Goal: Task Accomplishment & Management: Complete application form

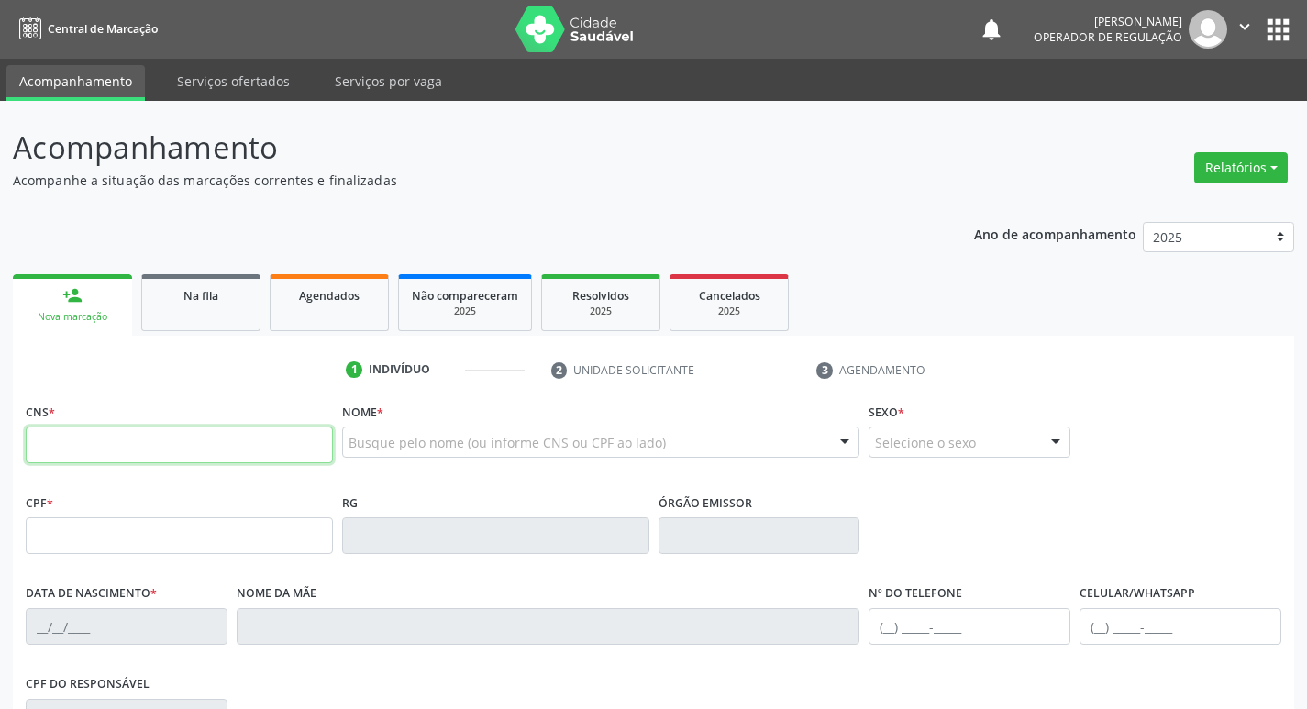
click at [115, 444] on input "text" at bounding box center [179, 444] width 307 height 37
type input "709 2032 6888 2435"
type input "087.441.474-14"
type input "22/01/1988"
type input "Maria Vera da Silva Gomes"
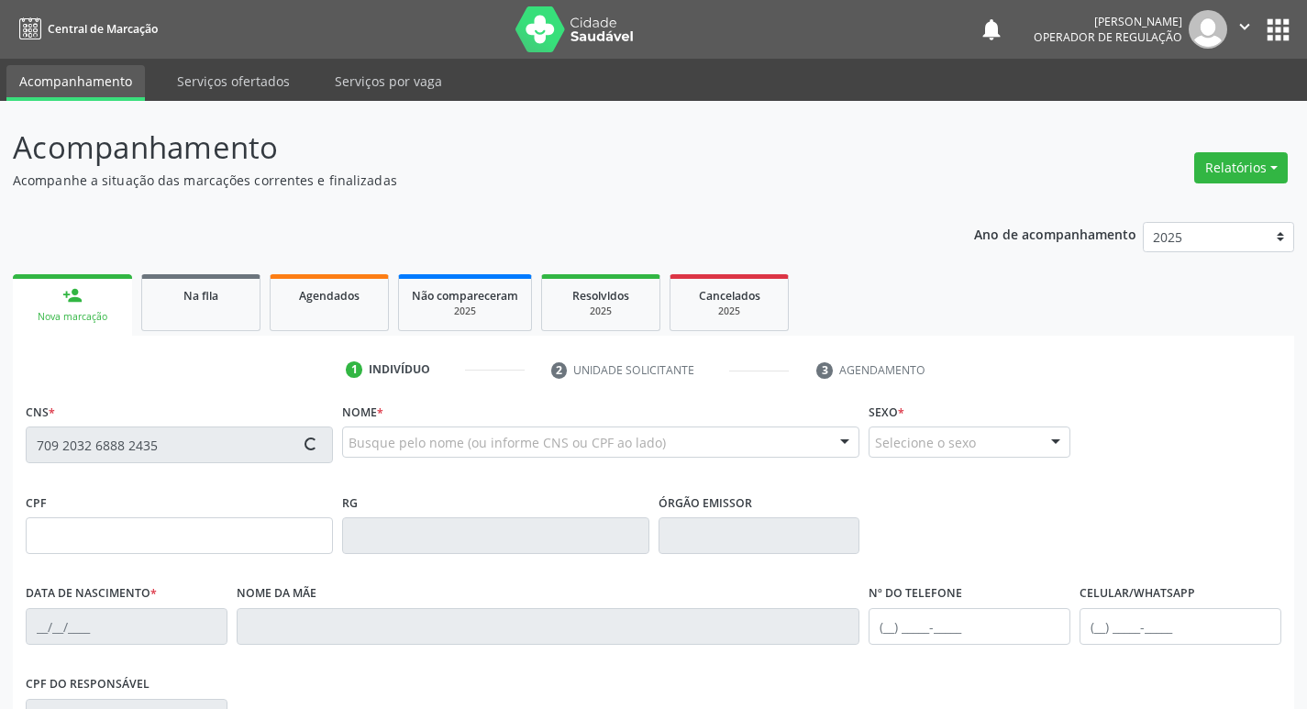
type input "(83) 99107-6792"
type input "61"
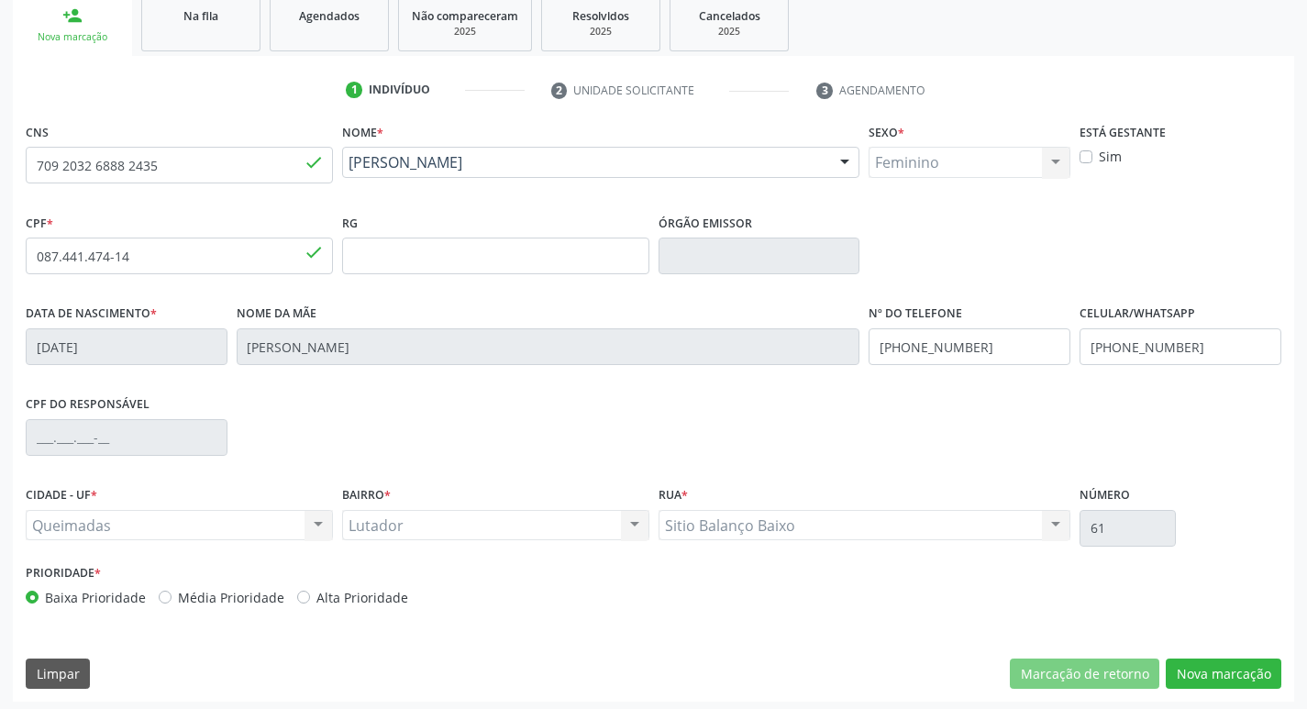
scroll to position [285, 0]
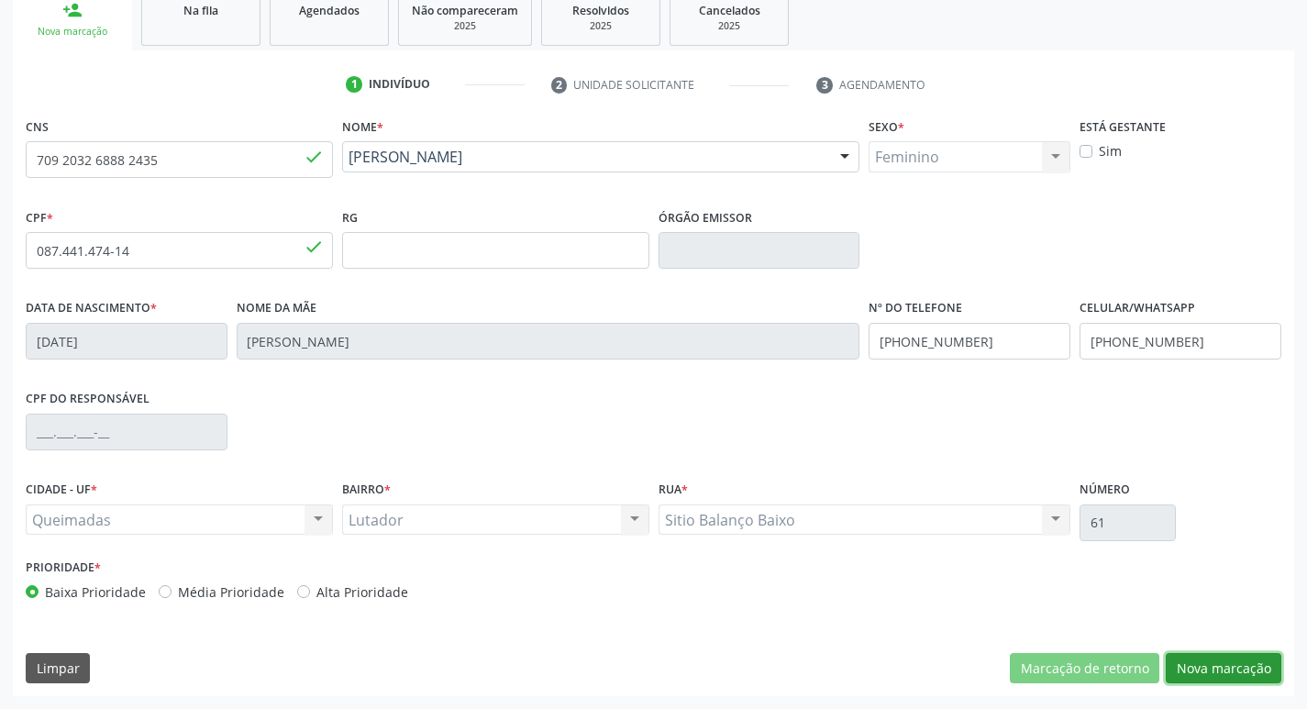
click at [1236, 663] on button "Nova marcação" at bounding box center [1224, 668] width 116 height 31
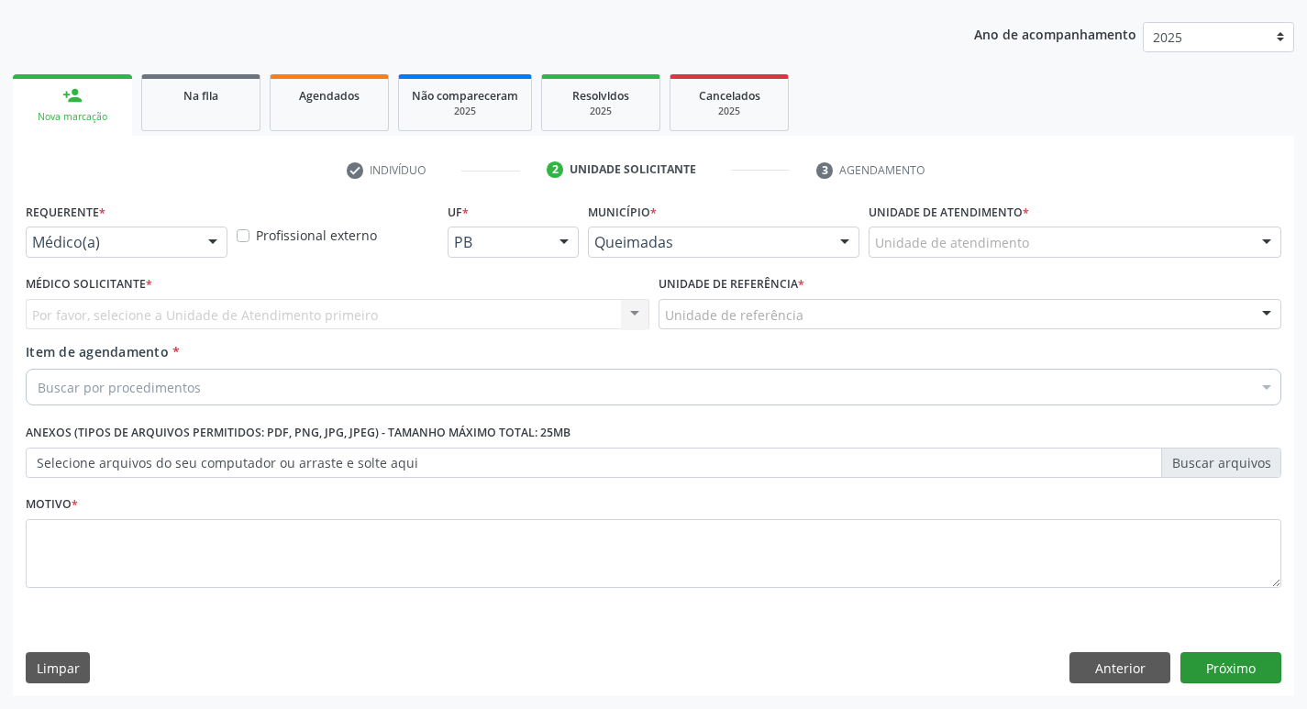
scroll to position [200, 0]
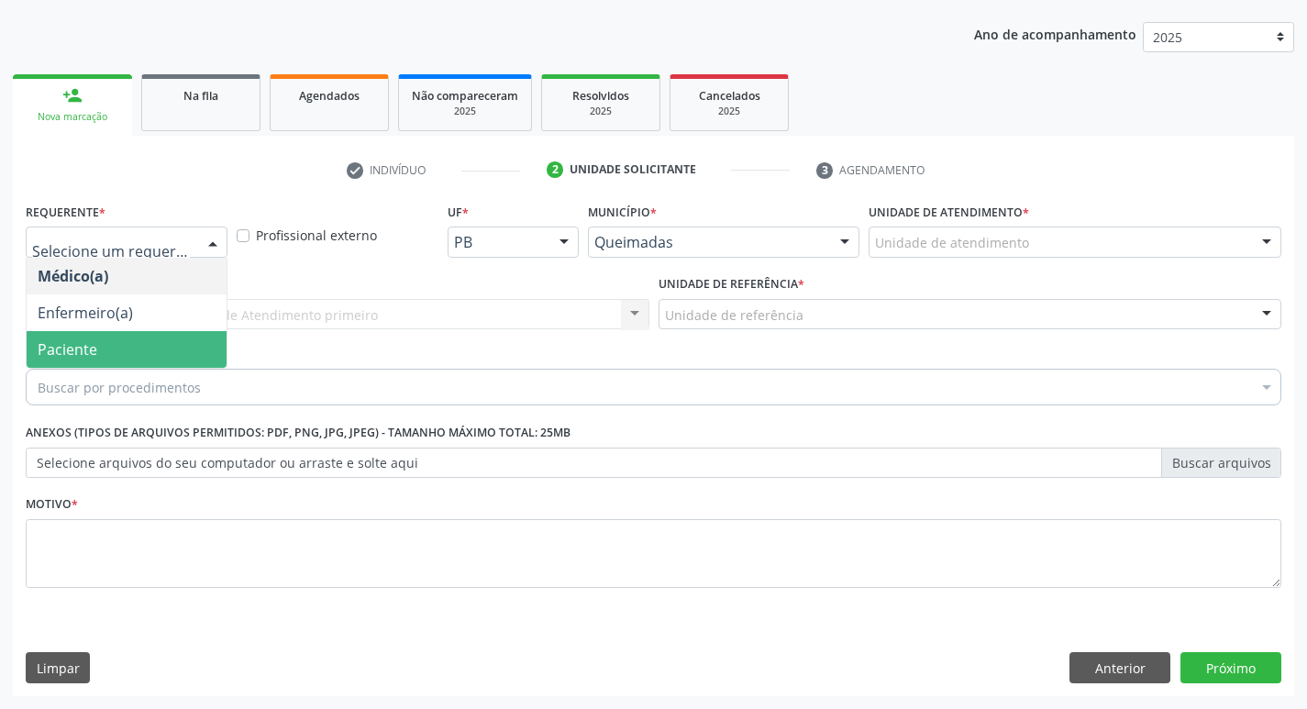
click at [74, 333] on span "Paciente" at bounding box center [127, 349] width 200 height 37
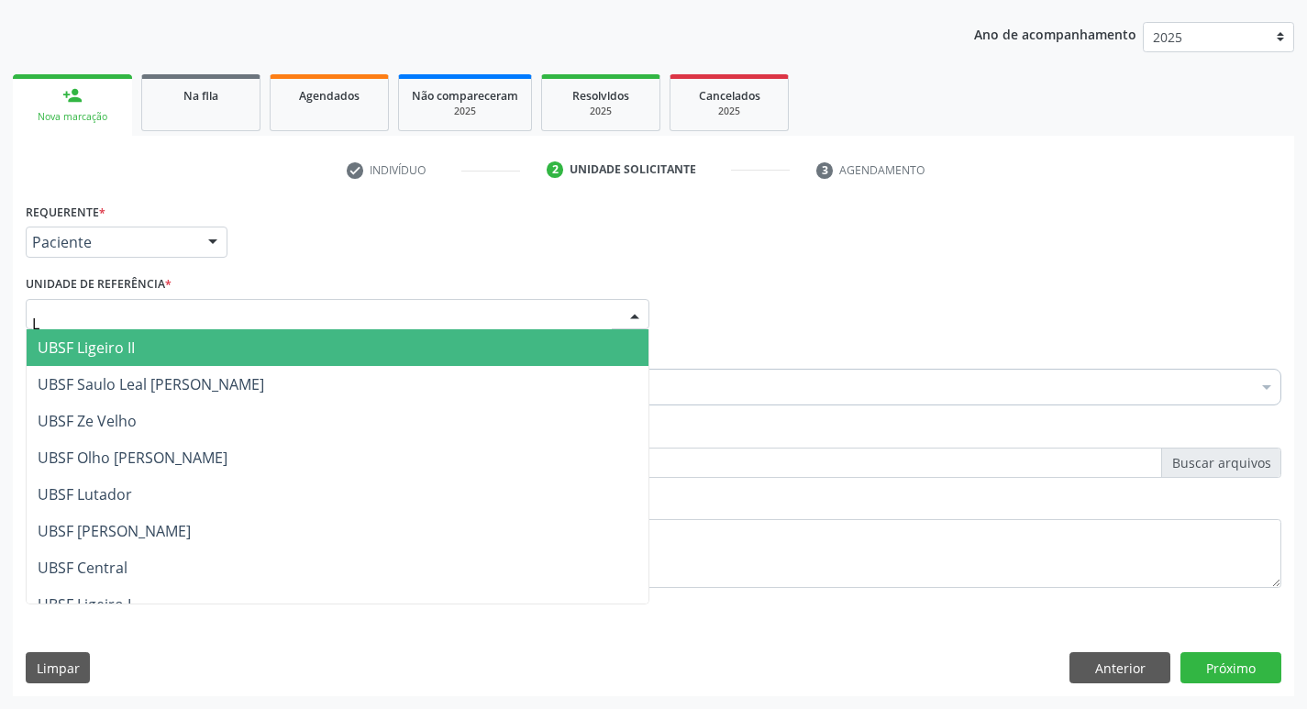
type input "LU"
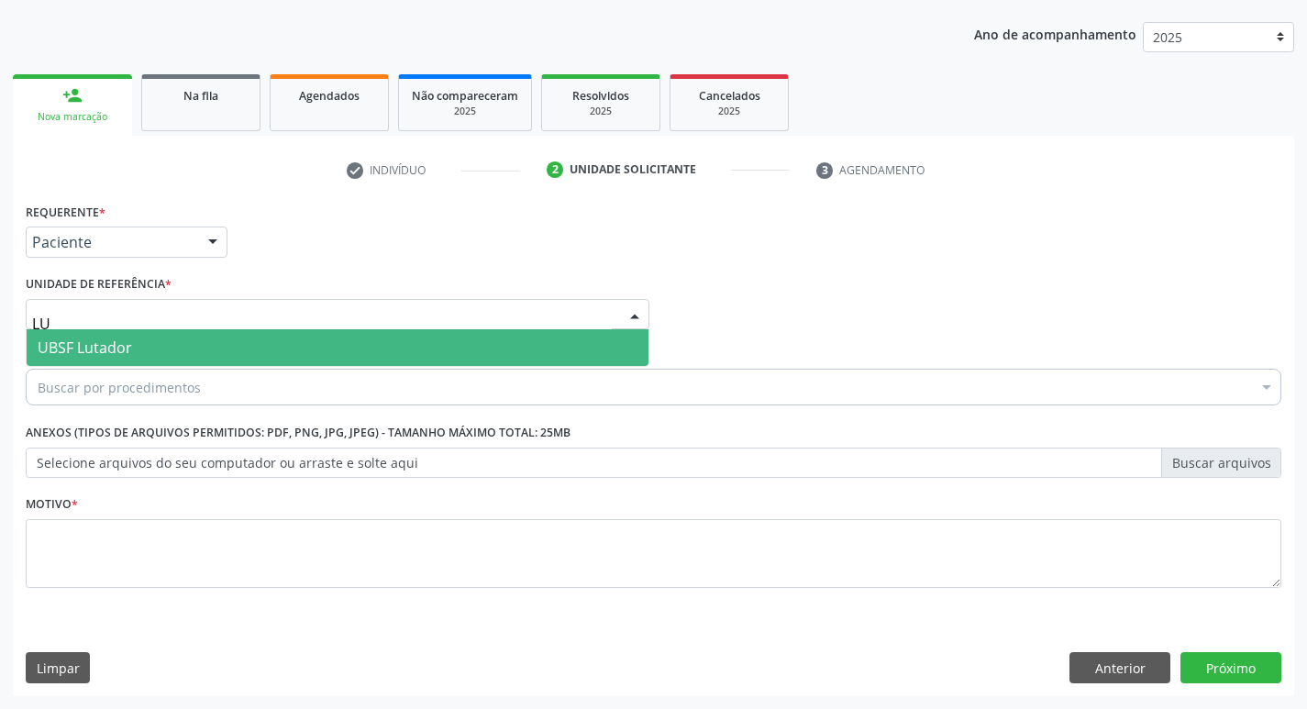
click at [117, 338] on span "UBSF Lutador" at bounding box center [85, 347] width 94 height 20
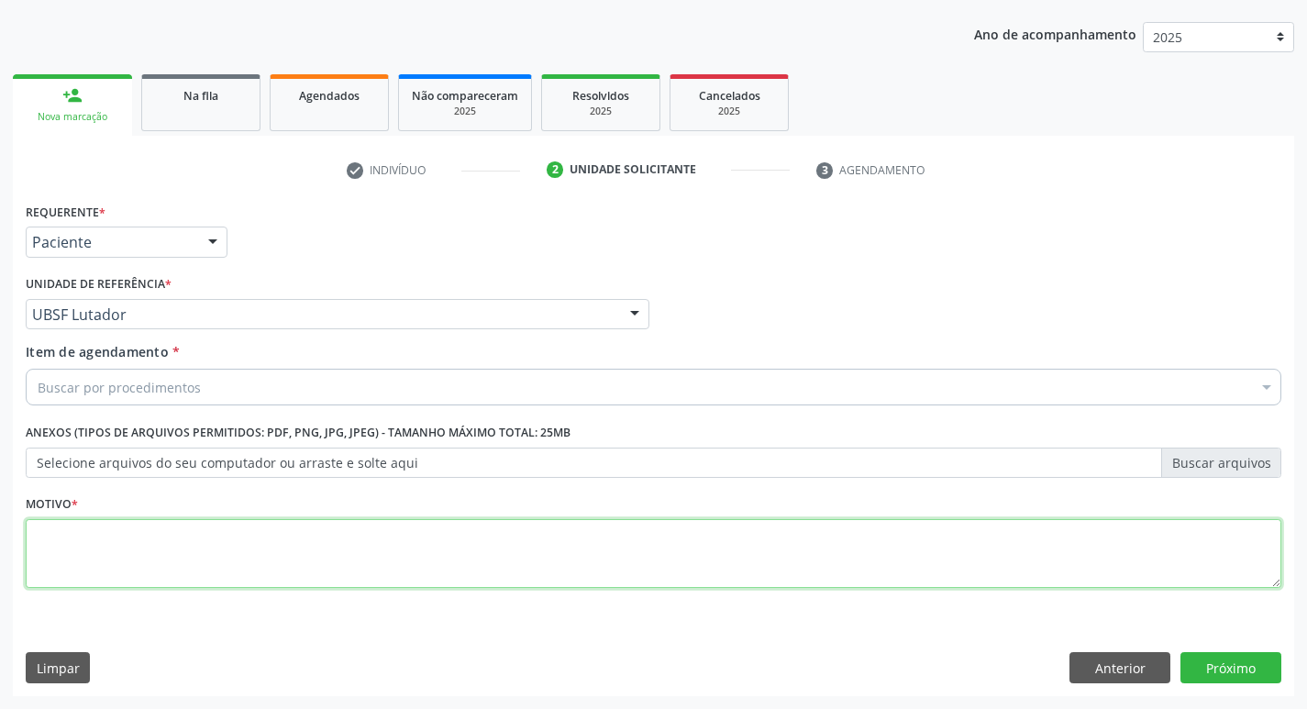
click at [101, 521] on textarea at bounding box center [653, 554] width 1255 height 70
type textarea "AVALIACAO"
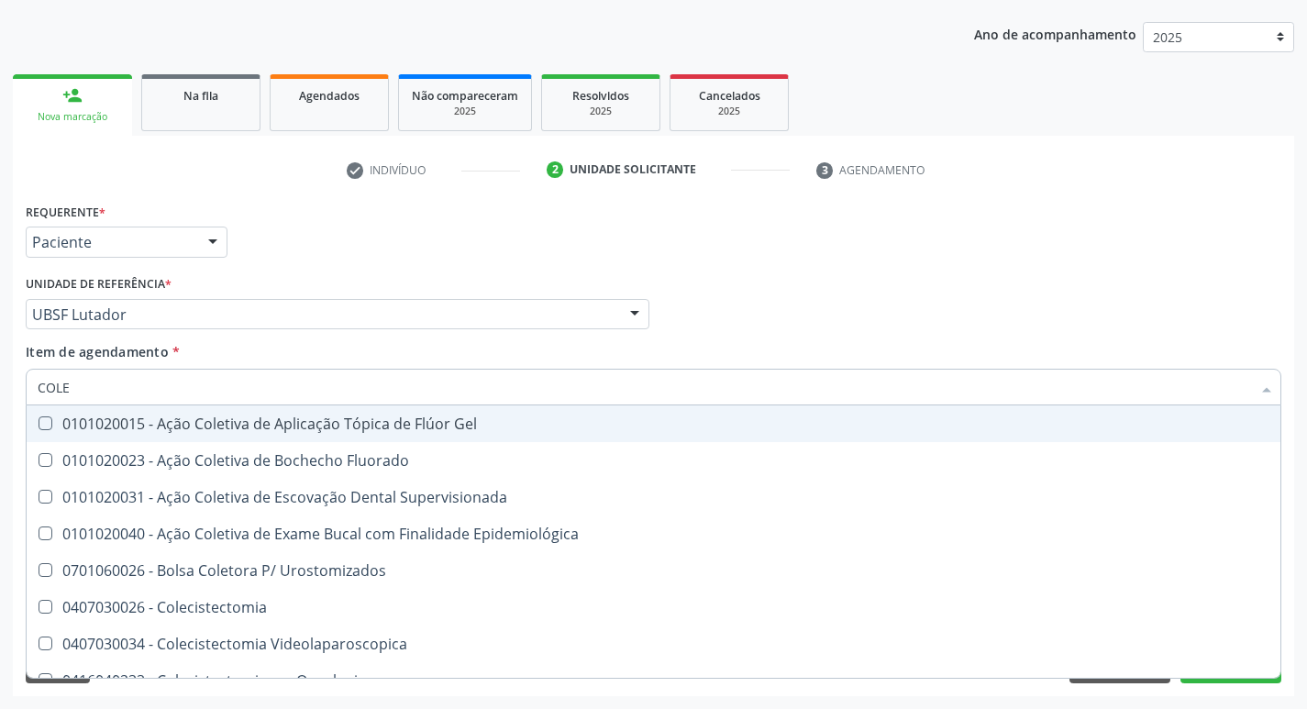
type input "COLES"
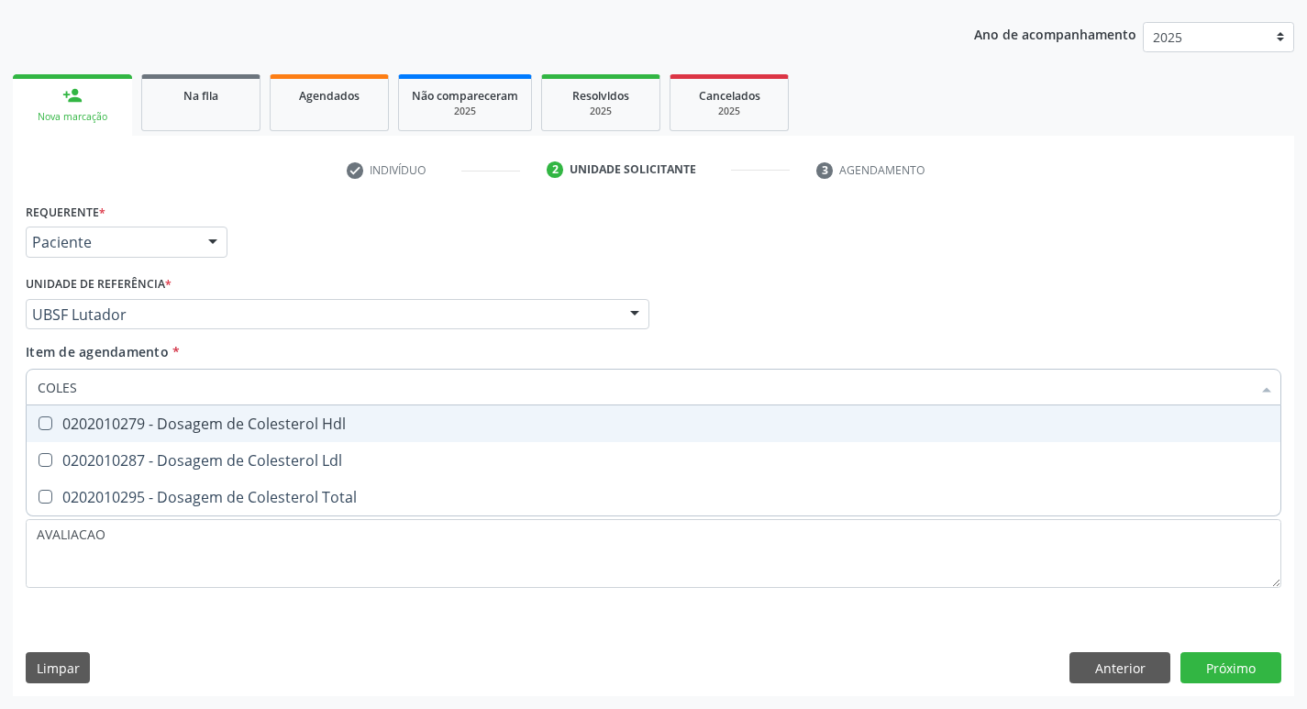
click at [157, 428] on div "0202010279 - Dosagem de Colesterol Hdl" at bounding box center [654, 423] width 1232 height 15
checkbox Hdl "true"
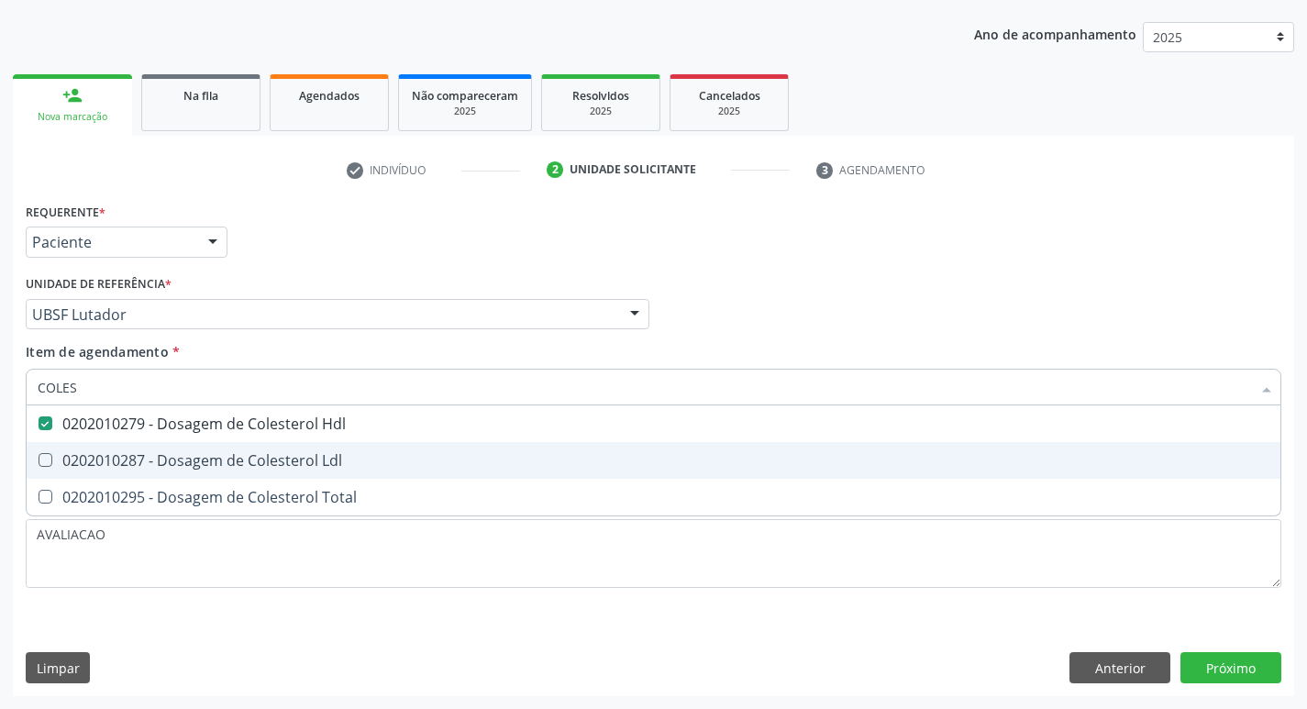
click at [160, 463] on div "0202010287 - Dosagem de Colesterol Ldl" at bounding box center [654, 460] width 1232 height 15
checkbox Ldl "true"
type input "COLE"
checkbox Hdl "false"
checkbox Ldl "false"
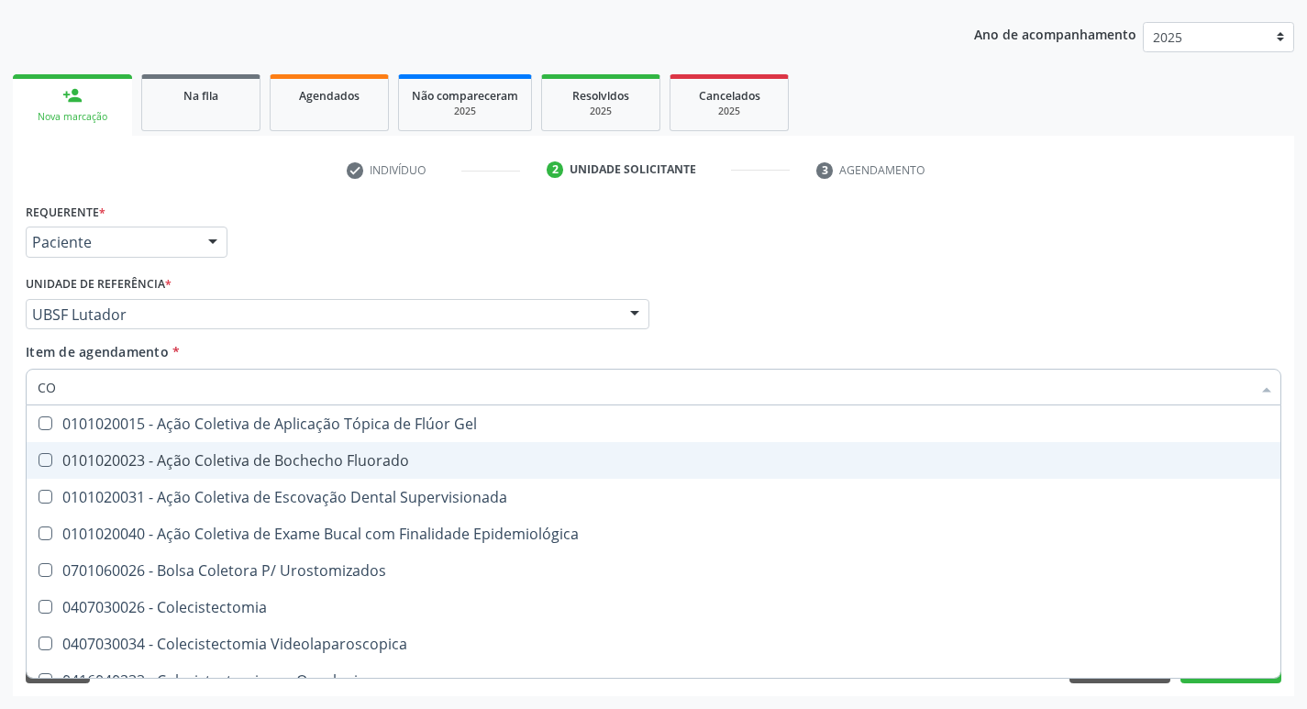
type input "C"
checkbox Hdl "false"
checkbox Ldl "false"
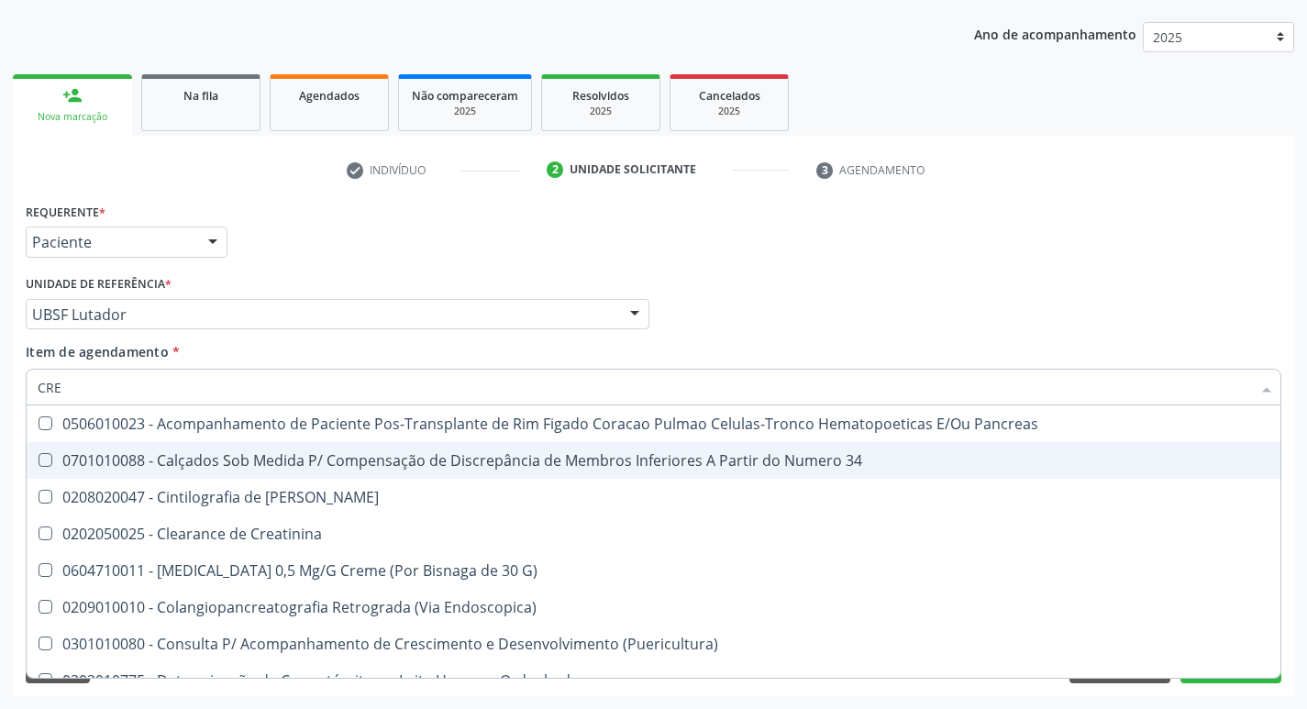
type input "CREA"
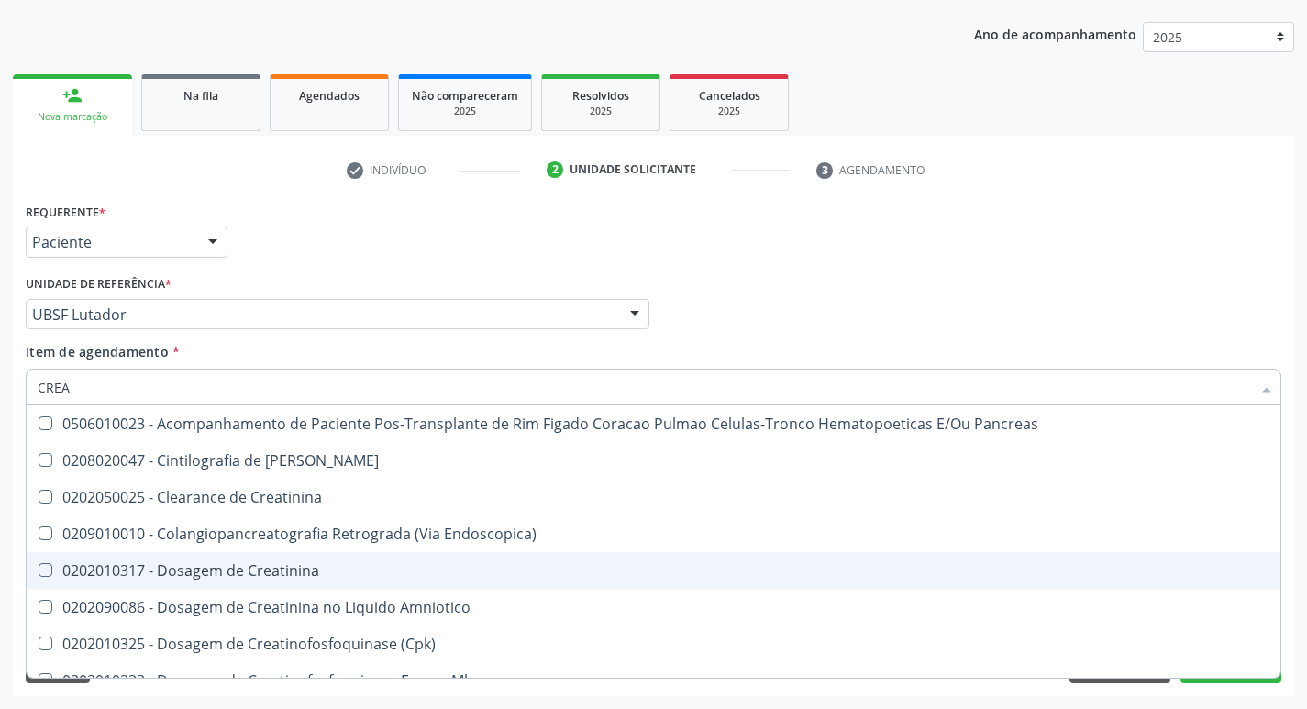
click at [309, 563] on div "0202010317 - Dosagem de Creatinina" at bounding box center [654, 570] width 1232 height 15
checkbox Creatinina "true"
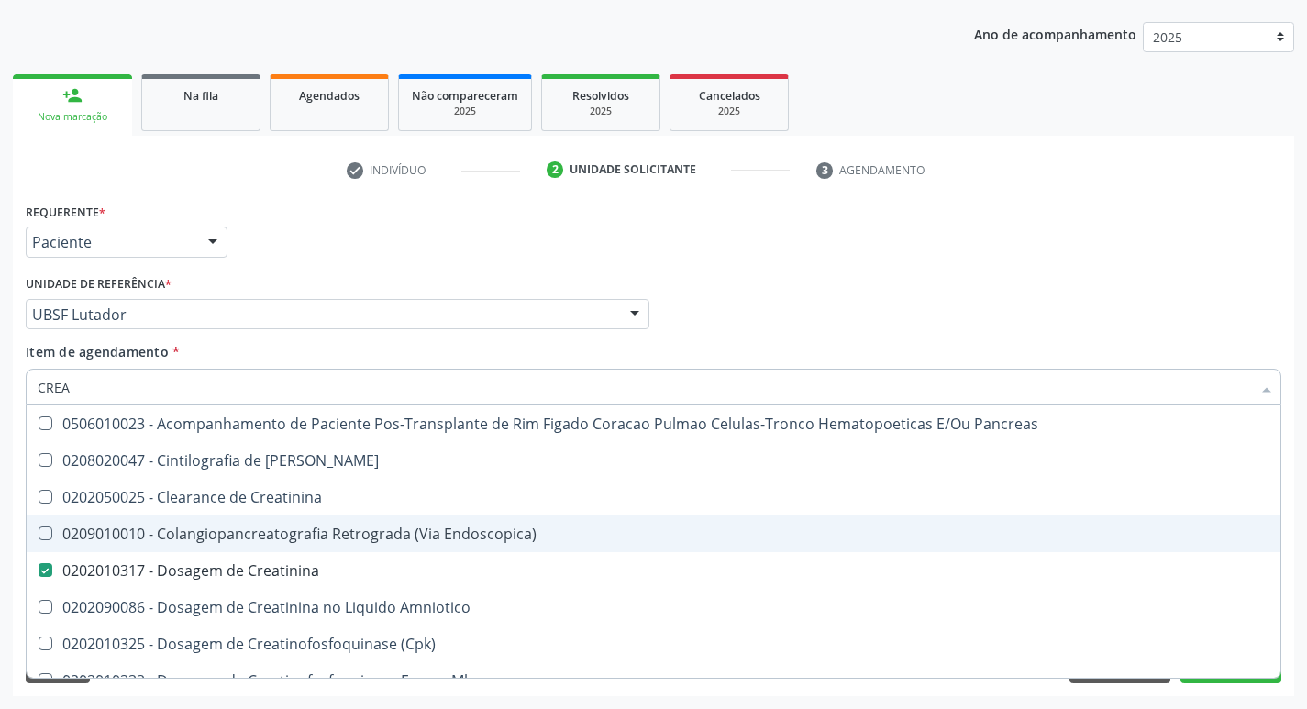
type input "CRE"
checkbox Creatinina "false"
checkbox Oncologia "true"
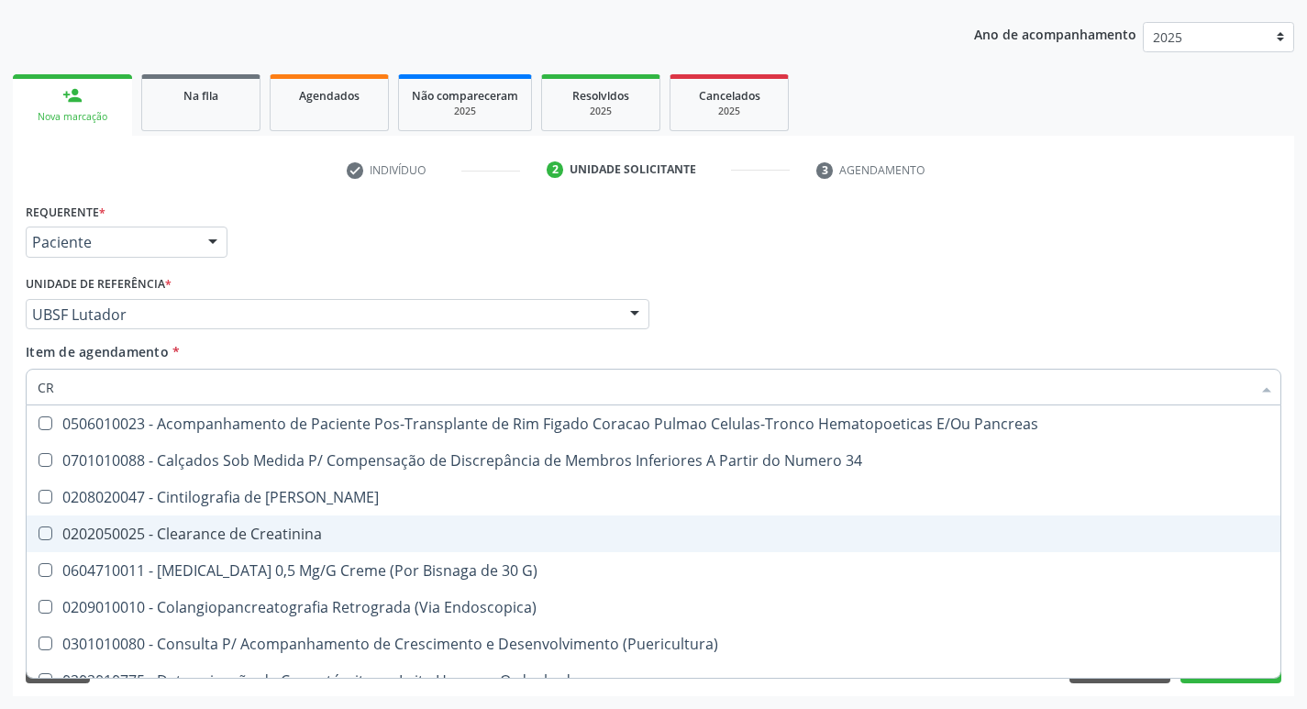
type input "C"
checkbox Creatinina "false"
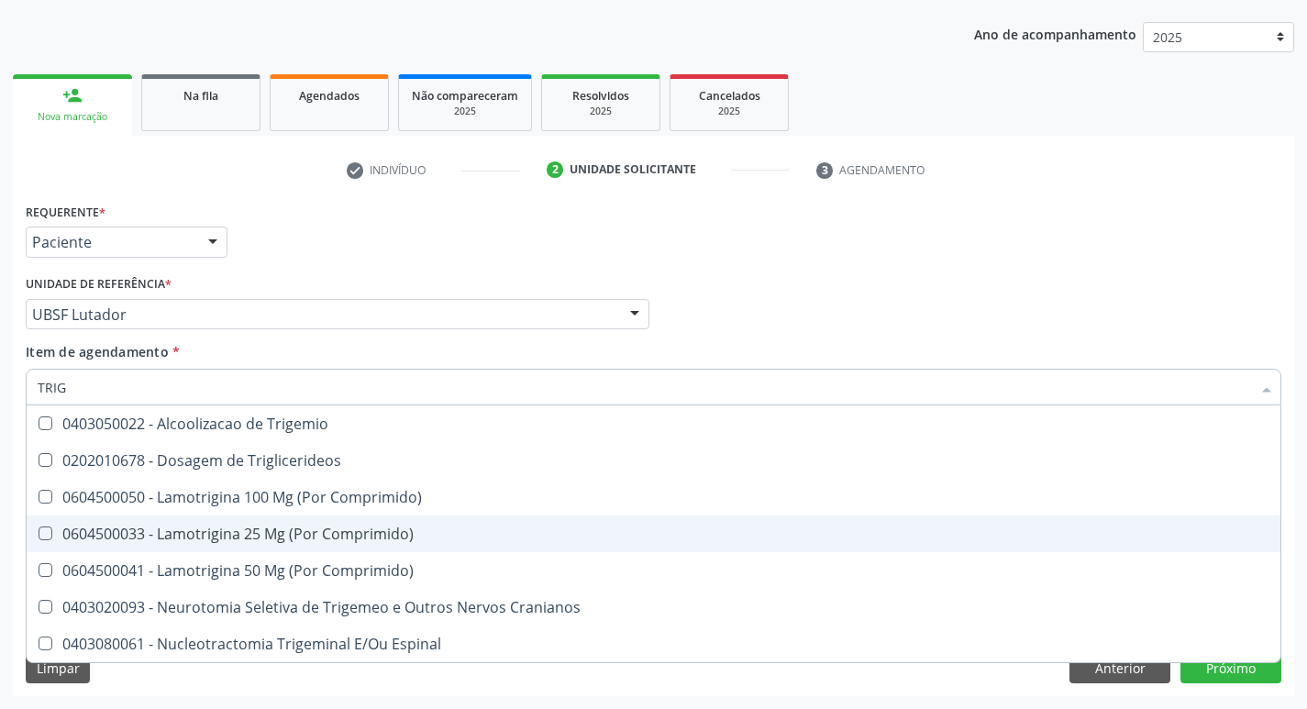
type input "TRIGL"
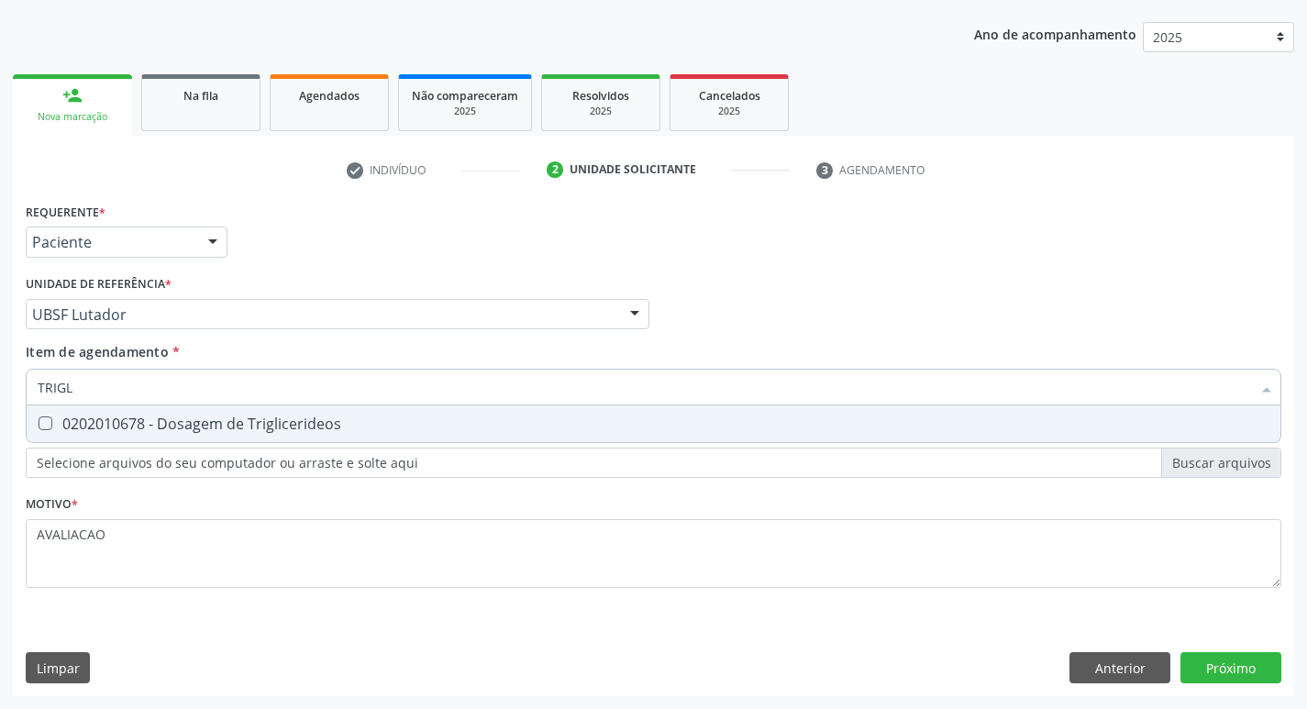
click at [201, 431] on div "0202010678 - Dosagem de Triglicerideos" at bounding box center [654, 423] width 1232 height 15
checkbox Triglicerideos "true"
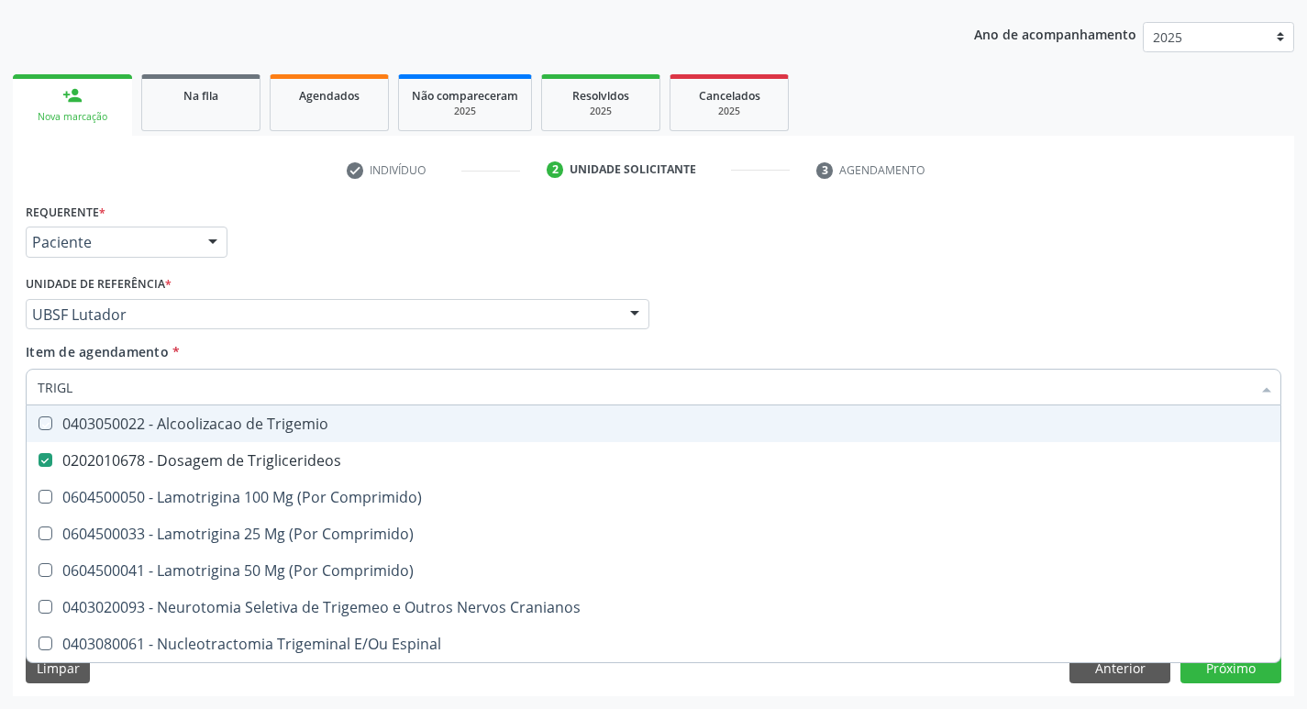
type input "TRIG"
checkbox Trigemio "false"
type input "T"
checkbox Triglicerideos "false"
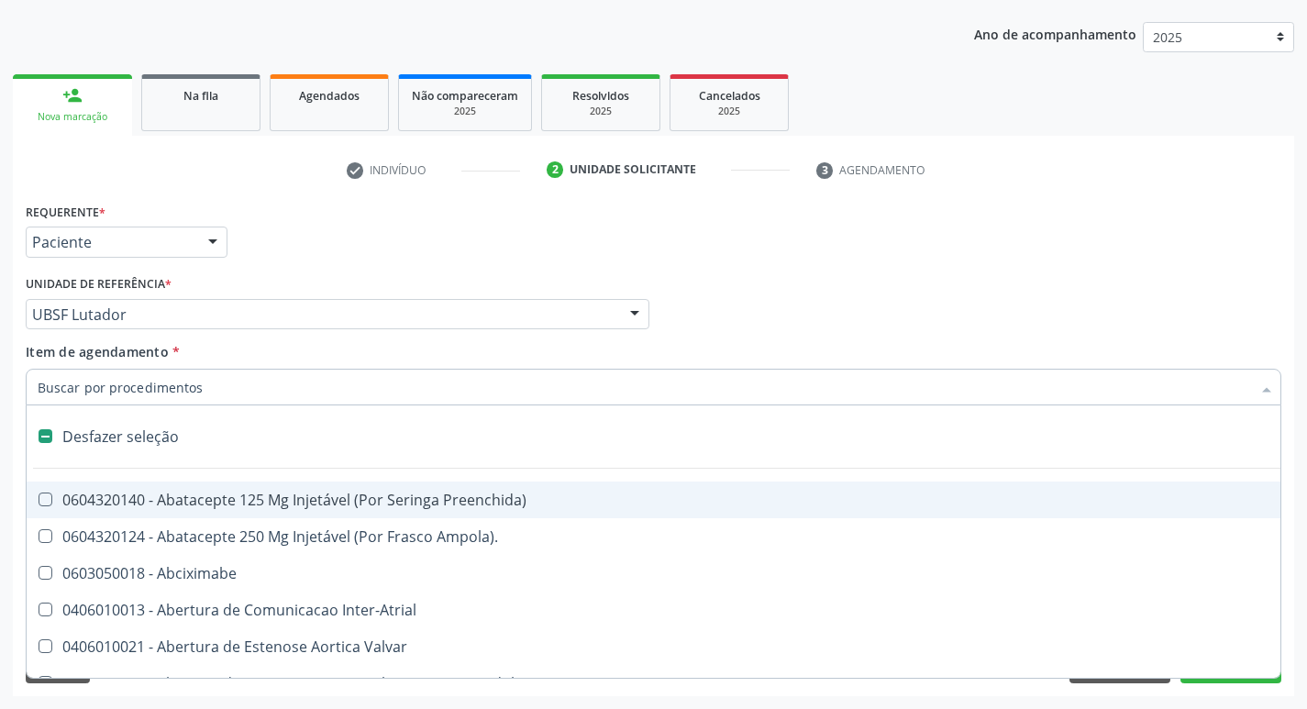
type input "G"
checkbox Comprimido\) "true"
checkbox Sanitária "true"
checkbox Criança "true"
checkbox Osso "true"
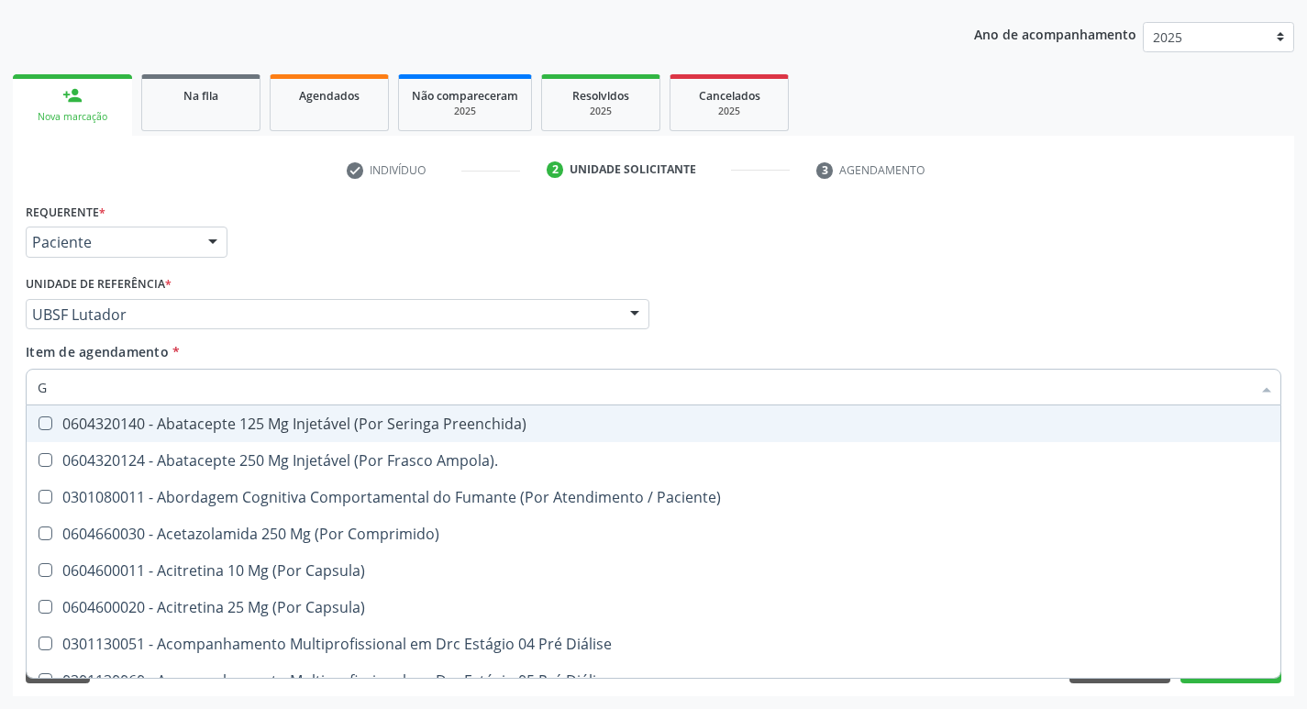
type input "GLICOSE"
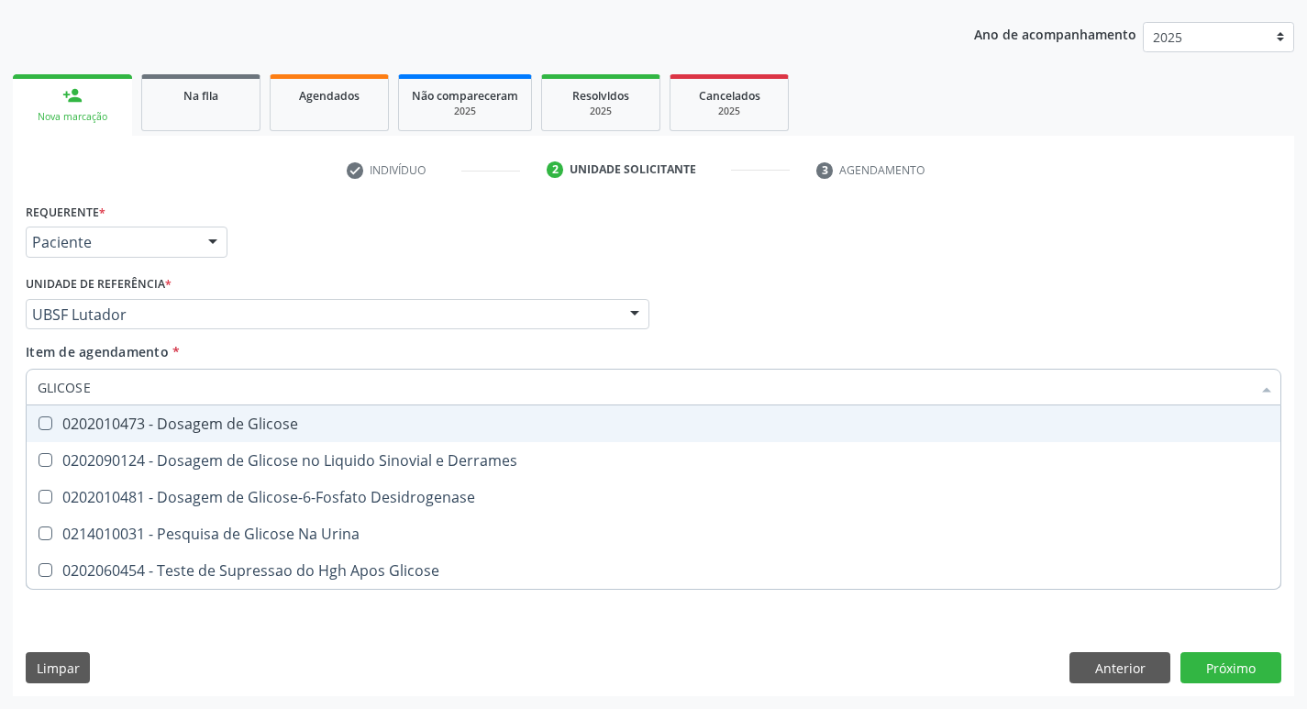
click at [210, 436] on span "0202010473 - Dosagem de Glicose" at bounding box center [654, 423] width 1254 height 37
checkbox Glicose "true"
type input "GLICOS"
checkbox Glicose "false"
checkbox Derrames "true"
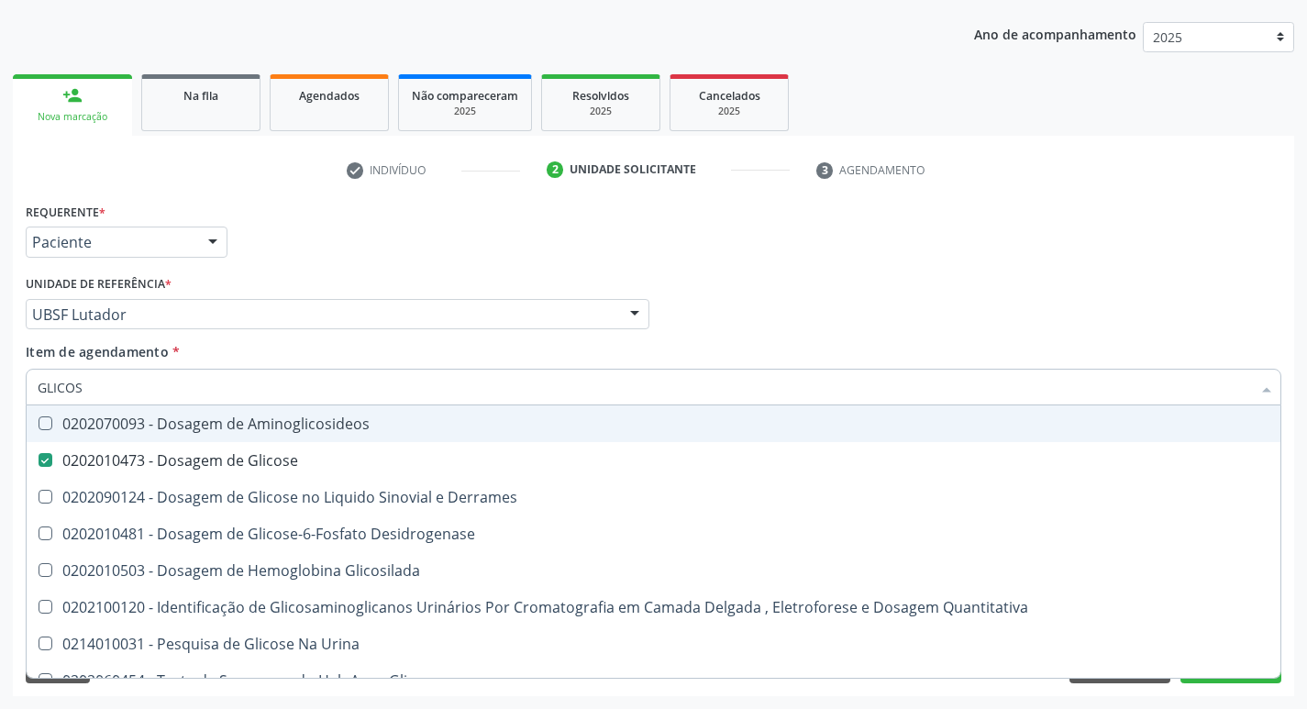
type input "GLICO"
checkbox Glicose "false"
checkbox Derrames "true"
type input "GLIC"
checkbox Derrames "false"
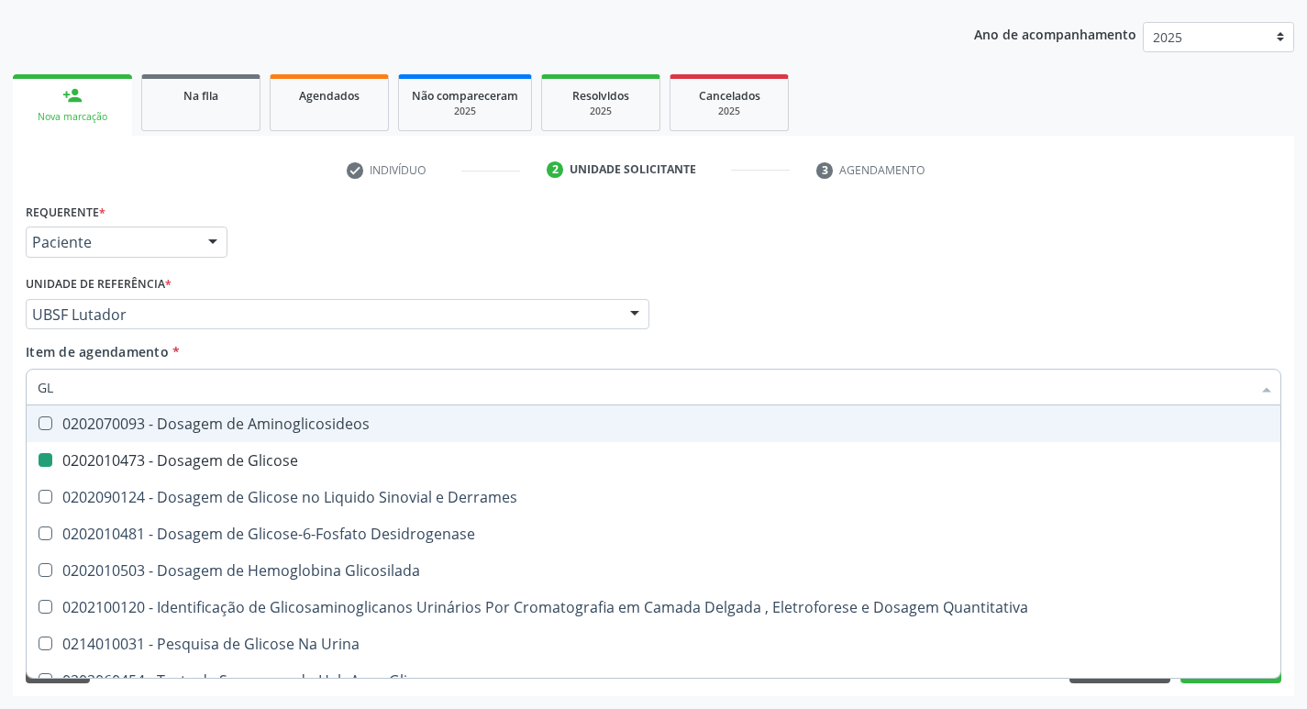
type input "G"
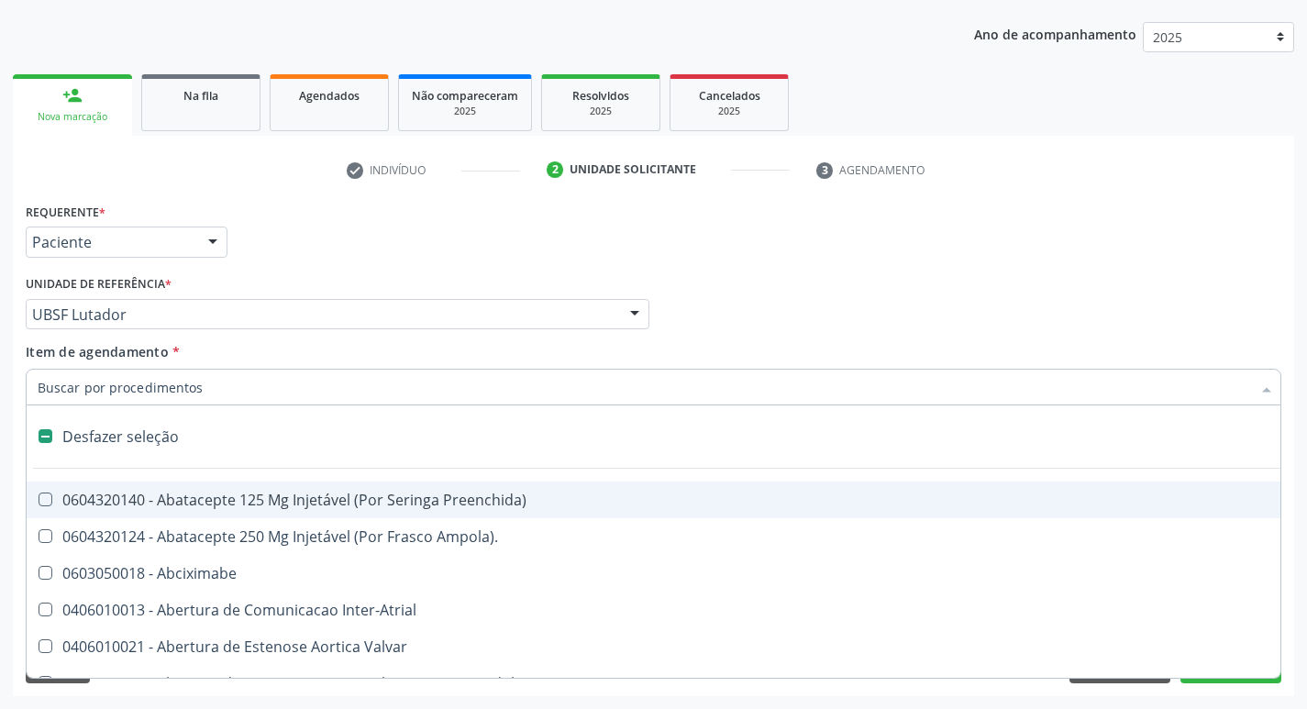
type input "H"
checkbox Lactente\) "true"
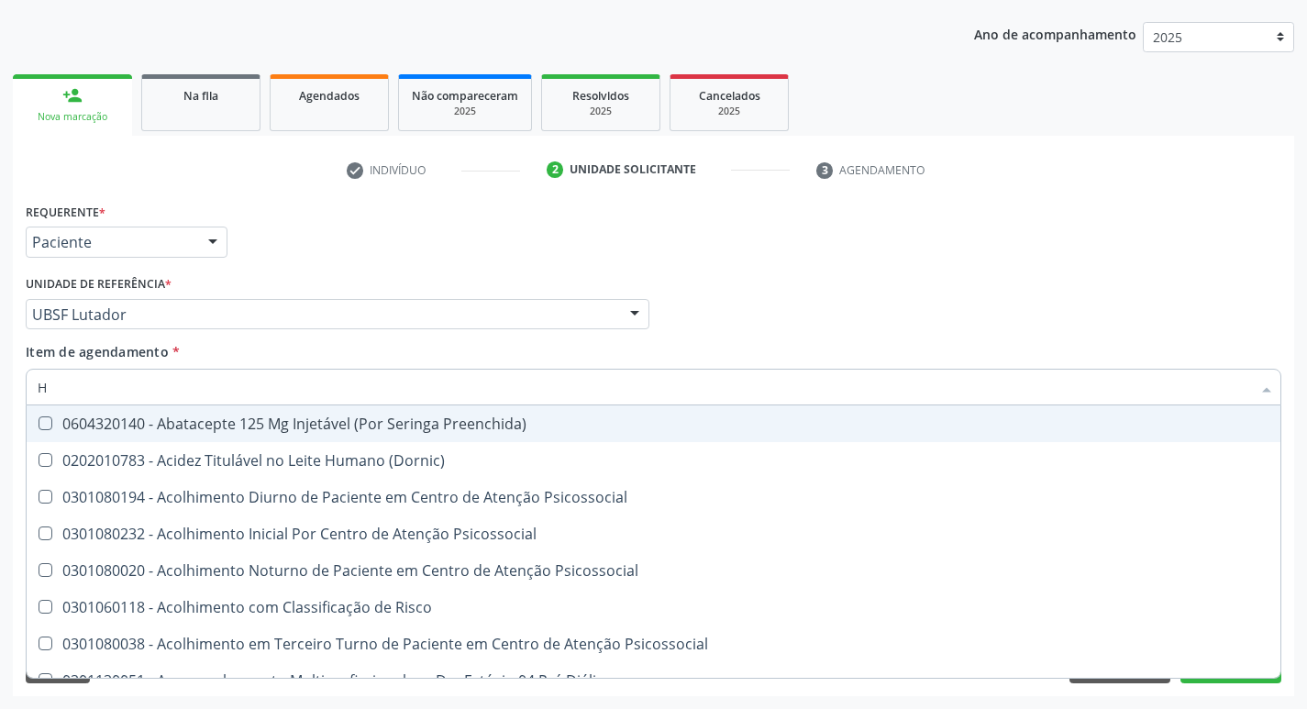
type input "HEMOGLOBINA G"
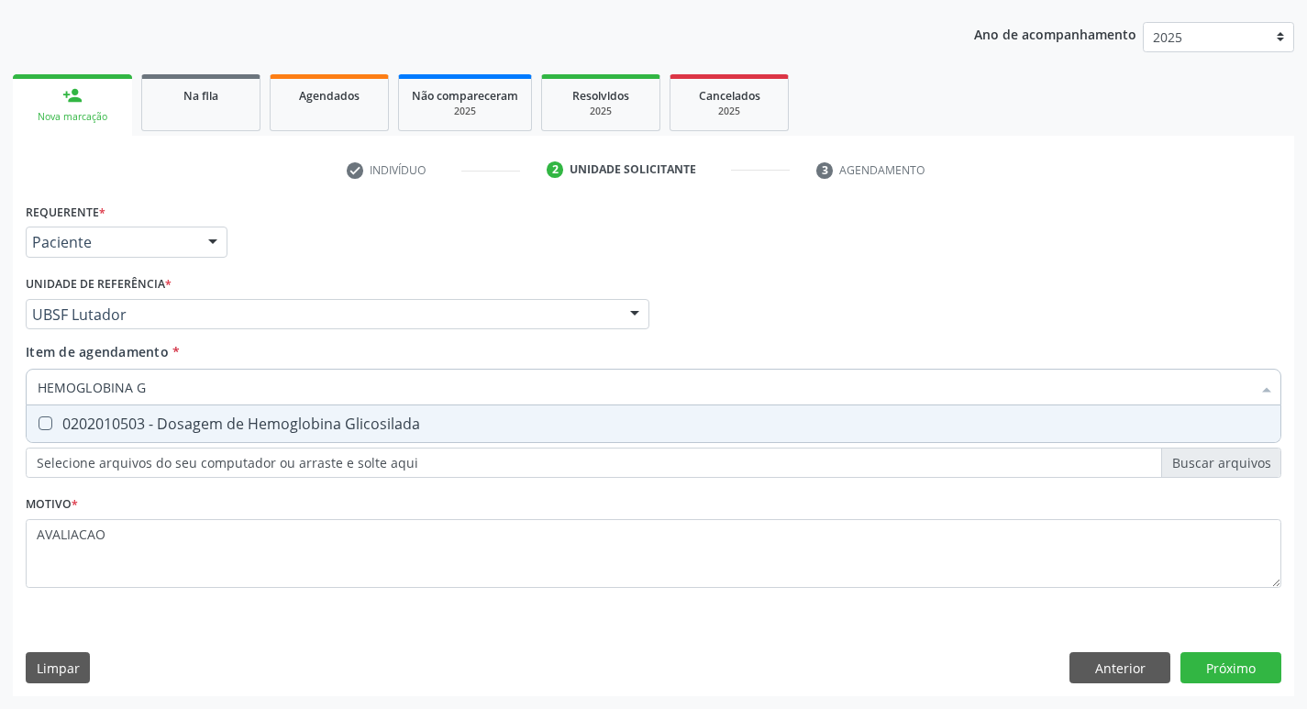
click at [301, 420] on div "0202010503 - Dosagem de Hemoglobina Glicosilada" at bounding box center [654, 423] width 1232 height 15
checkbox Glicosilada "true"
type input "HEMOGLOBINA"
checkbox Glicosilada "false"
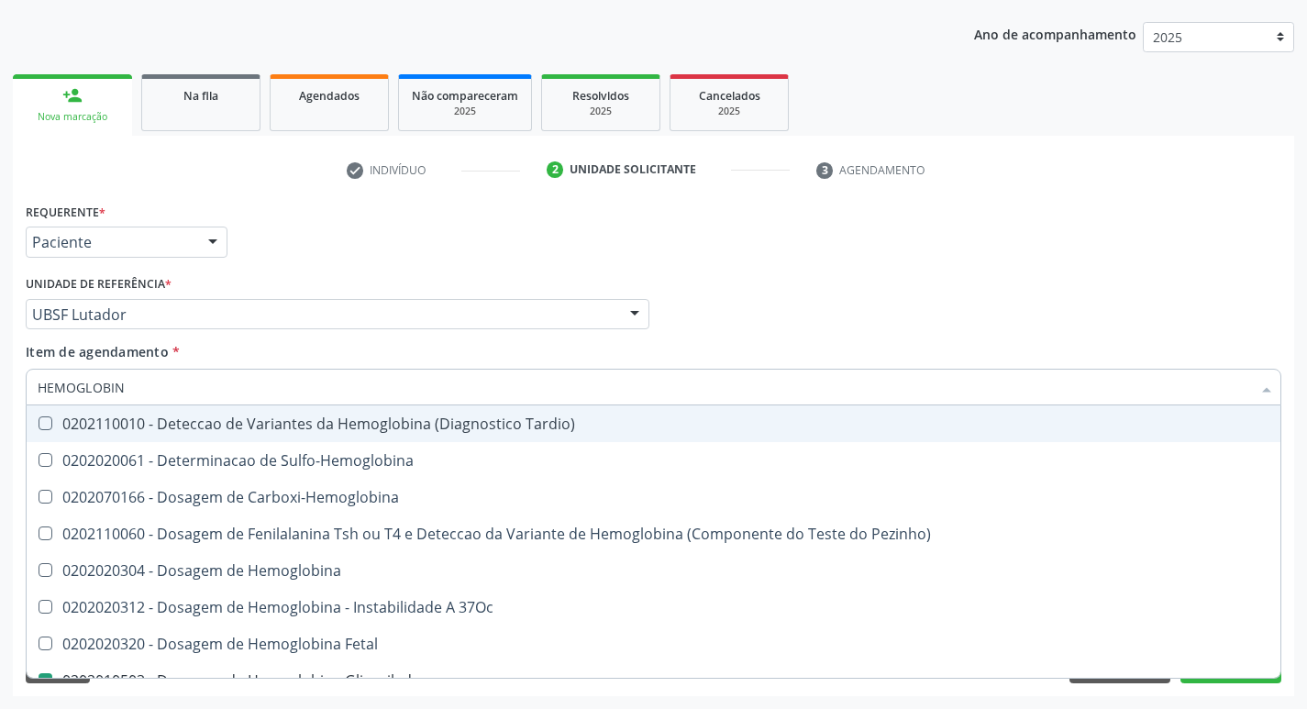
type input "HEMOGLOBI"
checkbox Glicosilada "false"
checkbox Hemoglobina "true"
type input "H"
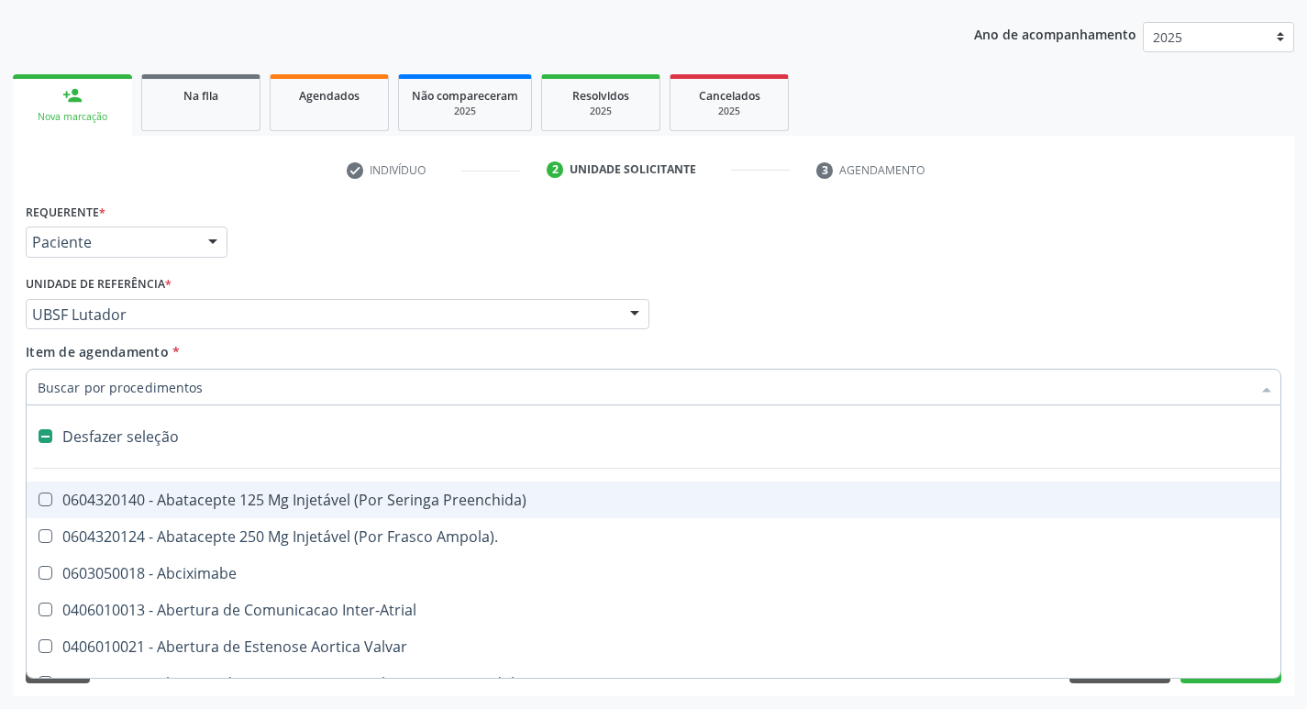
checkbox Dente\) "false"
type input "G"
checkbox Comprimido\) "true"
checkbox Sanitária "true"
checkbox Criança "true"
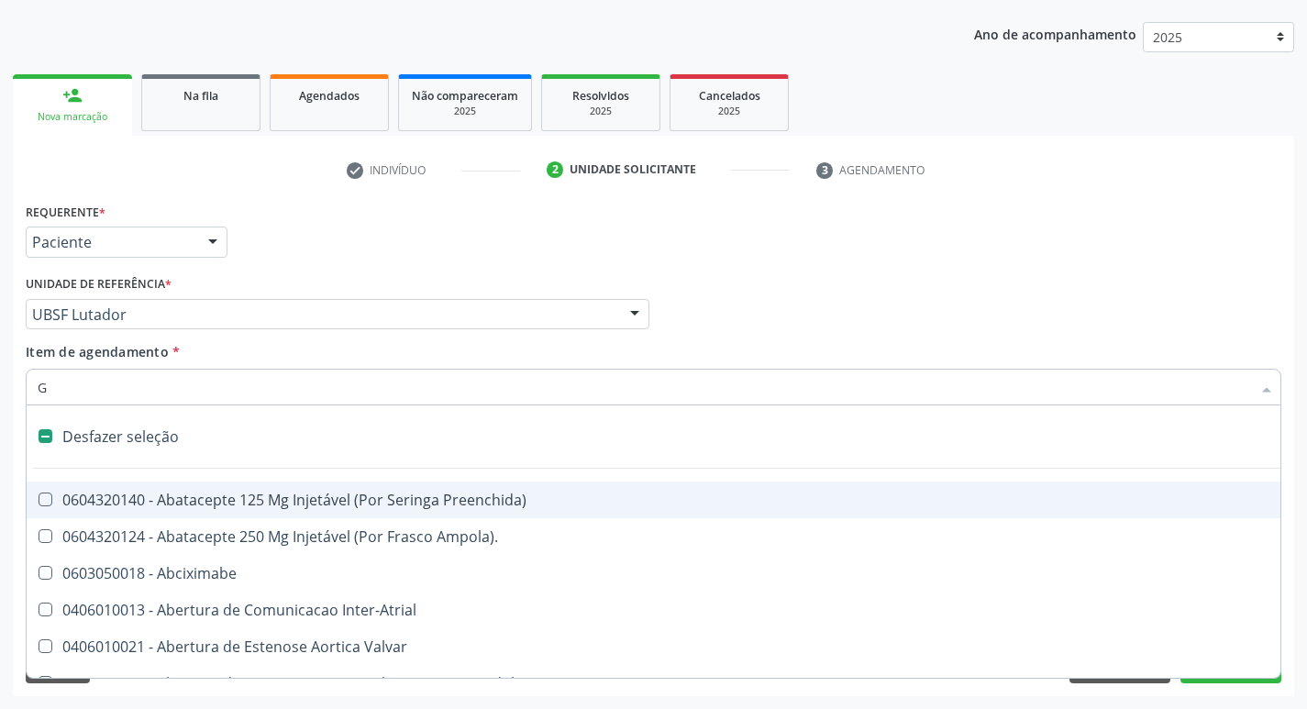
checkbox Percutanea "true"
checkbox \(Picc\) "true"
checkbox Osso "true"
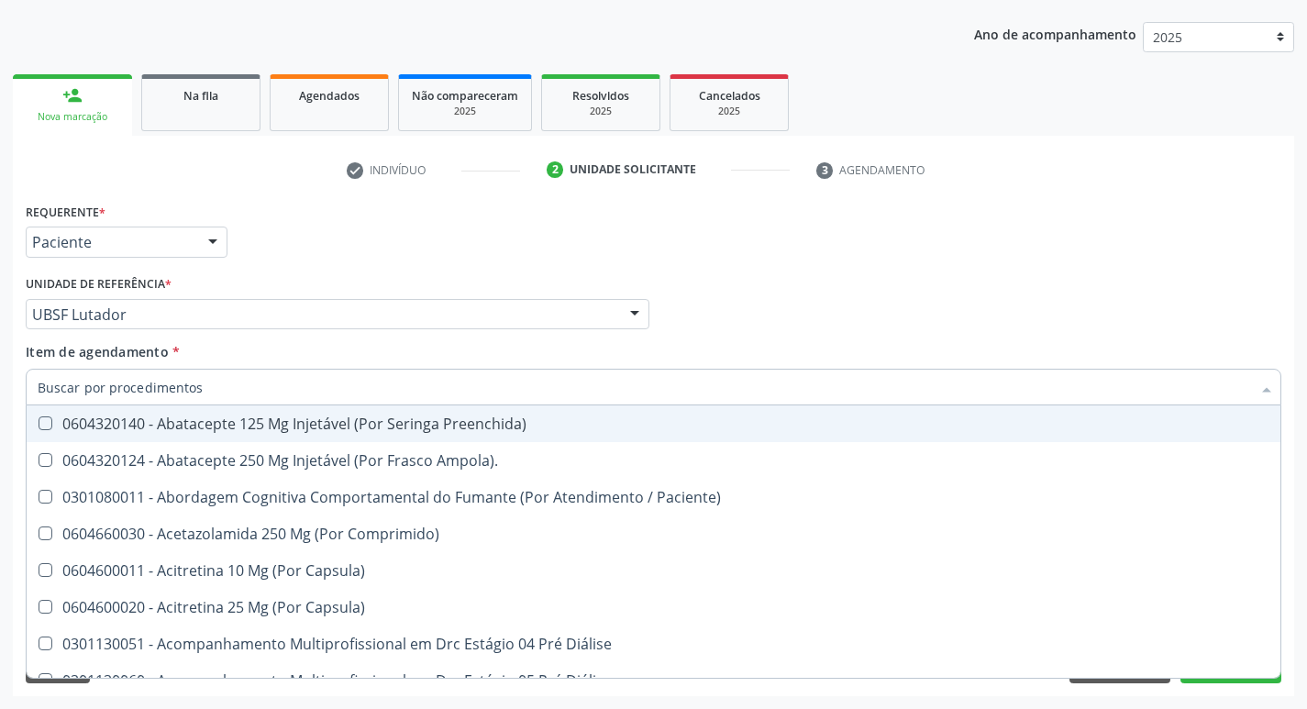
checkbox Hdl "false"
checkbox Ldl "false"
checkbox Creatinina "false"
checkbox Glicose "false"
checkbox Glicosilada "false"
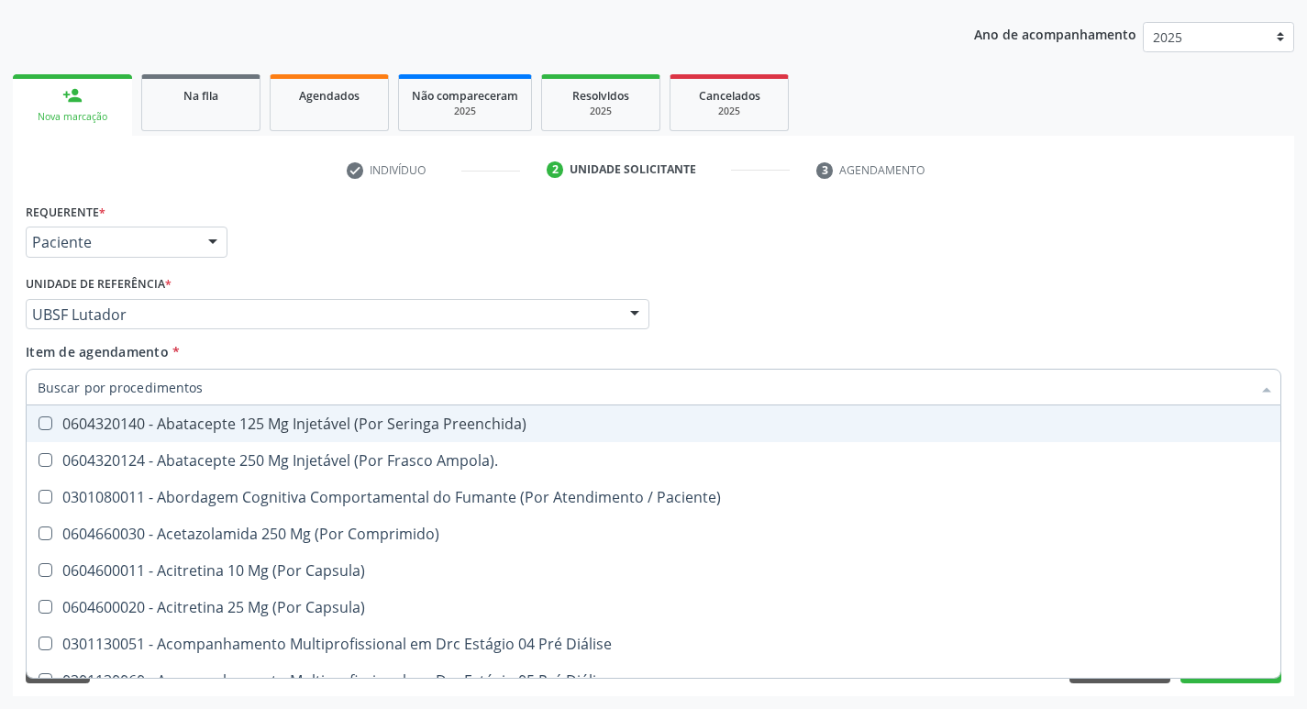
checkbox Triglicerideos "false"
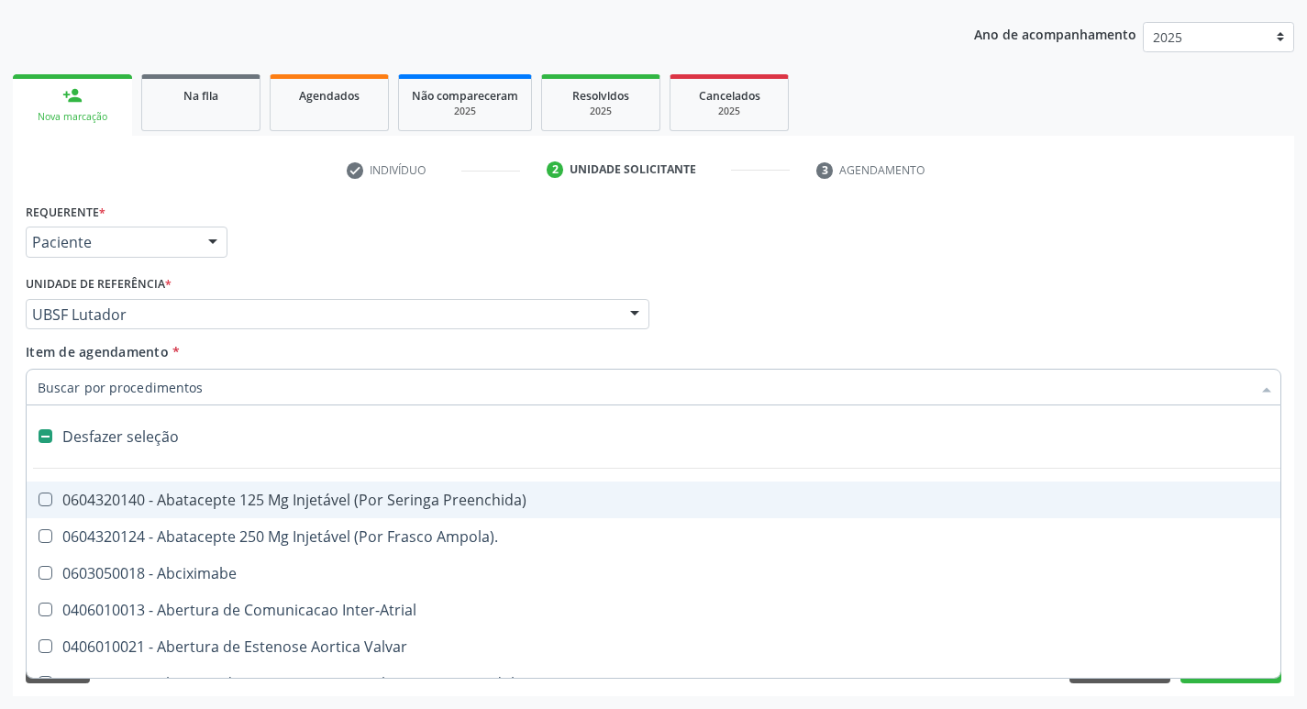
type input "H"
checkbox Lactente\) "true"
checkbox A "true"
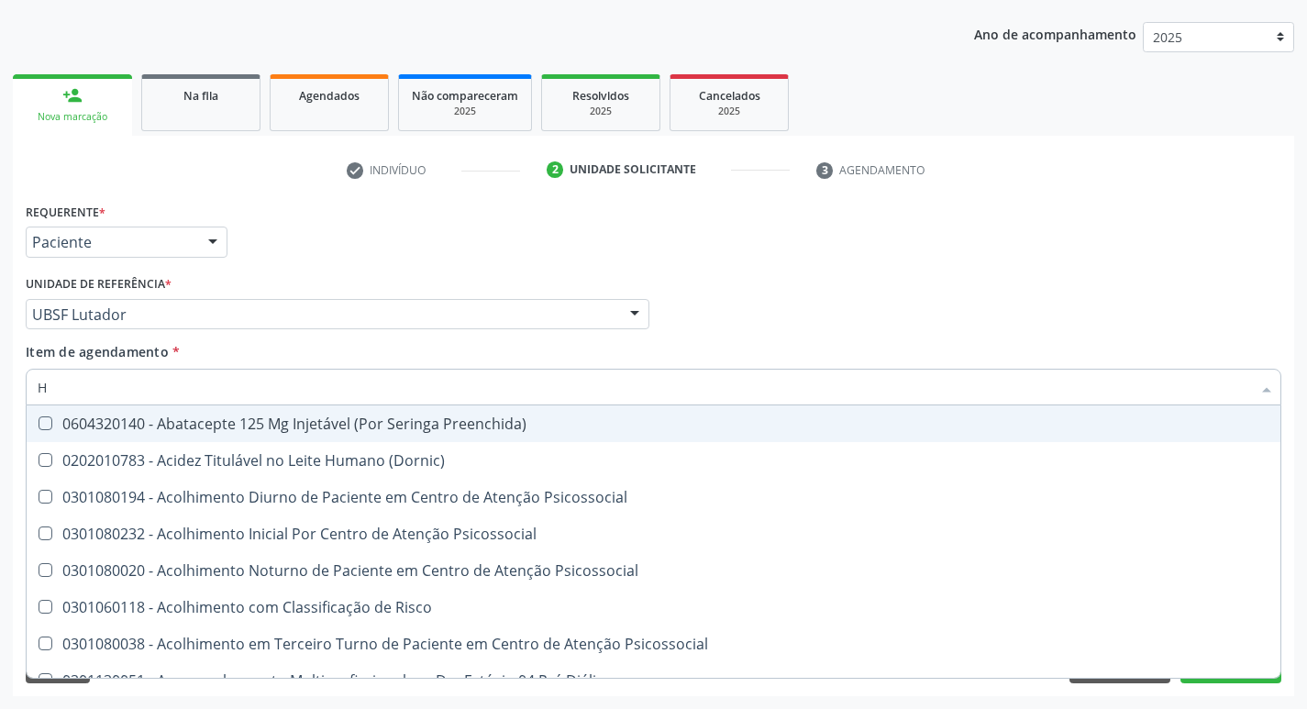
type input "HEMOGR"
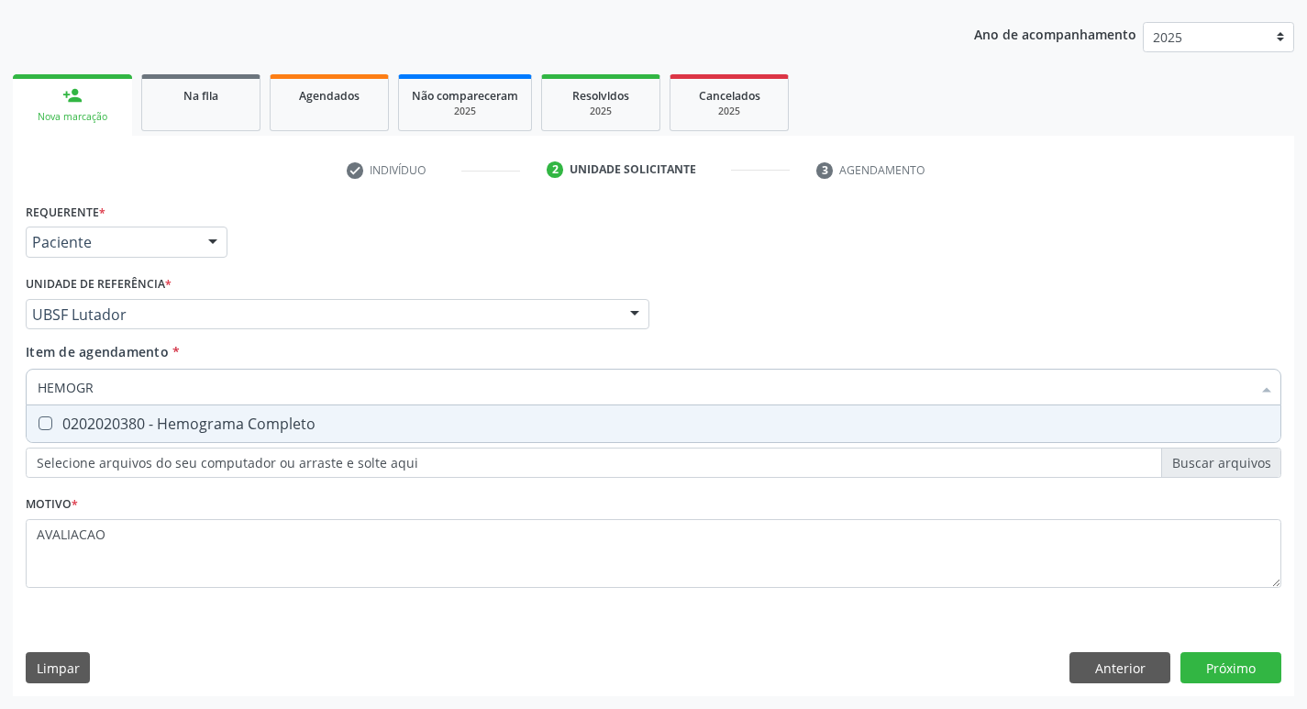
click at [231, 431] on div "0202020380 - Hemograma Completo" at bounding box center [654, 423] width 1232 height 15
checkbox Completo "true"
type input "HEMOG"
checkbox Completo "false"
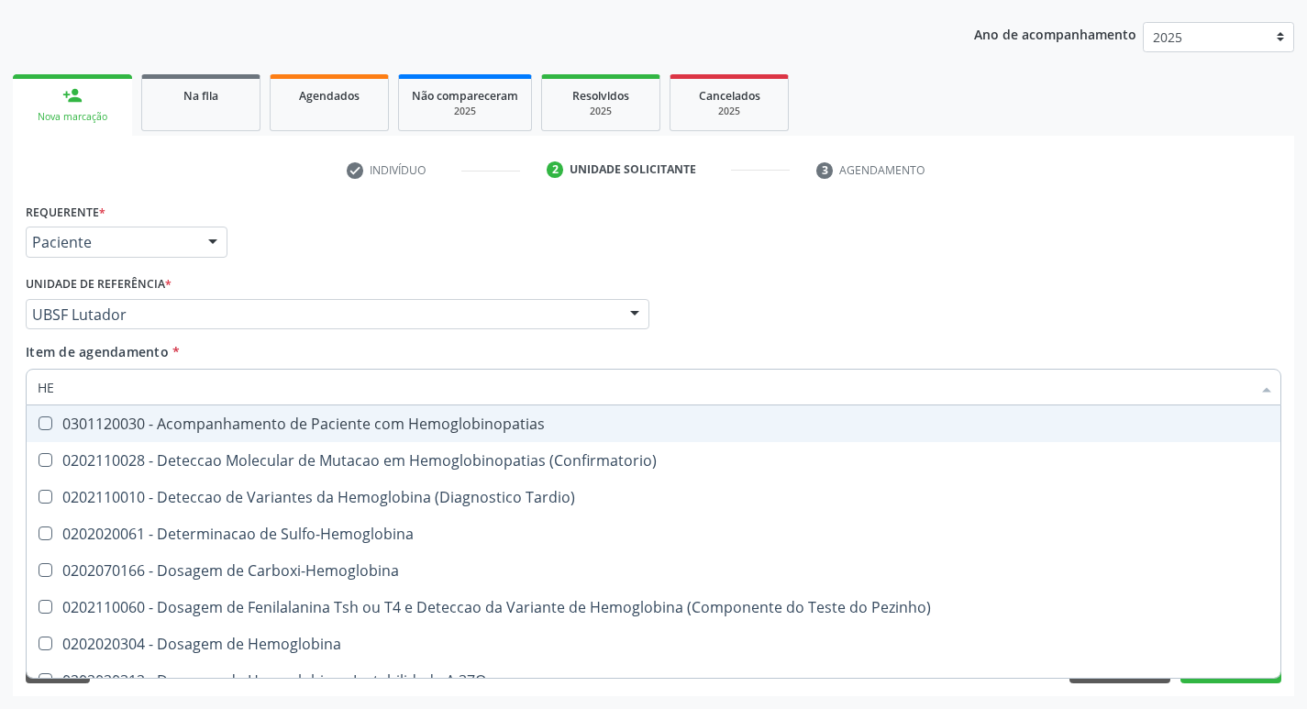
type input "H"
checkbox Glicosilada "false"
checkbox Completo "false"
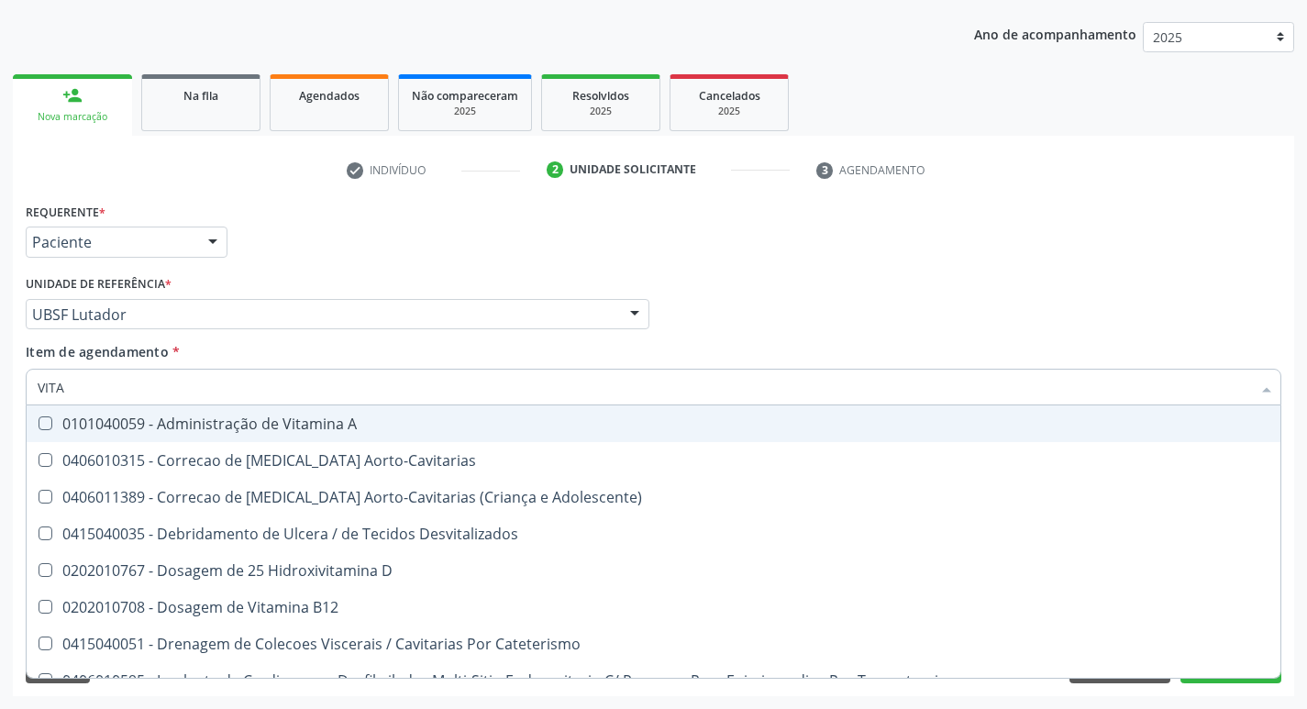
type input "VITAM"
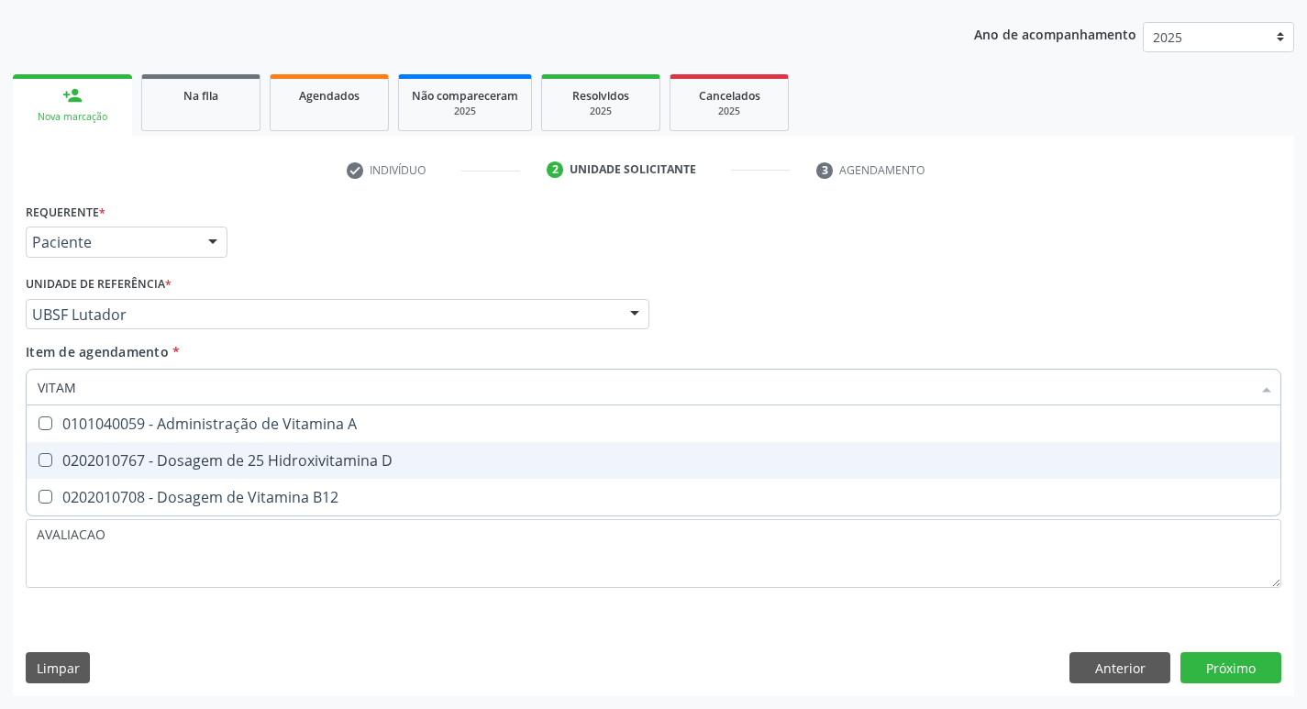
click at [237, 460] on div "0202010767 - Dosagem de 25 Hidroxivitamina D" at bounding box center [654, 460] width 1232 height 15
checkbox D "true"
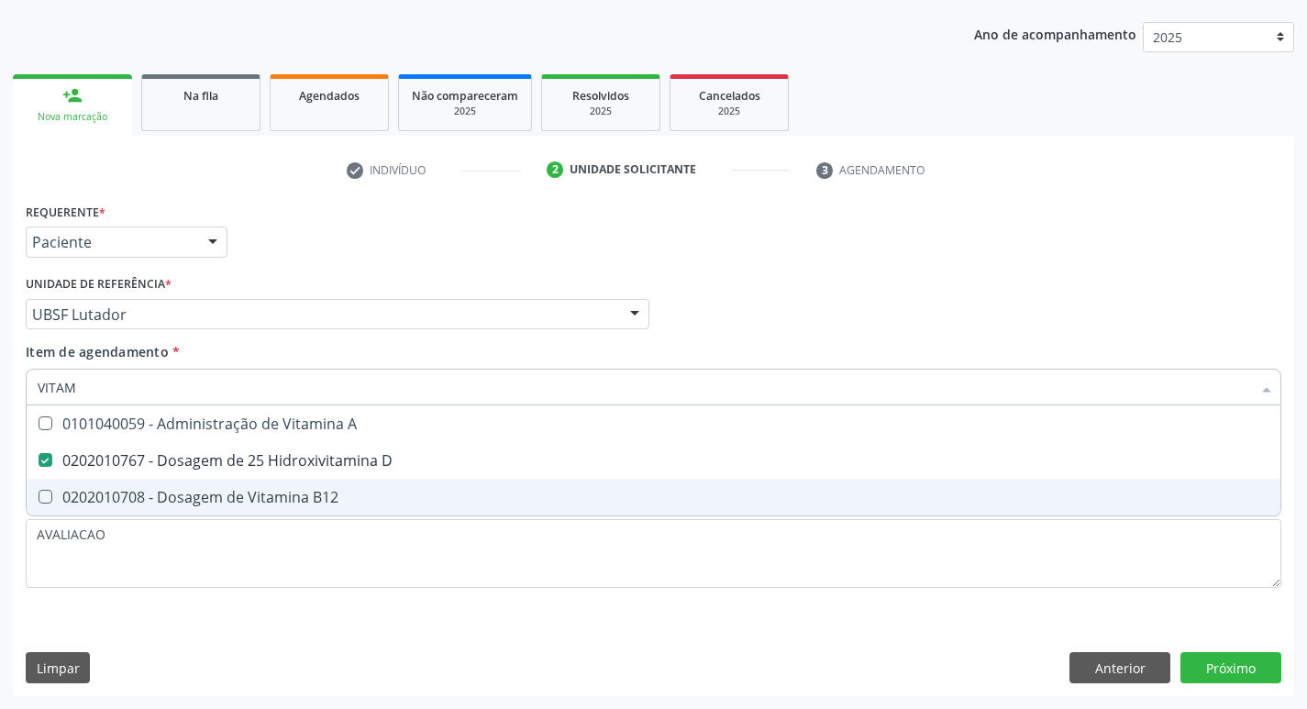
click at [242, 480] on span "0202010708 - Dosagem de Vitamina B12" at bounding box center [654, 497] width 1254 height 37
checkbox B12 "true"
type input "VITA"
checkbox D "false"
checkbox B12 "false"
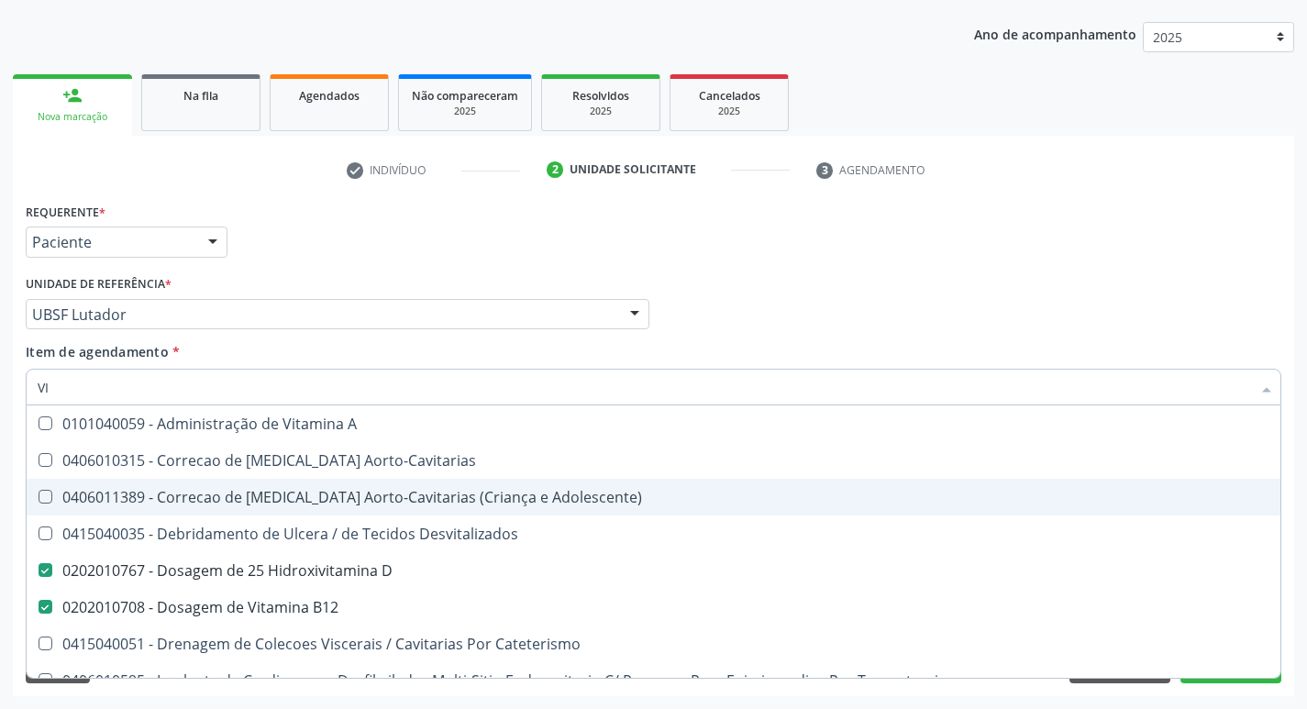
type input "V"
checkbox D "false"
checkbox B12 "false"
checkbox Cateterismo "false"
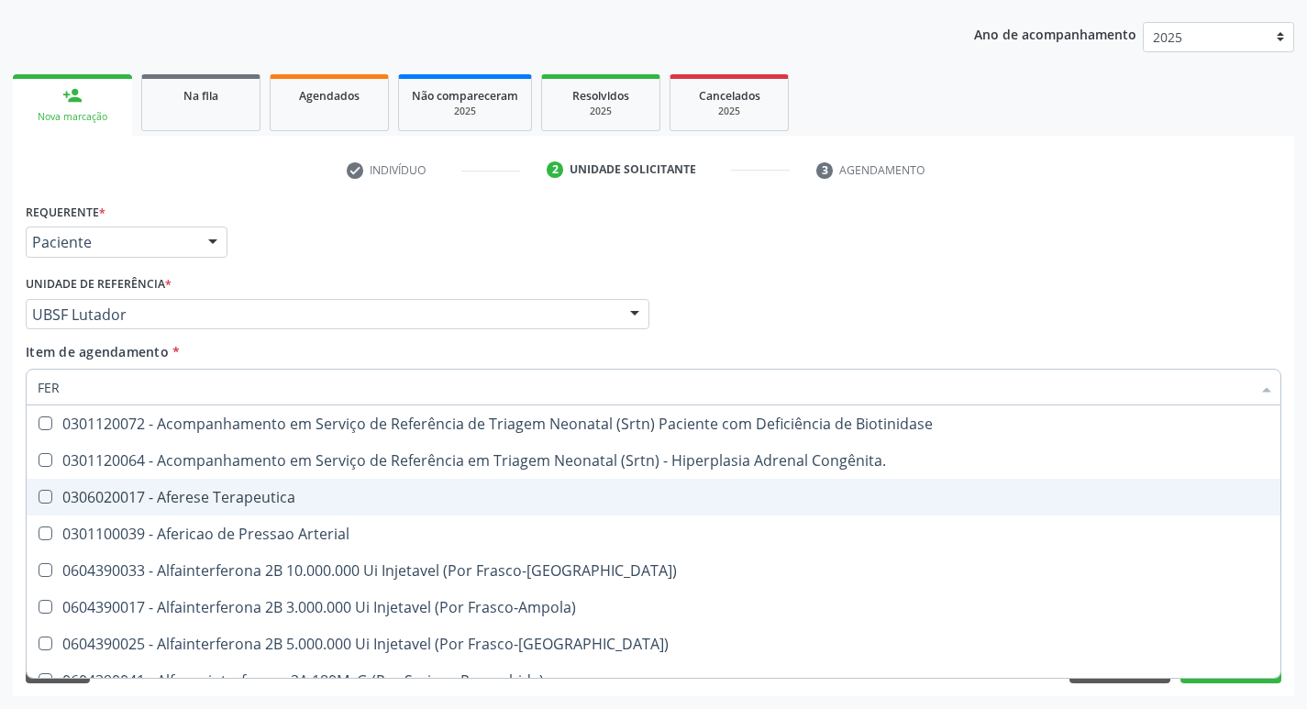
type input "FERR"
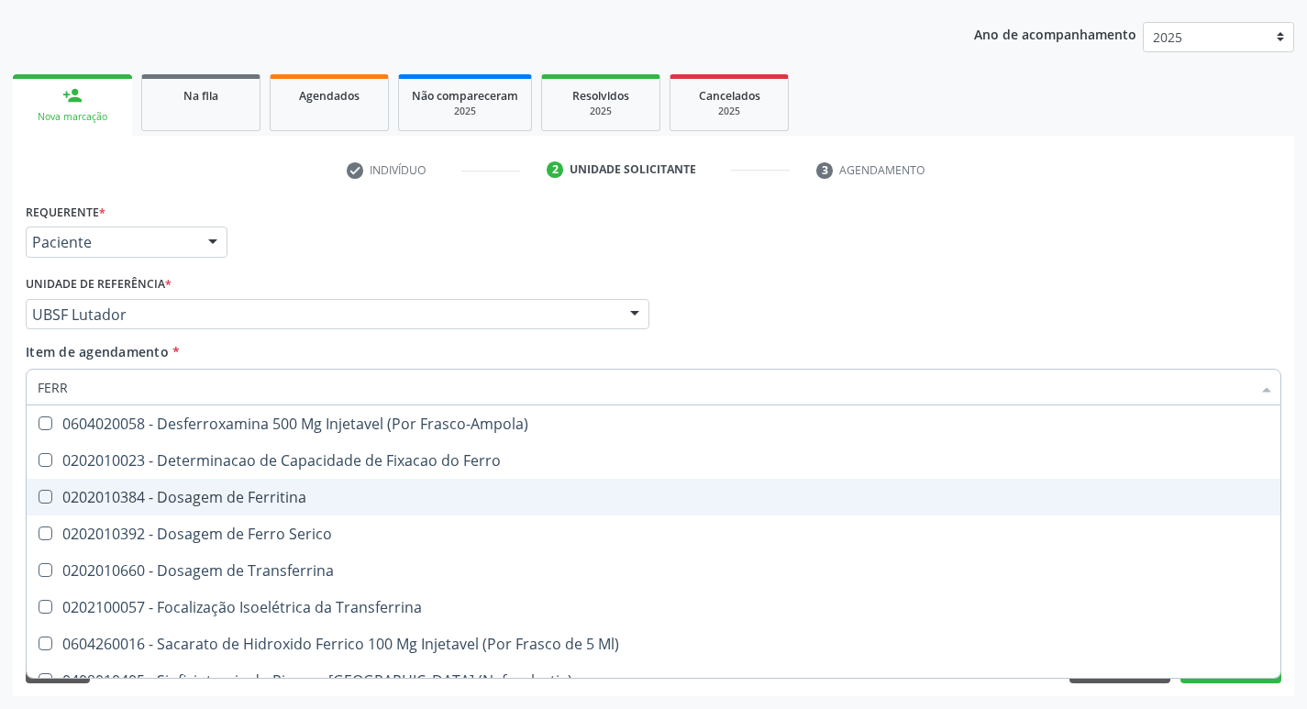
click at [261, 490] on div "0202010384 - Dosagem de Ferritina" at bounding box center [654, 497] width 1232 height 15
checkbox Ferritina "true"
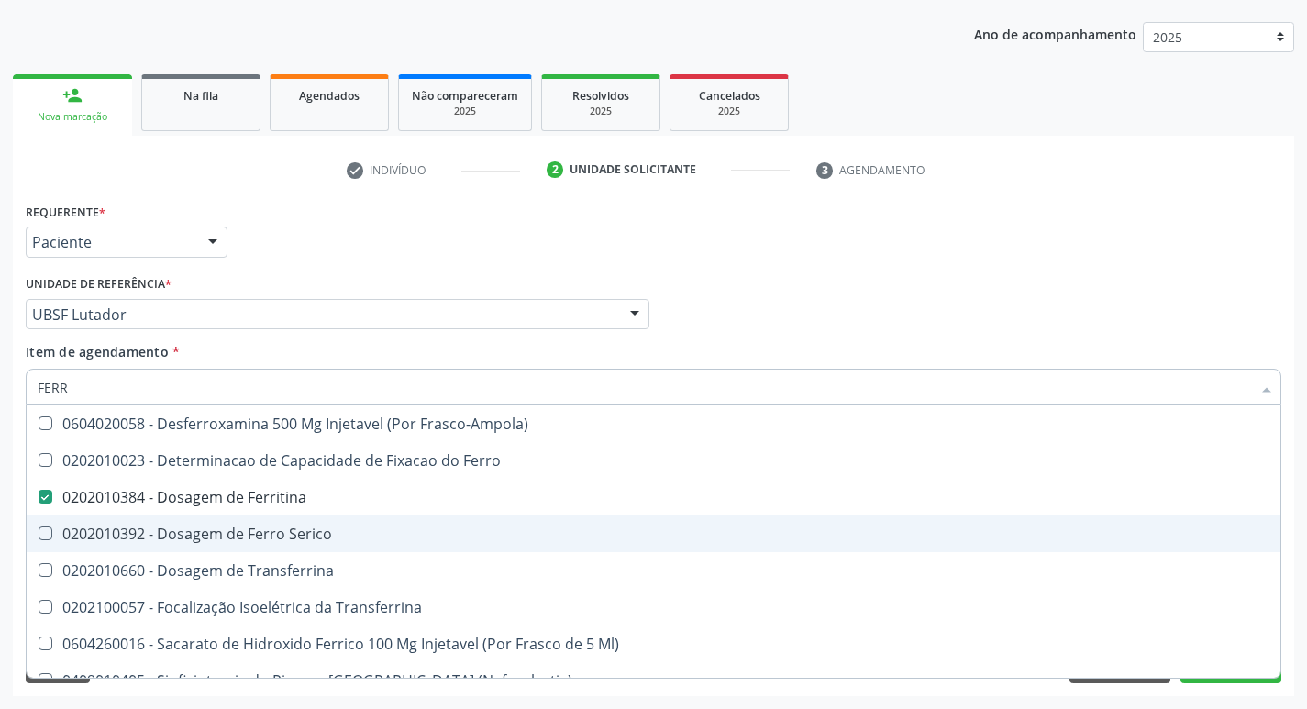
click at [293, 536] on div "0202010392 - Dosagem de Ferro Serico" at bounding box center [654, 533] width 1232 height 15
checkbox Serico "true"
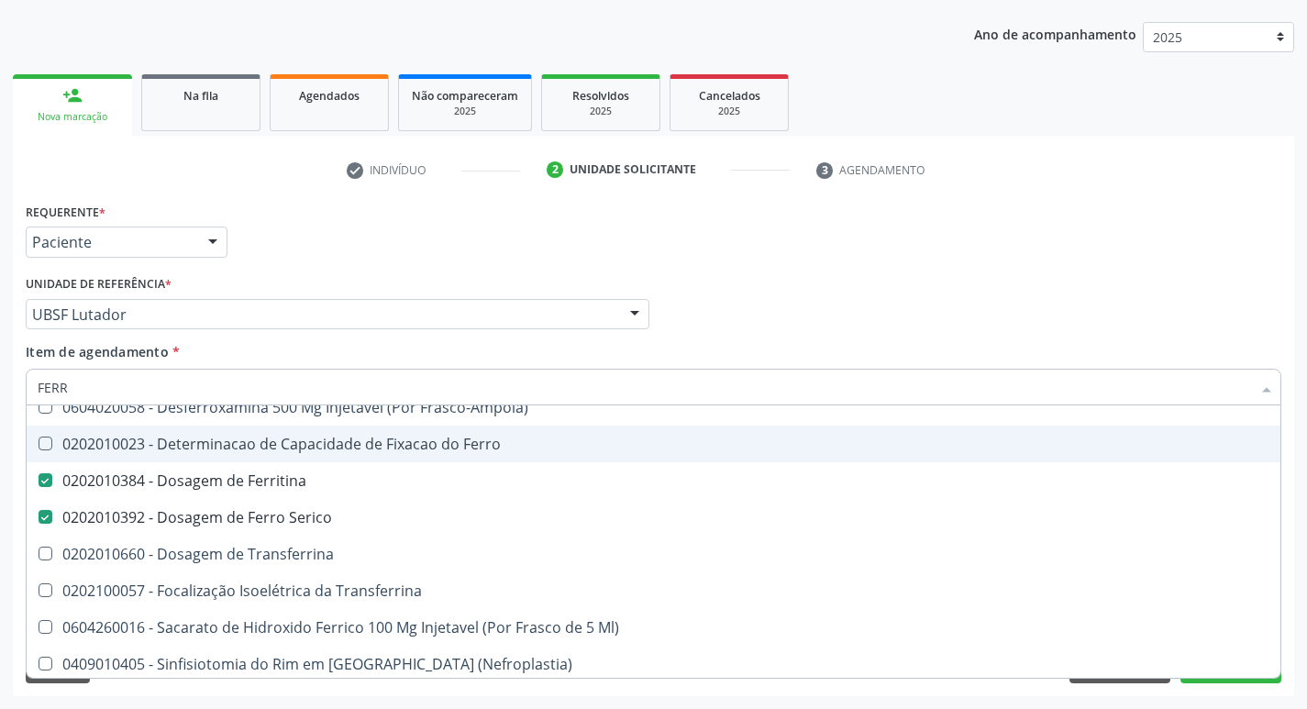
scroll to position [21, 0]
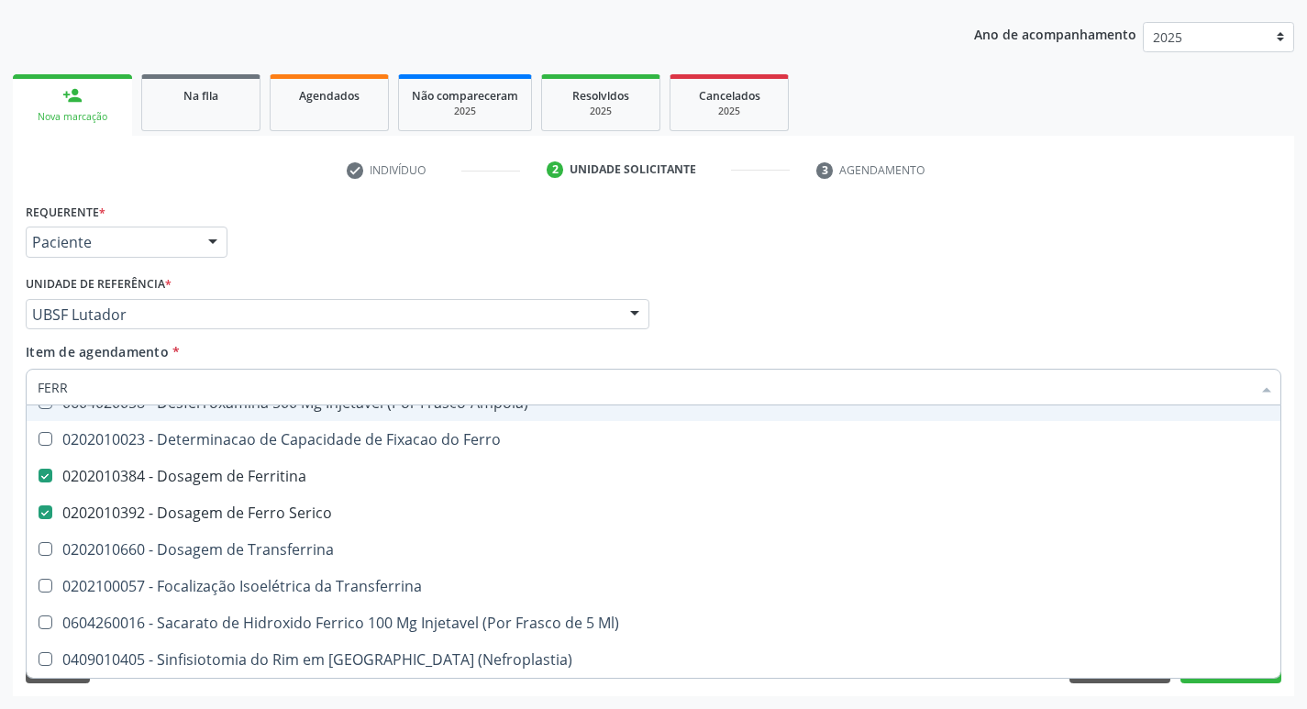
click at [957, 310] on div "Médico Solicitante Por favor, selecione a Unidade de Atendimento primeiro Nenhu…" at bounding box center [653, 307] width 1265 height 72
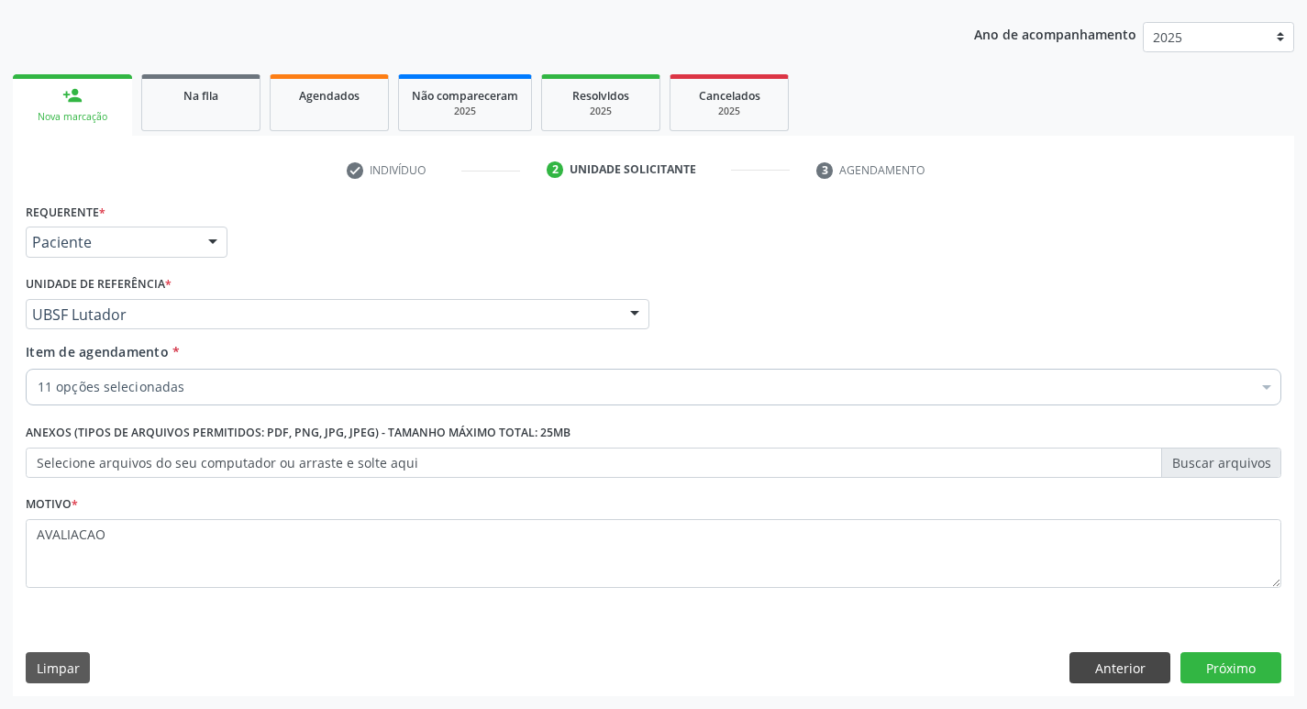
scroll to position [0, 0]
click at [1217, 669] on button "Próximo" at bounding box center [1230, 667] width 101 height 31
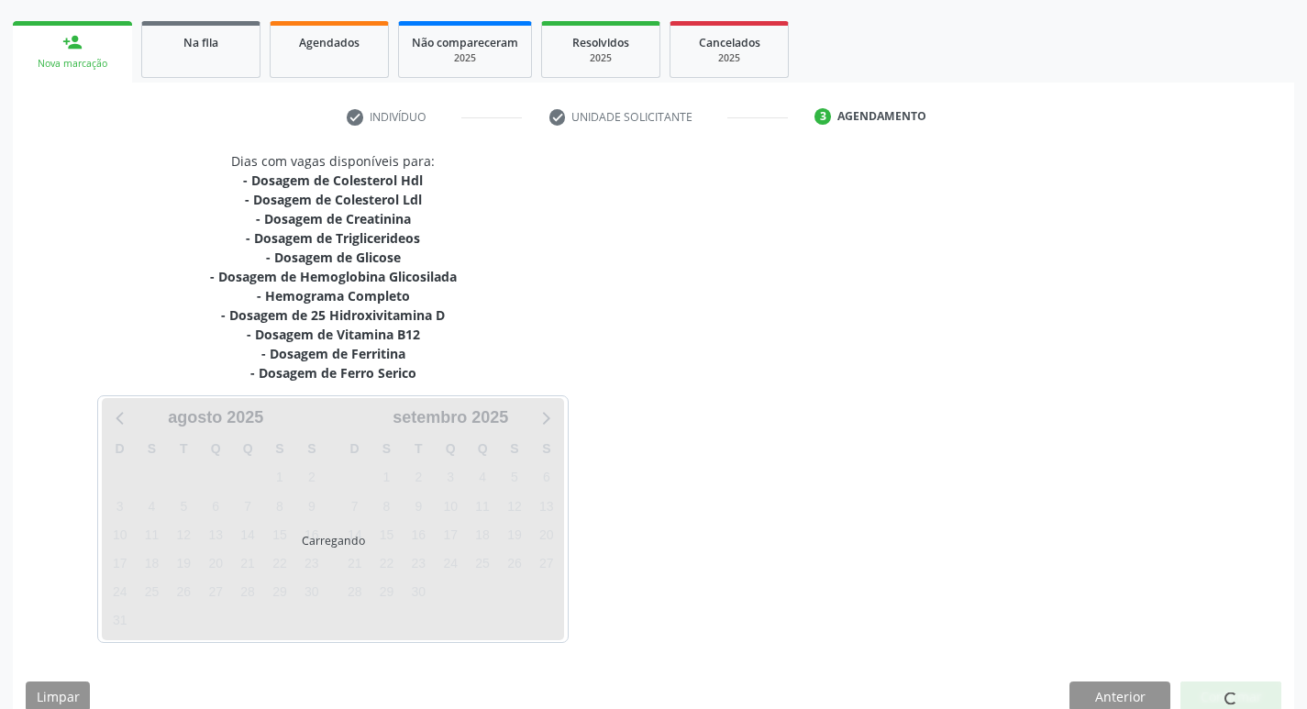
scroll to position [282, 0]
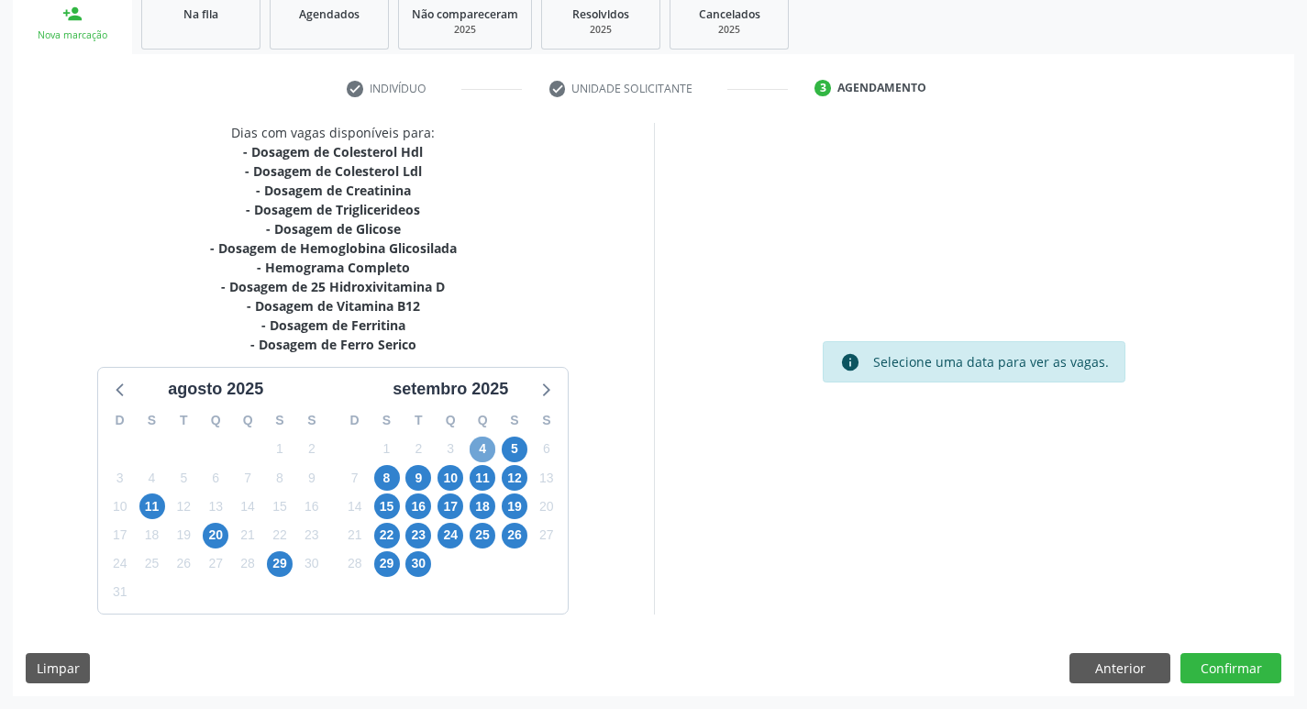
click at [484, 453] on span "4" at bounding box center [483, 450] width 26 height 26
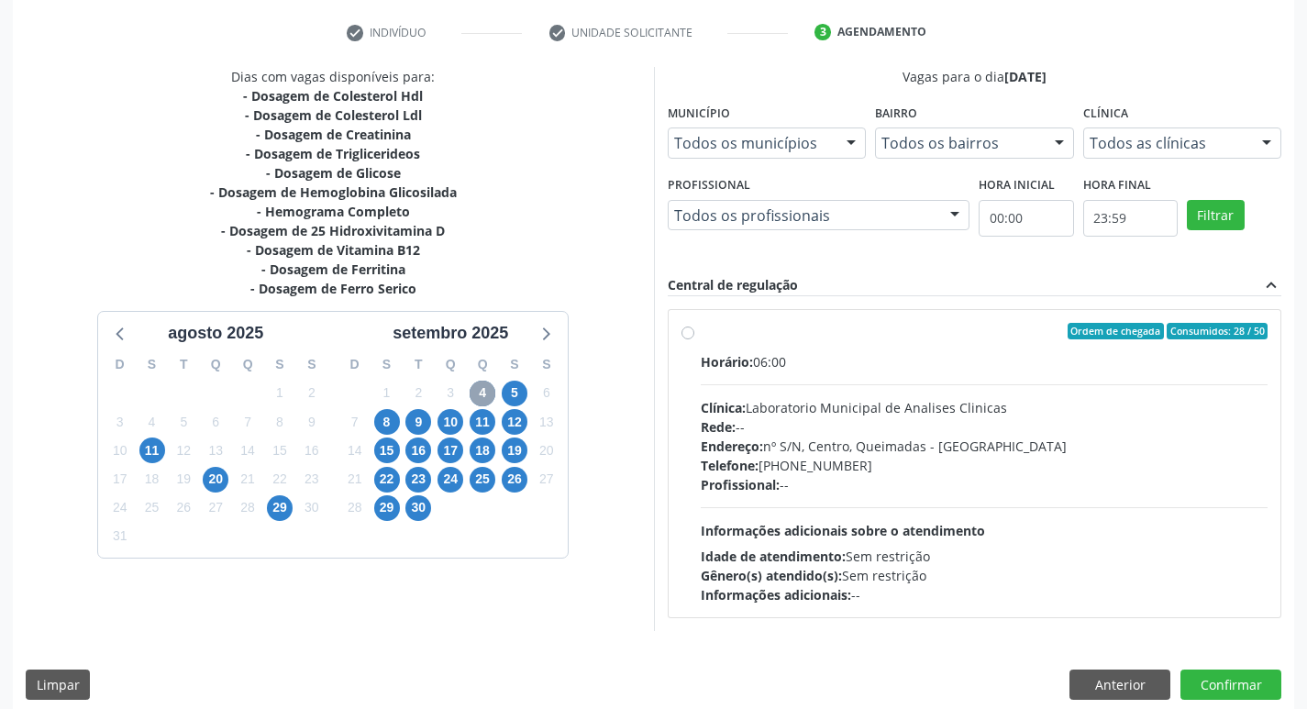
scroll to position [354, 0]
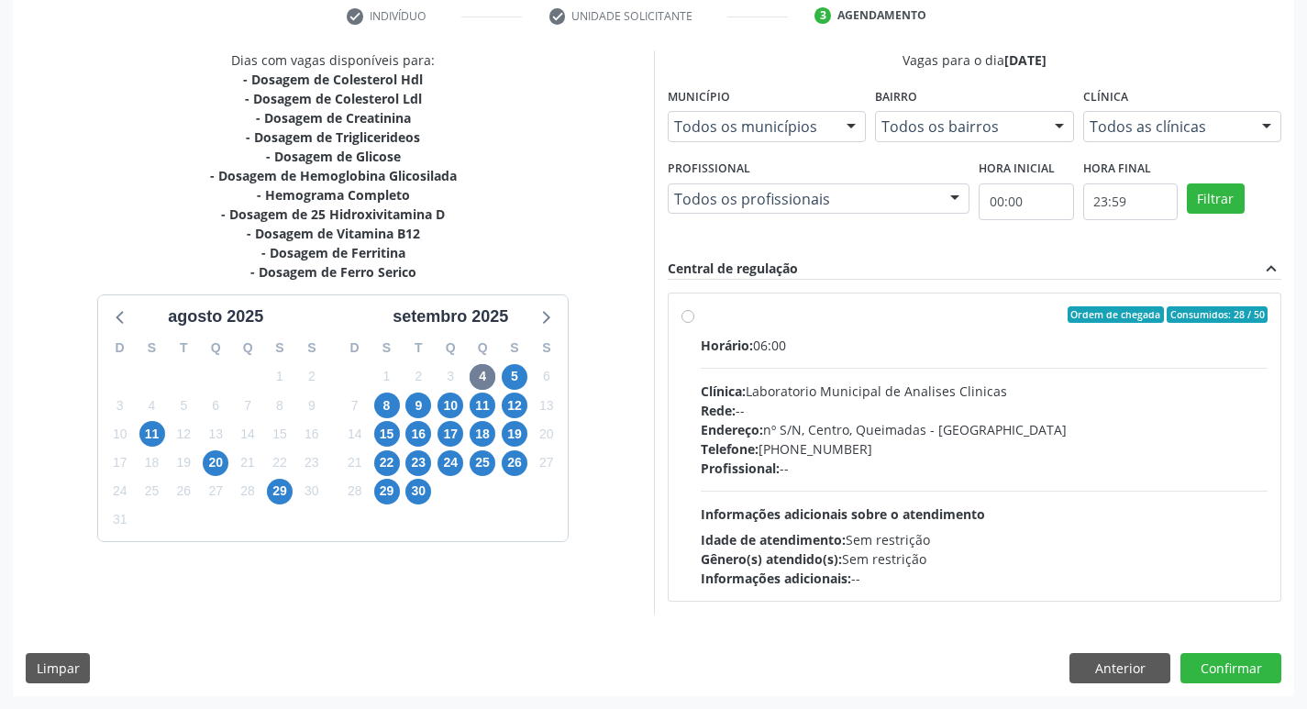
click at [992, 412] on div "Rede: --" at bounding box center [985, 410] width 568 height 19
click at [694, 323] on input "Ordem de chegada Consumidos: 28 / 50 Horário: 06:00 Clínica: Laboratorio Munici…" at bounding box center [687, 314] width 13 height 17
radio input "true"
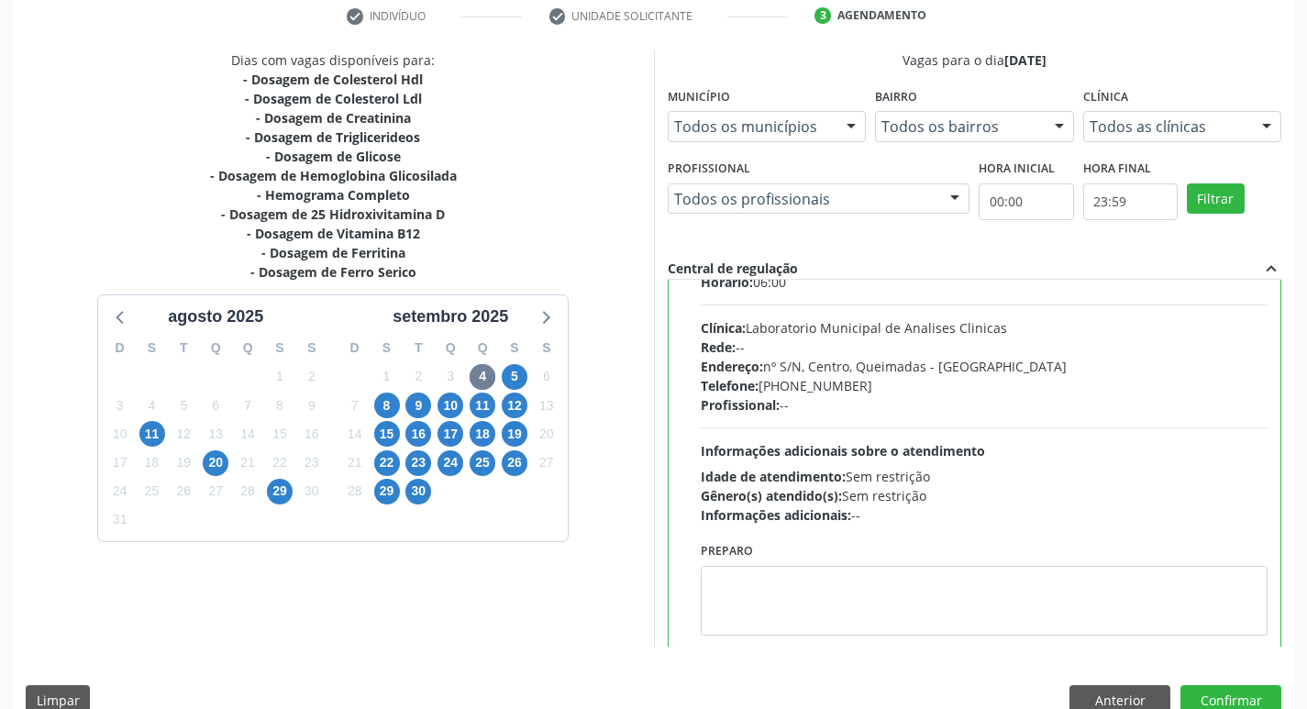
scroll to position [91, 0]
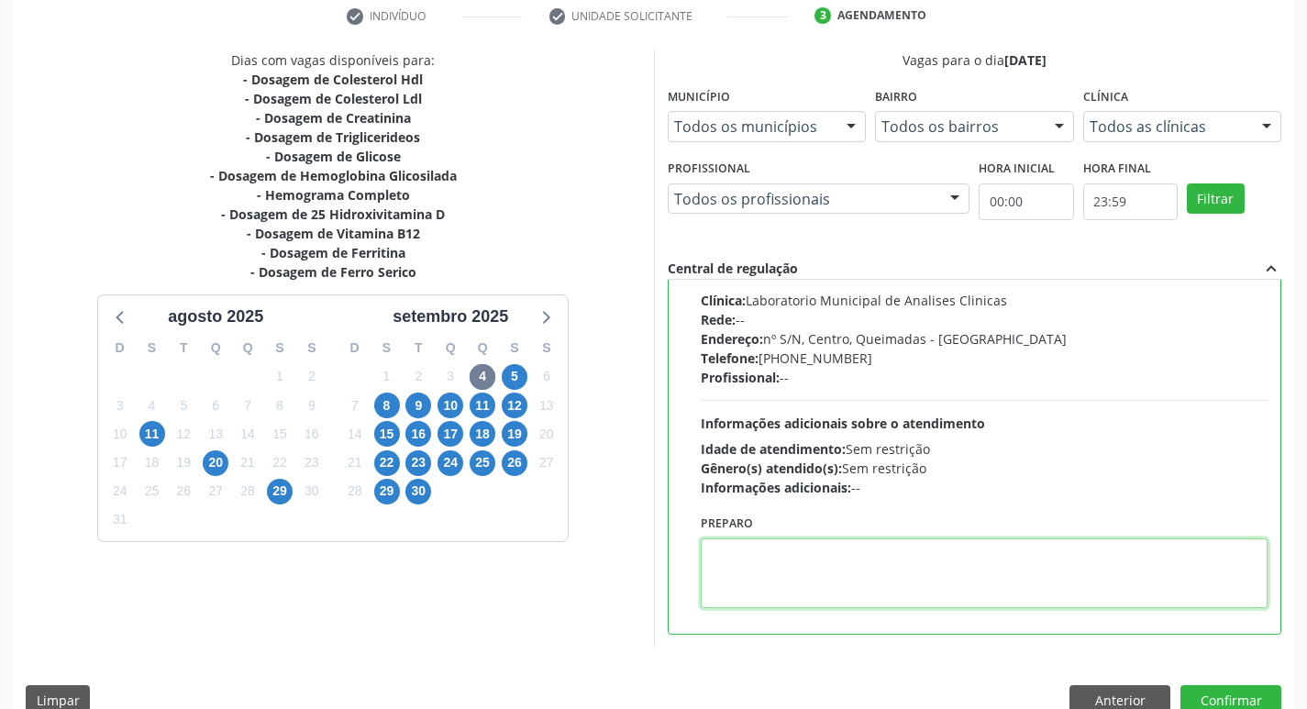
click at [855, 582] on textarea at bounding box center [985, 573] width 568 height 70
paste textarea "IR EM [GEOGRAPHIC_DATA]"
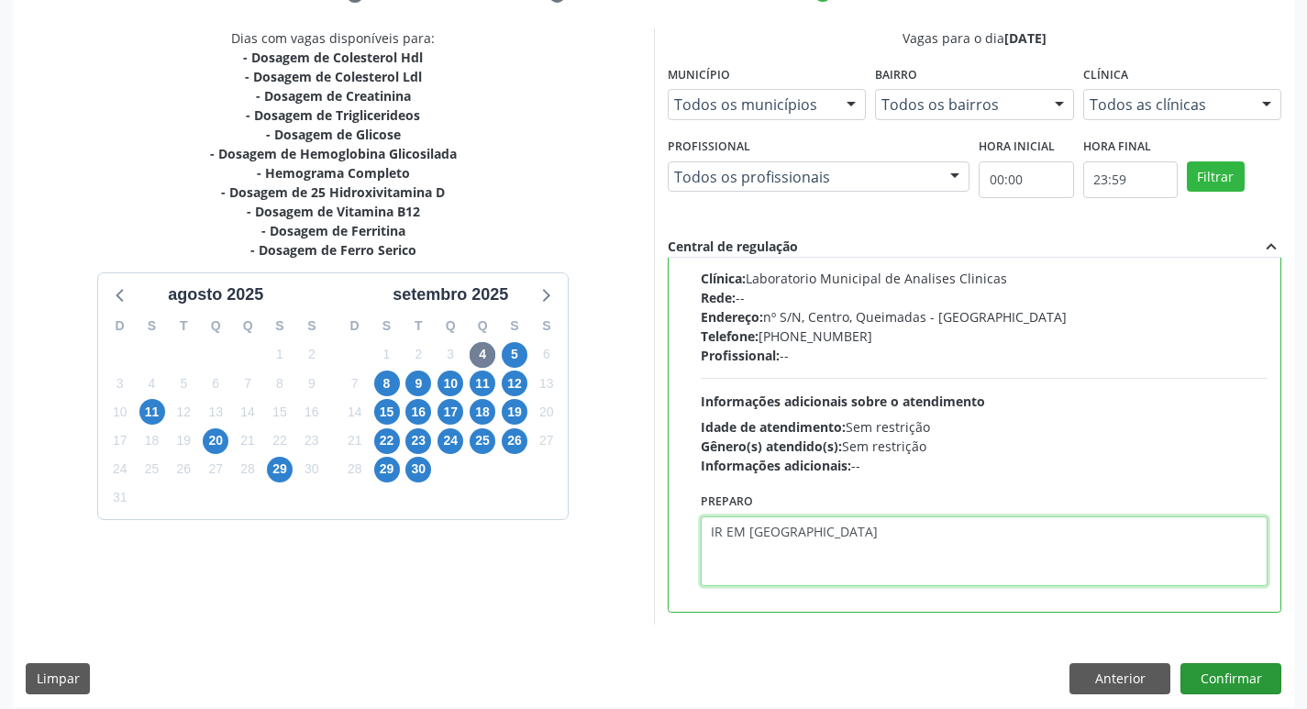
scroll to position [387, 0]
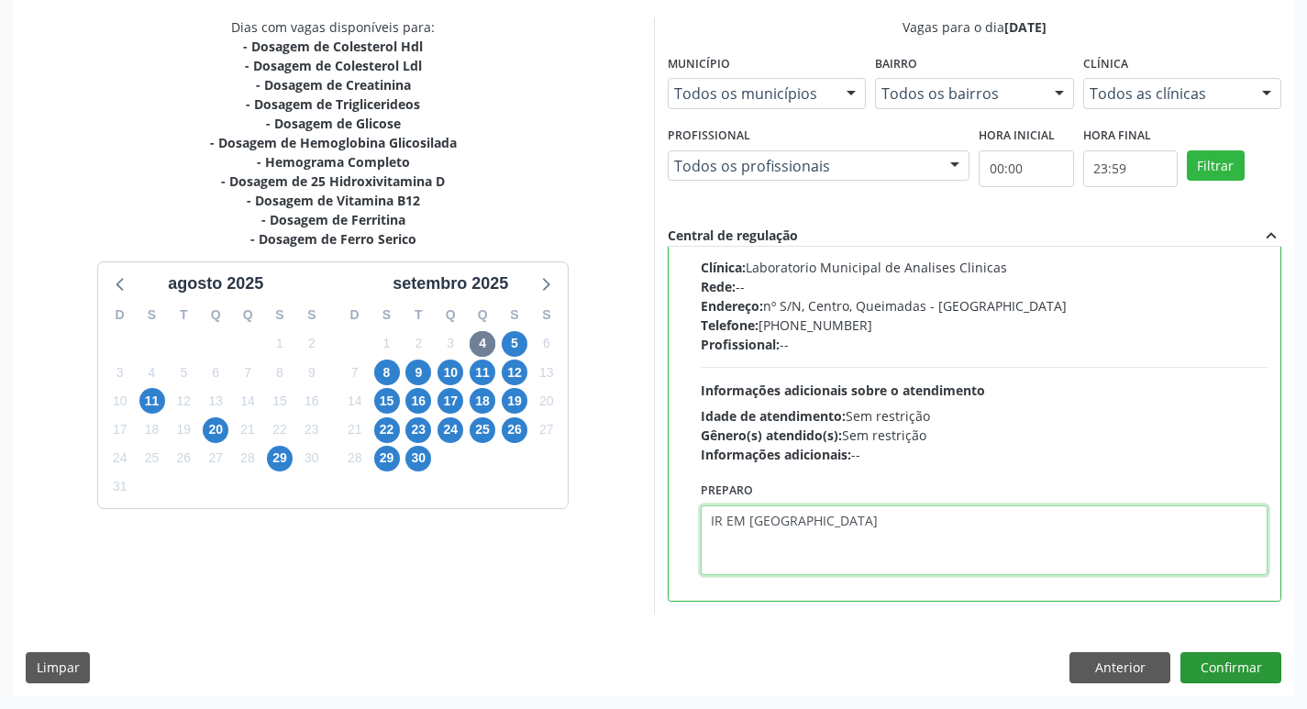
type textarea "IR EM [GEOGRAPHIC_DATA]"
click at [1243, 667] on button "Confirmar" at bounding box center [1230, 667] width 101 height 31
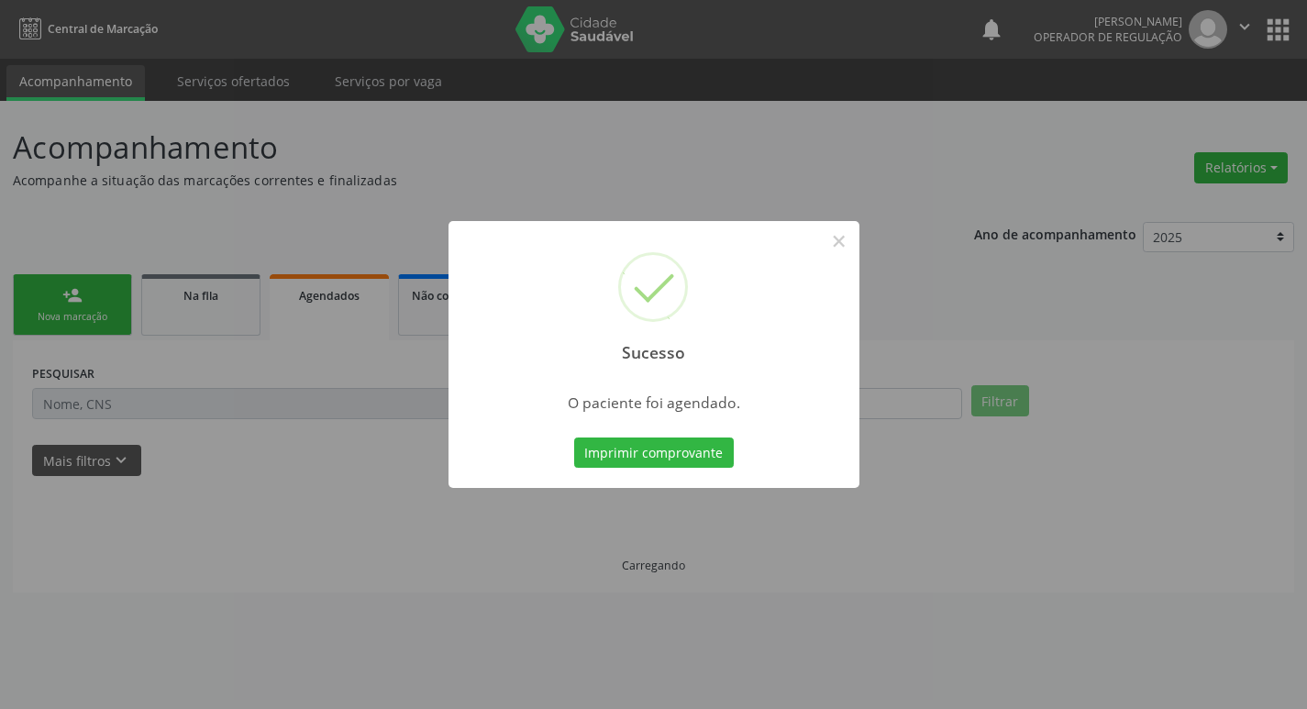
scroll to position [0, 0]
click at [694, 444] on button "Imprimir comprovante" at bounding box center [661, 452] width 160 height 31
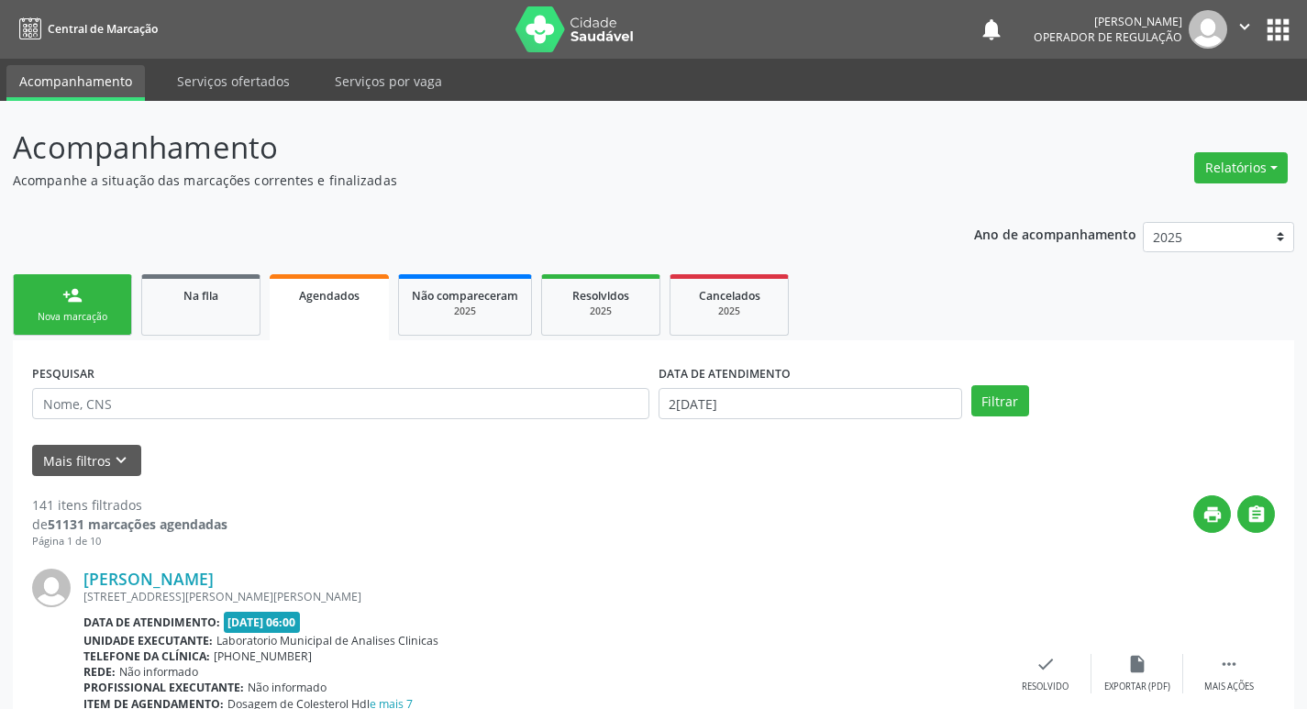
click at [103, 304] on link "person_add Nova marcação" at bounding box center [72, 304] width 119 height 61
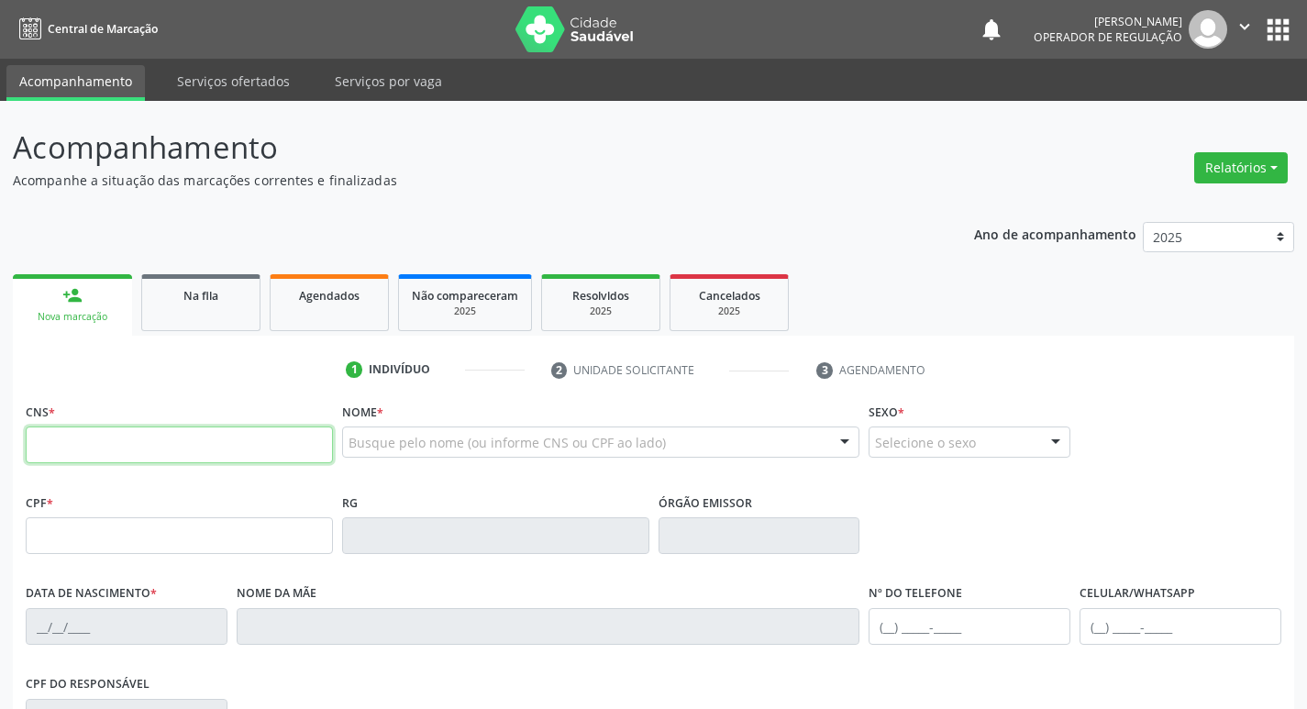
click at [142, 447] on input "text" at bounding box center [179, 444] width 307 height 37
type input "700 0087 2251 7302"
type input "111.965.424-65"
type input "15/07/1991"
type input "Maria Avelino Silva"
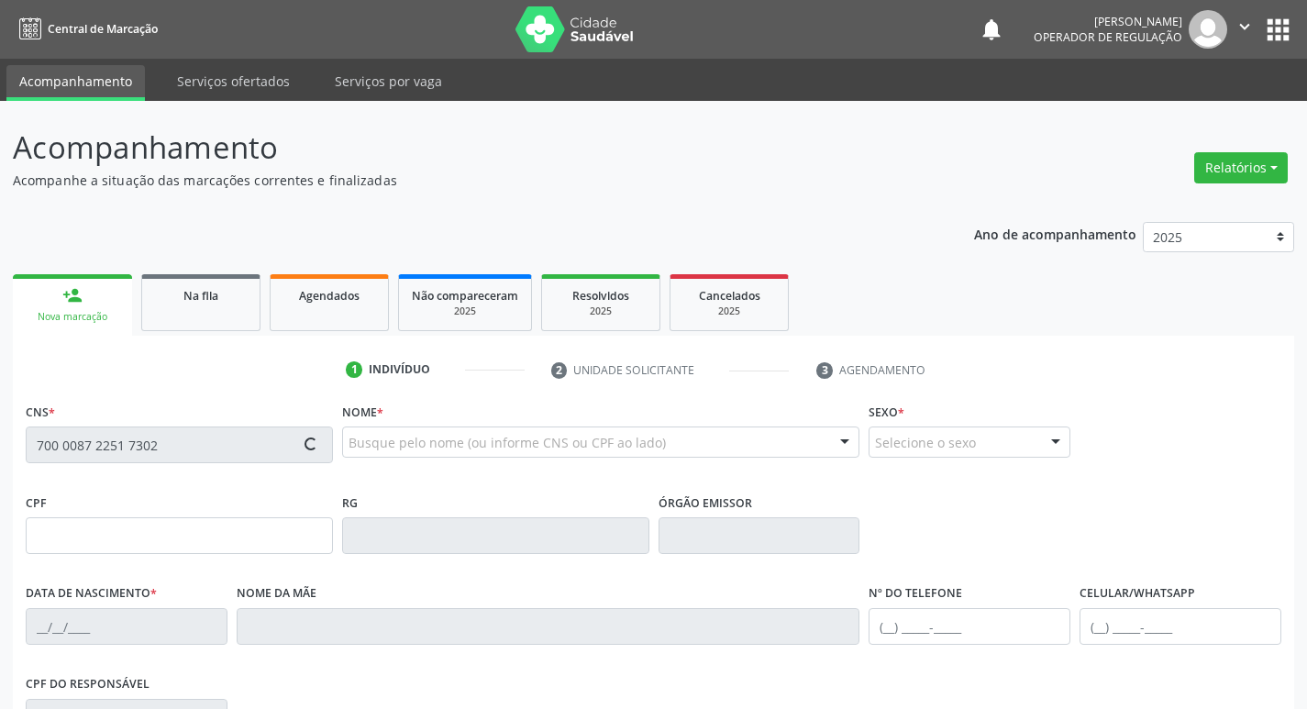
type input "(83) 99100-8753"
type input "074.704.824-07"
type input "57"
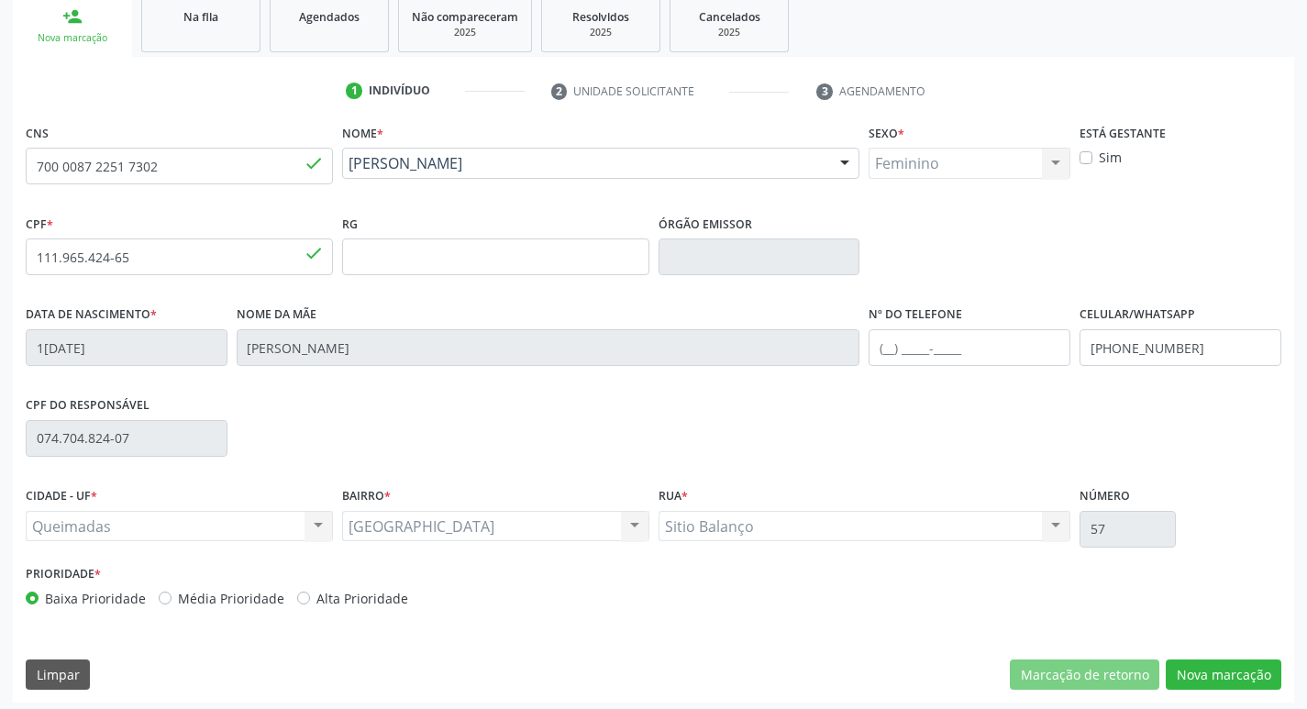
scroll to position [285, 0]
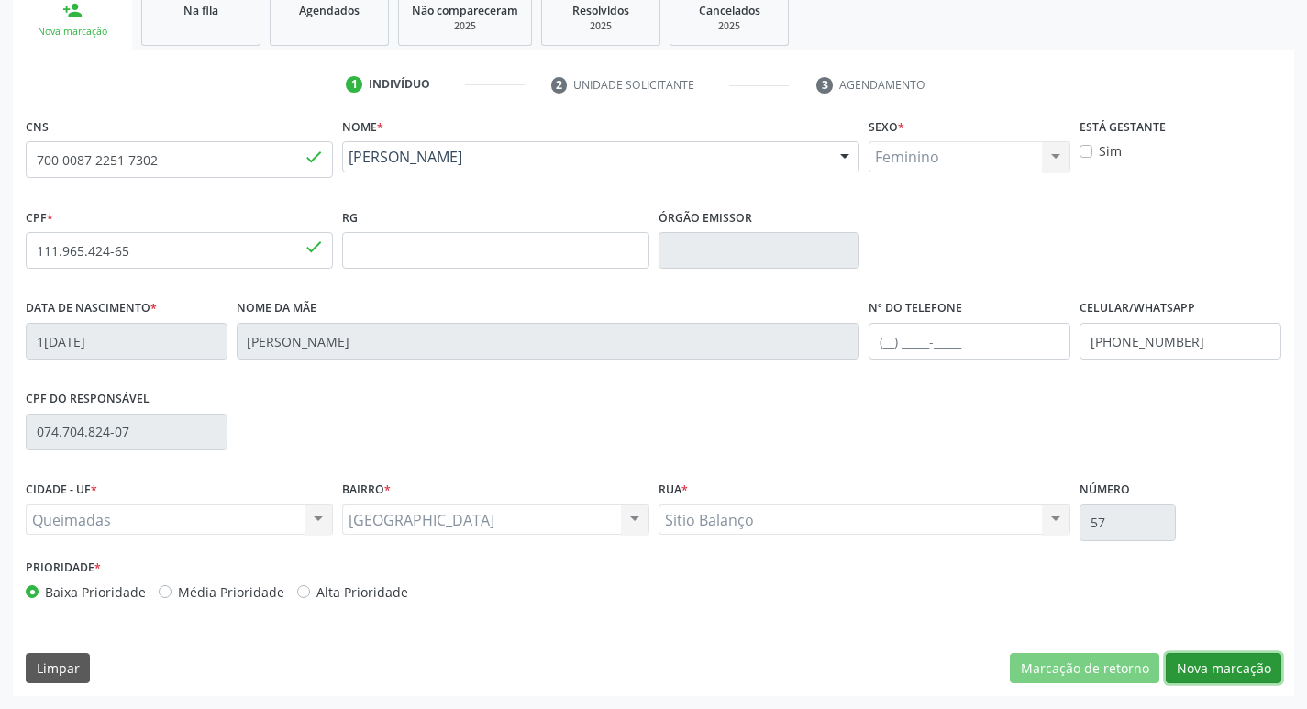
click at [1228, 657] on button "Nova marcação" at bounding box center [1224, 668] width 116 height 31
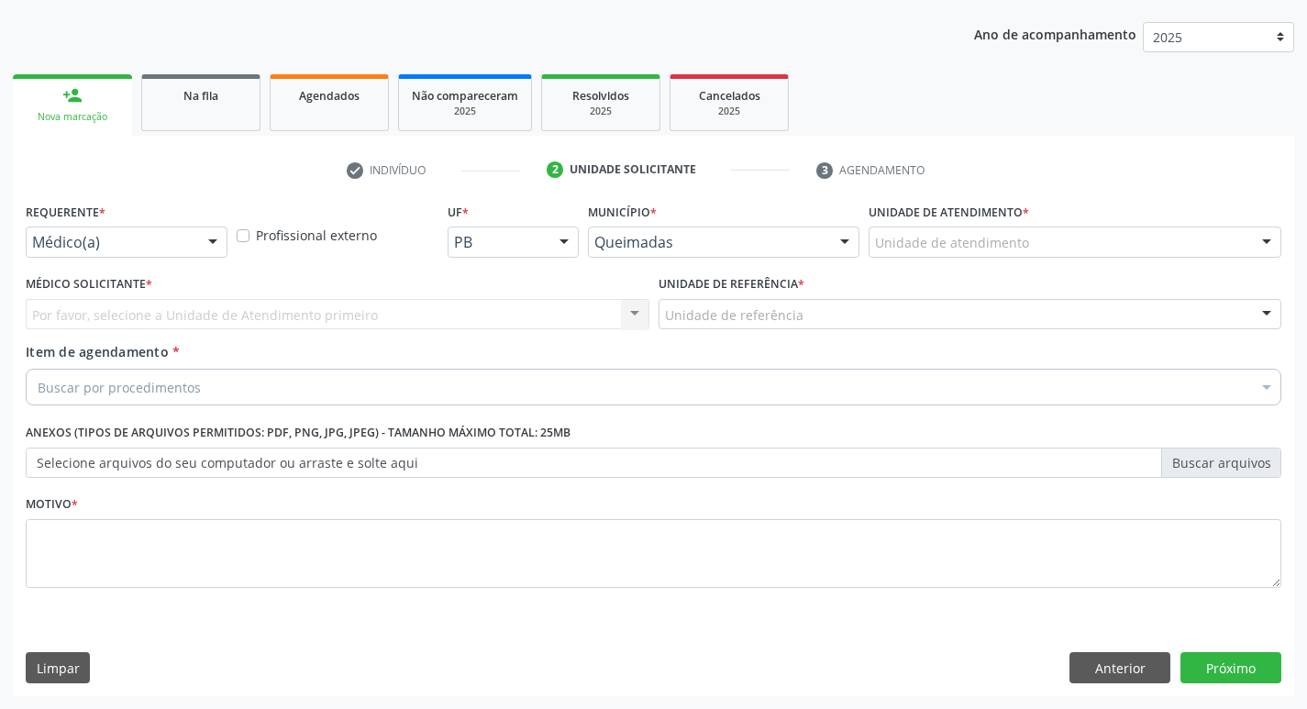
scroll to position [200, 0]
click at [101, 221] on label "Requerente *" at bounding box center [66, 212] width 80 height 28
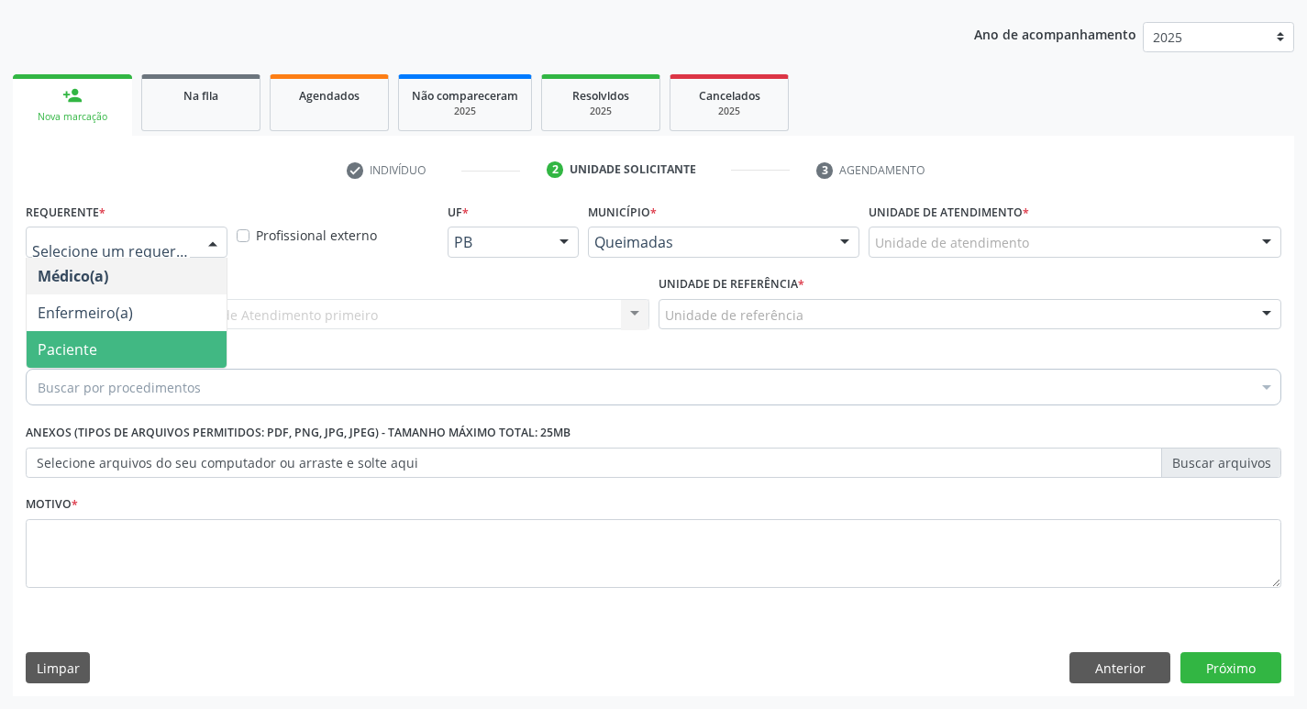
click at [100, 358] on span "Paciente" at bounding box center [127, 349] width 200 height 37
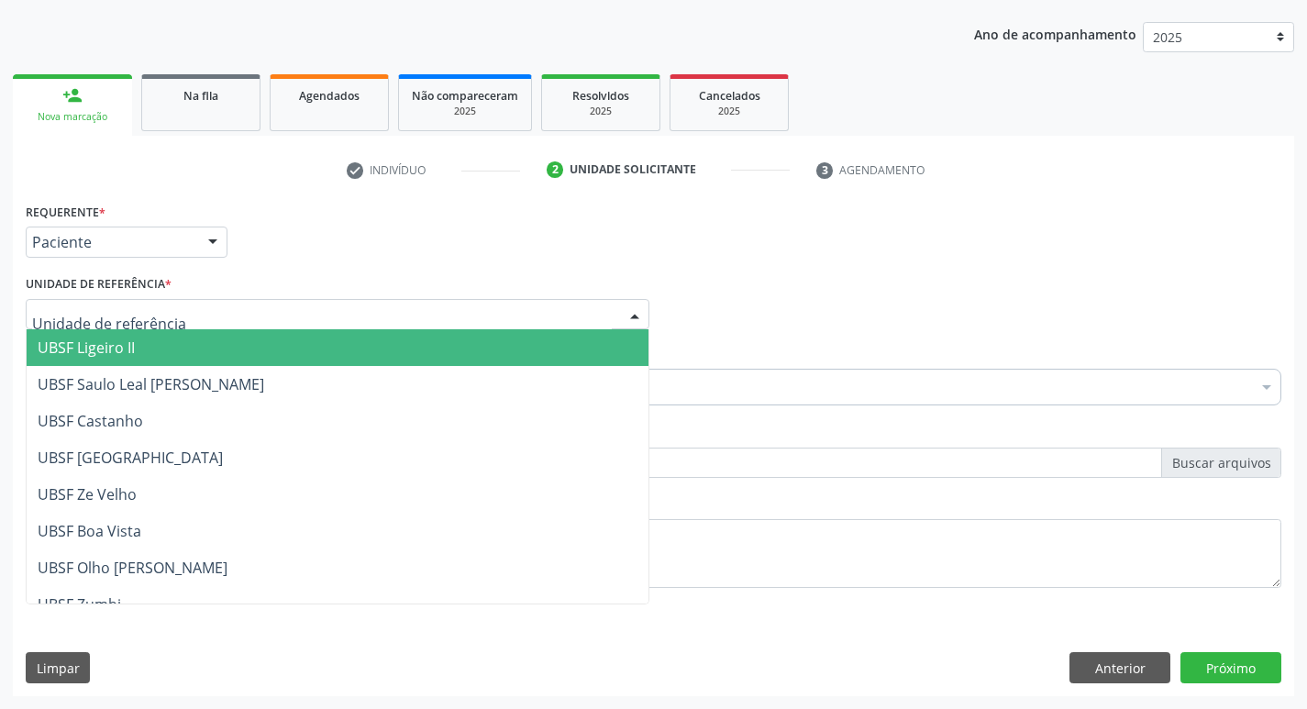
type input "B"
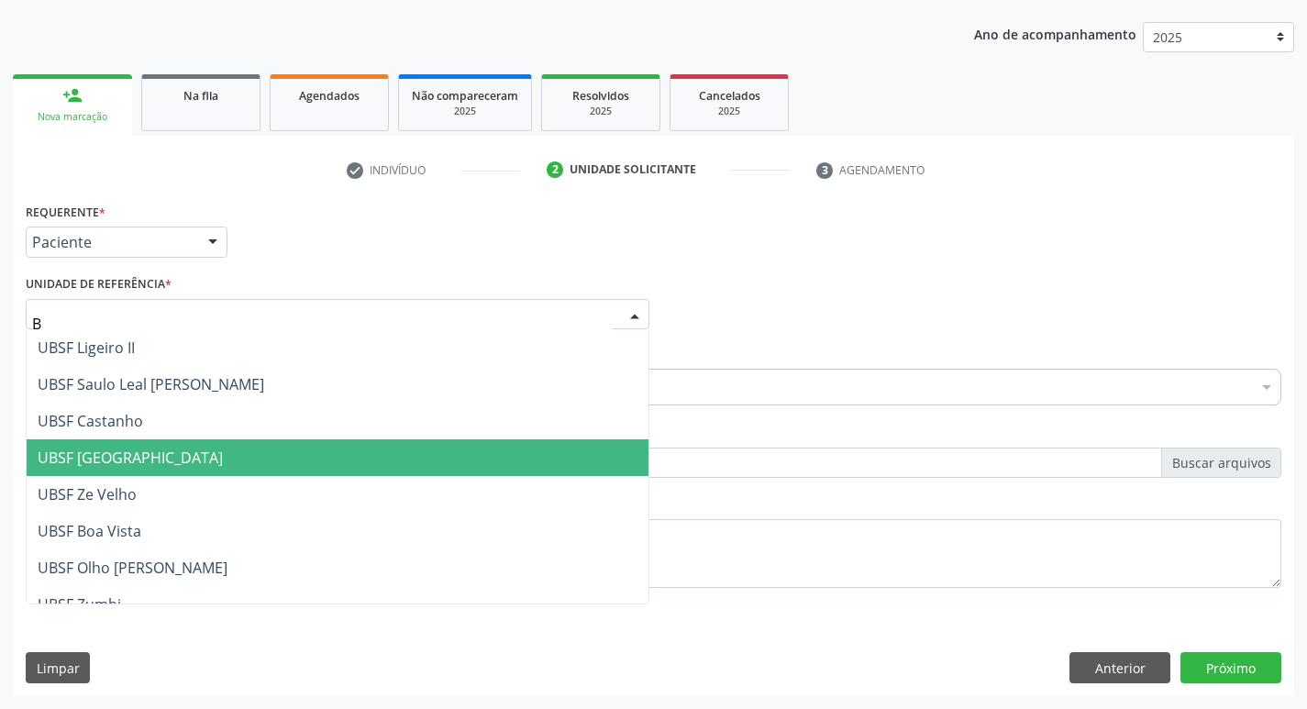
click at [161, 445] on span "UBSF [GEOGRAPHIC_DATA]" at bounding box center [338, 457] width 622 height 37
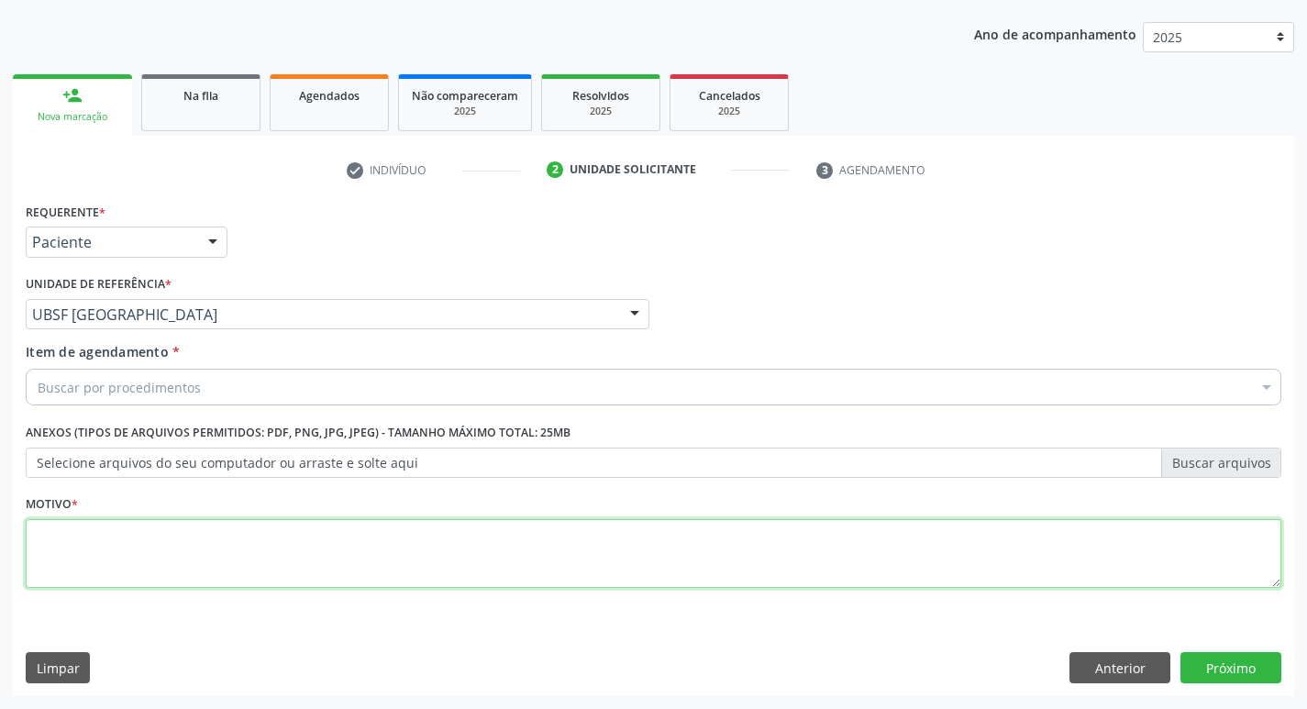
click at [118, 556] on textarea at bounding box center [653, 554] width 1255 height 70
type textarea "AVALIACAO"
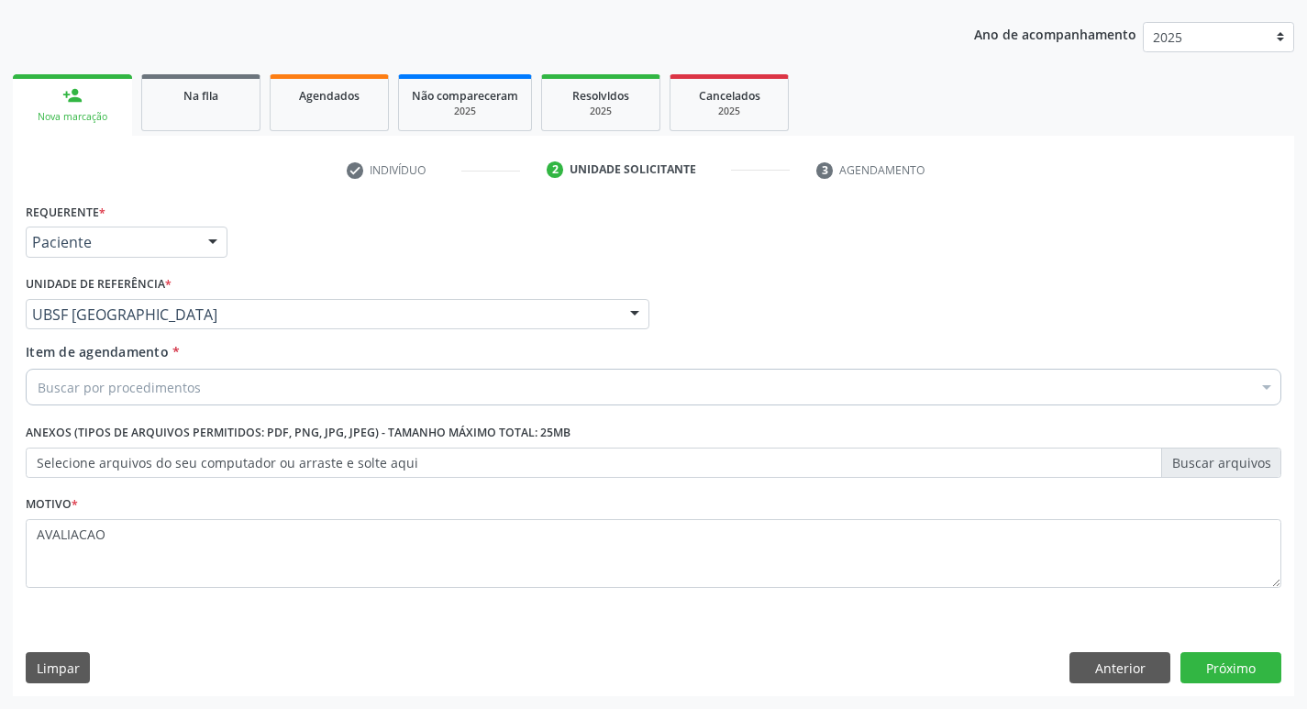
click at [110, 364] on div "Item de agendamento * Buscar por procedimentos Selecionar todos 0604320140 - Ab…" at bounding box center [653, 371] width 1255 height 58
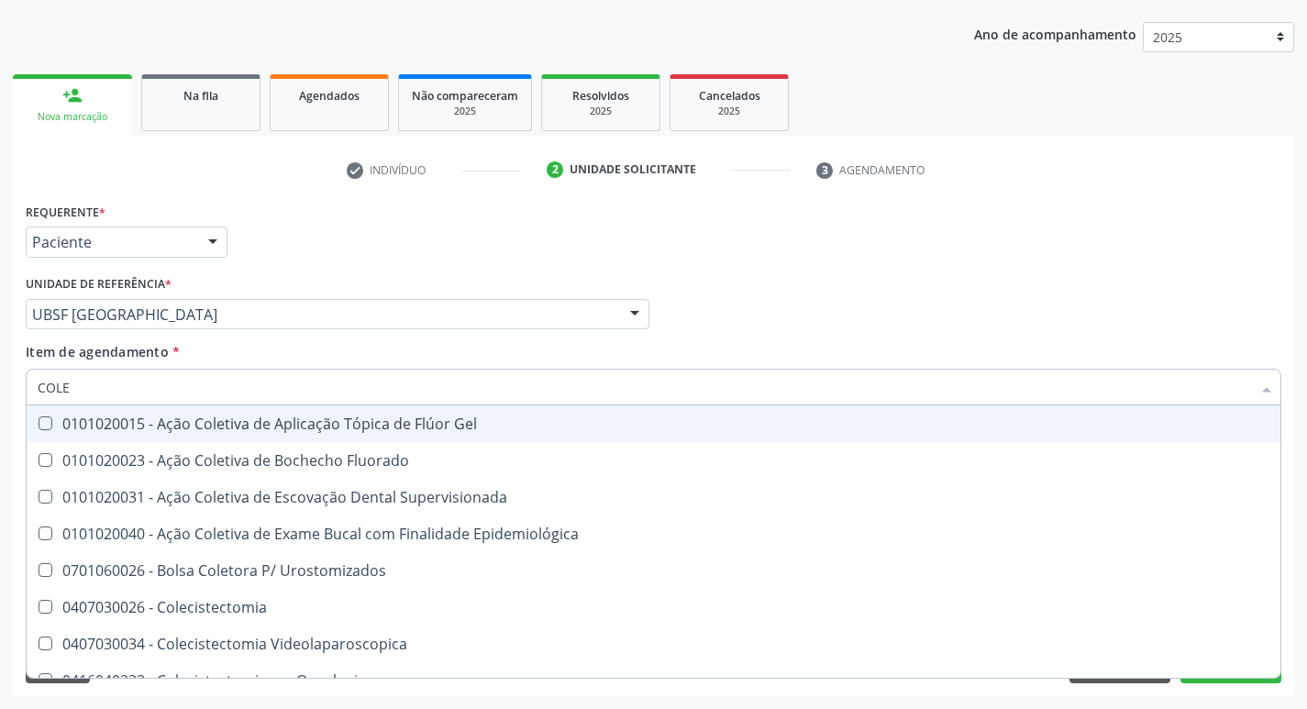
type input "COLES"
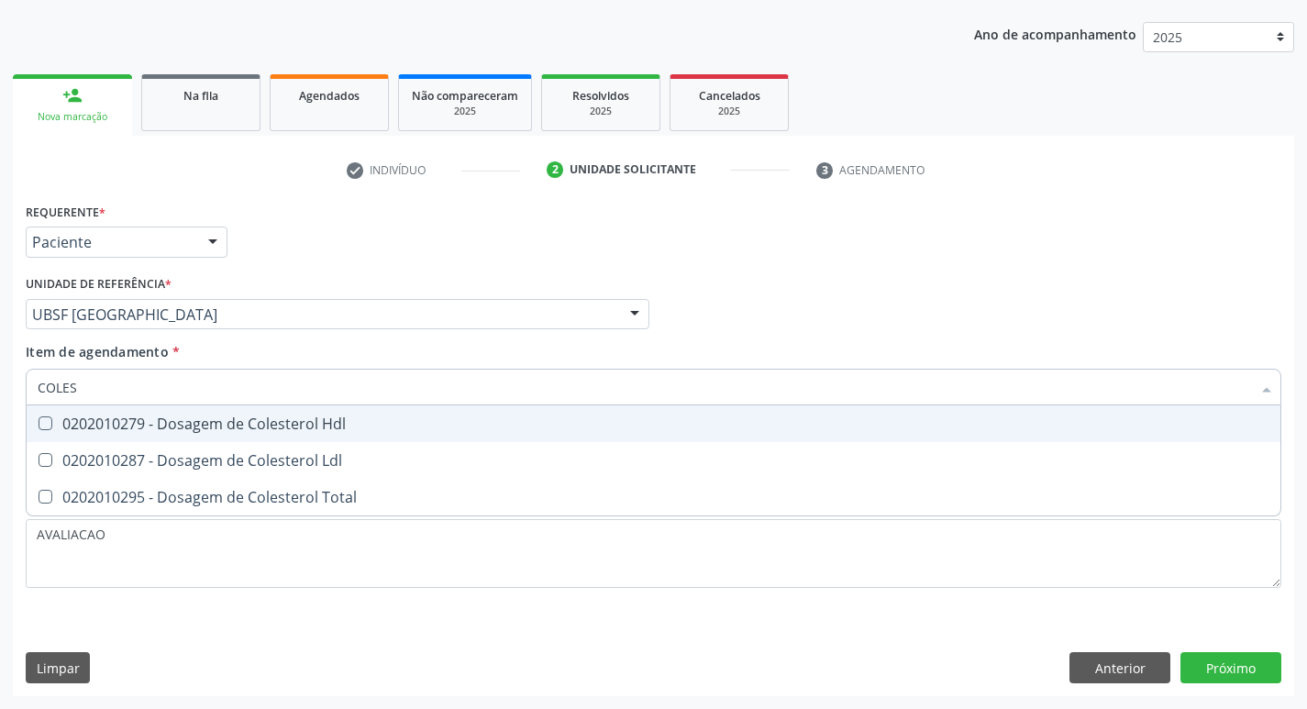
click at [130, 426] on div "0202010279 - Dosagem de Colesterol Hdl" at bounding box center [654, 423] width 1232 height 15
click at [128, 436] on span "0202010279 - Dosagem de Colesterol Hdl" at bounding box center [654, 423] width 1254 height 37
checkbox Hdl "true"
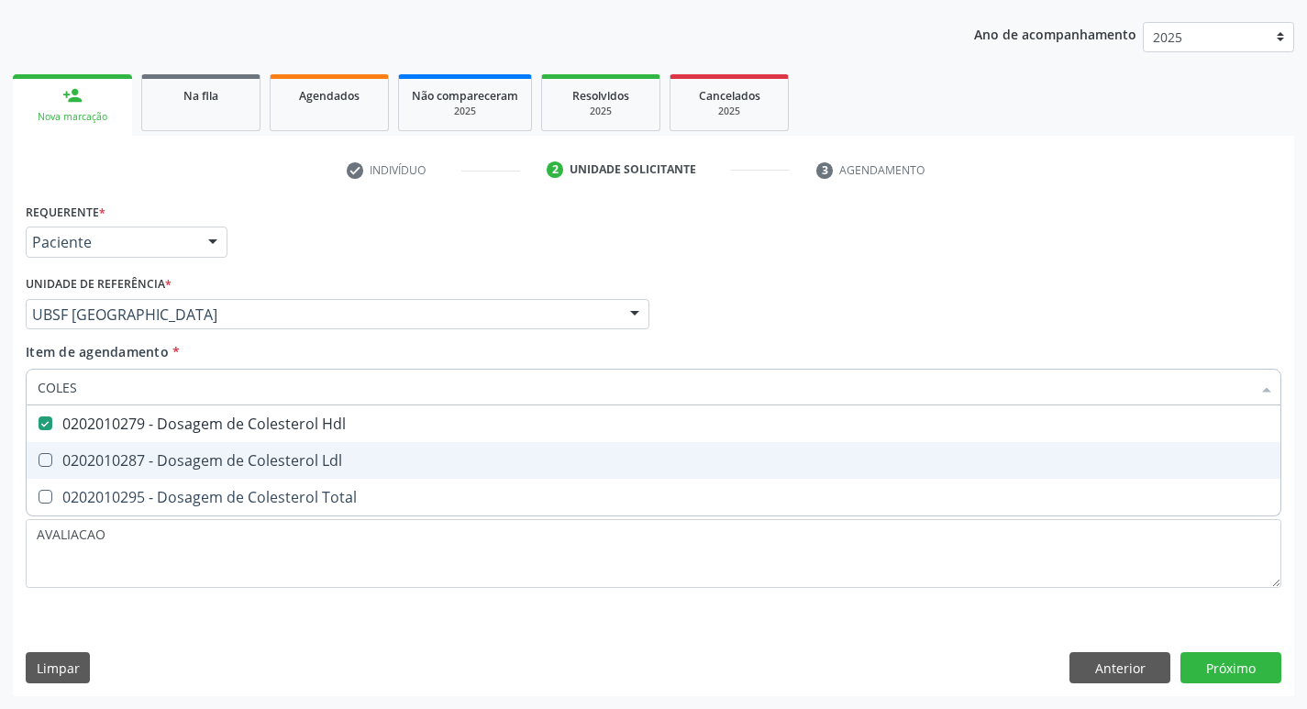
click at [125, 444] on span "0202010287 - Dosagem de Colesterol Ldl" at bounding box center [654, 460] width 1254 height 37
checkbox Ldl "true"
type input "COLE"
checkbox Hdl "false"
checkbox Ldl "false"
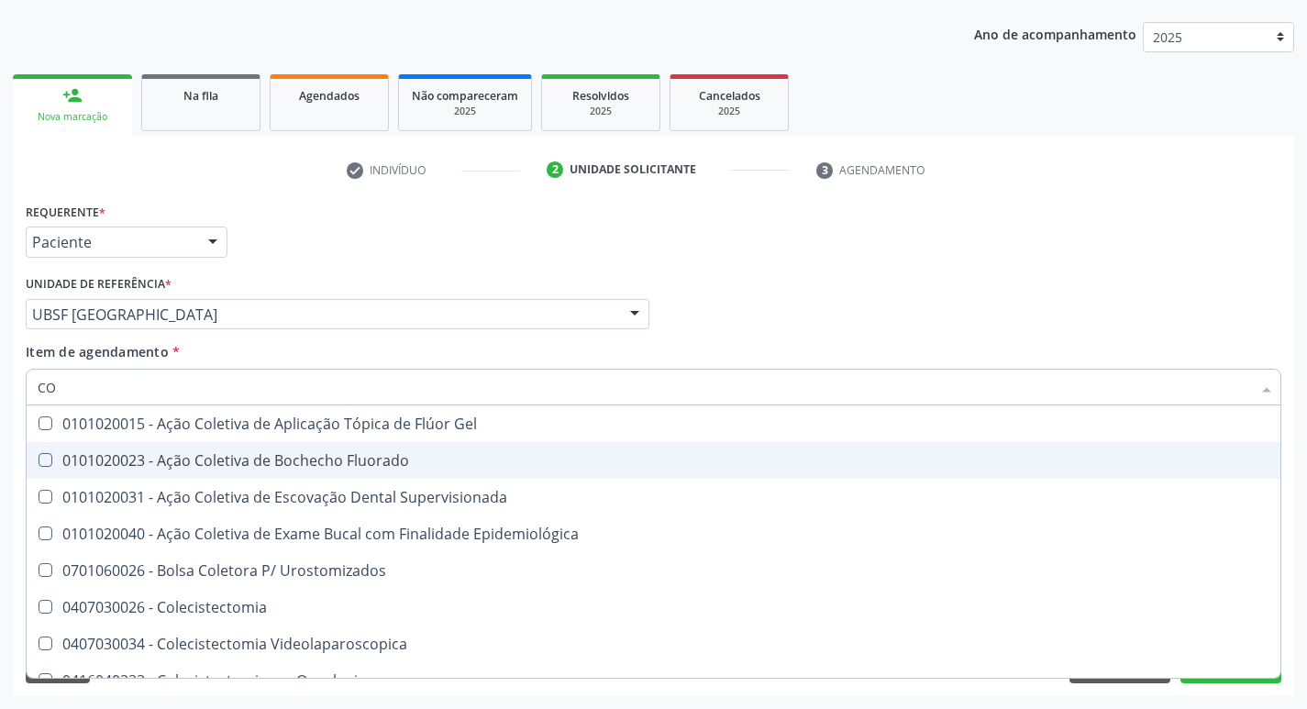
type input "C"
checkbox Hdl "false"
checkbox Ldl "false"
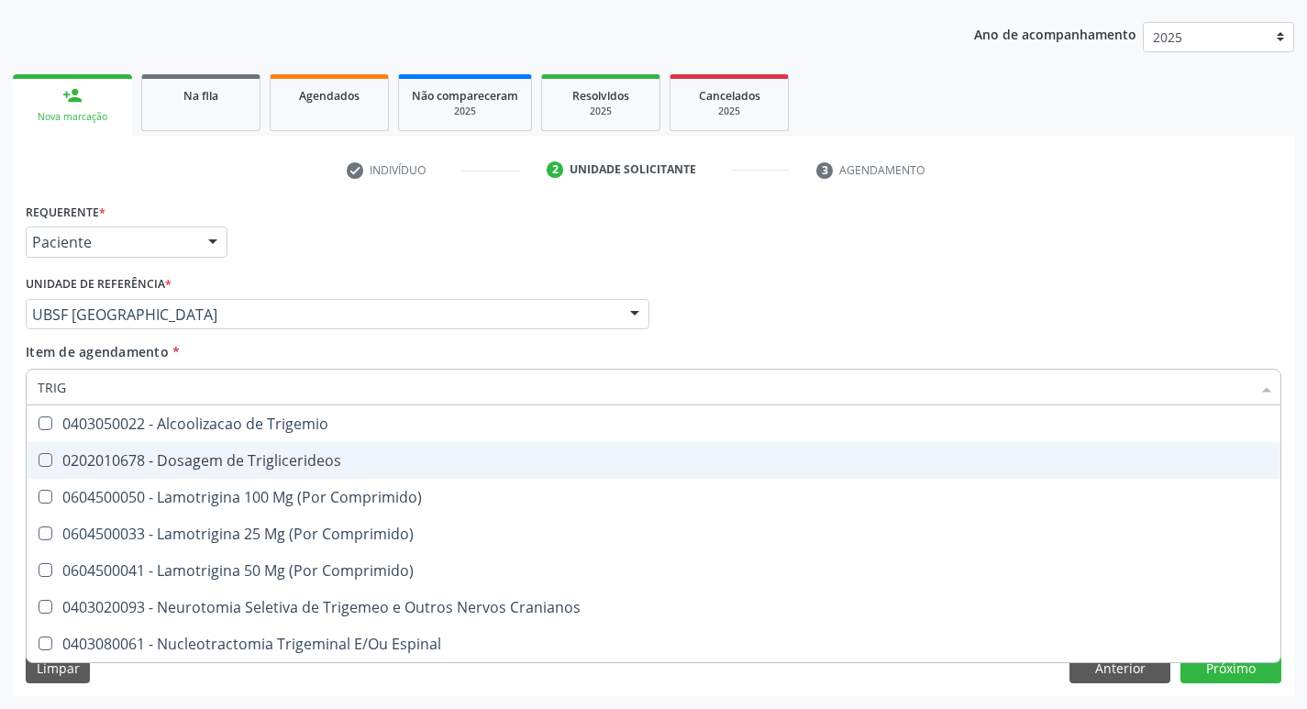
type input "TRIGL"
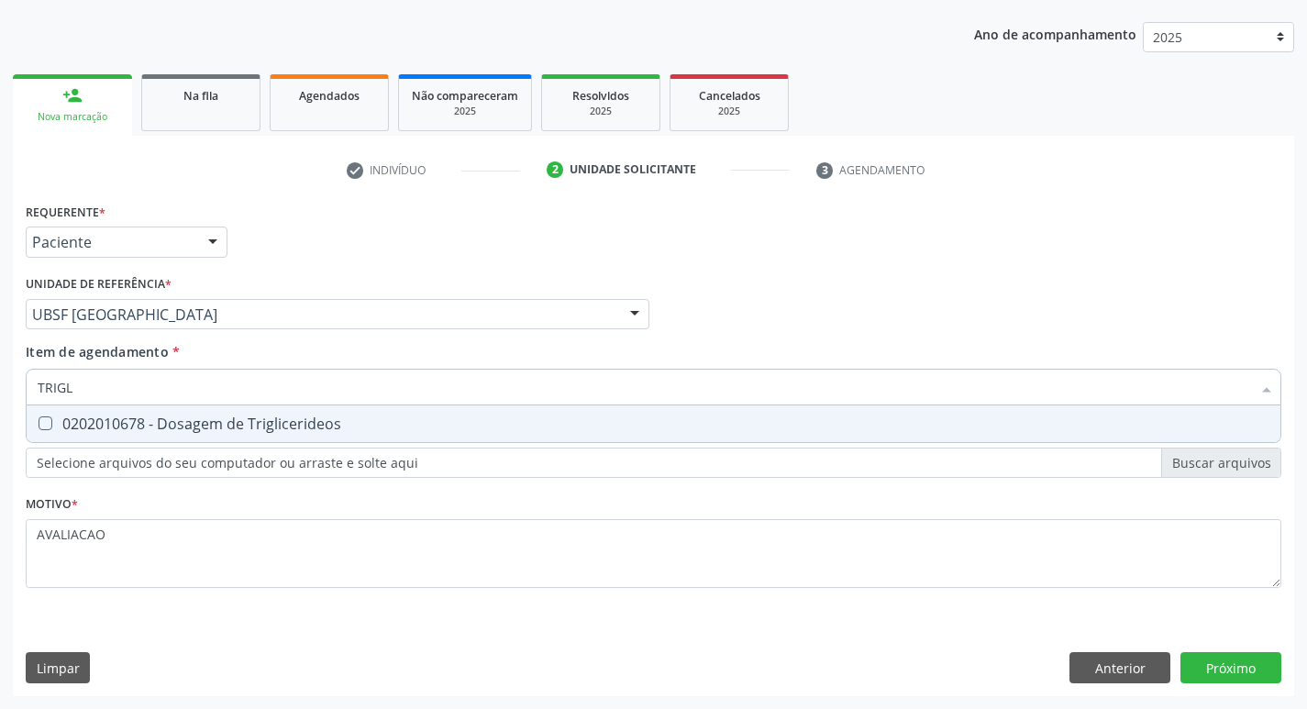
click at [105, 435] on span "0202010678 - Dosagem de Triglicerideos" at bounding box center [654, 423] width 1254 height 37
checkbox Triglicerideos "true"
type input "TRIG"
checkbox Triglicerideos "false"
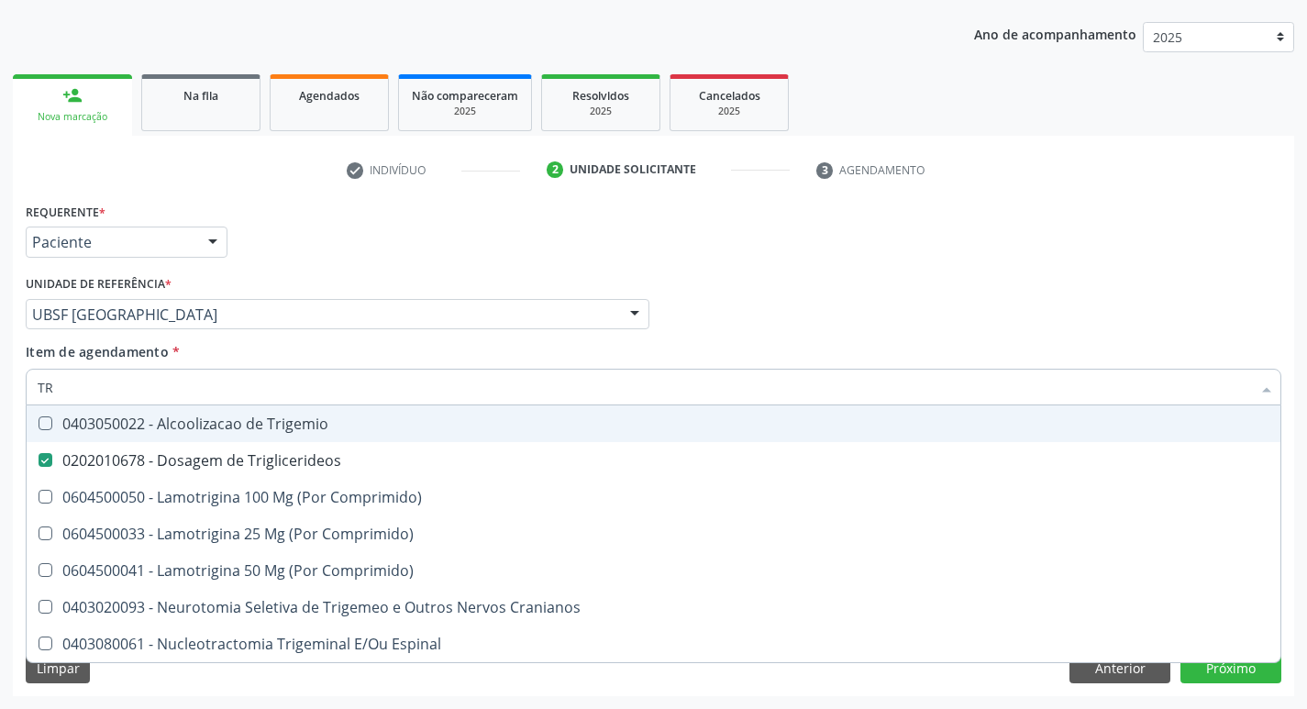
type input "T"
checkbox Triglicerideos "false"
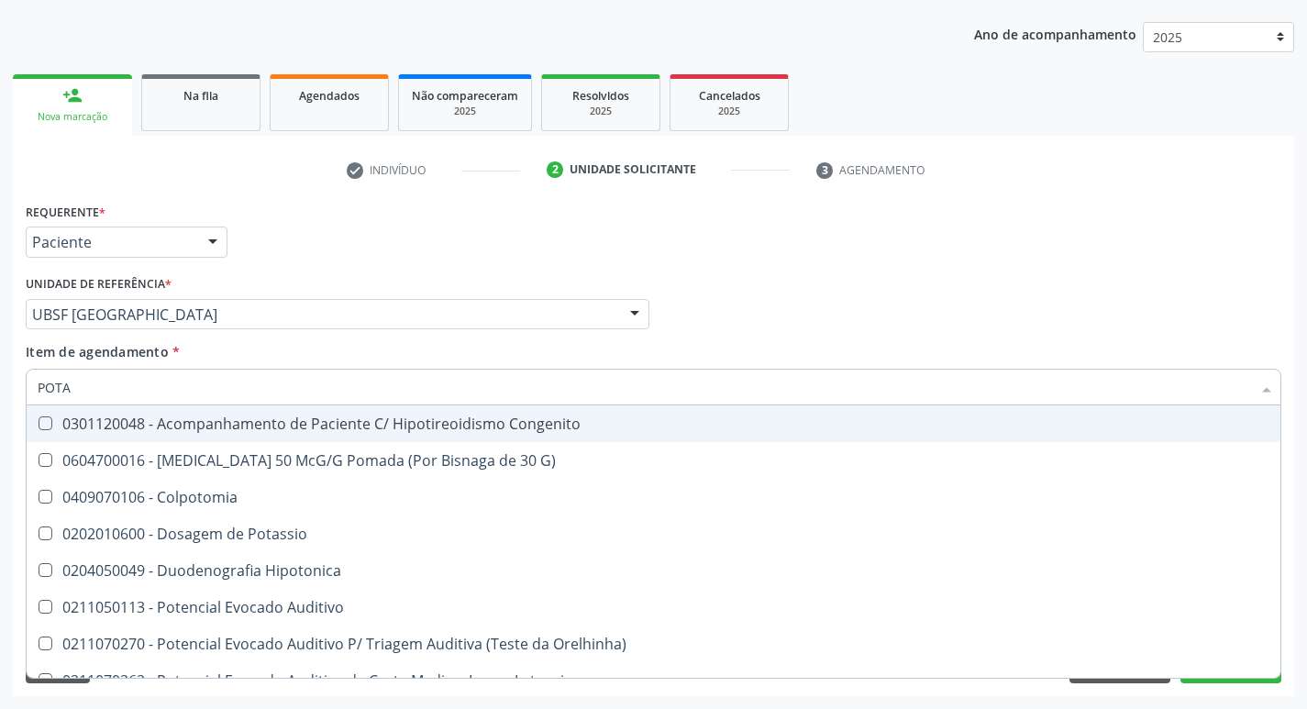
type input "POTAS"
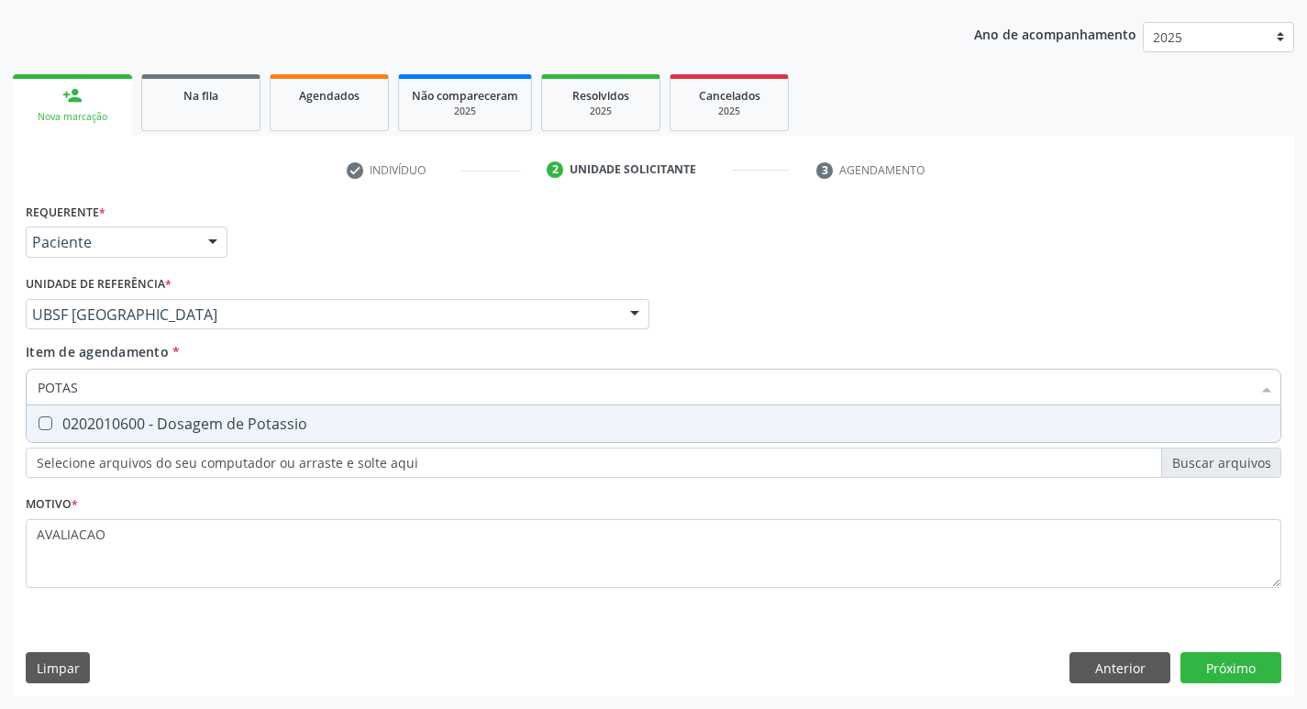
click at [105, 435] on span "0202010600 - Dosagem de Potassio" at bounding box center [654, 423] width 1254 height 37
checkbox Potassio "true"
type input "POT"
checkbox Potassio "false"
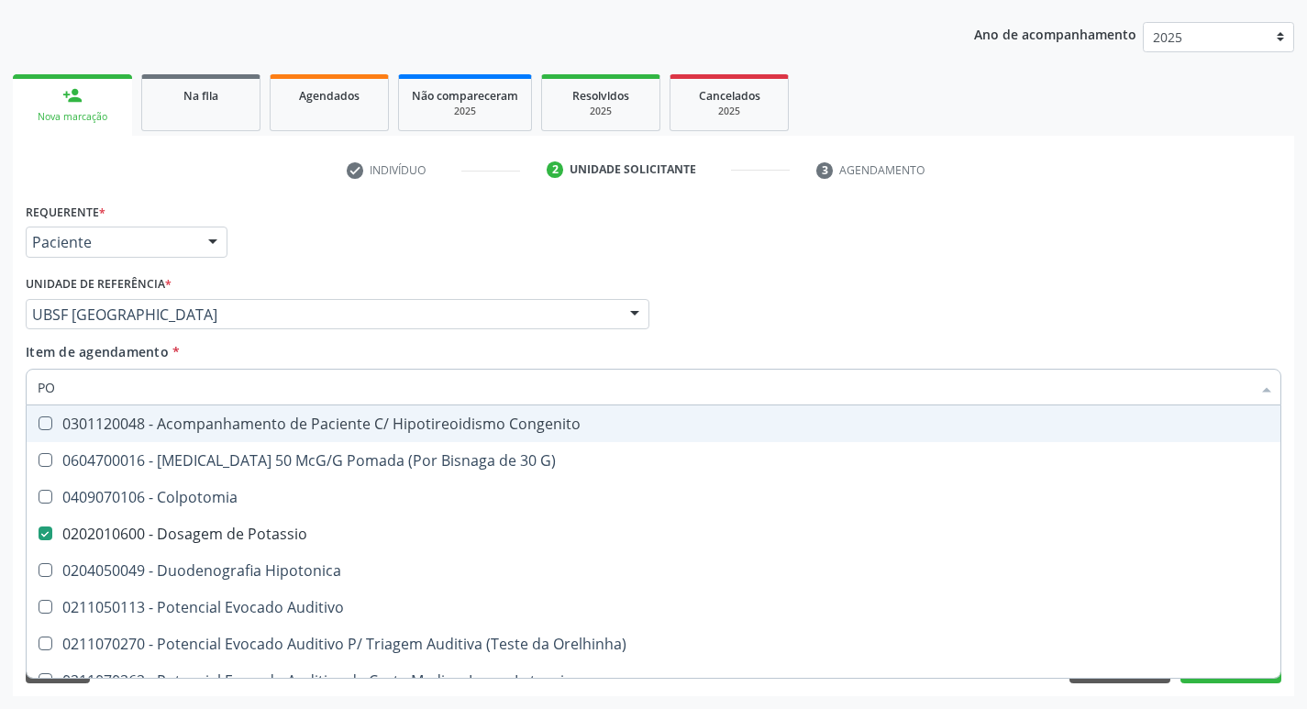
type input "P"
checkbox Potassio "false"
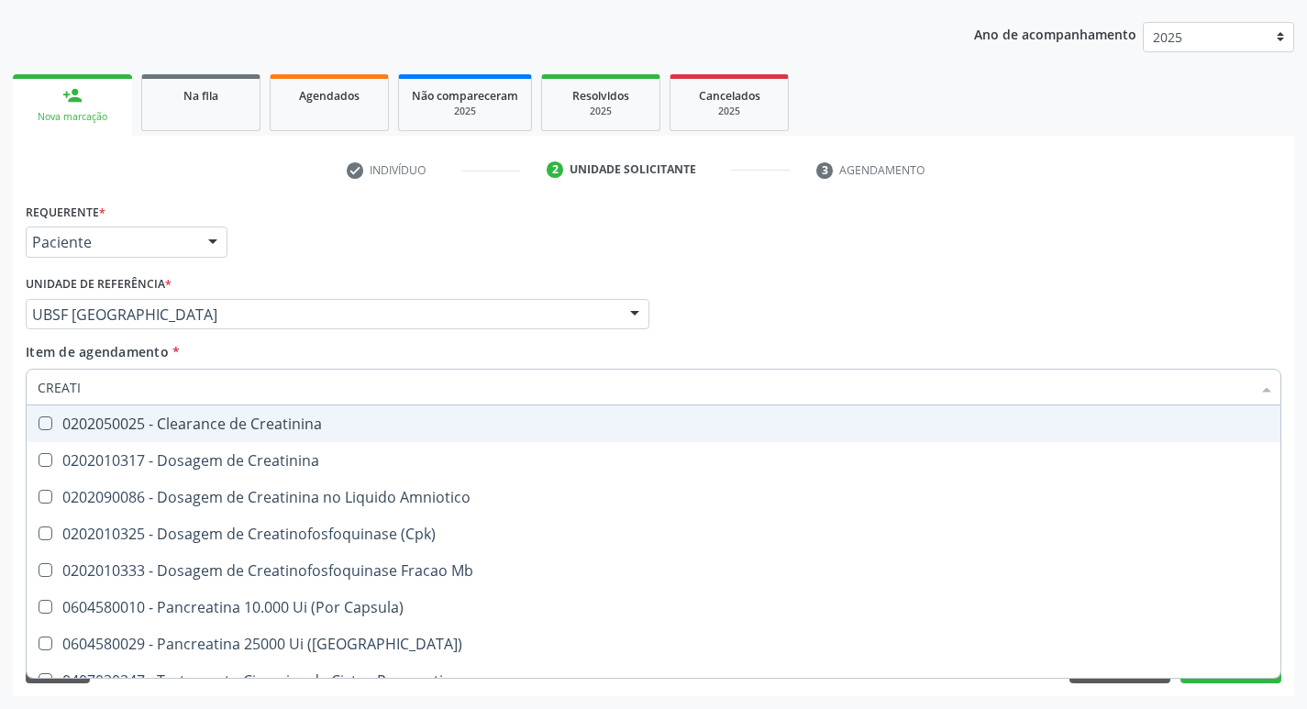
type input "CREATIN"
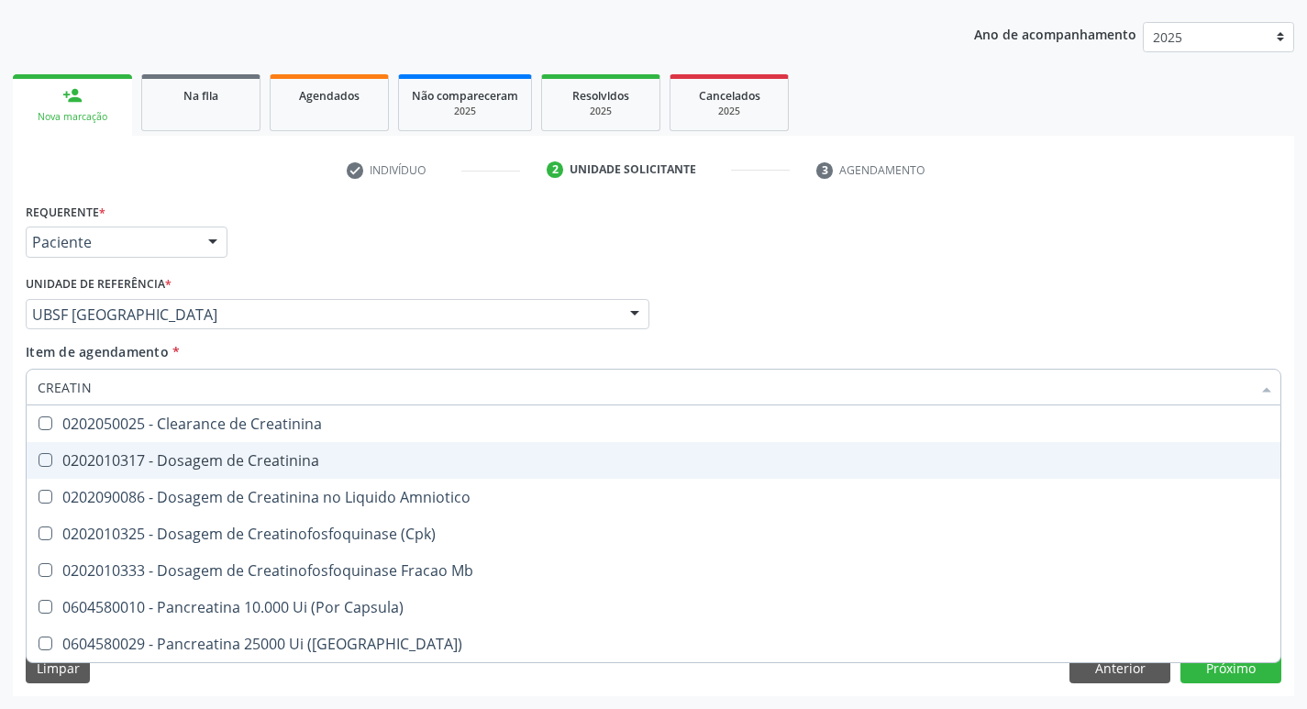
click at [127, 453] on div "0202010317 - Dosagem de Creatinina" at bounding box center [654, 460] width 1232 height 15
checkbox Creatinina "true"
type input "CREA"
checkbox Creatinina "false"
checkbox Amniotico "false"
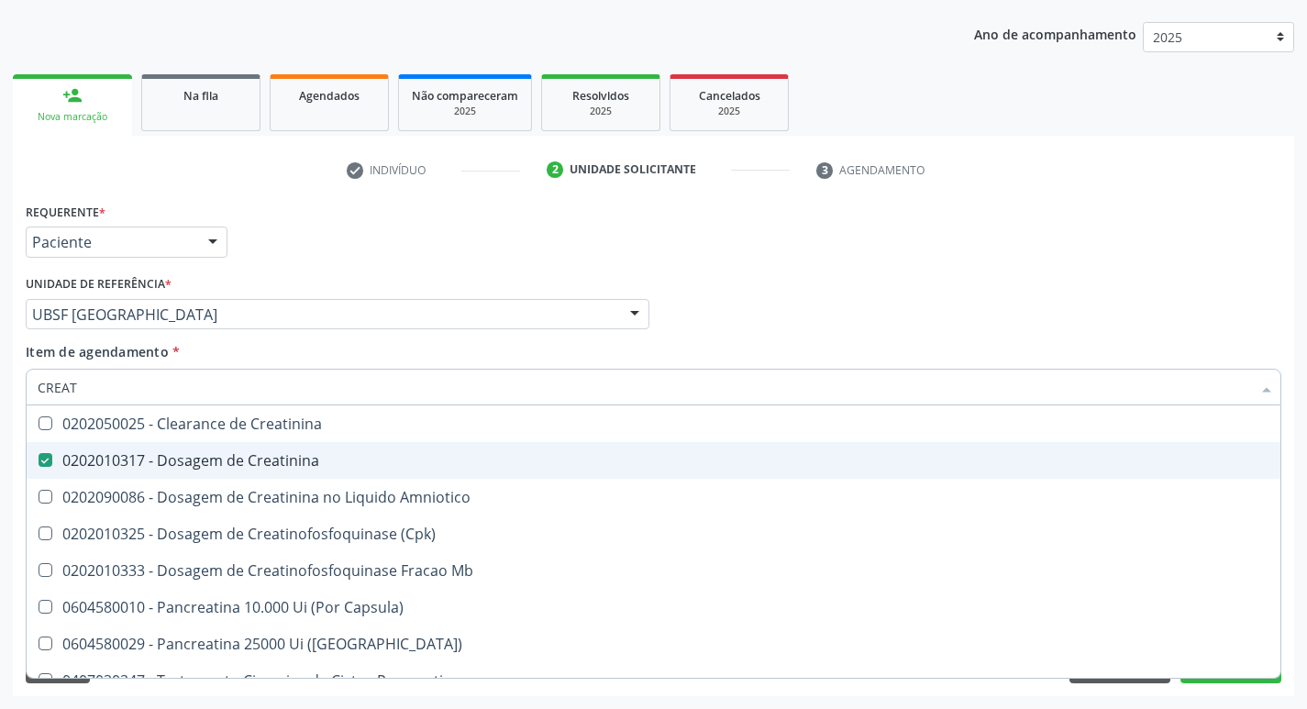
checkbox Mb "true"
type input "C"
checkbox Mb "false"
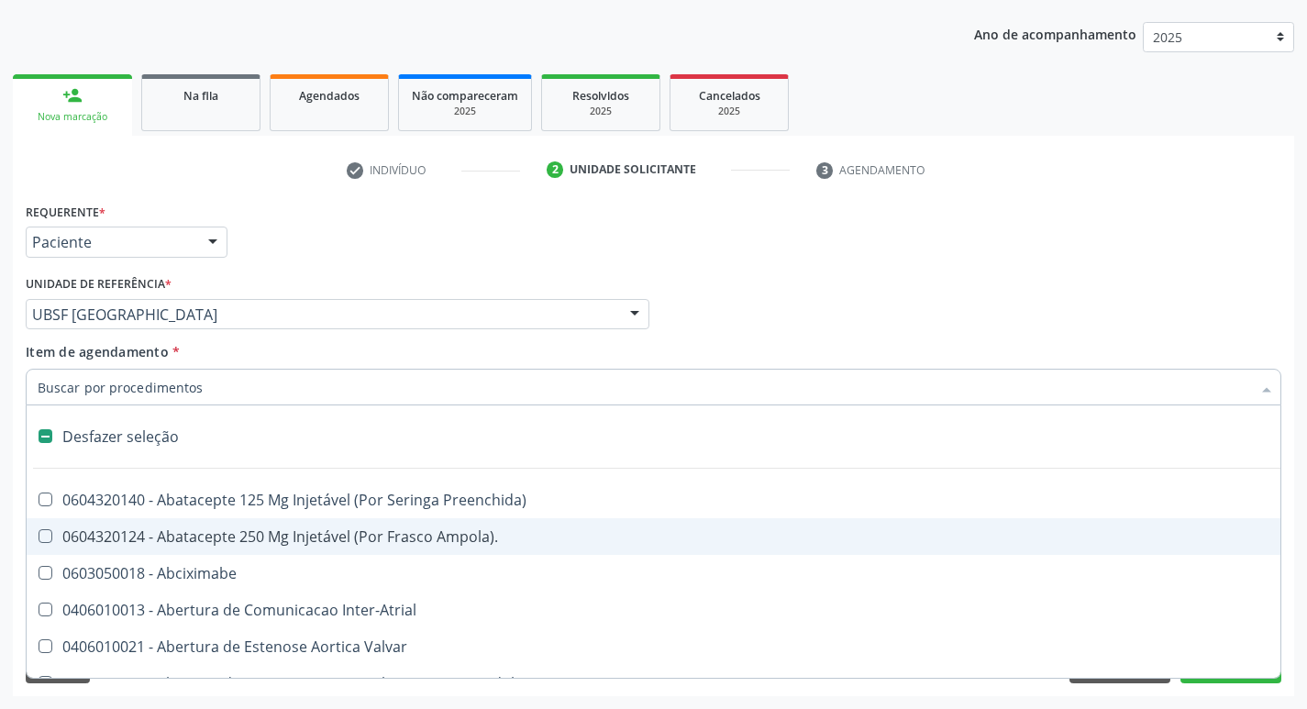
type input "G"
checkbox Comprimido\) "true"
checkbox Sanitária "true"
checkbox Criança "true"
checkbox Capsula\) "true"
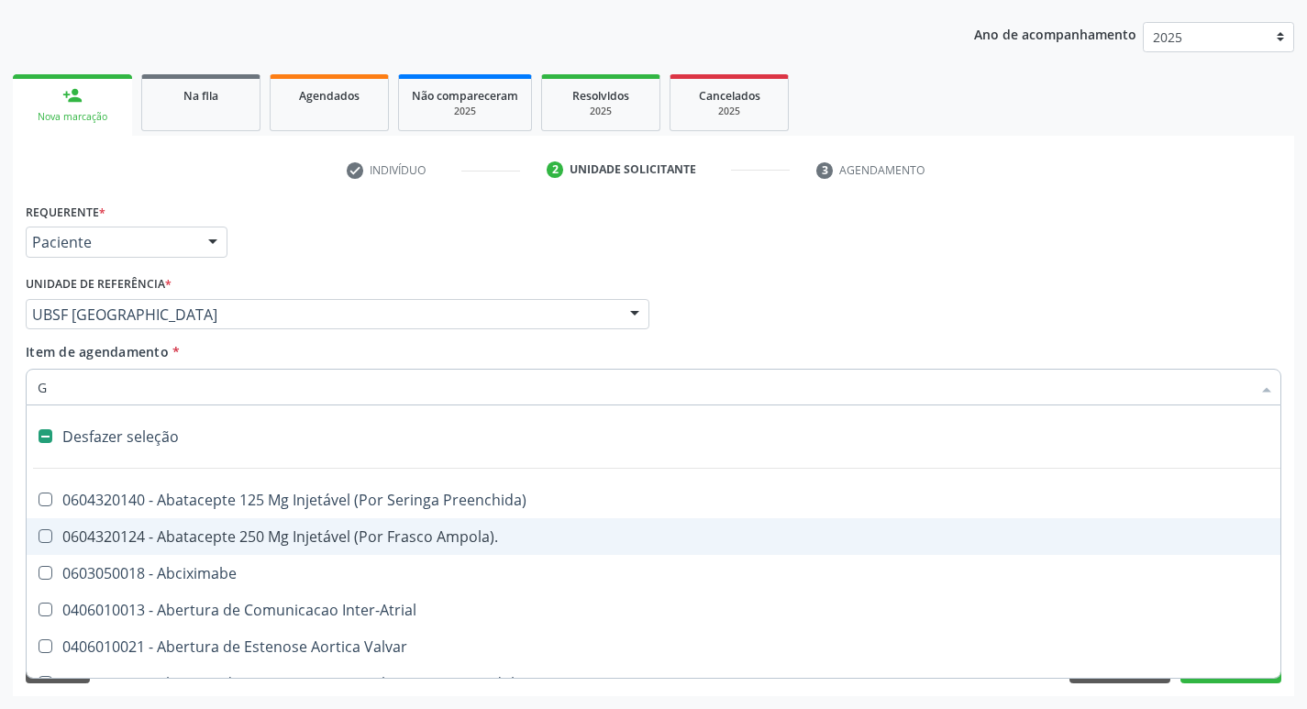
checkbox Osso "true"
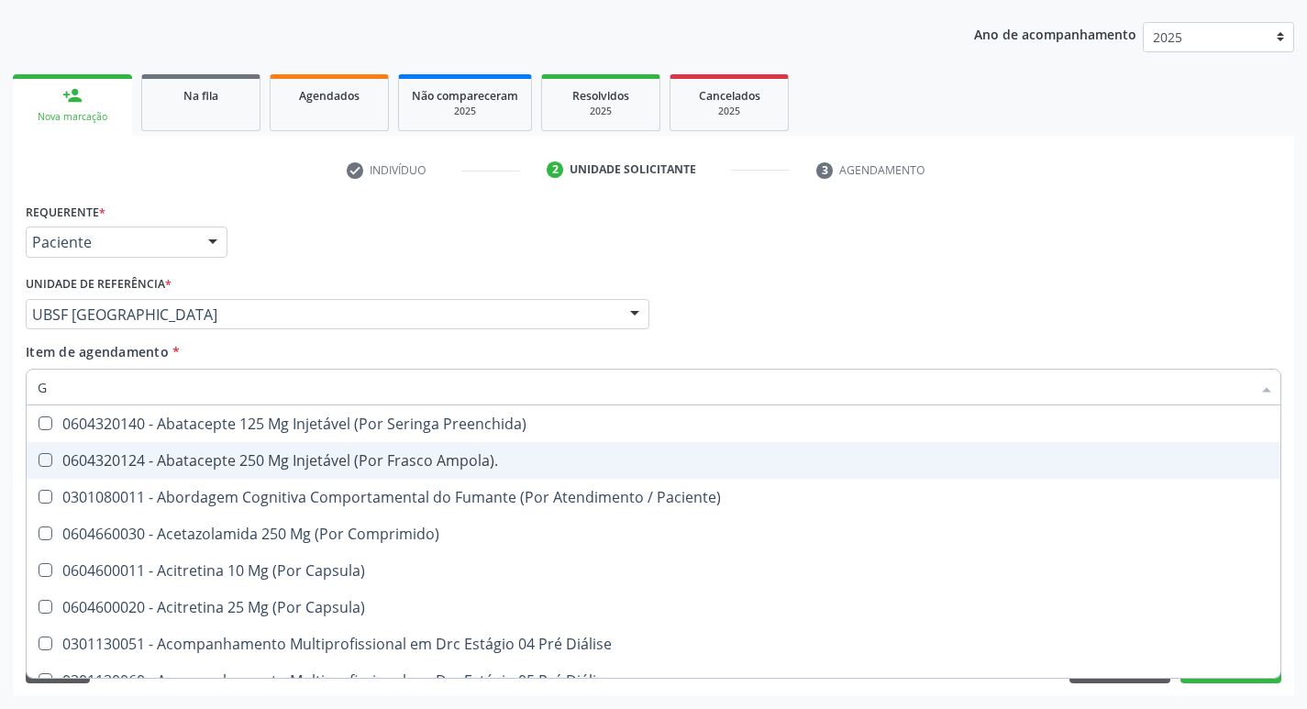
type input "GLICOSE"
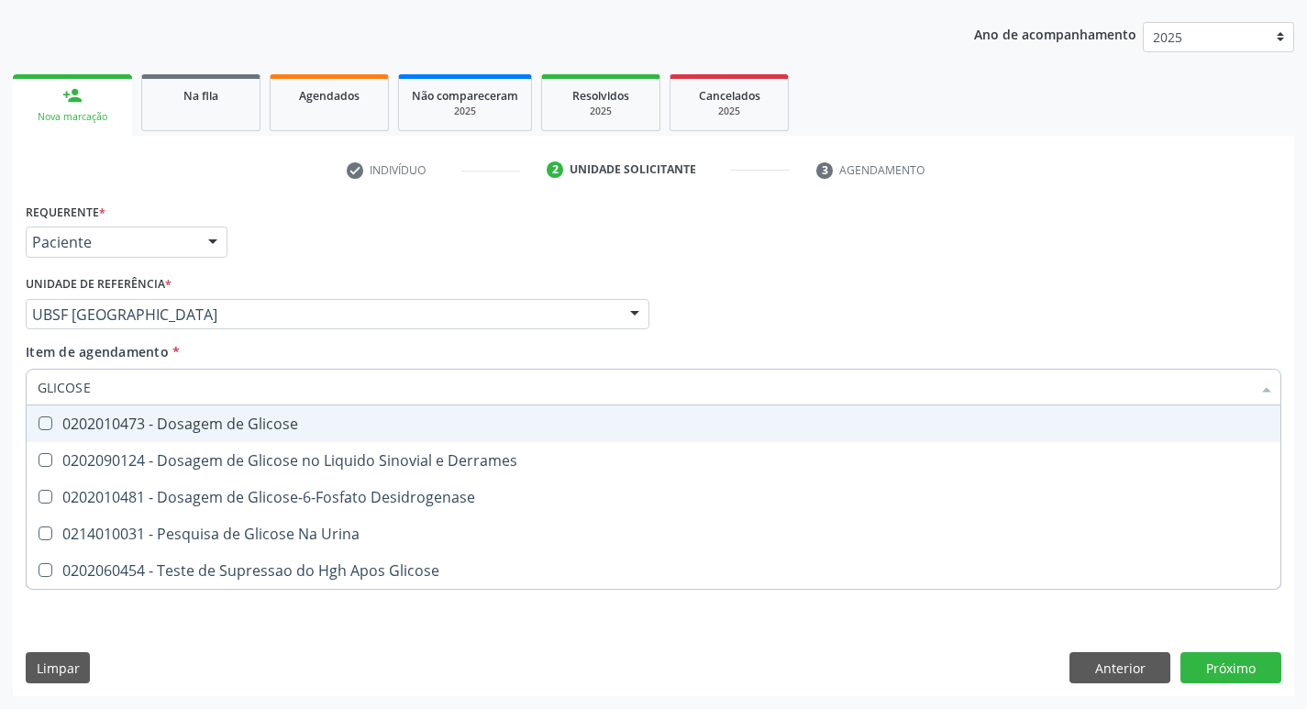
click at [269, 423] on div "0202010473 - Dosagem de Glicose" at bounding box center [654, 423] width 1232 height 15
checkbox Glicose "true"
type input "GLICOS"
checkbox Glicose "false"
checkbox Derrames "true"
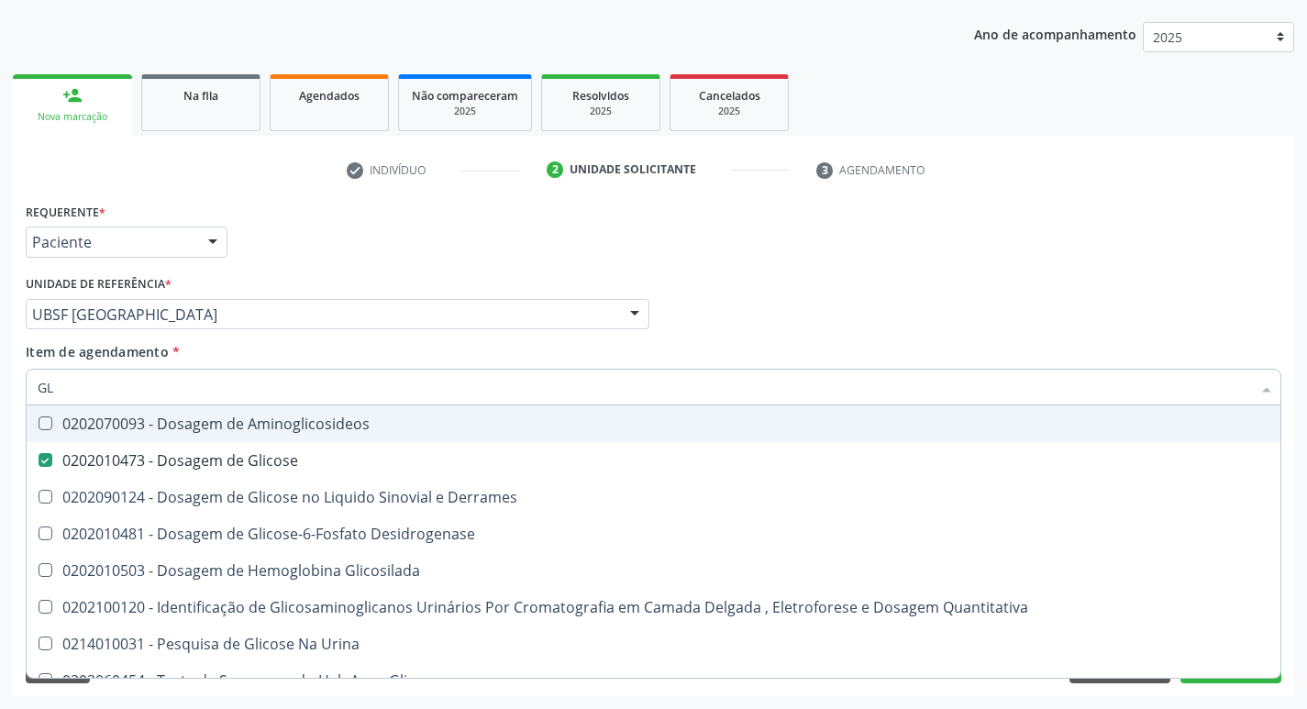
type input "G"
checkbox Glicose "false"
checkbox Derrames "false"
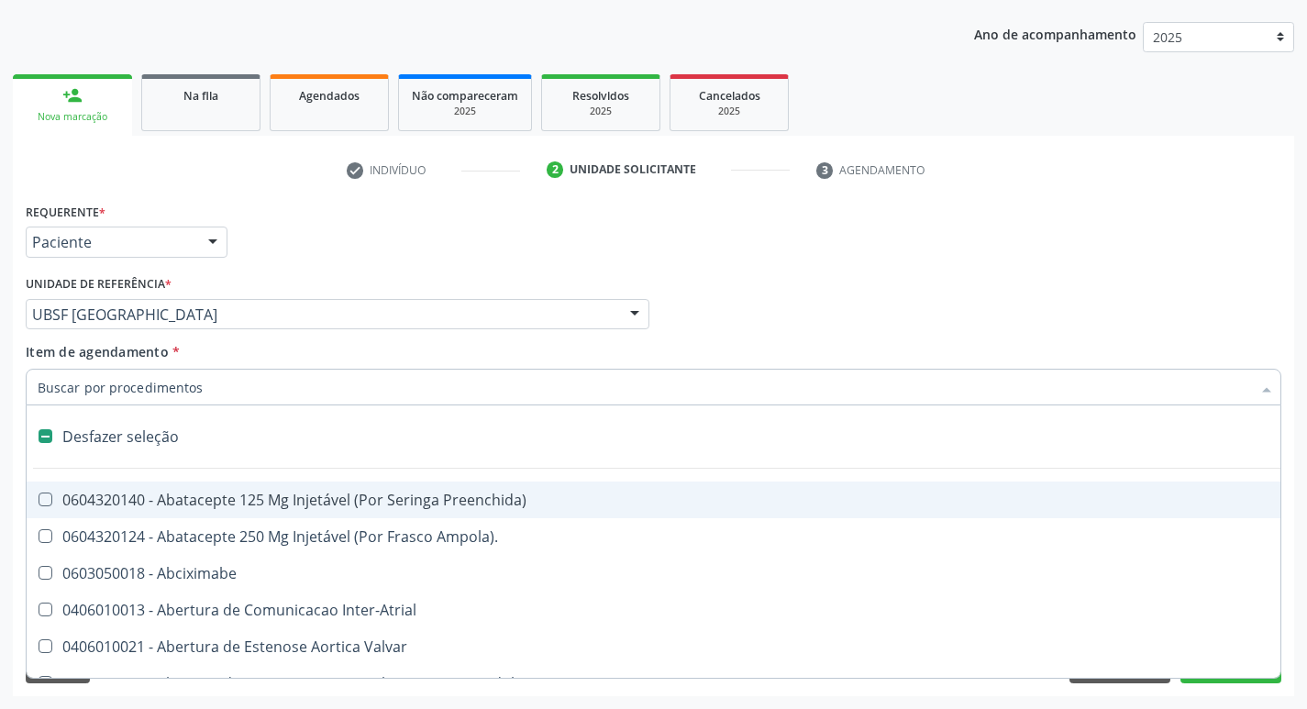
type input "H"
checkbox Lactente\) "true"
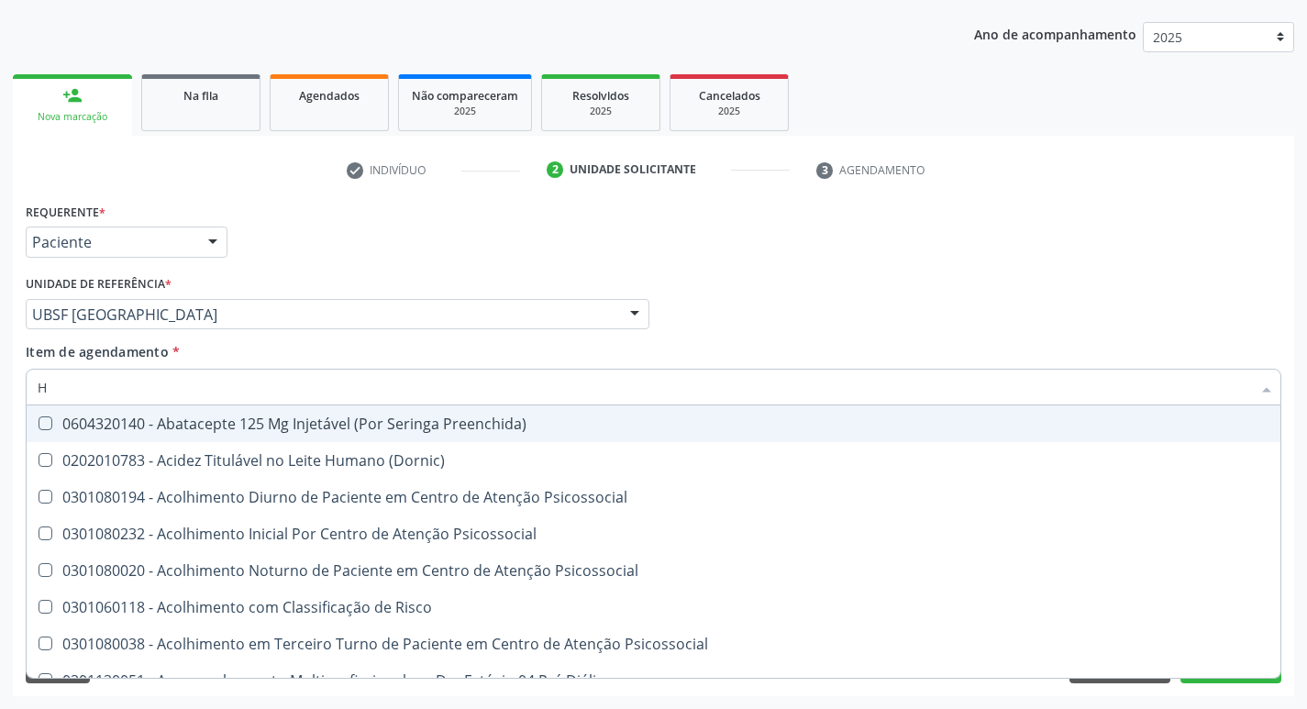
type input "HEMOGLOBINA G"
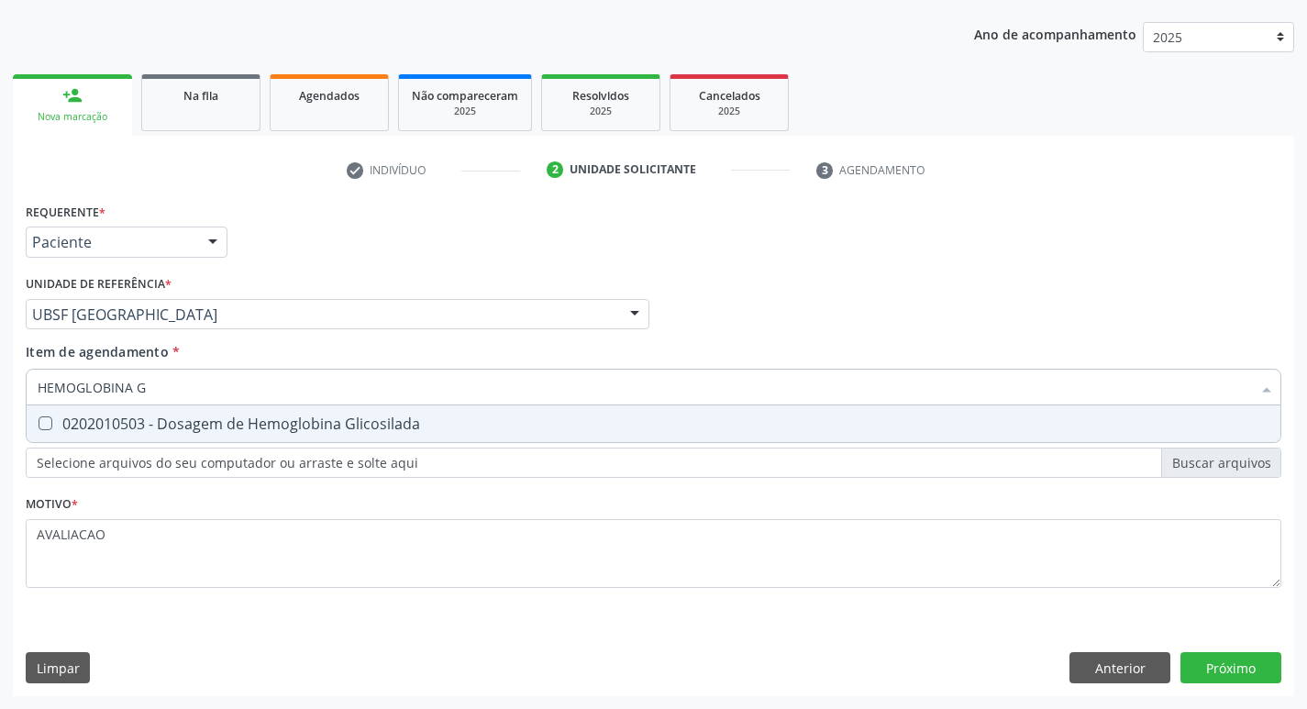
click at [332, 420] on div "0202010503 - Dosagem de Hemoglobina Glicosilada" at bounding box center [654, 423] width 1232 height 15
checkbox Glicosilada "true"
type input "HEMOGLOBINA"
checkbox Glicosilada "false"
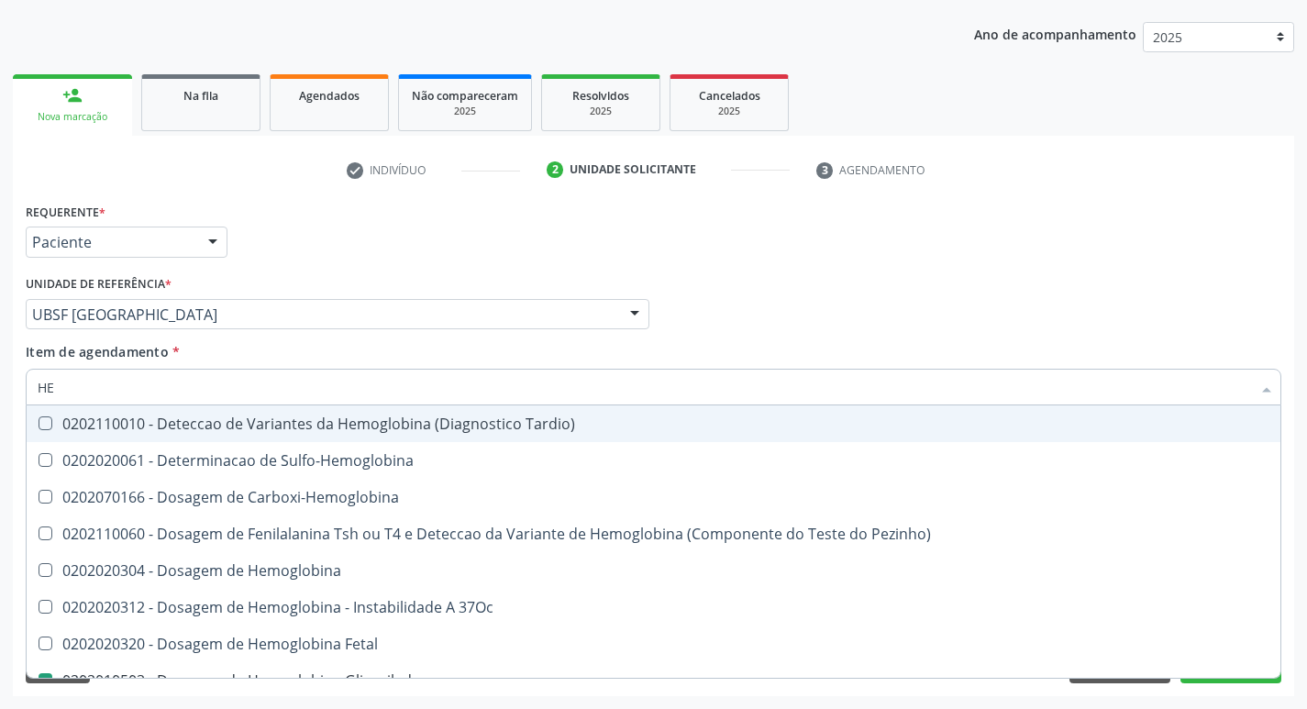
type input "H"
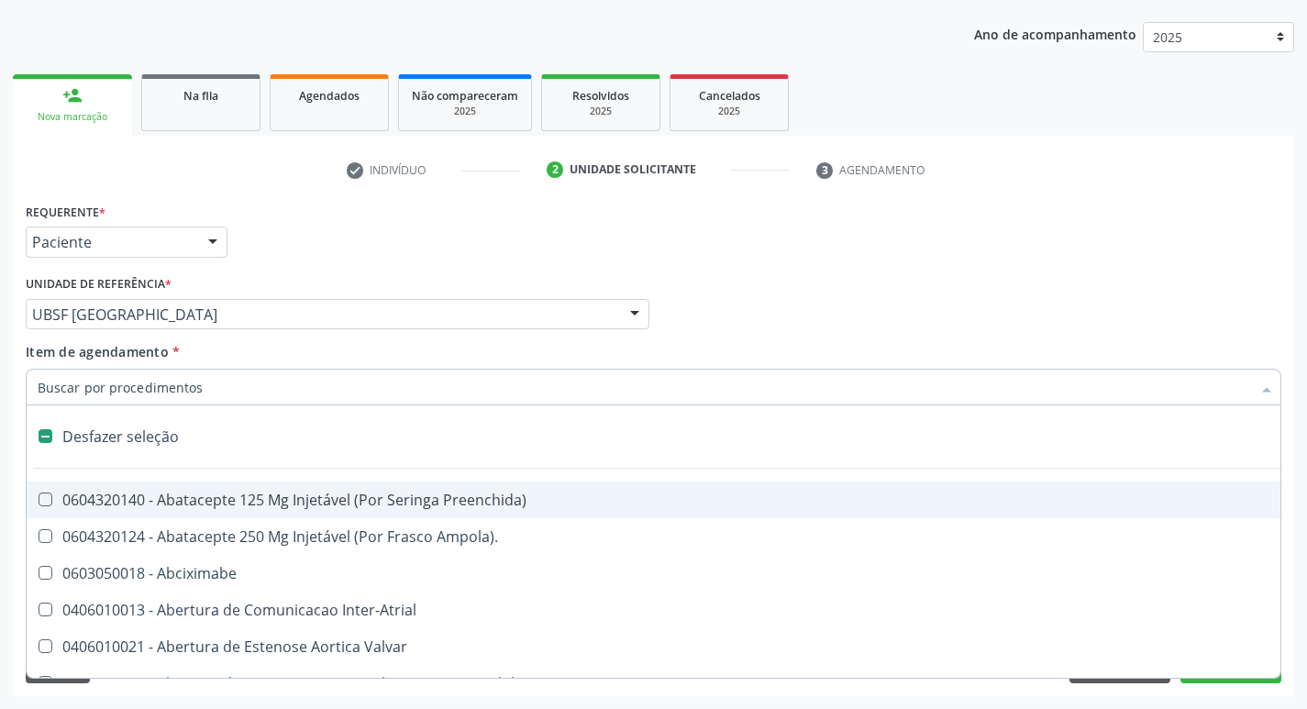
checkbox Adolescente\) "false"
checkbox Dente\) "false"
type input "H"
checkbox Lactente\) "true"
checkbox A "true"
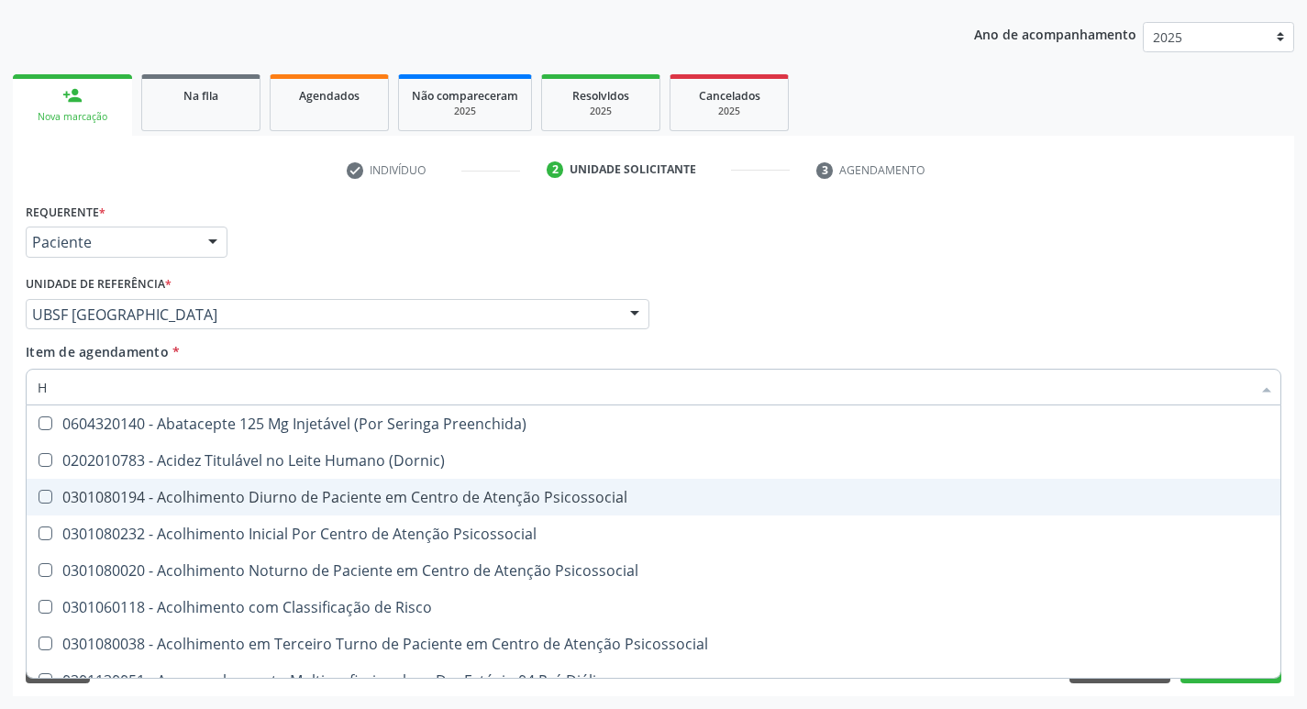
type input "HEMOGR"
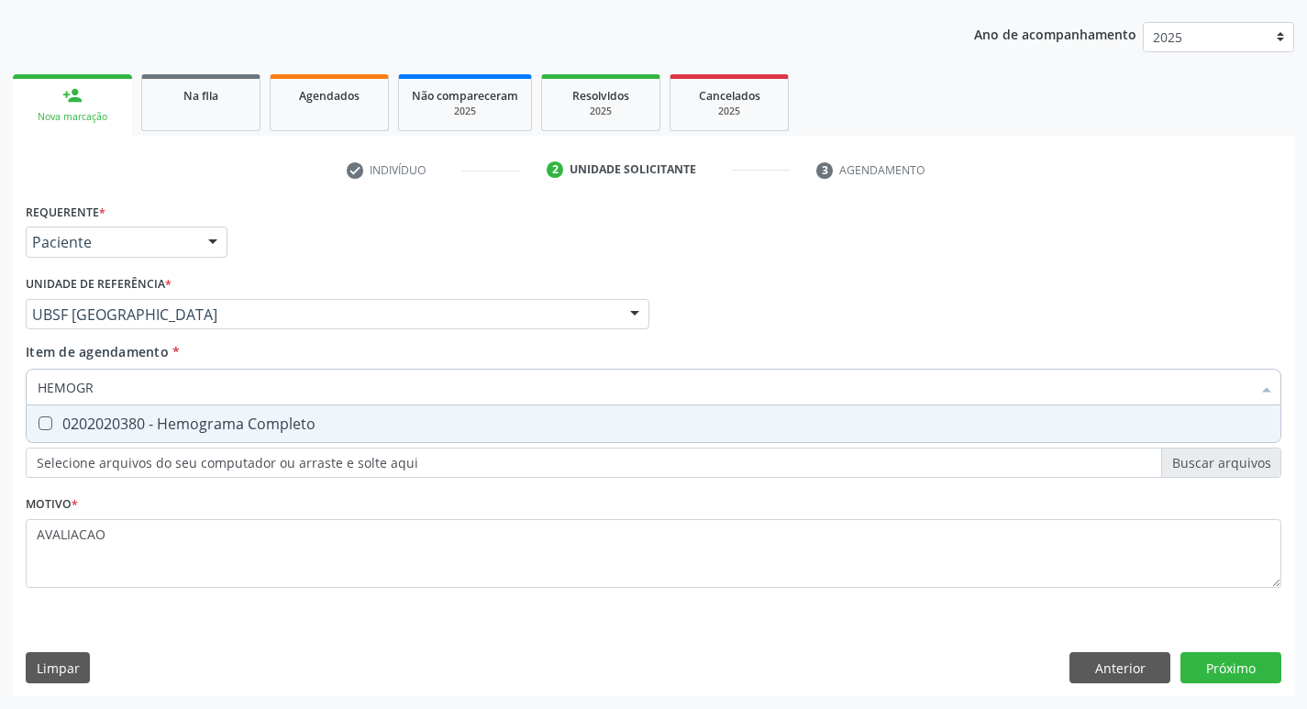
click at [245, 437] on span "0202020380 - Hemograma Completo" at bounding box center [654, 423] width 1254 height 37
checkbox Completo "true"
click at [1234, 656] on div "Requerente * Paciente Médico(a) Enfermeiro(a) Paciente Nenhum resultado encontr…" at bounding box center [653, 447] width 1281 height 498
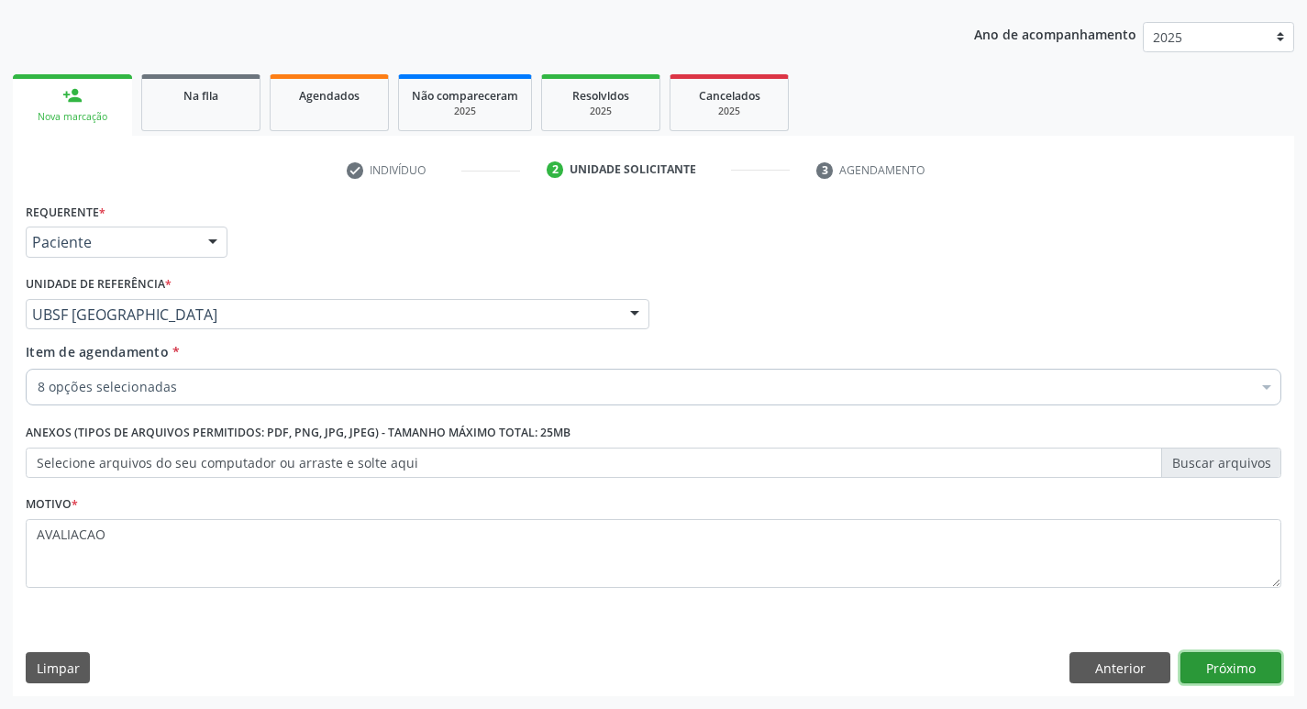
click at [1257, 658] on button "Próximo" at bounding box center [1230, 667] width 101 height 31
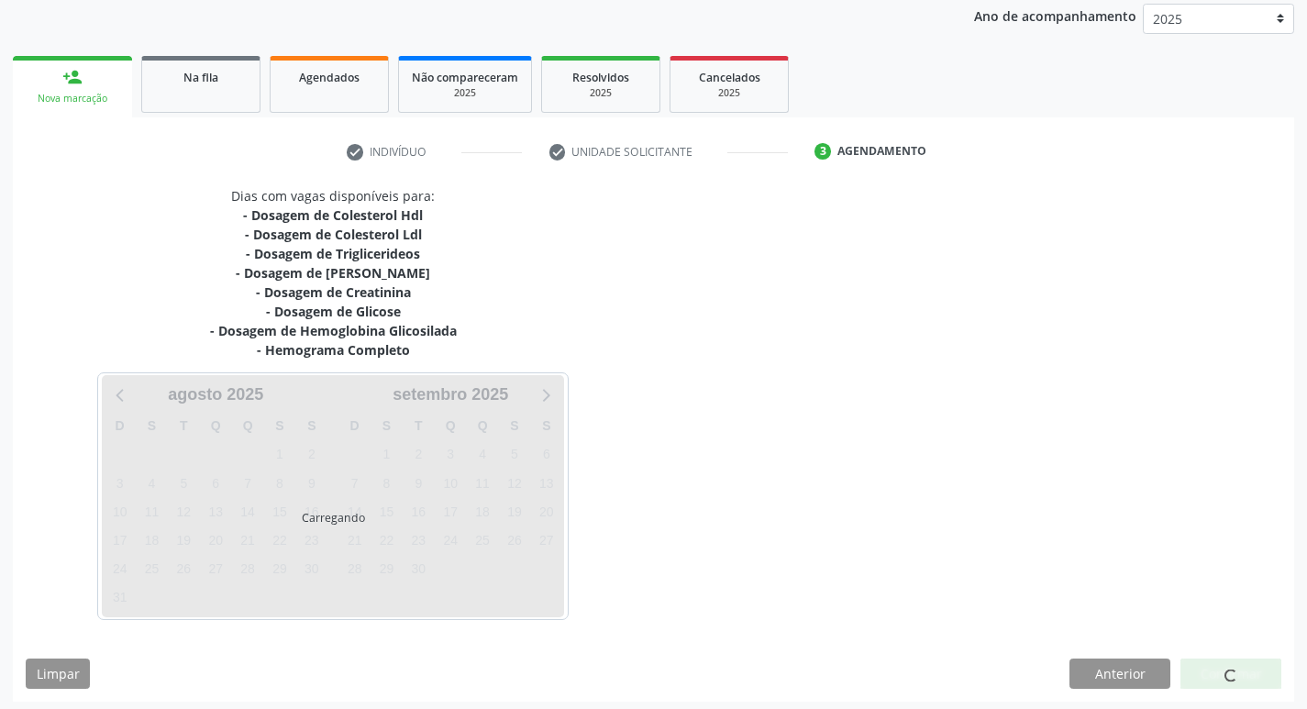
scroll to position [224, 0]
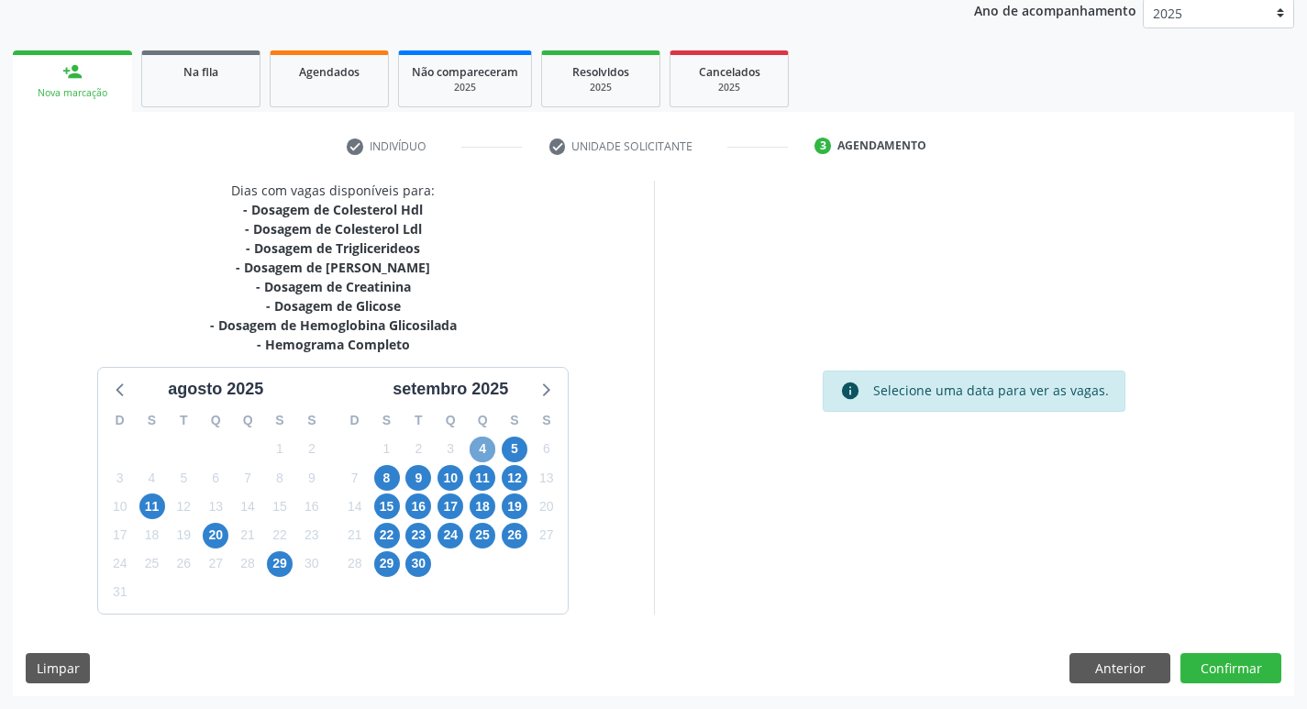
click at [482, 453] on span "4" at bounding box center [483, 450] width 26 height 26
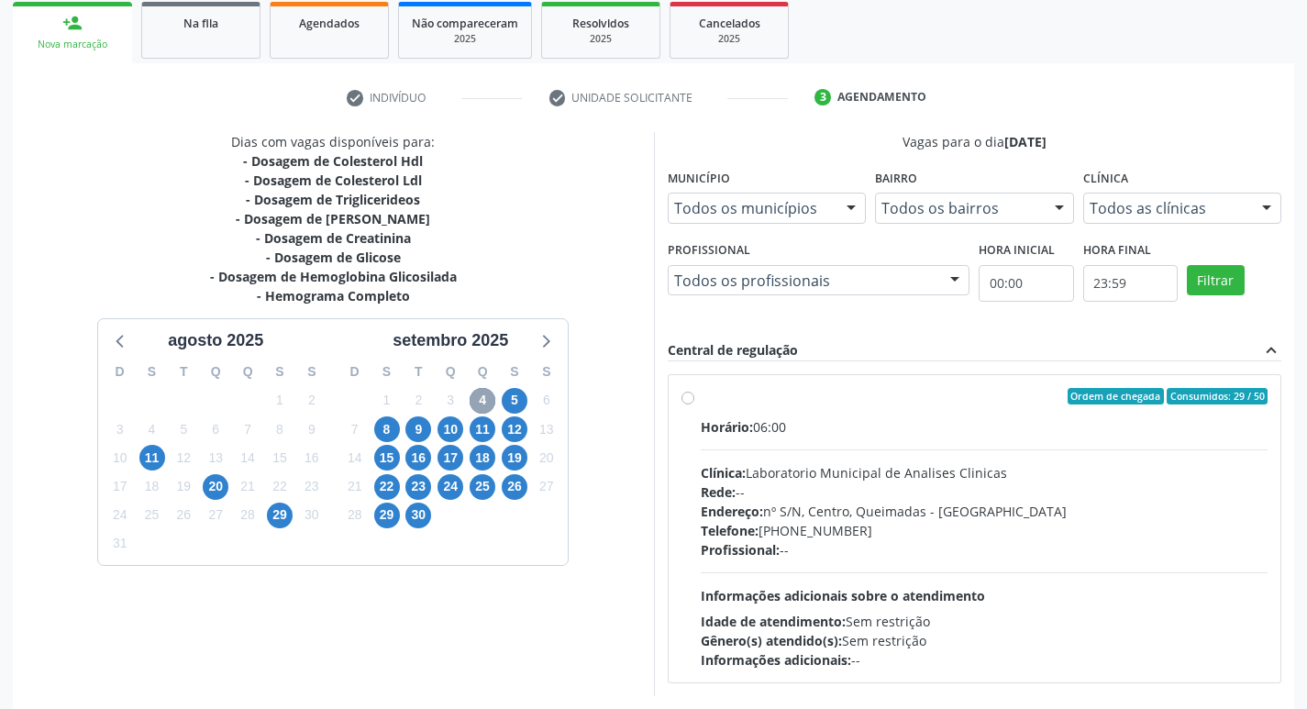
scroll to position [354, 0]
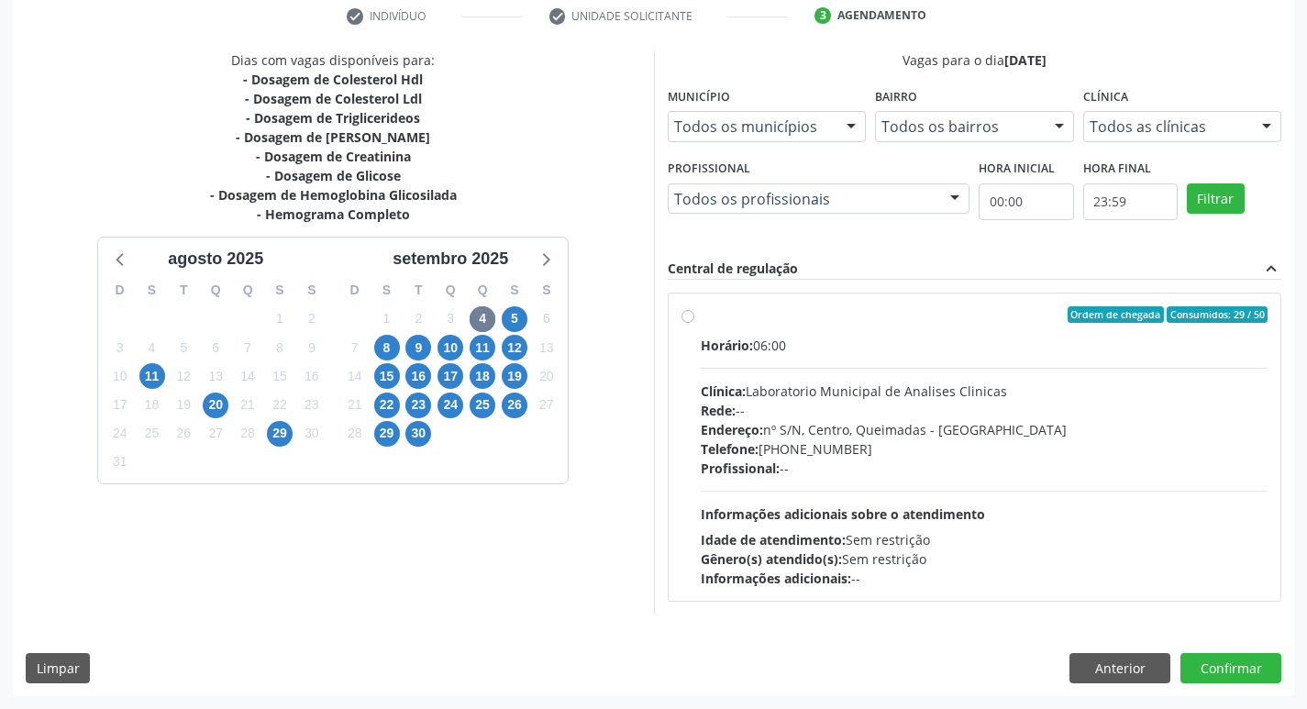
click at [901, 423] on div "Endereço: nº S/N, Centro, Queimadas - PB" at bounding box center [985, 429] width 568 height 19
click at [694, 323] on input "Ordem de chegada Consumidos: 29 / 50 Horário: 06:00 Clínica: Laboratorio Munici…" at bounding box center [687, 314] width 13 height 17
radio input "true"
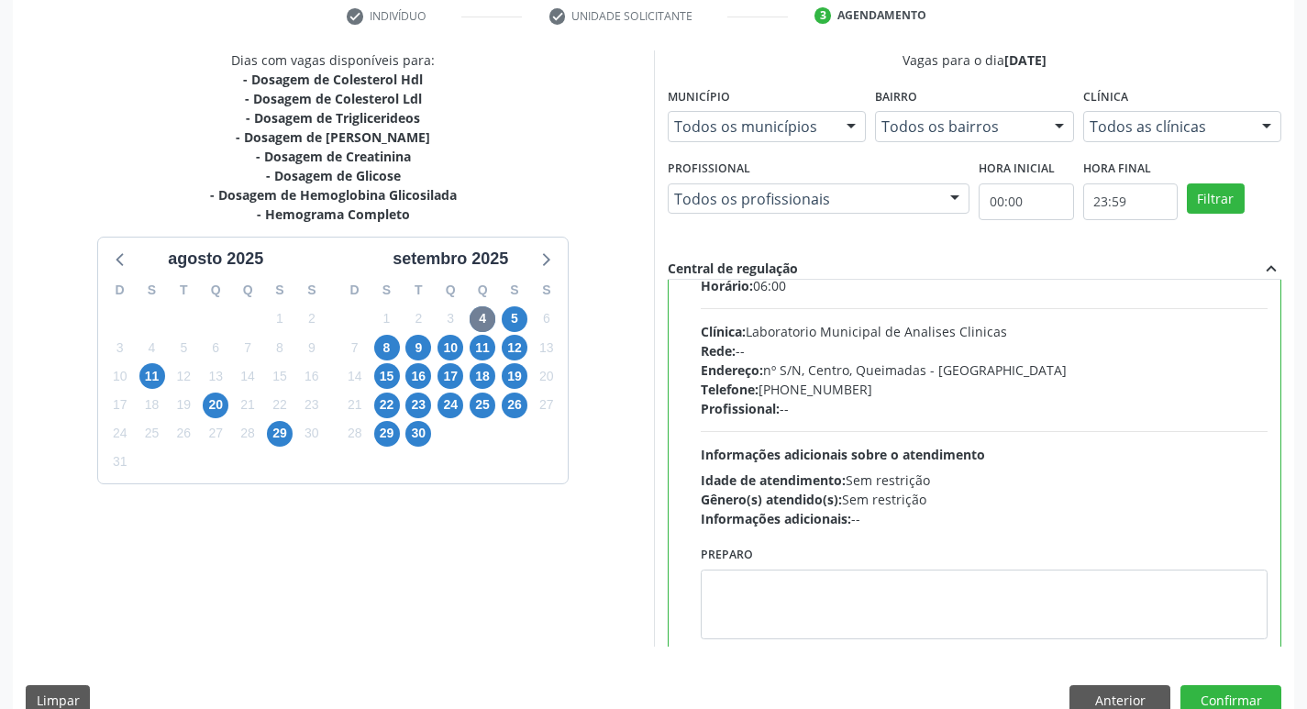
scroll to position [91, 0]
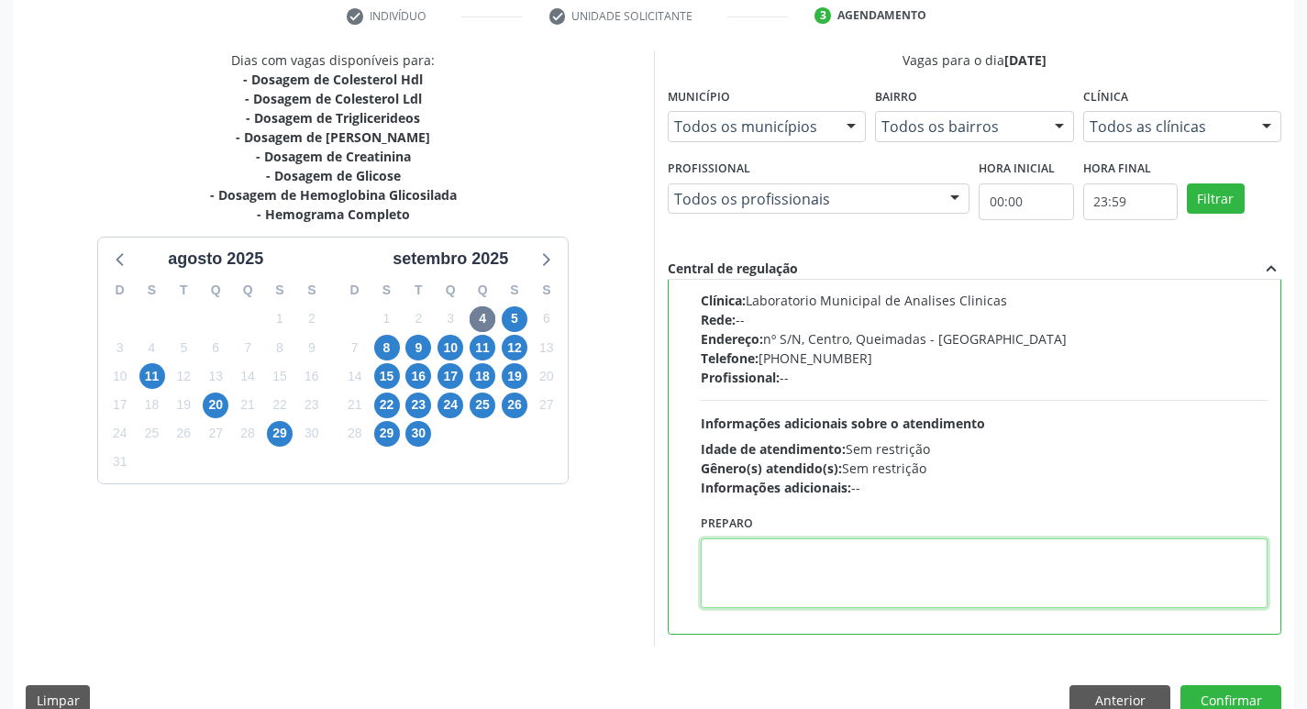
click at [791, 576] on textarea at bounding box center [985, 573] width 568 height 70
paste textarea "IR EM [GEOGRAPHIC_DATA]"
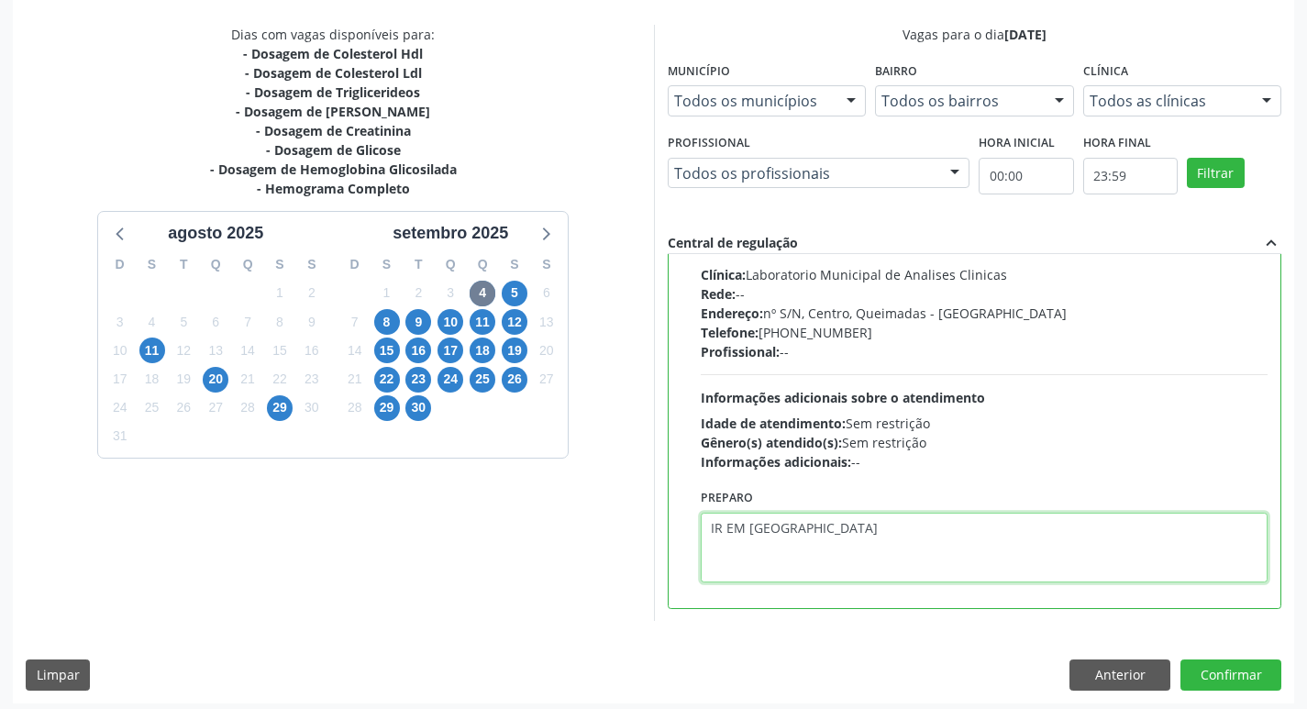
scroll to position [387, 0]
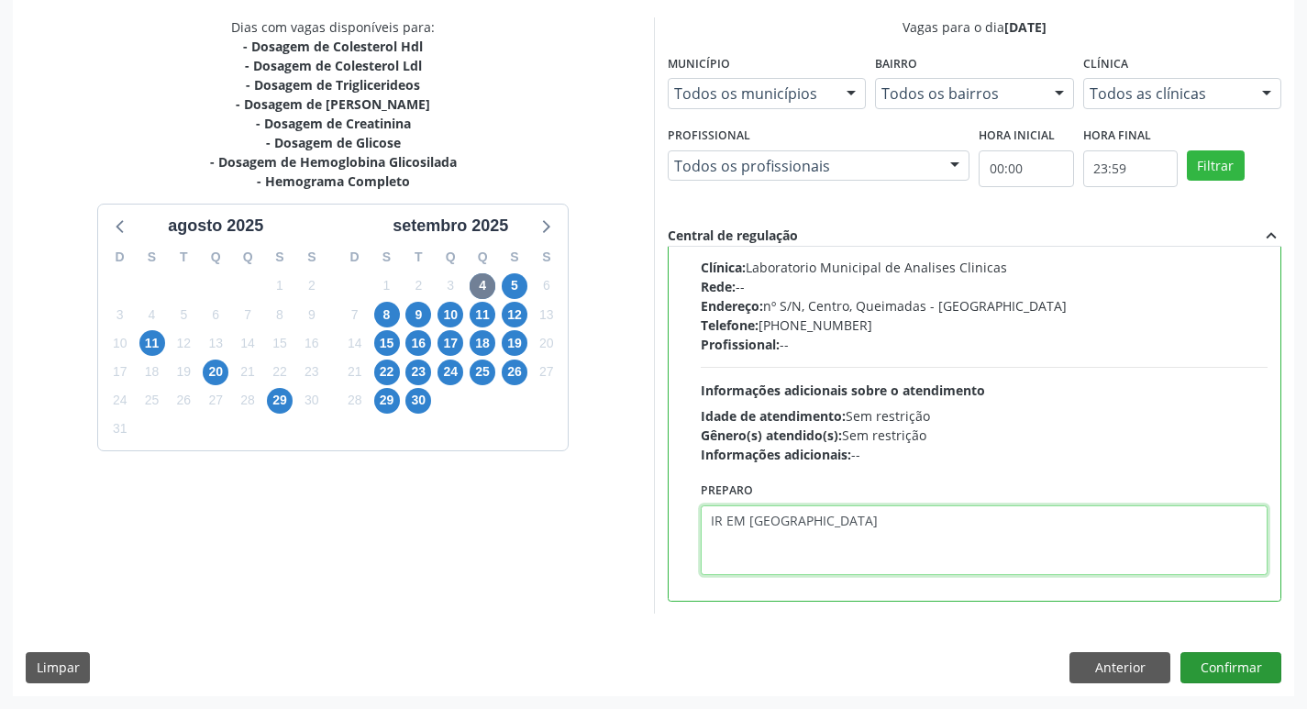
type textarea "IR EM [GEOGRAPHIC_DATA]"
click at [1233, 658] on button "Confirmar" at bounding box center [1230, 667] width 101 height 31
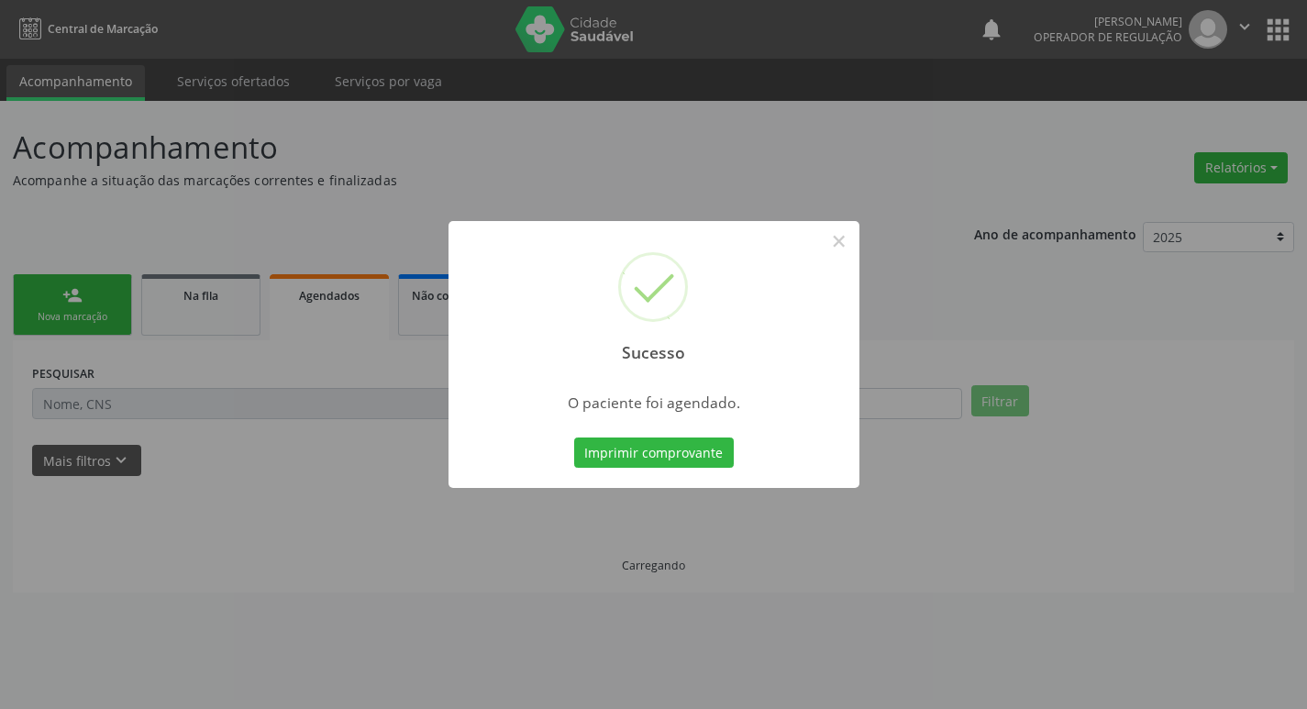
scroll to position [0, 0]
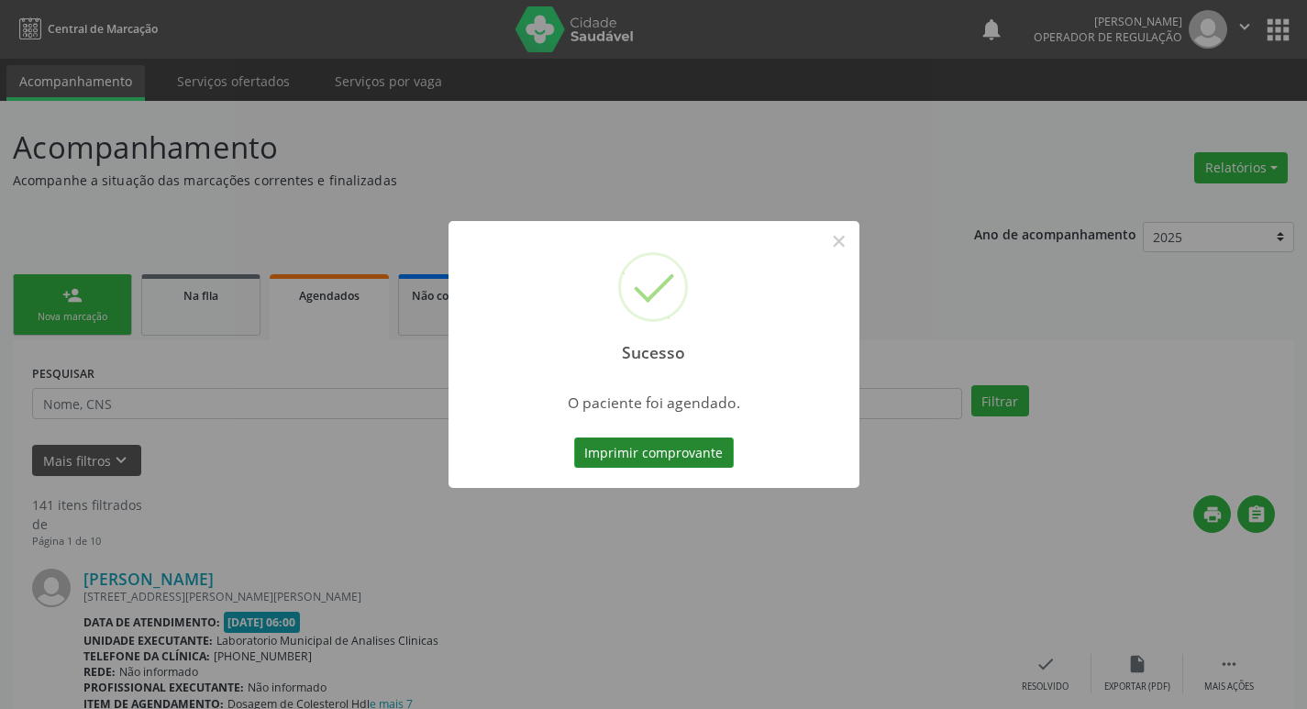
click at [676, 452] on button "Imprimir comprovante" at bounding box center [654, 452] width 160 height 31
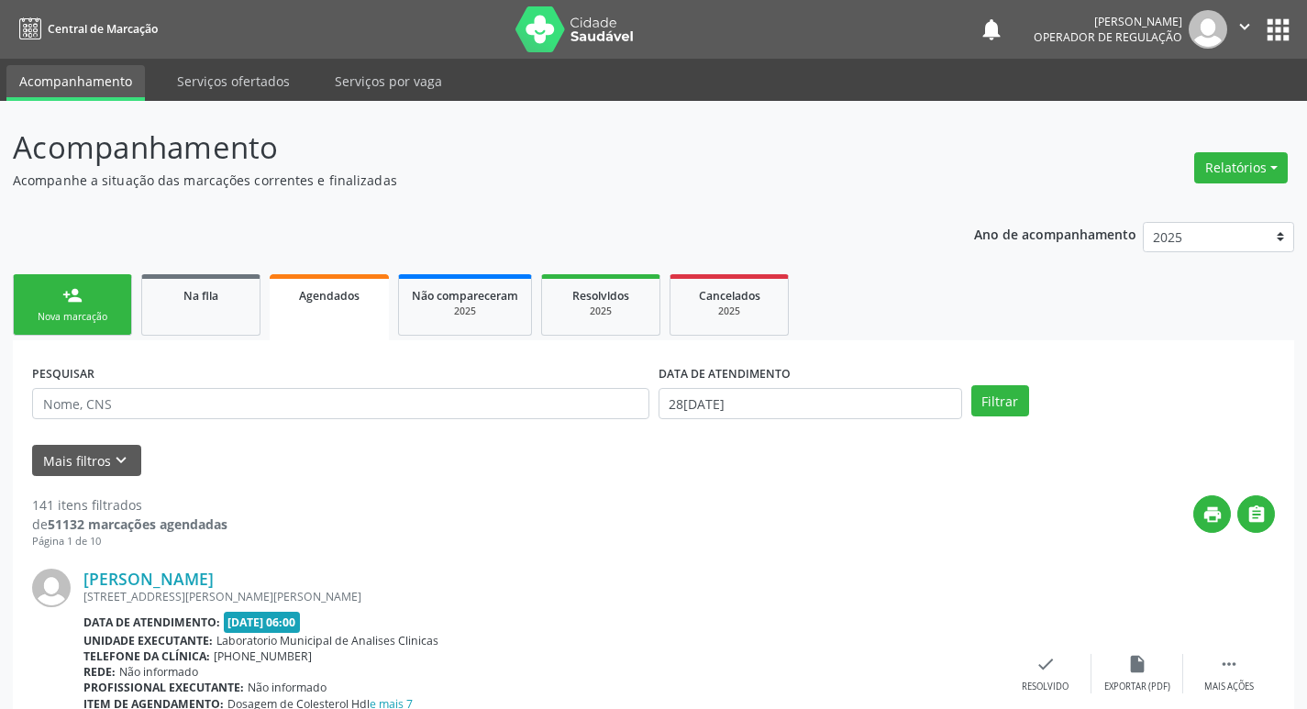
click at [68, 313] on div "Nova marcação" at bounding box center [73, 317] width 92 height 14
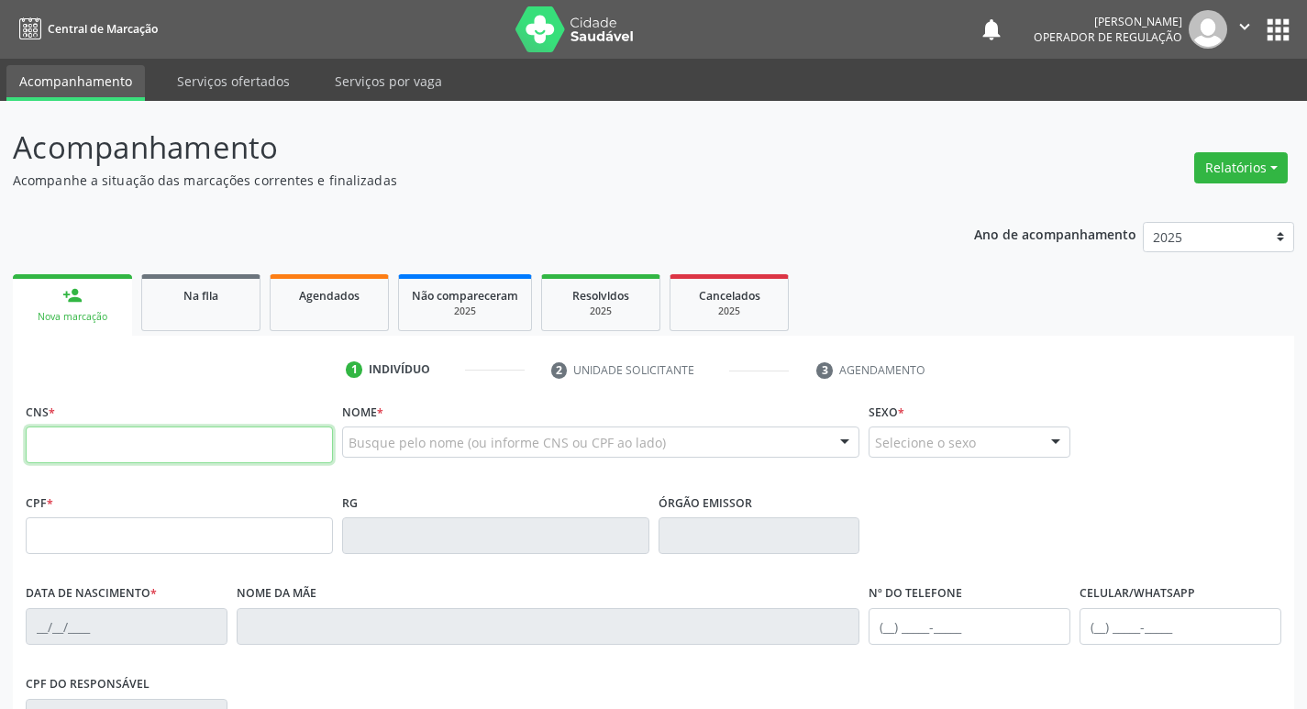
drag, startPoint x: 137, startPoint y: 437, endPoint x: 146, endPoint y: 439, distance: 9.6
click at [137, 437] on input "text" at bounding box center [179, 444] width 307 height 37
type input "700 0012 3587 8605"
type input "10/09/1986"
type input "Eva da Silva Figueredo"
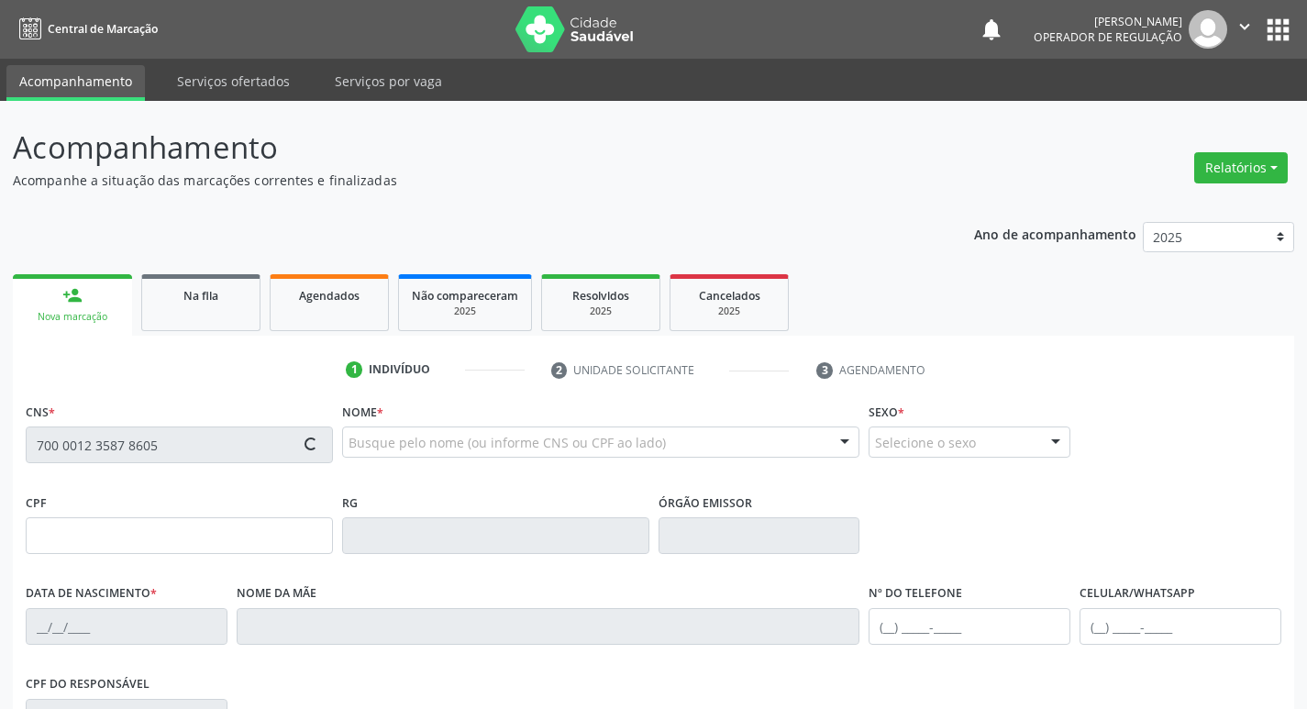
type input "(83) 99143-7119"
type input "676.088.414-00"
type input "35"
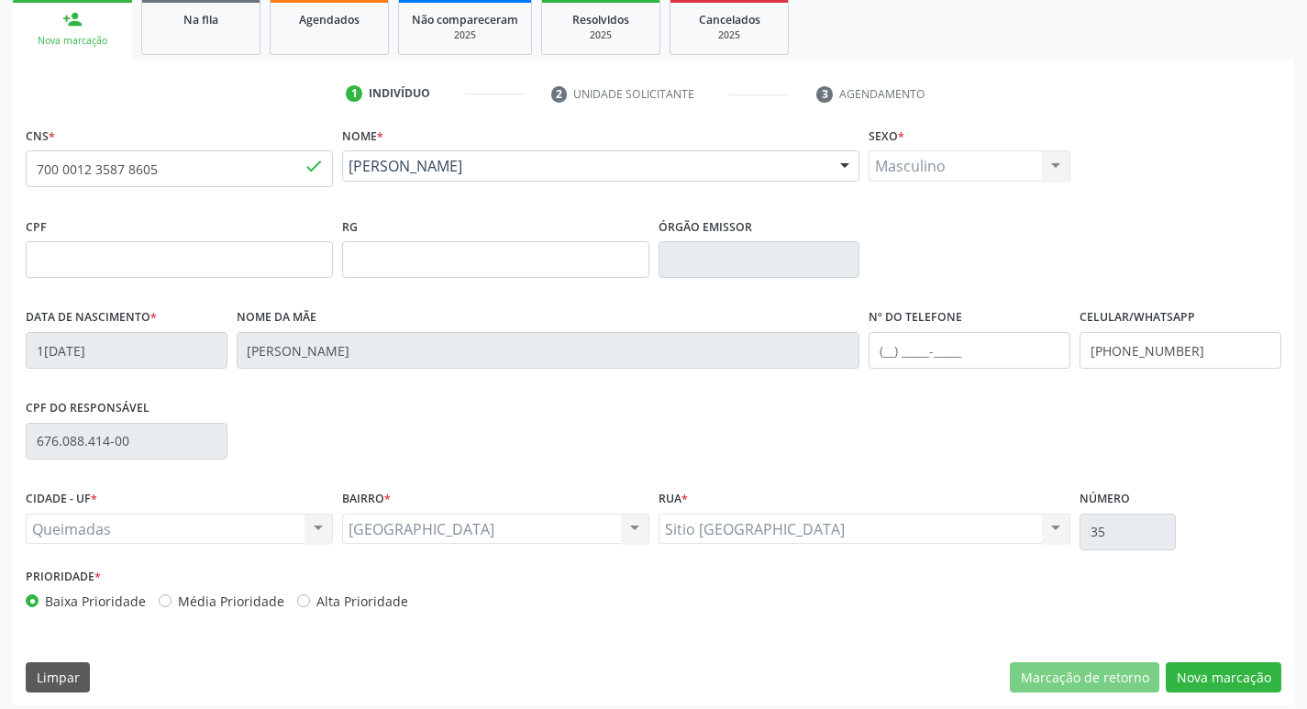
scroll to position [285, 0]
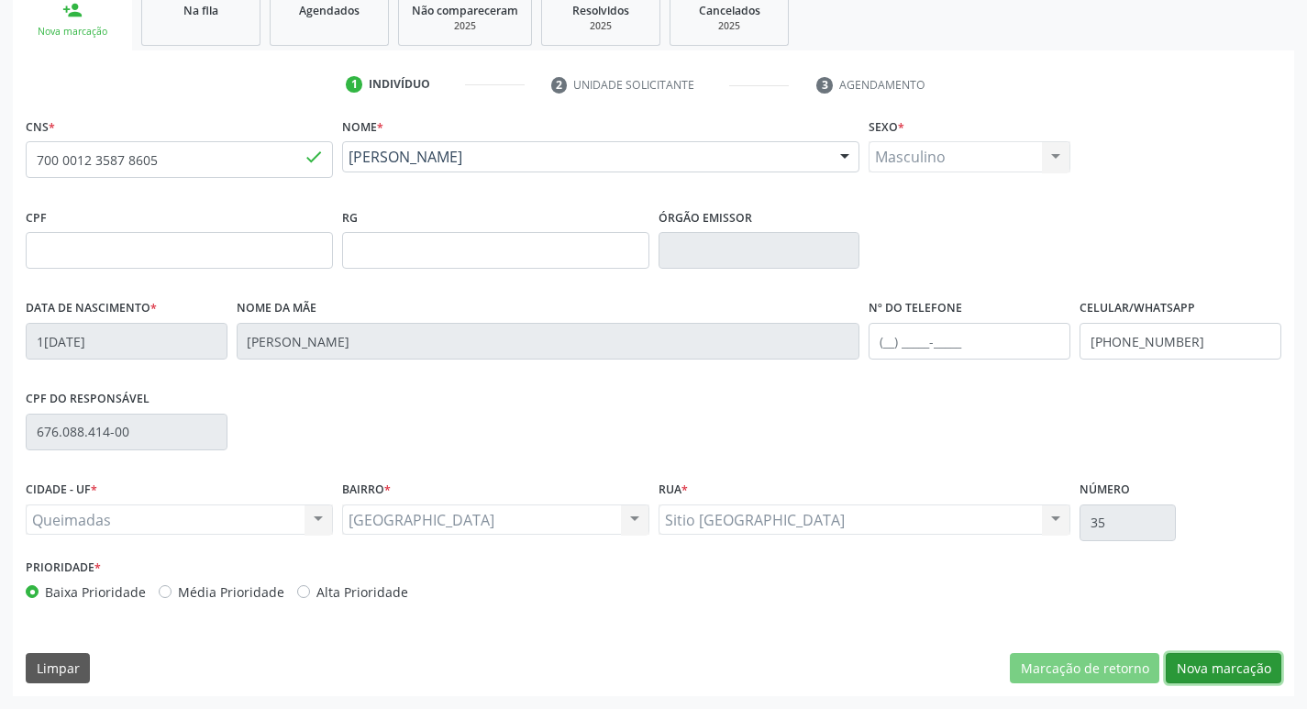
click at [1212, 665] on button "Nova marcação" at bounding box center [1224, 668] width 116 height 31
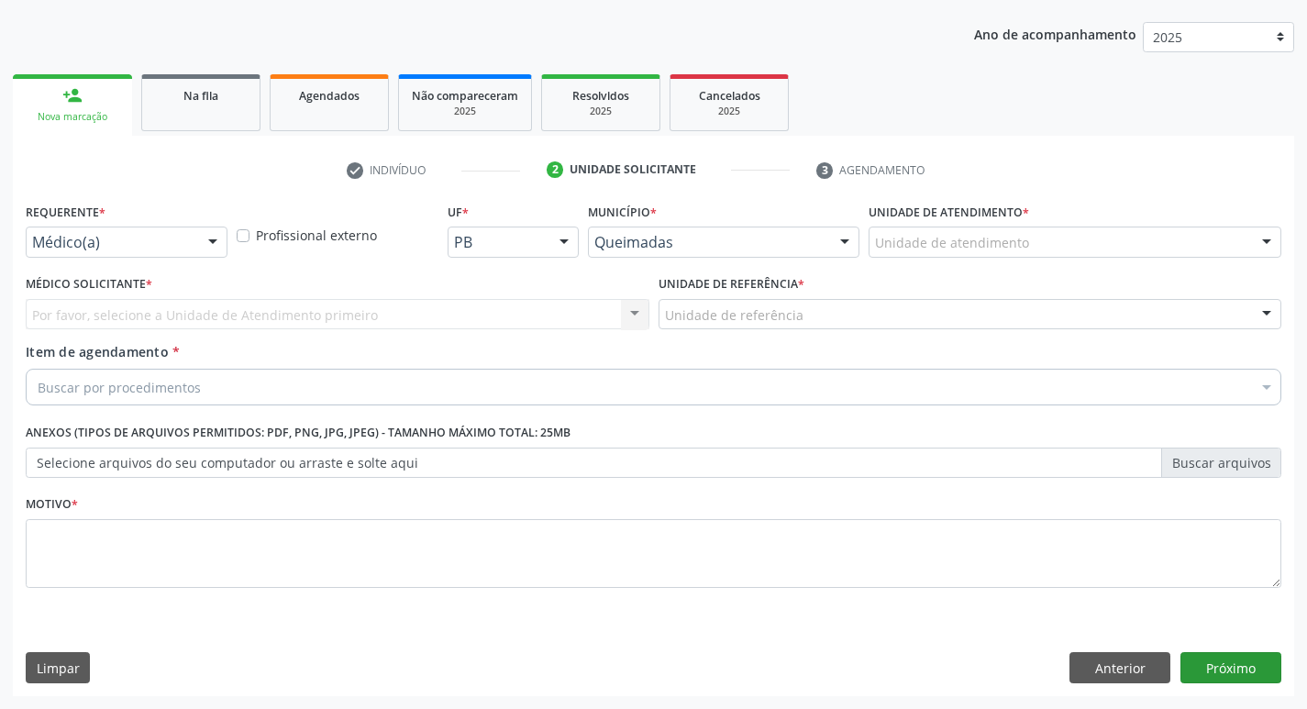
scroll to position [200, 0]
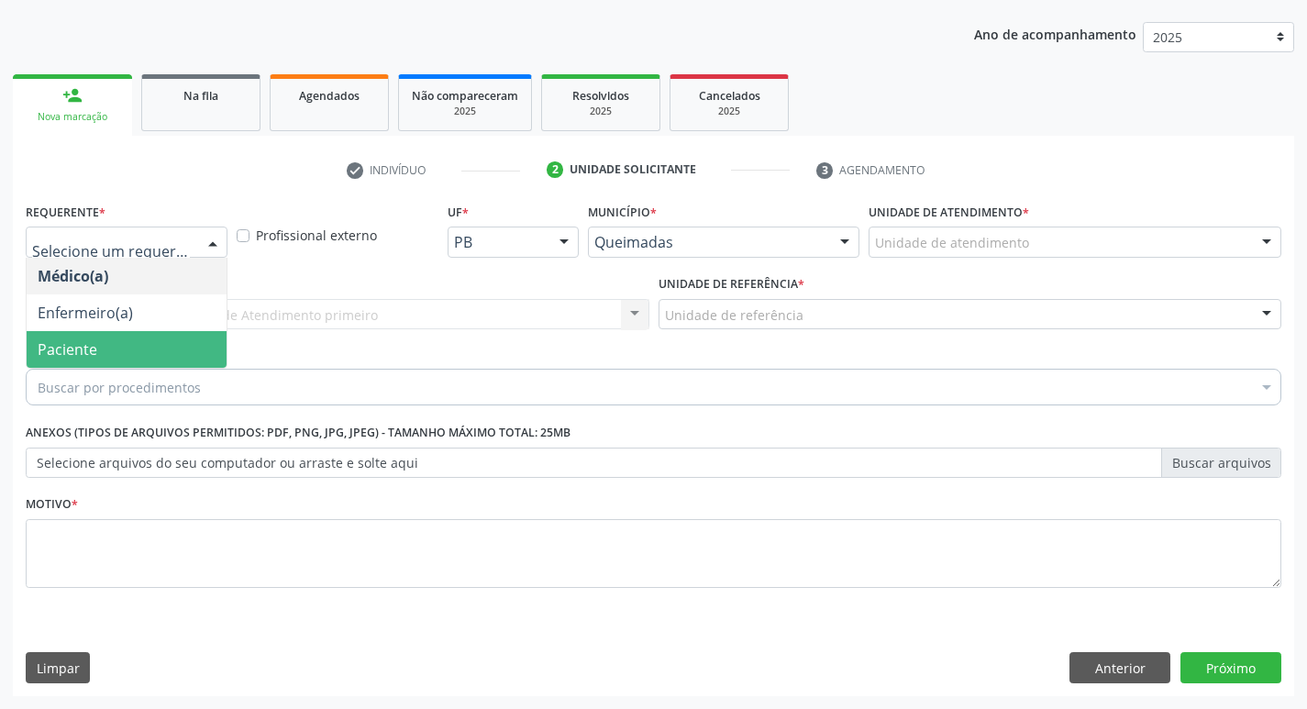
click at [133, 331] on span "Paciente" at bounding box center [127, 349] width 200 height 37
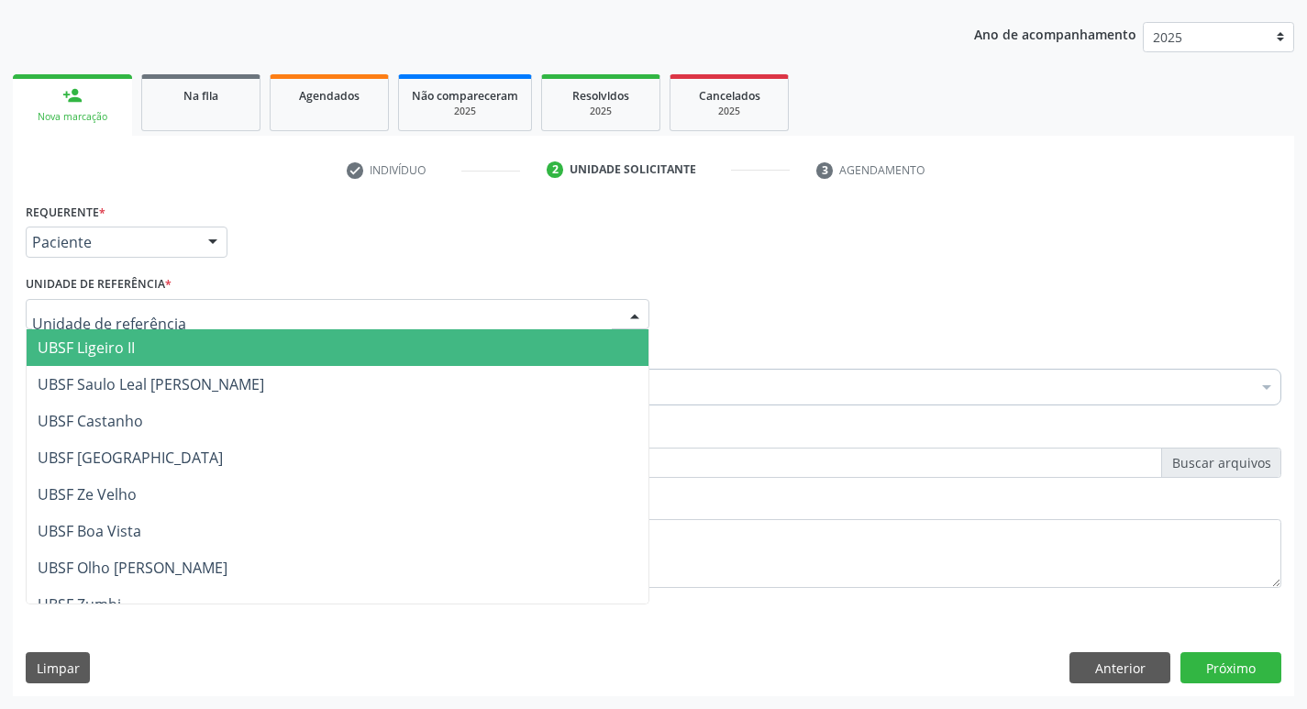
type input "B"
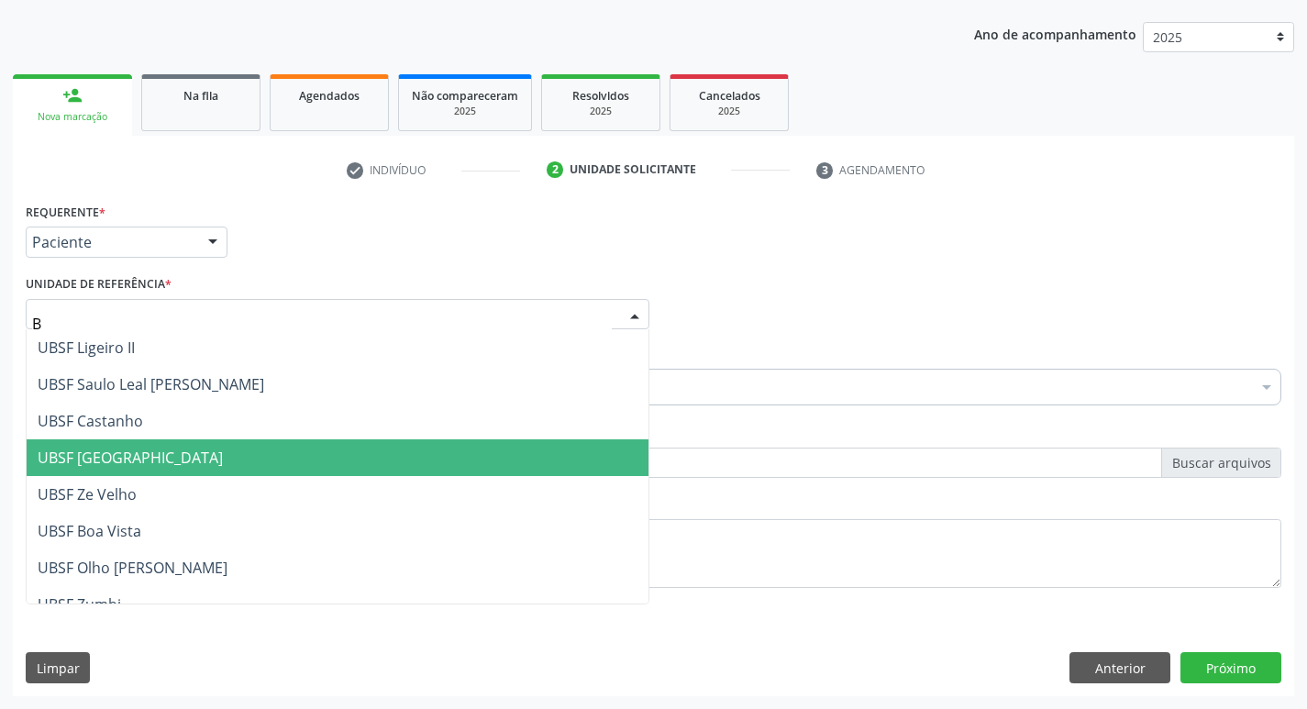
click at [166, 453] on span "UBSF [GEOGRAPHIC_DATA]" at bounding box center [338, 457] width 622 height 37
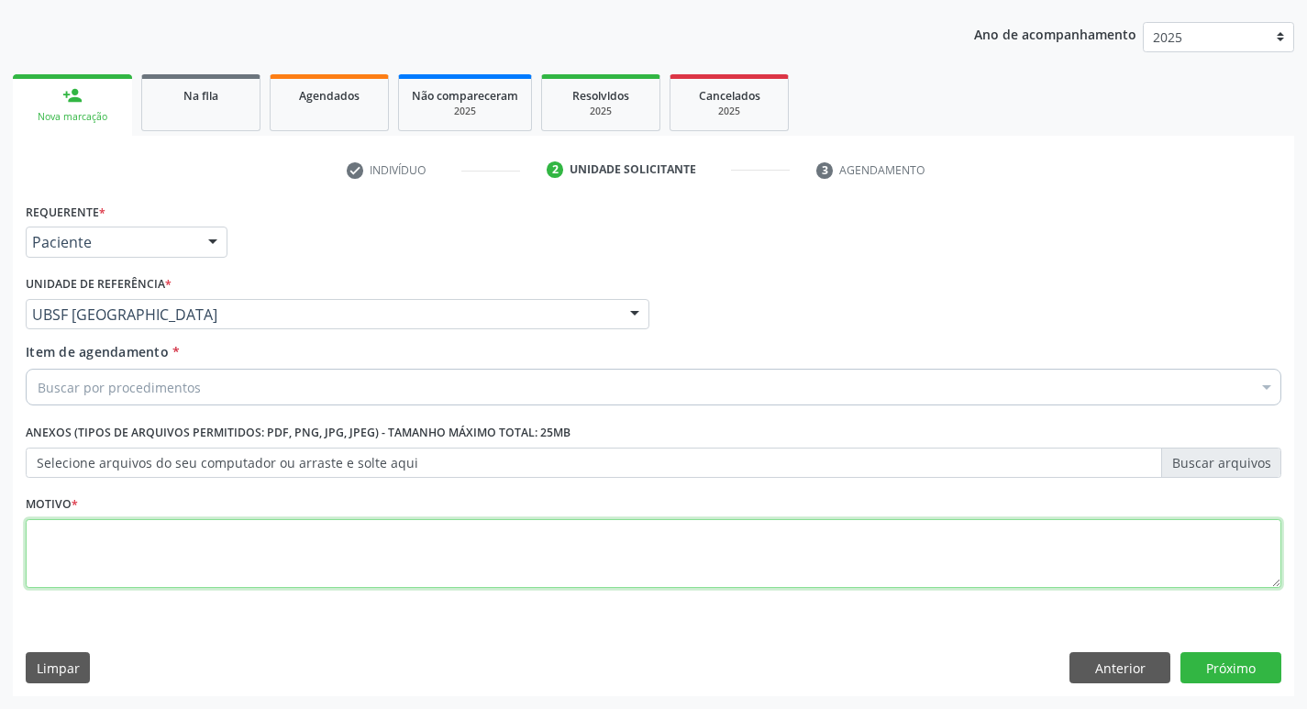
click at [127, 541] on textarea at bounding box center [653, 554] width 1255 height 70
type textarea "AVALIACAO"
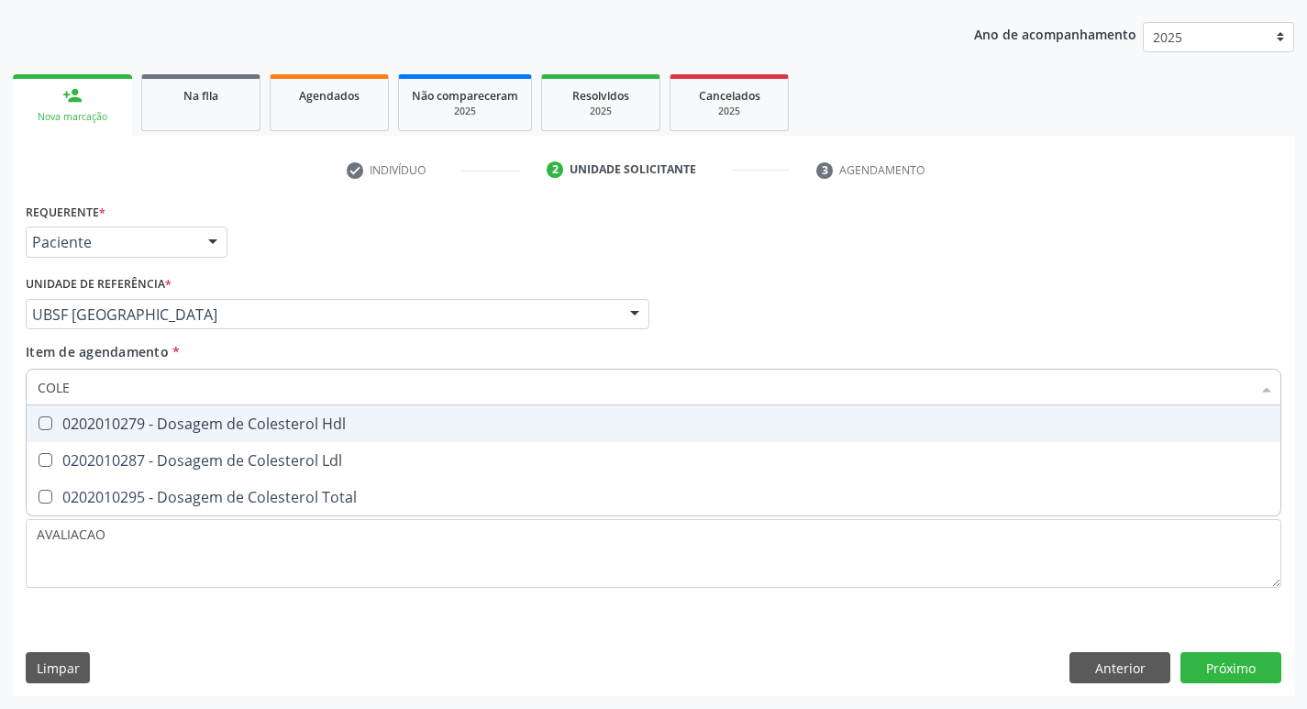
type input "COLES"
click at [194, 436] on span "0202010279 - Dosagem de Colesterol Hdl" at bounding box center [654, 423] width 1254 height 37
checkbox Hdl "true"
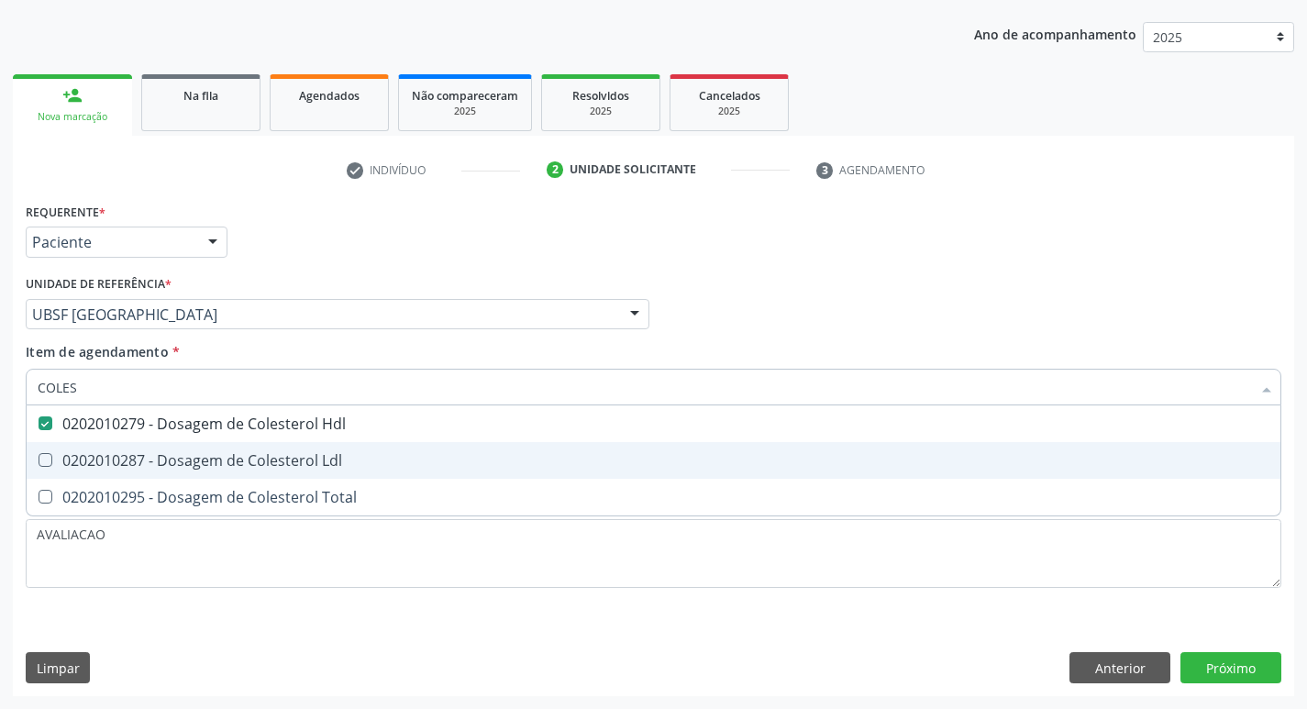
click at [194, 446] on span "0202010287 - Dosagem de Colesterol Ldl" at bounding box center [654, 460] width 1254 height 37
checkbox Ldl "true"
type input "COLE"
checkbox Hdl "false"
checkbox Ldl "false"
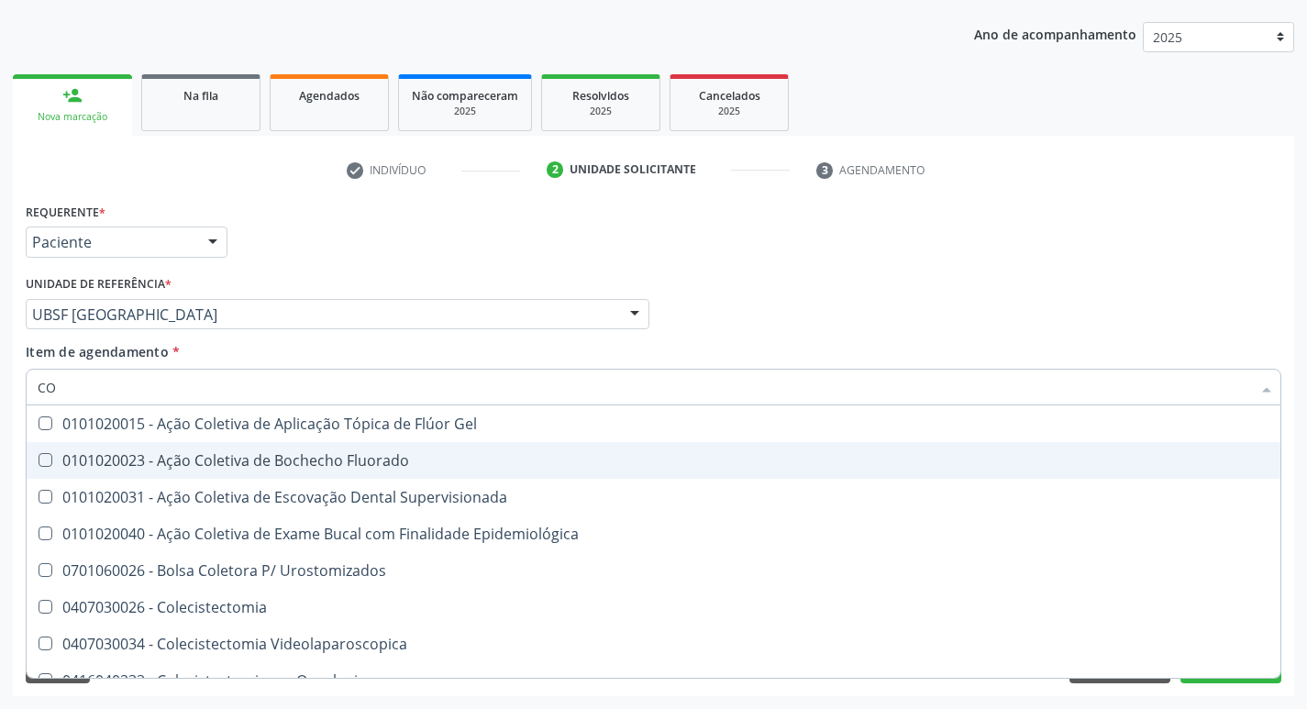
type input "C"
checkbox Hdl "false"
checkbox Ldl "false"
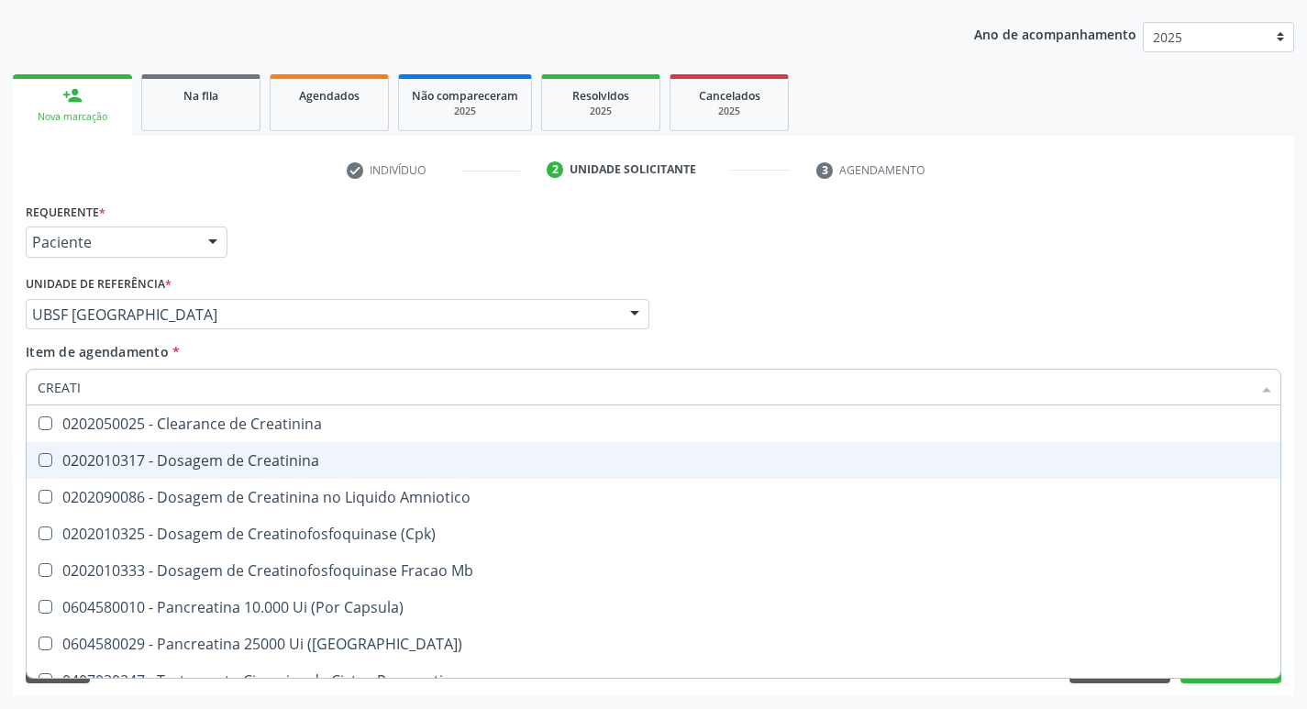
type input "CREATIN"
click at [194, 446] on span "0202010317 - Dosagem de Creatinina" at bounding box center [654, 460] width 1254 height 37
checkbox Creatinina "true"
type input "C"
checkbox Creatinina "false"
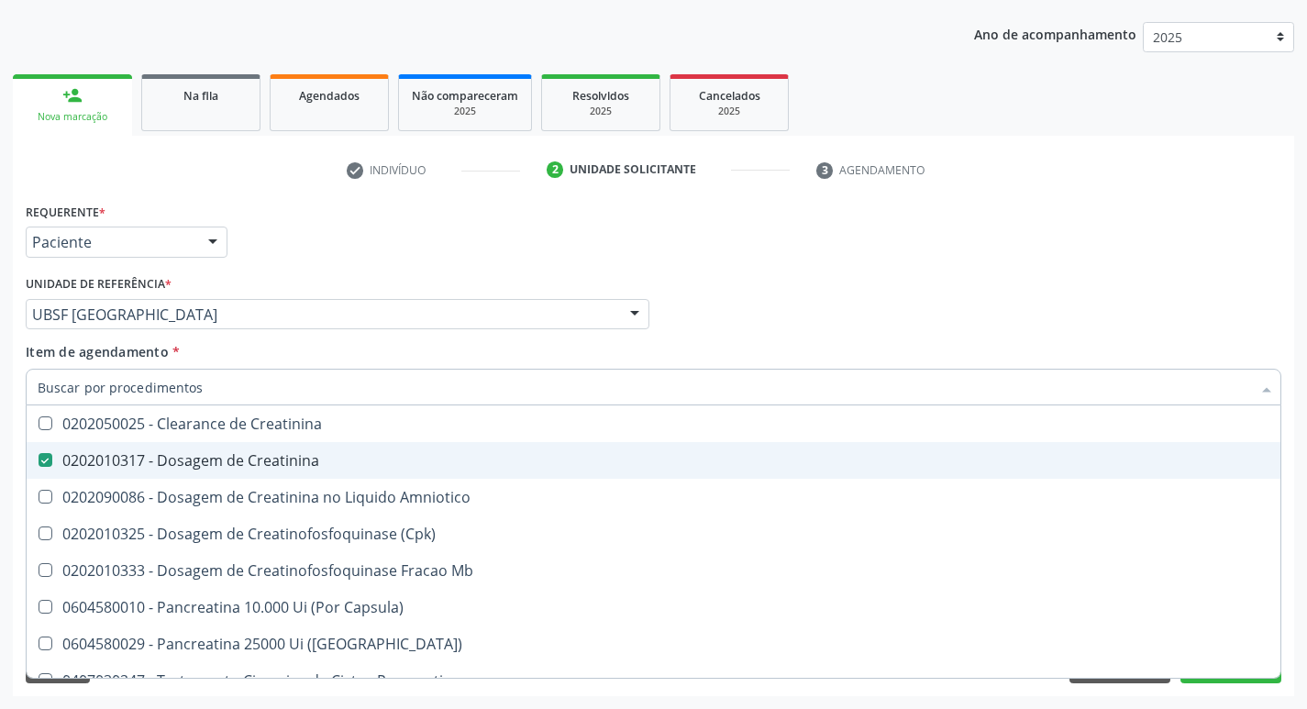
checkbox Amniotico "false"
checkbox Mb "false"
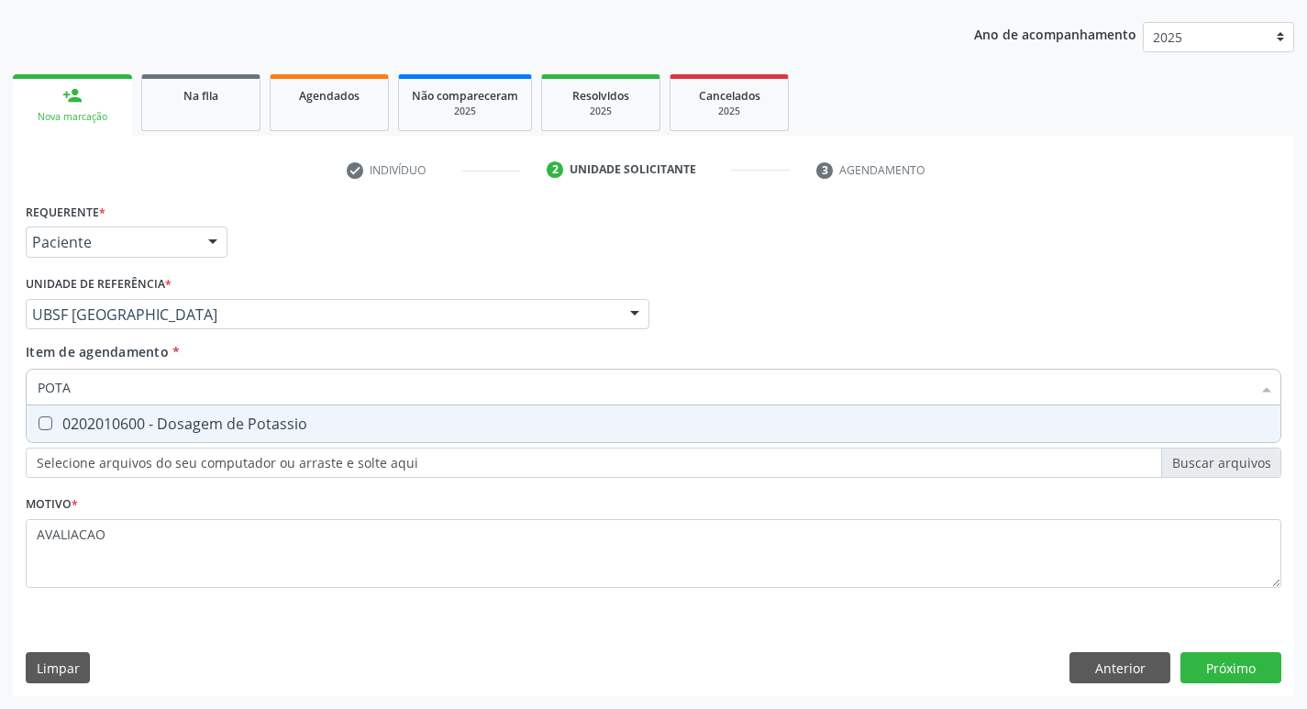
type input "POTAS"
click at [206, 426] on div "0202010600 - Dosagem de Potassio" at bounding box center [654, 423] width 1232 height 15
checkbox Potassio "true"
type input "P"
checkbox Potassio "false"
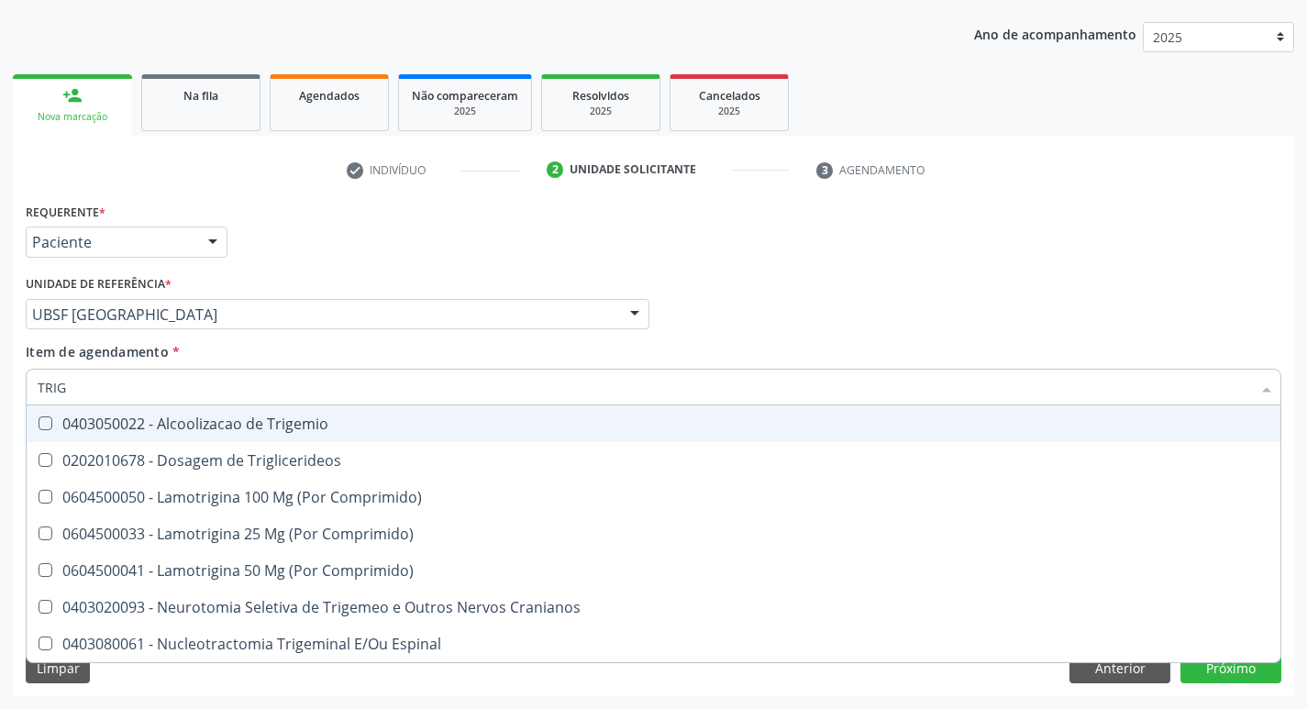
type input "TRIGL"
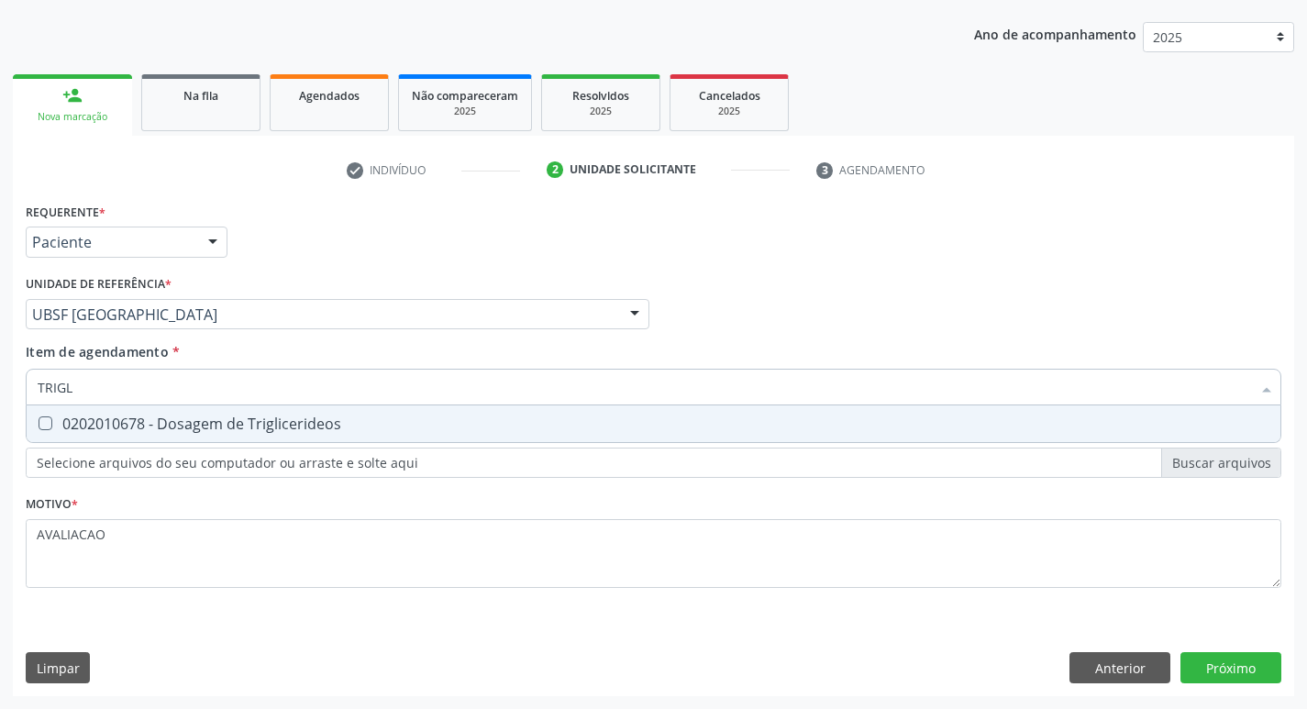
click at [271, 426] on div "0202010678 - Dosagem de Triglicerideos" at bounding box center [654, 423] width 1232 height 15
checkbox Triglicerideos "true"
type input "TRIG"
checkbox Triglicerideos "false"
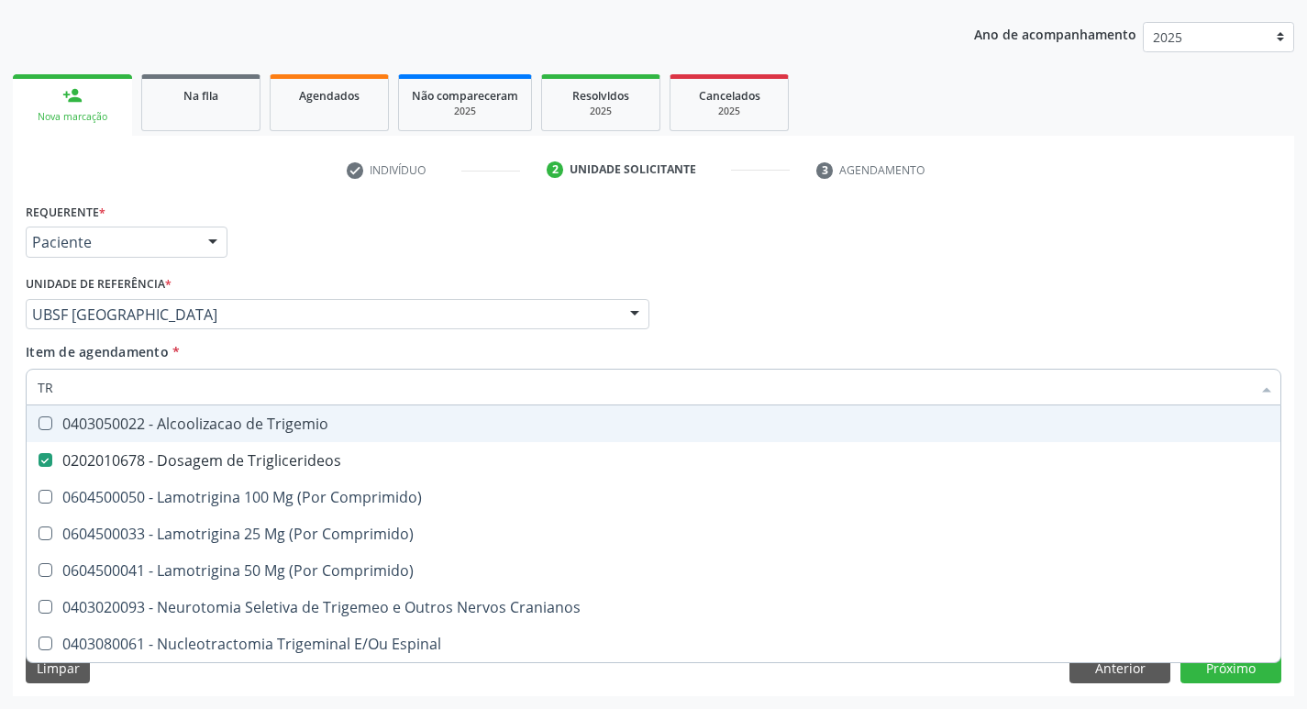
type input "T"
checkbox Triglicerideos "false"
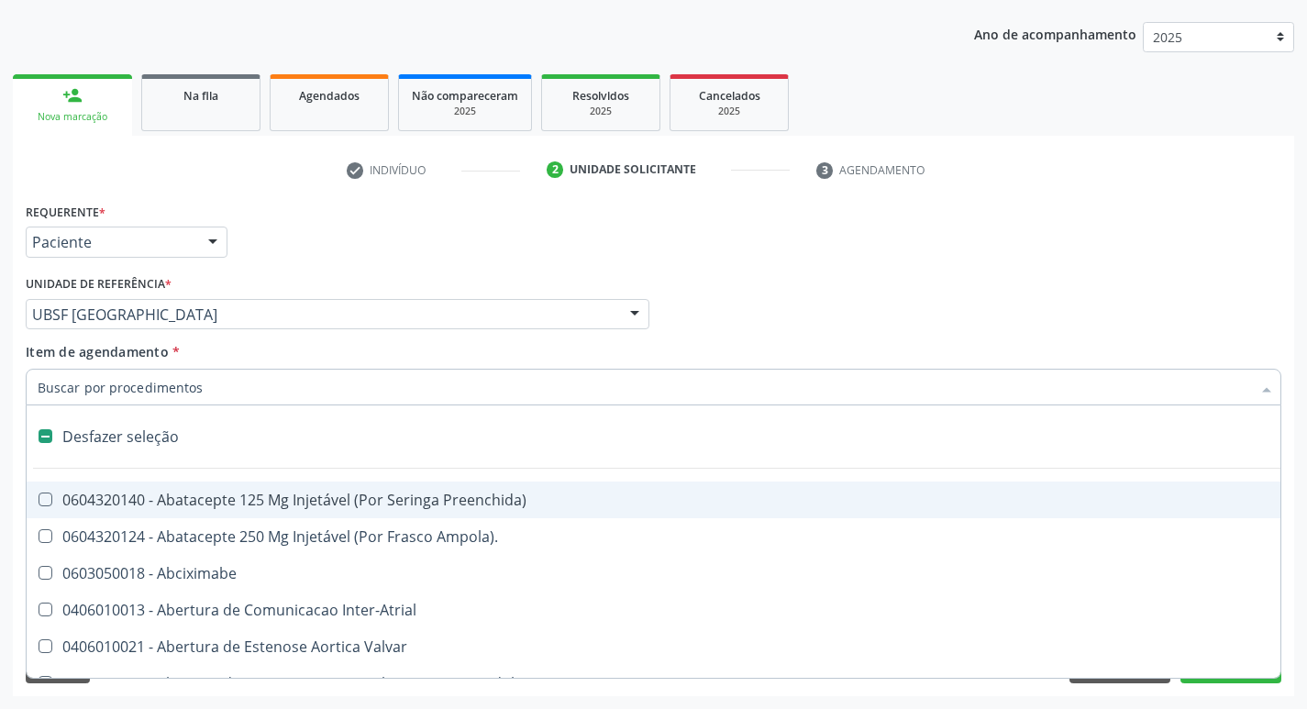
type input "2"
checkbox Monopolar "true"
checkbox Quadril "true"
checkbox Biologica "true"
checkbox Conica "true"
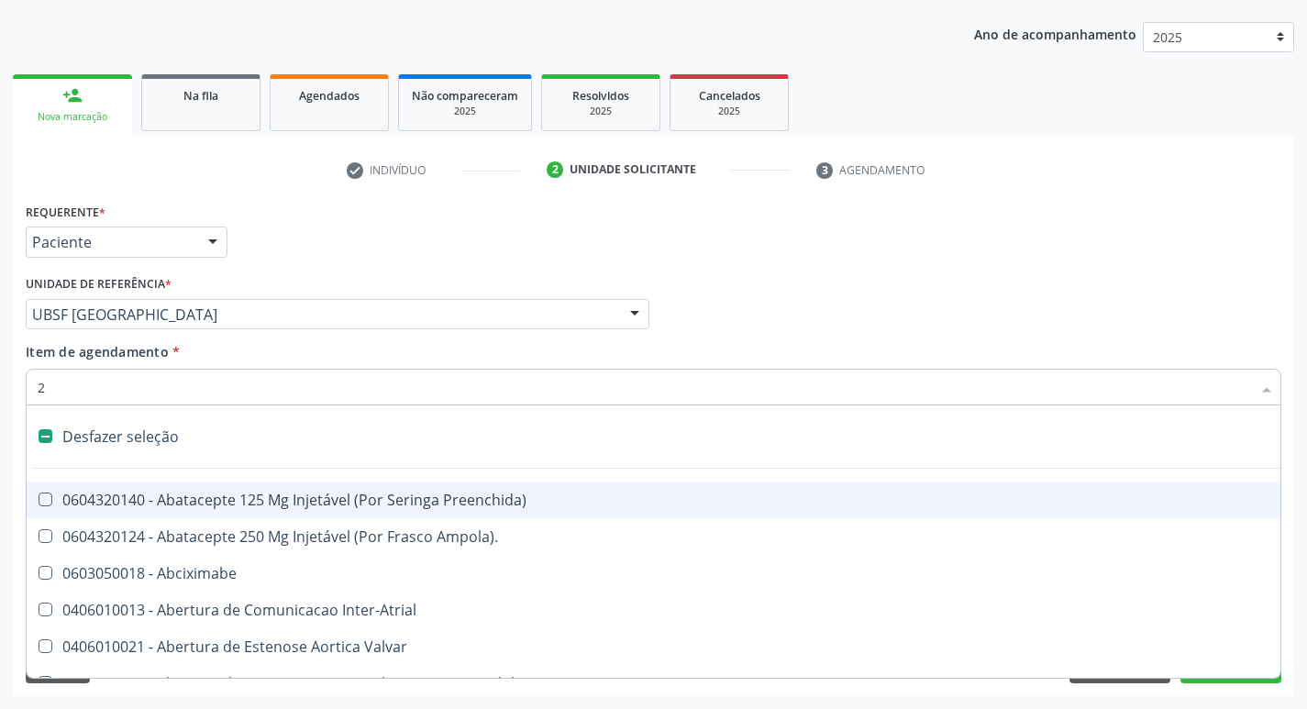
checkbox Aorto-Cavitarias "true"
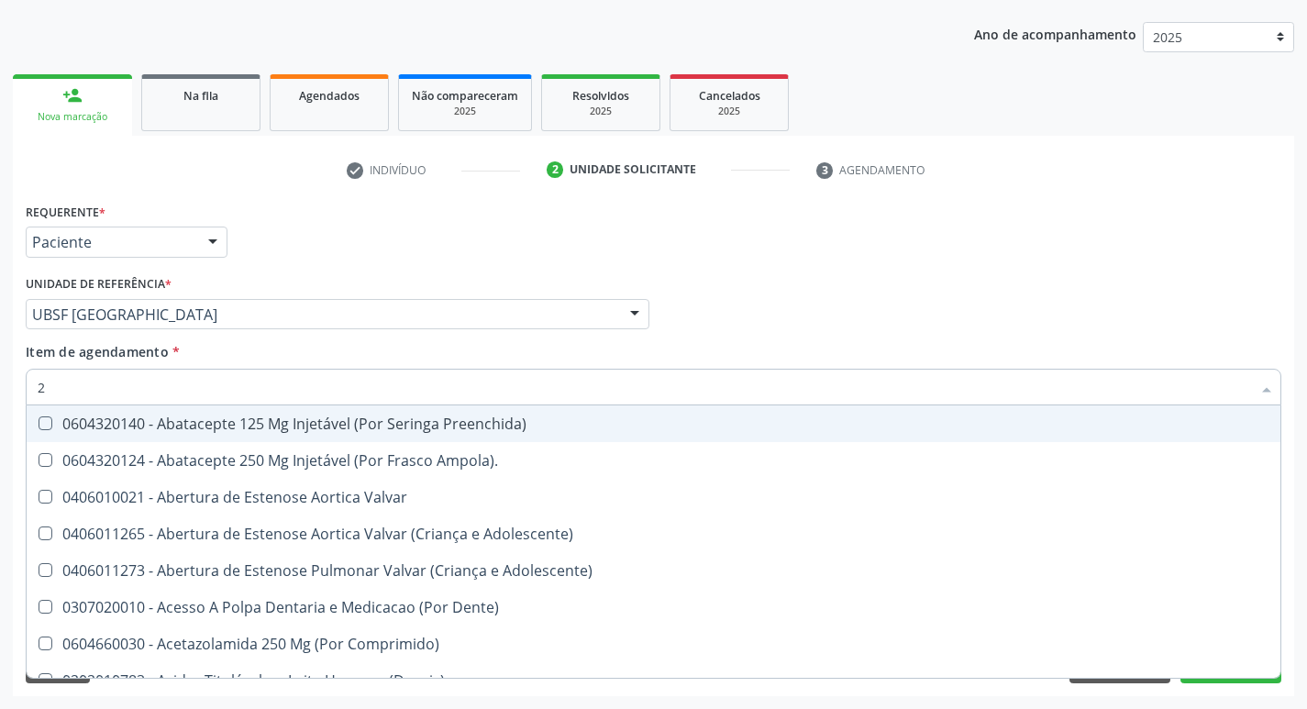
type input "20205001"
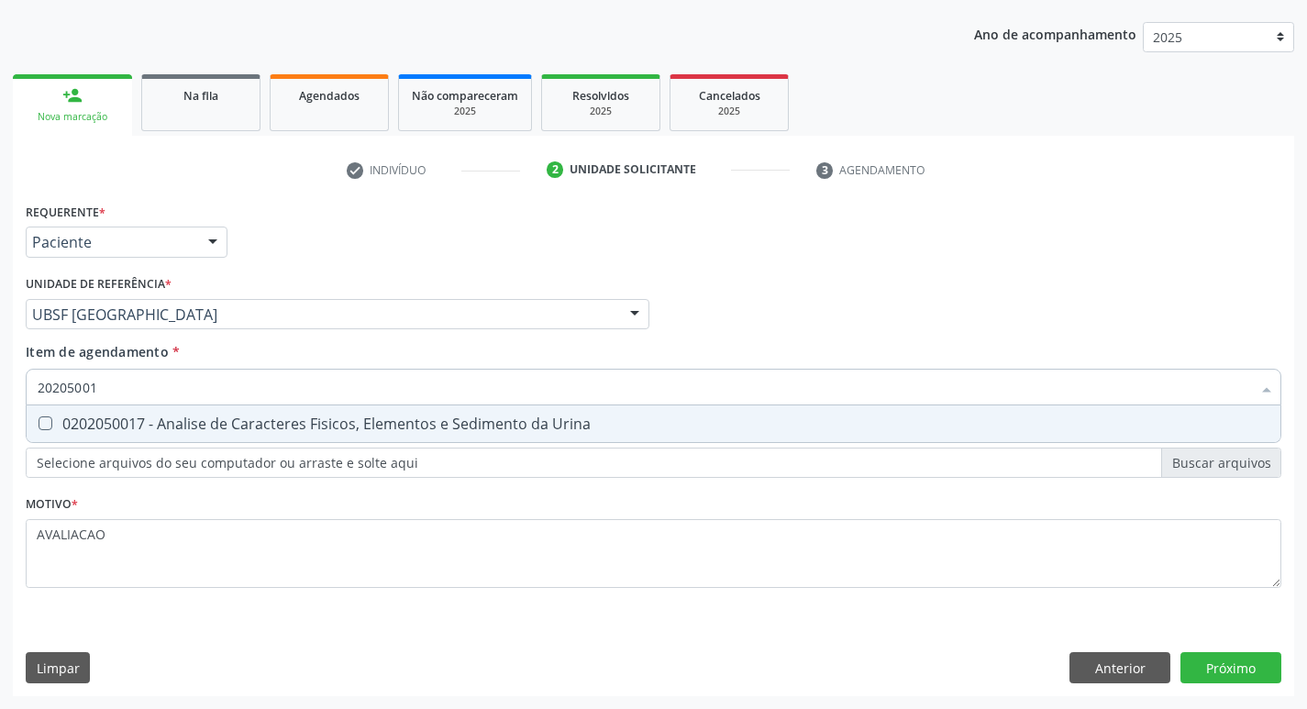
click at [214, 416] on div "0202050017 - Analise de Caracteres Fisicos, Elementos e Sedimento da Urina" at bounding box center [654, 423] width 1232 height 15
checkbox Urina "true"
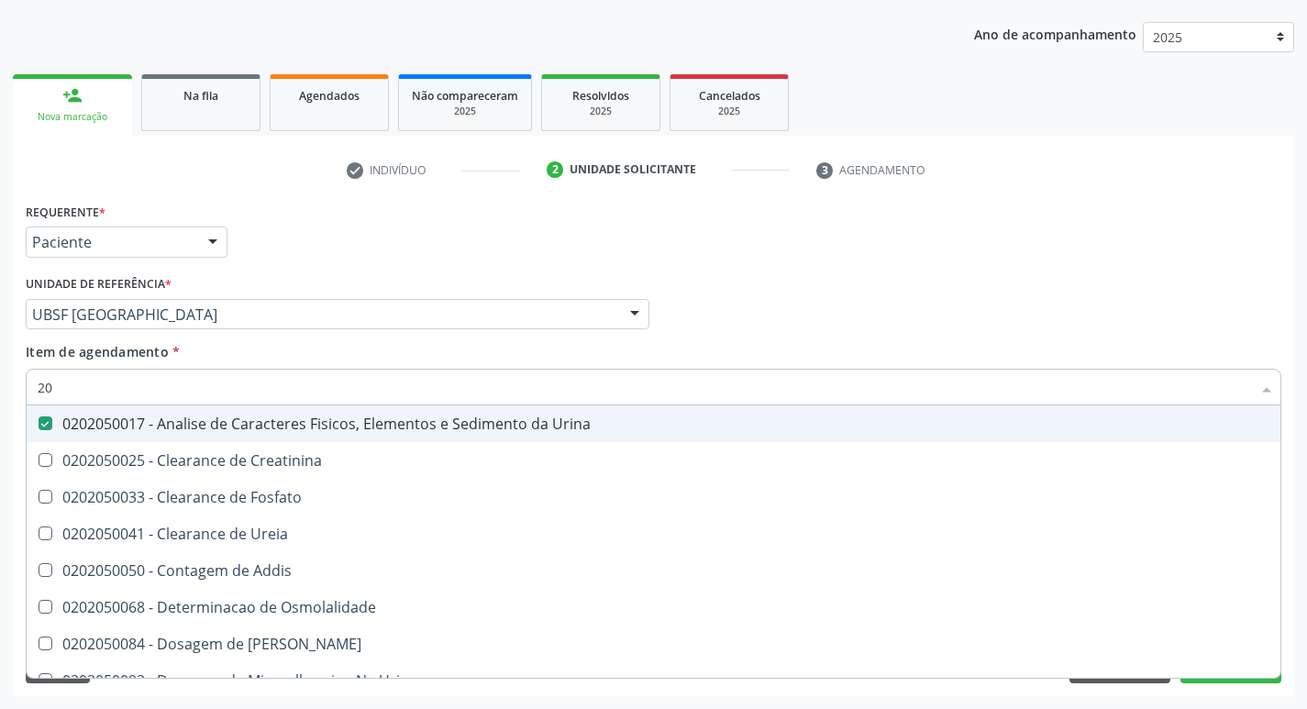
type input "2"
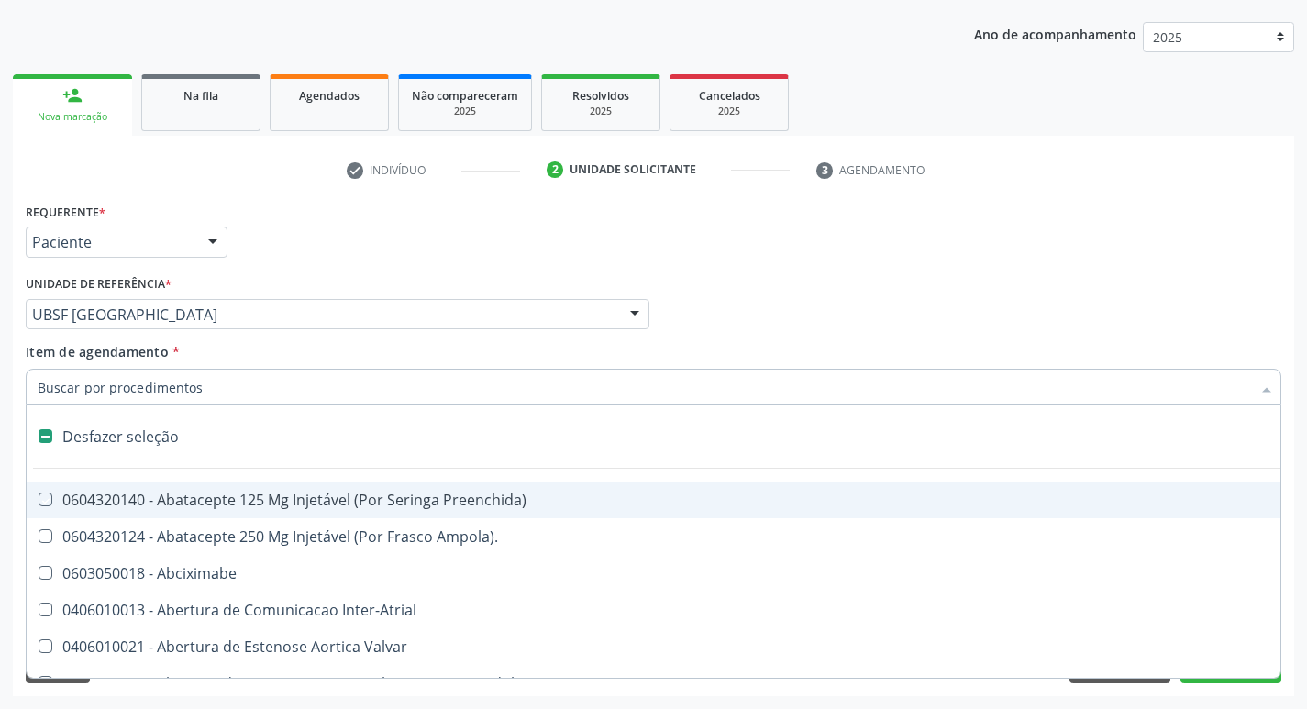
checkbox Preenchida\) "false"
checkbox Inter-Atrial "false"
type input "G"
checkbox Urina "false"
checkbox Comprimido\) "true"
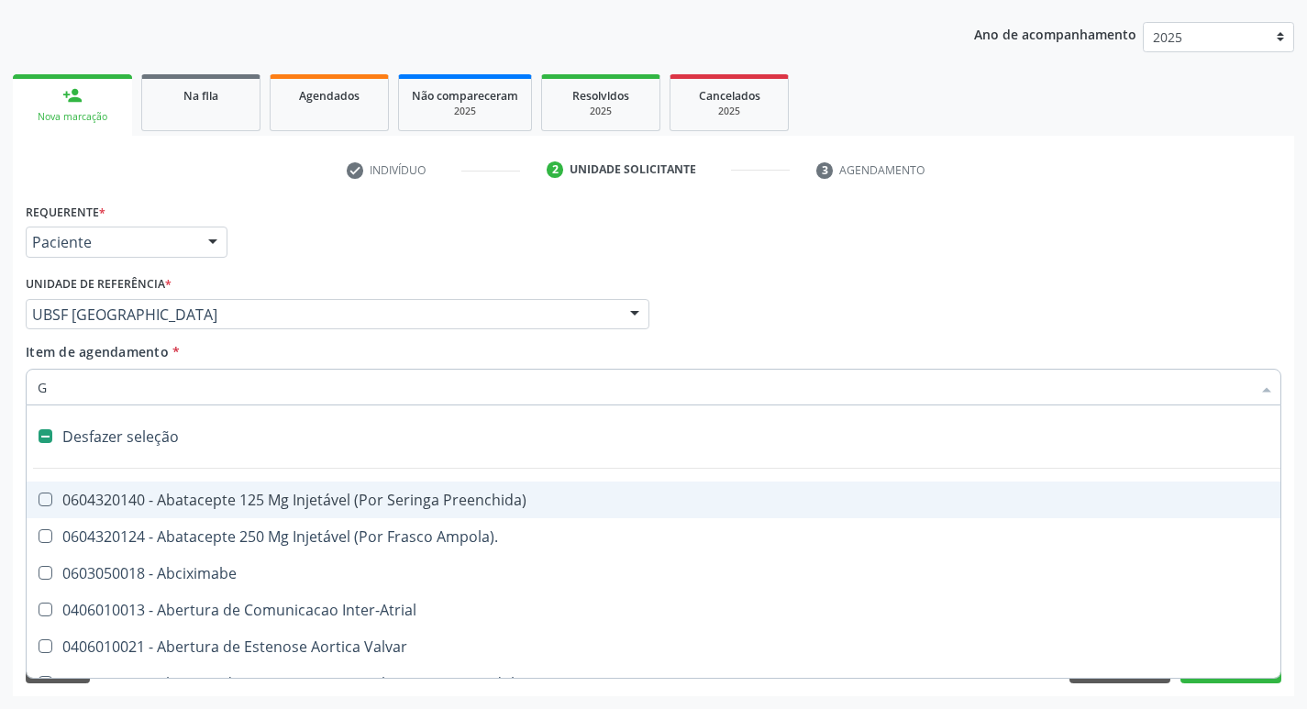
checkbox Sanitária "true"
checkbox Criança "true"
checkbox Capsula\) "true"
checkbox Osso "true"
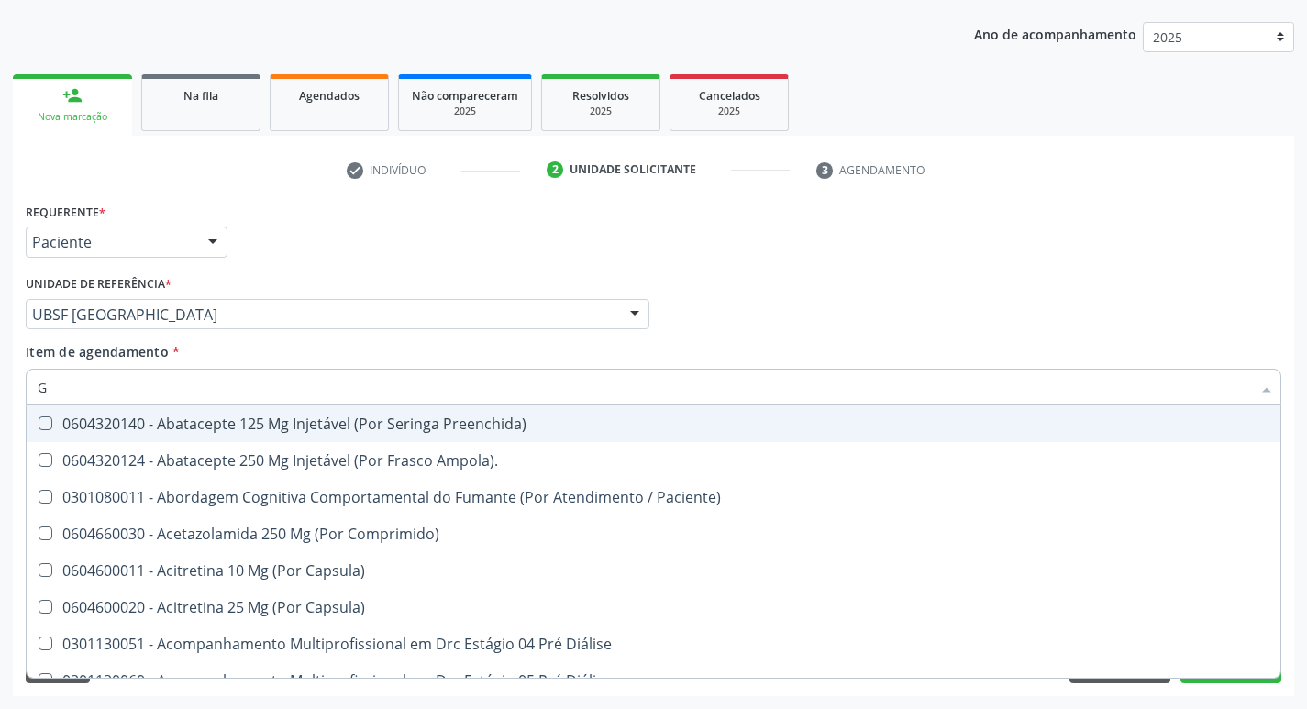
type input "GLICOSE"
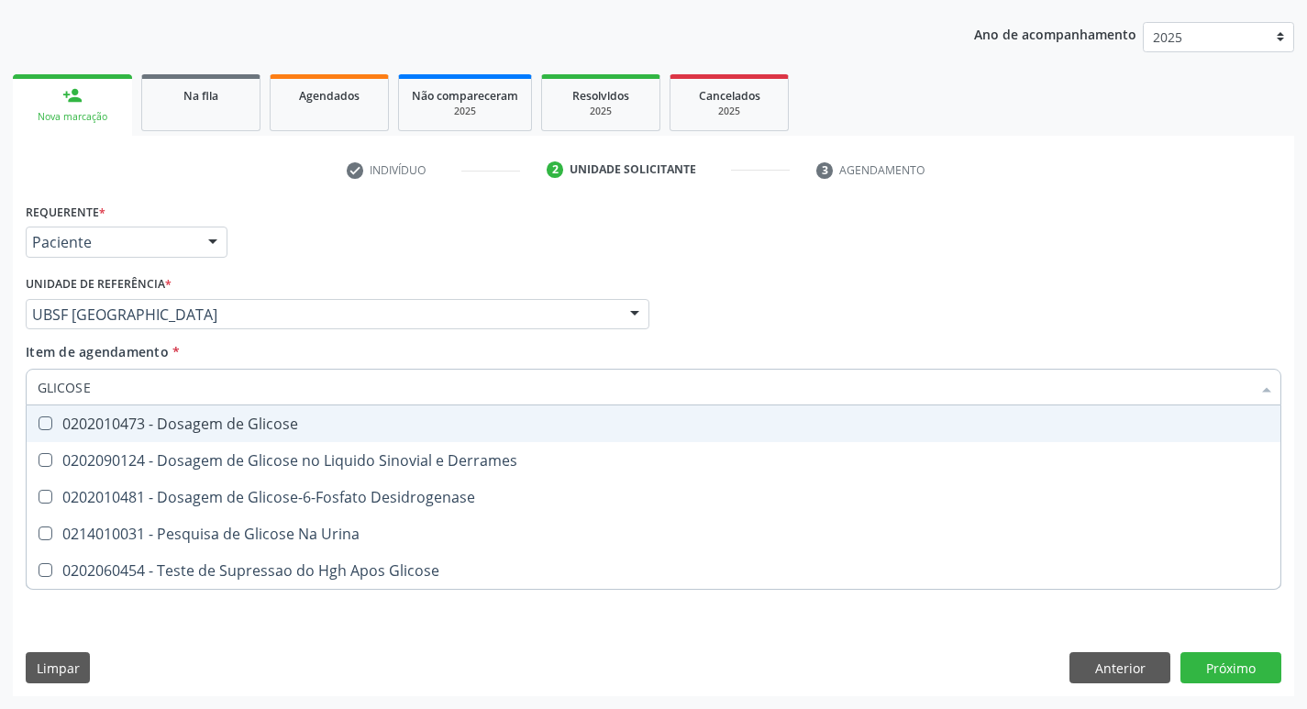
click at [284, 429] on div "0202010473 - Dosagem de Glicose" at bounding box center [654, 423] width 1232 height 15
checkbox Glicose "true"
type input "GLICOS"
checkbox Glicose "false"
checkbox Derrames "true"
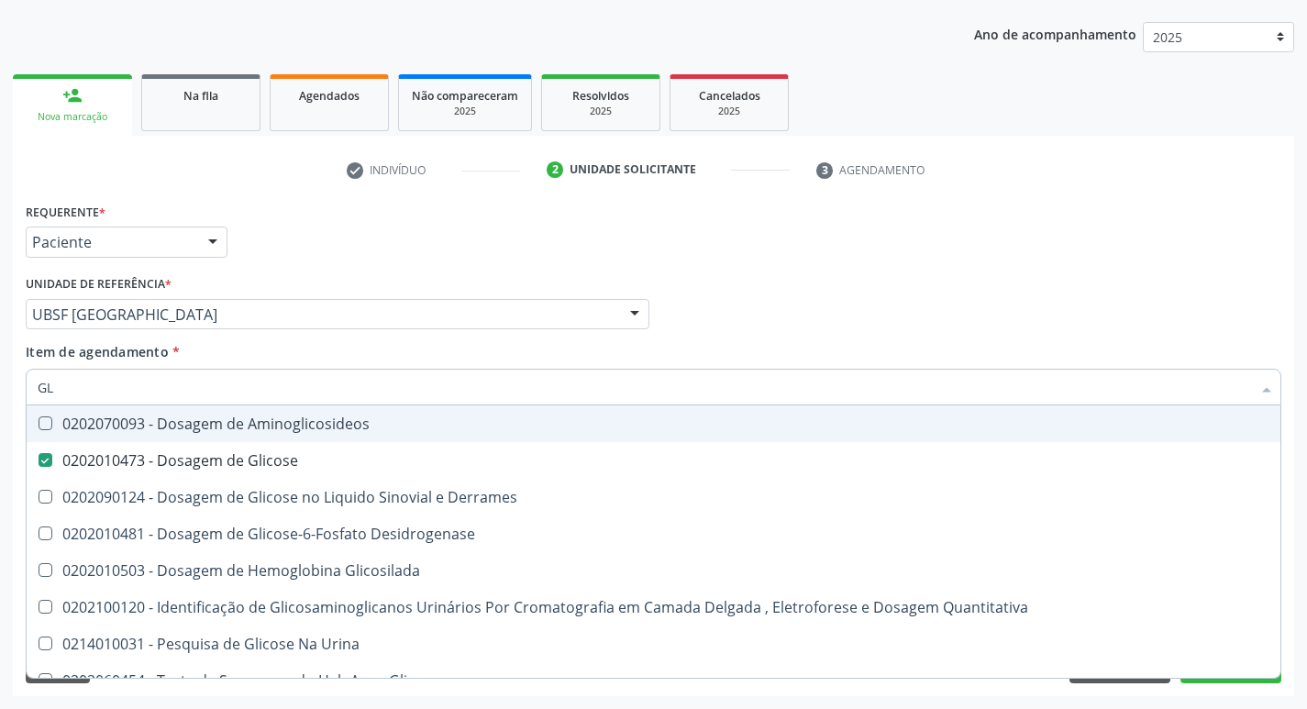
type input "G"
checkbox Glicose "false"
checkbox Derrames "false"
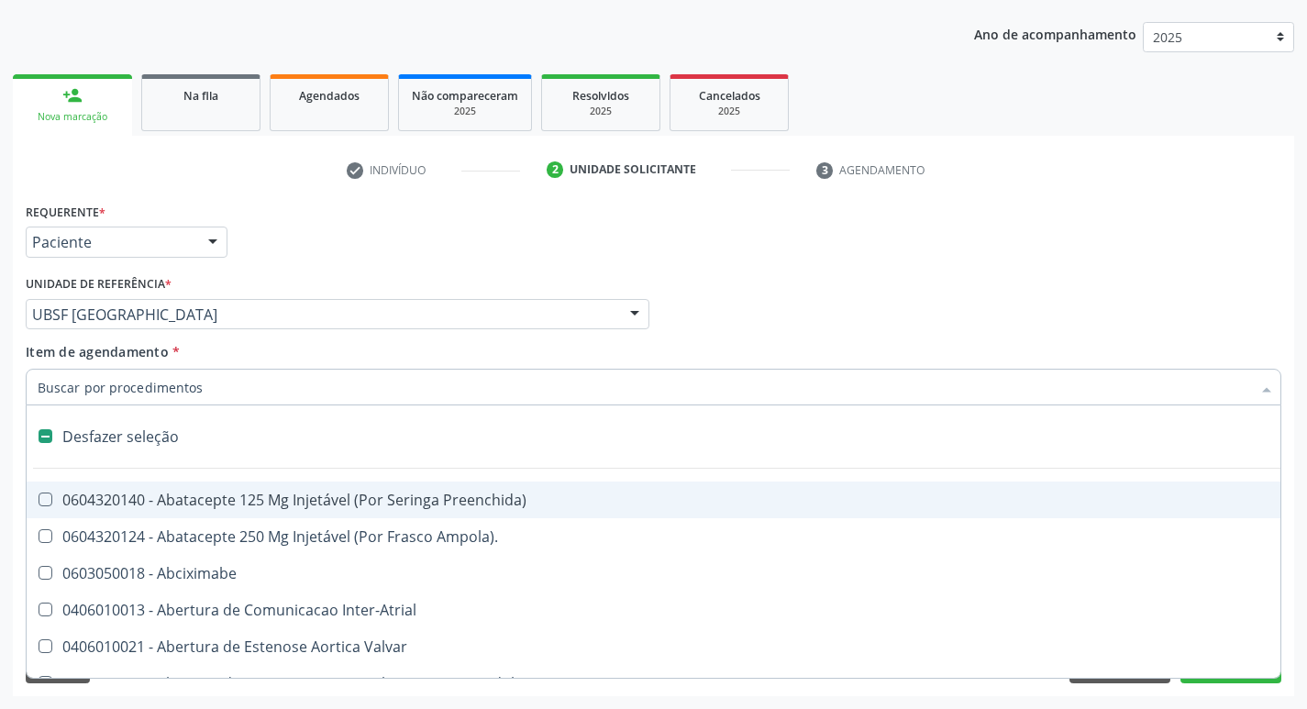
type input "H"
checkbox Urina "false"
checkbox Lactente\) "true"
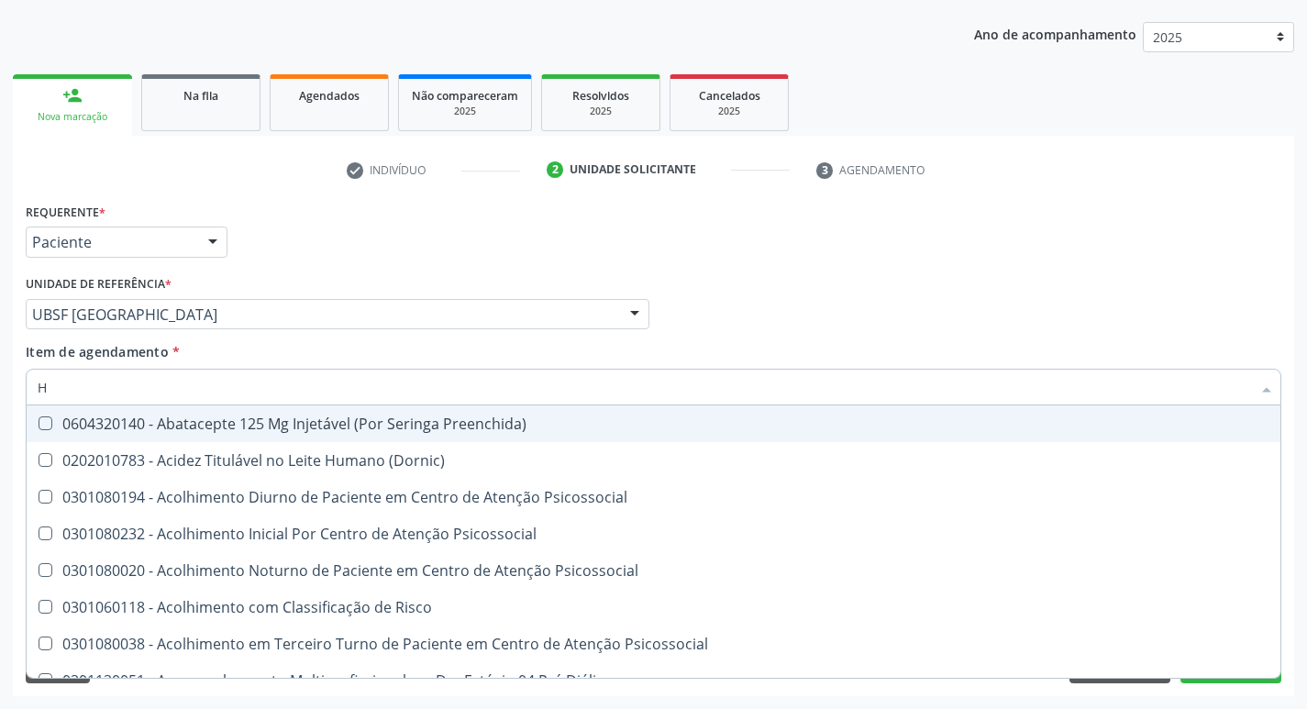
type input "HEMOGLOBINA G"
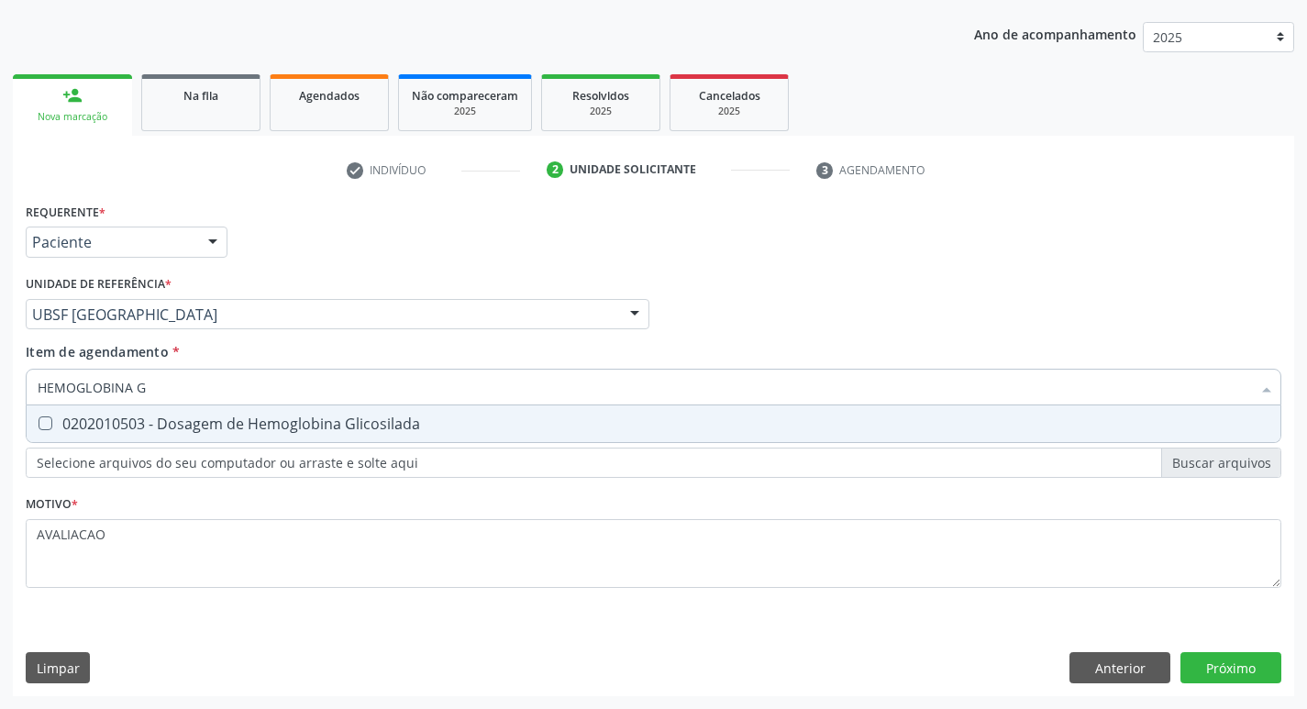
click at [277, 426] on div "0202010503 - Dosagem de Hemoglobina Glicosilada" at bounding box center [654, 423] width 1232 height 15
checkbox Glicosilada "true"
type input "HEMOGLOBINA"
checkbox Glicosilada "false"
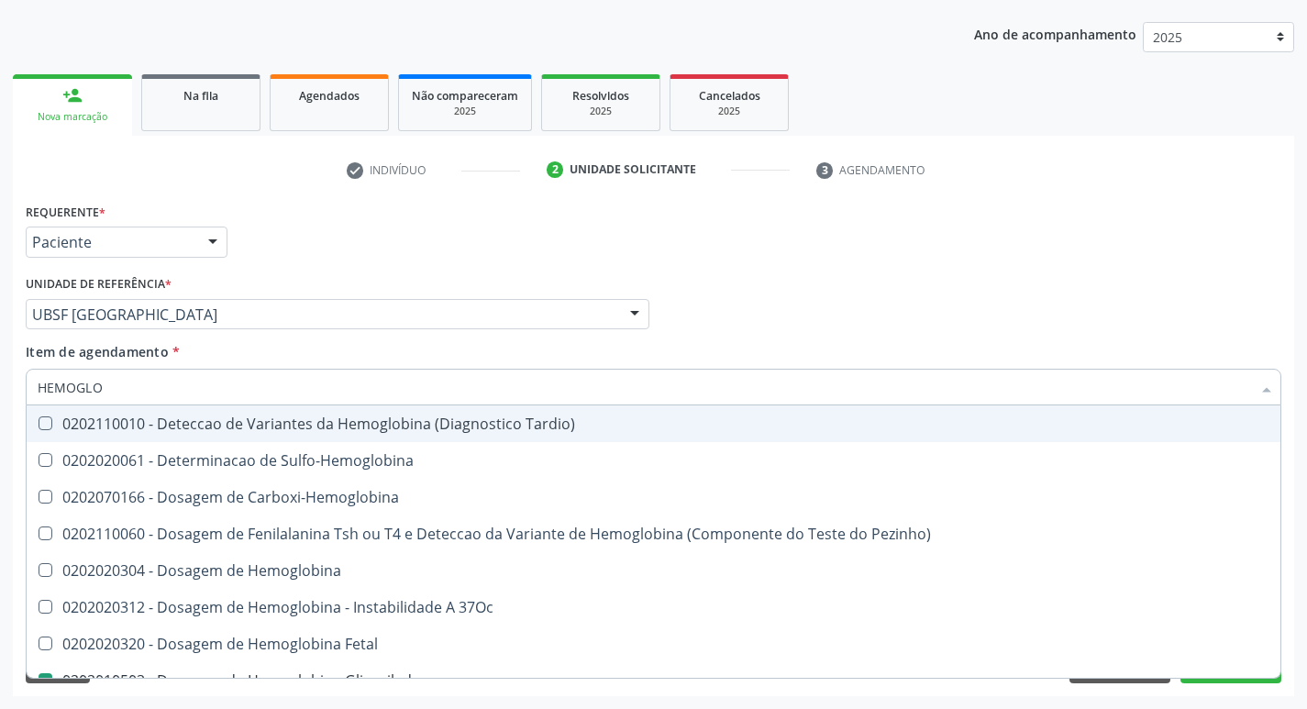
type input "HEMOGL"
checkbox Glicosilada "false"
checkbox Hemoglobina "true"
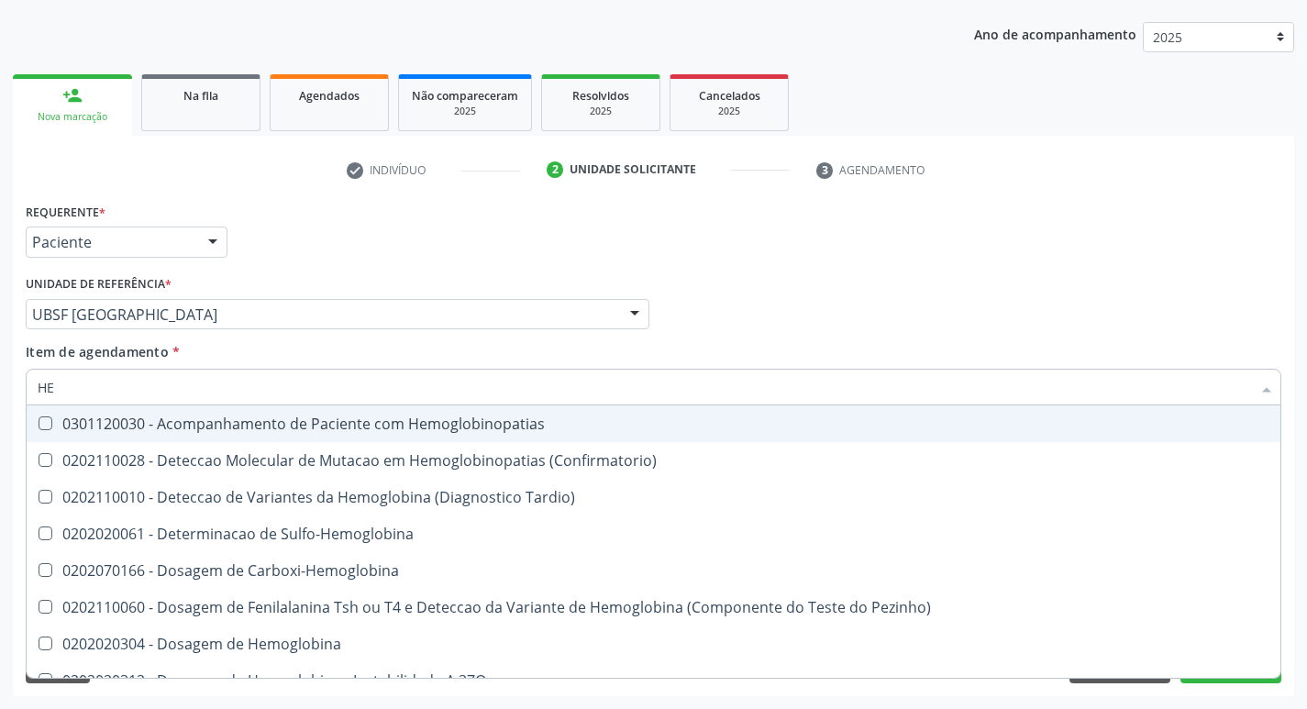
type input "H"
checkbox Glicosilada "false"
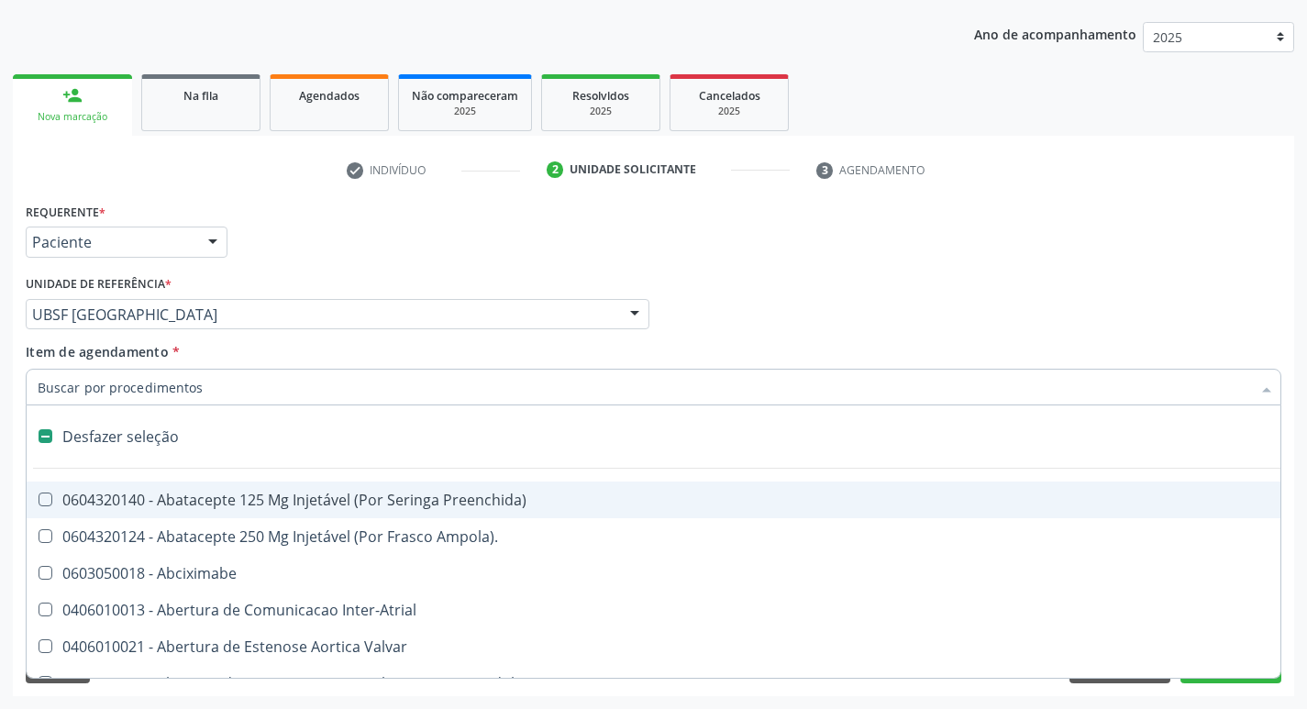
type input "H"
checkbox Urina "false"
checkbox Lactente\) "true"
checkbox A "true"
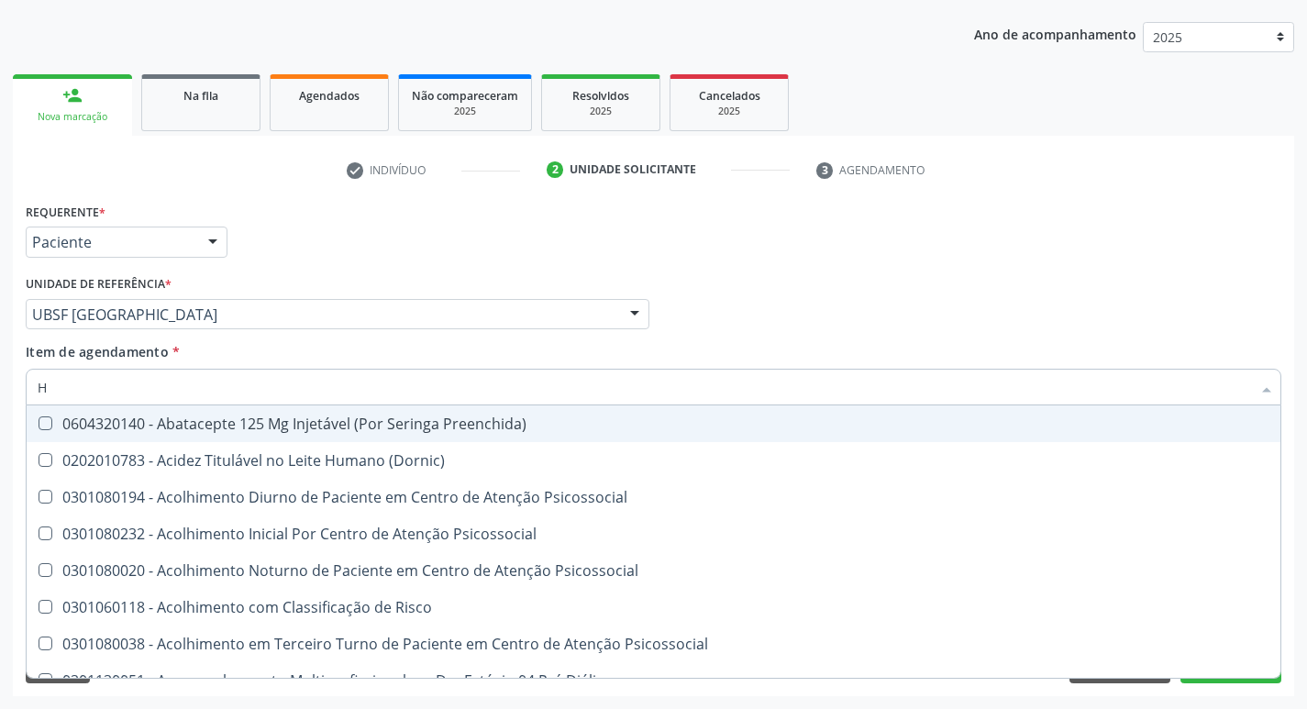
type input "HEMOGR"
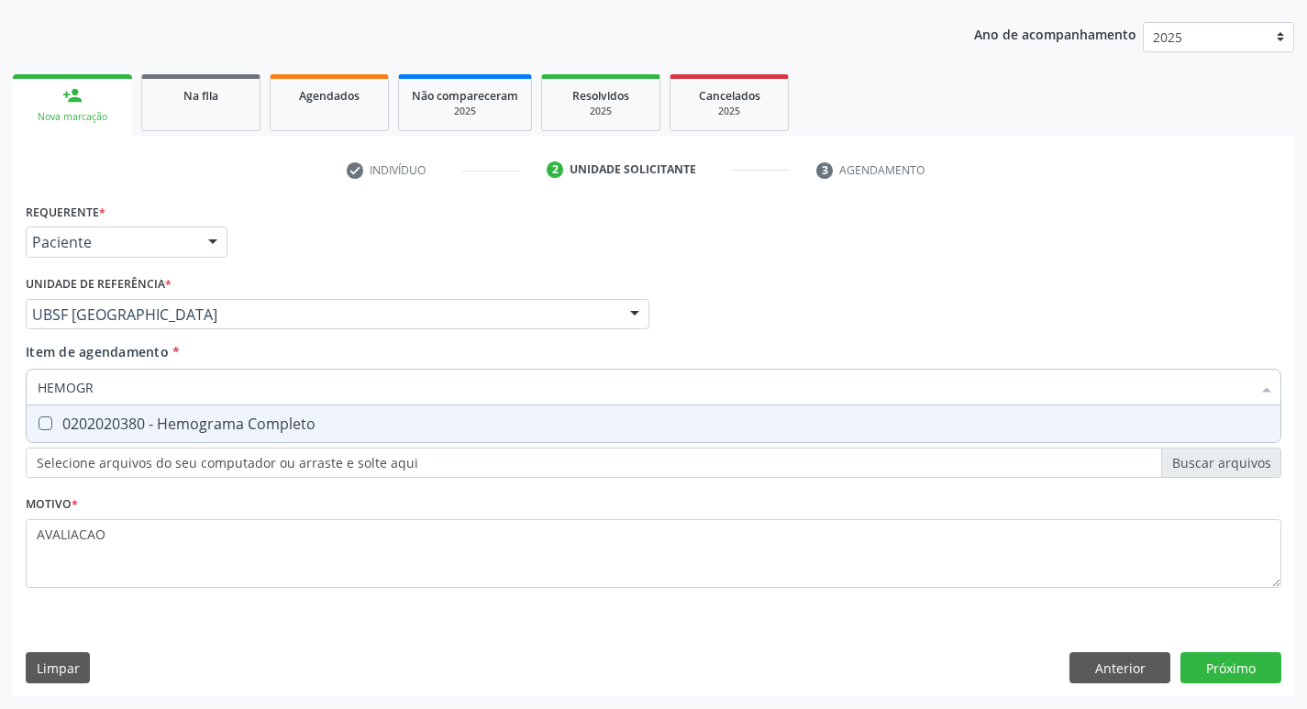
click at [250, 420] on div "0202020380 - Hemograma Completo" at bounding box center [654, 423] width 1232 height 15
checkbox Completo "true"
type input "HEMOG"
checkbox Completo "false"
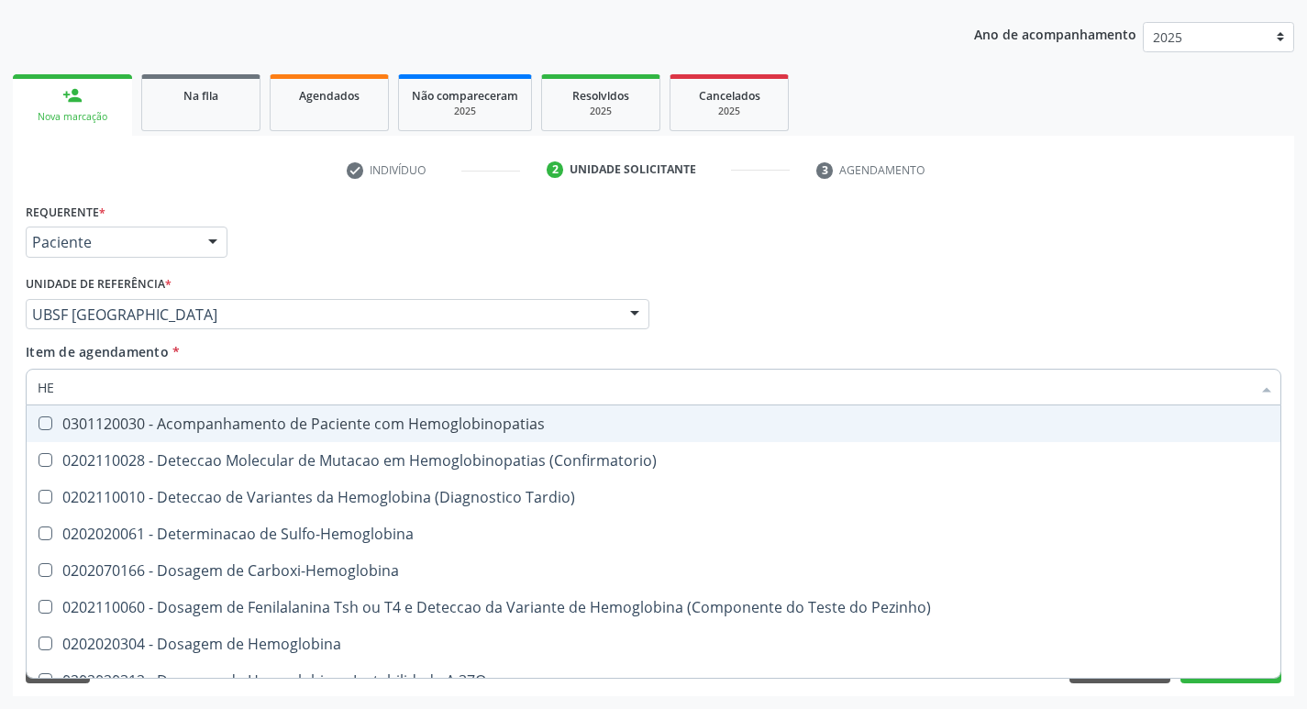
type input "H"
checkbox Glicosilada "false"
checkbox Completo "false"
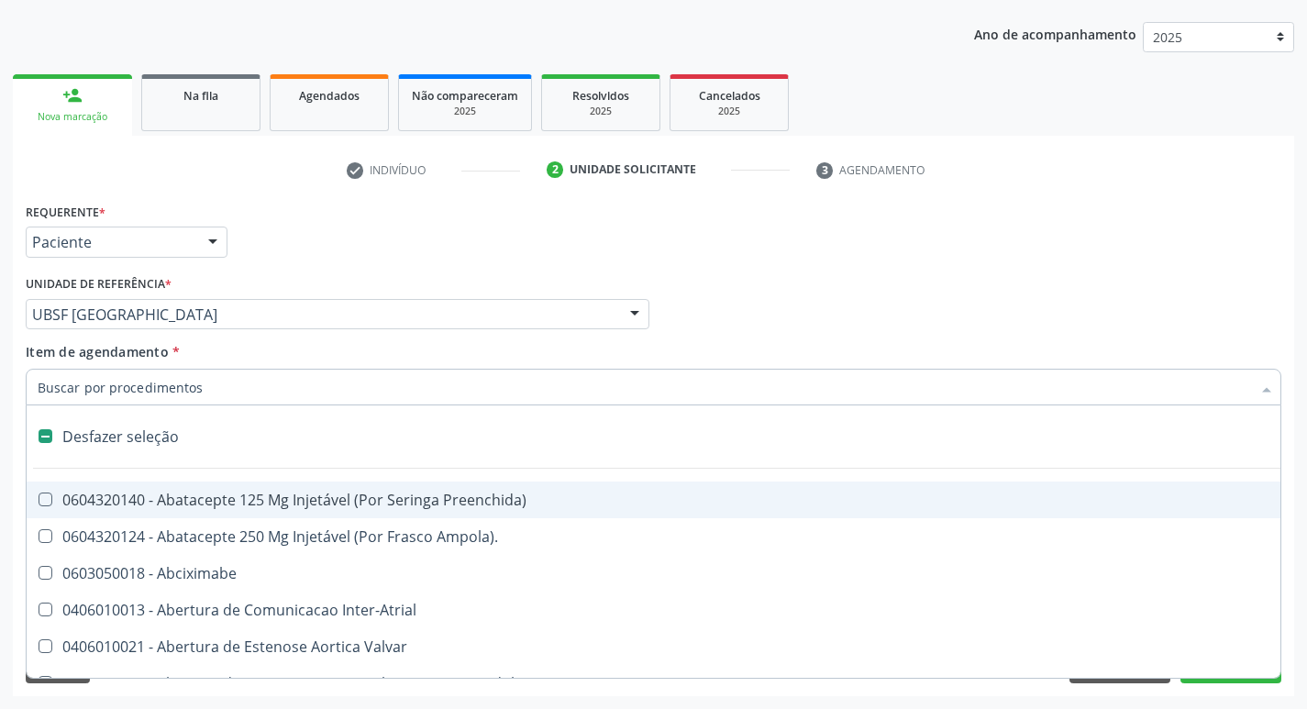
type input "V"
checkbox Urina "false"
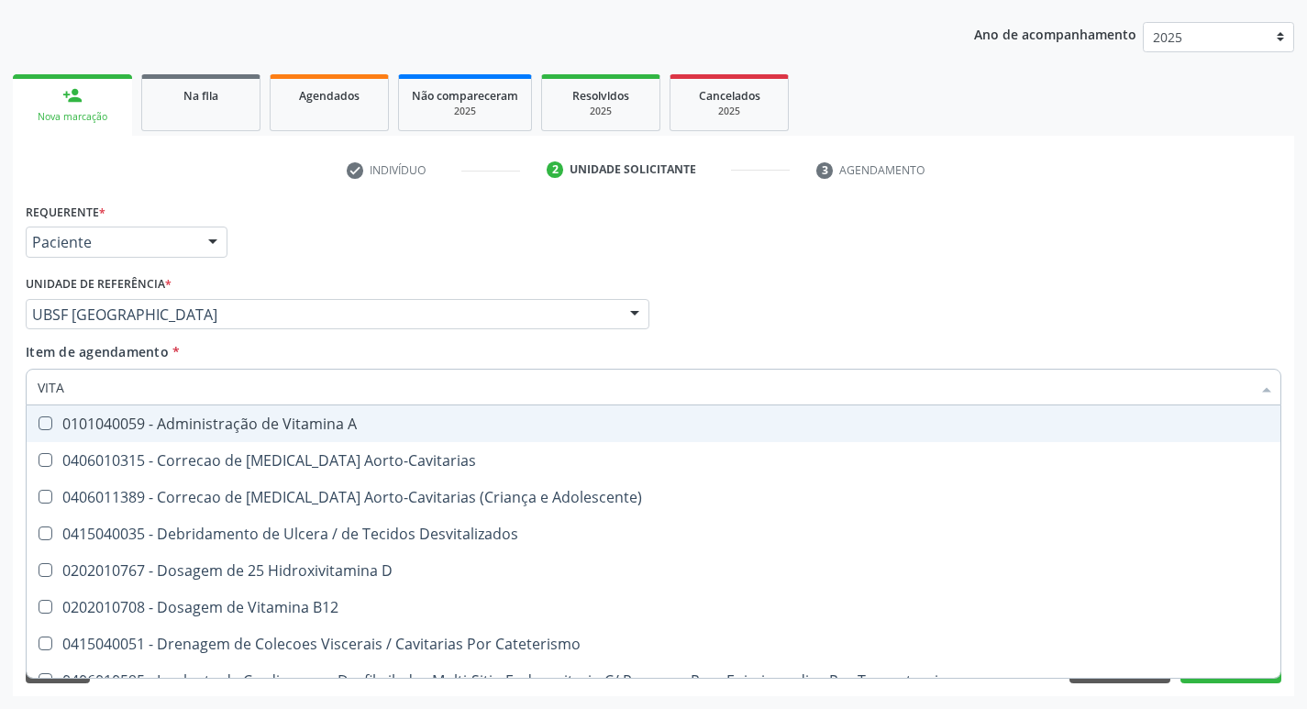
type input "VITAM"
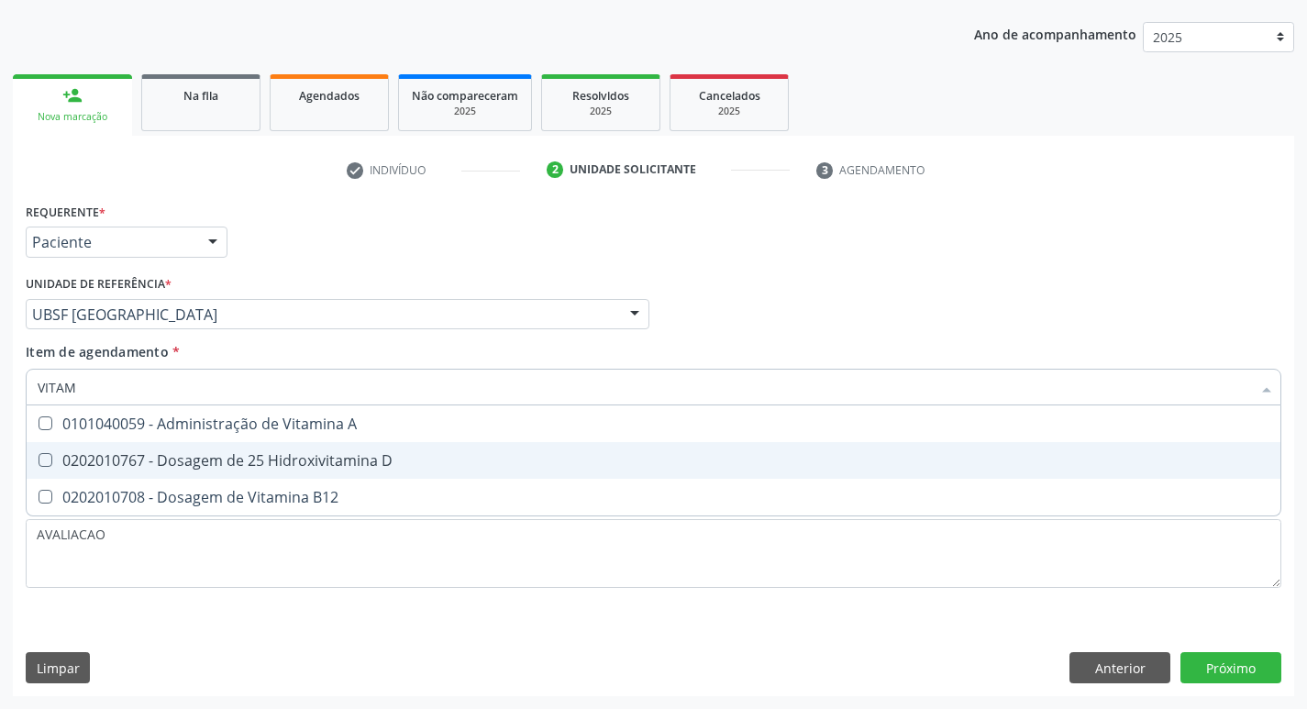
click at [272, 458] on div "0202010767 - Dosagem de 25 Hidroxivitamina D" at bounding box center [654, 460] width 1232 height 15
checkbox D "true"
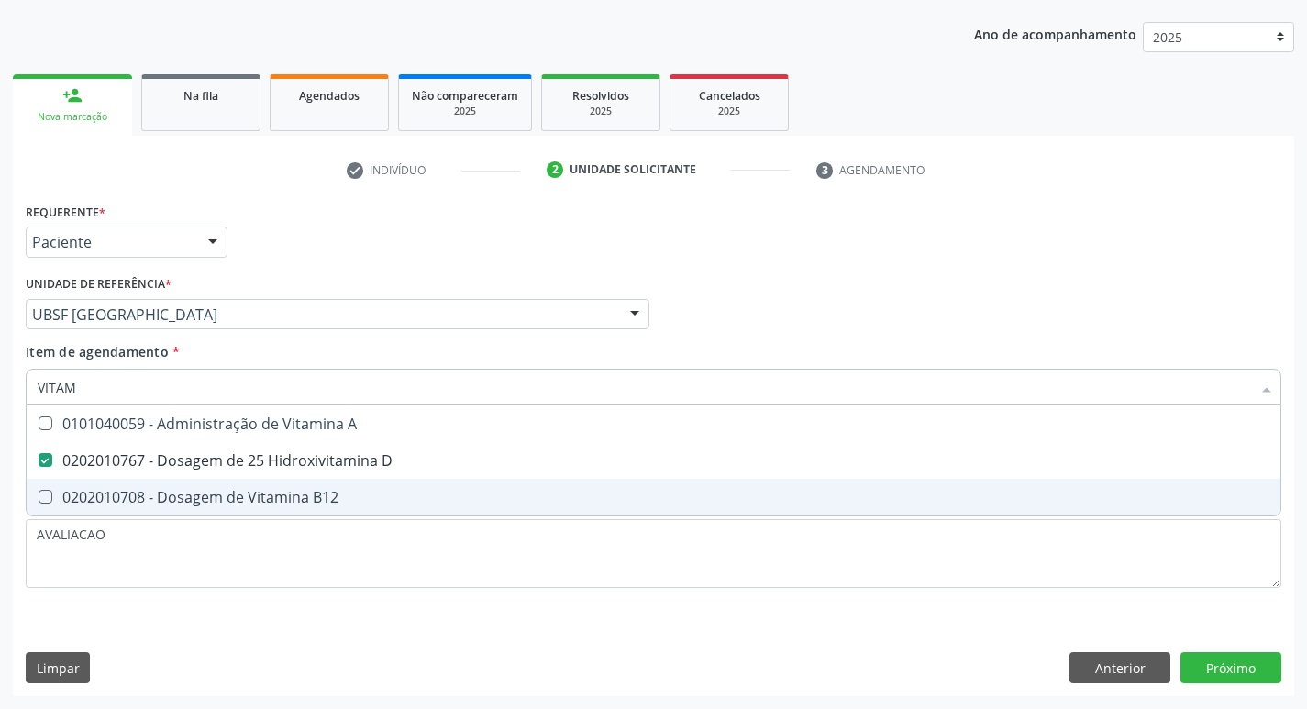
click at [297, 481] on span "0202010708 - Dosagem de Vitamina B12" at bounding box center [654, 497] width 1254 height 37
checkbox B12 "true"
type input "VITA"
checkbox D "false"
checkbox B12 "false"
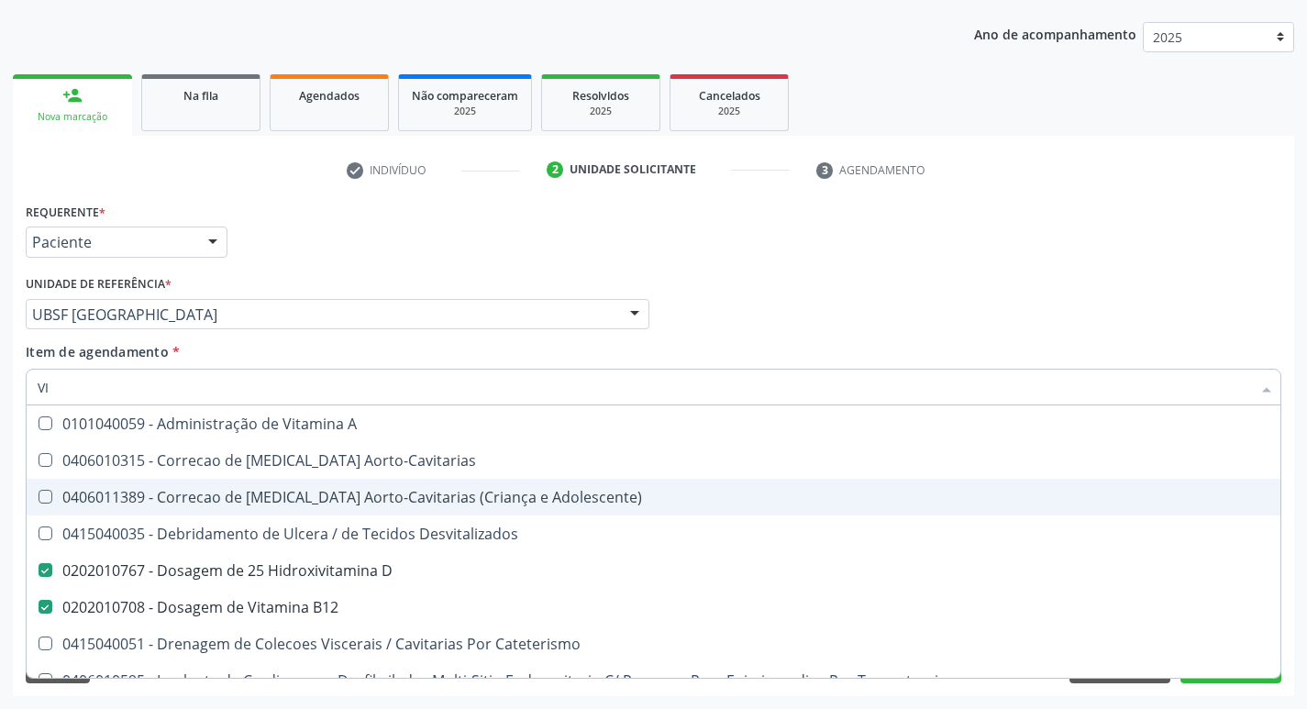
type input "V"
checkbox D "false"
checkbox B12 "false"
checkbox Cateterismo "false"
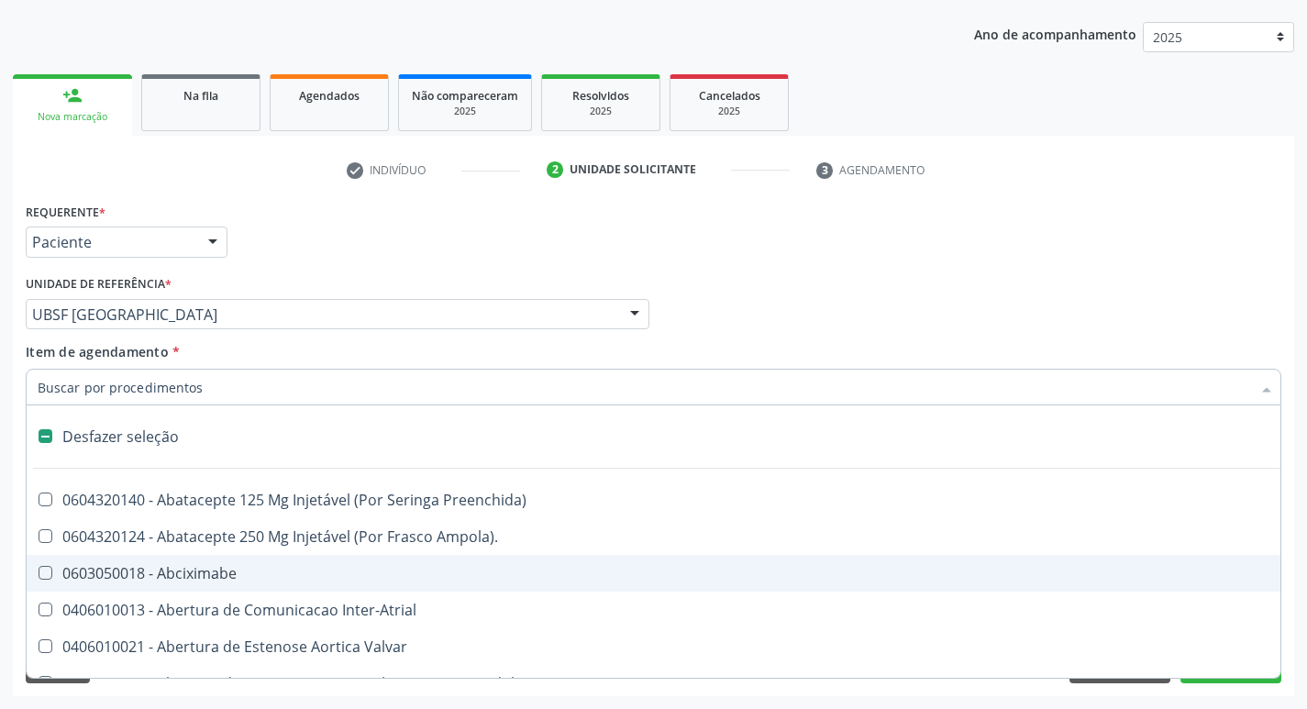
type input "T"
checkbox Dedo "true"
checkbox Urina "false"
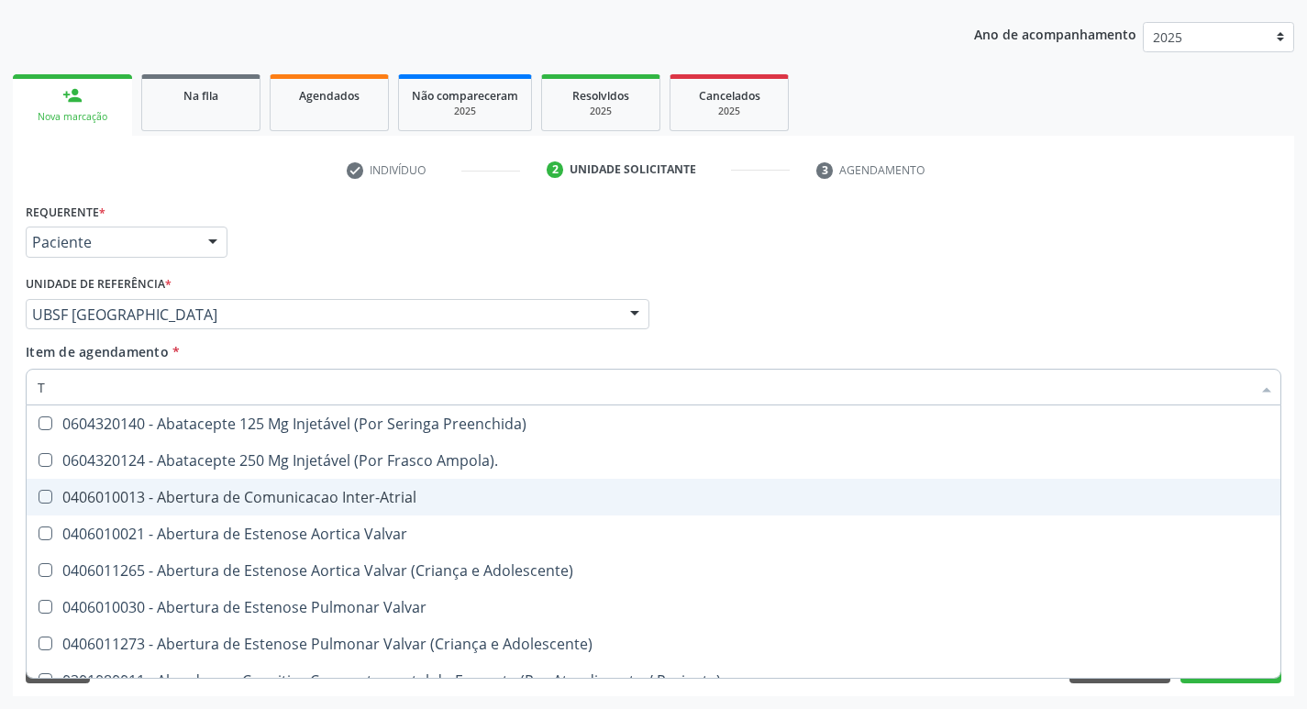
type input "TG"
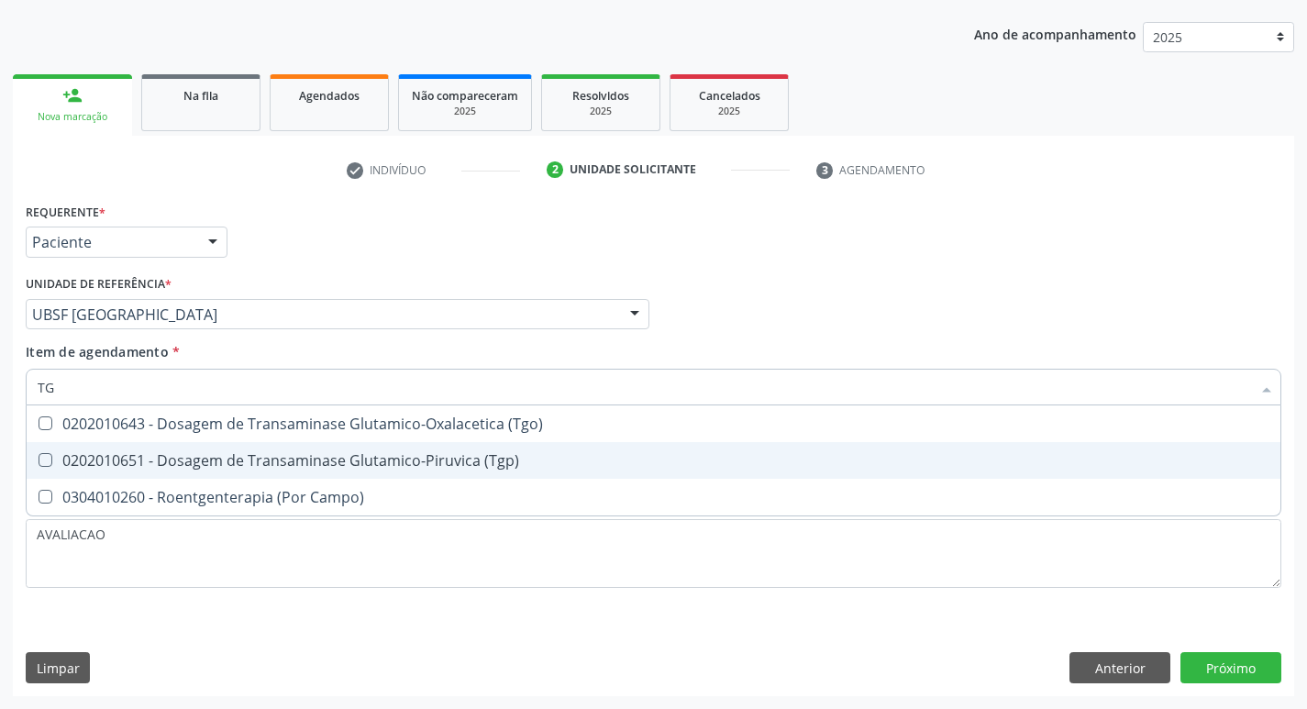
click at [295, 457] on div "0202010651 - Dosagem de Transaminase Glutamico-Piruvica (Tgp)" at bounding box center [654, 460] width 1232 height 15
checkbox \(Tgp\) "true"
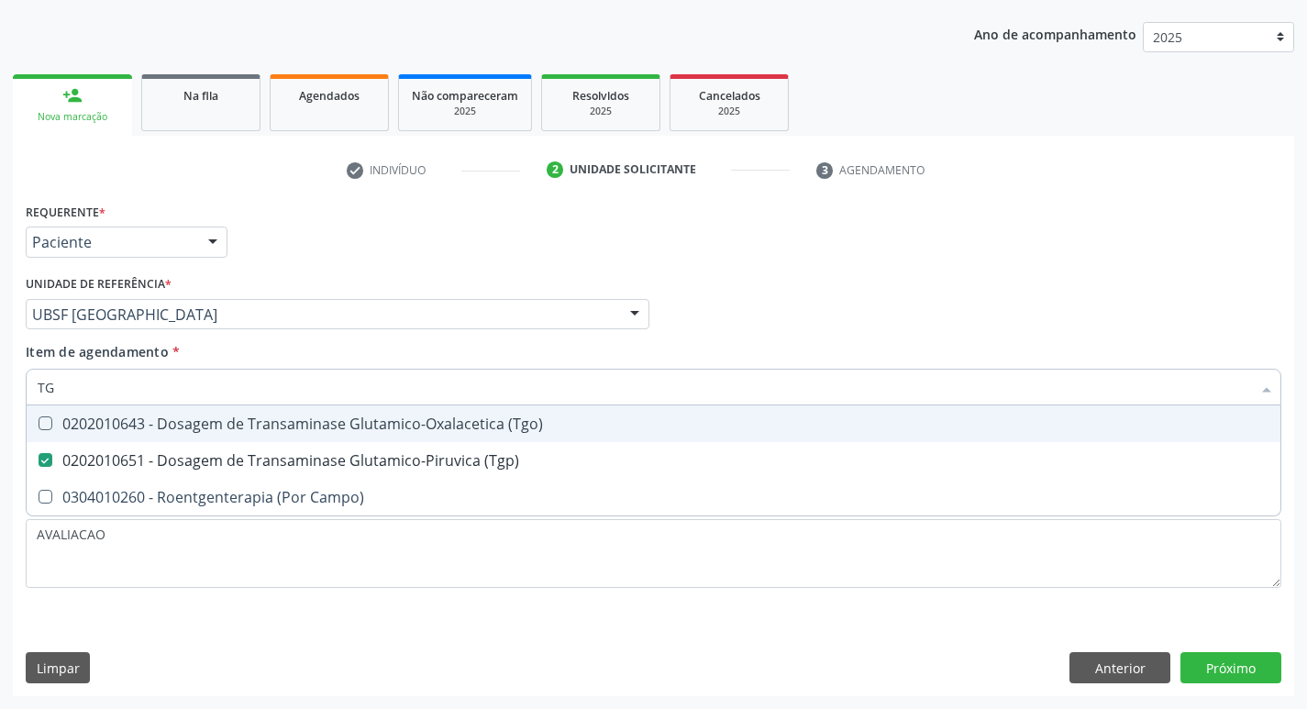
click at [282, 422] on div "0202010643 - Dosagem de Transaminase Glutamico-Oxalacetica (Tgo)" at bounding box center [654, 423] width 1232 height 15
checkbox \(Tgo\) "true"
click at [1232, 660] on div "Requerente * Paciente Médico(a) Enfermeiro(a) Paciente Nenhum resultado encontr…" at bounding box center [653, 447] width 1281 height 498
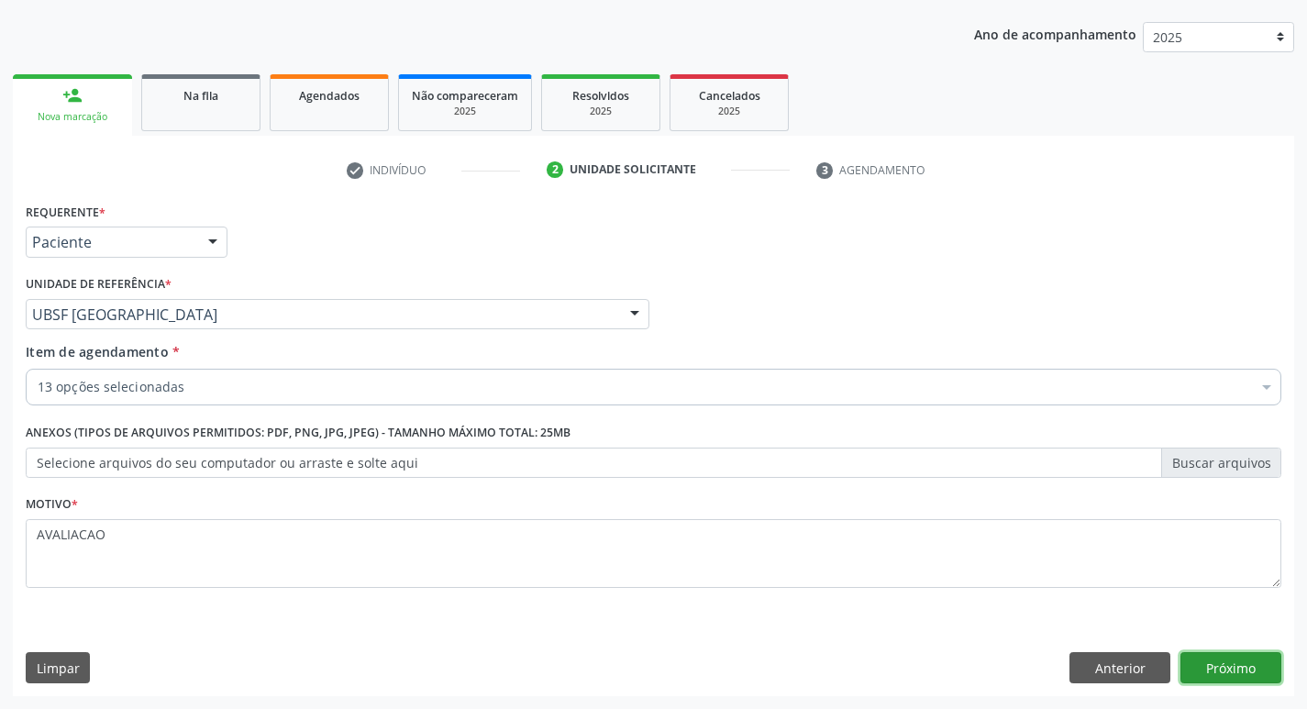
click at [1237, 668] on button "Próximo" at bounding box center [1230, 667] width 101 height 31
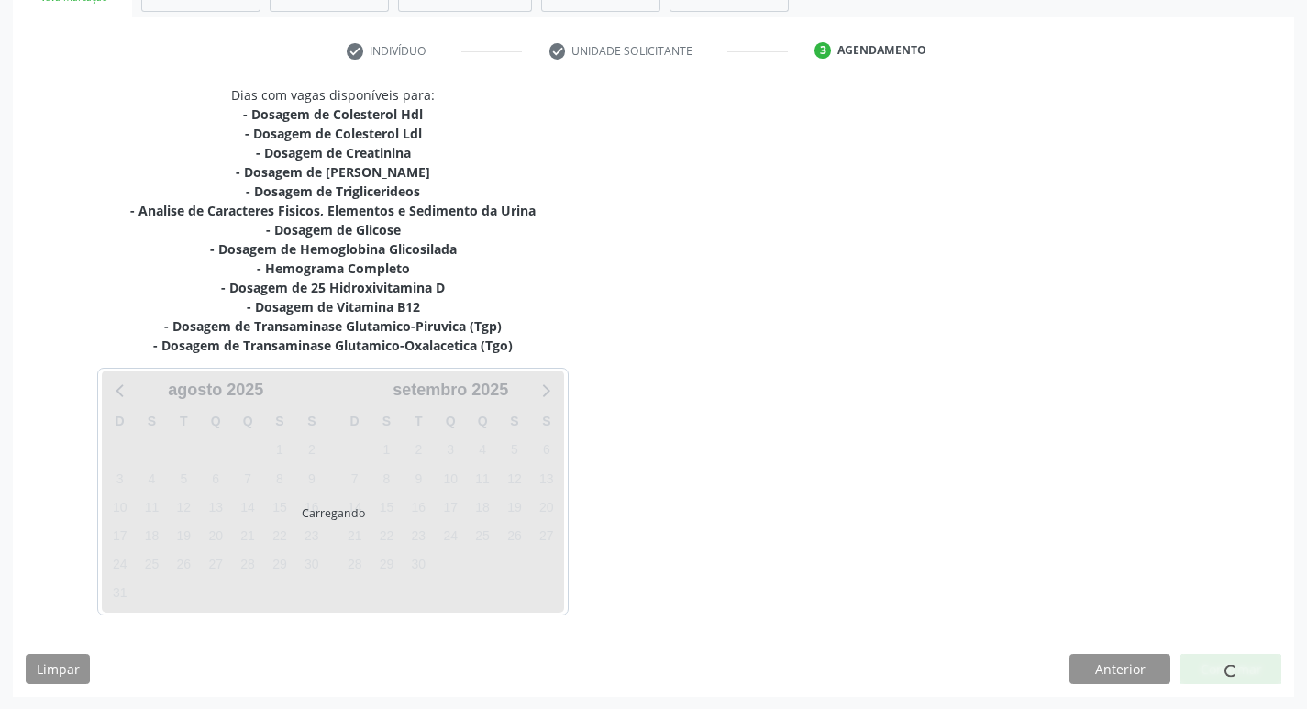
scroll to position [320, 0]
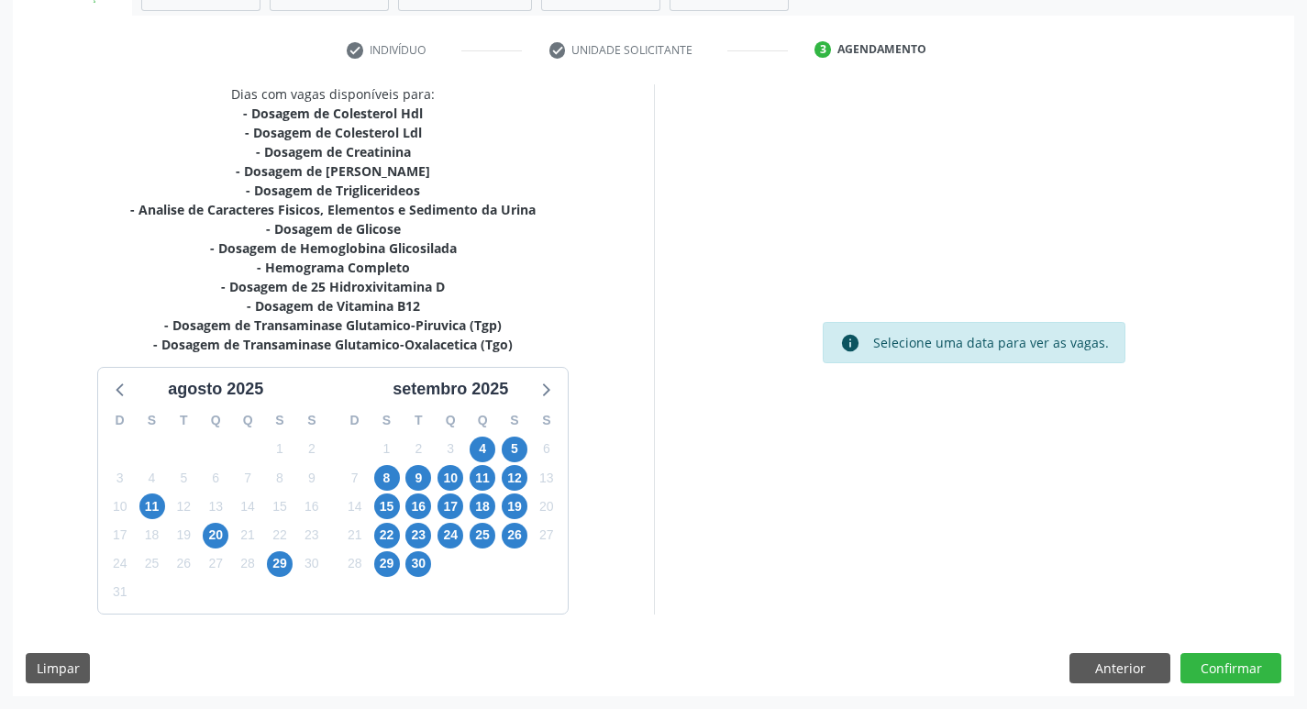
click at [495, 439] on div "4" at bounding box center [483, 449] width 26 height 28
click at [486, 450] on span "4" at bounding box center [483, 450] width 26 height 26
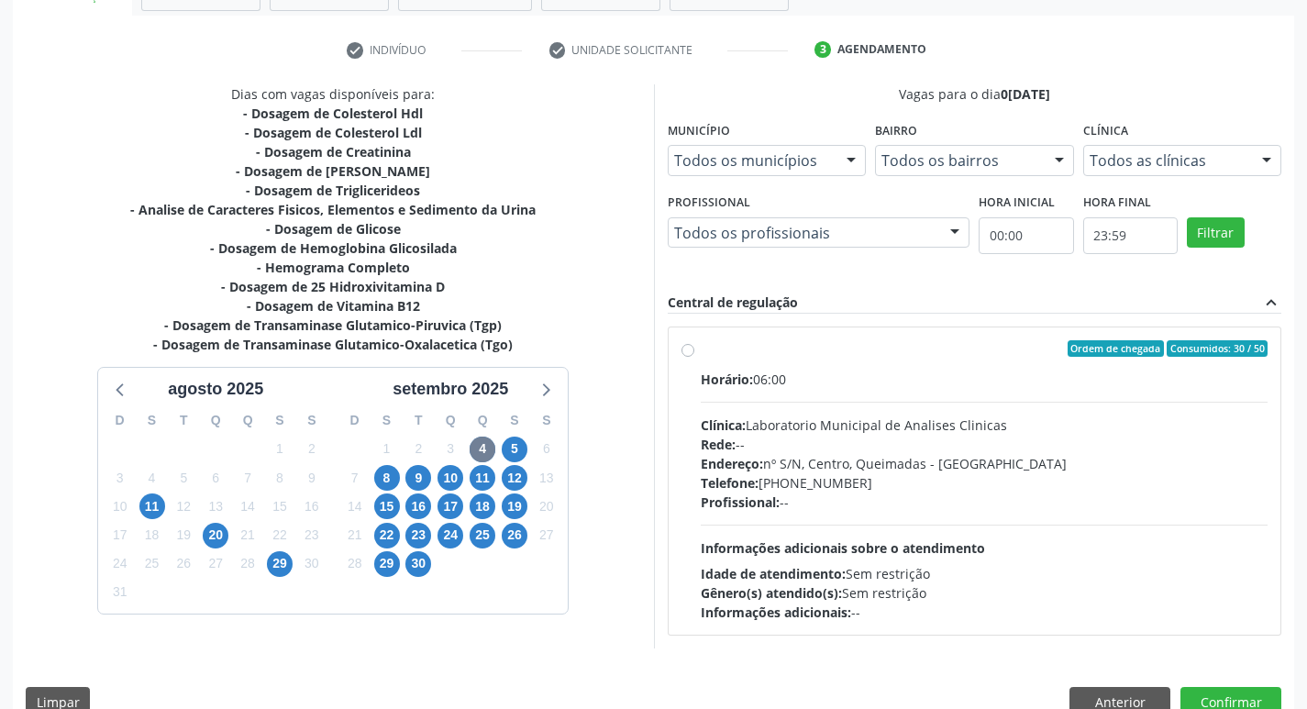
click at [885, 381] on div "Horário: 06:00" at bounding box center [985, 379] width 568 height 19
click at [694, 357] on input "Ordem de chegada Consumidos: 30 / 50 Horário: 06:00 Clínica: Laboratorio Munici…" at bounding box center [687, 348] width 13 height 17
radio input "true"
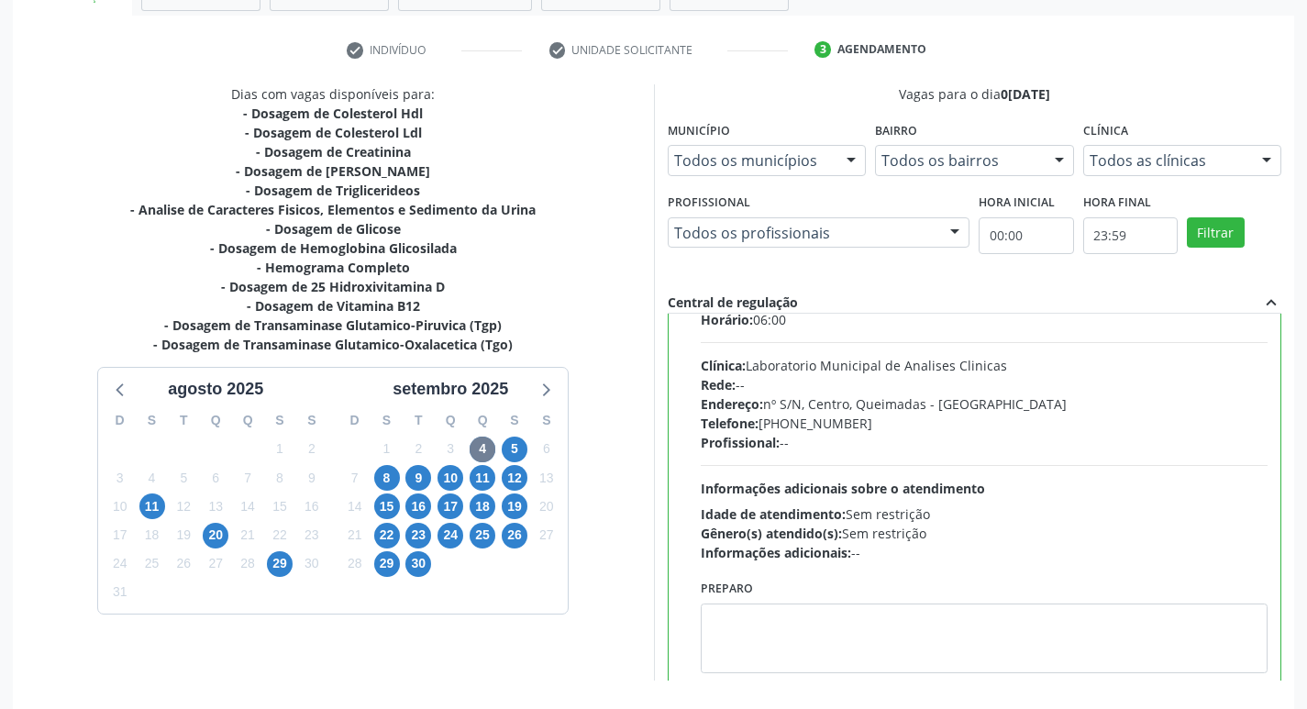
scroll to position [91, 0]
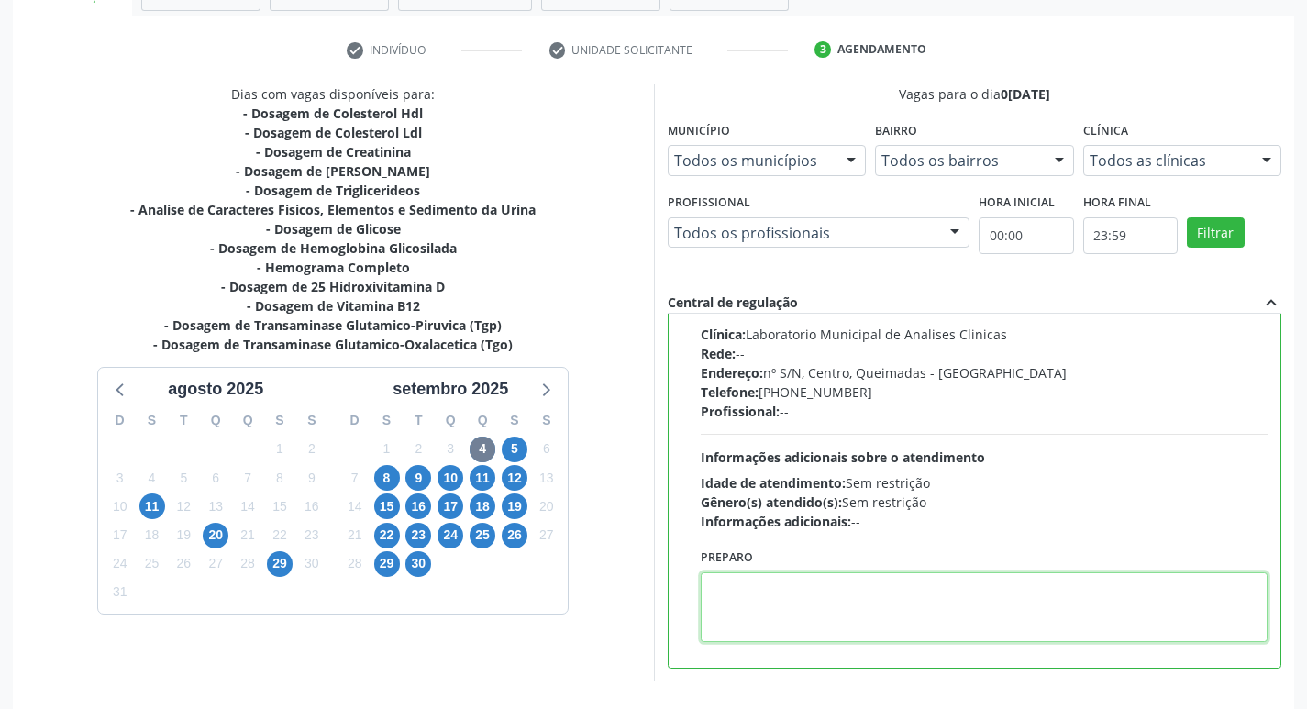
drag, startPoint x: 758, startPoint y: 586, endPoint x: 676, endPoint y: 531, distance: 98.4
click at [740, 581] on textarea at bounding box center [985, 607] width 568 height 70
paste textarea "IR EM [GEOGRAPHIC_DATA]"
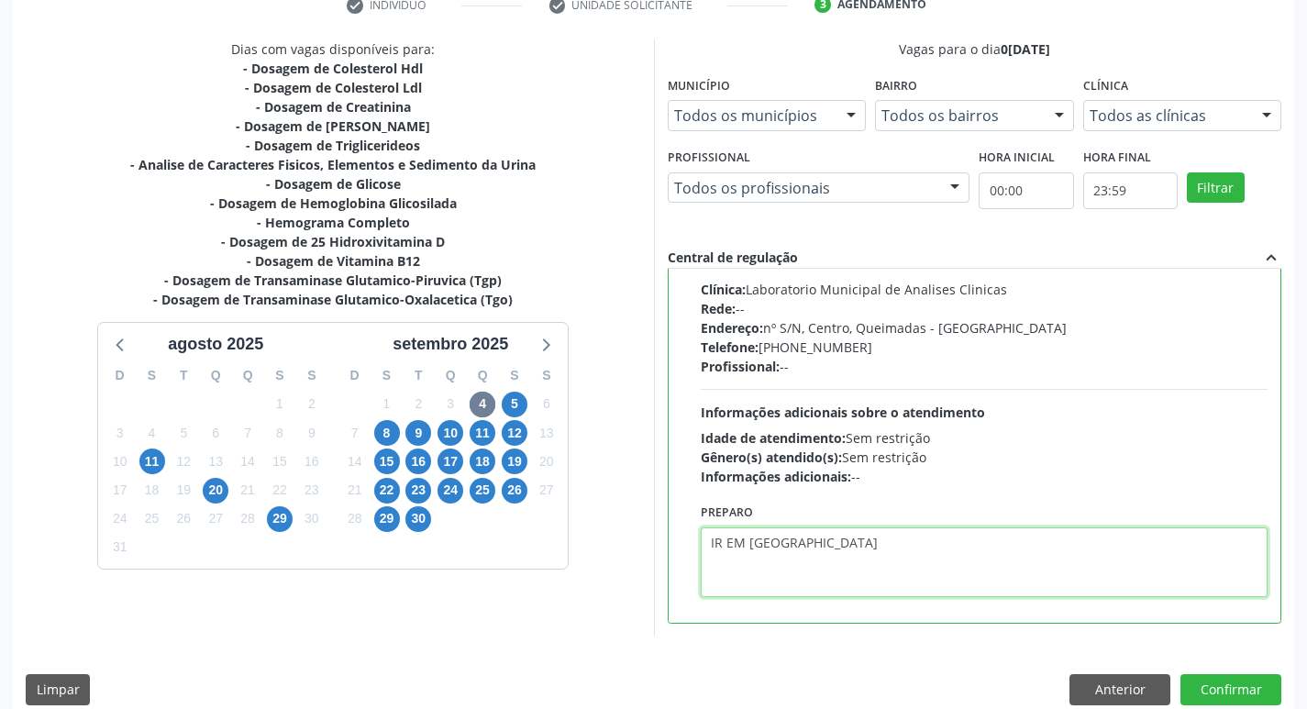
scroll to position [387, 0]
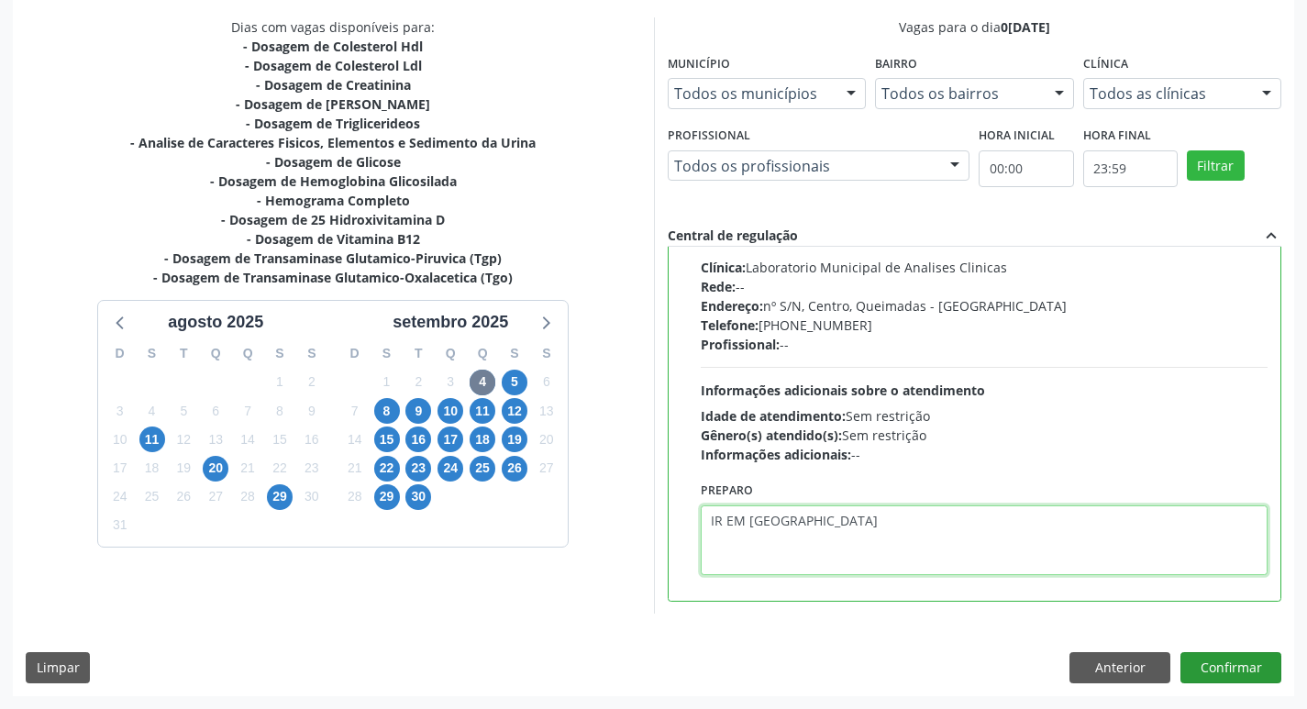
type textarea "IR EM [GEOGRAPHIC_DATA]"
click at [1222, 674] on button "Confirmar" at bounding box center [1230, 667] width 101 height 31
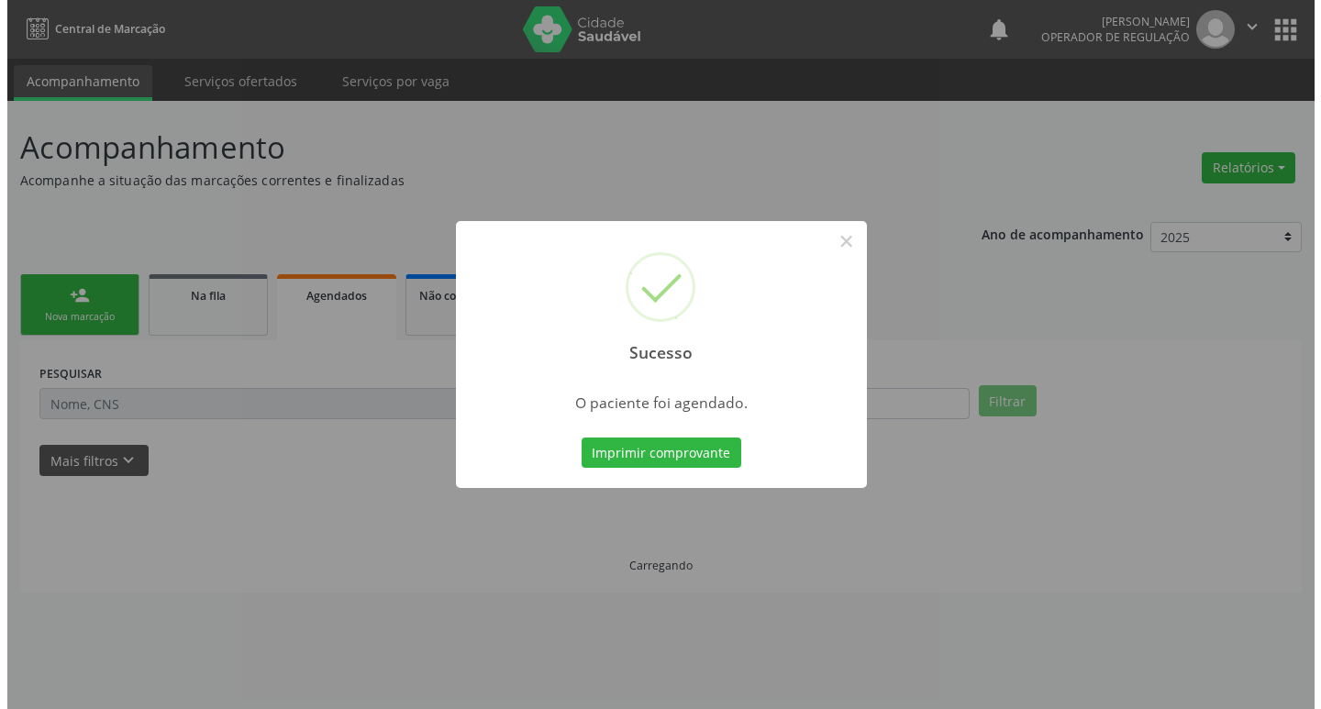
scroll to position [0, 0]
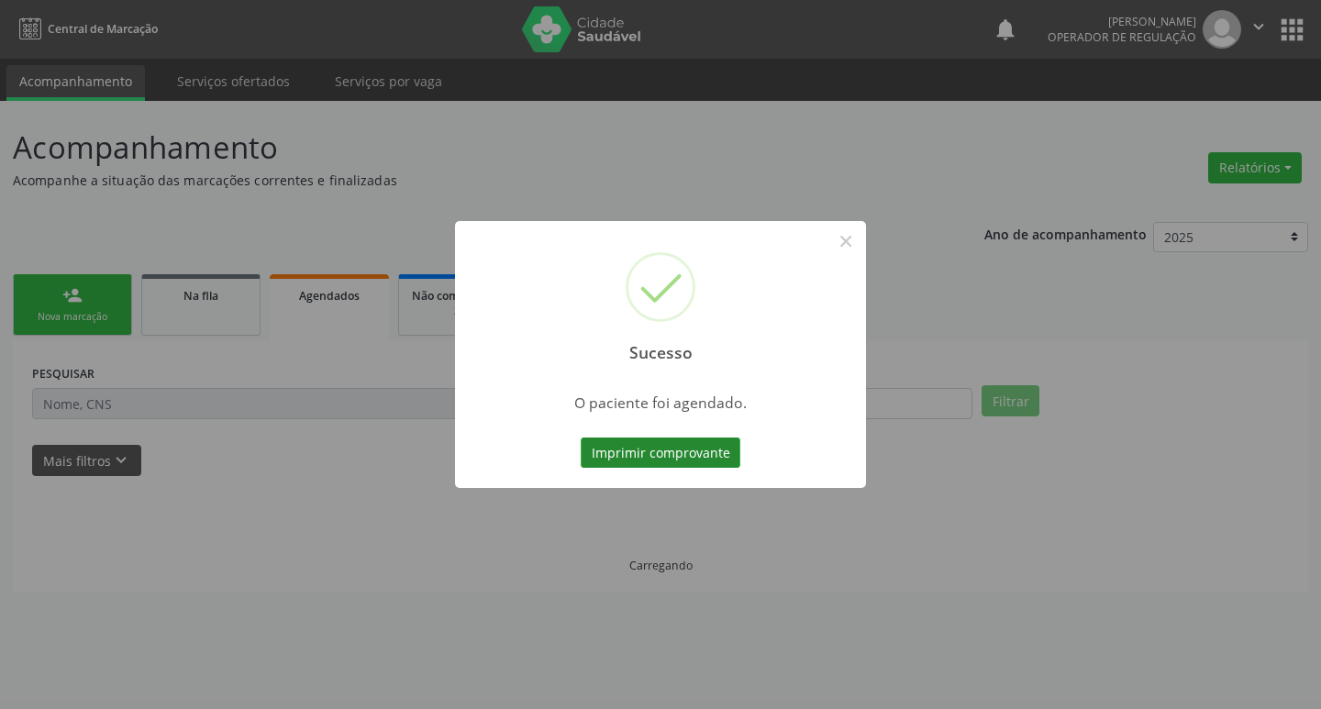
click at [690, 451] on button "Imprimir comprovante" at bounding box center [661, 452] width 160 height 31
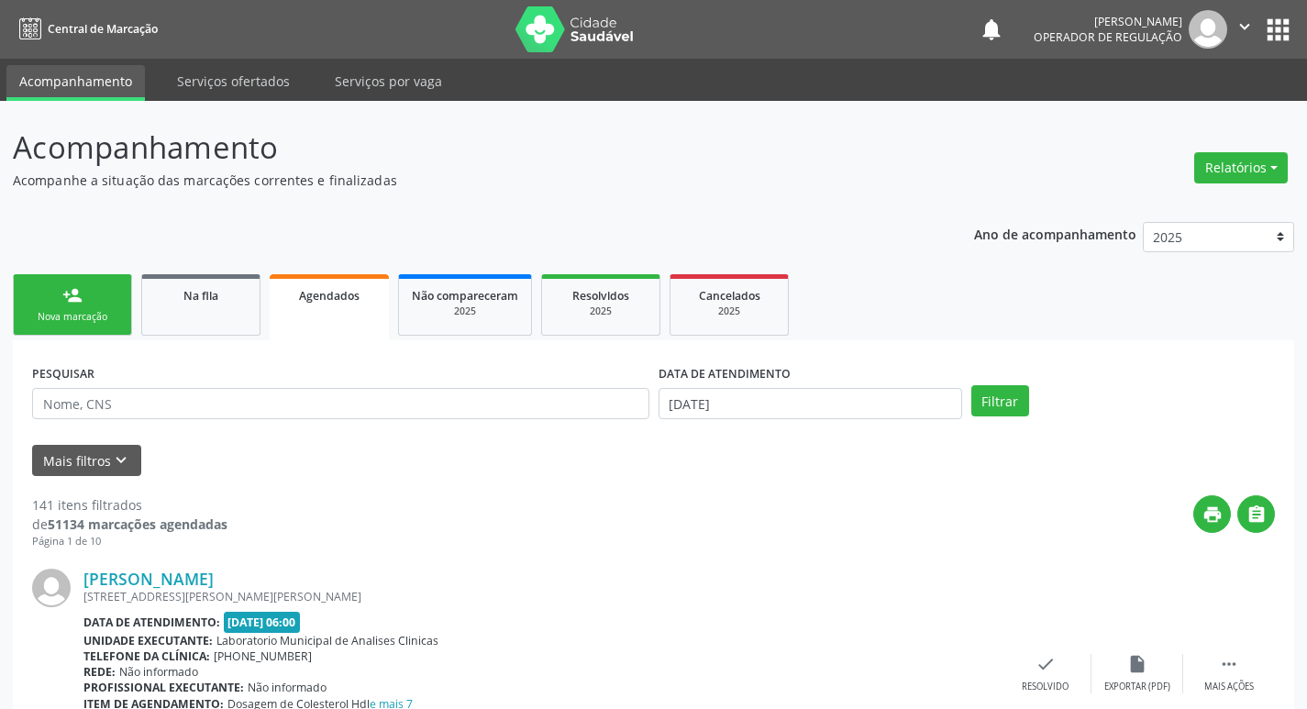
click at [100, 313] on div "Nova marcação" at bounding box center [73, 317] width 92 height 14
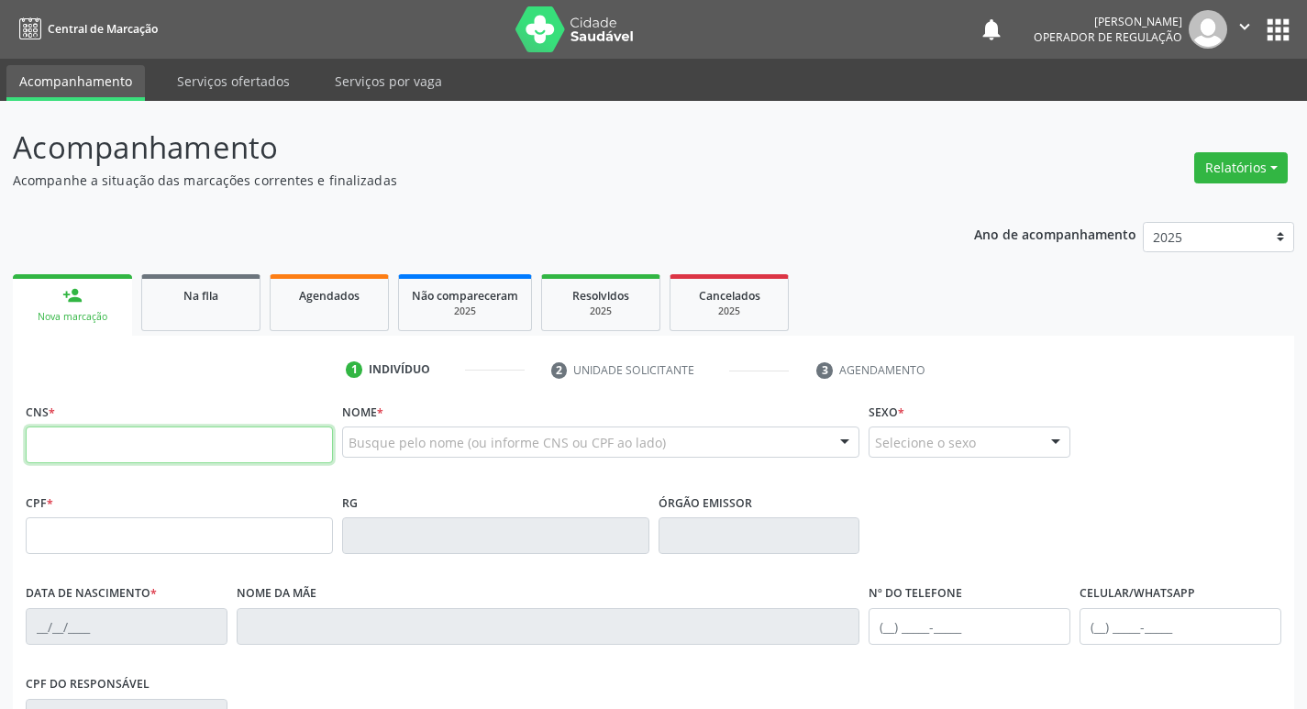
click at [136, 448] on input "text" at bounding box center [179, 444] width 307 height 37
type input "700 0047 8803 8506"
type input "086.950.464-94"
type input "[DATE]"
type input "[PERSON_NAME]"
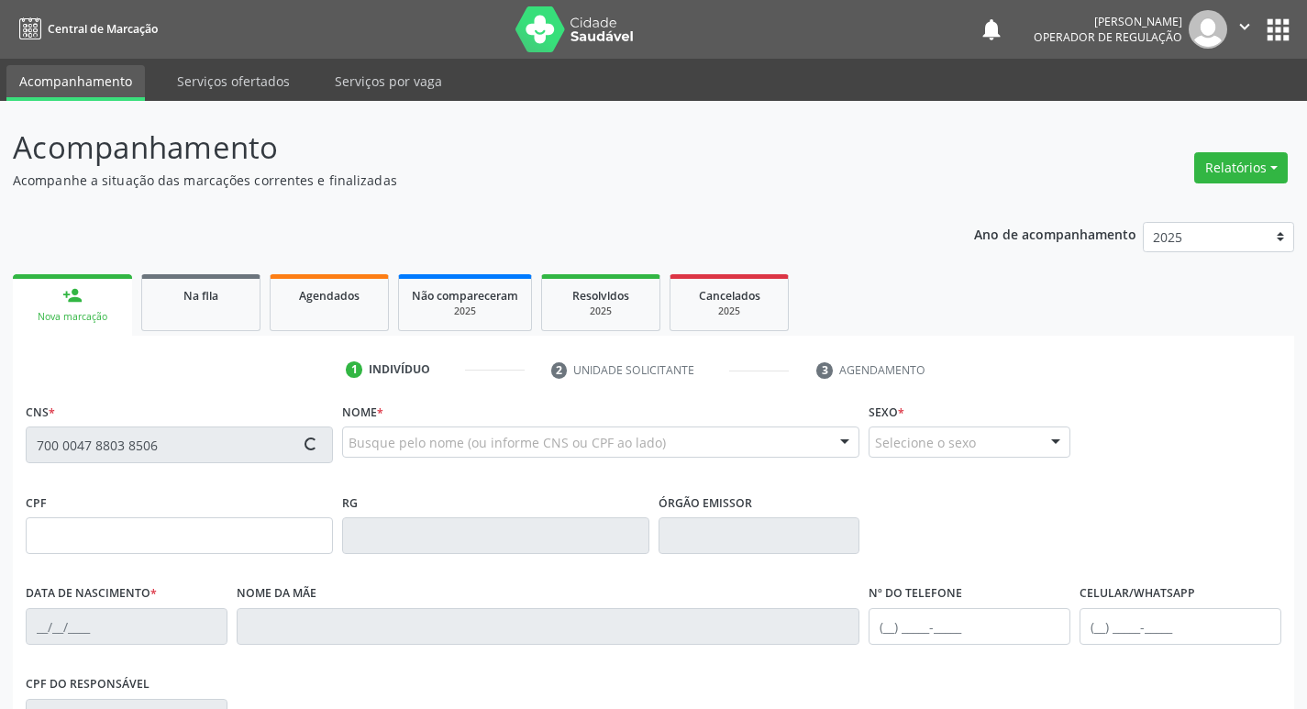
type input "[PHONE_NUMBER]"
type input "77"
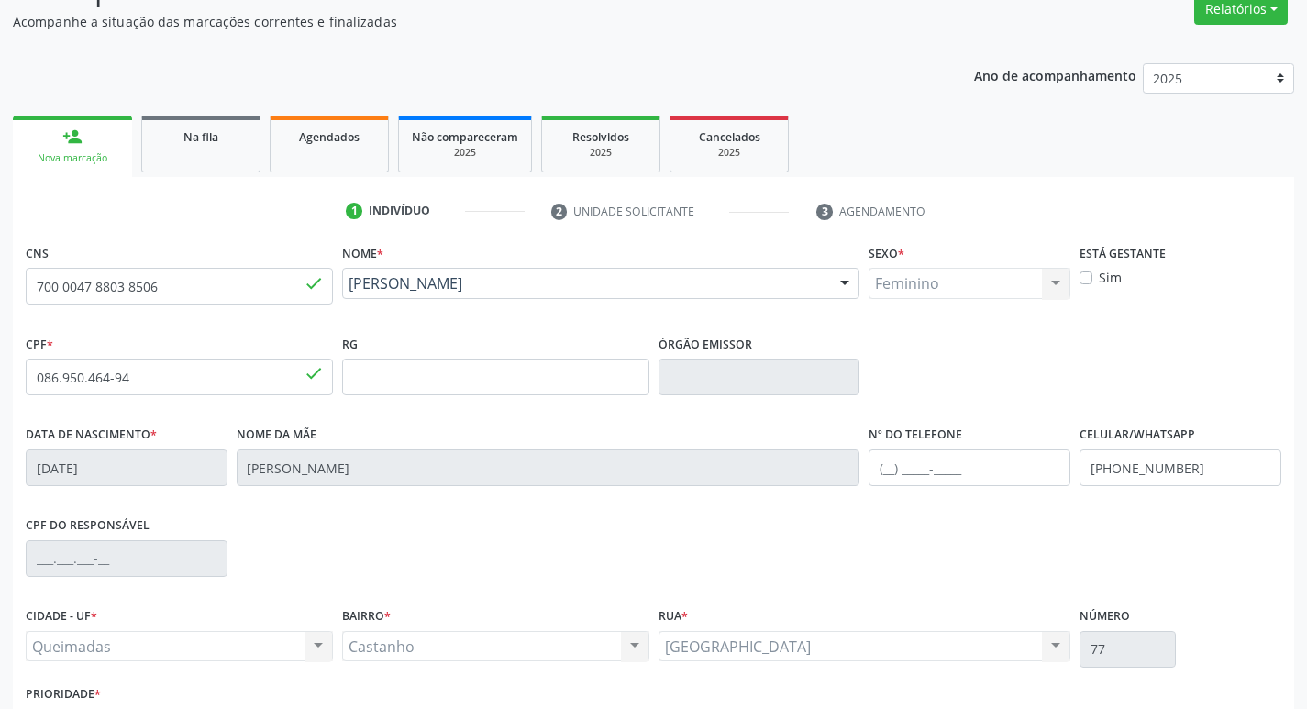
scroll to position [285, 0]
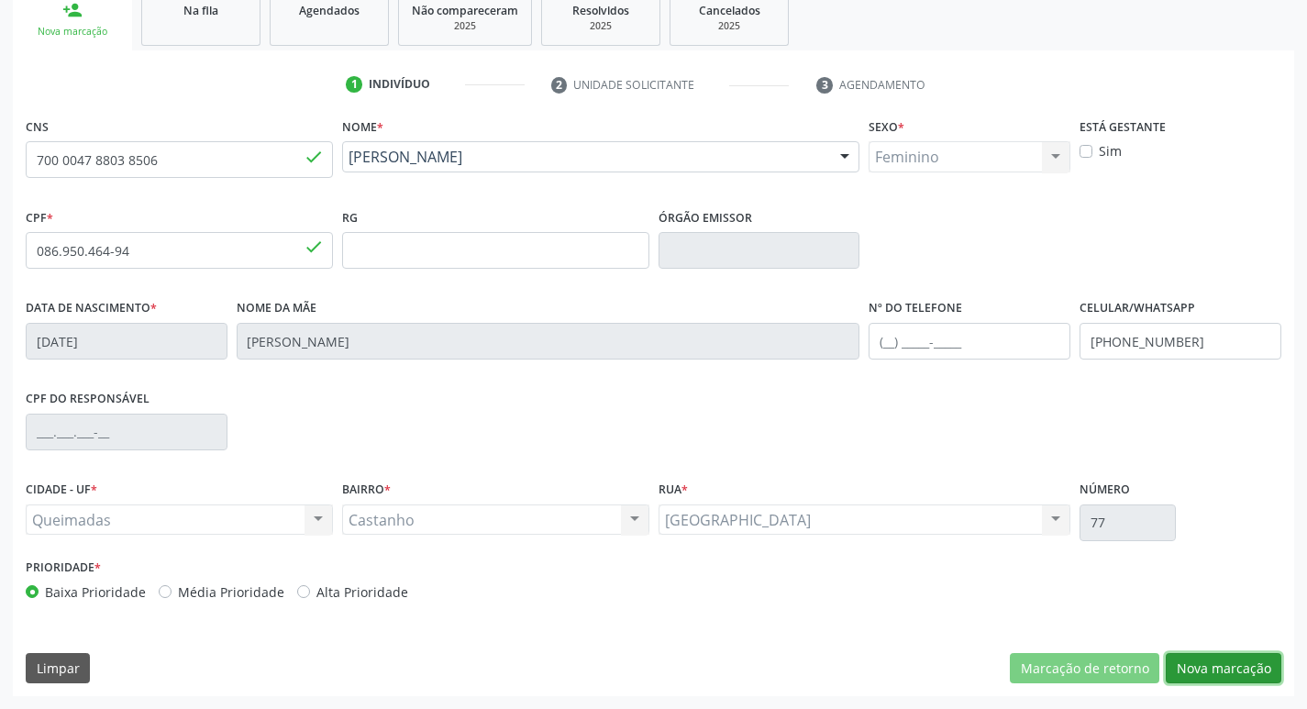
click at [1200, 662] on button "Nova marcação" at bounding box center [1224, 668] width 116 height 31
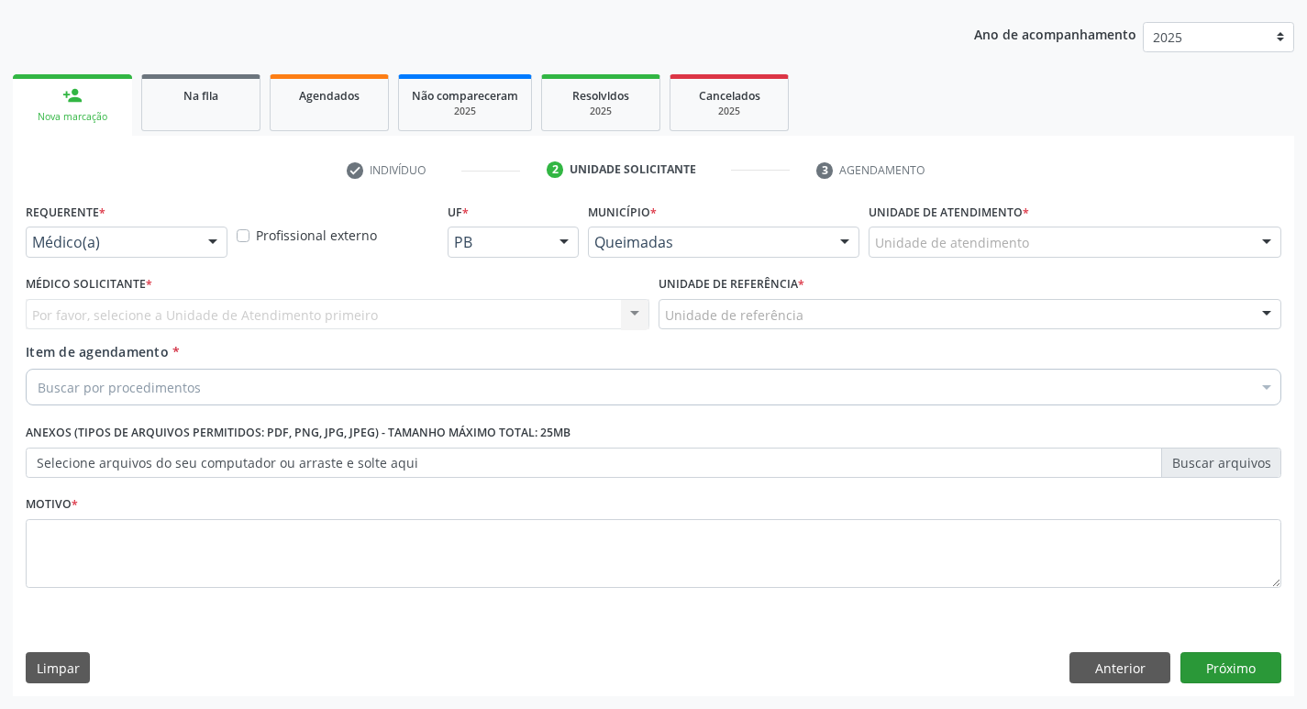
scroll to position [200, 0]
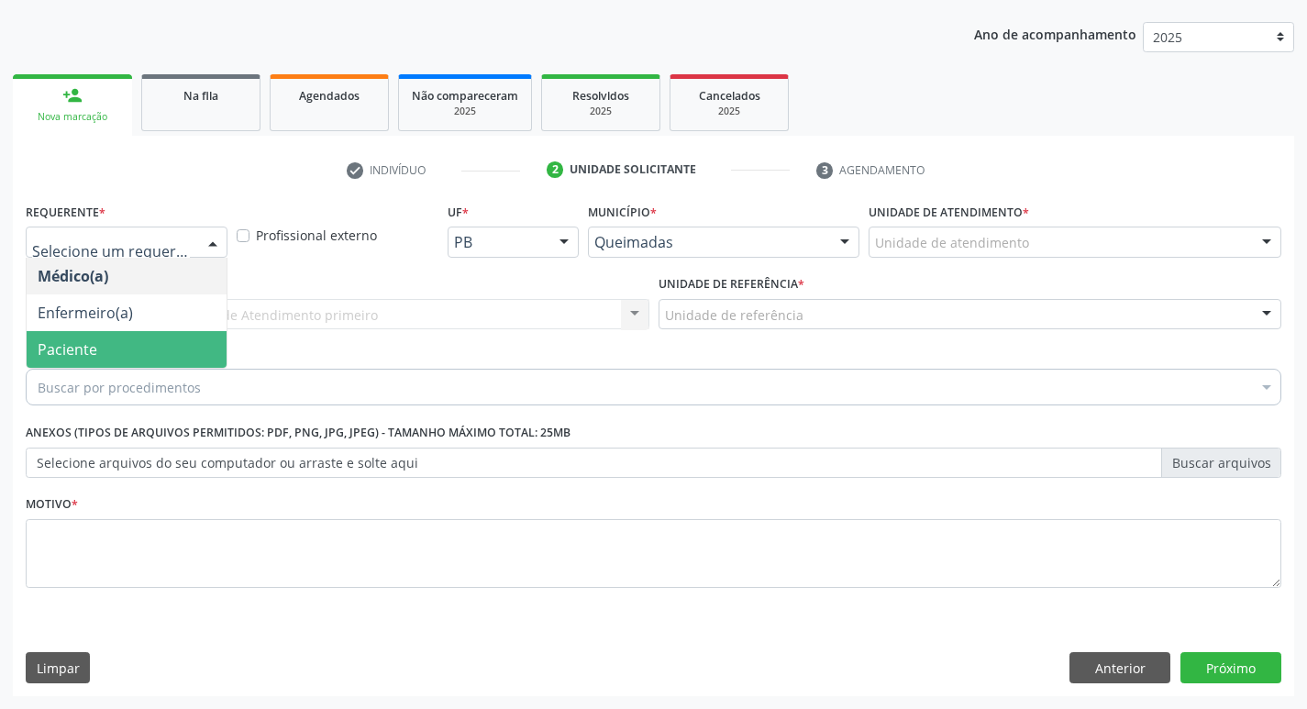
click at [123, 339] on span "Paciente" at bounding box center [127, 349] width 200 height 37
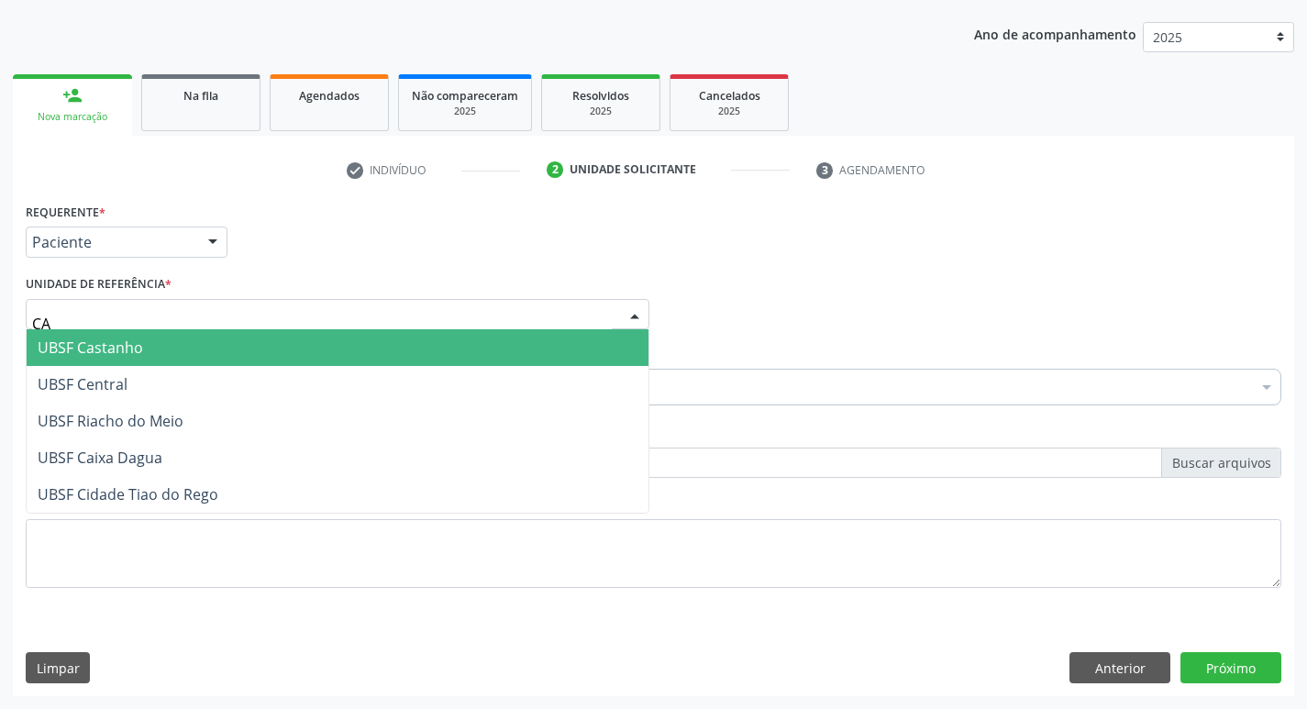
type input "CAS"
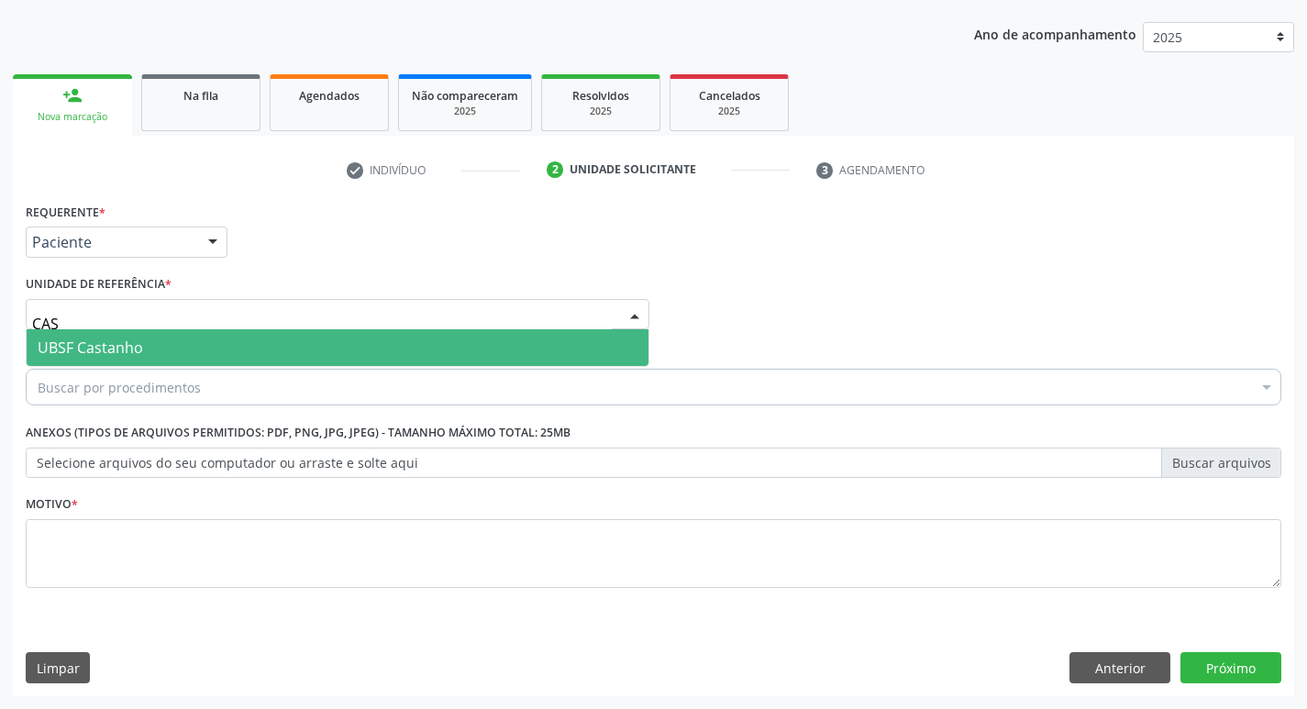
click at [133, 361] on span "UBSF Castanho" at bounding box center [338, 347] width 622 height 37
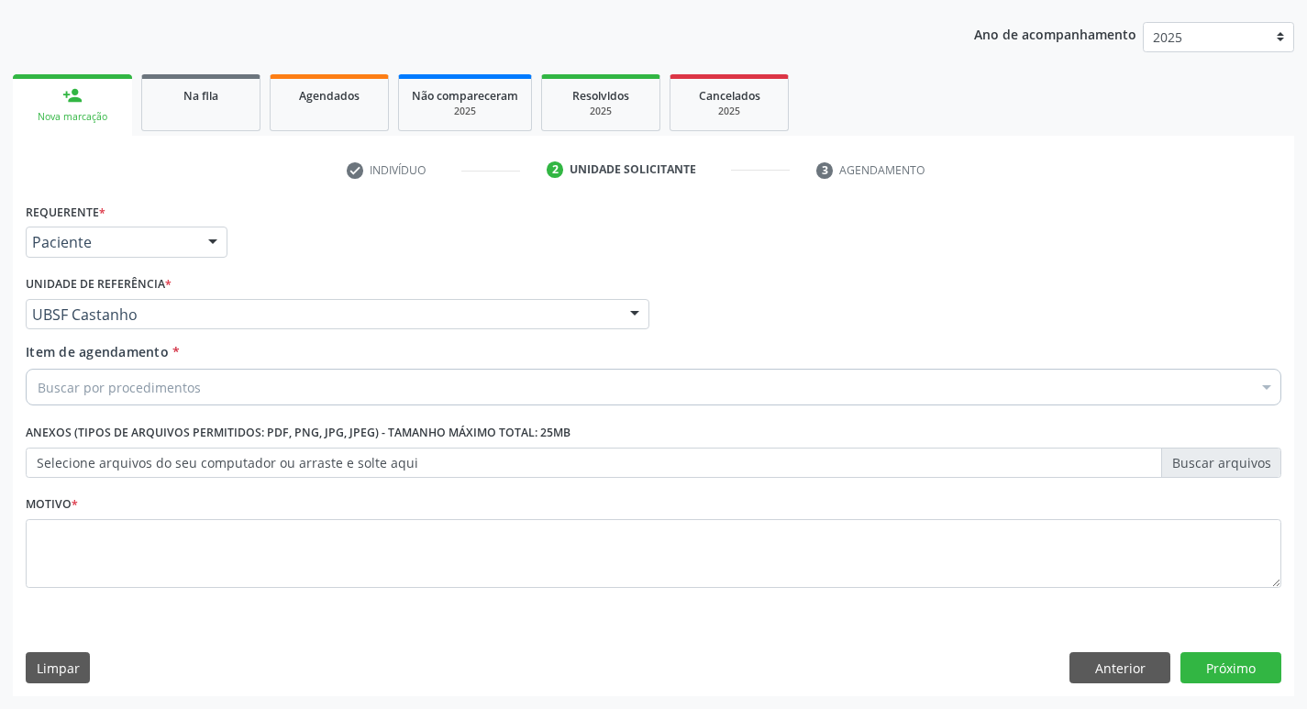
click at [85, 509] on div "Motivo *" at bounding box center [653, 539] width 1255 height 97
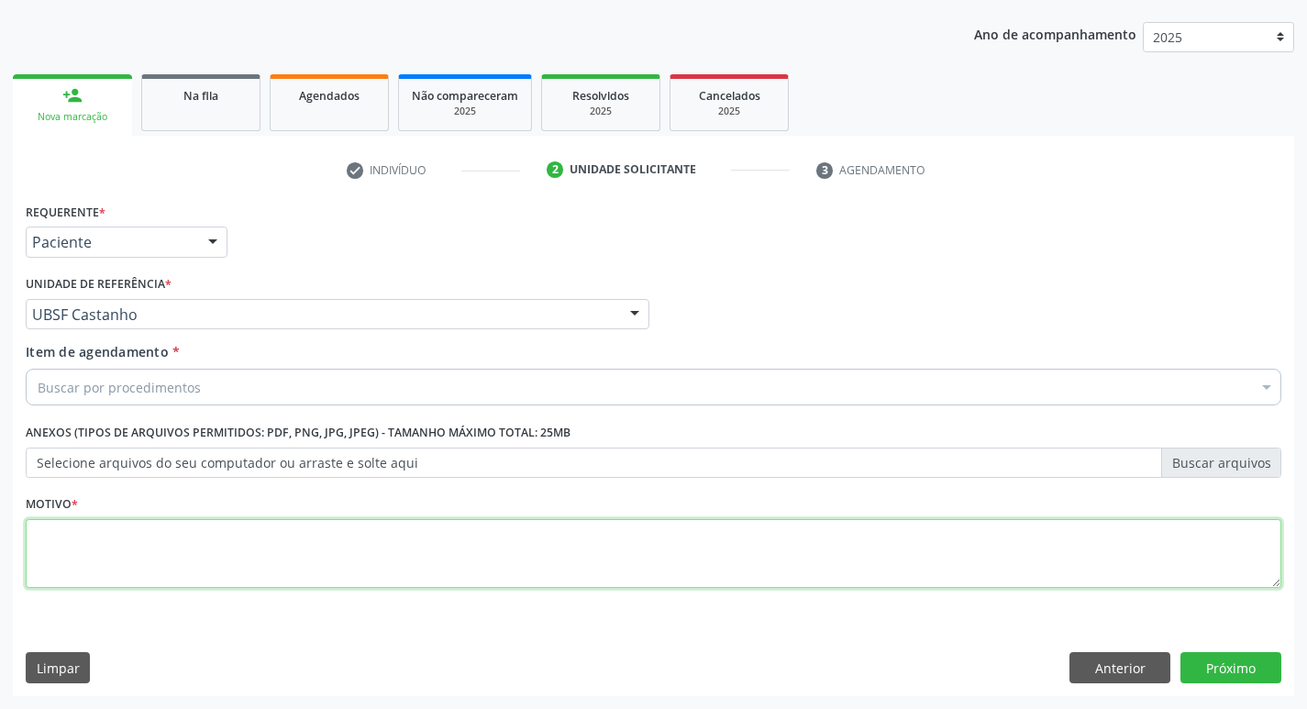
click at [95, 526] on textarea at bounding box center [653, 554] width 1255 height 70
type textarea "AVALIACAO"
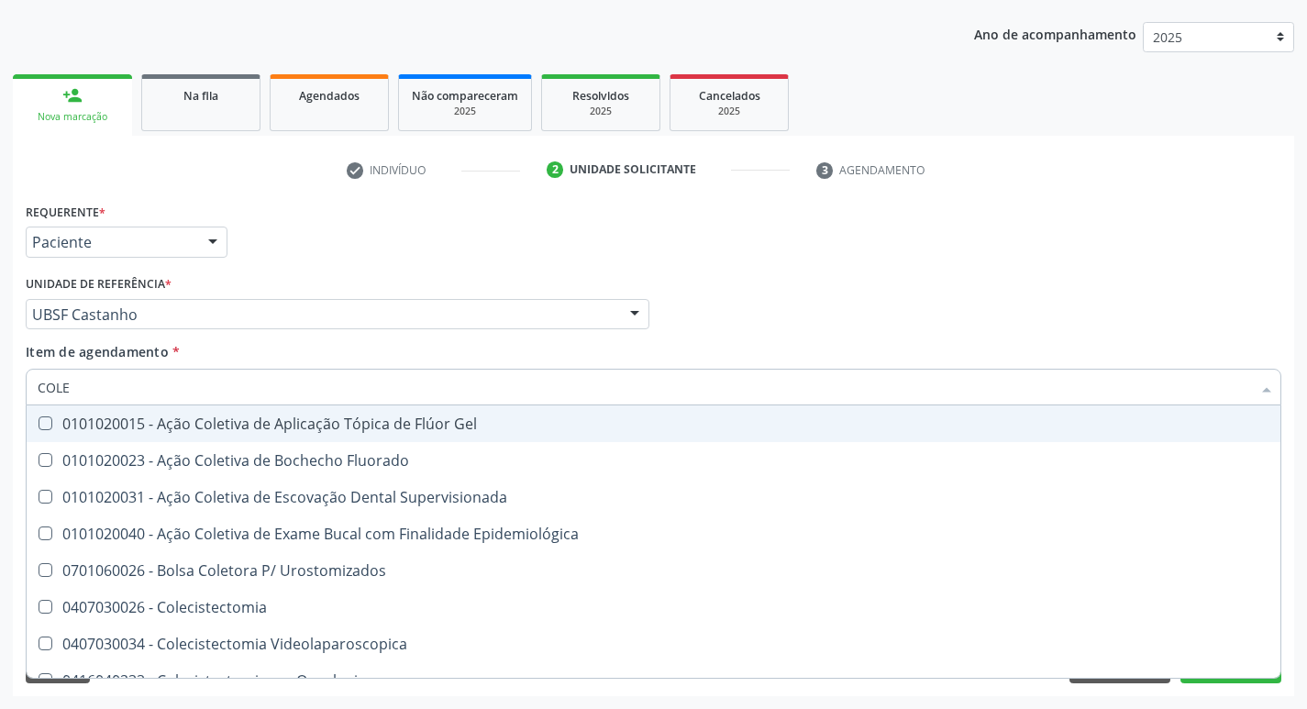
type input "COLES"
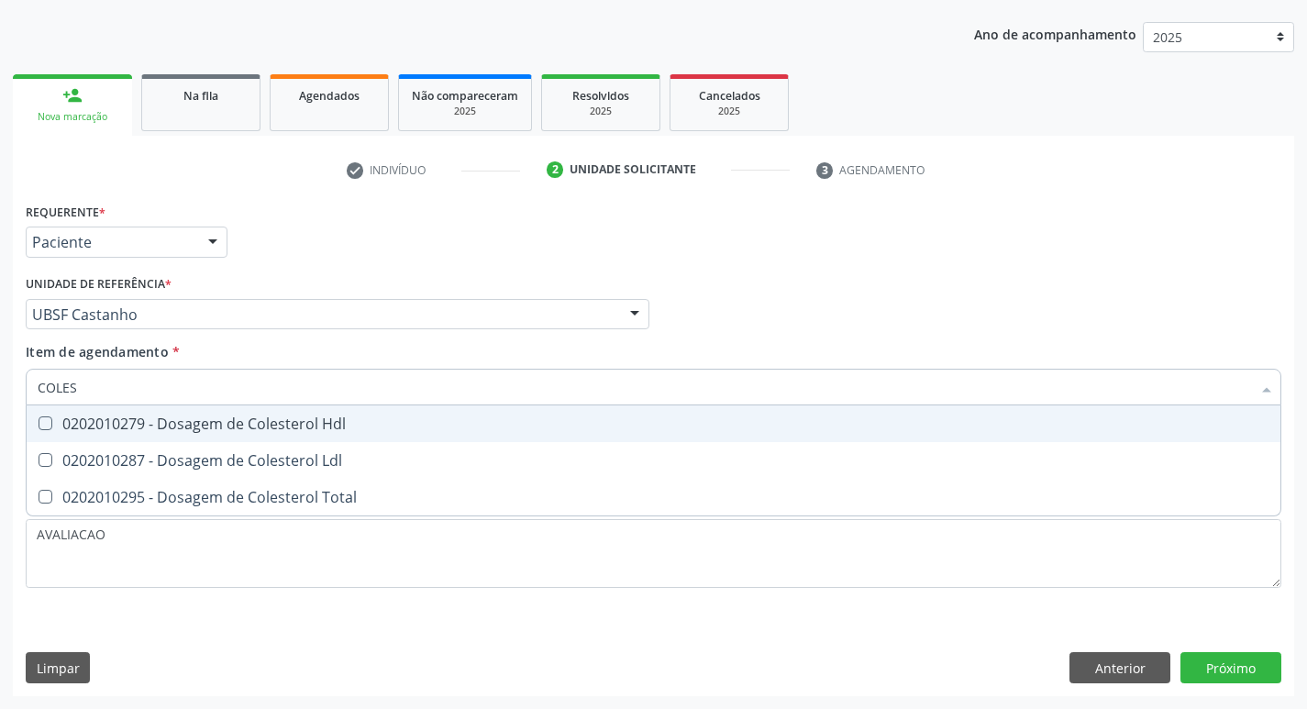
click at [114, 427] on div "0202010279 - Dosagem de Colesterol Hdl" at bounding box center [654, 423] width 1232 height 15
checkbox Hdl "true"
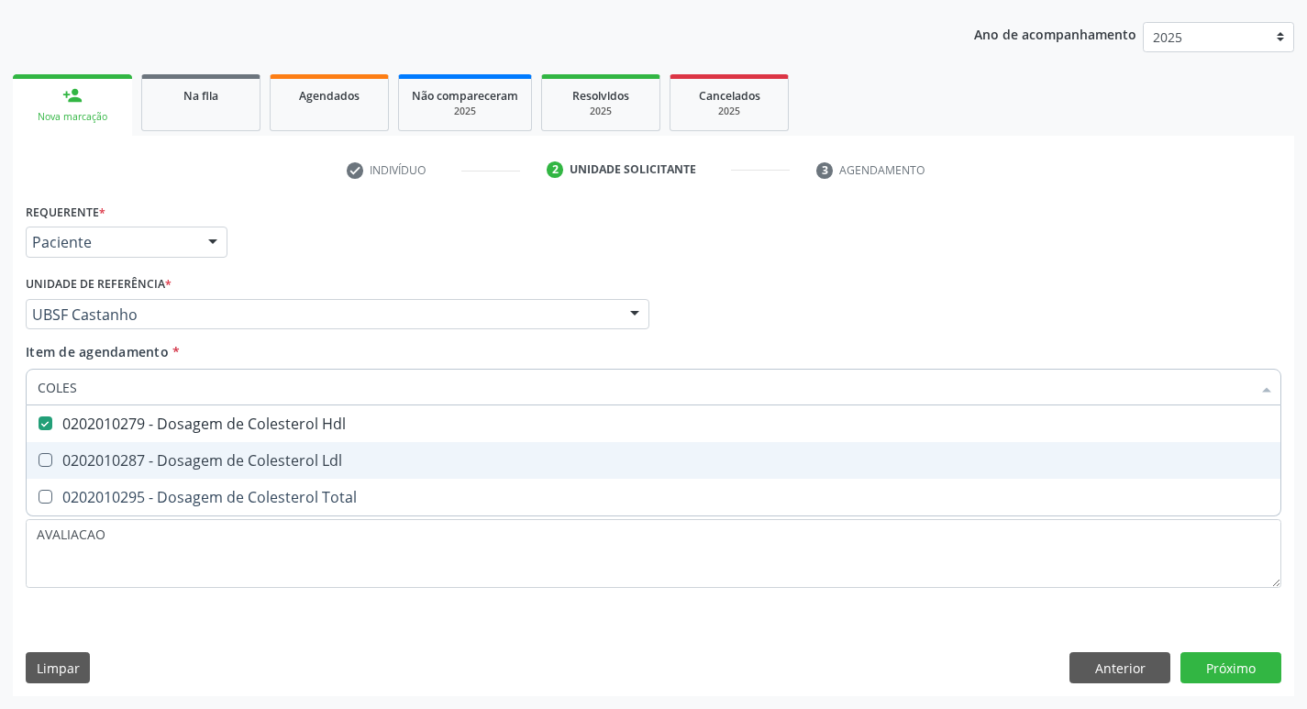
drag, startPoint x: 110, startPoint y: 456, endPoint x: 100, endPoint y: 459, distance: 10.7
click at [100, 459] on div "0202010287 - Dosagem de Colesterol Ldl" at bounding box center [654, 460] width 1232 height 15
checkbox Ldl "true"
type input "COLE"
checkbox Hdl "false"
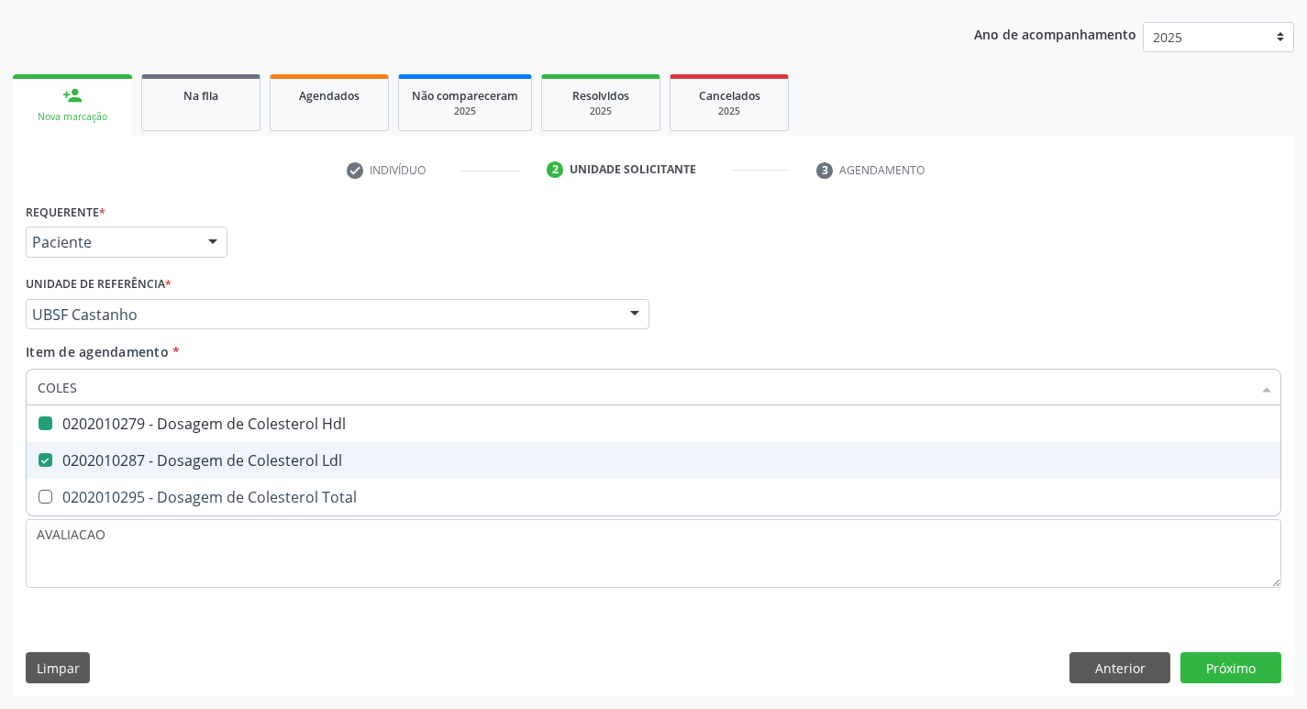
checkbox Ldl "false"
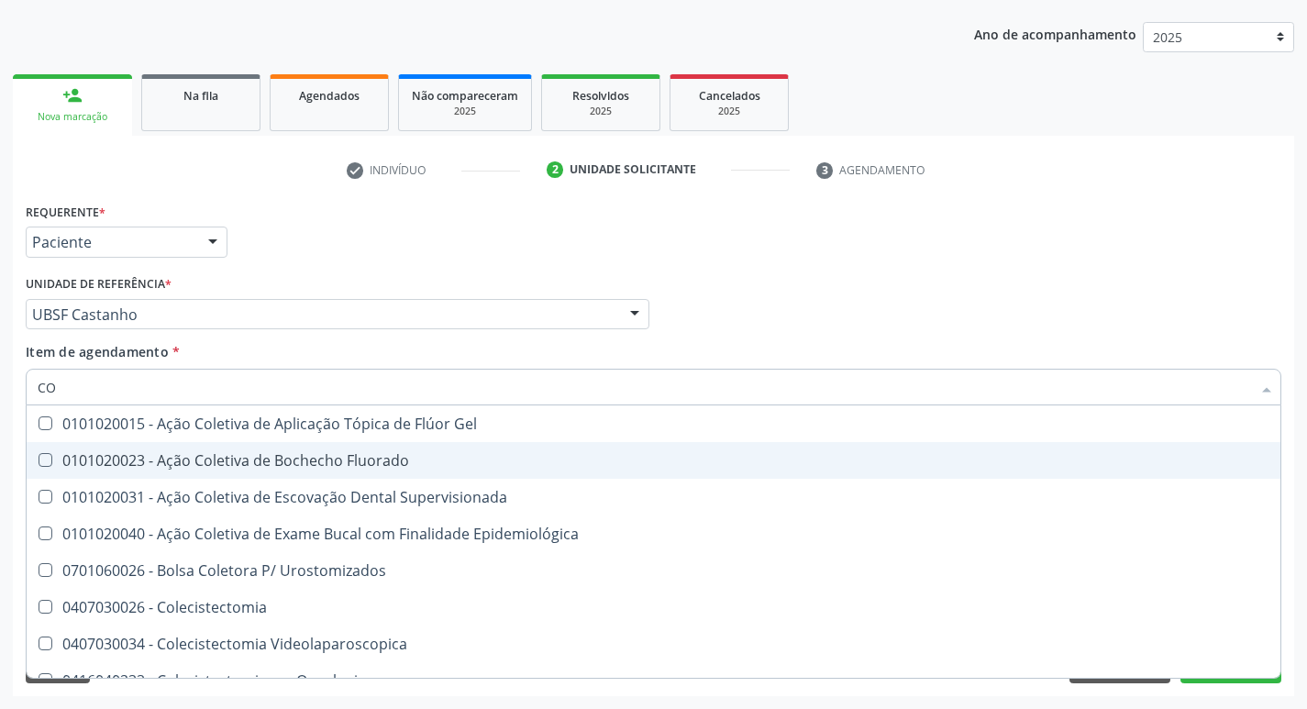
type input "C"
checkbox Hdl "false"
checkbox Ldl "false"
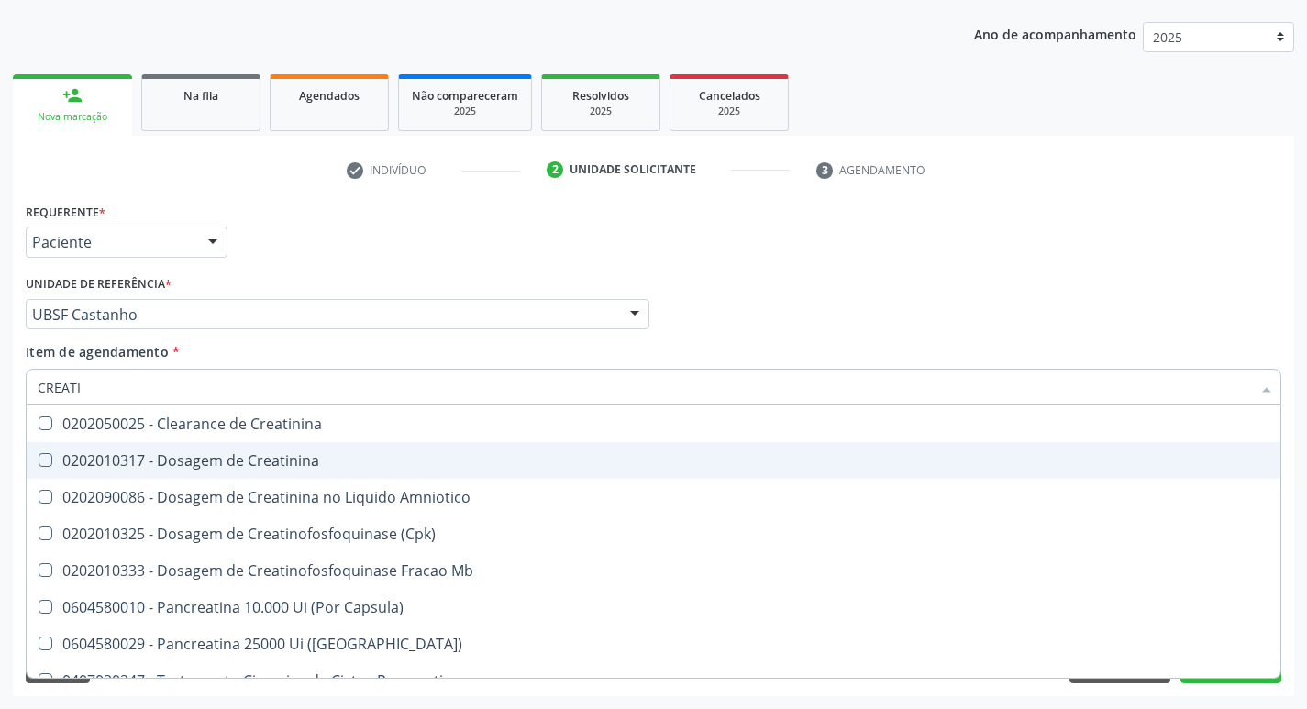
type input "CREATIN"
click at [100, 459] on div "0202010317 - Dosagem de Creatinina" at bounding box center [654, 460] width 1232 height 15
checkbox Creatinina "true"
type input "C"
checkbox Creatinina "false"
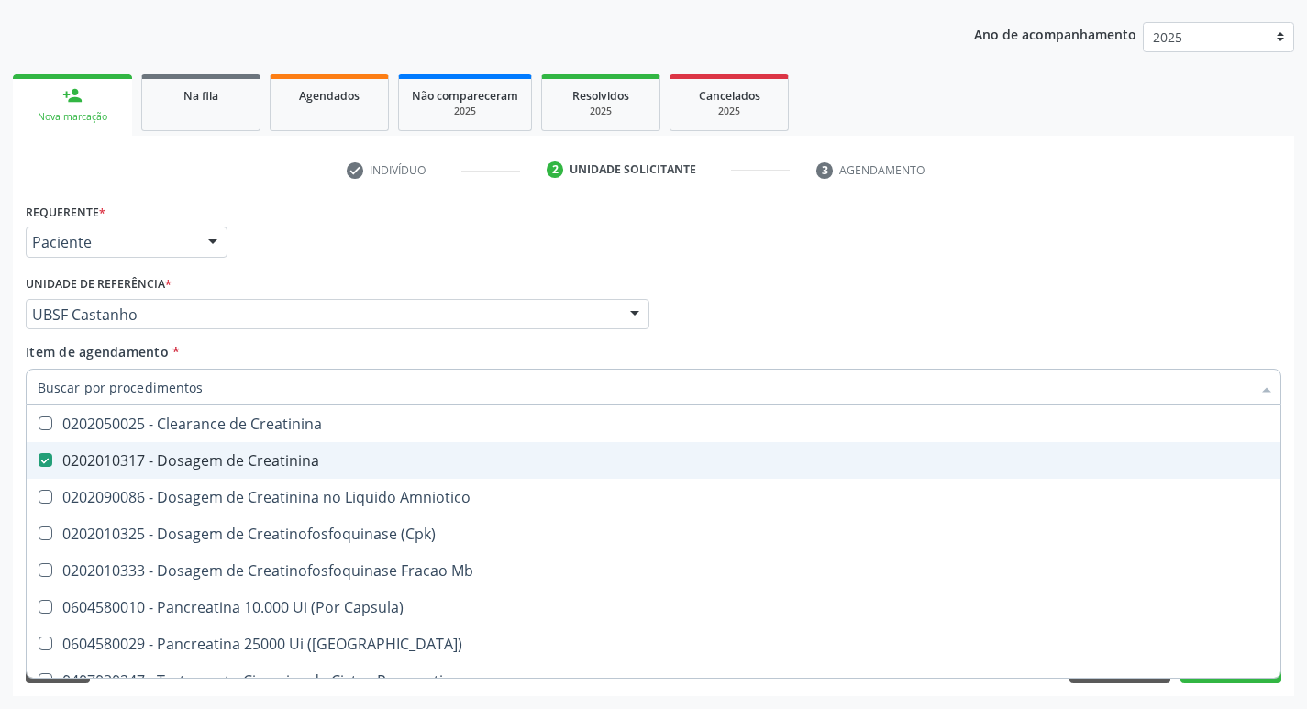
checkbox Amniotico "false"
checkbox Mb "false"
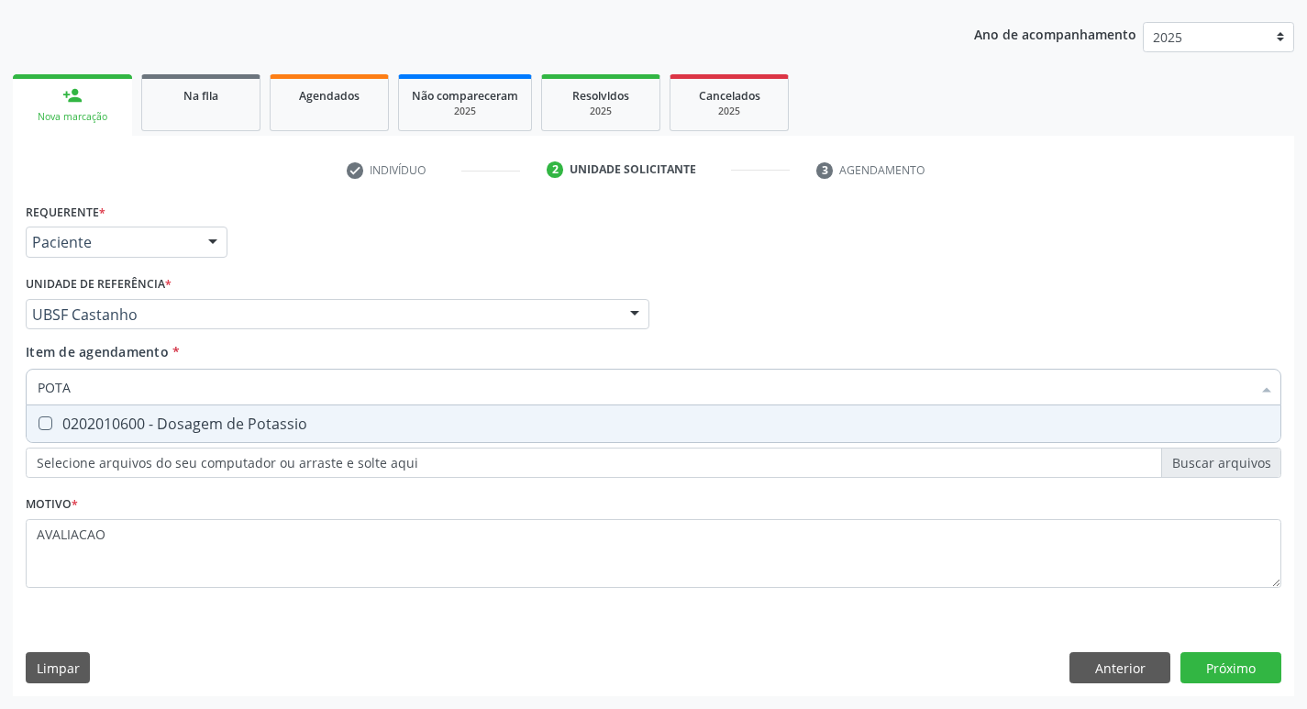
type input "POTAS"
click at [87, 427] on div "0202010600 - Dosagem de Potassio" at bounding box center [654, 423] width 1232 height 15
checkbox Potassio "true"
type input "P"
checkbox Potassio "false"
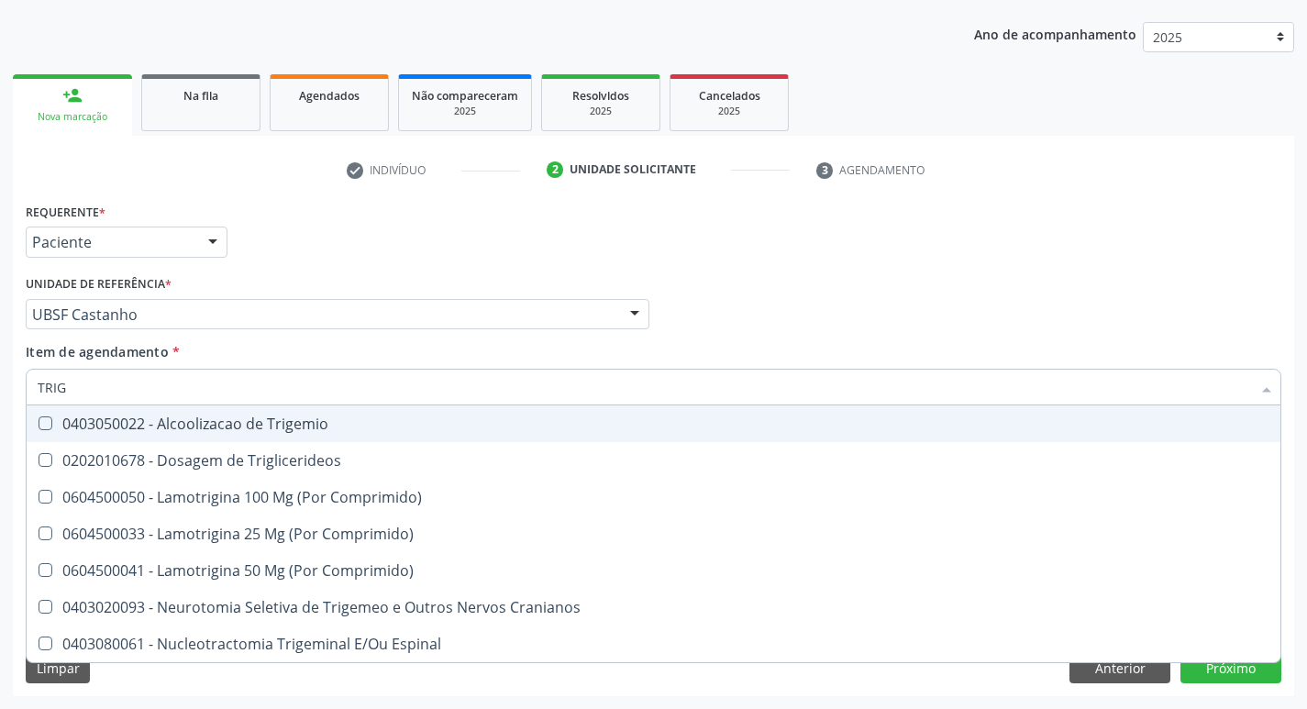
type input "TRIGL"
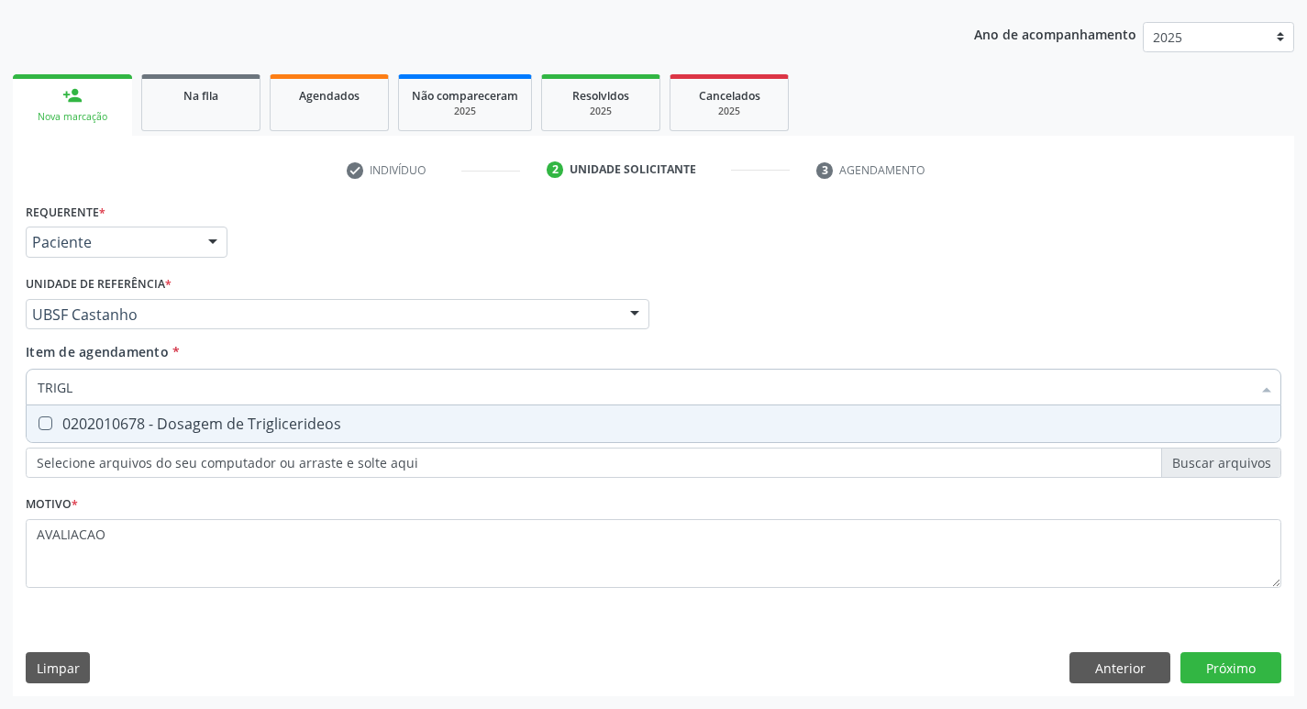
click at [87, 427] on div "0202010678 - Dosagem de Triglicerideos" at bounding box center [654, 423] width 1232 height 15
checkbox Triglicerideos "true"
type input "TRIG"
checkbox Triglicerideos "false"
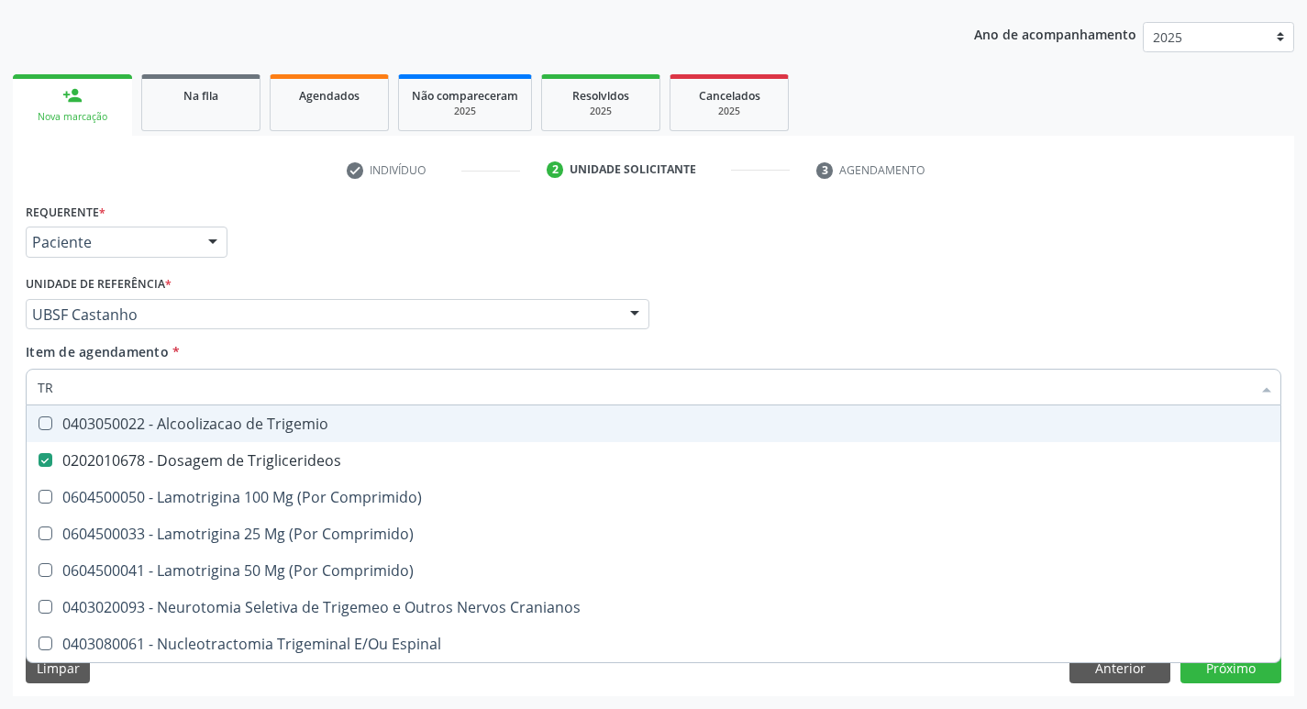
type input "T"
checkbox Triglicerideos "false"
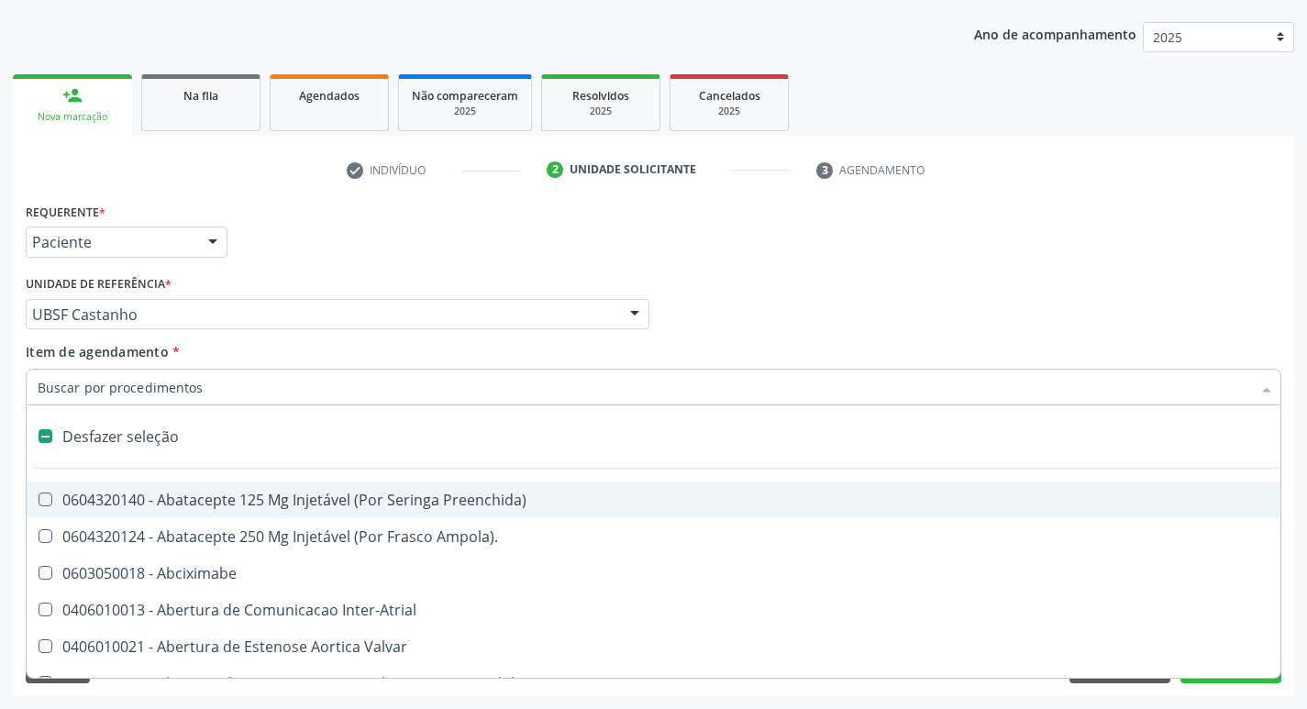
type input "G"
checkbox Comprimido\) "true"
checkbox Sanitária "true"
checkbox Criança "true"
checkbox Capsula\) "true"
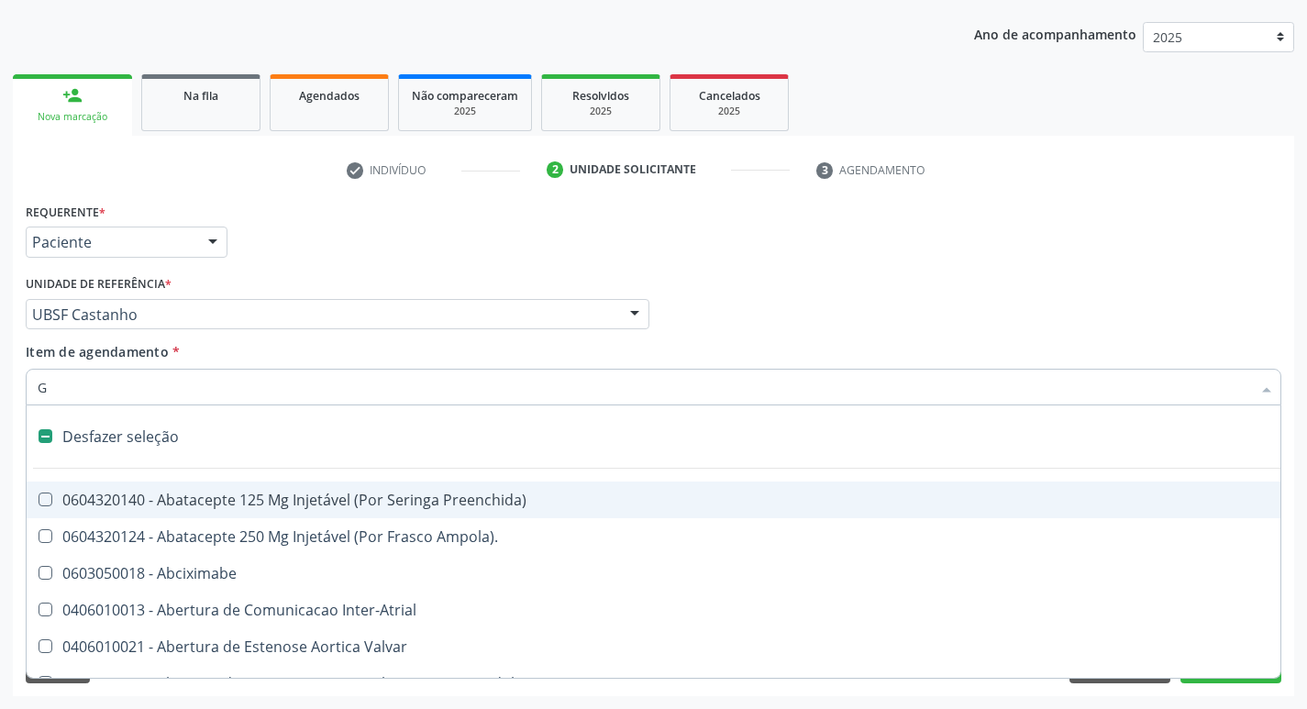
checkbox Osso "true"
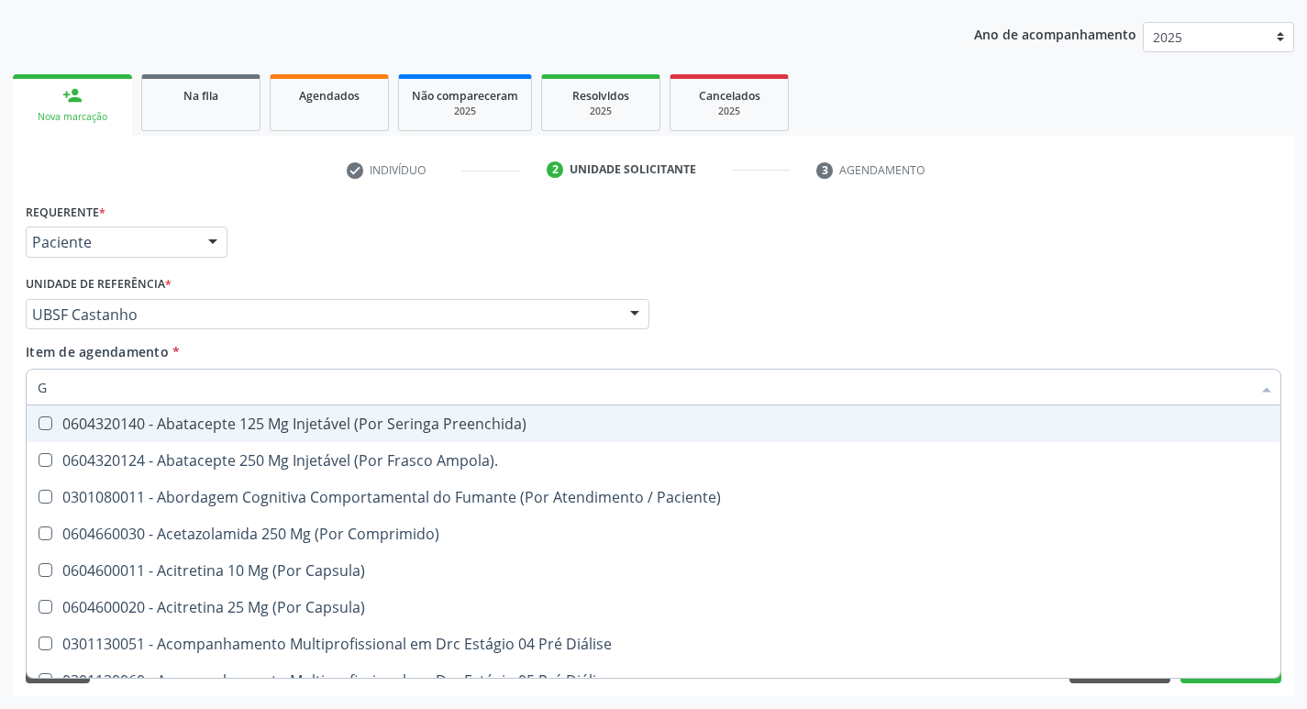
type input "GLICOSE"
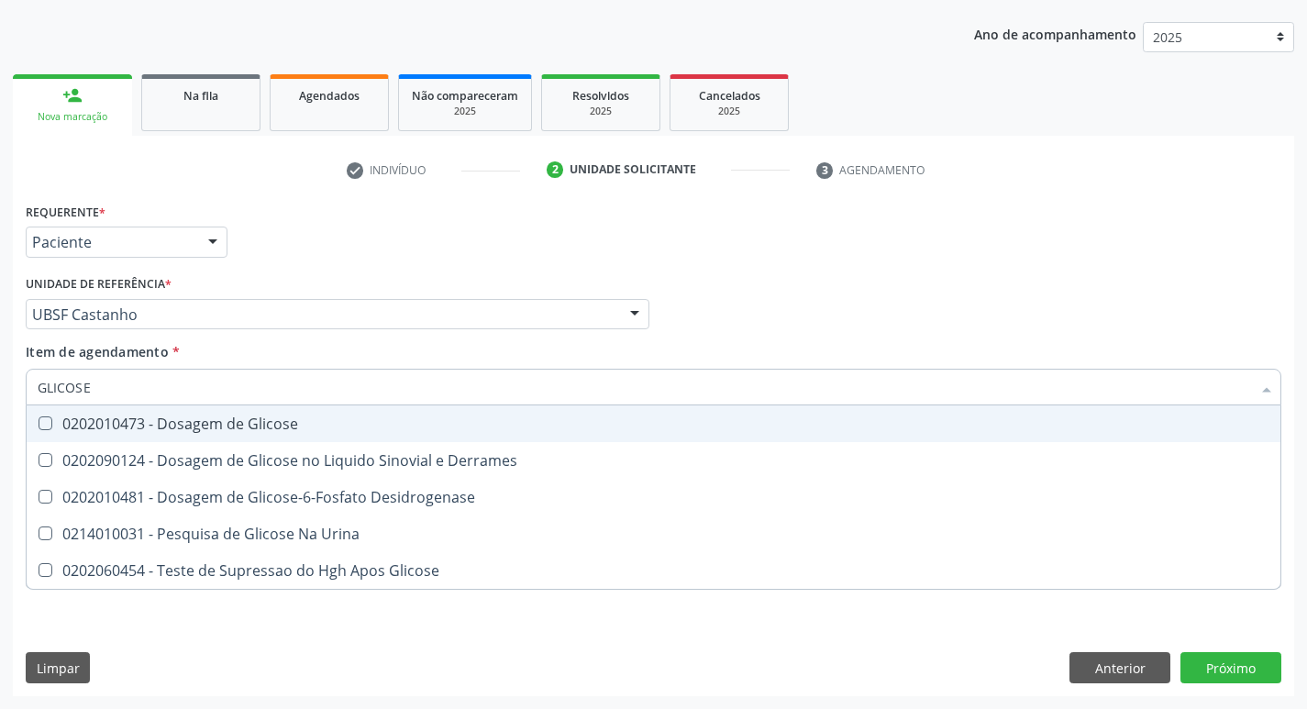
click at [199, 431] on div "0202010473 - Dosagem de Glicose" at bounding box center [654, 423] width 1232 height 15
checkbox Glicose "true"
type input "GLICOS"
checkbox Glicose "false"
checkbox Derrames "true"
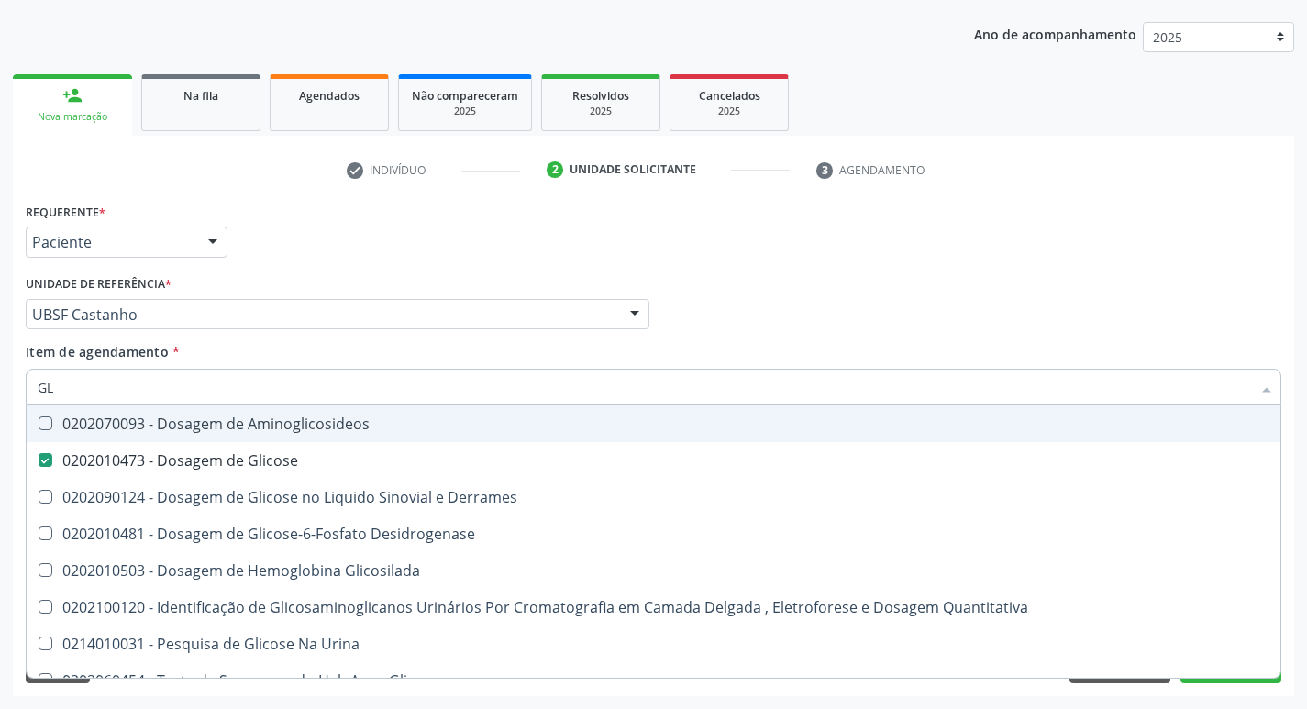
type input "G"
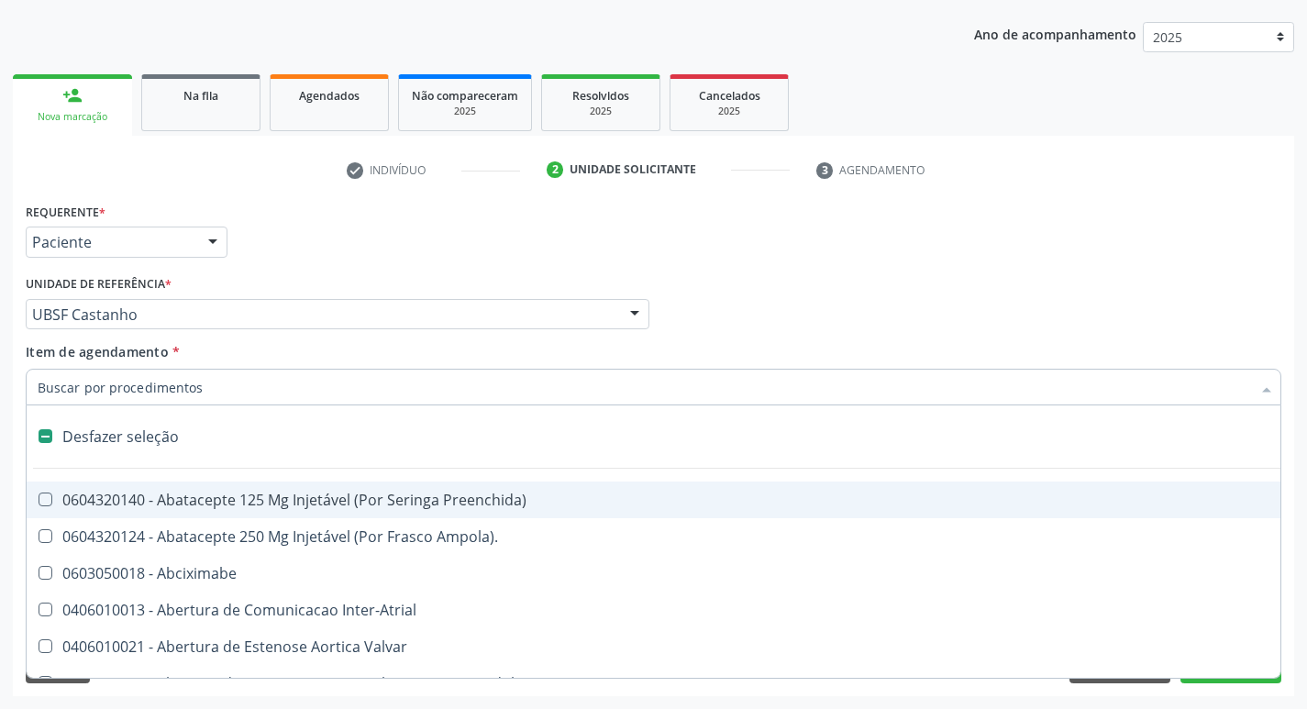
checkbox Ampola\)\ "false"
checkbox Abciximabe "false"
type input "H"
checkbox Lactente\) "true"
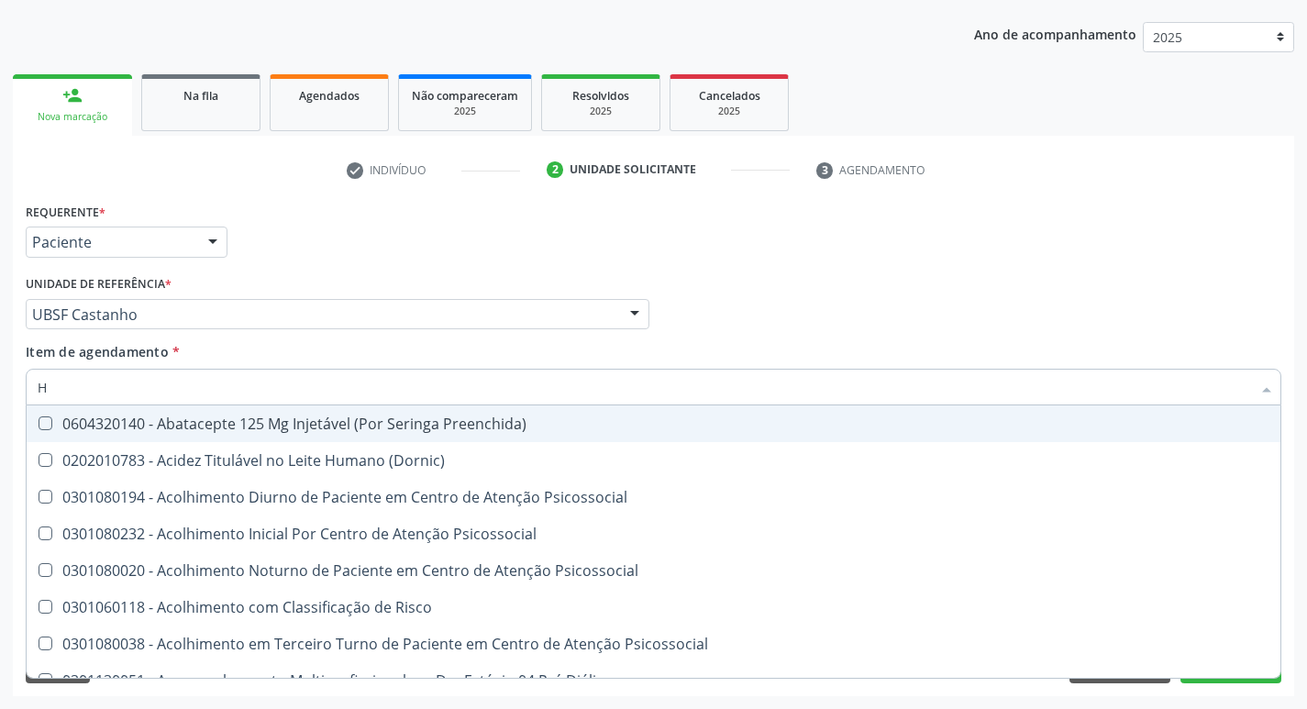
type input "HEMOGLOBINA G"
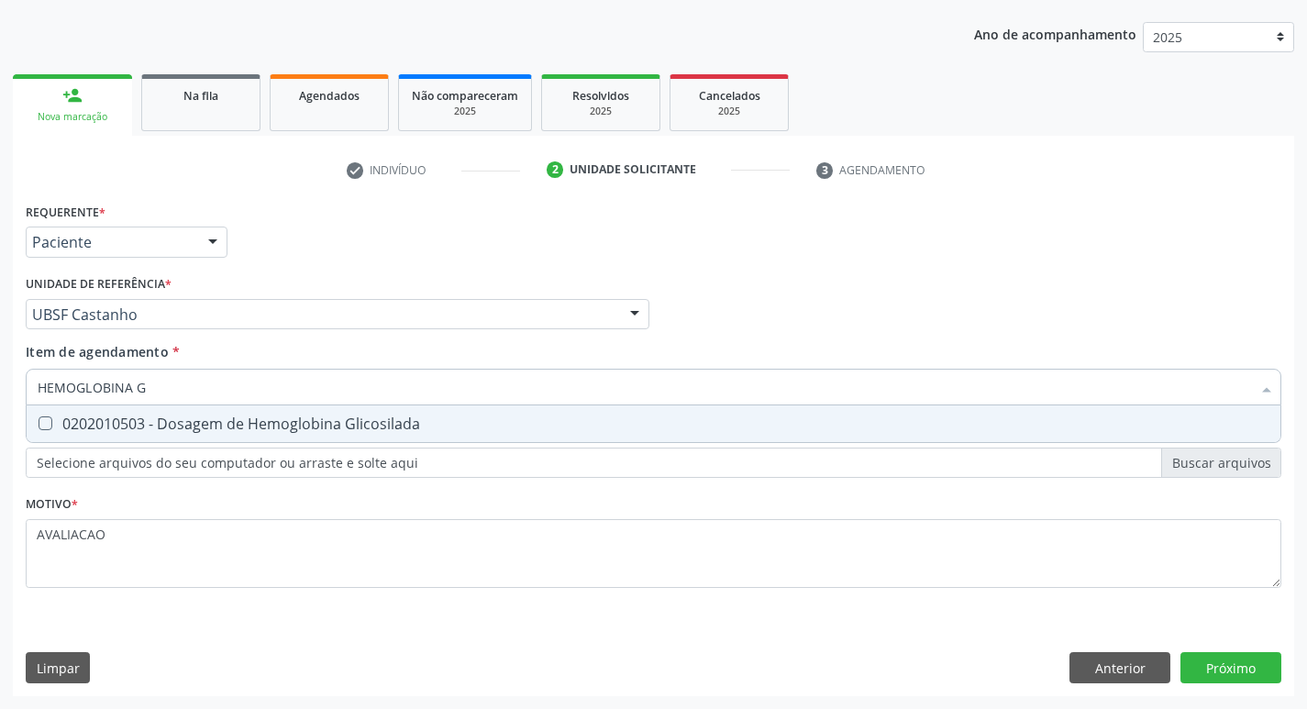
click at [277, 417] on div "0202010503 - Dosagem de Hemoglobina Glicosilada" at bounding box center [654, 423] width 1232 height 15
checkbox Glicosilada "true"
type input "HEMOGLOBINA"
checkbox Glicosilada "false"
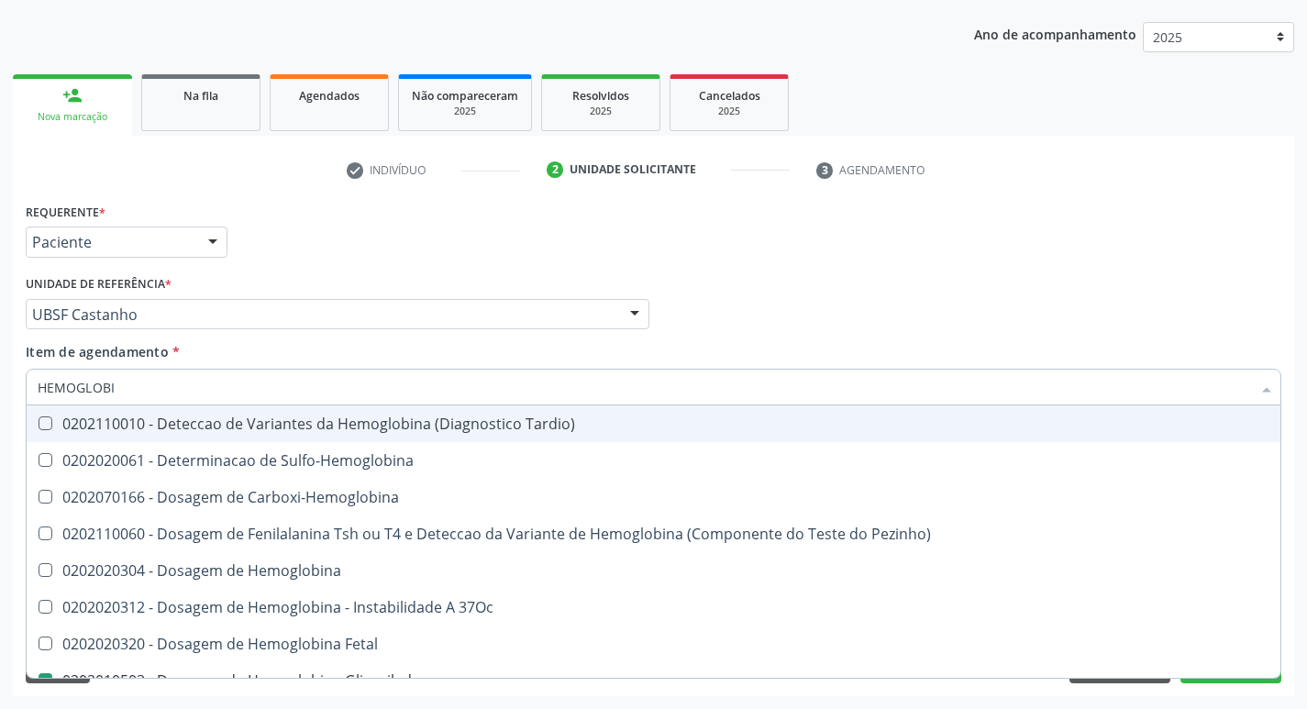
type input "HEMOGLOB"
checkbox Glicosilada "false"
checkbox Hemoglobina "true"
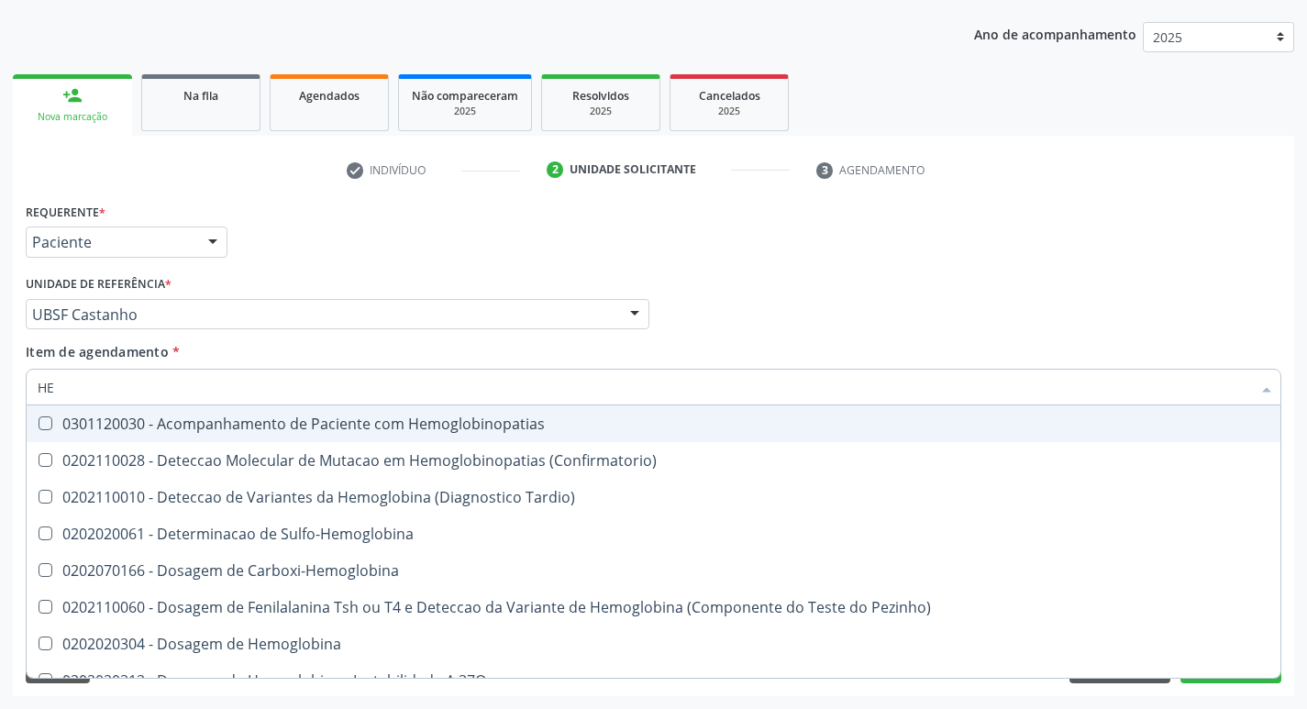
type input "H"
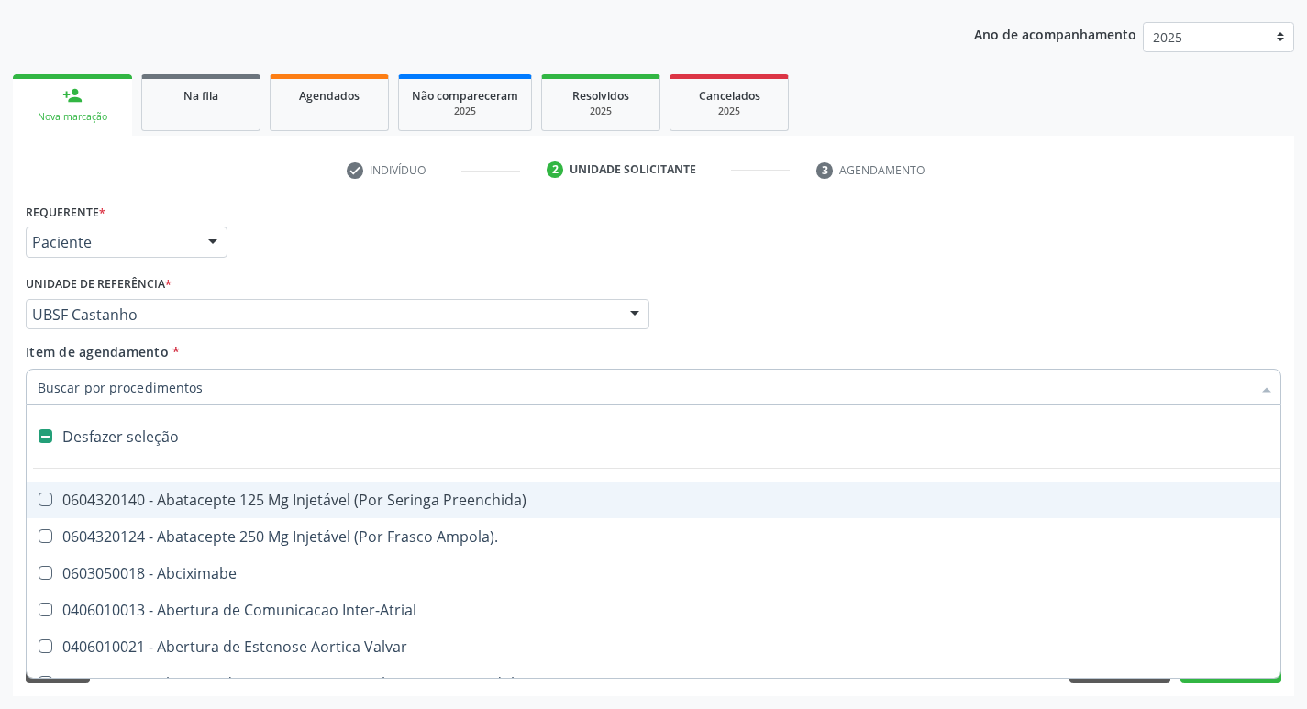
checkbox Dente\) "false"
type input "H"
checkbox Lactente\) "true"
checkbox A "true"
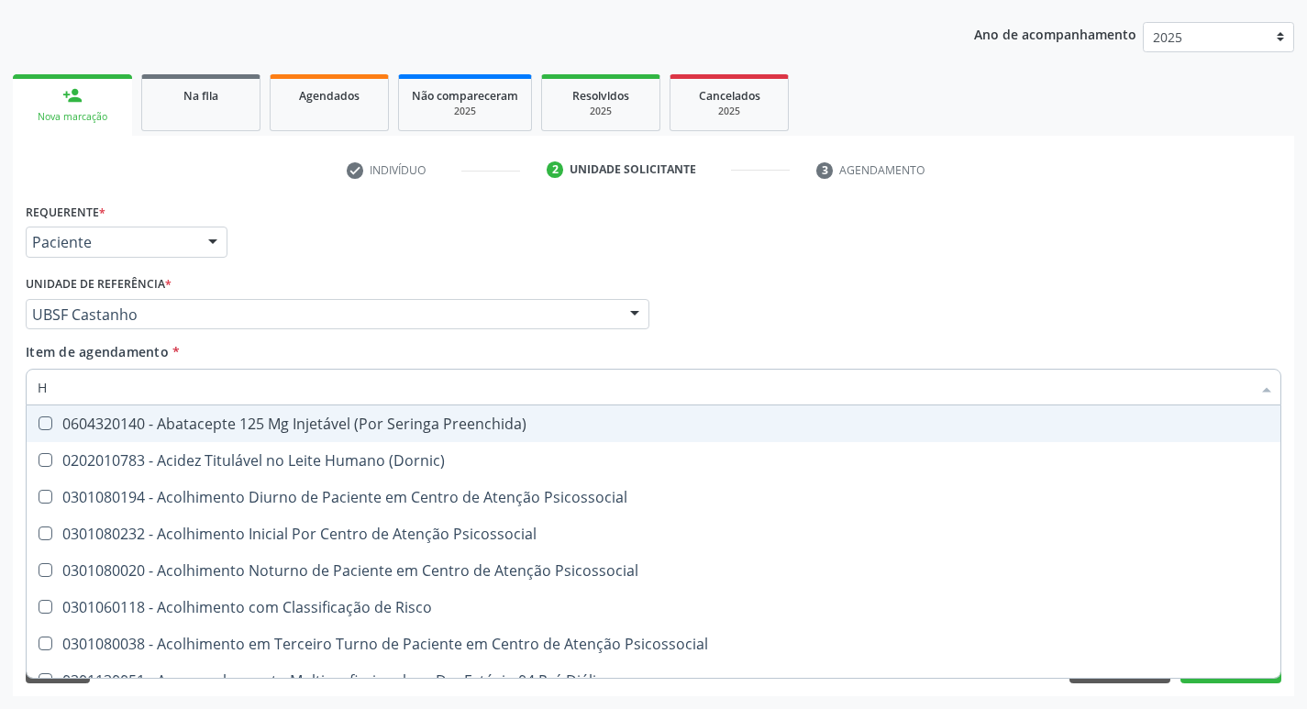
type input "HEMOGR"
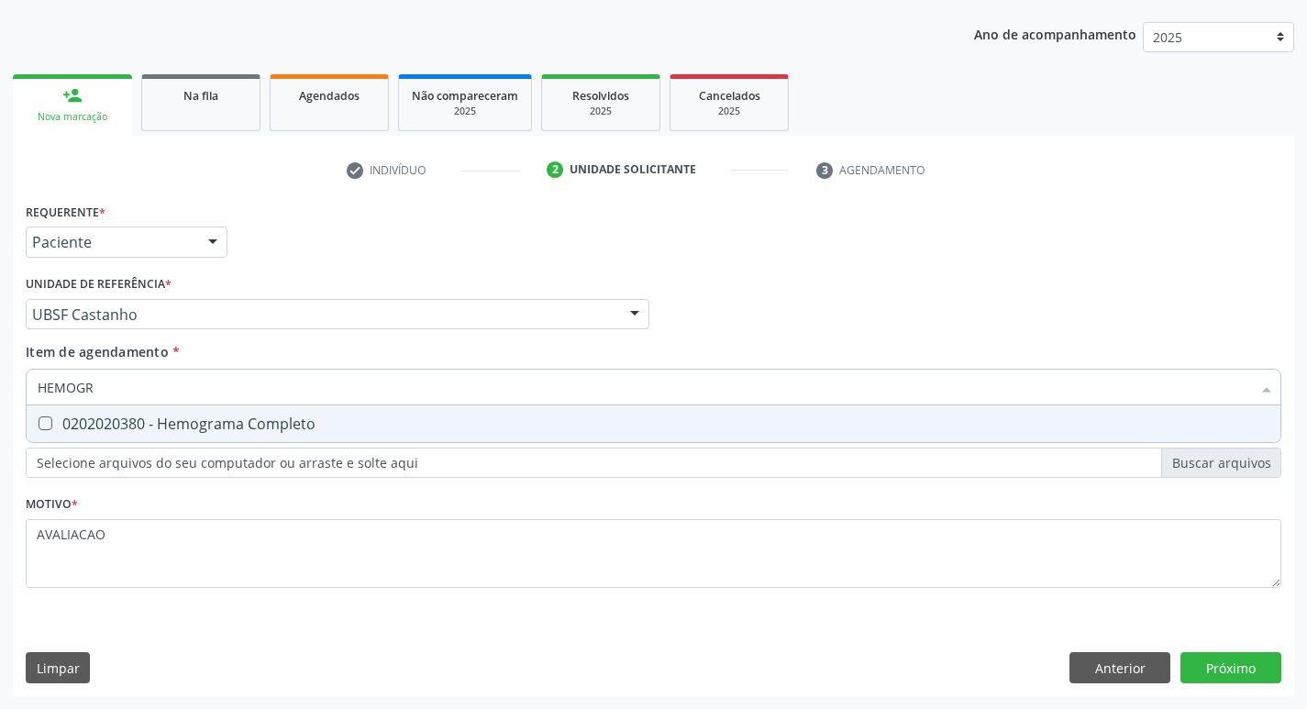
click at [241, 422] on div "0202020380 - Hemograma Completo" at bounding box center [654, 423] width 1232 height 15
checkbox Completo "true"
type input "HEMOG"
checkbox Completo "false"
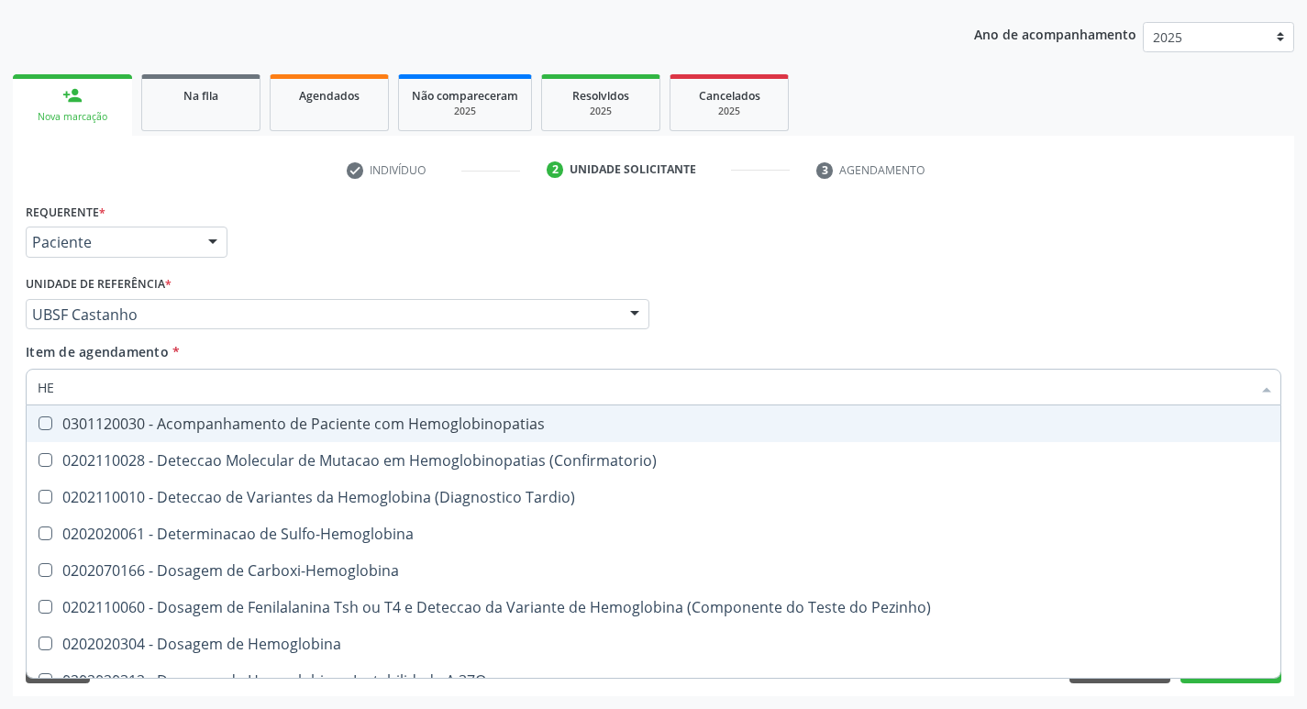
type input "H"
checkbox Glicosilada "false"
checkbox Completo "false"
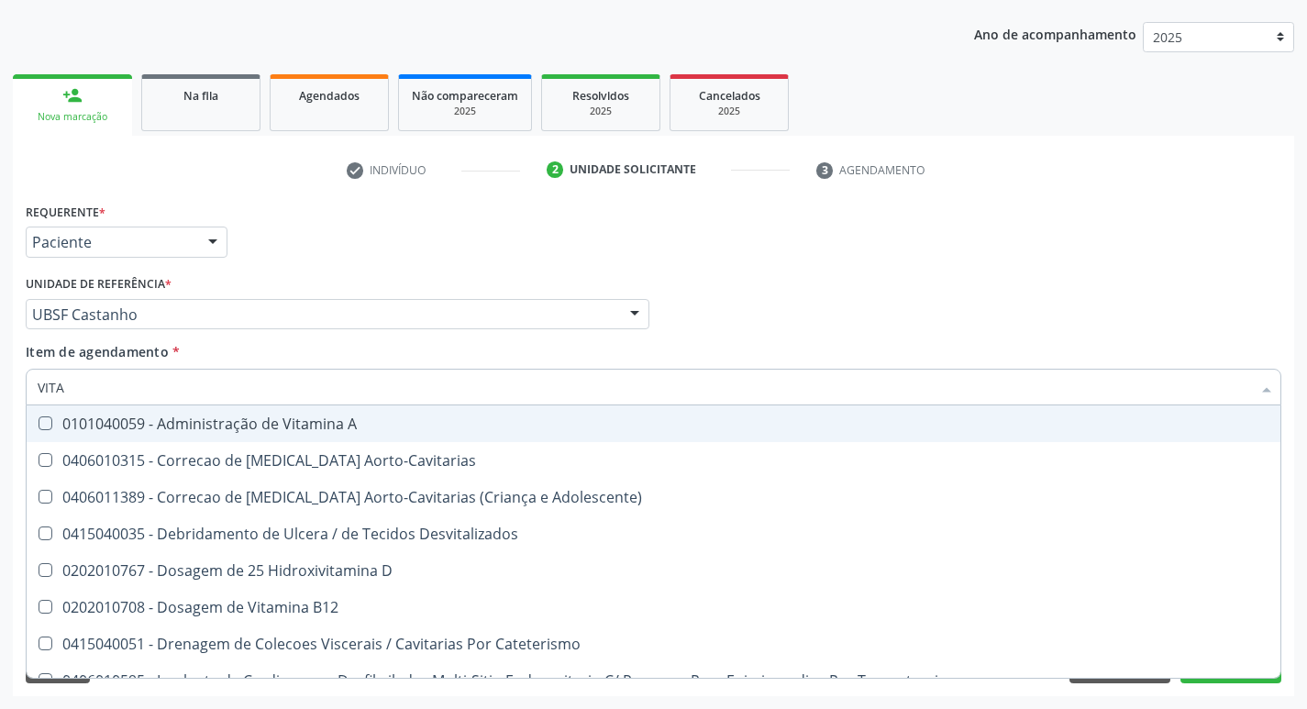
type input "VITAM"
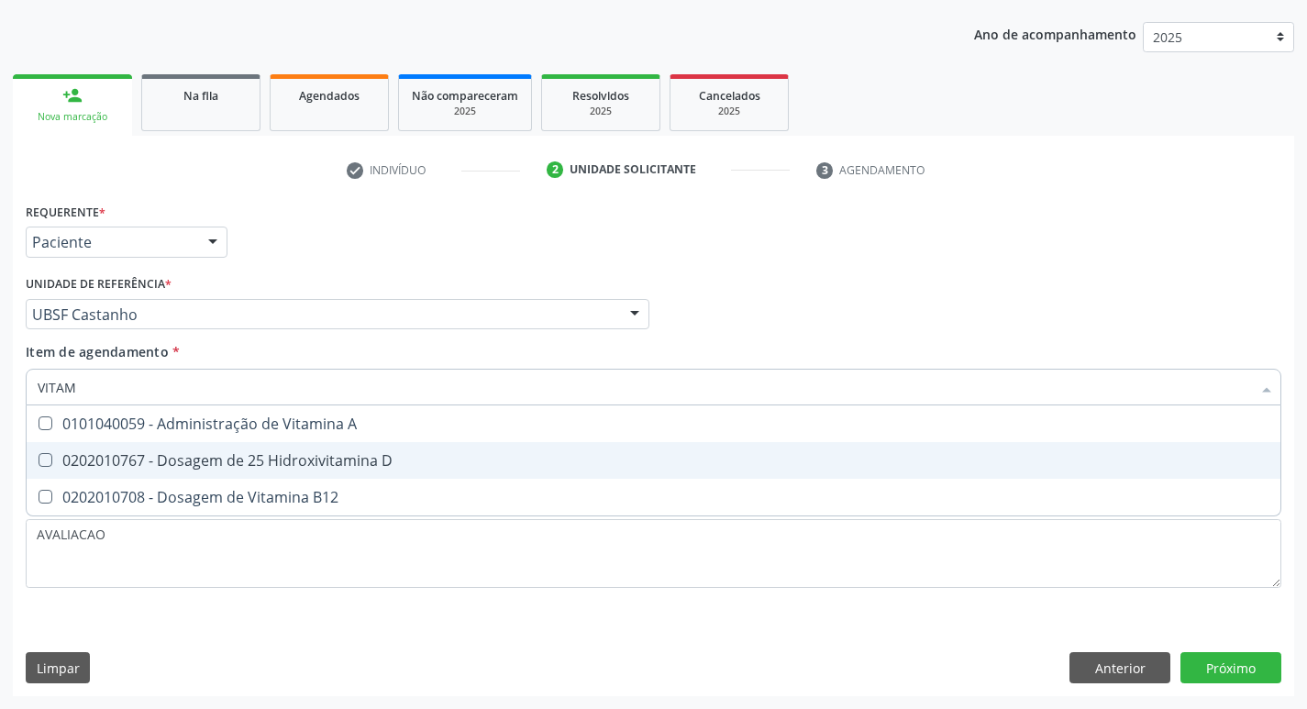
click at [249, 448] on span "0202010767 - Dosagem de 25 Hidroxivitamina D" at bounding box center [654, 460] width 1254 height 37
checkbox D "true"
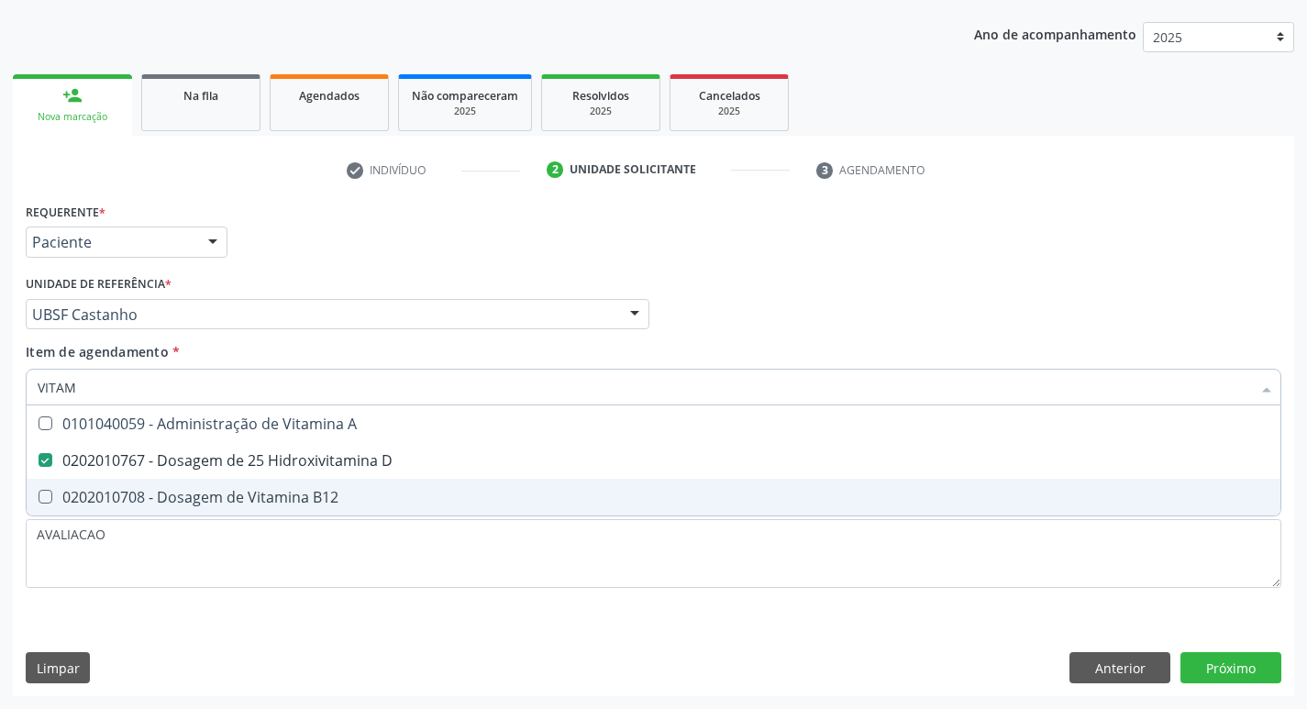
drag, startPoint x: 252, startPoint y: 492, endPoint x: 252, endPoint y: 508, distance: 16.5
click at [252, 492] on div "0202010708 - Dosagem de Vitamina B12" at bounding box center [654, 497] width 1232 height 15
checkbox B12 "true"
type input "VITA"
checkbox D "false"
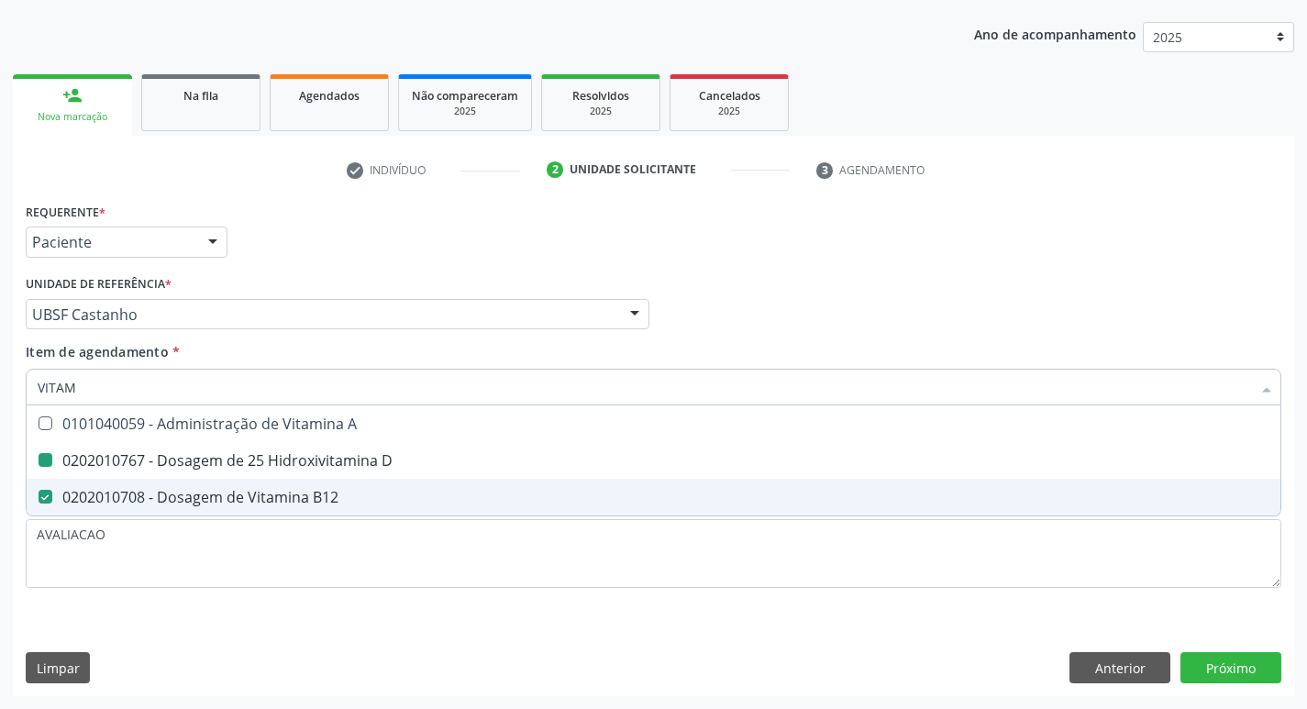
checkbox B12 "false"
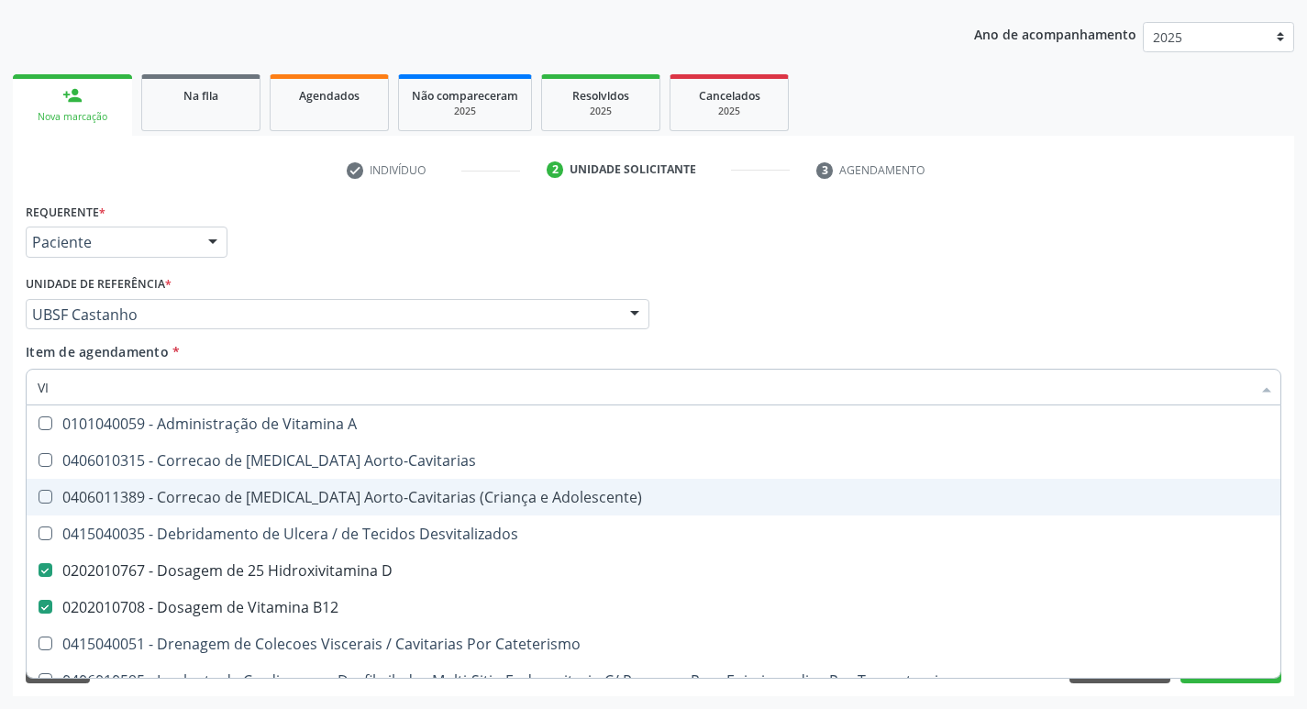
type input "V"
checkbox D "false"
checkbox B12 "false"
checkbox Cateterismo "false"
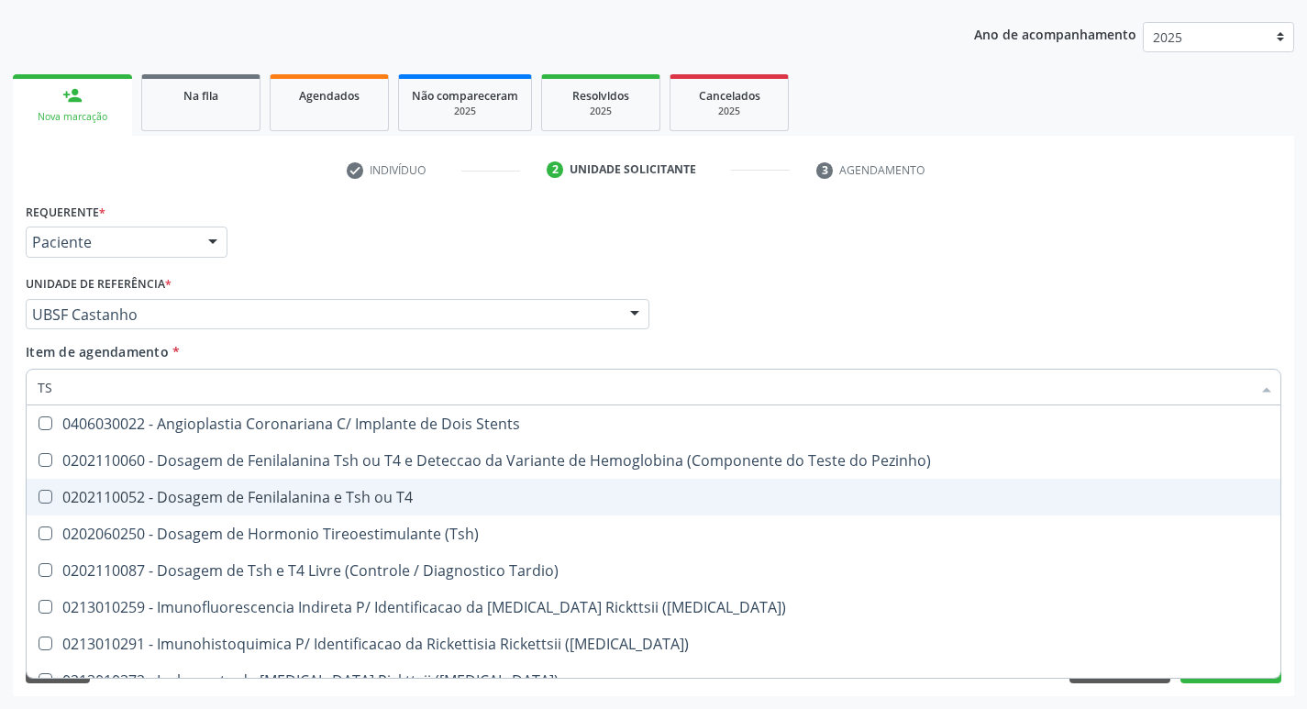
type input "TSH"
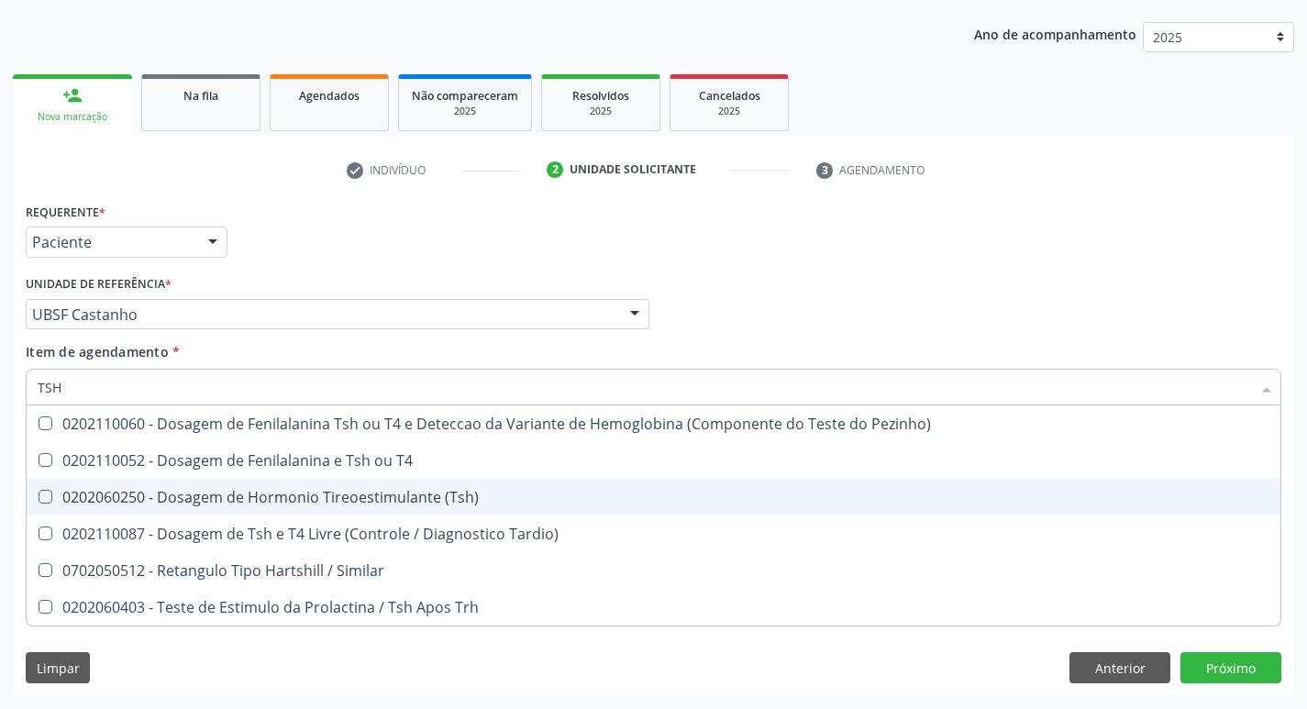
click at [253, 504] on div "0202060250 - Dosagem de Hormonio Tireoestimulante (Tsh)" at bounding box center [654, 497] width 1232 height 15
checkbox \(Tsh\) "true"
type input "TS"
checkbox \(Tsh\) "false"
checkbox Tardio\) "true"
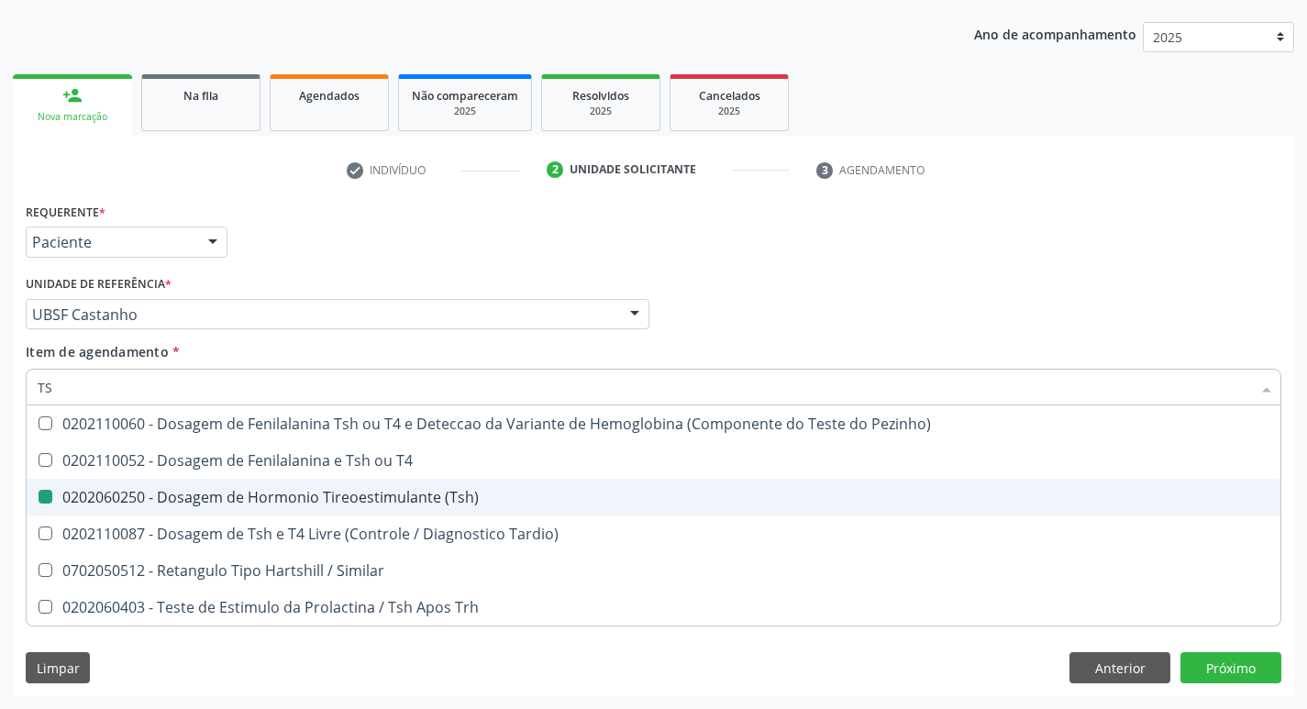
type input "T"
checkbox Tardio\) "false"
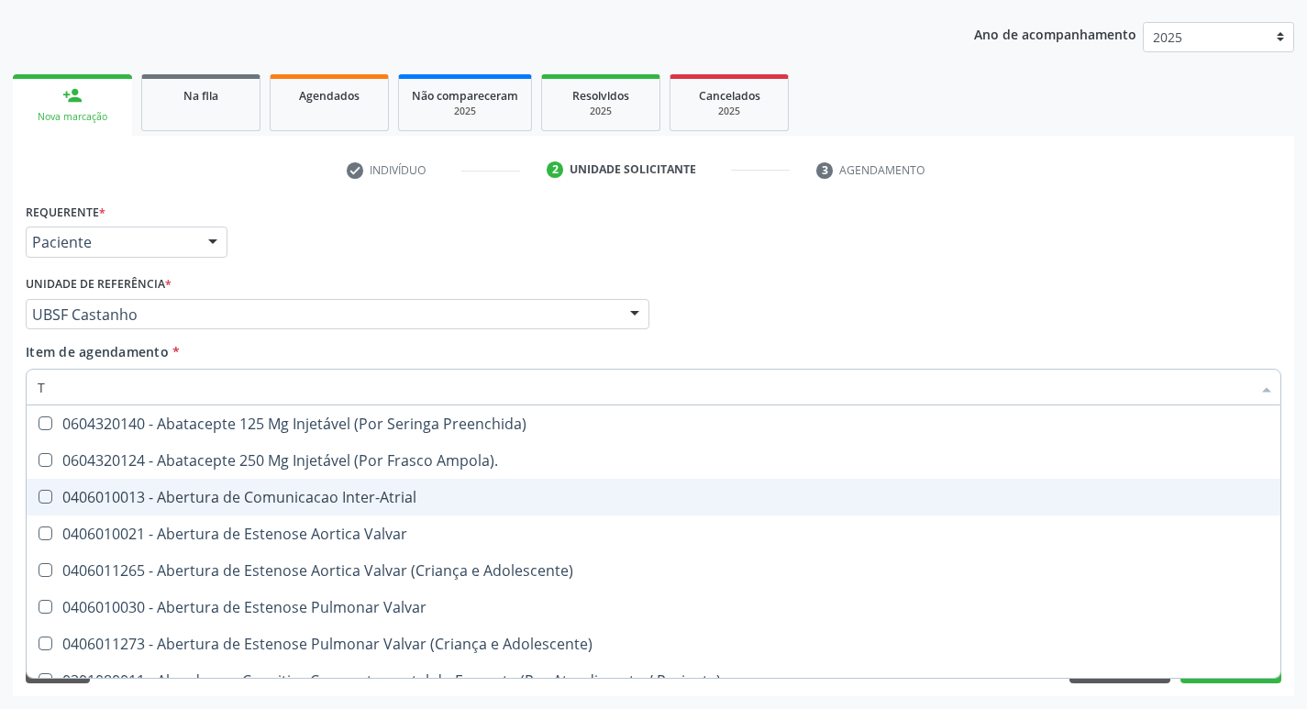
type input "T4"
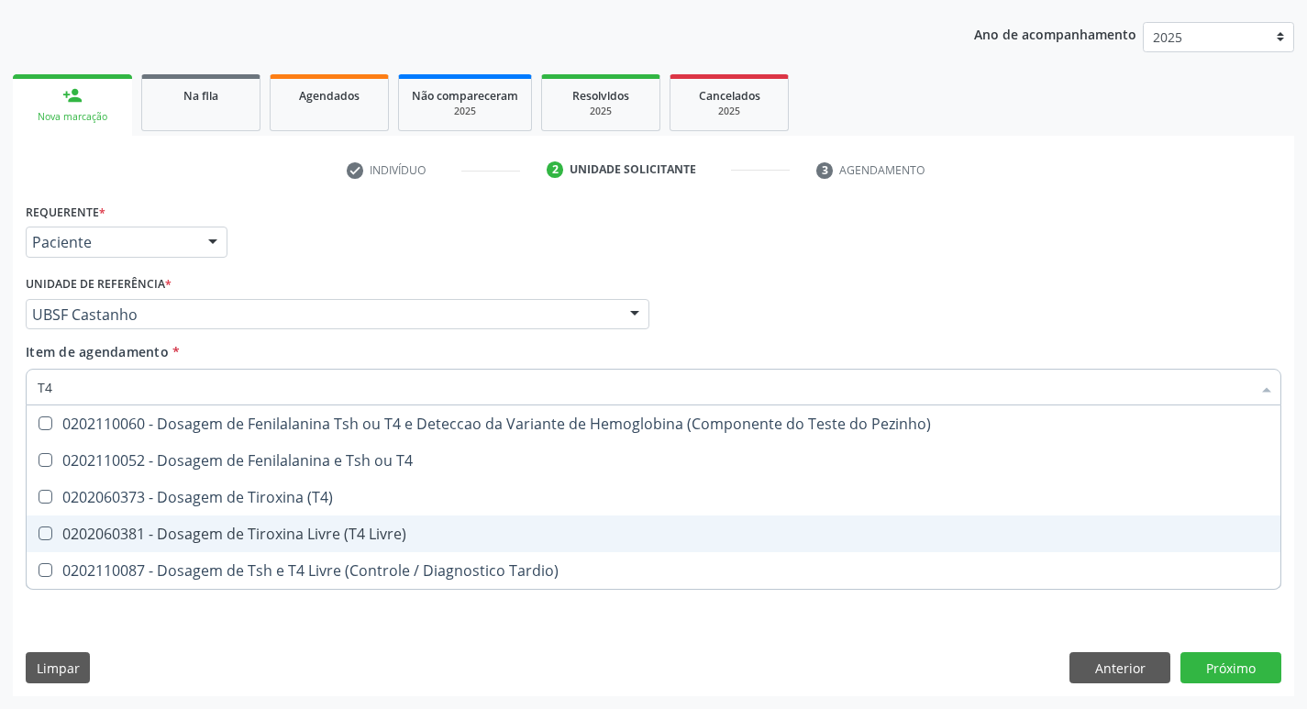
click at [363, 523] on span "0202060381 - Dosagem de Tiroxina Livre (T4 Livre)" at bounding box center [654, 533] width 1254 height 37
checkbox Livre\) "true"
type input "T"
checkbox Livre\) "false"
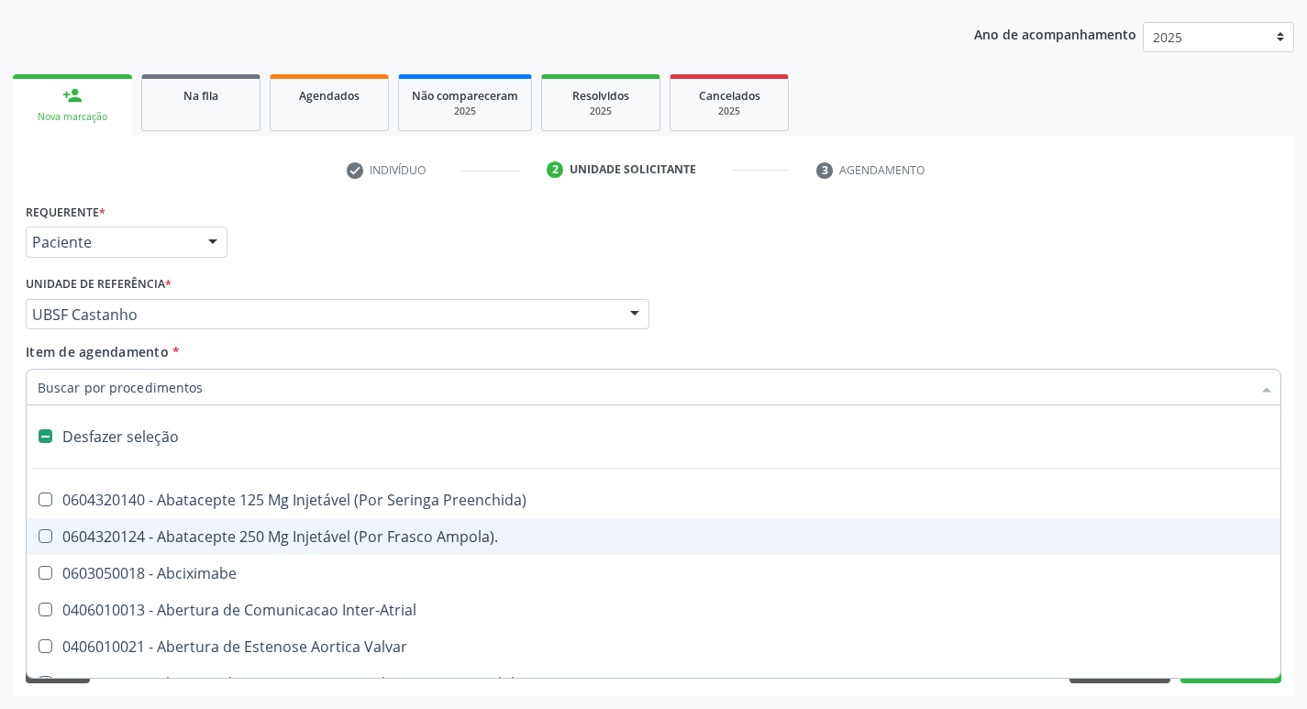
type input "U"
checkbox Coledocoplastia "true"
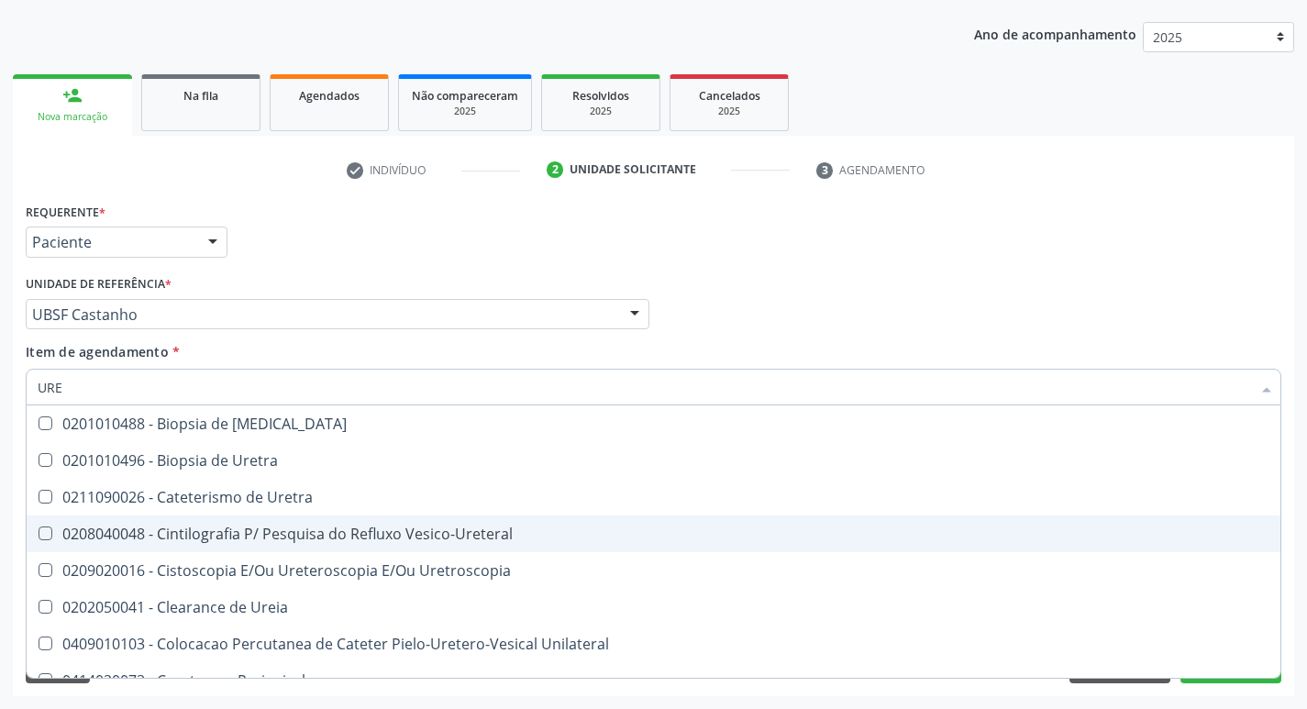
type input "UREI"
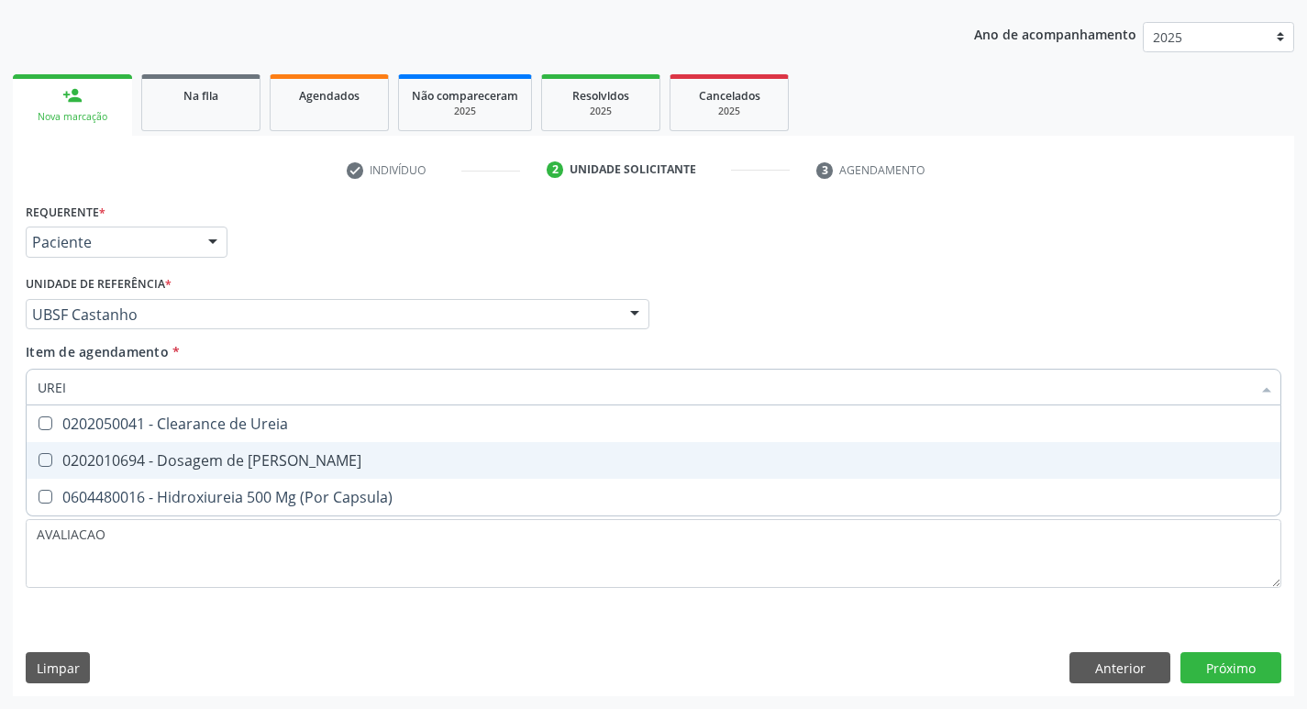
click at [278, 457] on div "0202010694 - Dosagem de [PERSON_NAME]" at bounding box center [654, 460] width 1232 height 15
checkbox Ureia "true"
type input "URE"
checkbox Ureia "false"
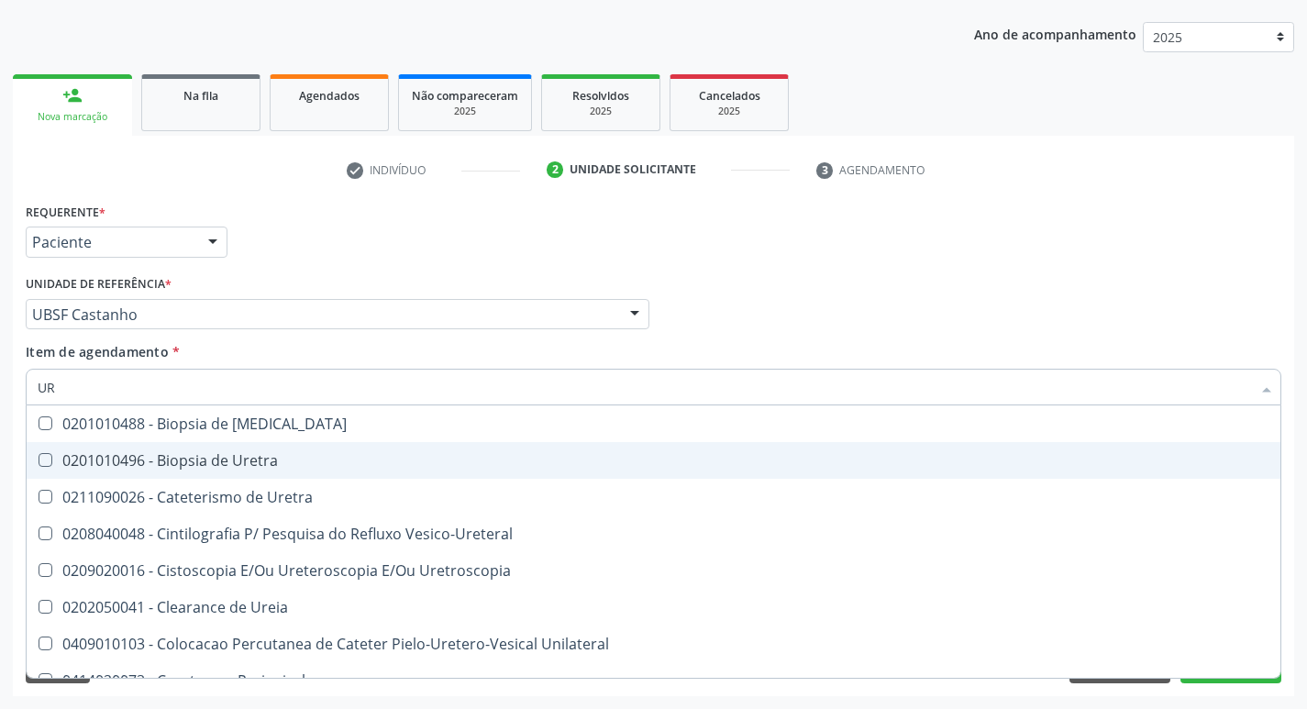
type input "U"
checkbox Ureia "false"
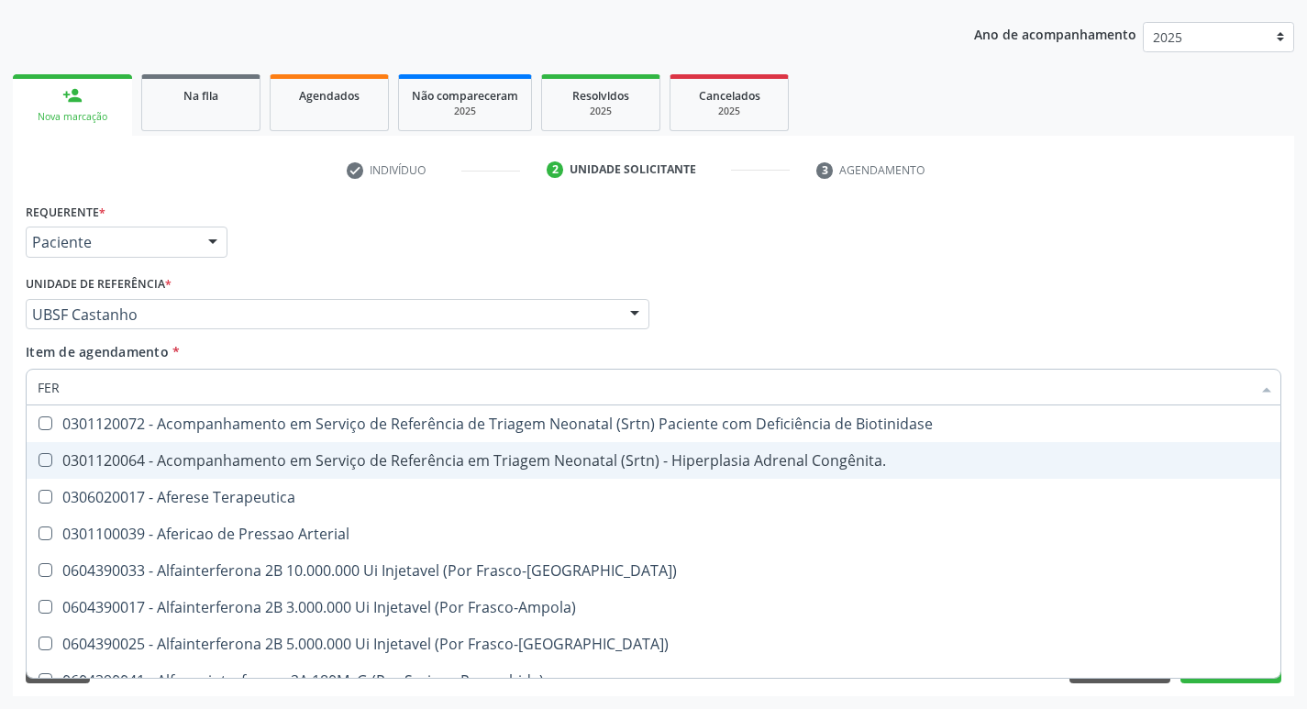
type input "FERR"
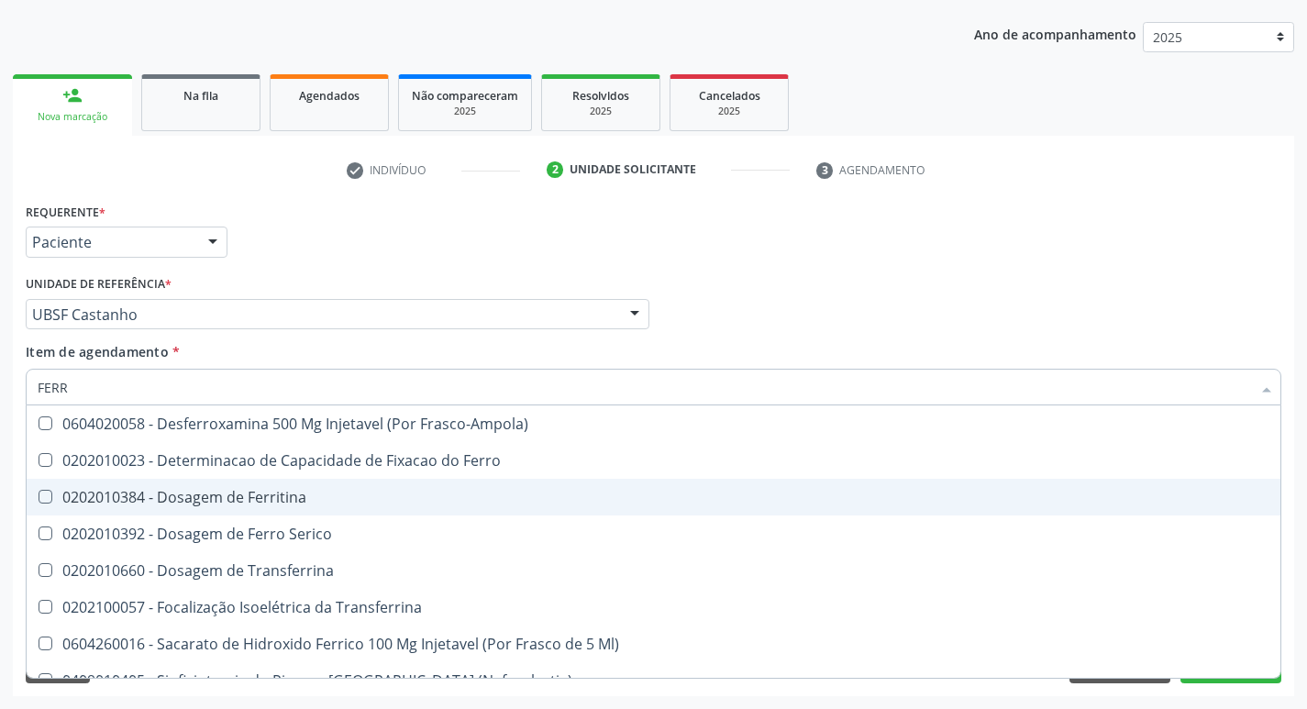
click at [286, 507] on span "0202010384 - Dosagem de Ferritina" at bounding box center [654, 497] width 1254 height 37
checkbox Ferritina "true"
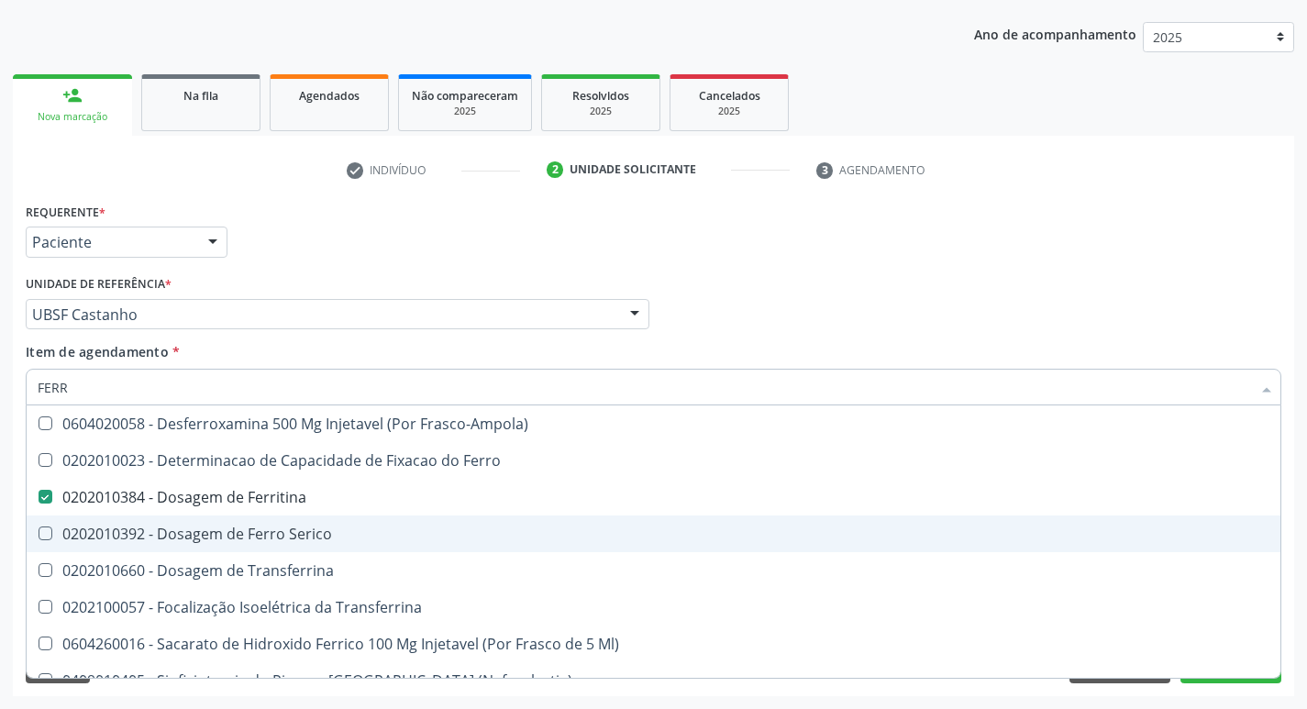
click at [284, 547] on span "0202010392 - Dosagem de Ferro Serico" at bounding box center [654, 533] width 1254 height 37
checkbox Serico "true"
type input "FER"
checkbox Ferritina "false"
checkbox Serico "false"
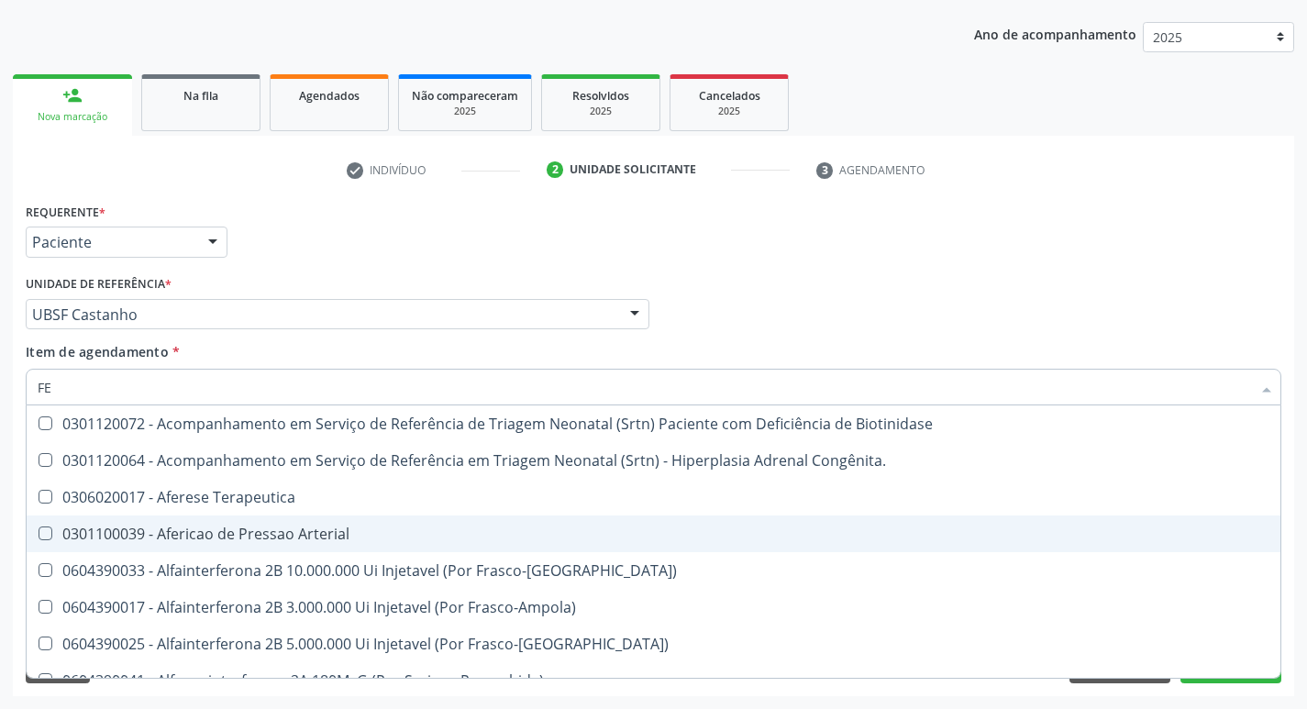
type input "F"
checkbox Ferritina "false"
checkbox Serico "false"
checkbox Titânio "false"
checkbox Inferior "false"
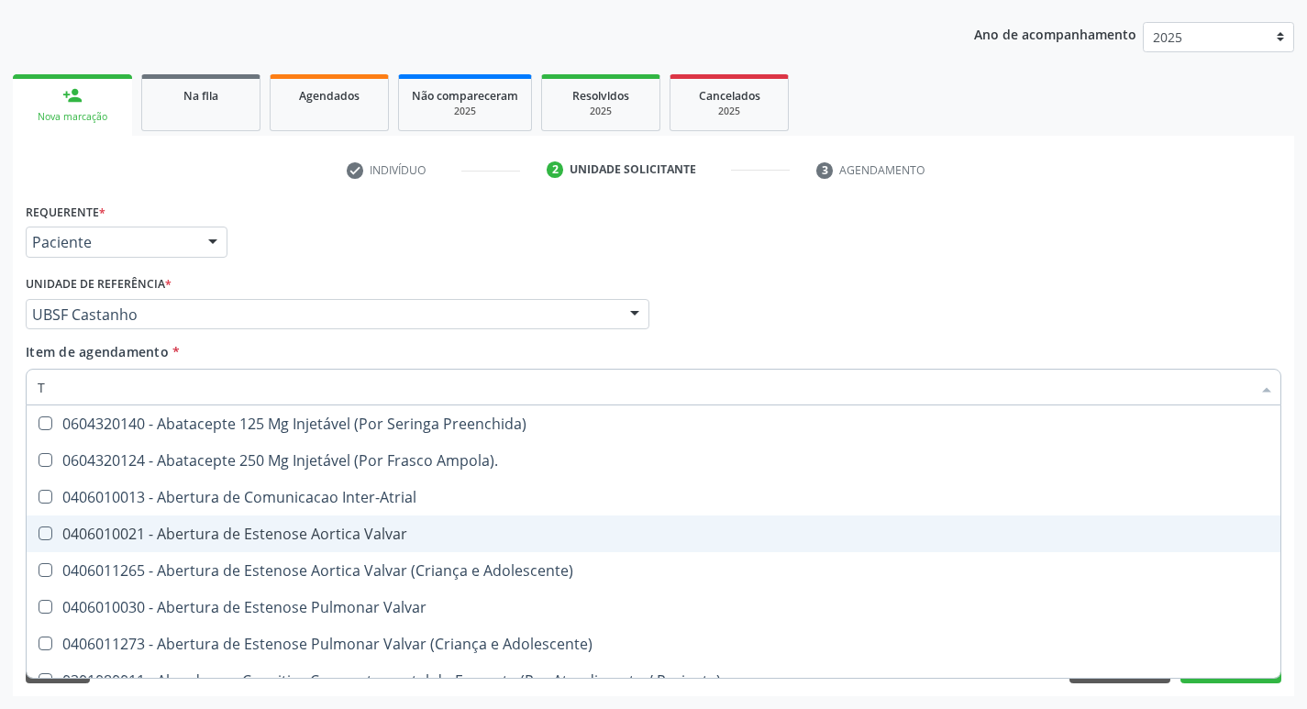
type input "TR"
checkbox Atendimentos-Mês\) "true"
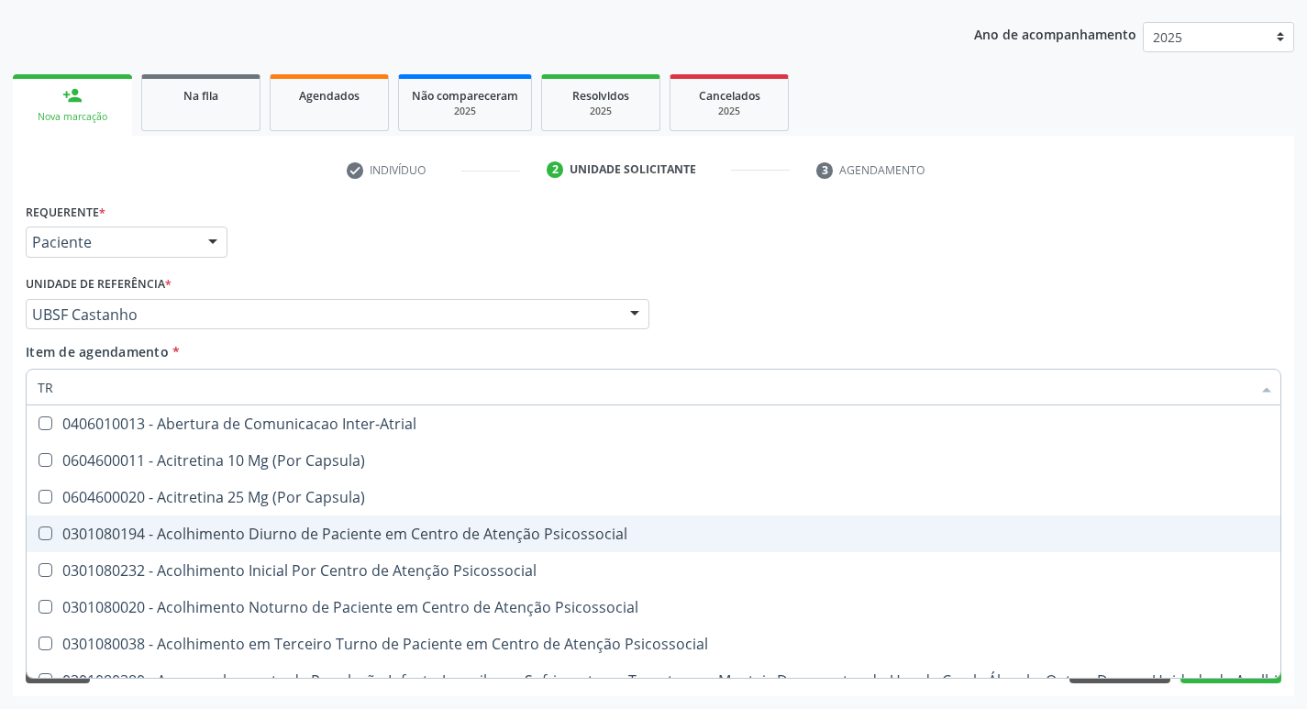
type input "TRA"
checkbox Triglicerideos "false"
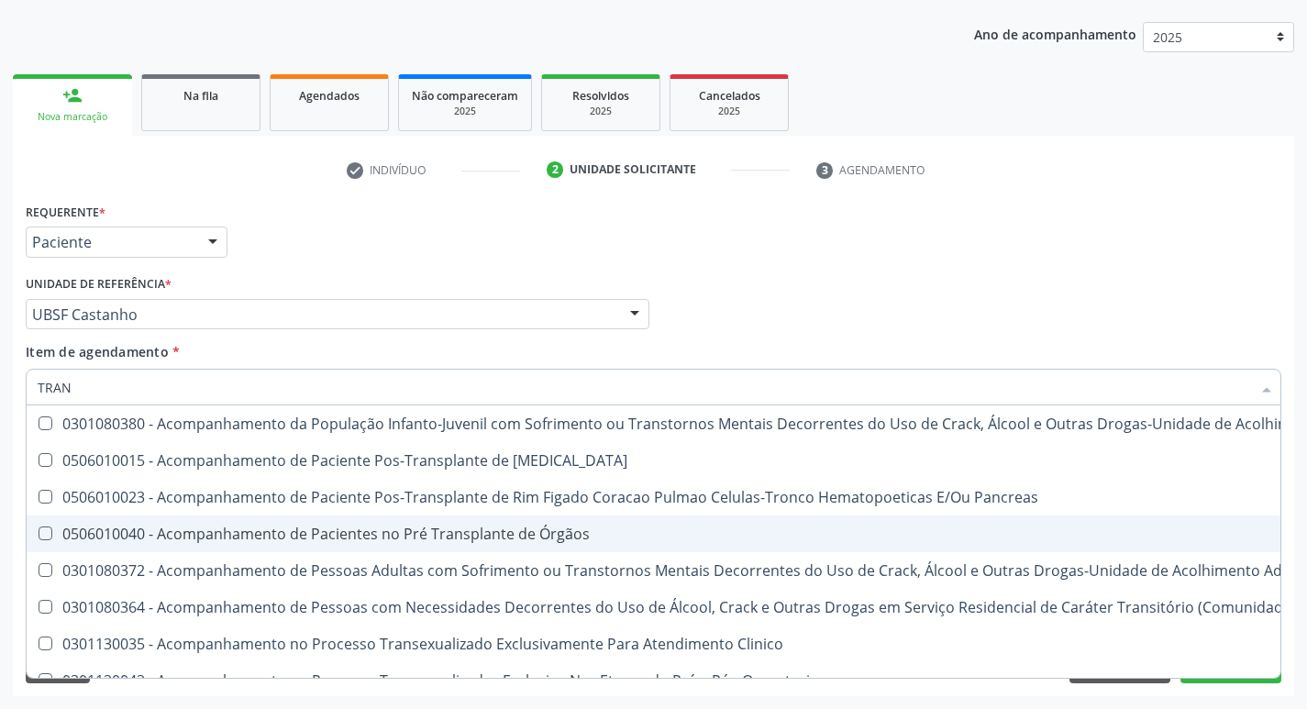
type input "TRANSFER"
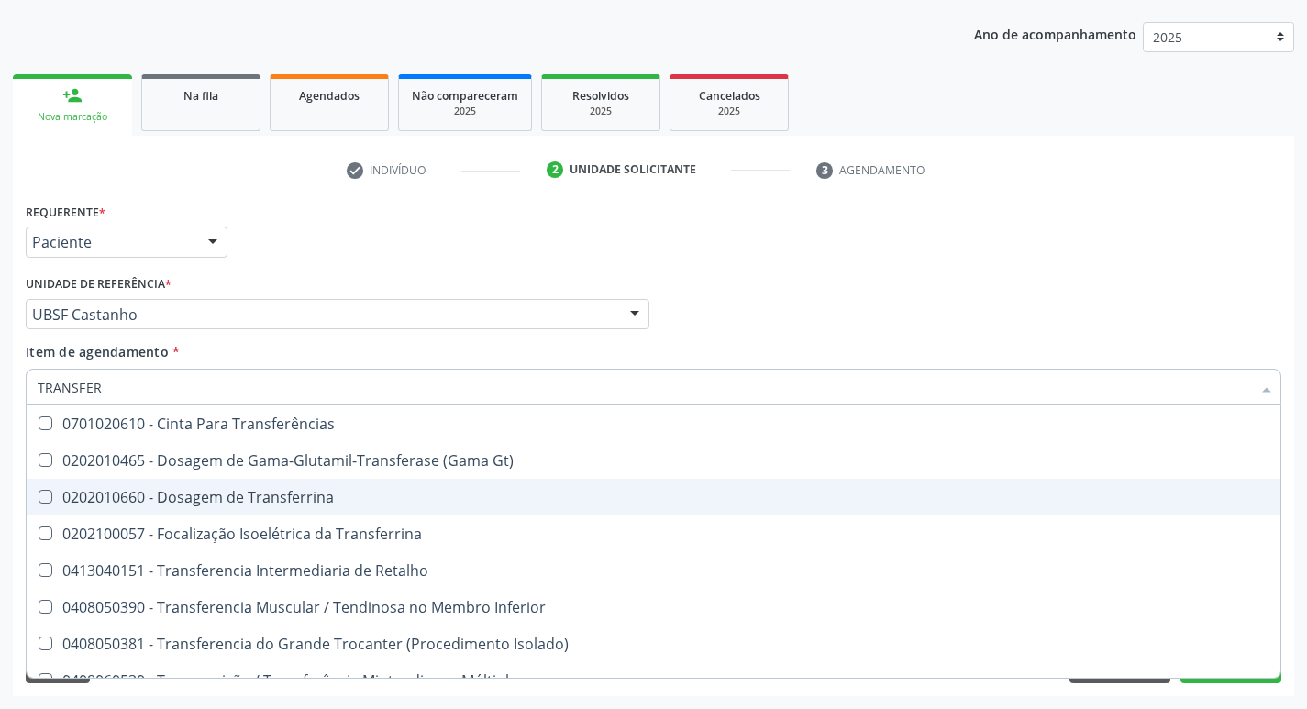
click at [333, 503] on div "0202010660 - Dosagem de Transferrina" at bounding box center [654, 497] width 1232 height 15
checkbox Transferrina "true"
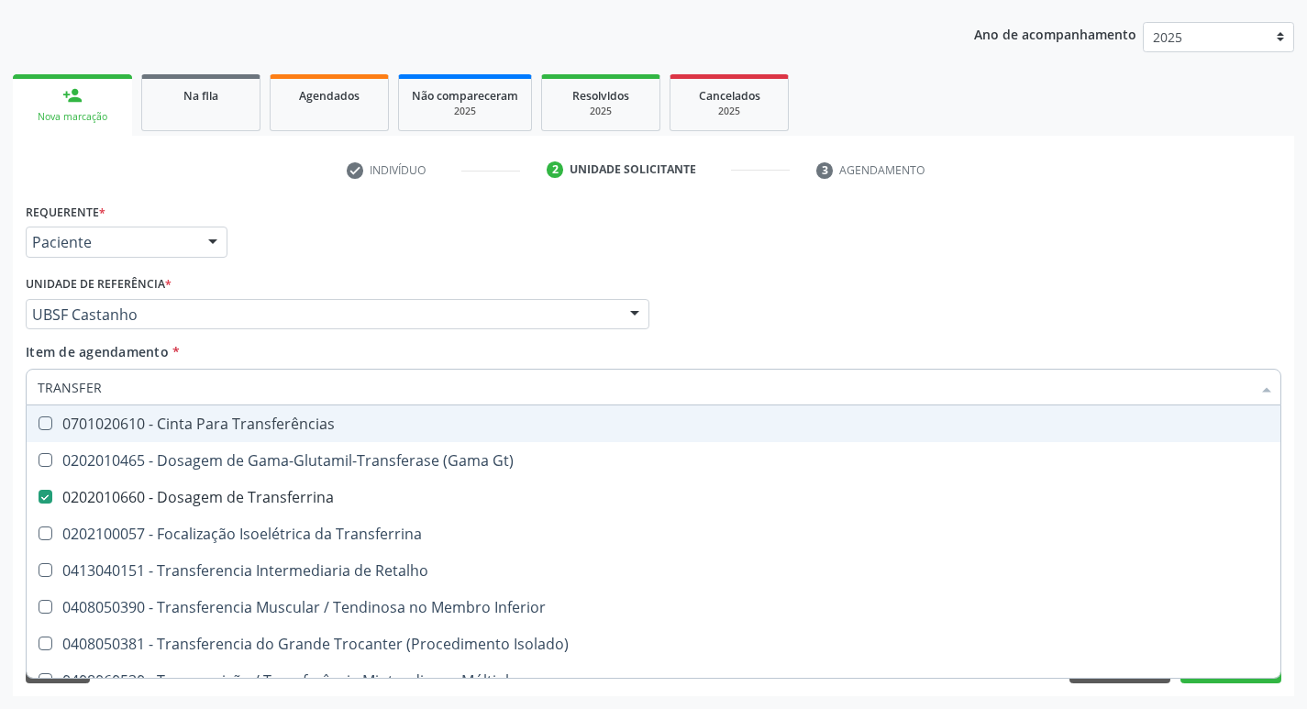
click at [1070, 261] on div "Requerente * Paciente Médico(a) Enfermeiro(a) Paciente Nenhum resultado encontr…" at bounding box center [653, 234] width 1265 height 72
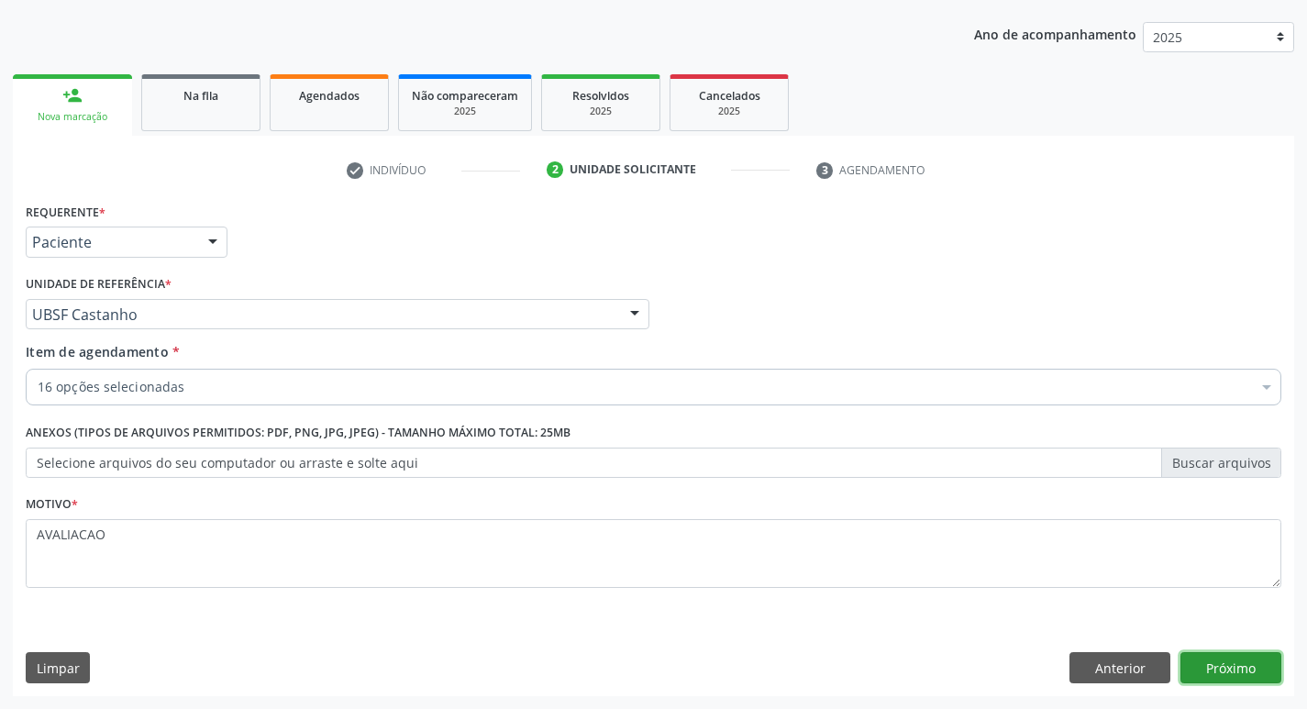
click at [1218, 663] on button "Próximo" at bounding box center [1230, 667] width 101 height 31
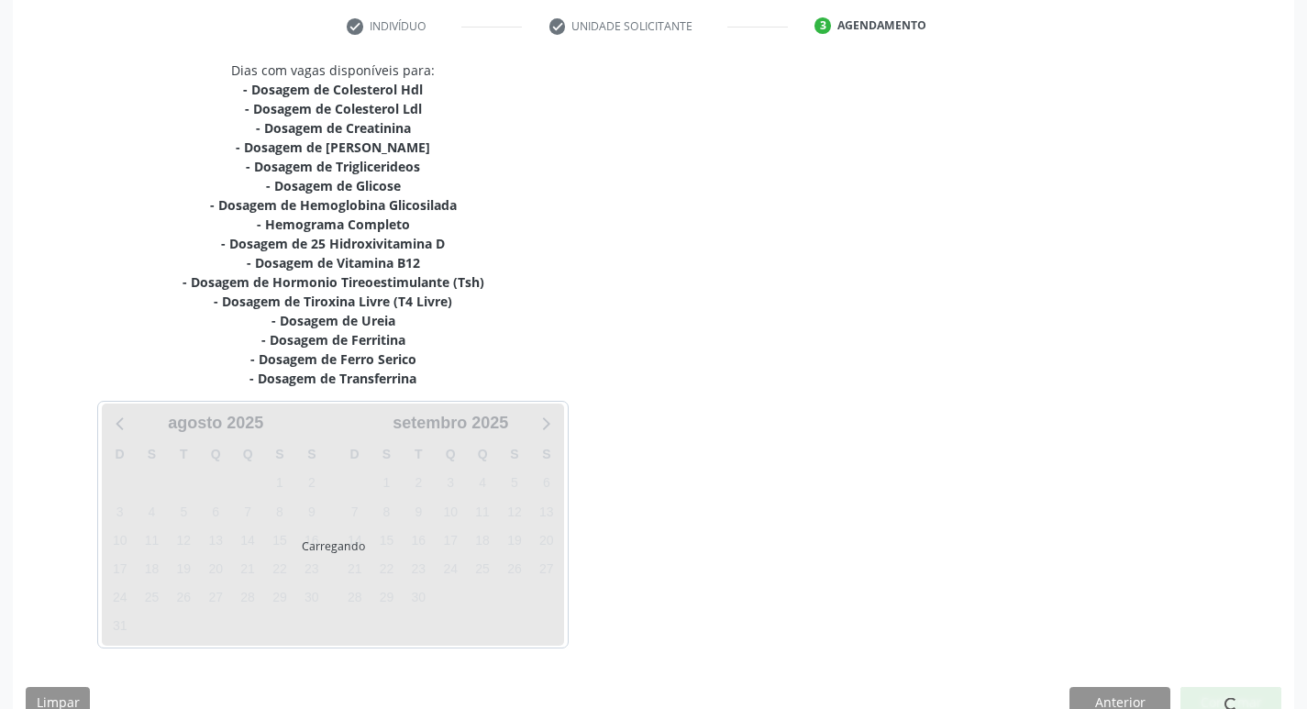
scroll to position [378, 0]
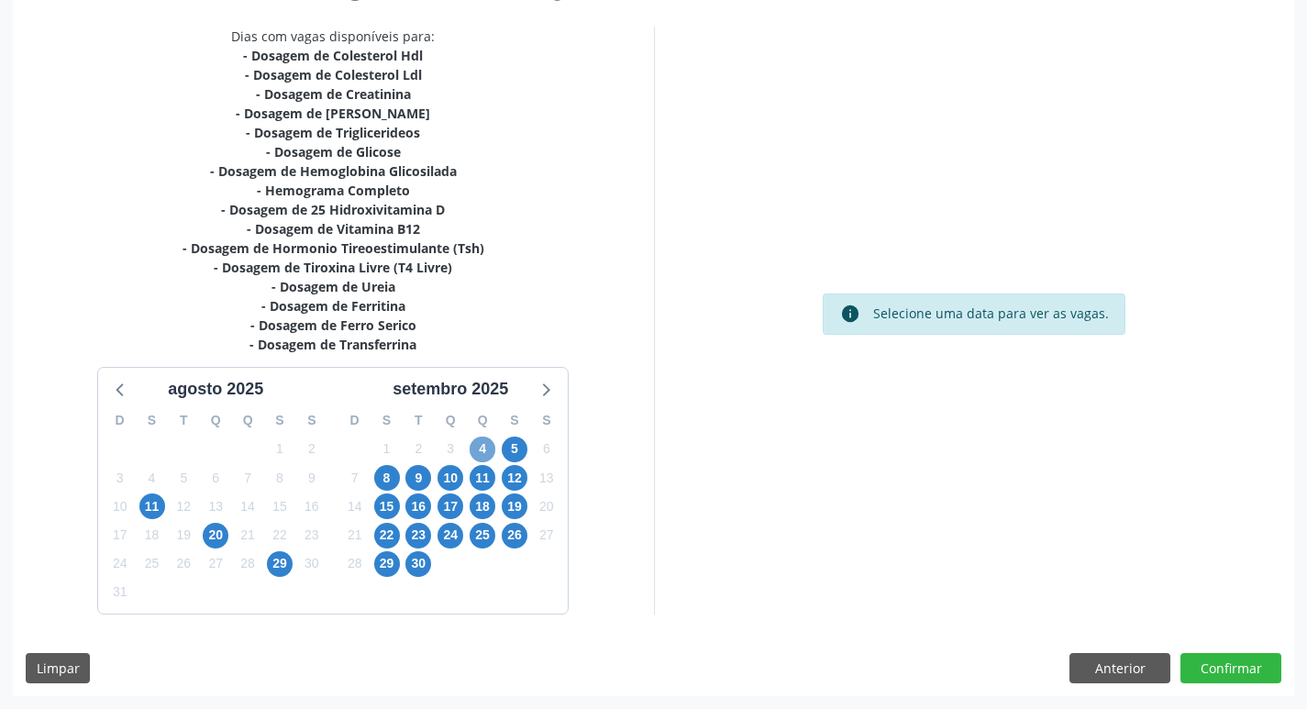
click at [490, 439] on span "4" at bounding box center [483, 450] width 26 height 26
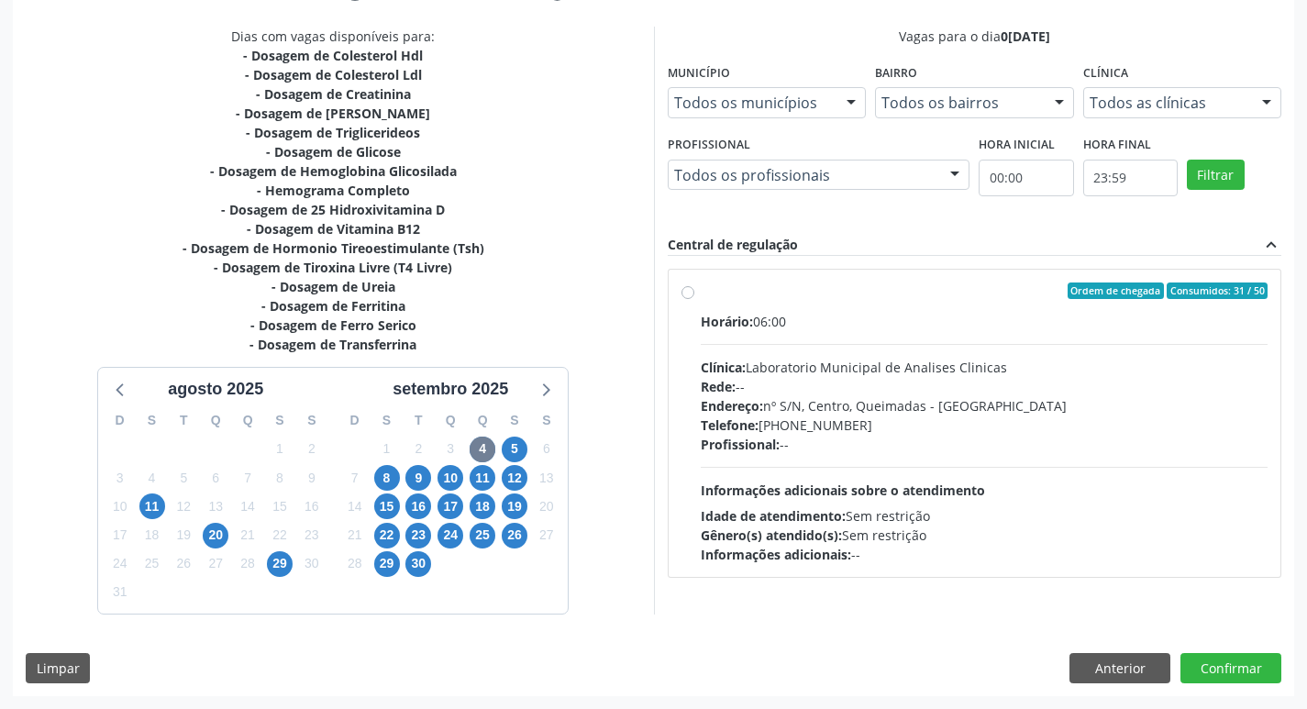
click at [935, 396] on div "Endereço: nº S/N, Centro, Queimadas - [GEOGRAPHIC_DATA]" at bounding box center [985, 405] width 568 height 19
click at [694, 299] on input "Ordem de chegada Consumidos: 31 / 50 Horário: 06:00 Clínica: Laboratorio Munici…" at bounding box center [687, 290] width 13 height 17
radio input "true"
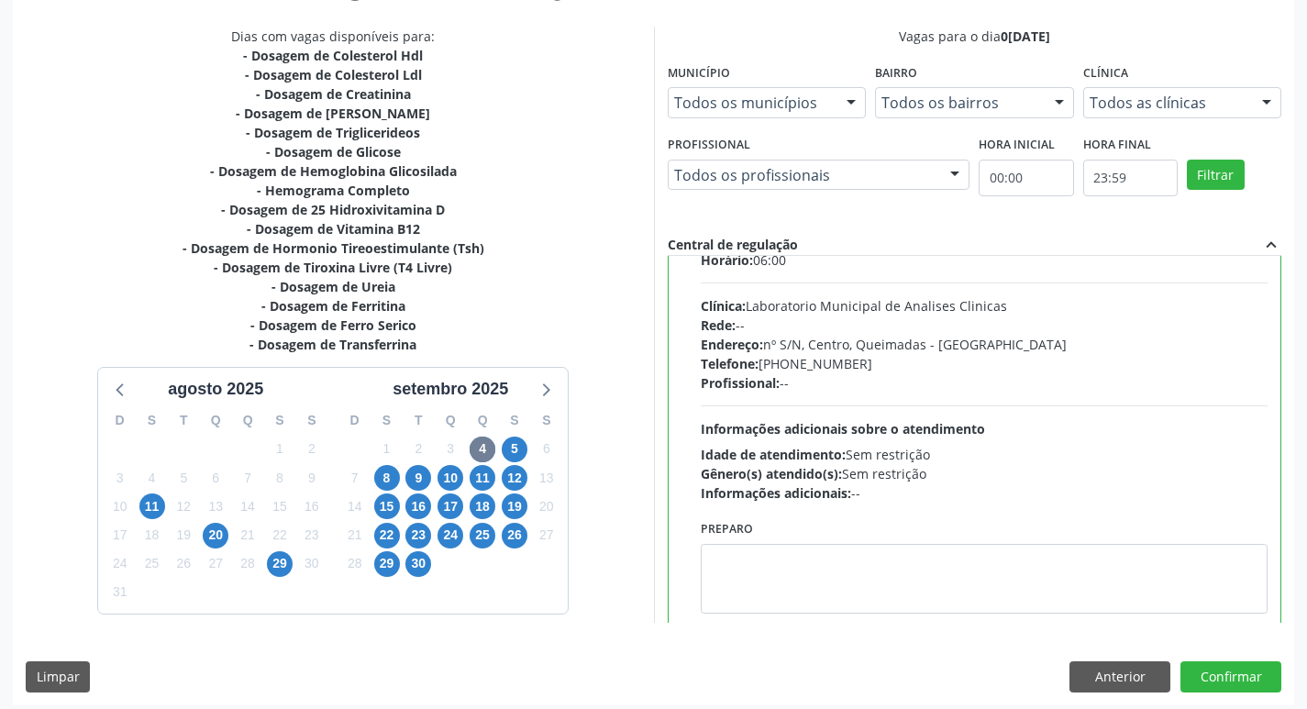
scroll to position [91, 0]
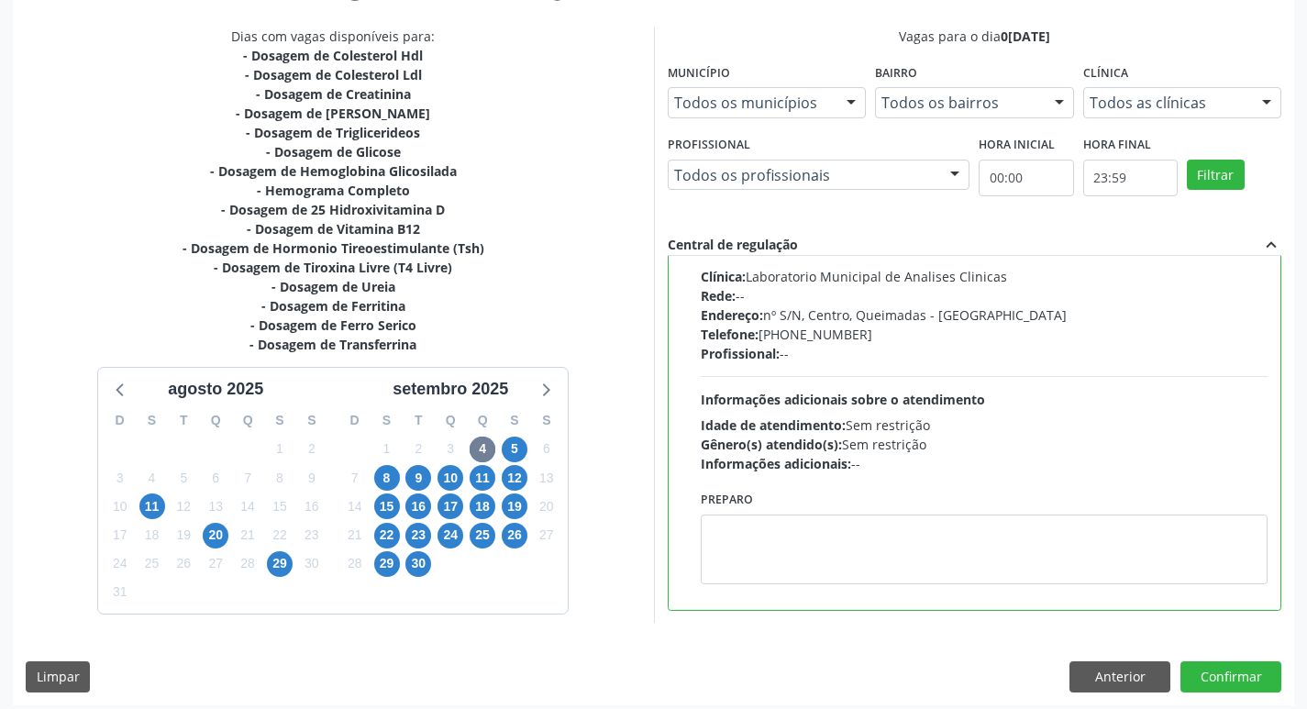
click at [794, 606] on div "Ordem de chegada Consumidos: 31 / 50 Horário: 06:00 Clínica: Laboratorio Munici…" at bounding box center [975, 394] width 613 height 430
click at [762, 560] on textarea at bounding box center [985, 549] width 568 height 70
paste textarea "IR EM [GEOGRAPHIC_DATA]"
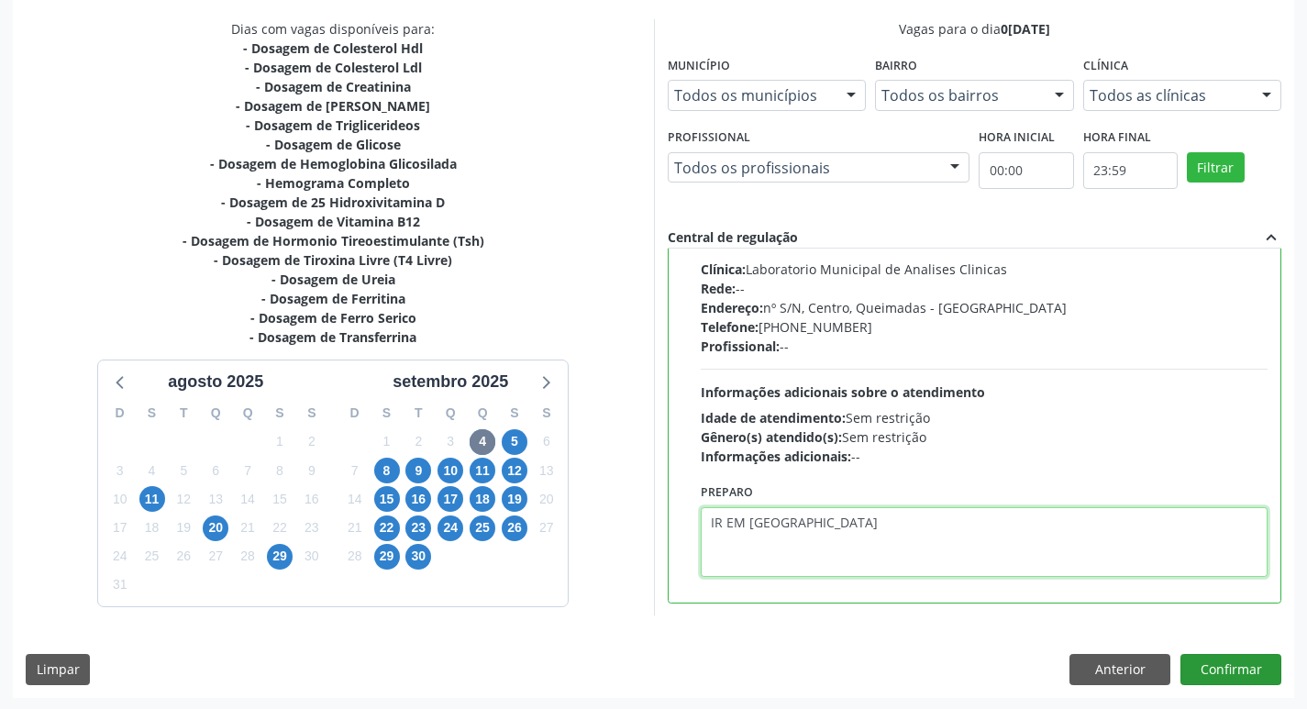
scroll to position [387, 0]
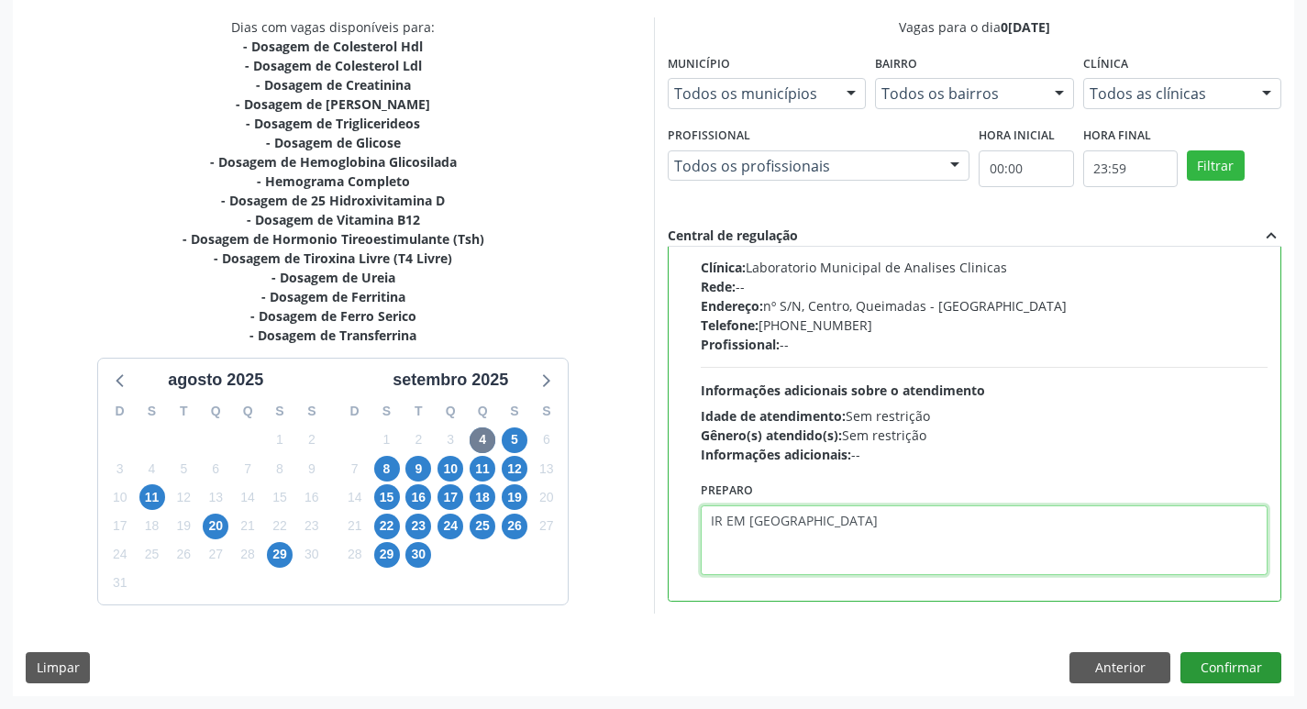
type textarea "IR EM [GEOGRAPHIC_DATA]"
click at [1222, 652] on button "Confirmar" at bounding box center [1230, 667] width 101 height 31
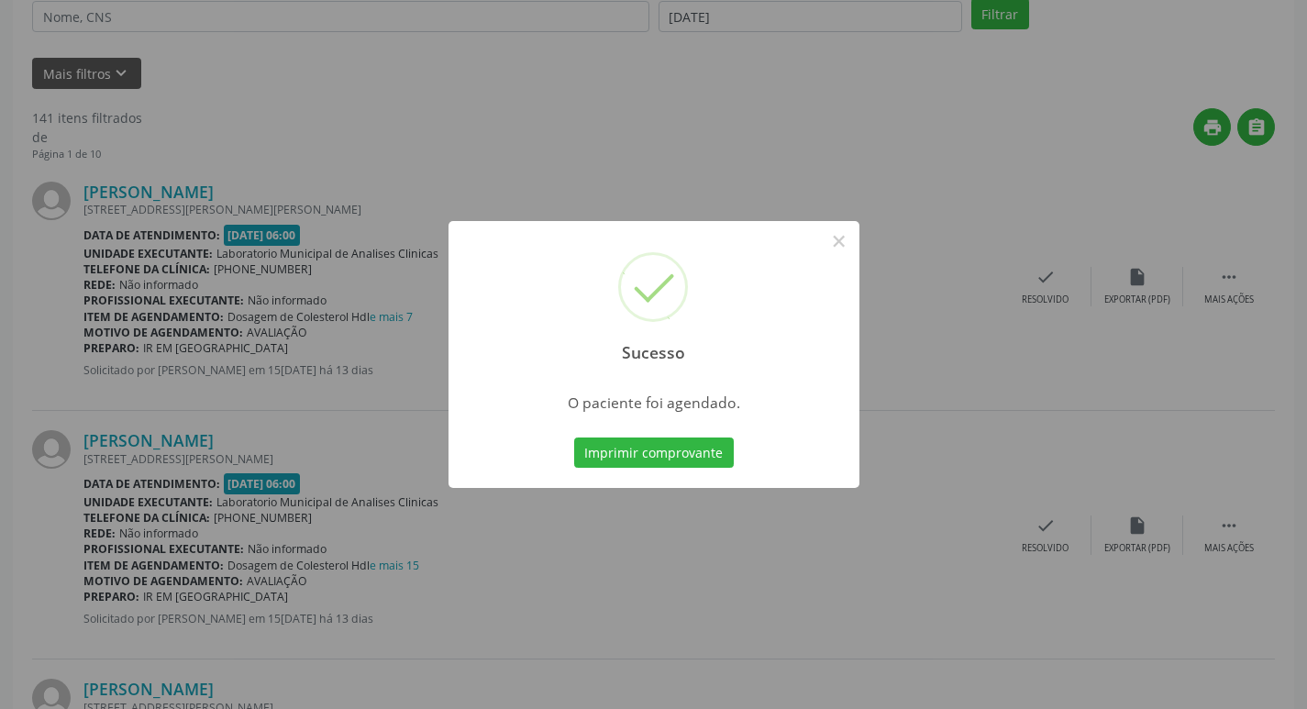
scroll to position [0, 0]
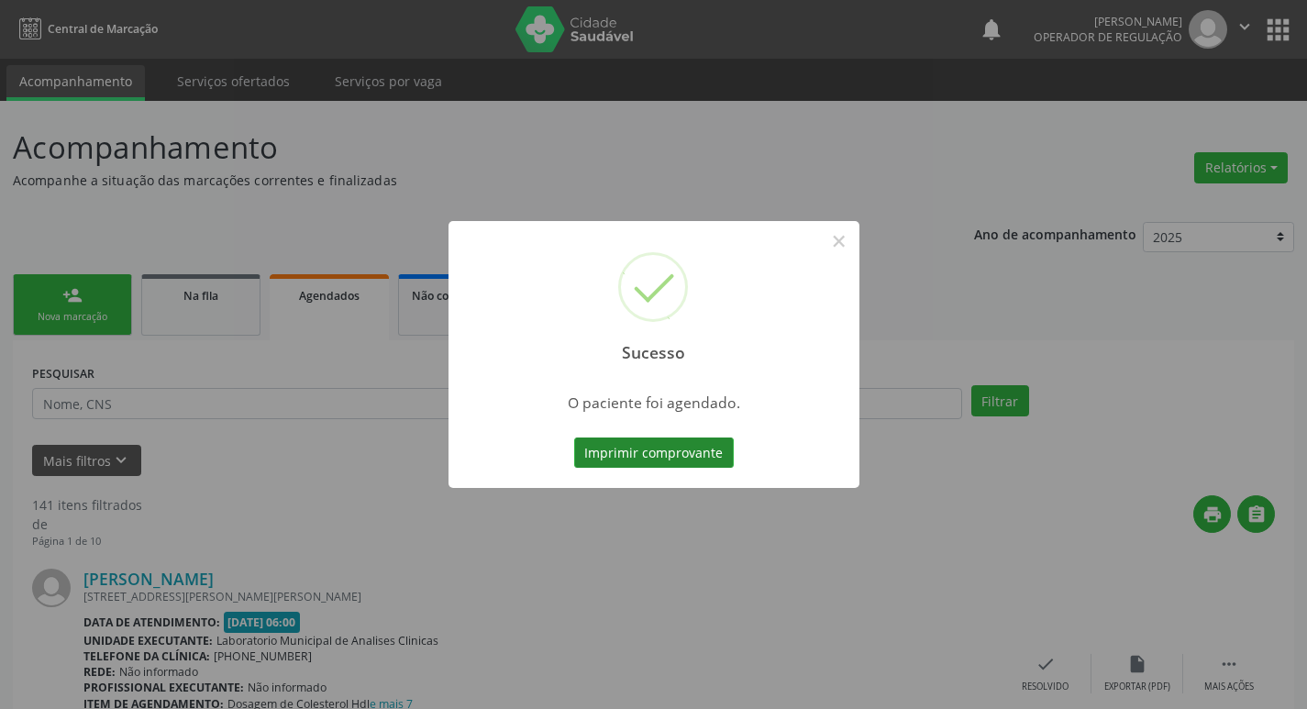
click at [662, 462] on button "Imprimir comprovante" at bounding box center [654, 452] width 160 height 31
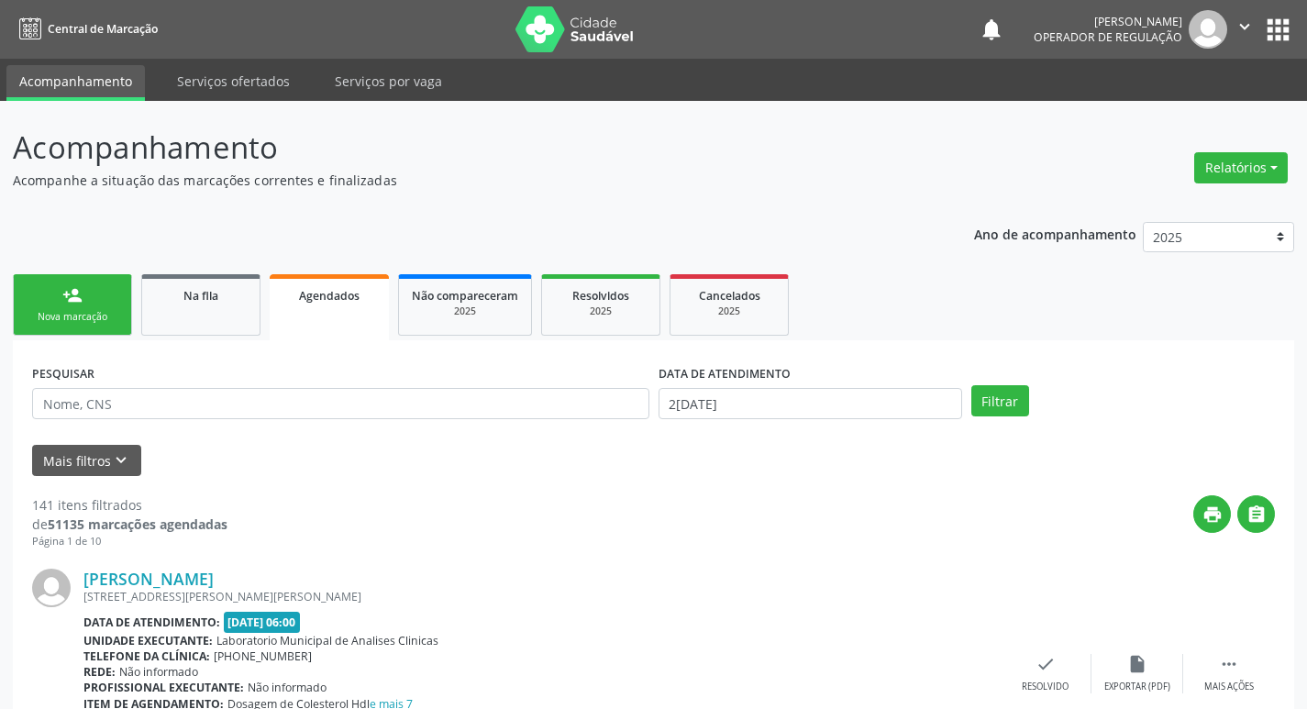
click at [79, 329] on link "person_add Nova marcação" at bounding box center [72, 304] width 119 height 61
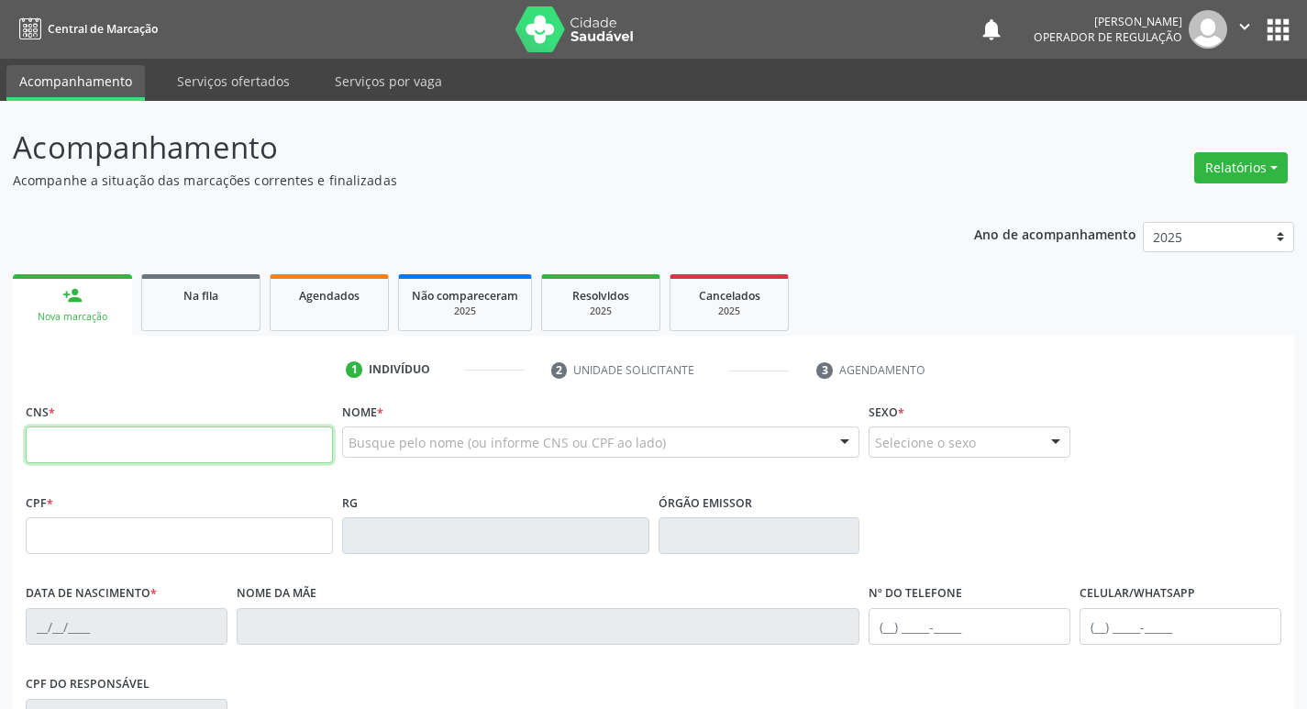
click at [111, 446] on input "text" at bounding box center [179, 444] width 307 height 37
type input "703 4010 5179 9800"
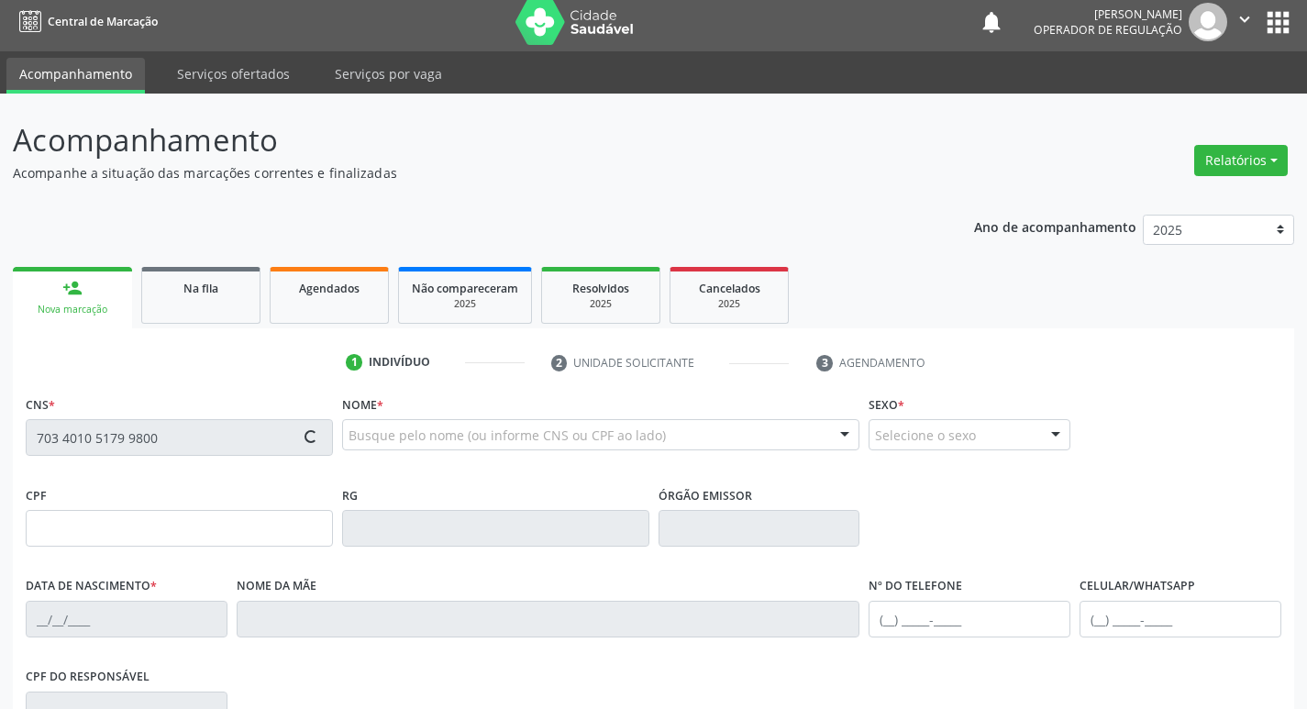
type input "123.237.604-32"
type input "18/03/1998"
type input "Sebastiana Cordeiro Ferreira"
type input "(83) 99131-7378"
type input "708.181.494-85"
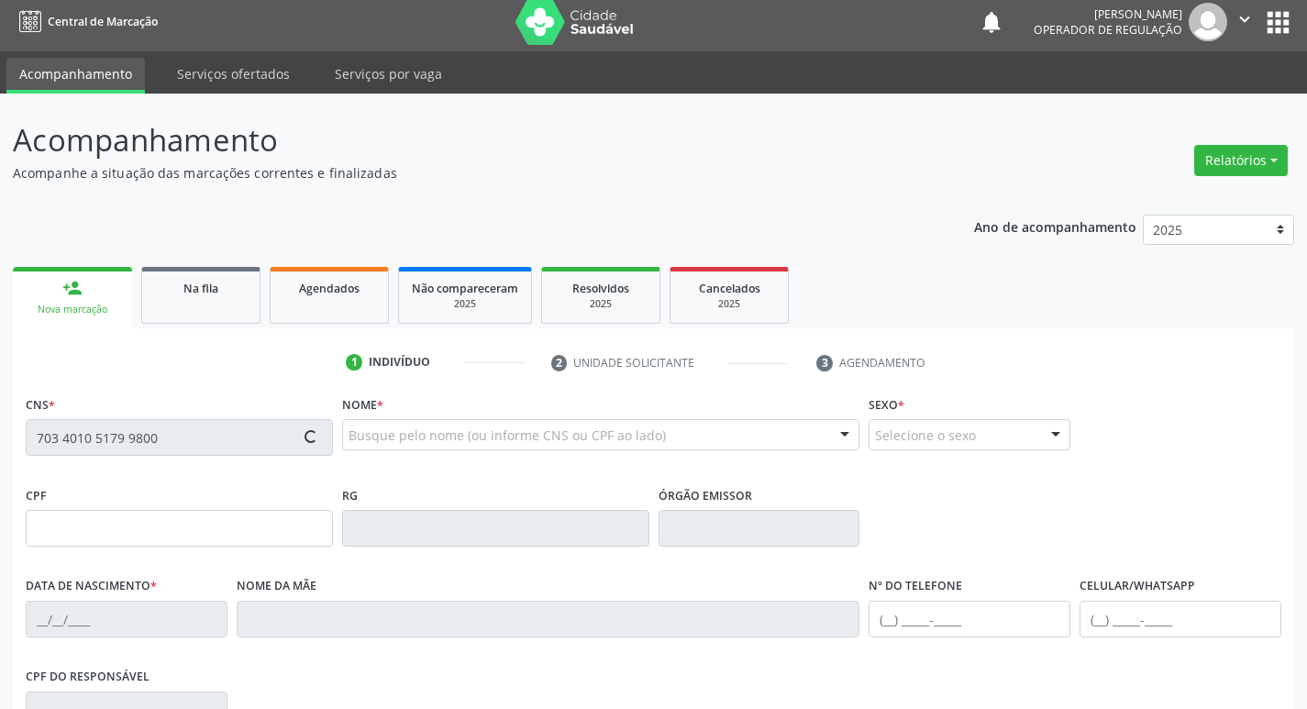
type input "43"
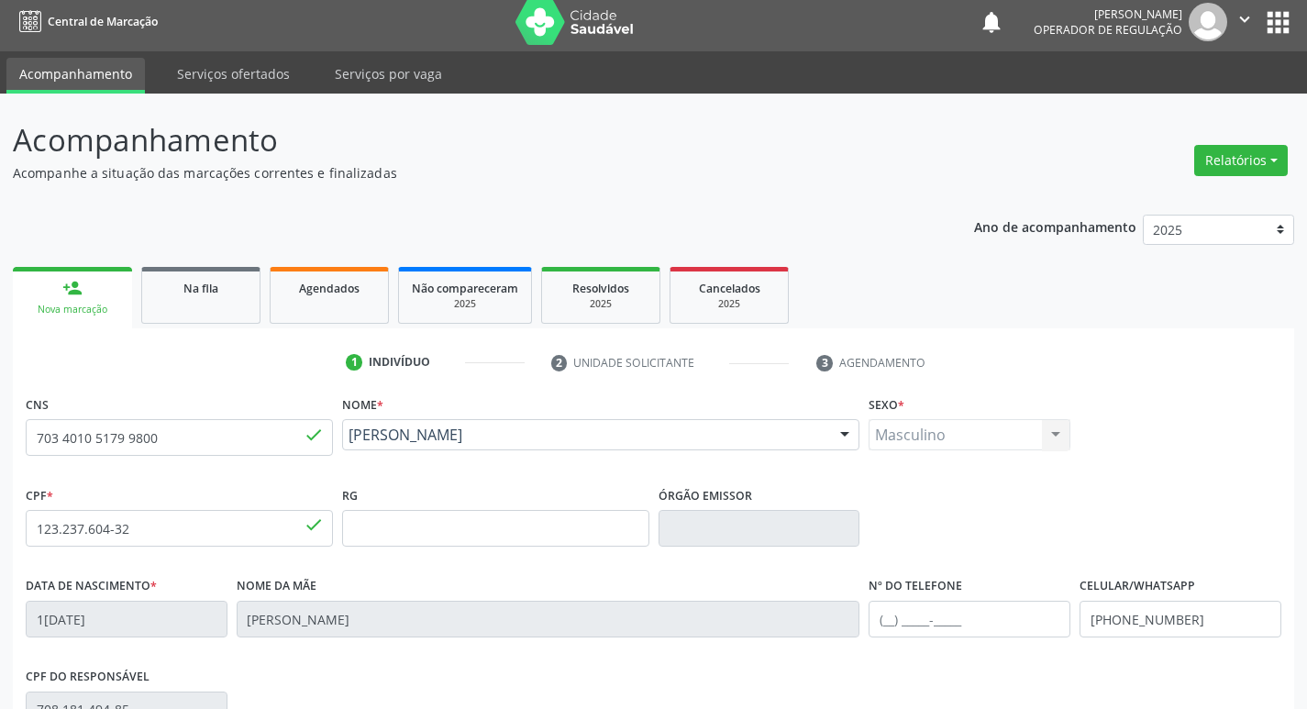
scroll to position [285, 0]
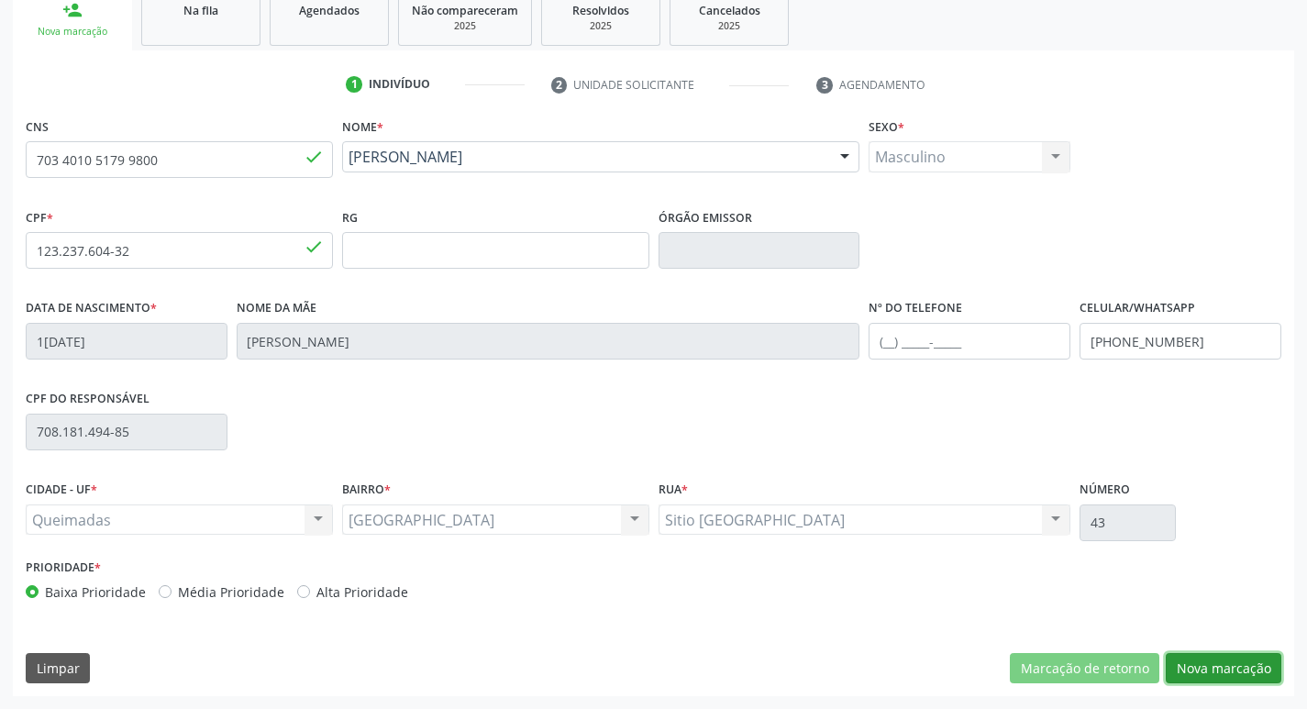
click at [1241, 662] on button "Nova marcação" at bounding box center [1224, 668] width 116 height 31
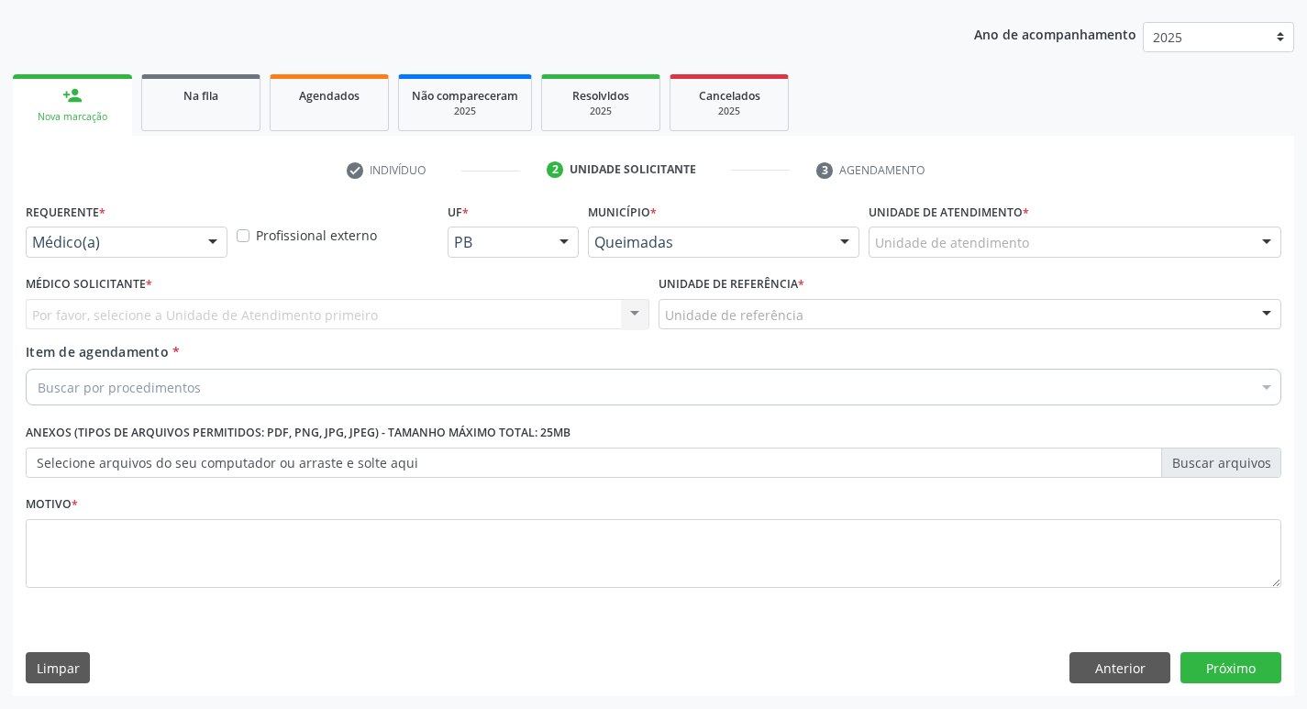
scroll to position [200, 0]
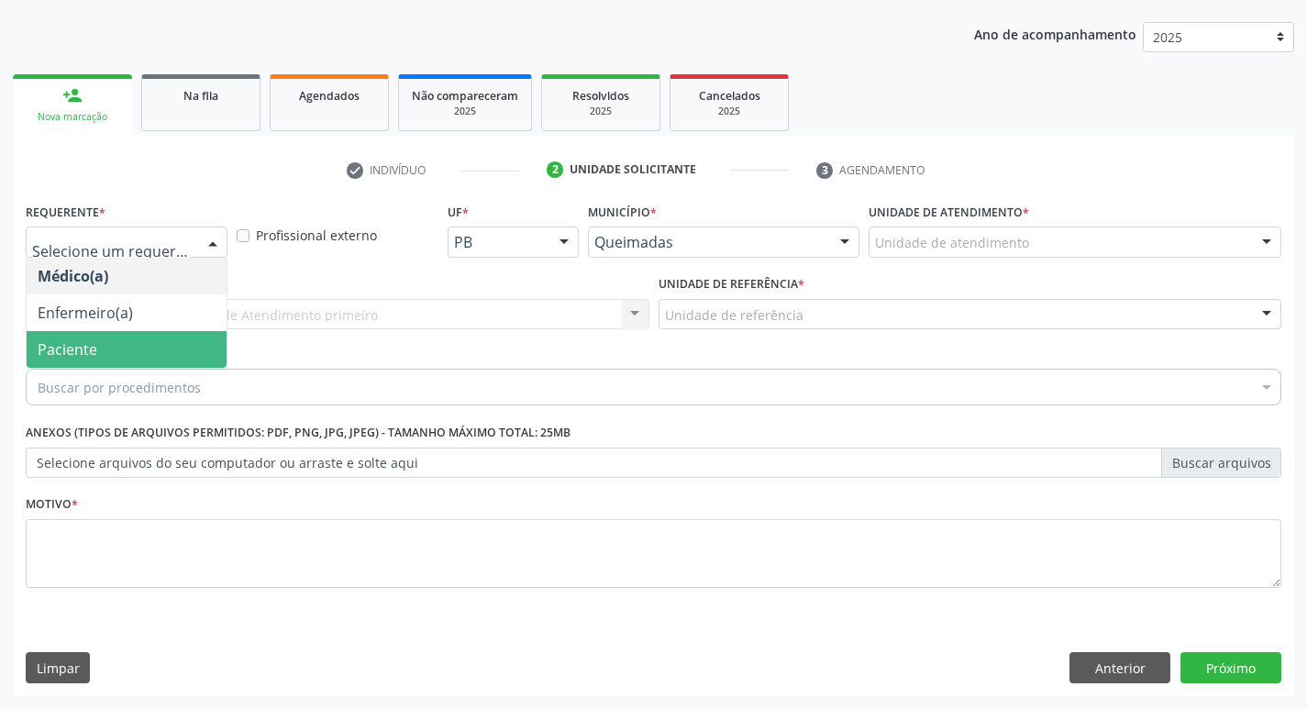
click at [105, 347] on span "Paciente" at bounding box center [127, 349] width 200 height 37
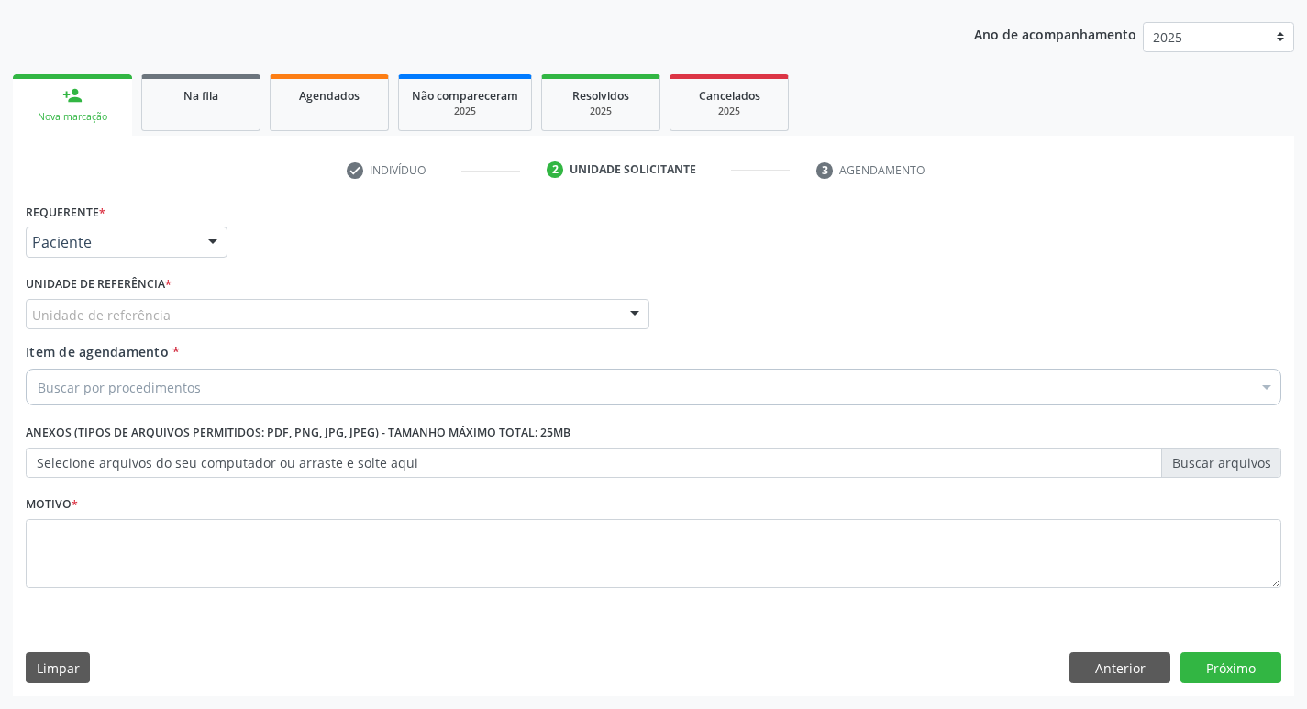
click at [83, 326] on div "Unidade de referência" at bounding box center [338, 314] width 624 height 31
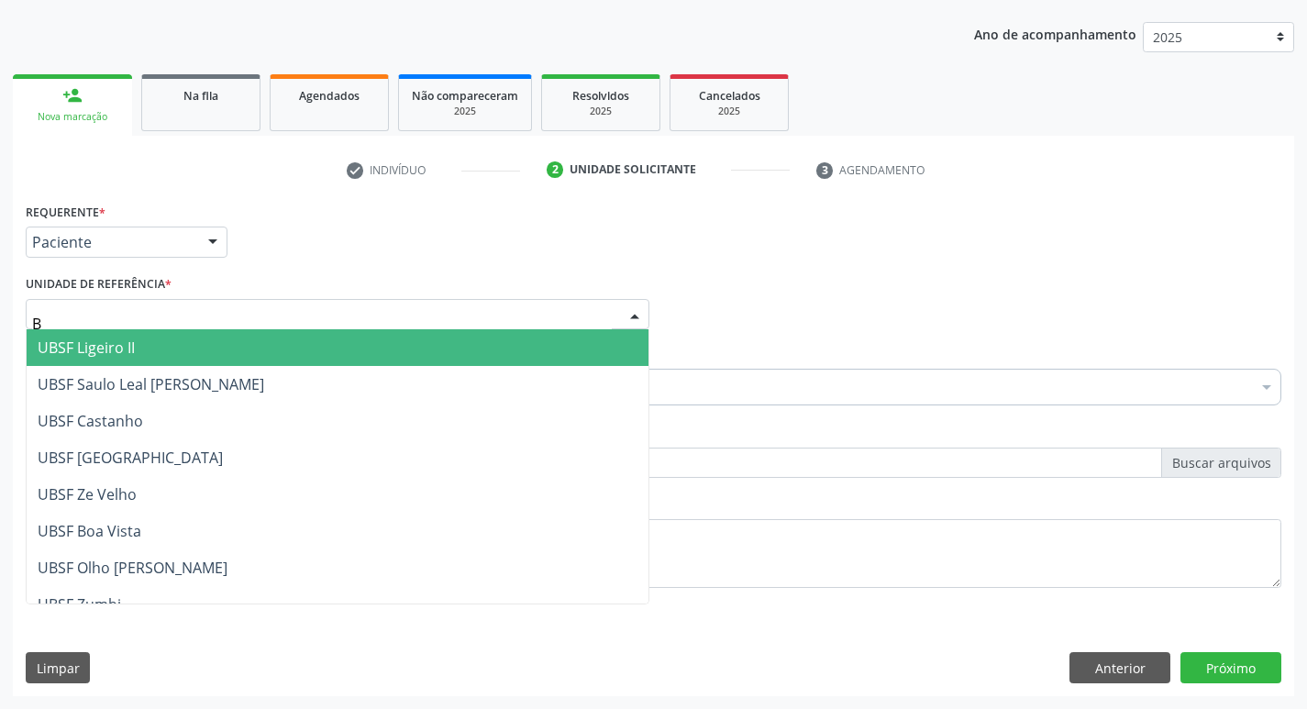
type input "BA"
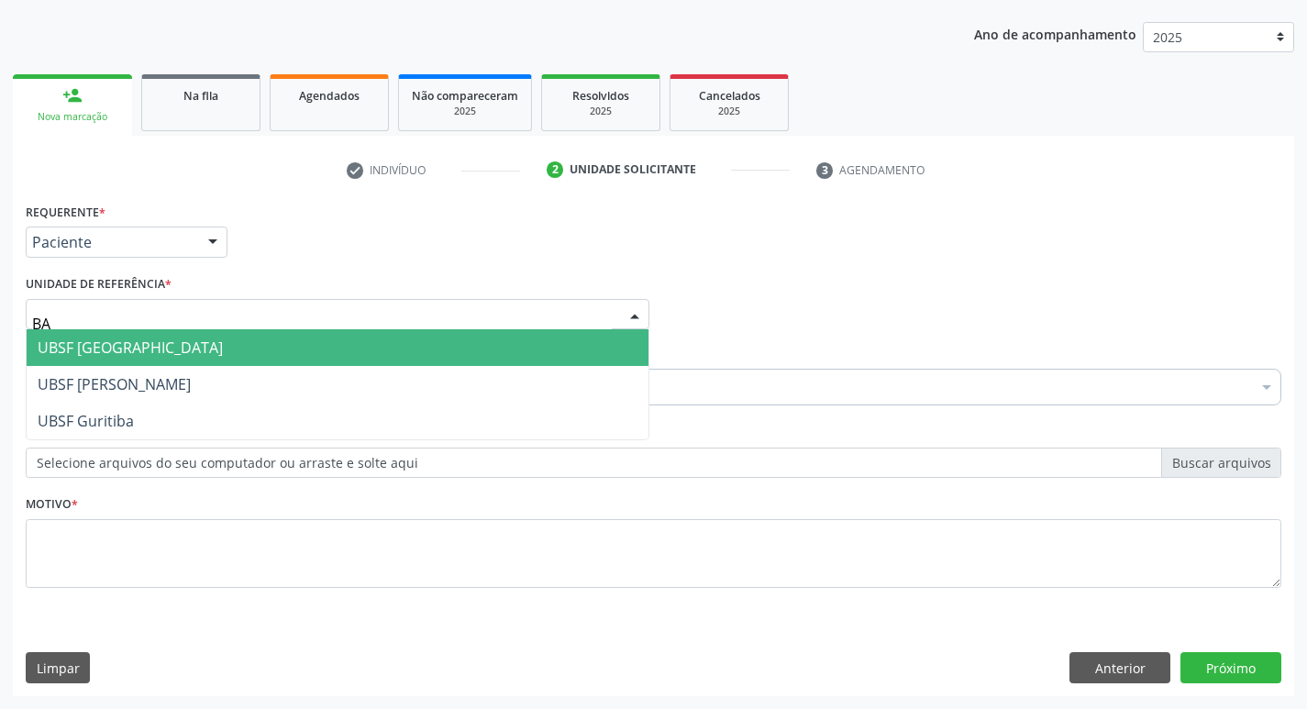
click at [120, 340] on span "UBSF [GEOGRAPHIC_DATA]" at bounding box center [130, 347] width 185 height 20
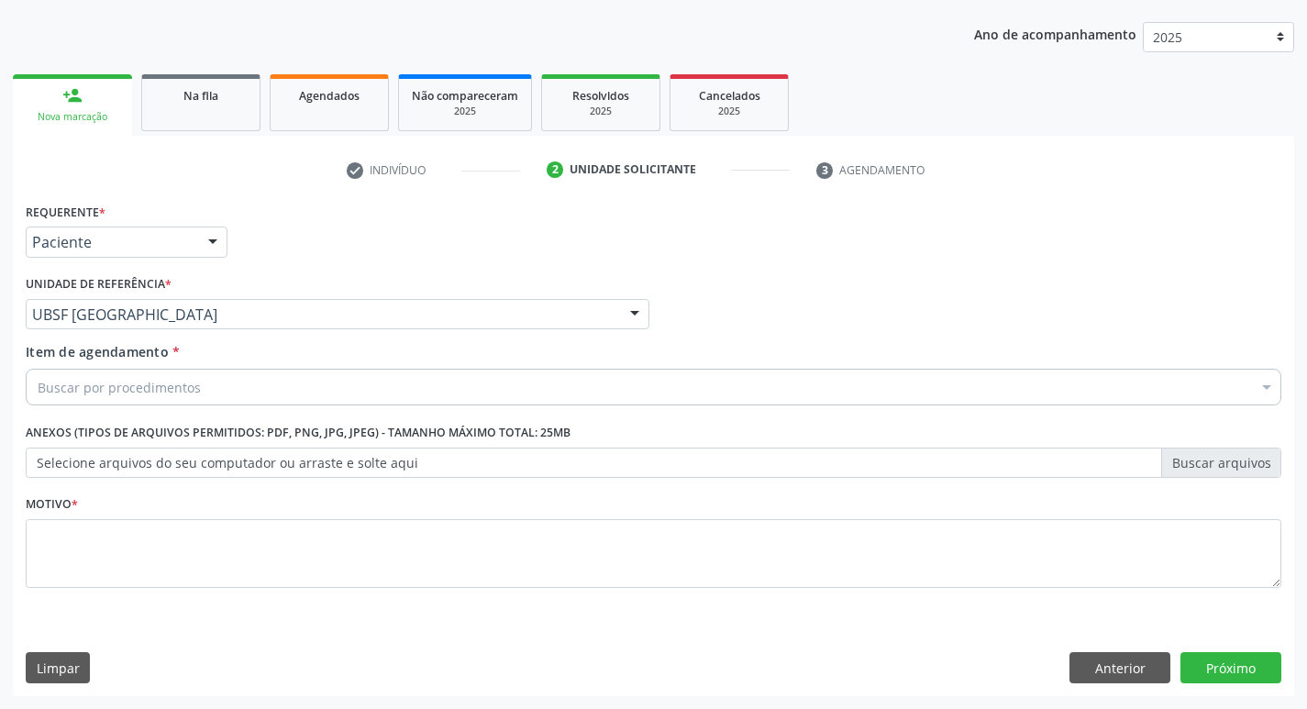
click at [119, 506] on div "Motivo *" at bounding box center [653, 539] width 1255 height 97
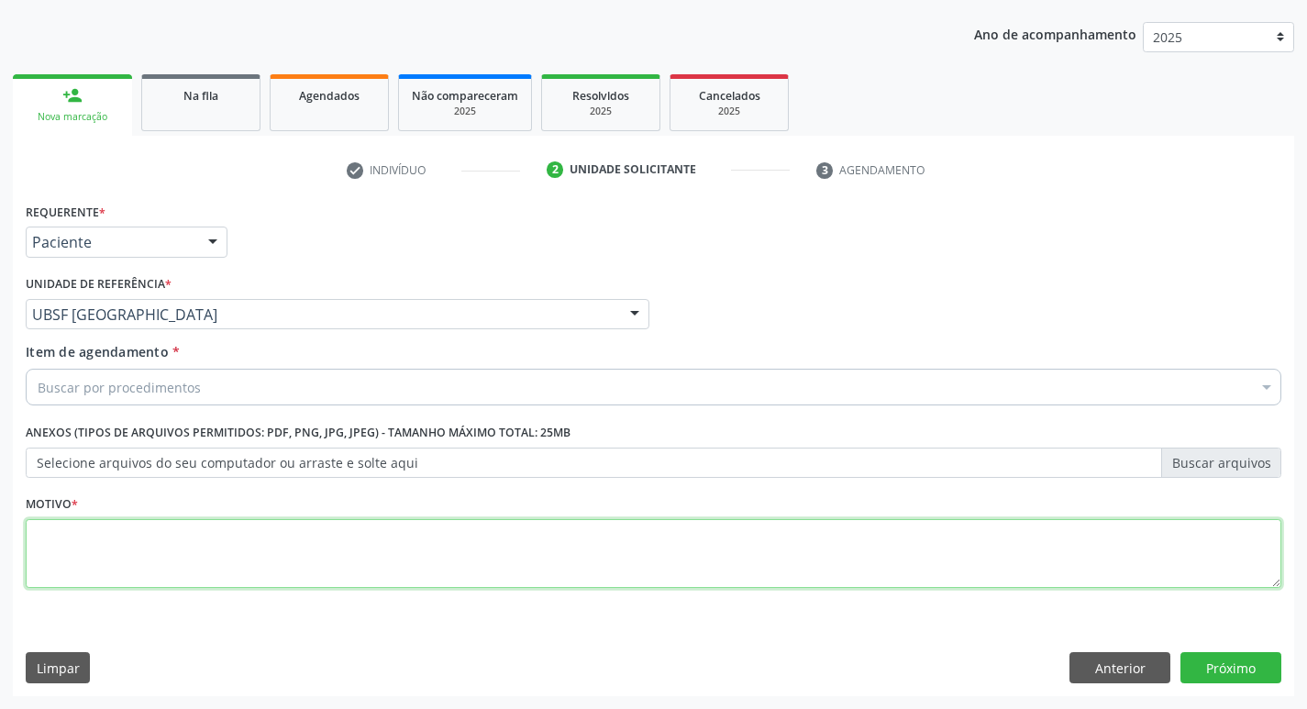
click at [117, 556] on textarea at bounding box center [653, 554] width 1255 height 70
type textarea "AVALIACAO"
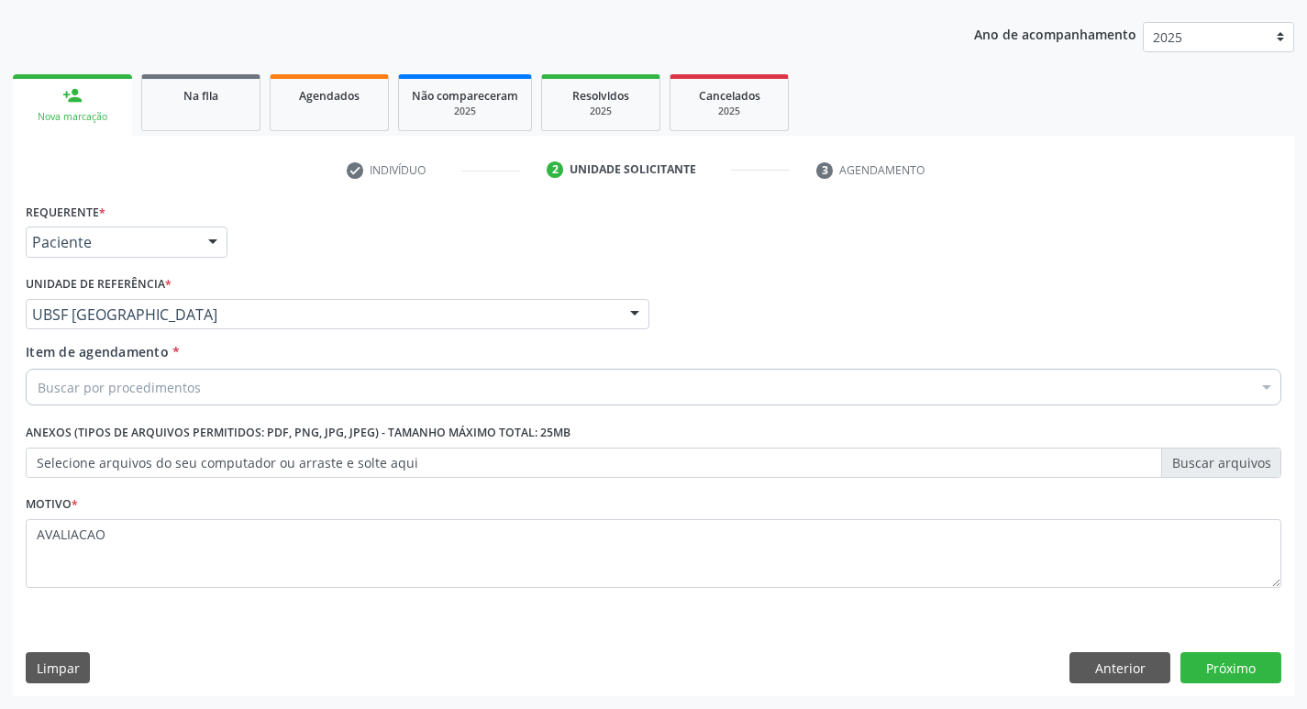
click at [114, 400] on div "Buscar por procedimentos" at bounding box center [653, 387] width 1255 height 37
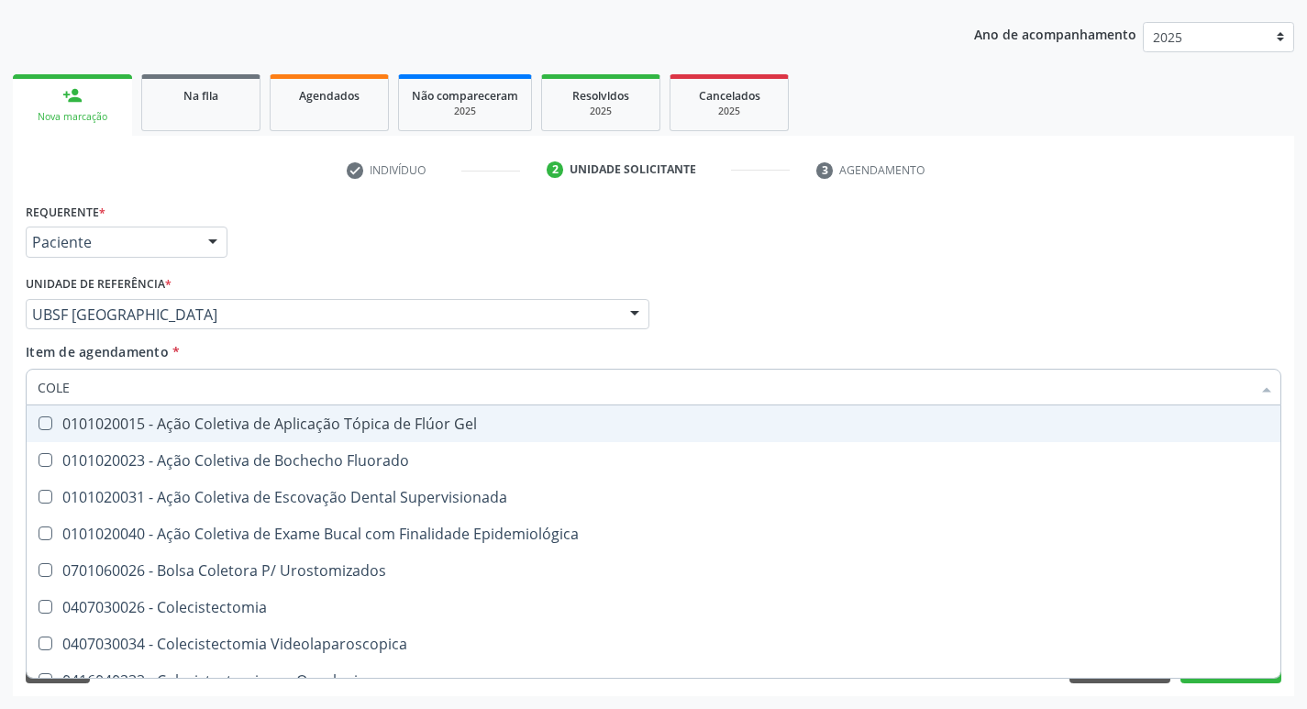
type input "COLES"
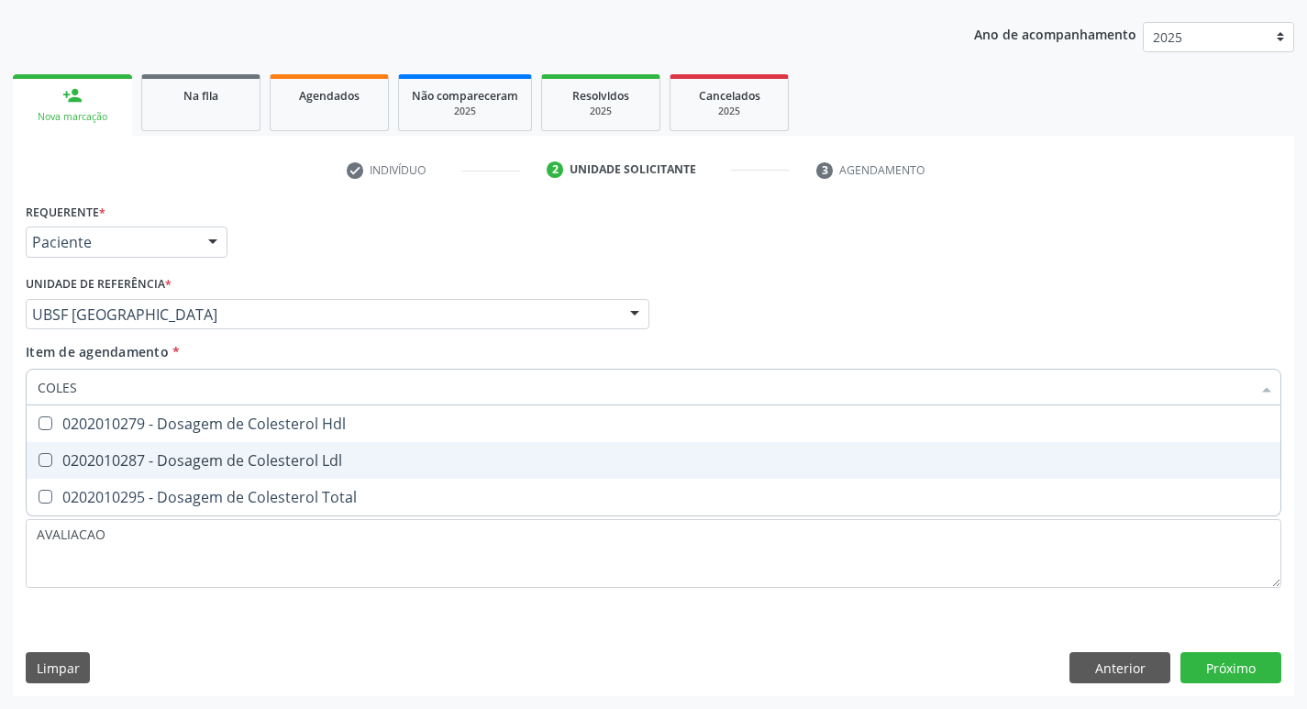
click at [148, 447] on span "0202010287 - Dosagem de Colesterol Ldl" at bounding box center [654, 460] width 1254 height 37
checkbox Ldl "true"
click at [145, 436] on span "0202010279 - Dosagem de Colesterol Hdl" at bounding box center [654, 423] width 1254 height 37
checkbox Hdl "true"
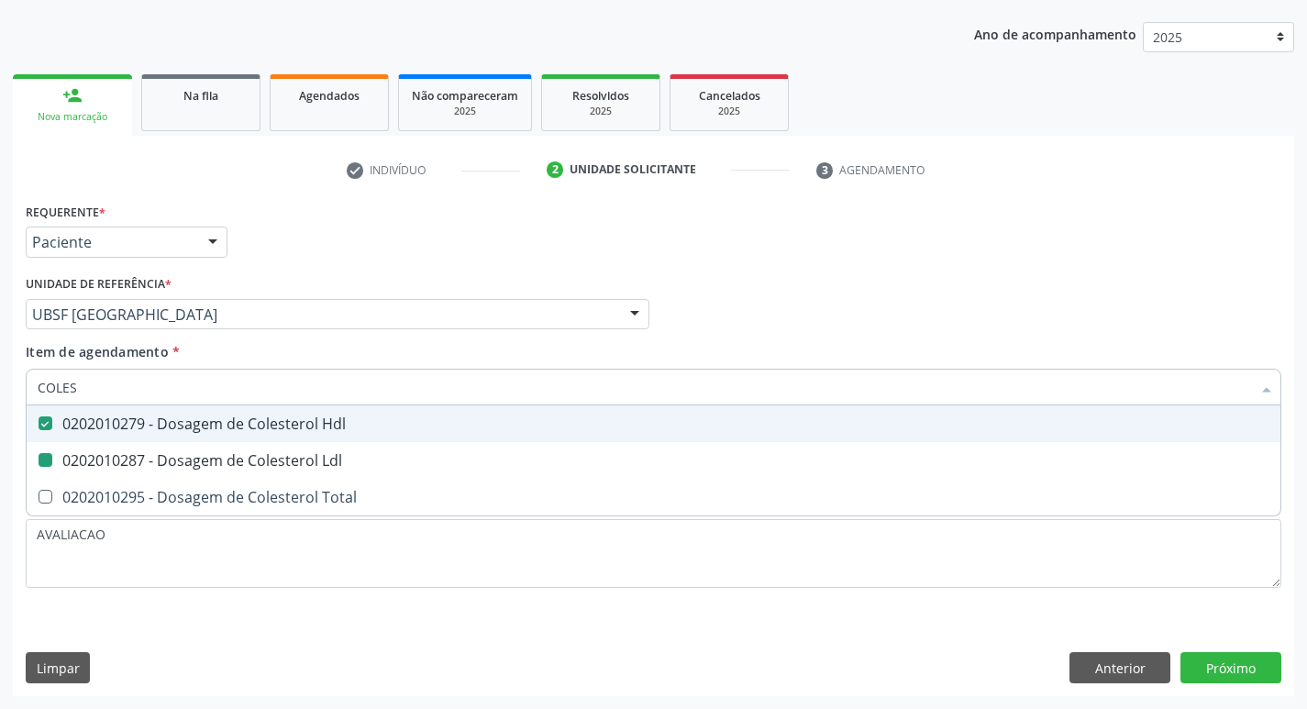
type input "COLE"
checkbox Hdl "false"
checkbox Ldl "false"
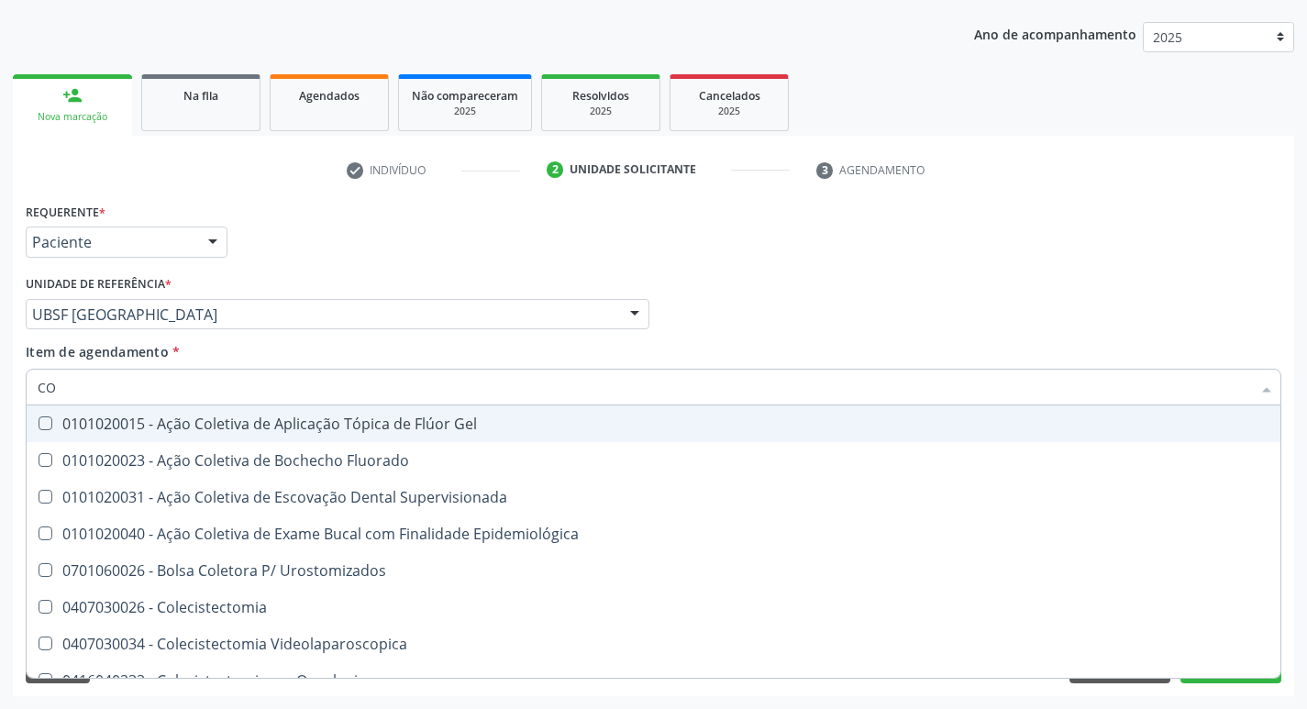
type input "C"
checkbox Hdl "false"
checkbox Ldl "false"
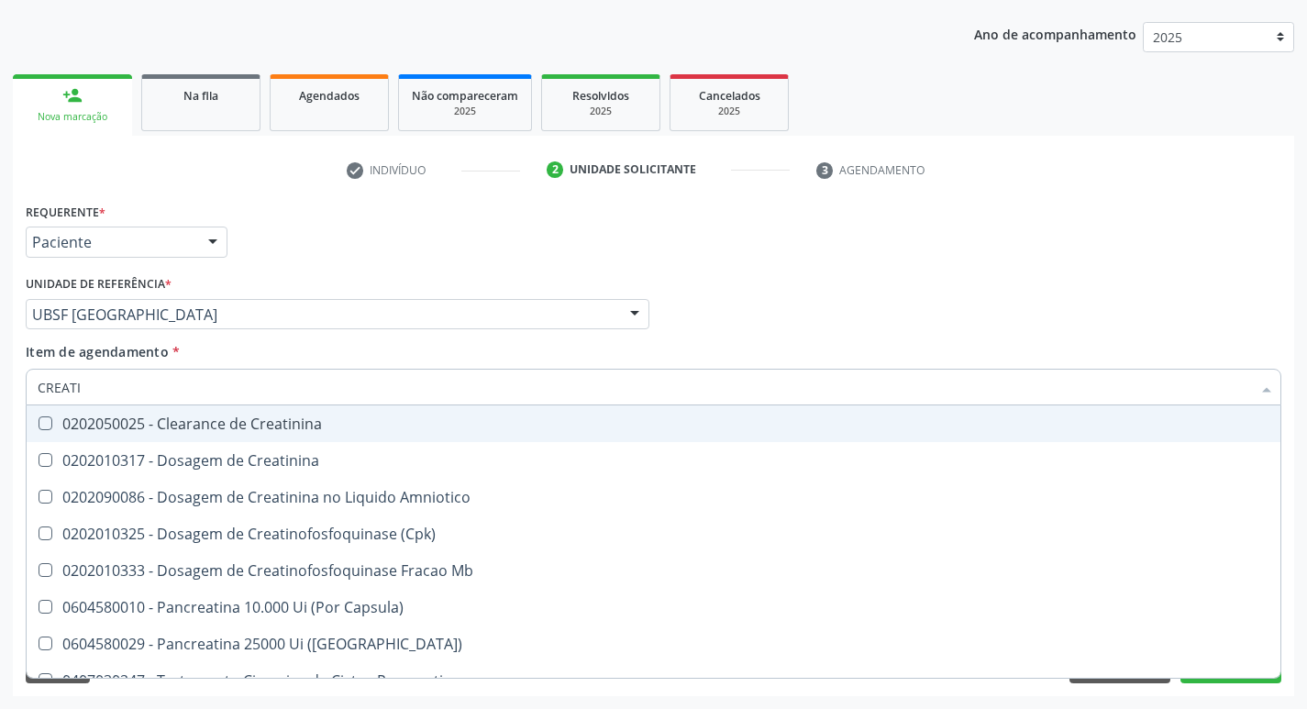
type input "CREATIN"
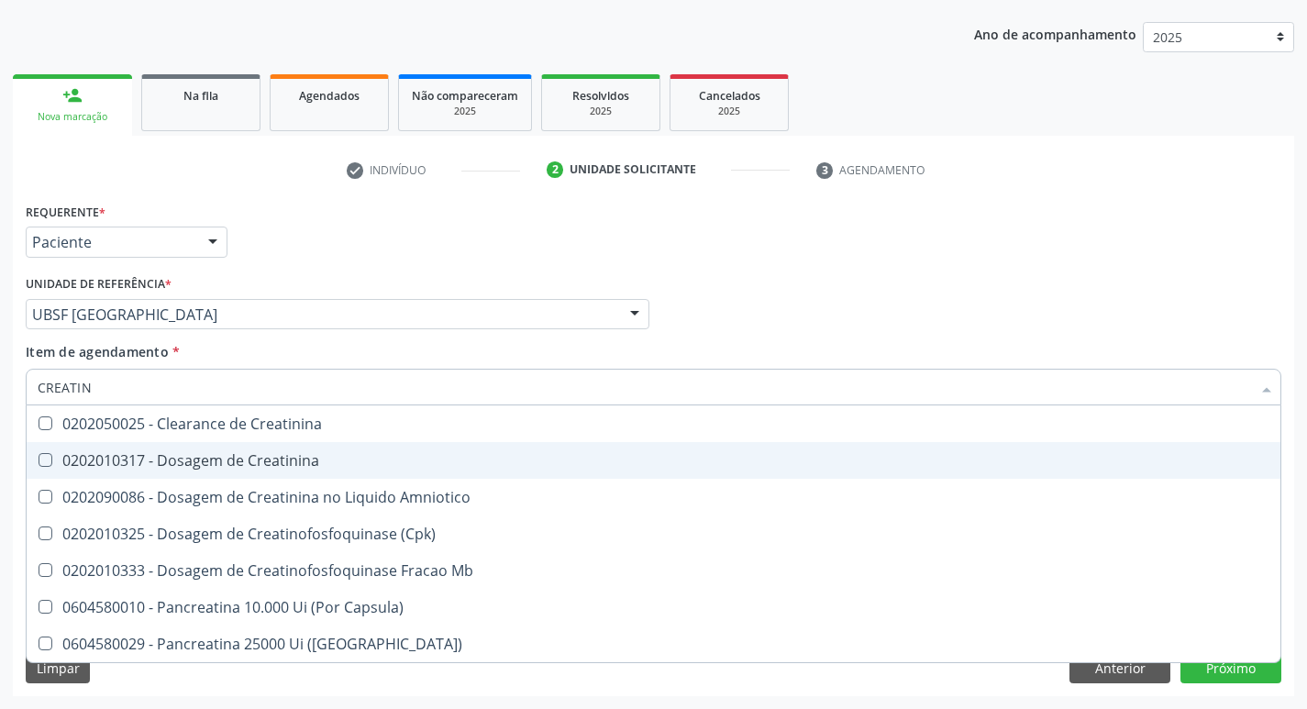
click at [214, 466] on div "0202010317 - Dosagem de Creatinina" at bounding box center [654, 460] width 1232 height 15
checkbox Creatinina "true"
type input "C"
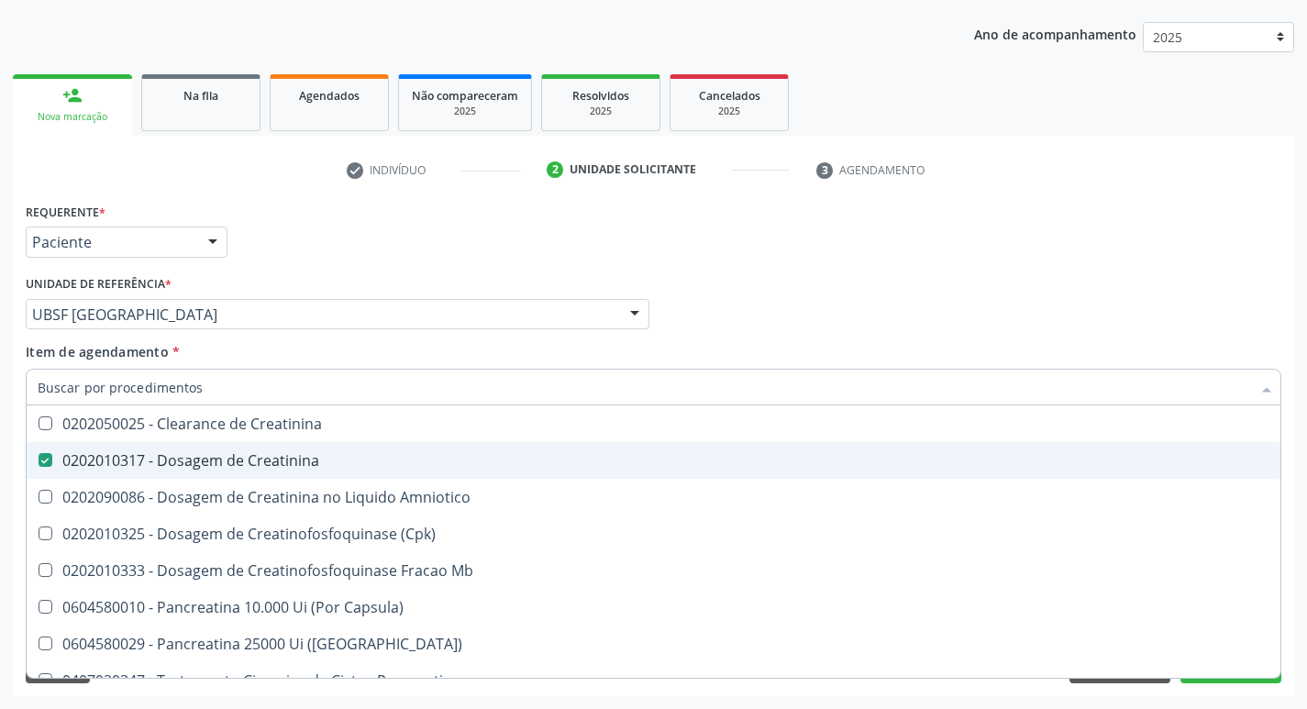
checkbox Creatinina "false"
checkbox Amniotico "false"
checkbox Mb "false"
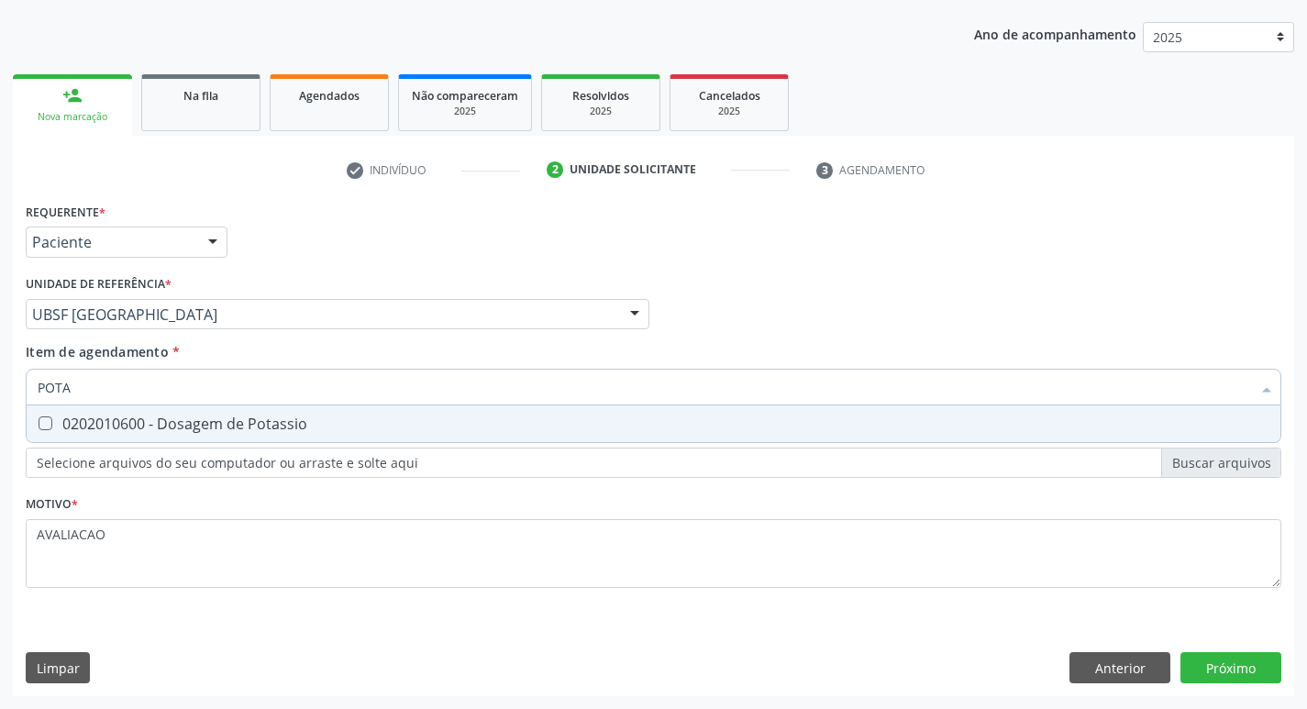
type input "POTAS"
click at [238, 431] on div "0202010600 - Dosagem de Potassio" at bounding box center [654, 423] width 1232 height 15
checkbox Potassio "true"
type input "P"
checkbox Potassio "false"
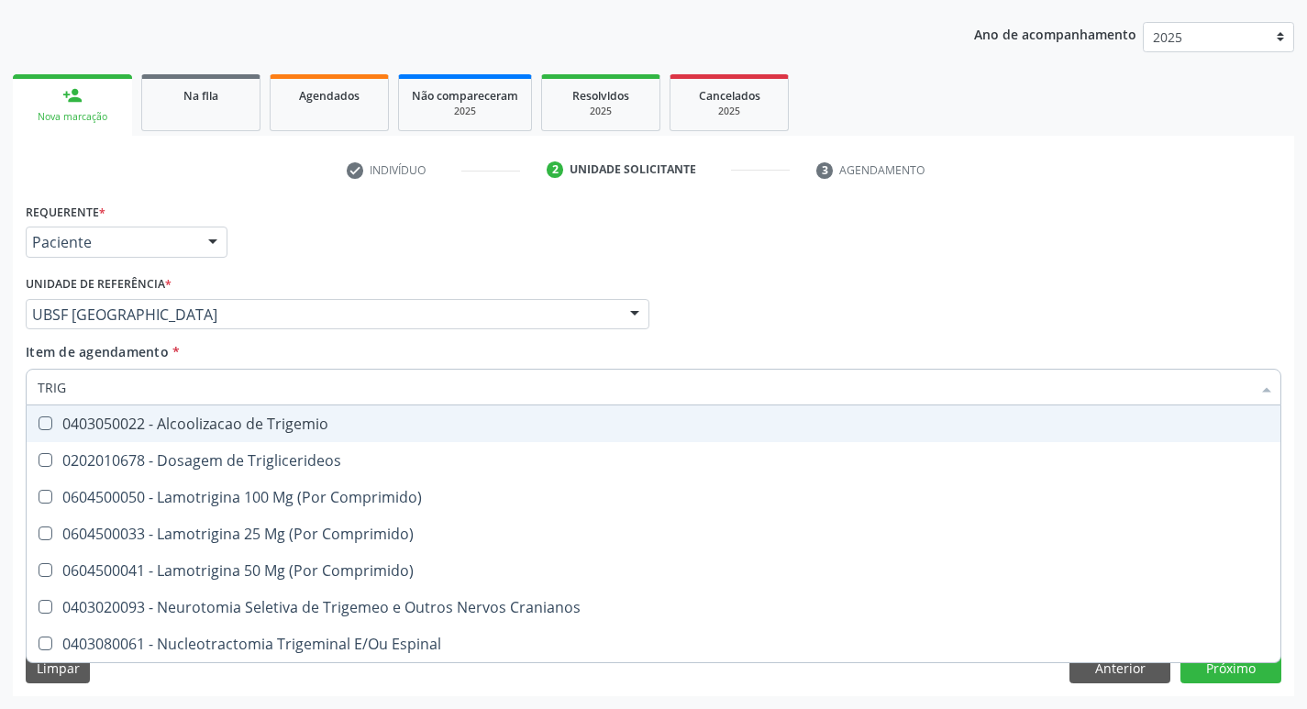
type input "TRIGL"
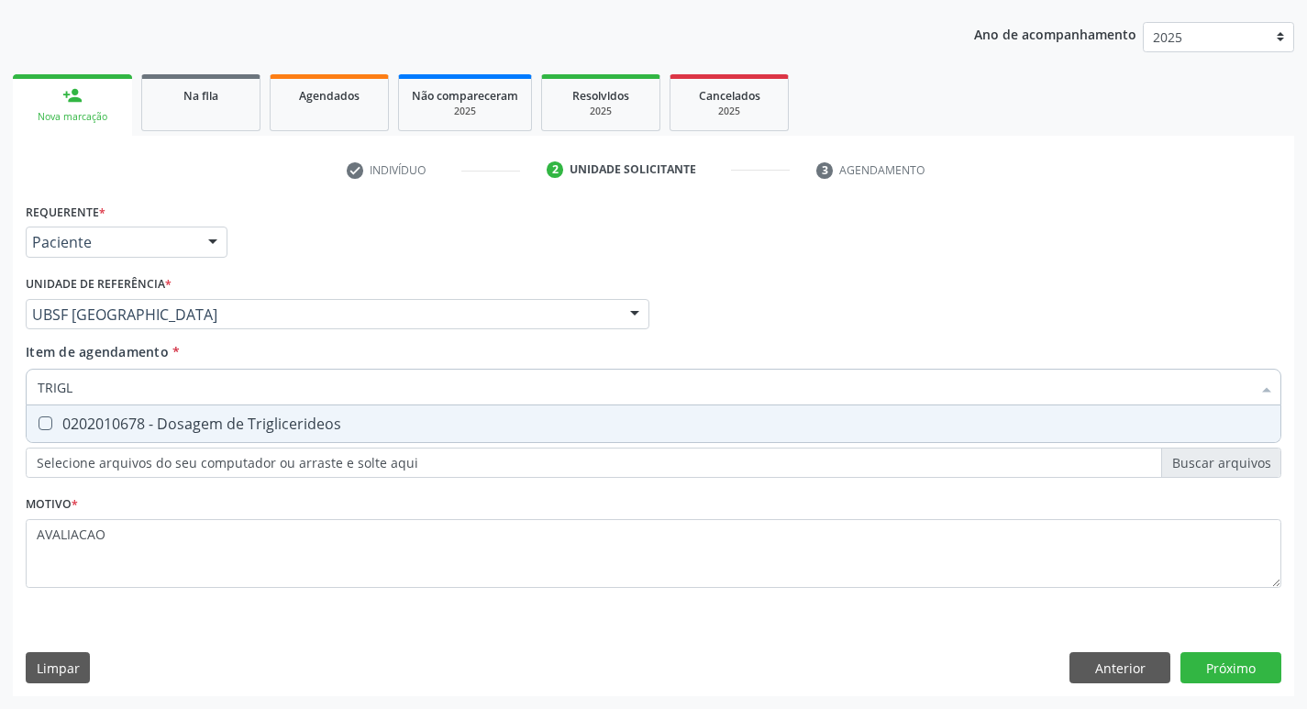
click at [233, 439] on span "0202010678 - Dosagem de Triglicerideos" at bounding box center [654, 423] width 1254 height 37
checkbox Triglicerideos "true"
type input "TRIG"
checkbox Triglicerideos "false"
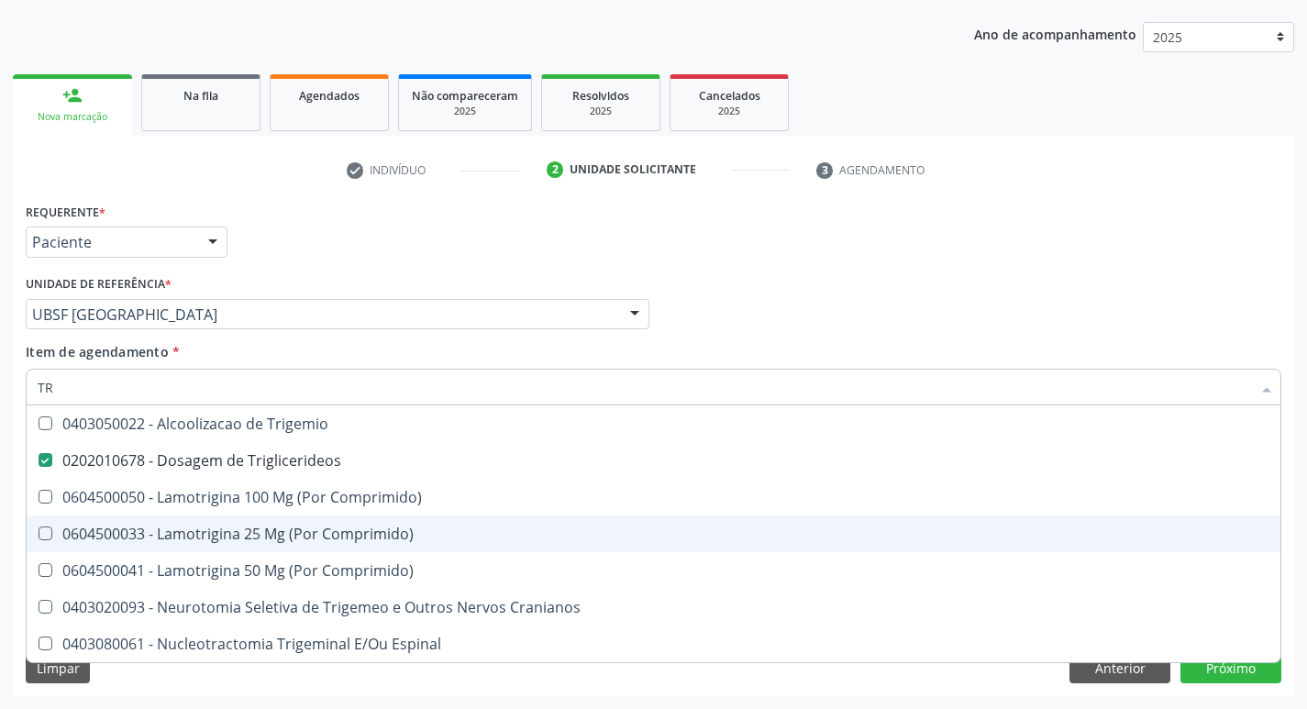
type input "T"
checkbox Triglicerideos "false"
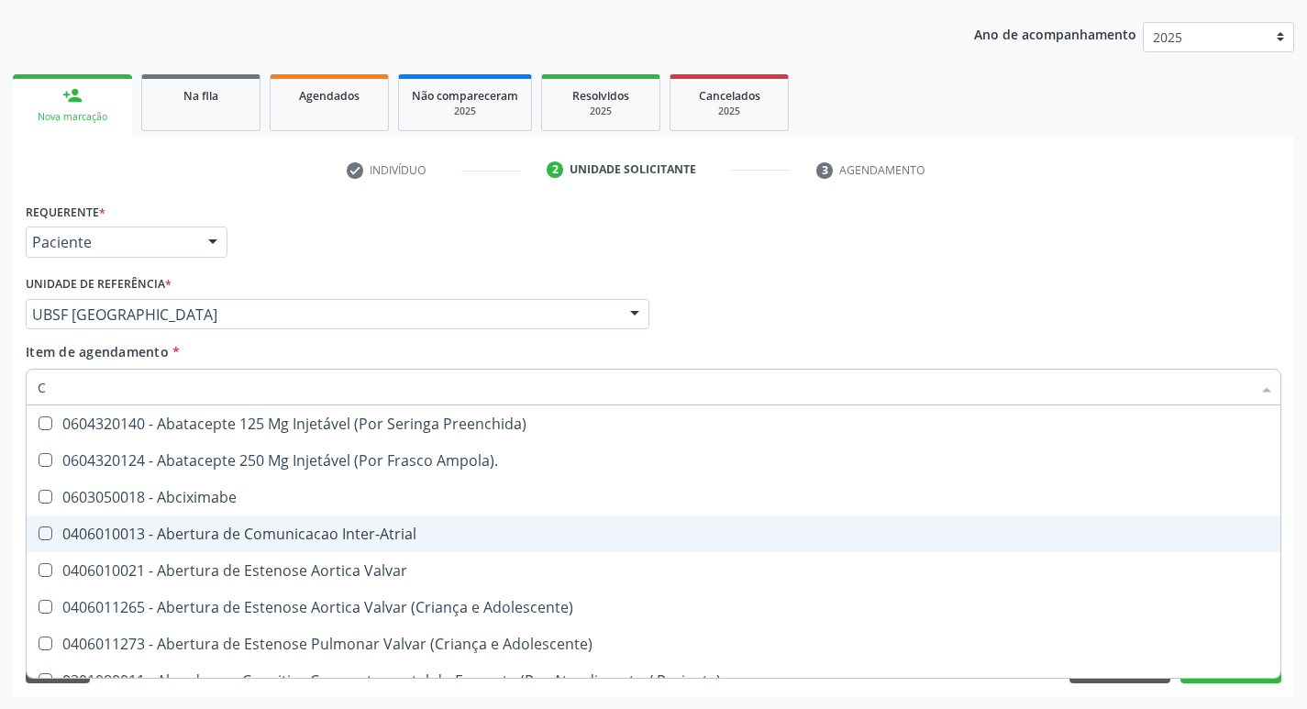
type input "CO"
checkbox Comprimido\) "true"
checkbox G\) "true"
type input "COL"
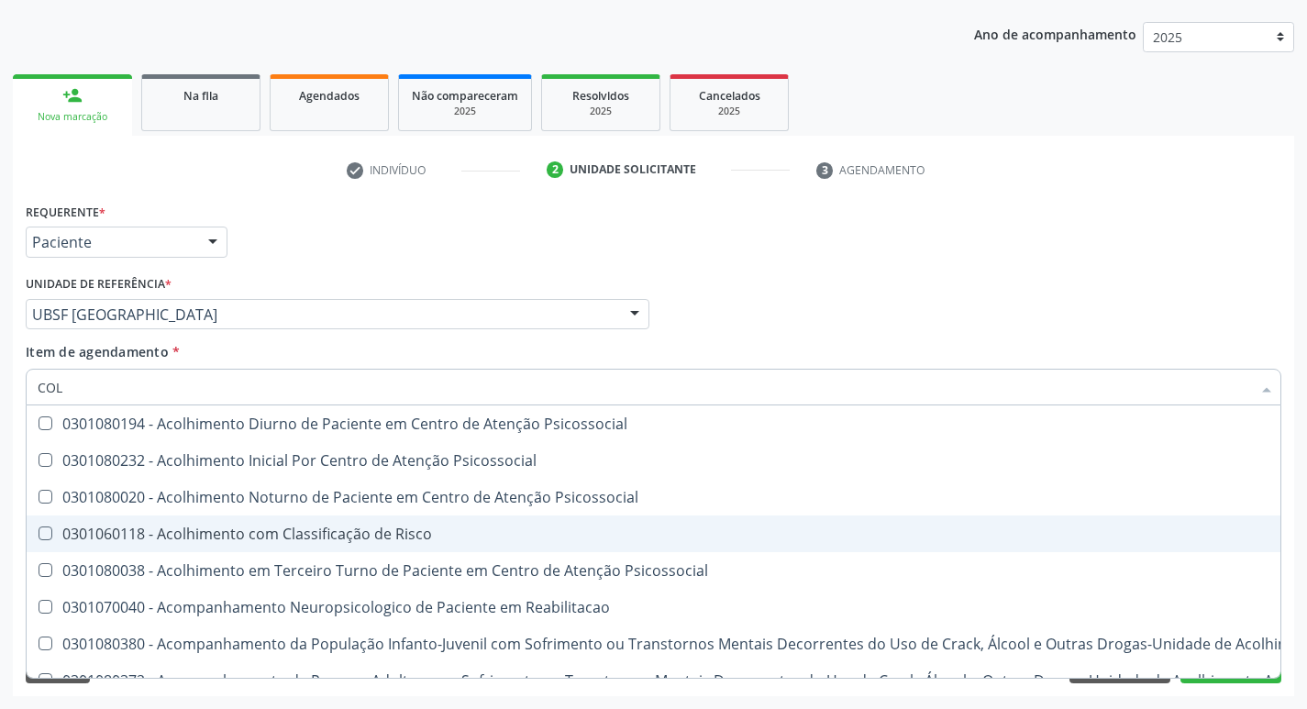
checkbox Hdl "true"
checkbox Ldl "true"
type input "COLE"
checkbox Mama "true"
checkbox Utero "true"
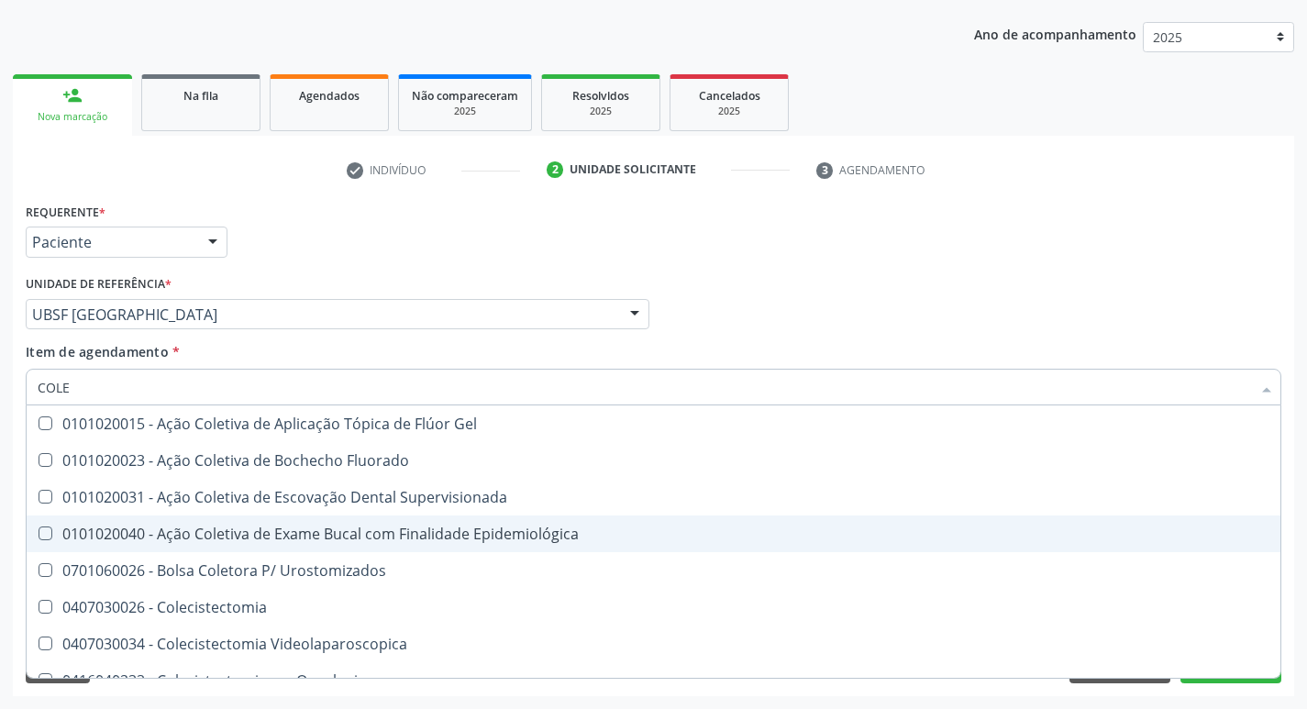
type input "COLES"
checkbox Gel "true"
checkbox Fluorado "true"
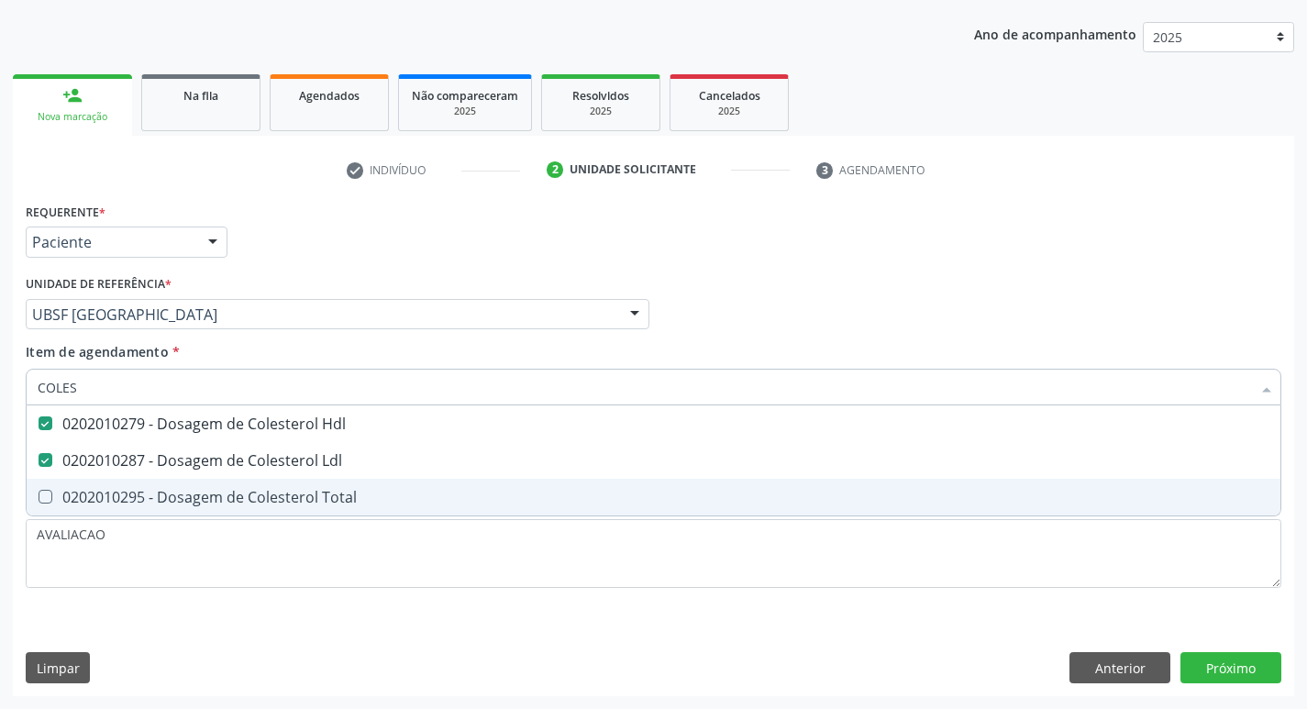
type input "COLE"
checkbox Hdl "false"
checkbox Ldl "false"
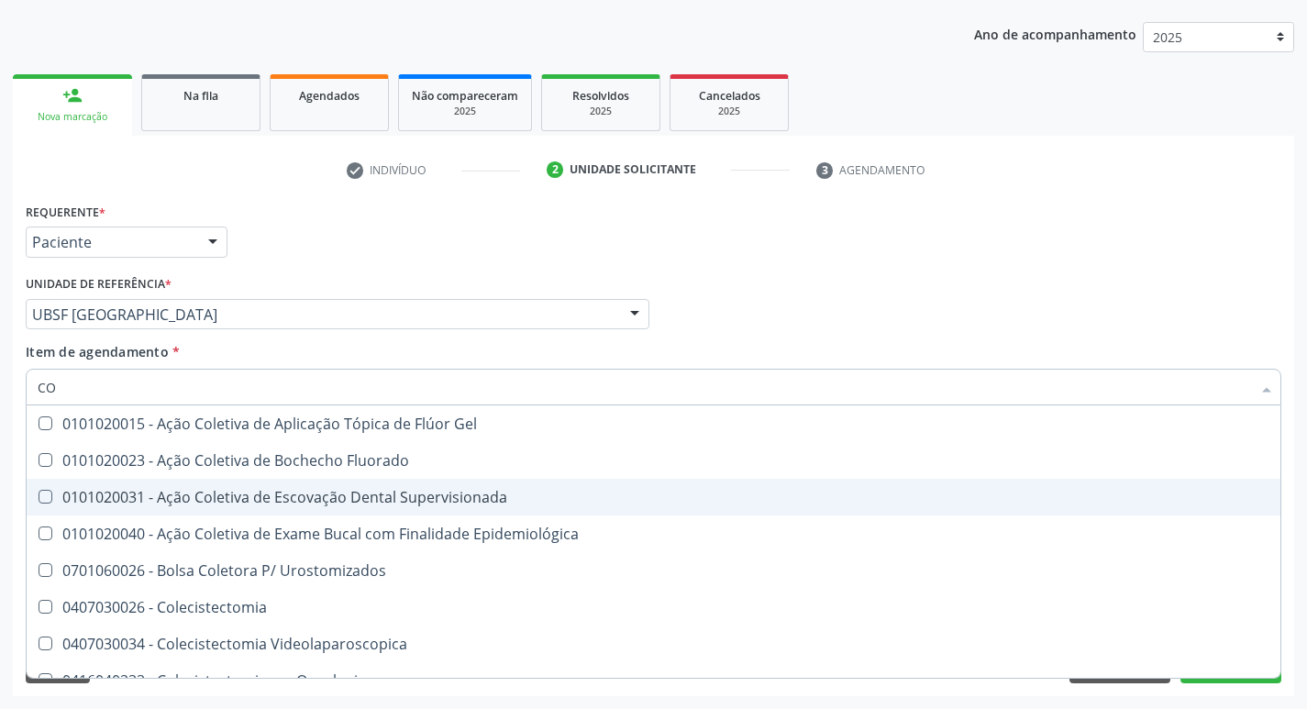
type input "C"
checkbox Hdl "false"
checkbox Ldl "false"
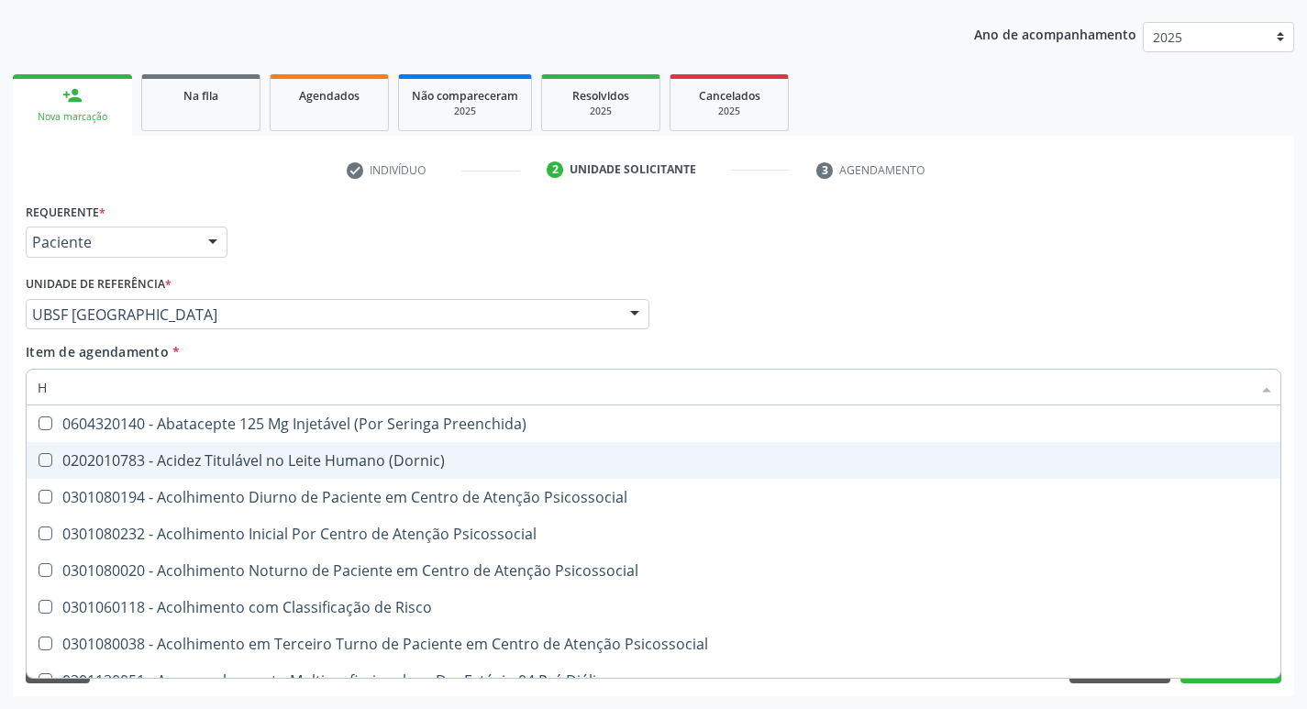
type input "HEMOGLOBINA G"
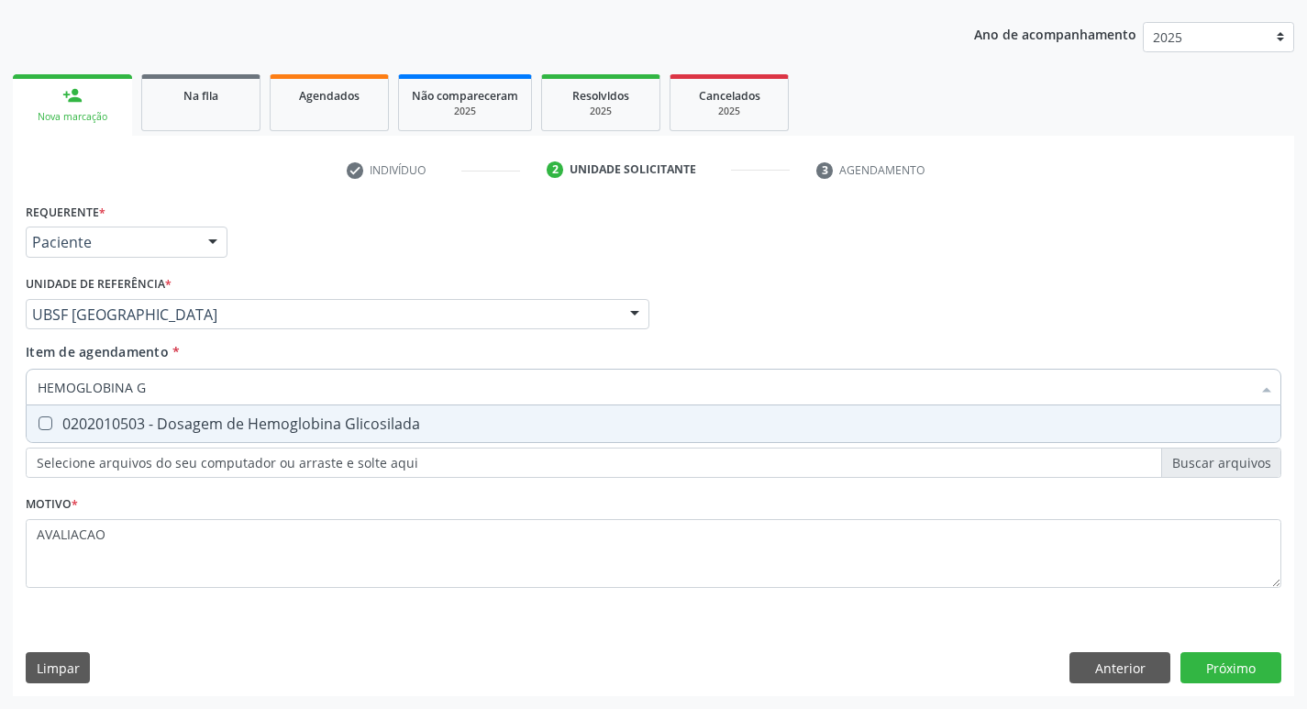
click at [346, 434] on span "0202010503 - Dosagem de Hemoglobina Glicosilada" at bounding box center [654, 423] width 1254 height 37
checkbox Glicosilada "true"
type input "HEMOGLOBINA"
checkbox Glicosilada "false"
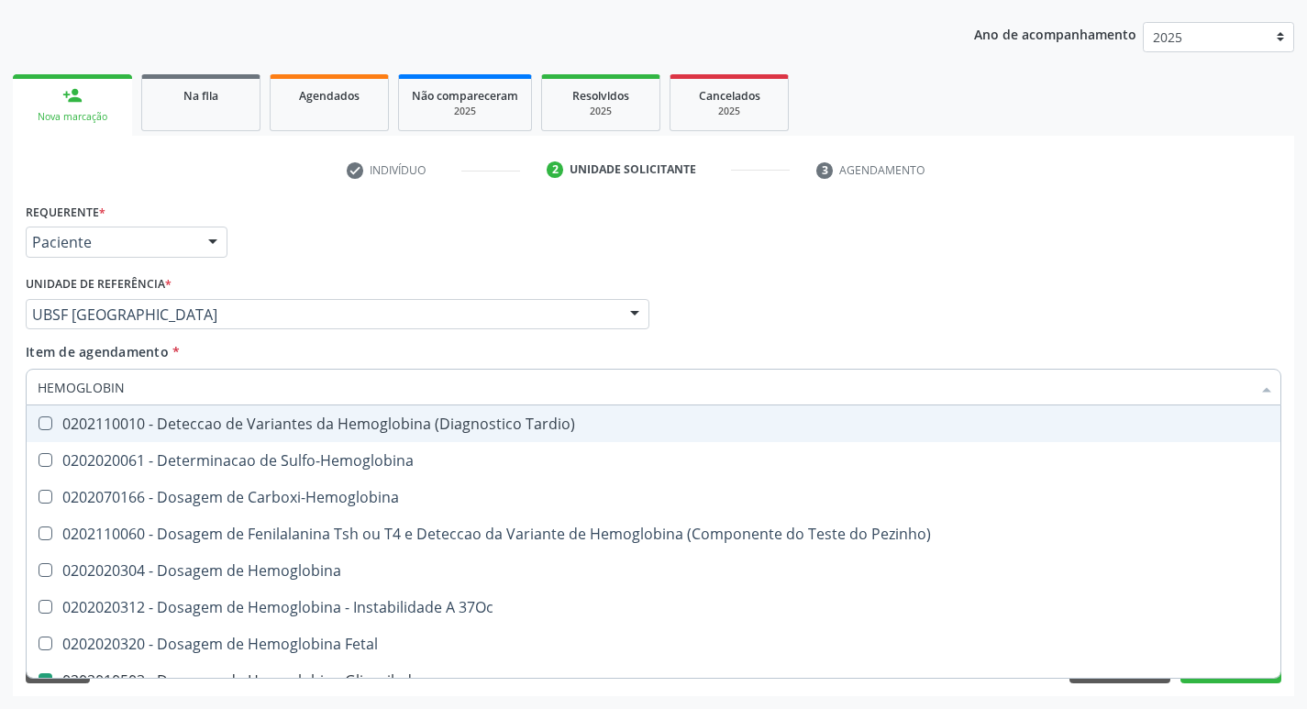
type input "HEMOGLOBI"
checkbox Glicosilada "false"
checkbox Hemoglobina "true"
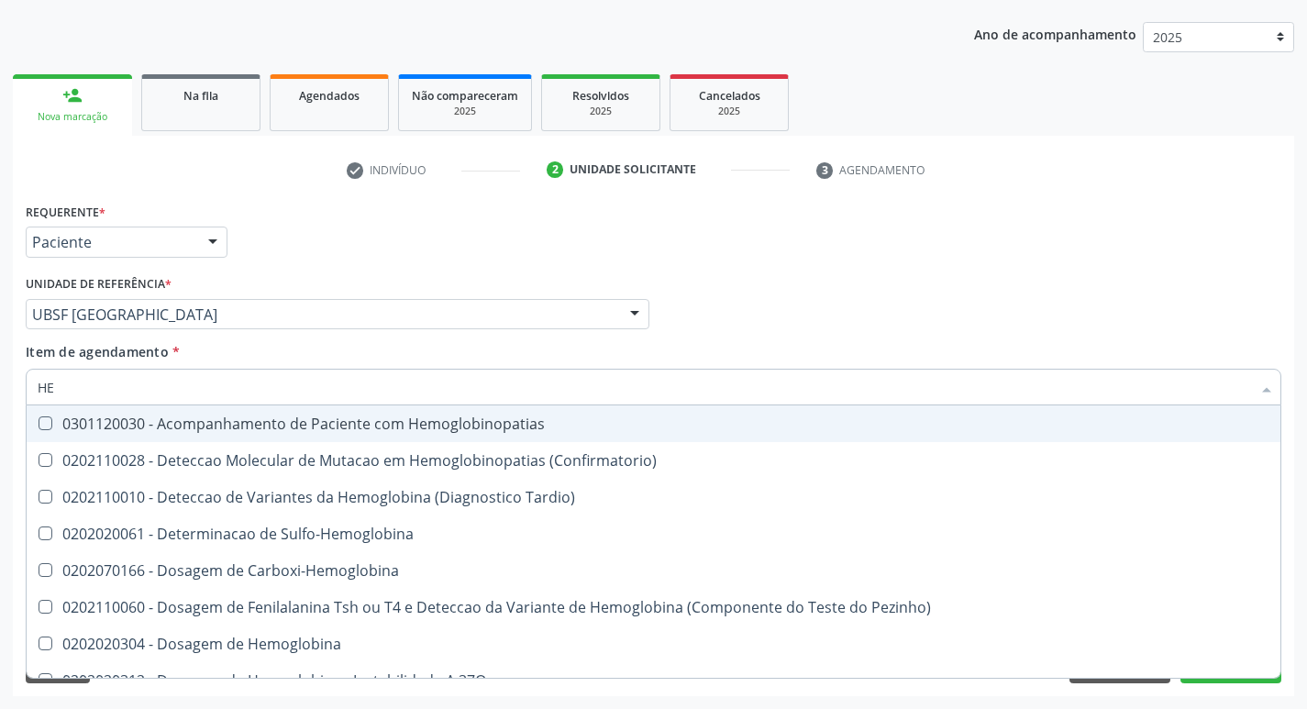
type input "H"
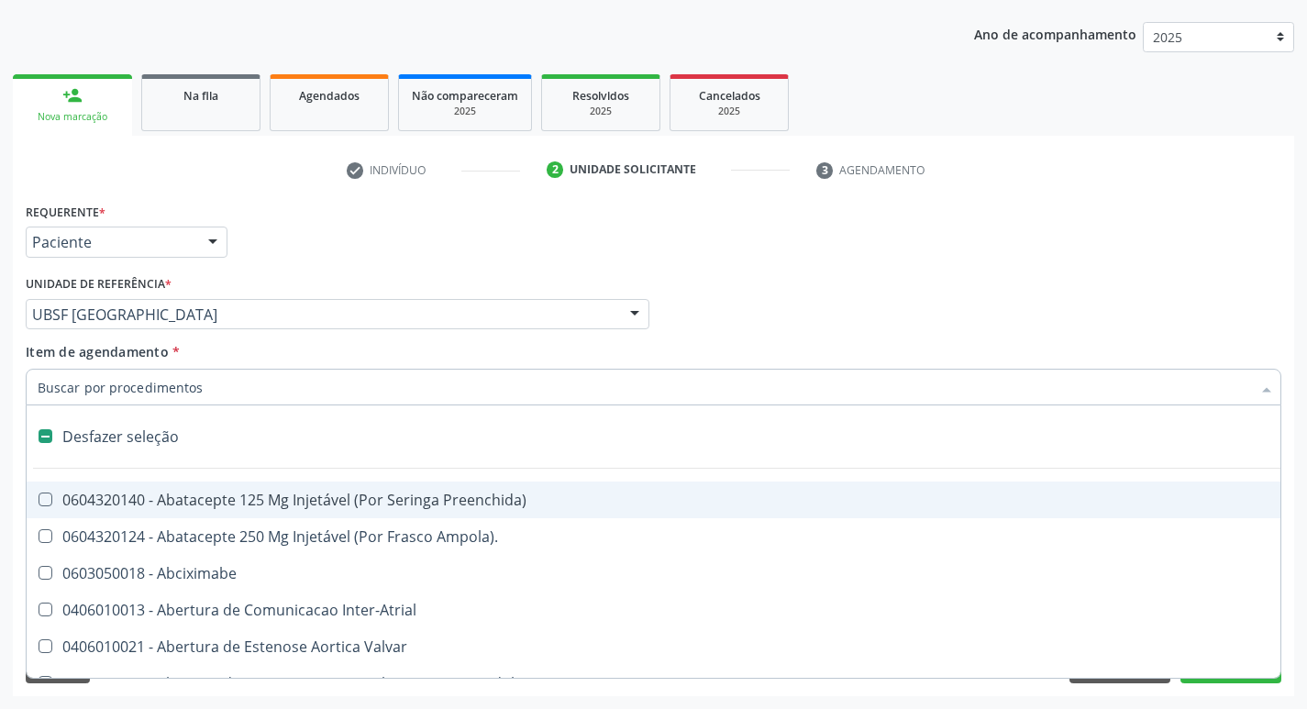
checkbox Dente\) "false"
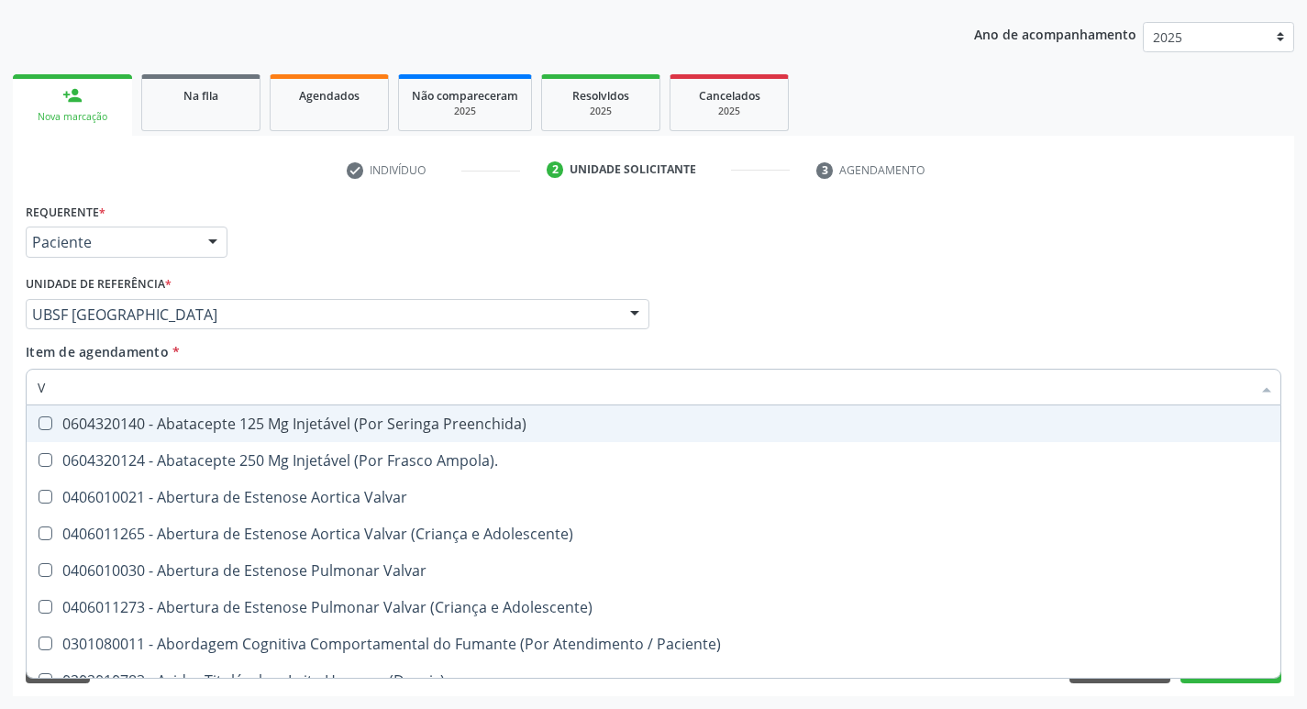
type input "VITAM"
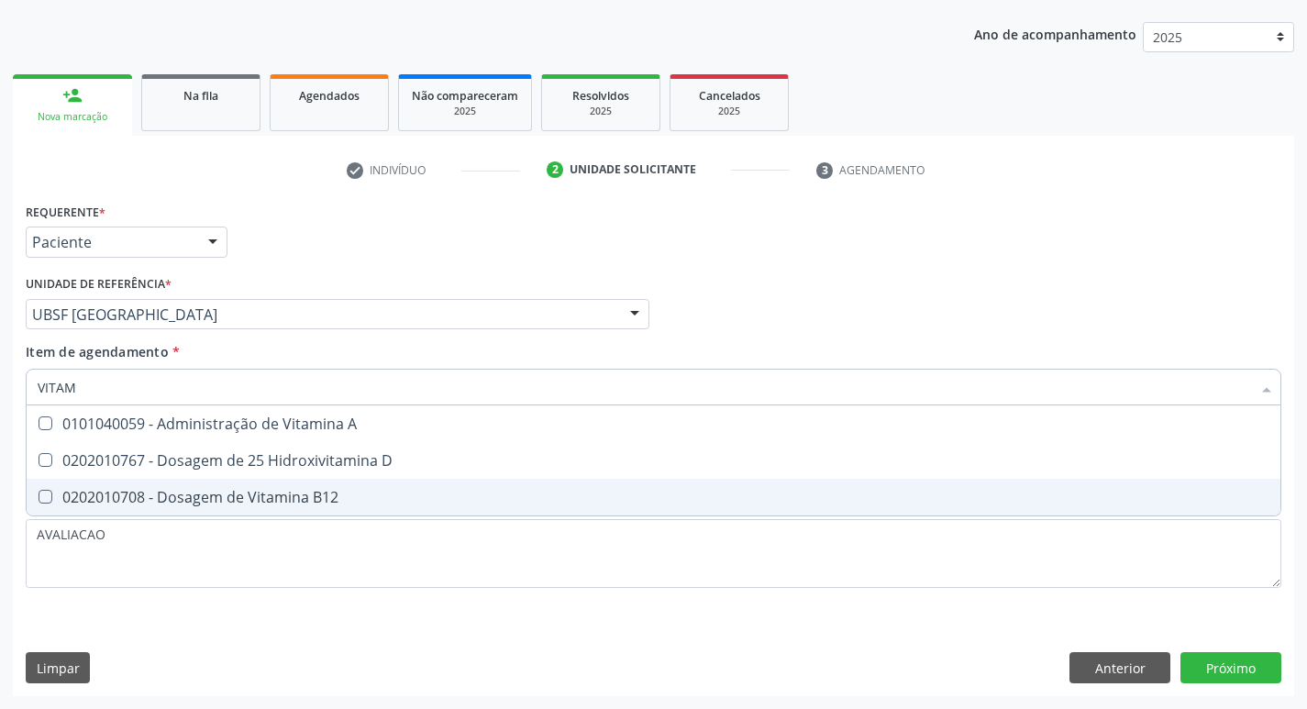
click at [295, 496] on div "0202010708 - Dosagem de Vitamina B12" at bounding box center [654, 497] width 1232 height 15
checkbox B12 "true"
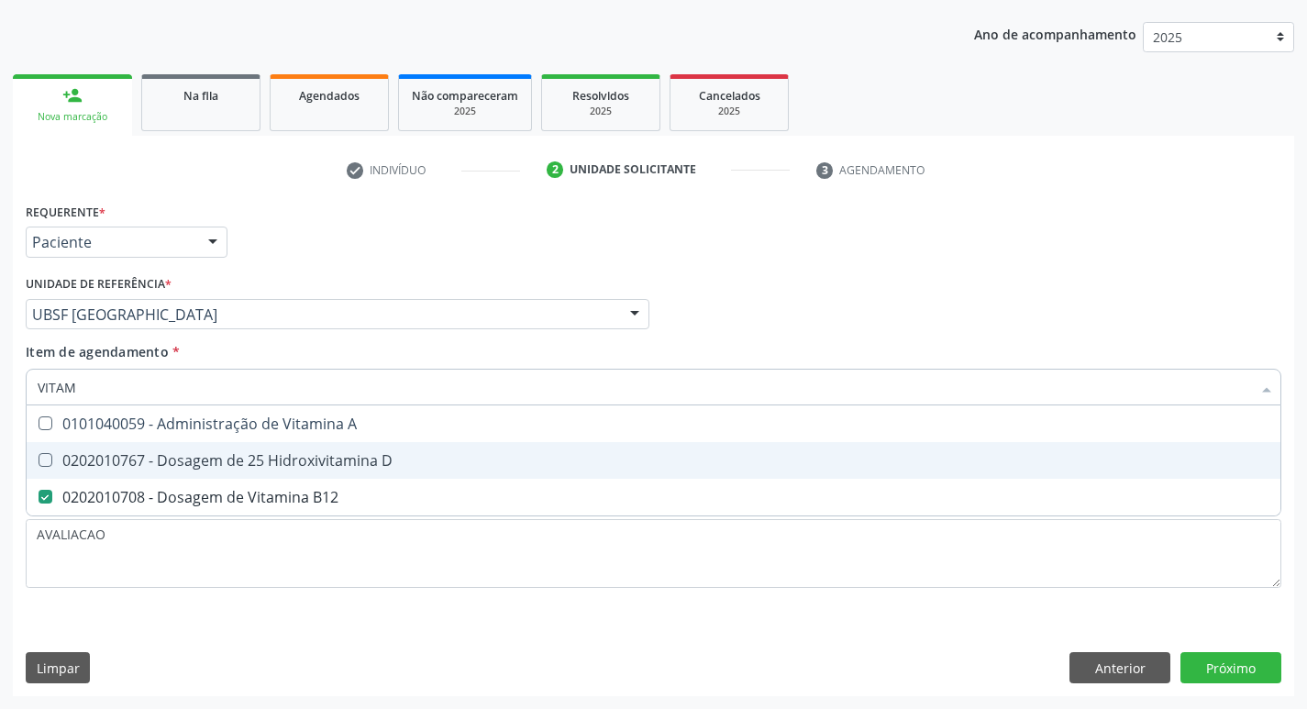
click at [304, 462] on div "0202010767 - Dosagem de 25 Hidroxivitamina D" at bounding box center [654, 460] width 1232 height 15
checkbox D "true"
type input "VITA"
checkbox D "false"
checkbox B12 "false"
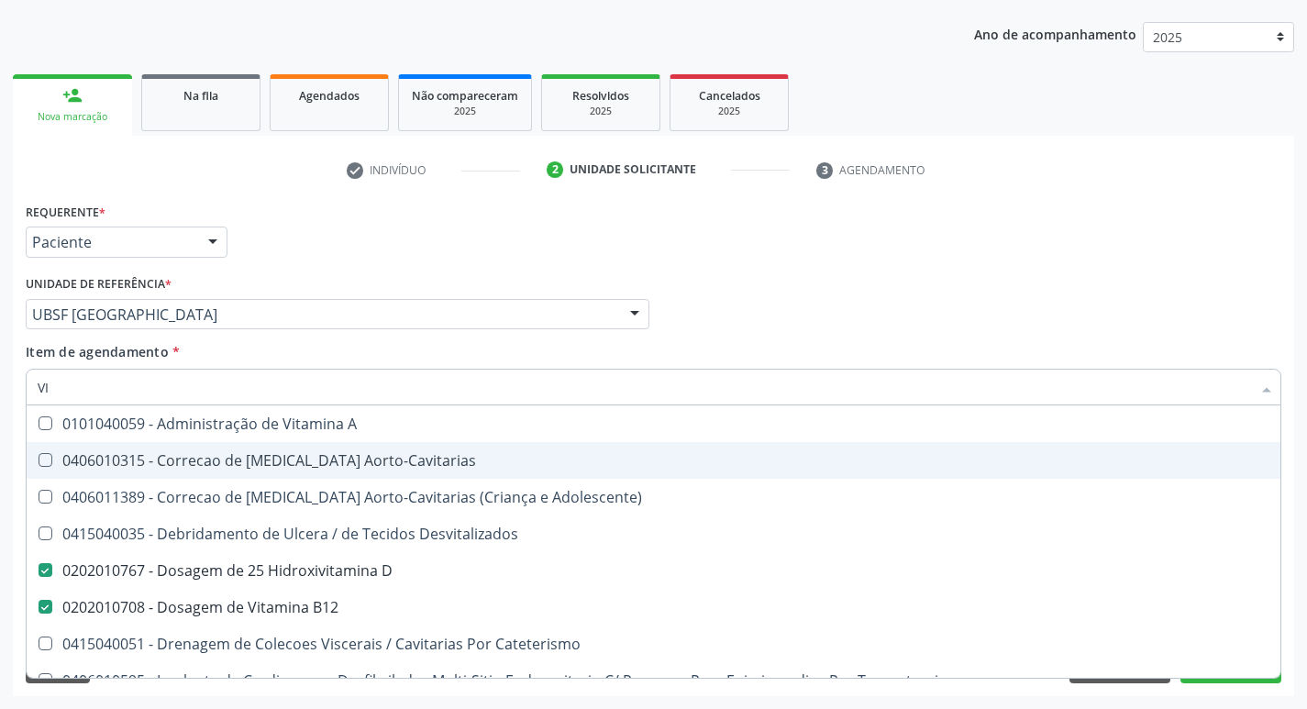
type input "V"
checkbox D "false"
checkbox B12 "false"
checkbox Cateterismo "false"
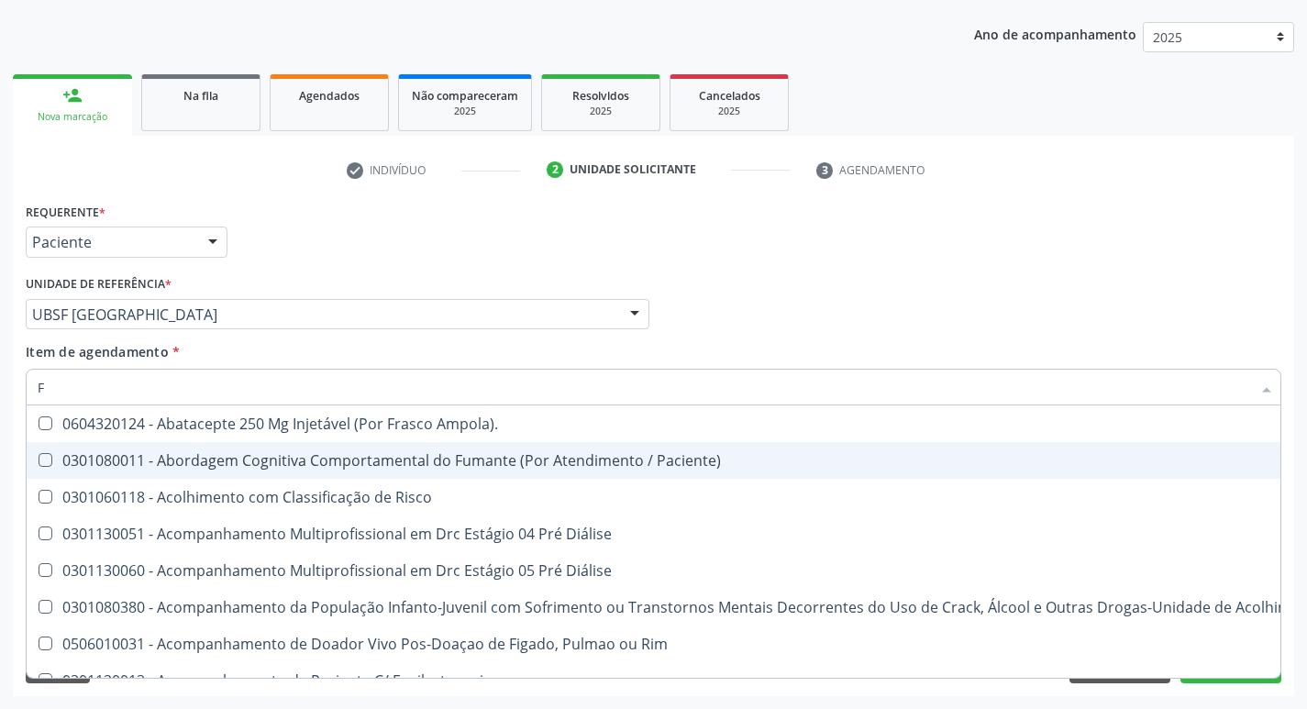
type input "FERR"
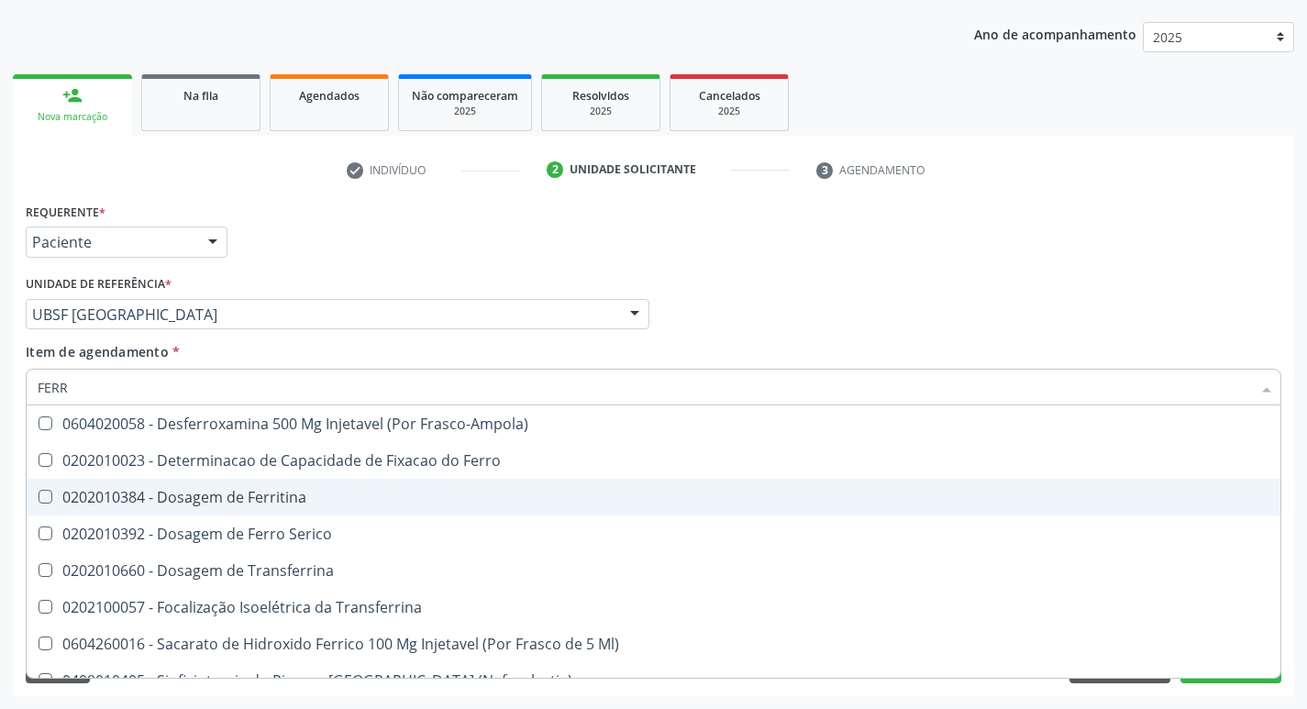
click at [289, 497] on div "0202010384 - Dosagem de Ferritina" at bounding box center [654, 497] width 1232 height 15
checkbox Ferritina "true"
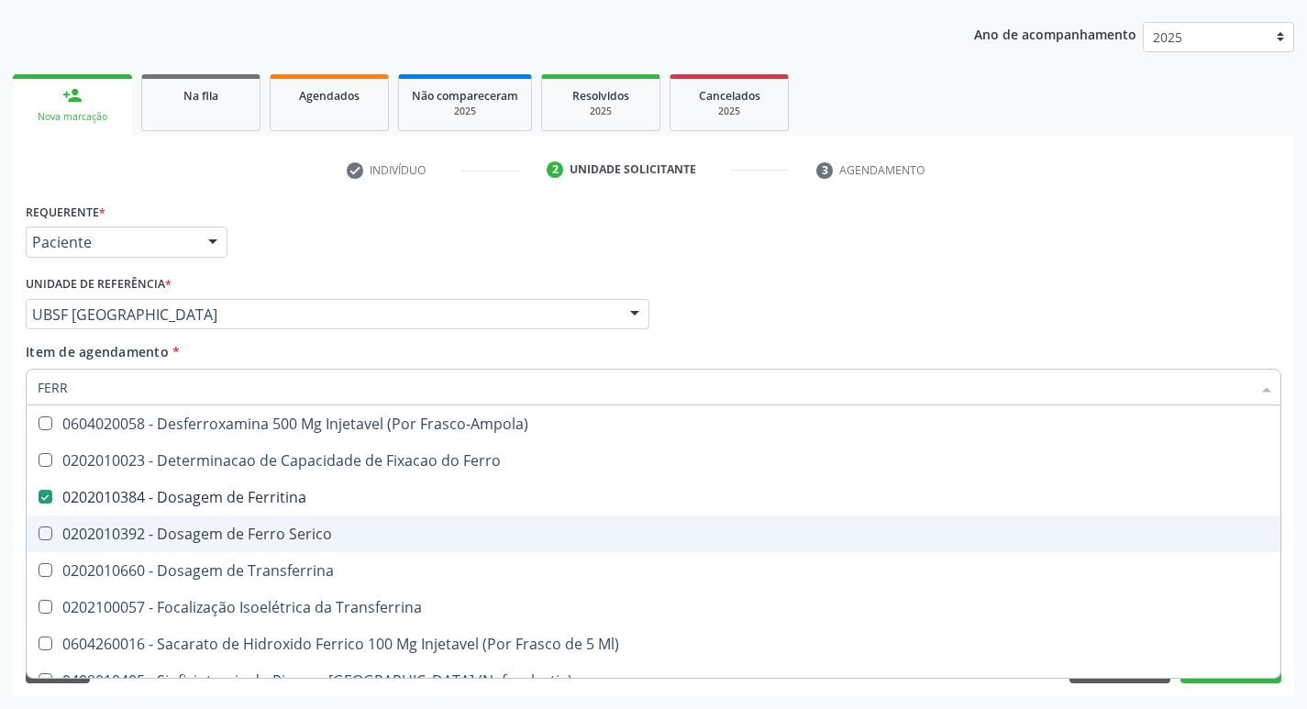
click at [305, 520] on span "0202010392 - Dosagem de Ferro Serico" at bounding box center [654, 533] width 1254 height 37
checkbox Serico "true"
type input "FER"
checkbox Ferritina "false"
checkbox Serico "false"
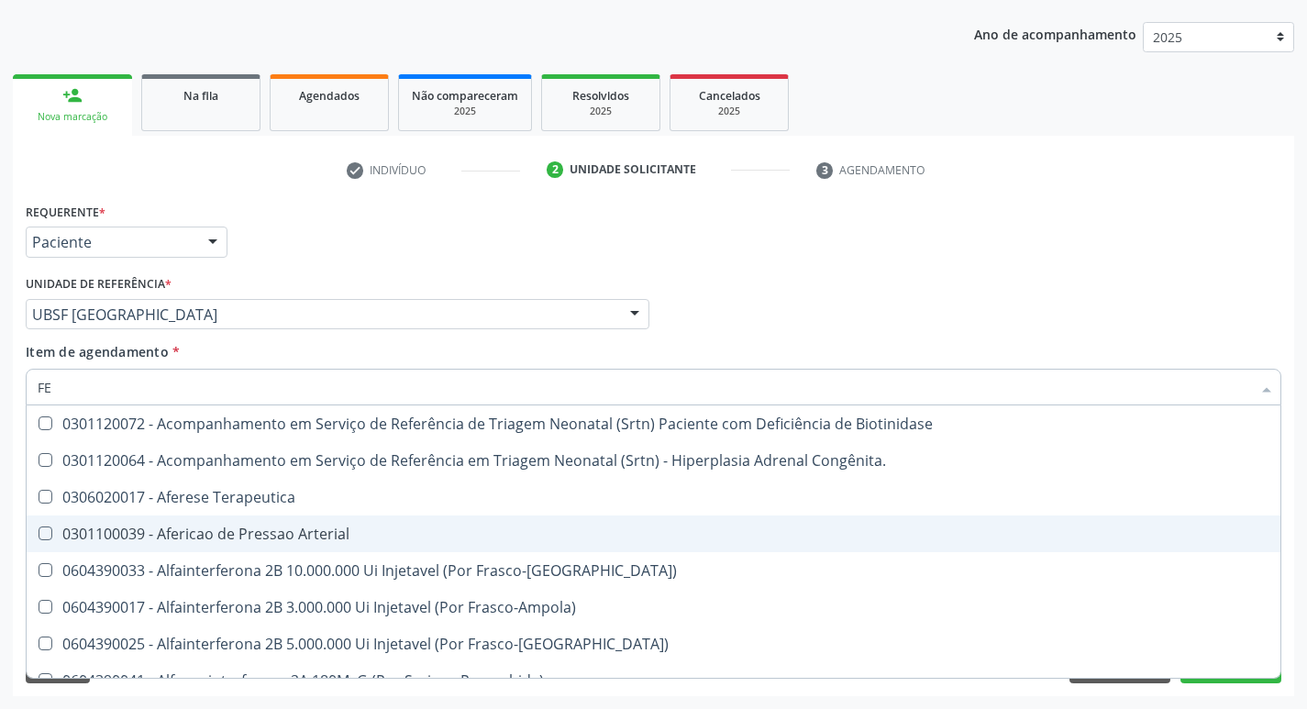
type input "F"
checkbox Ferritina "false"
checkbox Serico "false"
checkbox Titânio "false"
checkbox Inferior "false"
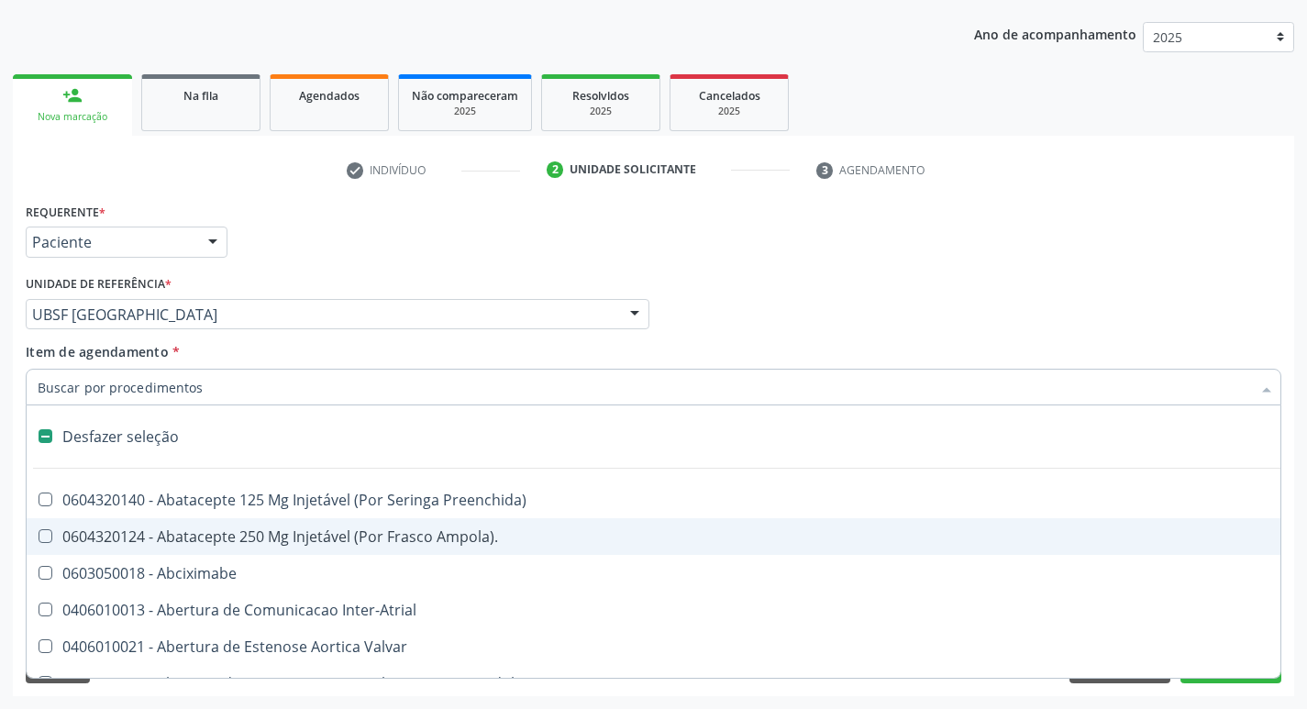
type input "G"
checkbox Aberto\) "true"
checkbox Comprimido\) "true"
checkbox Sanitária "true"
checkbox Criança "true"
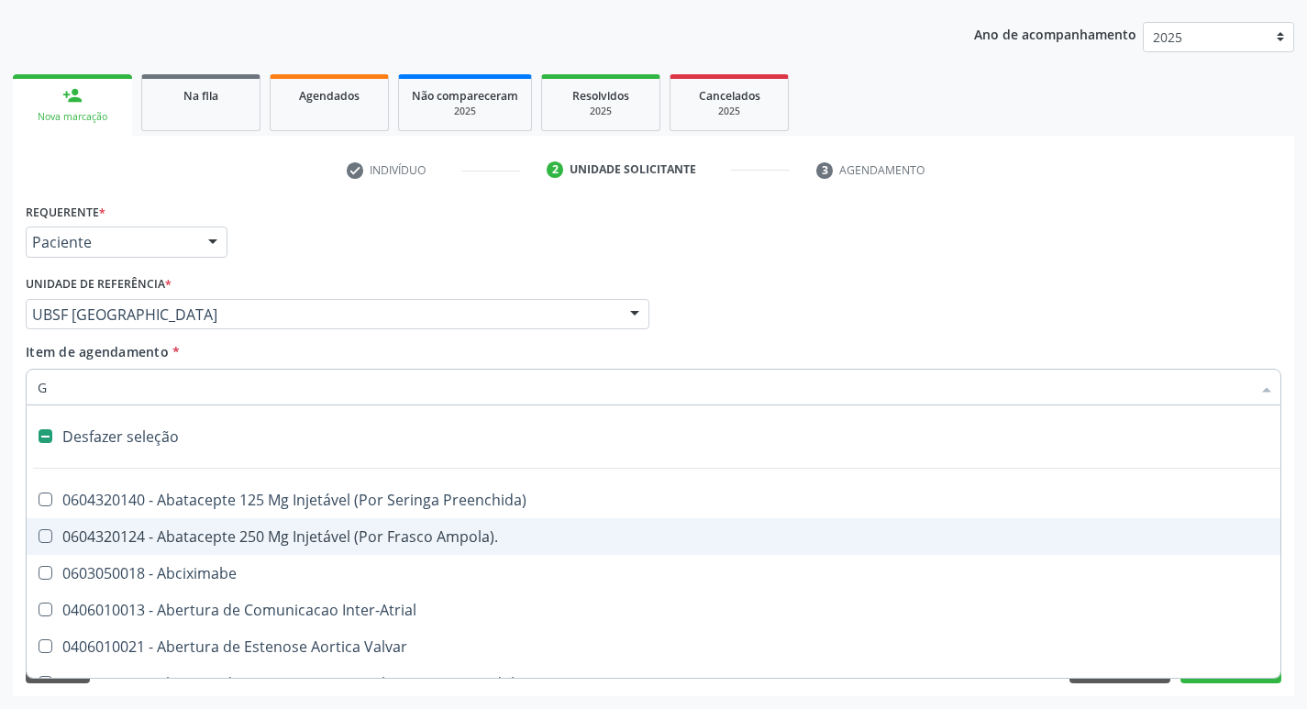
checkbox Cardiorrafia "true"
checkbox Estranho "true"
checkbox \(Picc\) "true"
checkbox Capsula\) "true"
checkbox Osso "true"
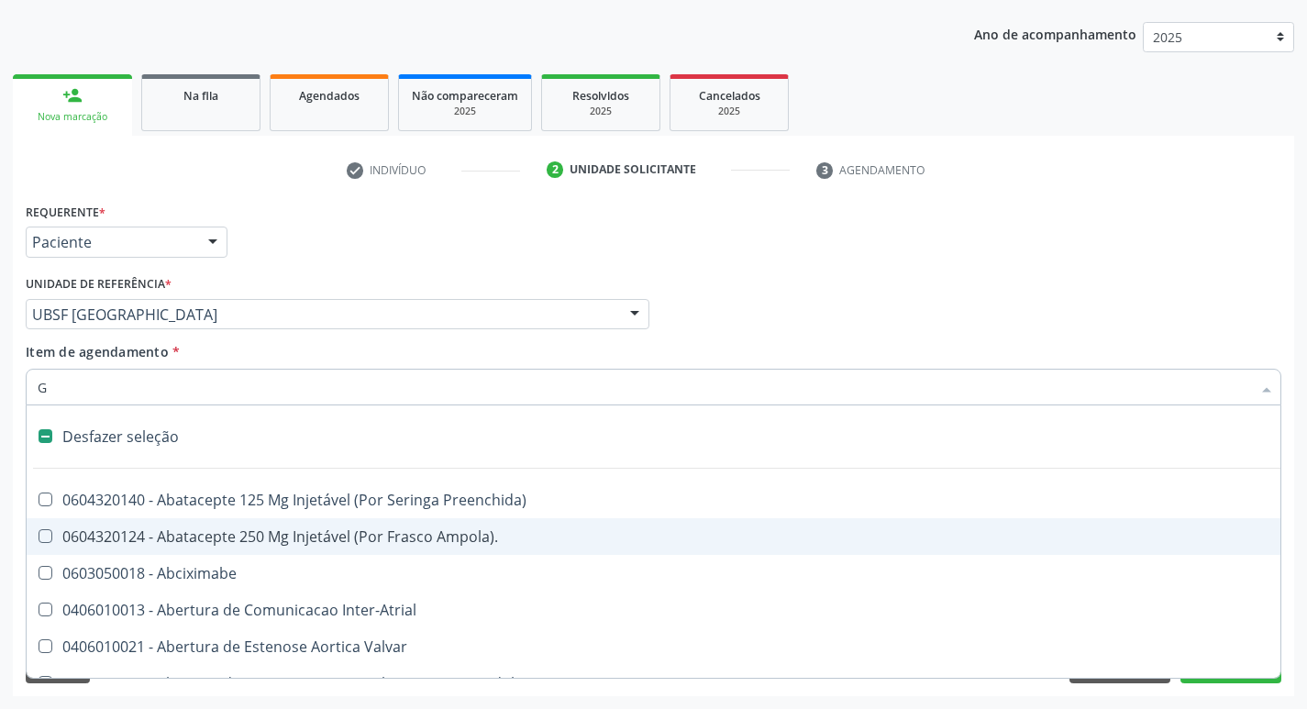
checkbox Estimulo "true"
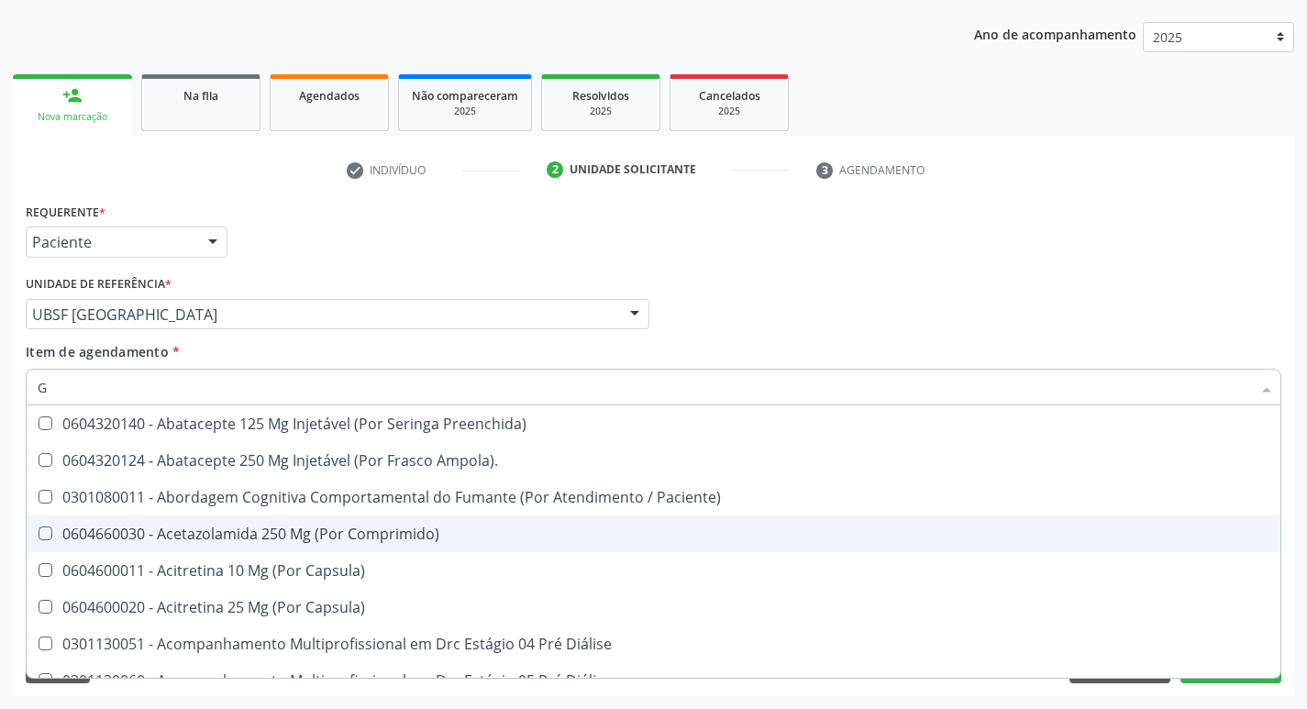
type input "GLICOSE"
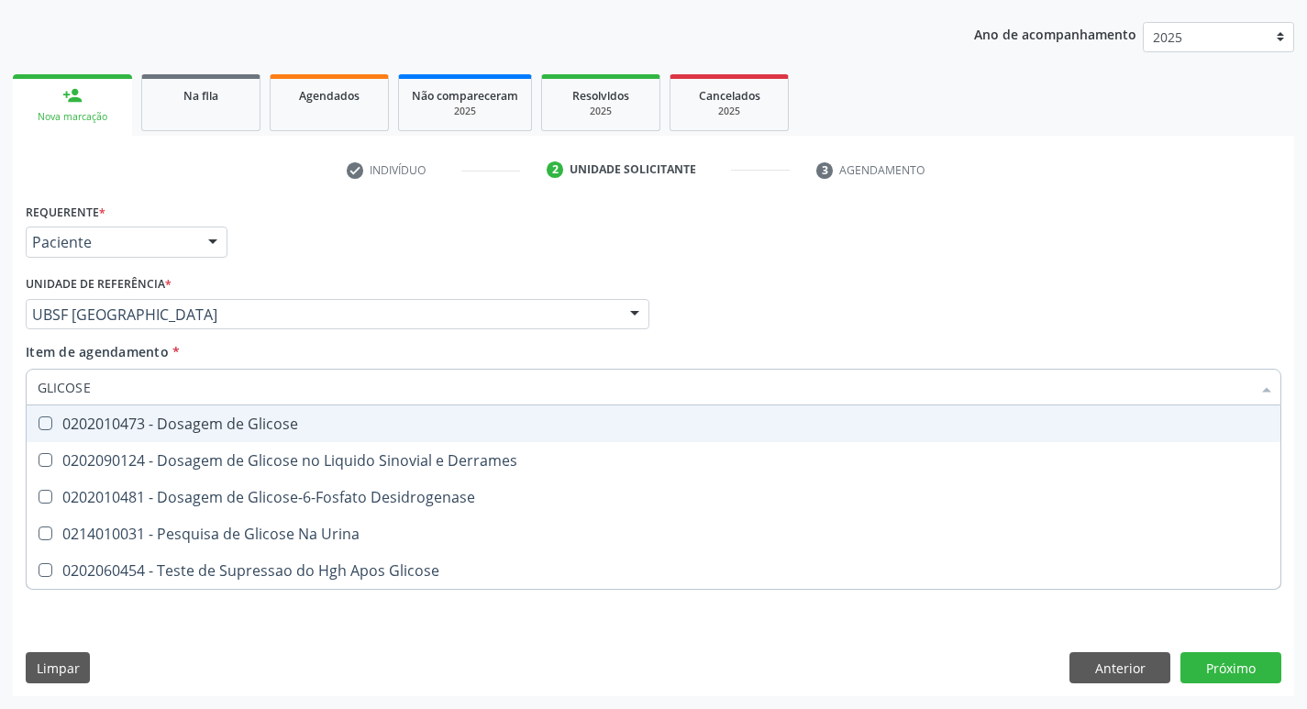
drag, startPoint x: 235, startPoint y: 436, endPoint x: 215, endPoint y: 433, distance: 20.4
click at [227, 435] on span "0202010473 - Dosagem de Glicose" at bounding box center [654, 423] width 1254 height 37
checkbox Glicose "true"
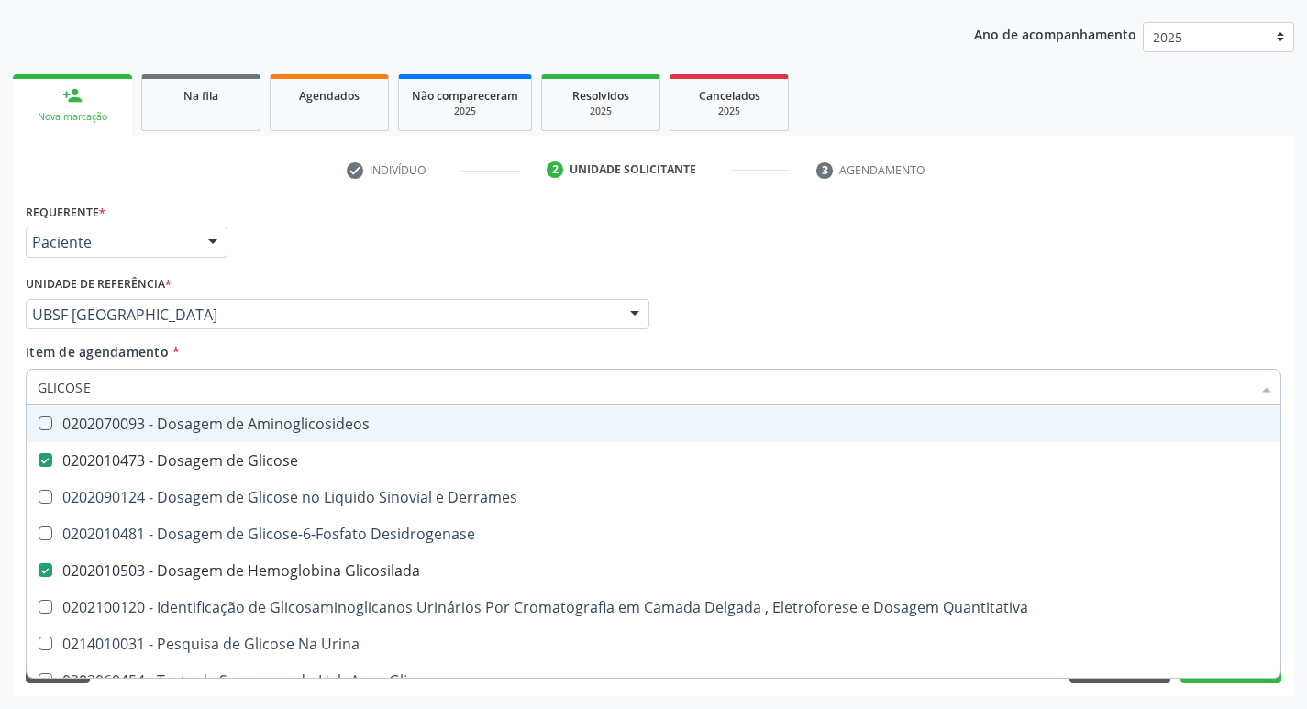
type input "GLICOS"
checkbox Aminoglicosideos "false"
checkbox Glicose "true"
checkbox Glicosilada "true"
type input "GLI"
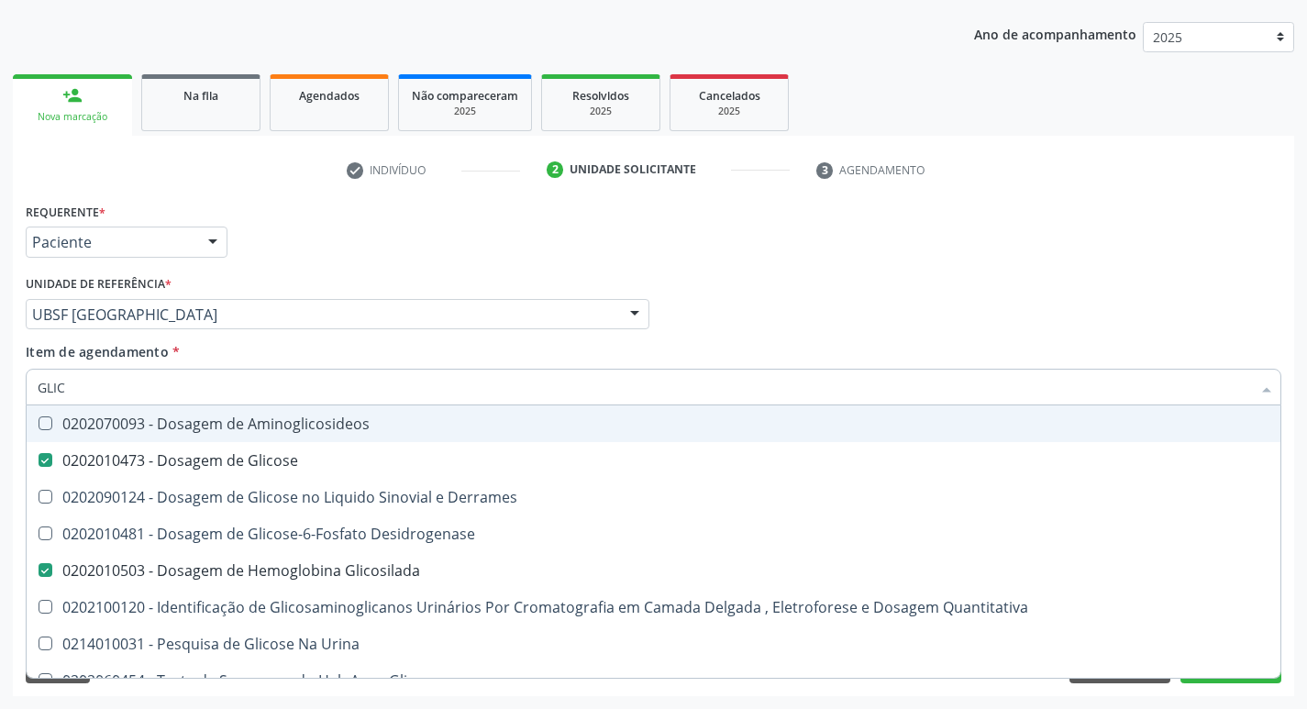
checkbox Glicose "false"
checkbox Derrames "false"
checkbox Glicosilada "false"
checkbox Quantitativa "false"
type input "G"
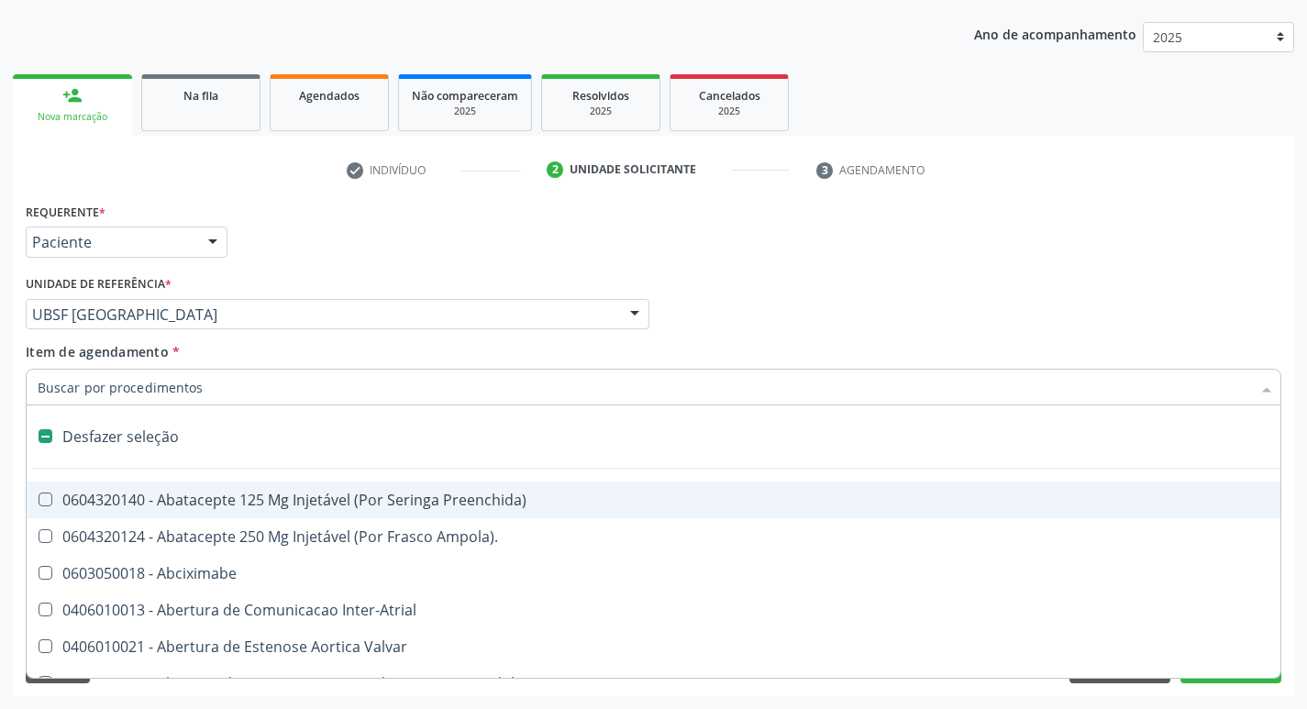
type input "H"
checkbox Coronariano "true"
checkbox Lactente\) "true"
checkbox A "true"
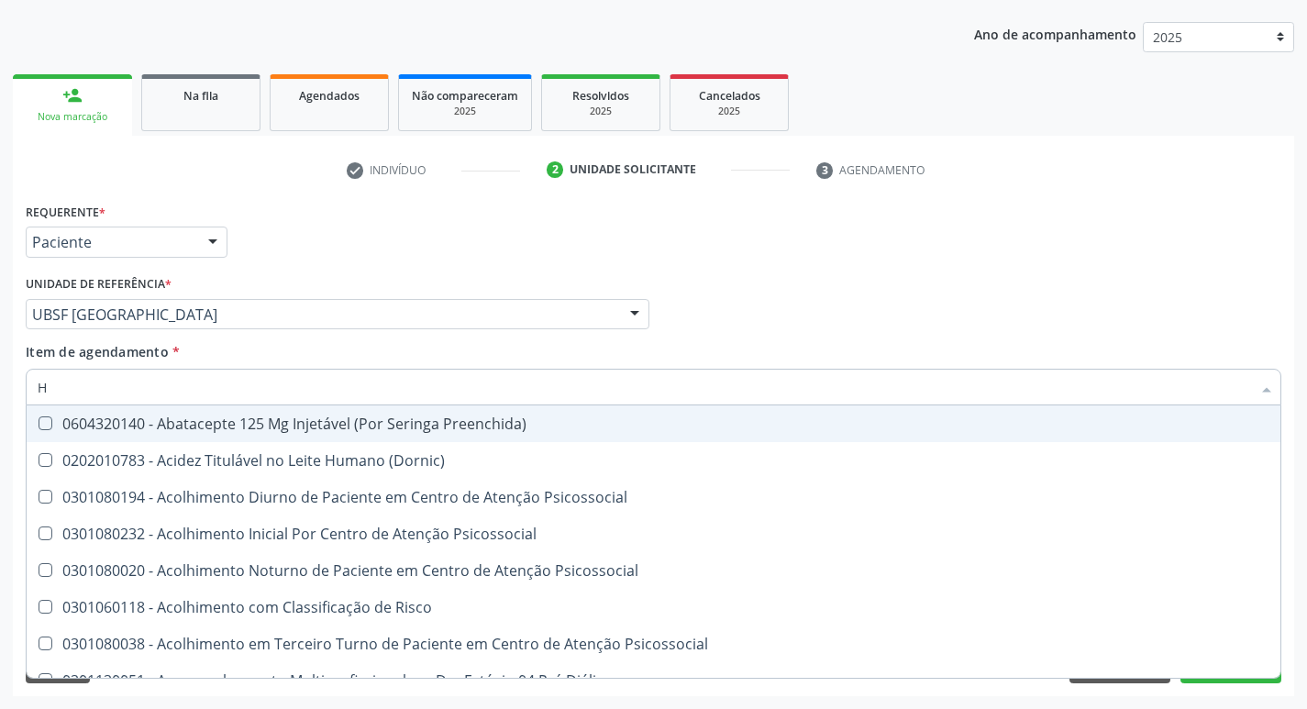
type input "HEMOGR"
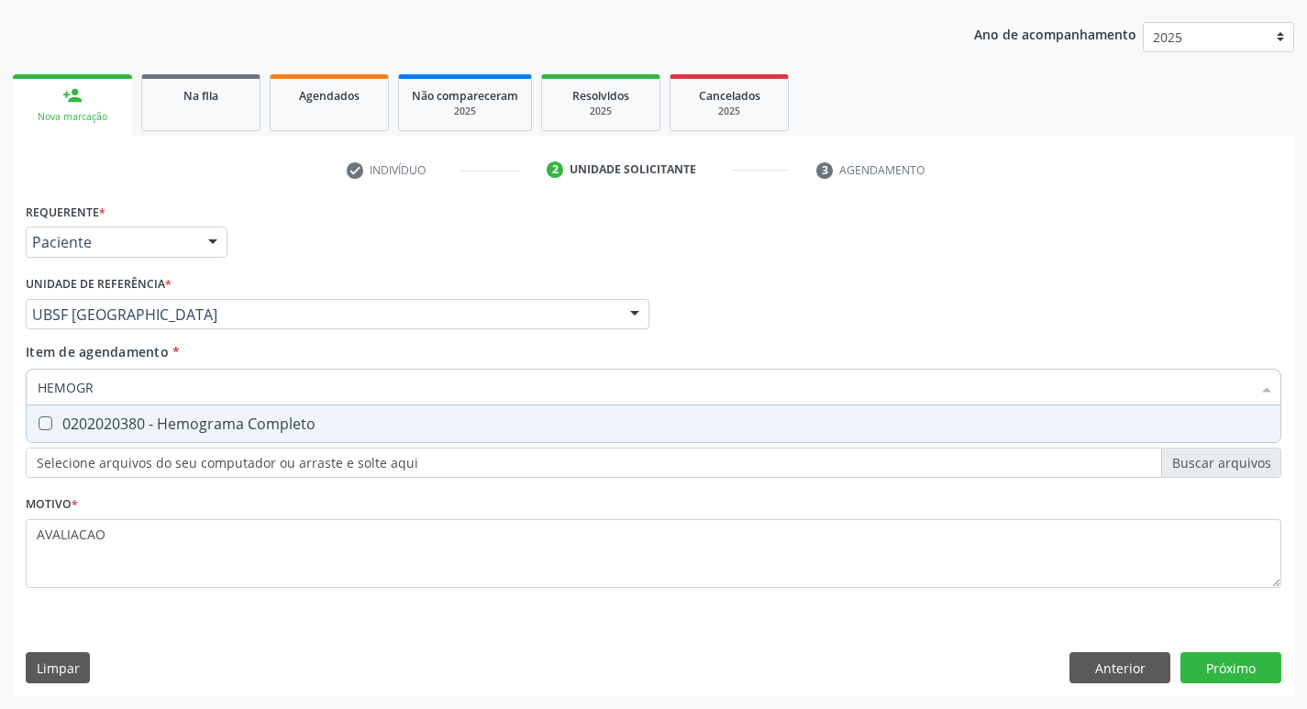
click at [285, 421] on div "0202020380 - Hemograma Completo" at bounding box center [654, 423] width 1232 height 15
checkbox Completo "true"
click at [1240, 661] on div "Requerente * Paciente Médico(a) Enfermeiro(a) Paciente Nenhum resultado encontr…" at bounding box center [653, 447] width 1281 height 498
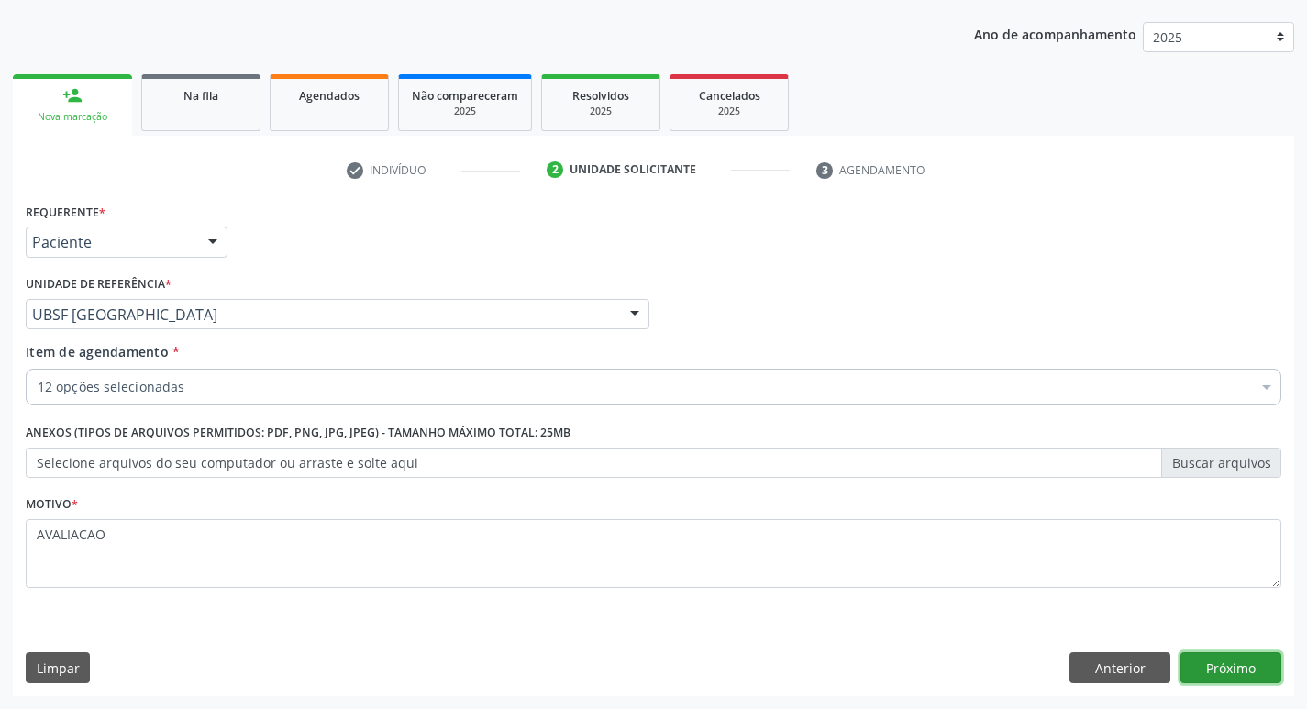
click at [1217, 655] on button "Próximo" at bounding box center [1230, 667] width 101 height 31
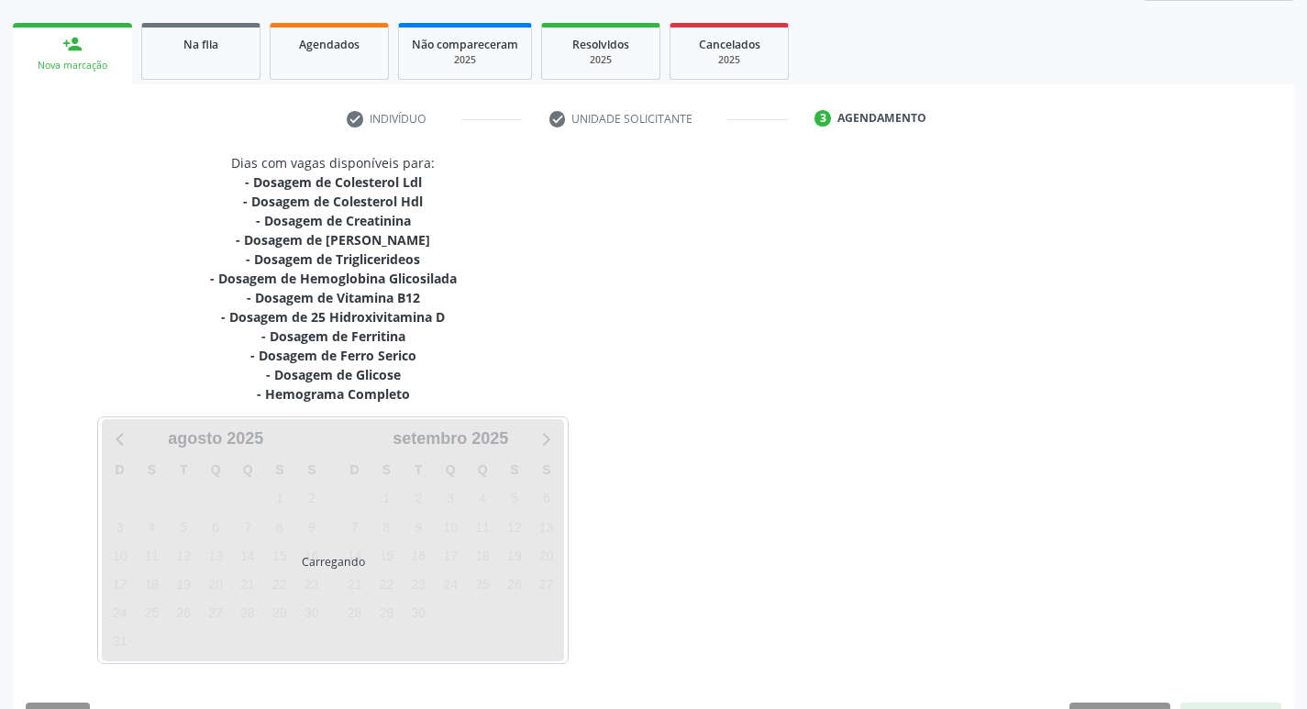
scroll to position [301, 0]
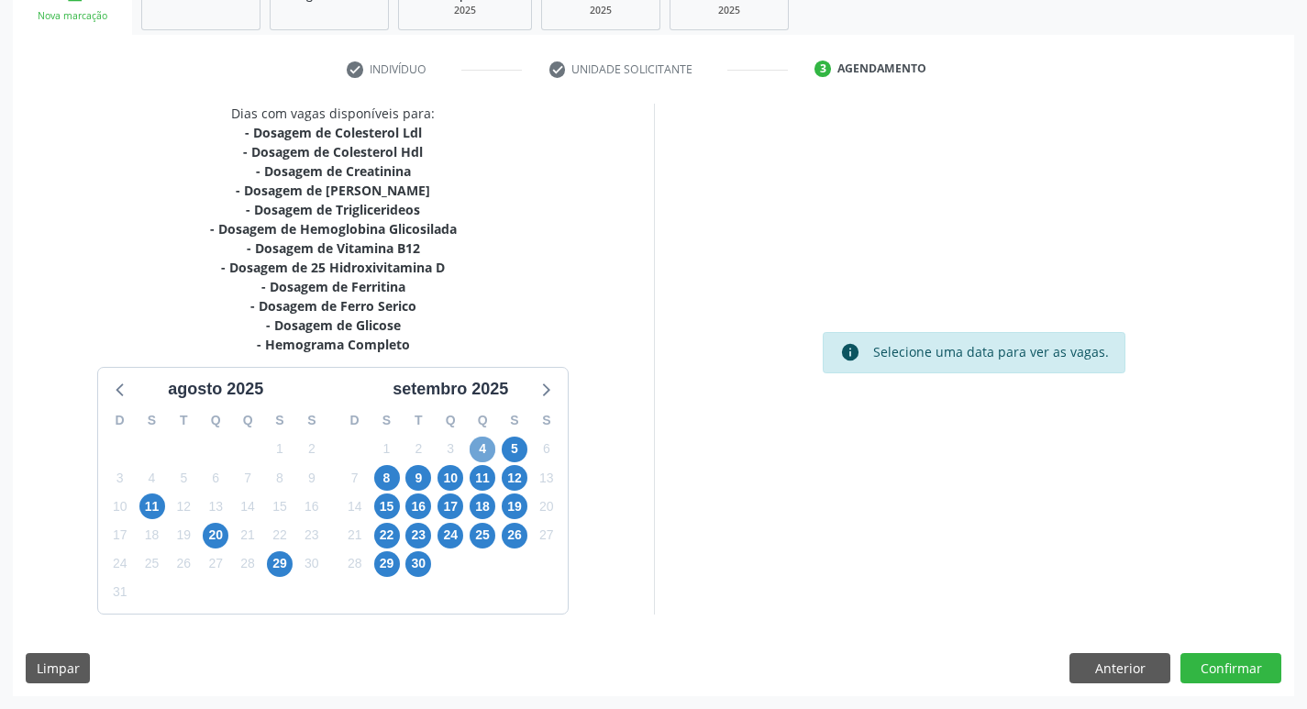
click at [484, 449] on span "4" at bounding box center [483, 450] width 26 height 26
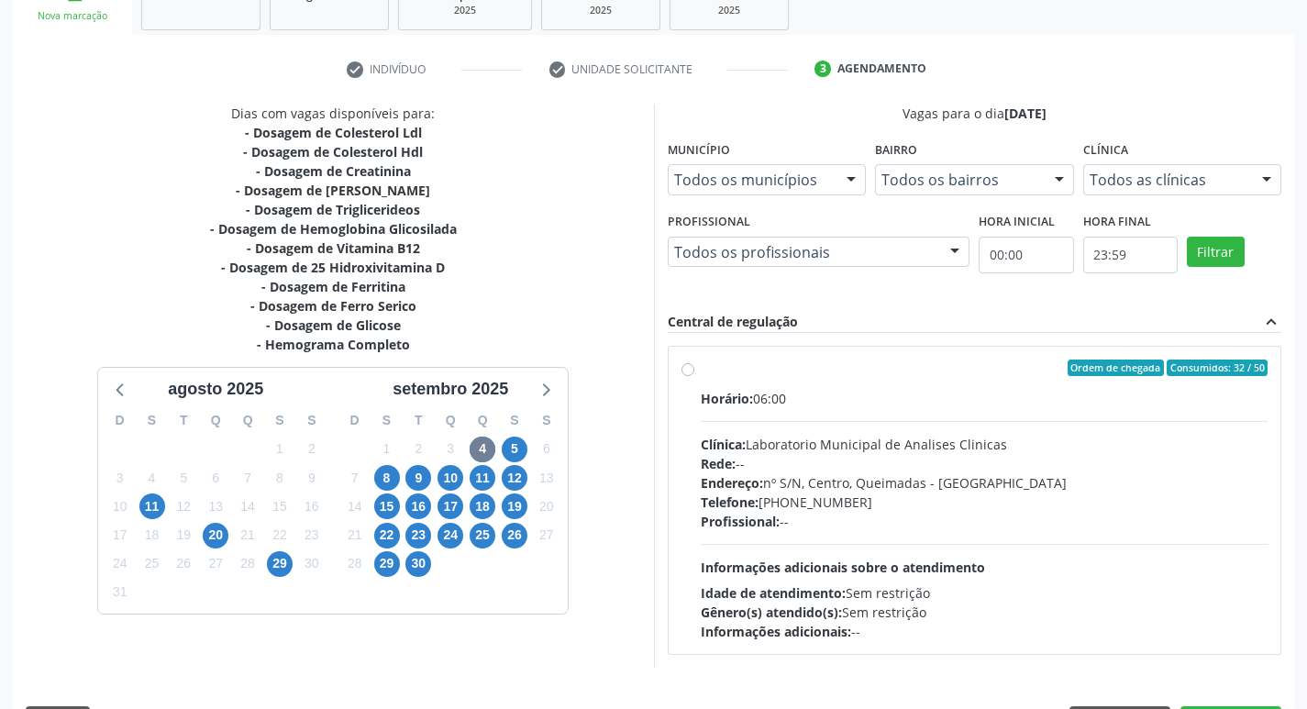
click at [937, 449] on div "Clínica: Laboratorio Municipal de Analises Clinicas" at bounding box center [985, 444] width 568 height 19
click at [694, 376] on input "Ordem de chegada Consumidos: 32 / 50 Horário: 06:00 Clínica: Laboratorio Munici…" at bounding box center [687, 367] width 13 height 17
radio input "true"
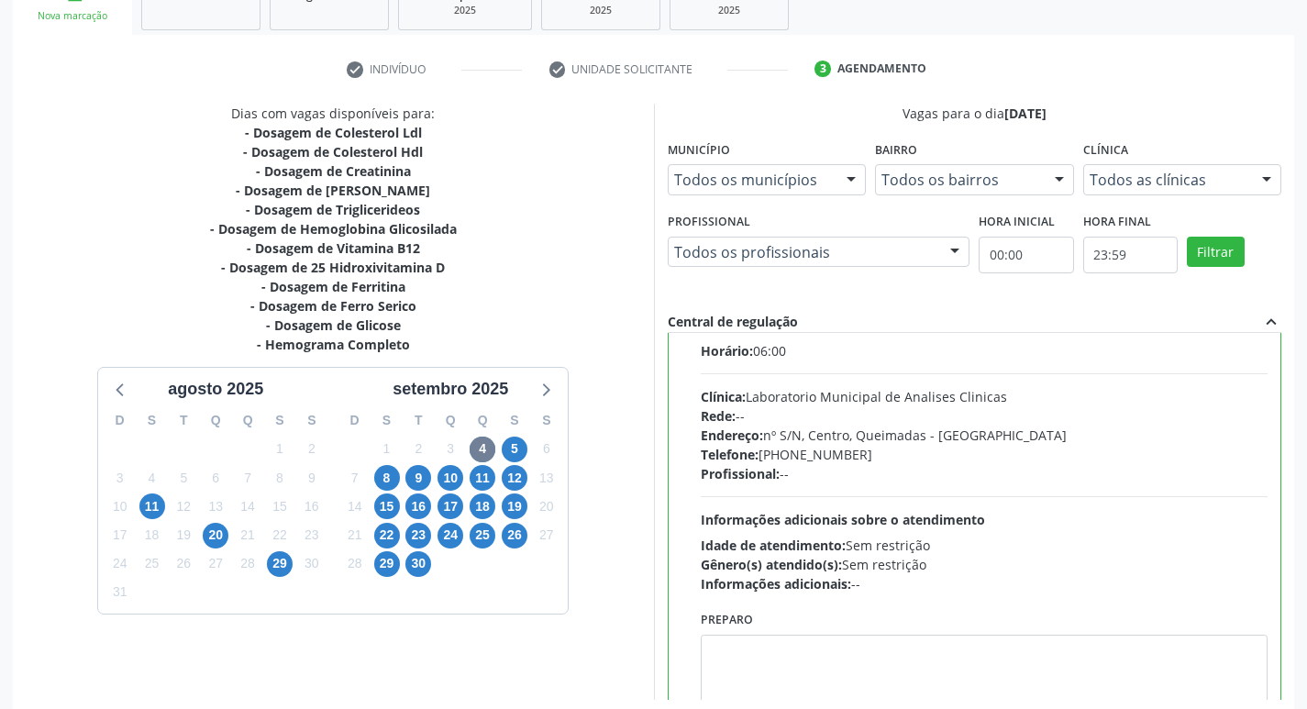
scroll to position [91, 0]
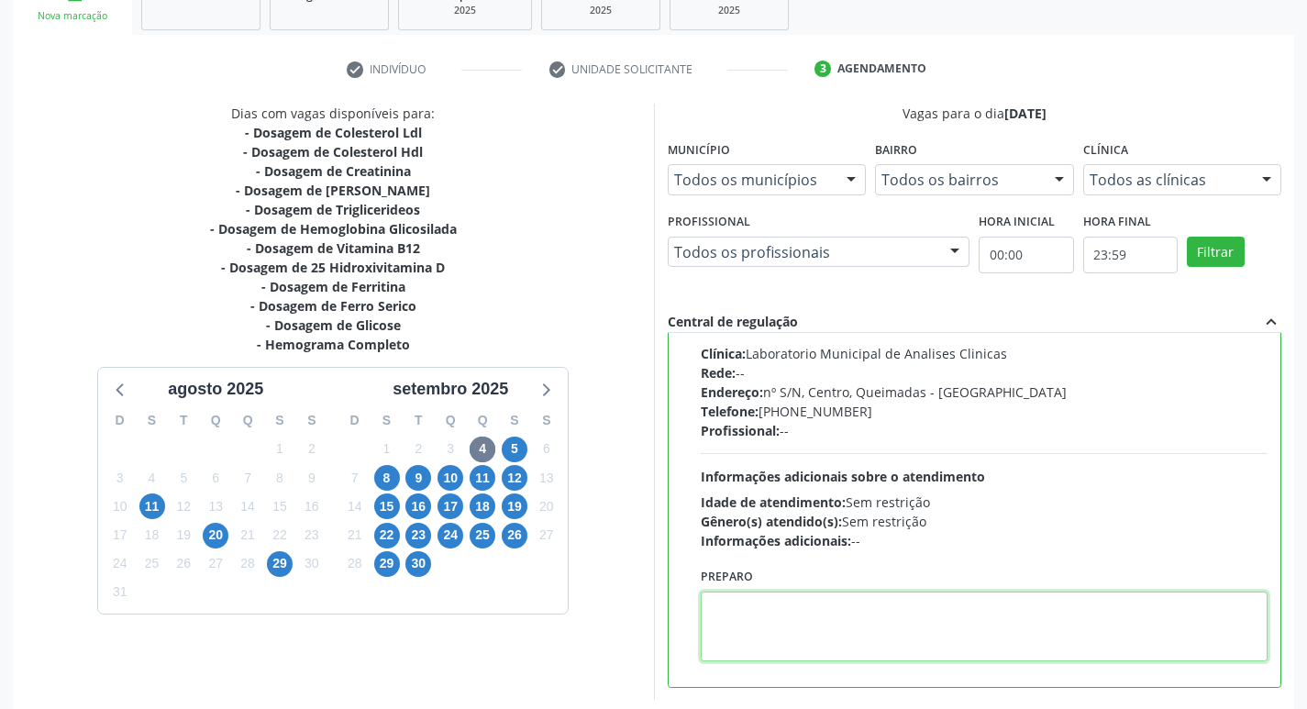
click at [715, 636] on textarea at bounding box center [985, 627] width 568 height 70
paste textarea "IR EM [GEOGRAPHIC_DATA]"
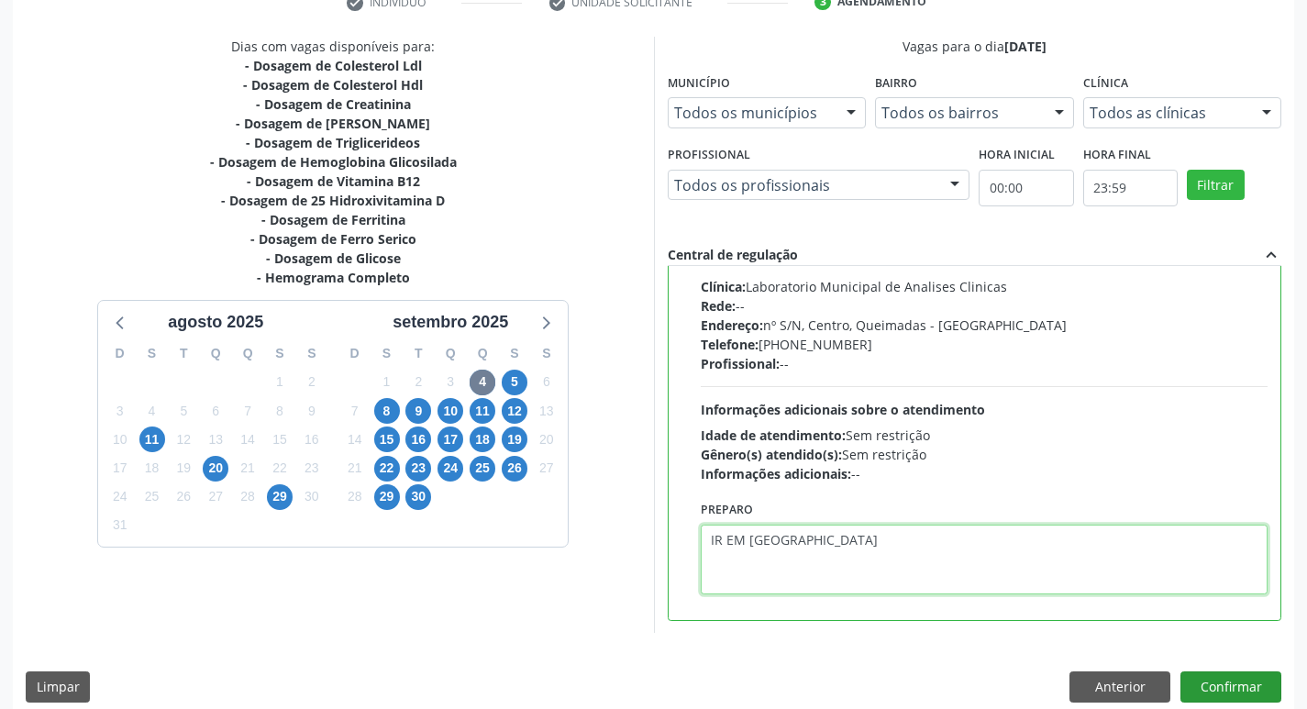
scroll to position [387, 0]
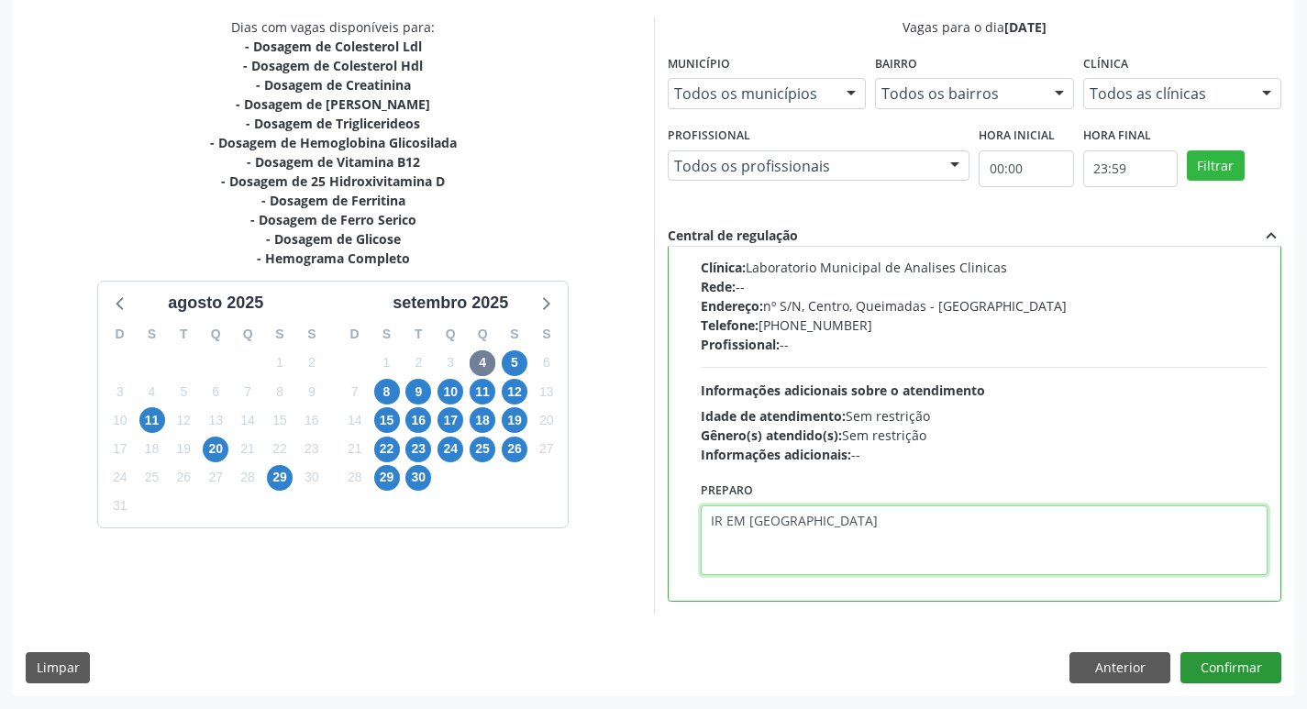
type textarea "IR EM [GEOGRAPHIC_DATA]"
click at [1211, 655] on button "Confirmar" at bounding box center [1230, 667] width 101 height 31
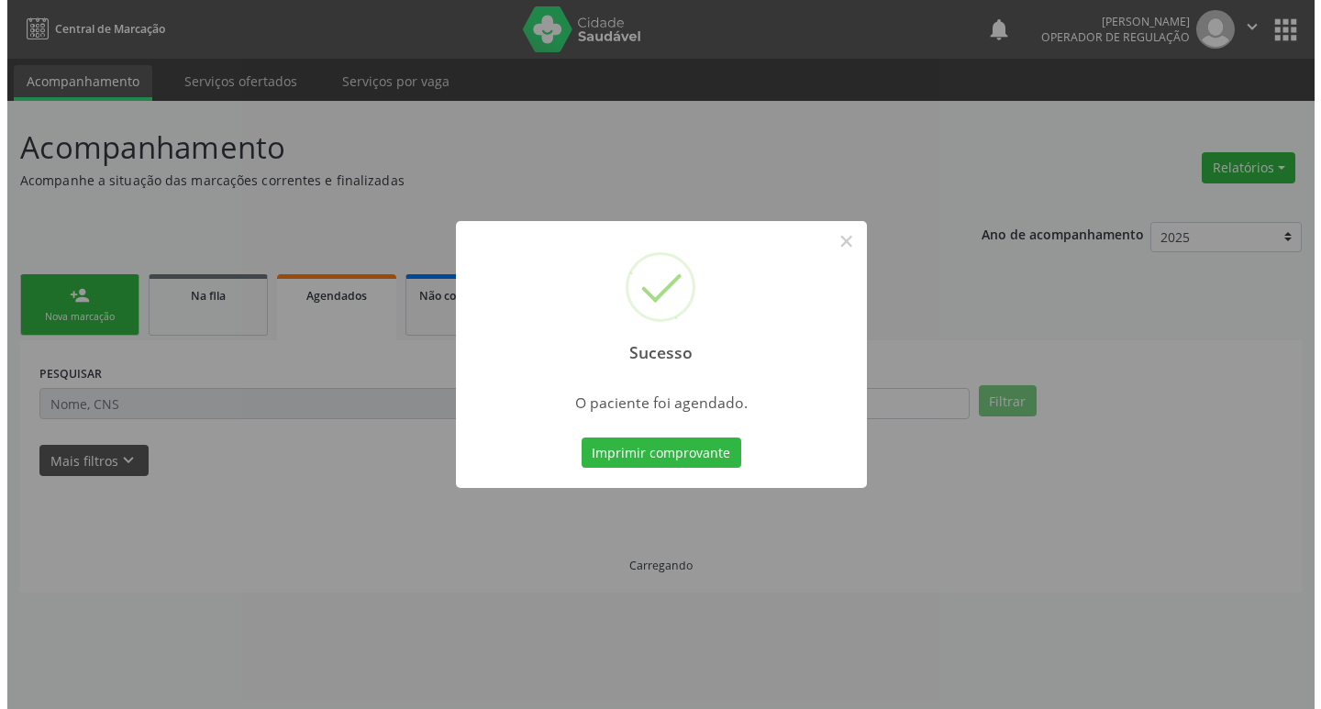
scroll to position [0, 0]
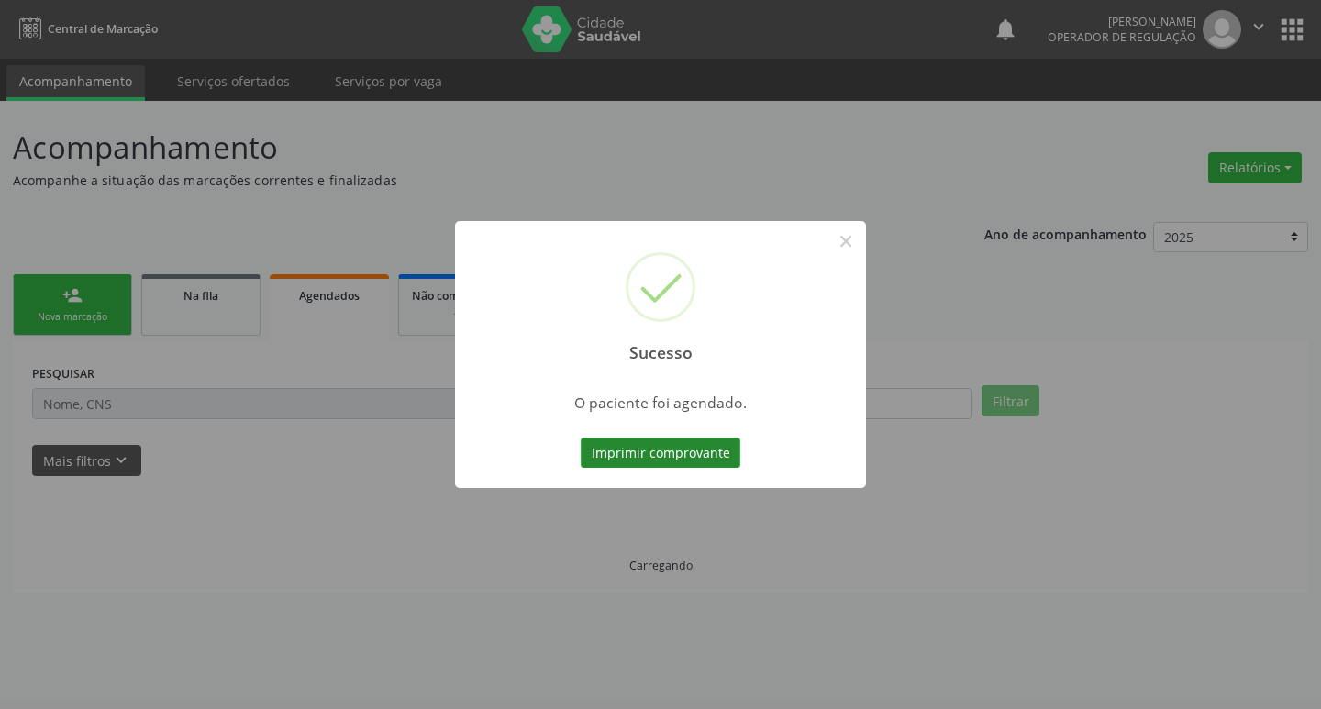
click at [665, 447] on button "Imprimir comprovante" at bounding box center [661, 452] width 160 height 31
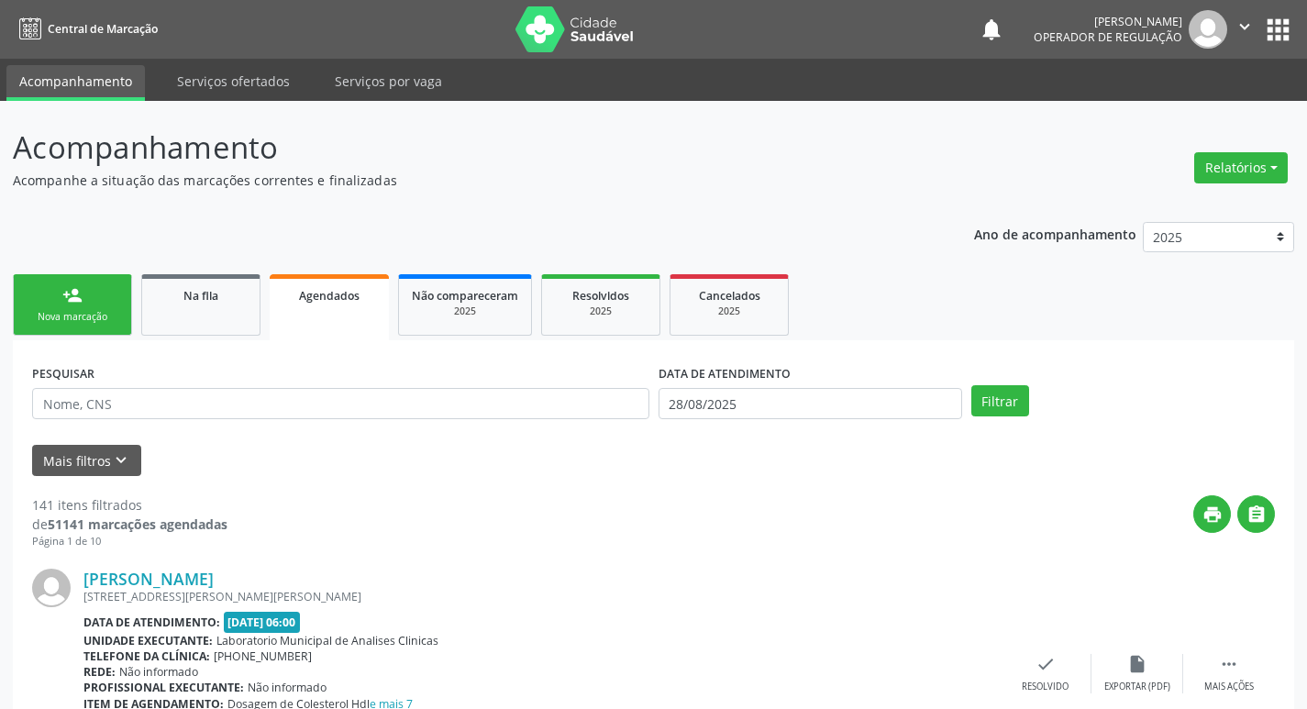
click at [111, 305] on link "person_add Nova marcação" at bounding box center [72, 304] width 119 height 61
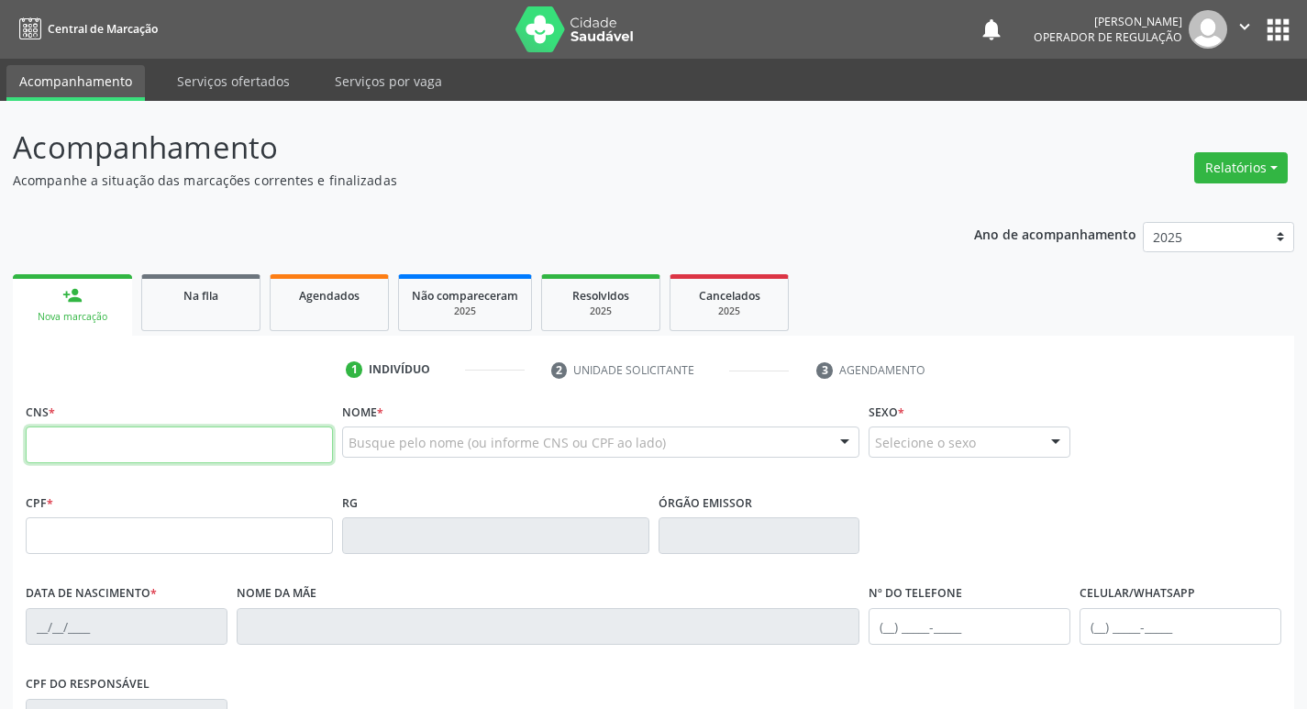
click at [185, 439] on input "text" at bounding box center [179, 444] width 307 height 37
type input "704 6001 2651 7322"
type input "054.299.524-78"
type input "2[DATE]"
type input "[PERSON_NAME]"
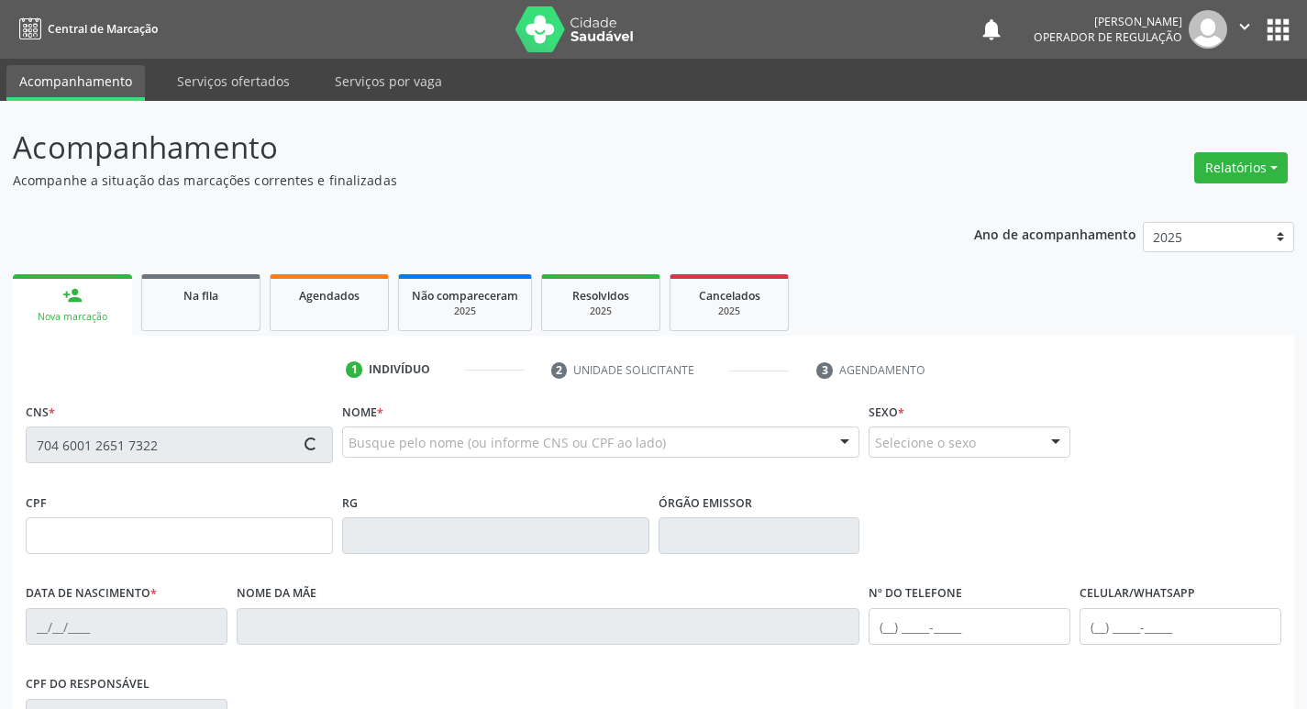
type input "[PHONE_NUMBER]"
type input "59"
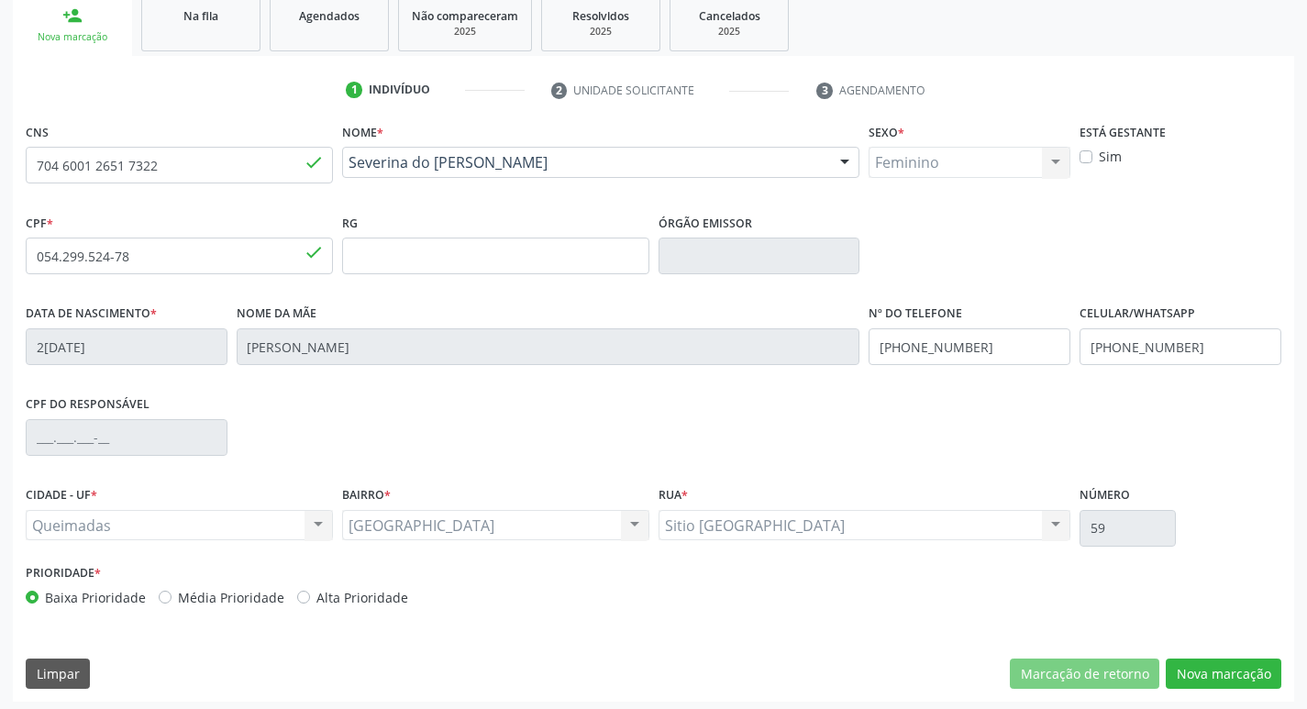
scroll to position [285, 0]
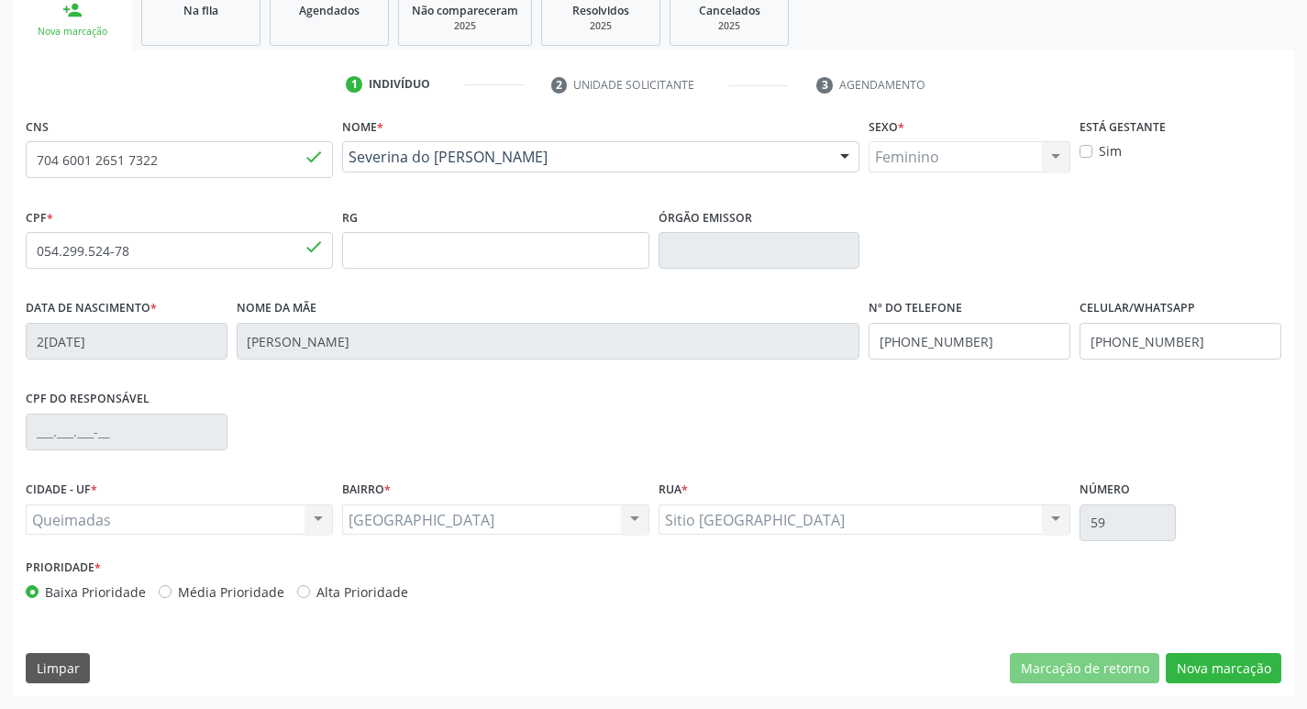
click at [1215, 651] on div "CNS 704 6001 2651 7322 done Nome * [PERSON_NAME] [PERSON_NAME] CNS: 704 6001 26…" at bounding box center [653, 404] width 1281 height 583
click at [1219, 660] on button "Nova marcação" at bounding box center [1224, 668] width 116 height 31
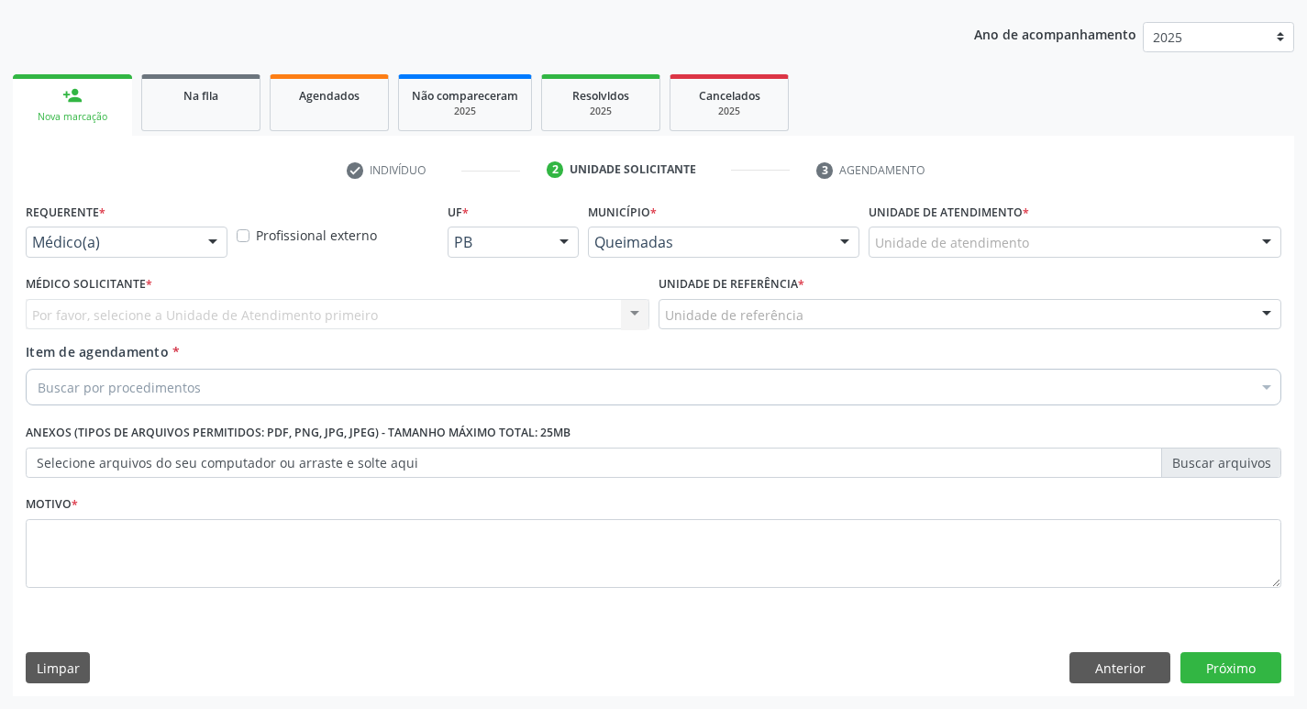
click at [120, 221] on div "Requerente * Médico(a) Médico(a) Enfermeiro(a) Paciente Nenhum resultado encont…" at bounding box center [127, 227] width 202 height 59
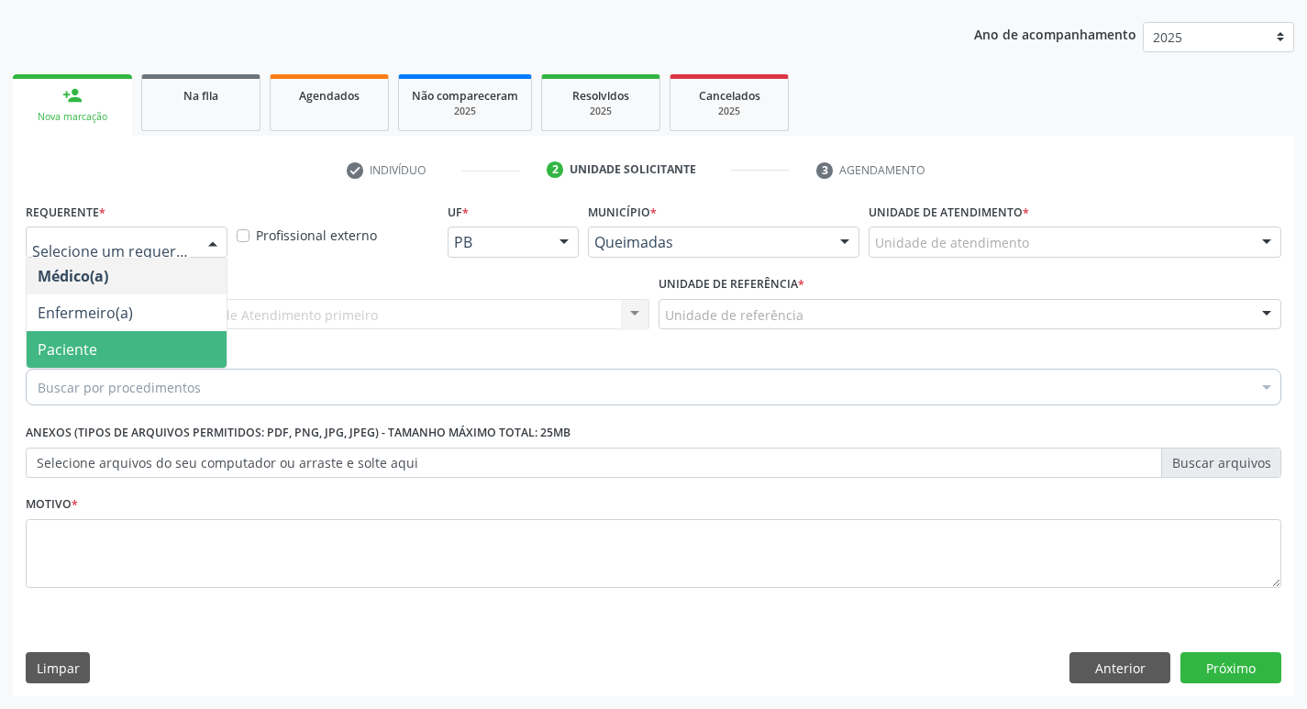
click at [138, 370] on div "Buscar por procedimentos" at bounding box center [653, 387] width 1255 height 37
click at [139, 349] on span "Paciente" at bounding box center [127, 349] width 200 height 37
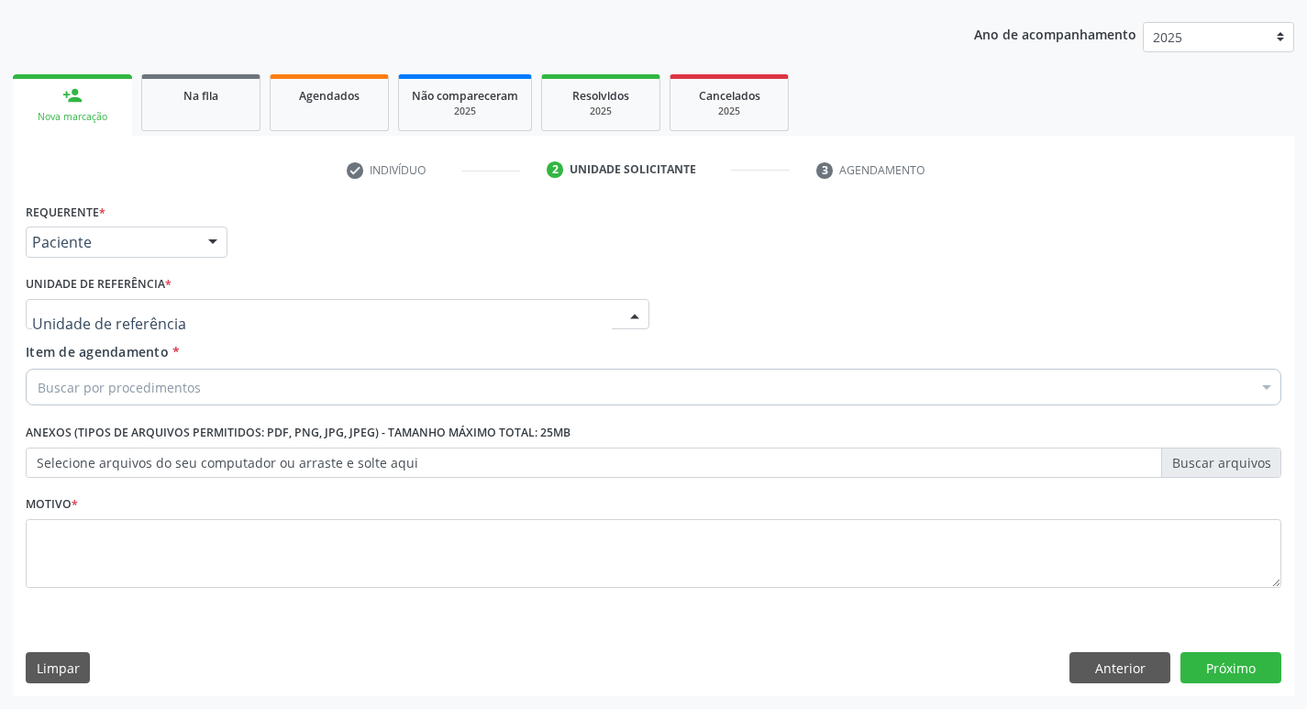
click at [131, 325] on div at bounding box center [338, 314] width 624 height 31
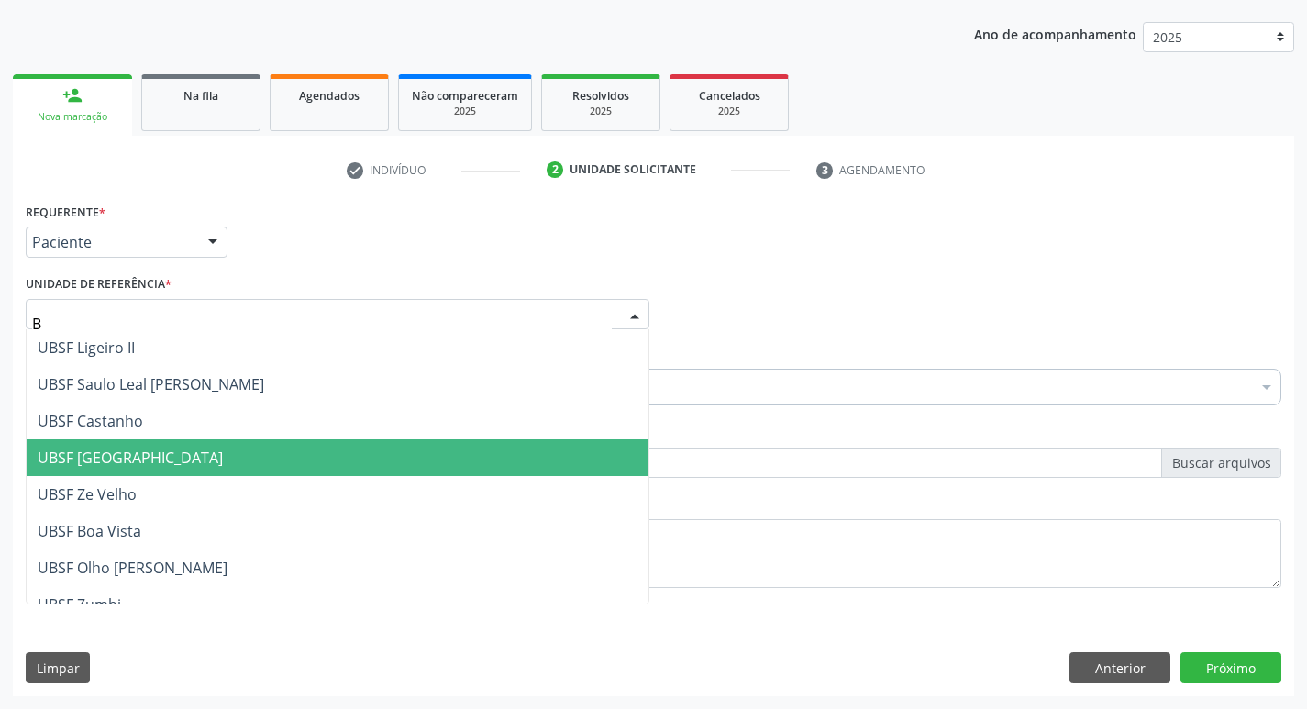
type input "BA"
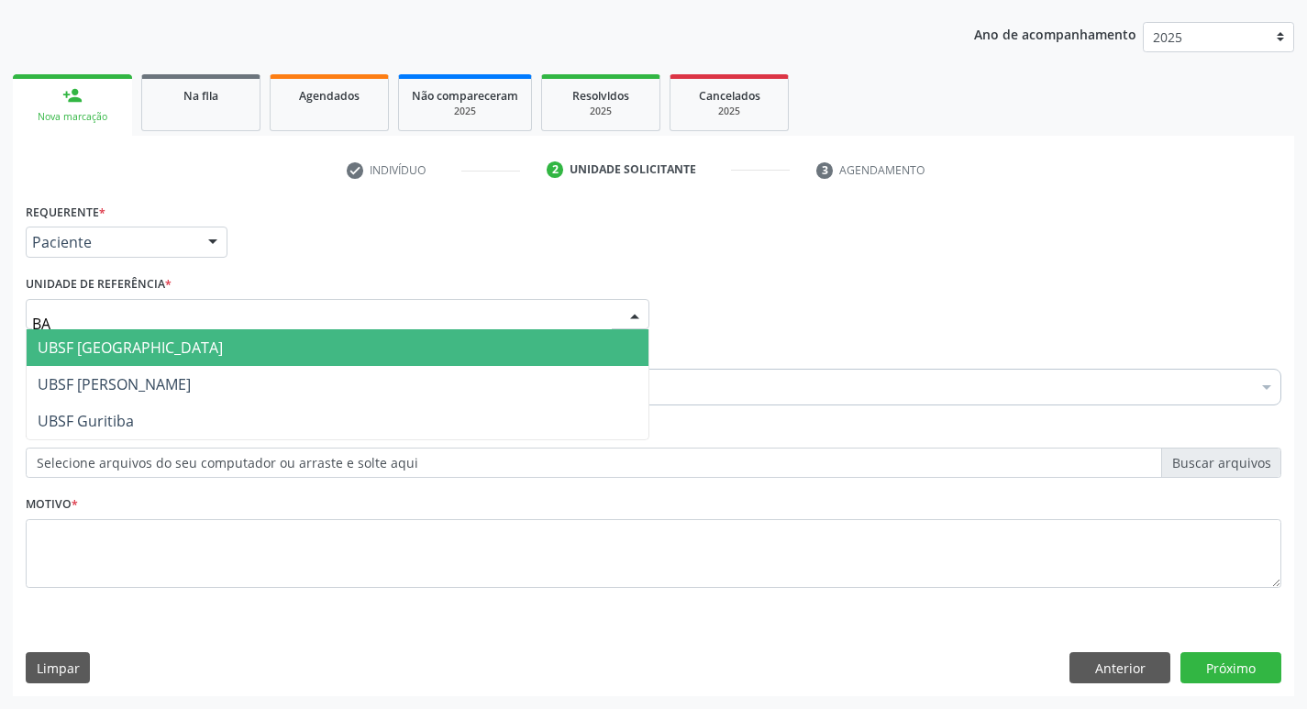
click at [180, 345] on span "UBSF [GEOGRAPHIC_DATA]" at bounding box center [338, 347] width 622 height 37
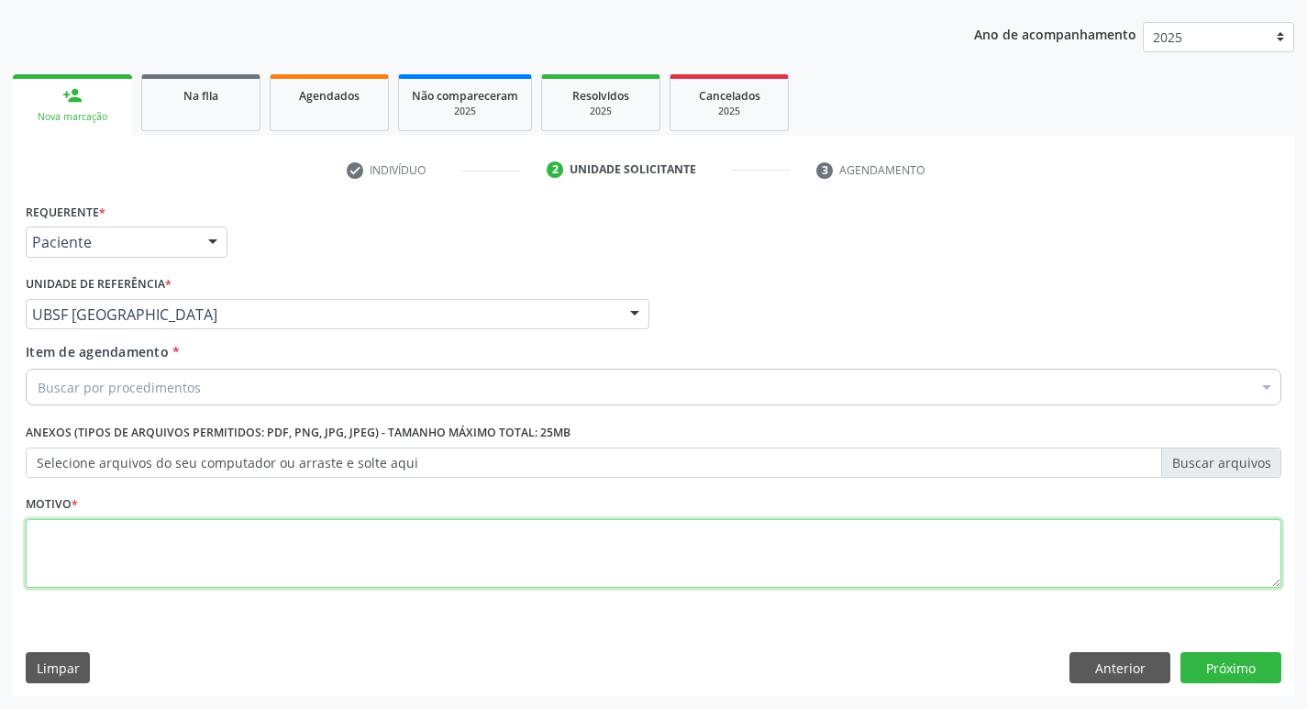
click at [150, 545] on textarea at bounding box center [653, 554] width 1255 height 70
type textarea "AVALIACAO"
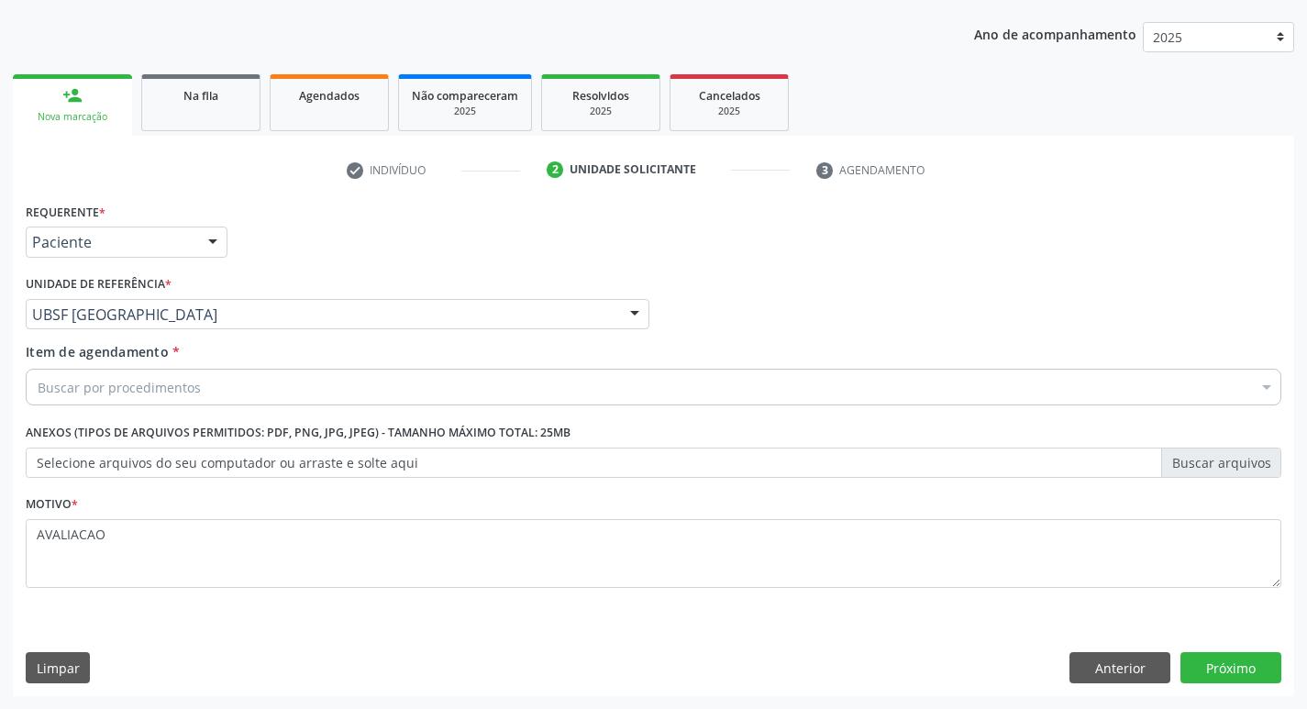
click at [243, 395] on div "Buscar por procedimentos" at bounding box center [653, 387] width 1255 height 37
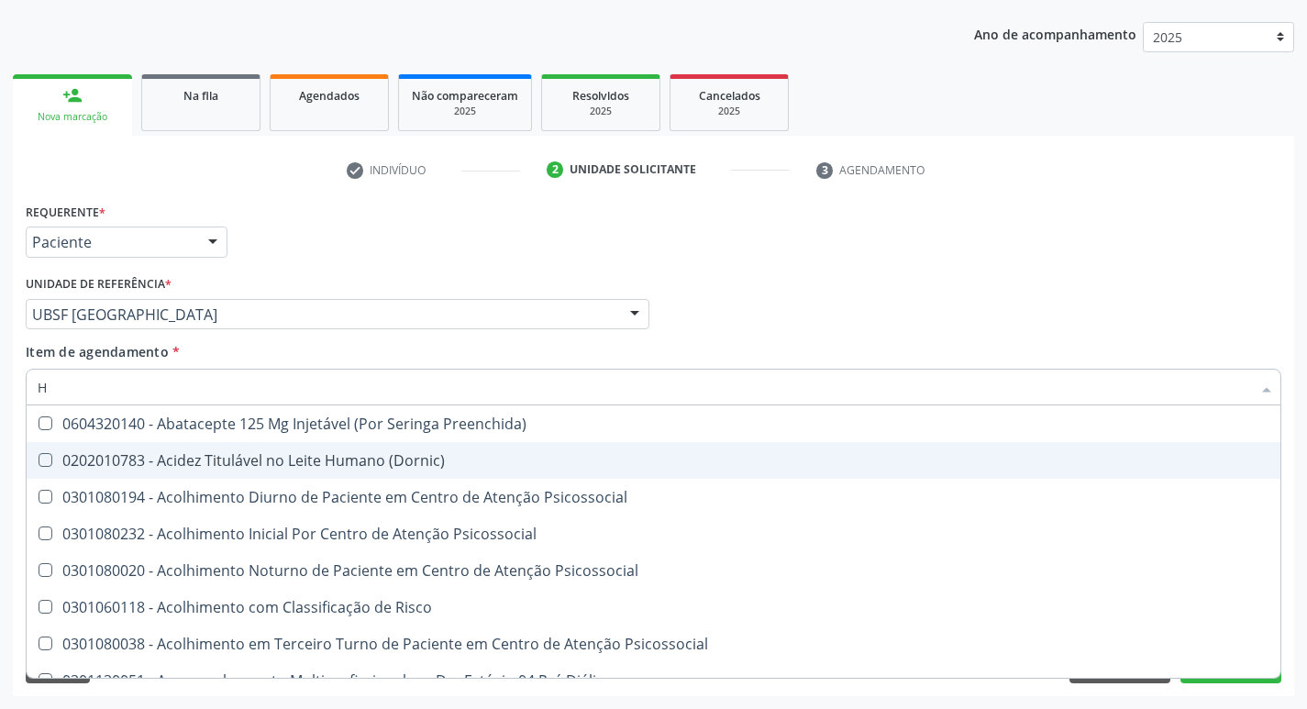
type input "HEMOGR"
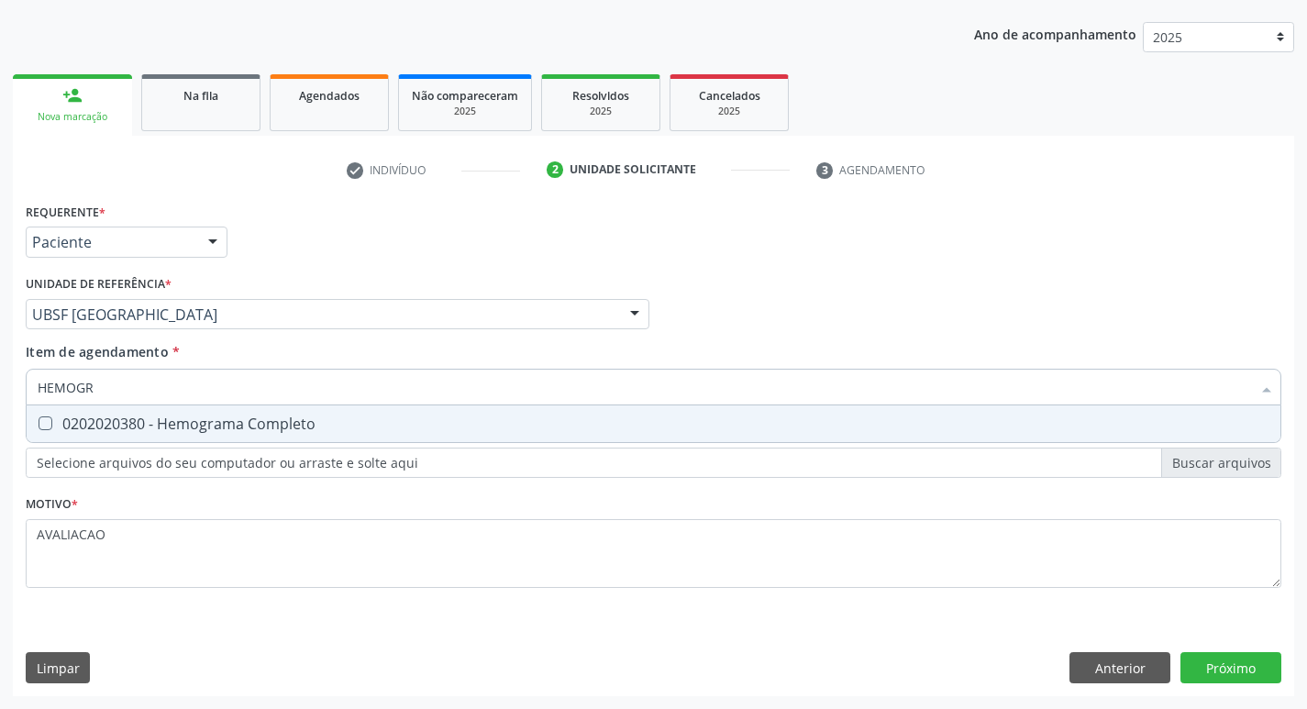
click at [198, 420] on div "0202020380 - Hemograma Completo" at bounding box center [654, 423] width 1232 height 15
checkbox Completo "true"
type input "HEMOG"
checkbox Completo "false"
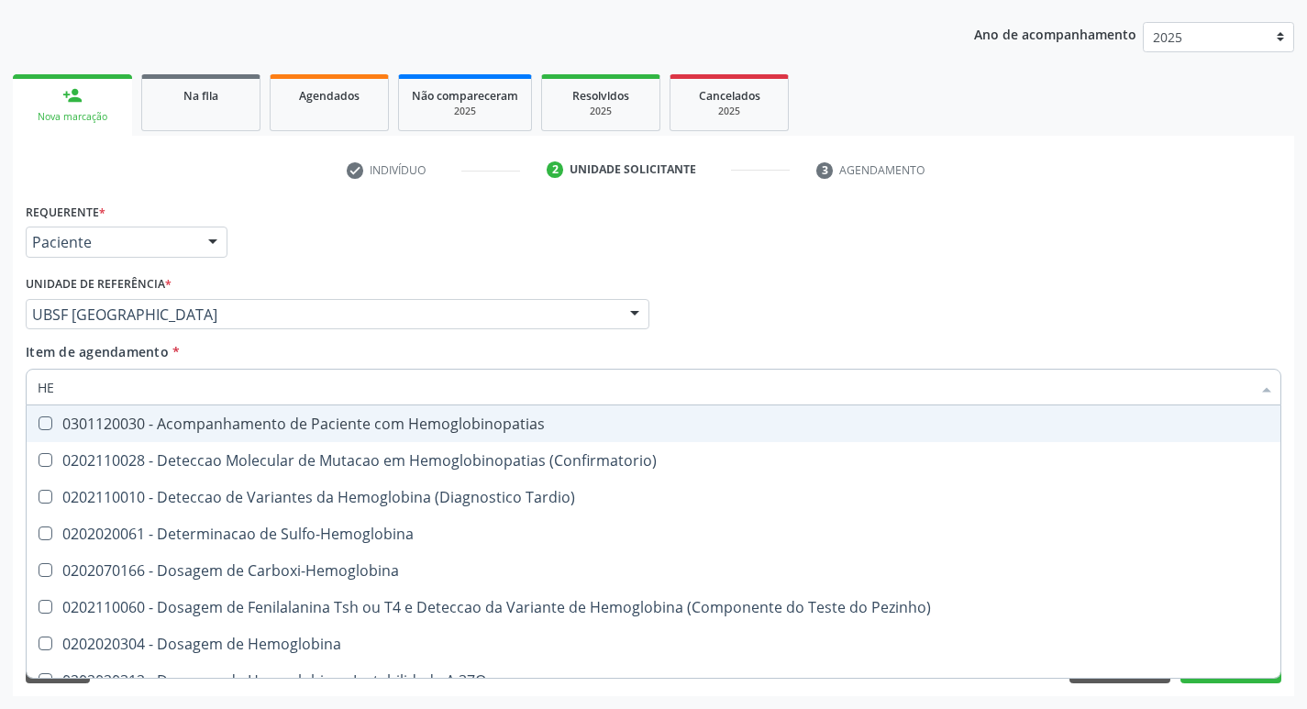
type input "H"
checkbox Completo "false"
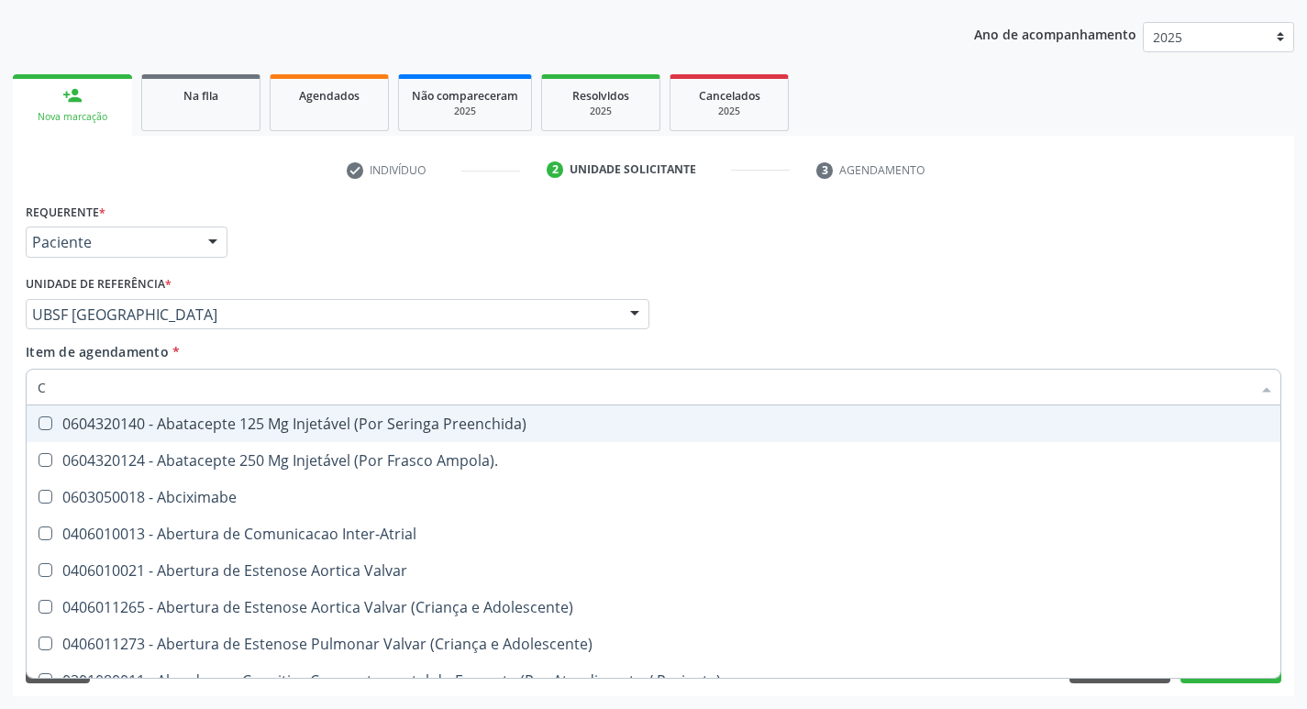
type input "CO"
checkbox Osseo "true"
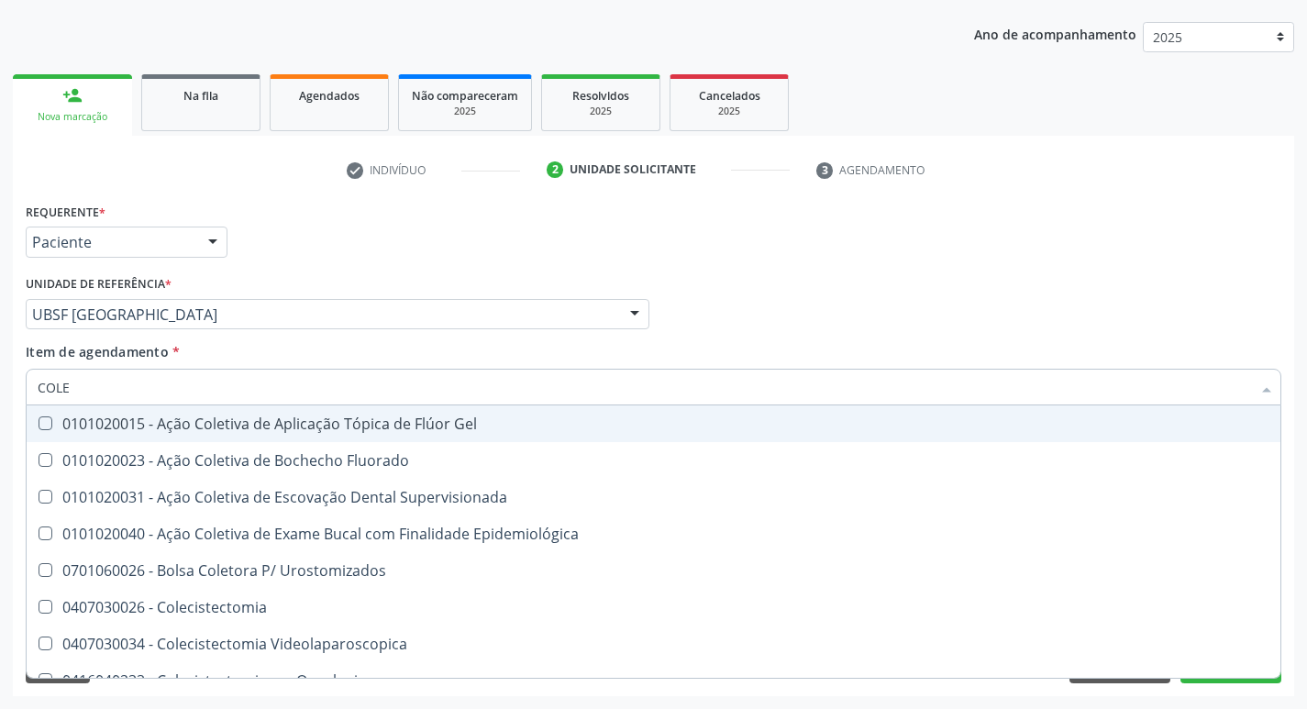
type input "COLES"
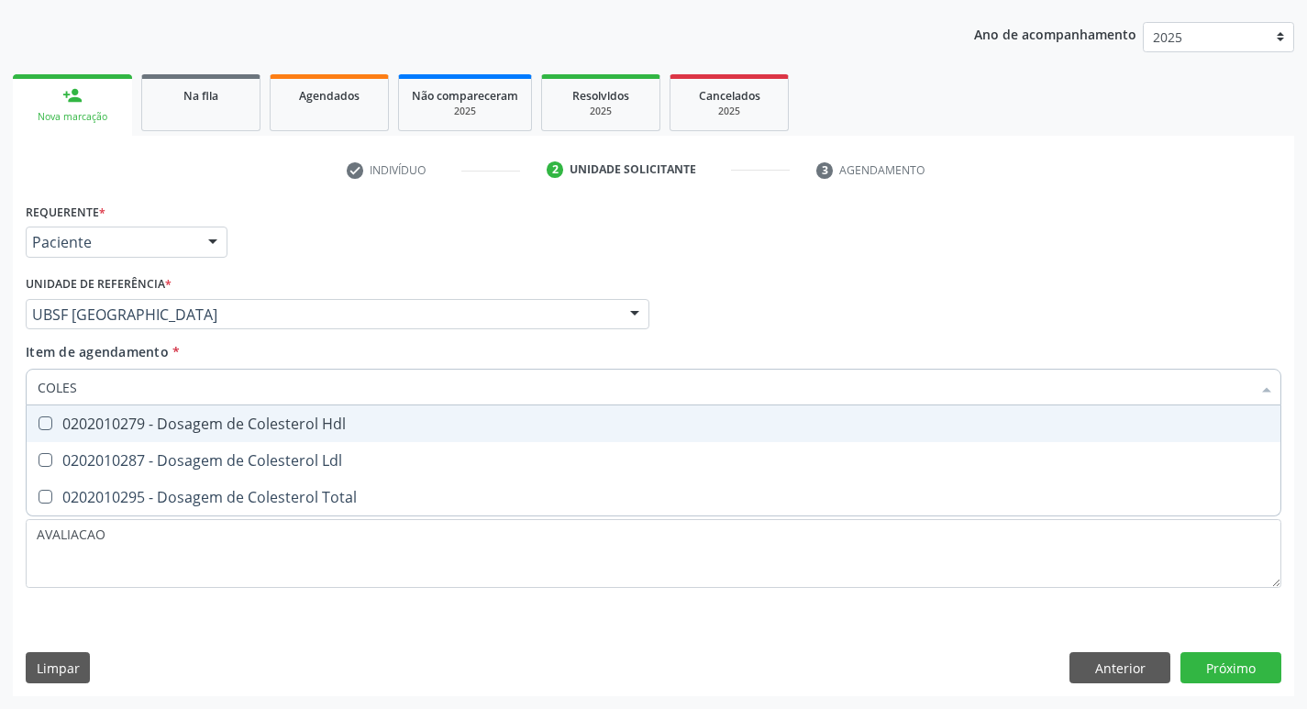
click at [198, 420] on div "0202010279 - Dosagem de Colesterol Hdl" at bounding box center [654, 423] width 1232 height 15
checkbox Hdl "true"
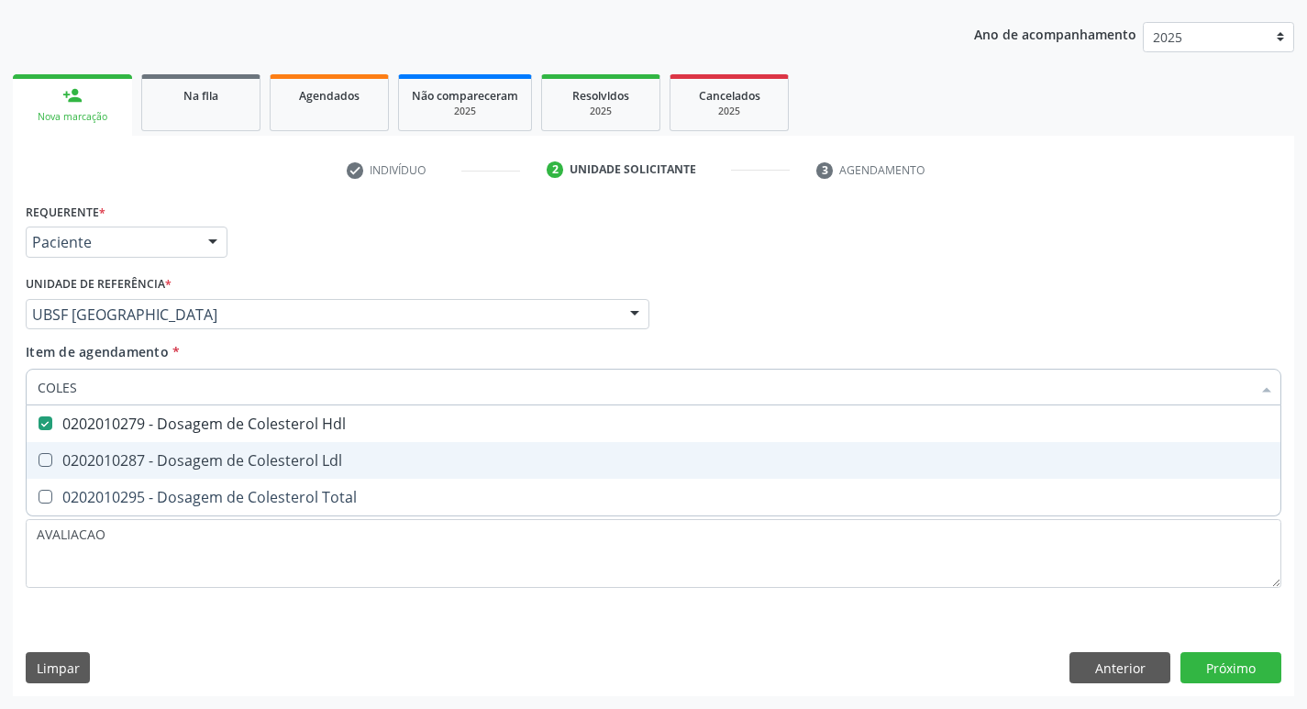
click at [206, 462] on div "0202010287 - Dosagem de Colesterol Ldl" at bounding box center [654, 460] width 1232 height 15
checkbox Ldl "true"
type input "COLE"
checkbox Hdl "false"
checkbox Ldl "false"
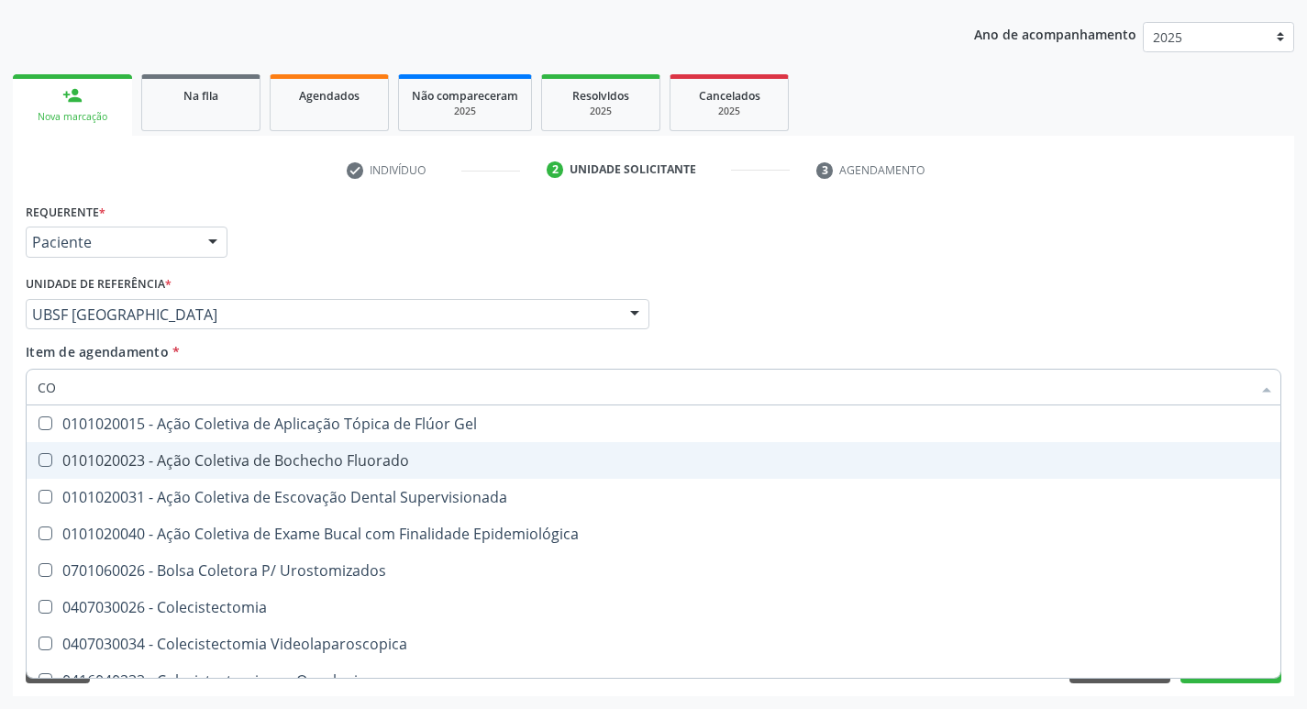
type input "C"
checkbox Hdl "false"
checkbox Ldl "false"
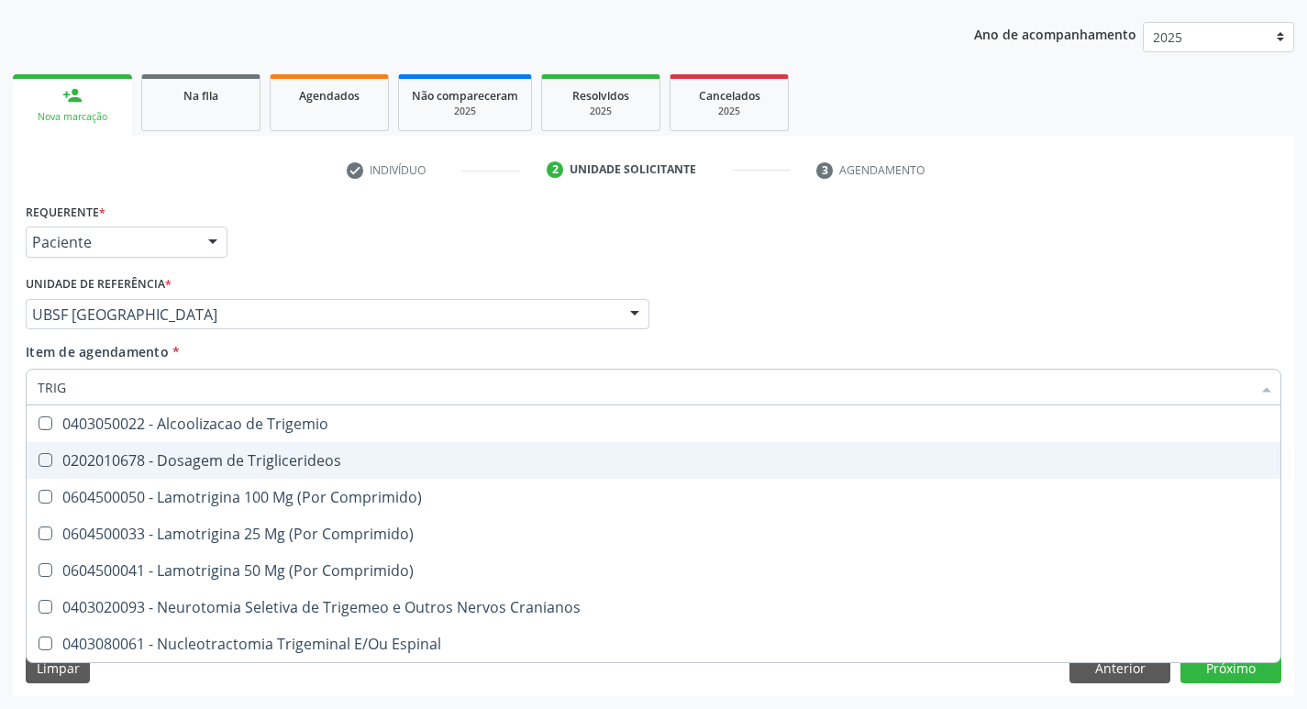
type input "TRIGL"
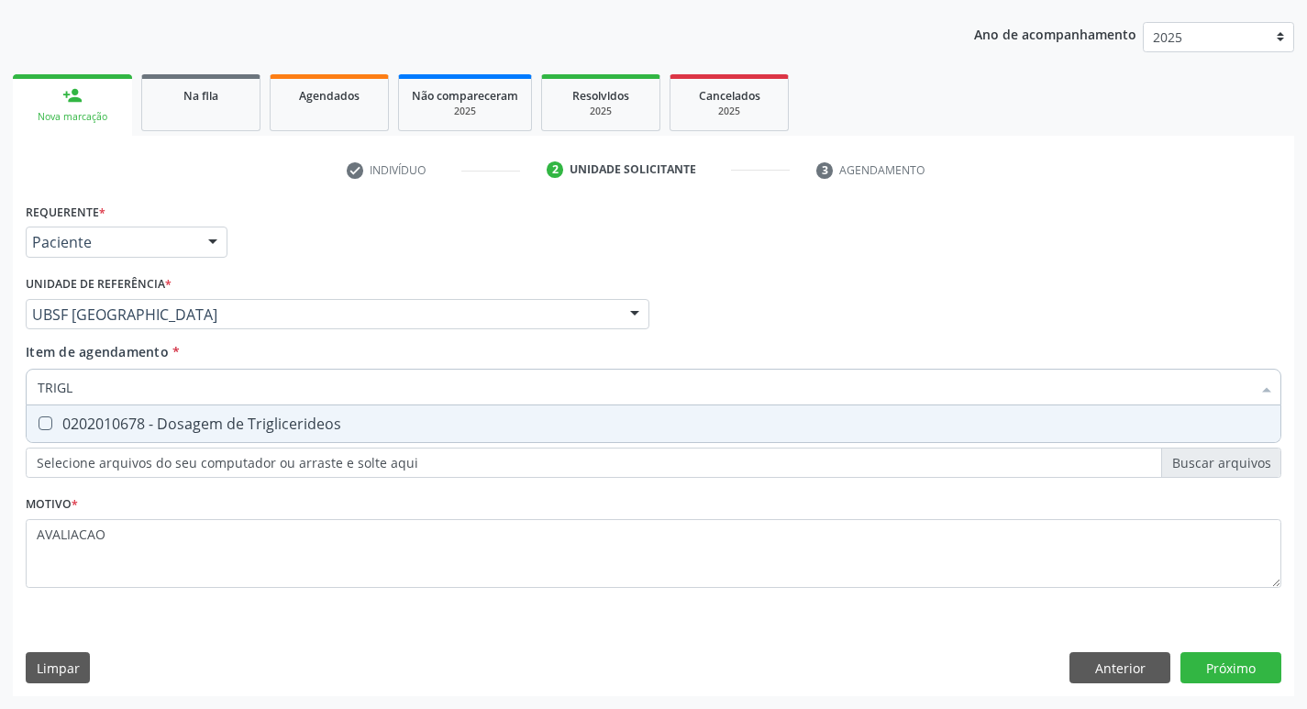
click at [193, 426] on div "0202010678 - Dosagem de Triglicerideos" at bounding box center [654, 423] width 1232 height 15
checkbox Triglicerideos "true"
type input "TRIG"
checkbox Triglicerideos "false"
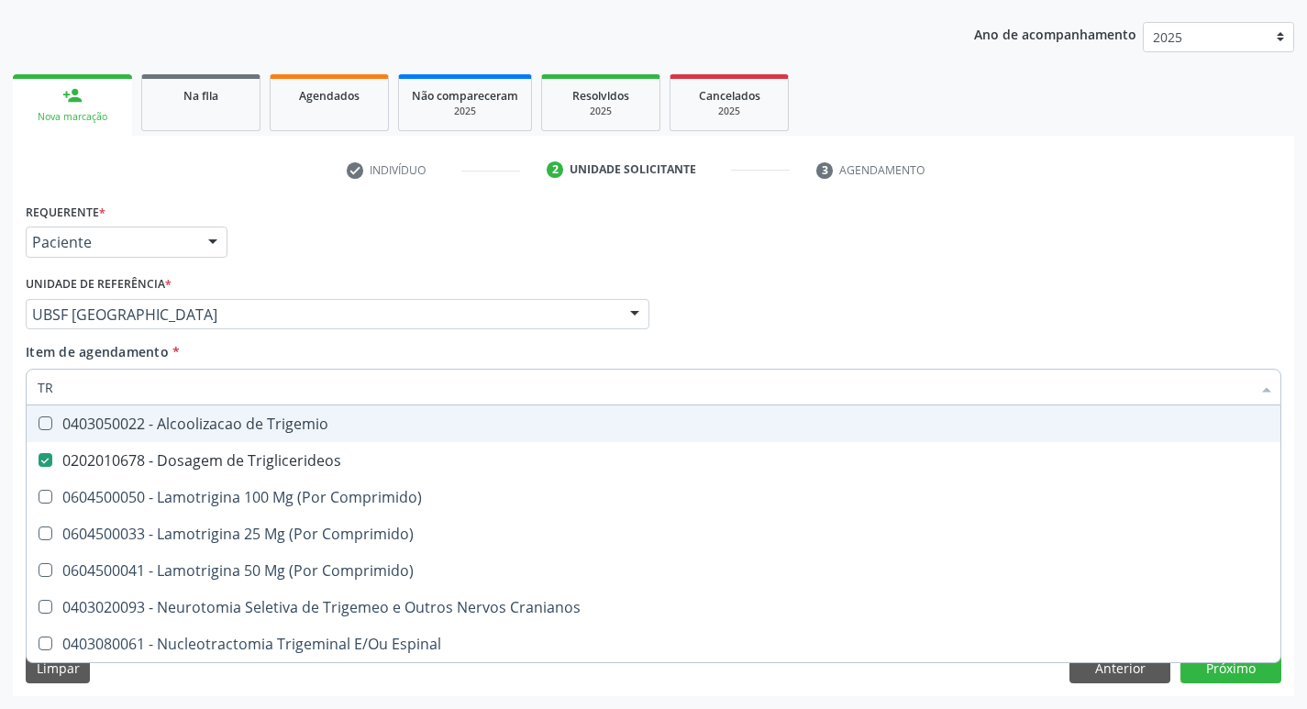
type input "T"
checkbox Triglicerideos "false"
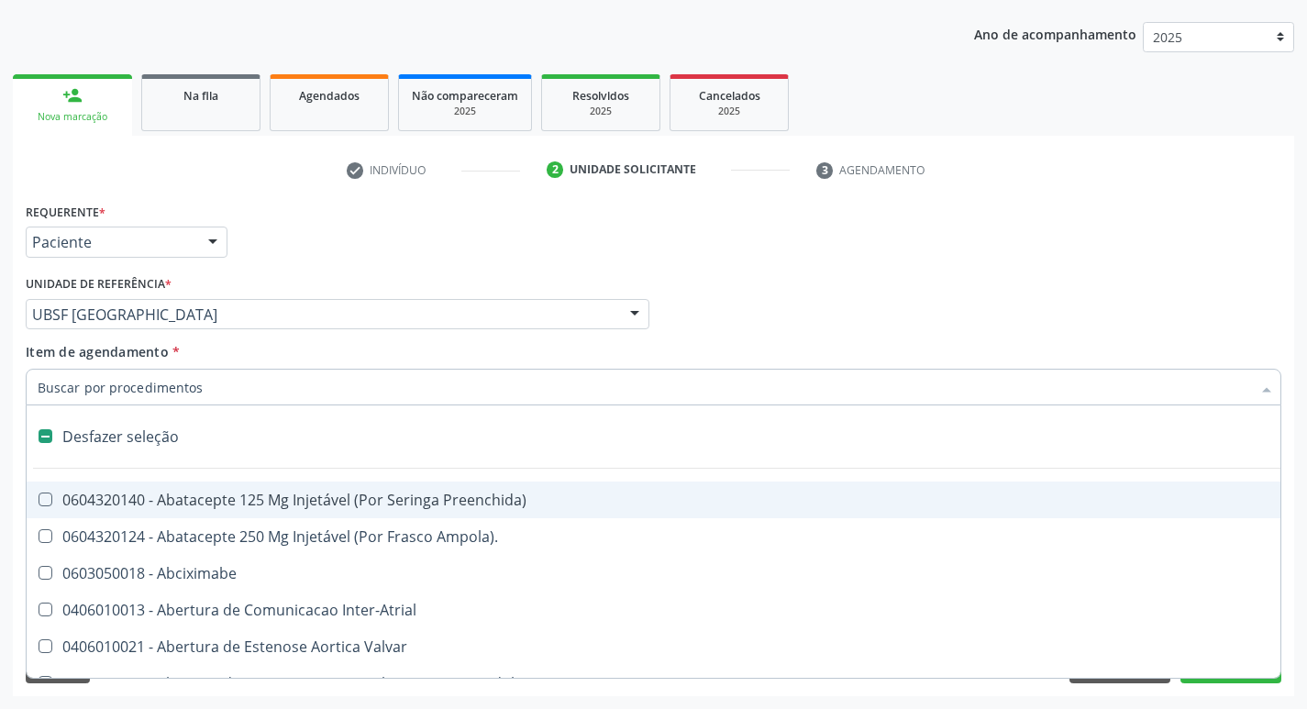
type input "G"
checkbox Comprimido\) "true"
checkbox Sanitária "true"
checkbox Osso "true"
checkbox Persistente "true"
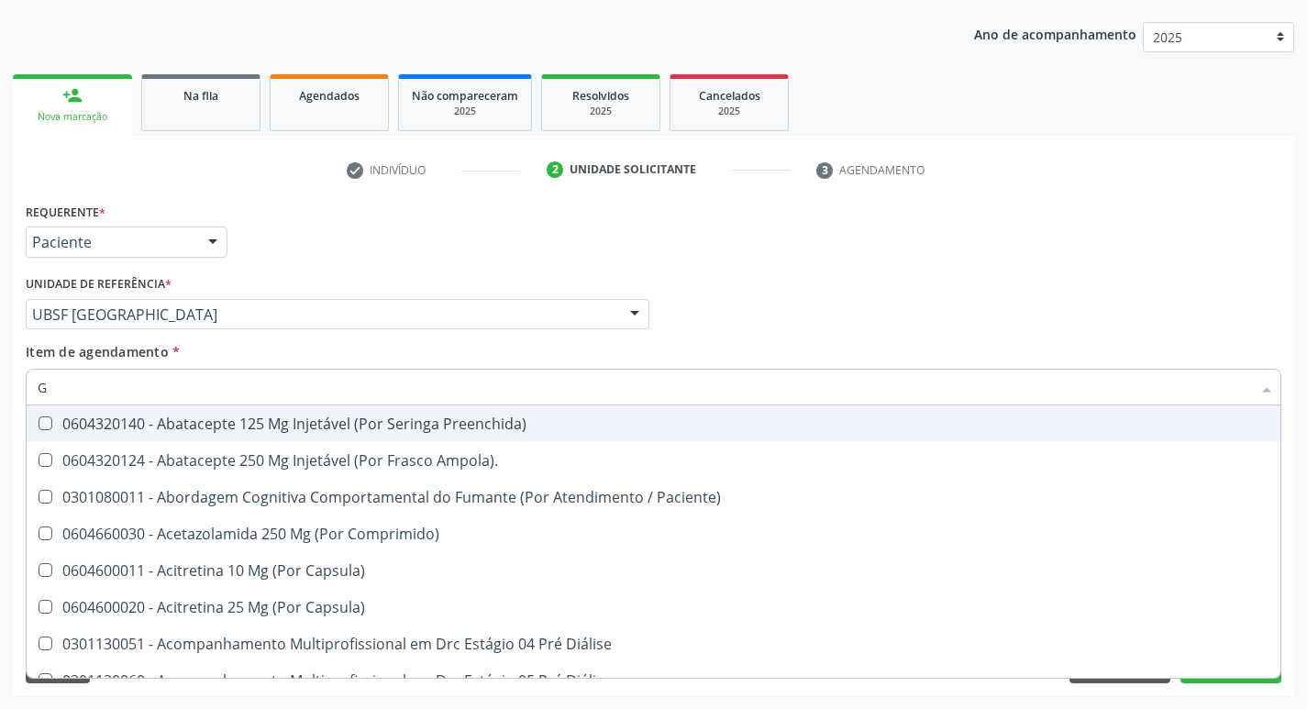
type input "GLICOSE"
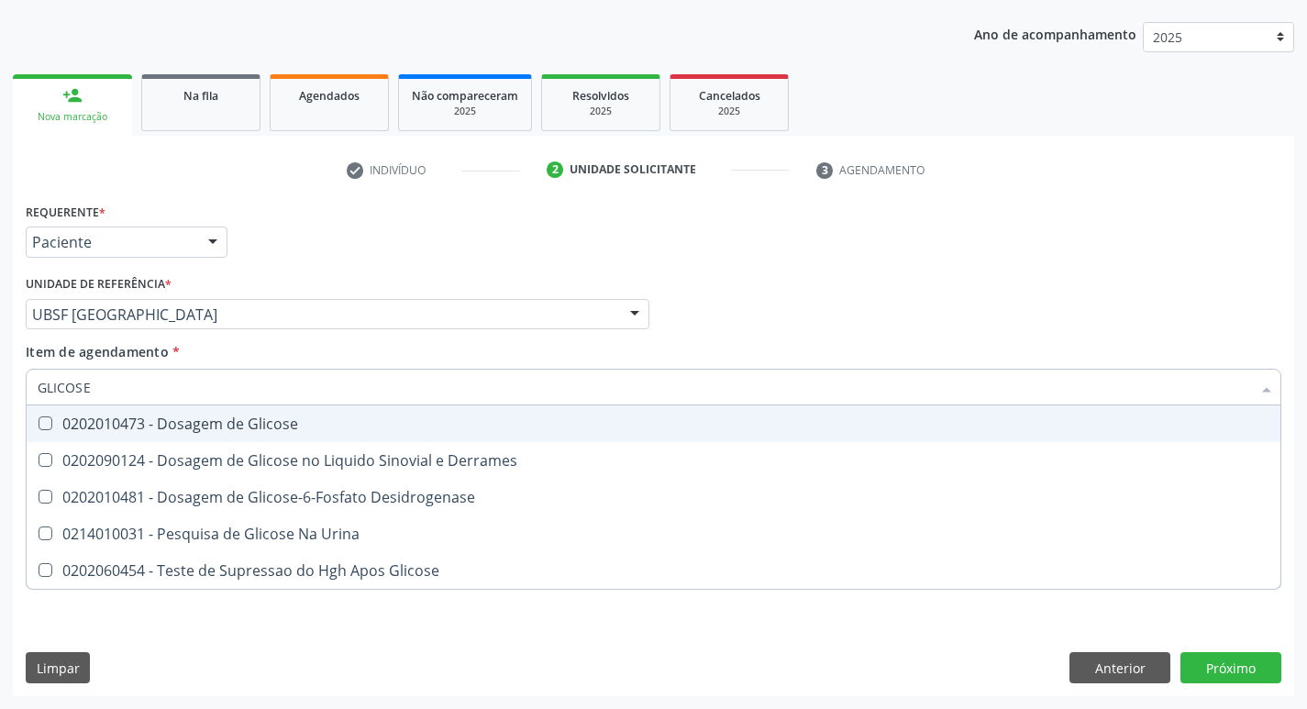
click at [214, 406] on span "0202010473 - Dosagem de Glicose" at bounding box center [654, 423] width 1254 height 37
checkbox Glicose "true"
type input "GLICOS"
checkbox Glicose "false"
checkbox Derrames "true"
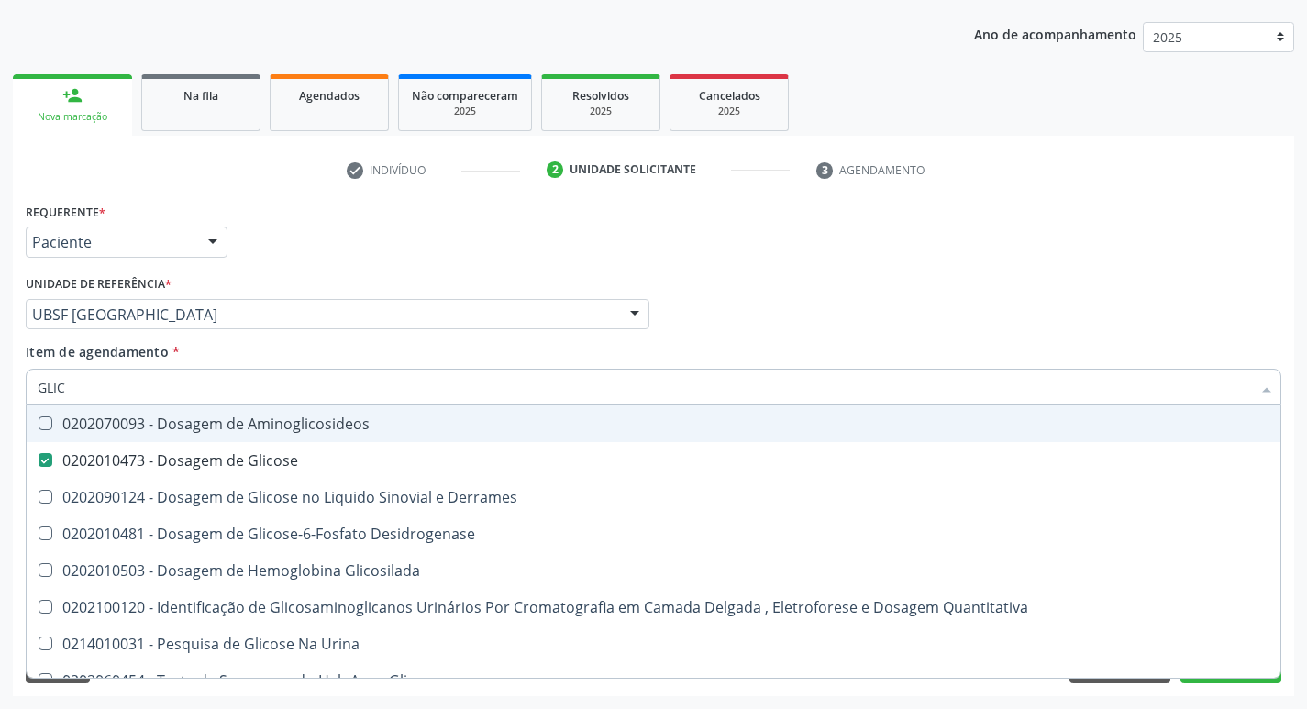
type input "GLI"
checkbox Glicose "false"
checkbox Derrames "false"
type input "G"
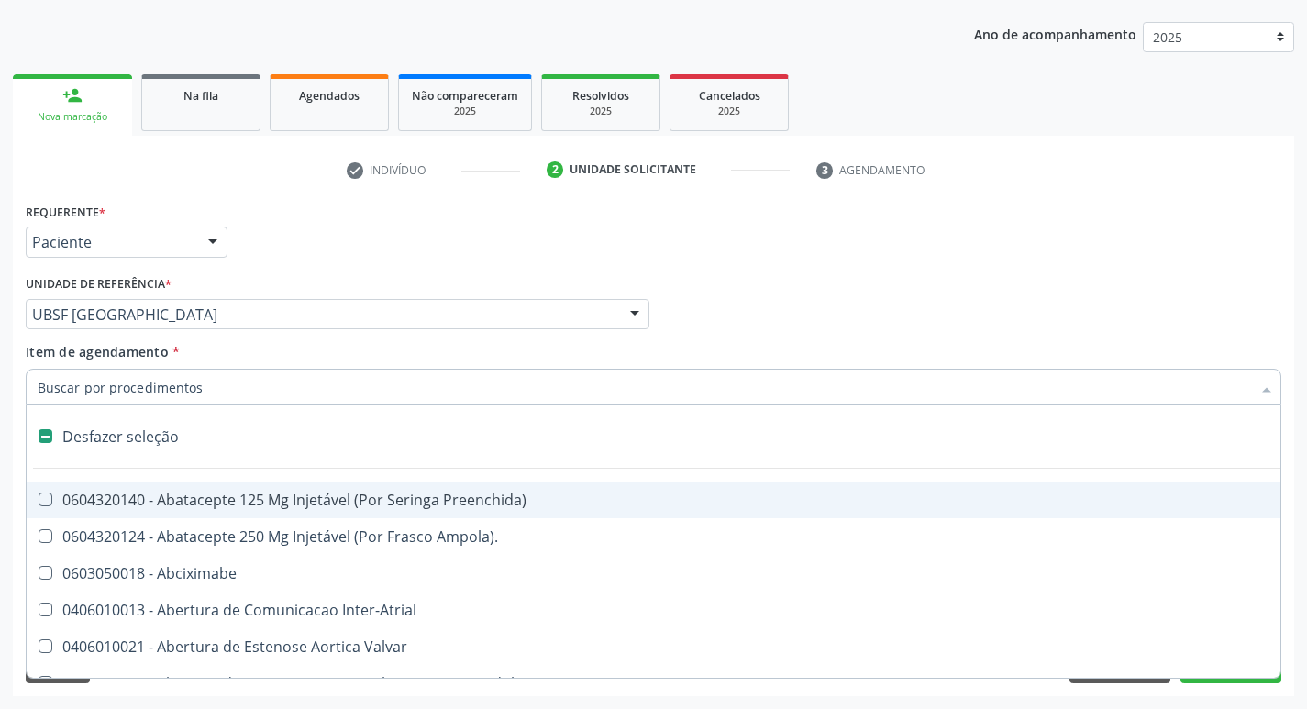
type input "H"
checkbox Lactente\) "true"
checkbox Convencional\) "true"
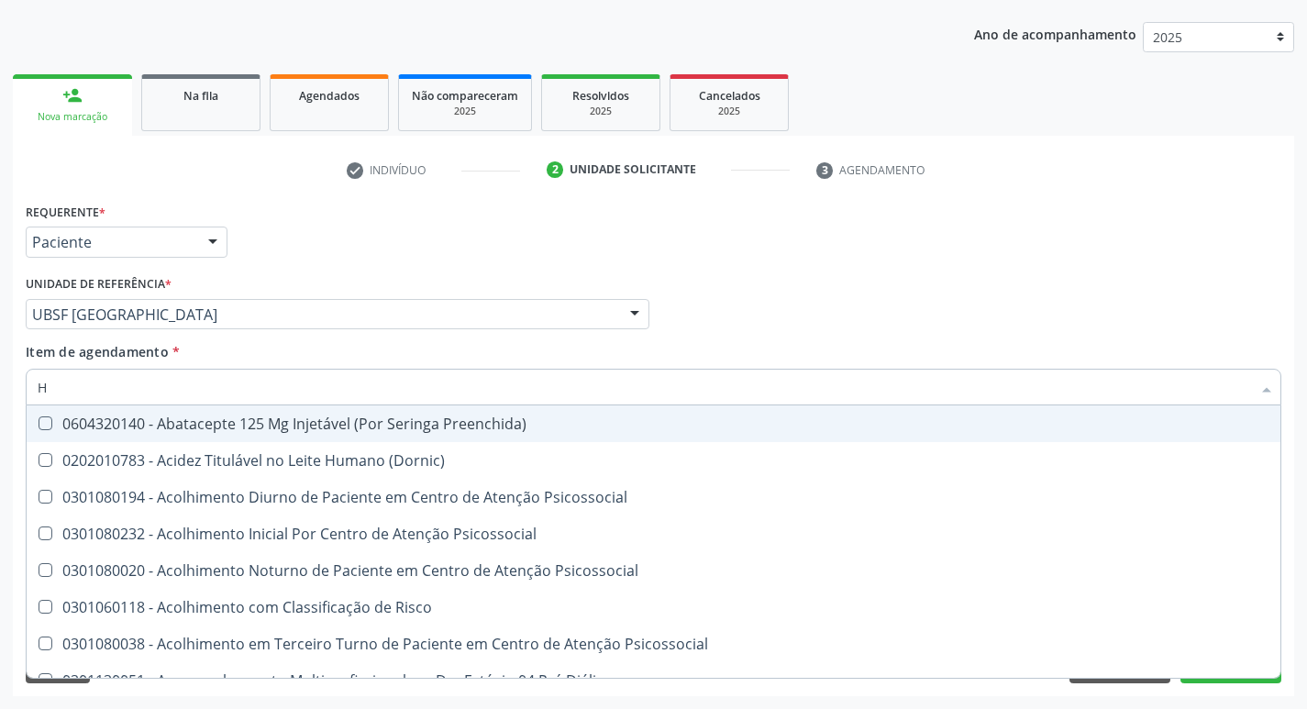
type input "HEMOGLOBINA G"
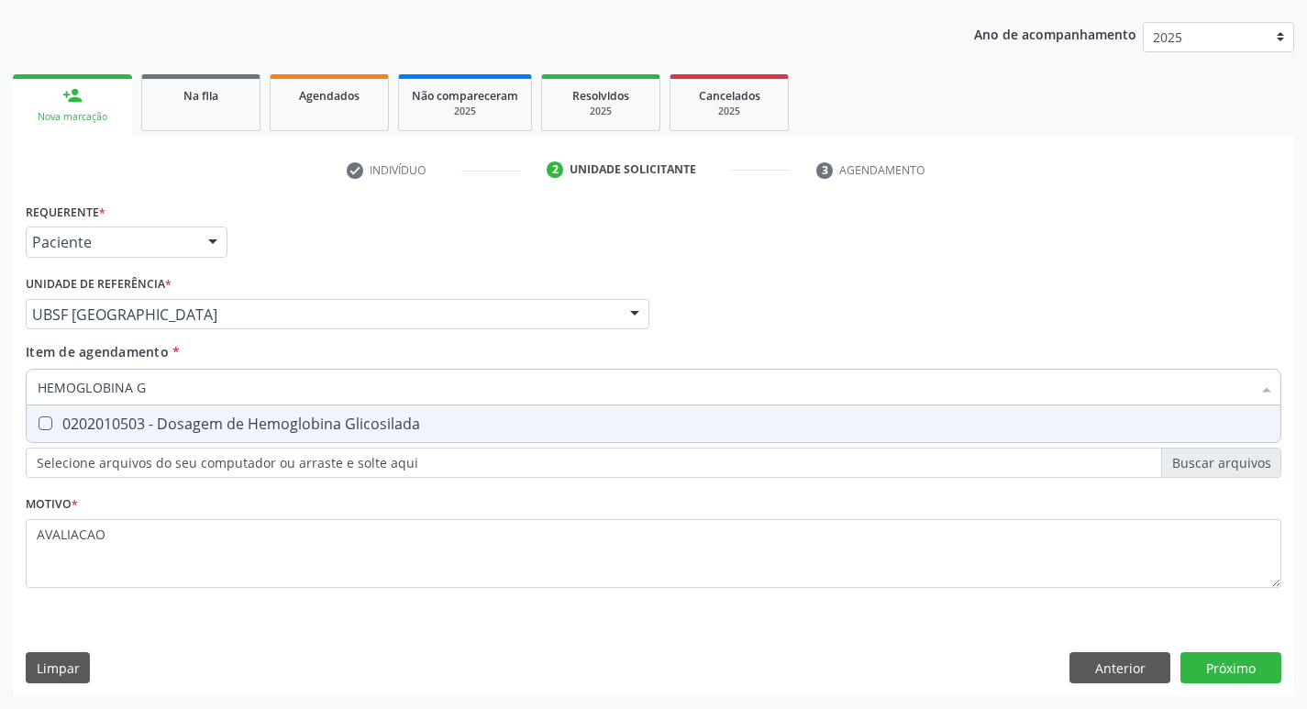
click at [242, 422] on div "0202010503 - Dosagem de Hemoglobina Glicosilada" at bounding box center [654, 423] width 1232 height 15
checkbox Glicosilada "true"
type input "HEMOGLOBINA"
checkbox Glicosilada "false"
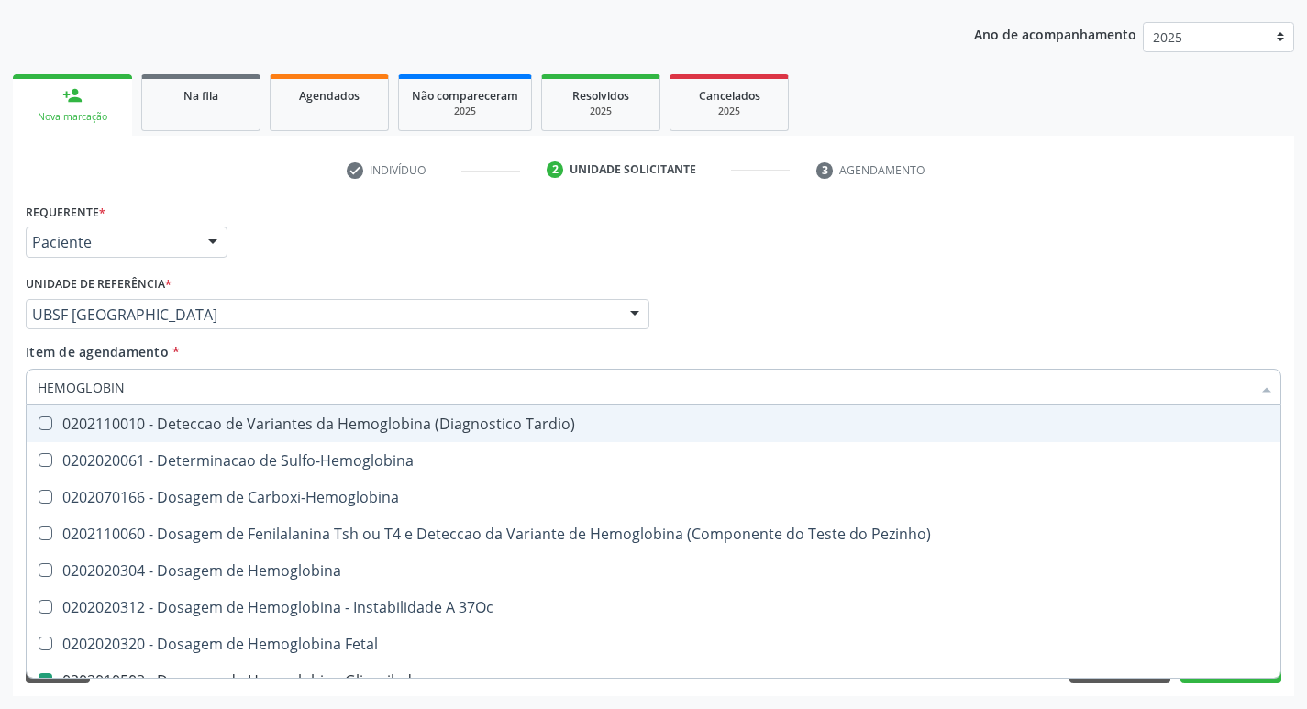
type input "HEMOGLOBI"
checkbox Glicosilada "false"
checkbox Hemoglobina "true"
type input "H"
checkbox Hemoglobina "false"
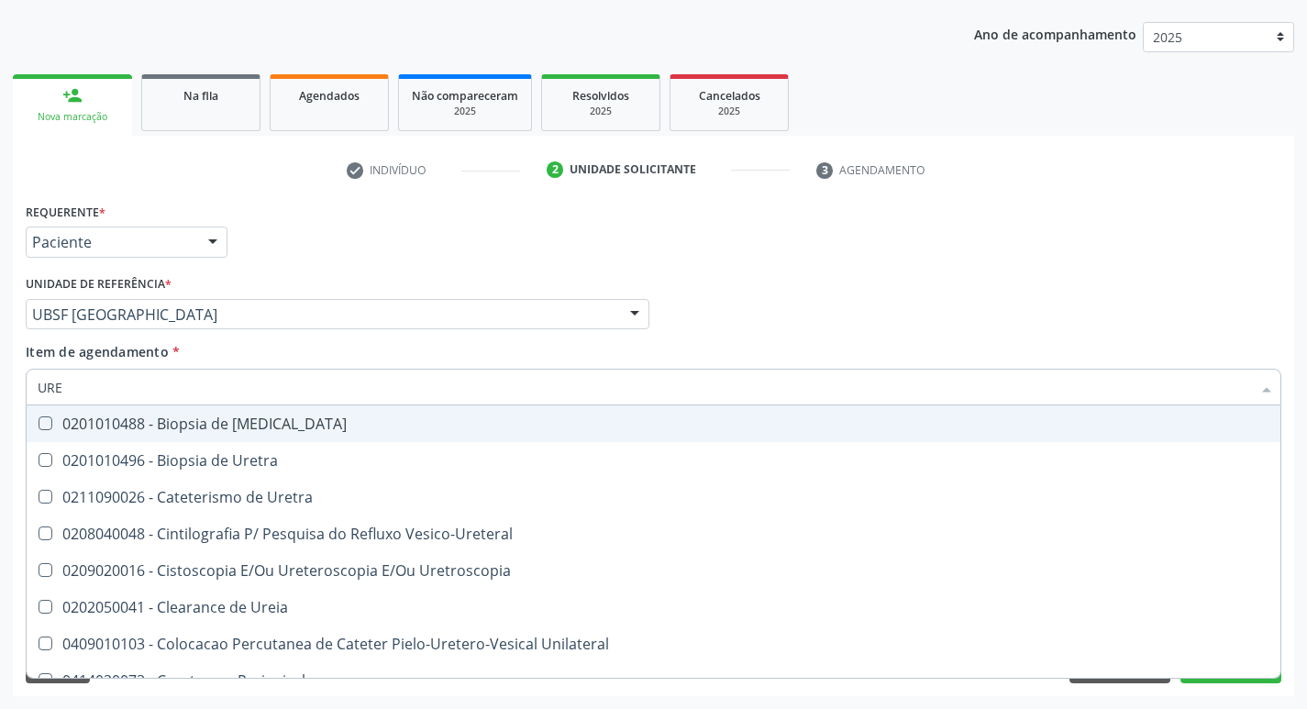
type input "UREI"
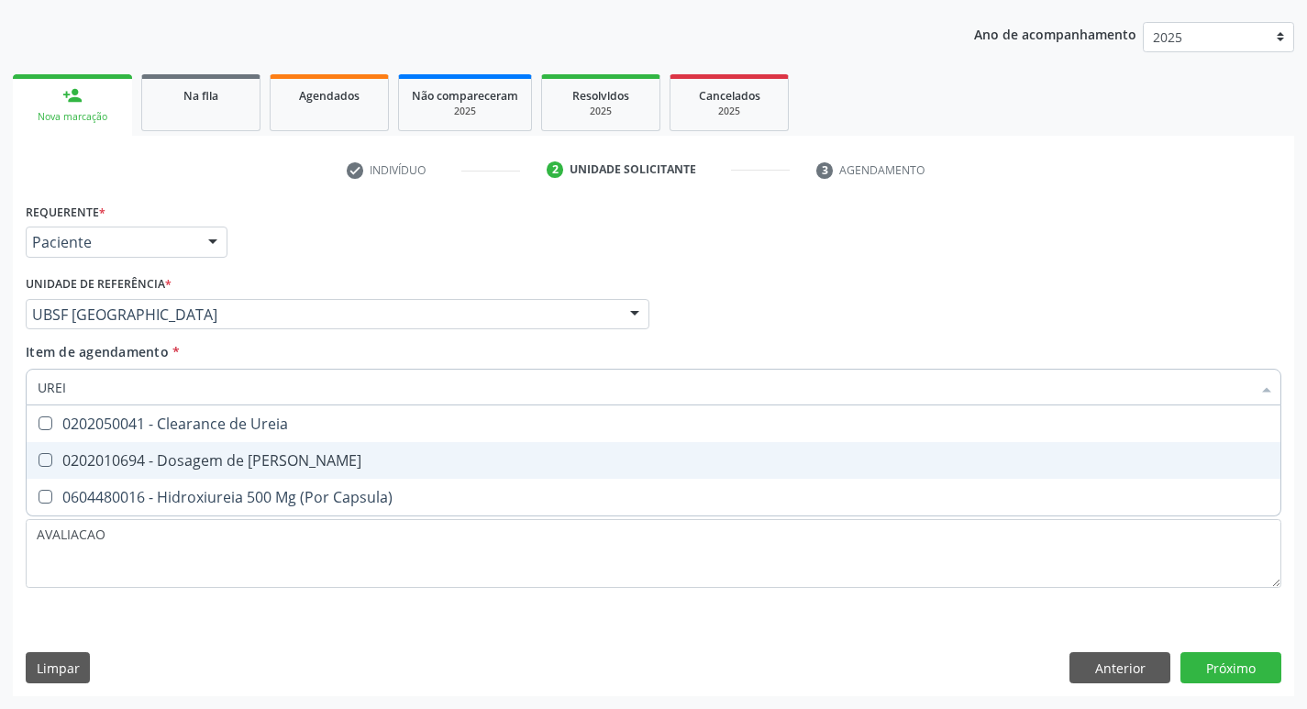
click at [249, 478] on span "0202010694 - Dosagem de [PERSON_NAME]" at bounding box center [654, 460] width 1254 height 37
checkbox Ureia "true"
type input "URE"
checkbox Ureia "false"
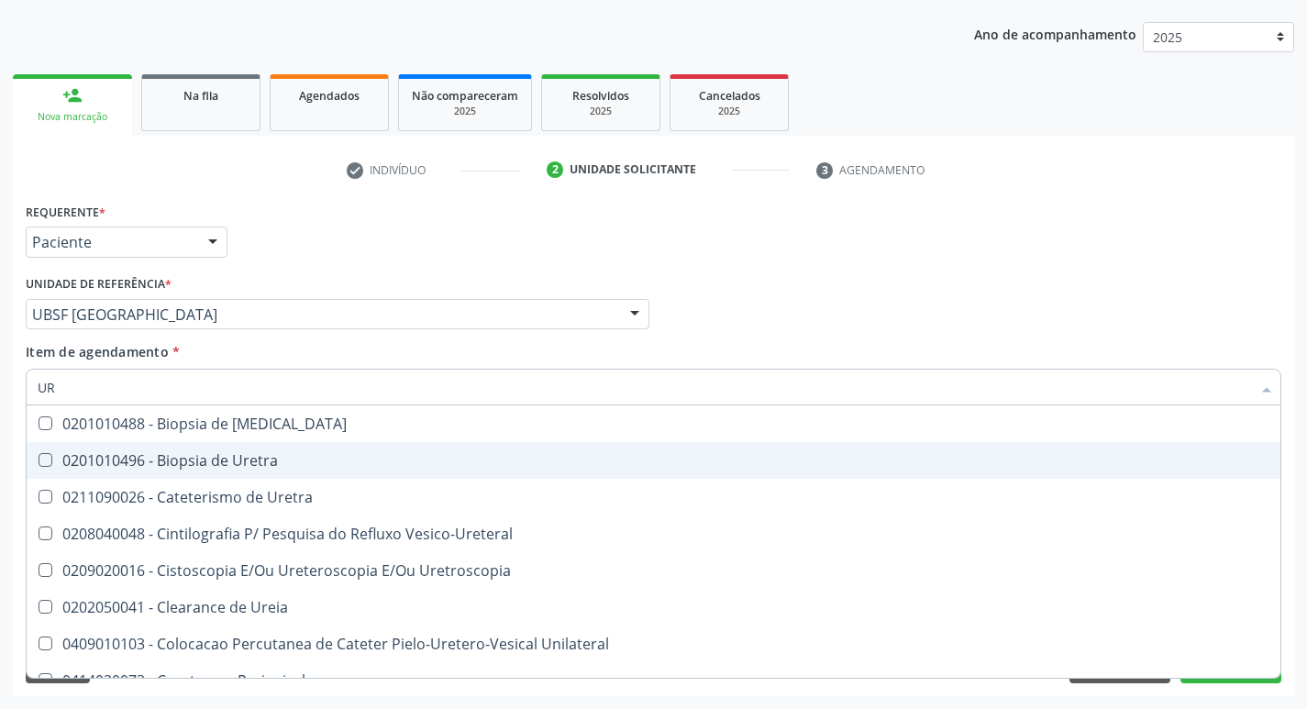
type input "U"
checkbox Ureia "false"
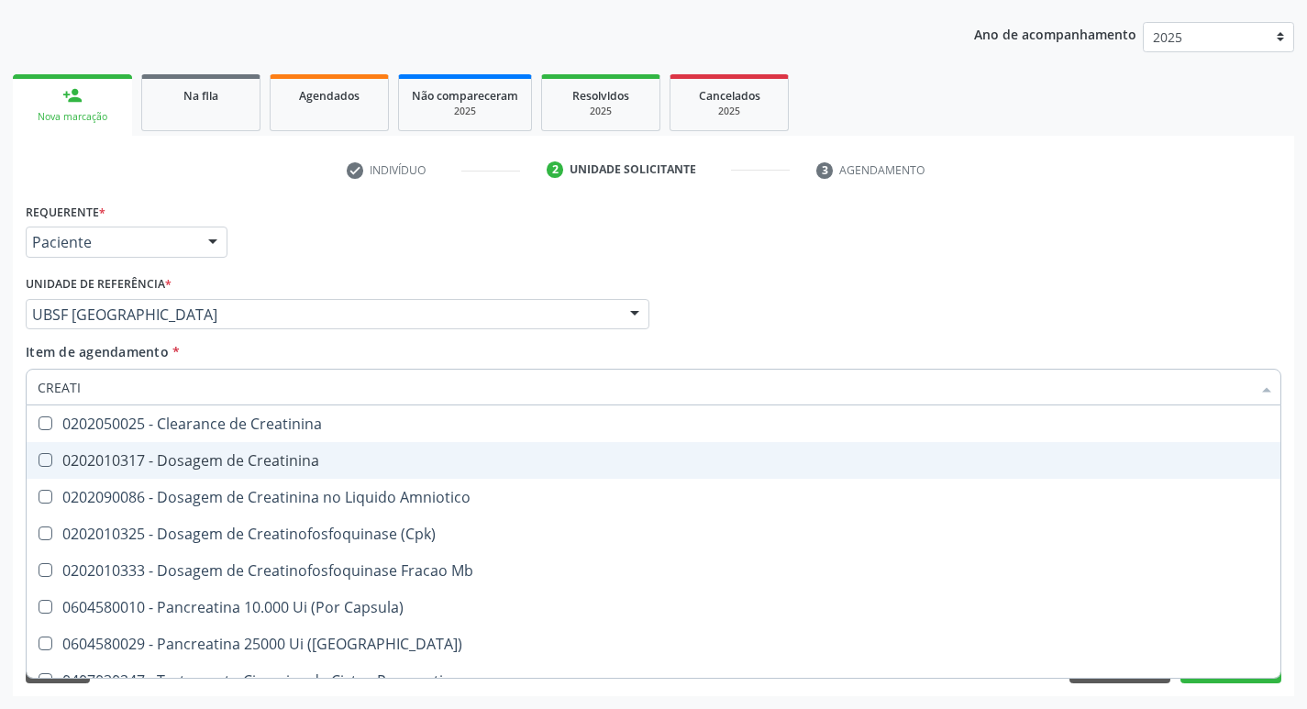
type input "CREATIN"
click at [249, 478] on span "0202010317 - Dosagem de Creatinina" at bounding box center [654, 460] width 1254 height 37
checkbox Creatinina "true"
type input "CREA"
checkbox Creatinina "false"
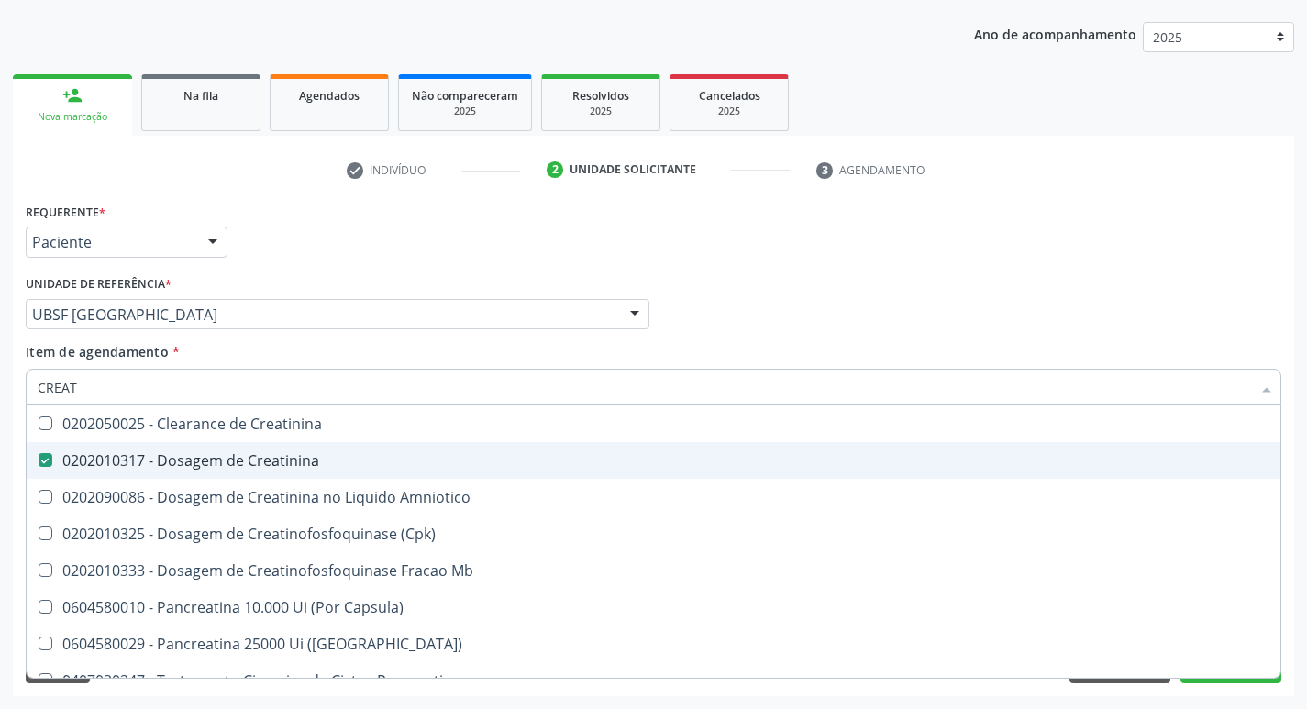
checkbox Amniotico "false"
checkbox Mb "true"
type input "C"
checkbox Mb "false"
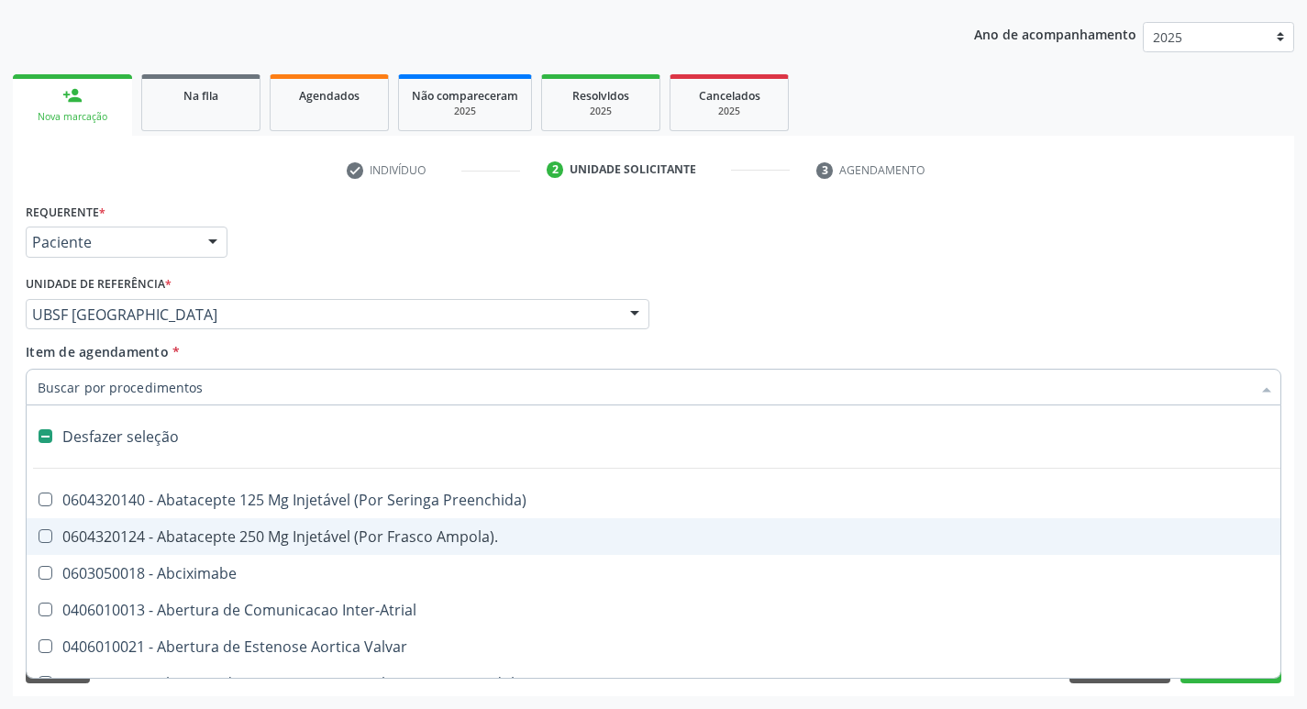
type input "U"
checkbox Pulmonar\) "true"
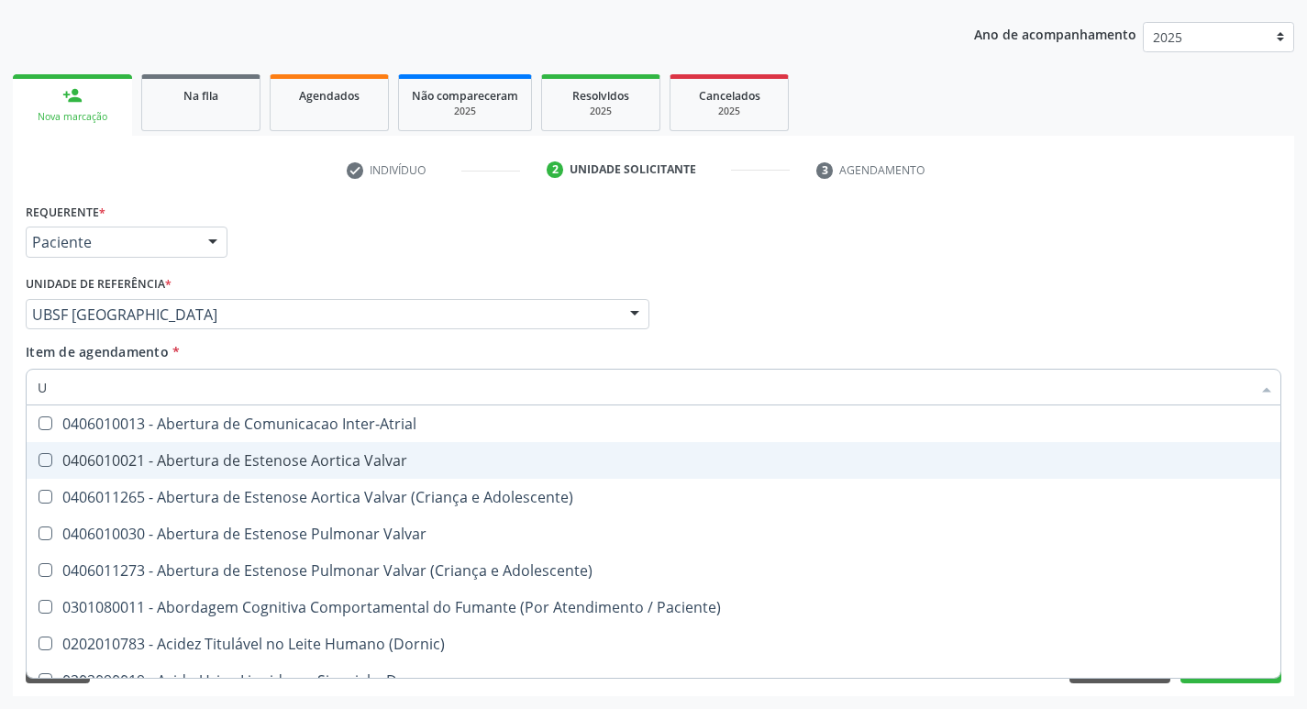
type input "UR"
checkbox Nivel "true"
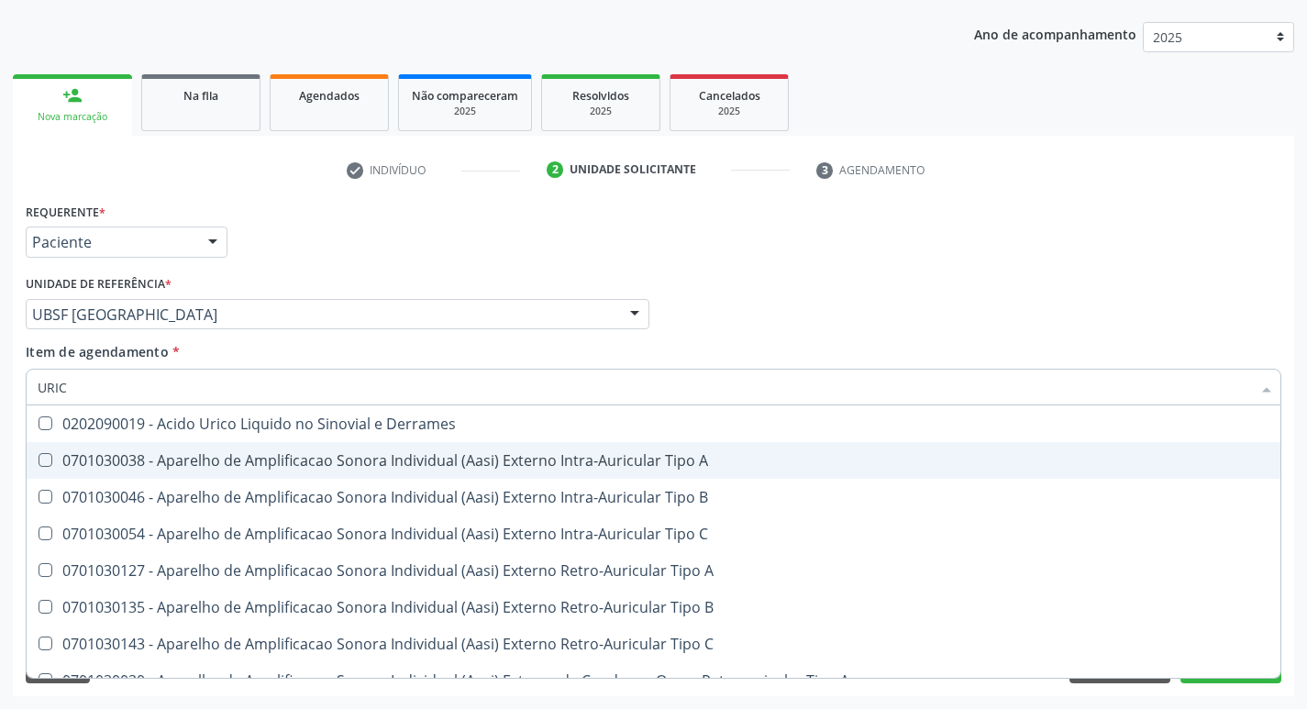
type input "URICO"
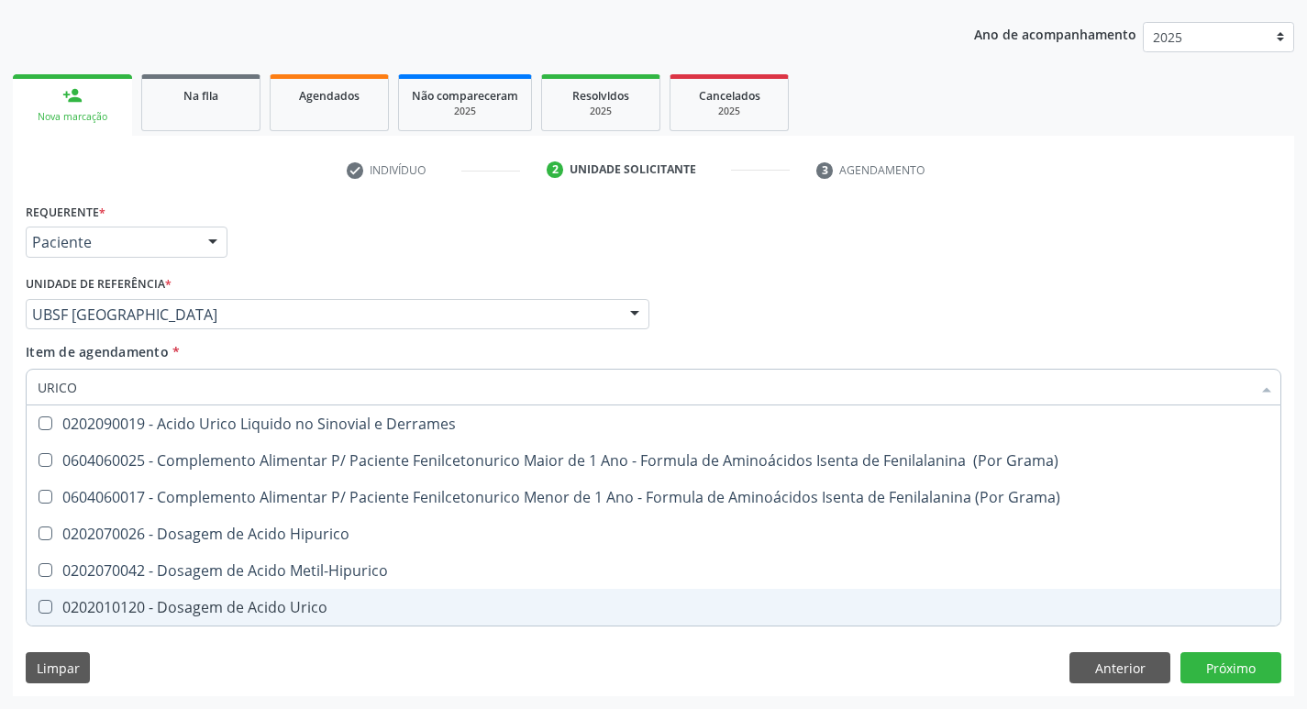
click at [342, 595] on span "0202010120 - Dosagem de Acido Urico" at bounding box center [654, 607] width 1254 height 37
checkbox Urico "true"
type input "URIC"
checkbox Urico "false"
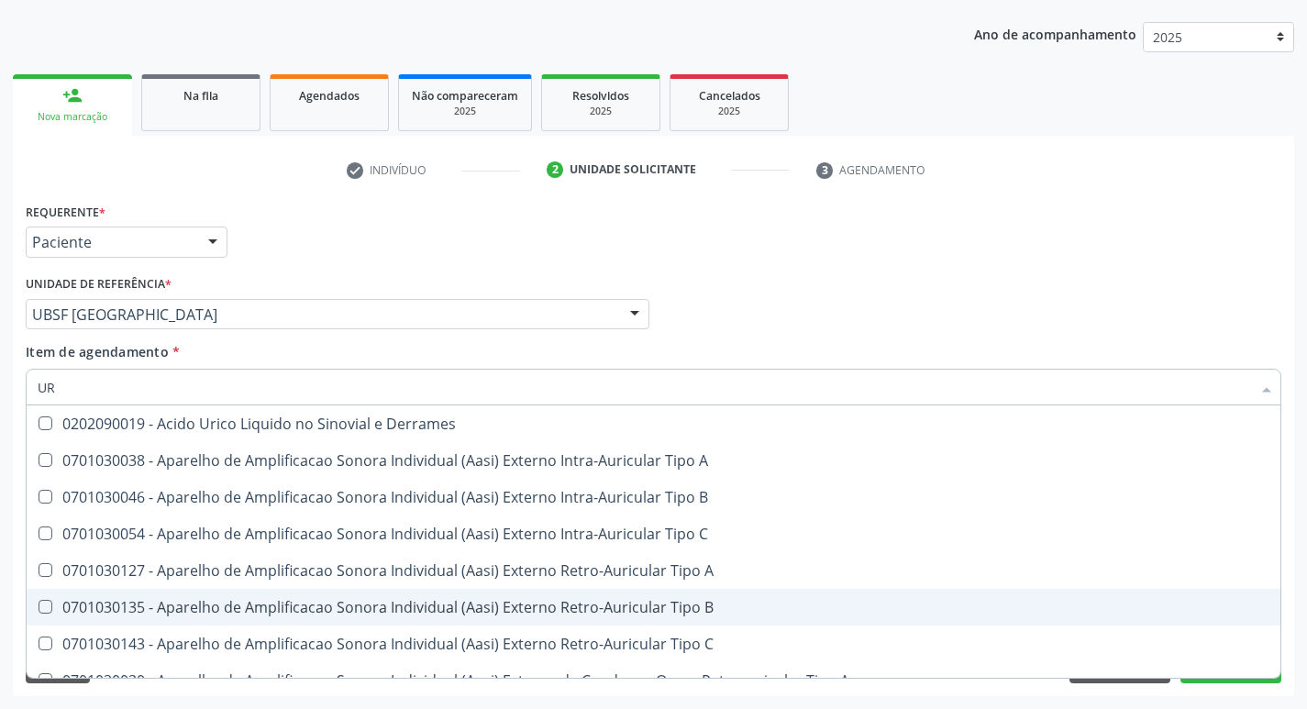
type input "U"
checkbox Urico "false"
checkbox A "false"
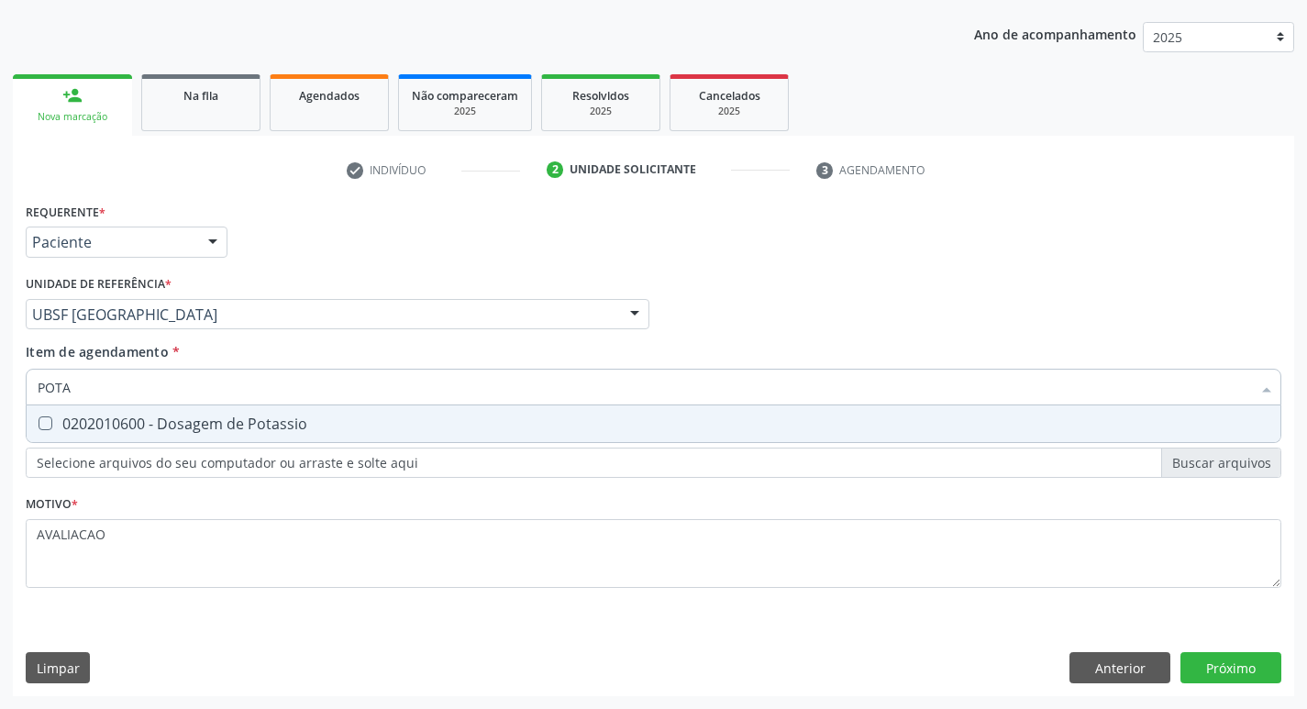
type input "POTAS"
click at [271, 421] on div "0202010600 - Dosagem de Potassio" at bounding box center [654, 423] width 1232 height 15
checkbox Potassio "true"
type input "P"
checkbox Potassio "false"
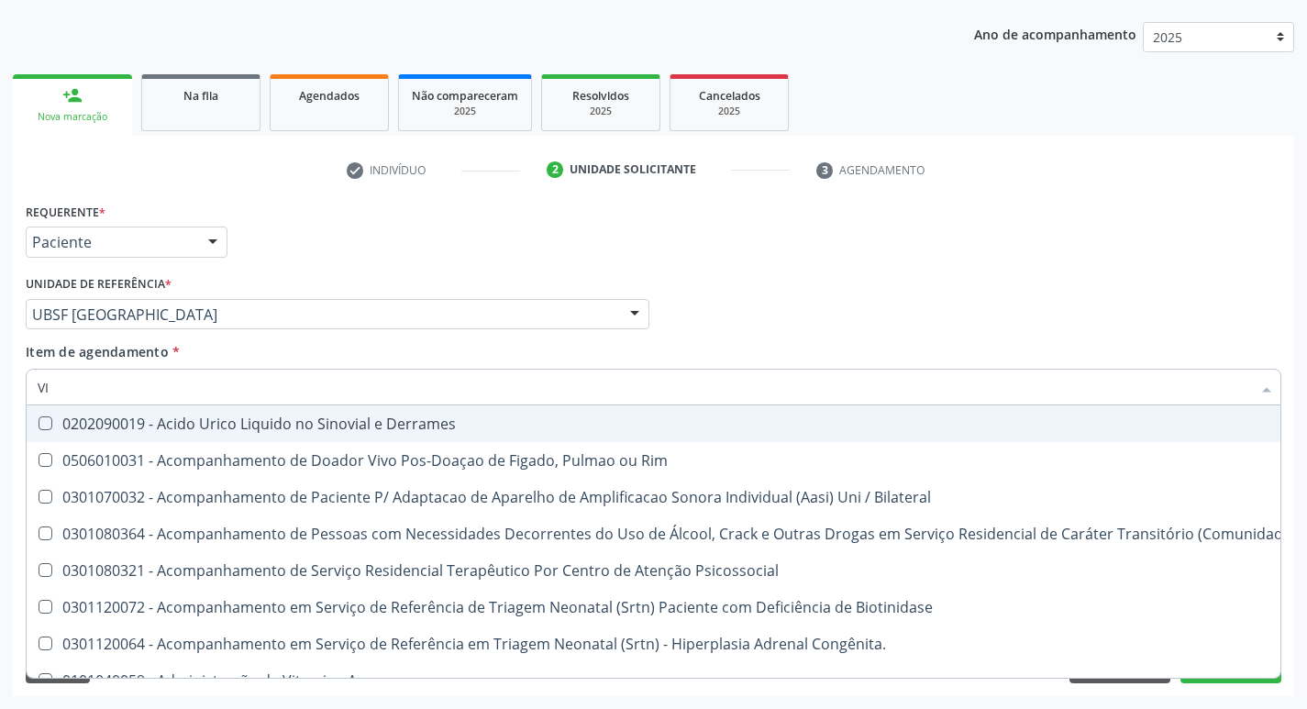
type input "VITAM"
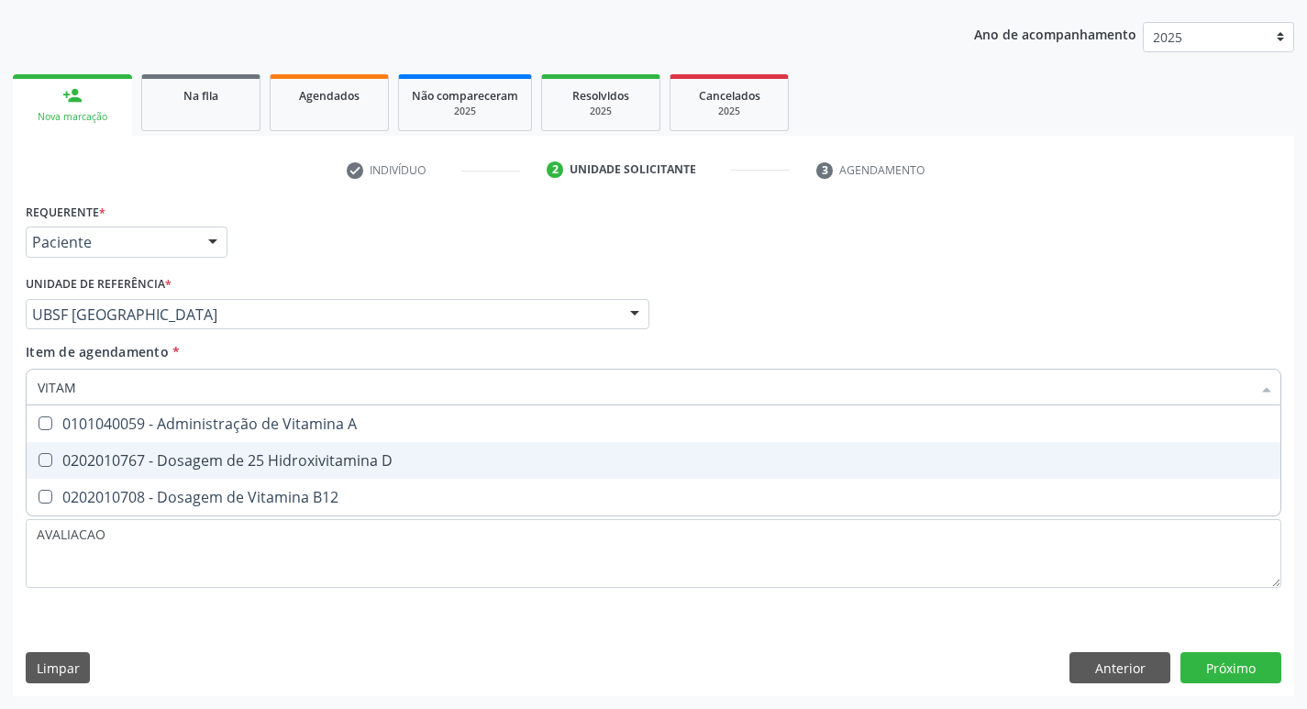
click at [291, 458] on div "0202010767 - Dosagem de 25 Hidroxivitamina D" at bounding box center [654, 460] width 1232 height 15
checkbox D "true"
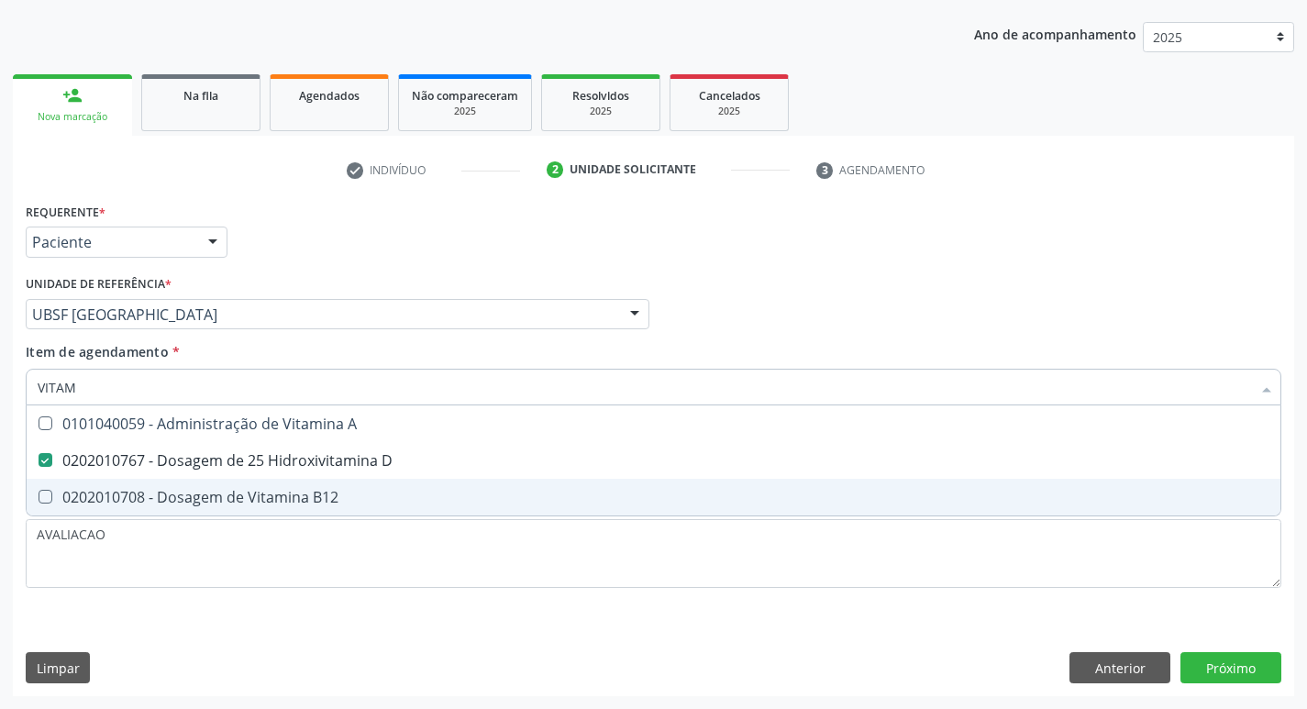
click at [305, 490] on div "0202010708 - Dosagem de Vitamina B12" at bounding box center [654, 497] width 1232 height 15
checkbox B12 "true"
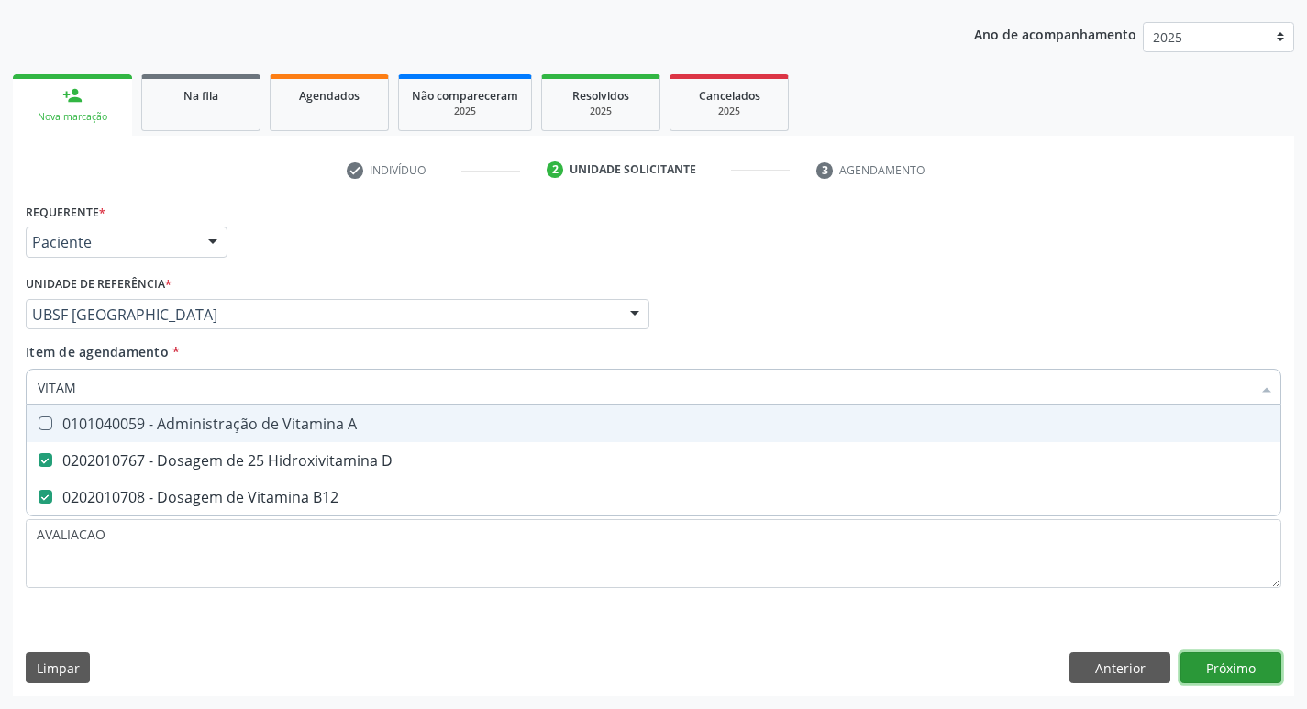
click at [1227, 660] on div "Requerente * Paciente Médico(a) Enfermeiro(a) Paciente Nenhum resultado encontr…" at bounding box center [653, 447] width 1281 height 498
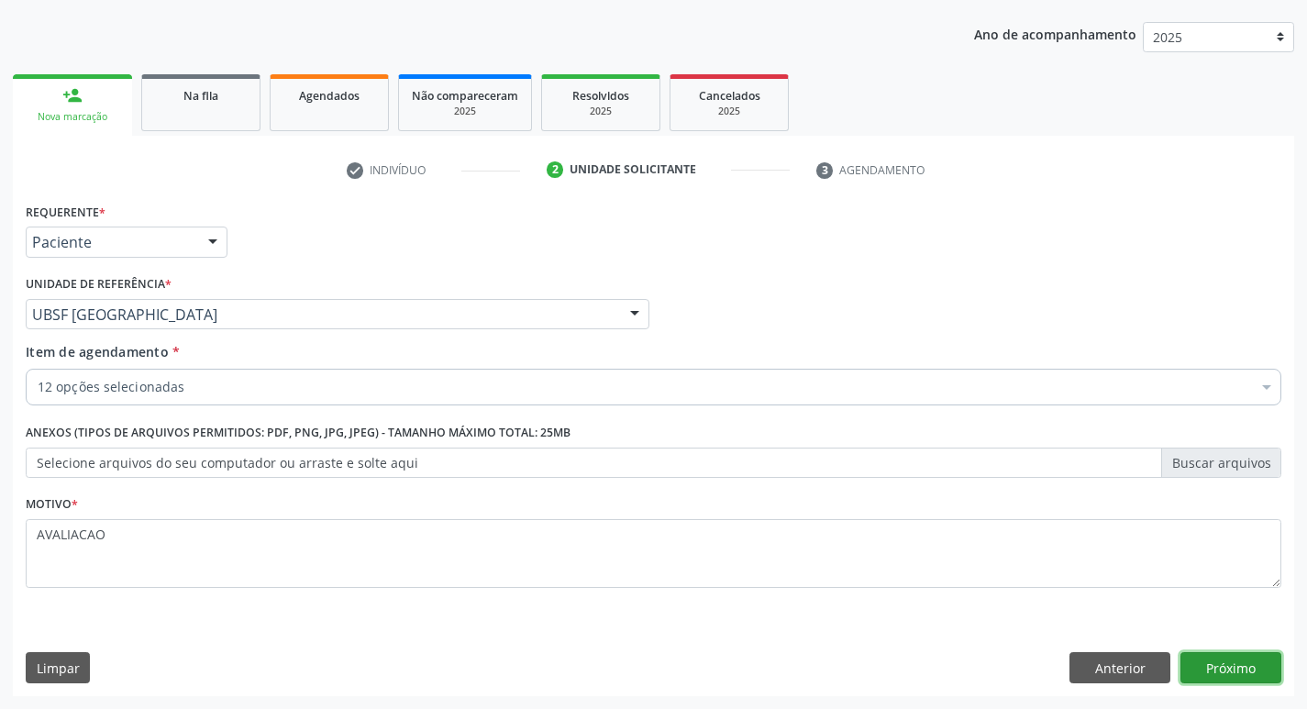
click at [1238, 659] on button "Próximo" at bounding box center [1230, 667] width 101 height 31
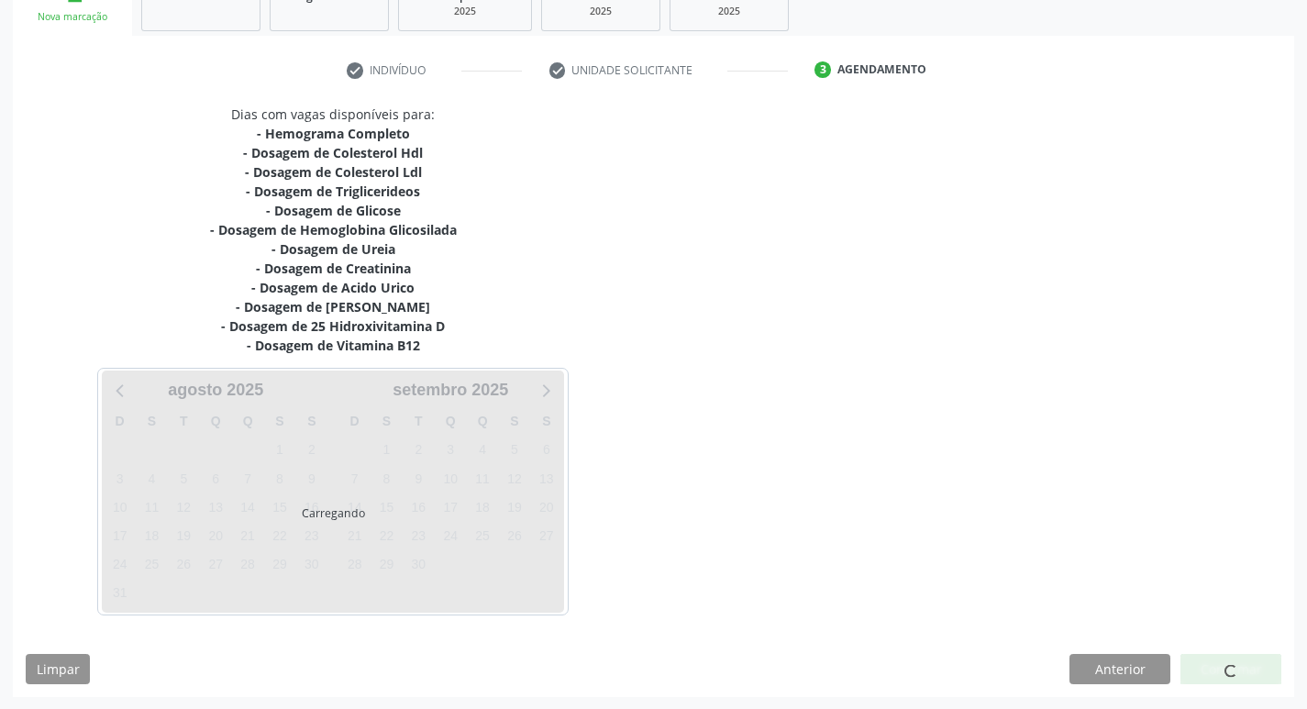
scroll to position [301, 0]
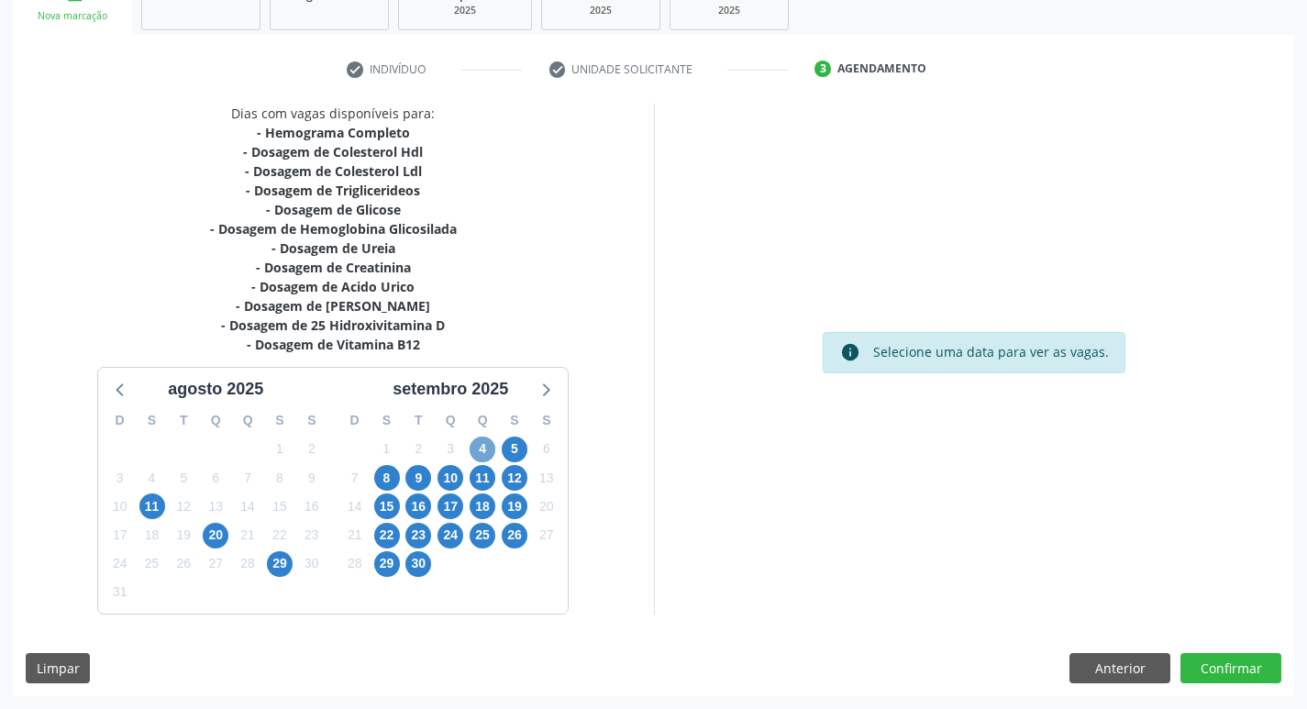
click at [484, 456] on span "4" at bounding box center [483, 450] width 26 height 26
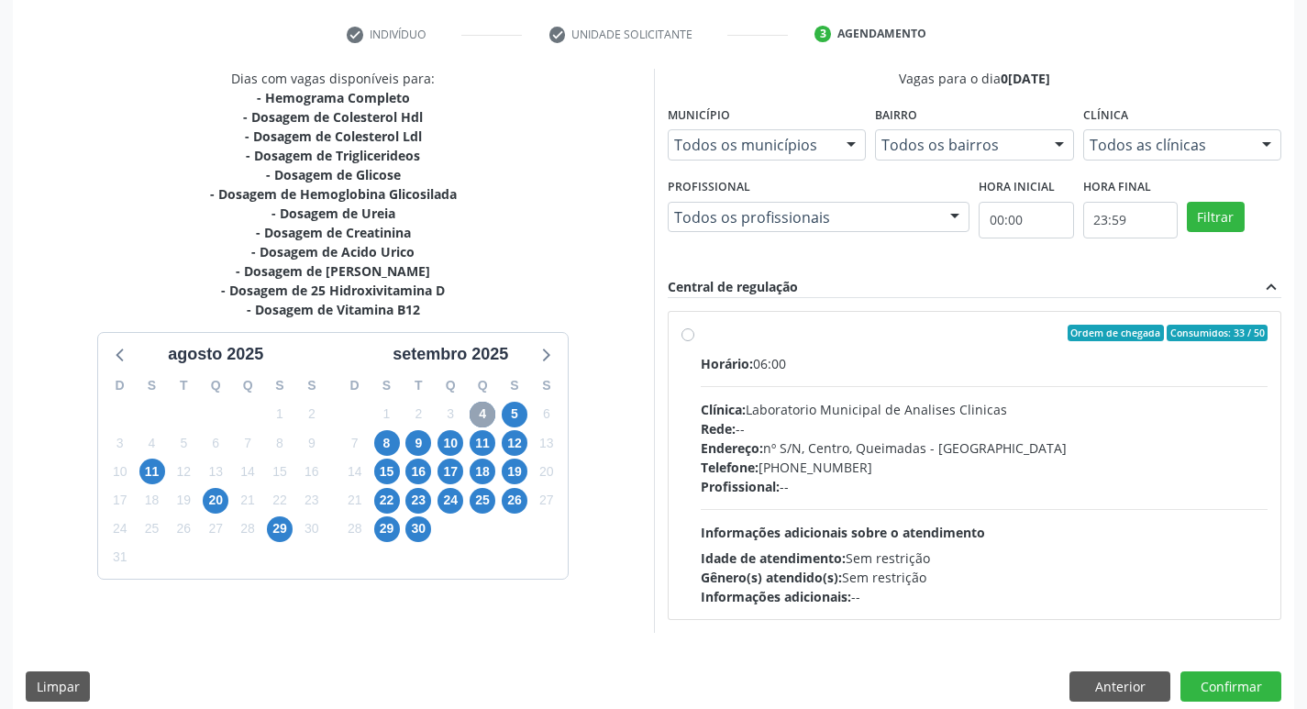
scroll to position [354, 0]
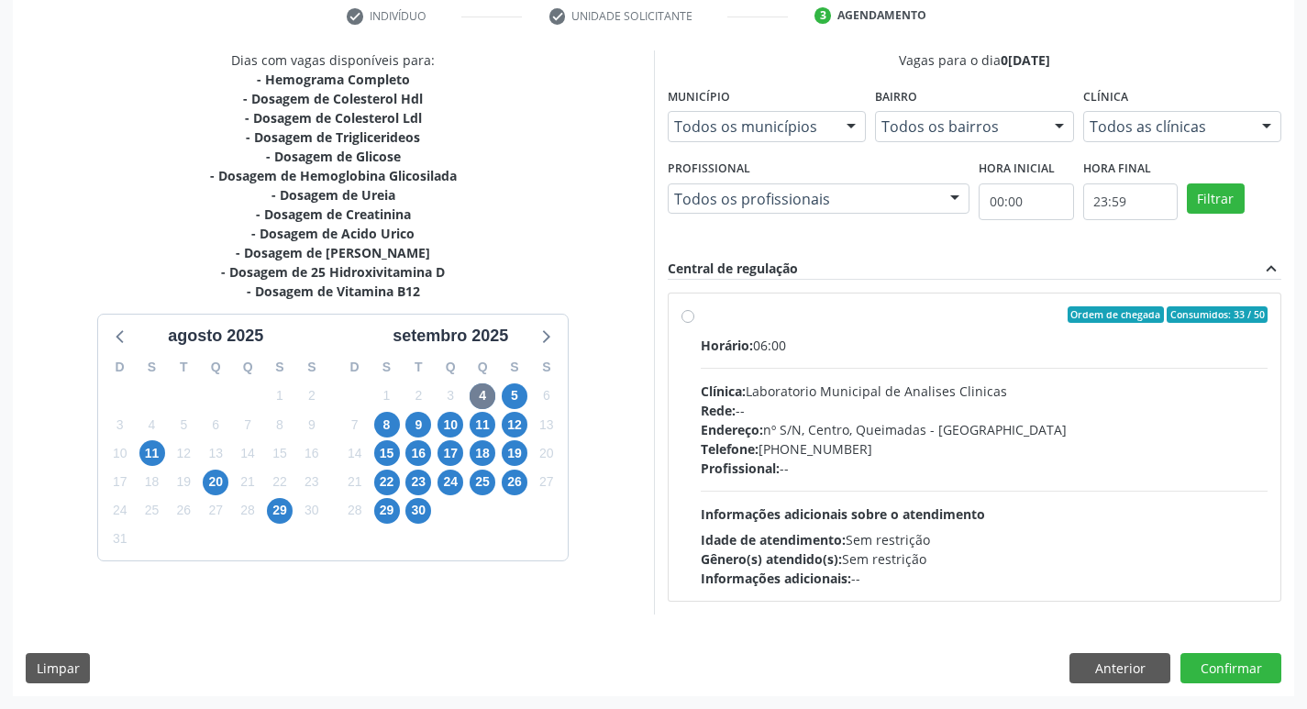
click at [802, 422] on div "Endereço: nº S/N, Centro, Queimadas - [GEOGRAPHIC_DATA]" at bounding box center [985, 429] width 568 height 19
click at [694, 323] on input "Ordem de chegada Consumidos: 33 / 50 Horário: 06:00 Clínica: Laboratorio Munici…" at bounding box center [687, 314] width 13 height 17
radio input "true"
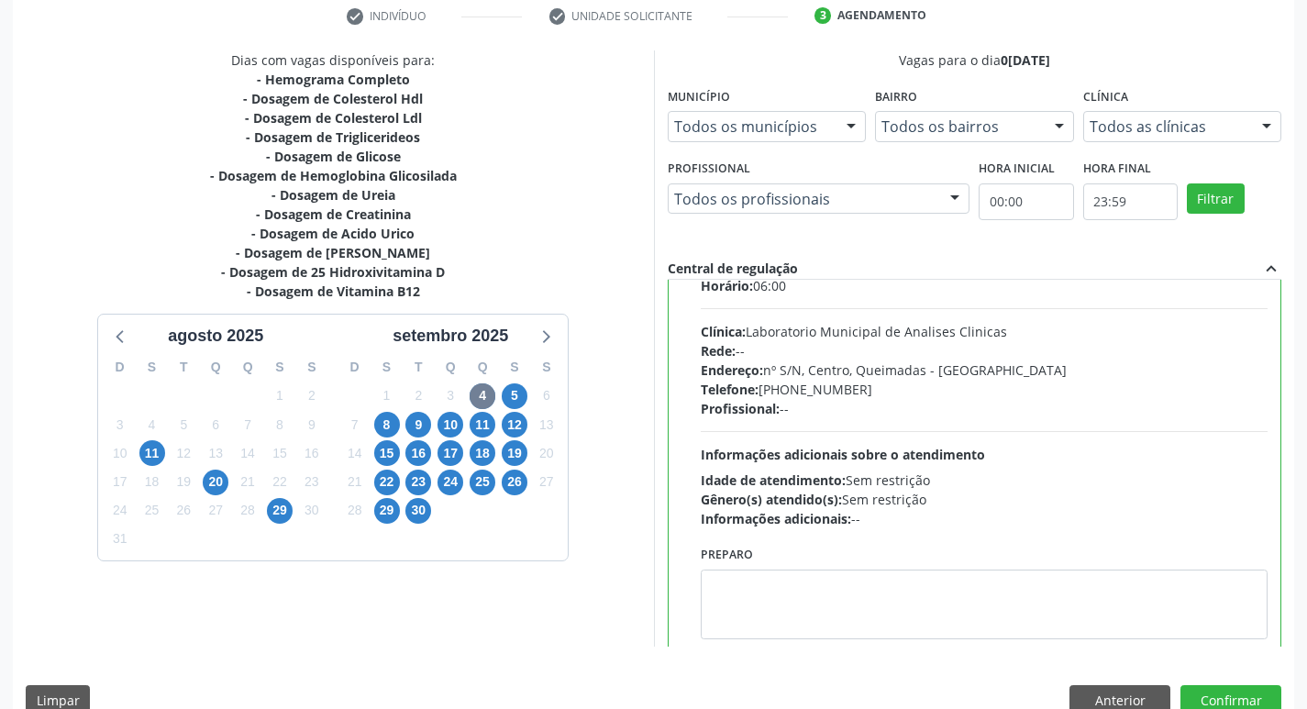
scroll to position [91, 0]
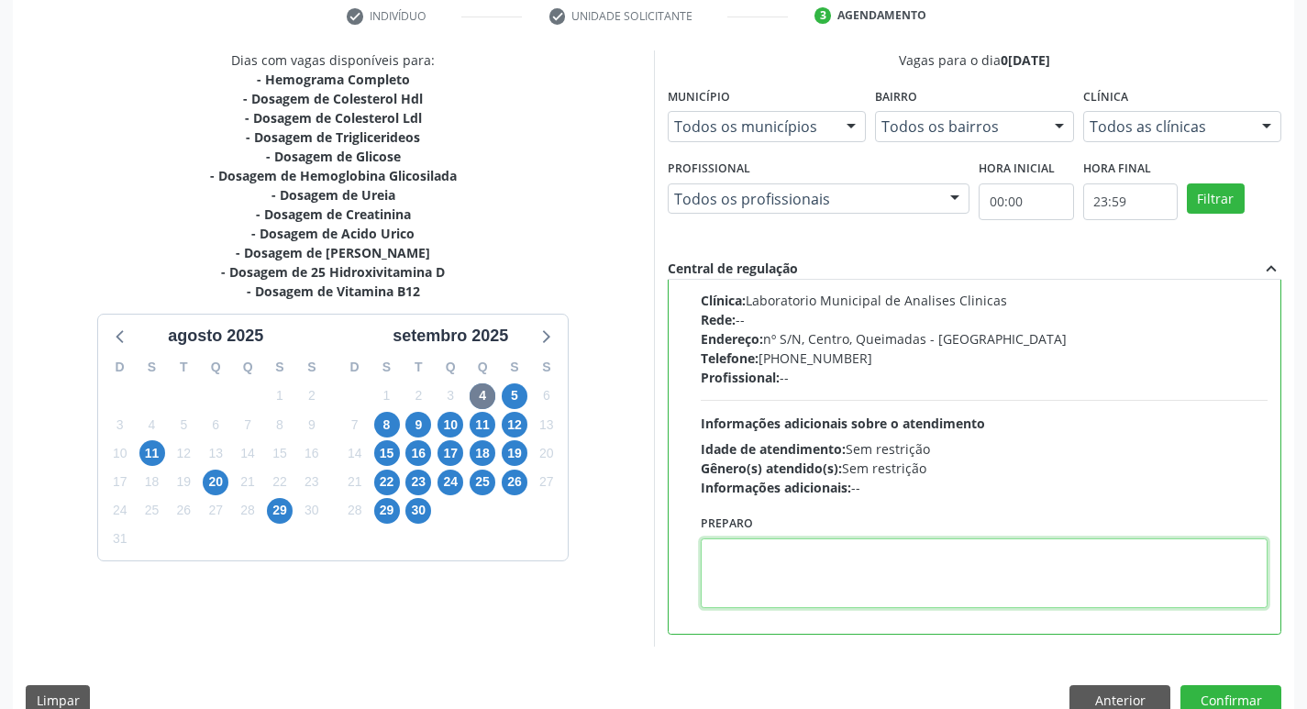
click at [758, 562] on textarea at bounding box center [985, 573] width 568 height 70
paste textarea "IR EM [GEOGRAPHIC_DATA]"
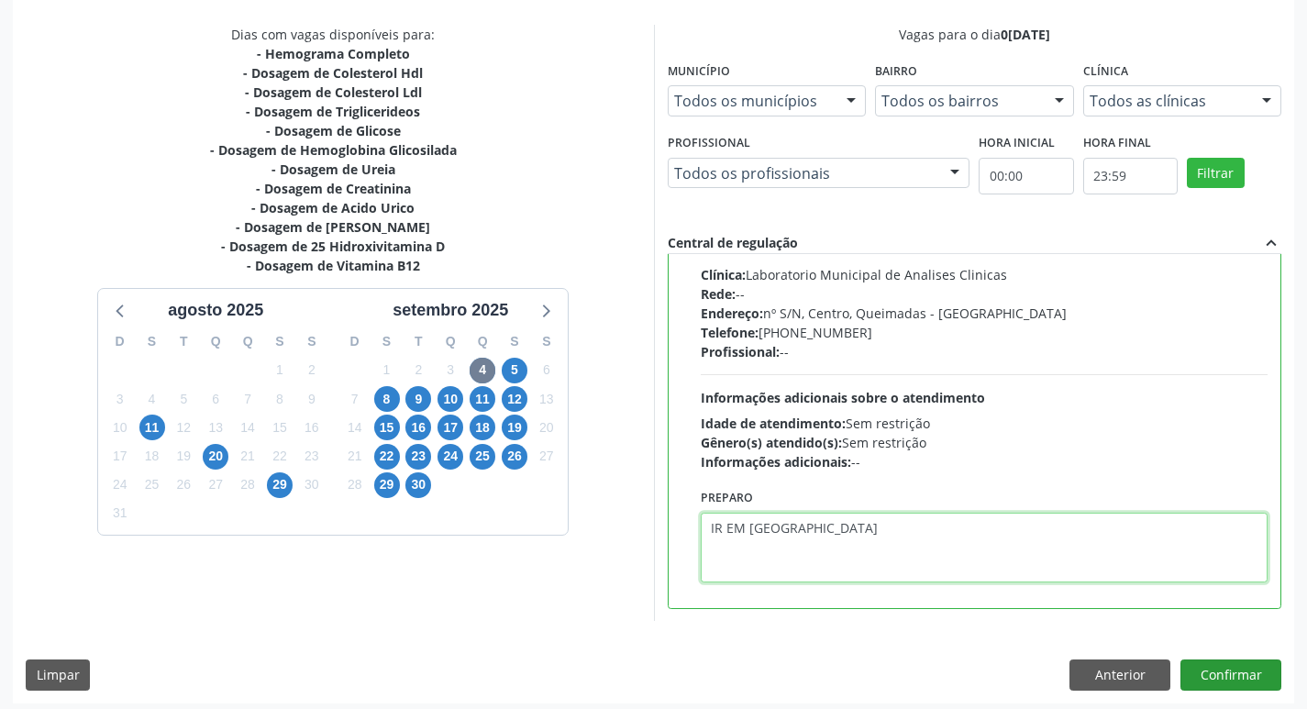
scroll to position [387, 0]
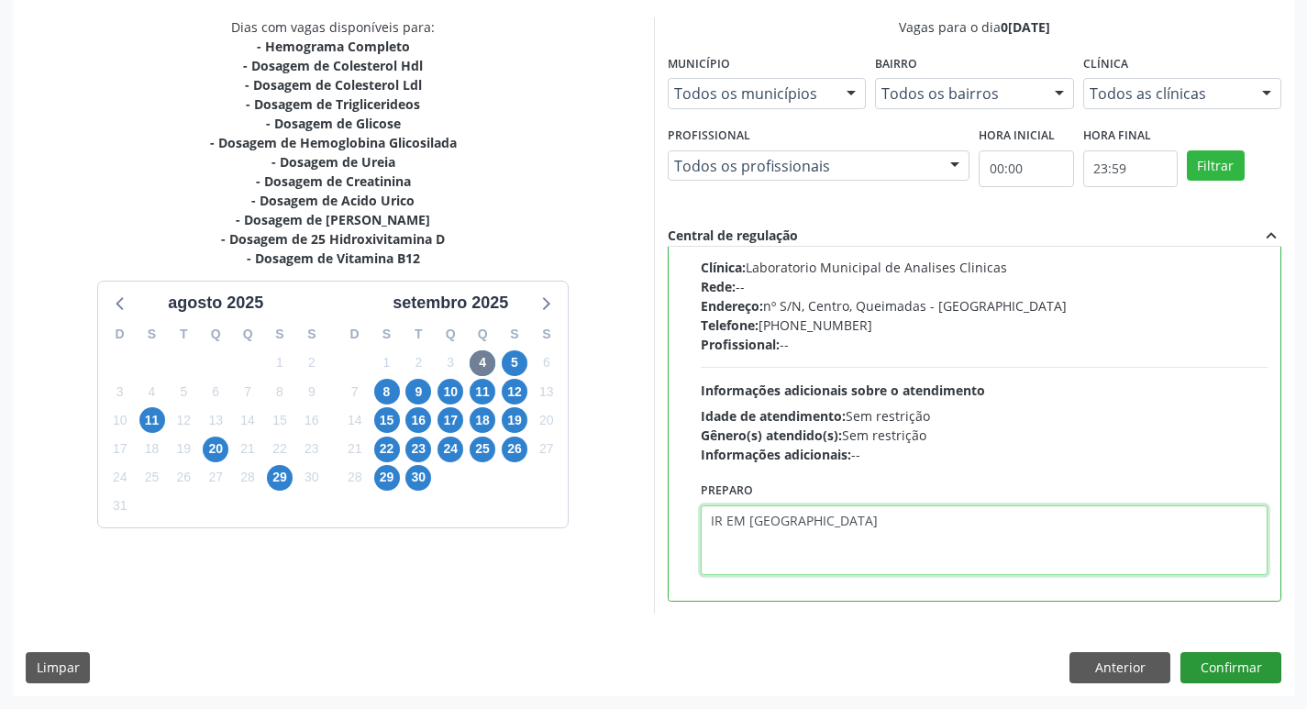
type textarea "IR EM [GEOGRAPHIC_DATA]"
click at [1244, 665] on button "Confirmar" at bounding box center [1230, 667] width 101 height 31
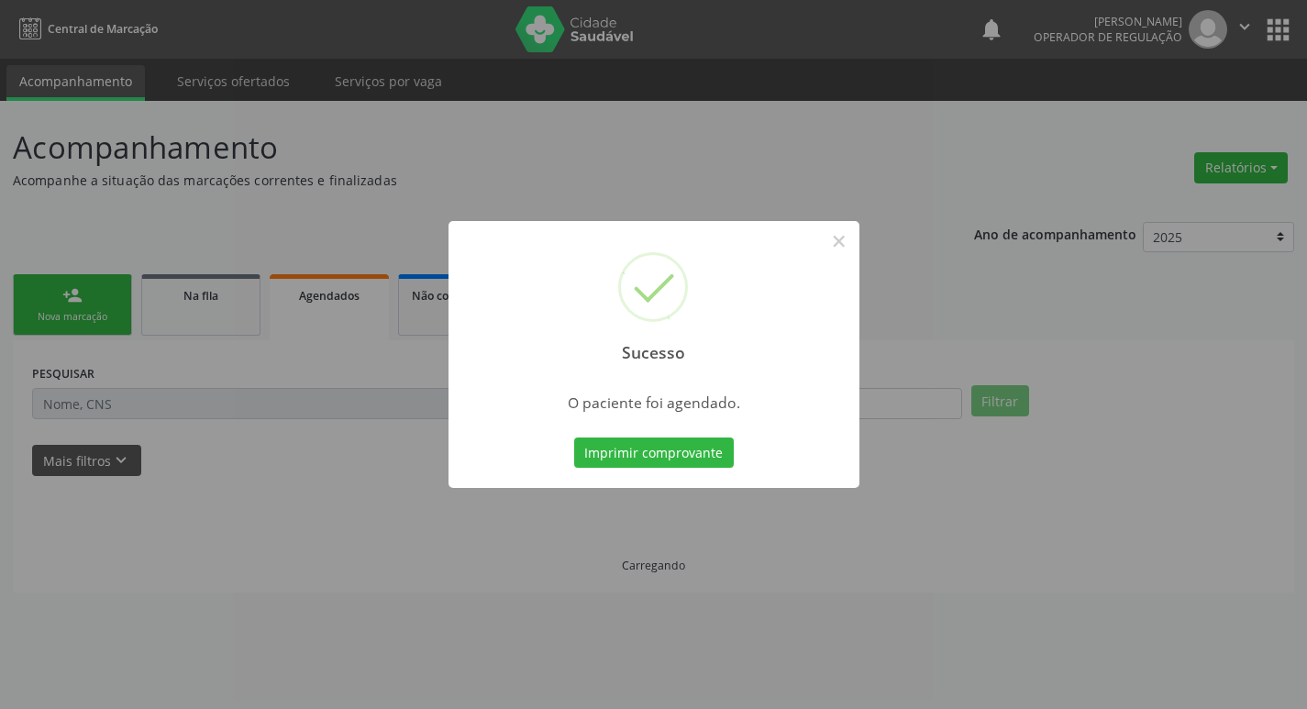
scroll to position [0, 0]
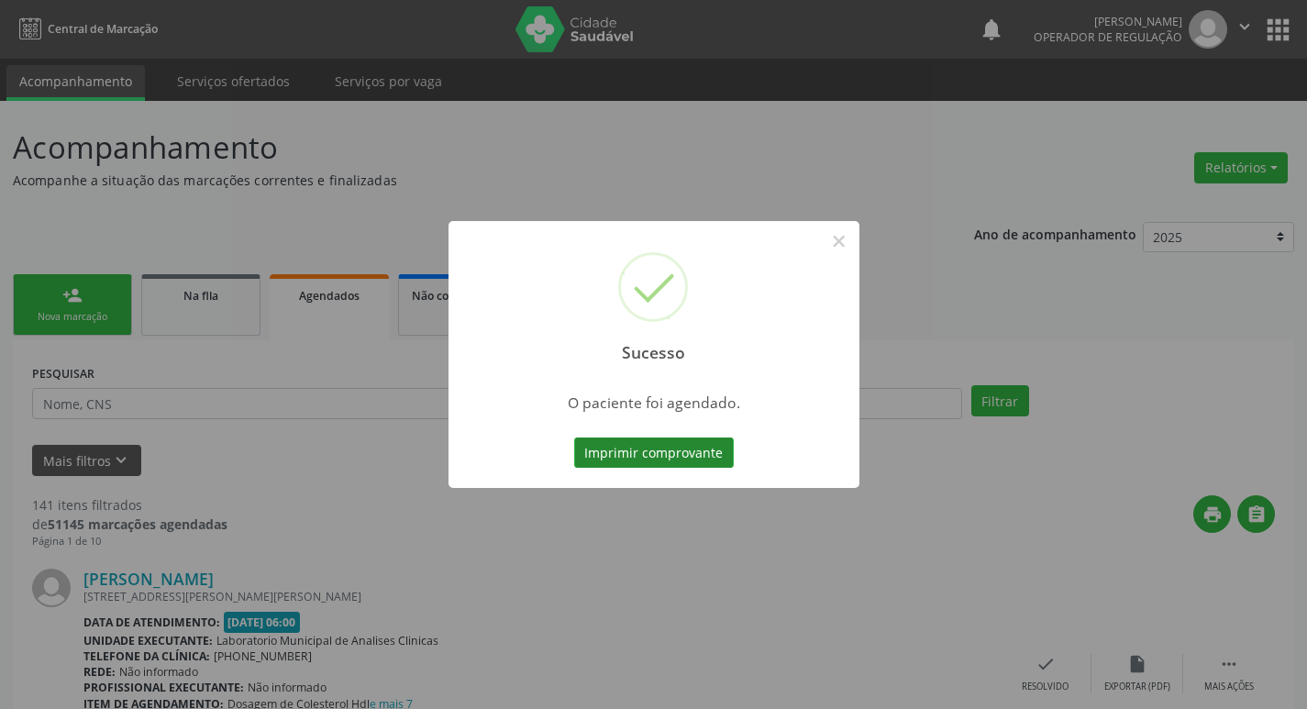
click at [706, 444] on button "Imprimir comprovante" at bounding box center [654, 452] width 160 height 31
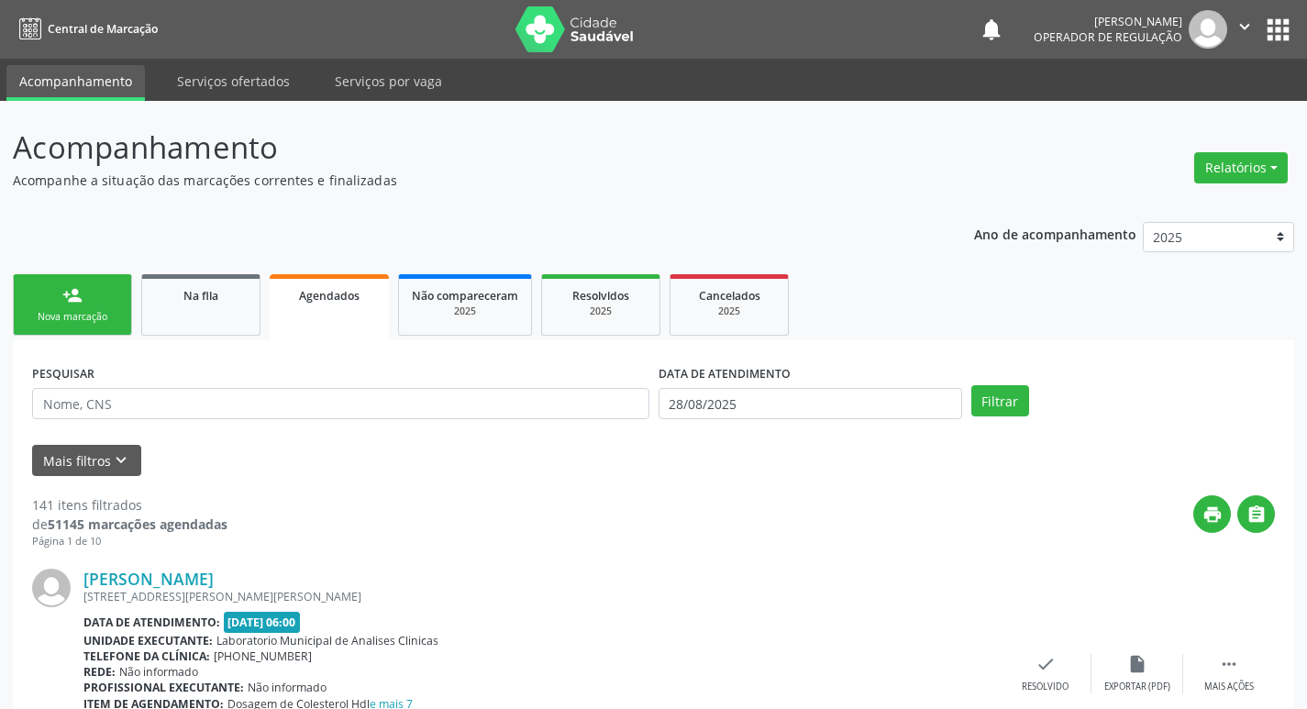
click at [116, 304] on link "person_add Nova marcação" at bounding box center [72, 304] width 119 height 61
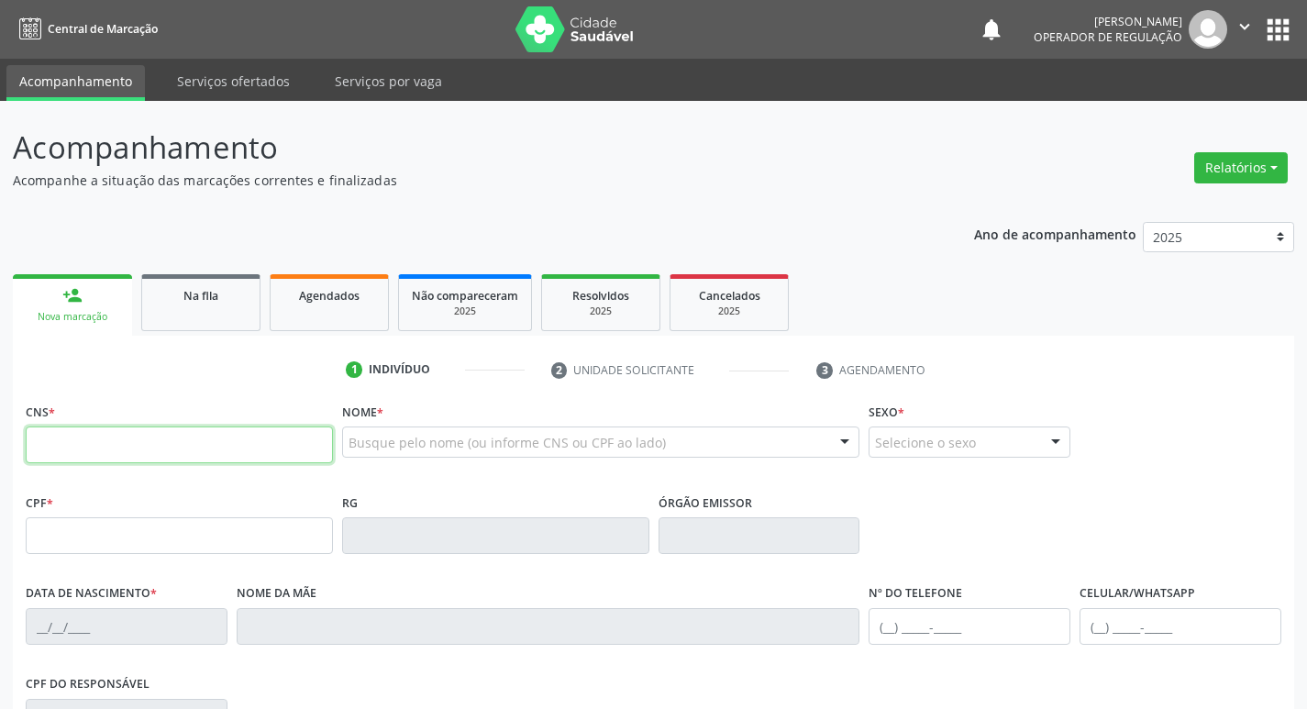
click at [122, 437] on input "text" at bounding box center [179, 444] width 307 height 37
type input "702 4070 8952 4229"
type input "019.443.934-80"
type input "[DATE]"
type input "Antunieta [PERSON_NAME]"
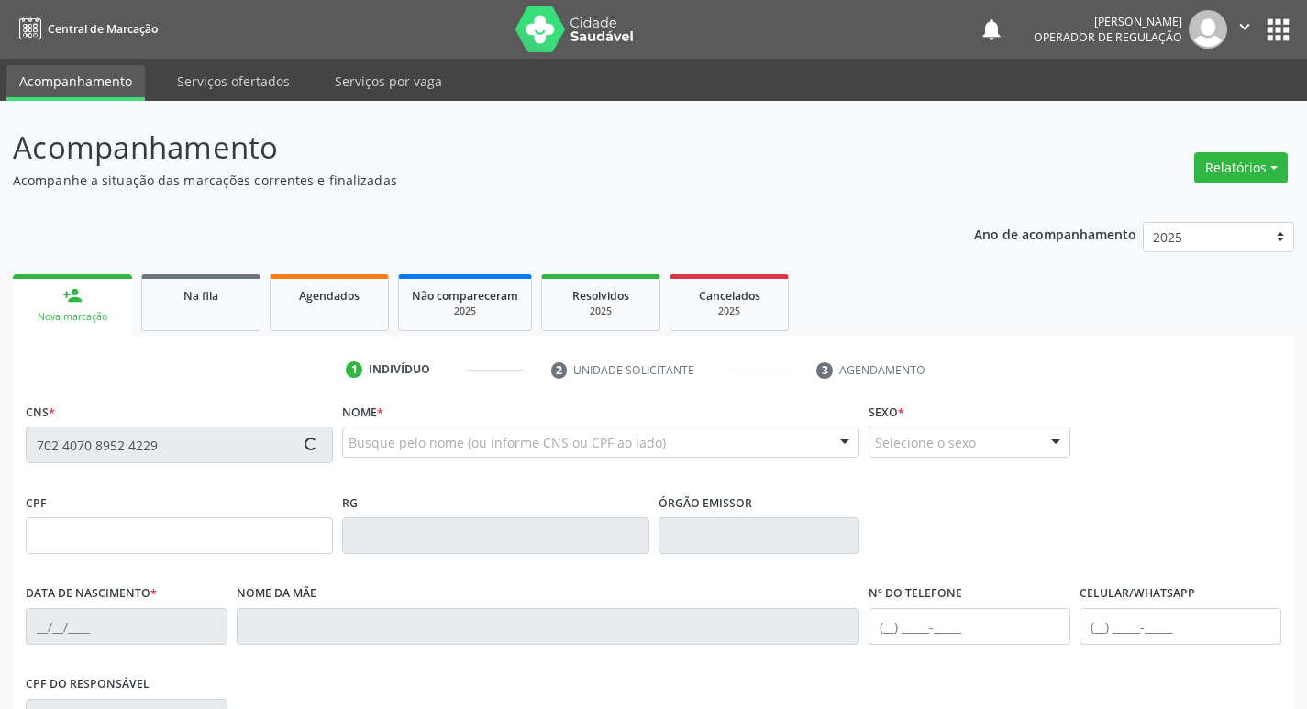
type input "[PHONE_NUMBER]"
type input "110"
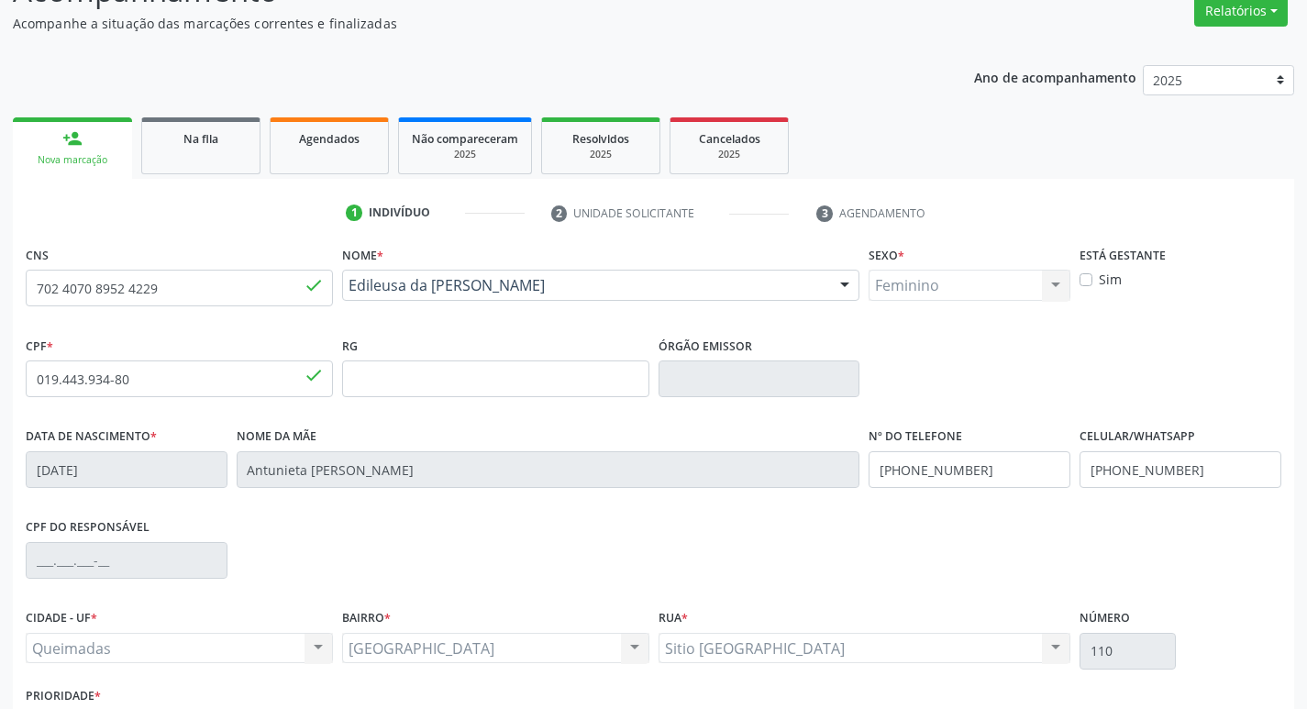
scroll to position [285, 0]
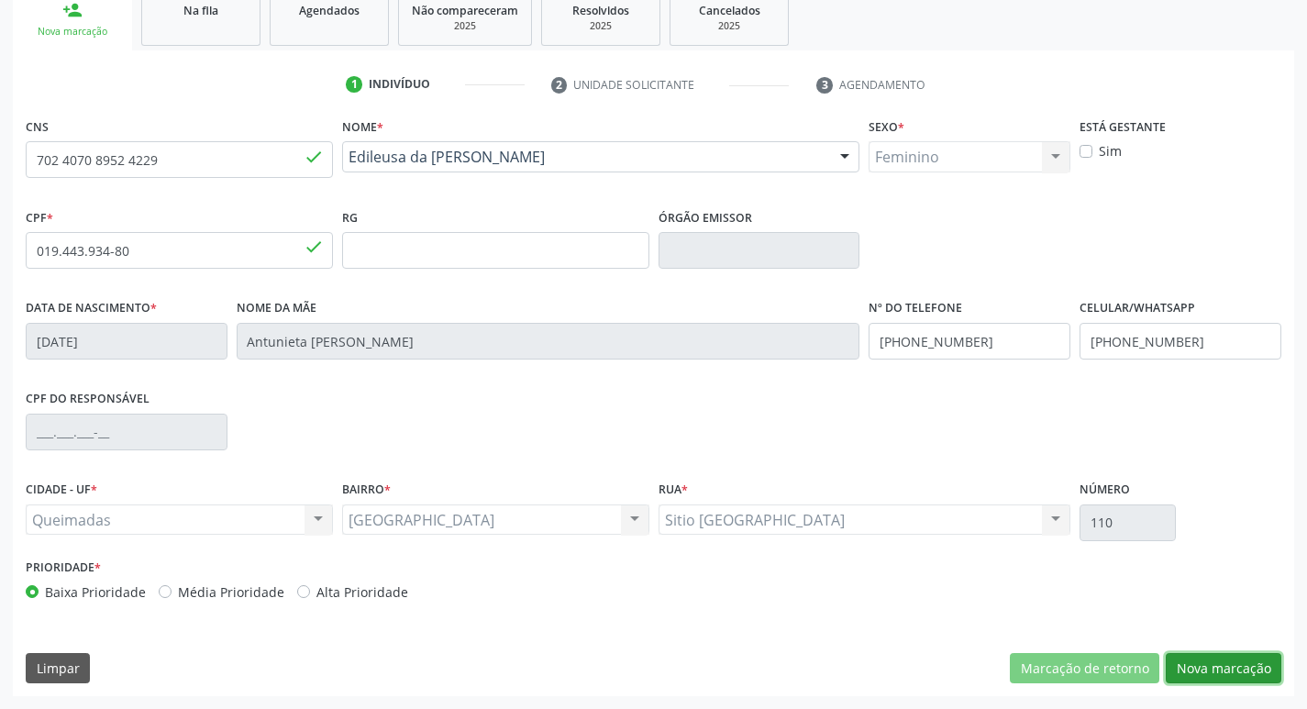
click at [1213, 668] on button "Nova marcação" at bounding box center [1224, 668] width 116 height 31
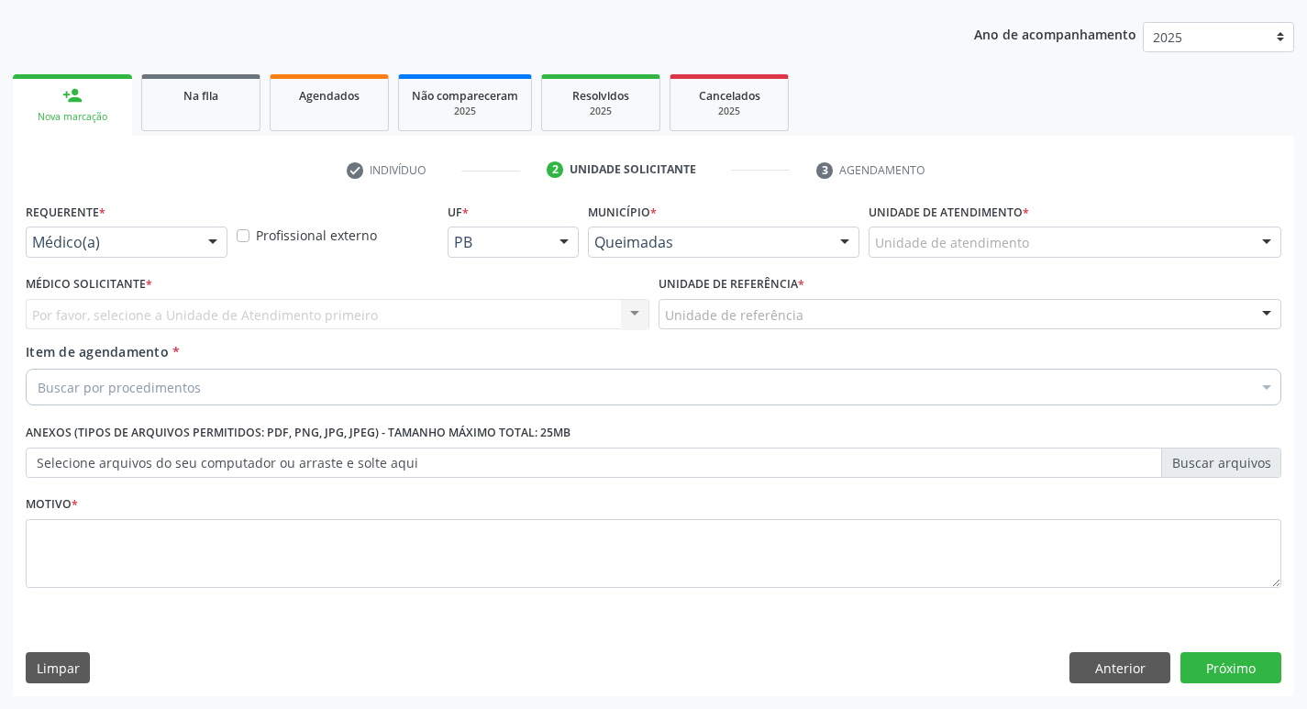
scroll to position [200, 0]
click at [164, 258] on div "Requerente * Médico(a) Médico(a) Enfermeiro(a) Paciente Nenhum resultado encont…" at bounding box center [126, 234] width 211 height 72
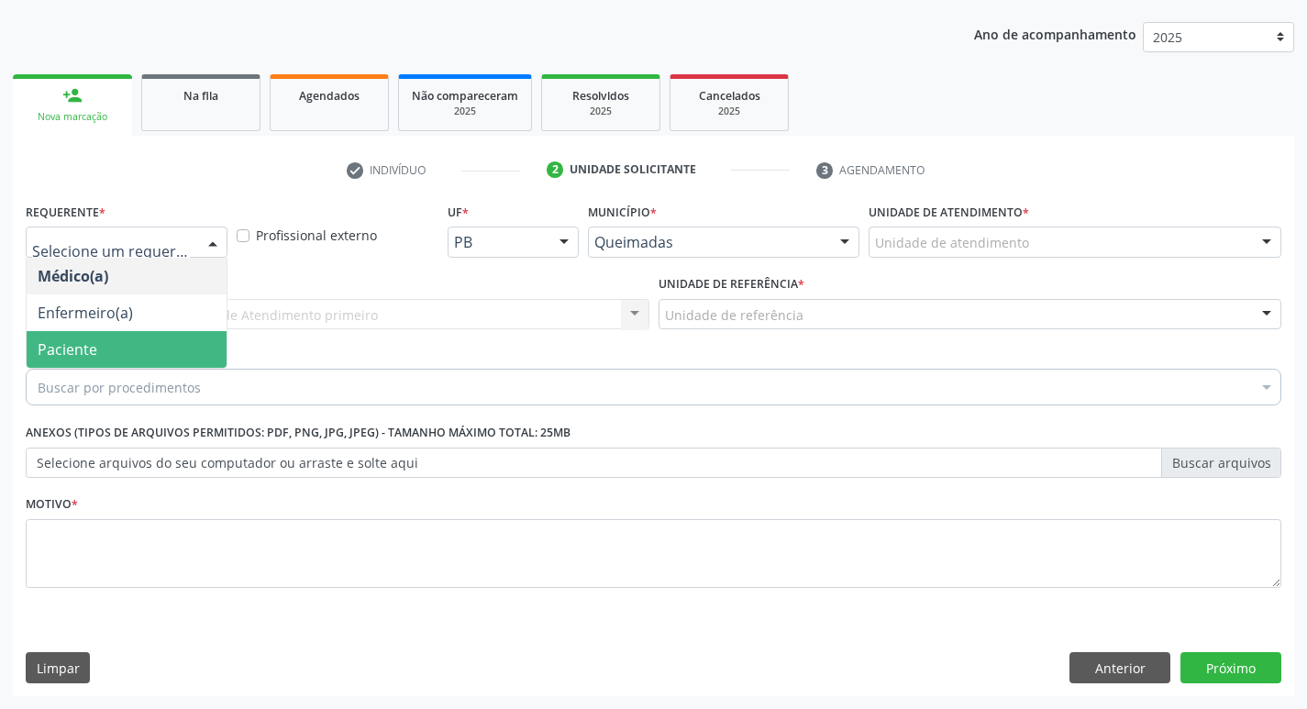
click at [83, 360] on span "Paciente" at bounding box center [127, 349] width 200 height 37
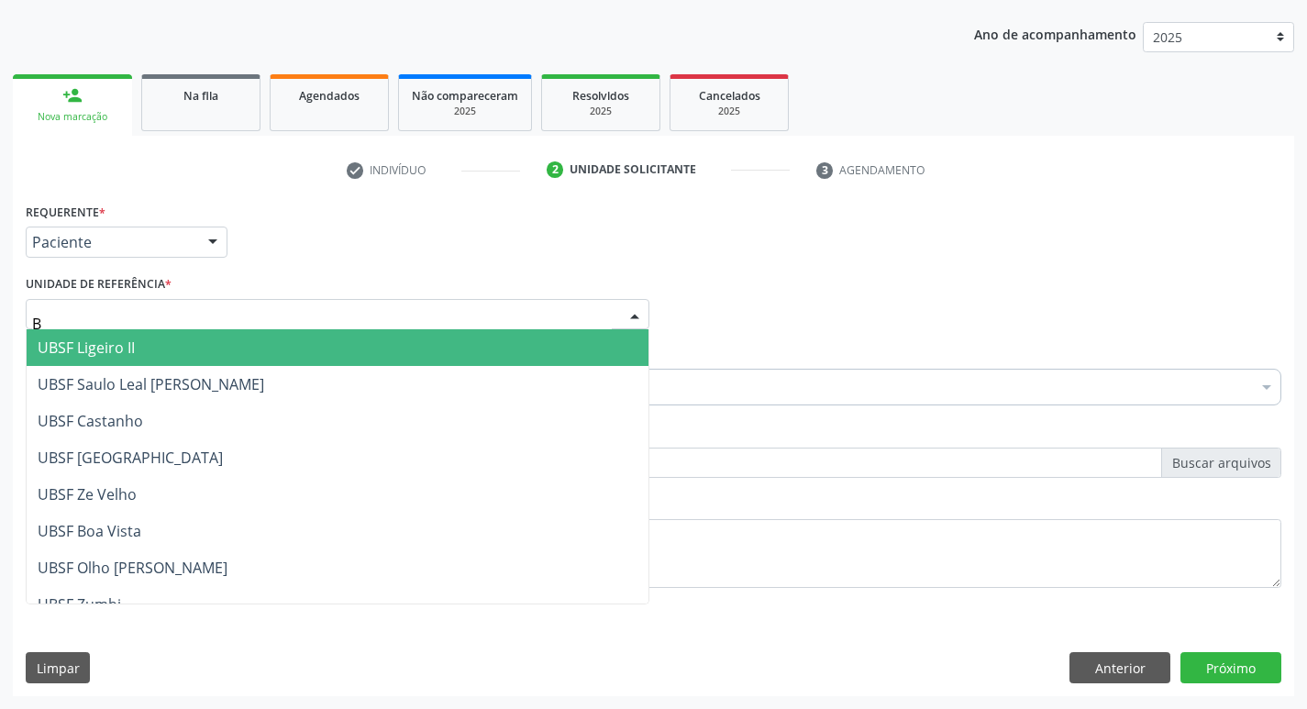
type input "BA"
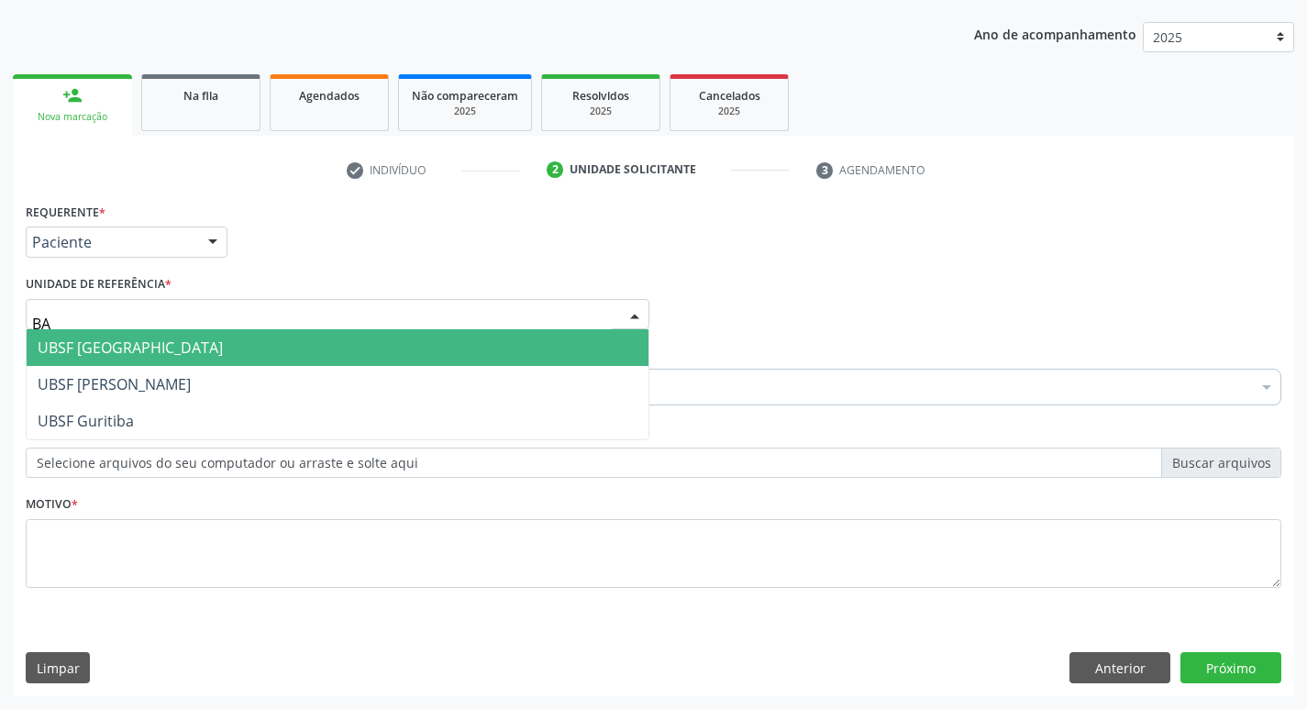
click at [157, 355] on span "UBSF [GEOGRAPHIC_DATA]" at bounding box center [130, 347] width 185 height 20
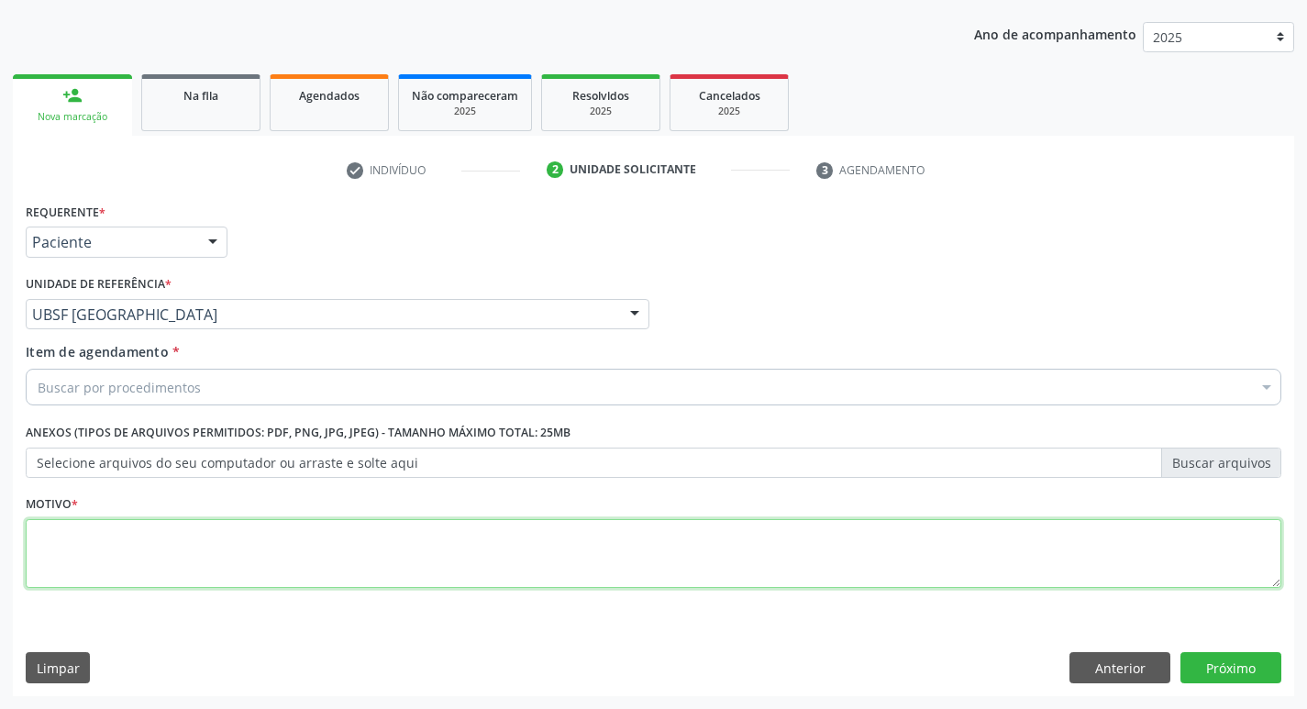
click at [115, 541] on textarea at bounding box center [653, 554] width 1255 height 70
type textarea "AVALIACAO"
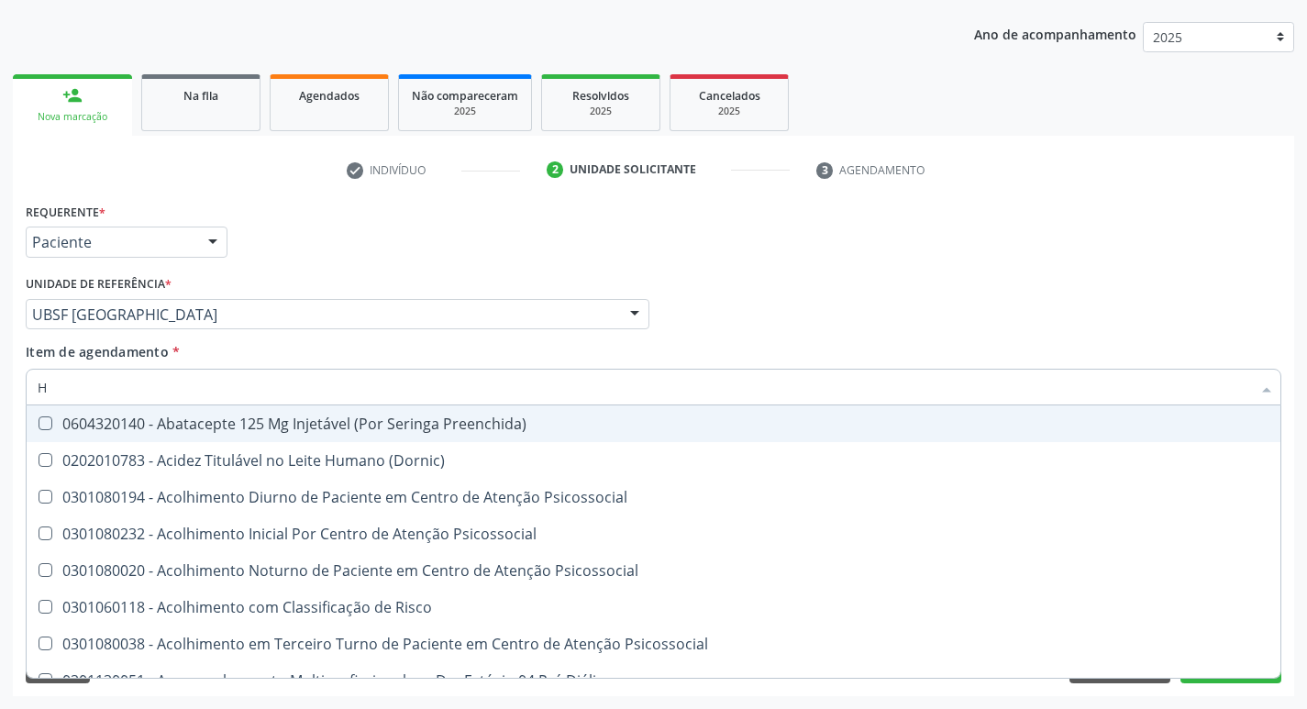
type input "HEMOGR"
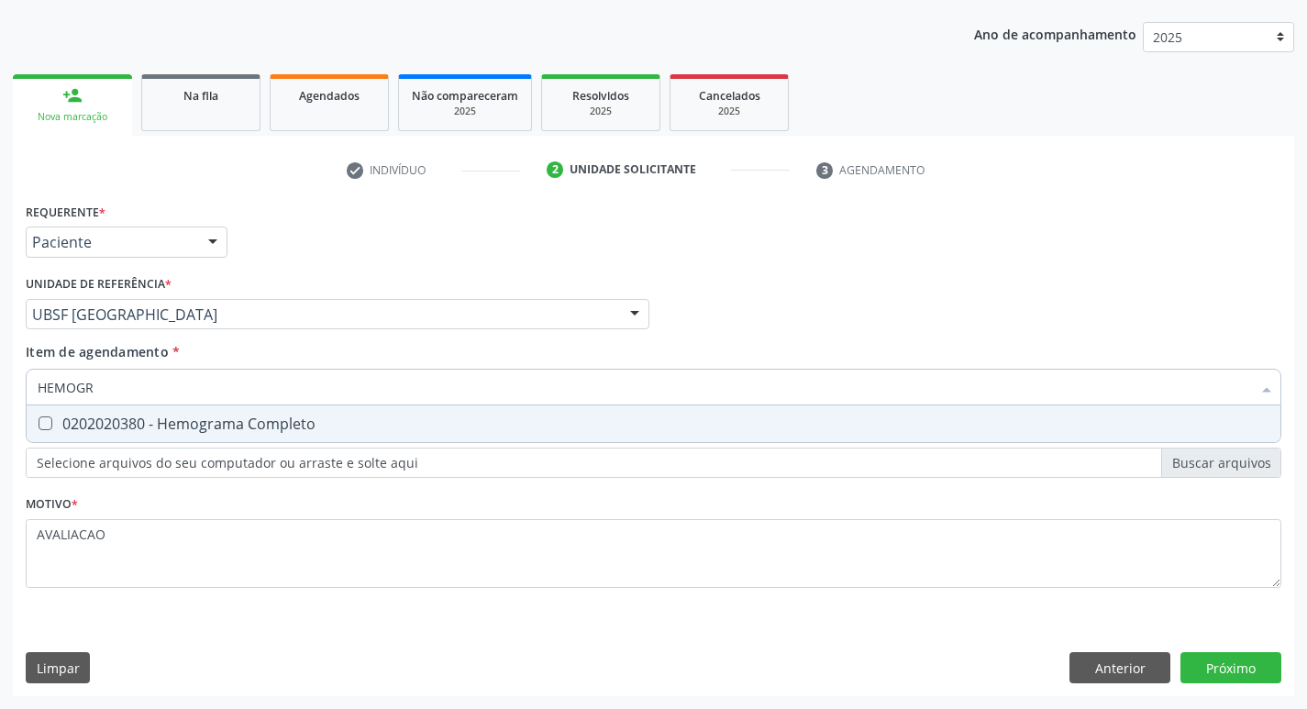
click at [248, 419] on div "0202020380 - Hemograma Completo" at bounding box center [654, 423] width 1232 height 15
checkbox Completo "true"
type input "HEMOG"
checkbox Completo "false"
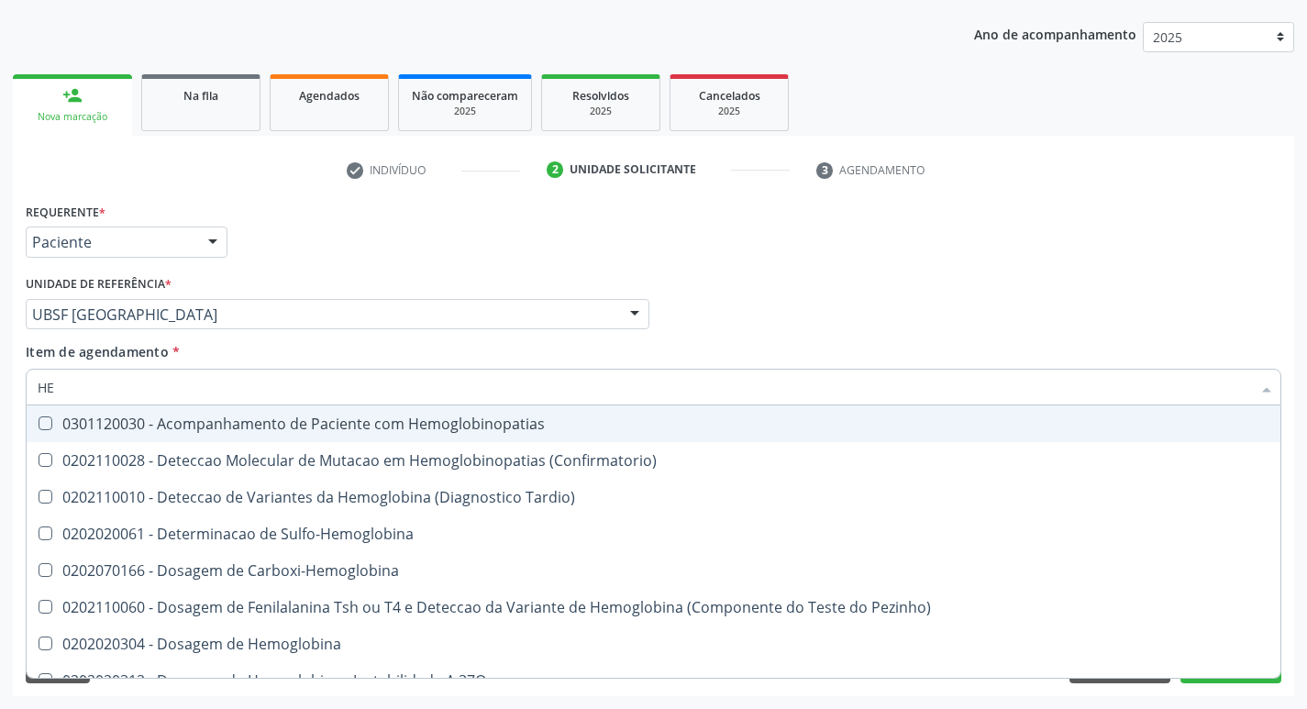
type input "H"
checkbox Completo "false"
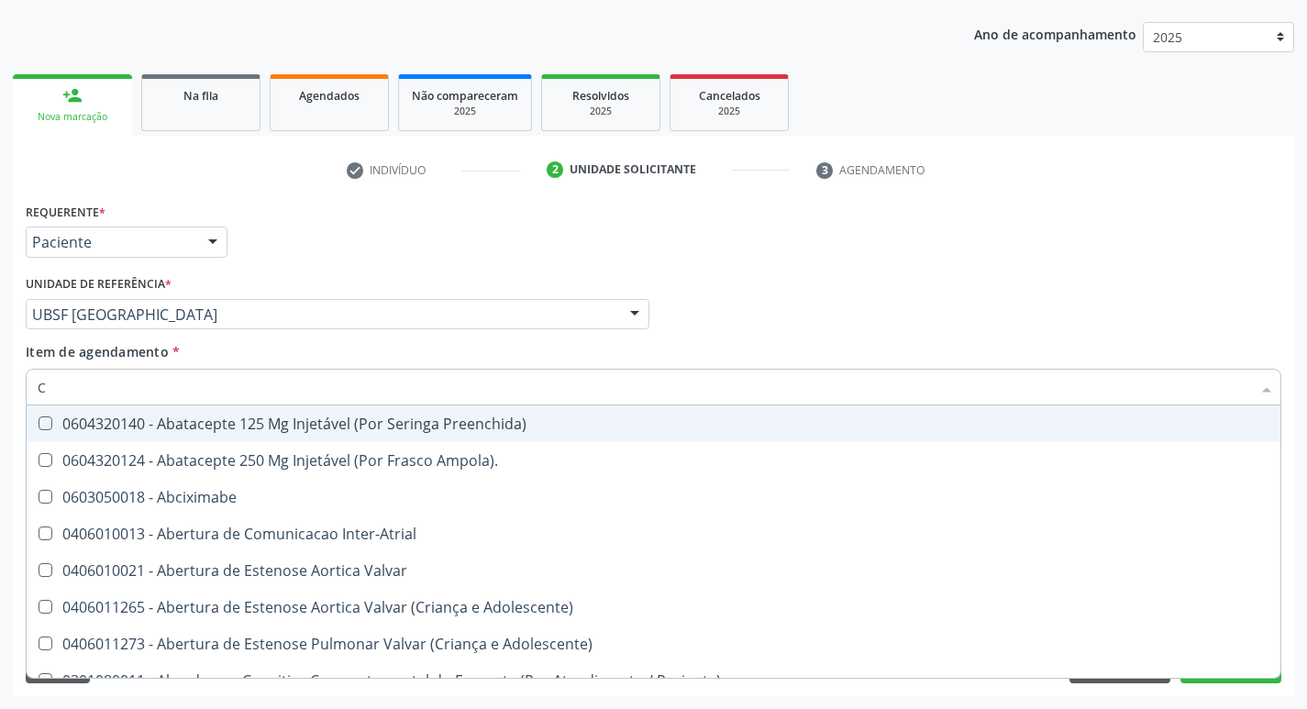
type input "CO"
checkbox Osseo "true"
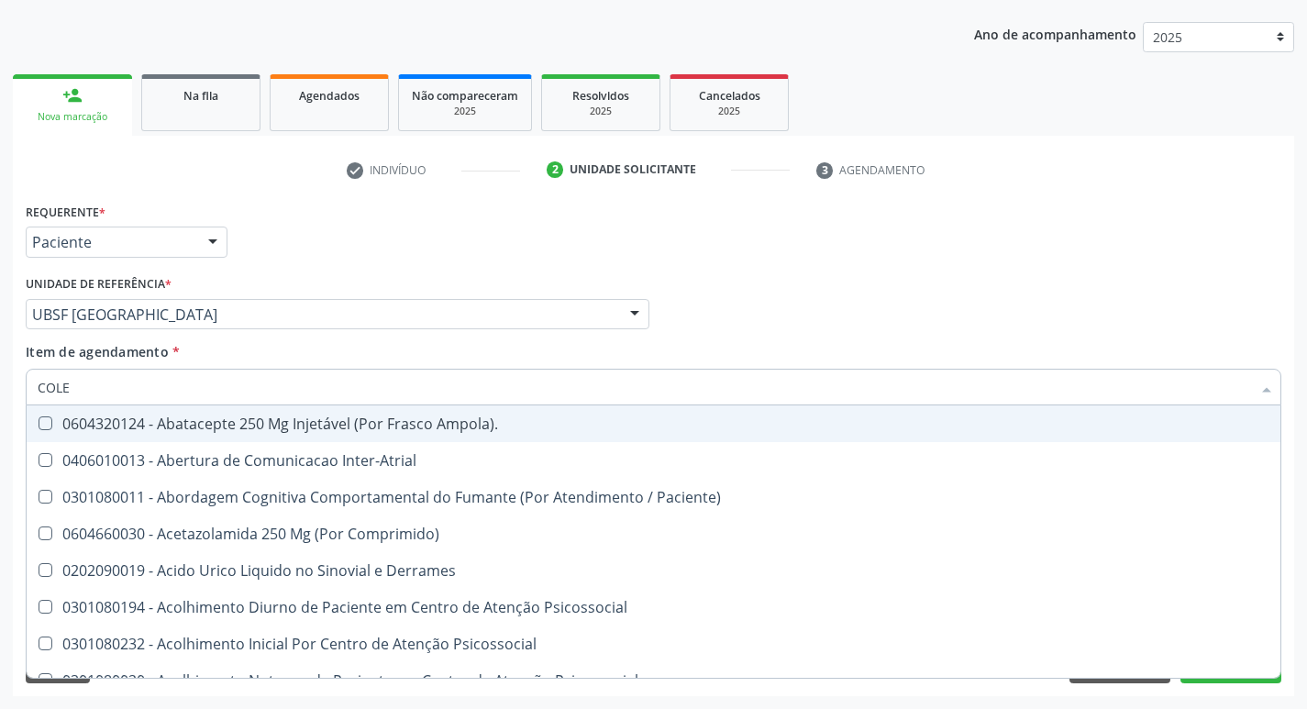
type input "COLES"
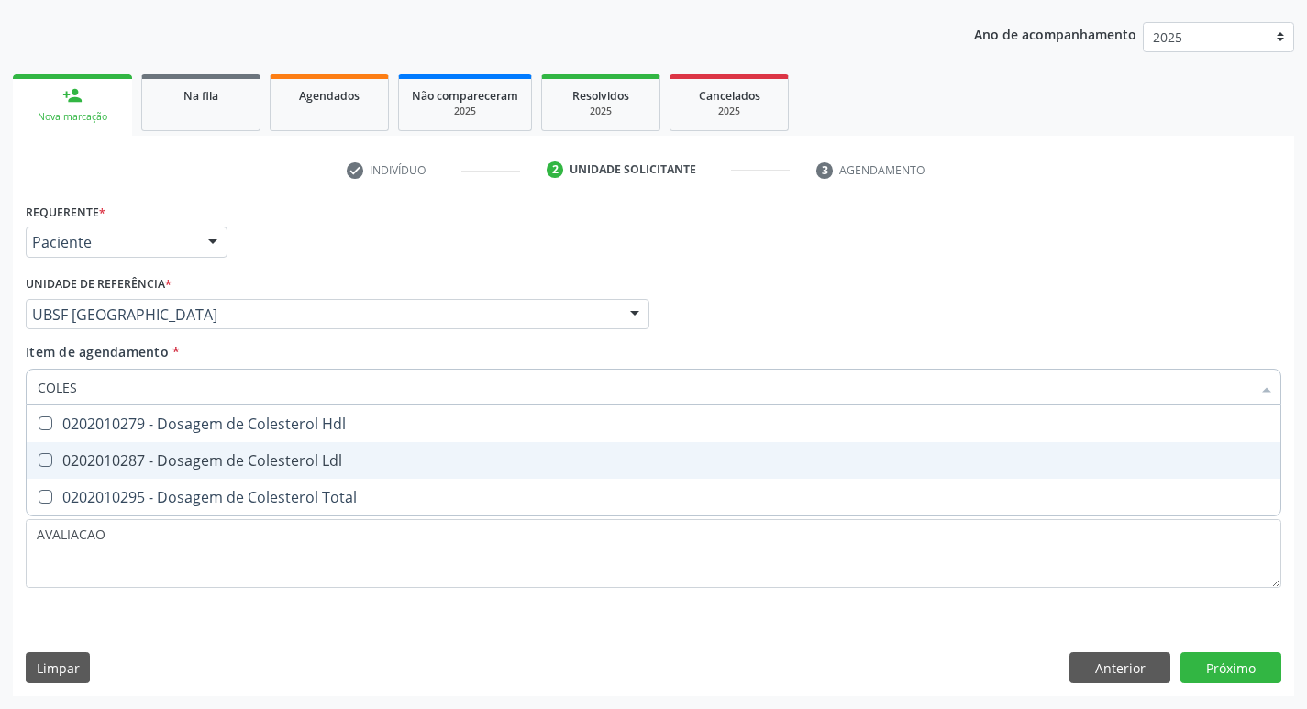
click at [238, 437] on span "0202010279 - Dosagem de Colesterol Hdl" at bounding box center [654, 423] width 1254 height 37
checkbox Hdl "true"
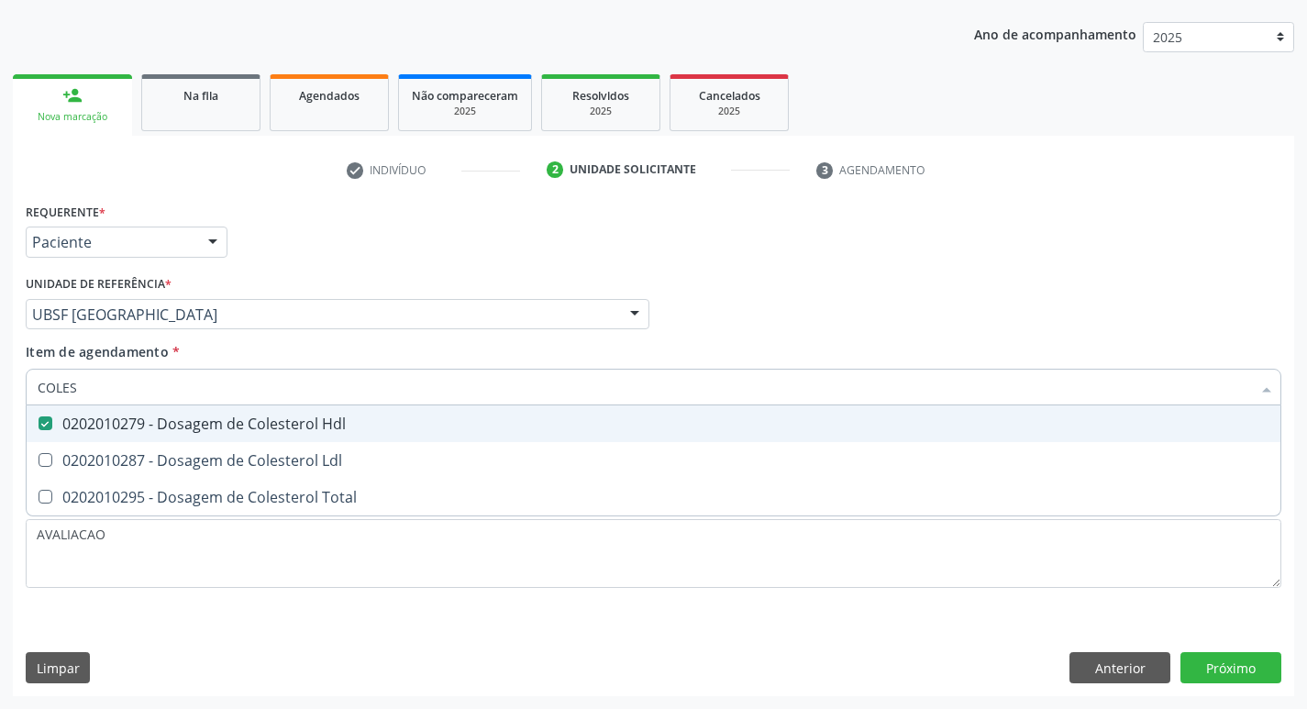
click at [245, 464] on div "0202010287 - Dosagem de Colesterol Ldl" at bounding box center [654, 460] width 1232 height 15
checkbox Ldl "true"
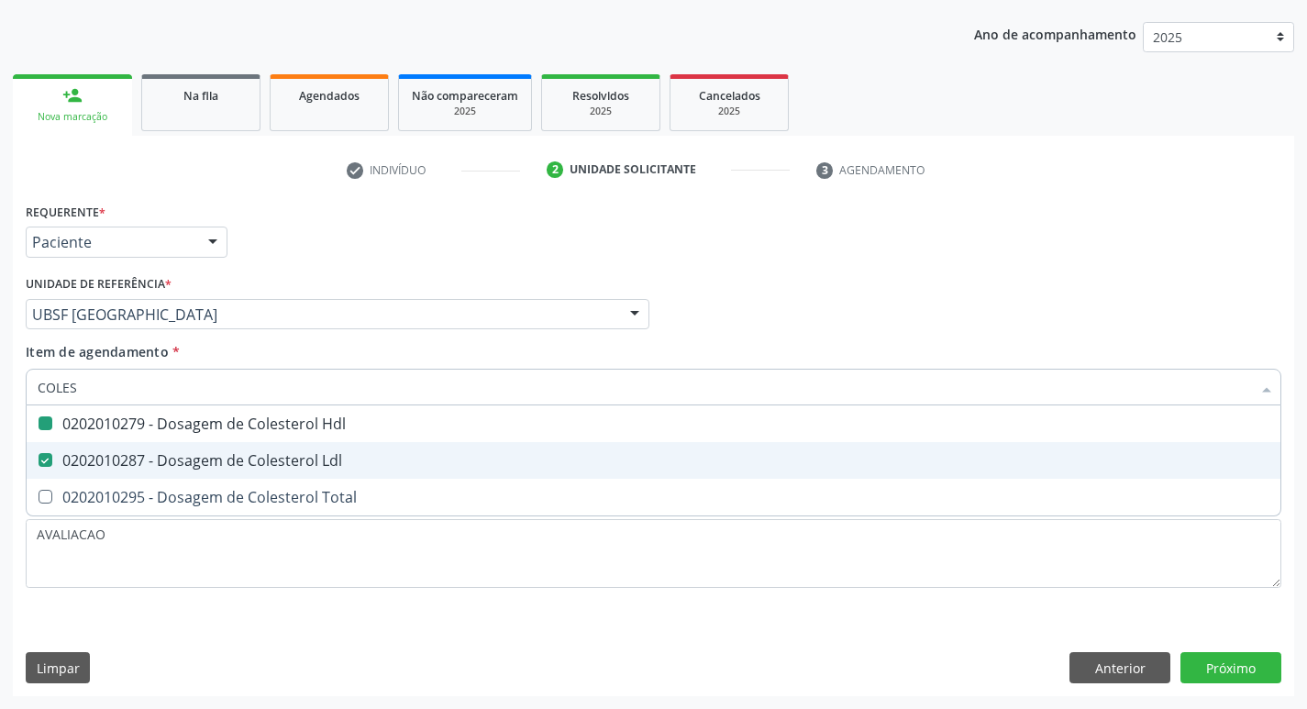
type input "COLE"
checkbox Hdl "false"
checkbox Ldl "false"
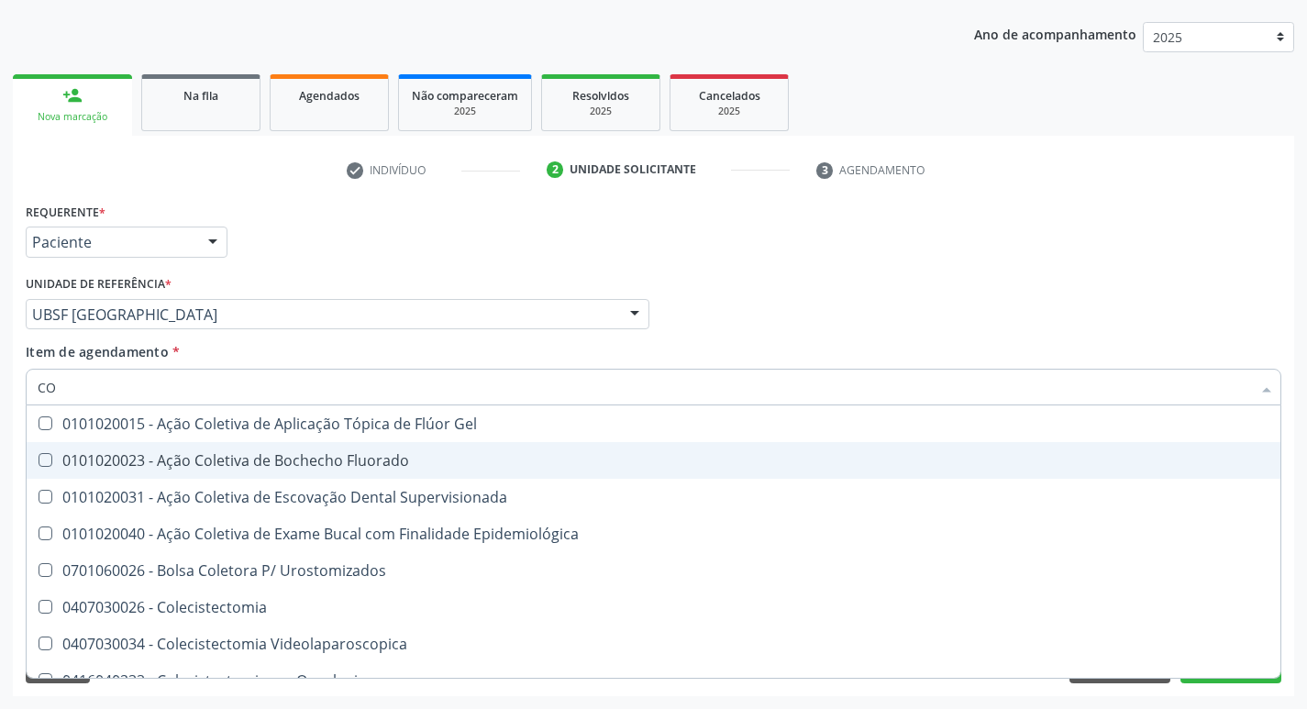
type input "C"
checkbox Hdl "false"
checkbox Ldl "false"
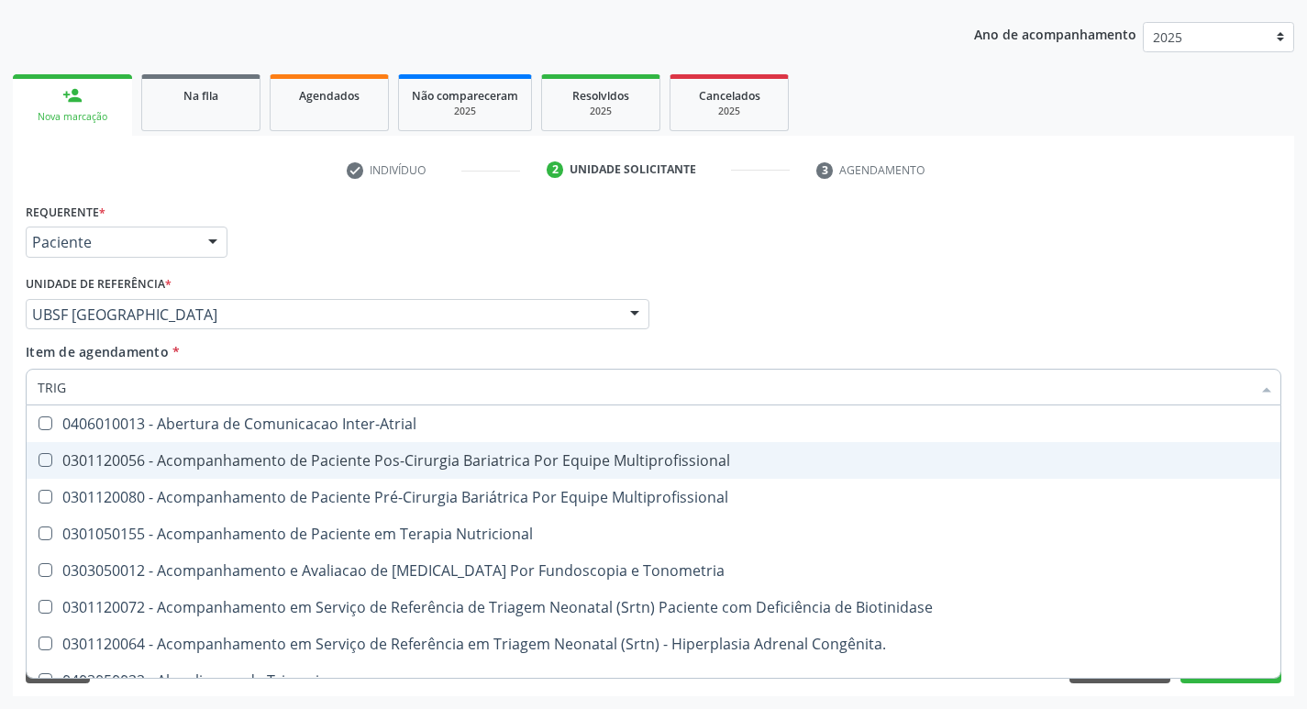
type input "TRIGL"
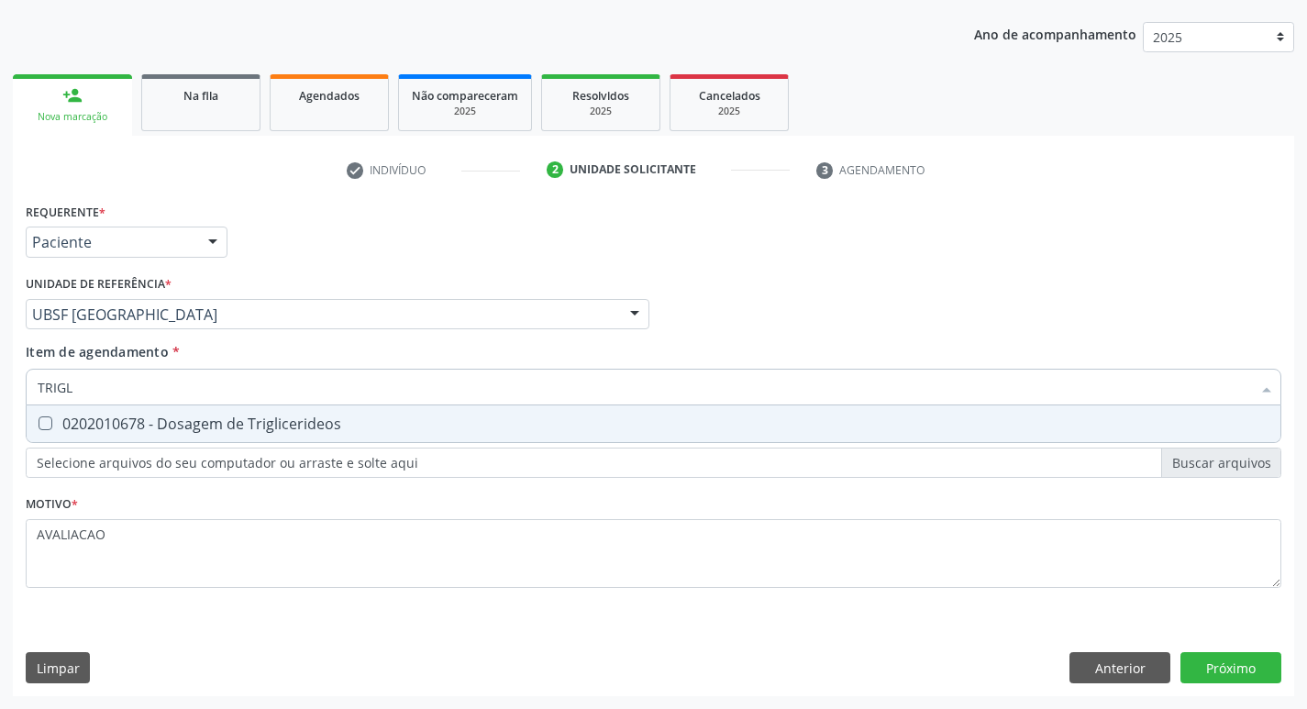
click at [198, 431] on div "0202010678 - Dosagem de Triglicerideos" at bounding box center [654, 423] width 1232 height 15
checkbox Triglicerideos "true"
type input "TRIG"
checkbox Triglicerideos "false"
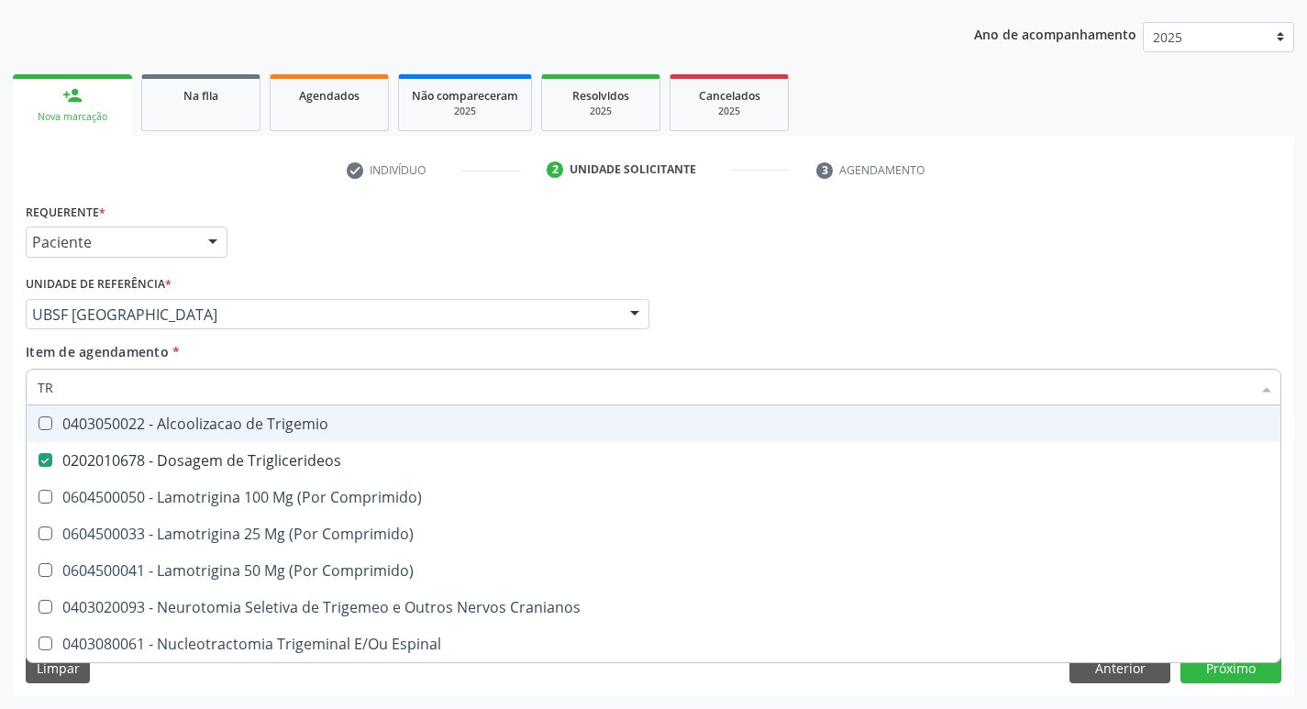
type input "T"
checkbox Triglicerideos "false"
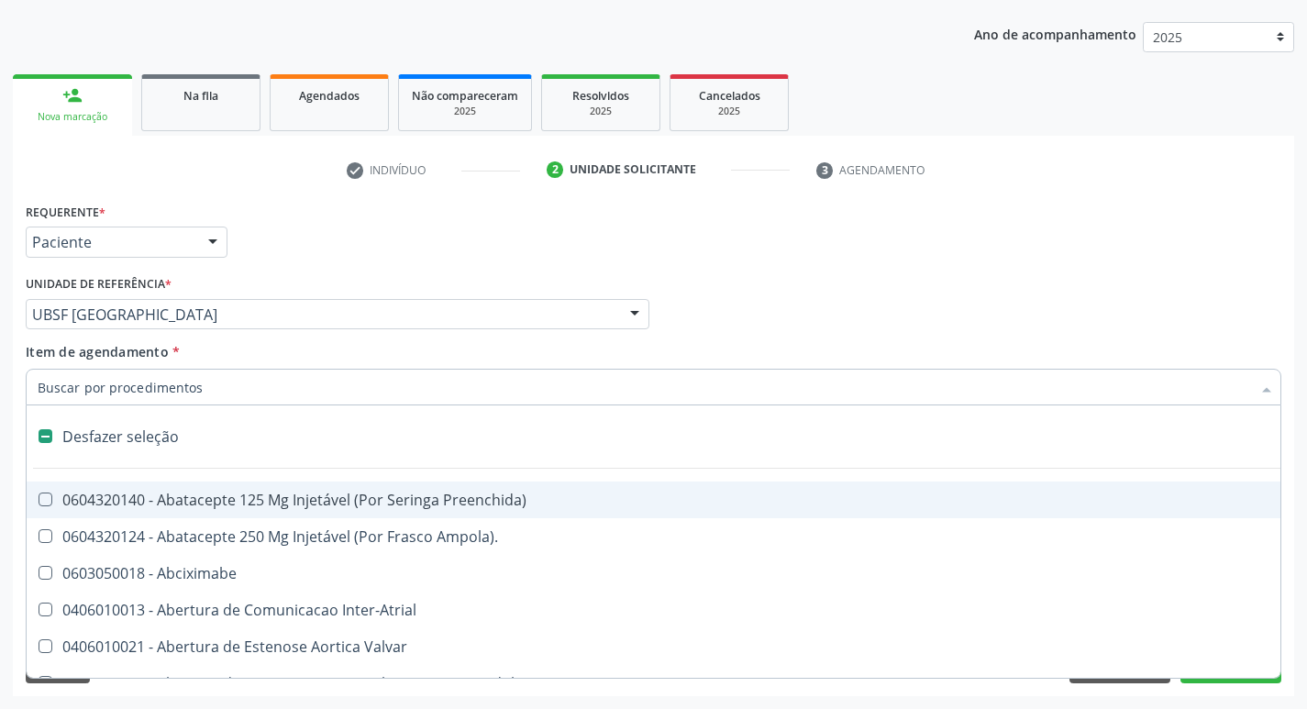
type input "G"
checkbox Comprimido\) "true"
checkbox Sanitária "true"
checkbox Osso "true"
checkbox Persistente "true"
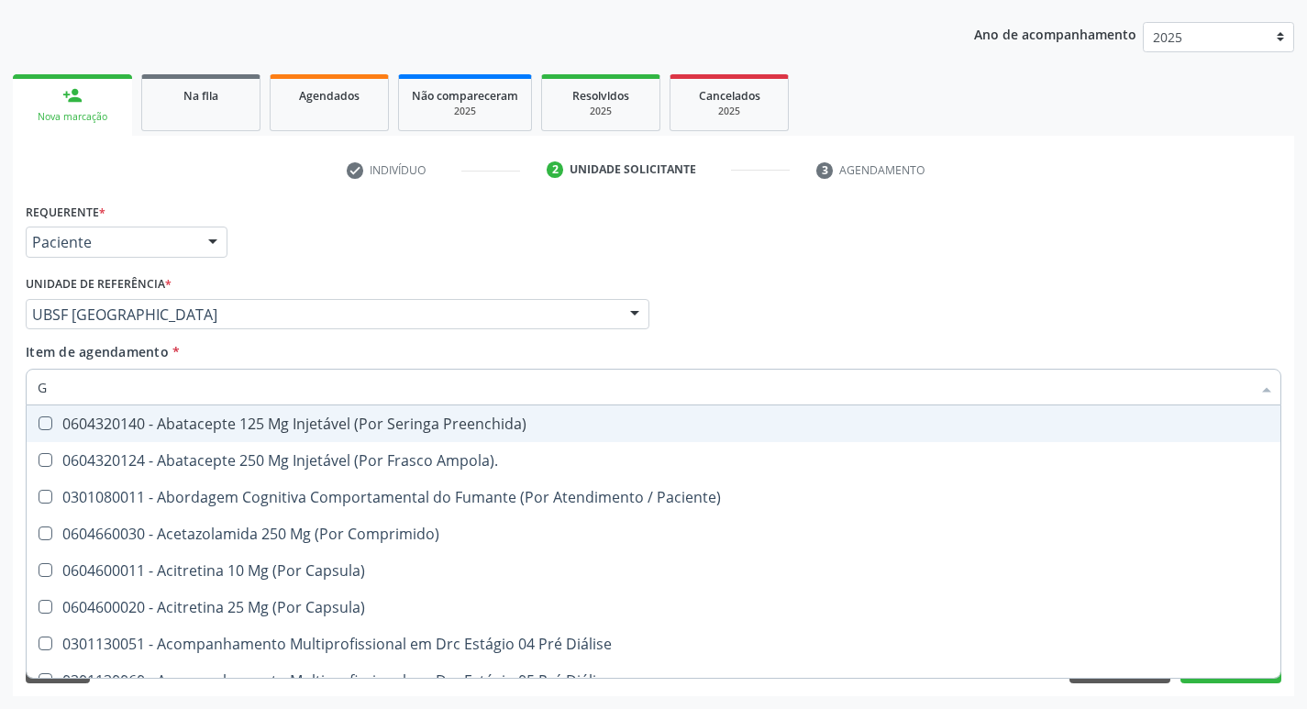
type input "GLICOSE"
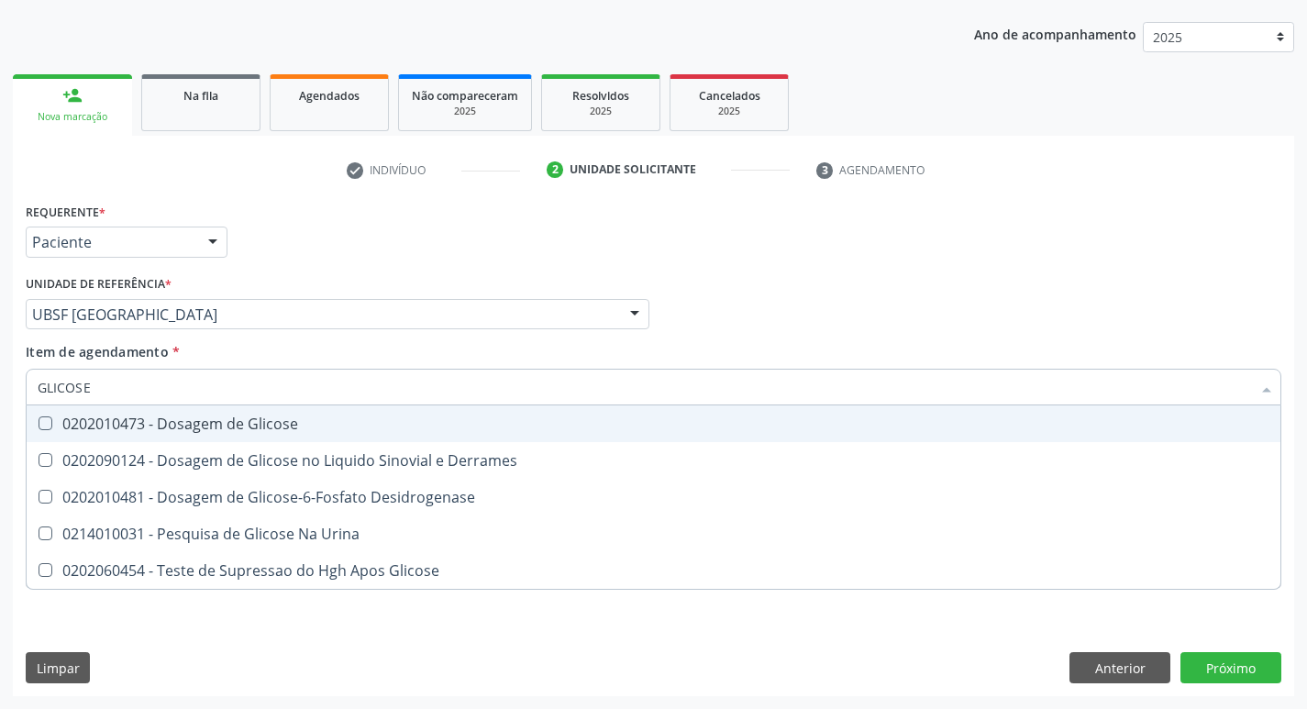
click at [232, 424] on div "0202010473 - Dosagem de Glicose" at bounding box center [654, 423] width 1232 height 15
checkbox Glicose "true"
type input "GLICOS"
checkbox Glicose "false"
checkbox Derrames "true"
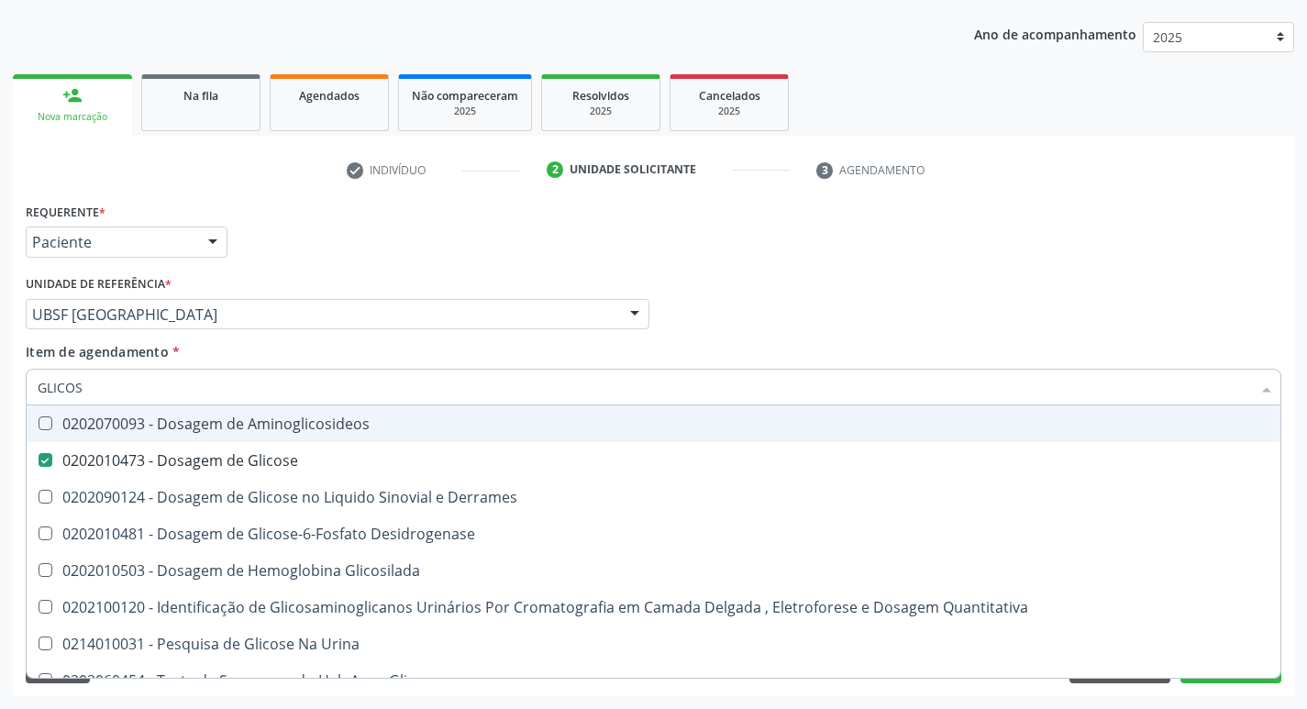
type input "GLICO"
checkbox Glicose "false"
checkbox Derrames "true"
type input "GLIC"
checkbox Derrames "false"
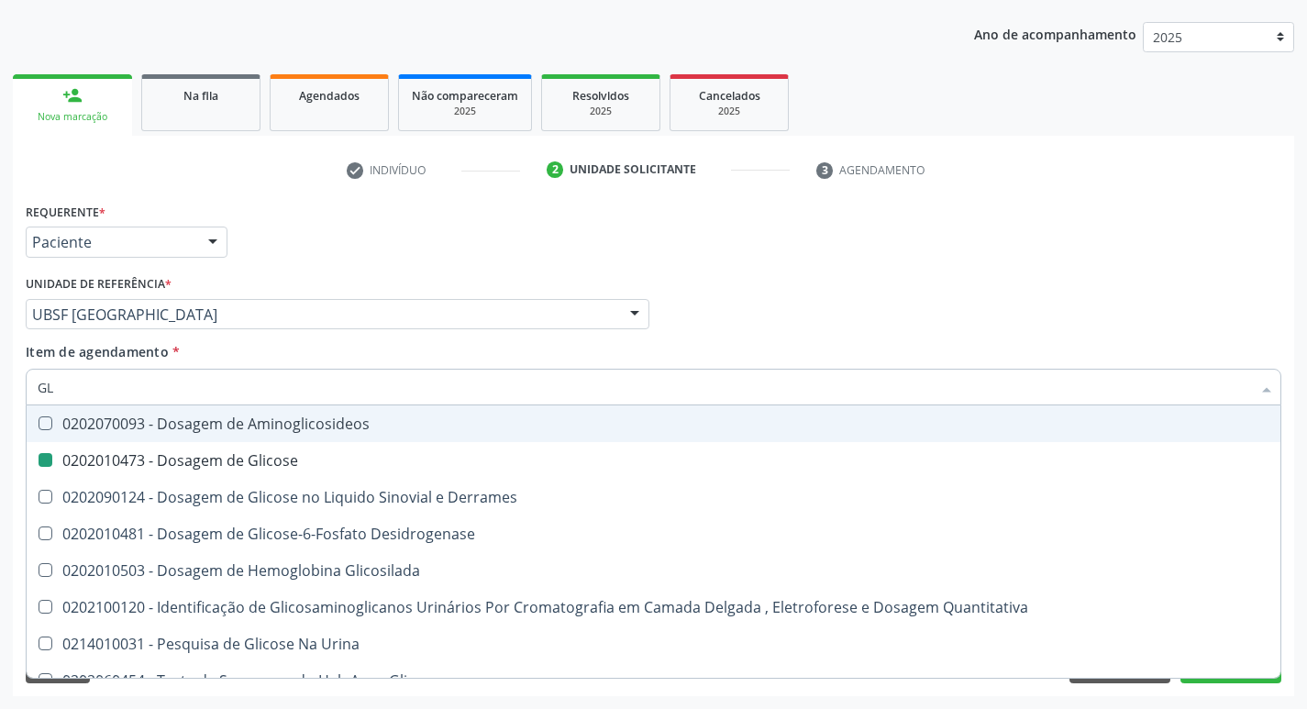
type input "G"
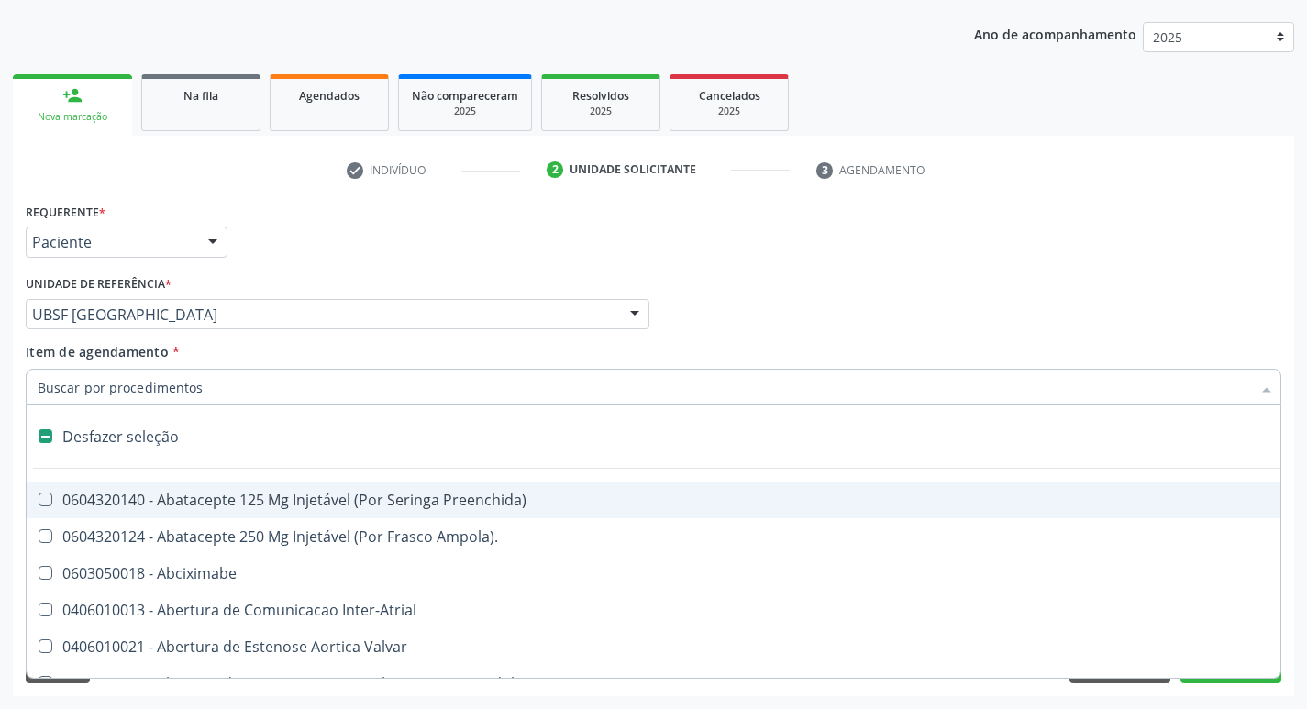
type input "H"
checkbox Lactente\) "true"
checkbox Convencional\) "true"
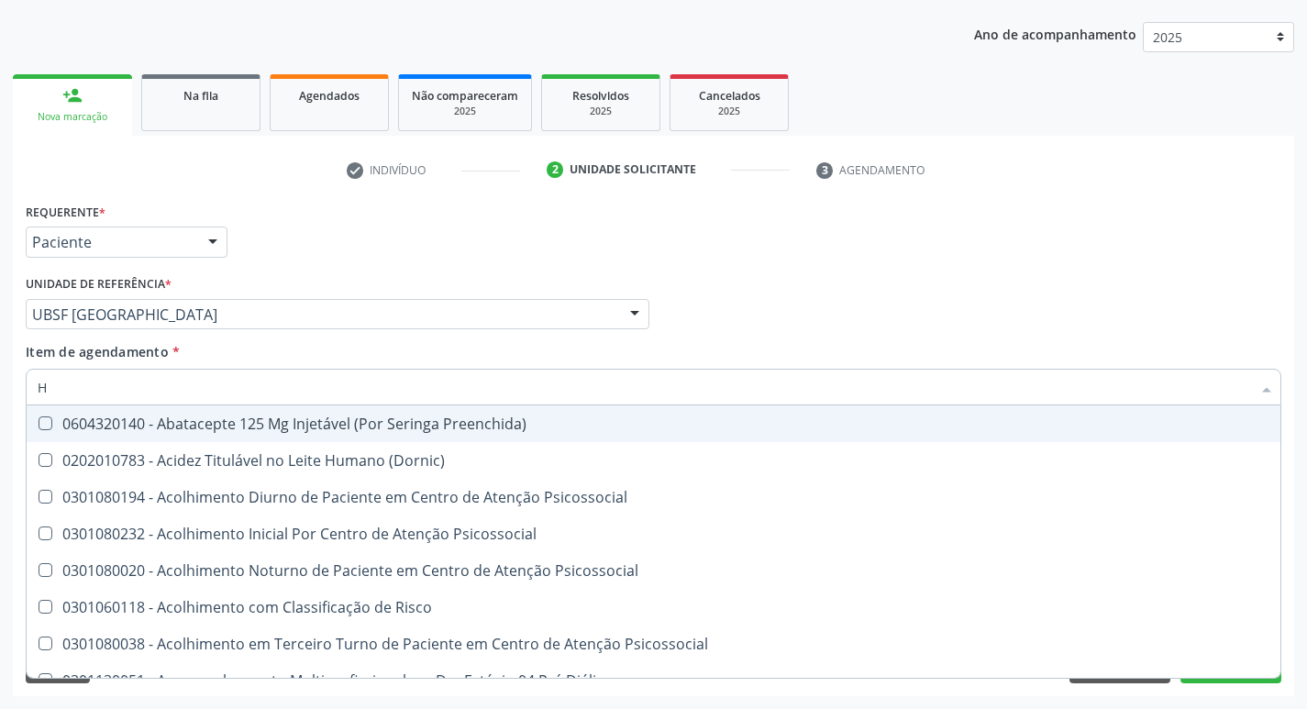
type input "HEMOGLOBINA G"
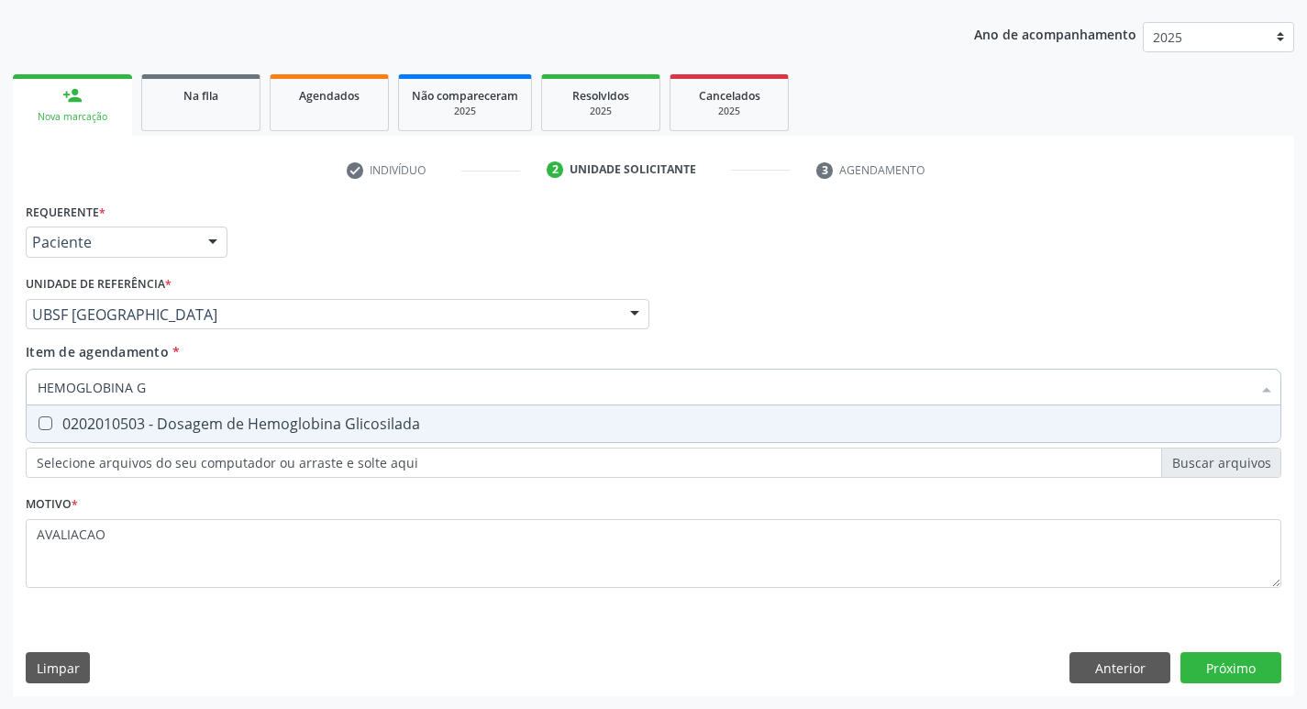
click at [271, 421] on div "0202010503 - Dosagem de Hemoglobina Glicosilada" at bounding box center [654, 423] width 1232 height 15
checkbox Glicosilada "true"
type input "HEMOGLOBINA"
checkbox Glicosilada "false"
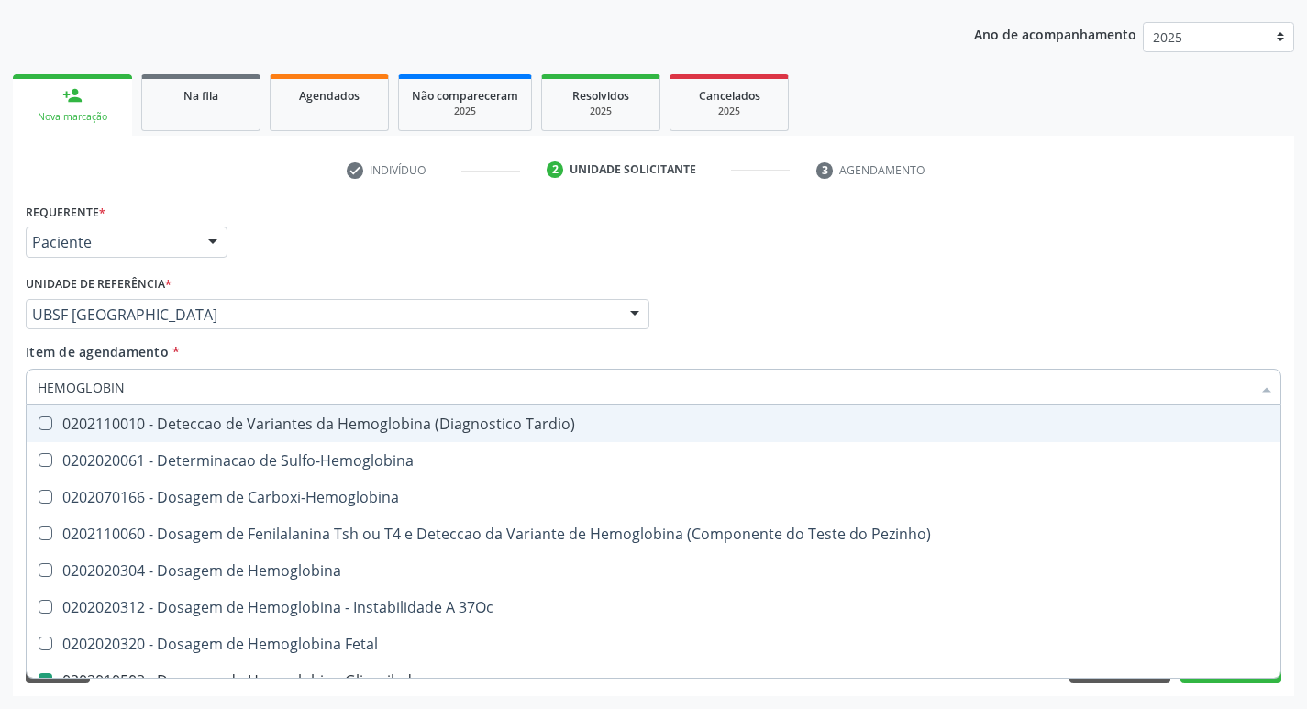
type input "HEMOGLOBI"
checkbox Glicosilada "false"
checkbox Hemoglobina "true"
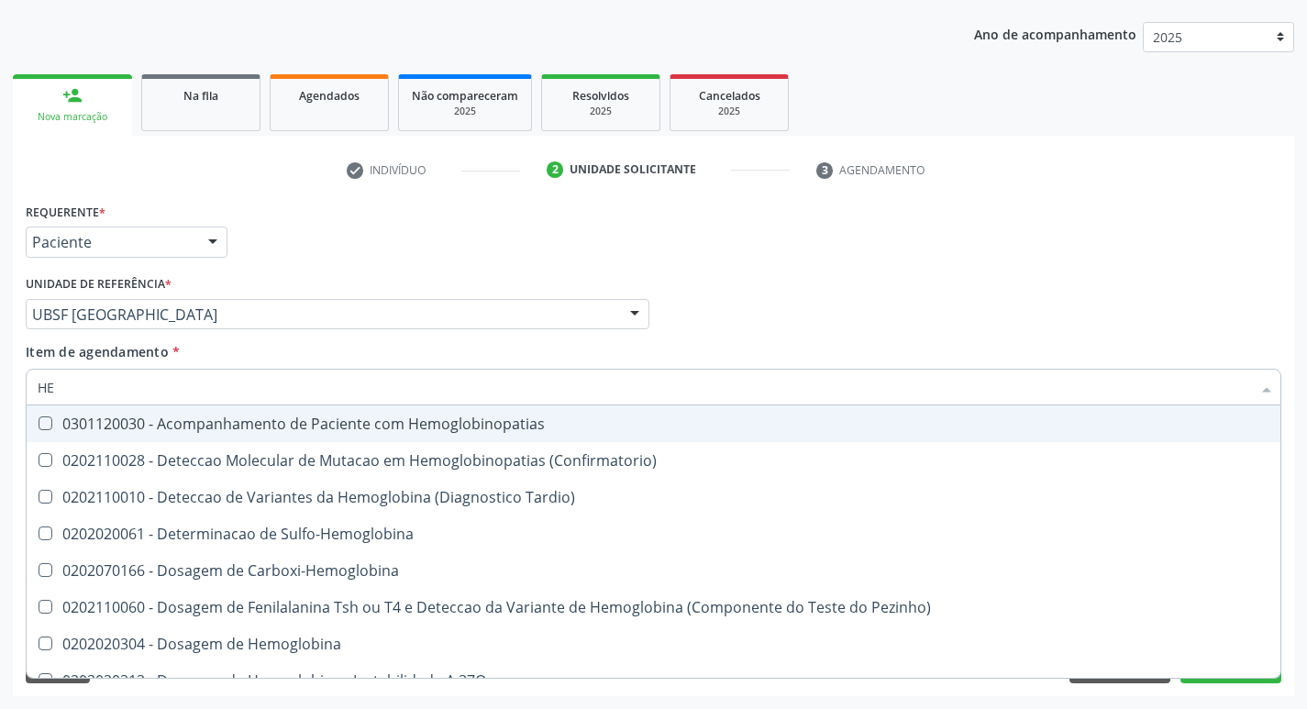
type input "H"
checkbox Glicosilada "false"
checkbox Completo "false"
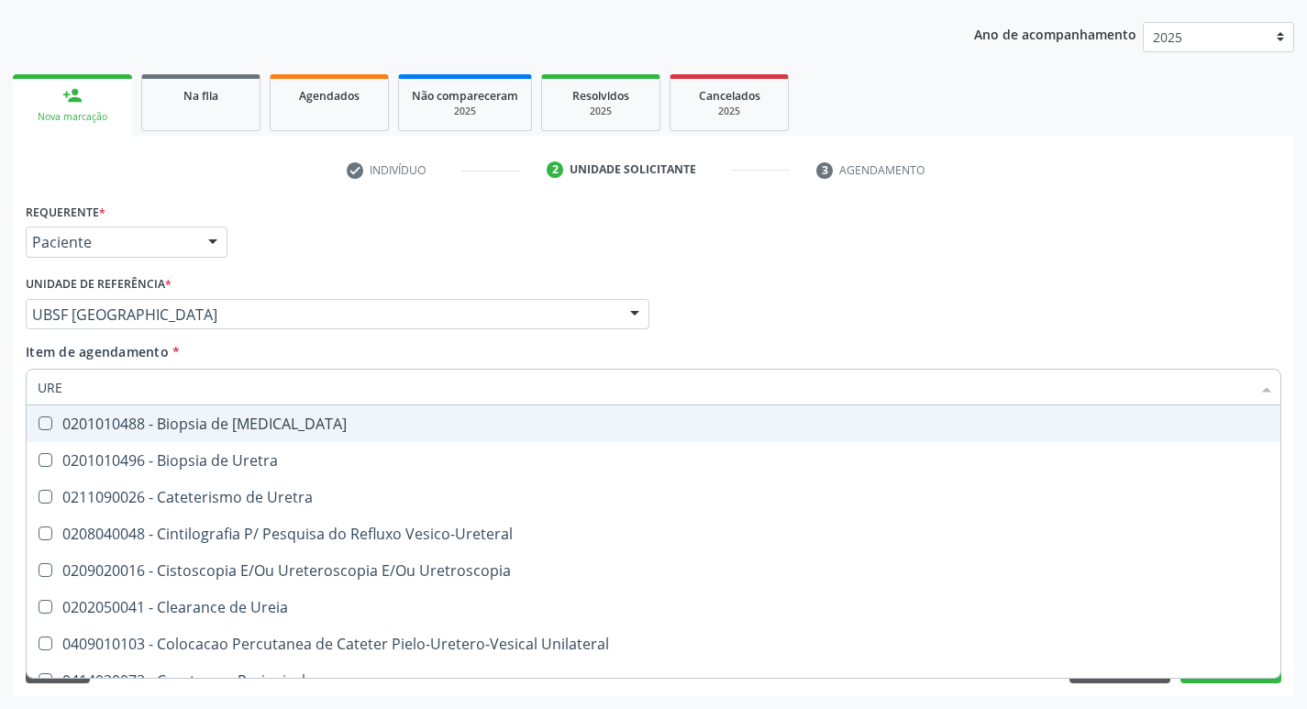
type input "UREI"
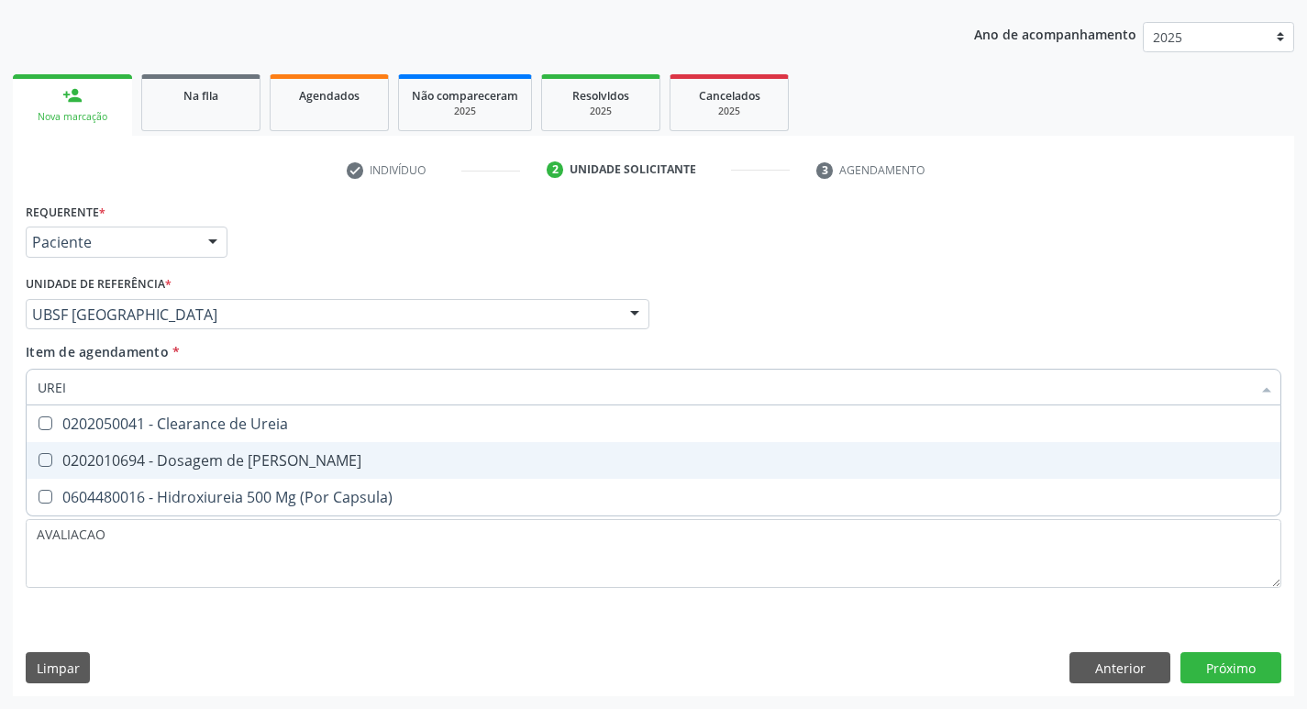
click at [257, 455] on div "0202010694 - Dosagem de [PERSON_NAME]" at bounding box center [654, 460] width 1232 height 15
checkbox Ureia "true"
type input "URE"
checkbox Ureia "false"
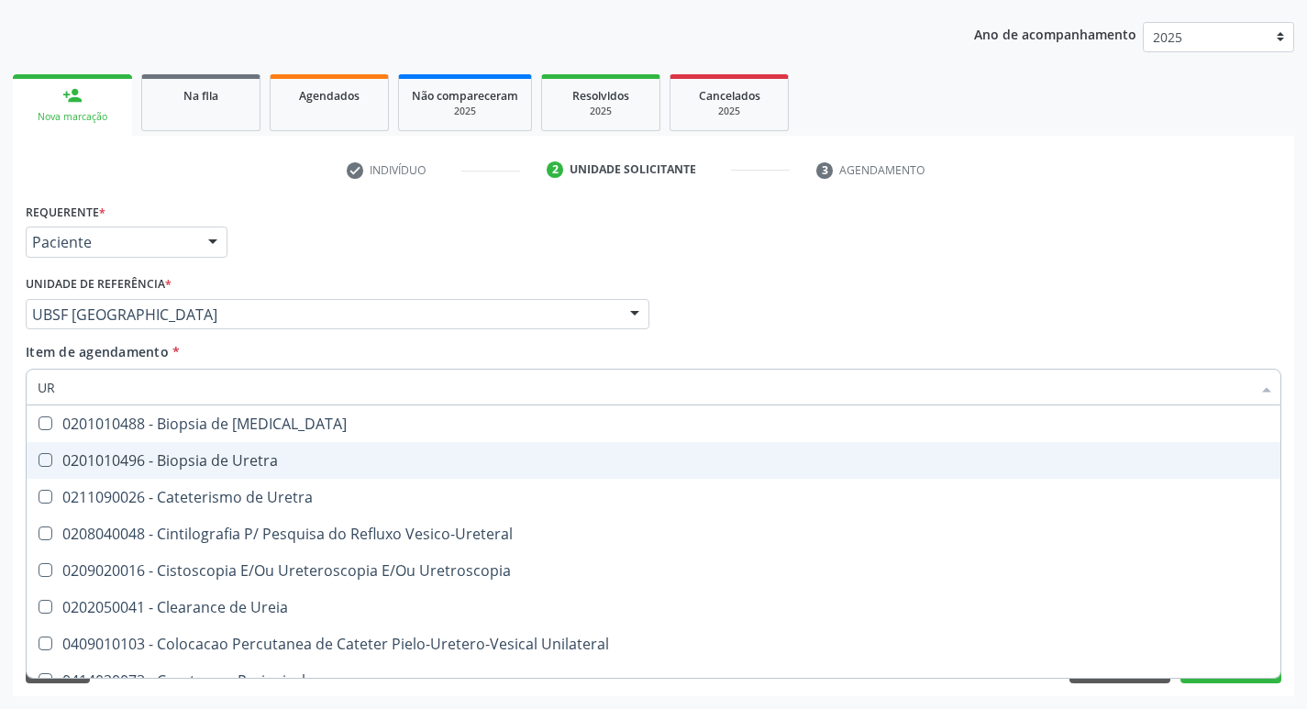
type input "U"
checkbox Ureia "false"
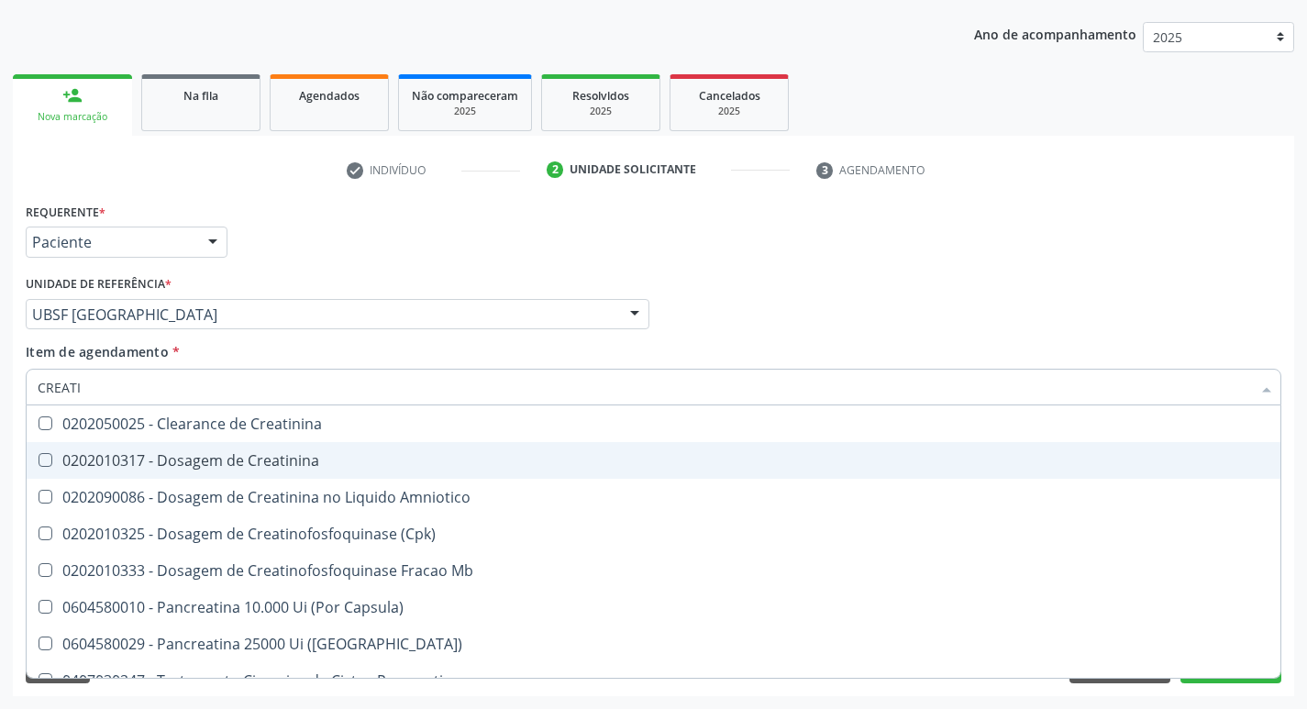
type input "CREATIN"
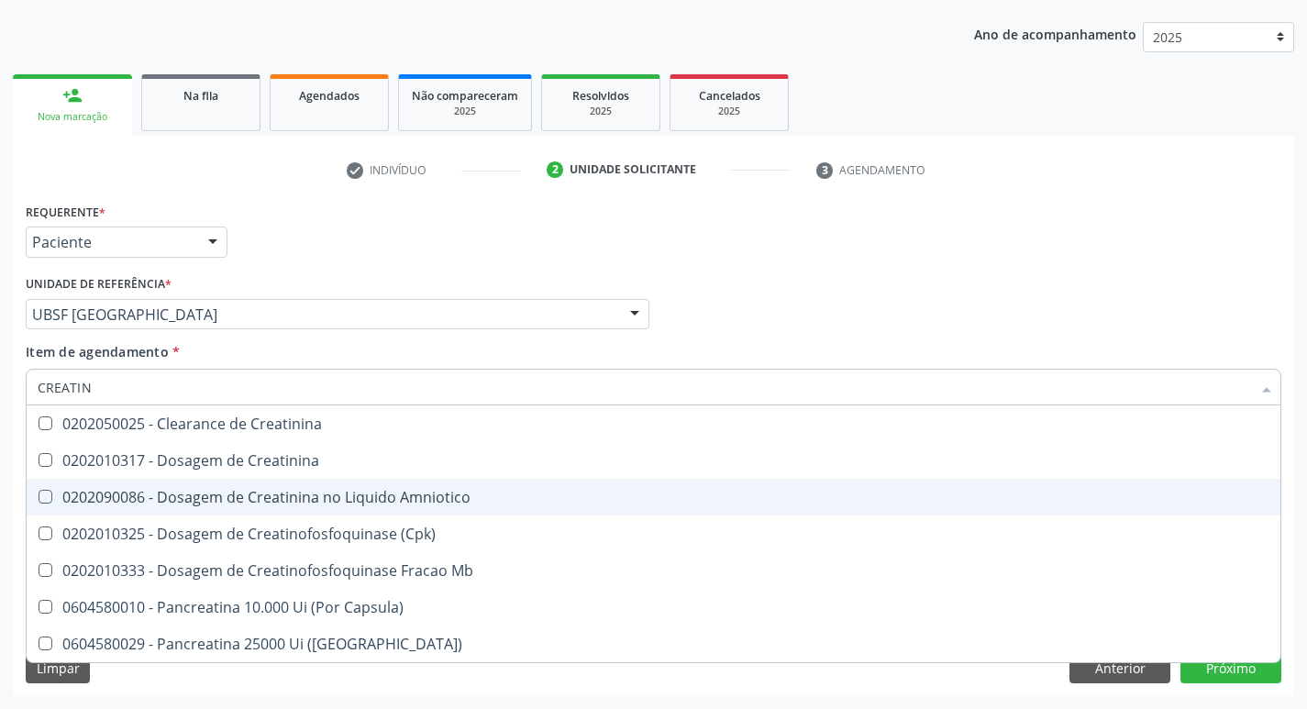
click at [124, 490] on div "0202090086 - Dosagem de Creatinina no Liquido Amniotico" at bounding box center [654, 497] width 1232 height 15
checkbox Amniotico "true"
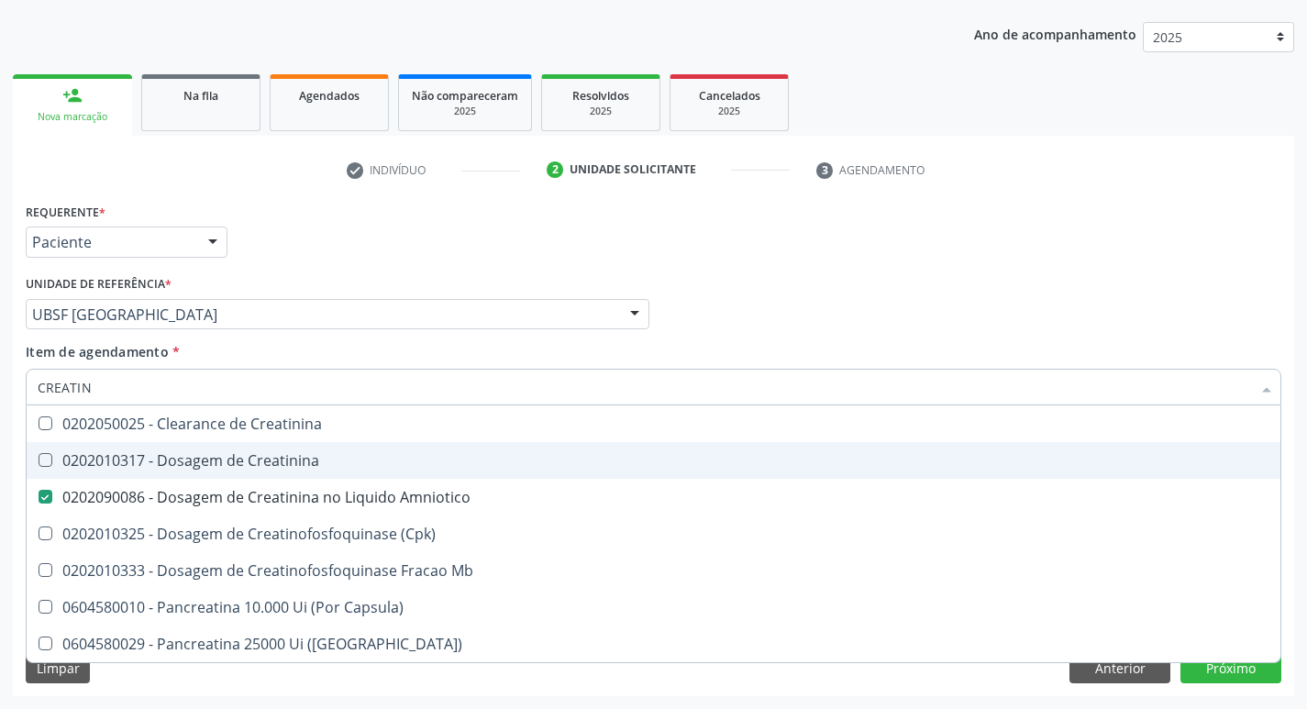
click at [309, 453] on div "0202010317 - Dosagem de Creatinina" at bounding box center [654, 460] width 1232 height 15
click at [326, 471] on span "0202010317 - Dosagem de Creatinina" at bounding box center [654, 460] width 1254 height 37
checkbox Creatinina "true"
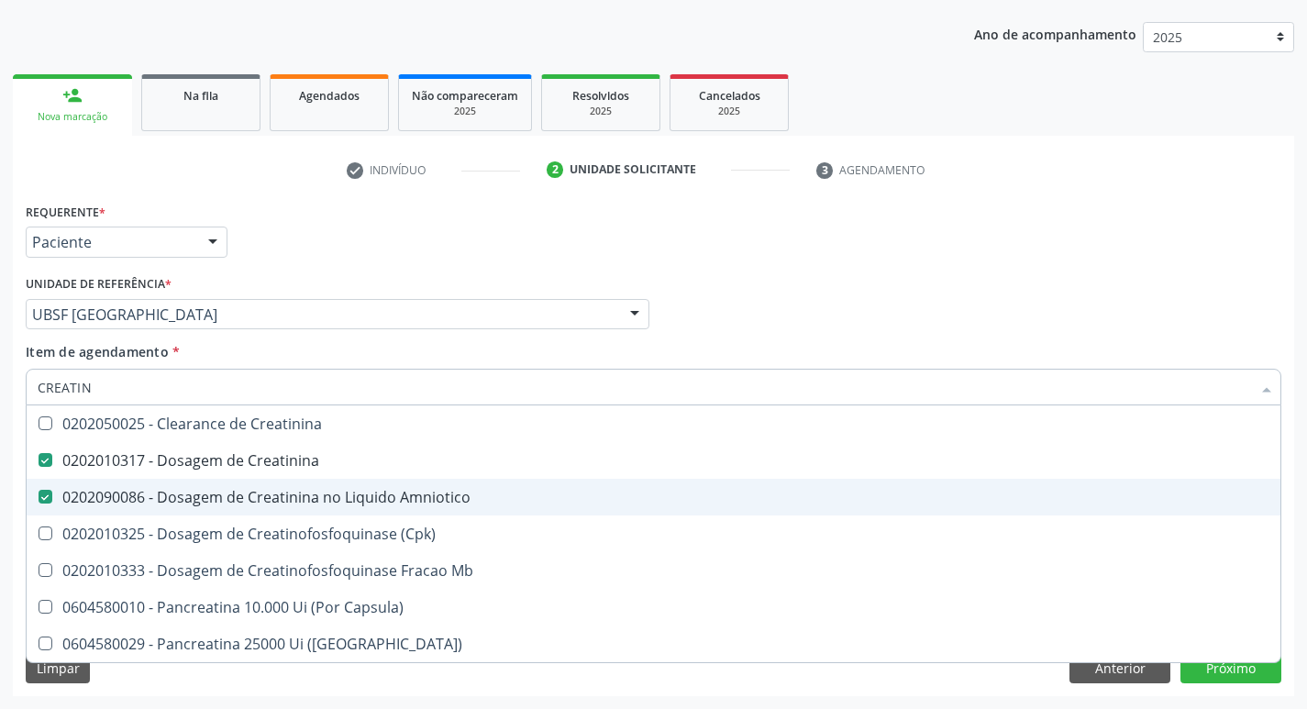
drag, startPoint x: 358, startPoint y: 486, endPoint x: 373, endPoint y: 496, distance: 18.6
click at [359, 487] on span "0202090086 - Dosagem de Creatinina no Liquido Amniotico" at bounding box center [654, 497] width 1254 height 37
checkbox Amniotico "false"
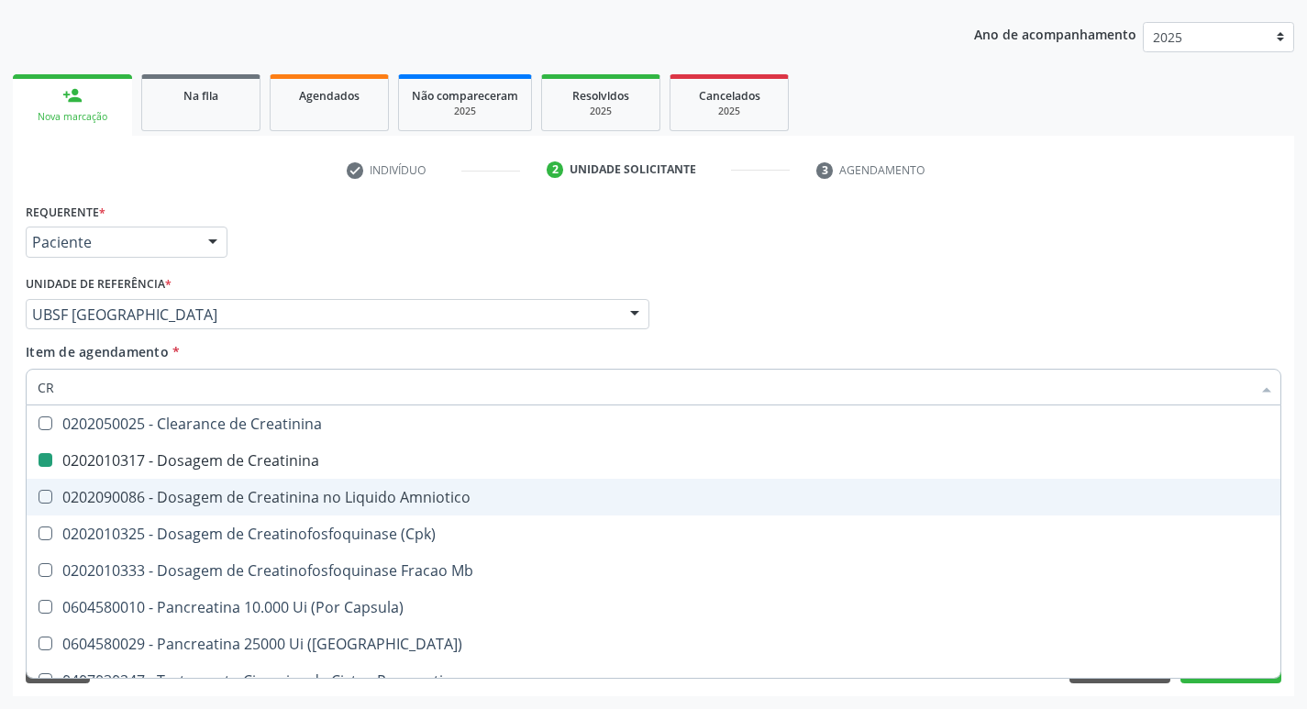
type input "C"
checkbox Creatinina "false"
checkbox Amniotico "false"
checkbox Mb "false"
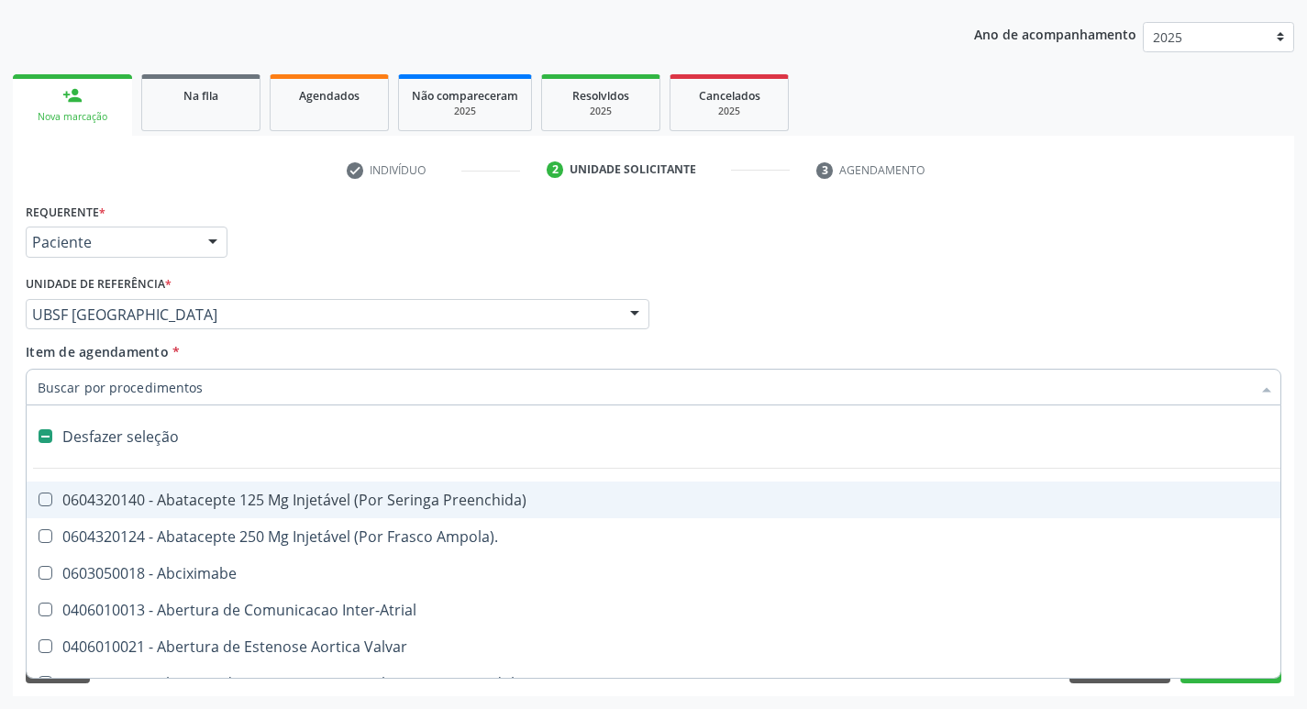
type input "2"
checkbox Monopolar "true"
checkbox Quadril "true"
checkbox Biologica "true"
checkbox Vagina "true"
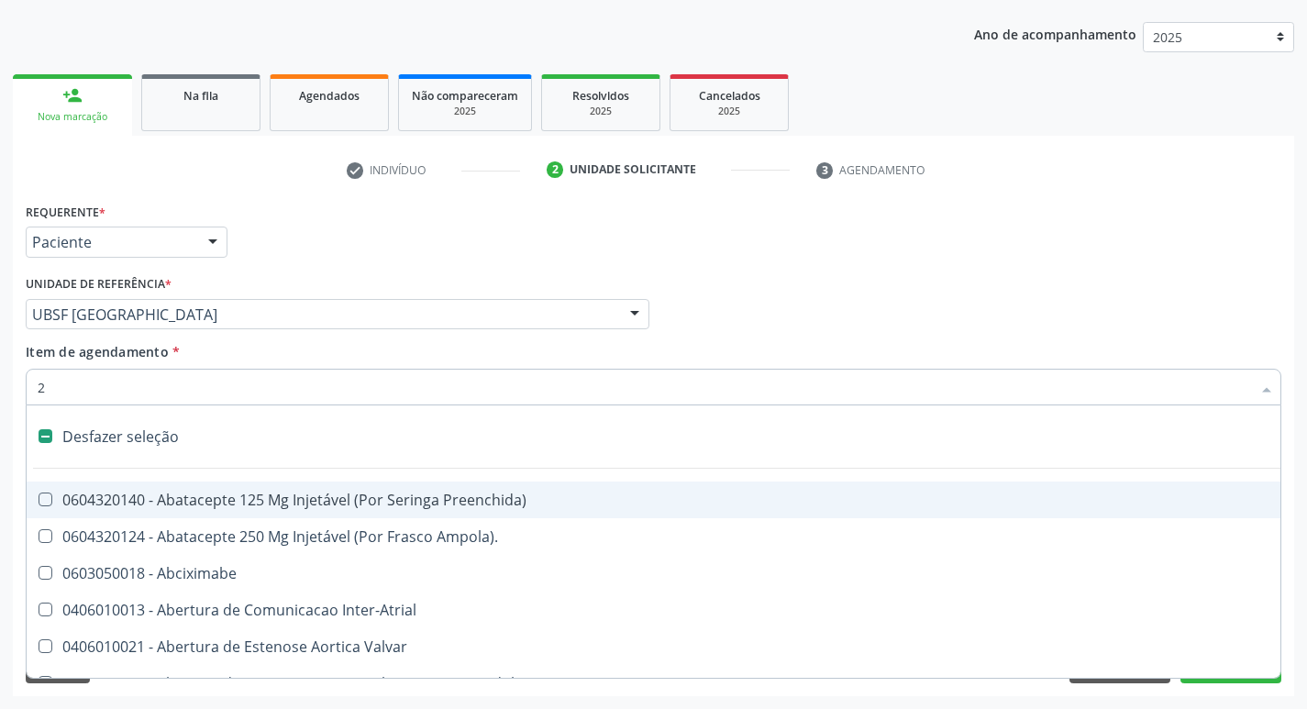
checkbox Puerperal "true"
checkbox Aorto-Cavitarias "true"
checkbox Congenita "true"
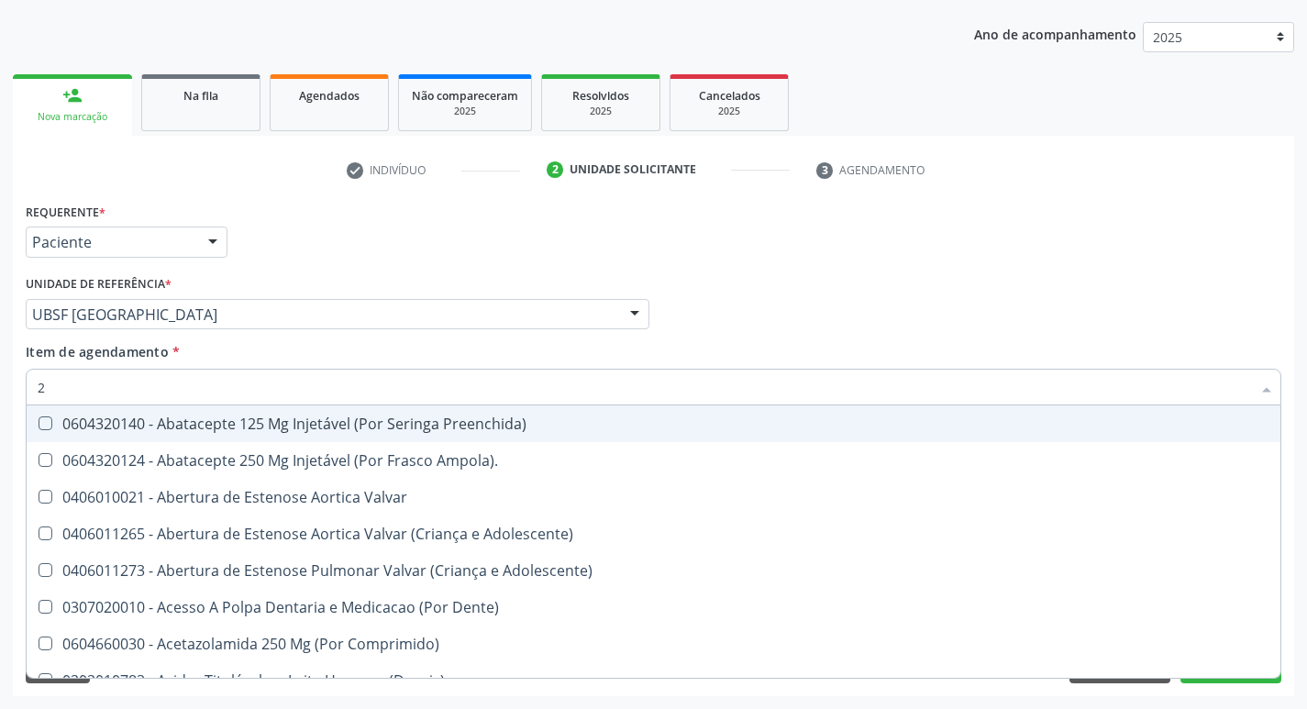
type input "20205001"
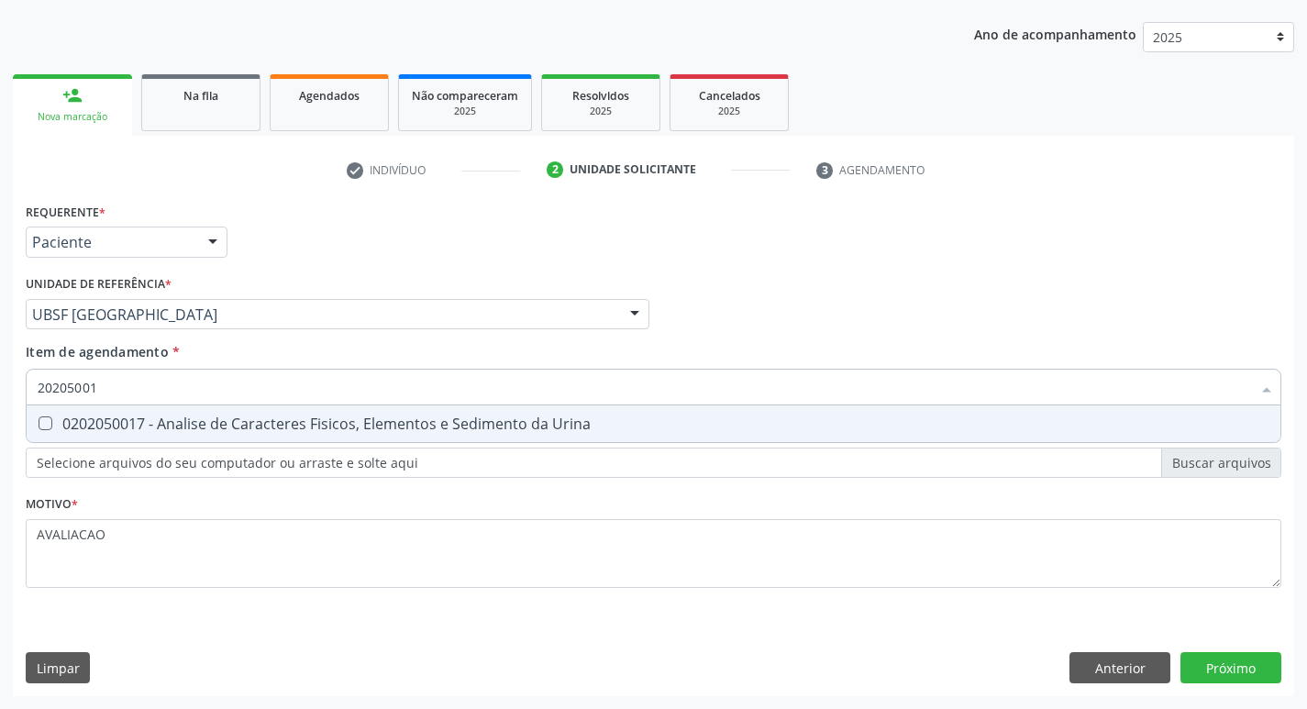
click at [280, 426] on div "0202050017 - Analise de Caracteres Fisicos, Elementos e Sedimento da Urina" at bounding box center [654, 423] width 1232 height 15
checkbox Urina "true"
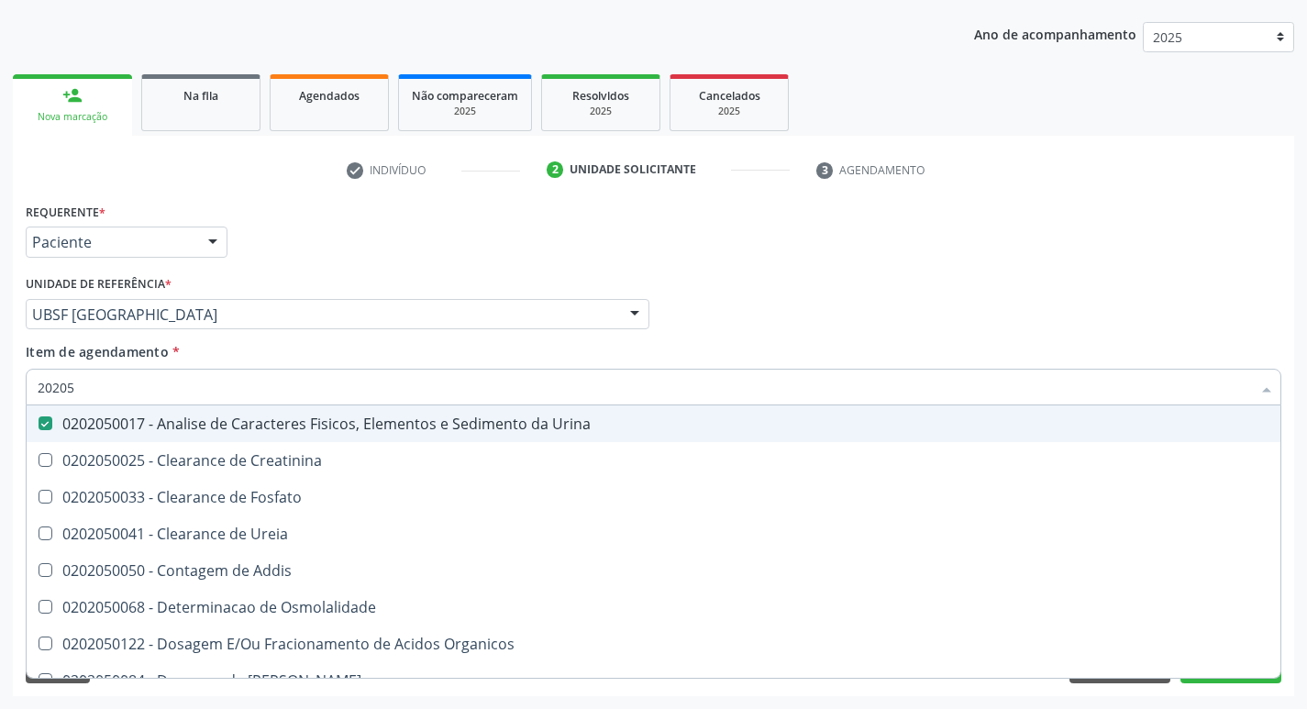
type input "2020"
checkbox Urina "false"
checkbox Ureia "true"
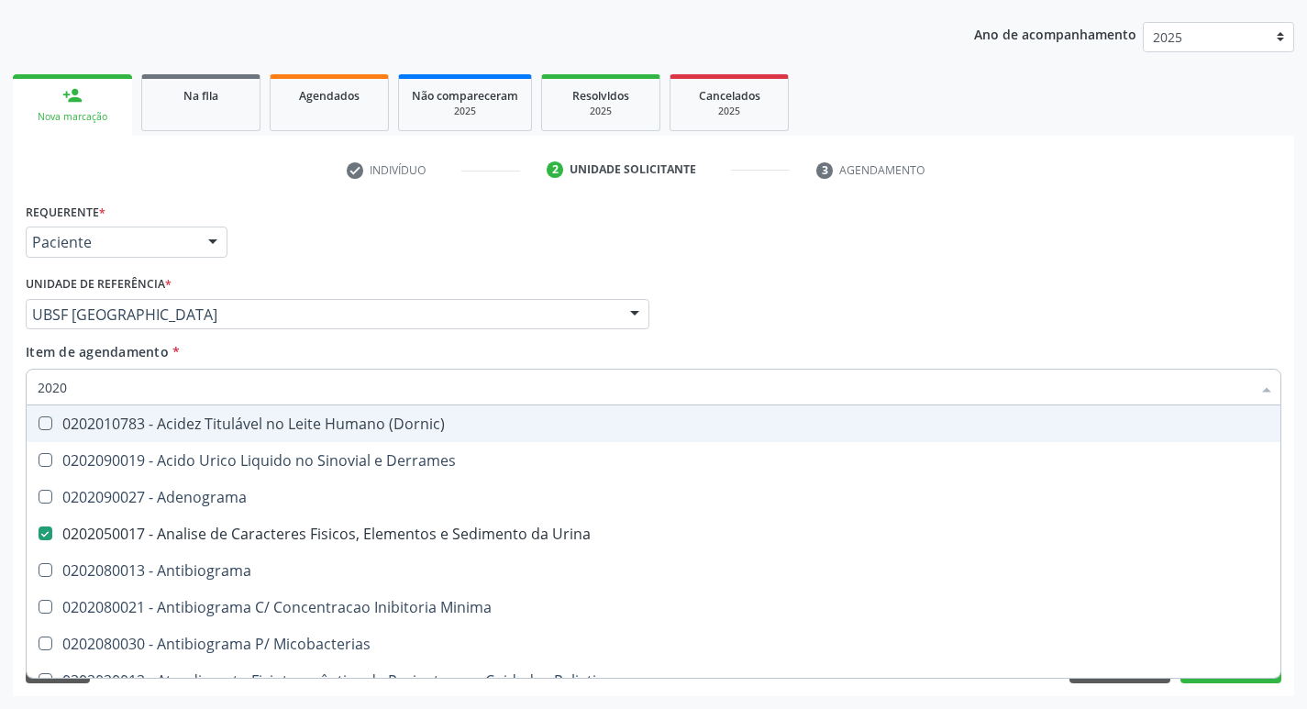
type input "202"
checkbox Hdl "false"
checkbox Ldl "false"
checkbox Creatinina "false"
checkbox Fecal "true"
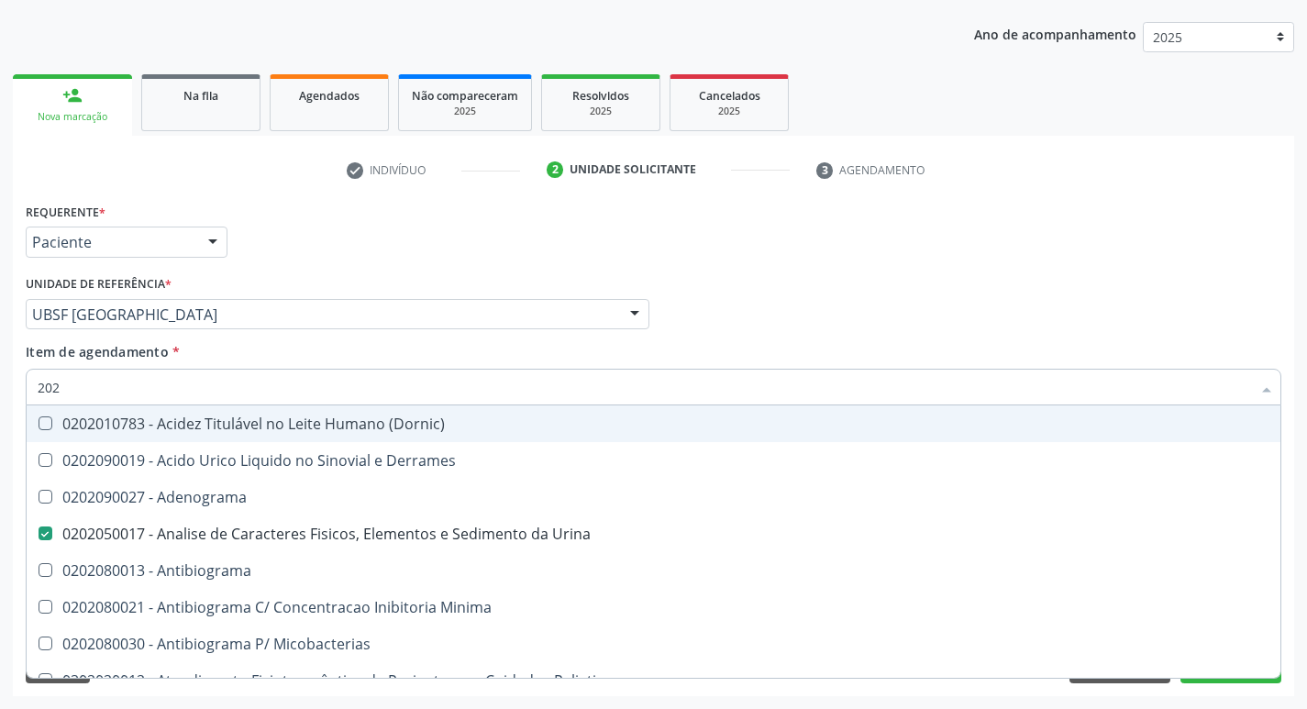
checkbox Estradiol "true"
checkbox V "true"
checkbox Glicose "false"
checkbox Glicosilada "false"
checkbox Insulina "true"
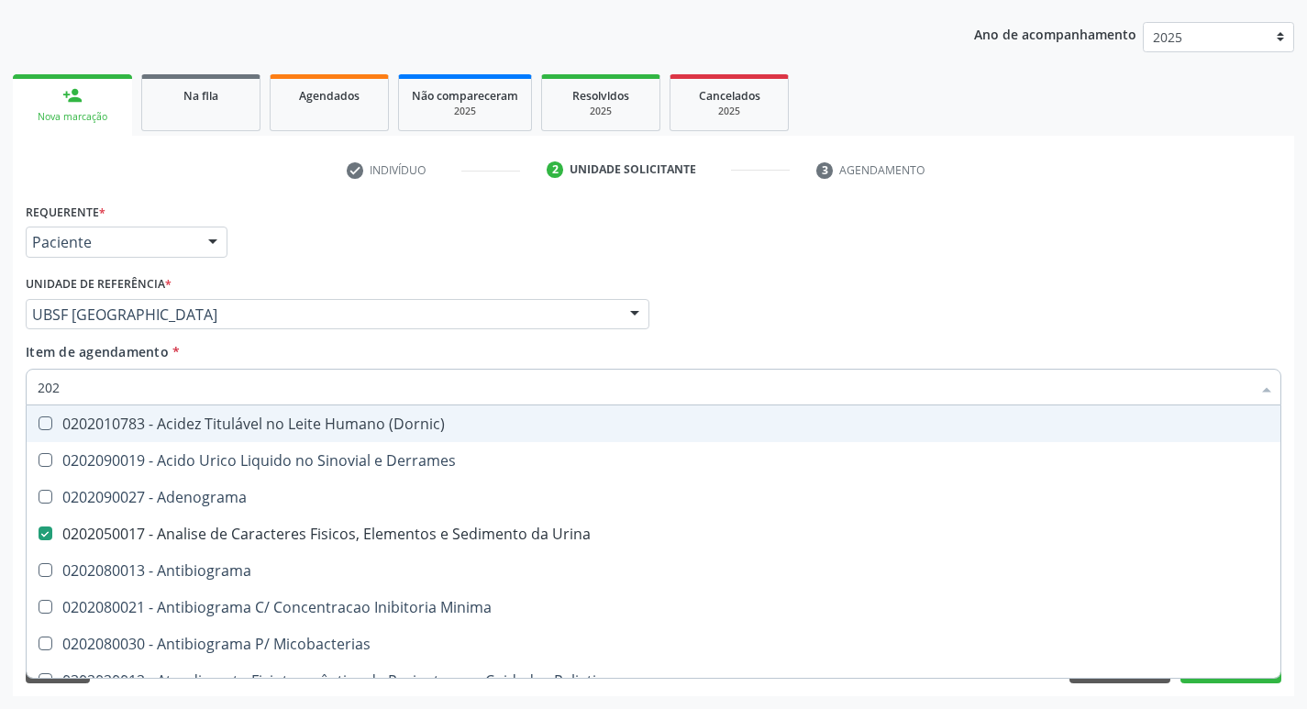
checkbox Metotrexato "true"
checkbox Triglicerideos "false"
checkbox Ureia "false"
checkbox Mandíbula "true"
checkbox Hematocrito "true"
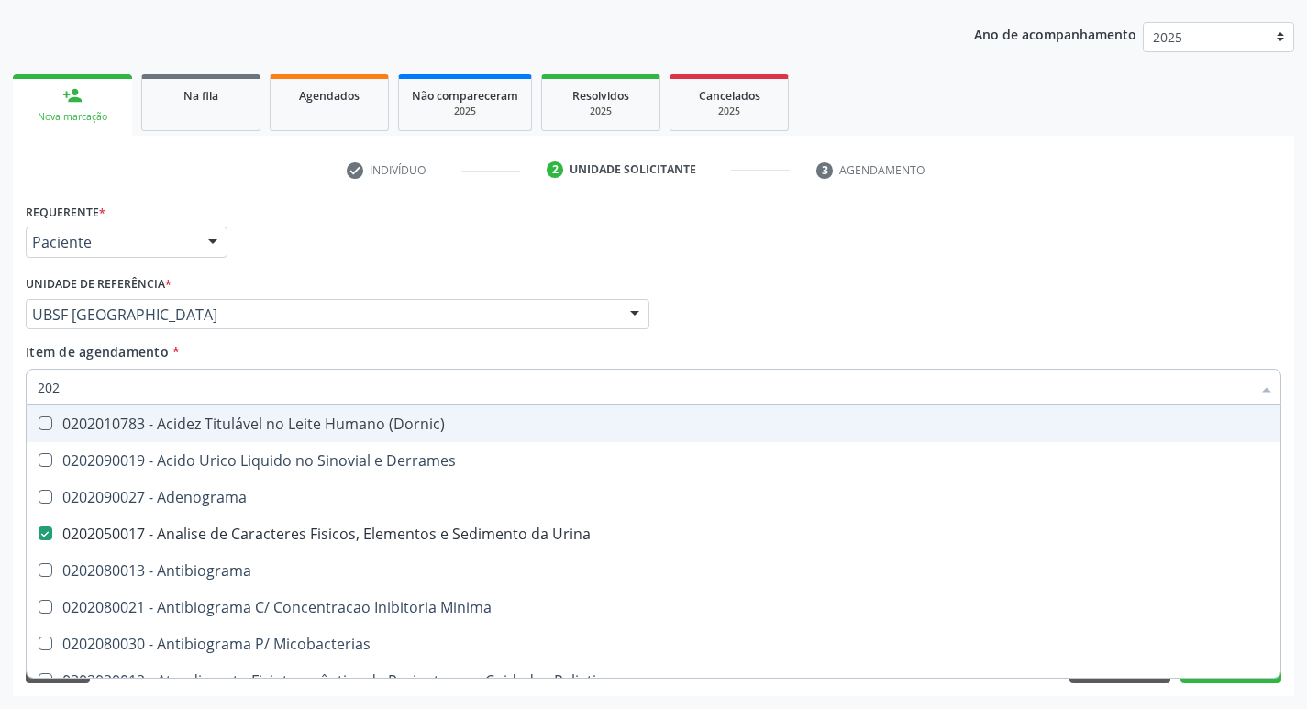
checkbox Completo "false"
checkbox Antiaspergillus "true"
type input "2"
checkbox Urina "false"
checkbox Ferro "false"
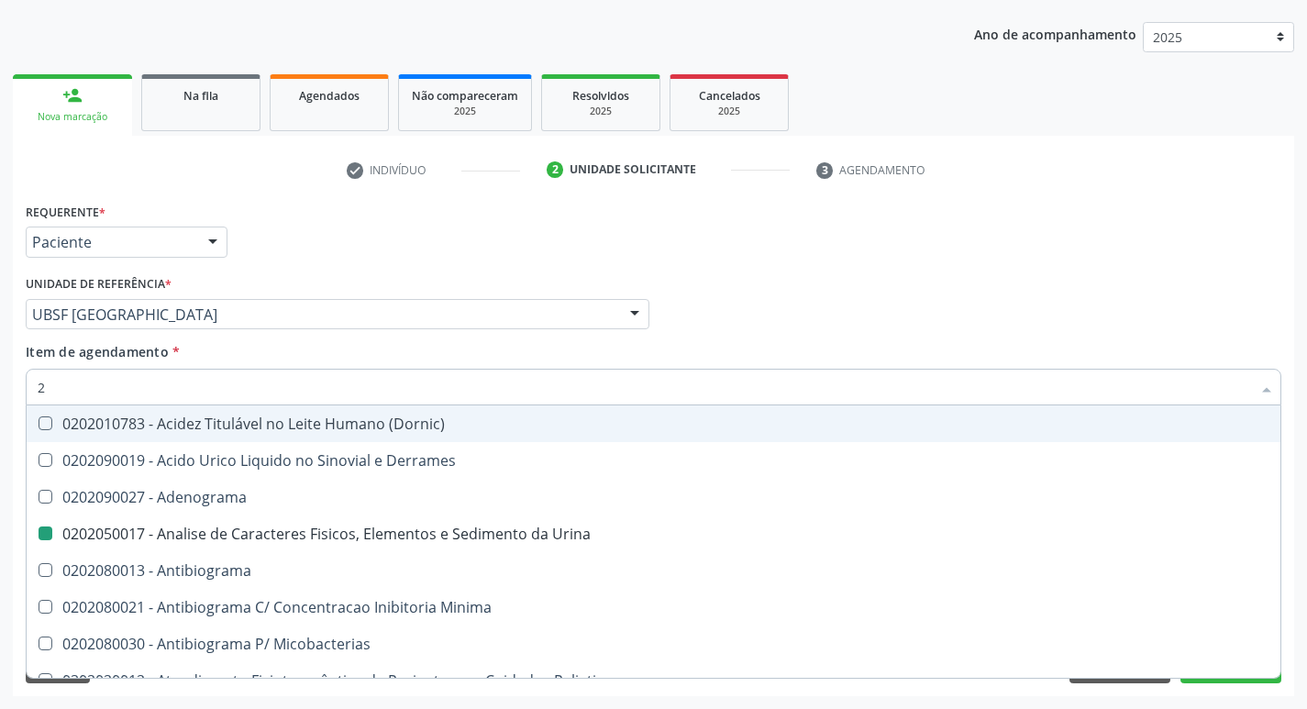
checkbox Etilico "true"
checkbox Fecal "false"
checkbox Estradiol "false"
checkbox V "false"
checkbox Insulina "false"
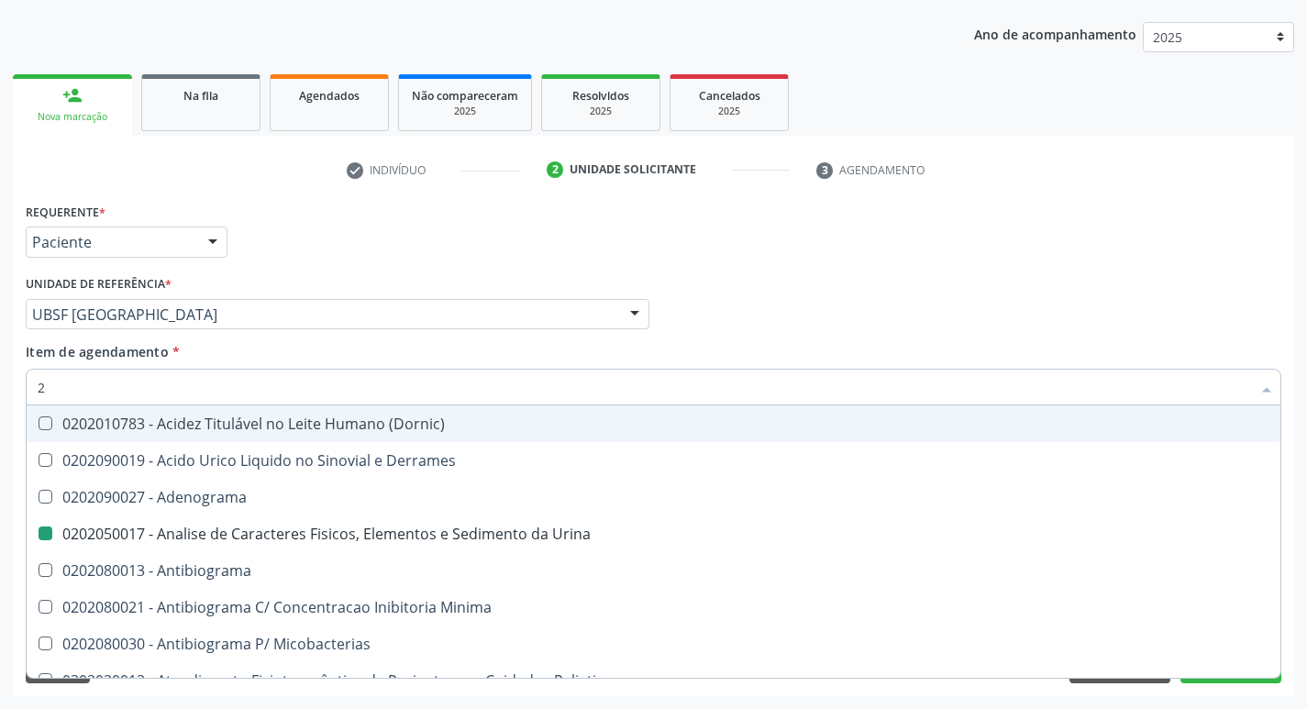
checkbox Metotrexato "false"
checkbox Mandíbula "false"
checkbox Hematocrito "false"
checkbox Antiaspergillus "false"
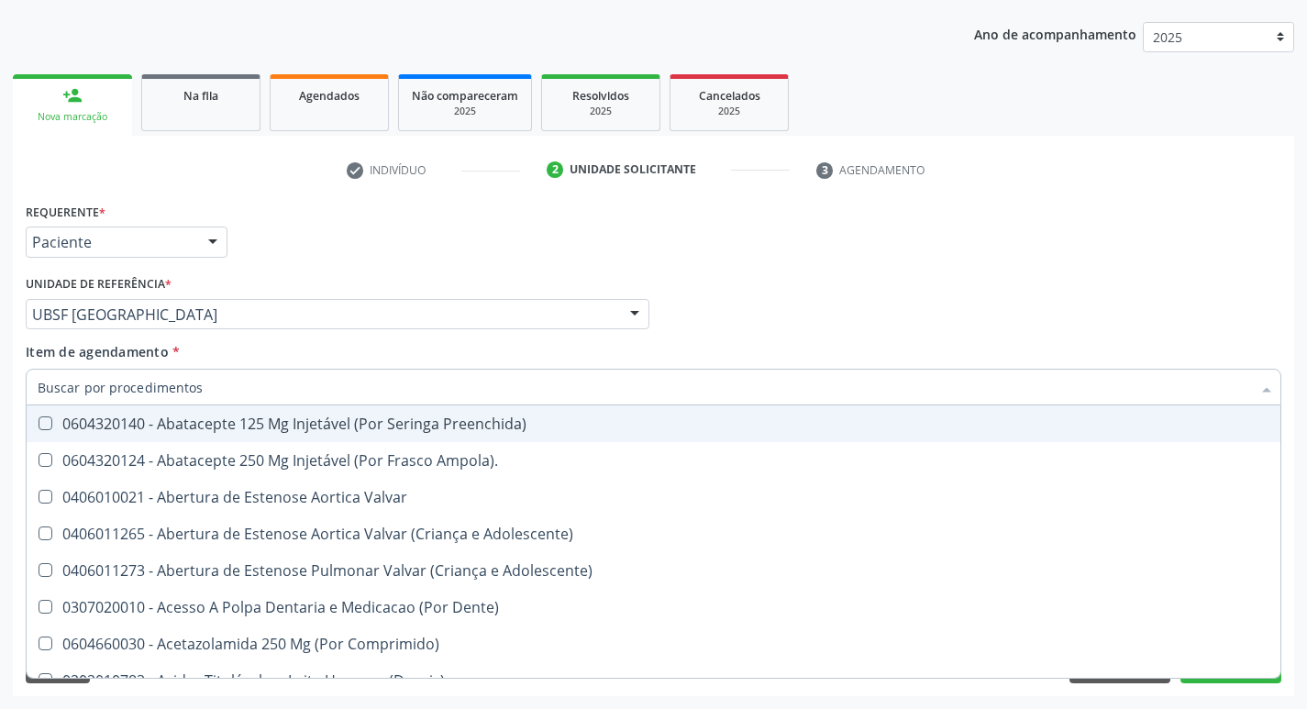
checkbox Urina "false"
checkbox Carotida "true"
checkbox Hdl "false"
checkbox Ldl "false"
checkbox Creatinina "false"
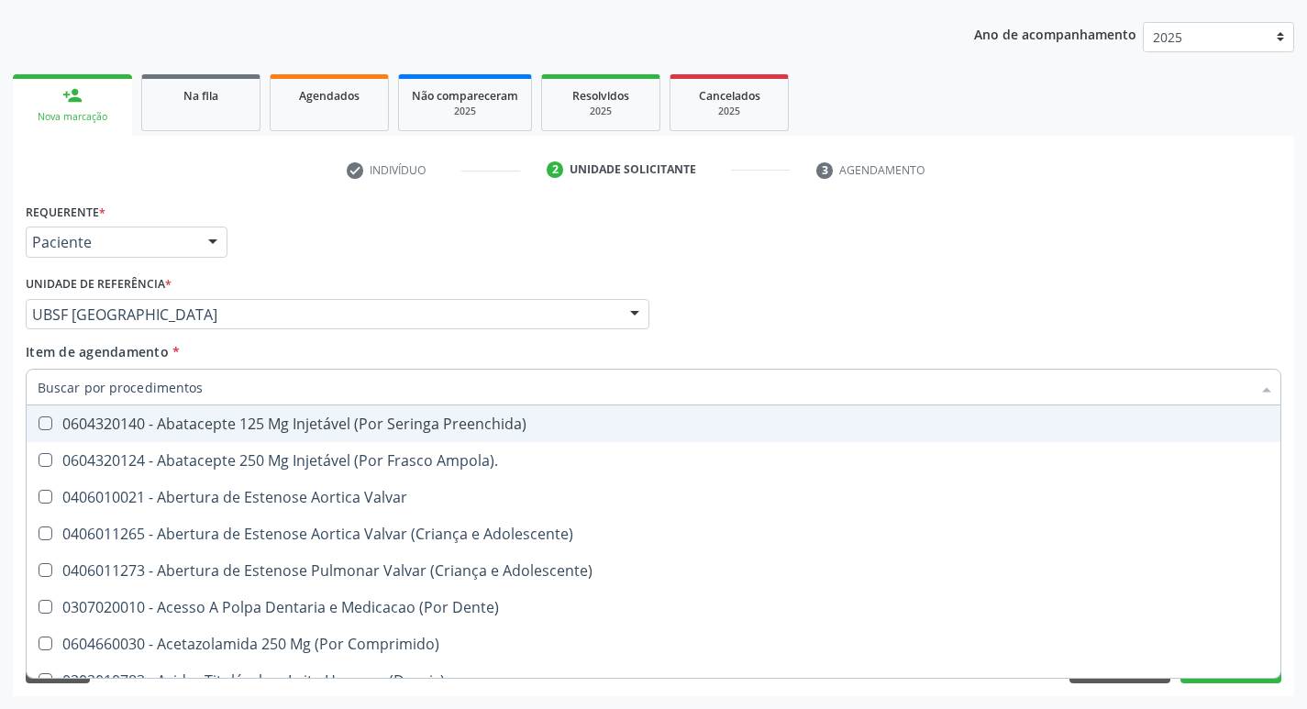
checkbox Glicose "false"
checkbox Glicosilada "false"
checkbox Triglicerideos "false"
checkbox Ureia "false"
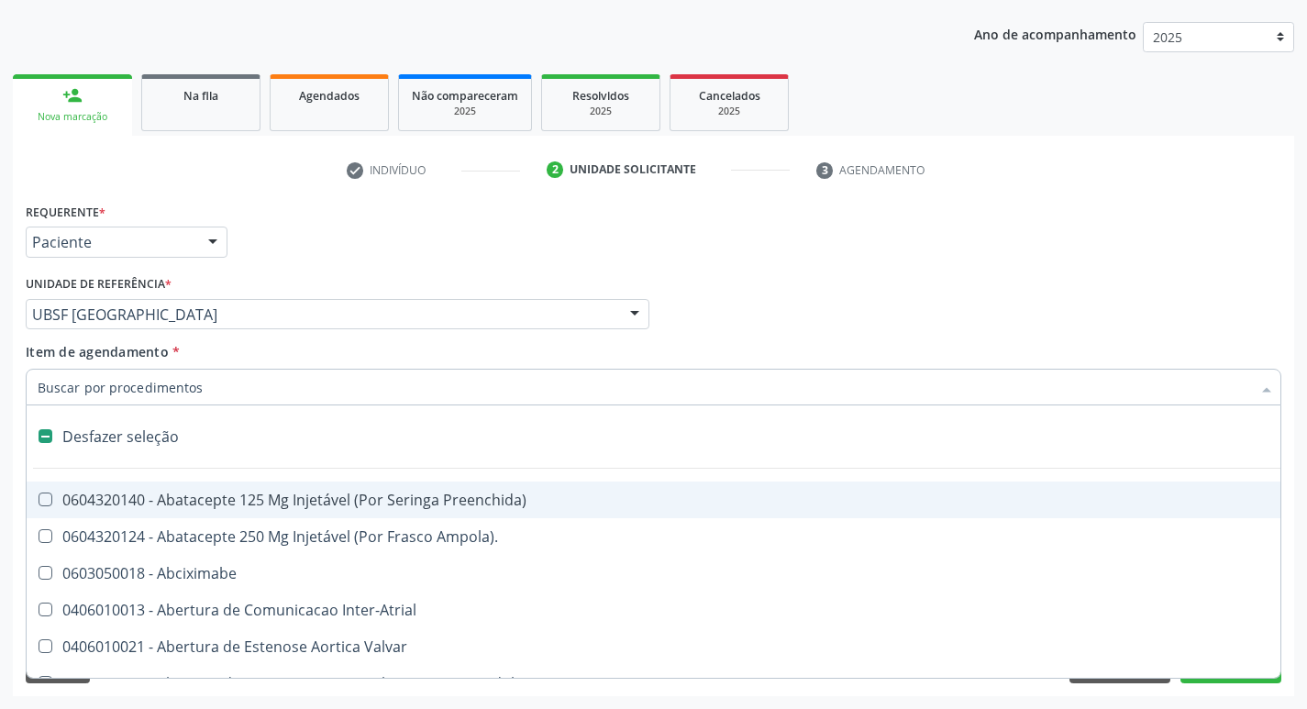
type input "U"
checkbox Frasco-Ampola\) "true"
checkbox Urina "false"
checkbox Pulmonar\) "true"
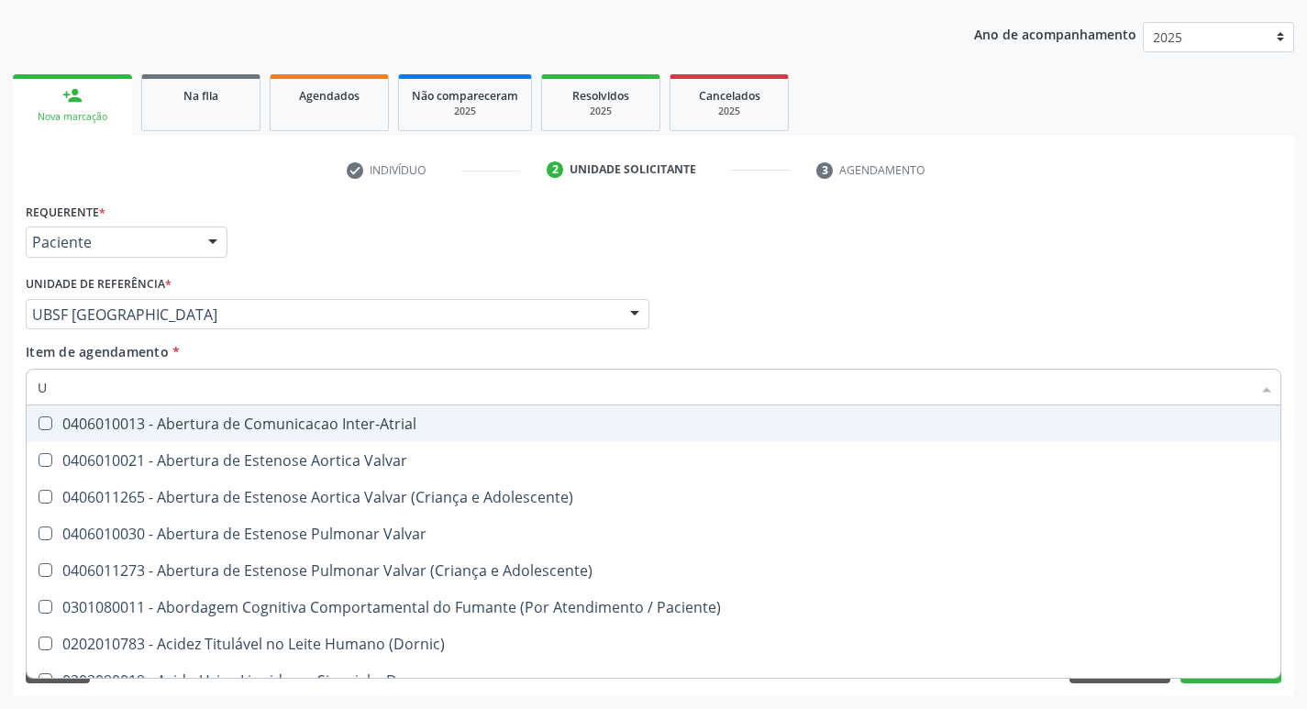
type input "UR"
checkbox Reabilitacao "true"
checkbox Urina "false"
checkbox Nivel "true"
type input "URI"
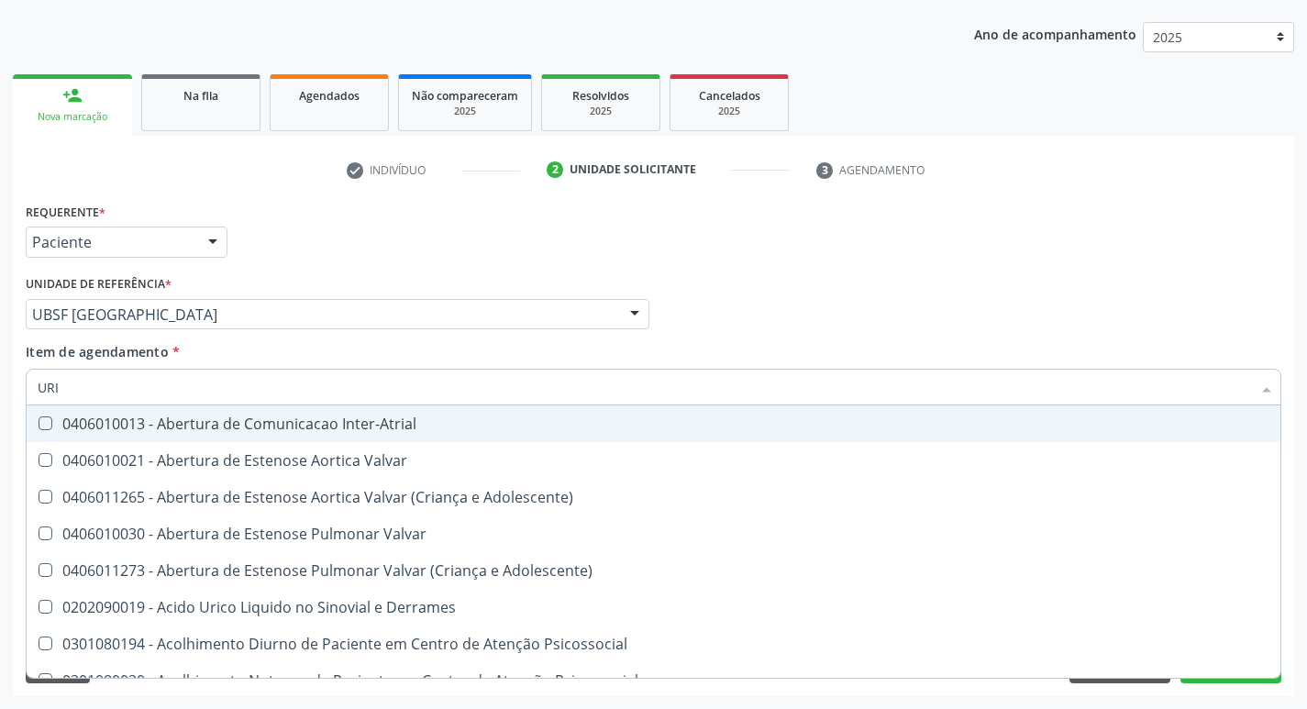
checkbox Adolescente\) "true"
checkbox Urina "false"
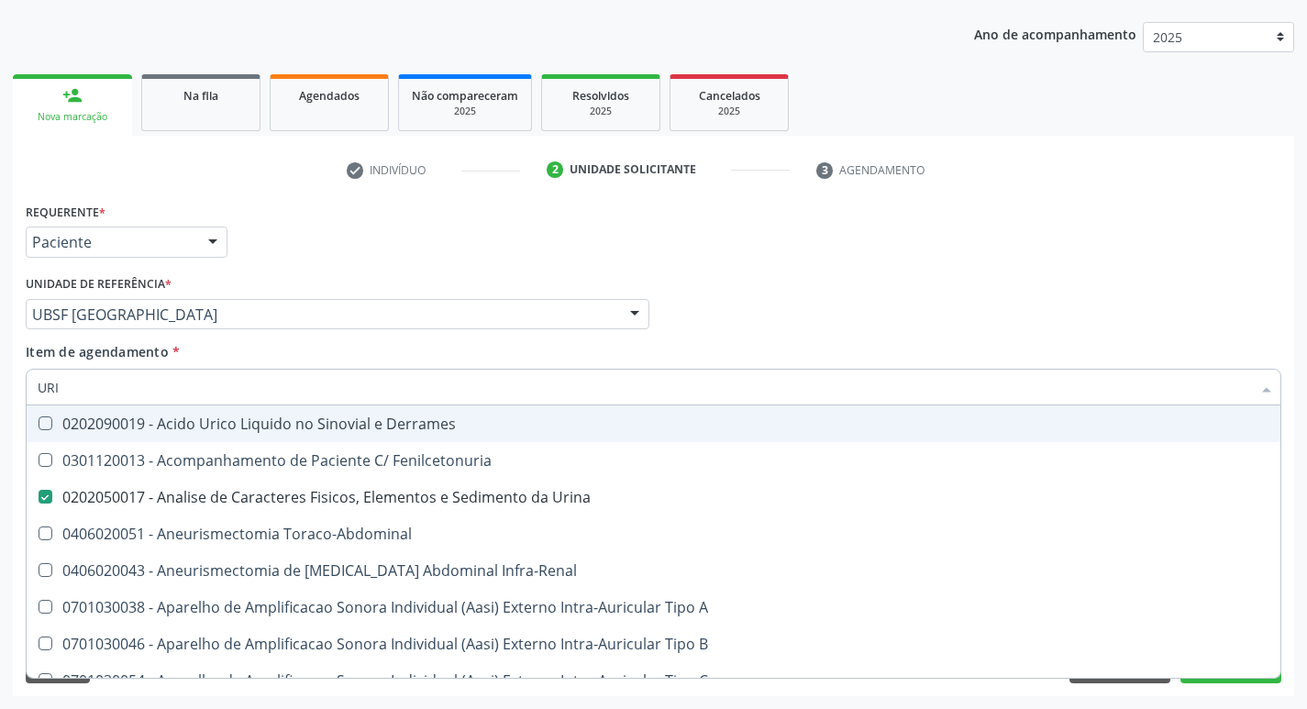
type input "URIC"
checkbox Urina "false"
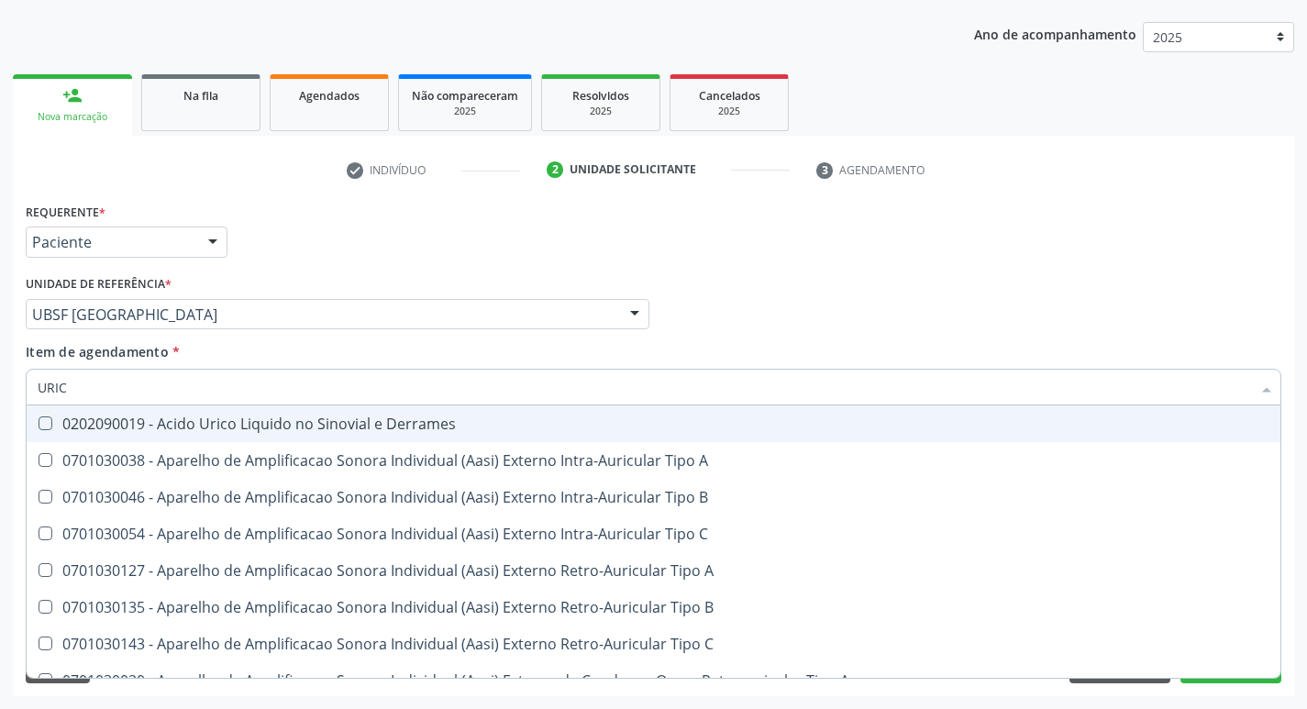
type input "URICO"
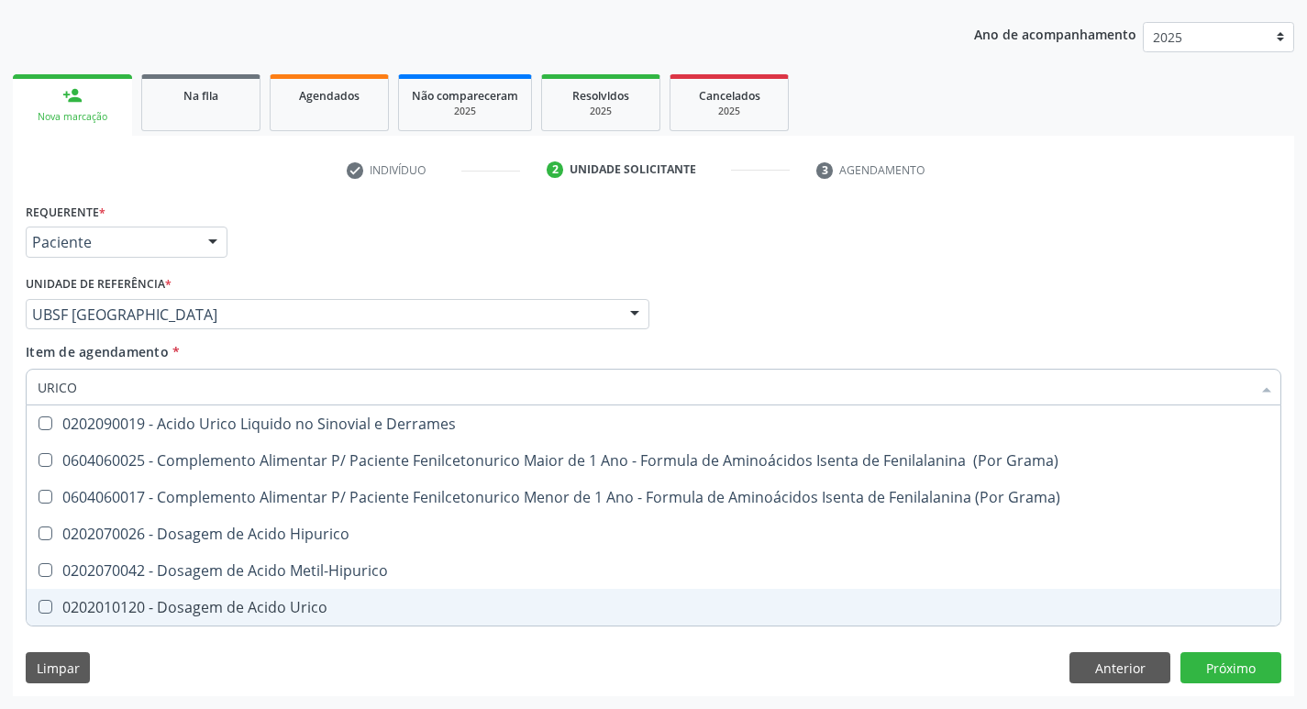
click at [360, 609] on div "0202010120 - Dosagem de Acido Urico" at bounding box center [654, 607] width 1232 height 15
checkbox Urico "true"
type input "URIC"
checkbox Urico "false"
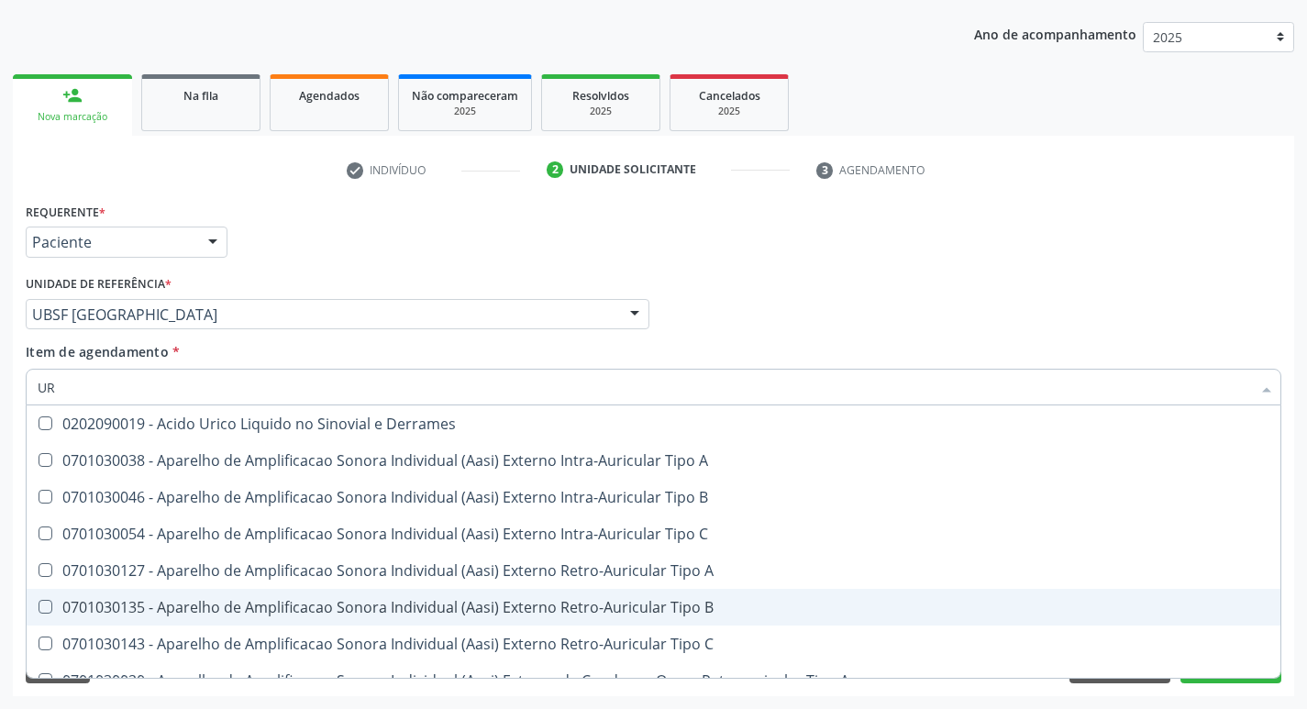
type input "U"
checkbox B "false"
checkbox Urico "false"
checkbox Pré-Auricular "false"
checkbox A "false"
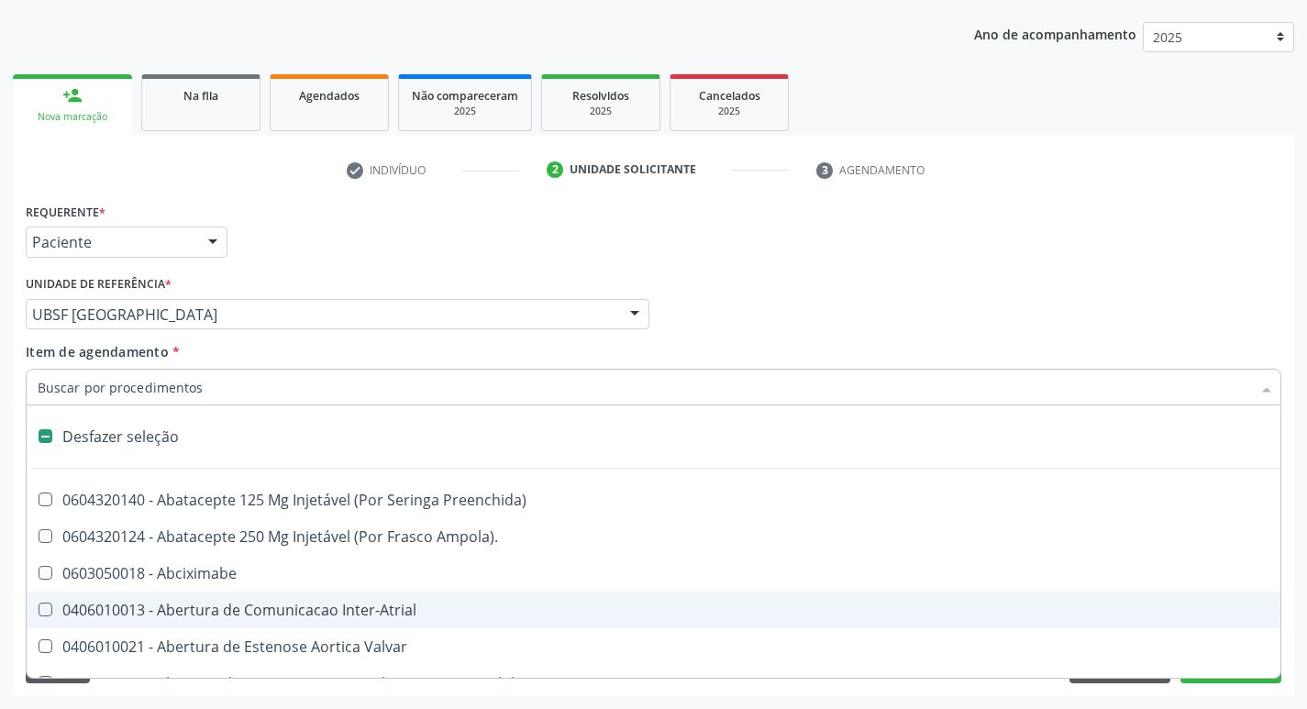
type input "P"
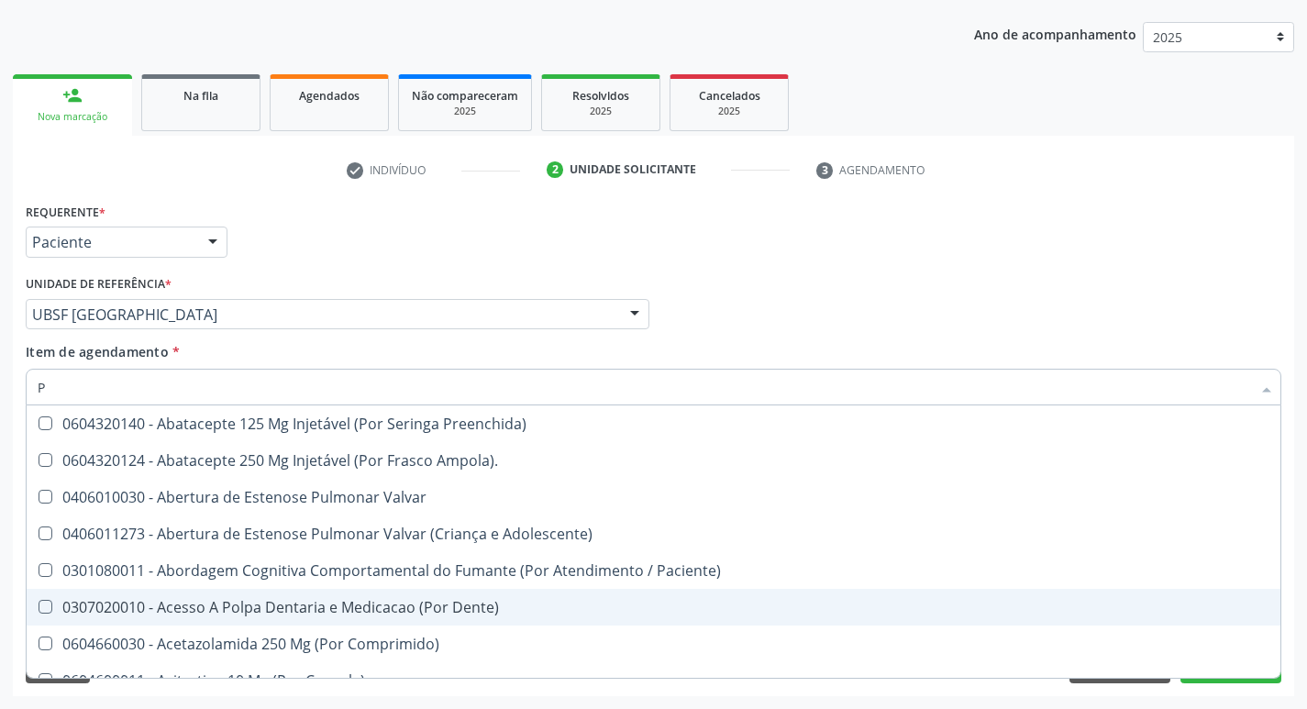
checkbox Stent\) "false"
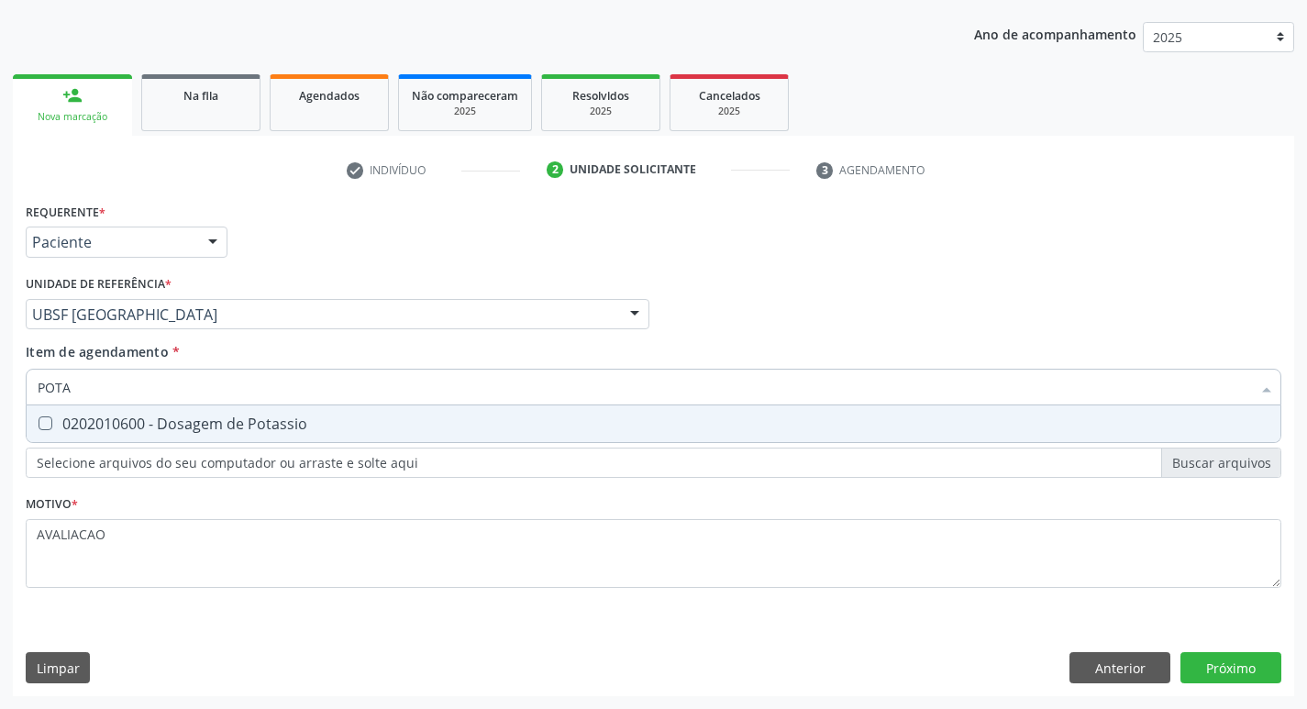
type input "POTAS"
click at [326, 424] on div "0202010600 - Dosagem de Potassio" at bounding box center [654, 423] width 1232 height 15
checkbox Potassio "true"
click at [1239, 663] on div "Requerente * Paciente Médico(a) Enfermeiro(a) Paciente Nenhum resultado encontr…" at bounding box center [653, 447] width 1281 height 498
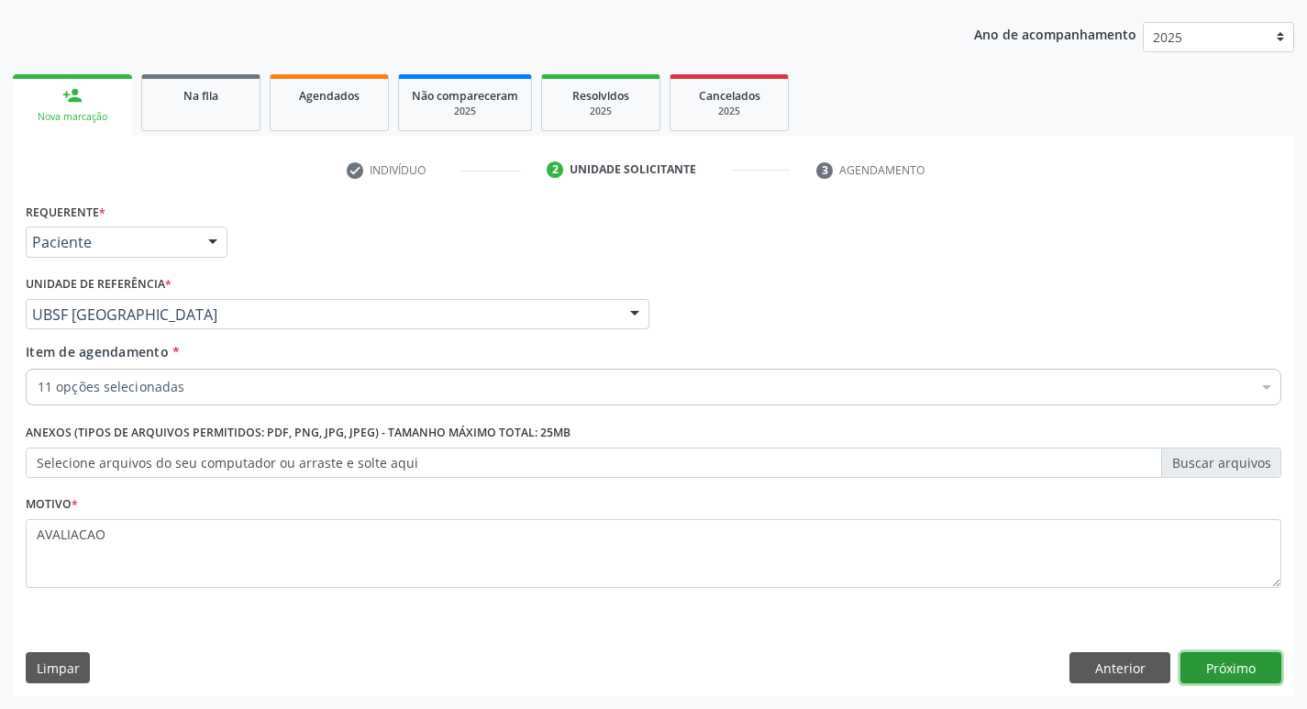
click at [1230, 670] on button "Próximo" at bounding box center [1230, 667] width 101 height 31
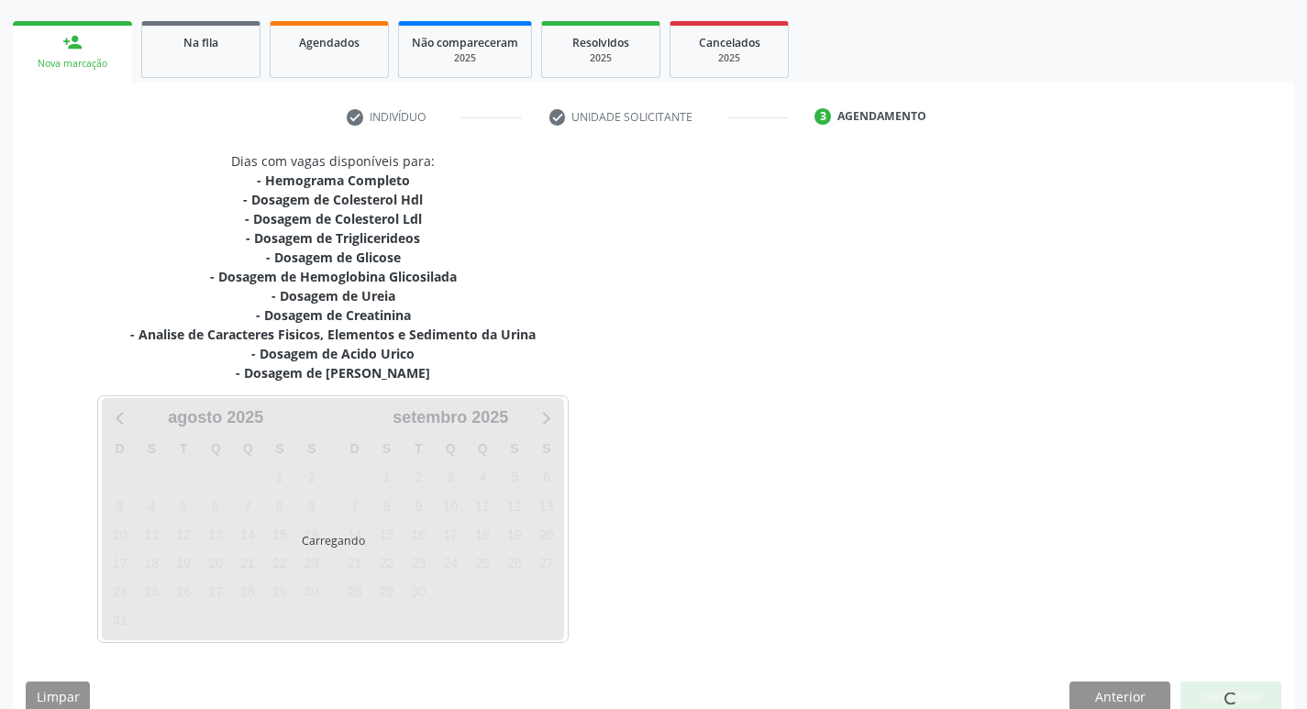
scroll to position [282, 0]
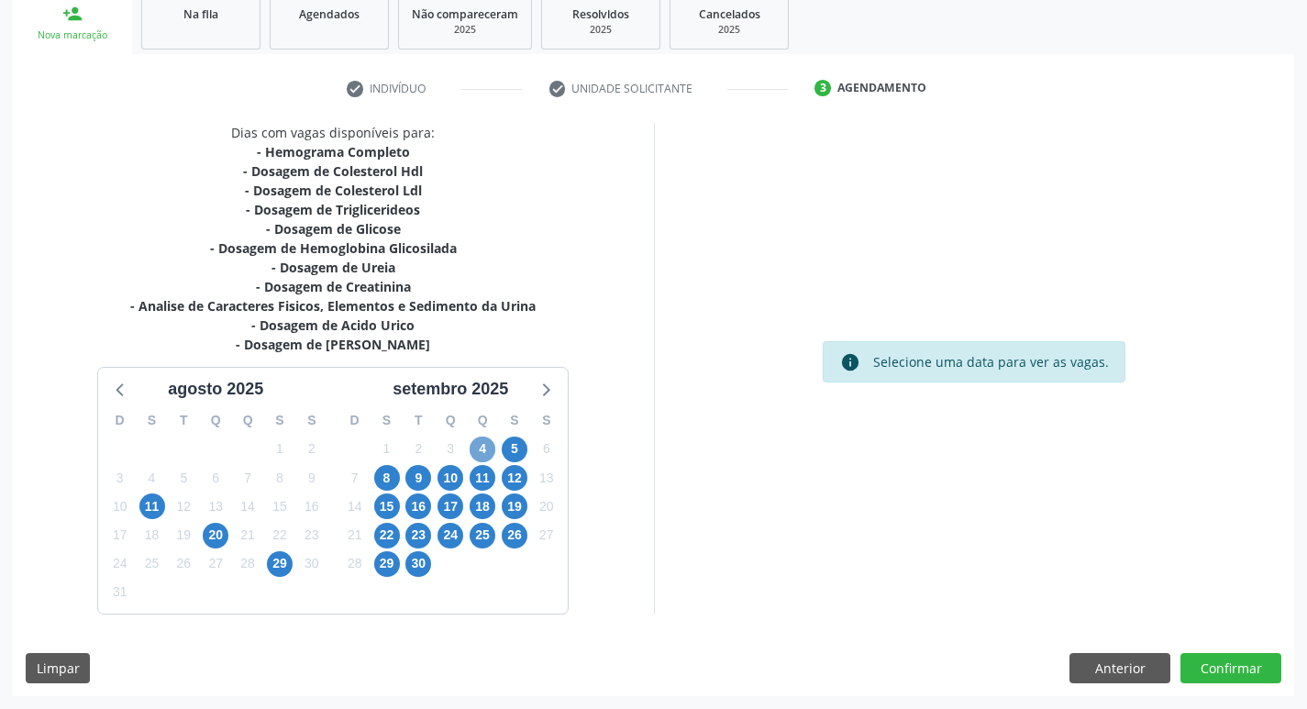
click at [475, 452] on span "4" at bounding box center [483, 450] width 26 height 26
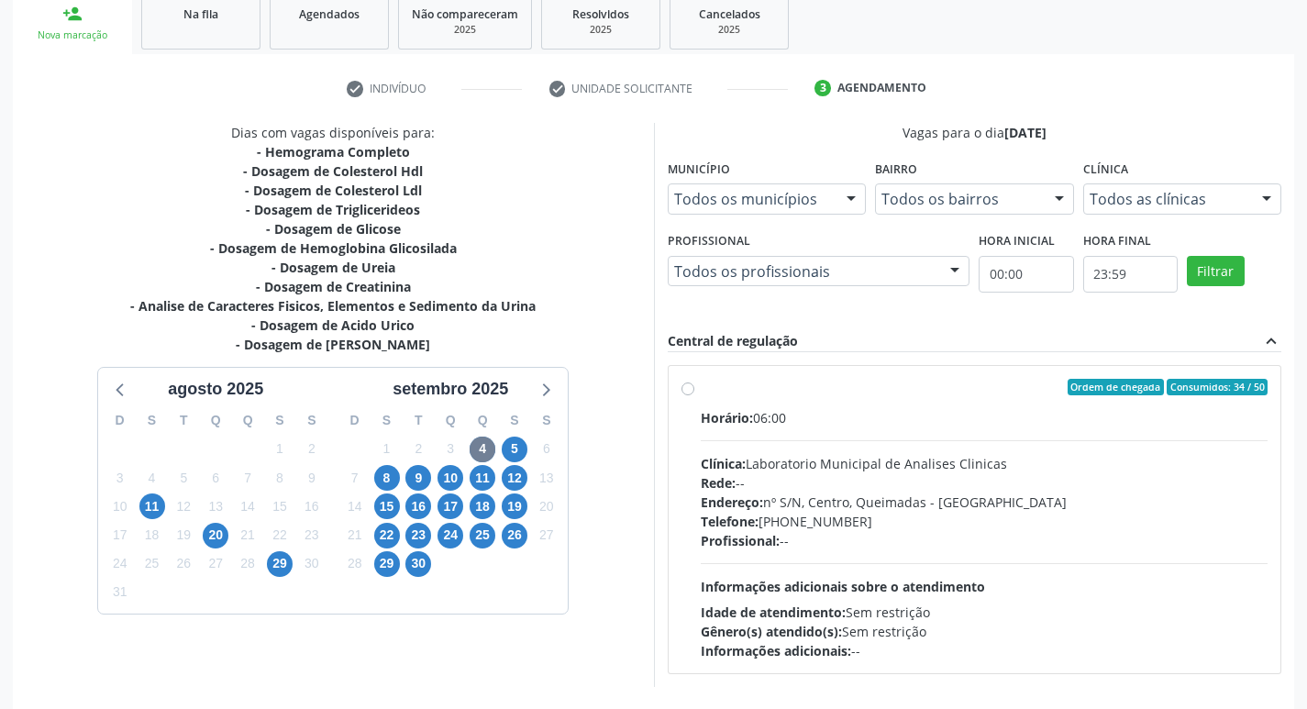
click at [800, 448] on div "Horário: 06:00 Clínica: Laboratorio Municipal de Analises Clinicas Rede: -- End…" at bounding box center [985, 534] width 568 height 252
click at [694, 395] on input "Ordem de chegada Consumidos: 34 / 50 Horário: 06:00 Clínica: Laboratorio Munici…" at bounding box center [687, 387] width 13 height 17
radio input "true"
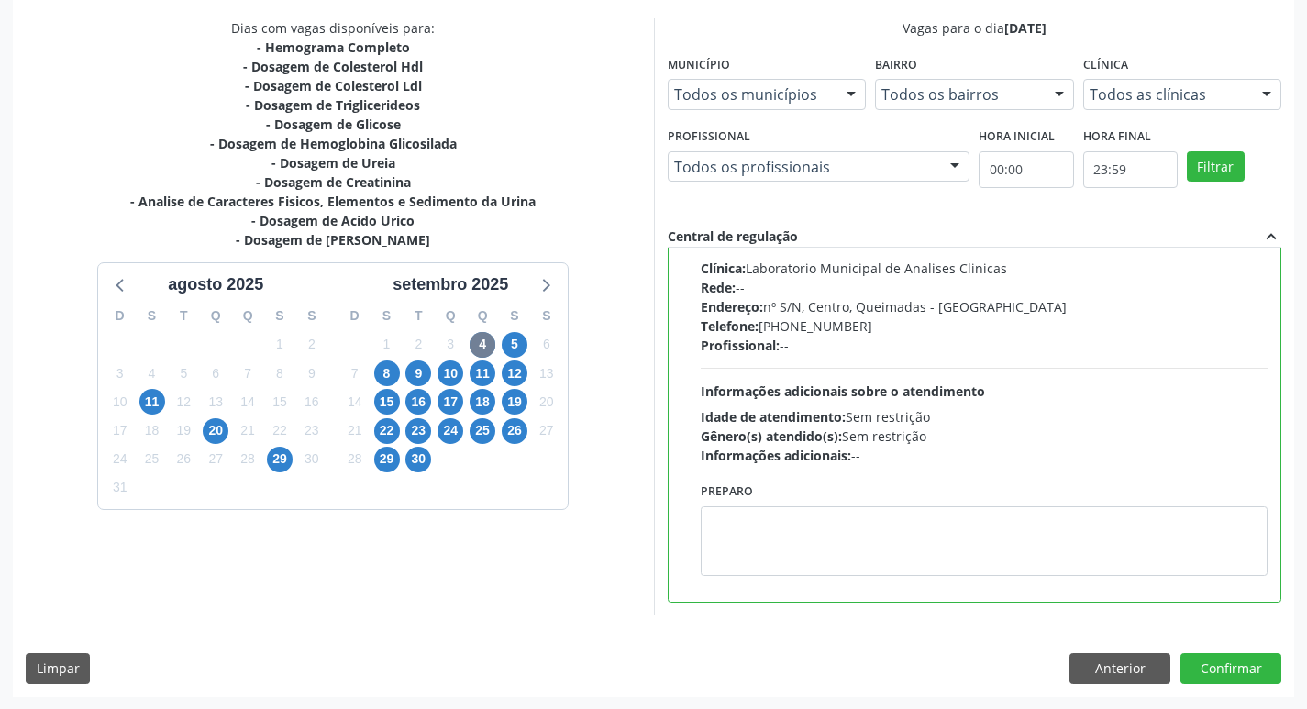
scroll to position [387, 0]
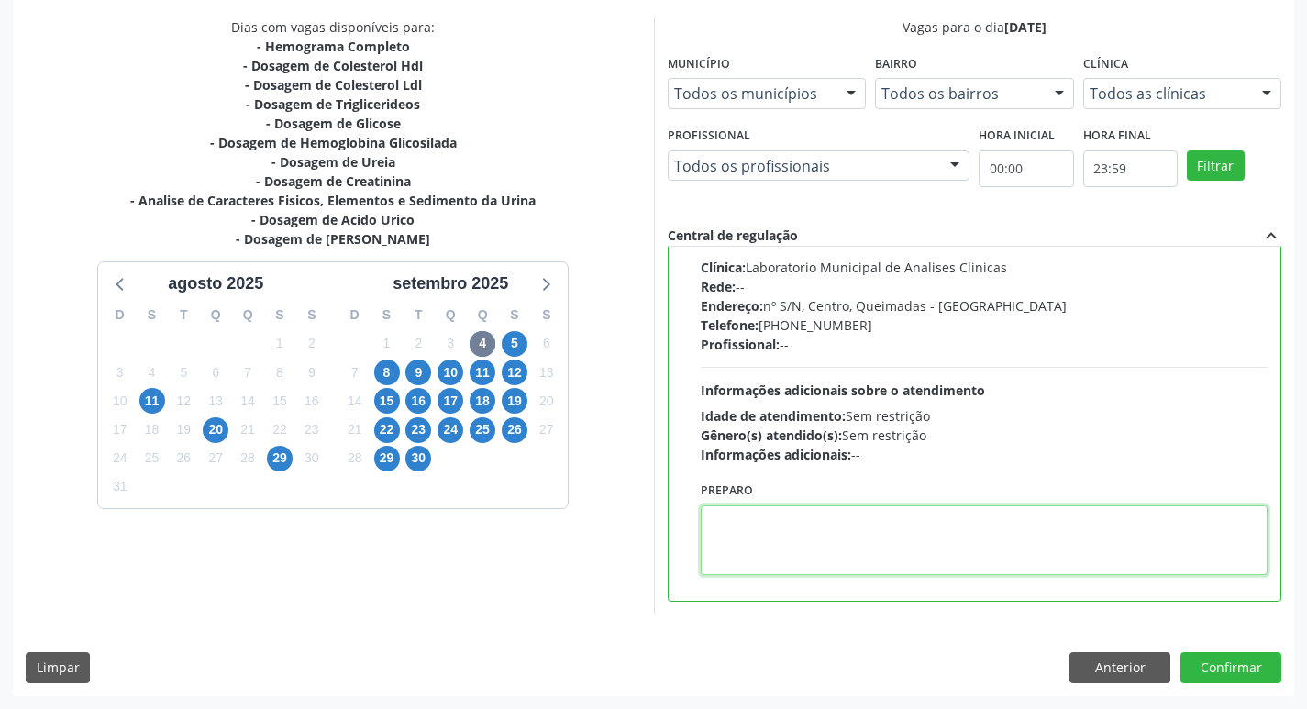
click at [855, 556] on textarea at bounding box center [985, 540] width 568 height 70
paste textarea "IR EM [GEOGRAPHIC_DATA]"
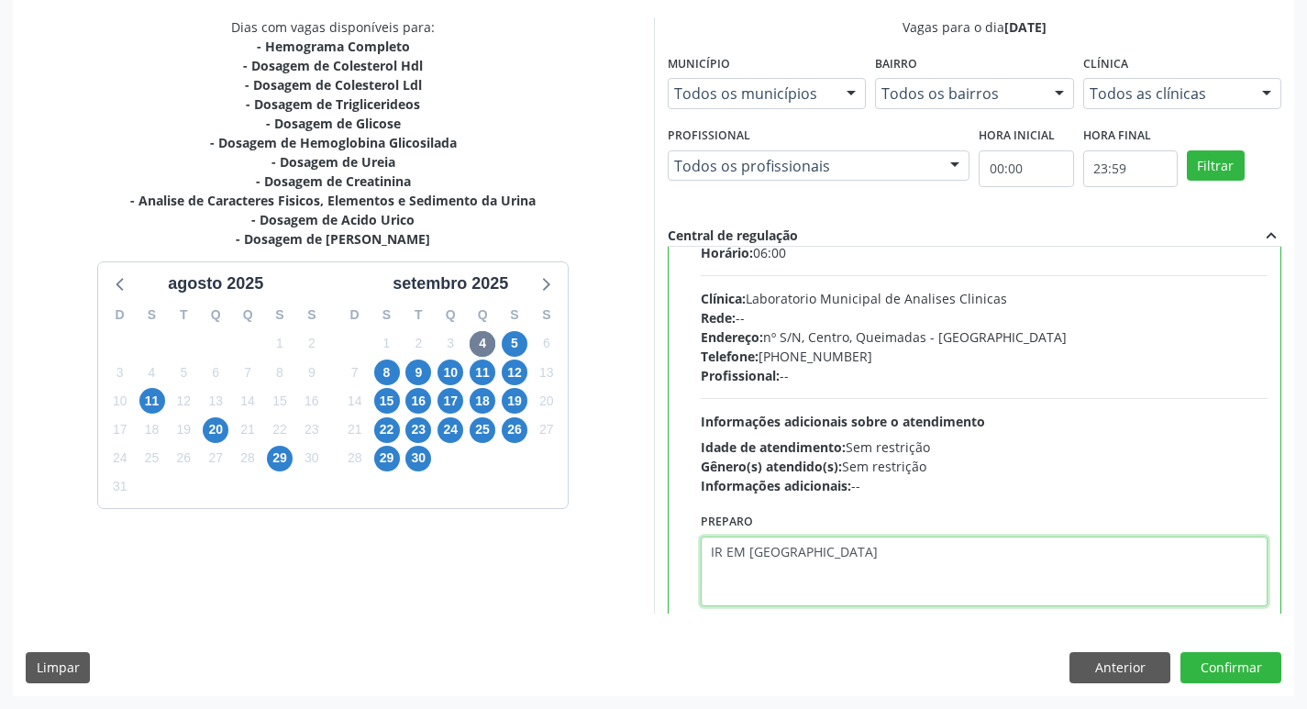
scroll to position [91, 0]
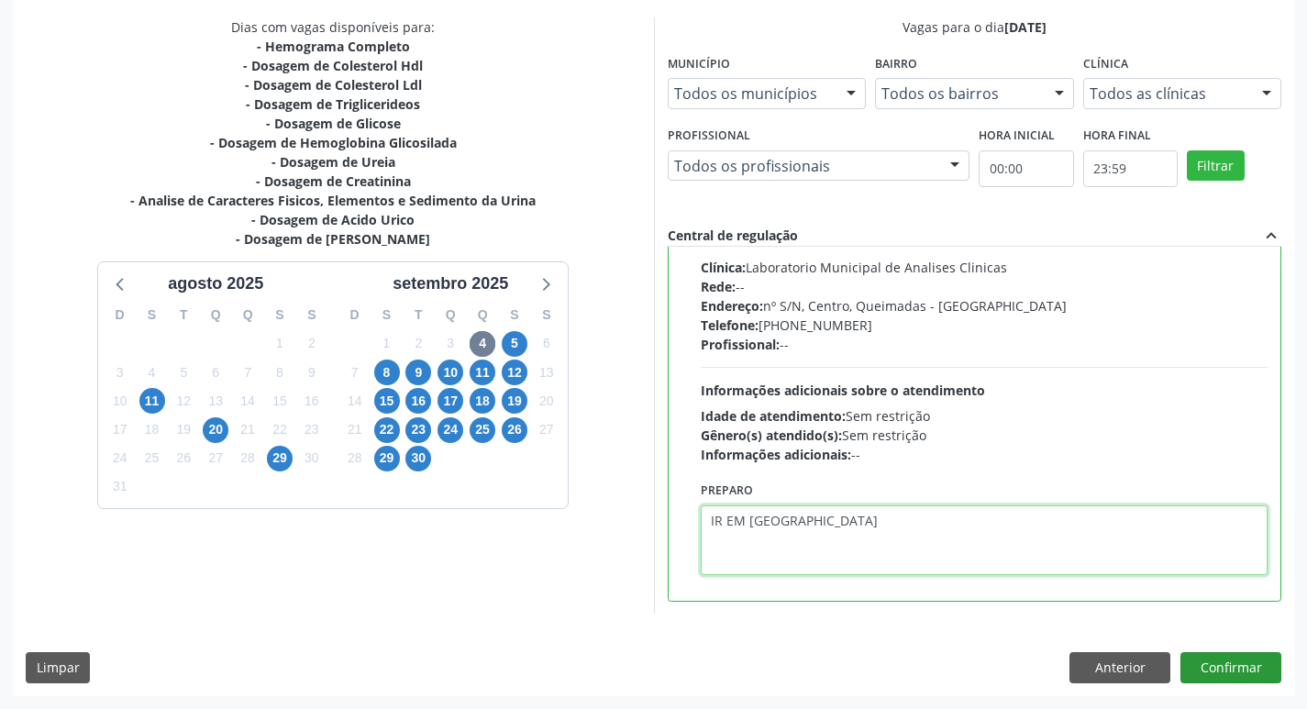
type textarea "IR EM [GEOGRAPHIC_DATA]"
click at [1235, 670] on button "Confirmar" at bounding box center [1230, 667] width 101 height 31
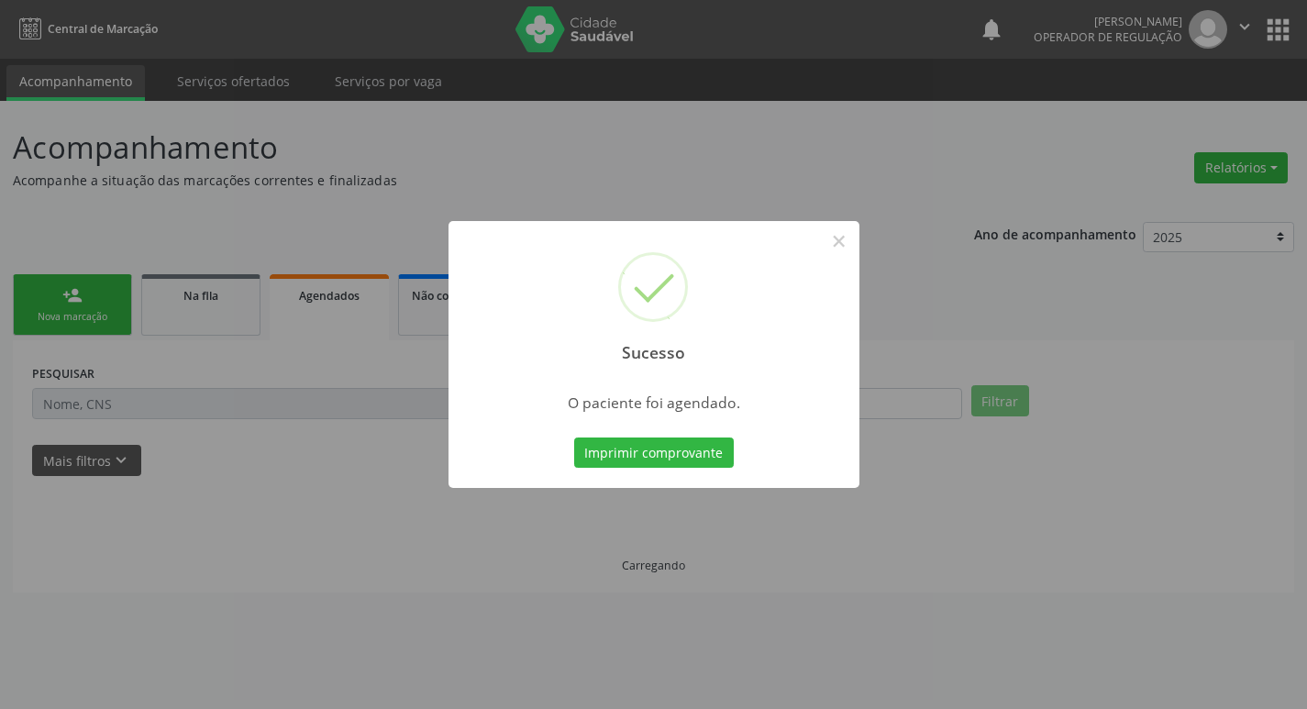
scroll to position [0, 0]
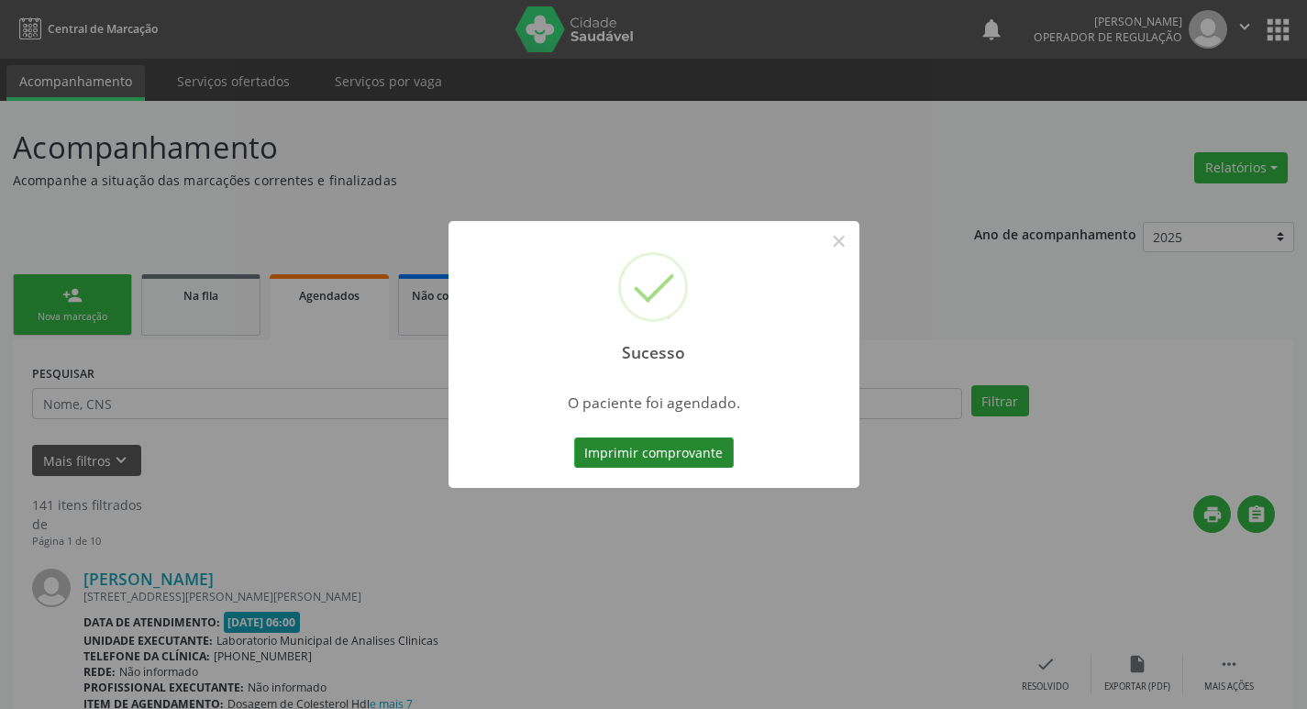
click at [705, 465] on button "Imprimir comprovante" at bounding box center [654, 452] width 160 height 31
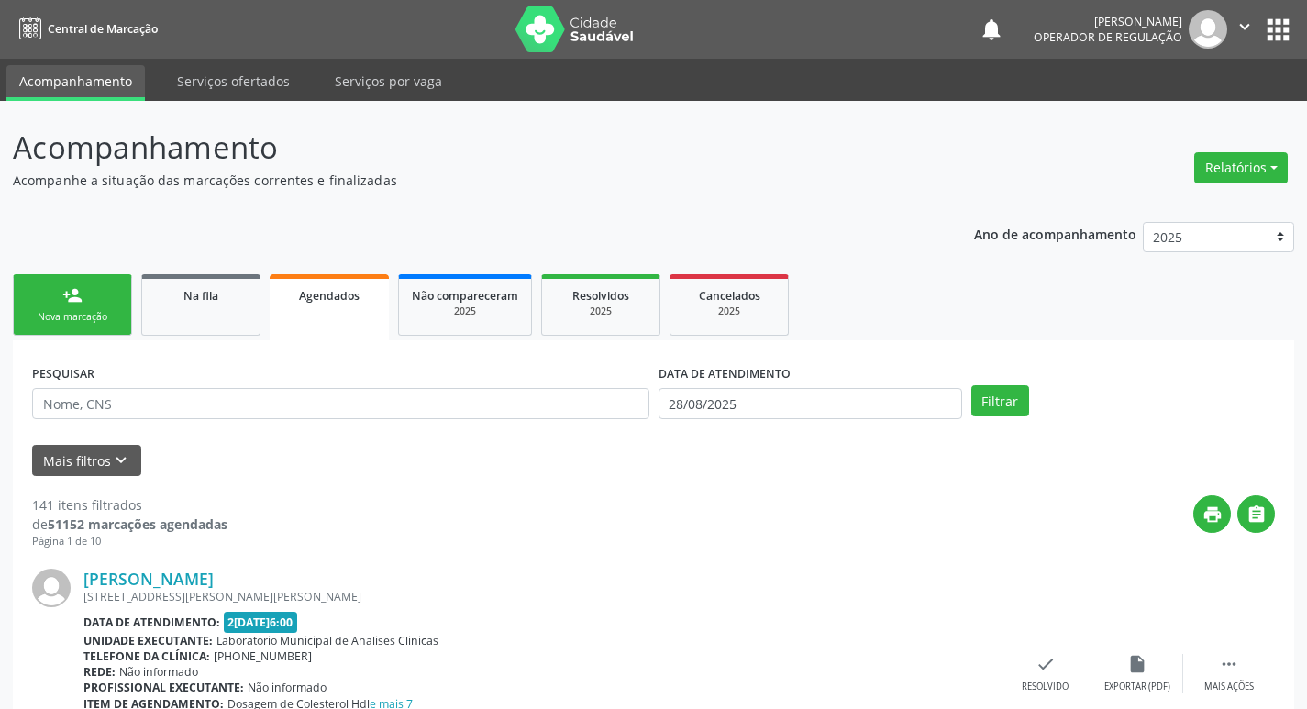
click at [92, 309] on link "person_add Nova marcação" at bounding box center [72, 304] width 119 height 61
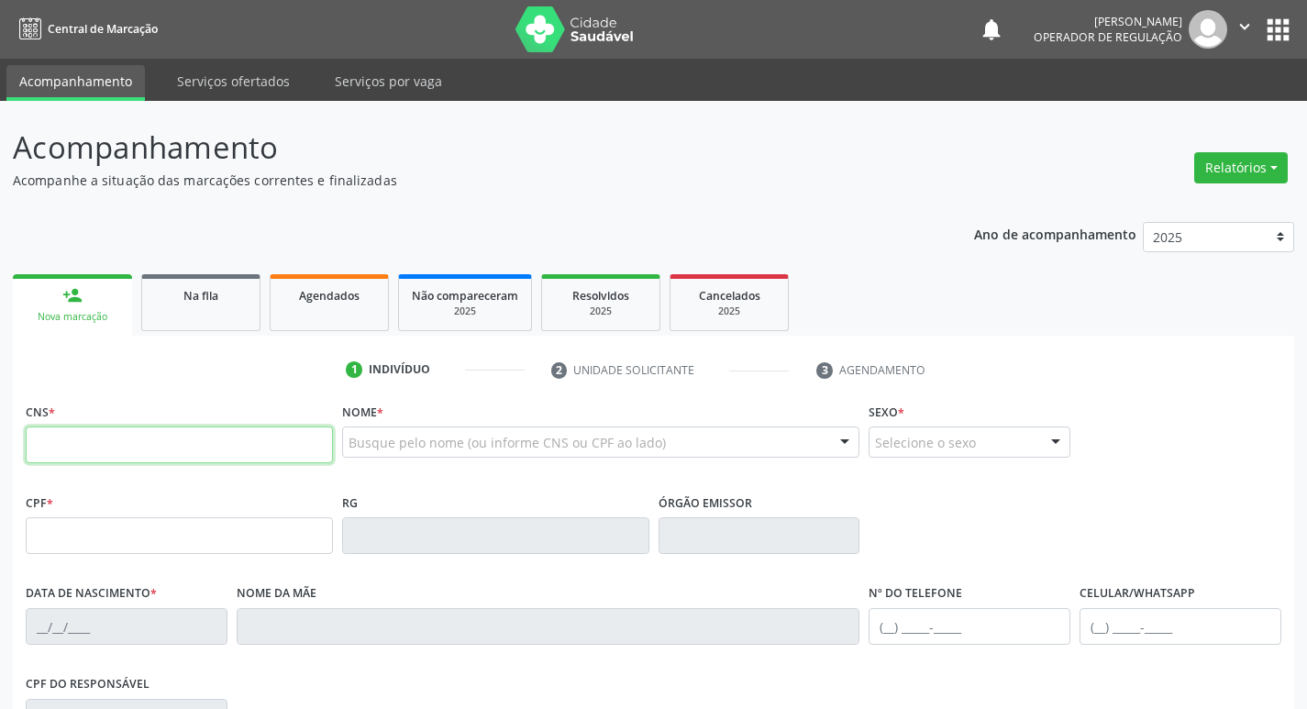
click at [141, 461] on input "text" at bounding box center [179, 444] width 307 height 37
click at [134, 459] on input "text" at bounding box center [179, 444] width 307 height 37
type input "705 0010 5908 2255"
type input "026.014.414-29"
type input "[DATE]"
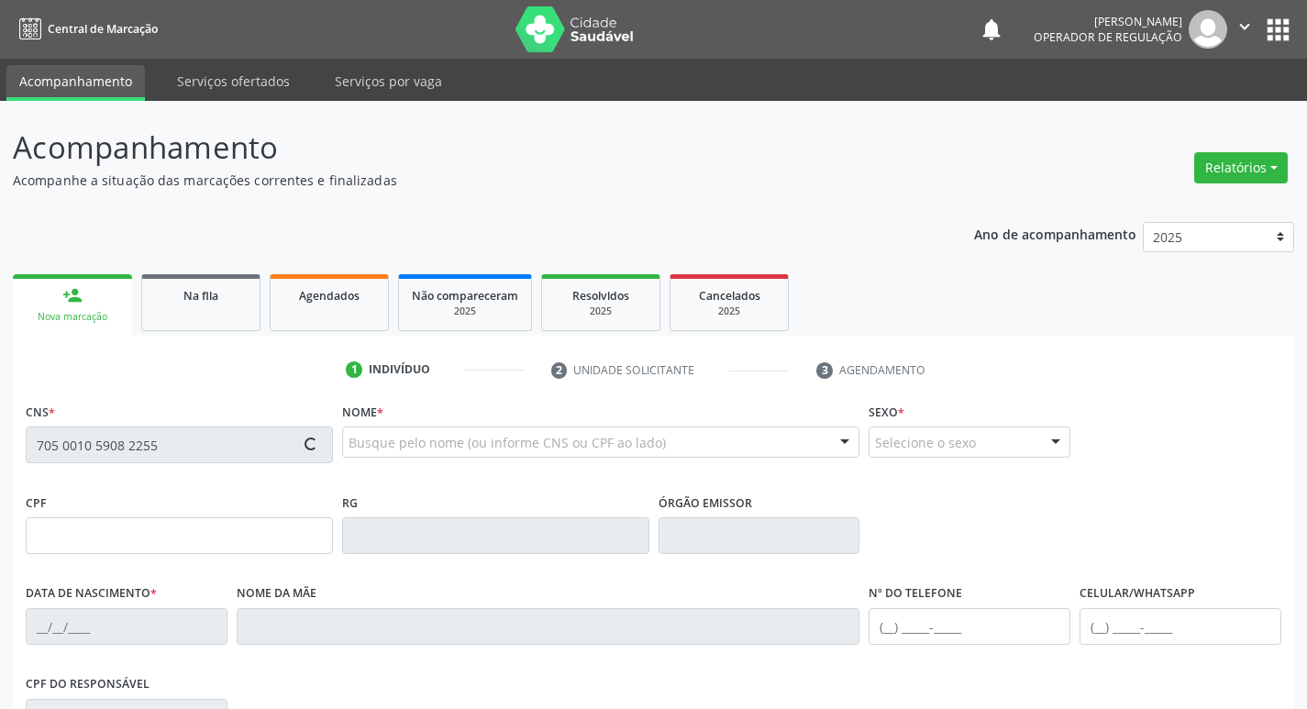
type input "[PERSON_NAME]"
type input "[PHONE_NUMBER]"
type input "062.028.564-83"
type input "76"
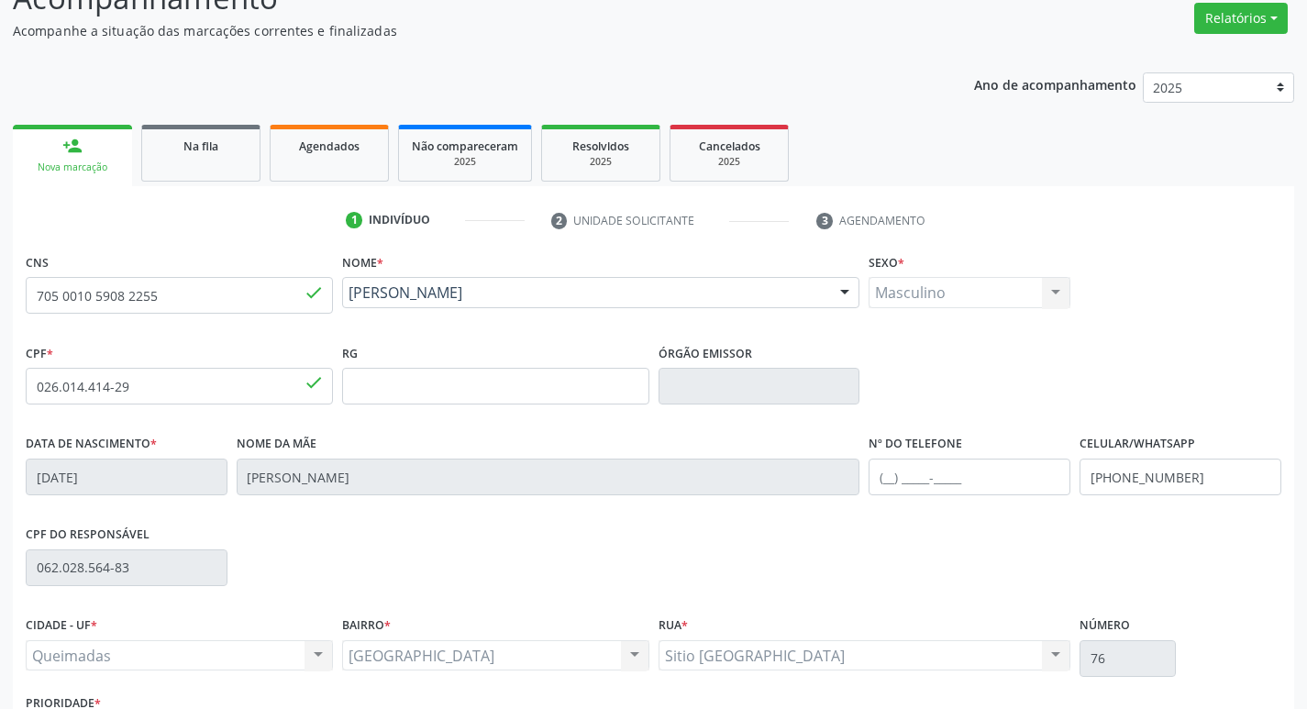
scroll to position [285, 0]
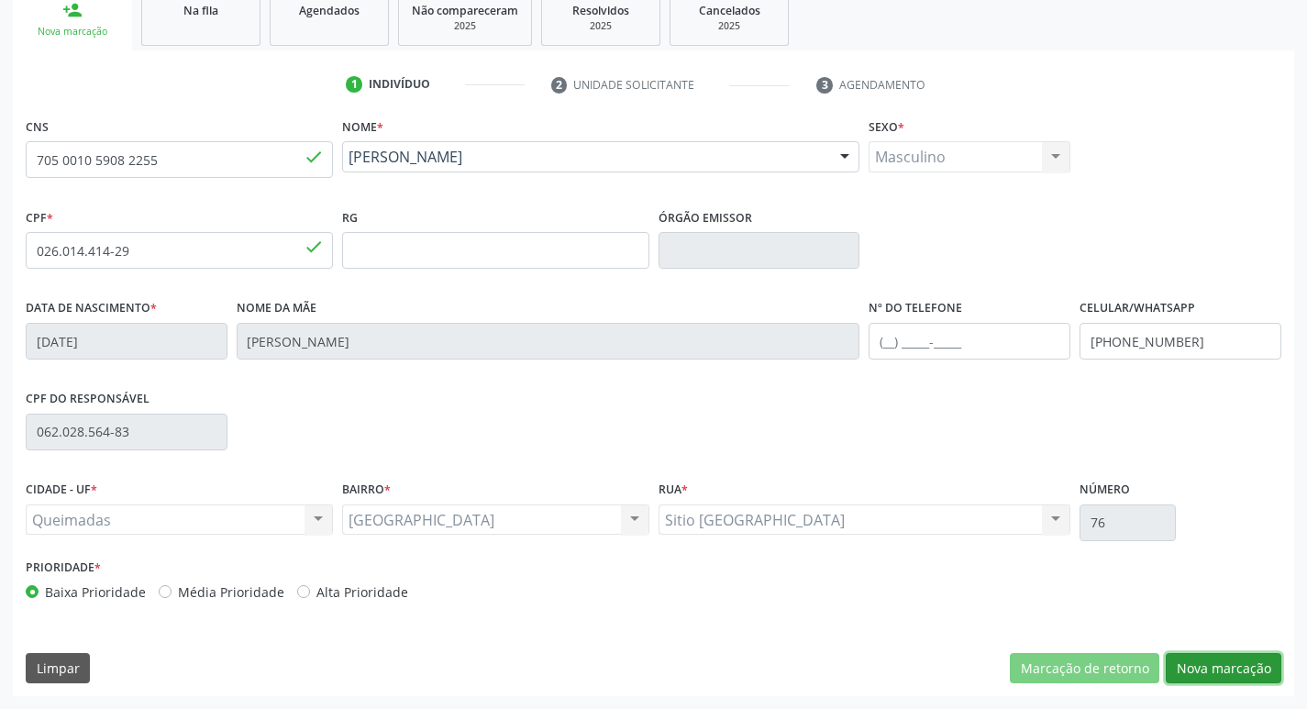
click at [1209, 657] on button "Nova marcação" at bounding box center [1224, 668] width 116 height 31
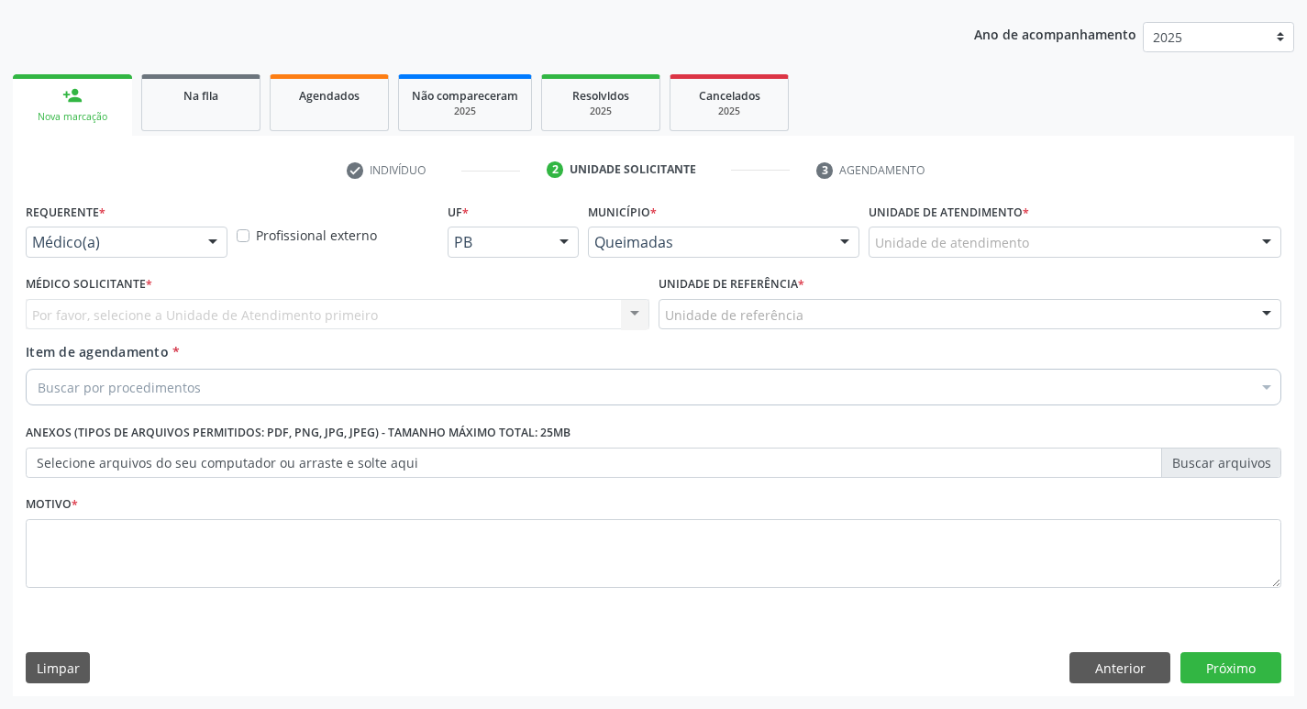
scroll to position [200, 0]
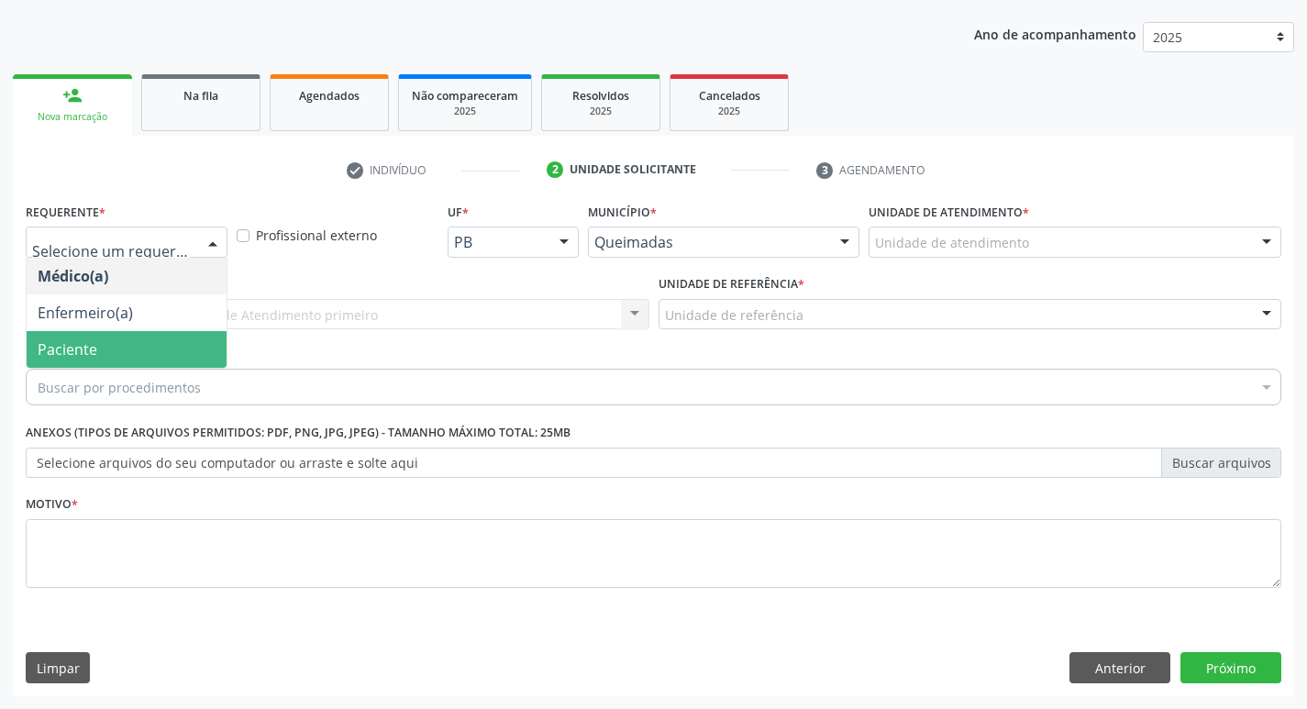
click at [106, 362] on span "Paciente" at bounding box center [127, 349] width 200 height 37
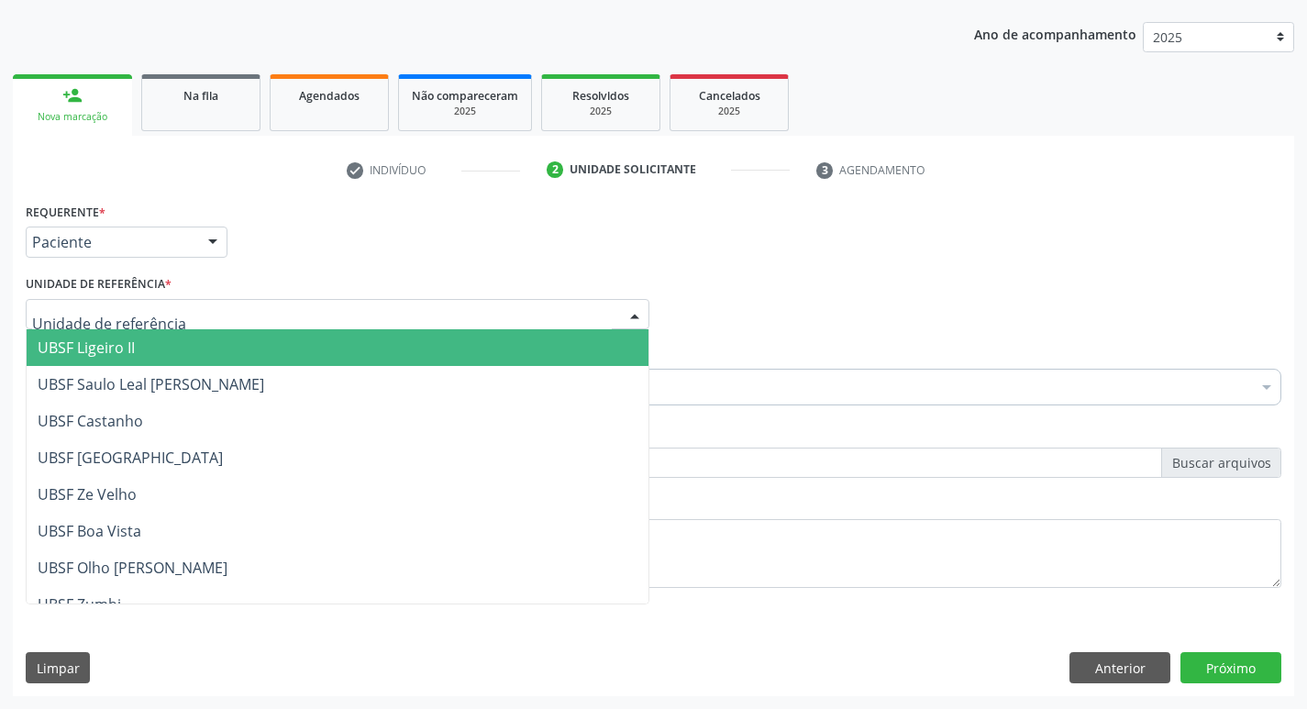
click at [119, 325] on div at bounding box center [338, 314] width 624 height 31
type input "BA"
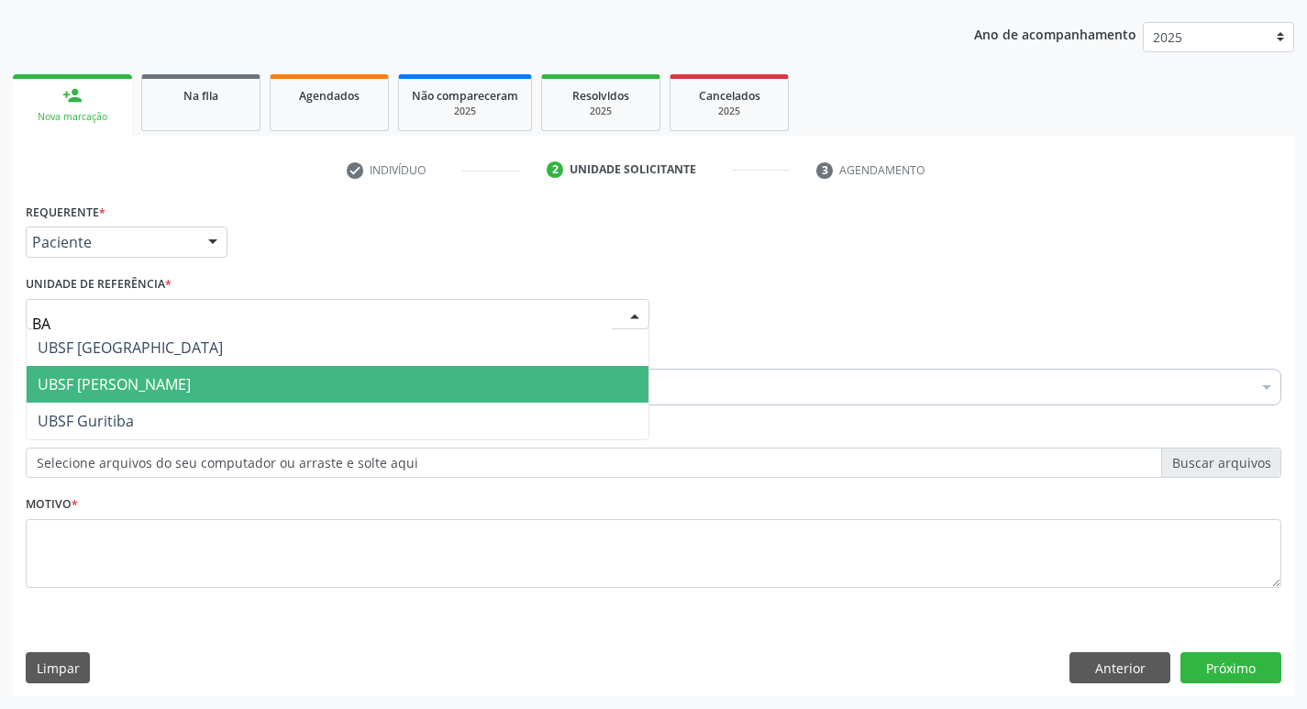
click at [141, 359] on span "UBSF [GEOGRAPHIC_DATA]" at bounding box center [338, 347] width 622 height 37
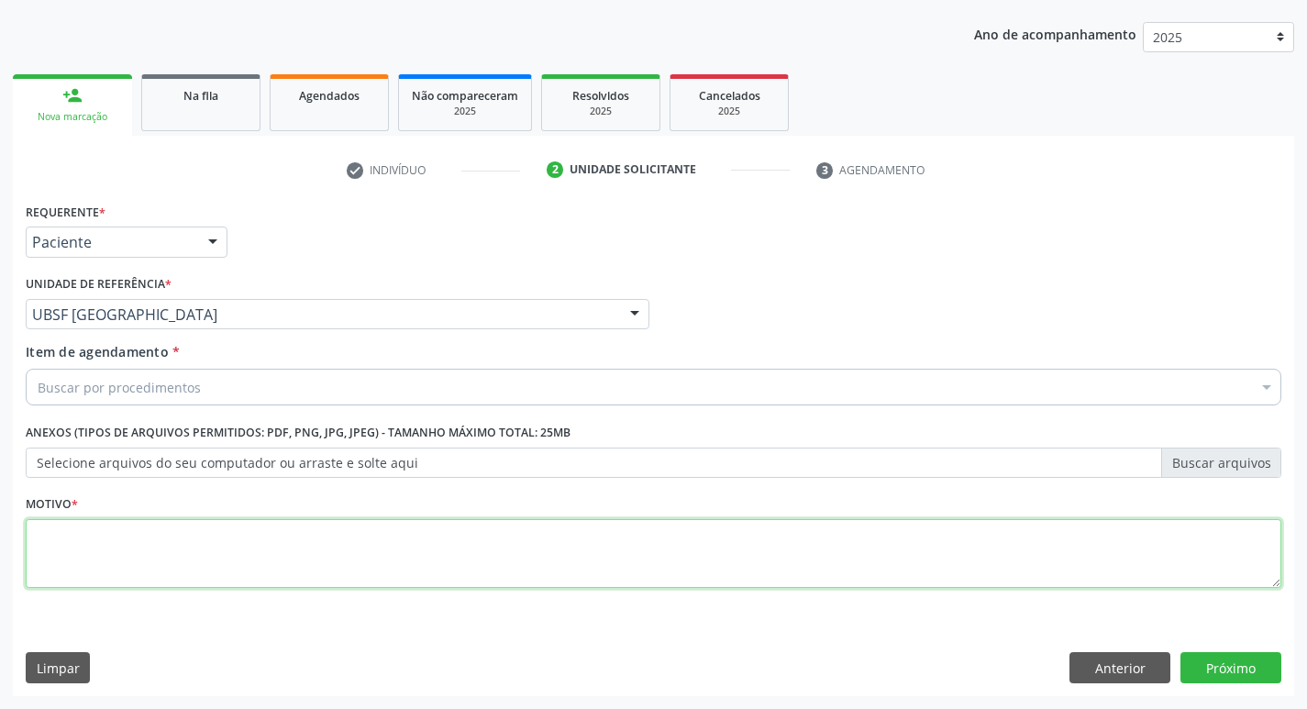
click at [61, 540] on textarea at bounding box center [653, 554] width 1255 height 70
type textarea "AVALIACAO"
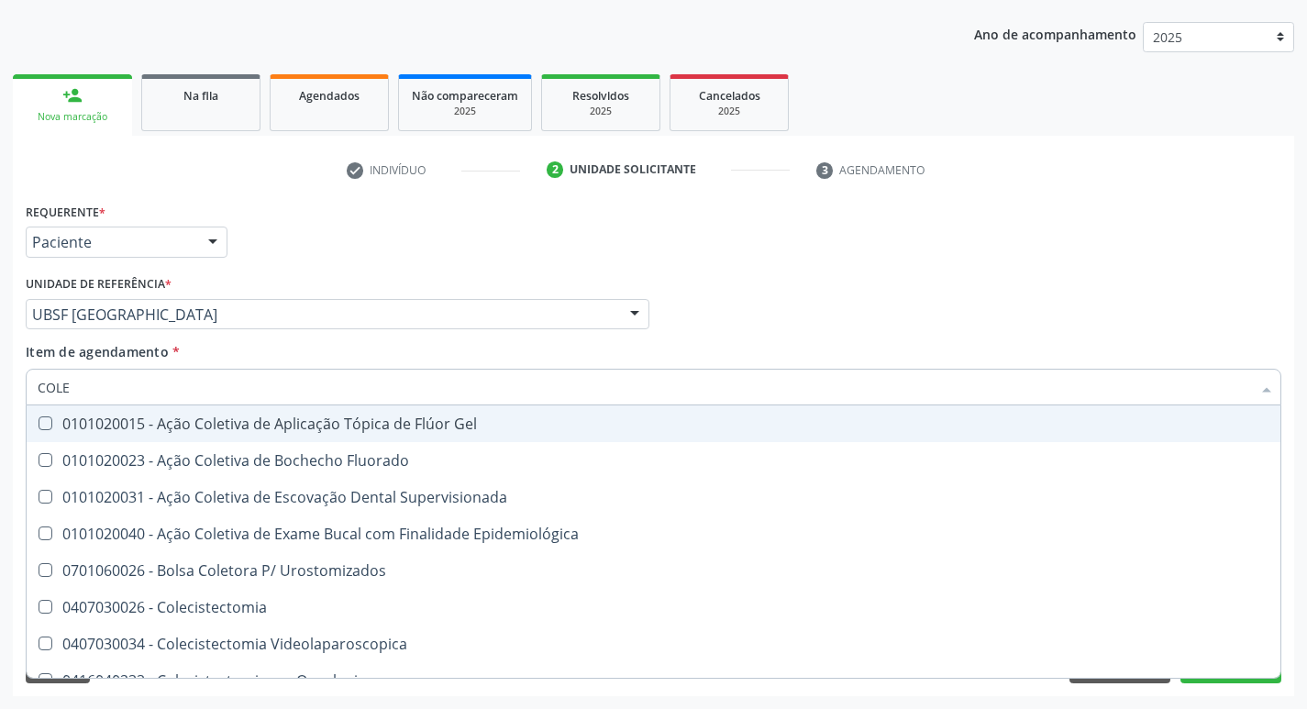
type input "COLES"
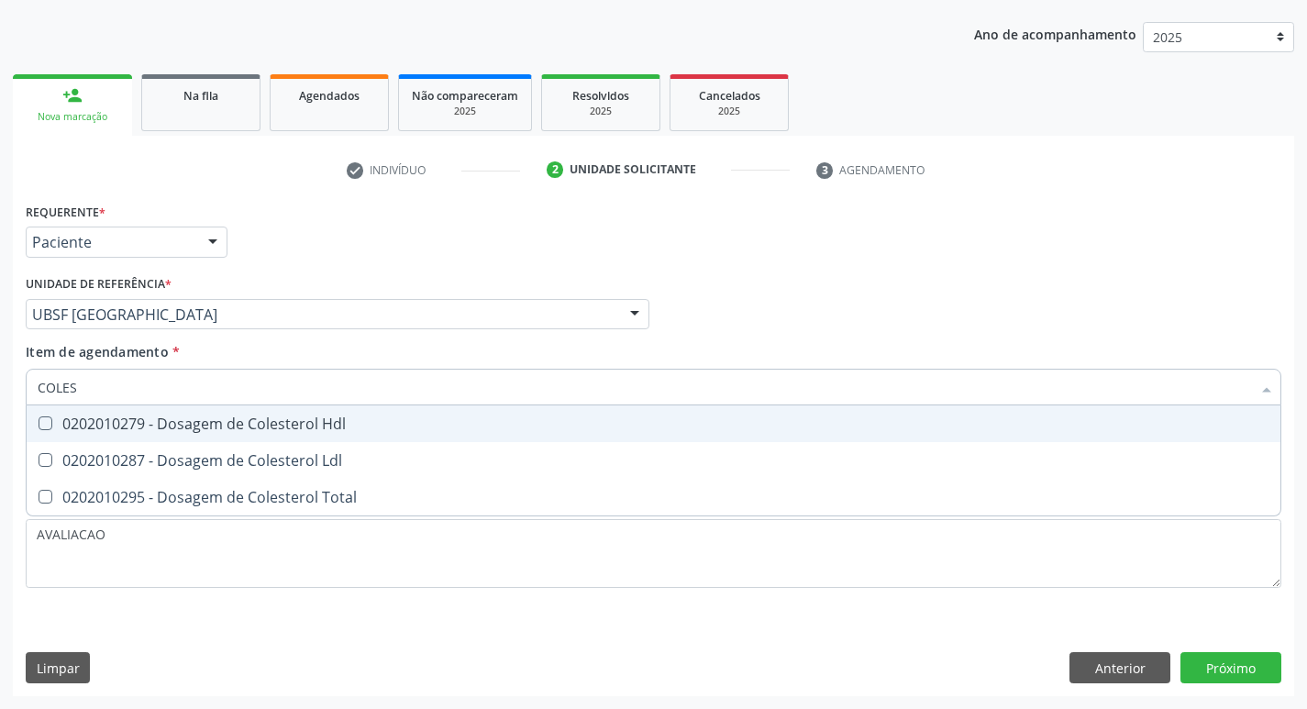
click at [193, 437] on span "0202010279 - Dosagem de Colesterol Hdl" at bounding box center [654, 423] width 1254 height 37
checkbox Hdl "true"
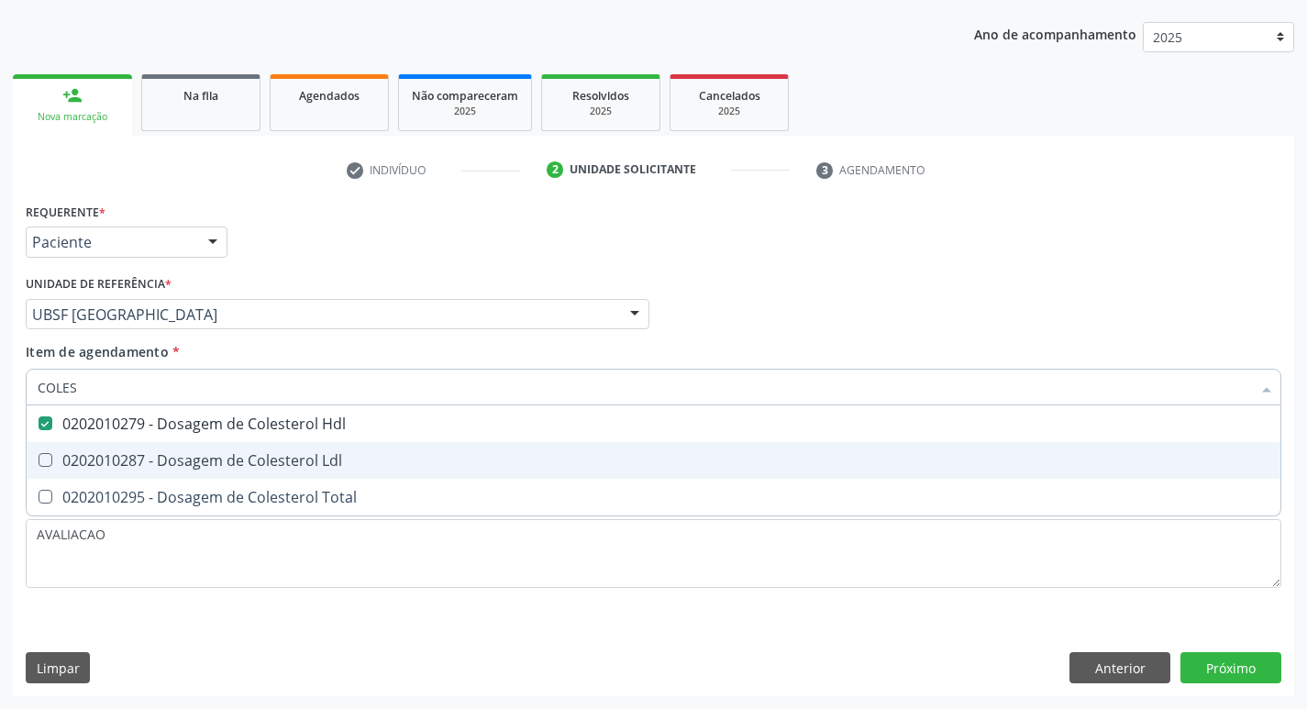
click at [207, 456] on div "0202010287 - Dosagem de Colesterol Ldl" at bounding box center [654, 460] width 1232 height 15
checkbox Ldl "true"
type input "COLE"
checkbox Hdl "false"
checkbox Ldl "false"
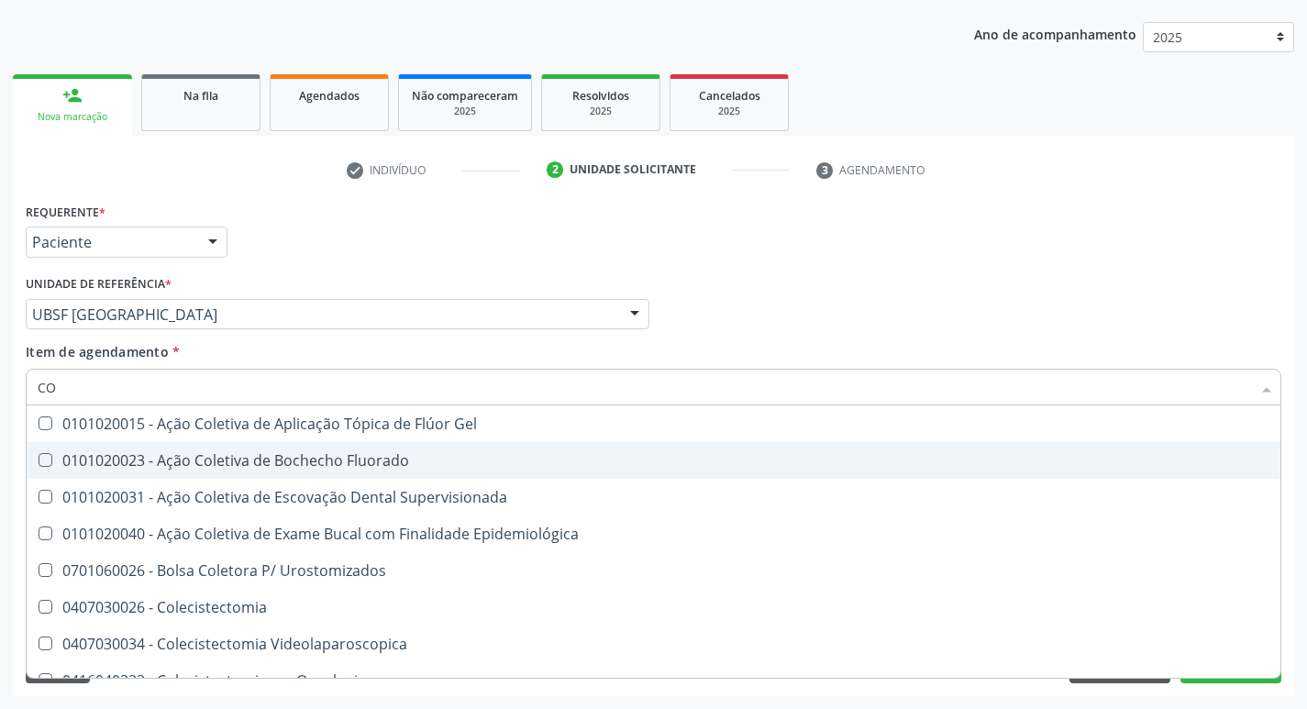
type input "C"
checkbox Hdl "false"
checkbox Ldl "false"
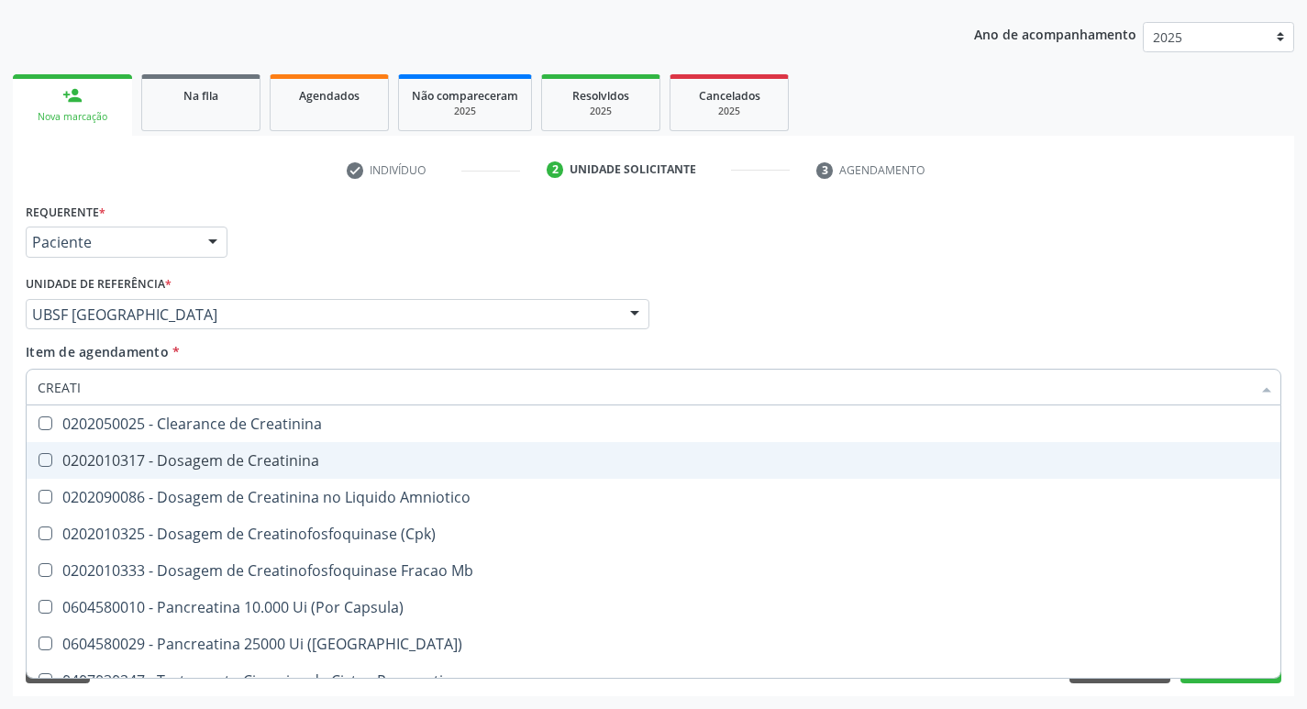
type input "CREATIN"
click at [207, 456] on div "0202010317 - Dosagem de Creatinina" at bounding box center [654, 460] width 1232 height 15
checkbox Creatinina "true"
type input "CRE"
checkbox Creatinina "false"
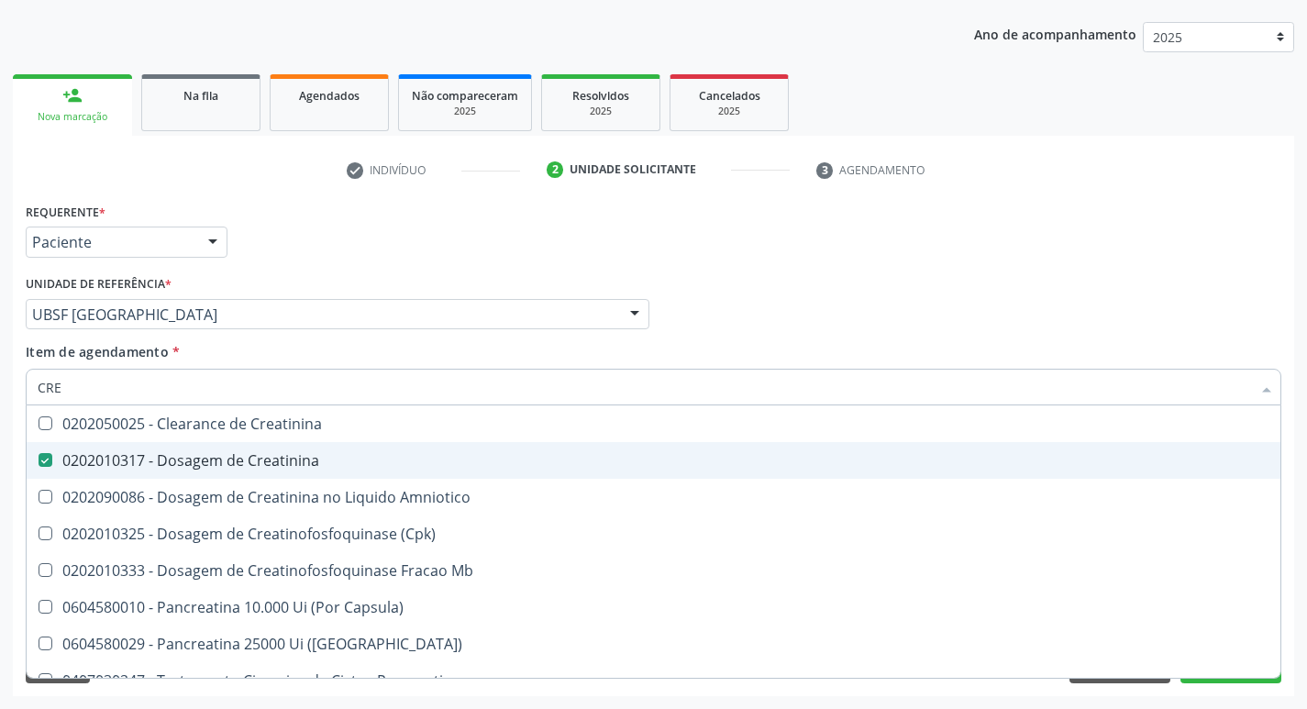
checkbox Amniotico "false"
checkbox Mb "false"
type input "C"
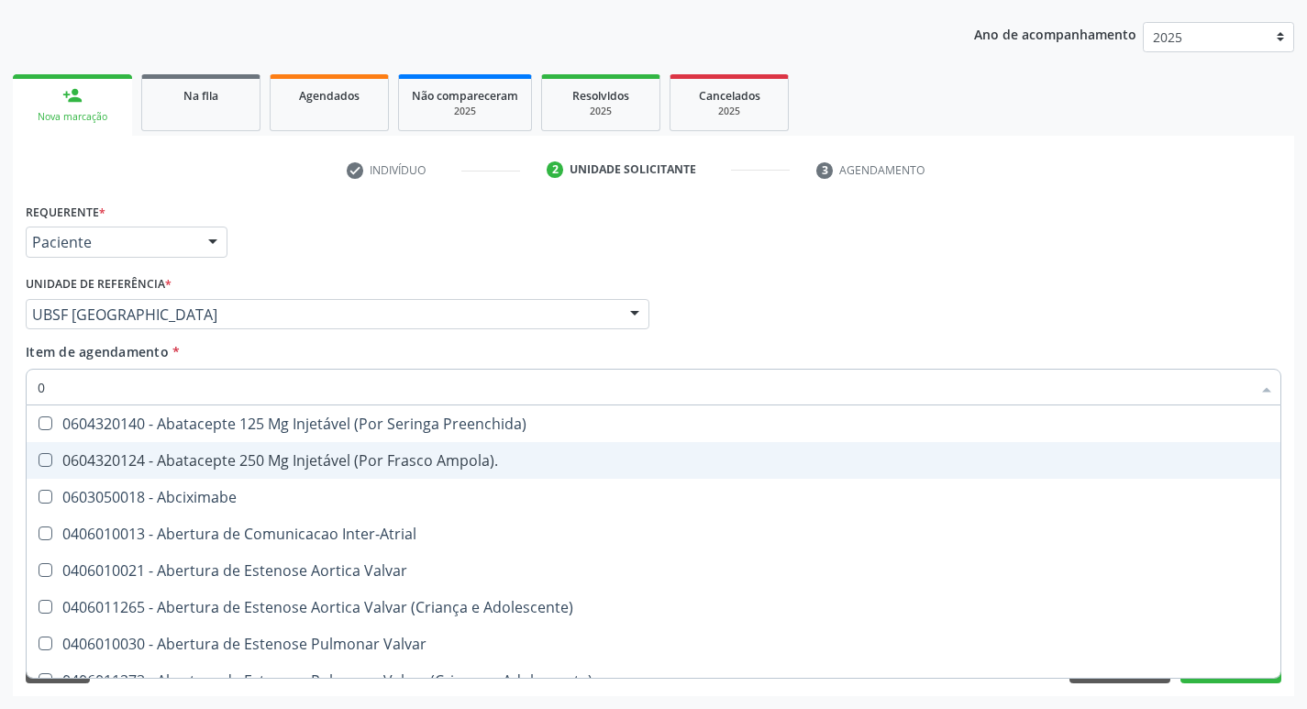
type input "02"
checkbox Pancreas "true"
checkbox Paratireoides "true"
checkbox 67 "true"
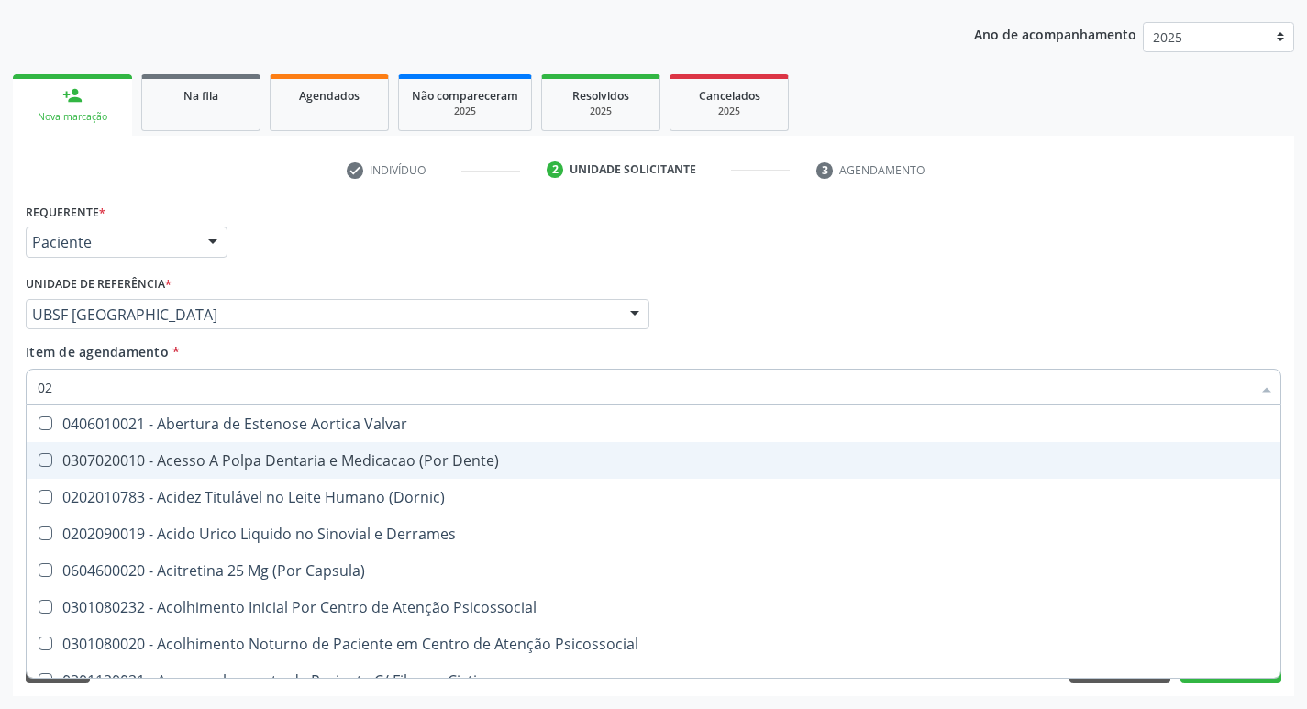
type input "020"
checkbox \(Pos-Pasteurização\) "true"
checkbox Debridamento "true"
checkbox Dacriocistografia "true"
checkbox Hdl "false"
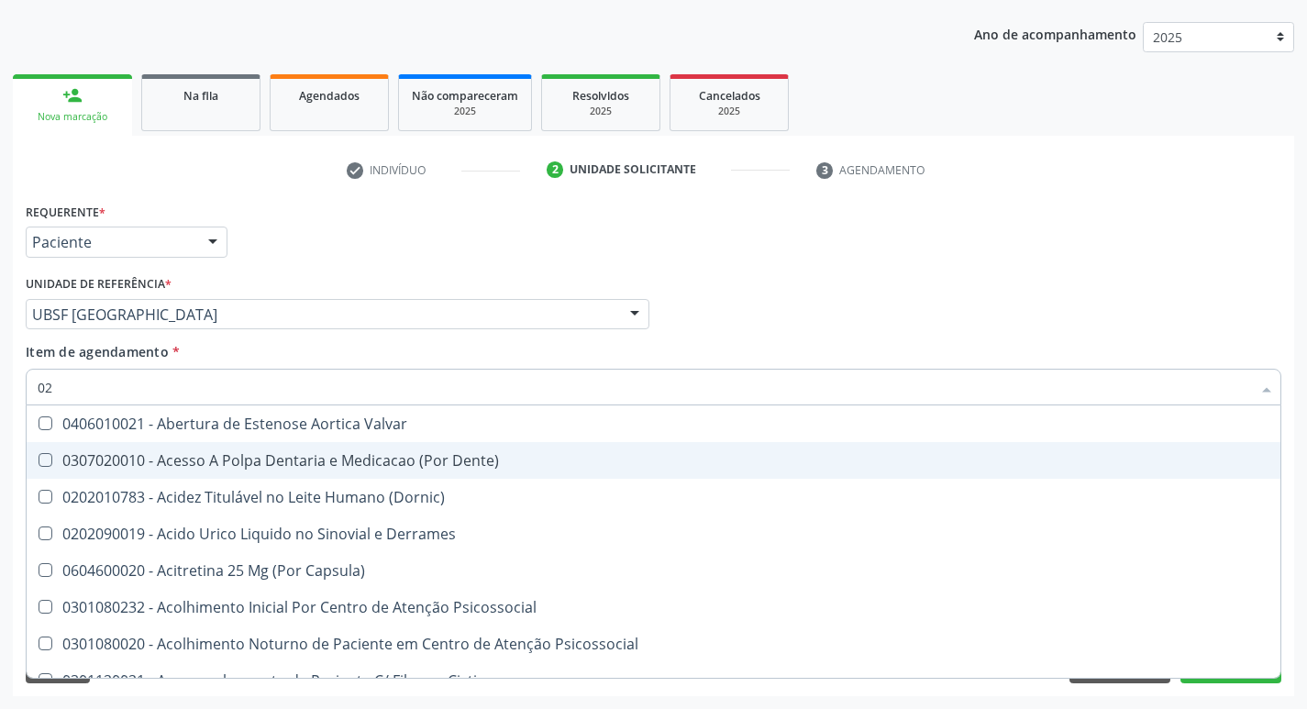
checkbox Ldl "false"
checkbox Creatinina "false"
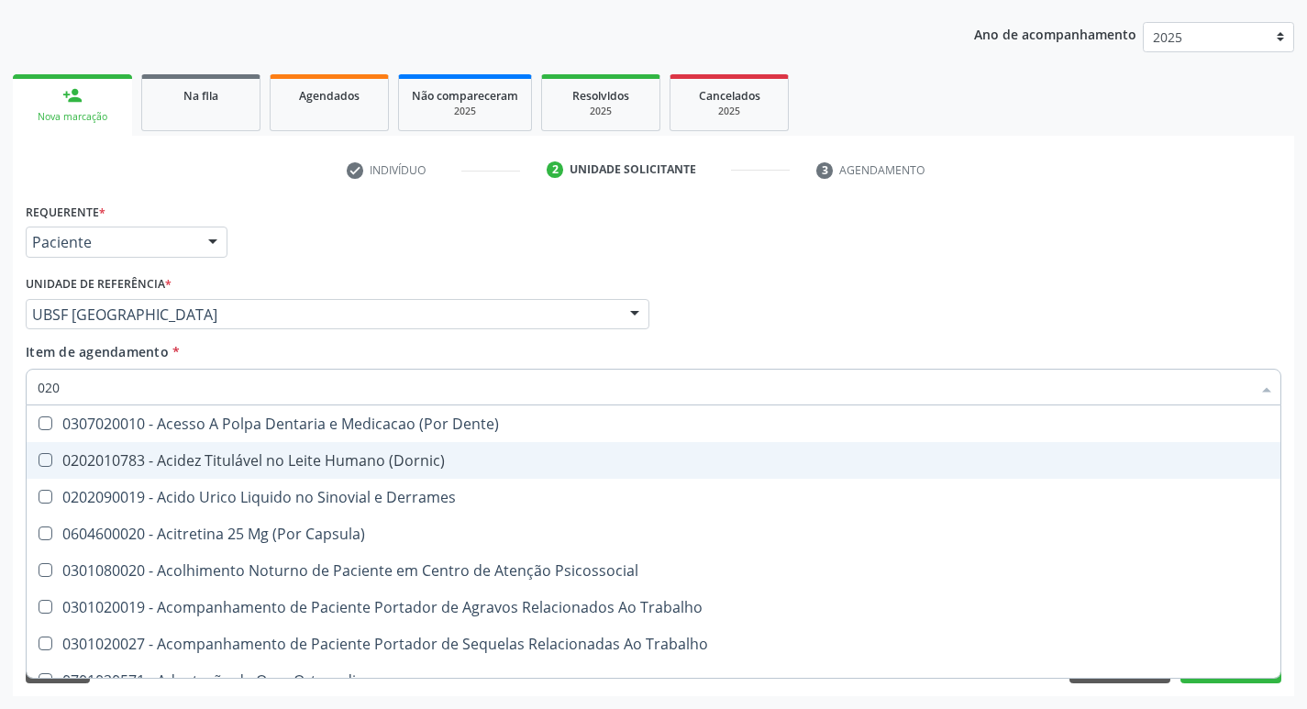
type input "0202"
checkbox Ocular "true"
checkbox Aberto\) "true"
checkbox Hdl "false"
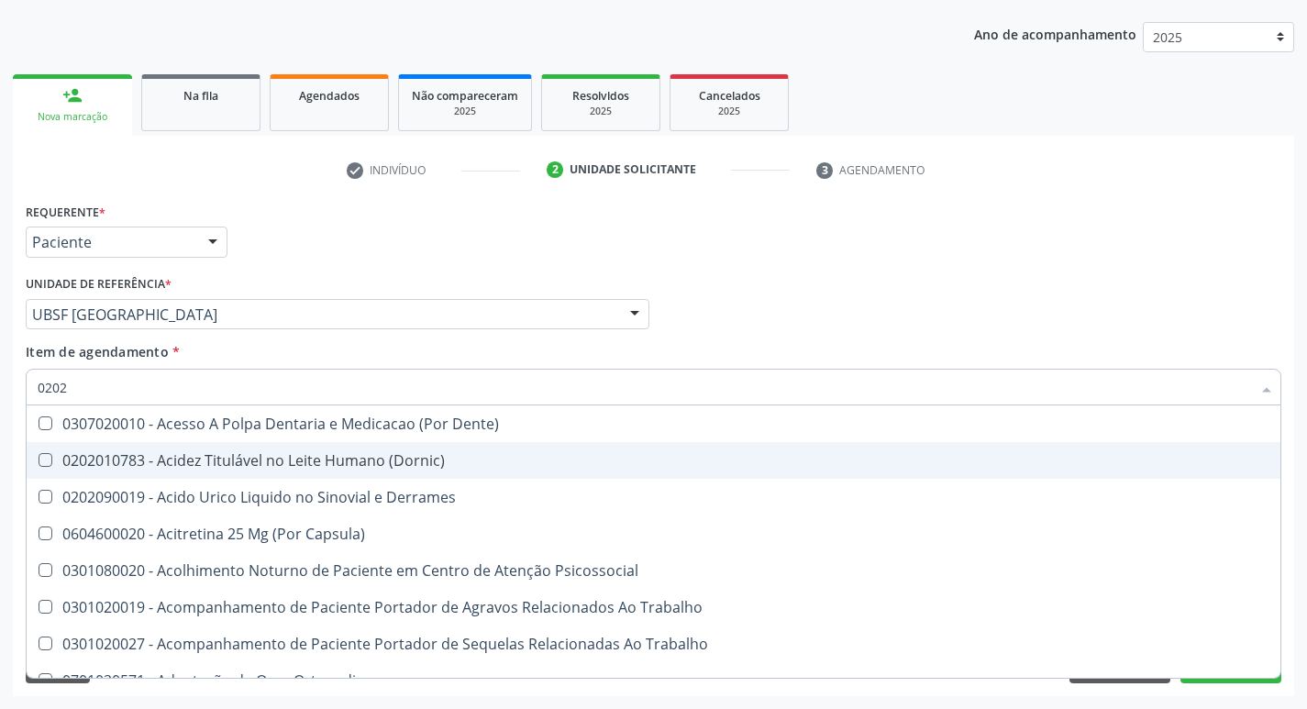
checkbox Ldl "false"
checkbox Creatinina "false"
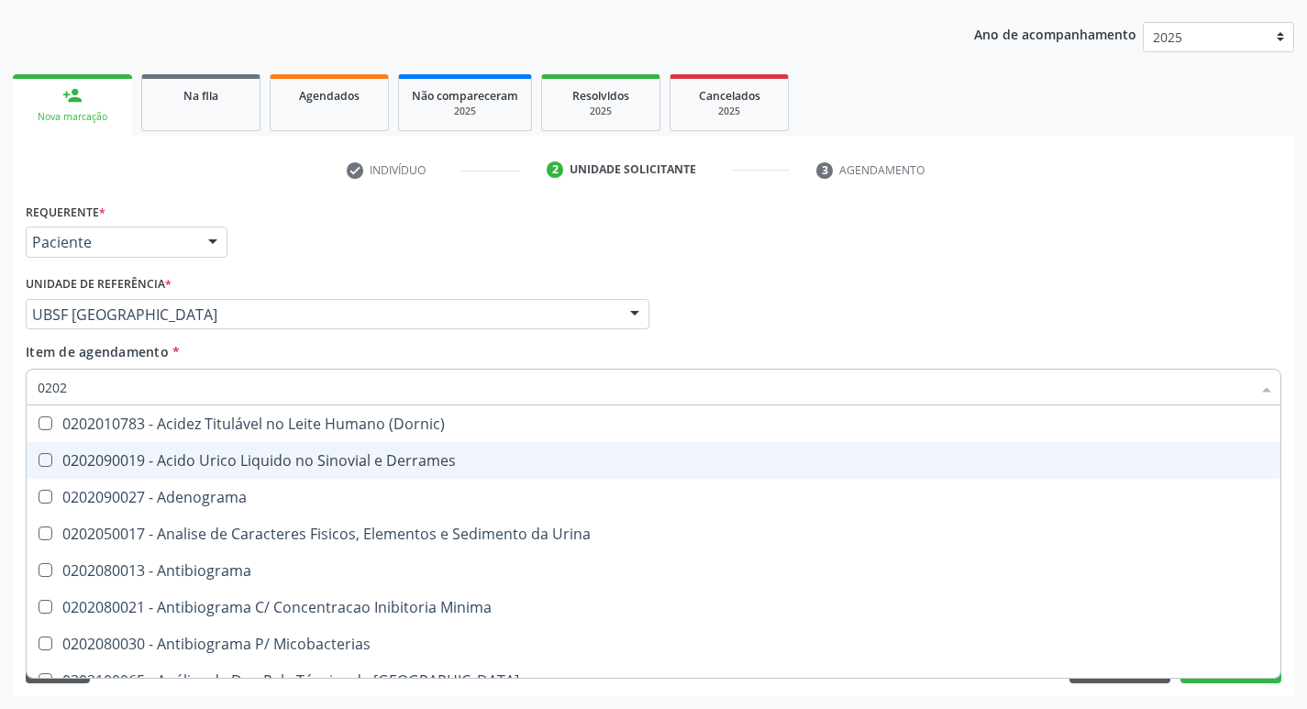
type input "02020"
checkbox Barbituratos "true"
checkbox Benzodiazepinicos "true"
checkbox Calcitonina "true"
checkbox Hdl "false"
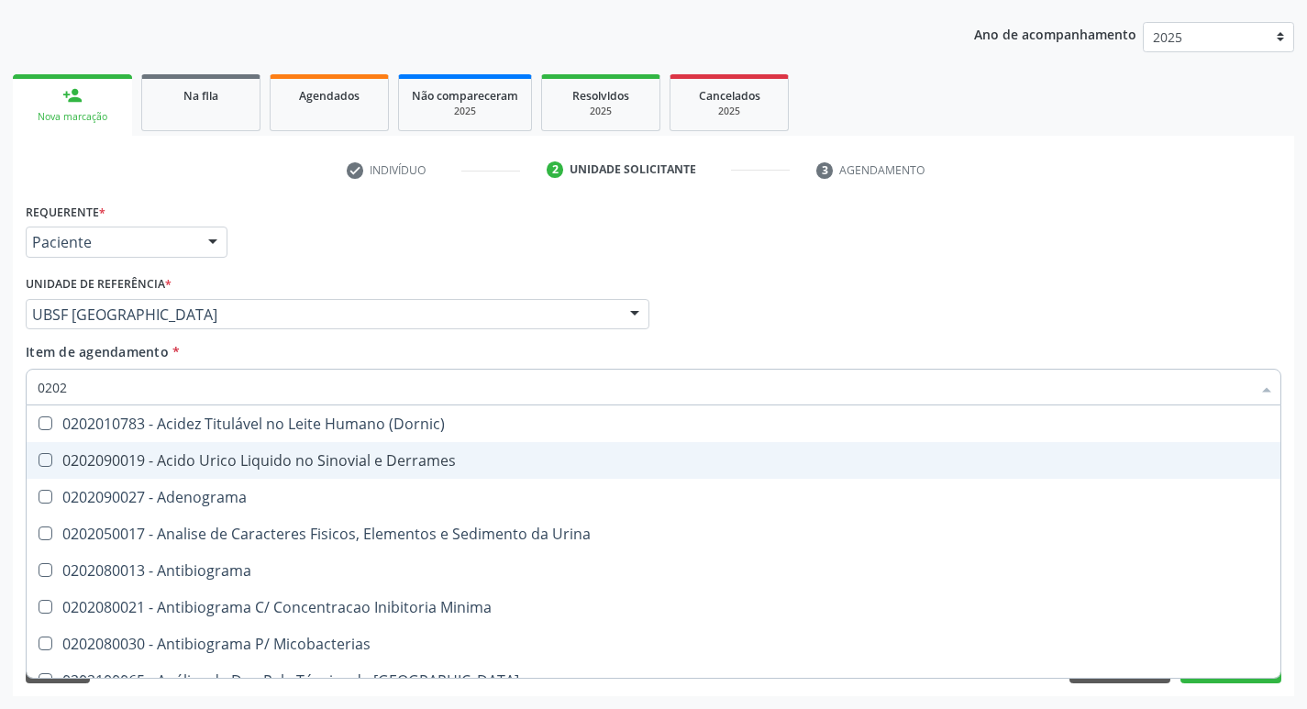
checkbox Ldl "false"
checkbox Creatinina "false"
type input "020201"
checkbox \(Qualitativo\) "true"
checkbox Molecular "true"
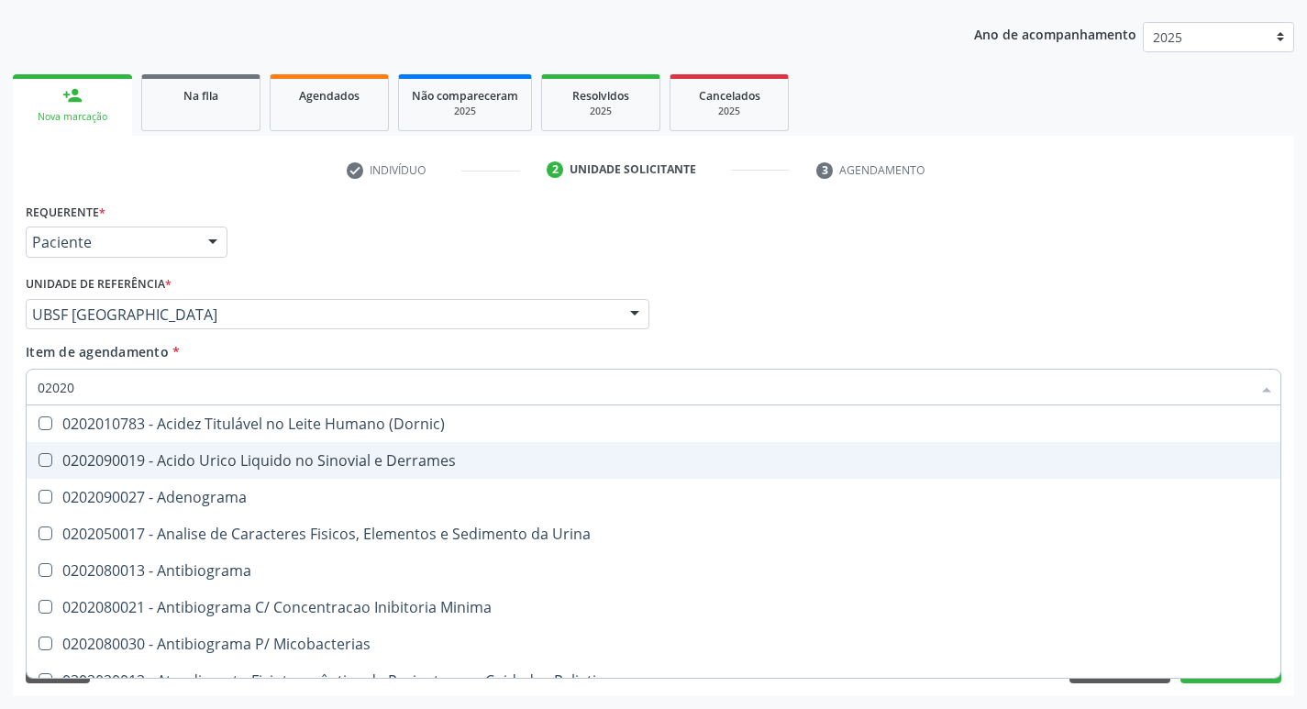
checkbox Ferro "true"
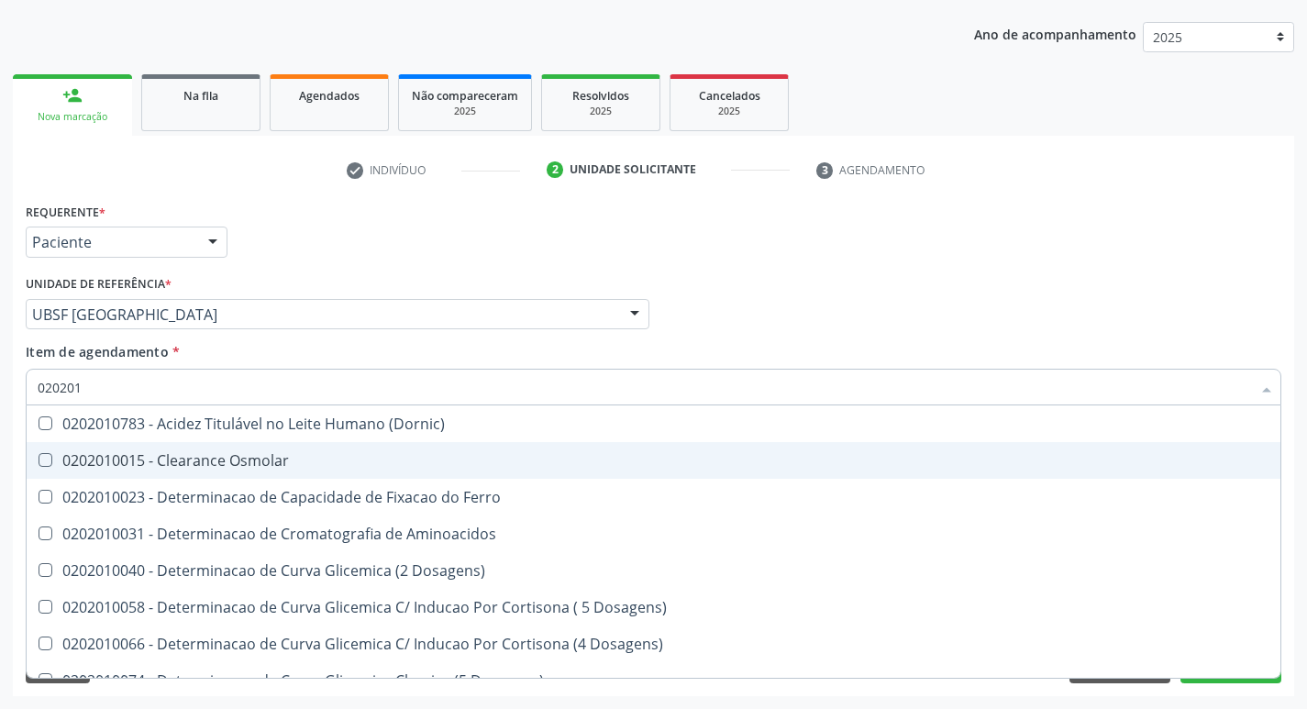
type input "0202010"
checkbox Fracoes "true"
checkbox Calcio "true"
checkbox Catecolaminas "true"
checkbox Hdl "false"
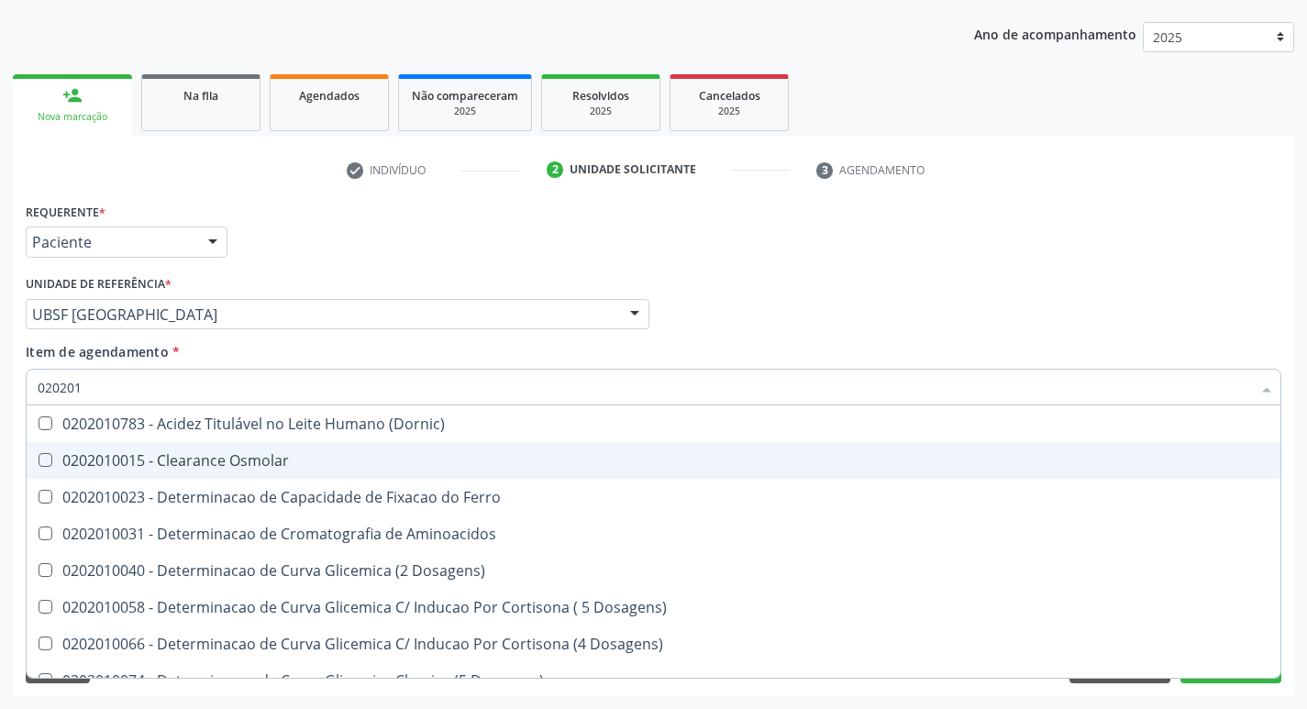
checkbox Ldl "false"
checkbox Creatinina "false"
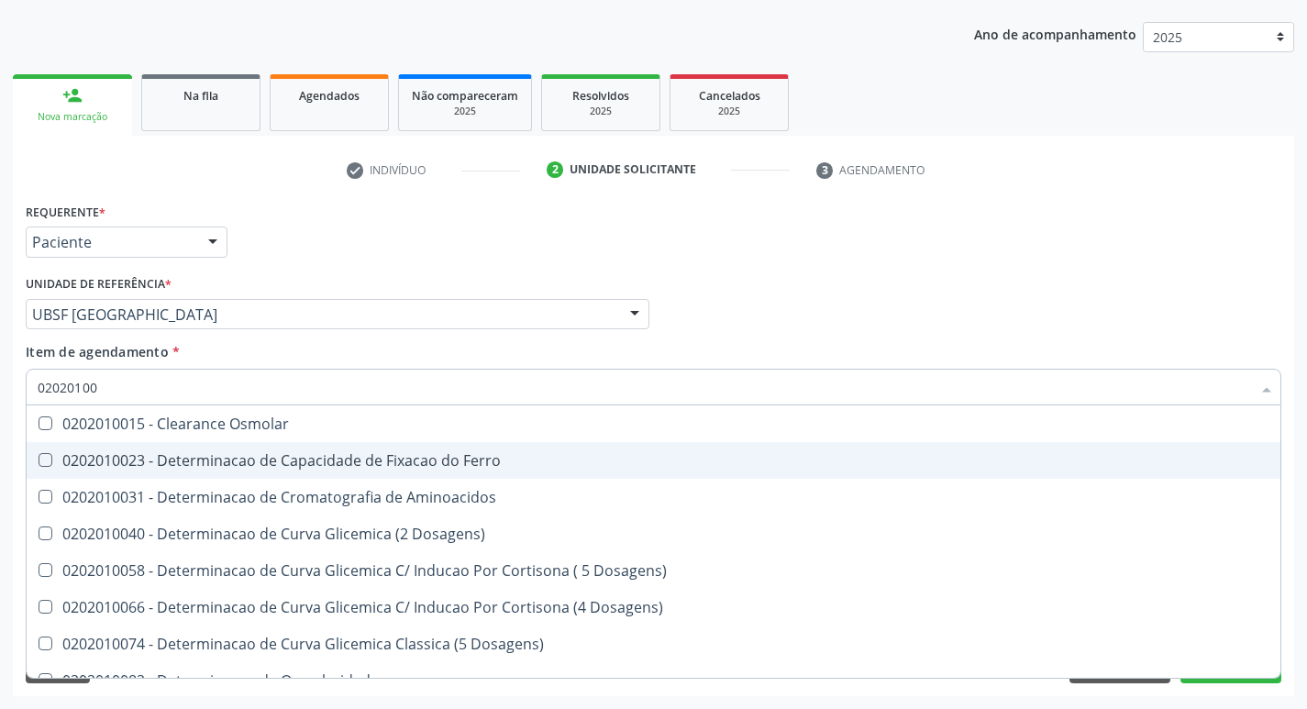
type input "020201004"
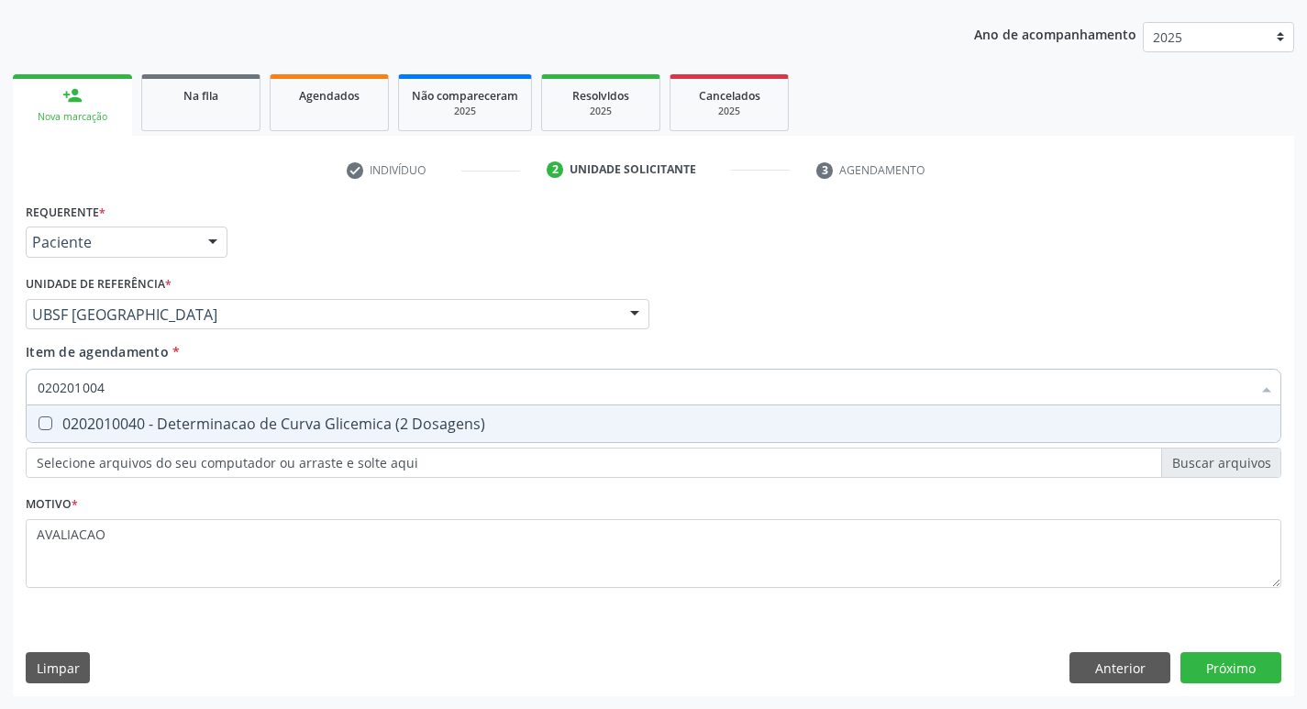
click at [215, 428] on div "0202010040 - Determinacao de Curva Glicemica (2 Dosagens)" at bounding box center [654, 423] width 1232 height 15
checkbox Dosagens\) "true"
type input "02020100"
checkbox Dosagens\) "false"
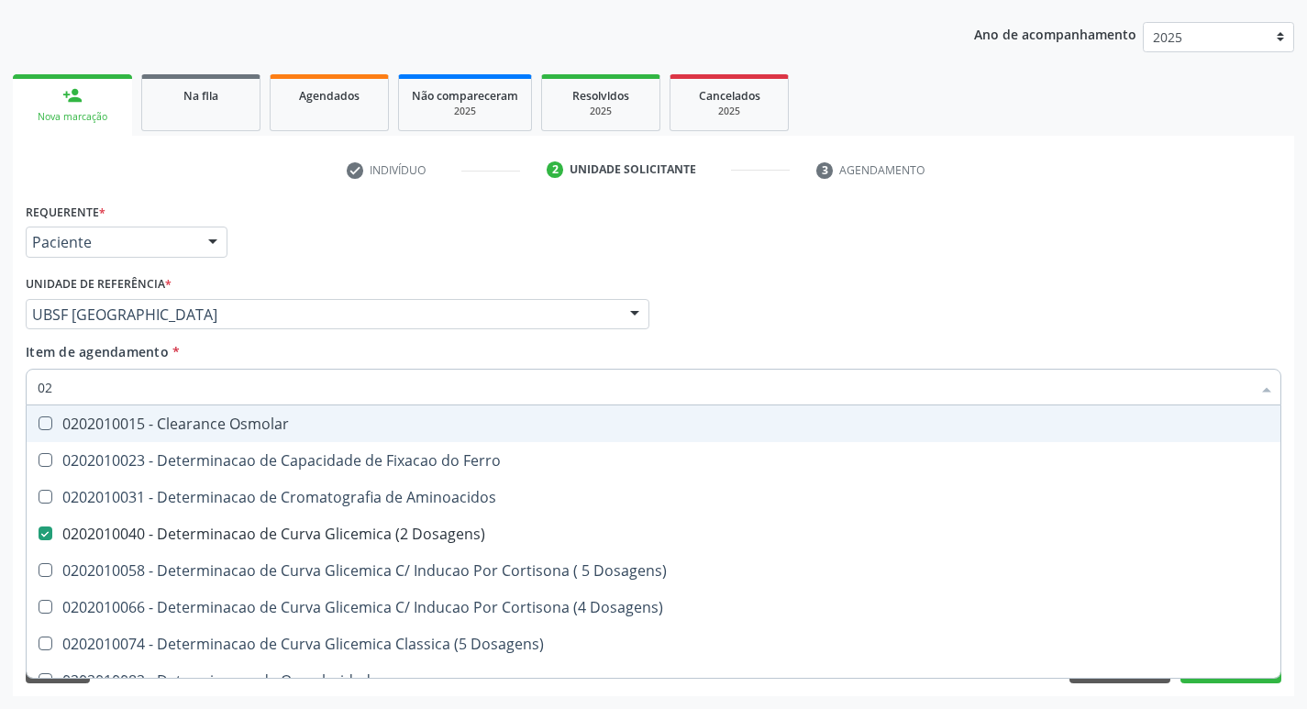
type input "0"
checkbox Dosagens\) "false"
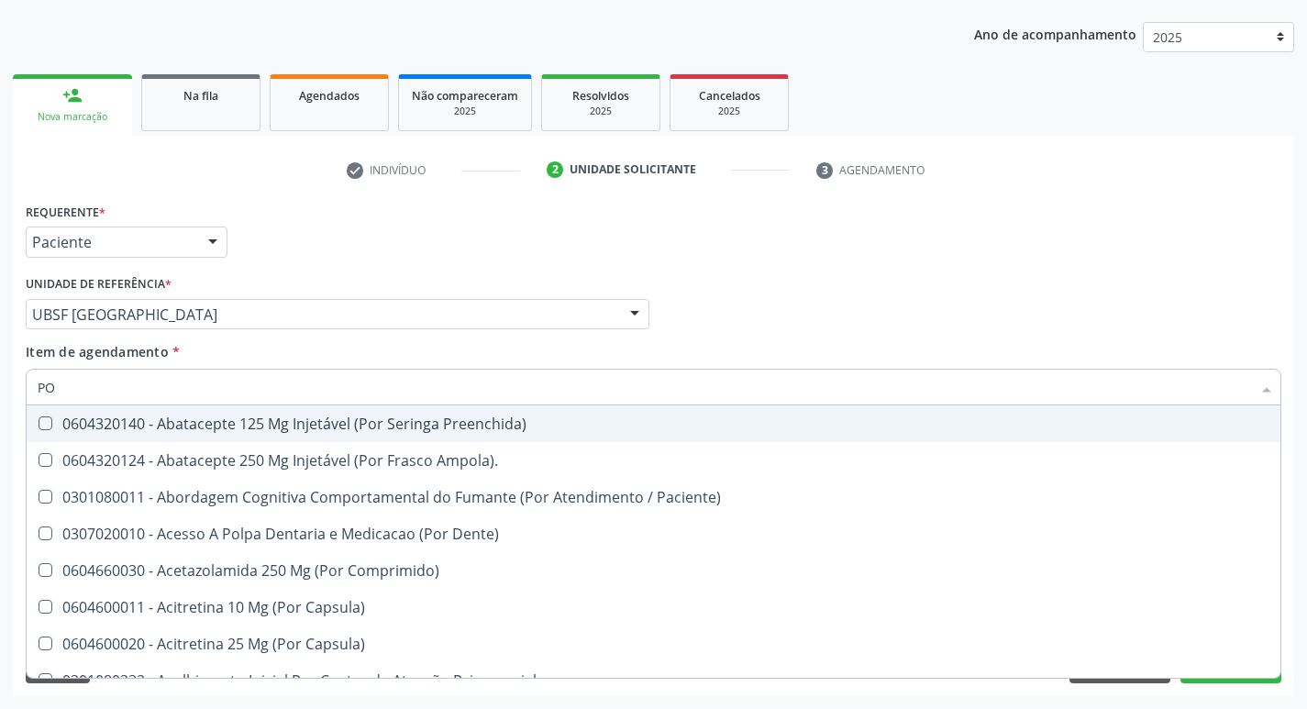
type input "POTAS"
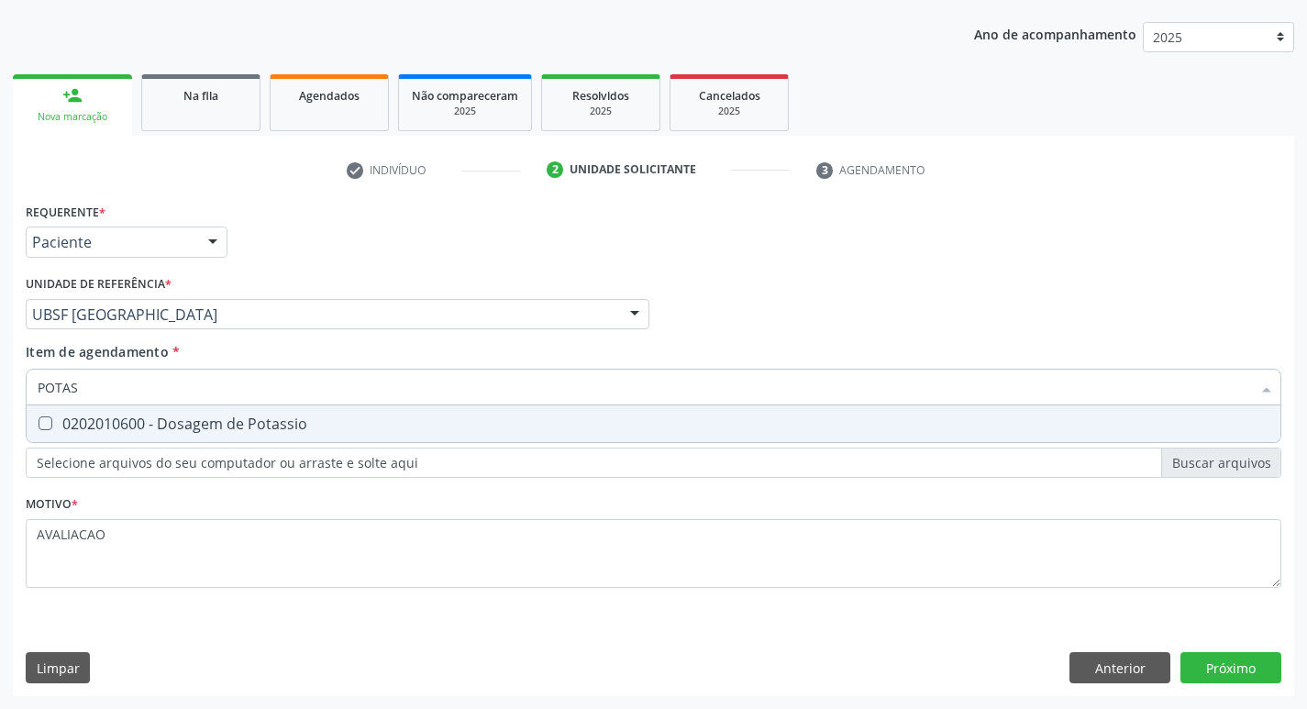
click at [274, 423] on div "0202010600 - Dosagem de Potassio" at bounding box center [654, 423] width 1232 height 15
checkbox Potassio "true"
type input "POT"
checkbox Potassio "false"
type input "P"
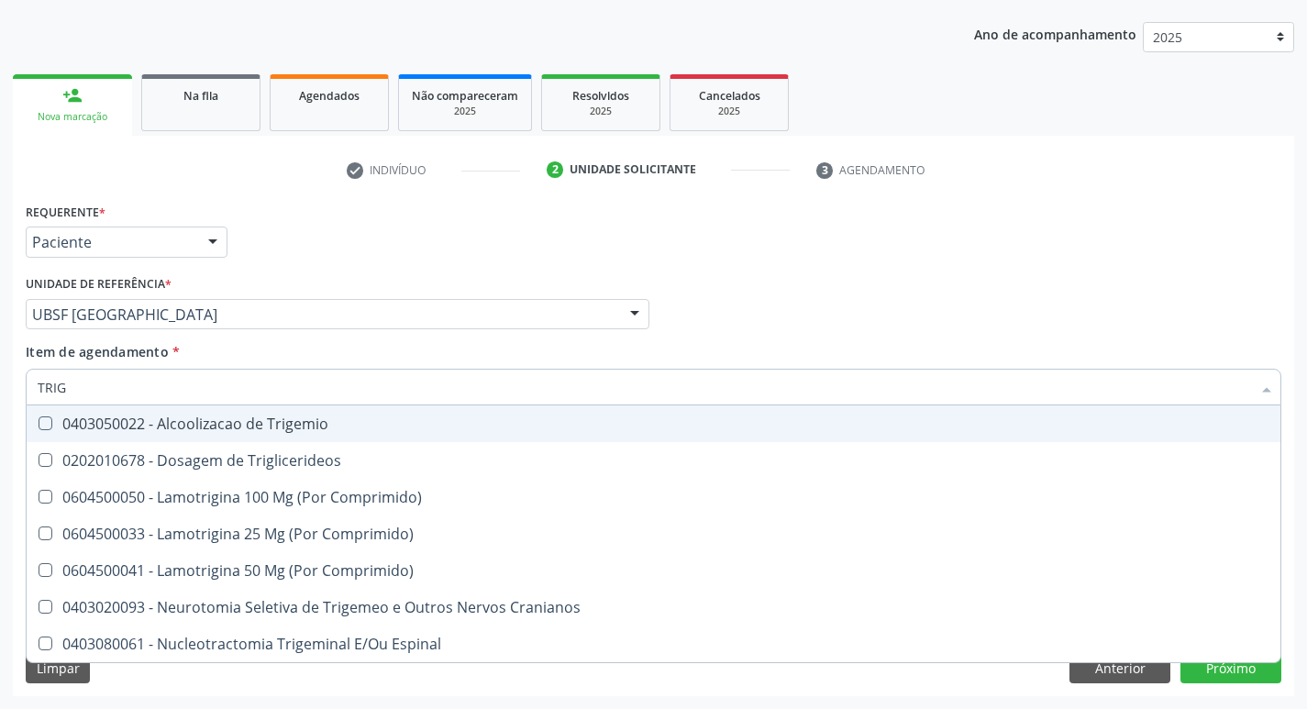
type input "TRIGL"
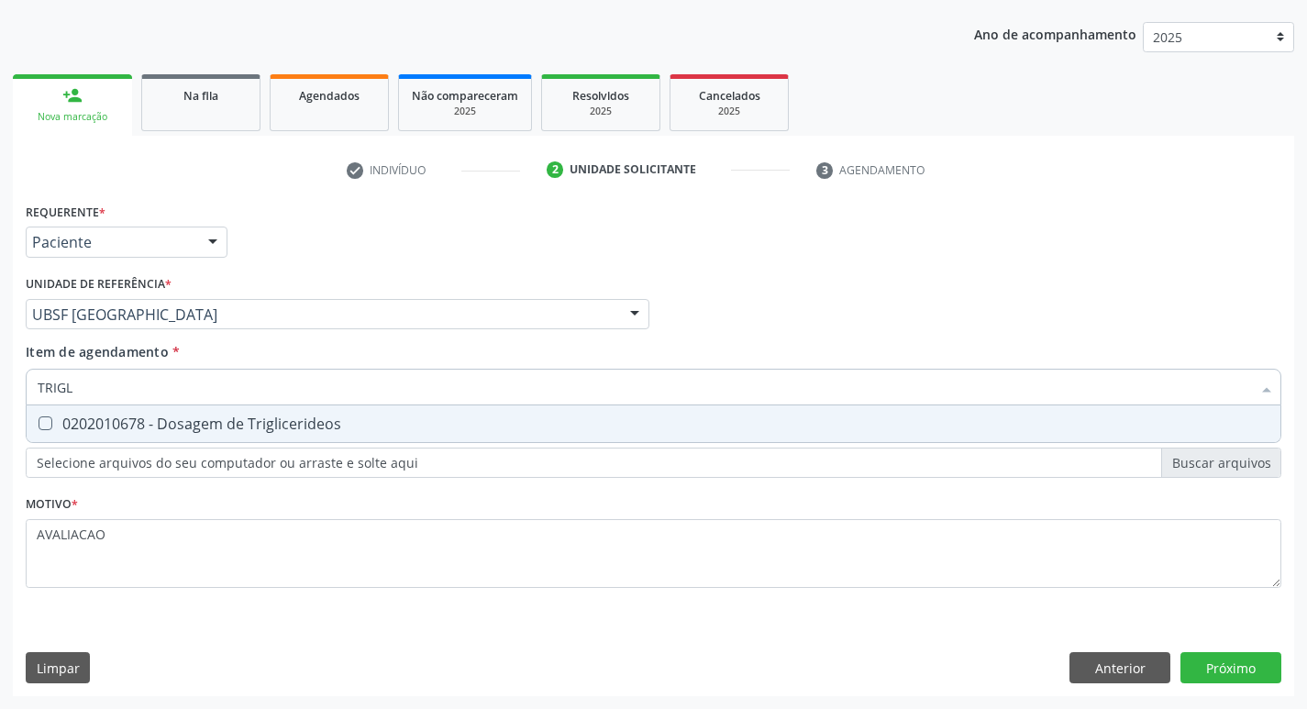
click at [274, 423] on div "0202010678 - Dosagem de Triglicerideos" at bounding box center [654, 423] width 1232 height 15
checkbox Triglicerideos "true"
type input "TRIG"
checkbox Triglicerideos "false"
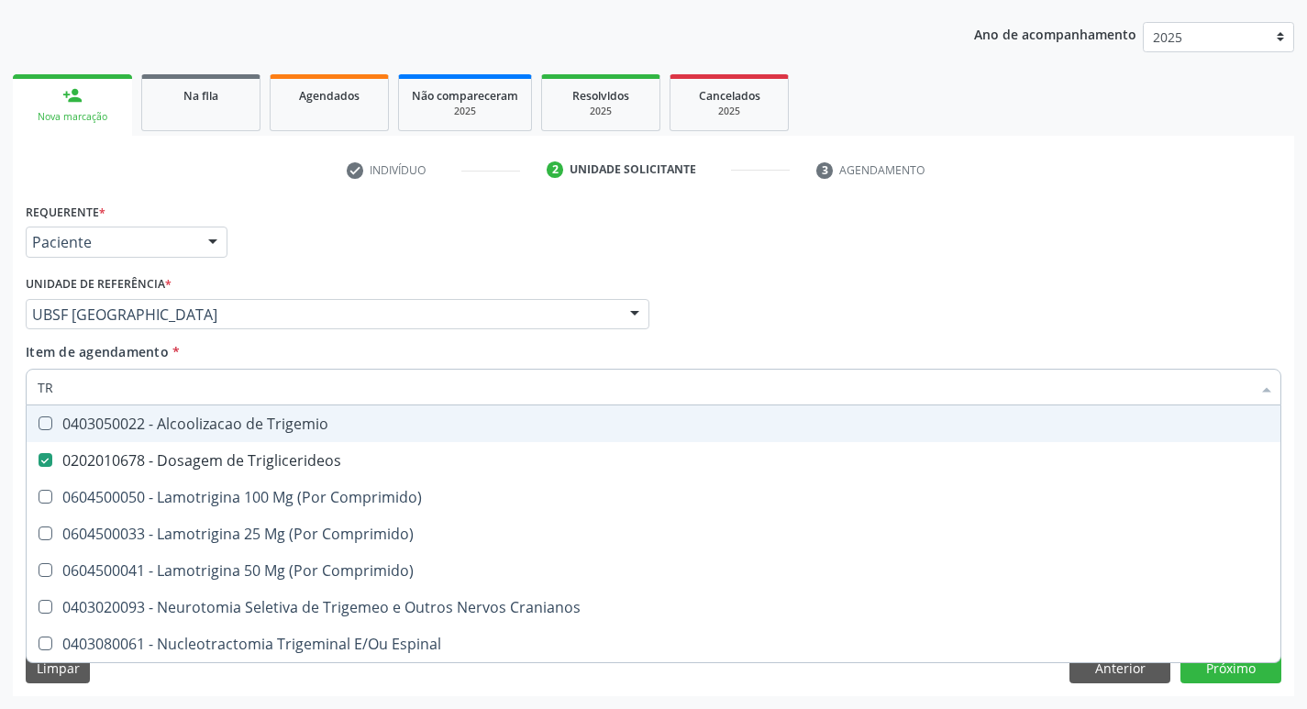
type input "T"
checkbox Triglicerideos "false"
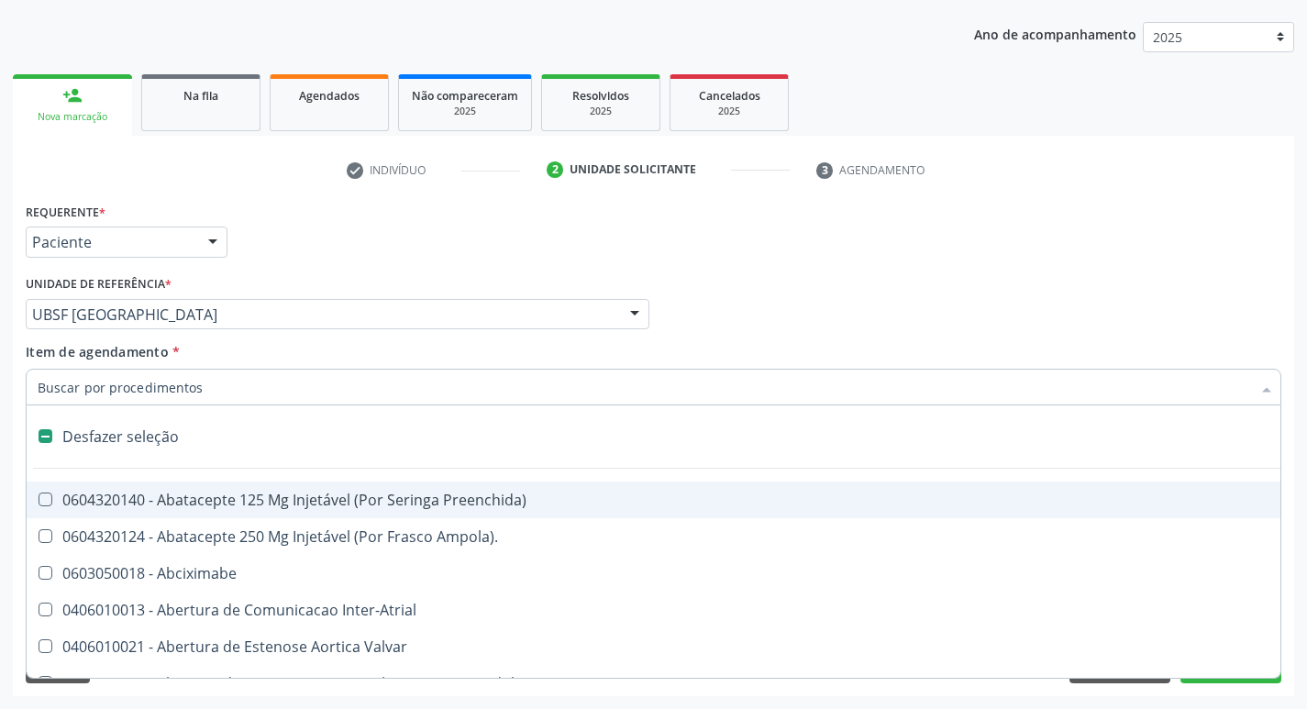
type input "2"
checkbox Projecoes\) "true"
checkbox Monopolar "true"
checkbox Quadril "true"
checkbox Biologica "true"
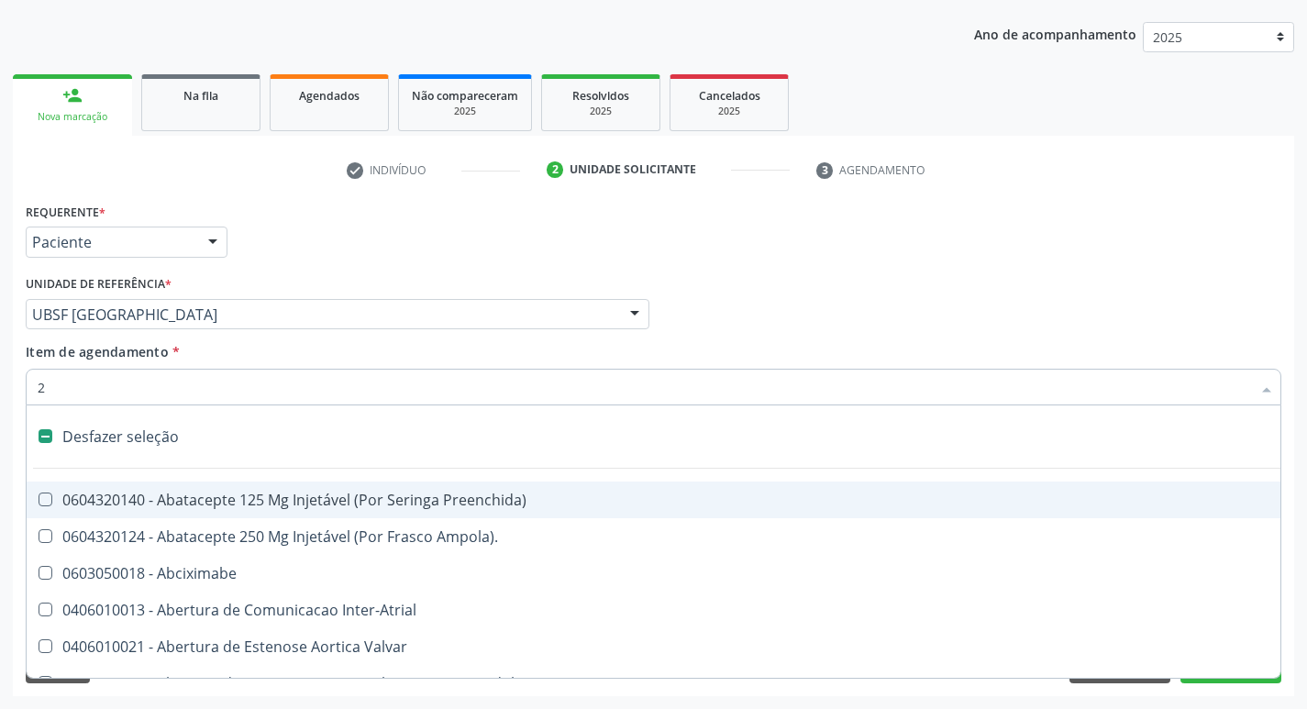
checkbox Conica "true"
checkbox Aorto-Cavitarias "true"
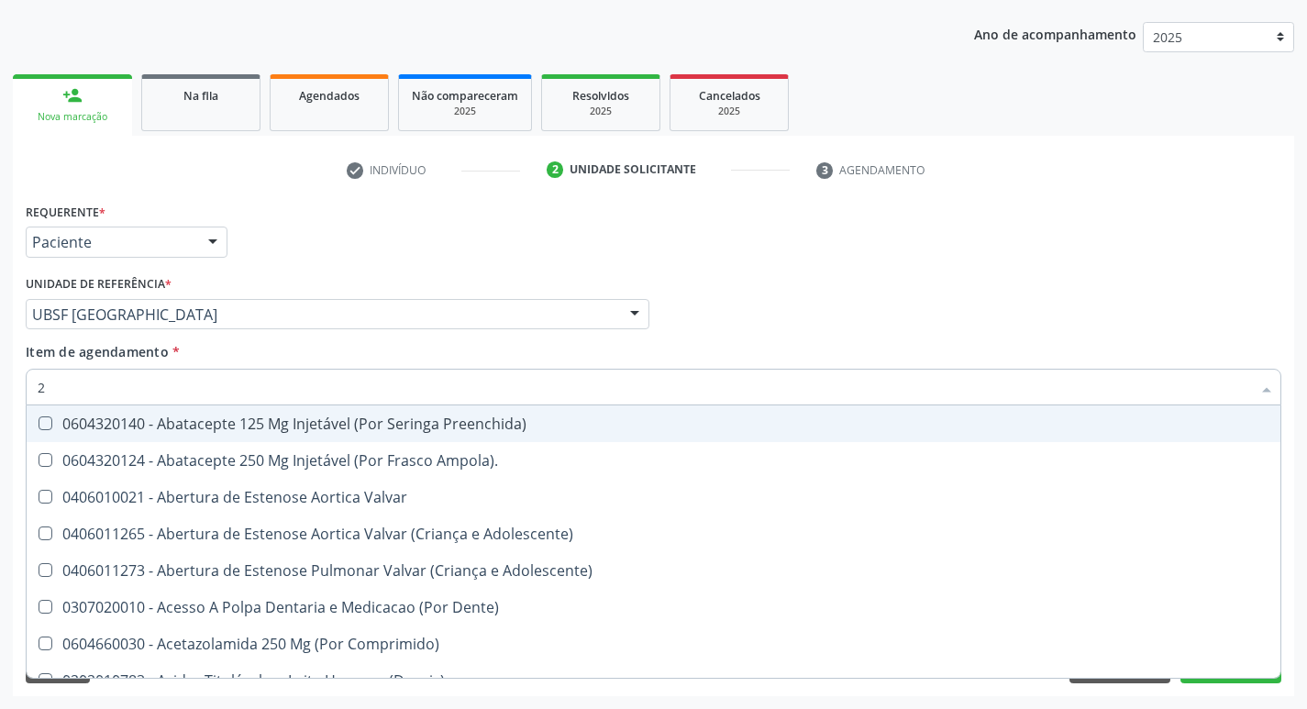
type input "20205001"
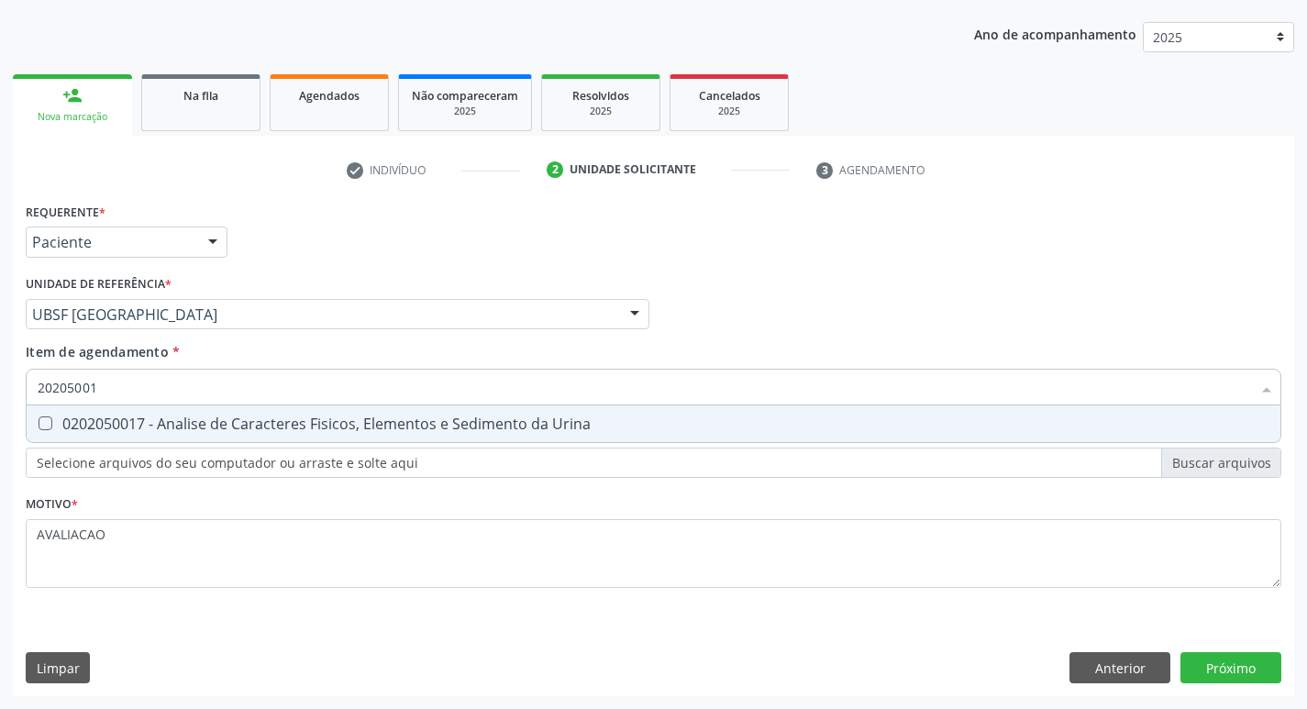
click at [202, 416] on div "0202050017 - Analise de Caracteres Fisicos, Elementos e Sedimento da Urina" at bounding box center [654, 423] width 1232 height 15
checkbox Urina "true"
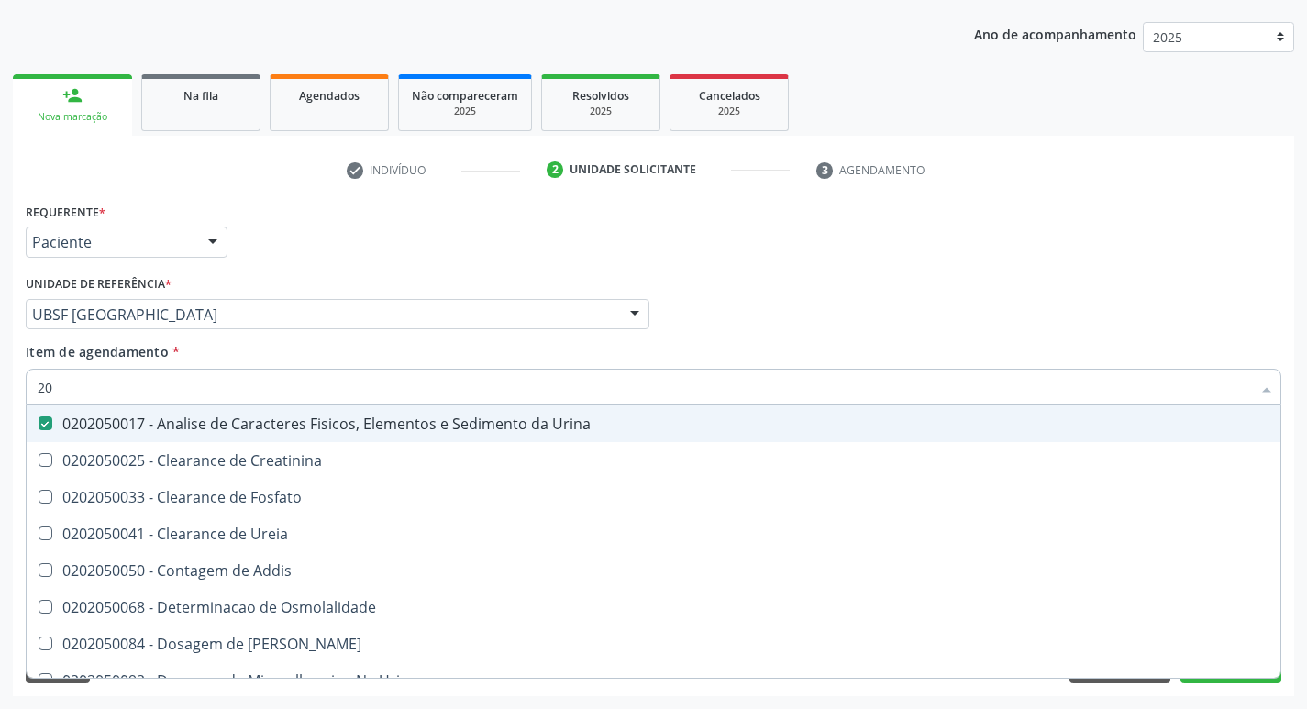
type input "2"
checkbox Urina "false"
checkbox Ureia "false"
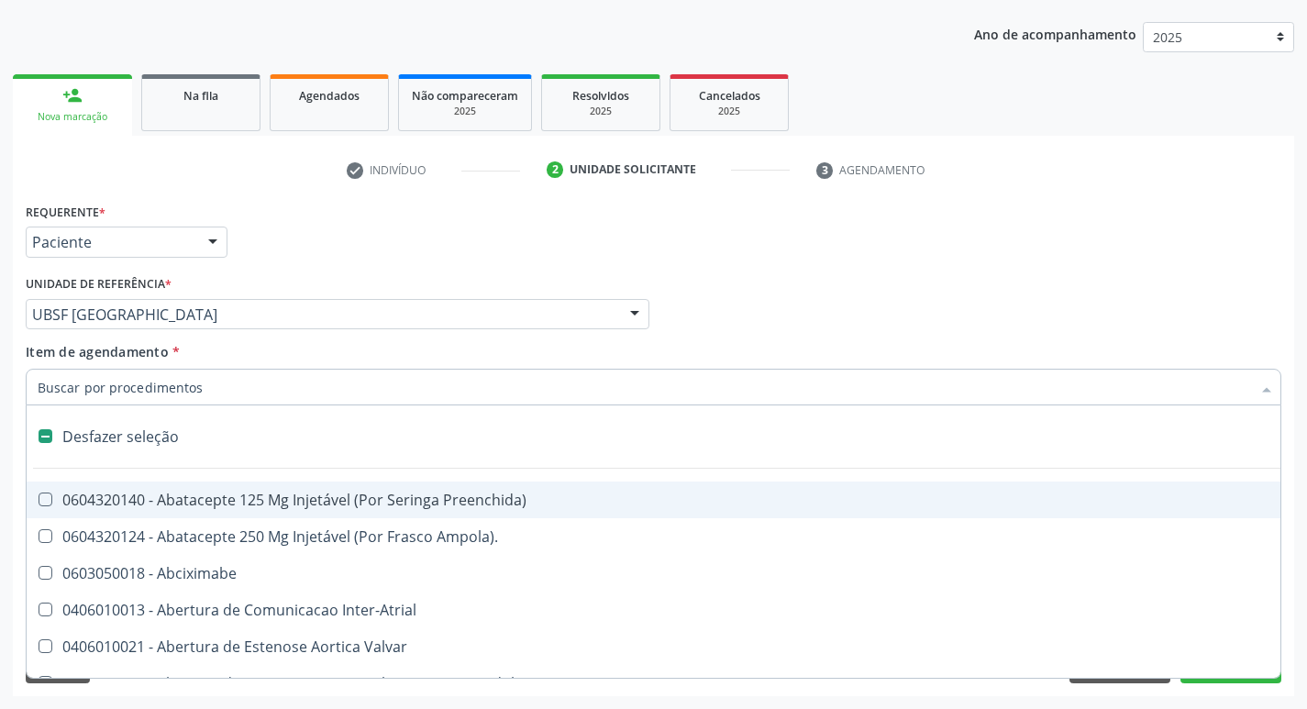
type input "G"
checkbox Urina "false"
checkbox Campo\) "true"
checkbox Comprimido\) "true"
checkbox Sanitária "true"
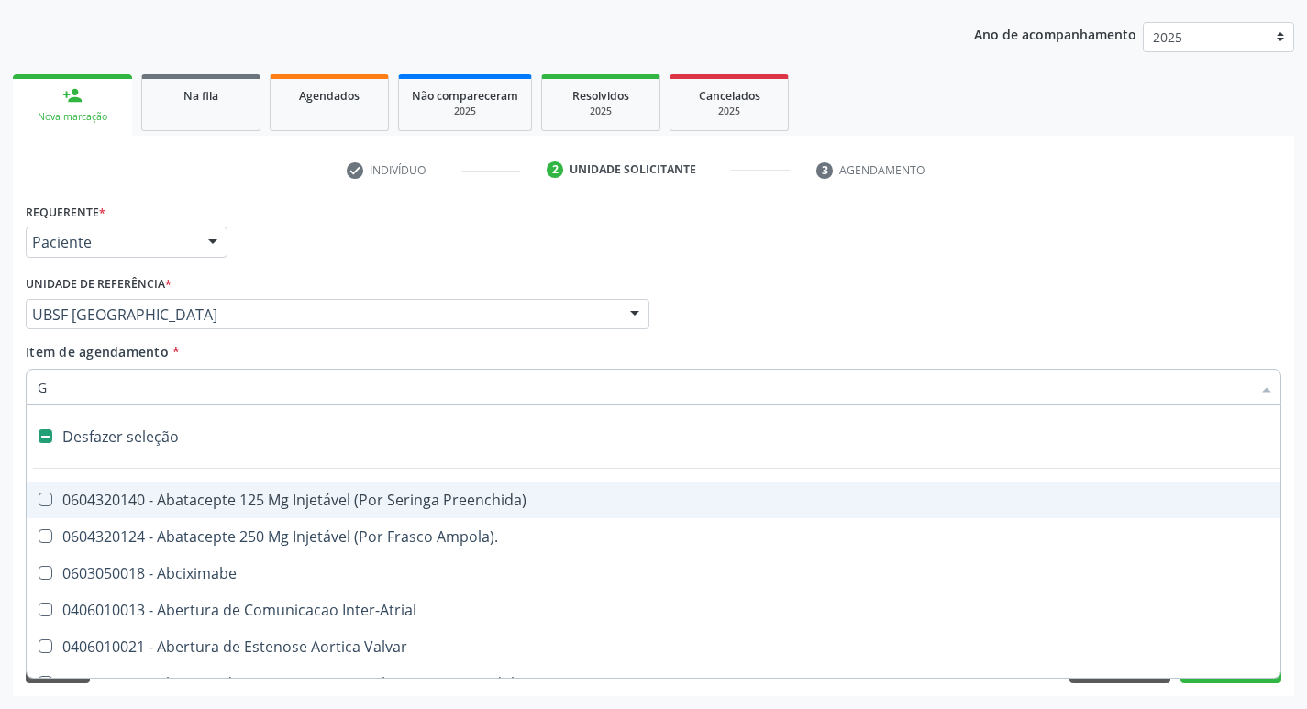
checkbox Criança "true"
checkbox Capsula\) "true"
checkbox Osso "true"
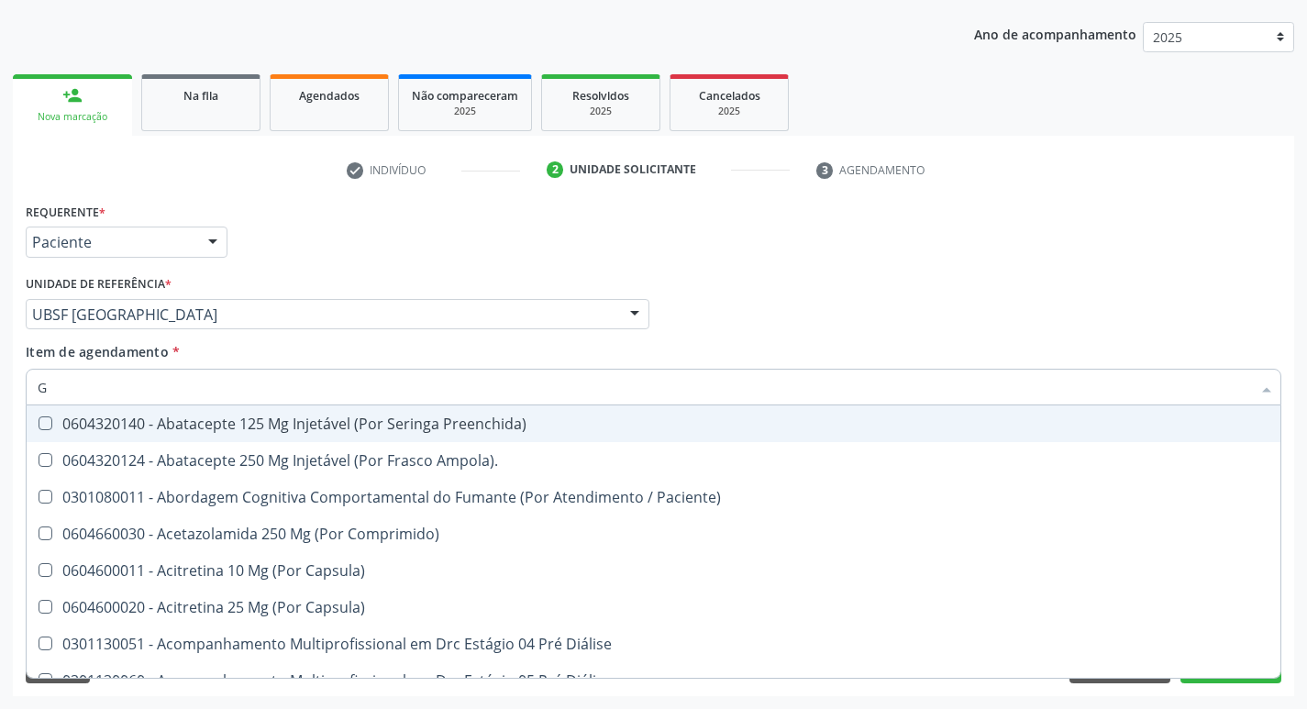
type input "GLICOSE"
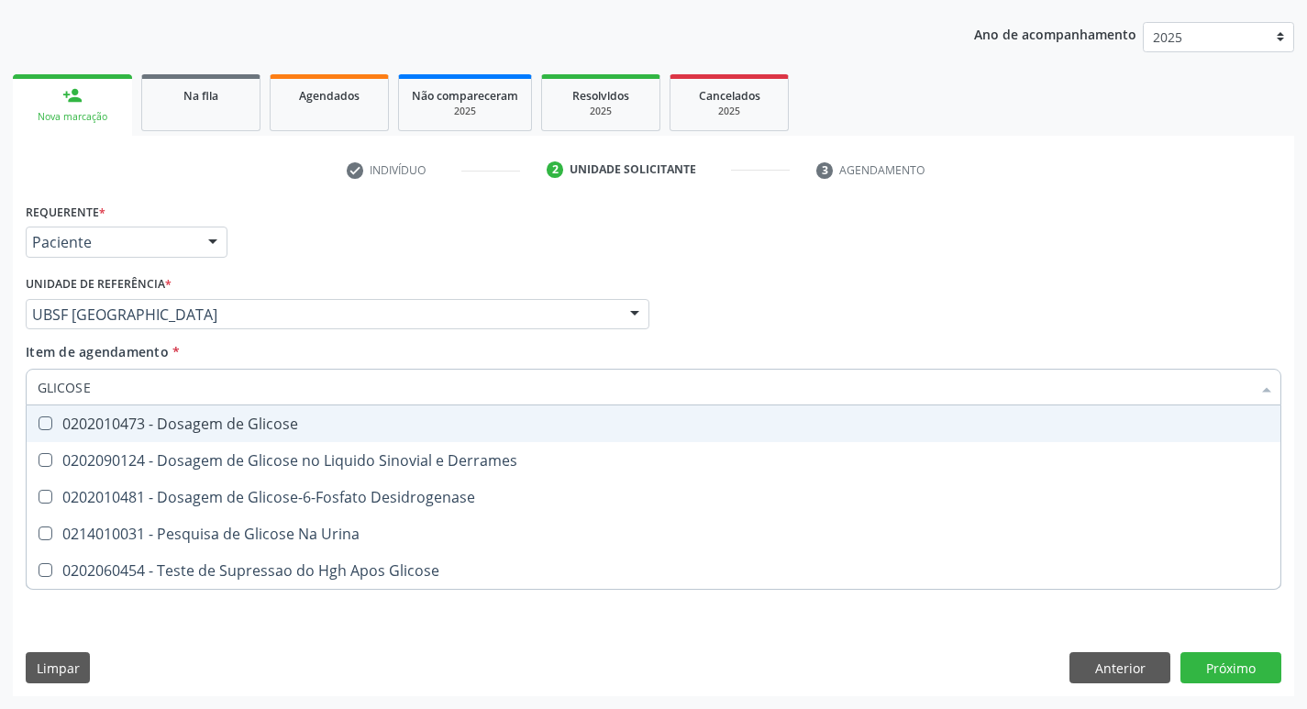
click at [171, 428] on div "0202010473 - Dosagem de Glicose" at bounding box center [654, 423] width 1232 height 15
checkbox Glicose "true"
type input "GLICOS"
checkbox Glicose "false"
checkbox Derrames "true"
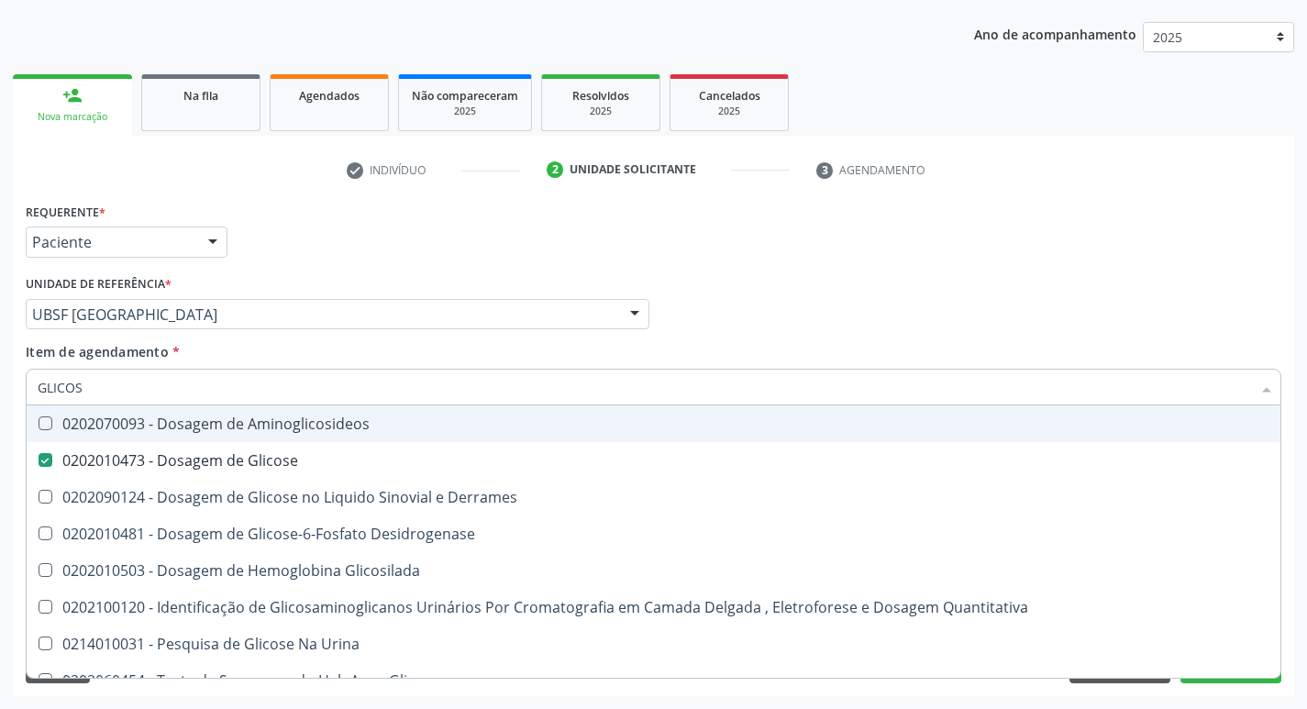
type input "GLICO"
checkbox Glicose "false"
checkbox Derrames "true"
type input "GLI"
checkbox Derrames "false"
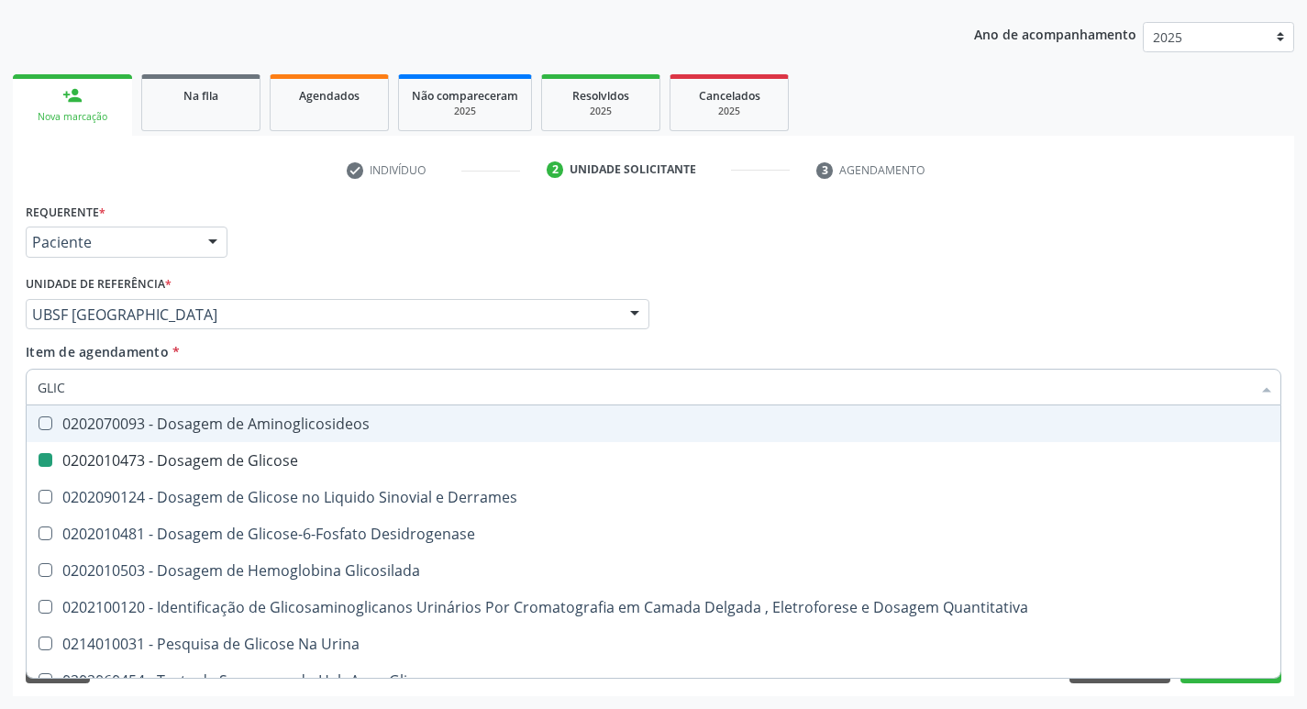
checkbox Desidrogenase "false"
checkbox Glicosilada "true"
type input "G"
checkbox Glicosilada "false"
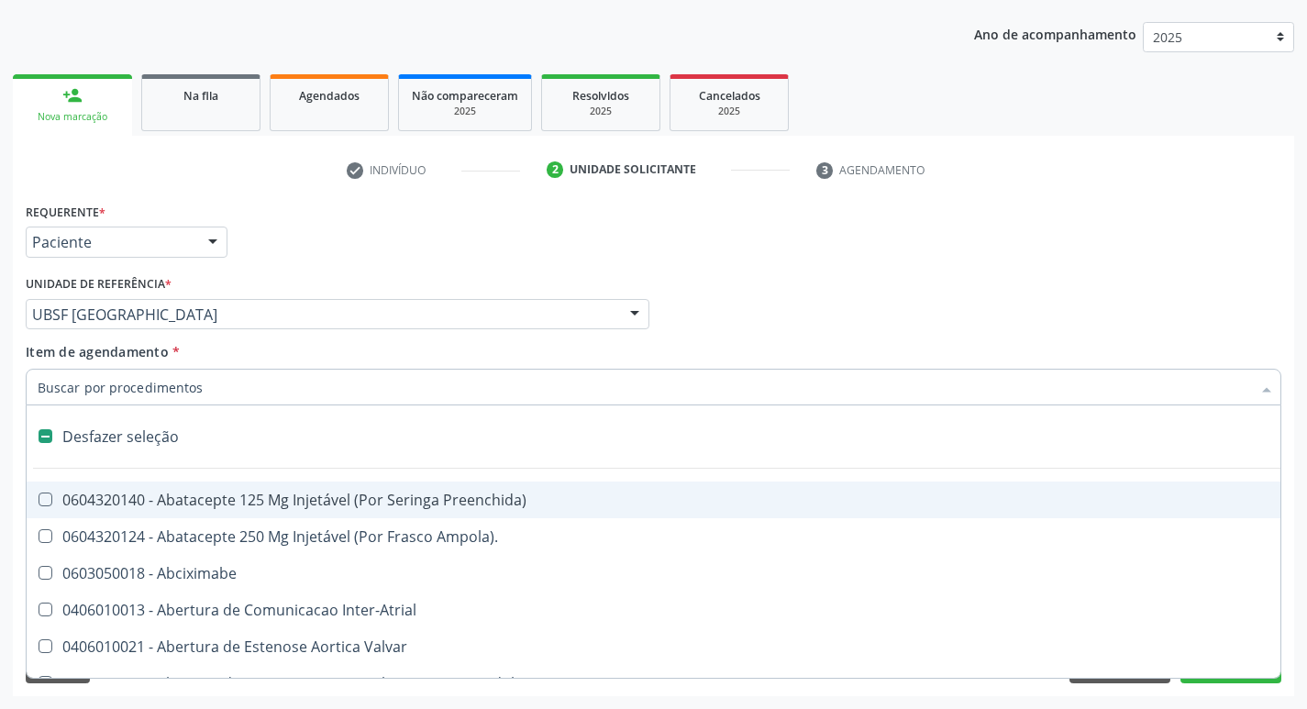
type input "H"
checkbox Urina "false"
checkbox Lactente\) "true"
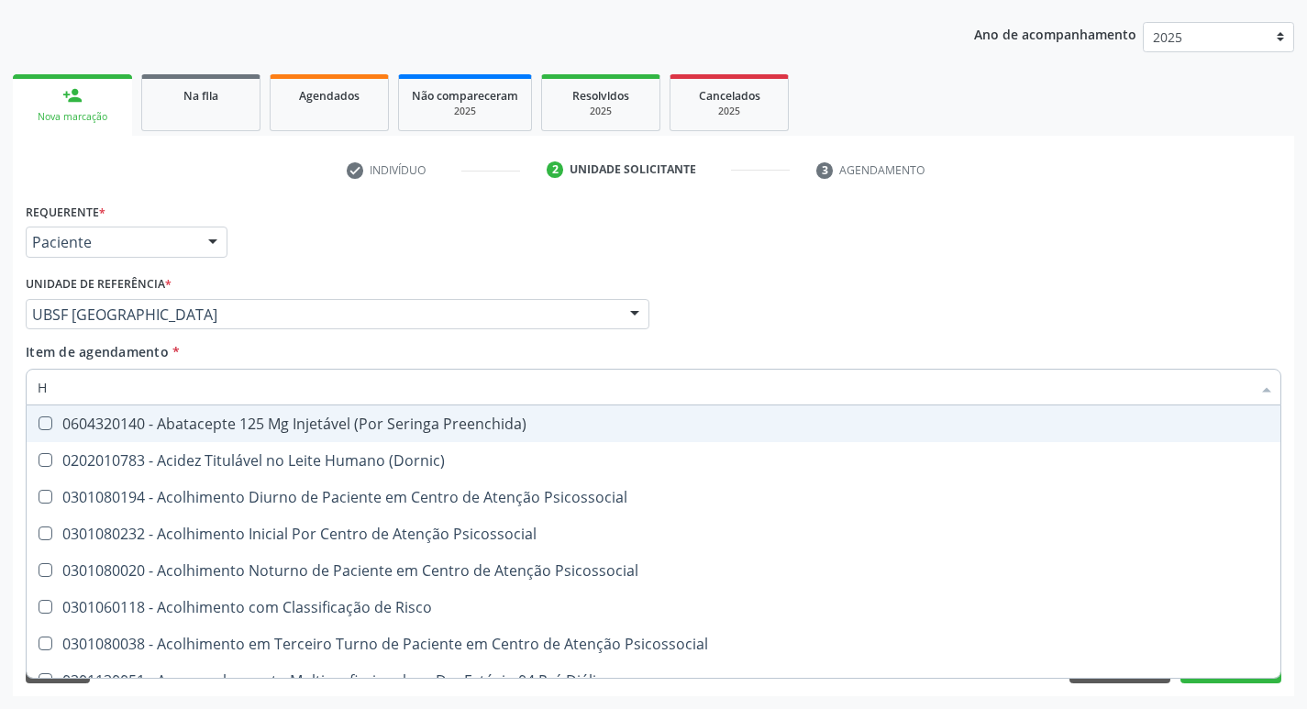
type input "HEMOGLOBINA G"
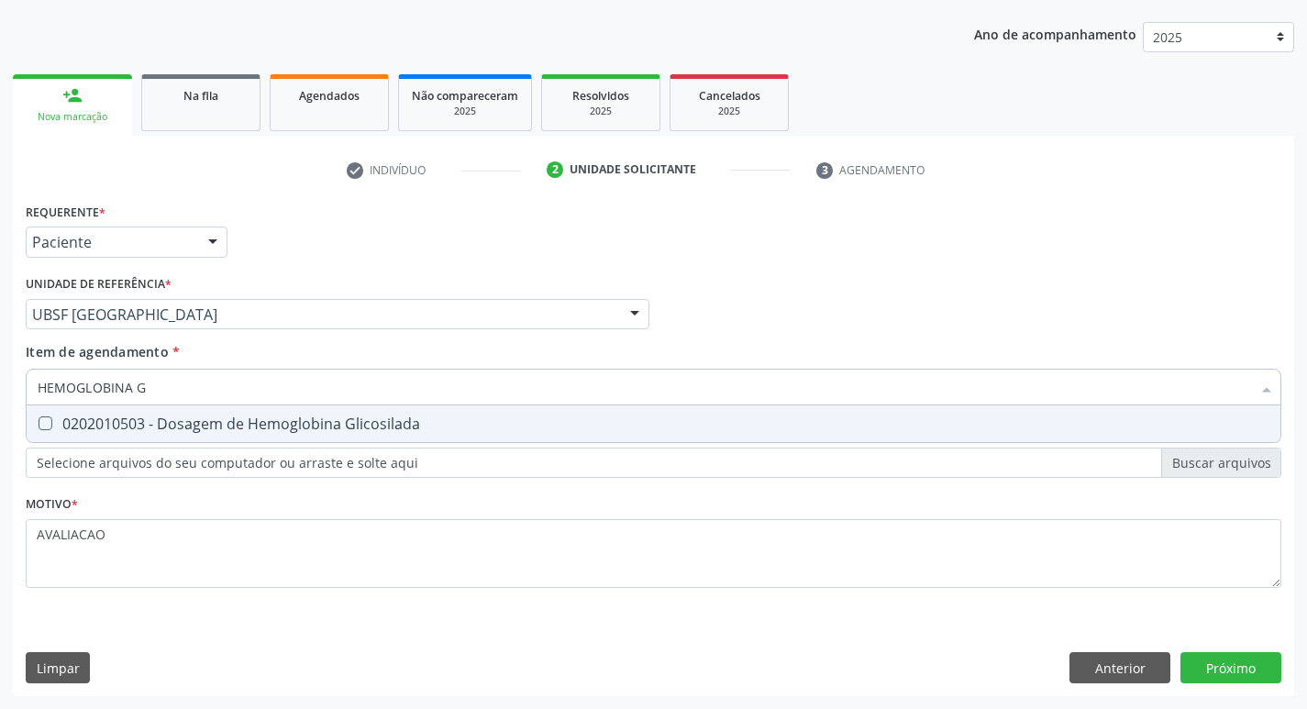
click at [247, 418] on div "0202010503 - Dosagem de Hemoglobina Glicosilada" at bounding box center [654, 423] width 1232 height 15
checkbox Glicosilada "true"
type input "HEMOGLOBINA"
checkbox Glicosilada "false"
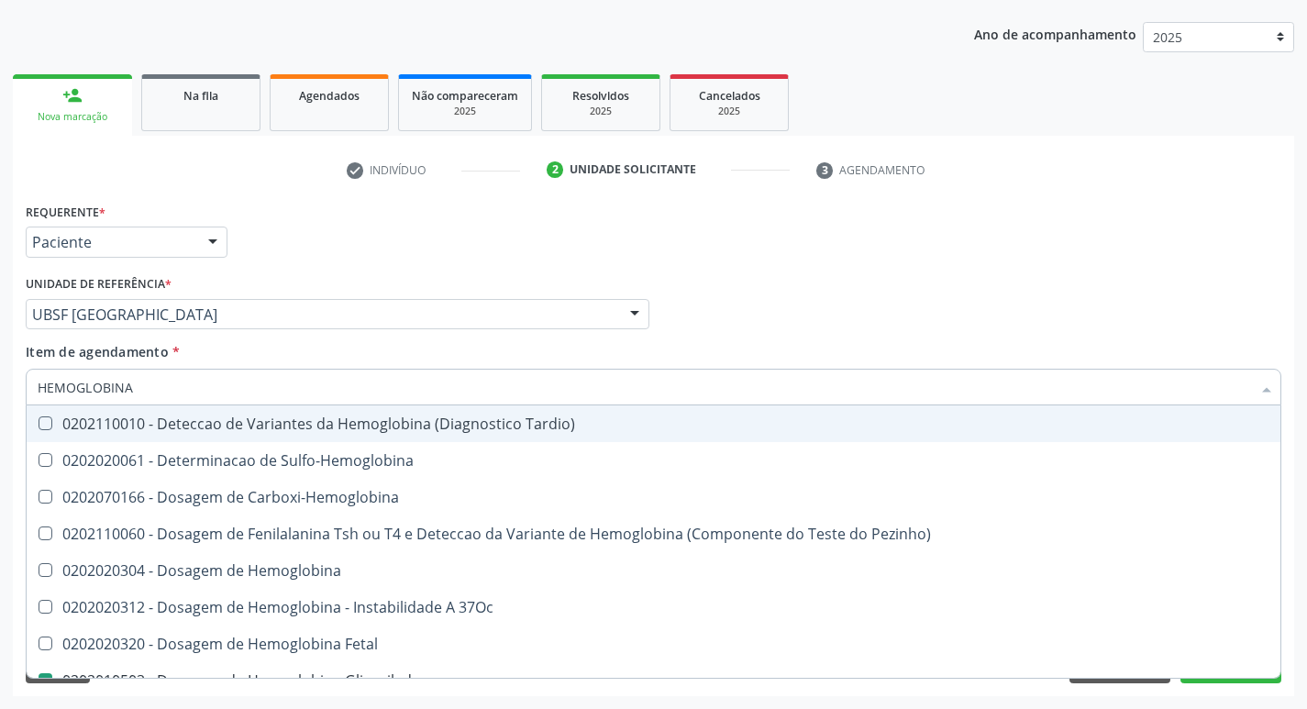
type input "HEMOGLOBIN"
checkbox Glicosilada "false"
checkbox Hemoglobina "true"
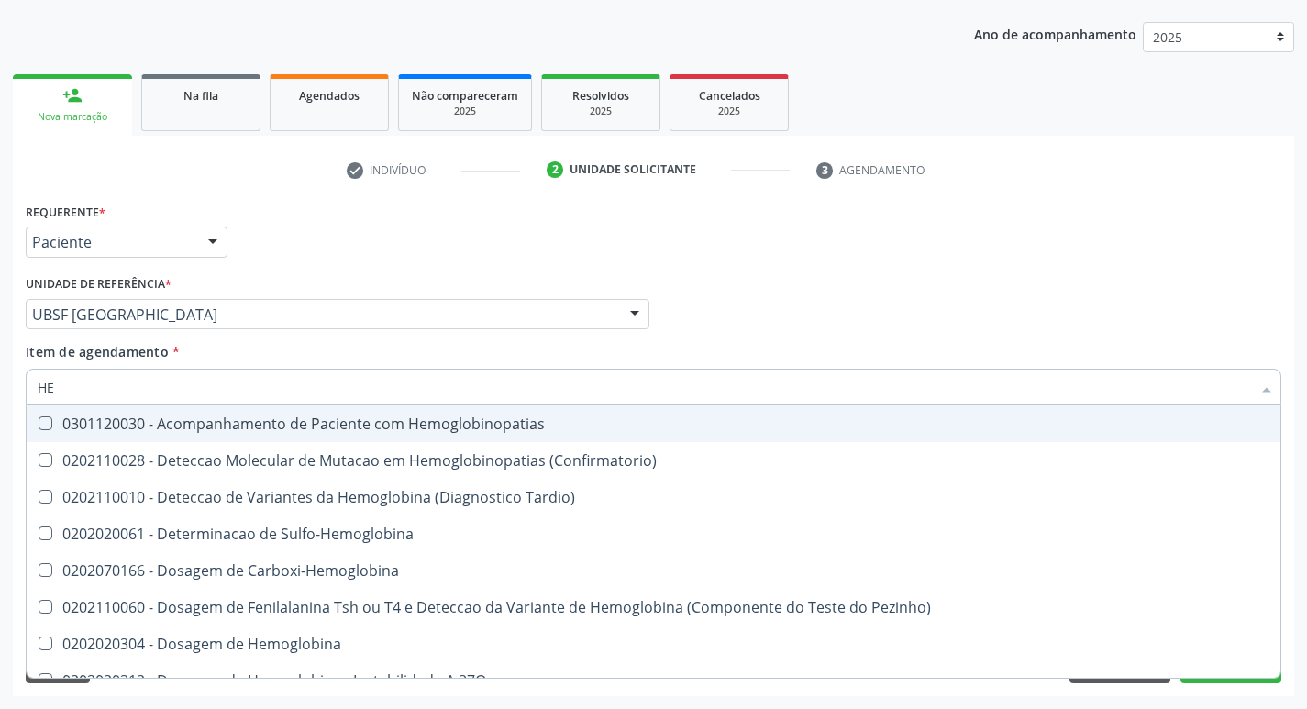
type input "H"
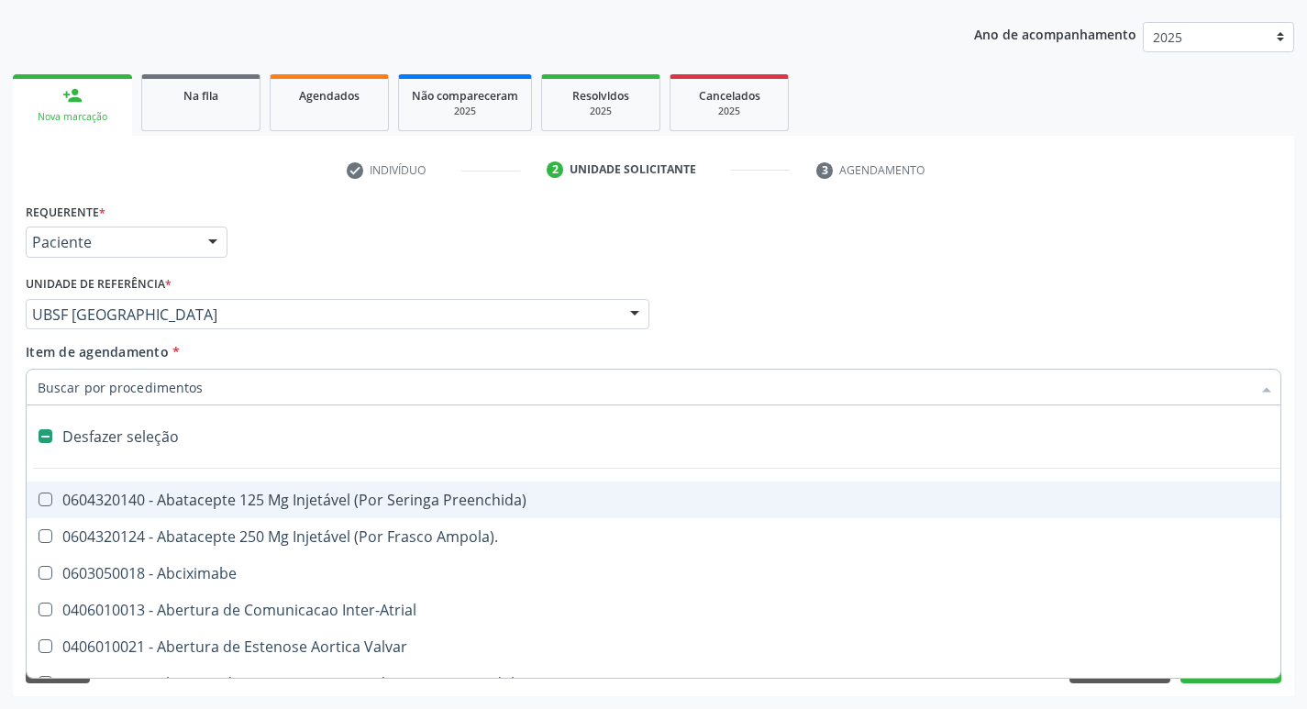
checkbox Dente\) "false"
type input "H"
checkbox Urina "false"
checkbox Lactente\) "true"
checkbox A "true"
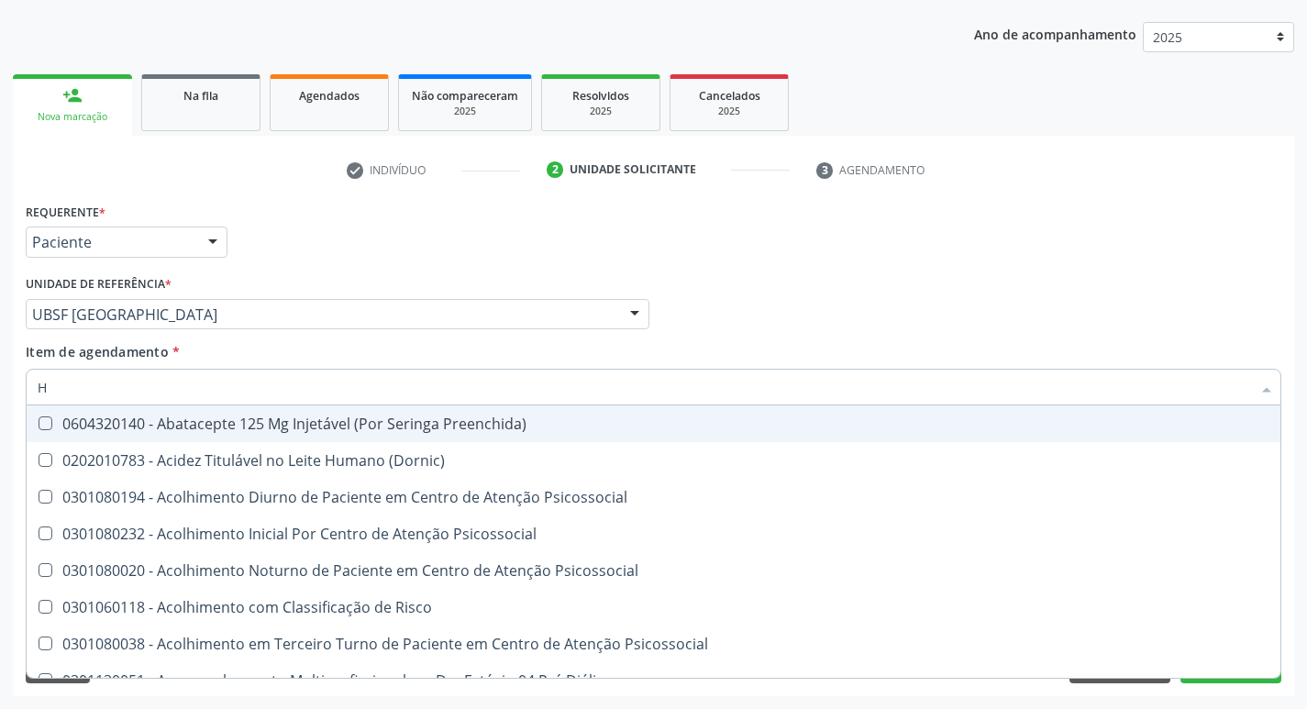
type input "HEMOGR"
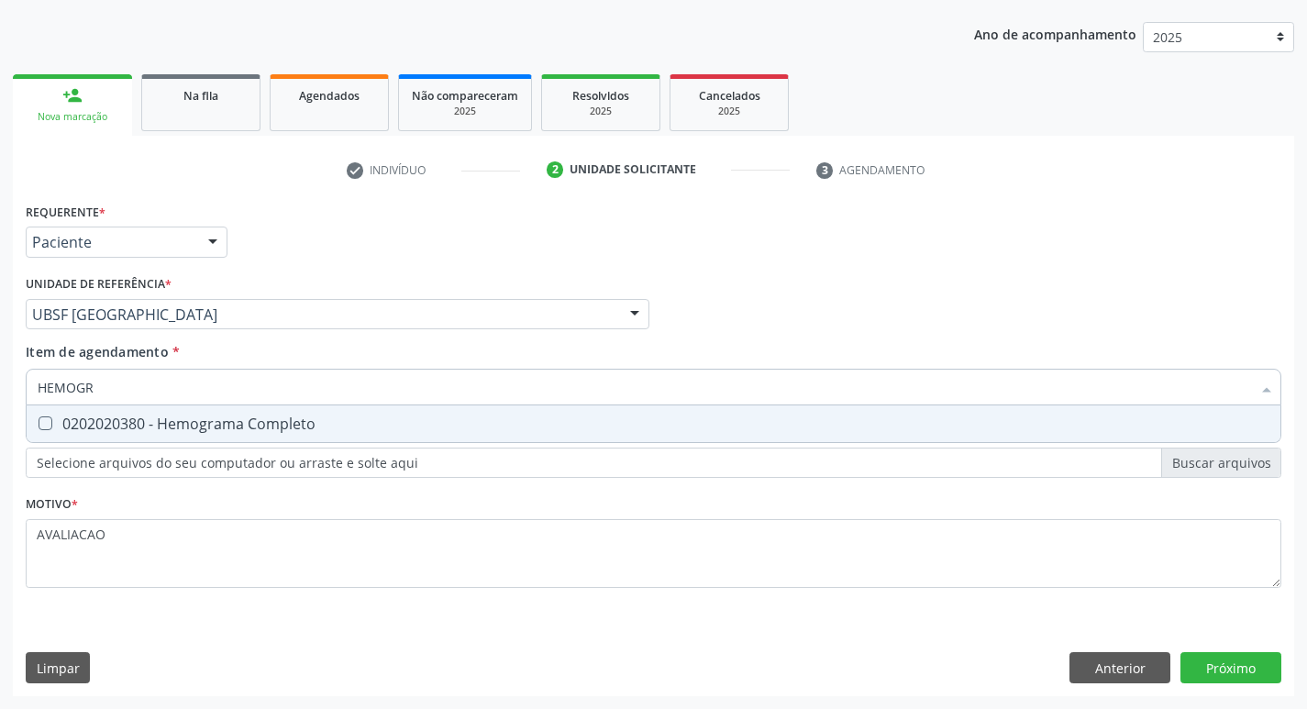
click at [239, 431] on div "0202020380 - Hemograma Completo" at bounding box center [654, 423] width 1232 height 15
checkbox Completo "true"
click at [1234, 669] on div "Requerente * Paciente Médico(a) Enfermeiro(a) Paciente Nenhum resultado encontr…" at bounding box center [653, 447] width 1281 height 498
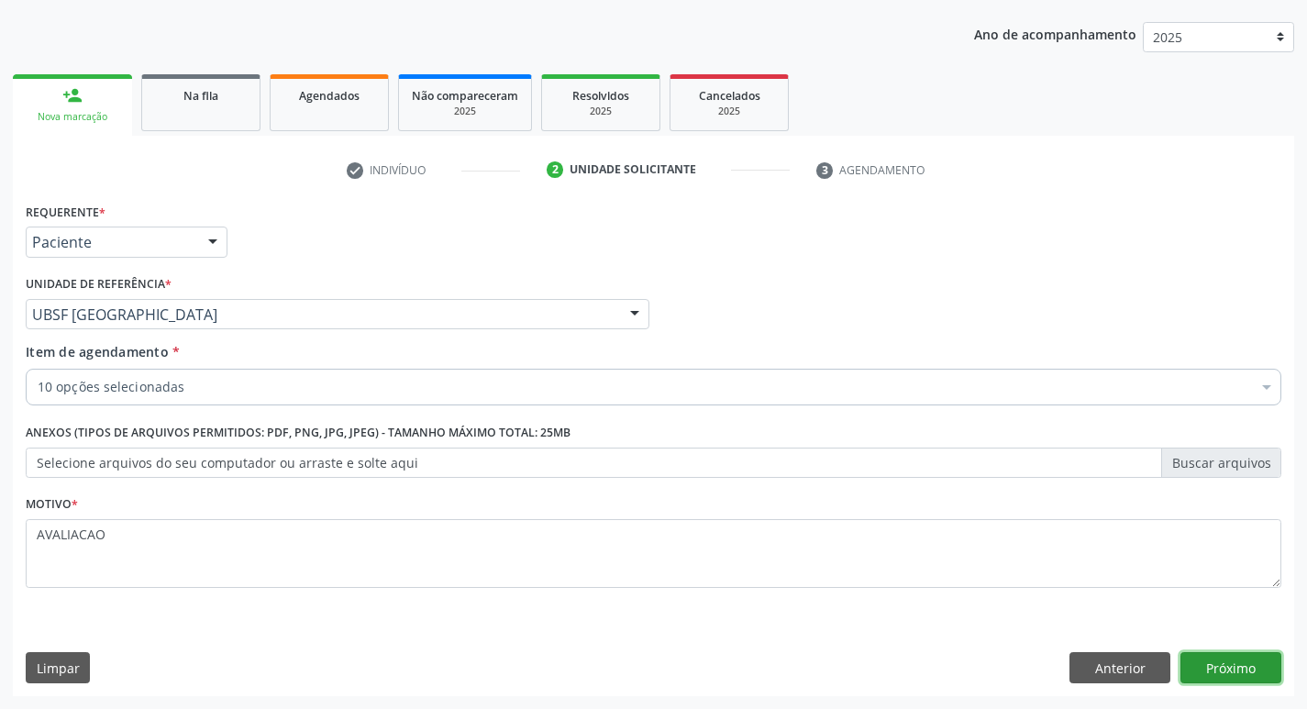
click at [1233, 661] on button "Próximo" at bounding box center [1230, 667] width 101 height 31
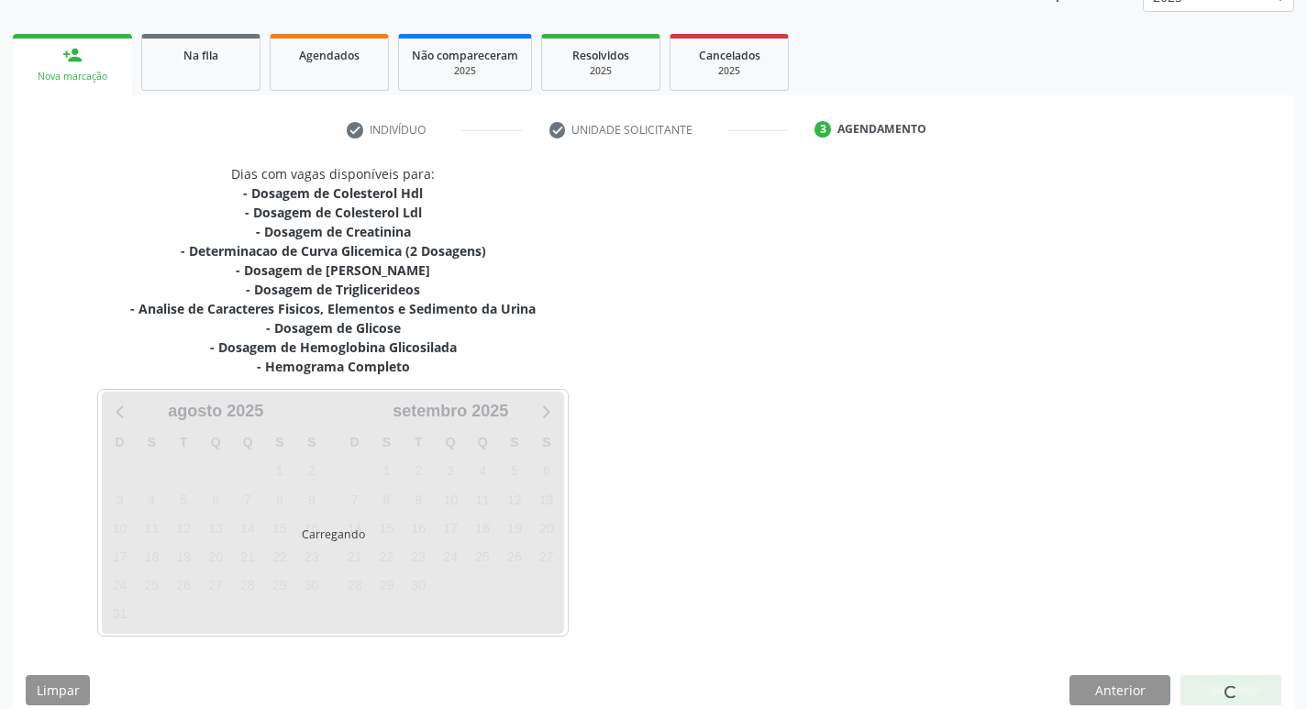
scroll to position [262, 0]
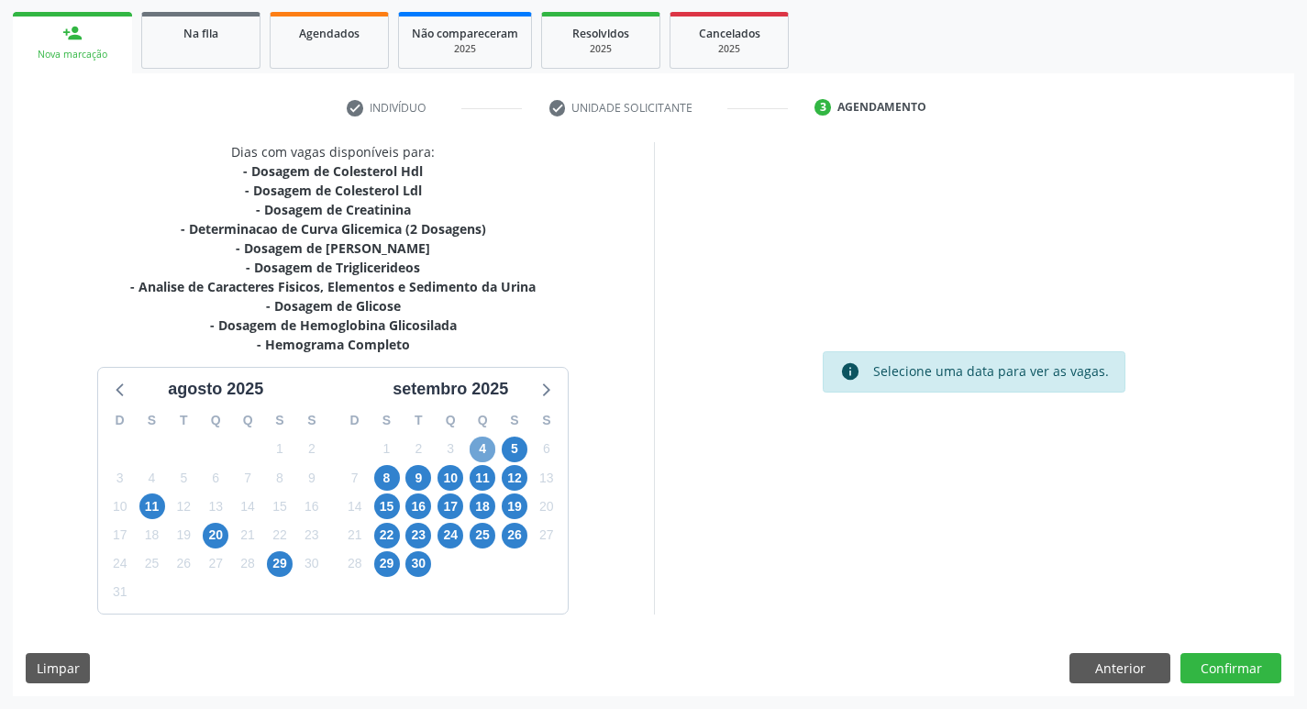
click at [478, 446] on span "4" at bounding box center [483, 450] width 26 height 26
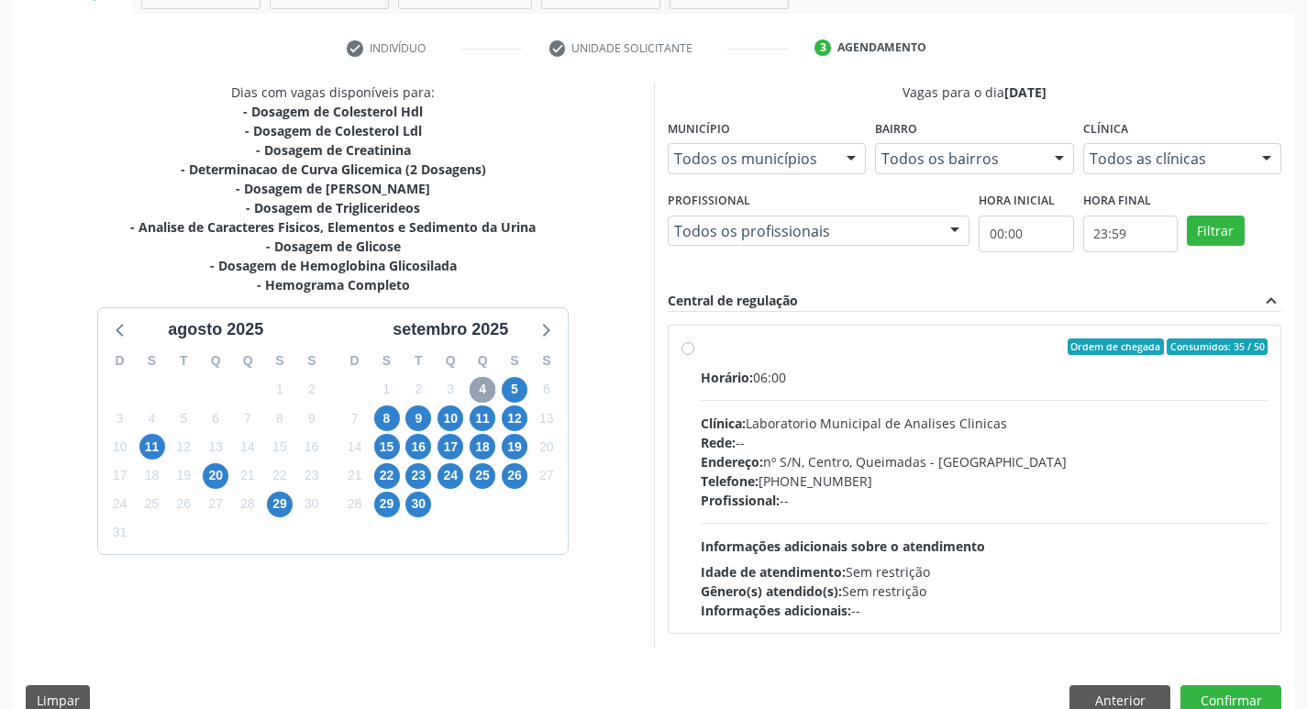
scroll to position [354, 0]
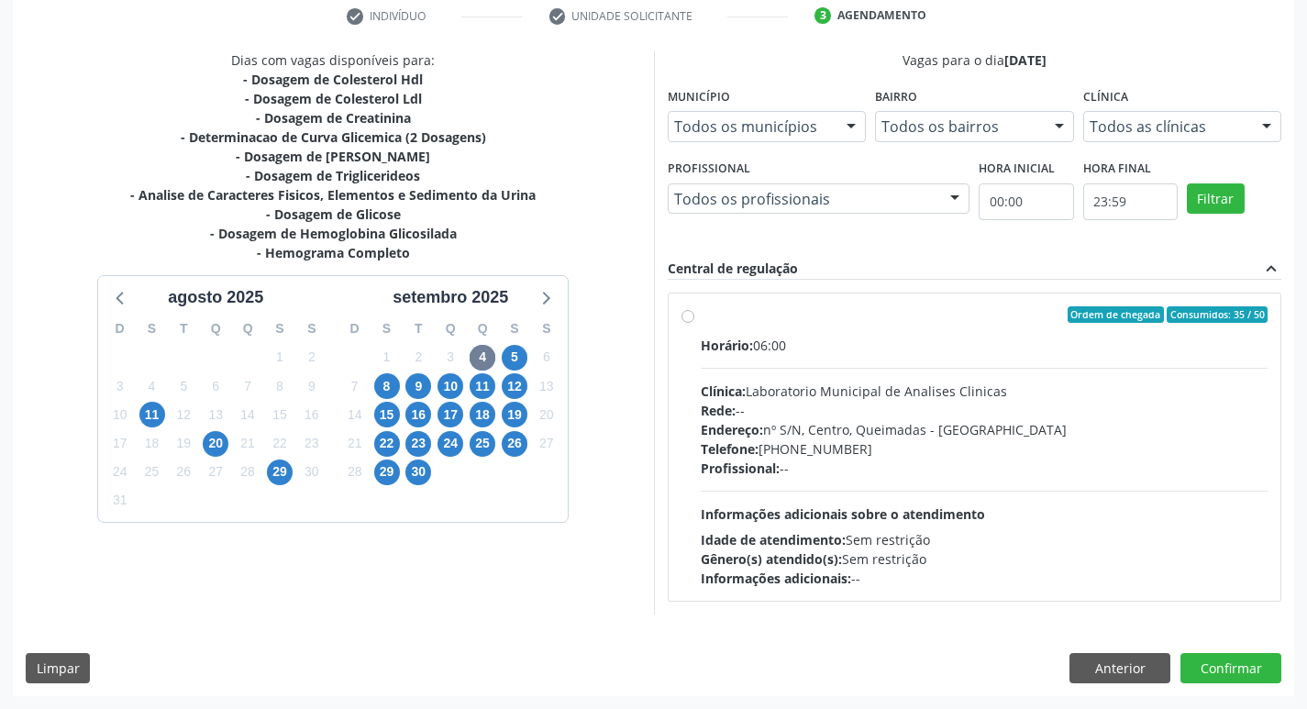
click at [919, 394] on div "Clínica: Laboratorio Municipal de Analises Clinicas" at bounding box center [985, 391] width 568 height 19
click at [694, 323] on input "Ordem de chegada Consumidos: 35 / 50 Horário: 06:00 Clínica: Laboratorio Munici…" at bounding box center [687, 314] width 13 height 17
radio input "true"
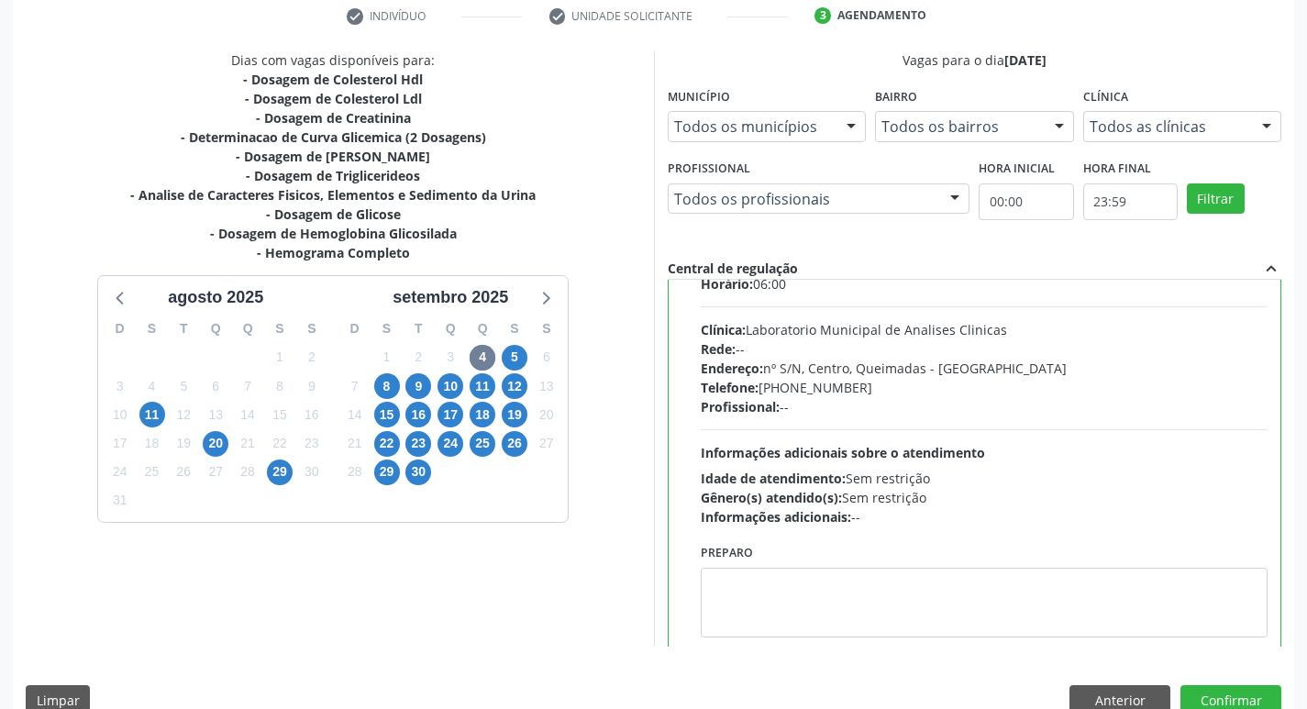
scroll to position [91, 0]
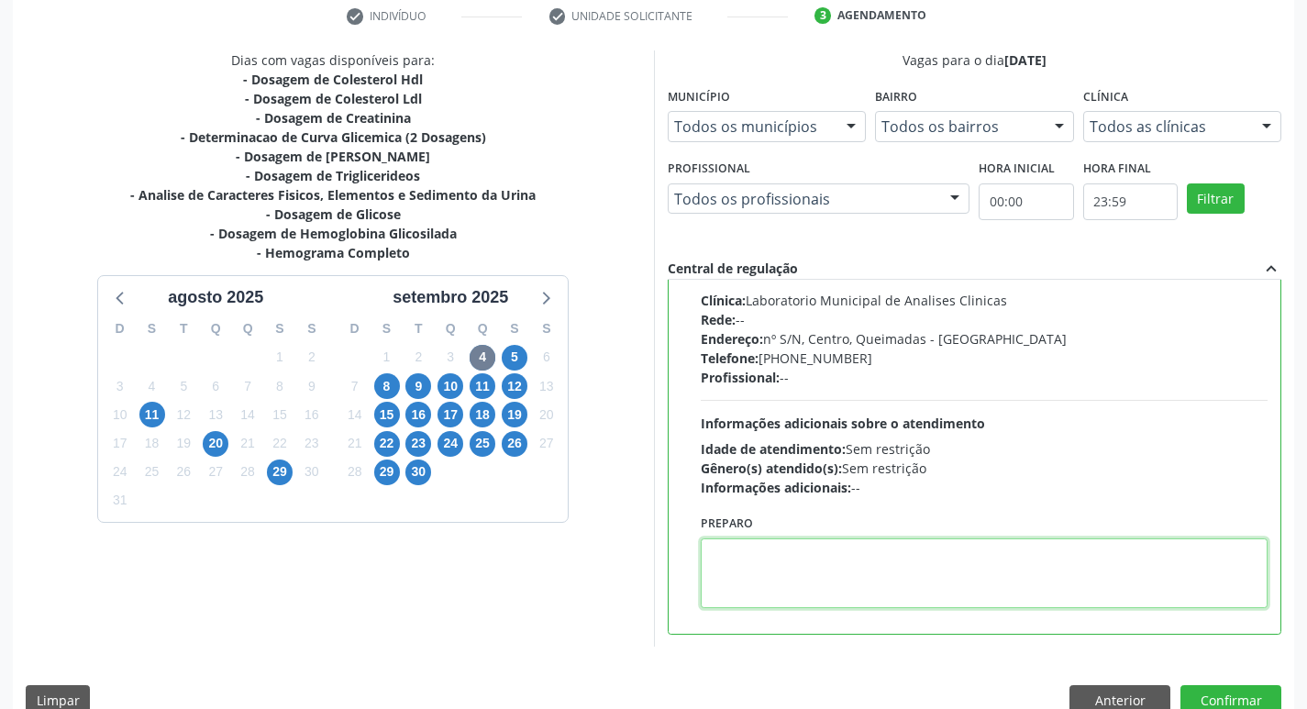
drag, startPoint x: 766, startPoint y: 571, endPoint x: 731, endPoint y: 551, distance: 40.3
click at [764, 570] on textarea at bounding box center [985, 573] width 568 height 70
paste textarea "IR EM [GEOGRAPHIC_DATA]"
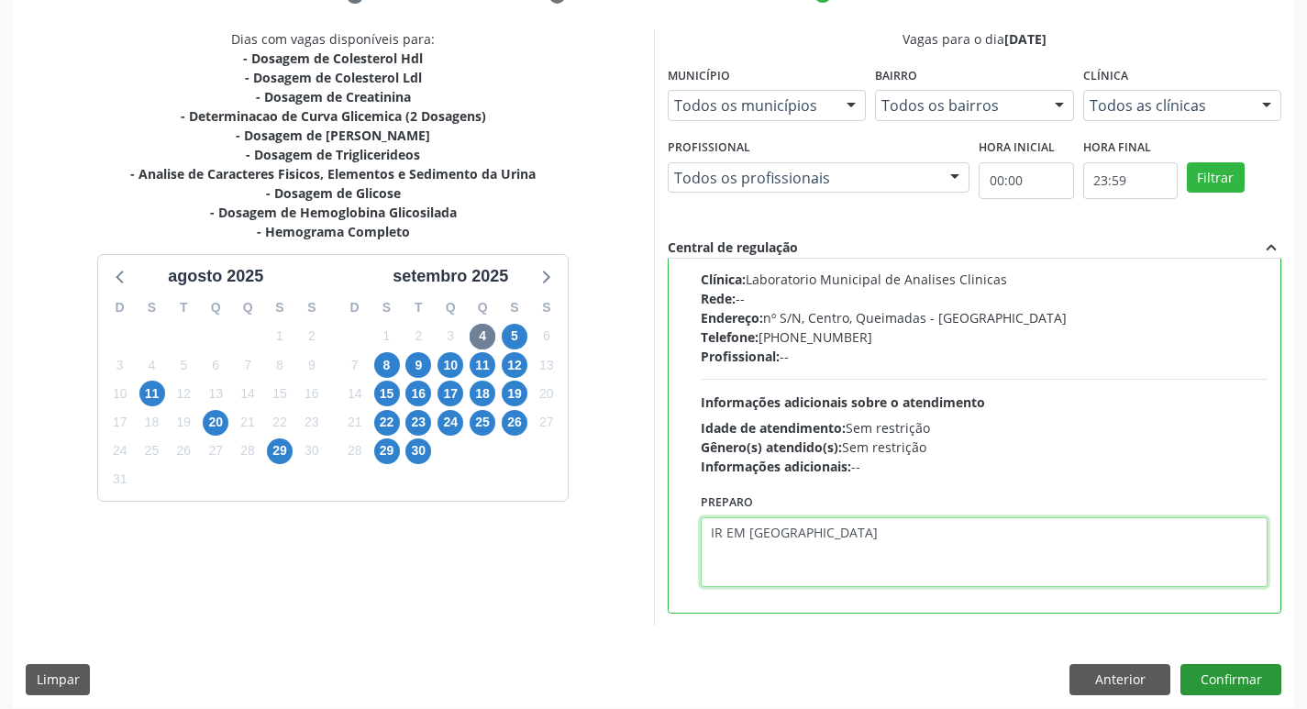
scroll to position [387, 0]
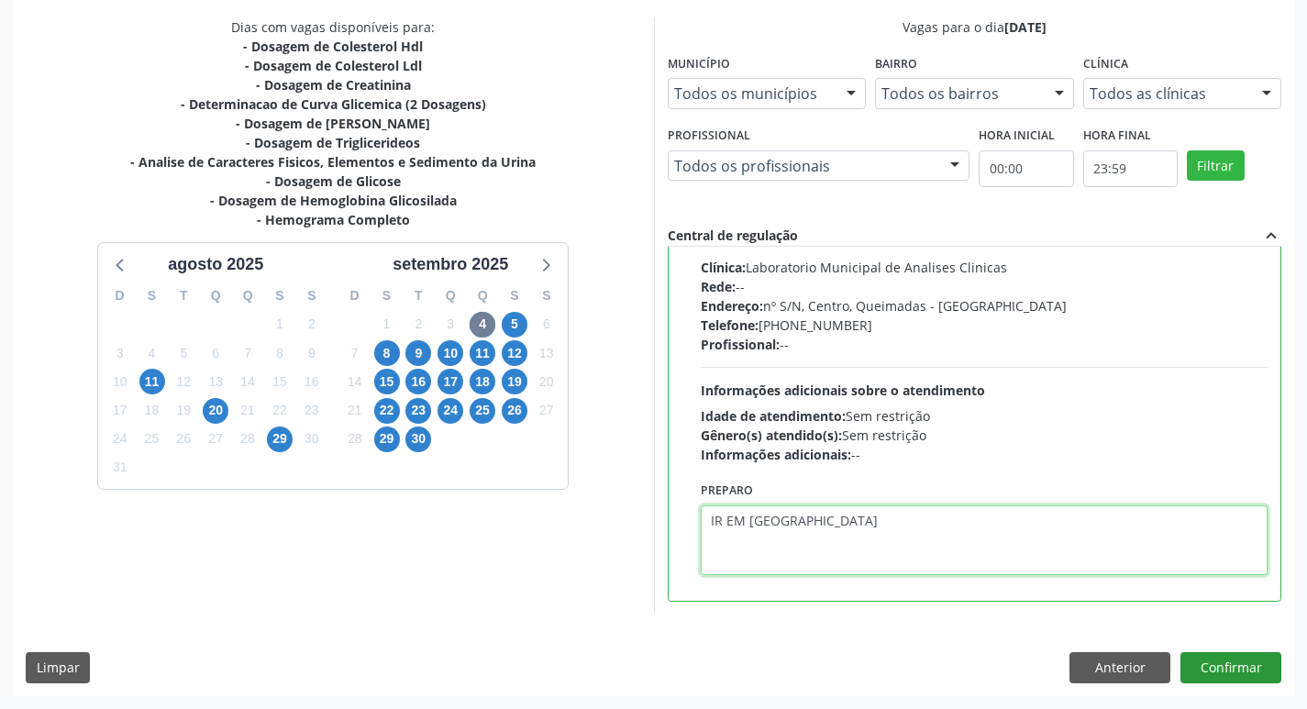
type textarea "IR EM [GEOGRAPHIC_DATA]"
click at [1214, 671] on button "Confirmar" at bounding box center [1230, 667] width 101 height 31
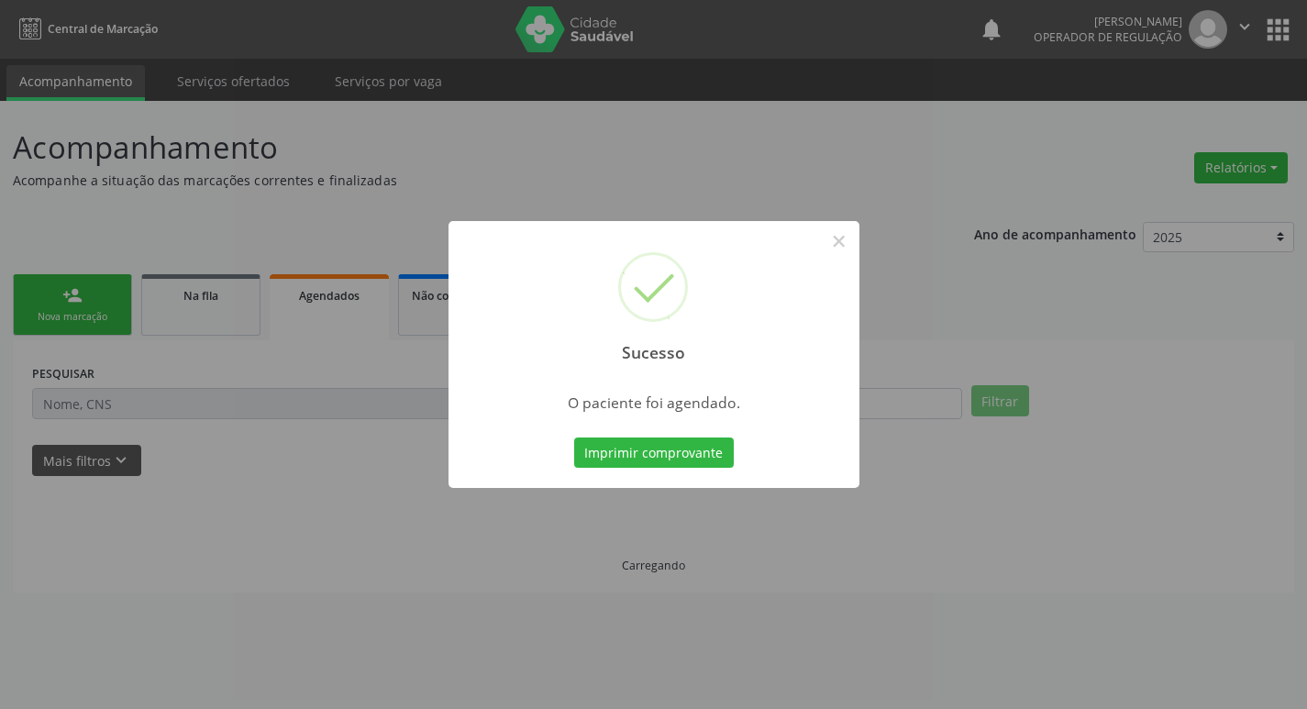
scroll to position [0, 0]
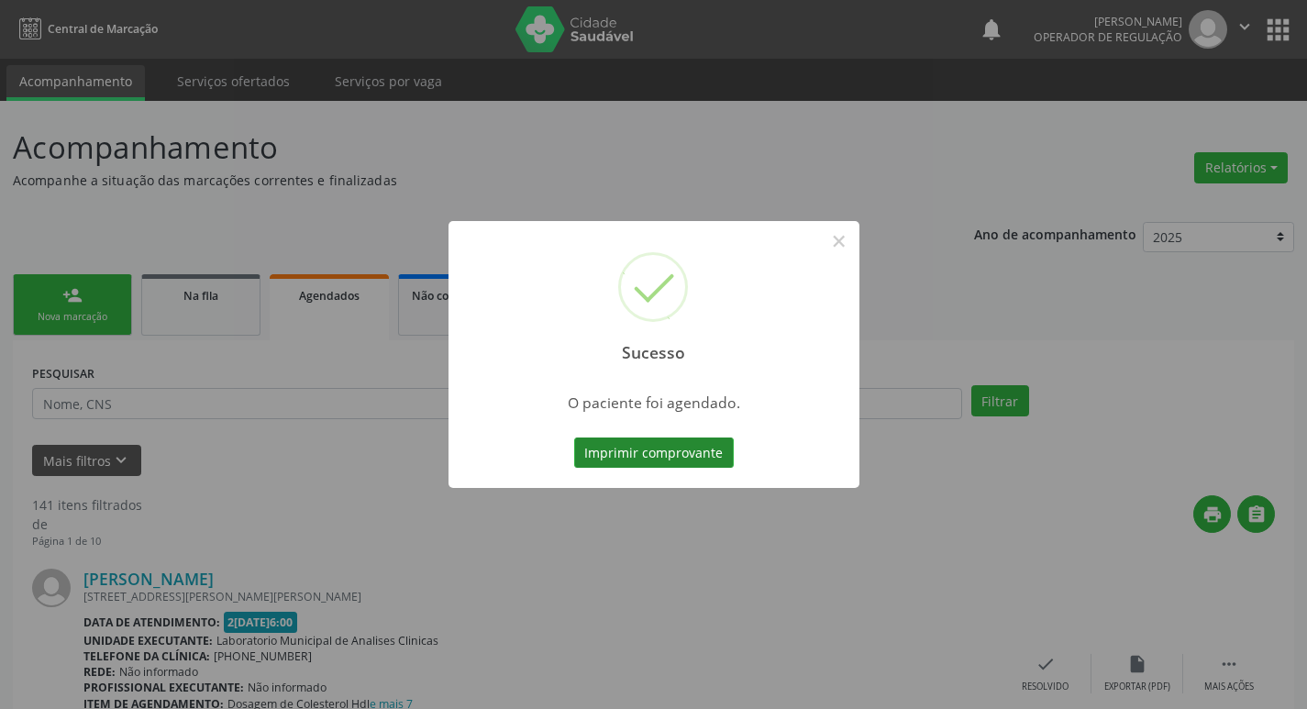
click at [625, 451] on button "Imprimir comprovante" at bounding box center [654, 452] width 160 height 31
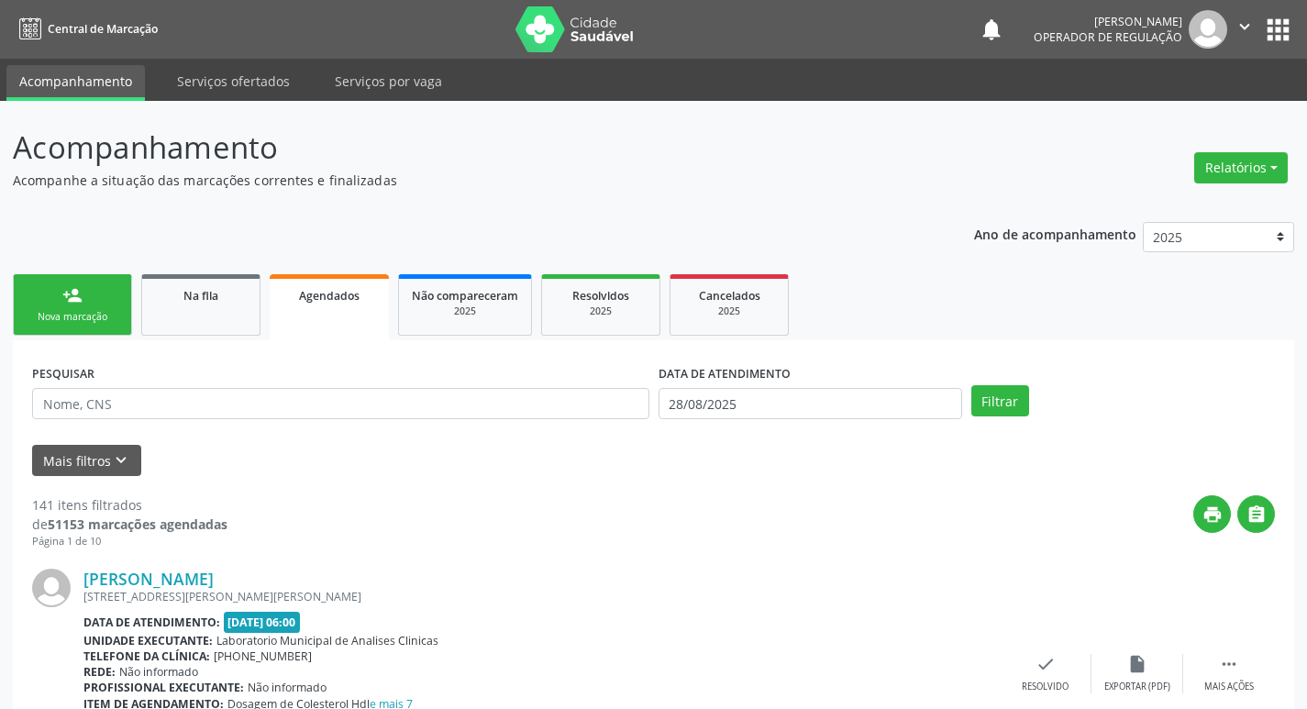
click at [53, 330] on link "person_add Nova marcação" at bounding box center [72, 304] width 119 height 61
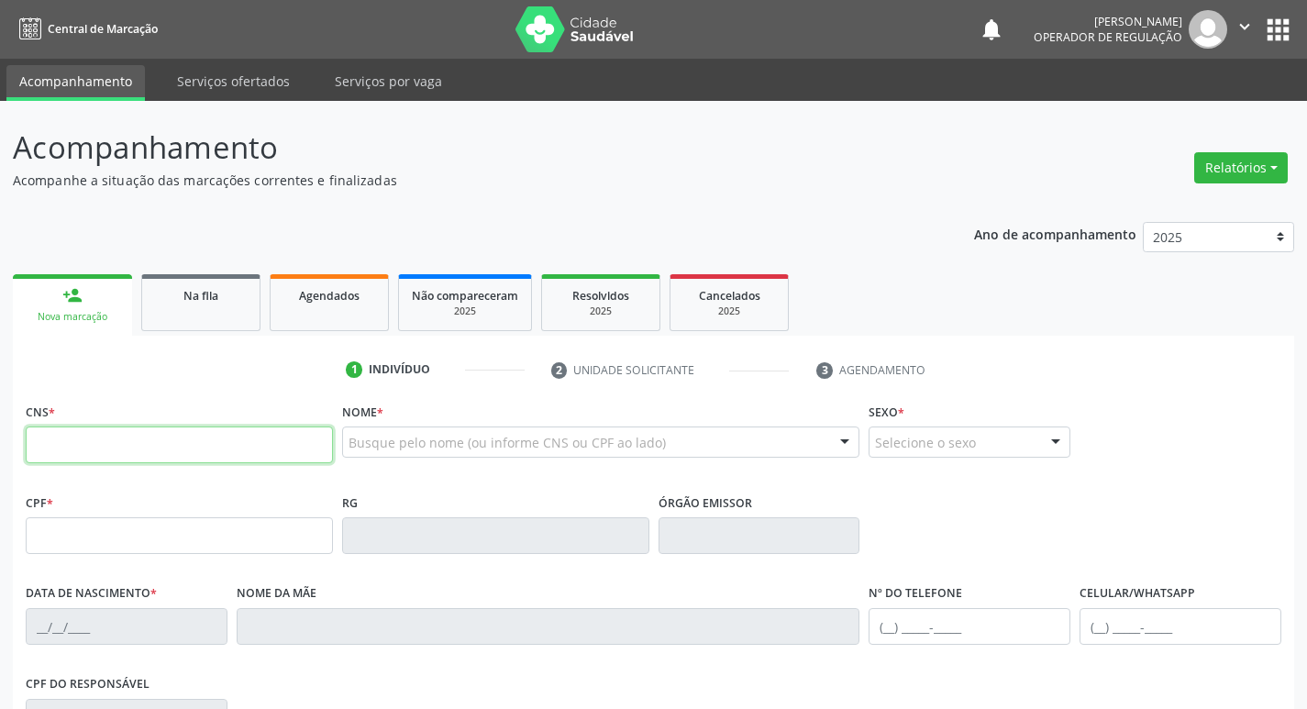
click at [119, 439] on input "text" at bounding box center [179, 444] width 307 height 37
click at [180, 437] on input "text" at bounding box center [179, 444] width 307 height 37
type input "704 8010 1589 3147"
type input "258.391.788-96"
type input "1[DATE]"
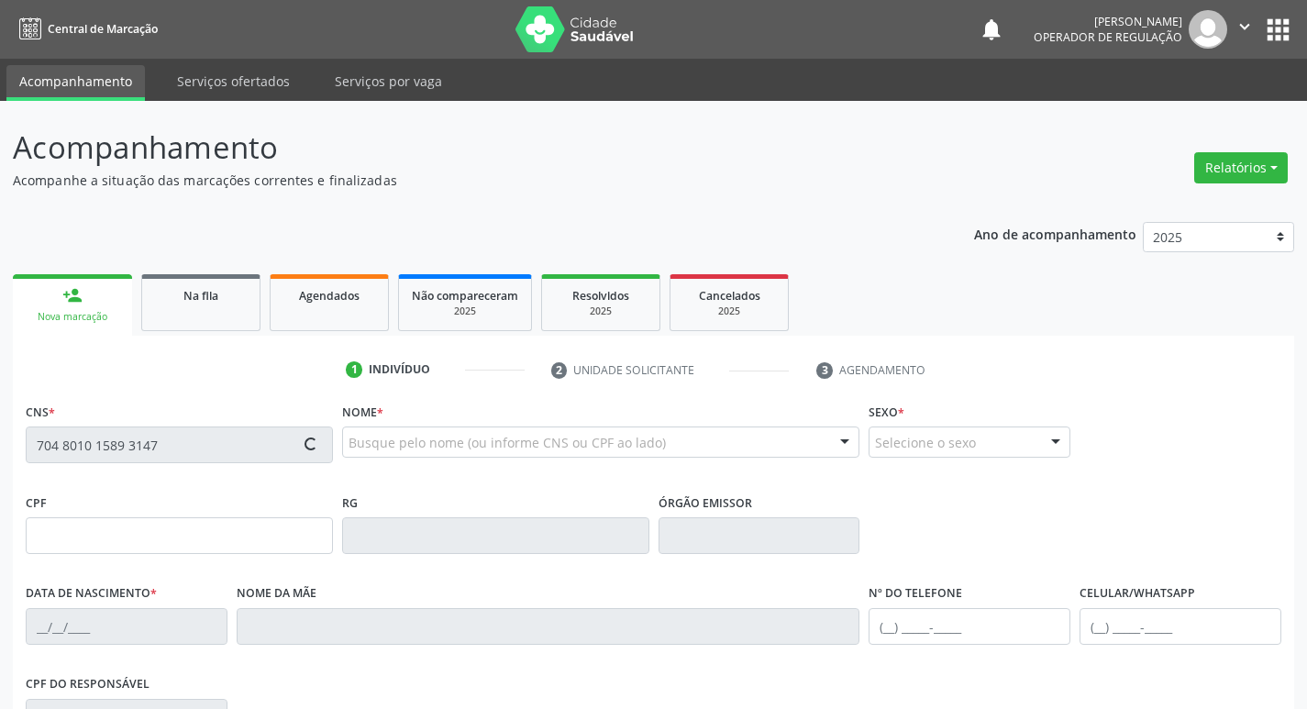
type input "[PERSON_NAME]"
type input "[PHONE_NUMBER]"
type input "59"
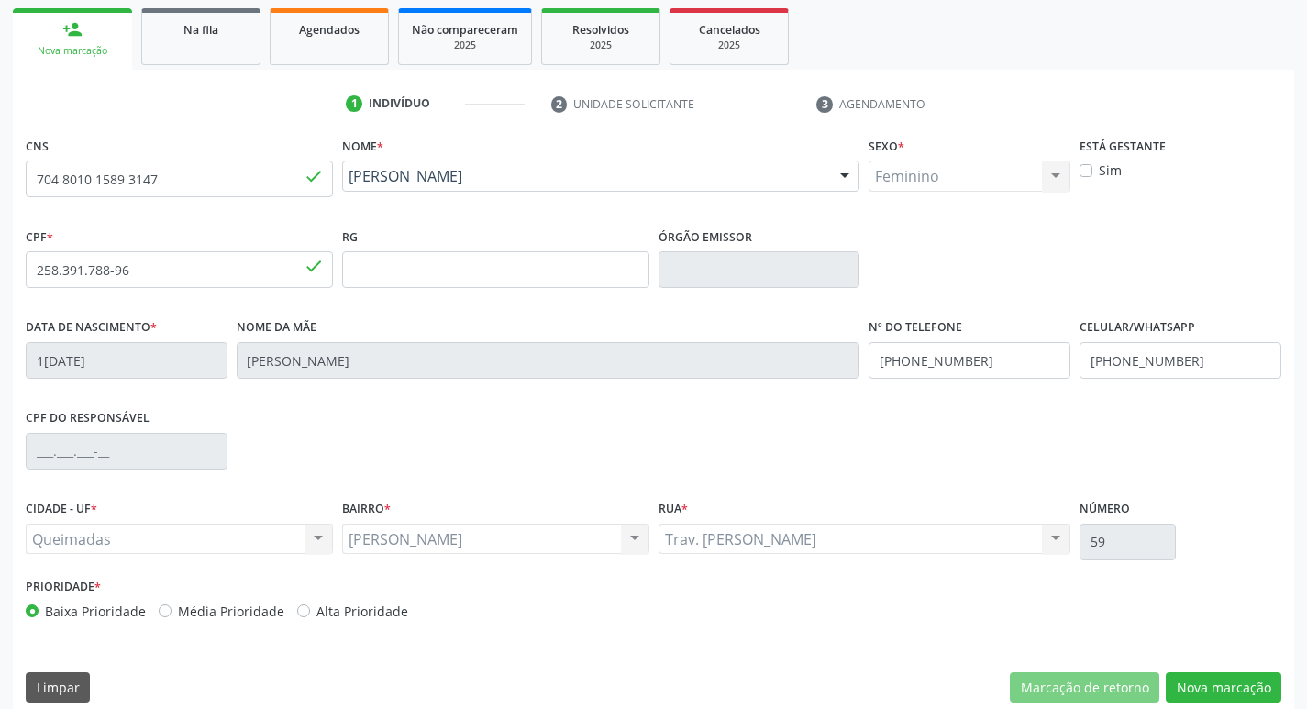
scroll to position [285, 0]
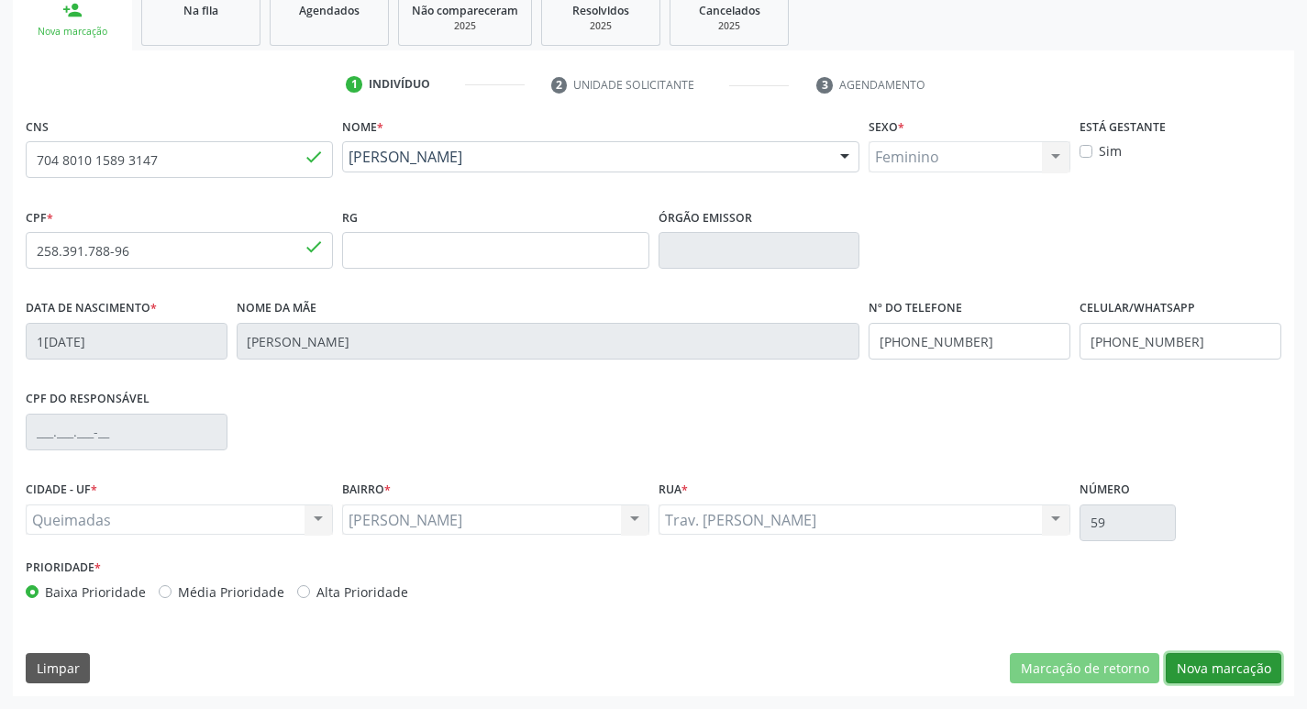
click at [1227, 670] on button "Nova marcação" at bounding box center [1224, 668] width 116 height 31
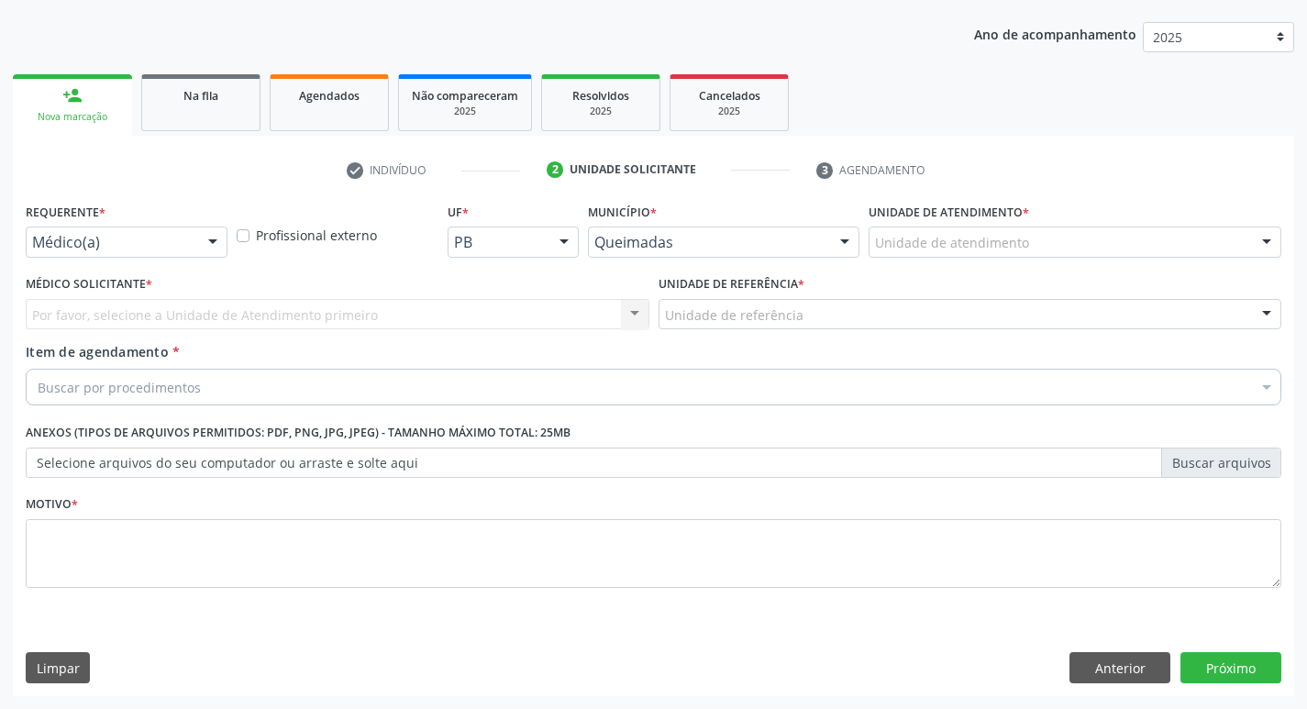
scroll to position [200, 0]
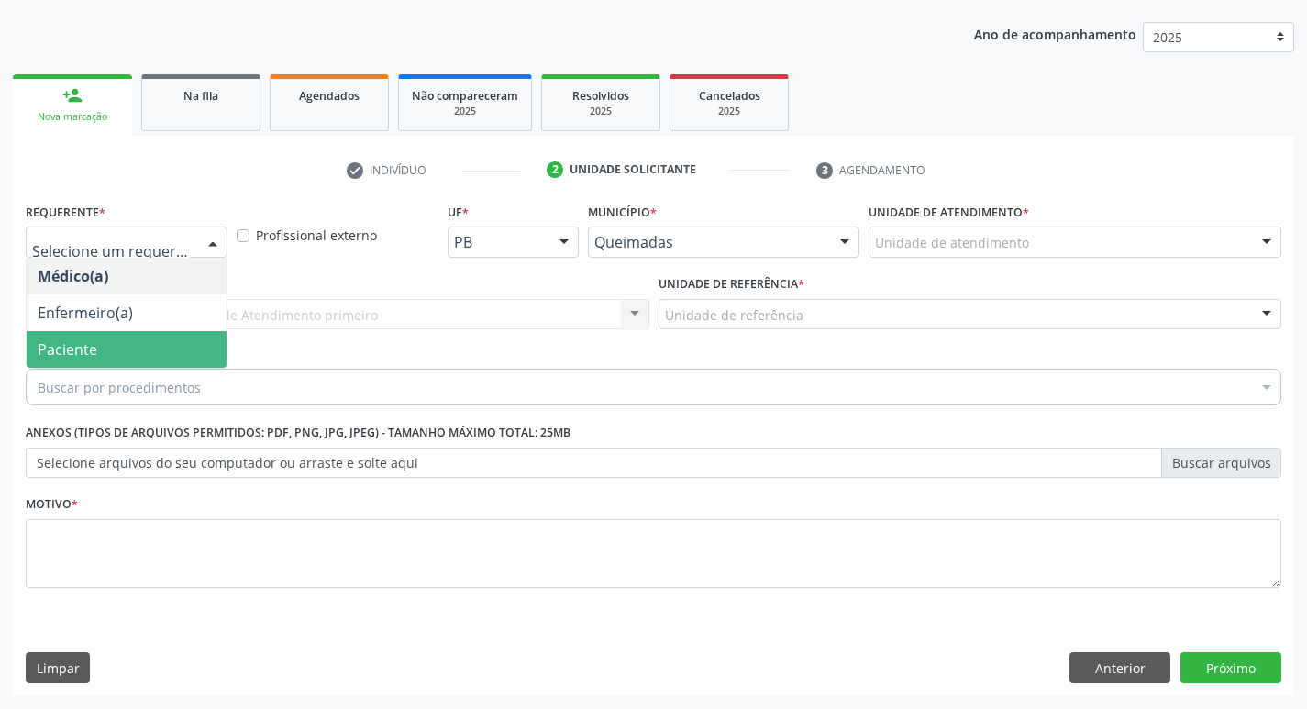
click at [129, 334] on span "Paciente" at bounding box center [127, 349] width 200 height 37
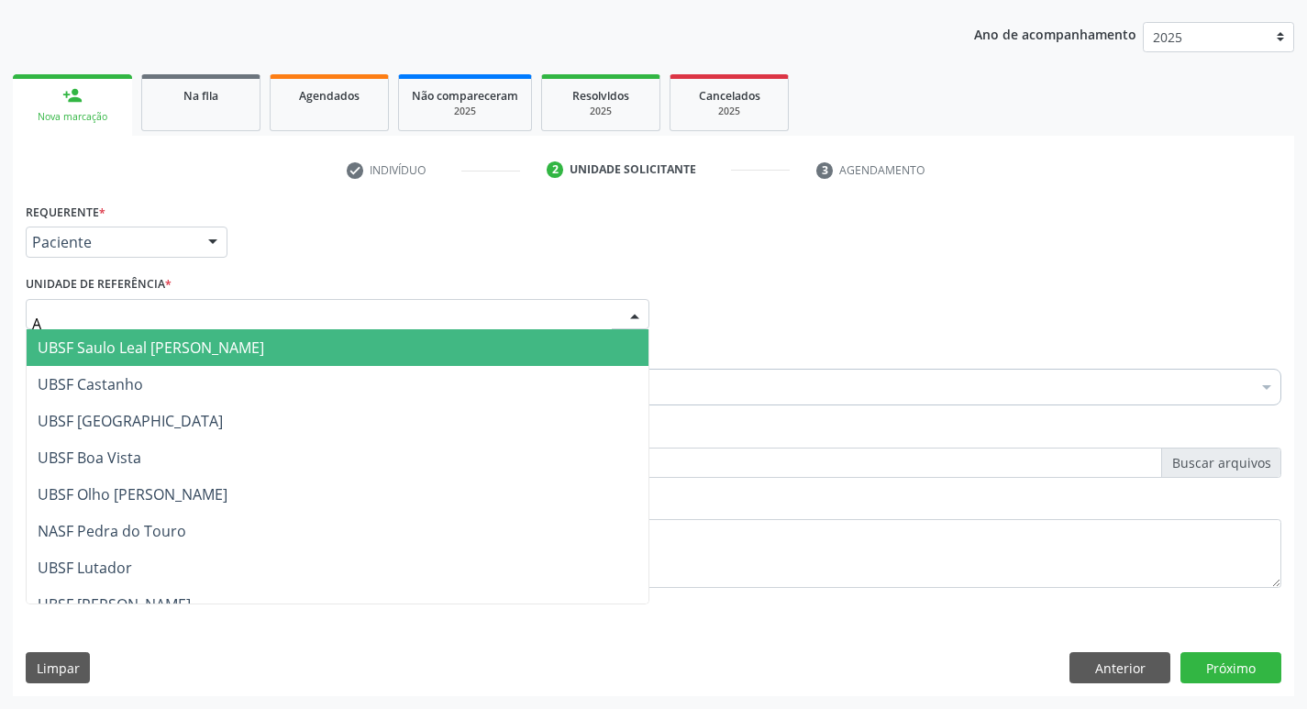
type input "AN"
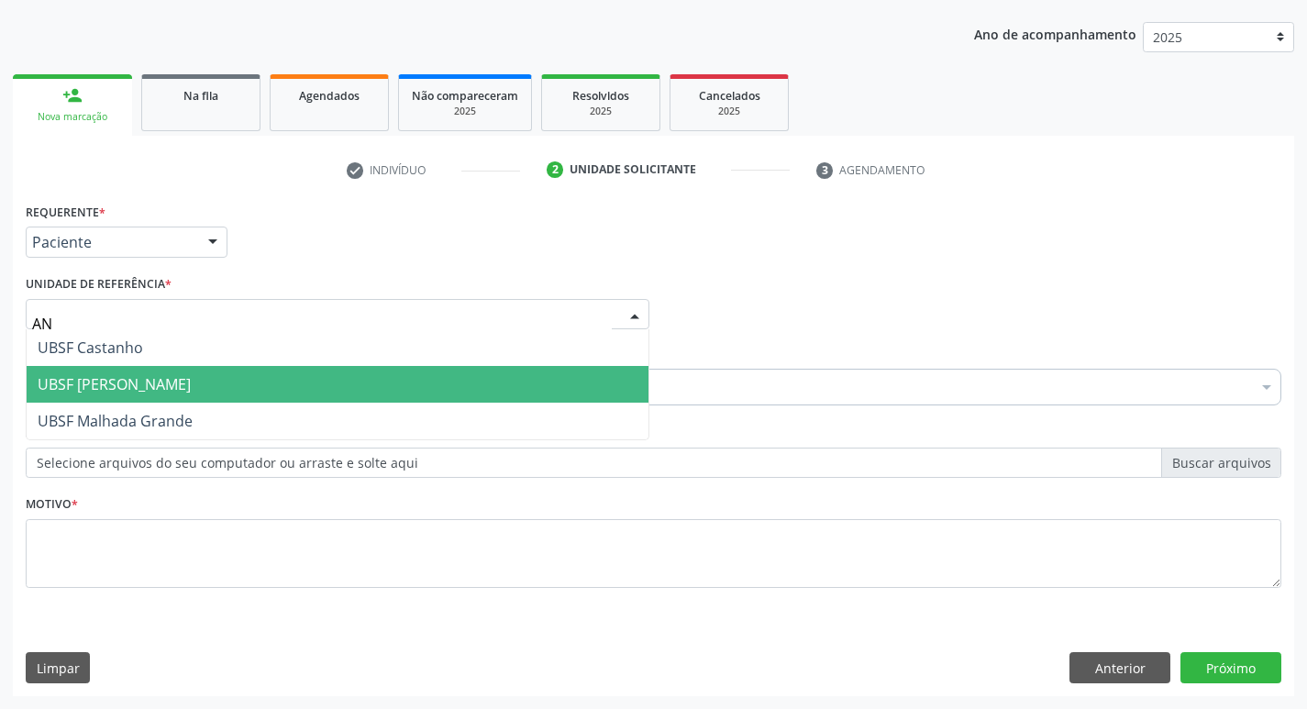
click at [137, 382] on span "UBSF [PERSON_NAME]" at bounding box center [114, 384] width 153 height 20
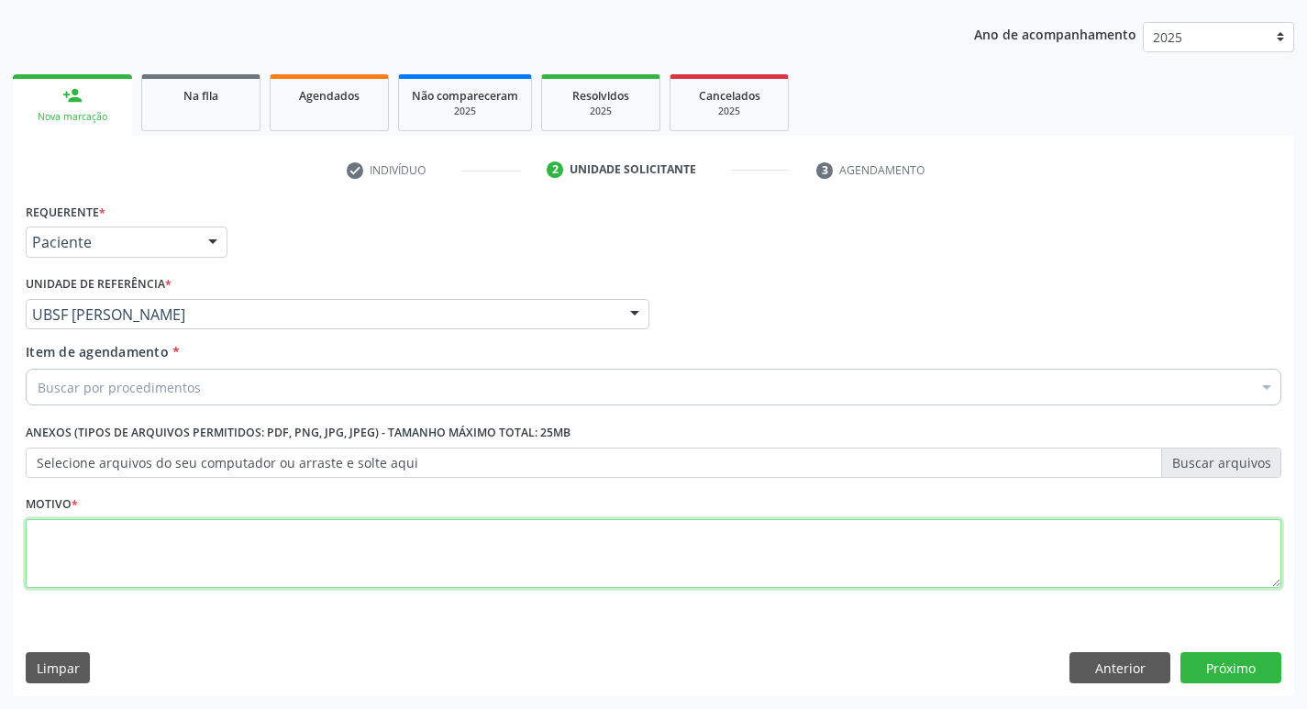
click at [102, 530] on textarea at bounding box center [653, 554] width 1255 height 70
type textarea "AVALIACAO"
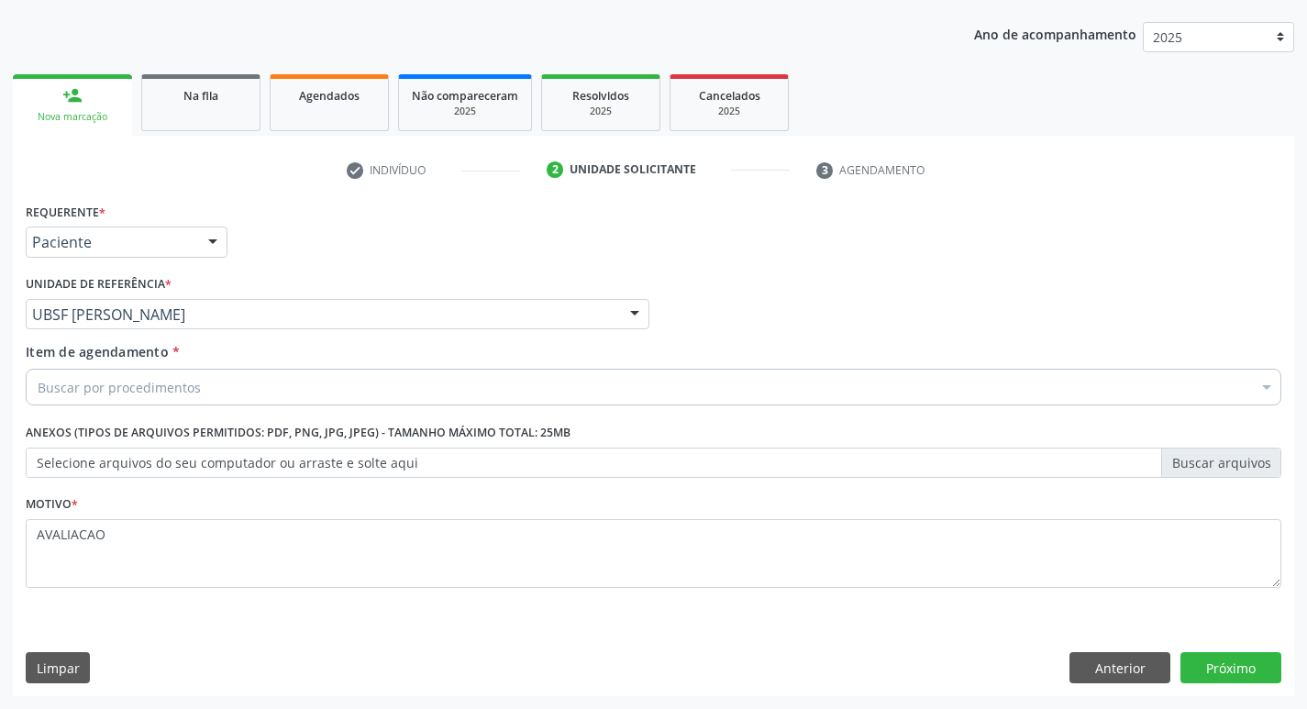
click at [203, 384] on div "Buscar por procedimentos" at bounding box center [653, 387] width 1255 height 37
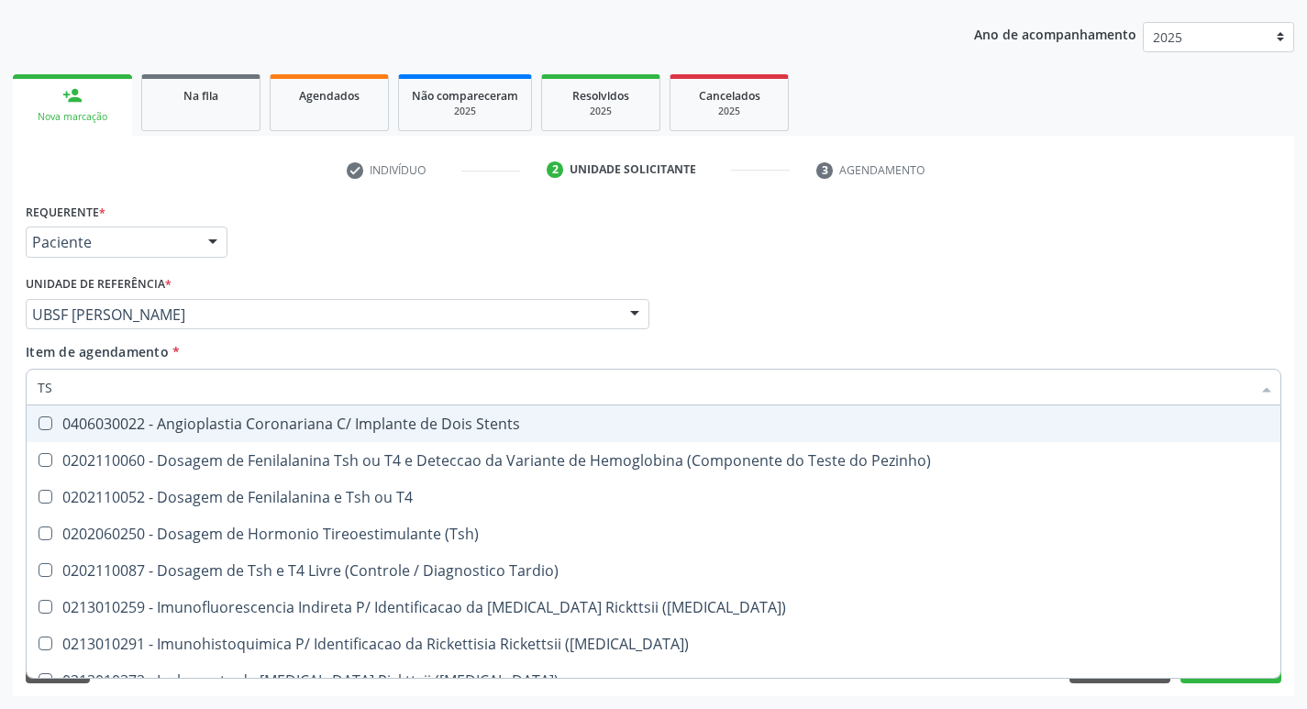
type input "TSH"
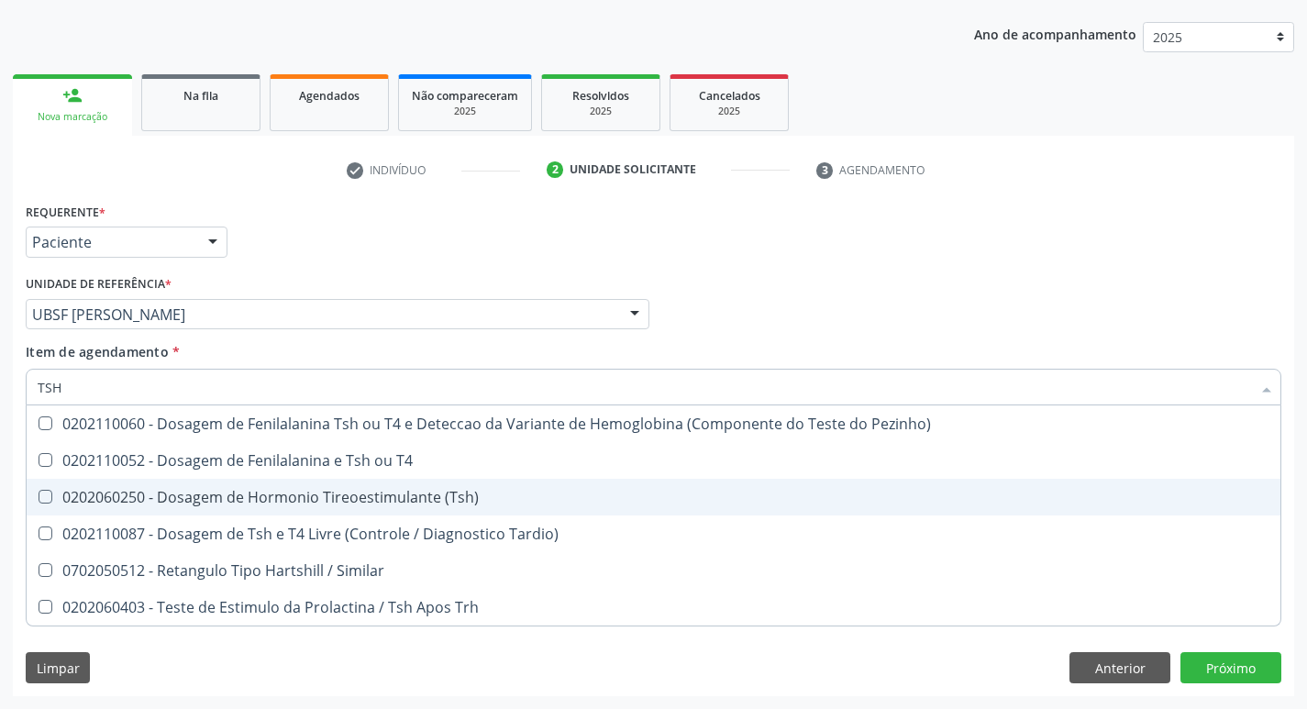
click at [281, 490] on div "0202060250 - Dosagem de Hormonio Tireoestimulante (Tsh)" at bounding box center [654, 497] width 1232 height 15
checkbox \(Tsh\) "true"
type input "TS"
checkbox \(Tsh\) "false"
checkbox Tardio\) "true"
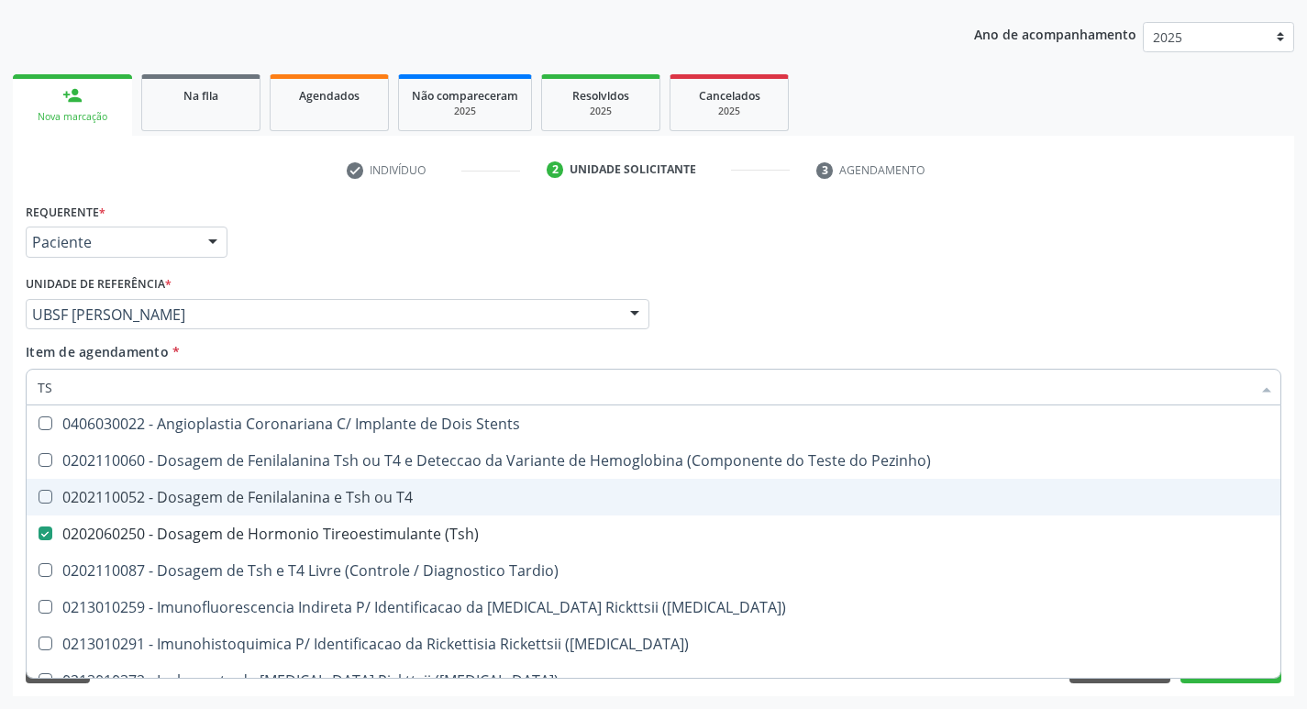
type input "T"
checkbox \(Tsh\) "false"
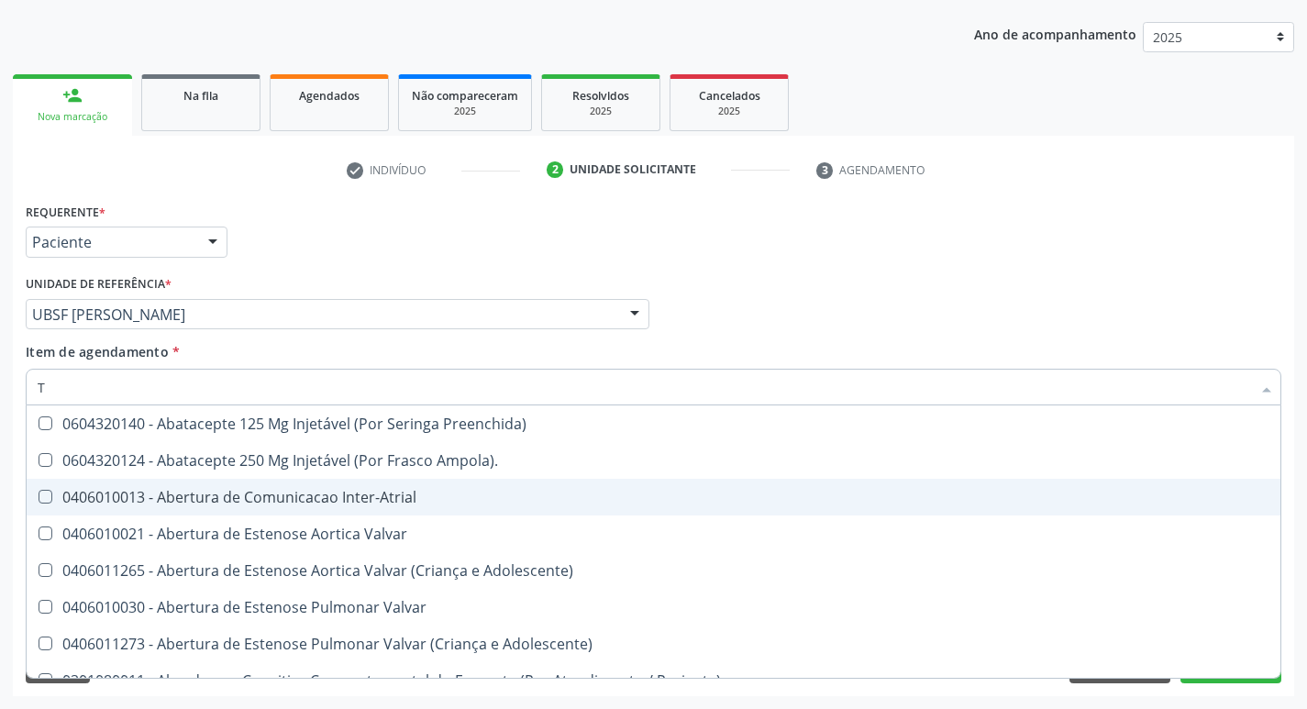
type input "T4"
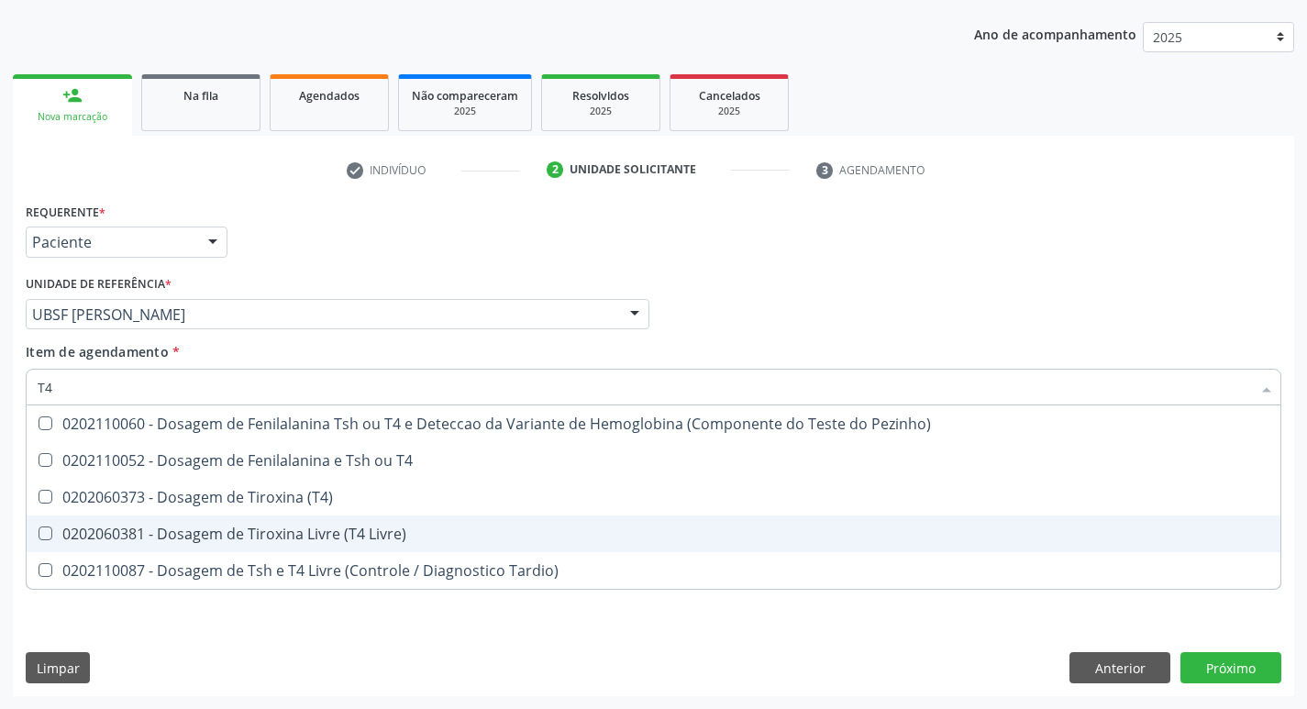
click at [292, 528] on div "0202060381 - Dosagem de Tiroxina Livre (T4 Livre)" at bounding box center [654, 533] width 1232 height 15
checkbox Livre\) "true"
type input "T"
checkbox Livre\) "false"
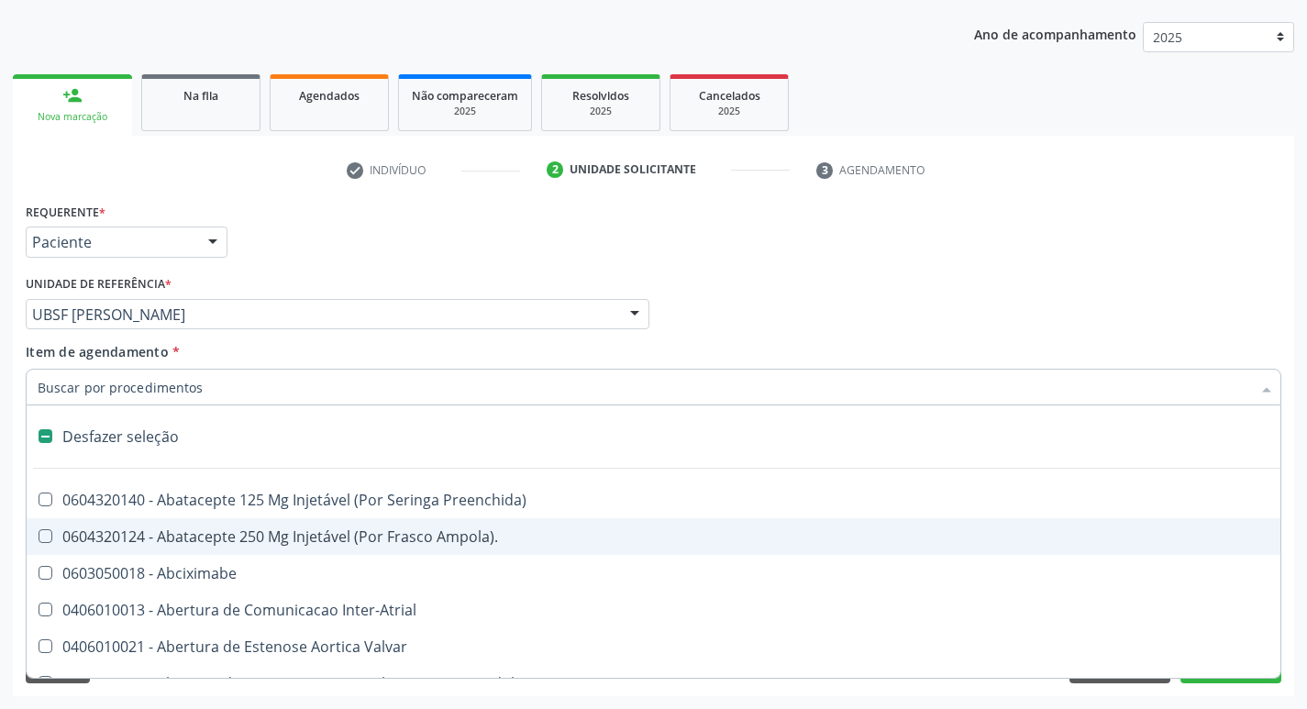
type input "H"
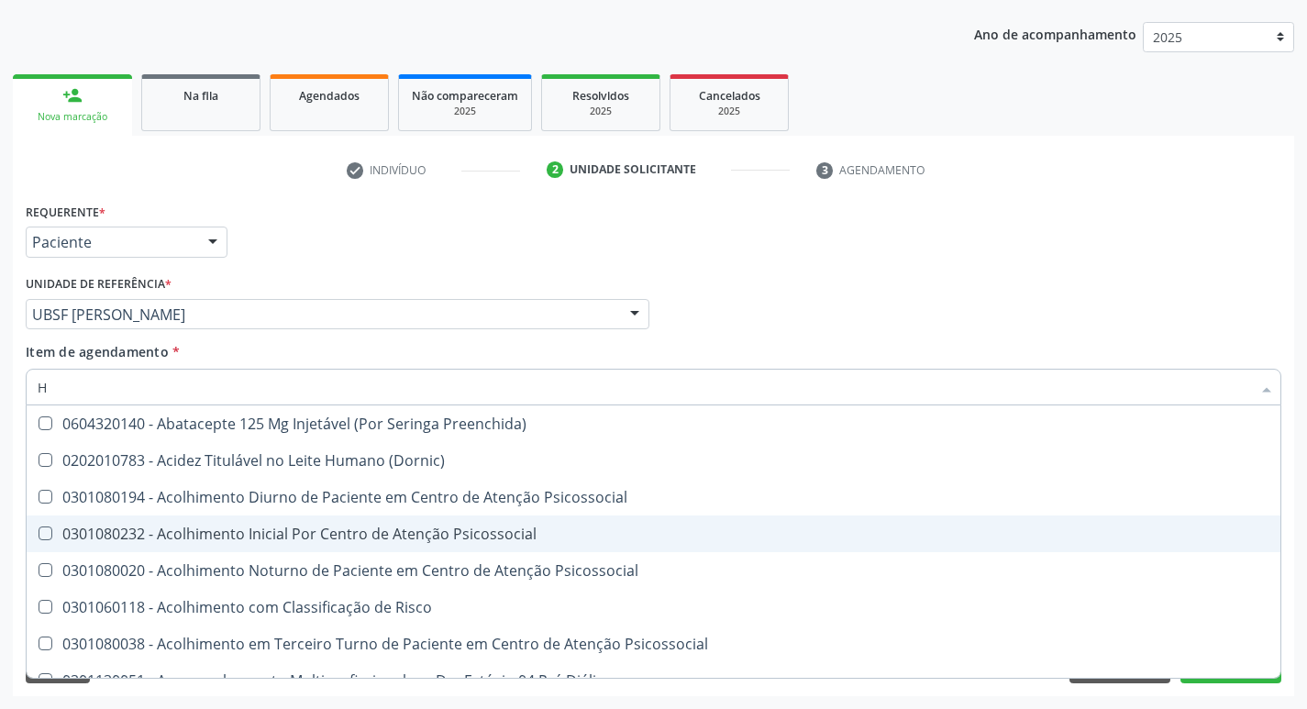
checkbox \(Tsh\) "true"
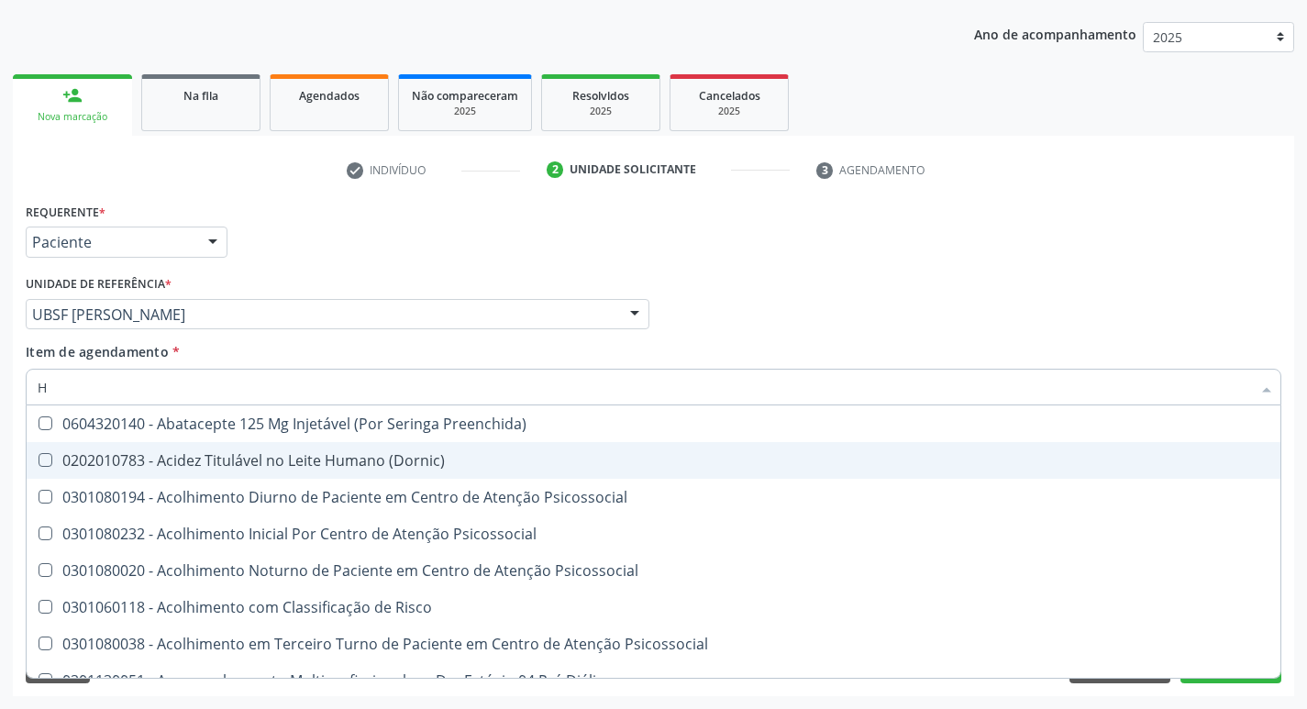
type input "HEMOGLOBINA G"
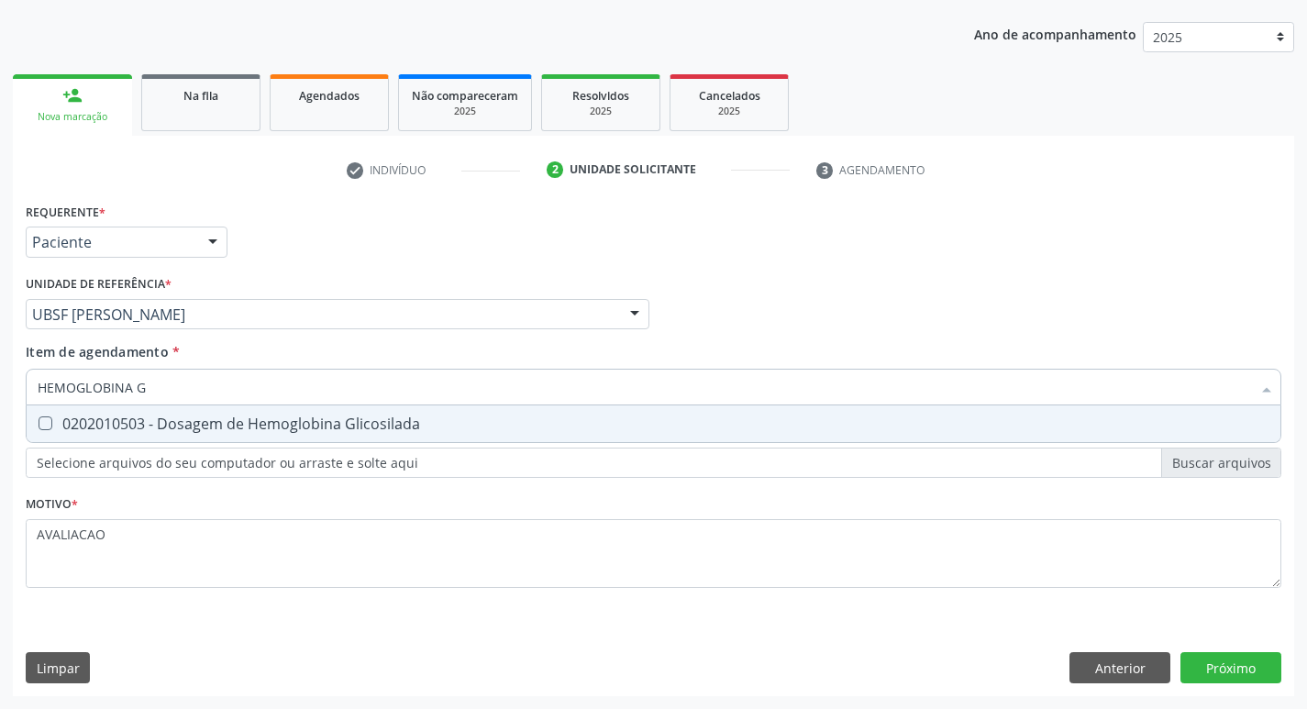
click at [296, 418] on div "0202010503 - Dosagem de Hemoglobina Glicosilada" at bounding box center [654, 423] width 1232 height 15
checkbox Glicosilada "true"
type input "HEMOGLOBINA"
checkbox Glicosilada "false"
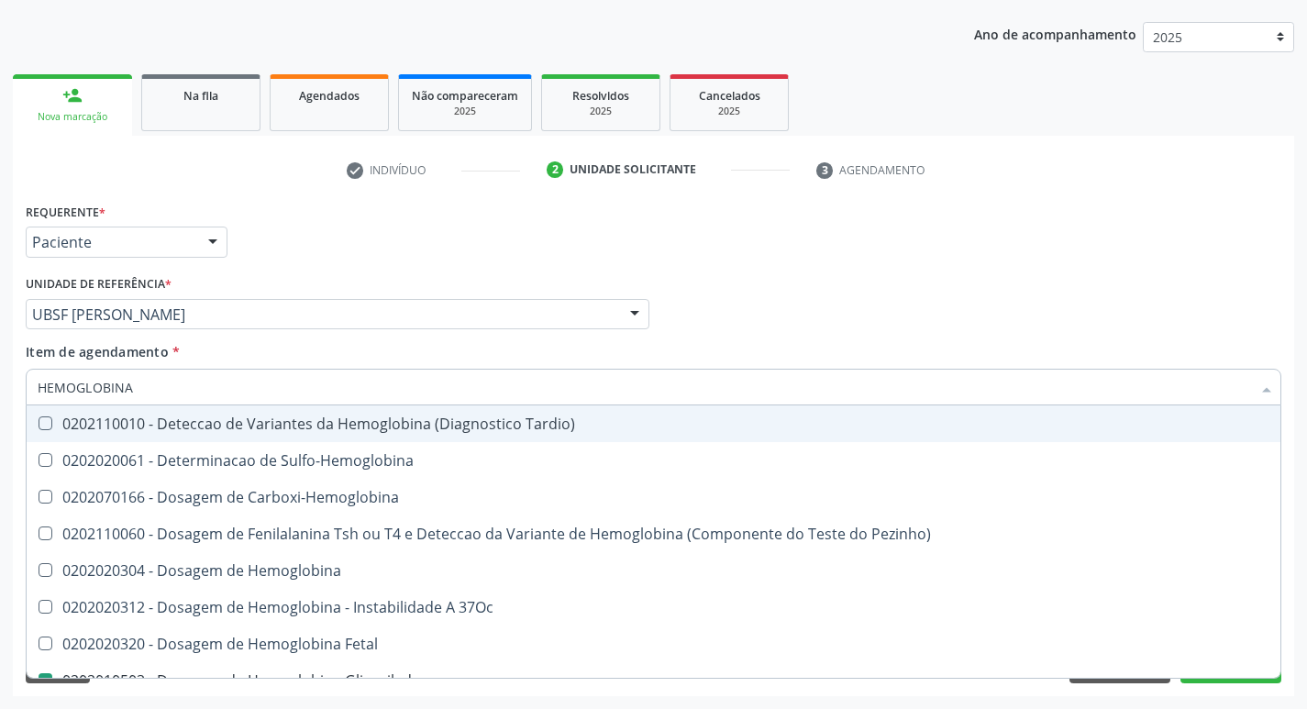
type input "HEMOGLOBIN"
checkbox Glicosilada "false"
checkbox Hemoglobina "true"
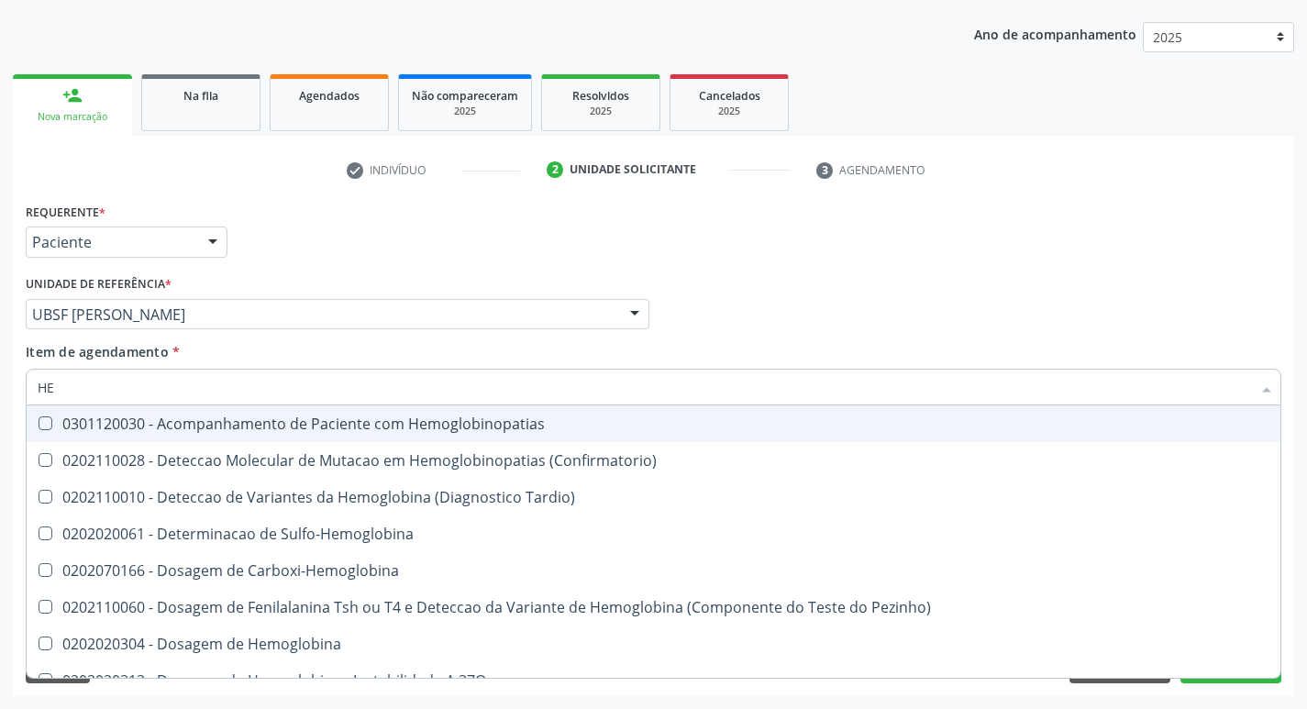
type input "H"
type input "G"
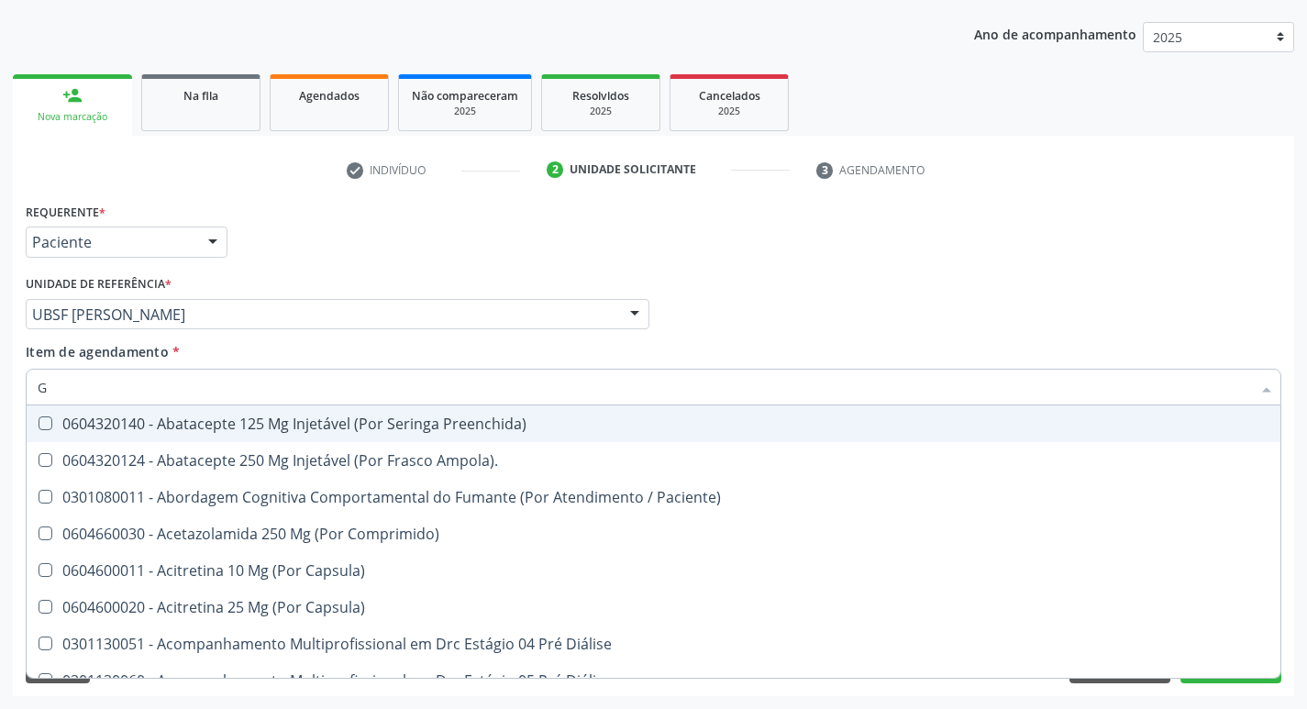
checkbox Reabilitacao "false"
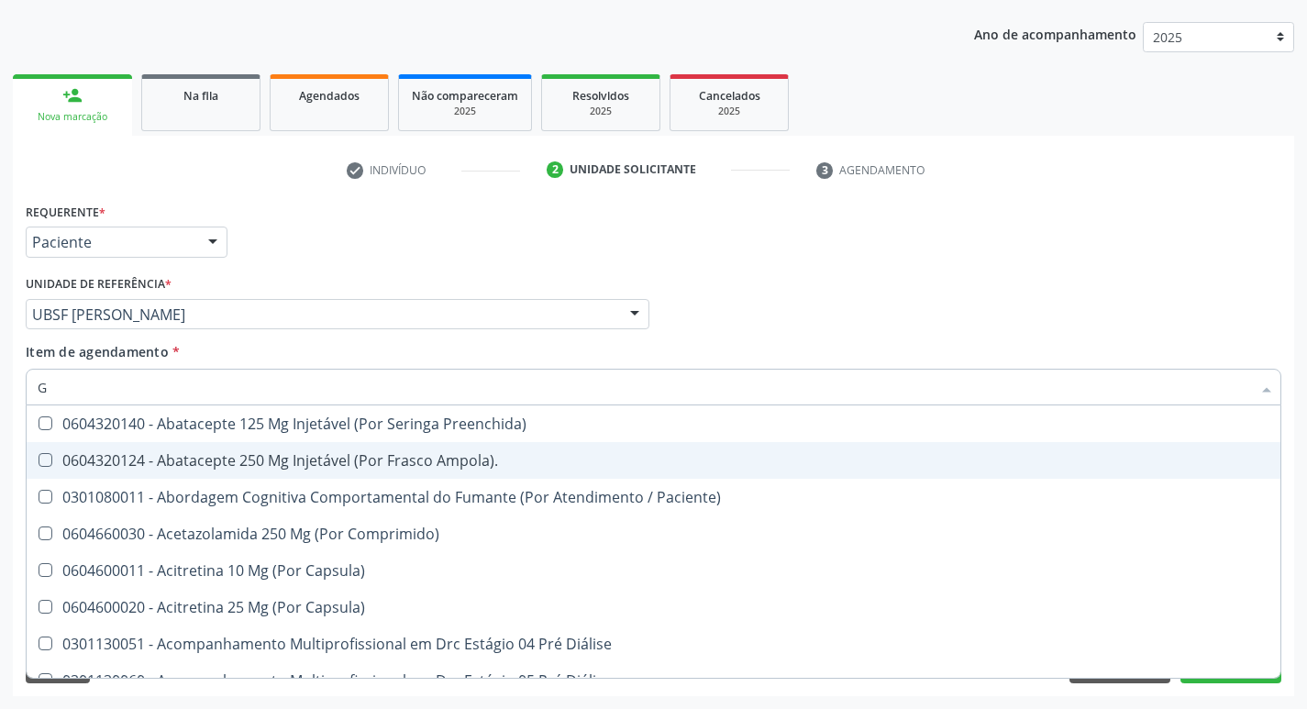
type input "GLICOSE"
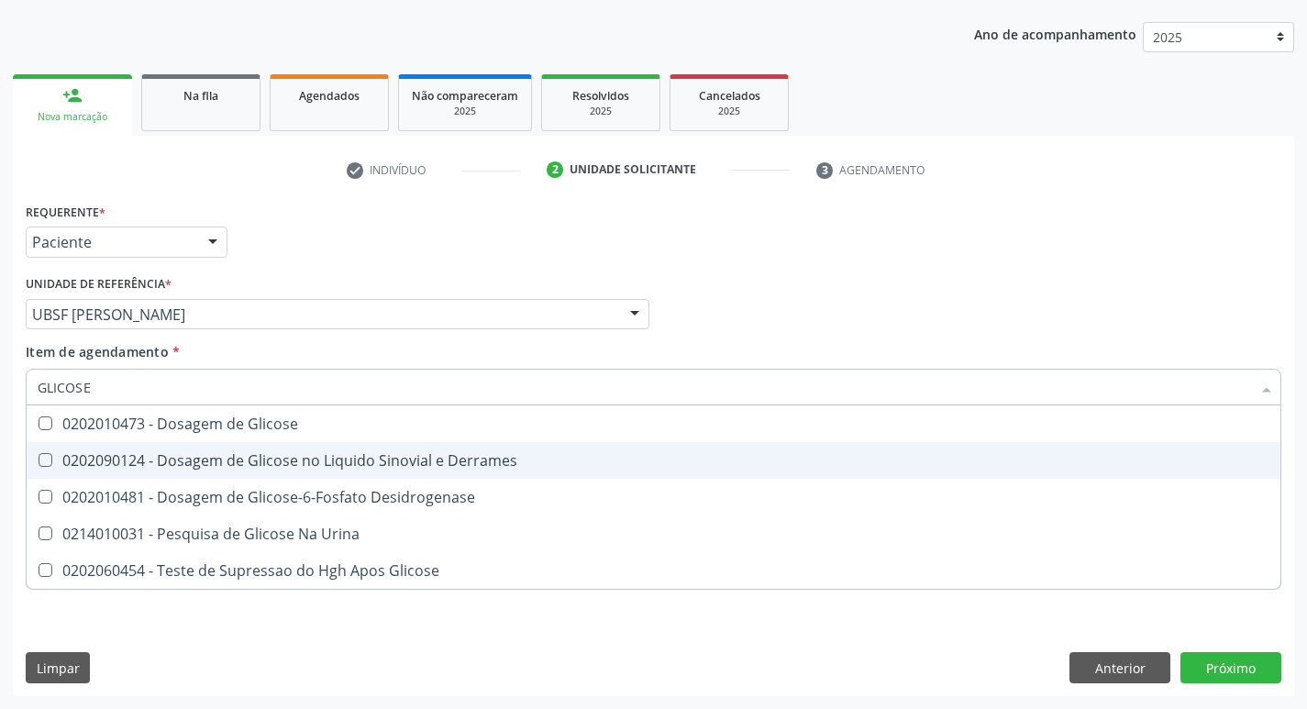
click at [172, 429] on div "0202010473 - Dosagem de Glicose" at bounding box center [654, 423] width 1232 height 15
checkbox Glicose "true"
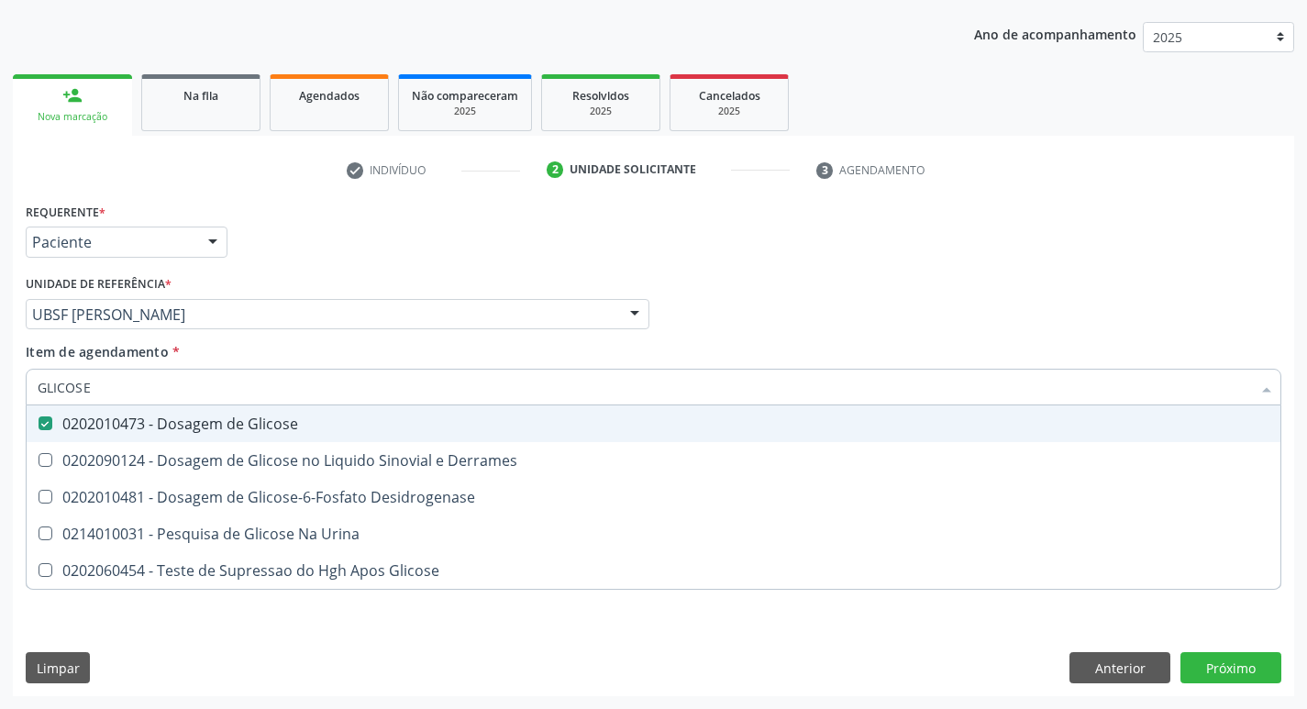
type input "GLICOS"
checkbox Glicose "false"
checkbox Derrames "true"
checkbox Glicose "true"
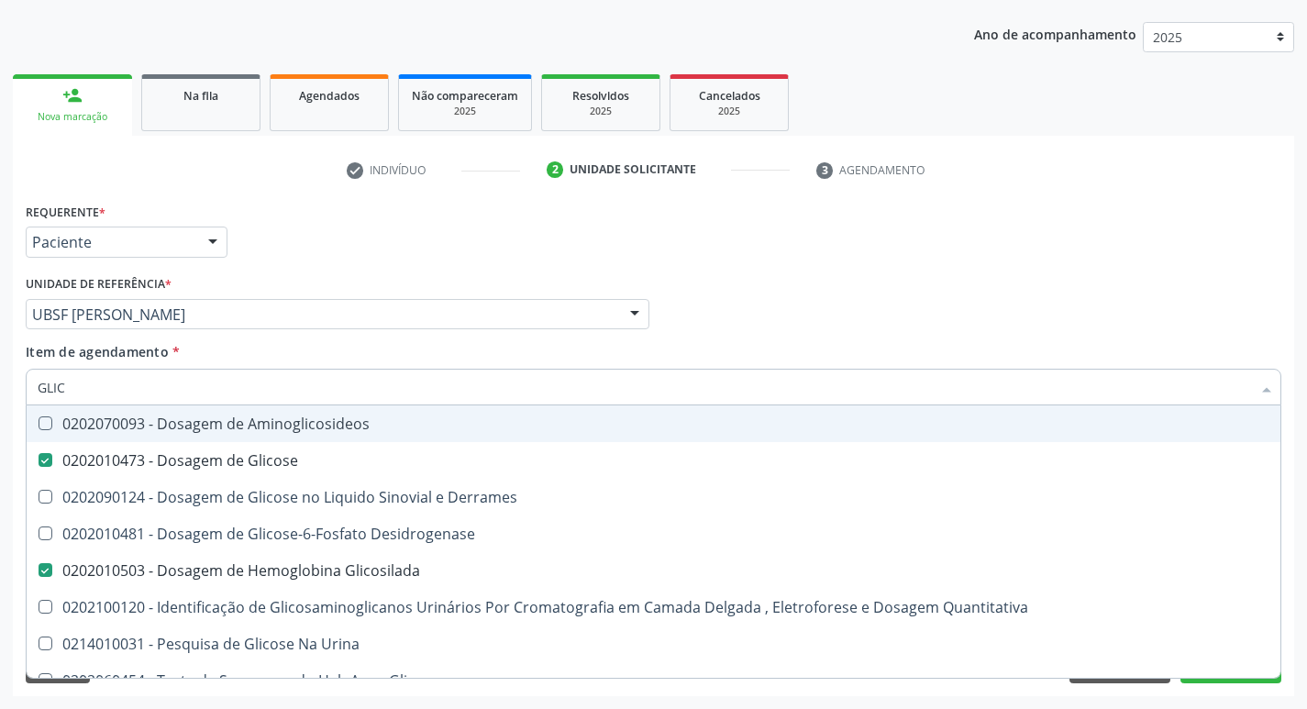
type input "GLI"
checkbox Glicose "false"
checkbox Derrames "false"
checkbox Glicosilada "false"
checkbox Quantitativa "false"
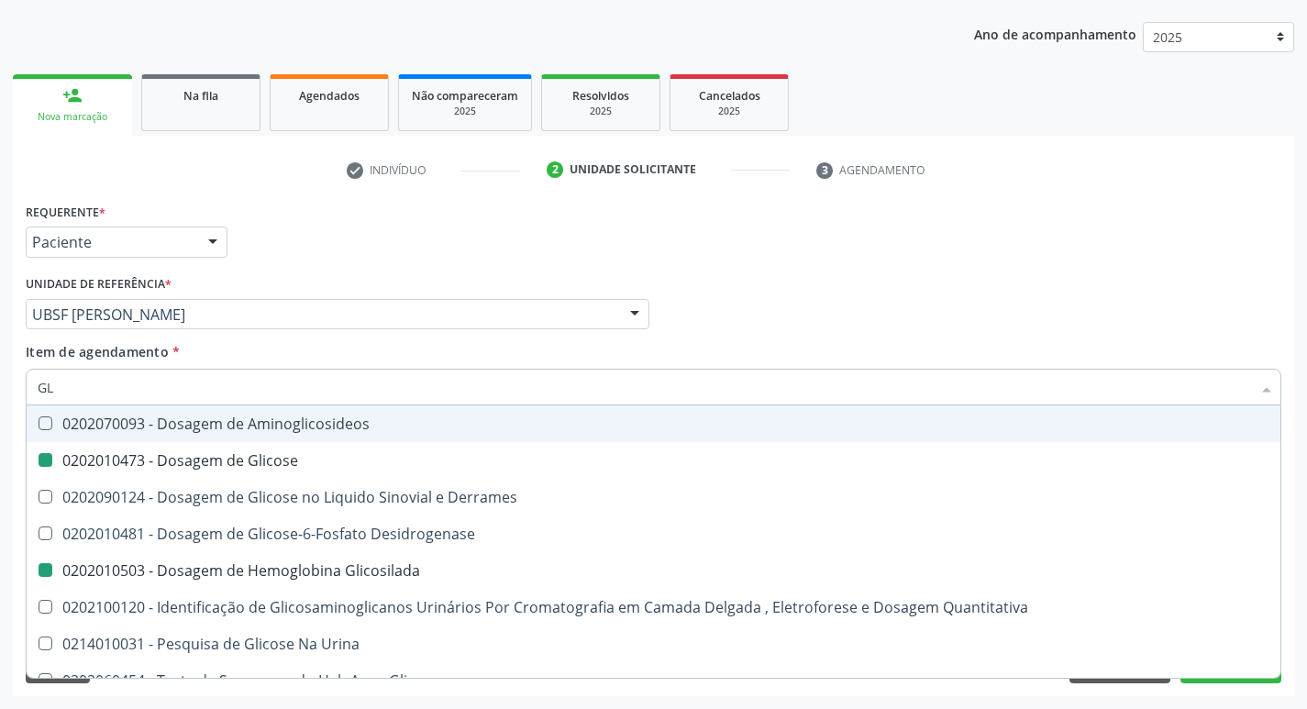
type input "G"
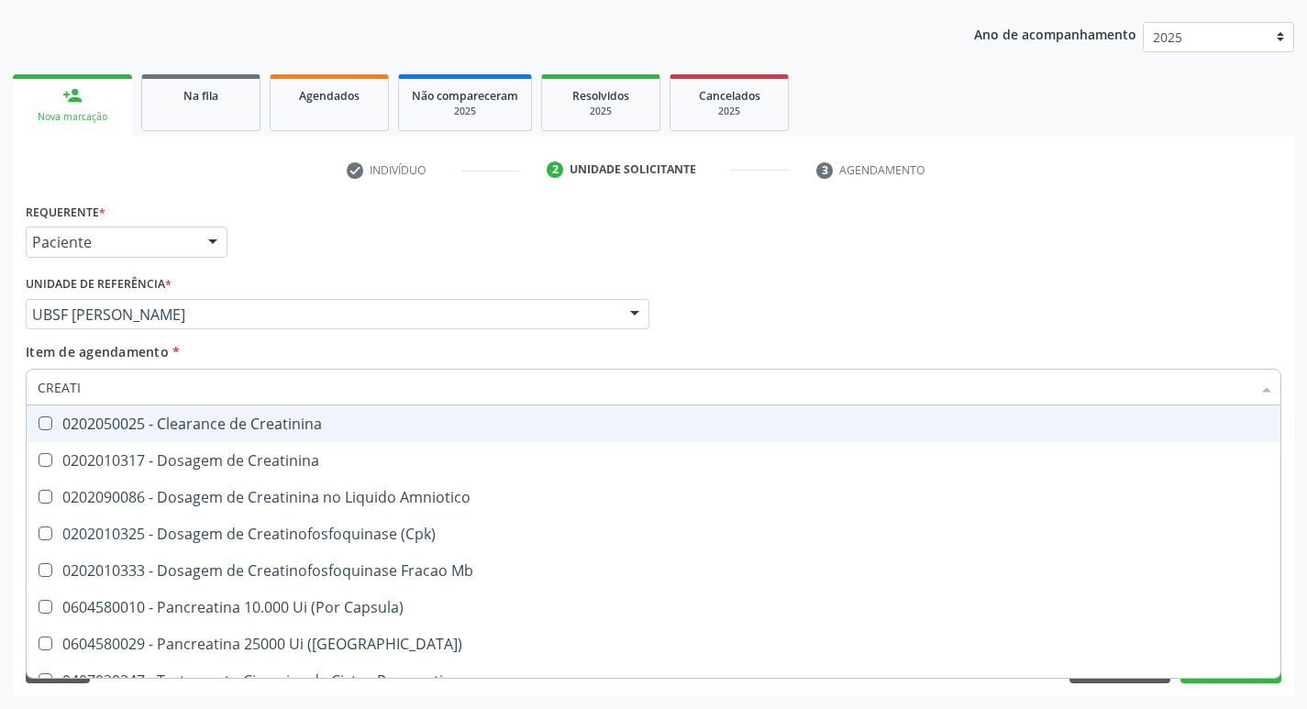
type input "CREATIN"
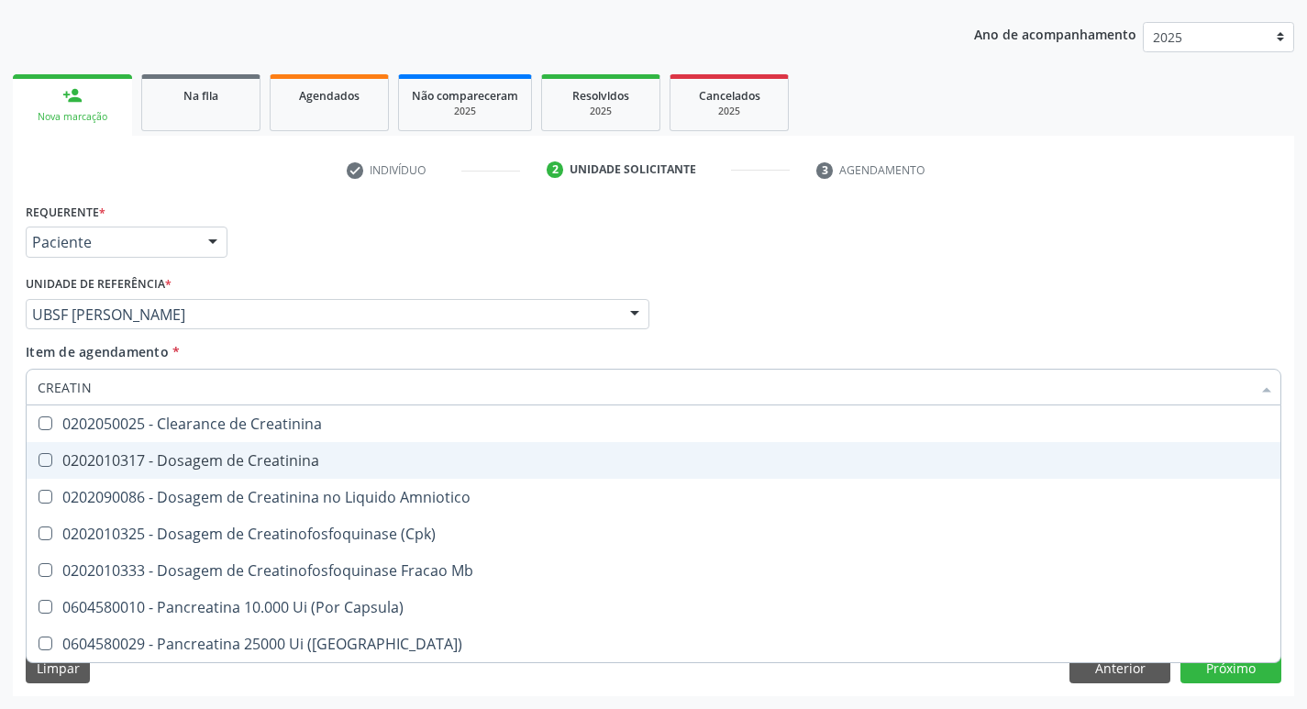
click at [182, 455] on div "0202010317 - Dosagem de Creatinina" at bounding box center [654, 460] width 1232 height 15
checkbox Creatinina "true"
type input "C"
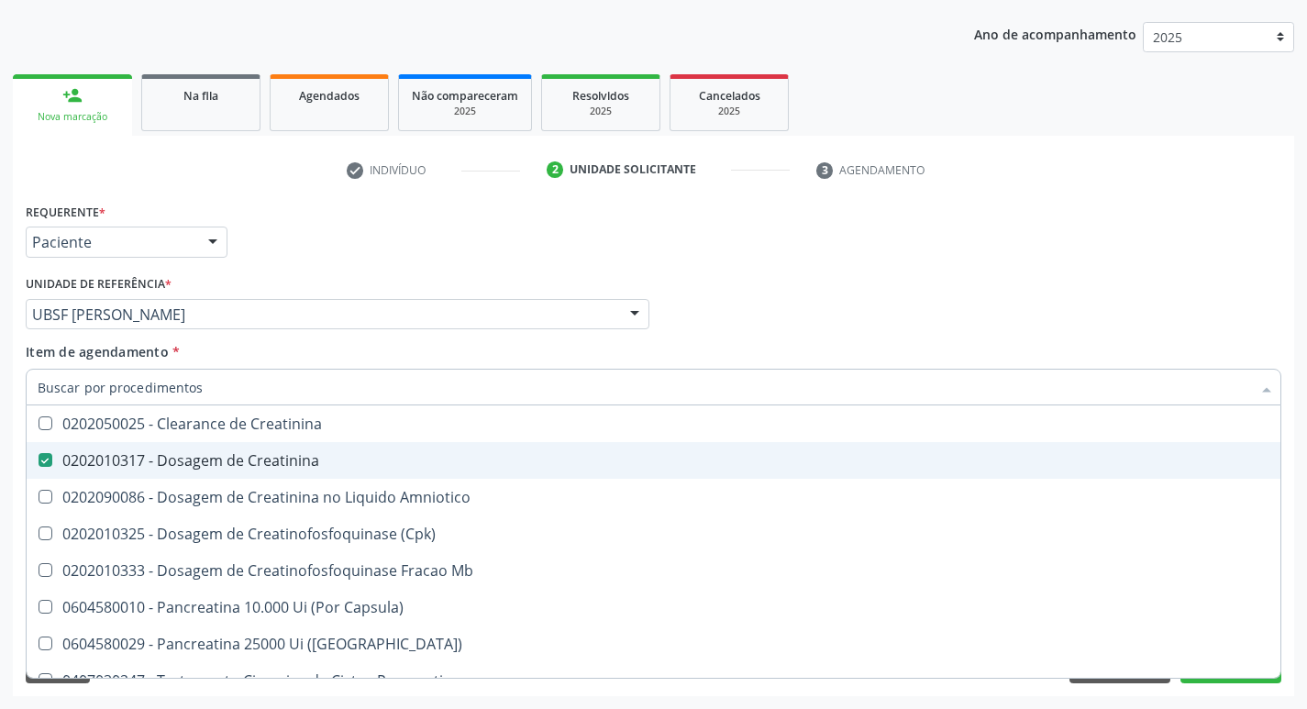
checkbox Creatinina "false"
checkbox Amniotico "false"
checkbox Mb "false"
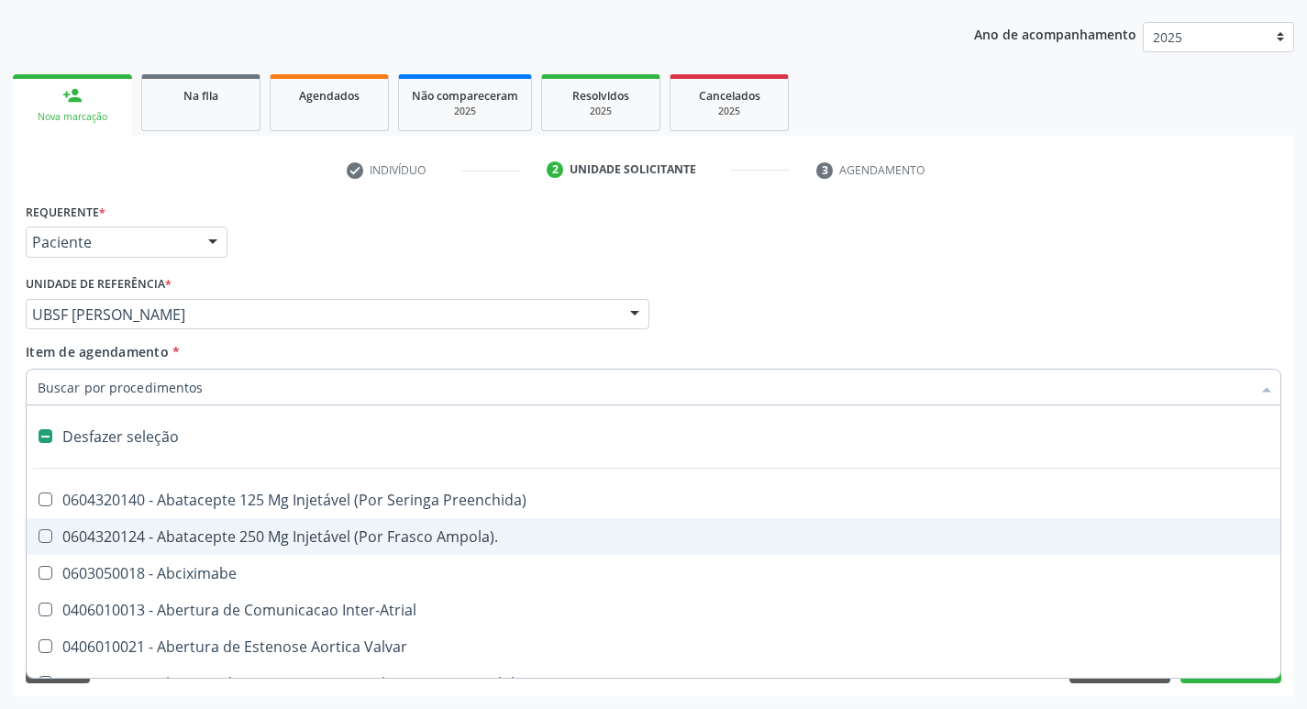
type input "U"
checkbox Coledocoplastia "true"
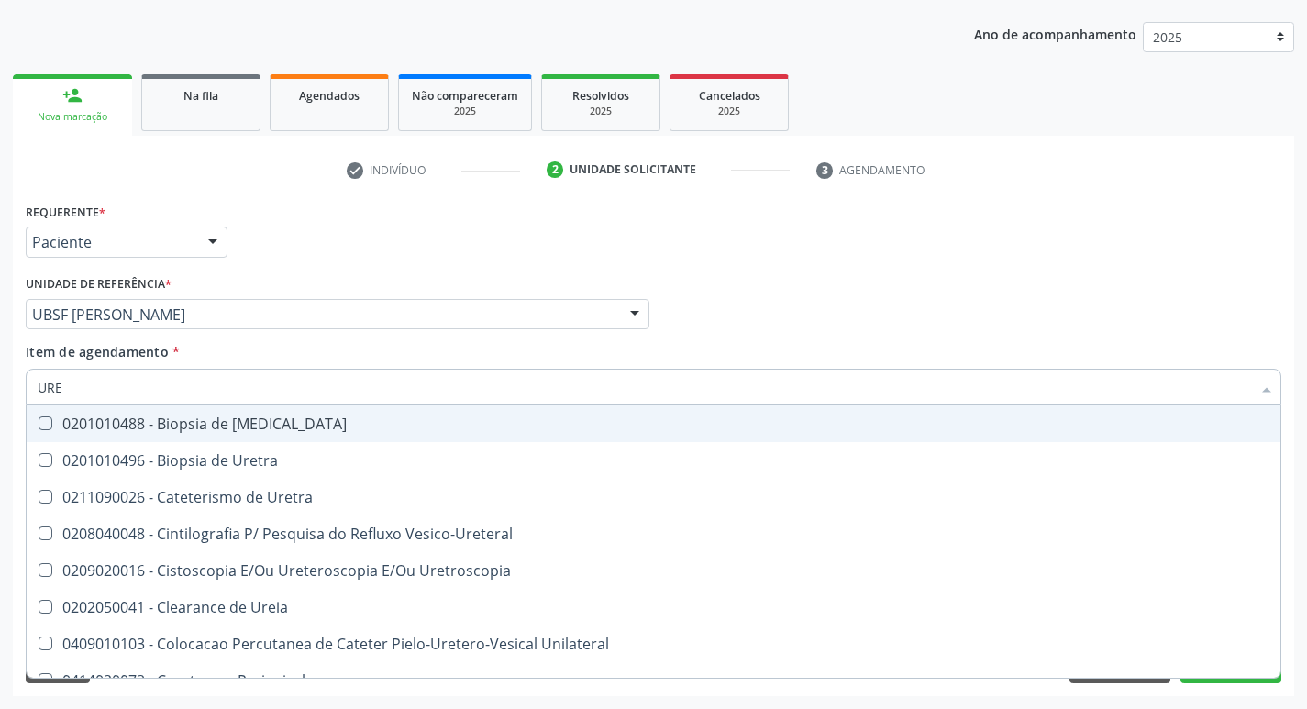
type input "UREI"
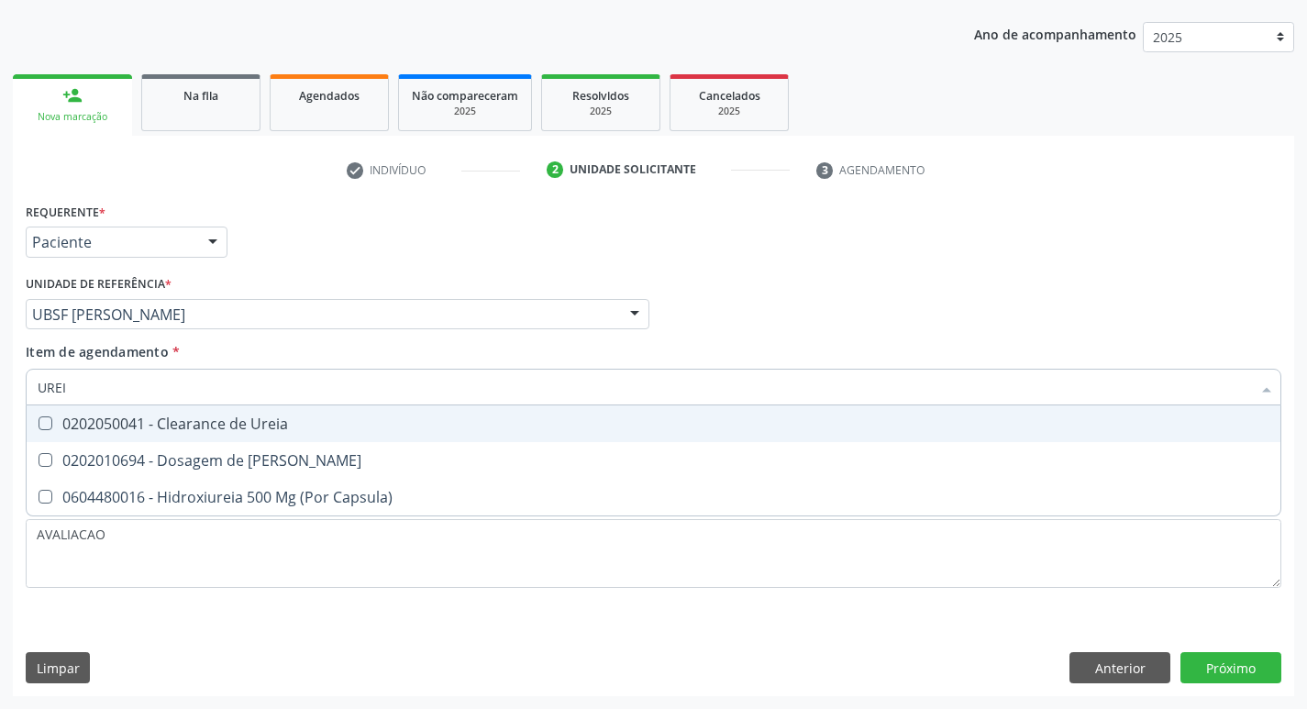
click at [182, 455] on div "0202010694 - Dosagem de [PERSON_NAME]" at bounding box center [654, 460] width 1232 height 15
checkbox Ureia "true"
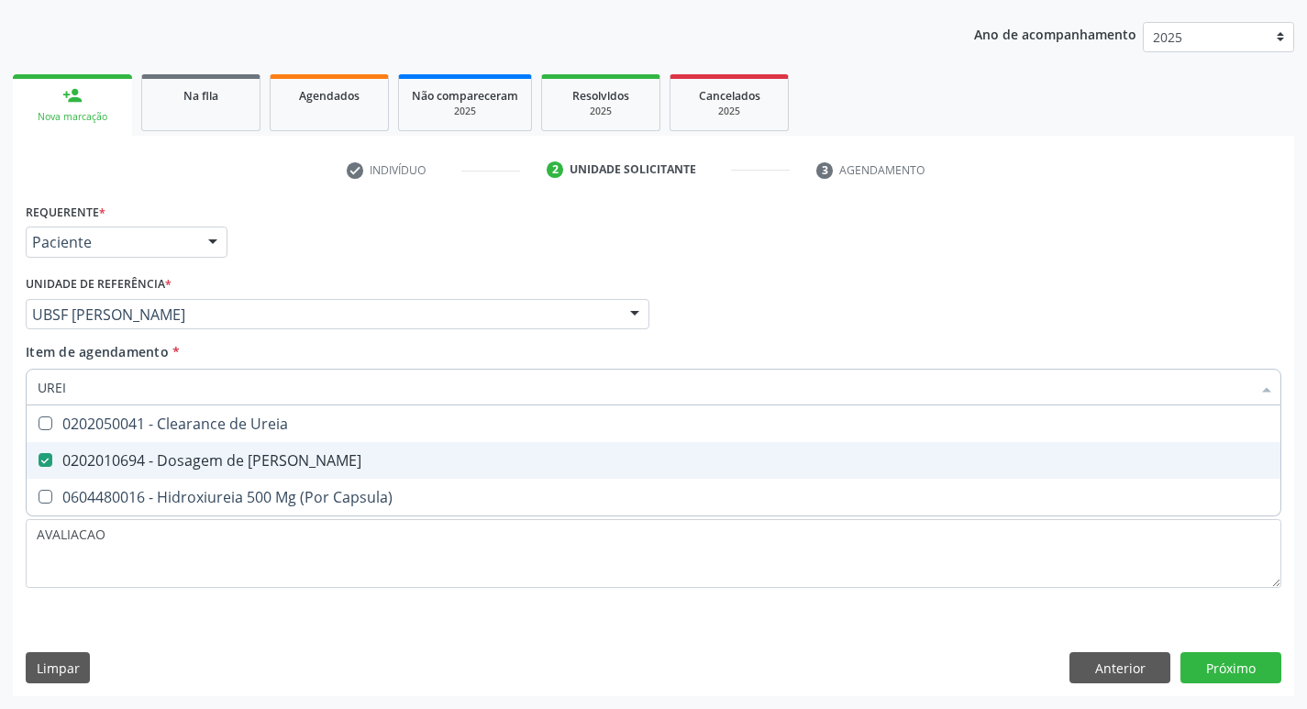
type input "URE"
checkbox Ureia "false"
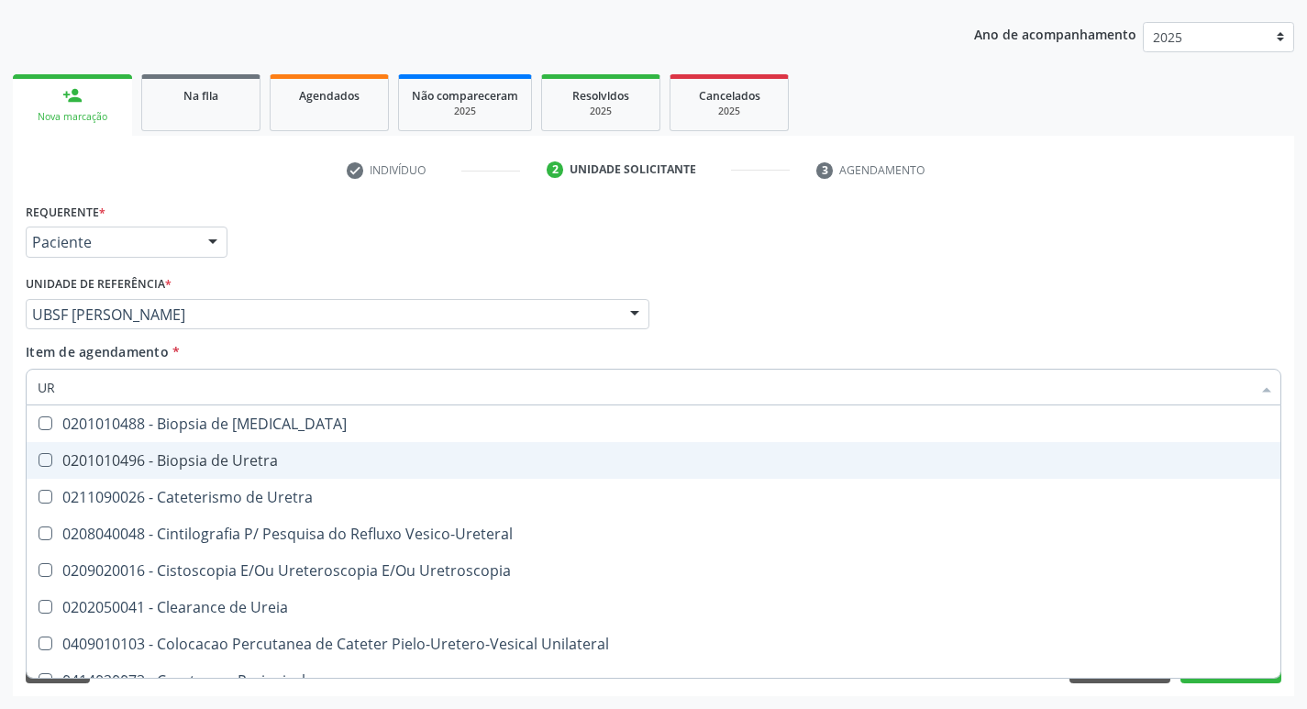
type input "U"
checkbox Ureia "false"
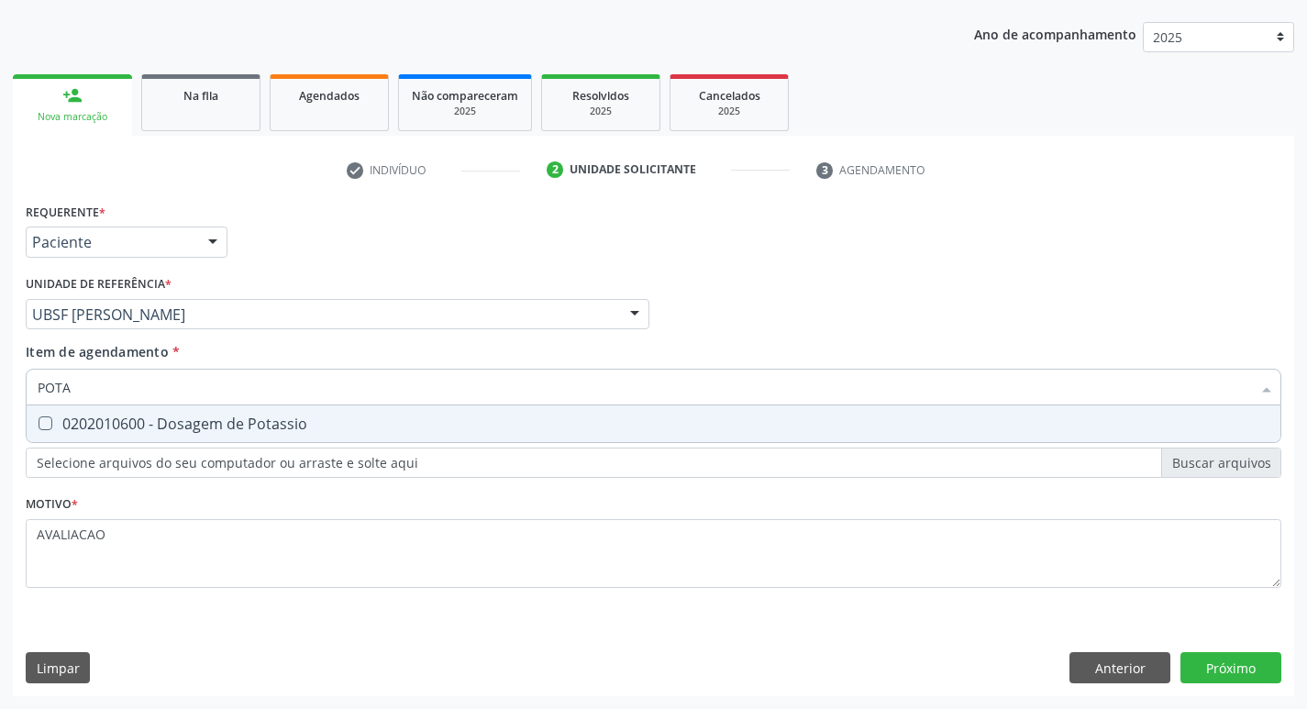
type input "POTAS"
click at [229, 426] on div "0202010600 - Dosagem de Potassio" at bounding box center [654, 423] width 1232 height 15
checkbox Potassio "true"
type input "POT"
checkbox Potassio "false"
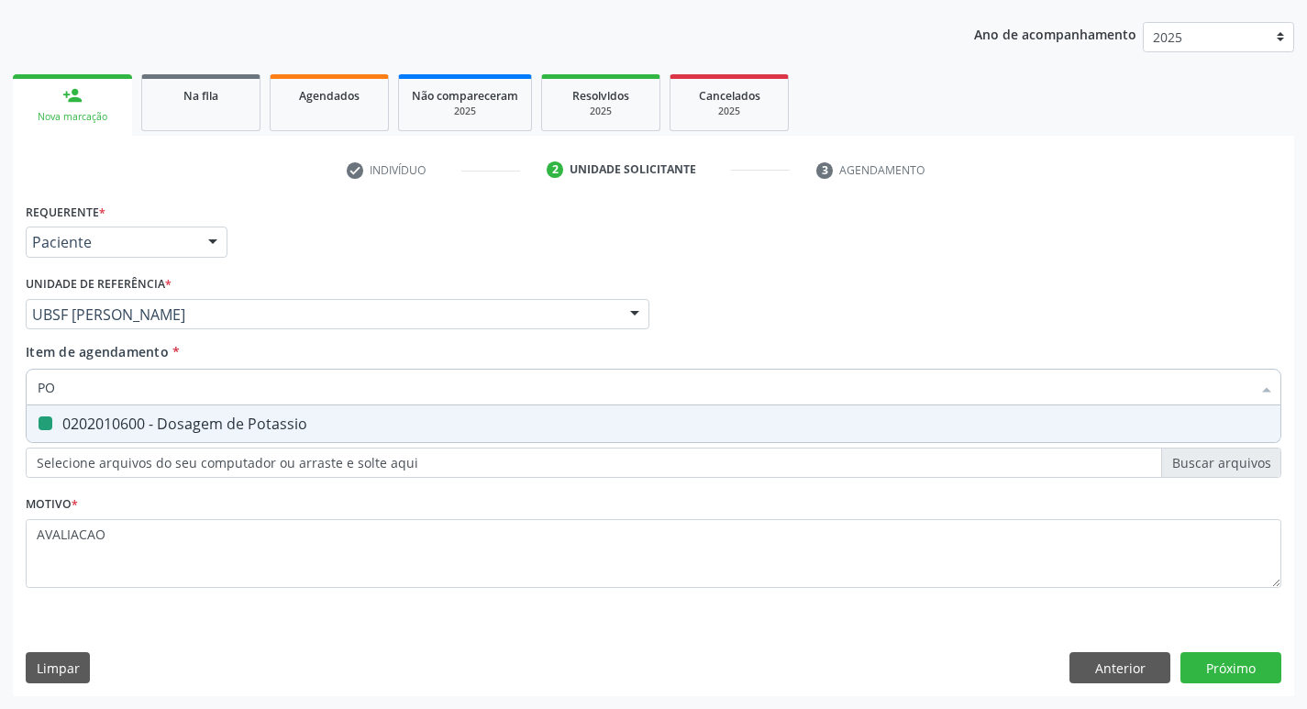
type input "P"
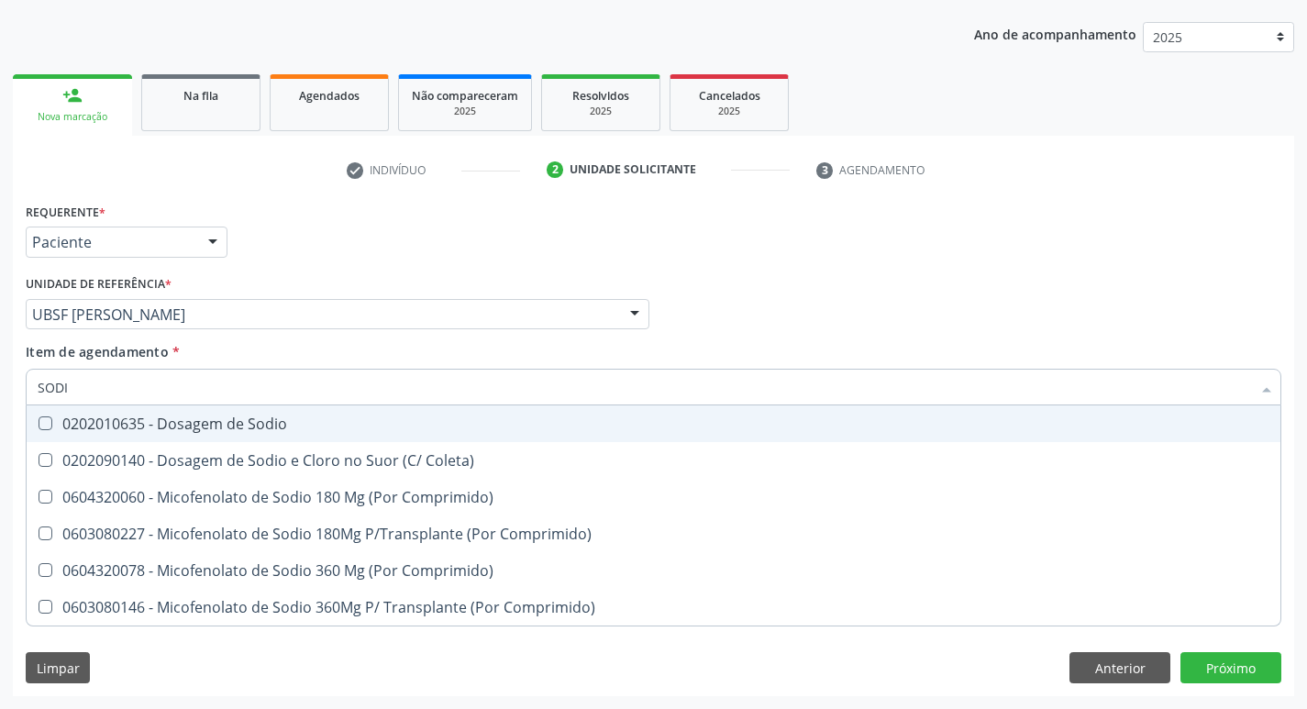
type input "SODIO"
click at [229, 426] on div "0202010635 - Dosagem de Sodio" at bounding box center [654, 423] width 1232 height 15
checkbox Sodio "true"
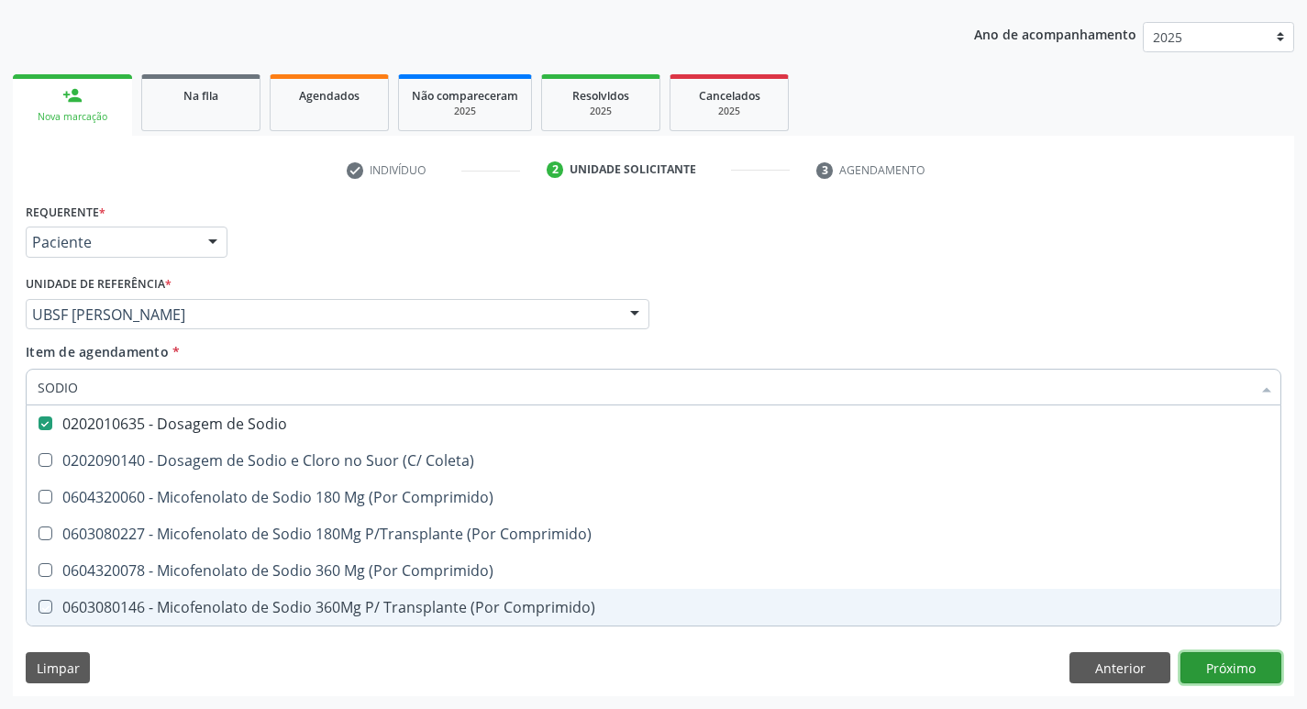
click at [1229, 661] on div "Requerente * Paciente Médico(a) Enfermeiro(a) Paciente Nenhum resultado encontr…" at bounding box center [653, 447] width 1281 height 498
checkbox Coleta\) "true"
checkbox Comprimido\) "true"
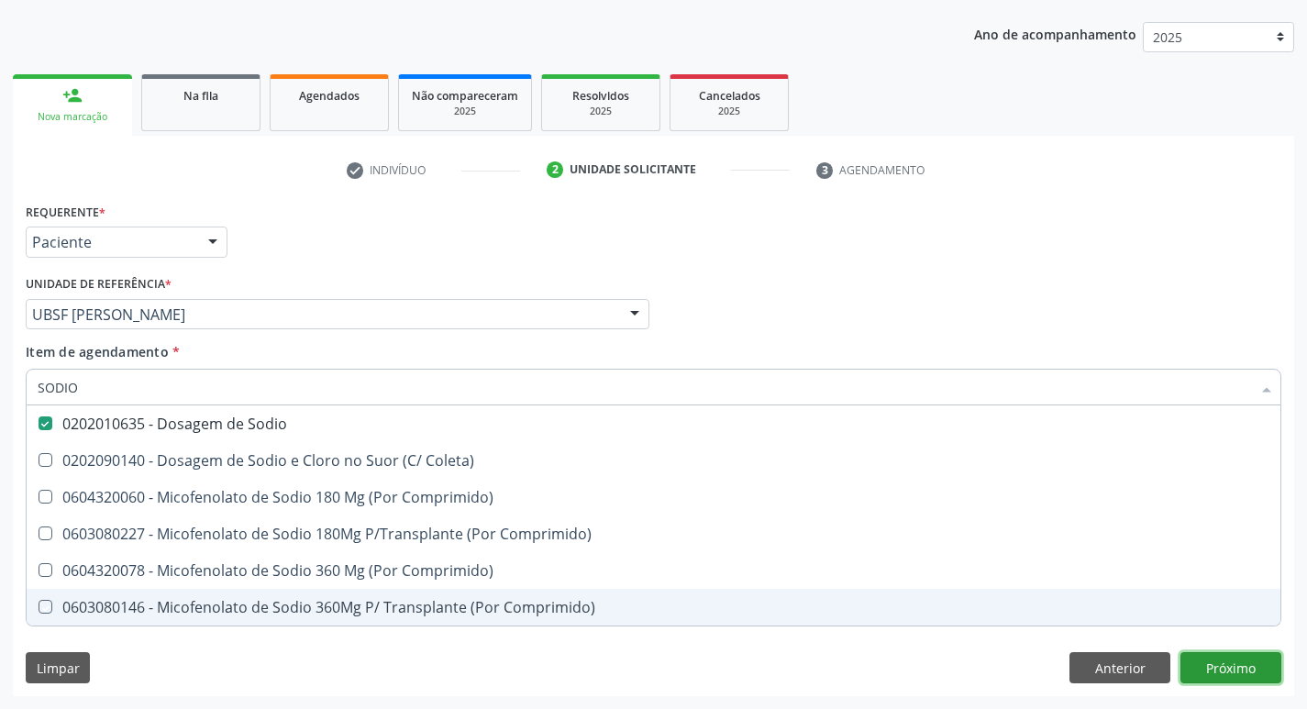
checkbox Comprimido\) "true"
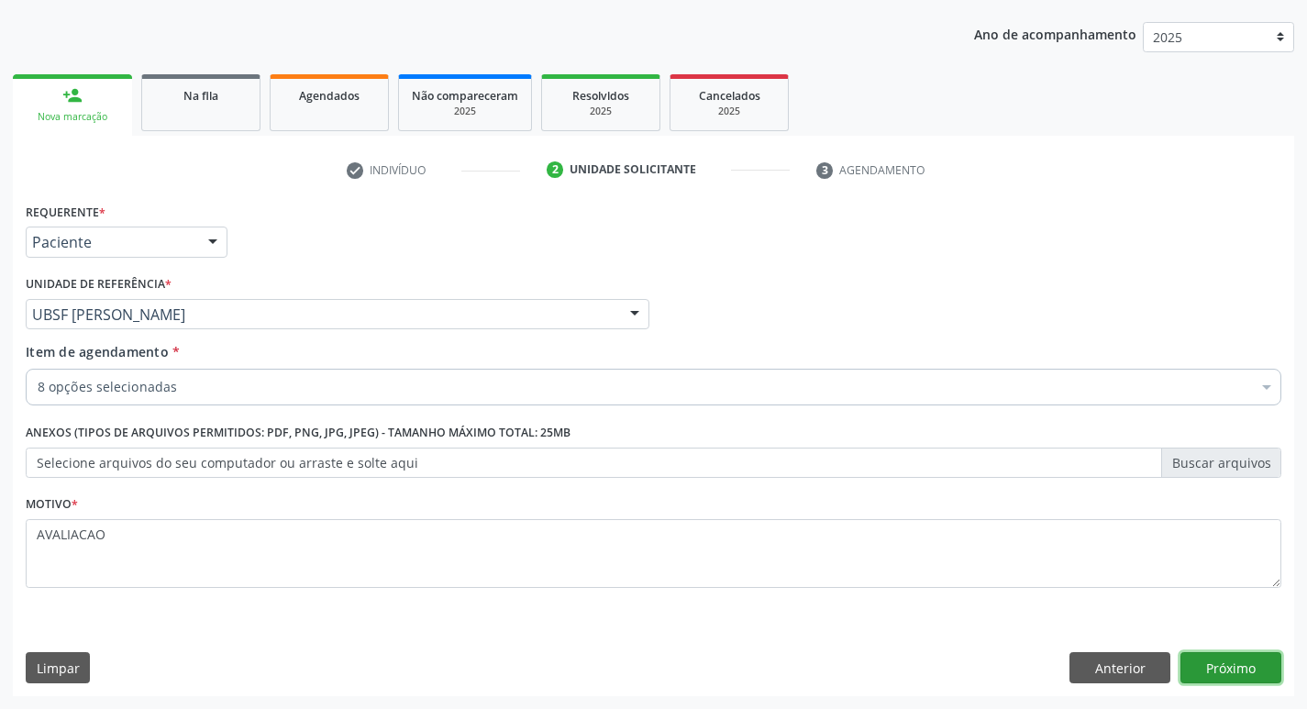
click at [1246, 674] on button "Próximo" at bounding box center [1230, 667] width 101 height 31
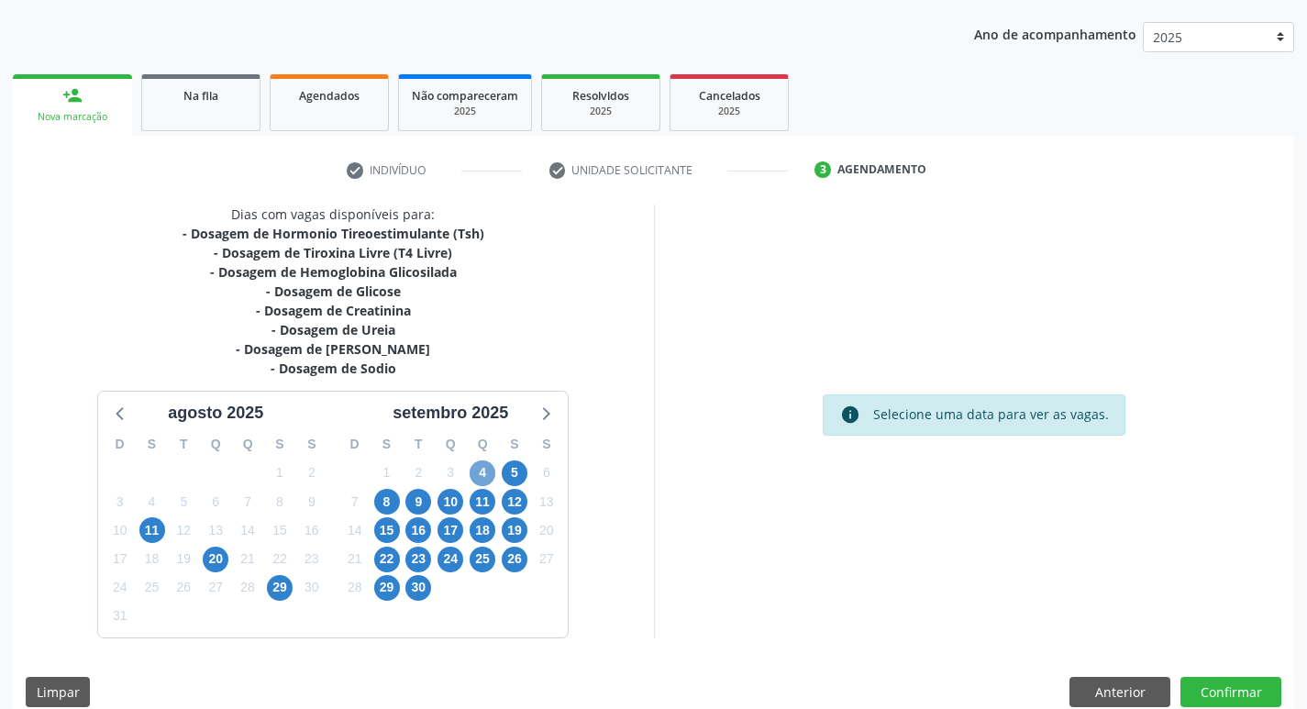
click at [485, 473] on span "4" at bounding box center [483, 473] width 26 height 26
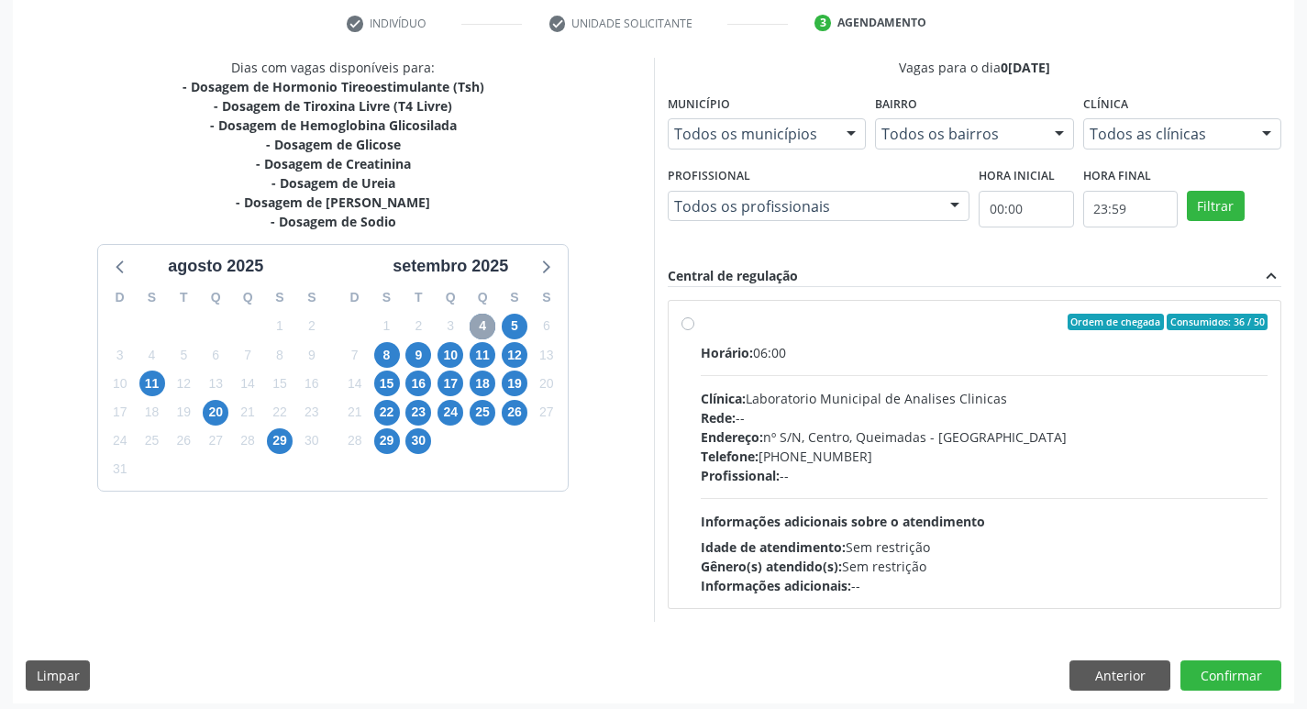
scroll to position [354, 0]
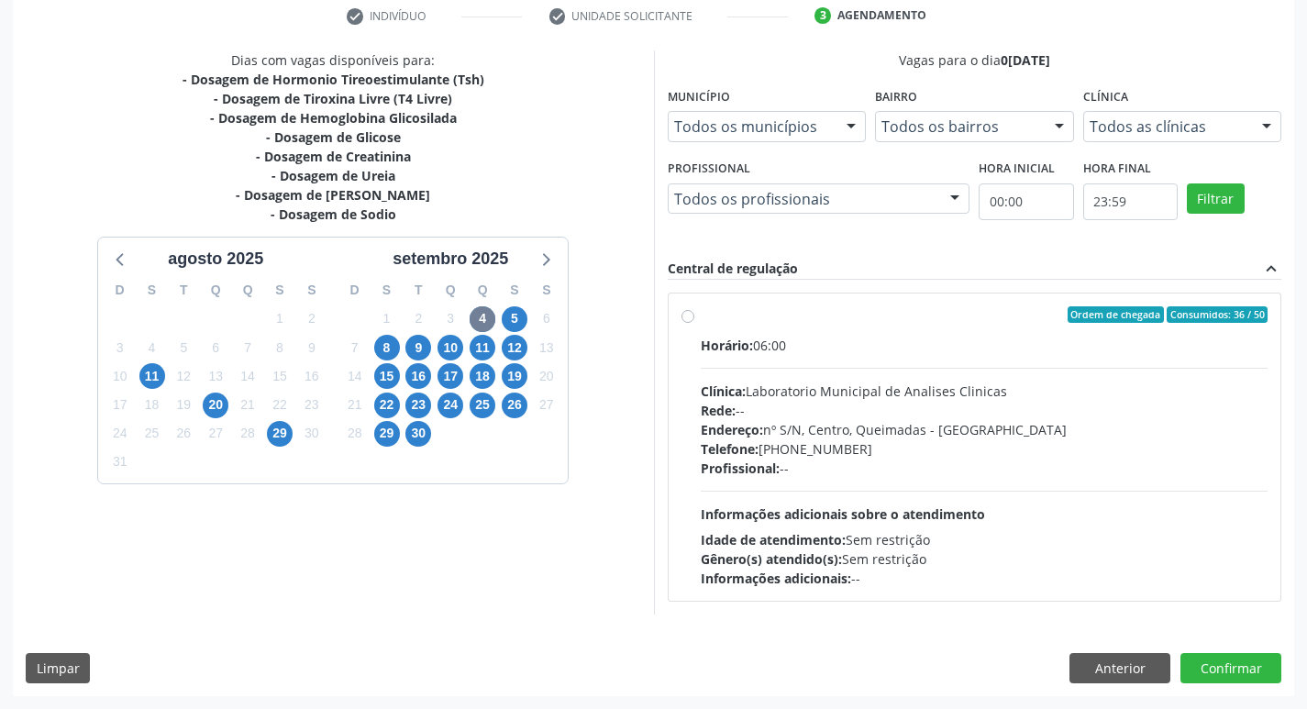
click at [803, 430] on div "Endereço: nº S/N, Centro, Queimadas - PB" at bounding box center [985, 429] width 568 height 19
click at [694, 323] on input "Ordem de chegada Consumidos: 36 / 50 Horário: 06:00 Clínica: Laboratorio Munici…" at bounding box center [687, 314] width 13 height 17
radio input "true"
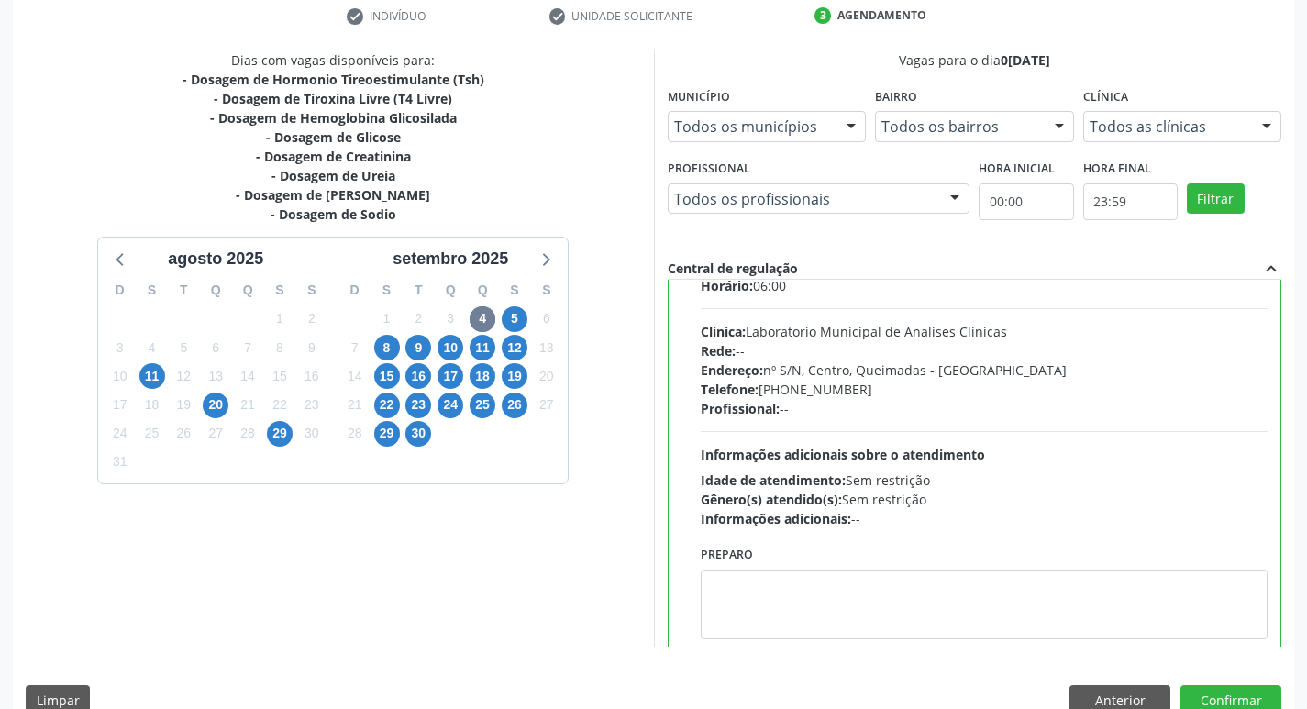
scroll to position [91, 0]
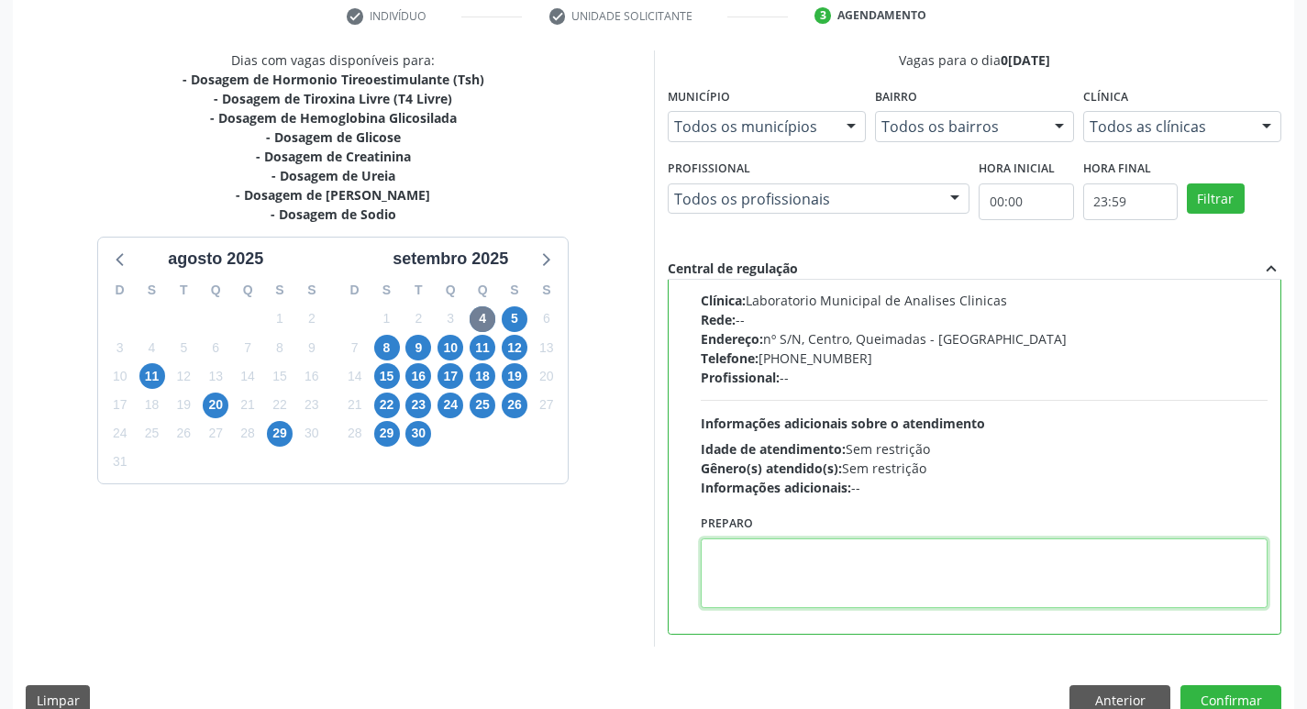
click at [770, 554] on textarea at bounding box center [985, 573] width 568 height 70
paste textarea "IR EM [GEOGRAPHIC_DATA]"
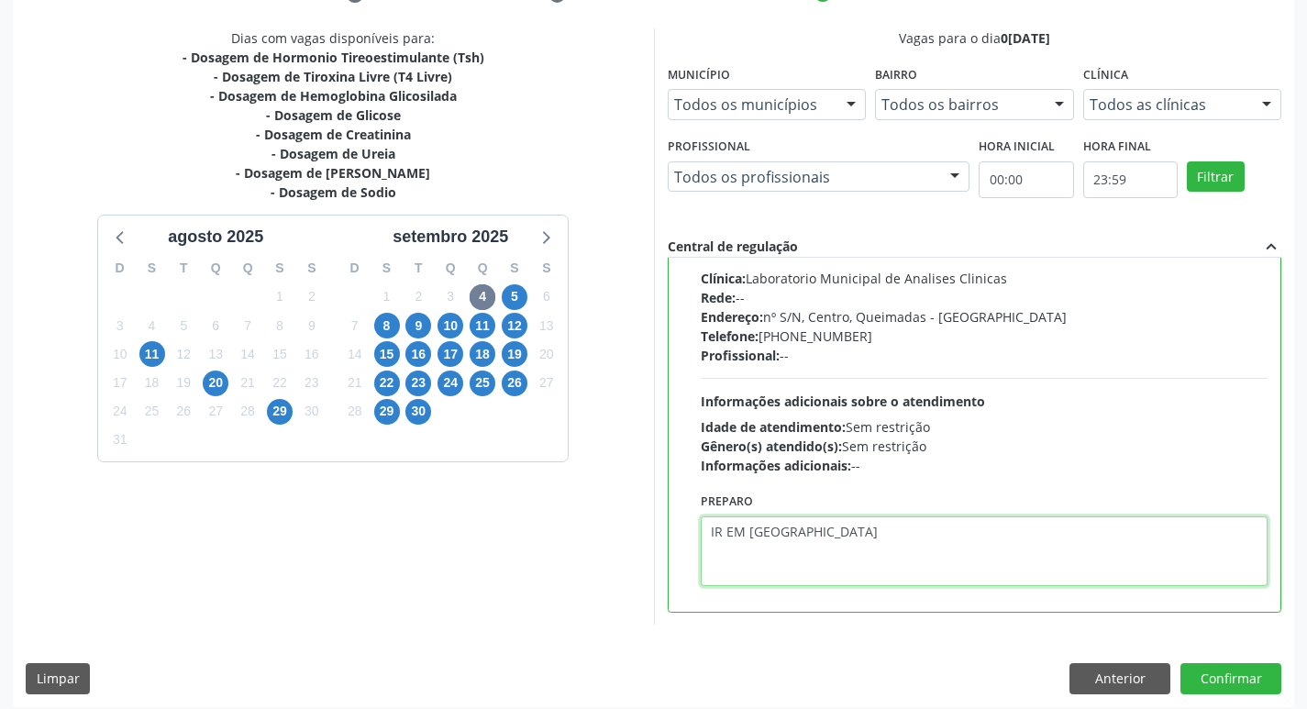
scroll to position [387, 0]
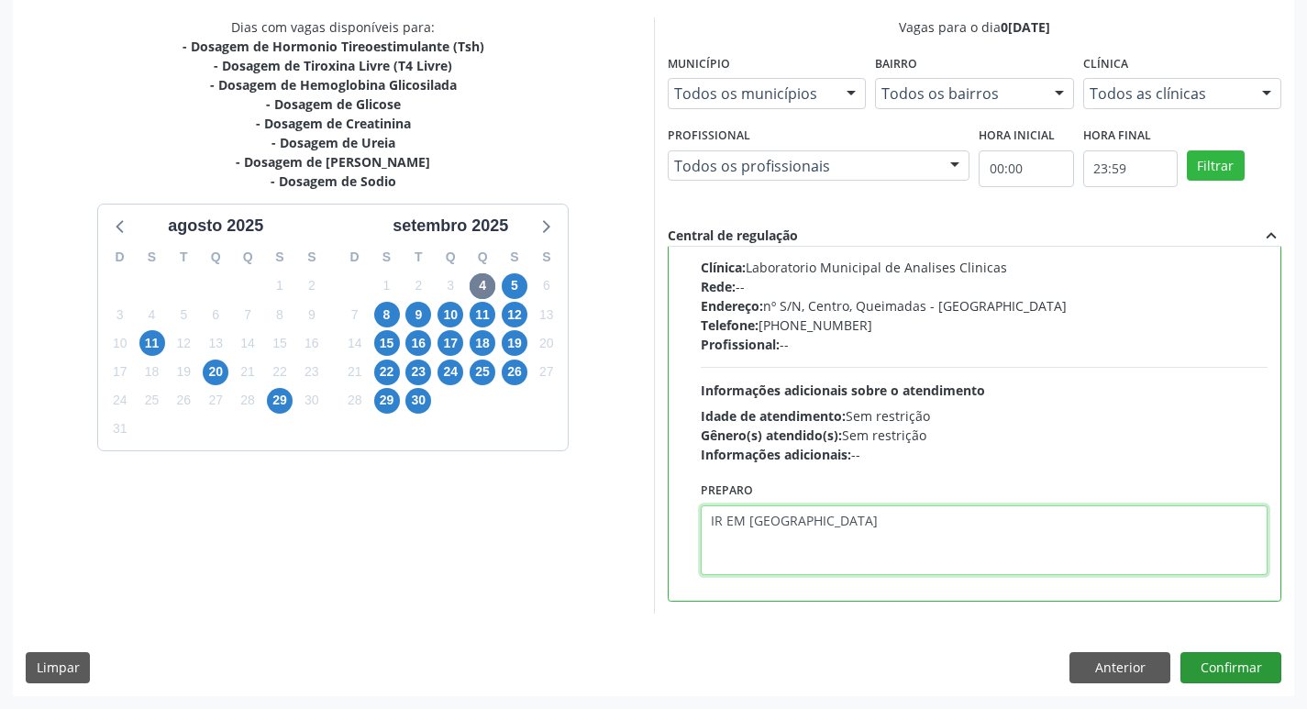
type textarea "IR EM [GEOGRAPHIC_DATA]"
click at [1230, 679] on button "Confirmar" at bounding box center [1230, 667] width 101 height 31
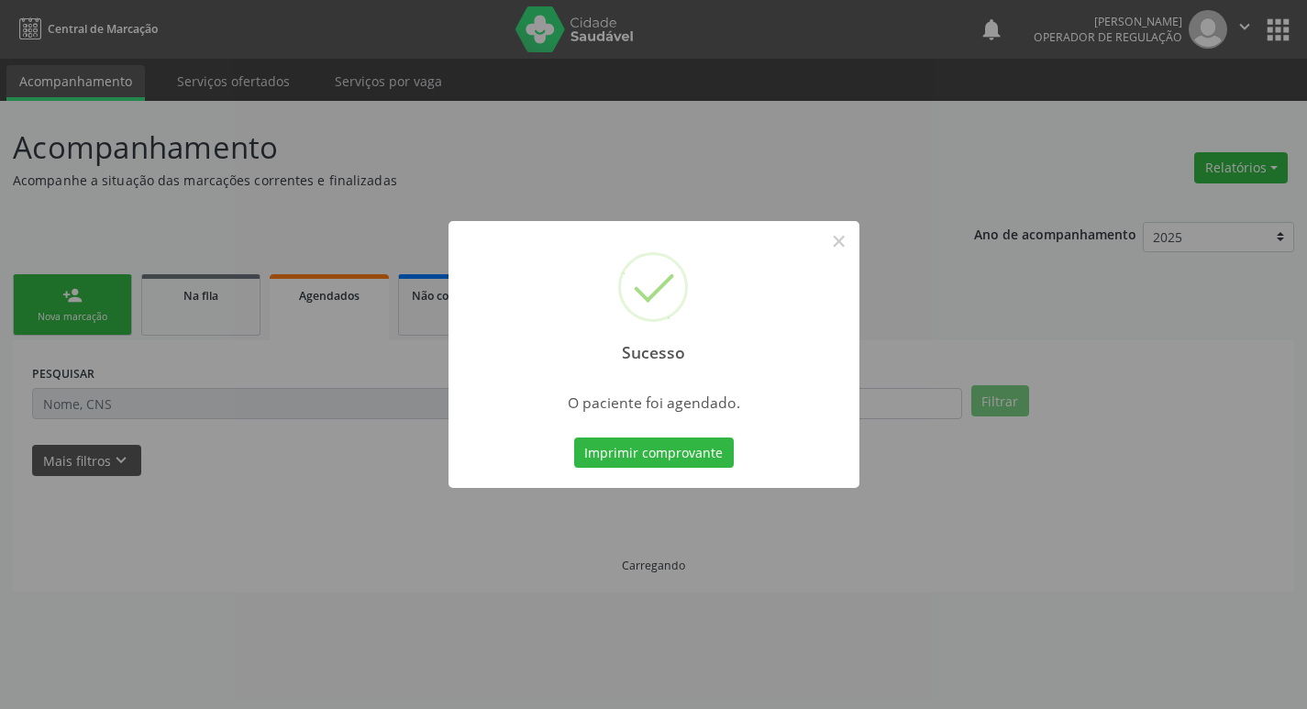
scroll to position [0, 0]
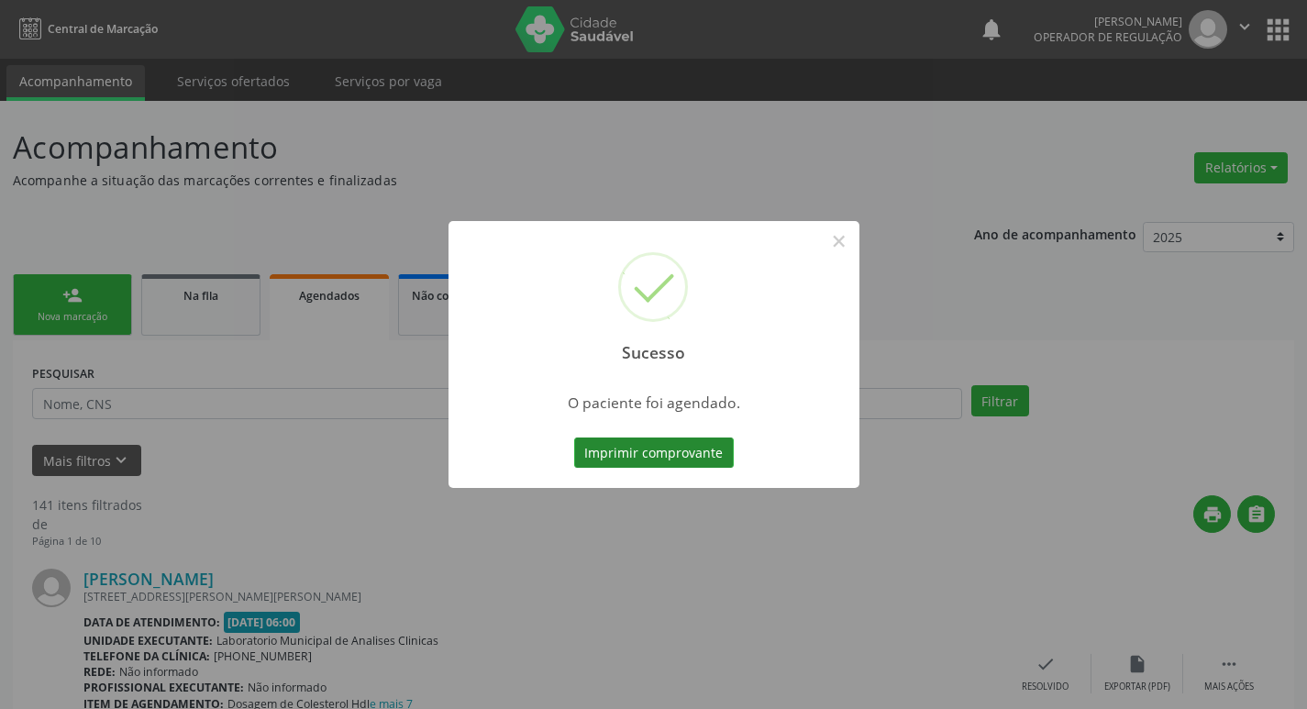
click at [636, 464] on button "Imprimir comprovante" at bounding box center [654, 452] width 160 height 31
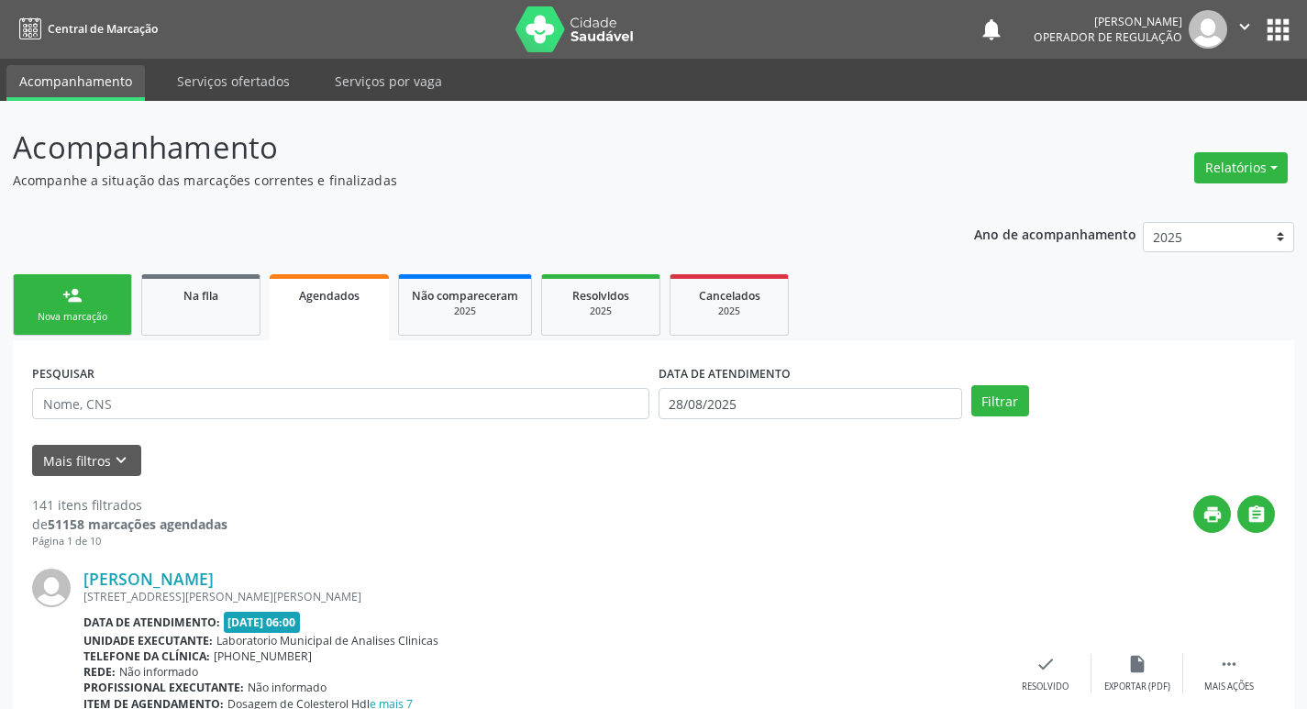
click at [87, 310] on div "Nova marcação" at bounding box center [73, 317] width 92 height 14
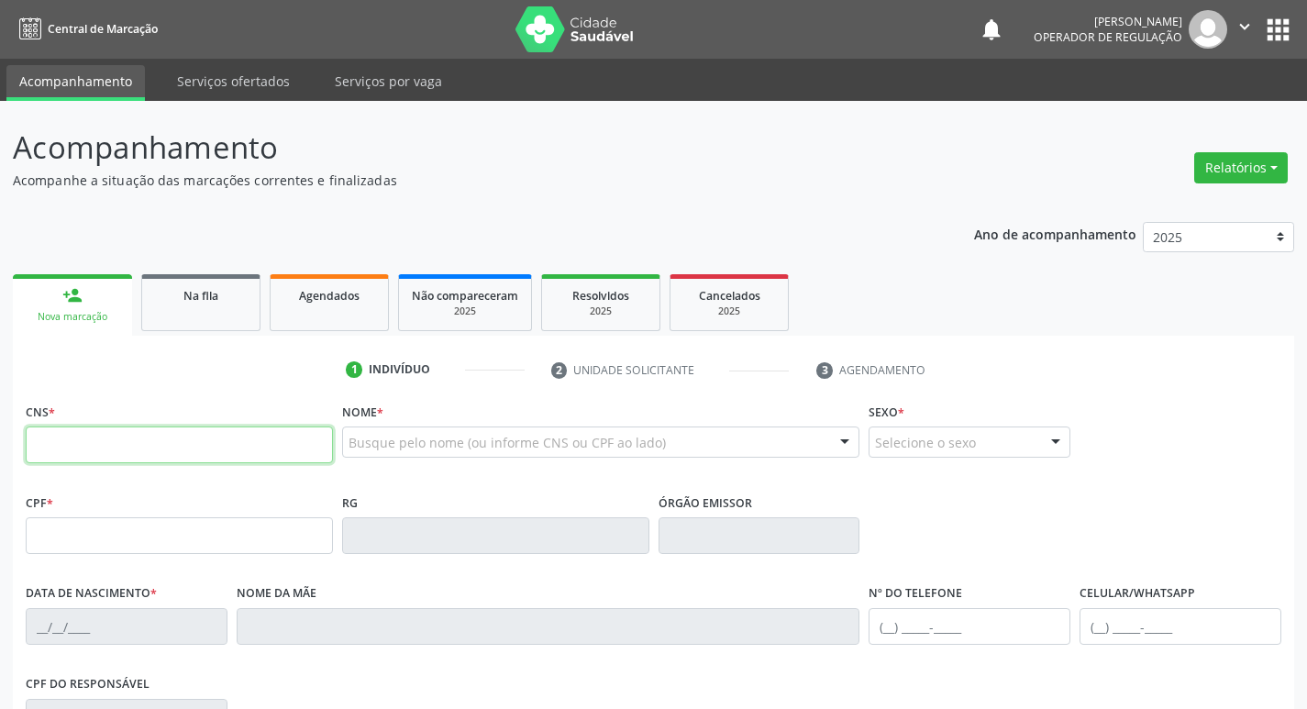
click at [80, 447] on input "text" at bounding box center [179, 444] width 307 height 37
type input "707 8076 5493 7517"
type input "104.452.024-83"
type input "22/08/1993"
type input "Maria Auxiliadora Felipe de Sousa"
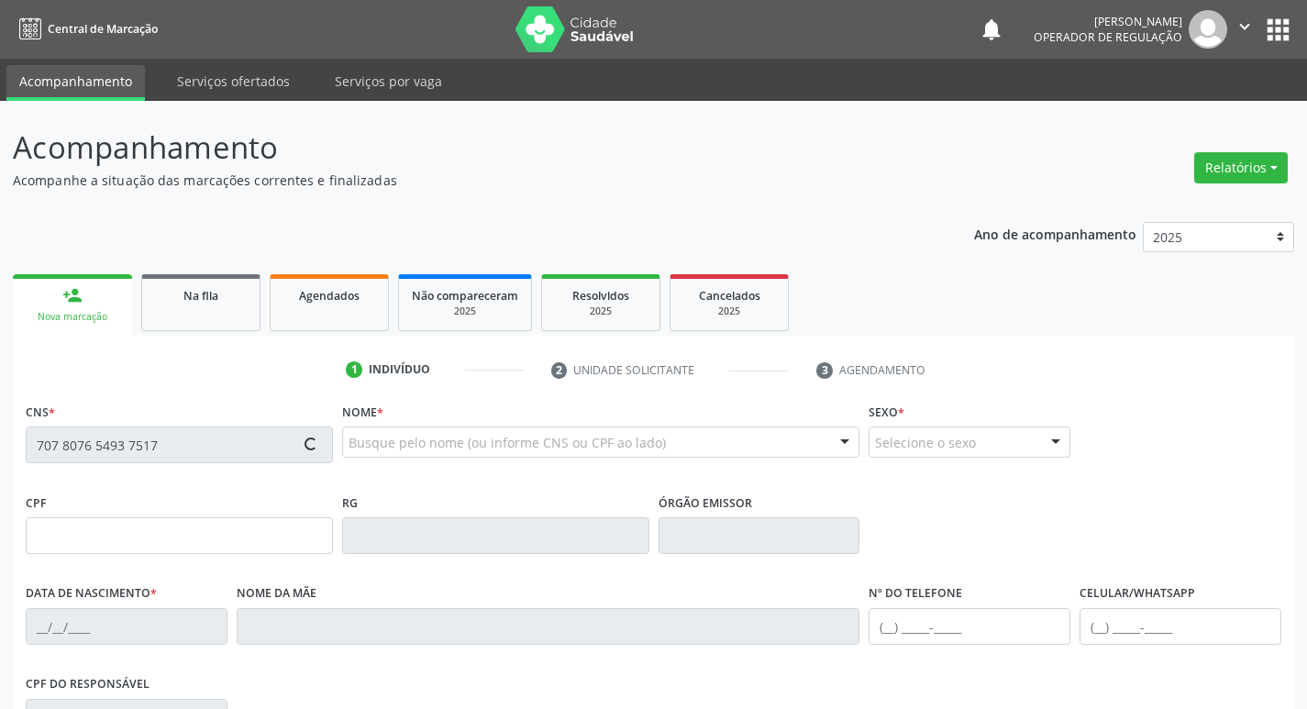
type input "(83) 99178-8649"
type input "S/N"
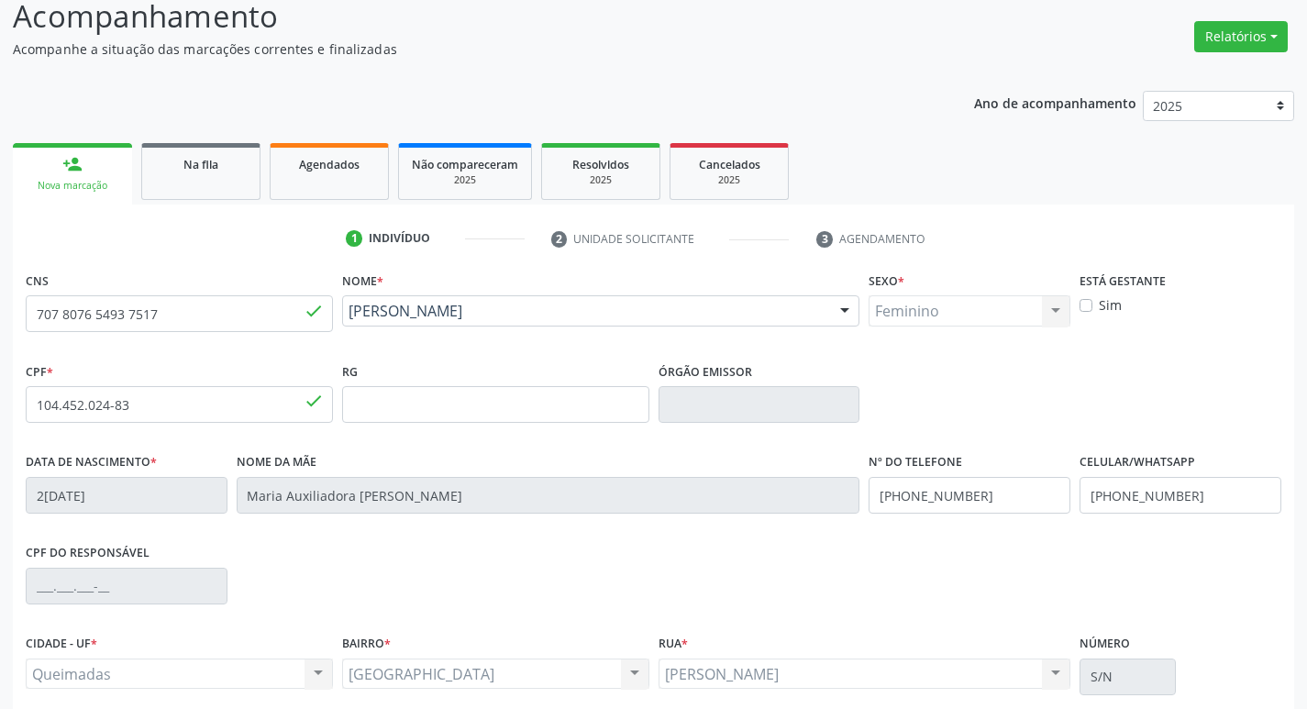
scroll to position [285, 0]
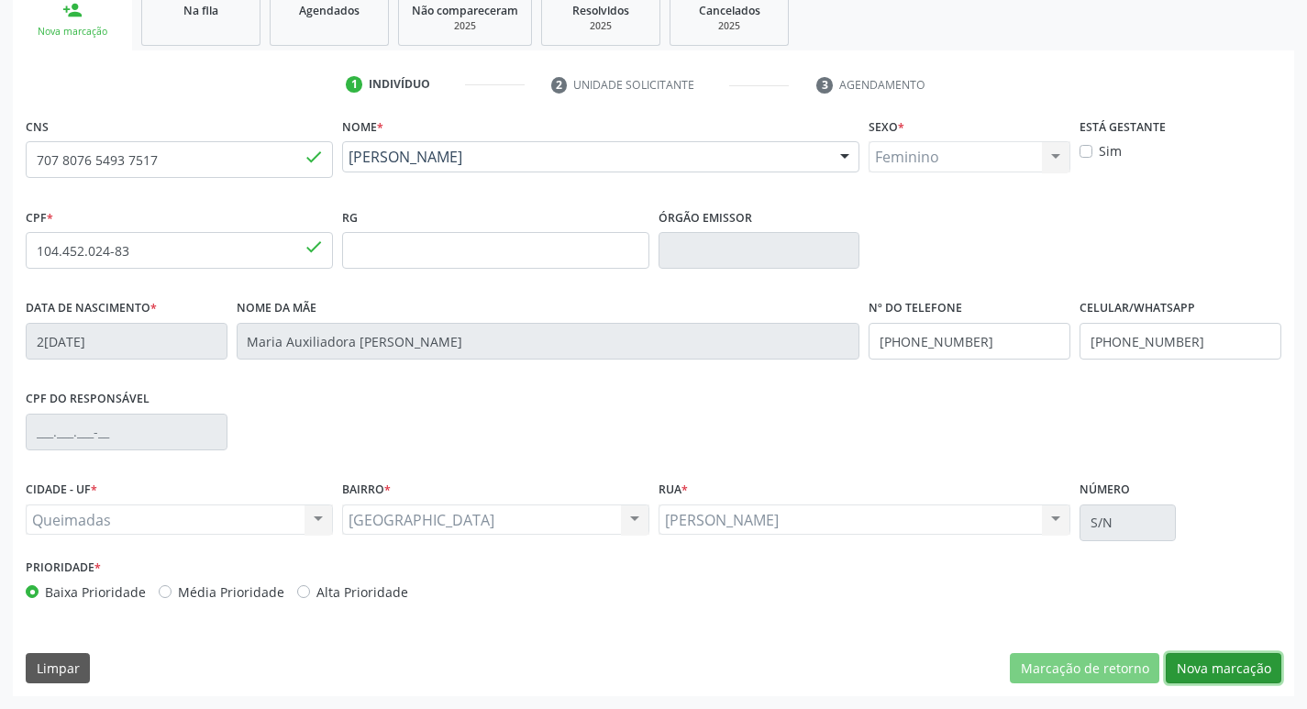
click at [1233, 666] on button "Nova marcação" at bounding box center [1224, 668] width 116 height 31
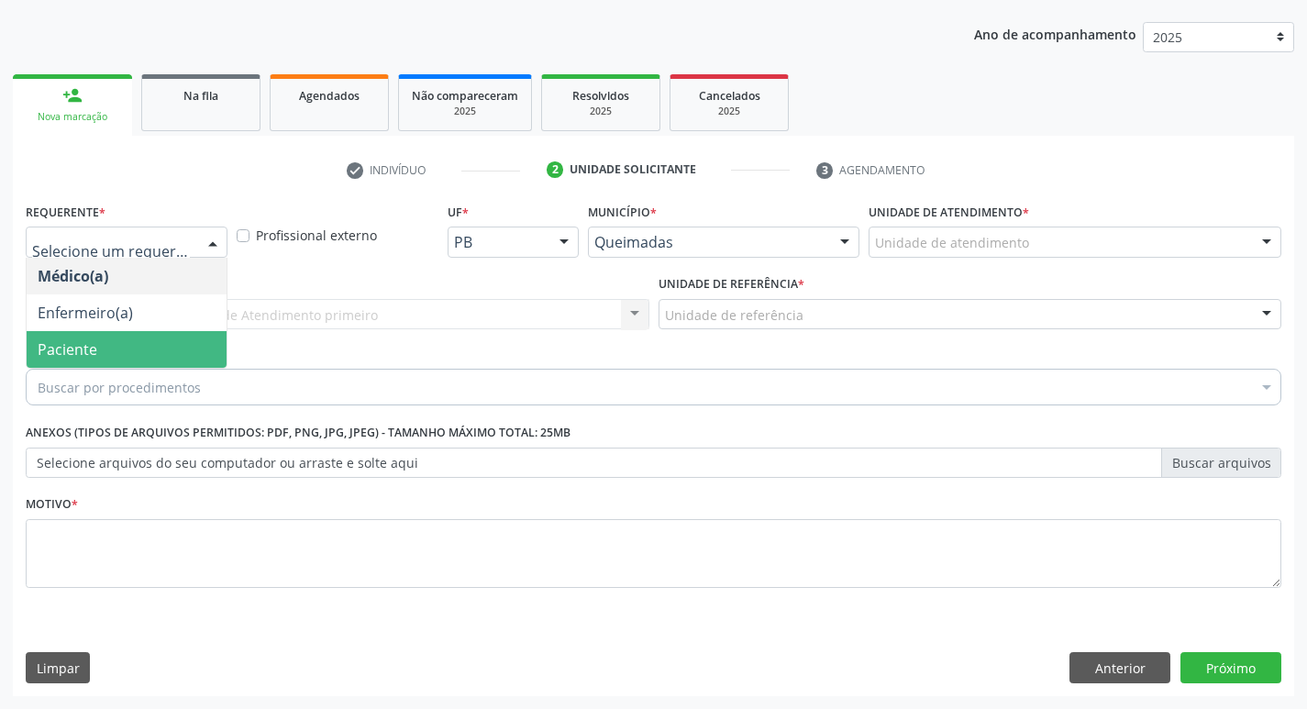
click at [110, 352] on span "Paciente" at bounding box center [127, 349] width 200 height 37
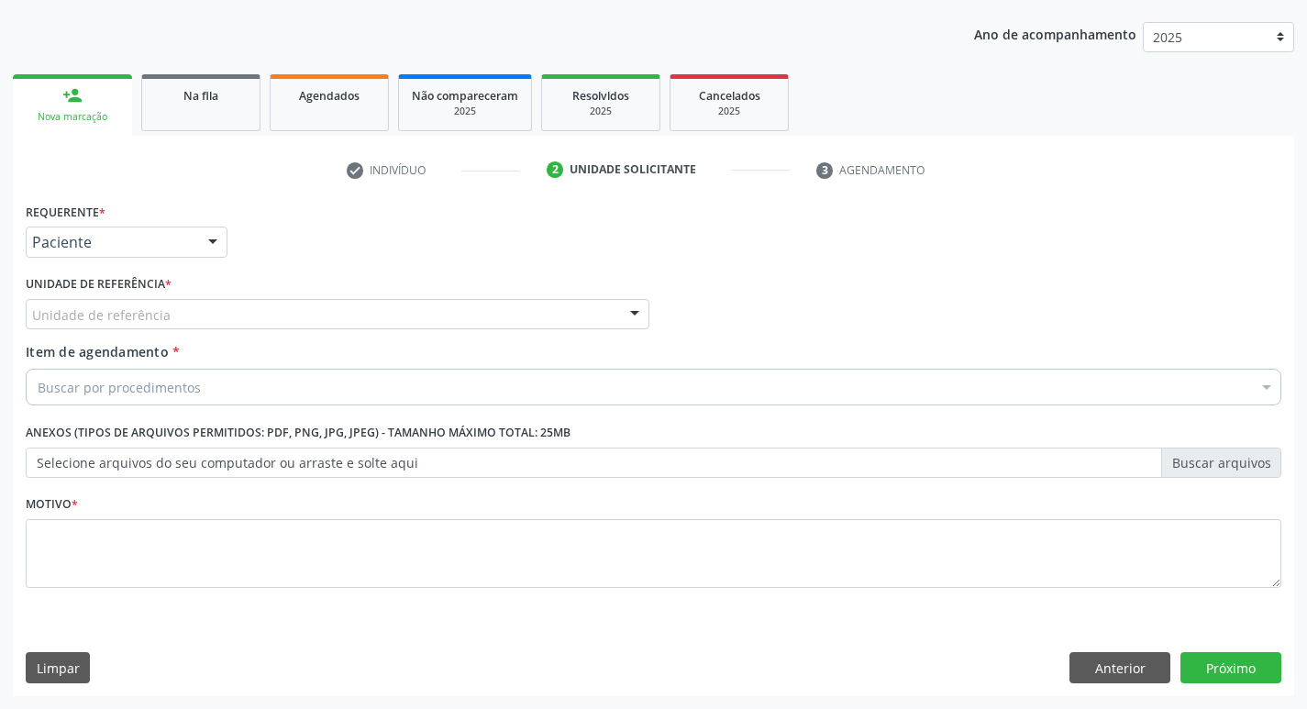
click at [121, 326] on div "Unidade de referência" at bounding box center [338, 314] width 624 height 31
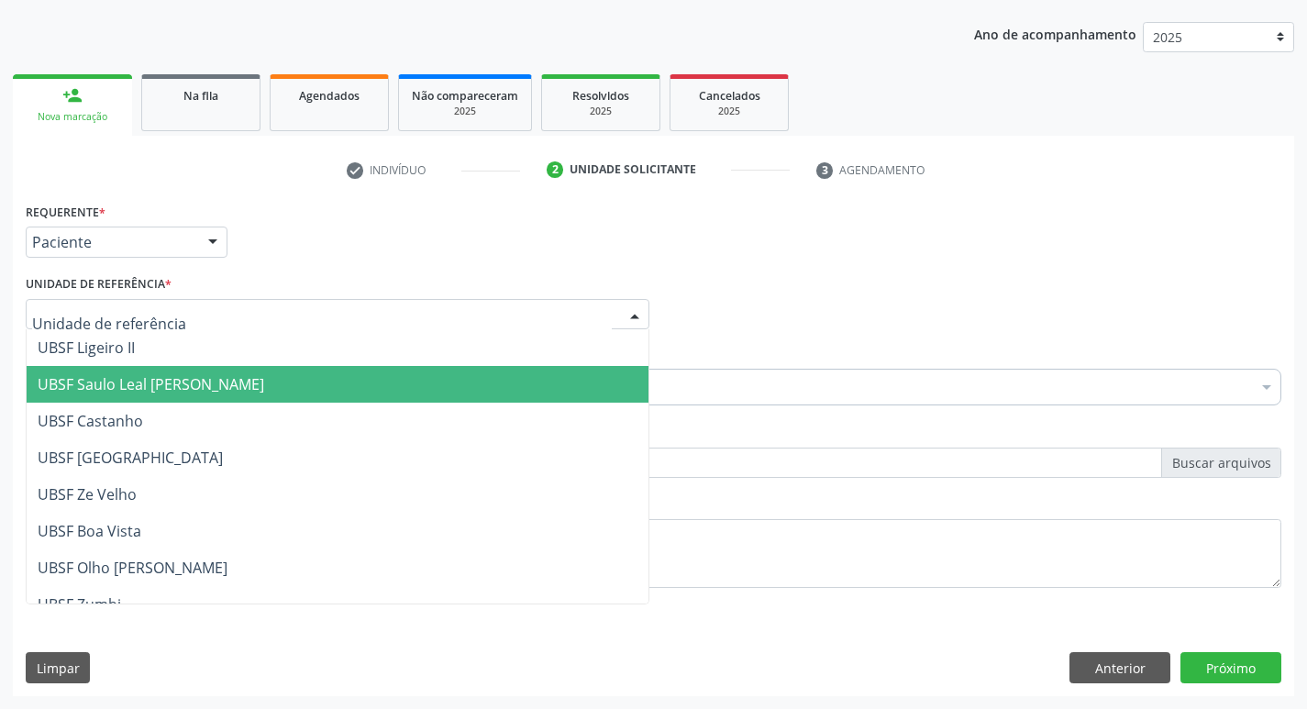
click at [139, 379] on span "UBSF Saulo Leal [PERSON_NAME]" at bounding box center [151, 384] width 227 height 20
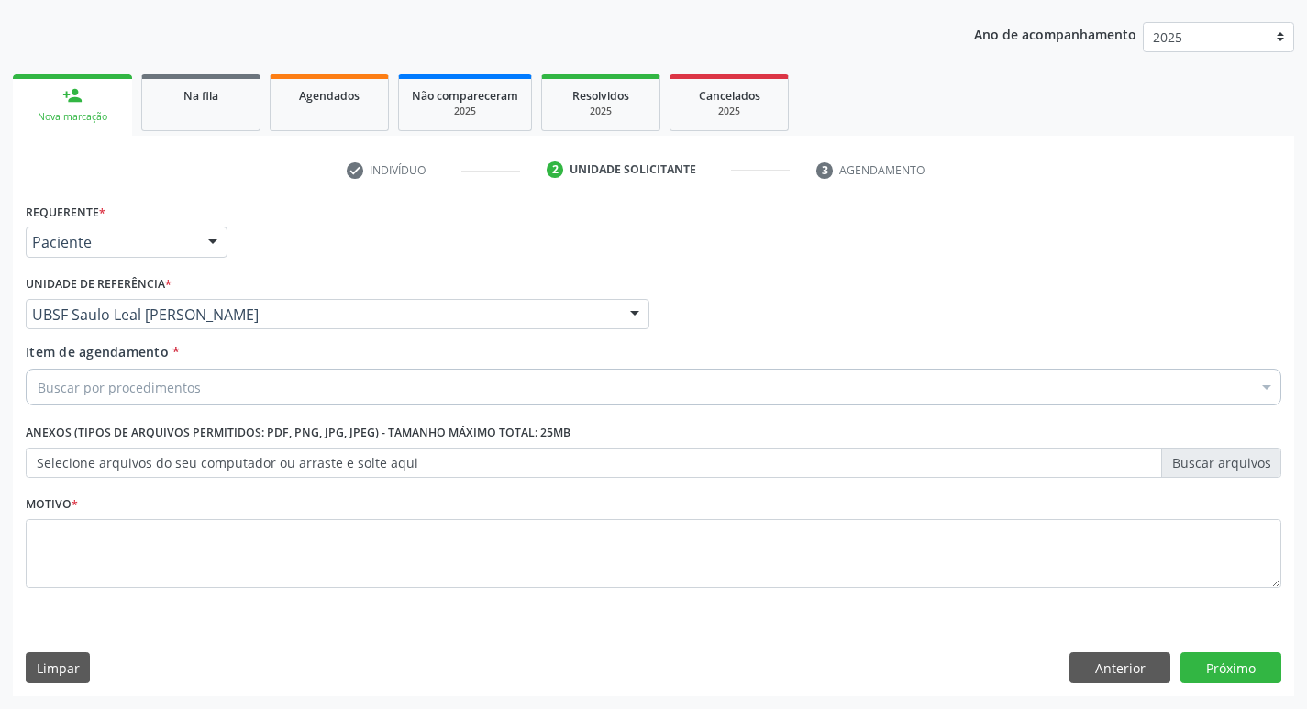
click at [84, 517] on div "Motivo *" at bounding box center [653, 539] width 1255 height 97
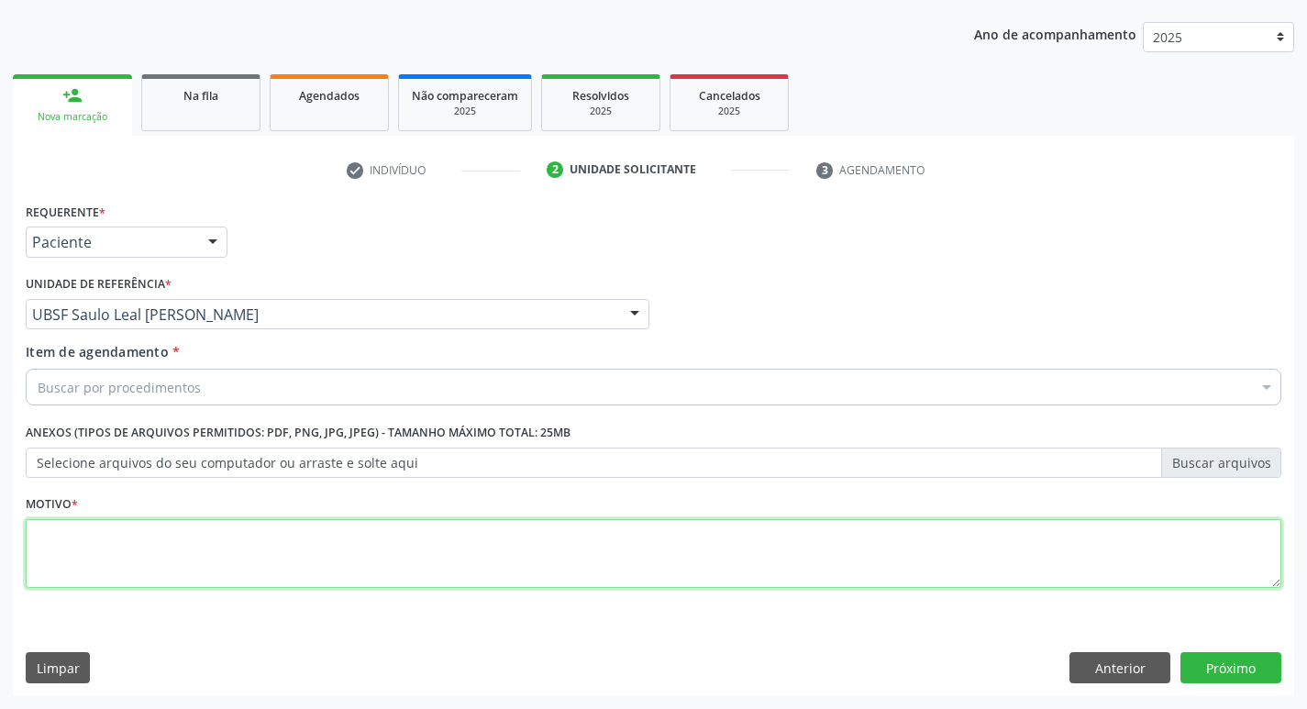
click at [94, 533] on textarea at bounding box center [653, 554] width 1255 height 70
type textarea "AVALIACAO"
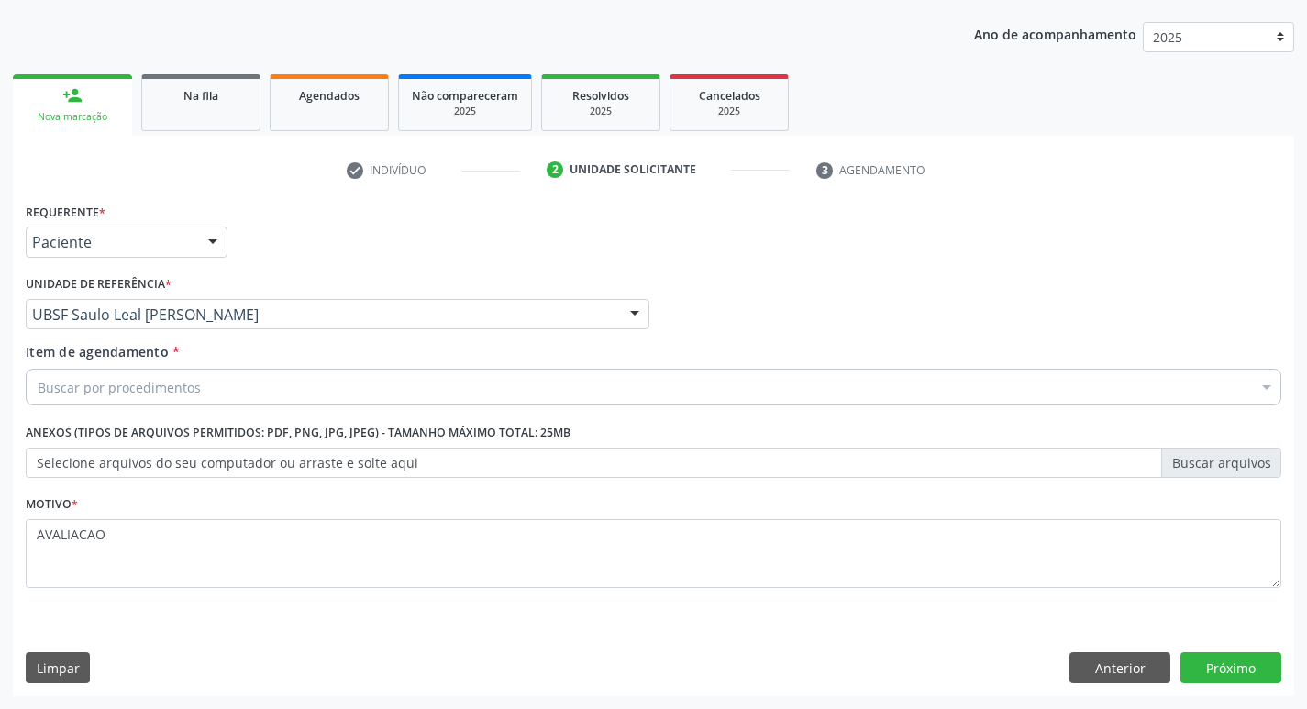
click at [50, 401] on div "Buscar por procedimentos" at bounding box center [653, 387] width 1255 height 37
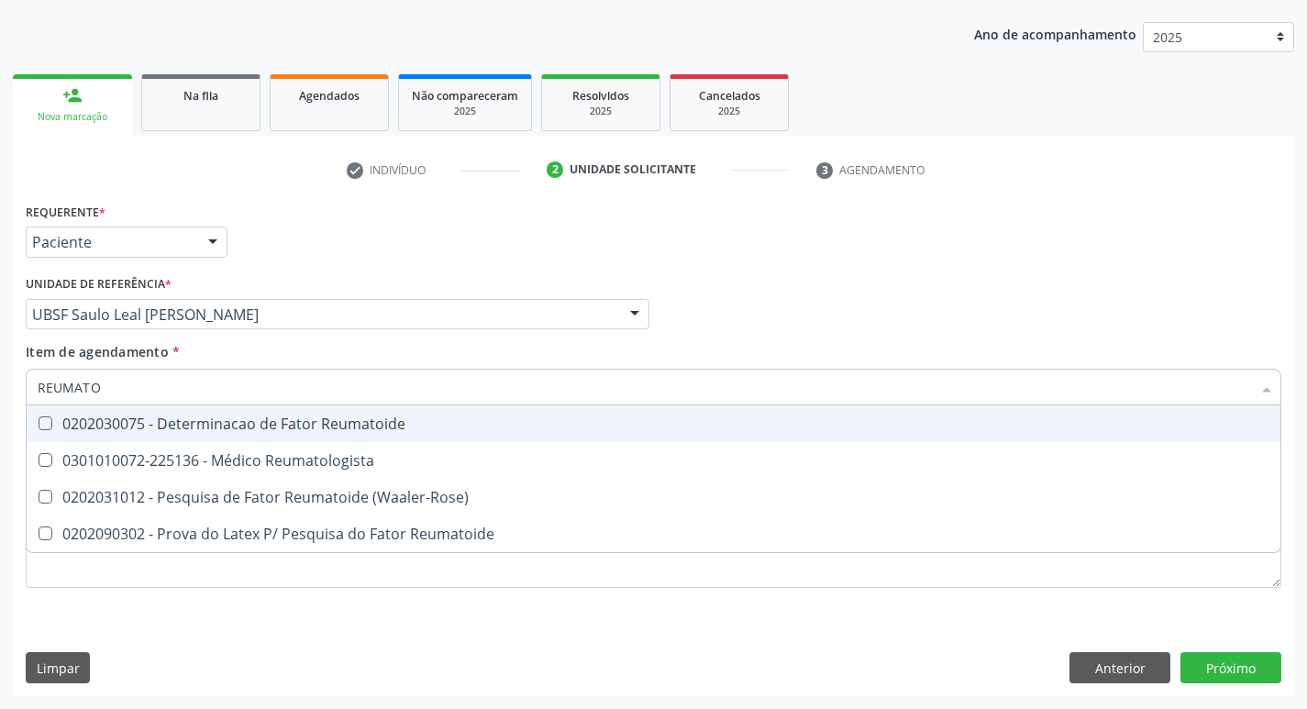
type input "REUMATOI"
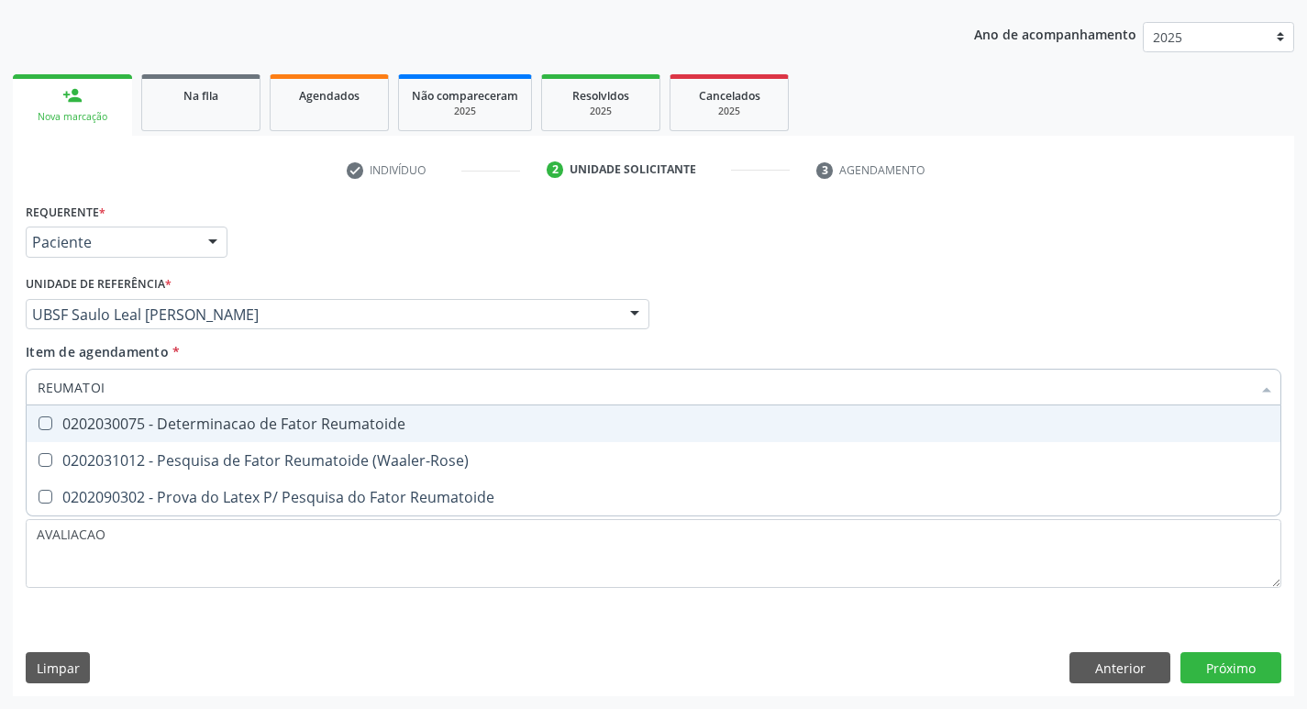
click at [72, 426] on div "0202030075 - Determinacao de Fator Reumatoide" at bounding box center [654, 423] width 1232 height 15
checkbox Reumatoide "true"
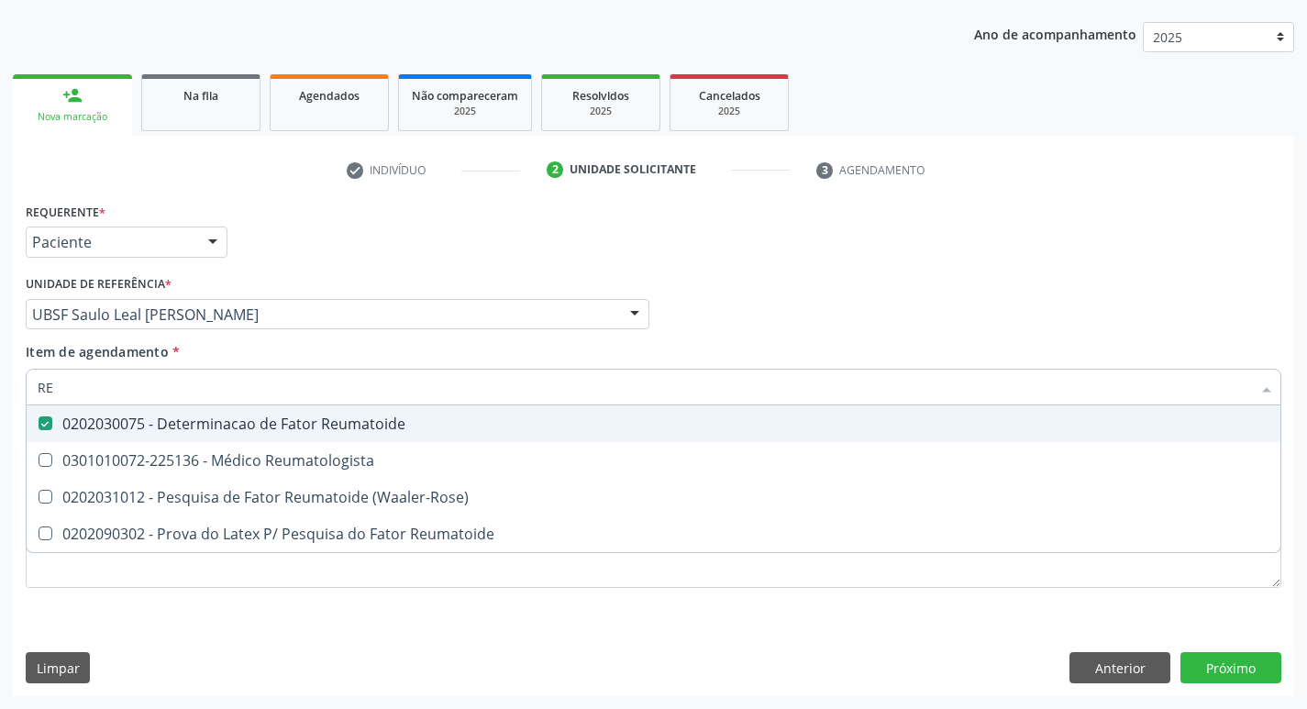
type input "R"
checkbox Reumatoide "false"
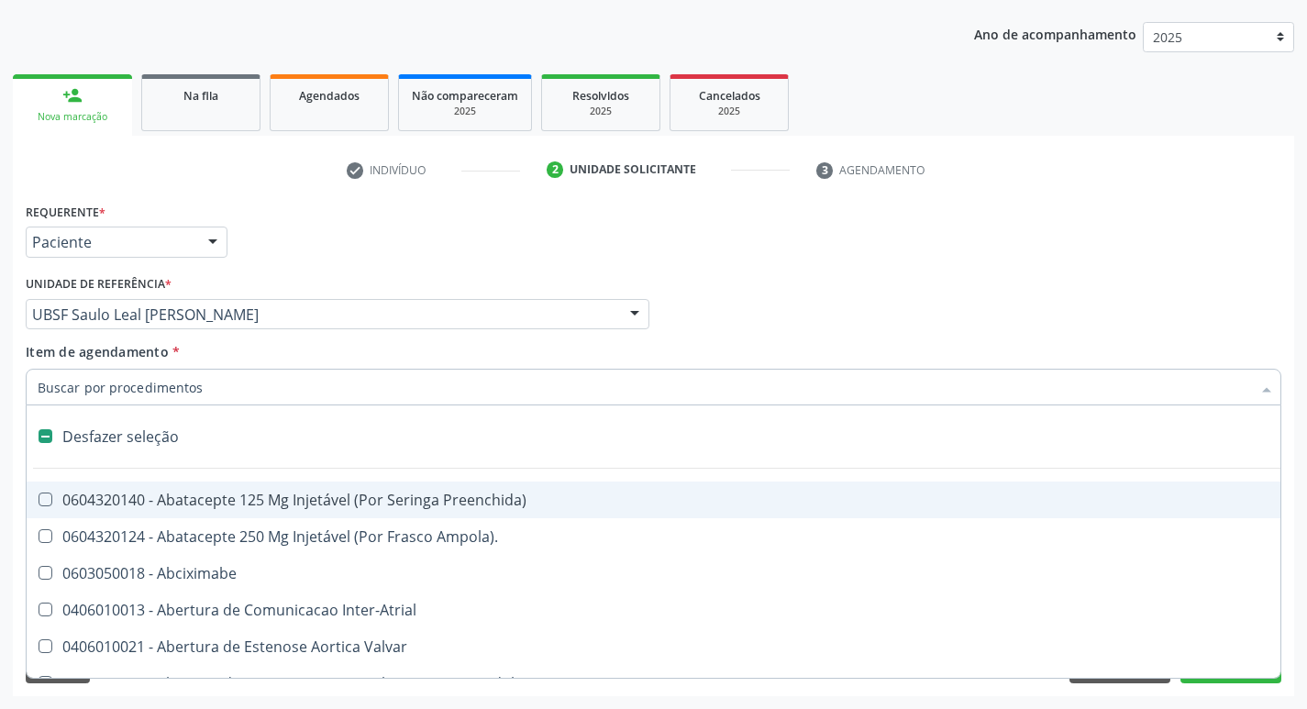
type input "G"
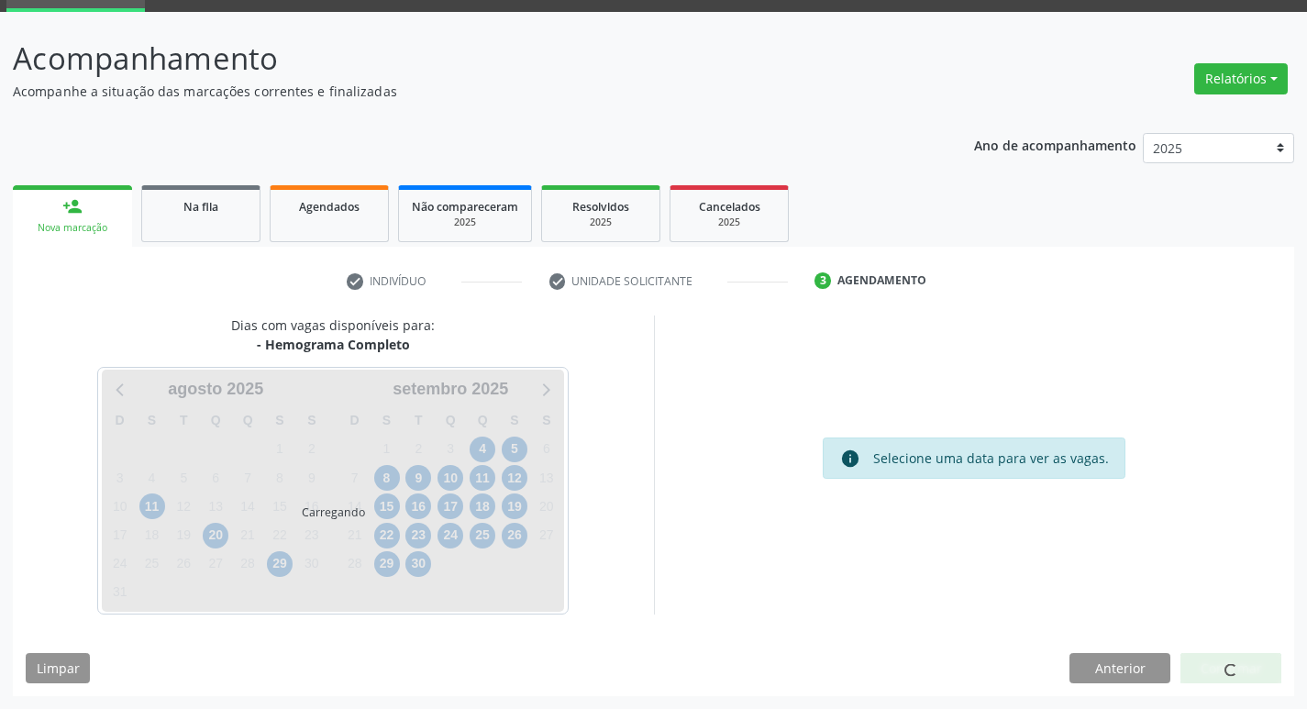
scroll to position [89, 0]
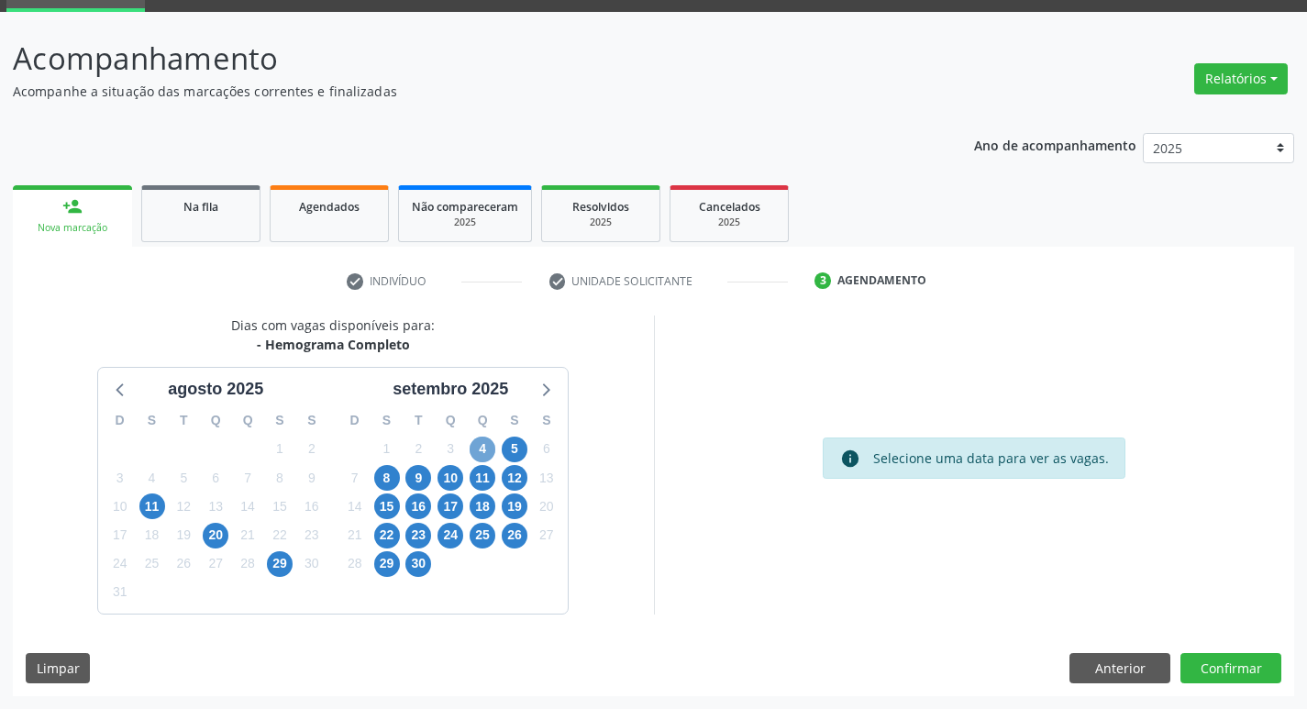
click at [484, 445] on span "4" at bounding box center [483, 450] width 26 height 26
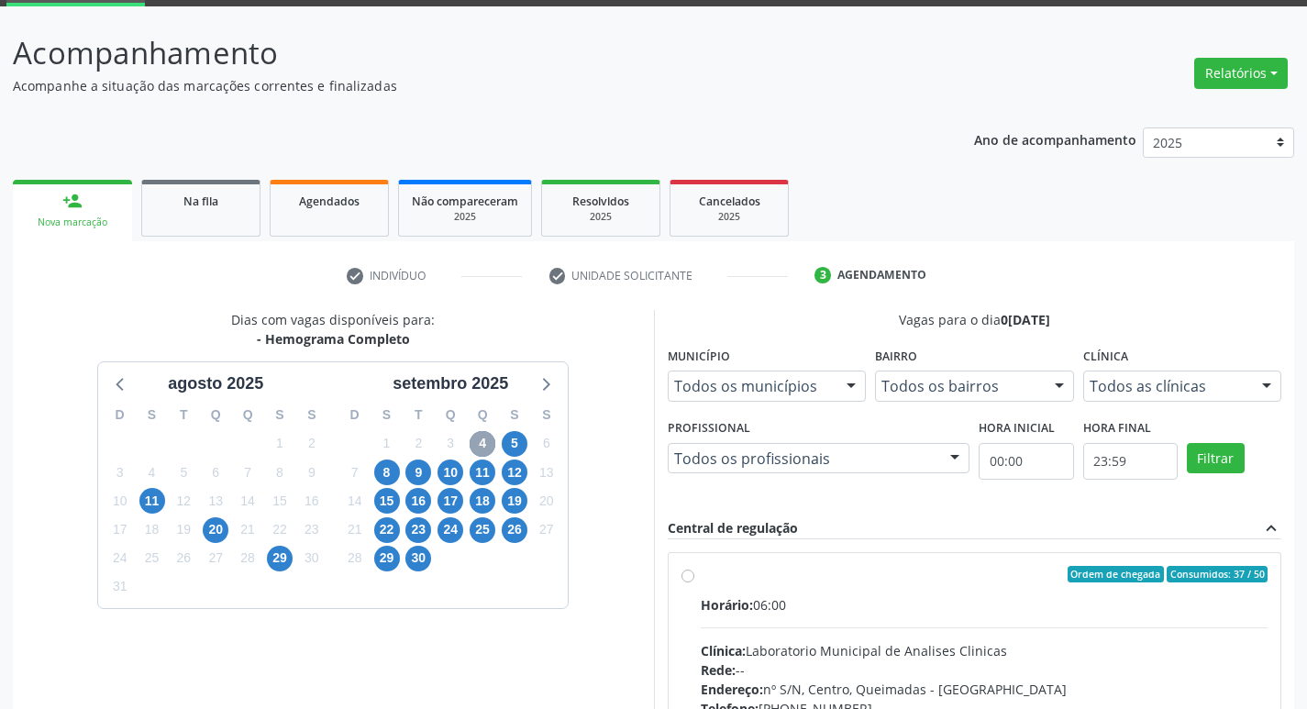
scroll to position [354, 0]
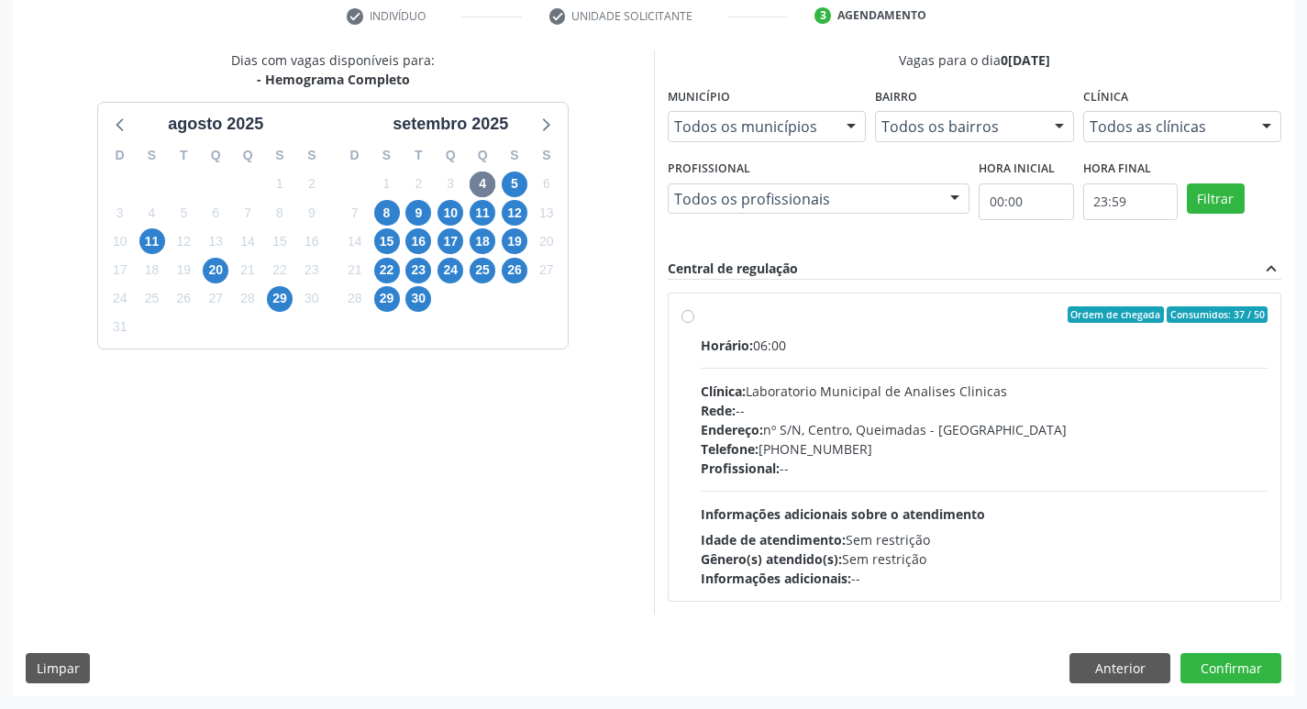
click at [805, 418] on div "Horário: 06:00 Clínica: Laboratorio Municipal de Analises Clinicas Rede: -- End…" at bounding box center [985, 462] width 568 height 252
radio input "true"
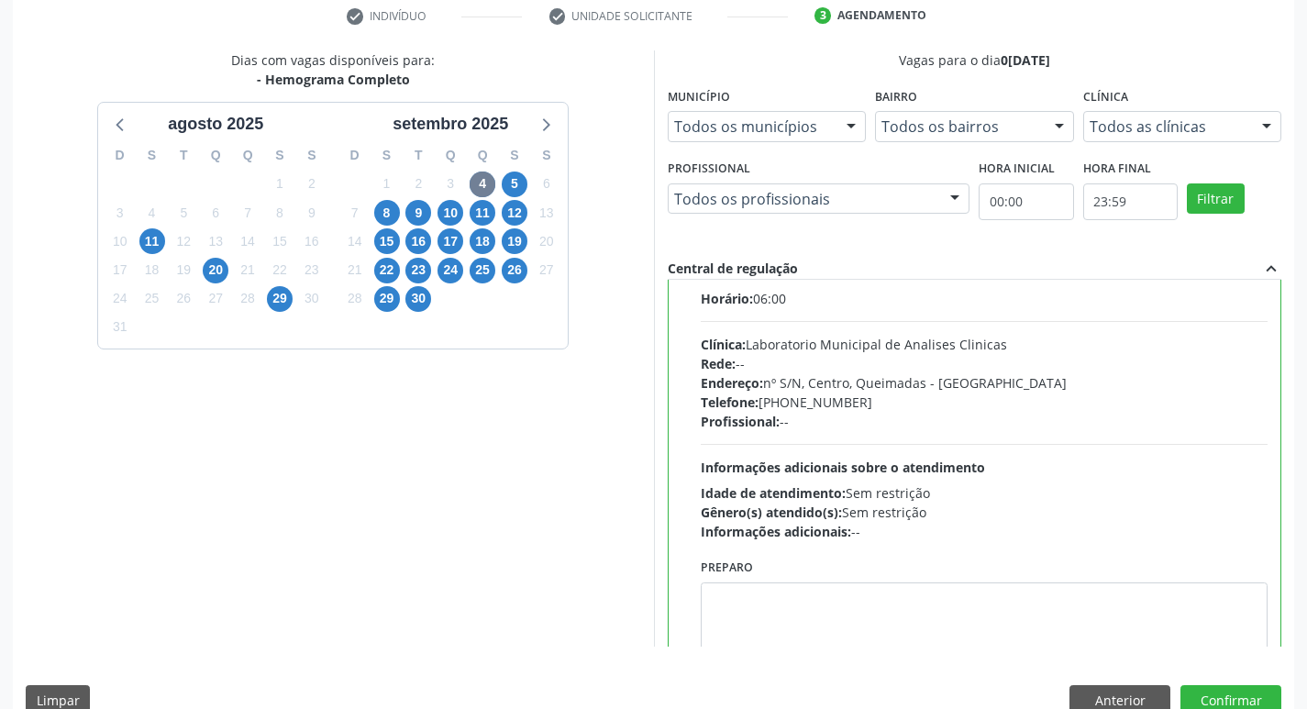
scroll to position [91, 0]
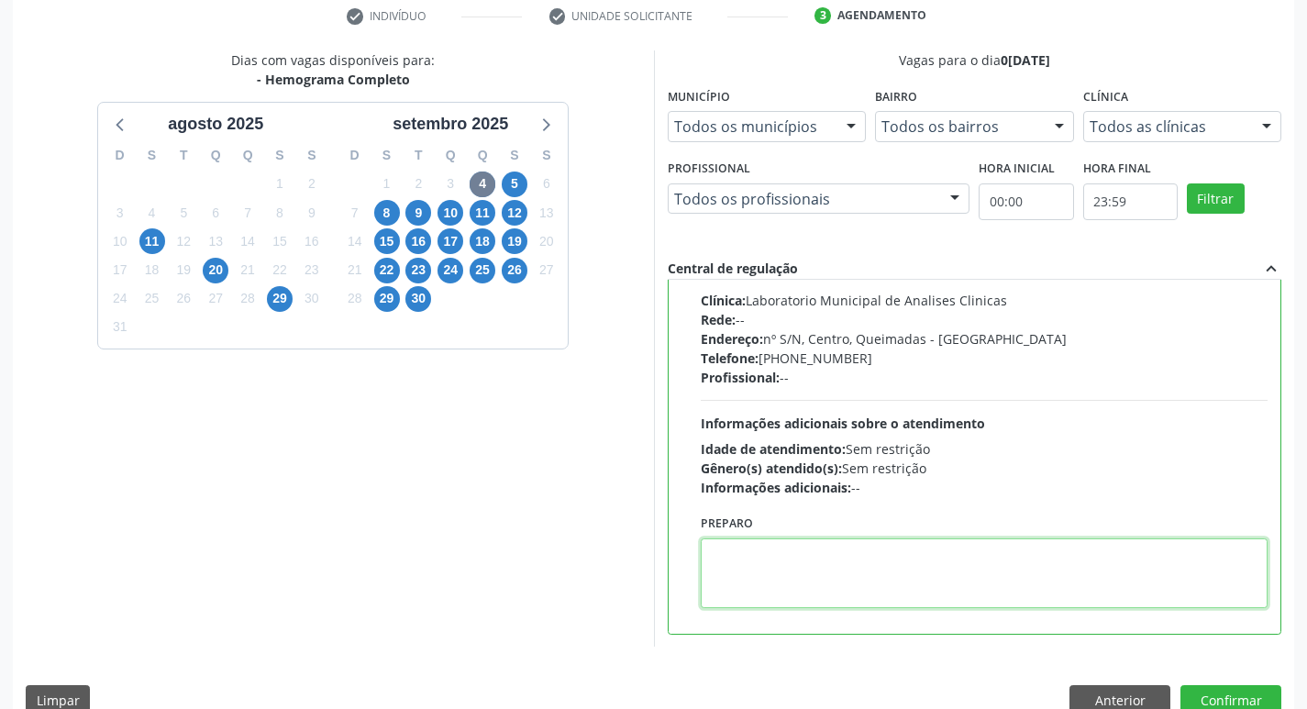
click at [839, 557] on textarea at bounding box center [985, 573] width 568 height 70
paste textarea "IR EM [GEOGRAPHIC_DATA]"
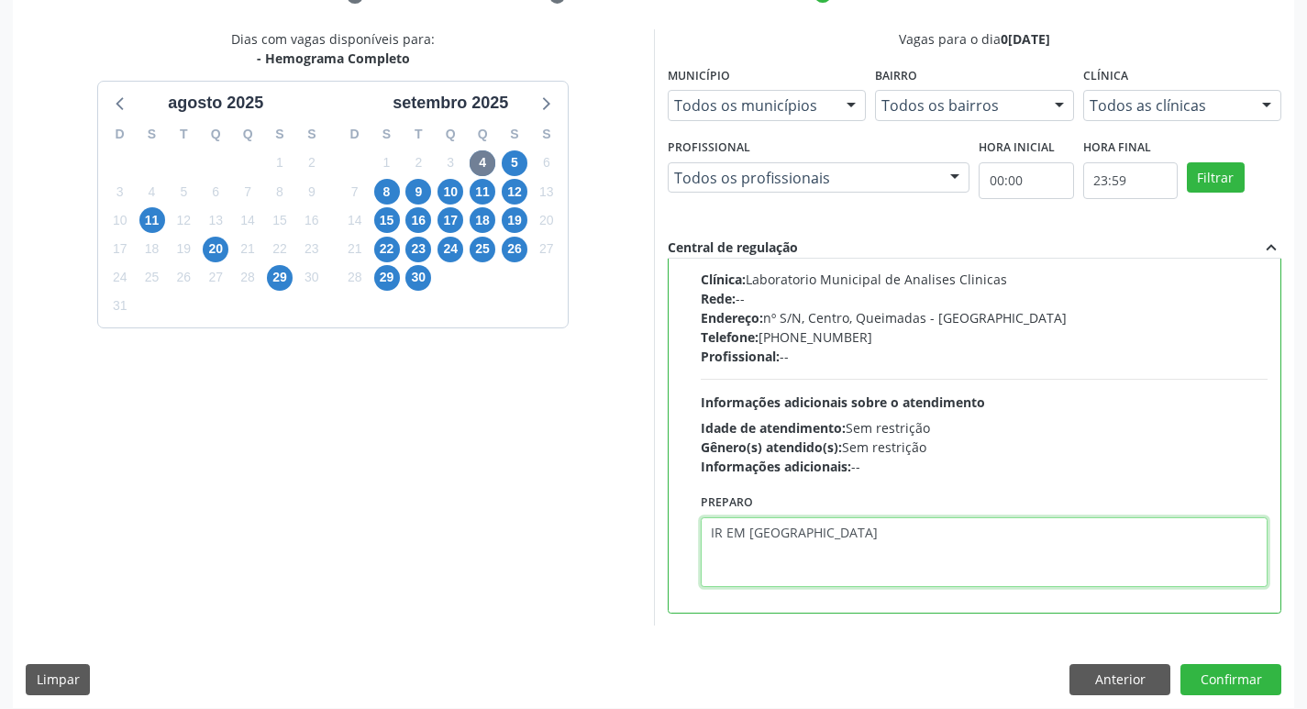
scroll to position [387, 0]
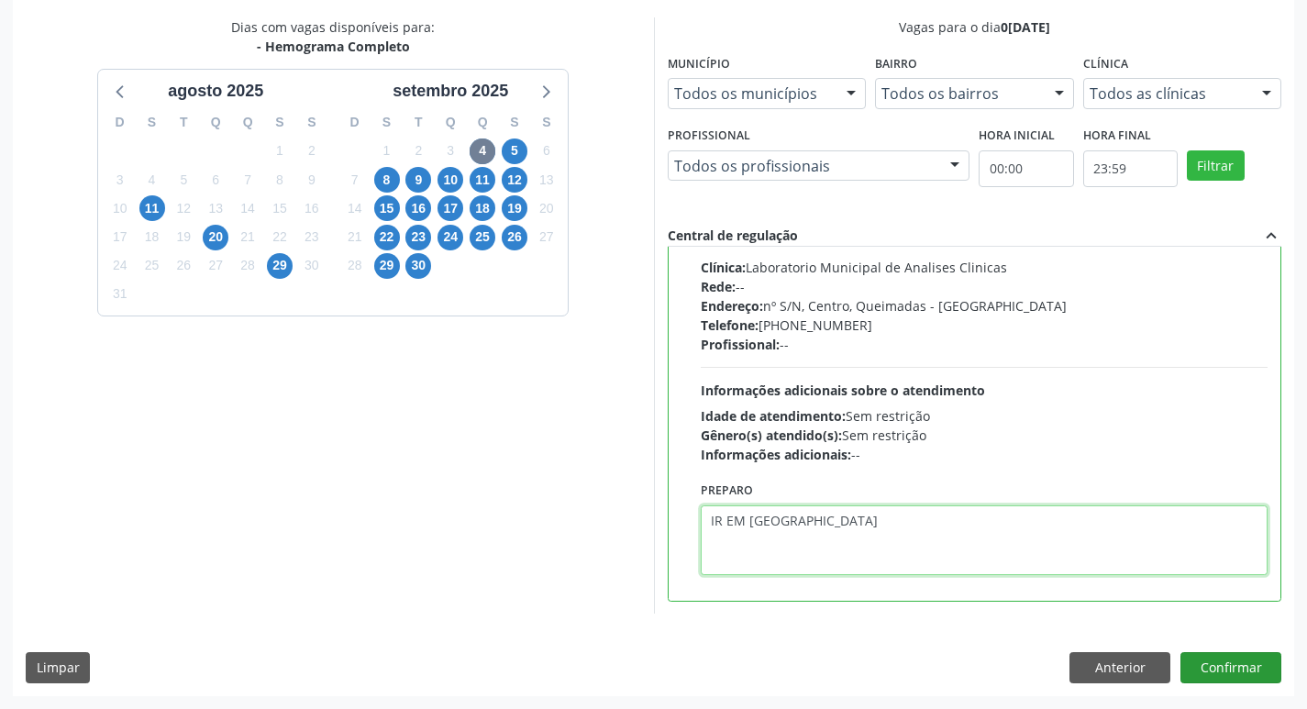
type textarea "IR EM [GEOGRAPHIC_DATA]"
click at [1228, 661] on button "Confirmar" at bounding box center [1230, 667] width 101 height 31
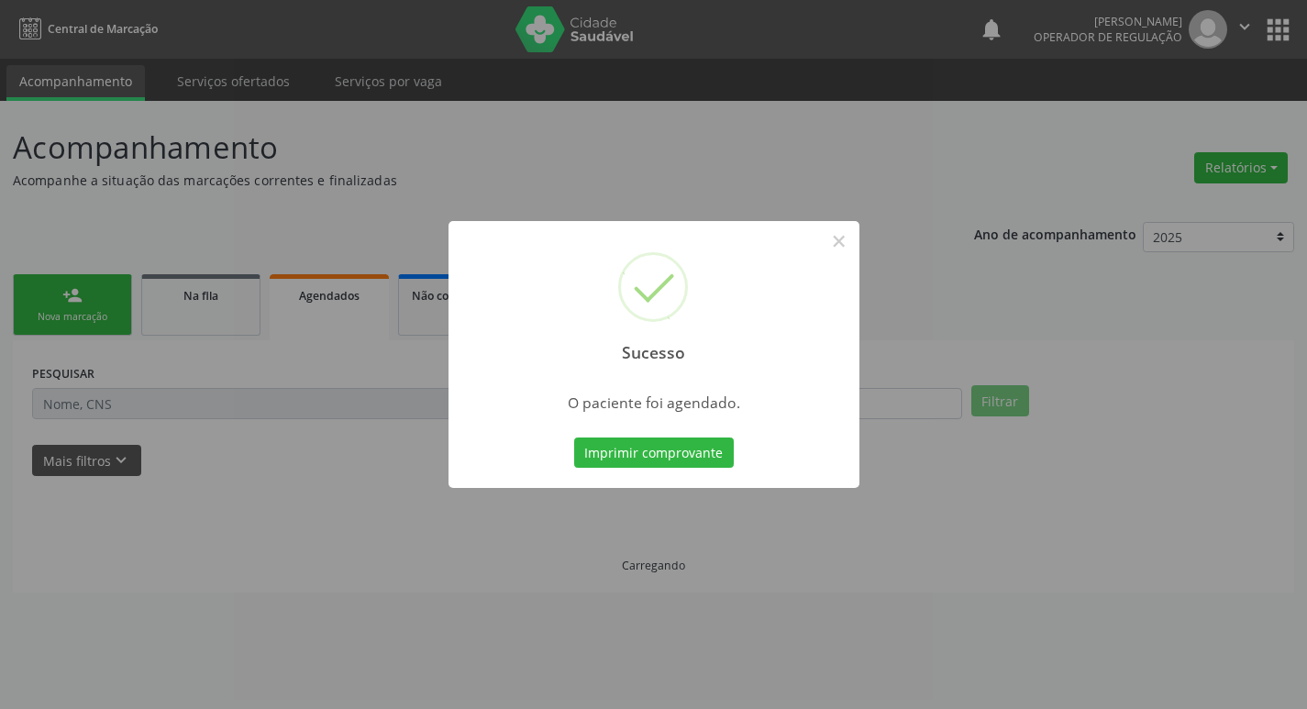
scroll to position [0, 0]
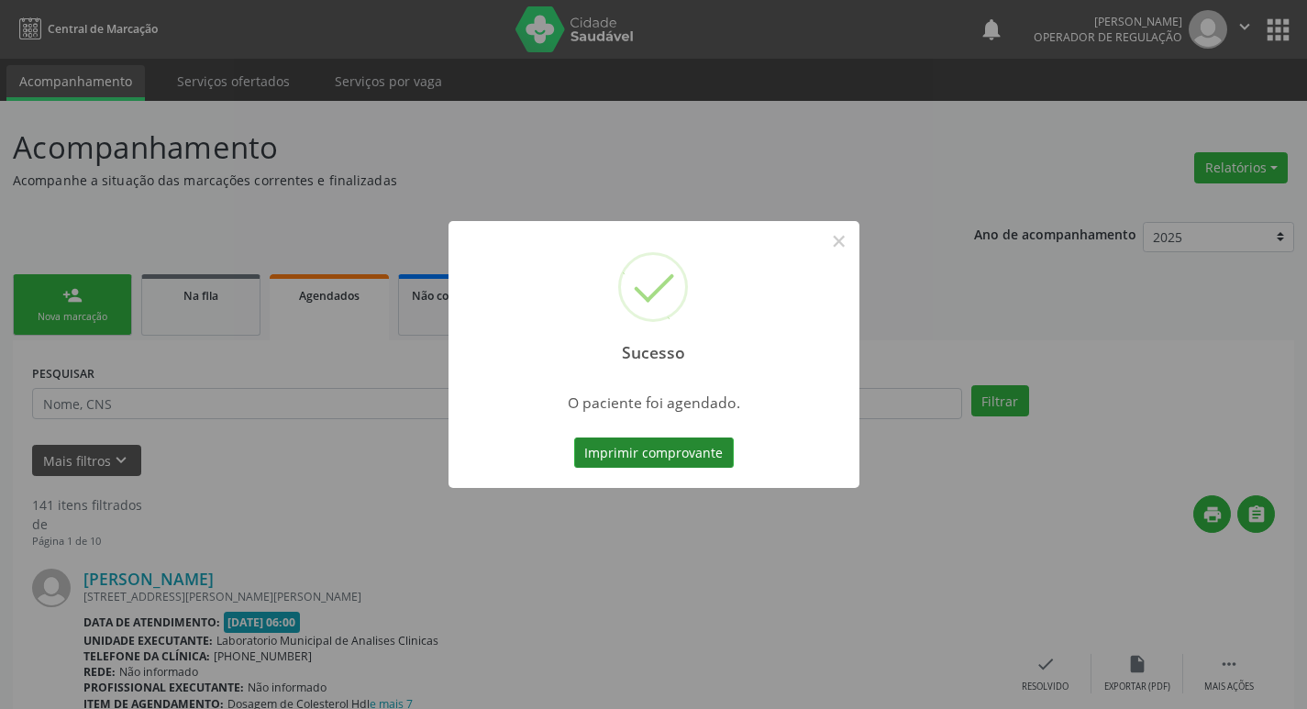
click at [698, 443] on button "Imprimir comprovante" at bounding box center [654, 452] width 160 height 31
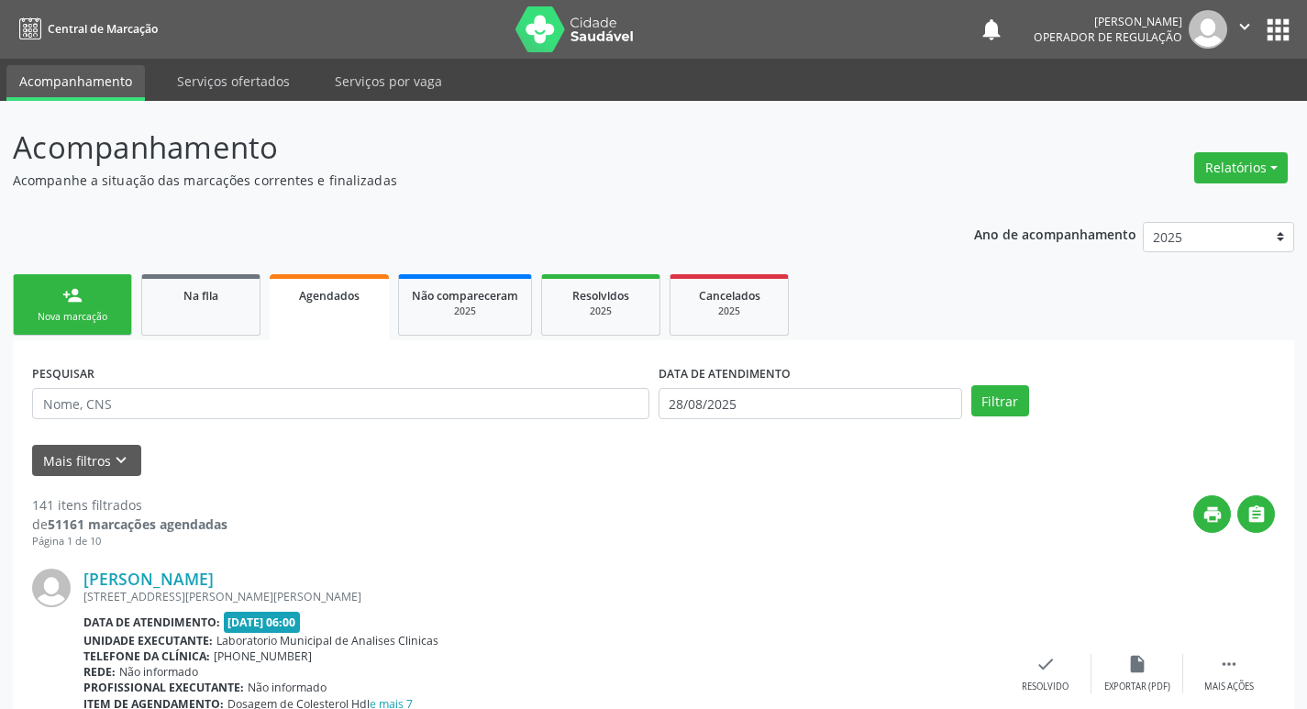
click at [94, 310] on div "Nova marcação" at bounding box center [73, 317] width 92 height 14
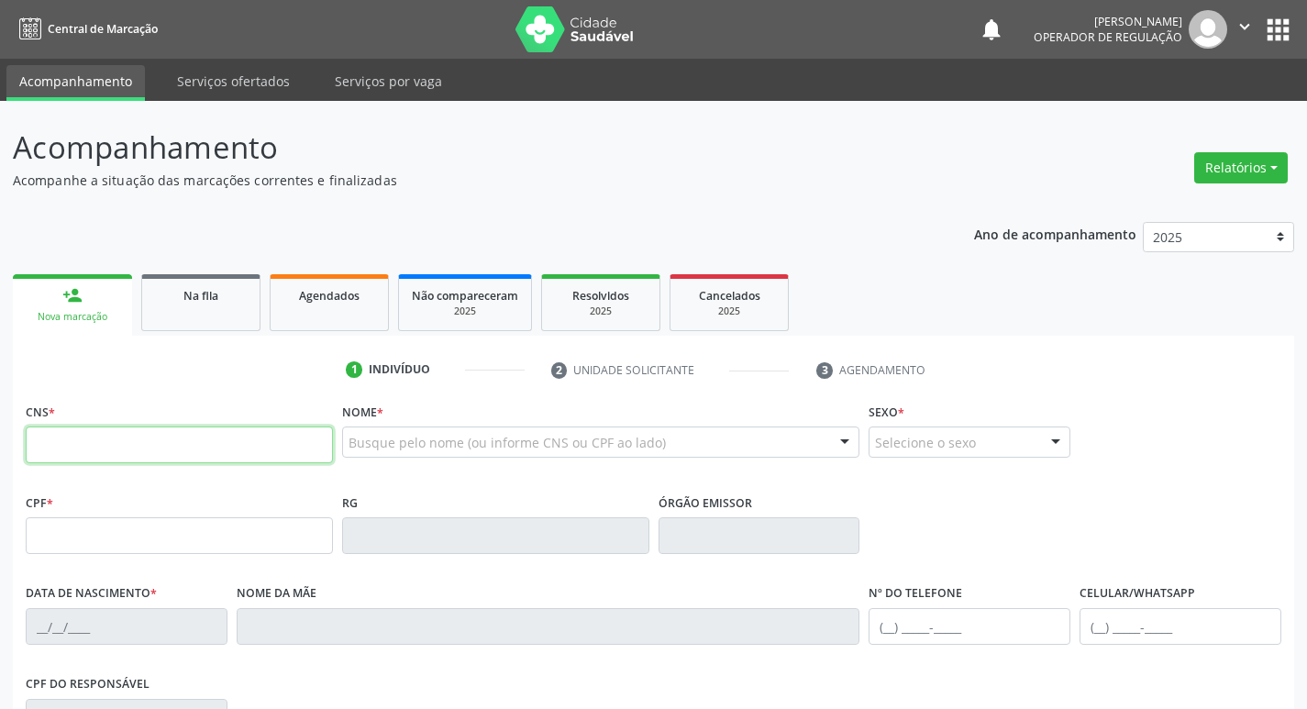
click at [123, 438] on input "text" at bounding box center [179, 444] width 307 height 37
click at [149, 420] on div "CNS *" at bounding box center [179, 430] width 307 height 65
click at [160, 440] on input "text" at bounding box center [179, 444] width 307 height 37
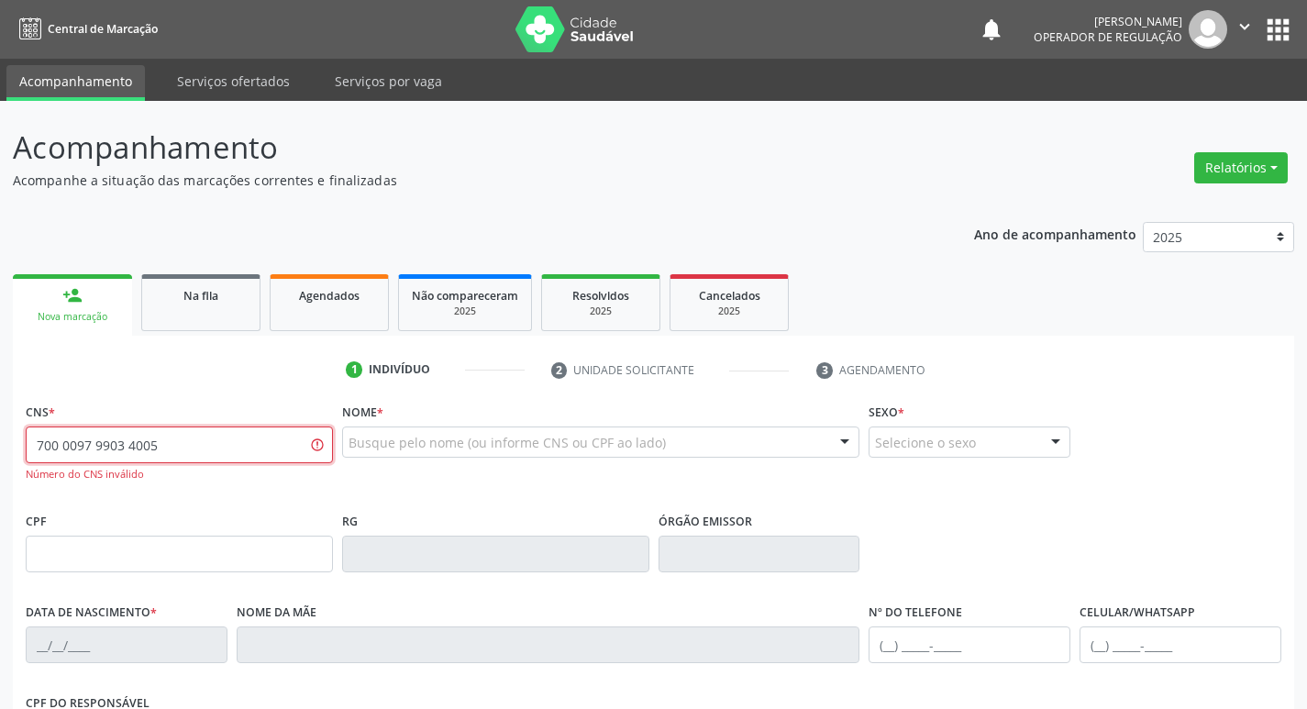
type input "700 0097 9903 4005"
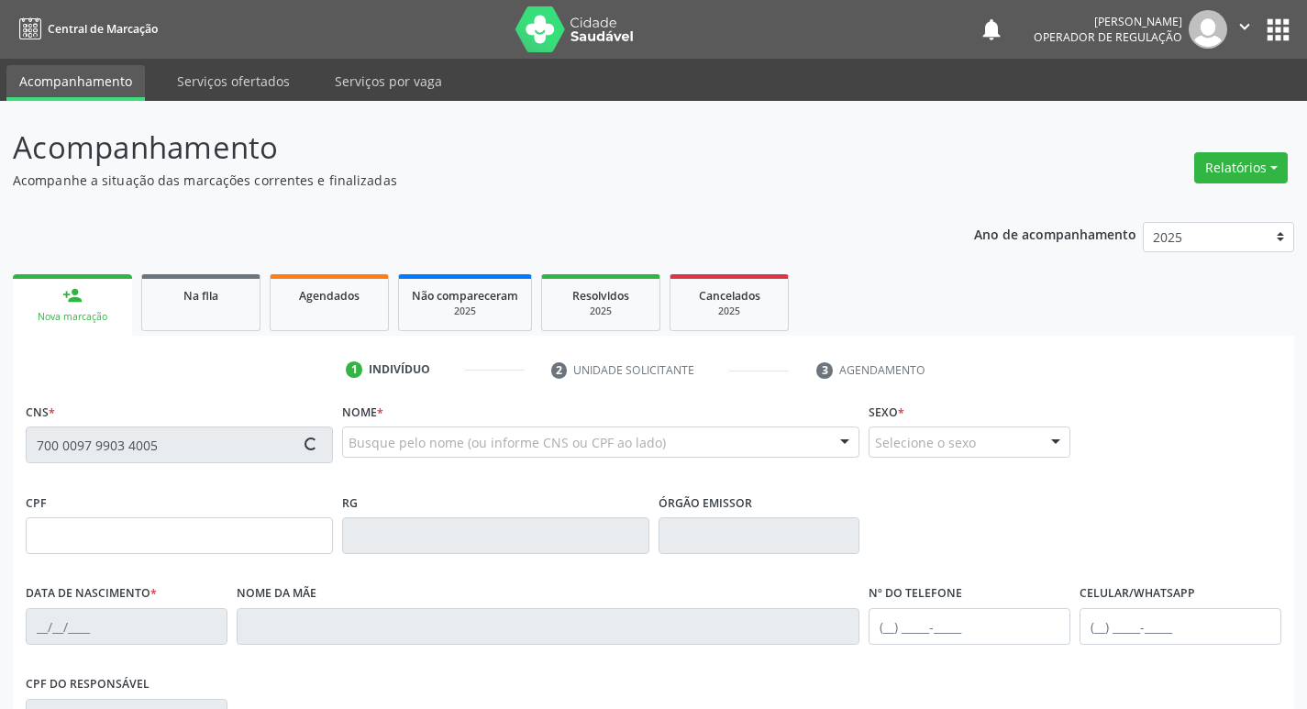
type input "[DATE]"
type input "[PERSON_NAME]"
type input "[PHONE_NUMBER]"
type input "355"
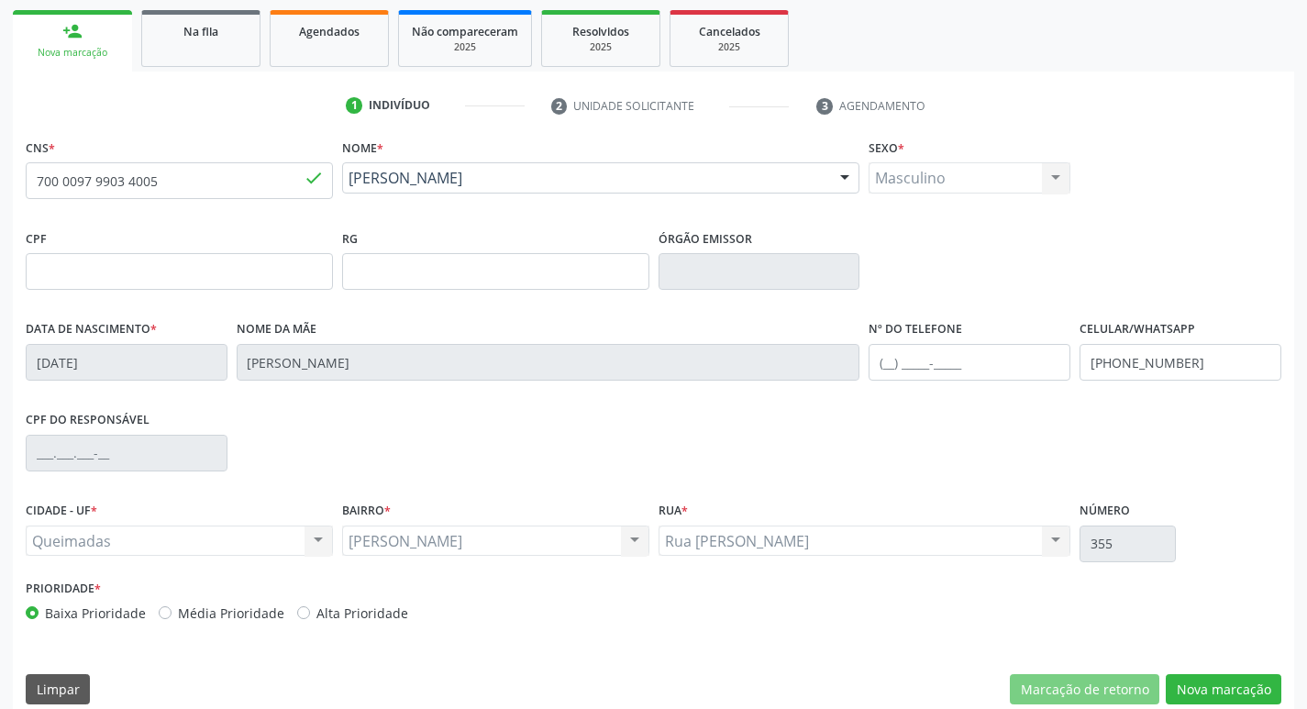
scroll to position [285, 0]
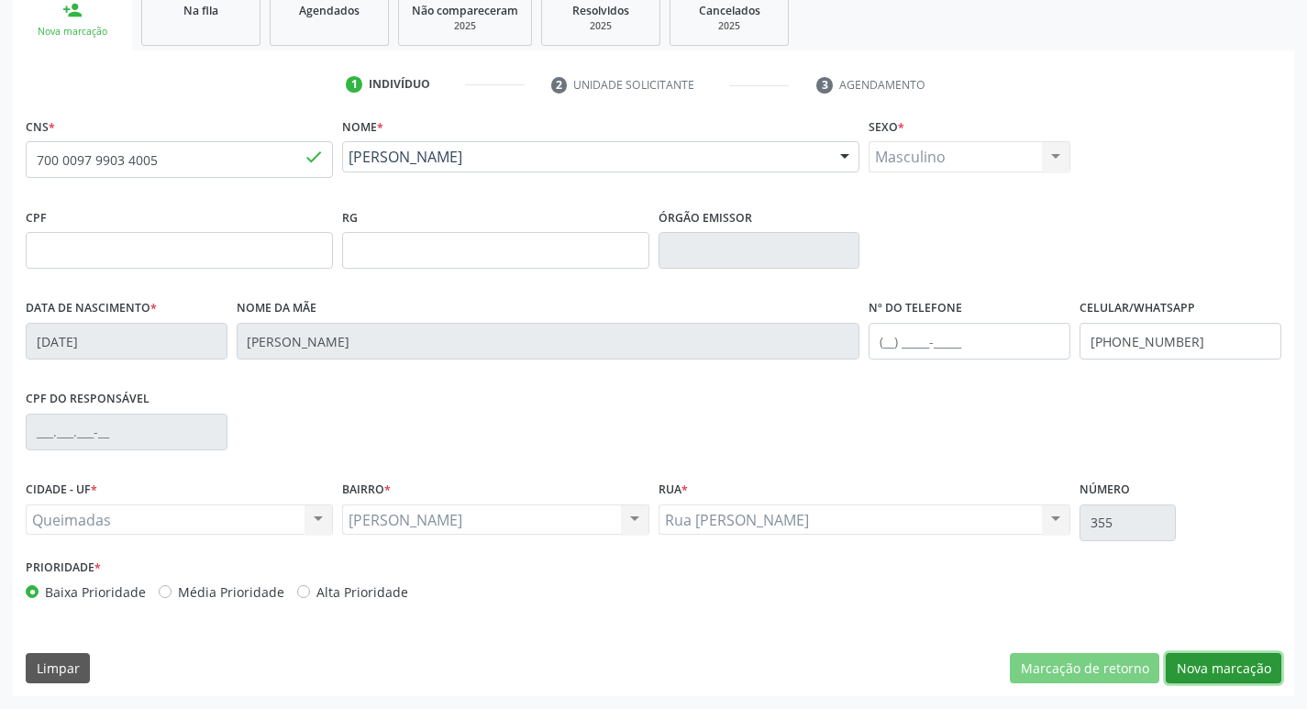
click at [1235, 674] on button "Nova marcação" at bounding box center [1224, 668] width 116 height 31
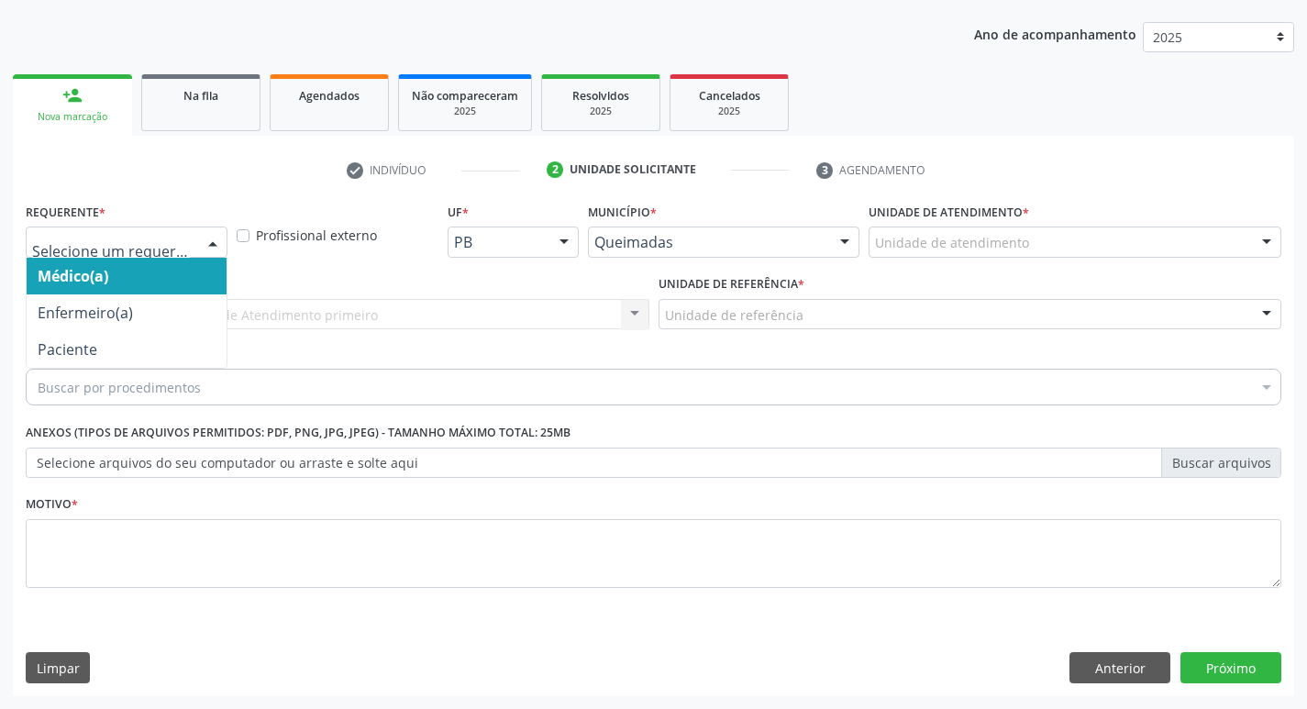
click at [137, 253] on div at bounding box center [127, 242] width 202 height 31
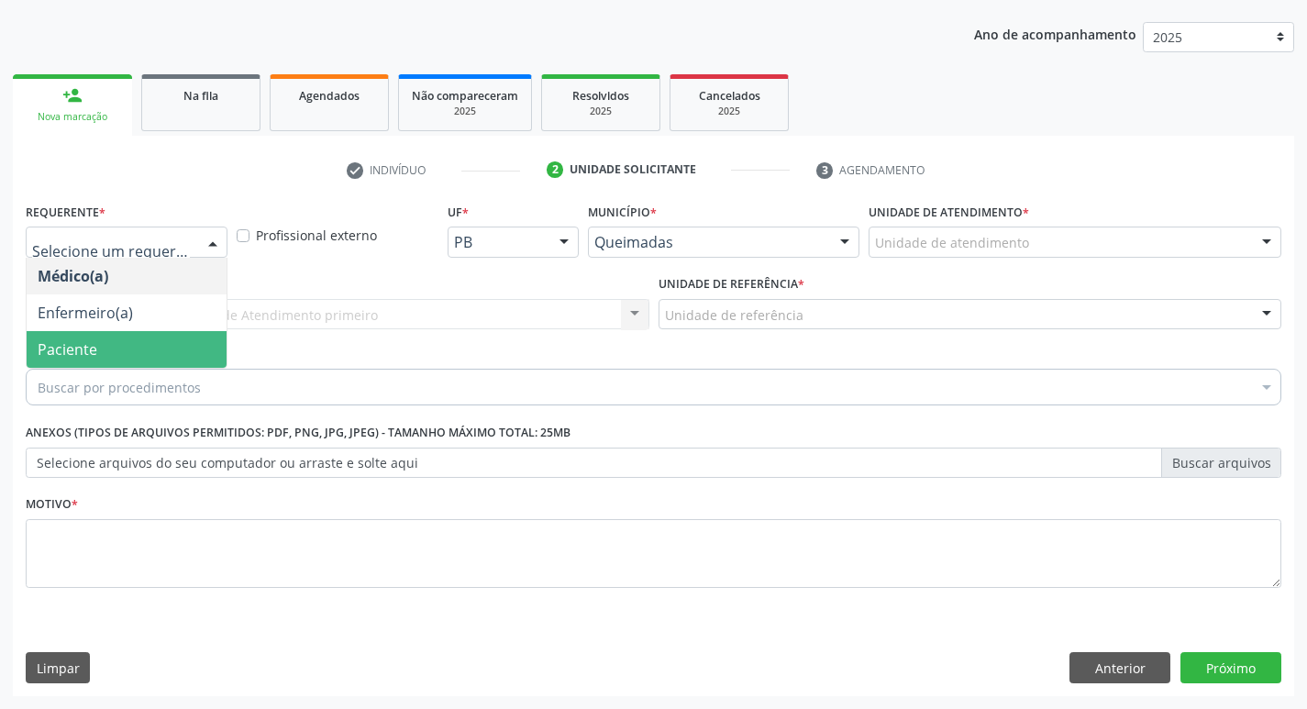
click at [141, 345] on span "Paciente" at bounding box center [127, 349] width 200 height 37
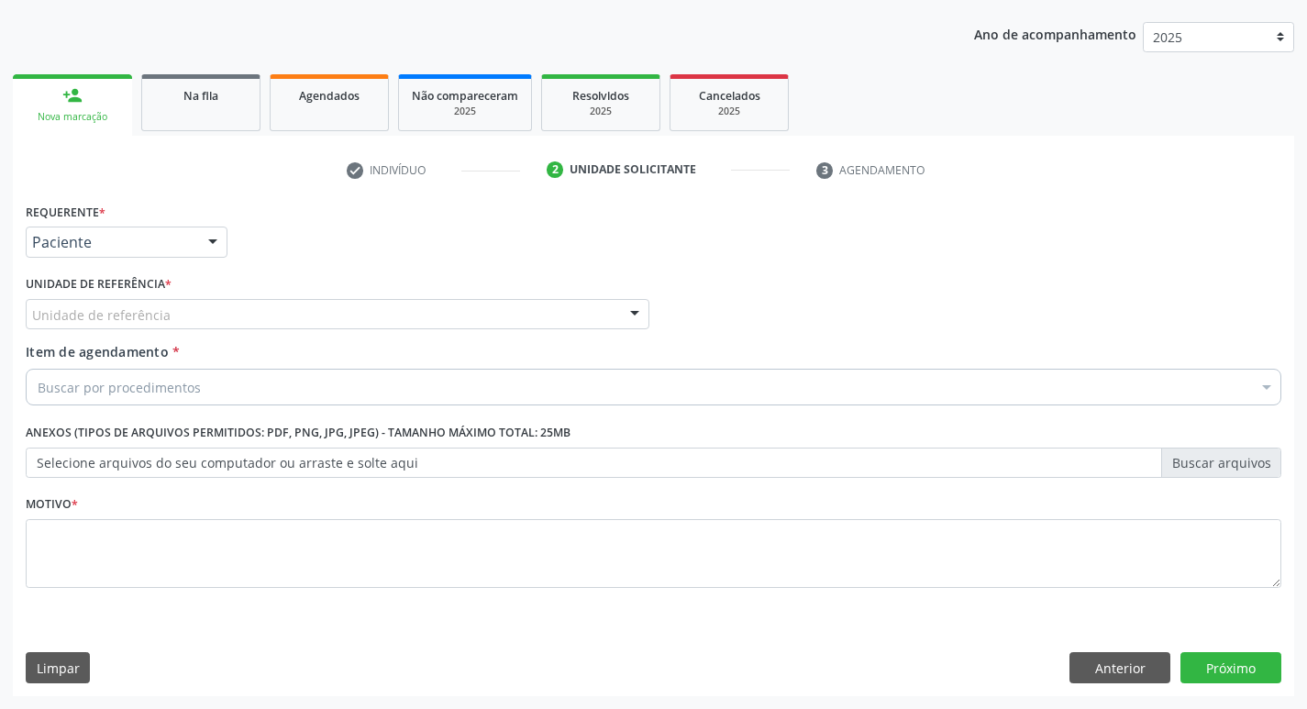
click at [148, 325] on div "Unidade de referência" at bounding box center [338, 314] width 624 height 31
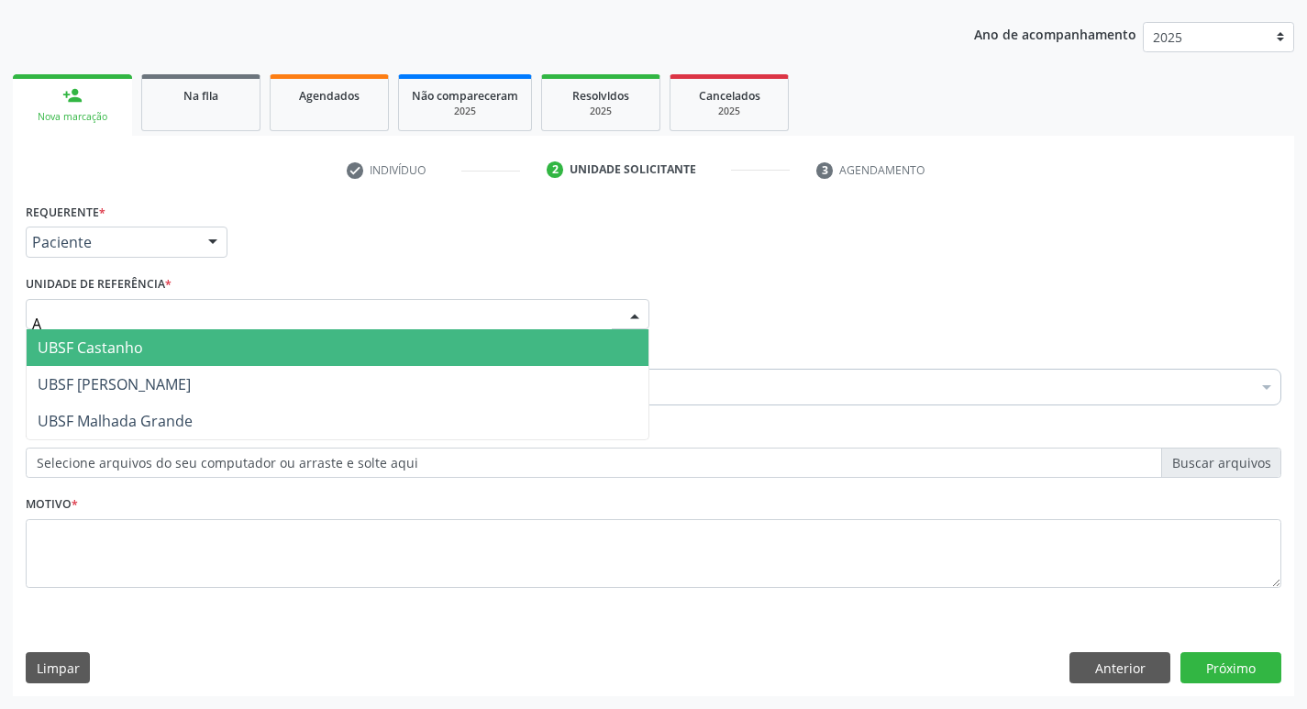
type input "AN"
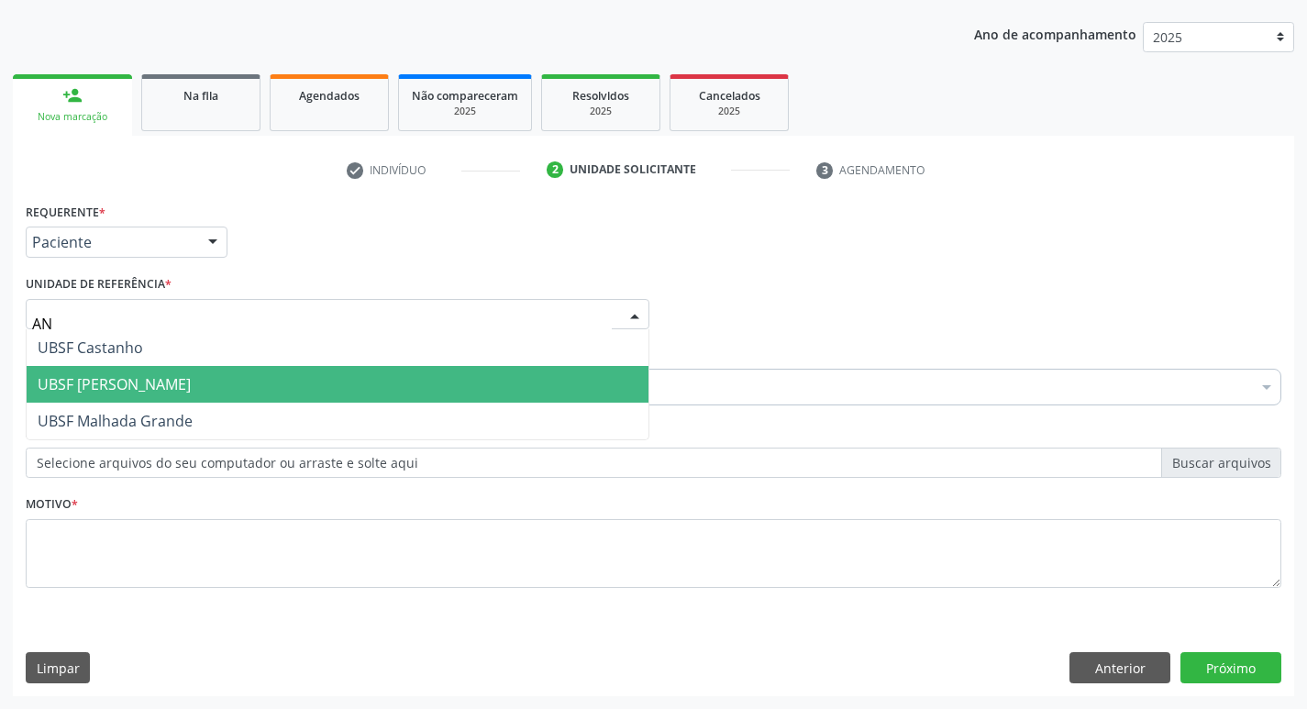
click at [169, 395] on span "UBSF [PERSON_NAME]" at bounding box center [338, 384] width 622 height 37
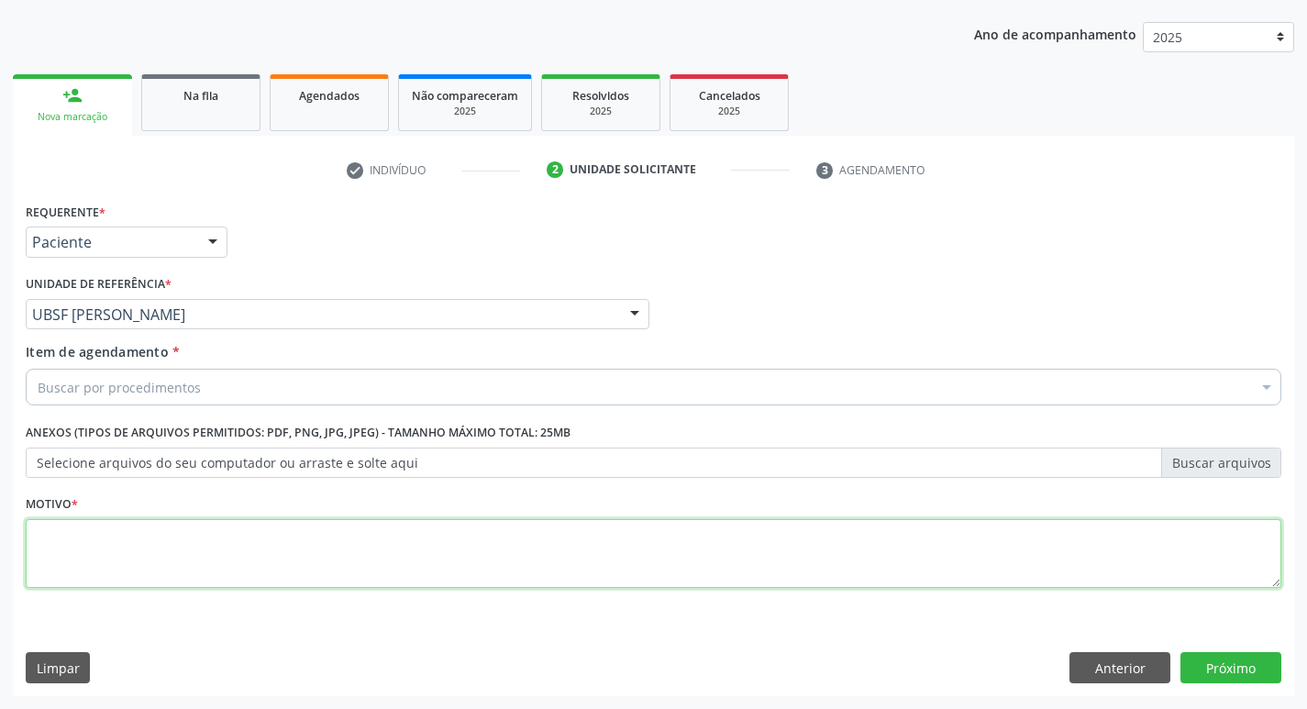
click at [65, 564] on textarea at bounding box center [653, 554] width 1255 height 70
type textarea "AVALIACAO"
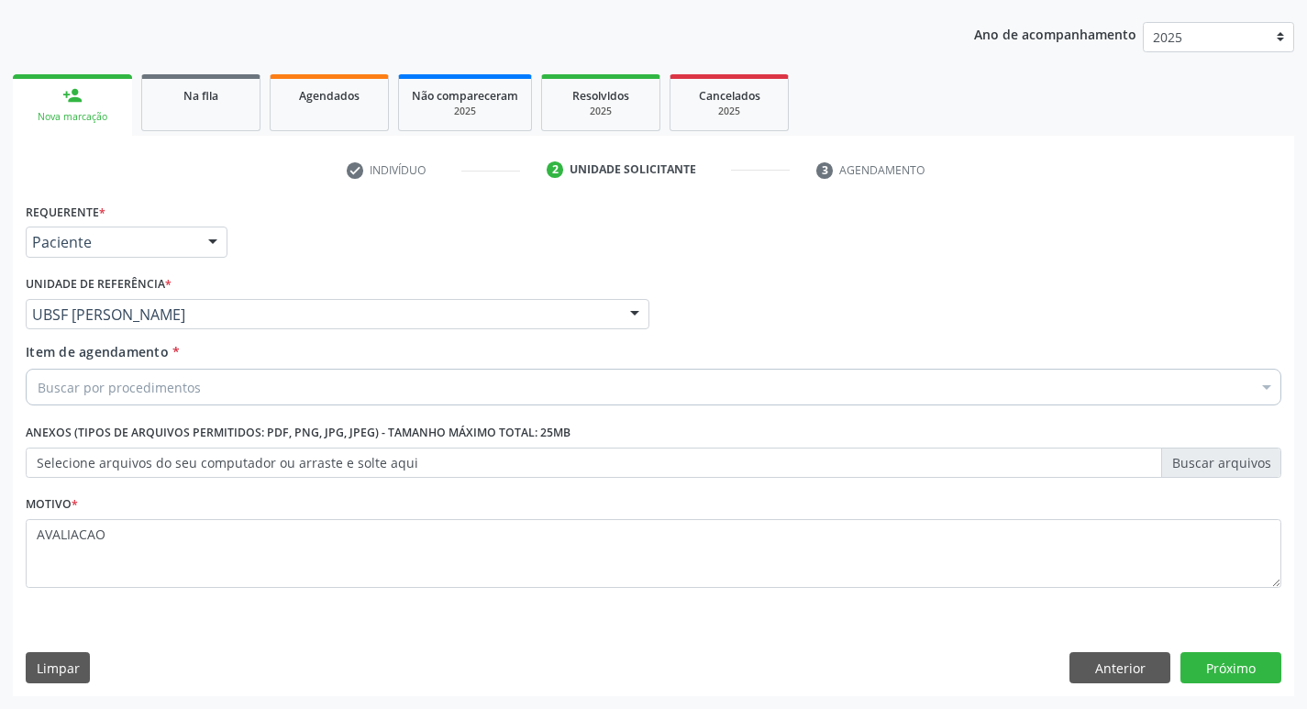
click at [306, 411] on div "Item de agendamento * Buscar por procedimentos Selecionar todos 0604320140 - Ab…" at bounding box center [653, 377] width 1265 height 71
click at [288, 352] on div "Item de agendamento * Buscar por procedimentos Selecionar todos 0604320140 - Ab…" at bounding box center [653, 371] width 1255 height 58
click at [293, 395] on div "Buscar por procedimentos" at bounding box center [653, 387] width 1255 height 37
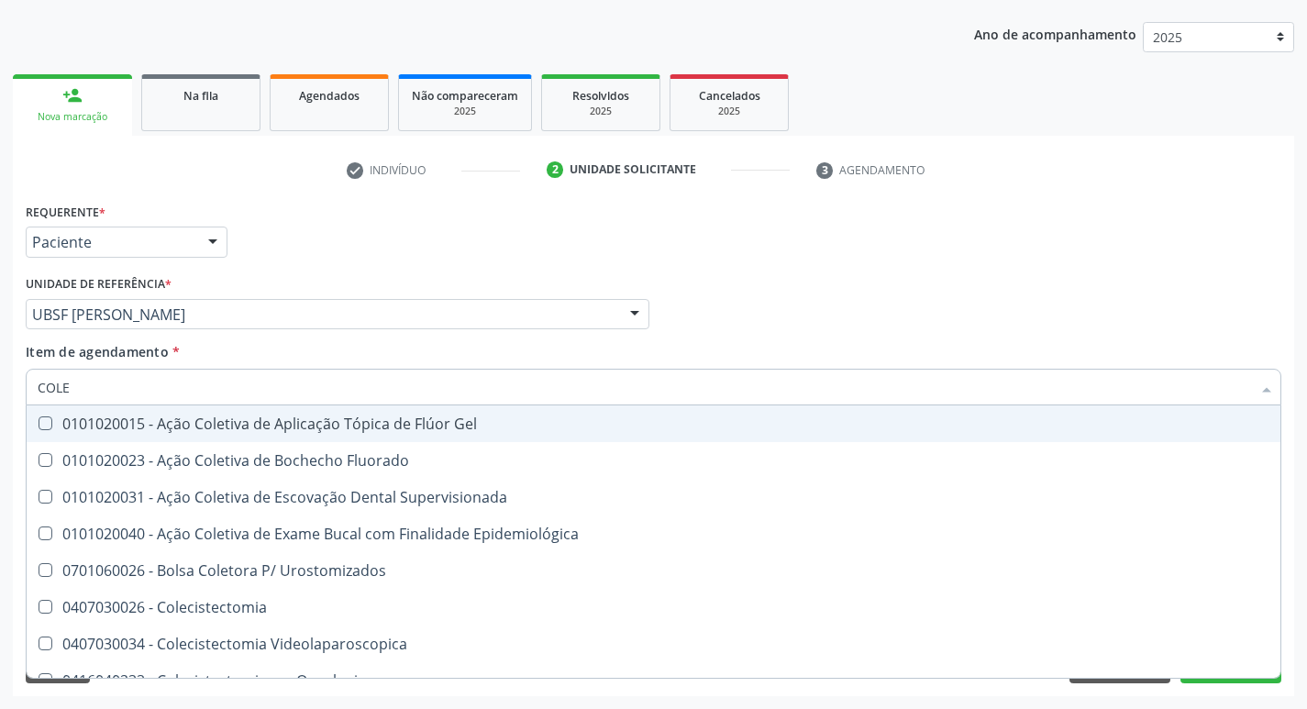
type input "COLES"
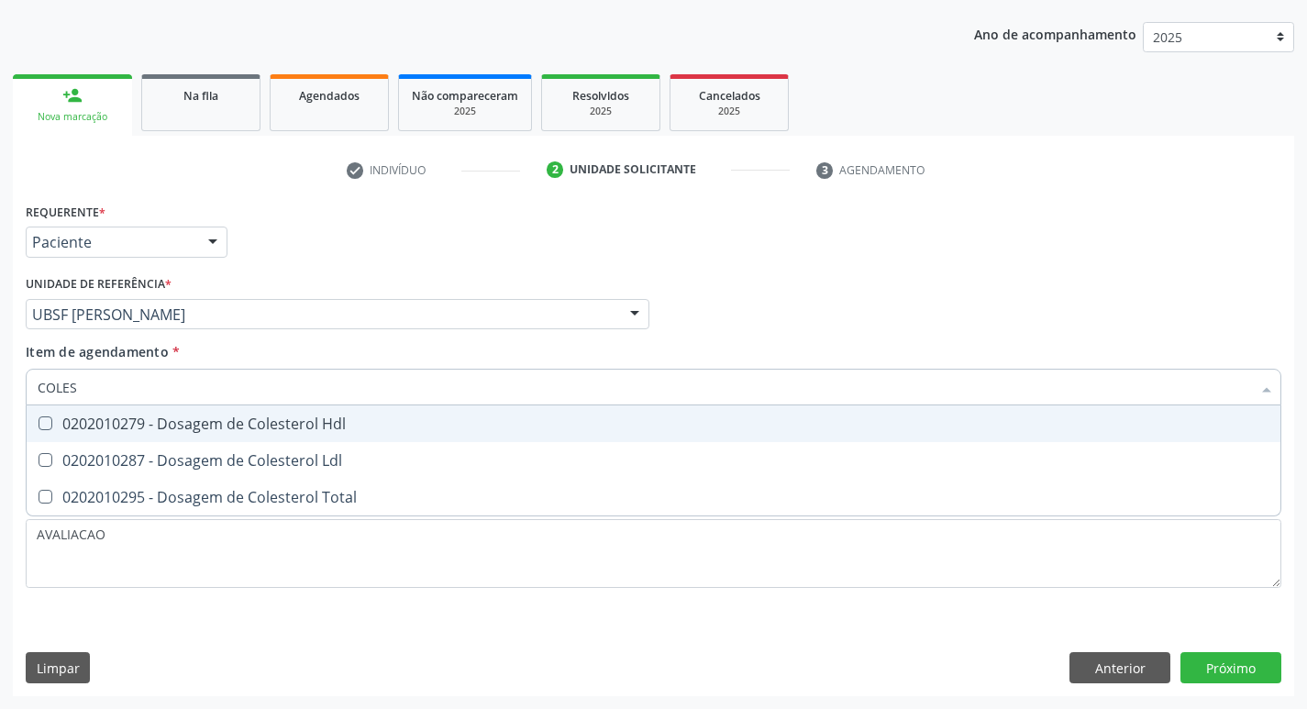
click at [286, 434] on span "0202010279 - Dosagem de Colesterol Hdl" at bounding box center [654, 423] width 1254 height 37
checkbox Hdl "true"
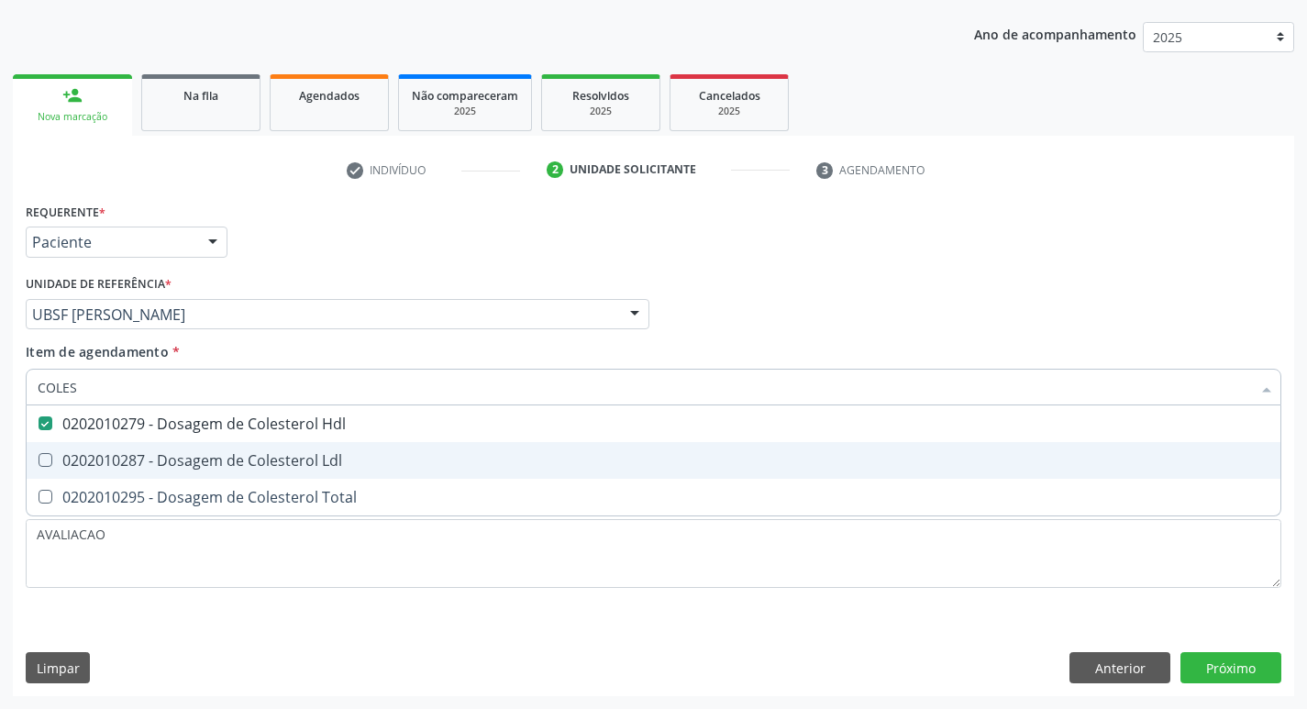
click at [286, 459] on div "0202010287 - Dosagem de Colesterol Ldl" at bounding box center [654, 460] width 1232 height 15
checkbox Ldl "true"
type input "COLE"
checkbox Hdl "false"
checkbox Ldl "false"
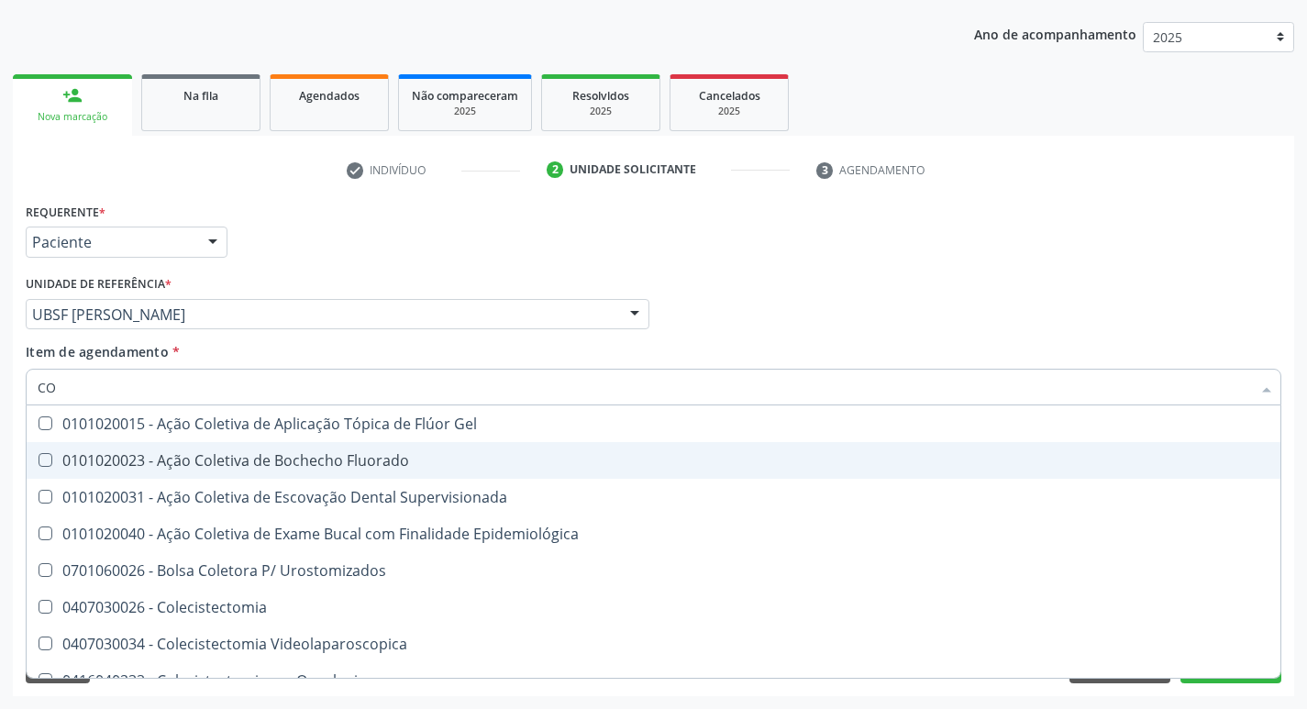
type input "C"
checkbox Hdl "false"
checkbox Ldl "false"
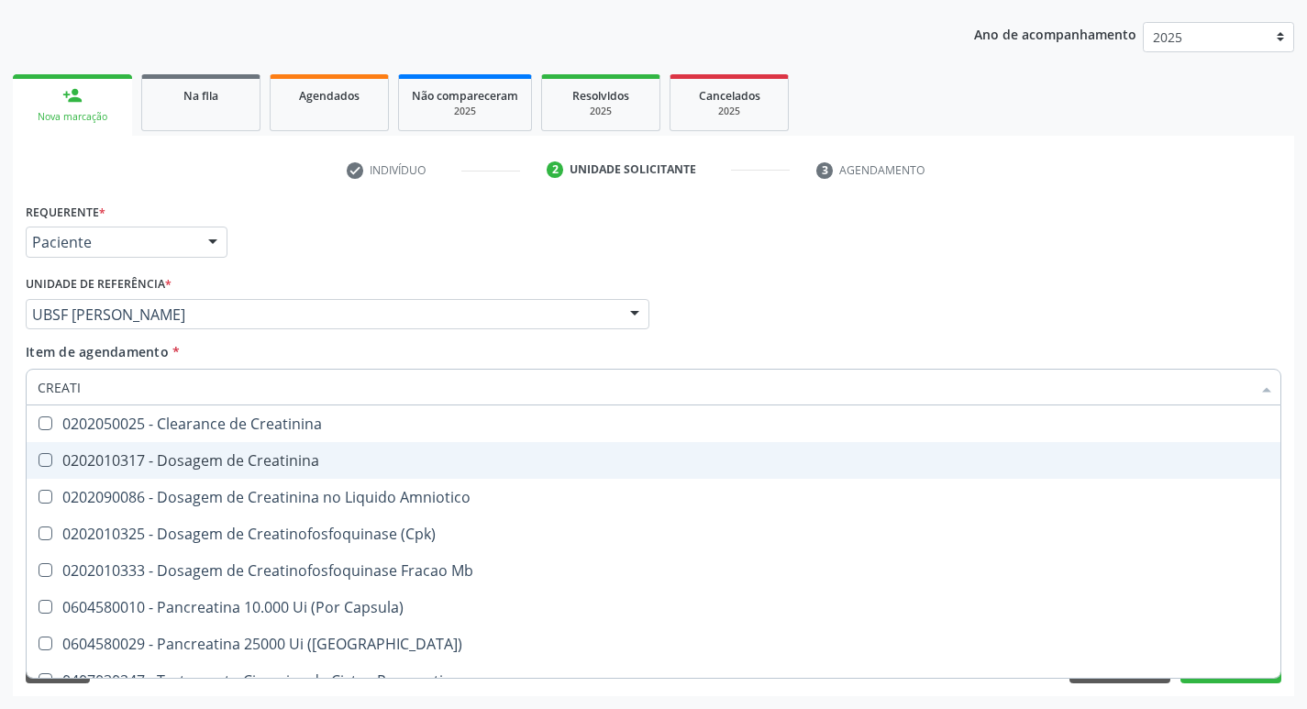
type input "CREATIN"
click at [286, 459] on div "0202010317 - Dosagem de Creatinina" at bounding box center [654, 460] width 1232 height 15
checkbox Creatinina "true"
type input "CRE"
checkbox Creatinina "false"
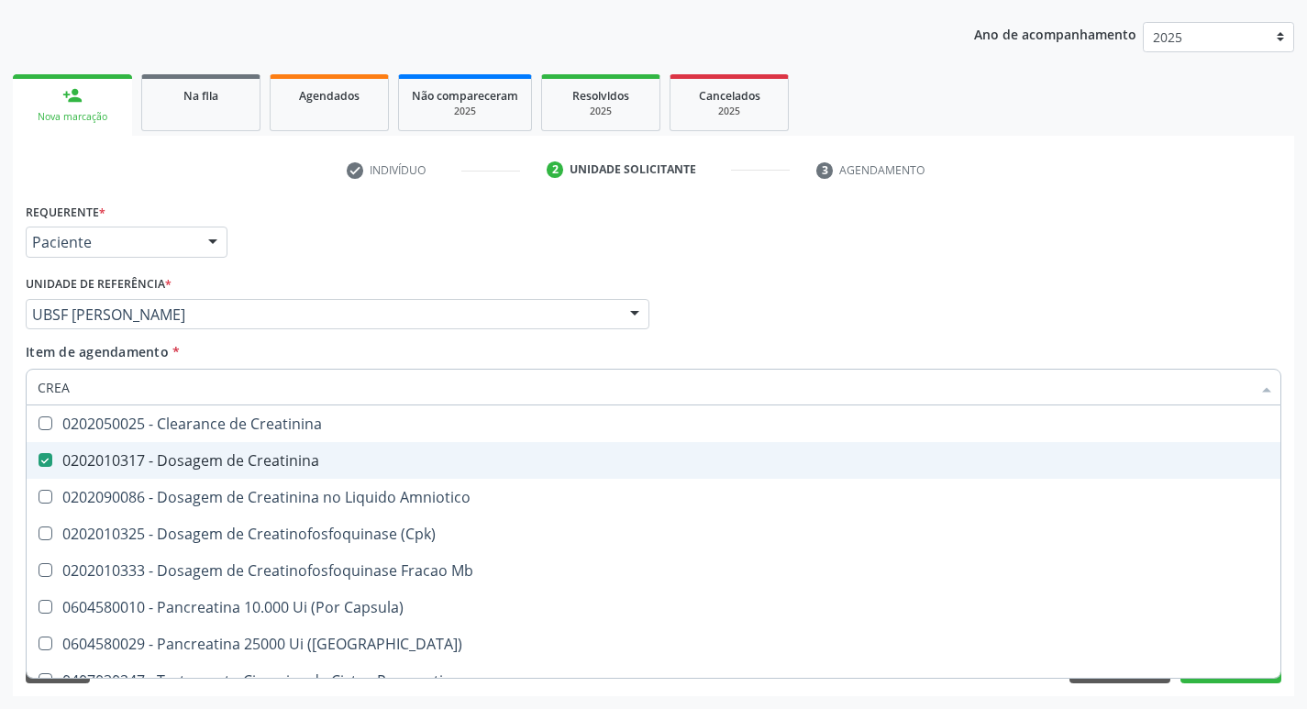
checkbox Amniotico "false"
checkbox Mb "false"
type input "C"
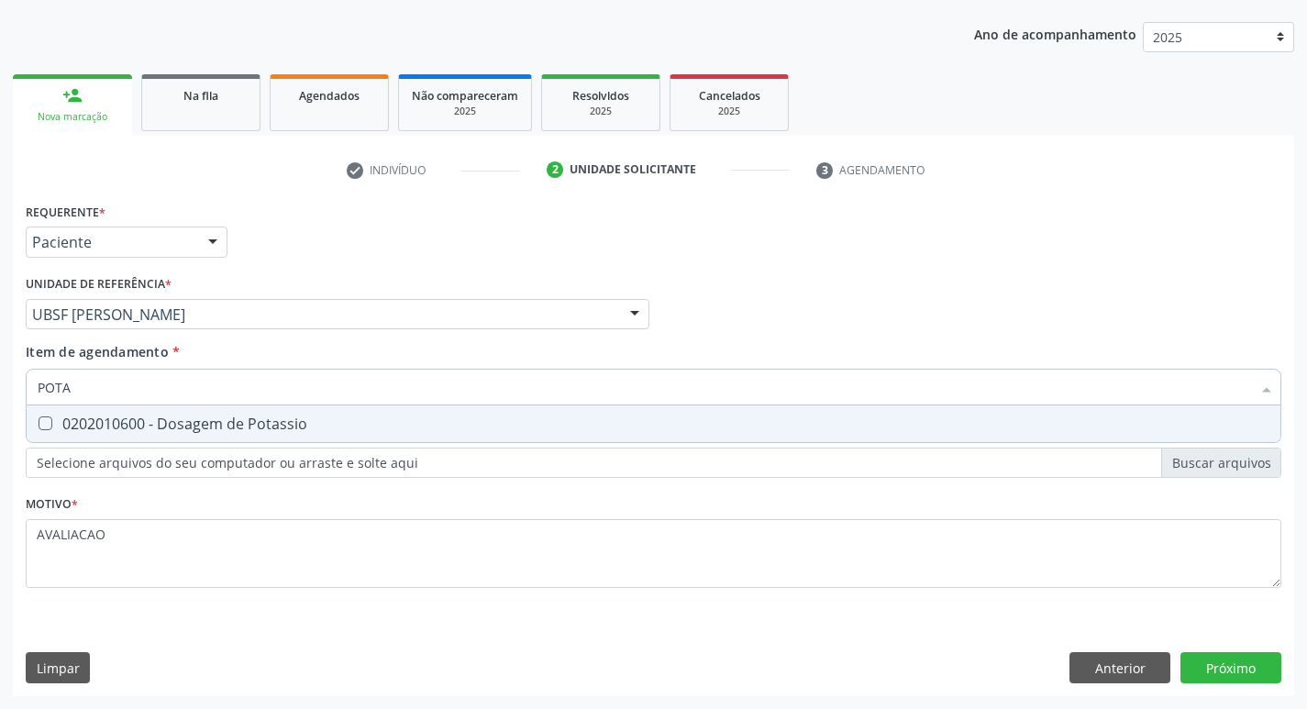
type input "POTAS"
click at [362, 421] on div "0202010600 - Dosagem de Potassio" at bounding box center [654, 423] width 1232 height 15
checkbox Potassio "true"
type input "P"
checkbox Potassio "false"
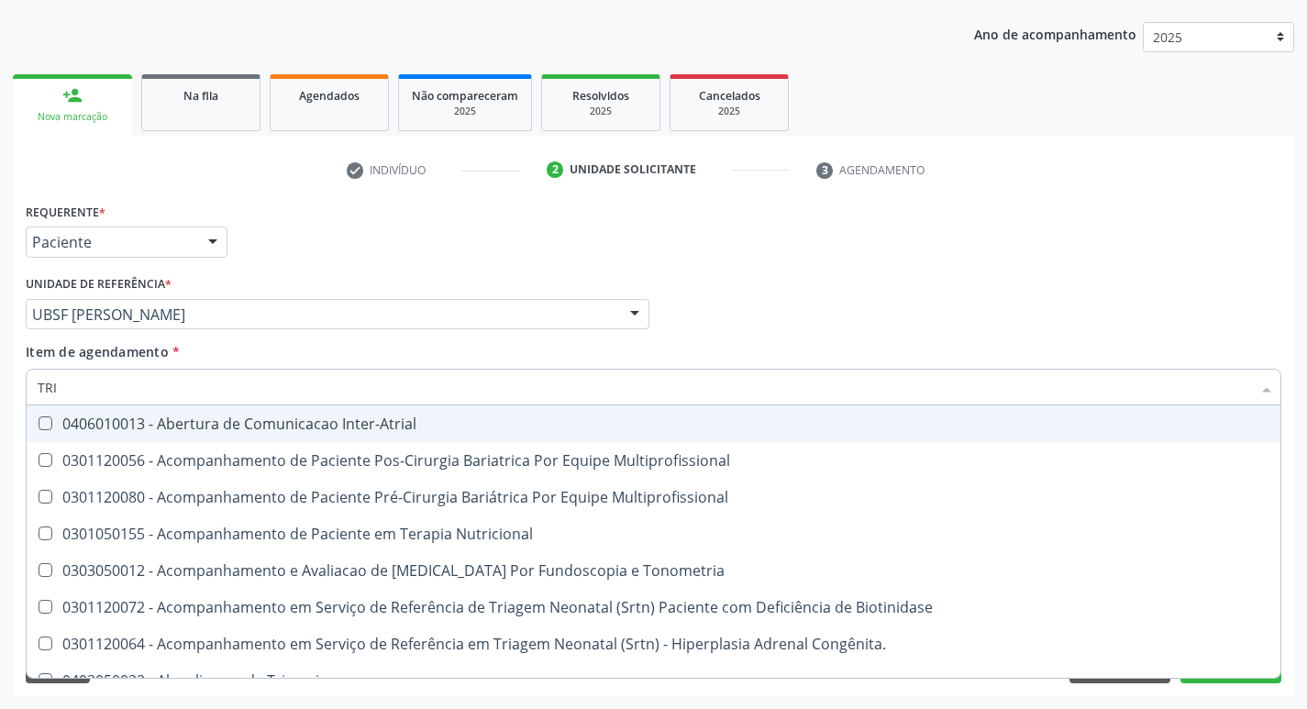
type input "TRIGL"
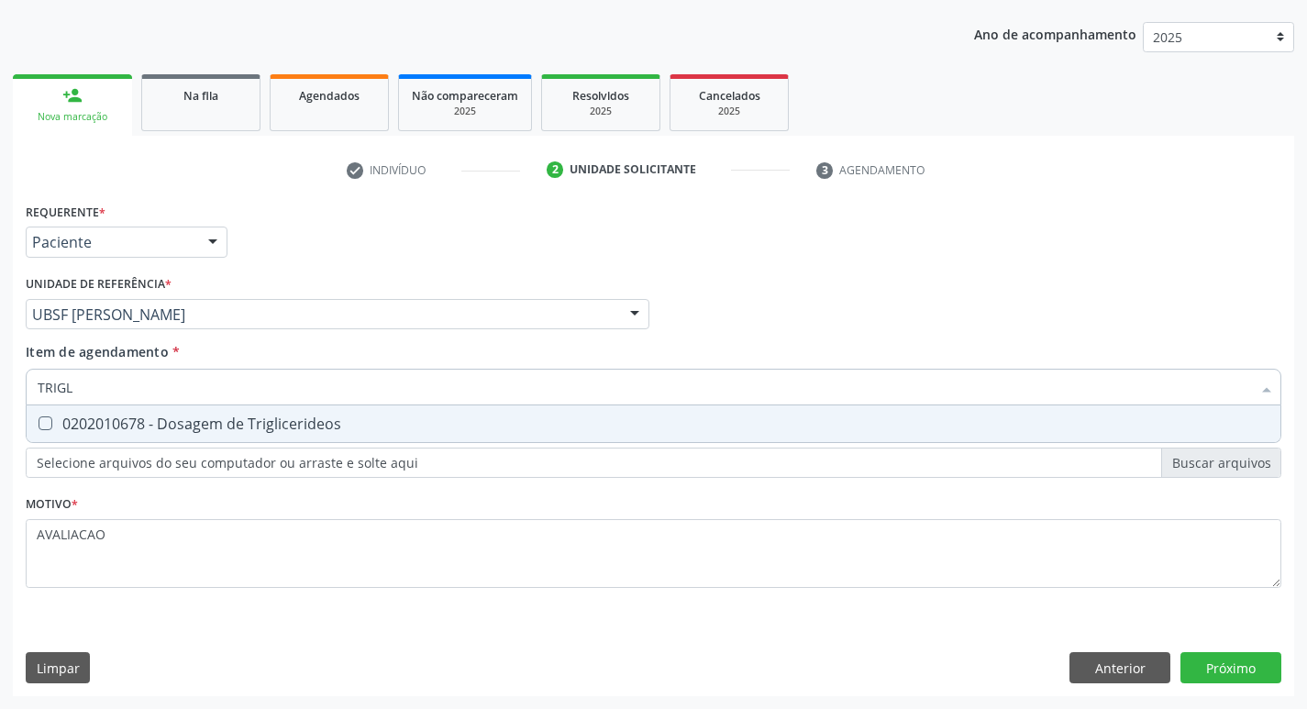
click at [238, 431] on div "0202010678 - Dosagem de Triglicerideos" at bounding box center [654, 423] width 1232 height 15
checkbox Triglicerideos "true"
type input "TRIG"
checkbox Triglicerideos "false"
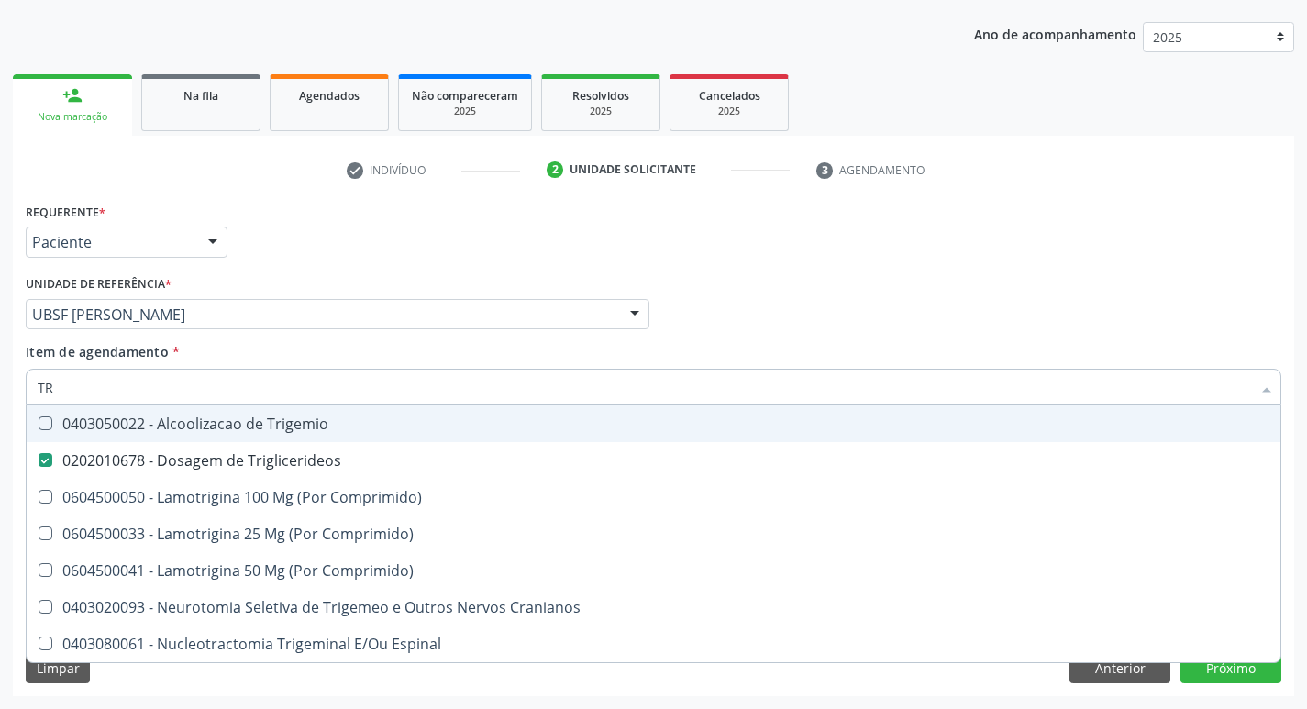
type input "T"
checkbox Triglicerideos "false"
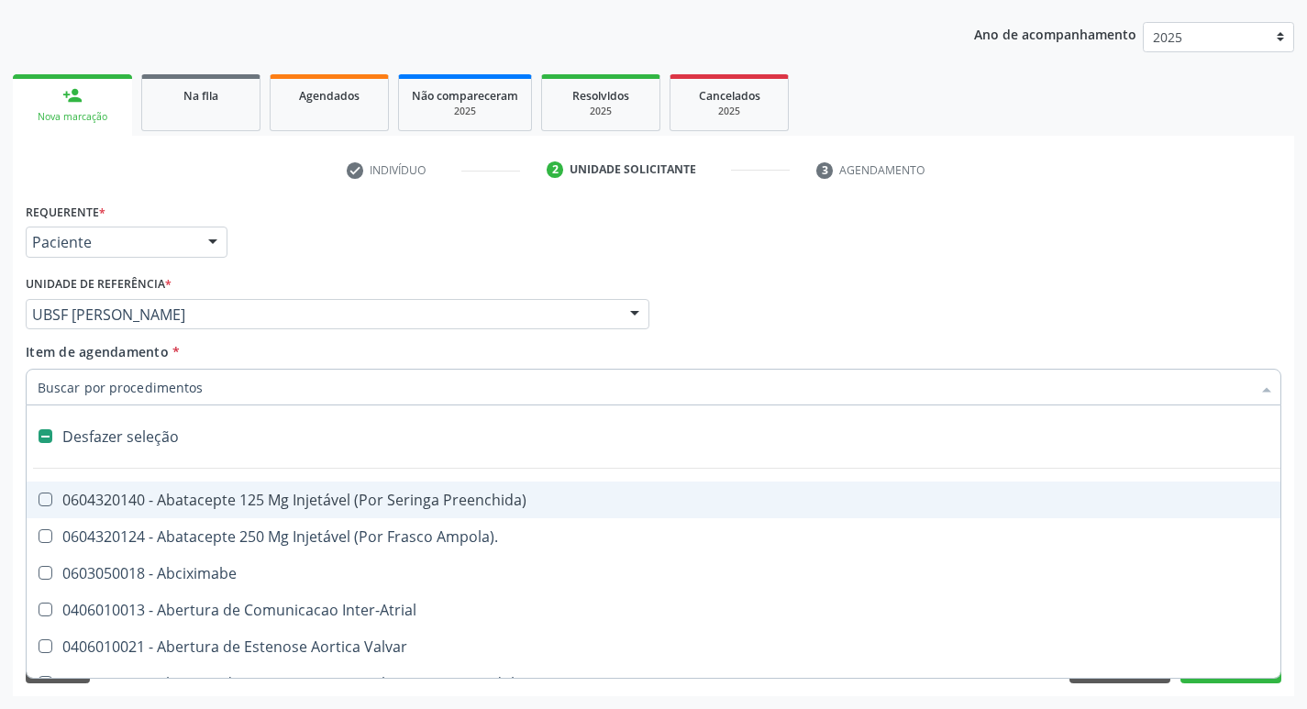
type input "2"
checkbox Monopolar "true"
checkbox Quadril "true"
checkbox Biologica "true"
checkbox Conica "true"
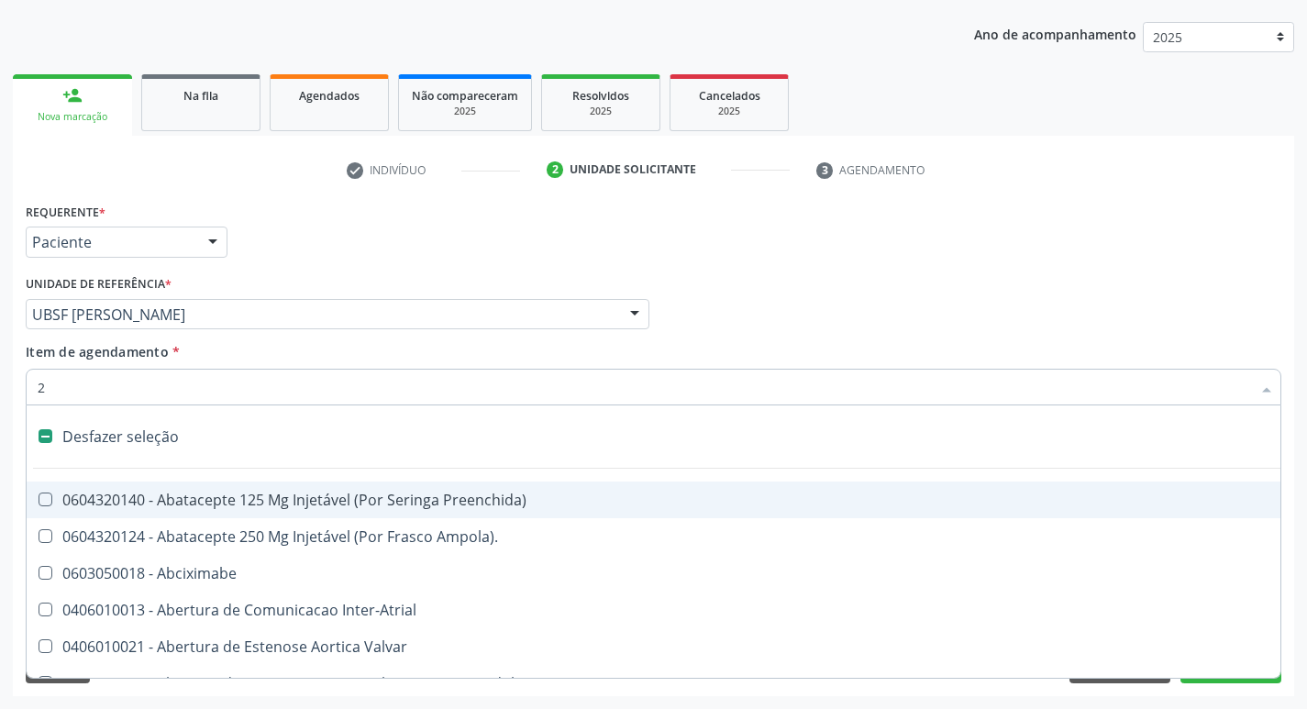
checkbox Aorto-Cavitarias "true"
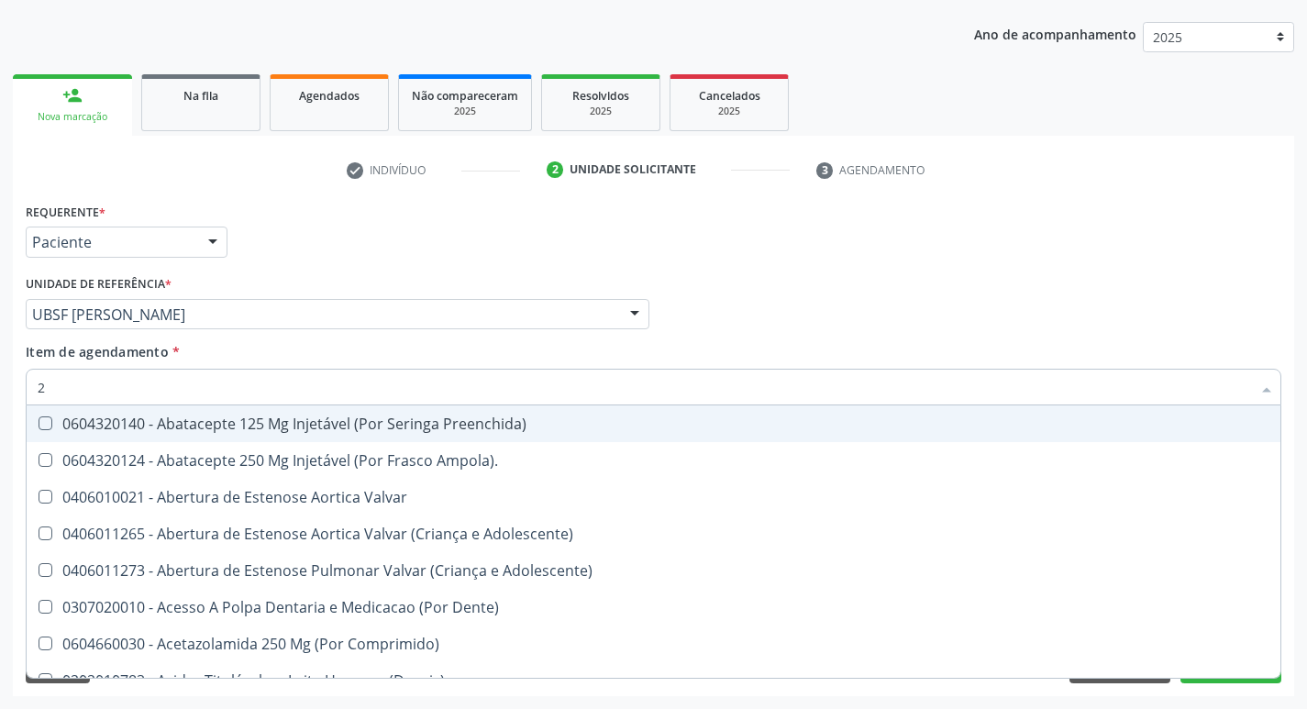
type input "20205001"
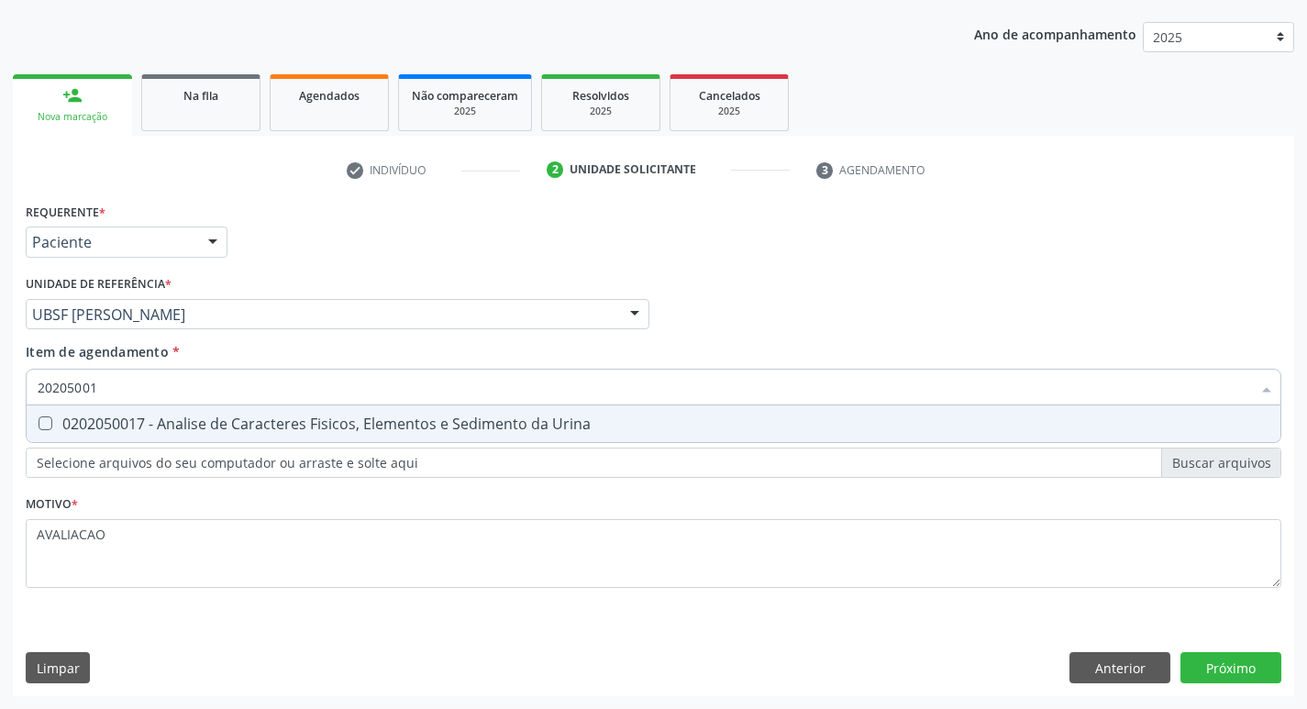
click at [239, 431] on div "0202050017 - Analise de Caracteres Fisicos, Elementos e Sedimento da Urina" at bounding box center [654, 423] width 1232 height 15
checkbox Urina "true"
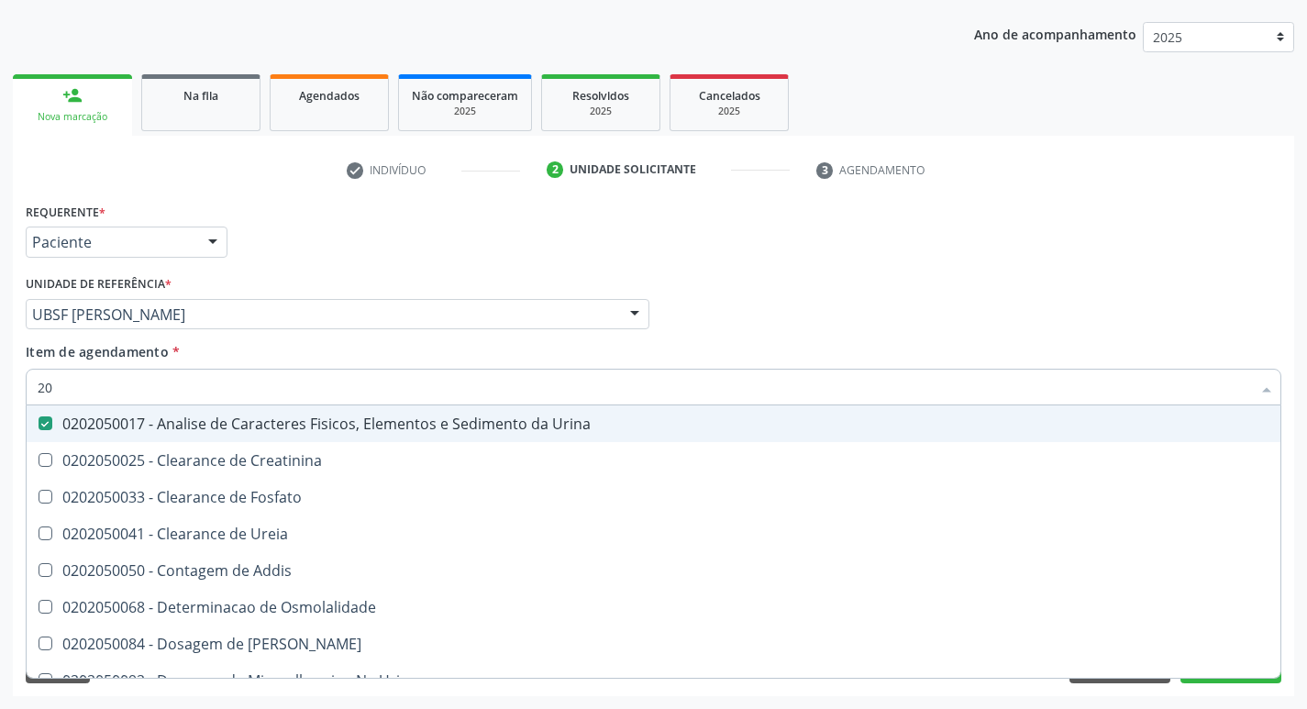
type input "2"
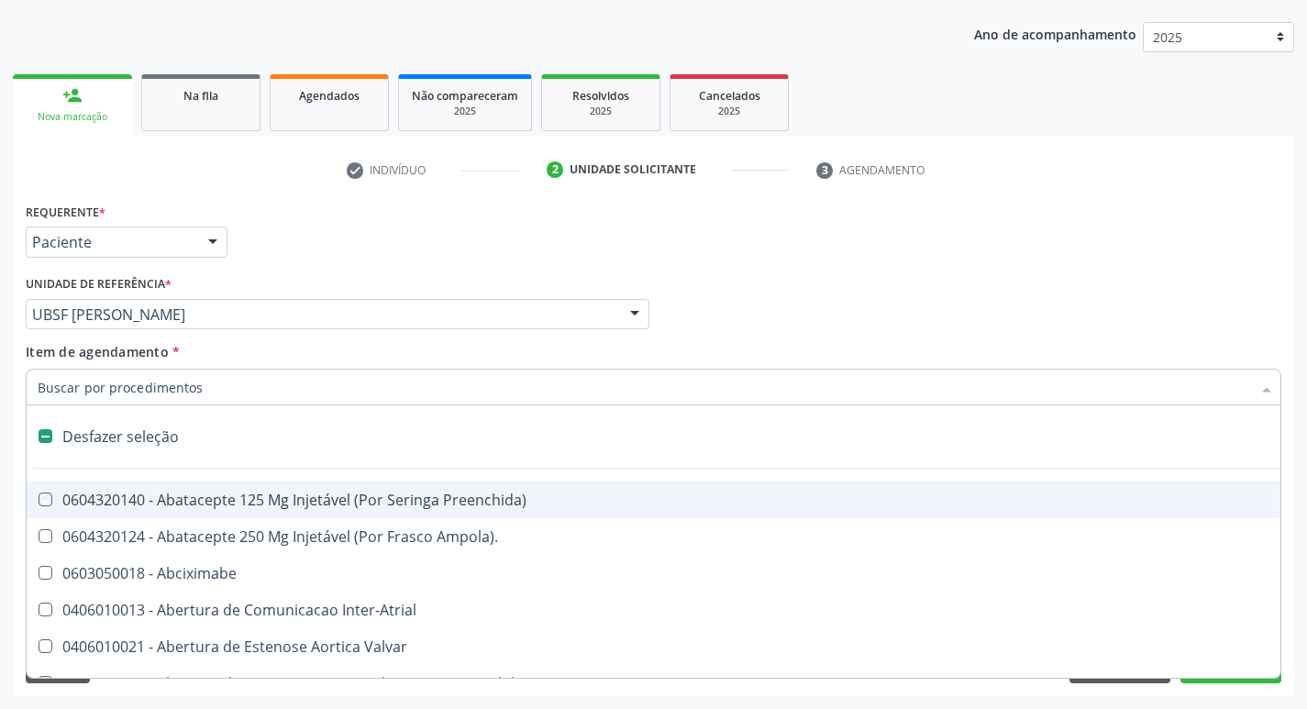
checkbox Preenchida\) "false"
checkbox Inter-Atrial "false"
type input "G"
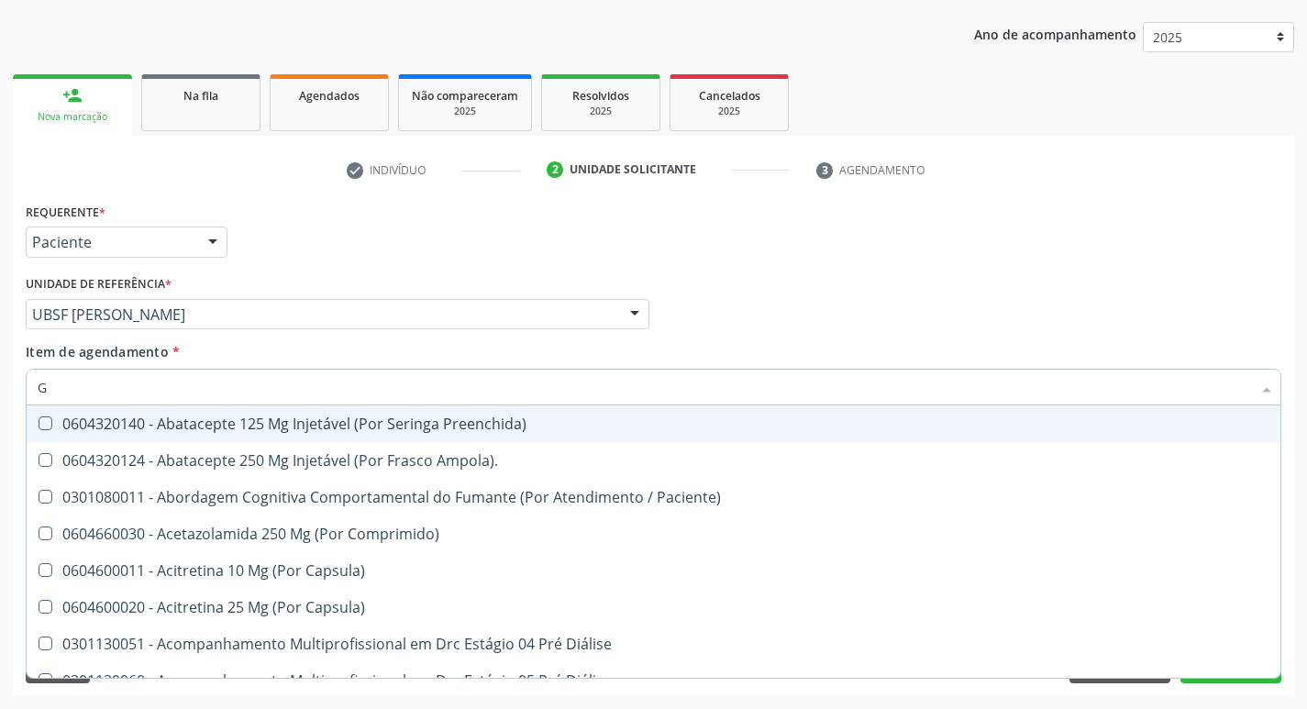
checkbox Remoção "false"
checkbox Hdl "true"
checkbox Ldl "true"
checkbox Creatinina "true"
checkbox Potassio "true"
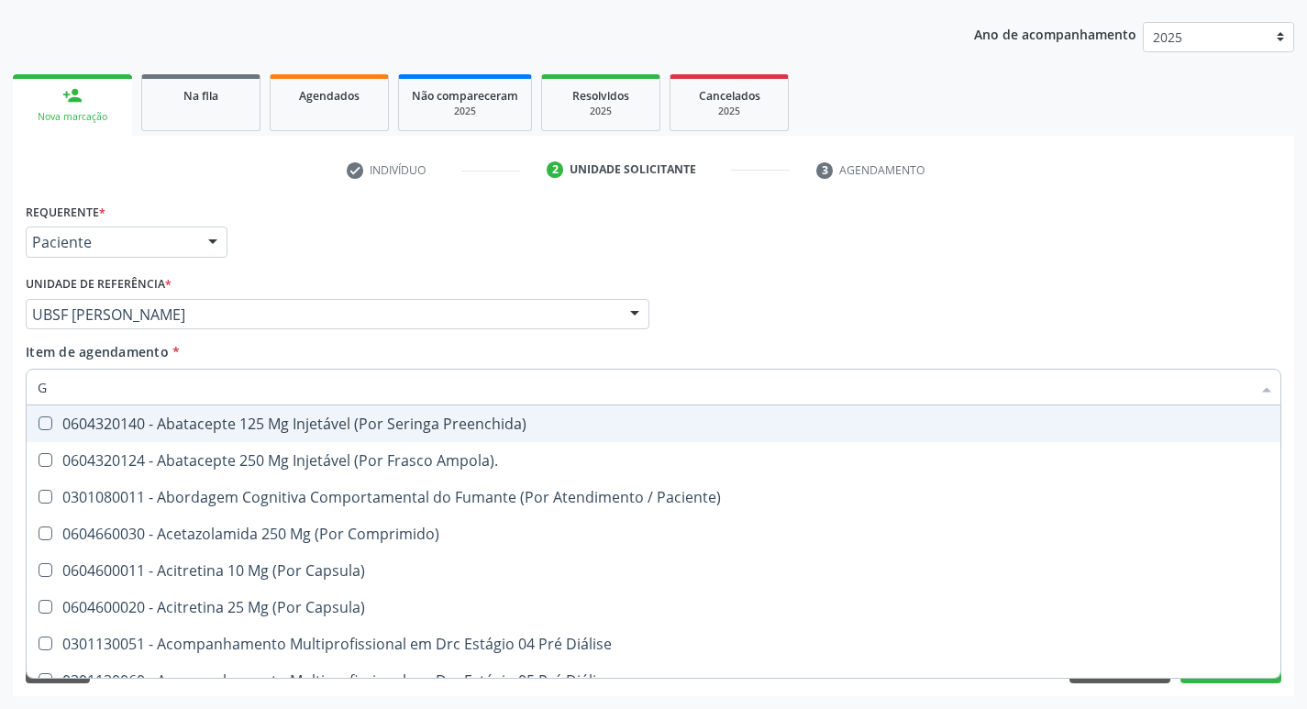
checkbox Triglicerideos "true"
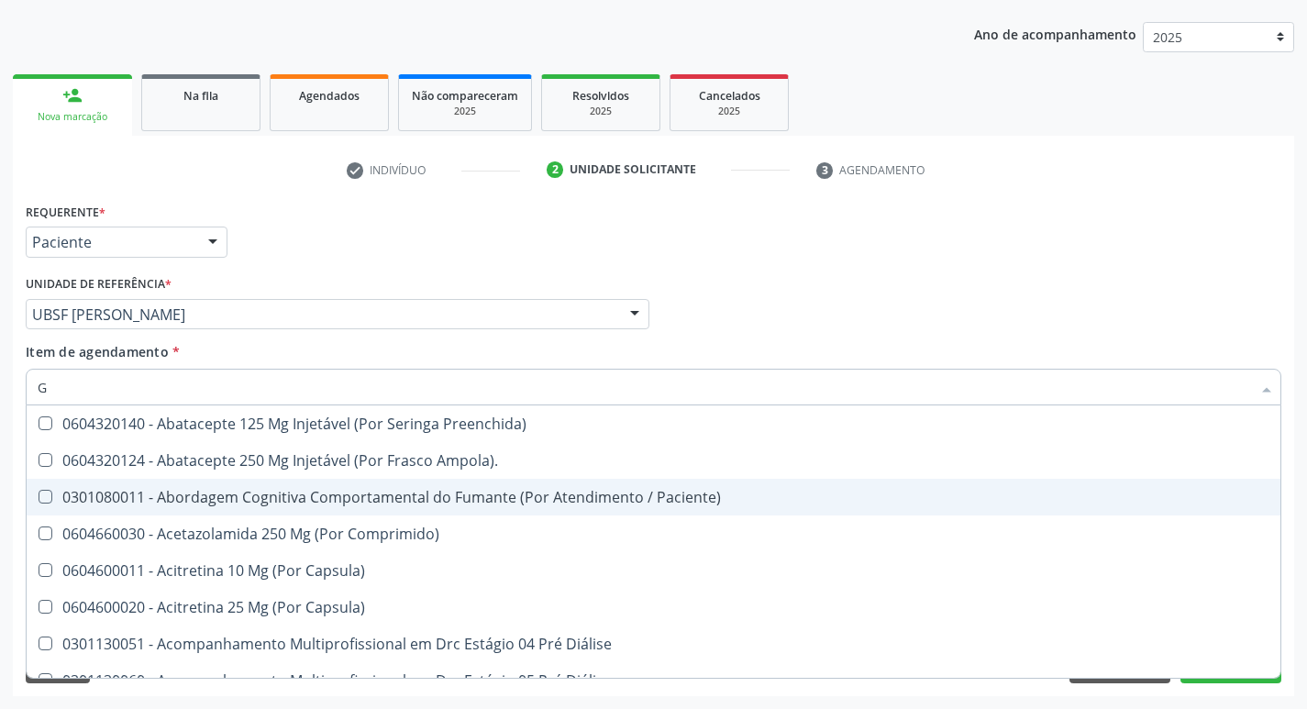
type input "GLICOSE"
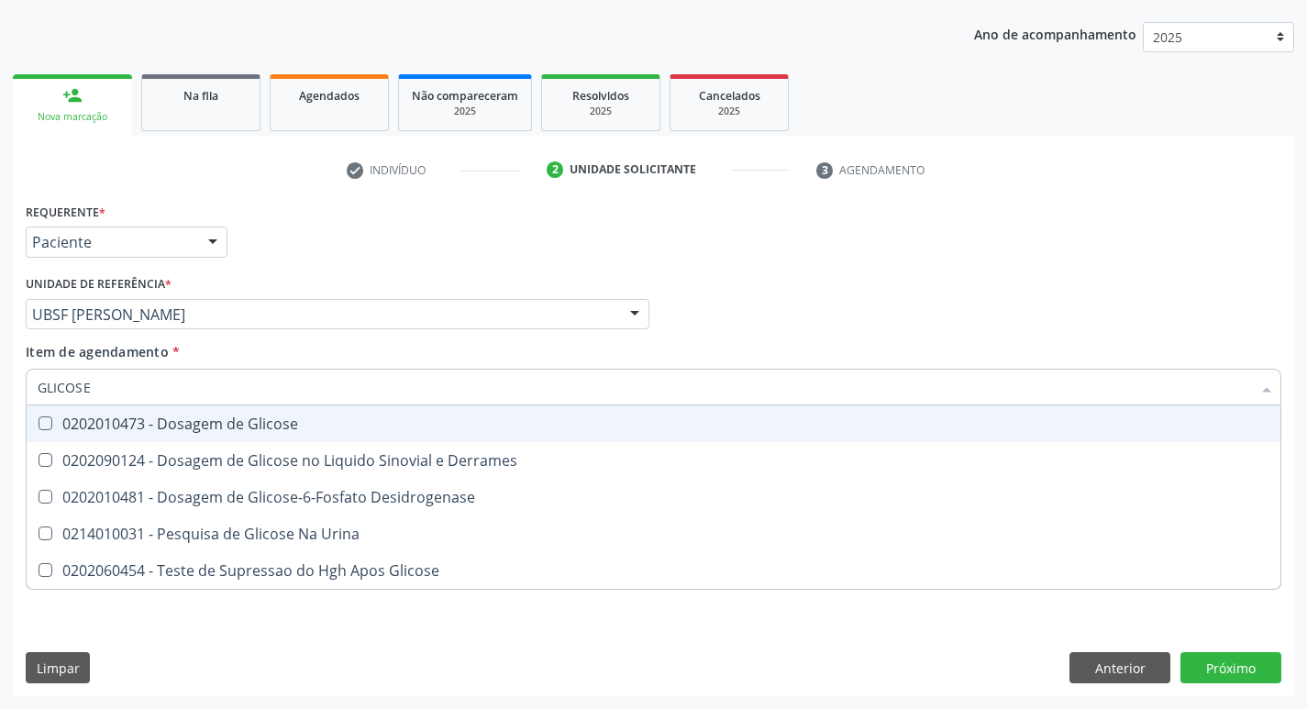
click at [244, 423] on div "0202010473 - Dosagem de Glicose" at bounding box center [654, 423] width 1232 height 15
checkbox Glicose "true"
type input "GLICOS"
checkbox Glicose "false"
checkbox Derrames "true"
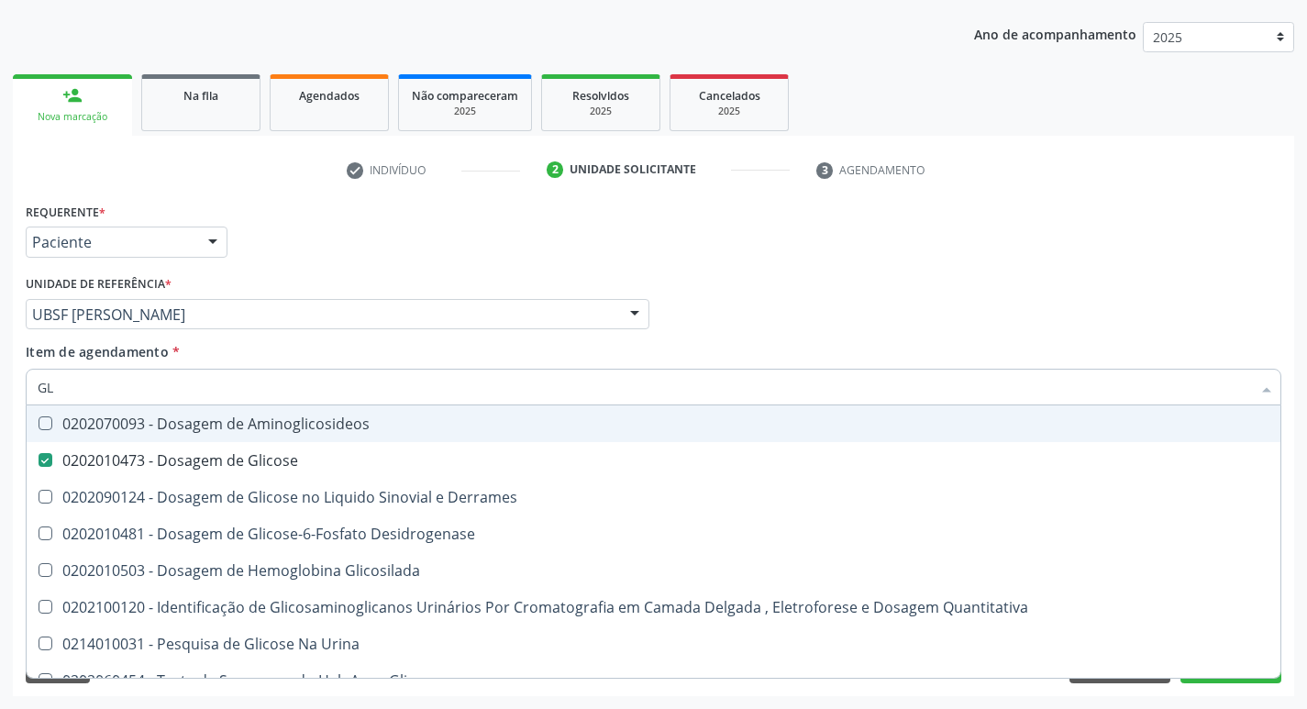
type input "G"
checkbox Glicose "false"
checkbox Derrames "false"
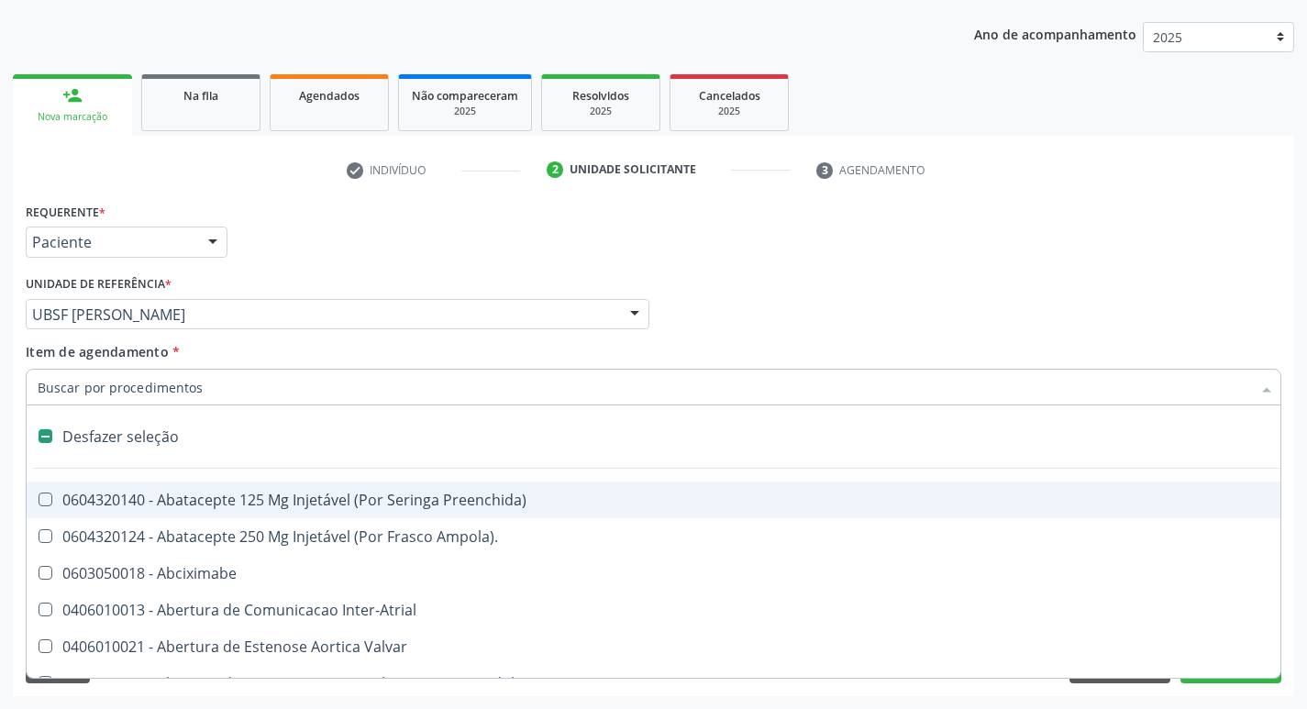
type input "C"
checkbox Dedo "true"
checkbox Urina "false"
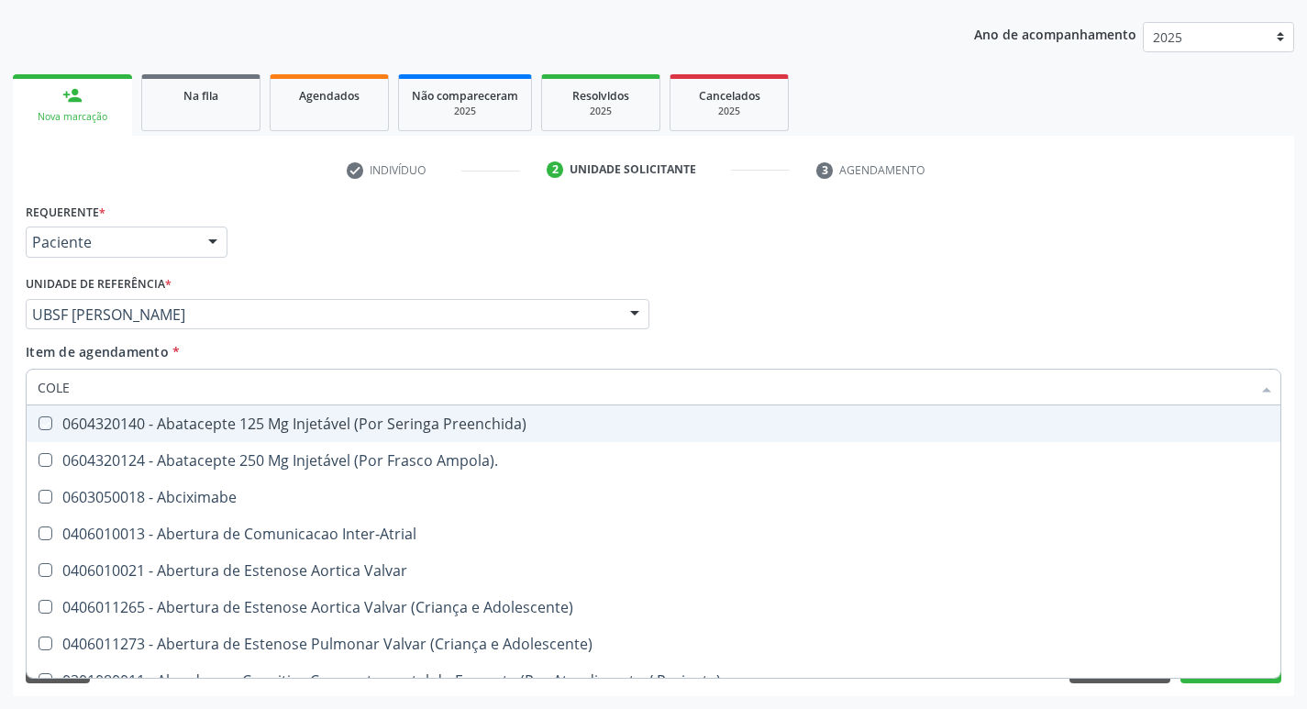
type input "COLES"
checkbox Preenchida\) "true"
checkbox Ampola\)\ "true"
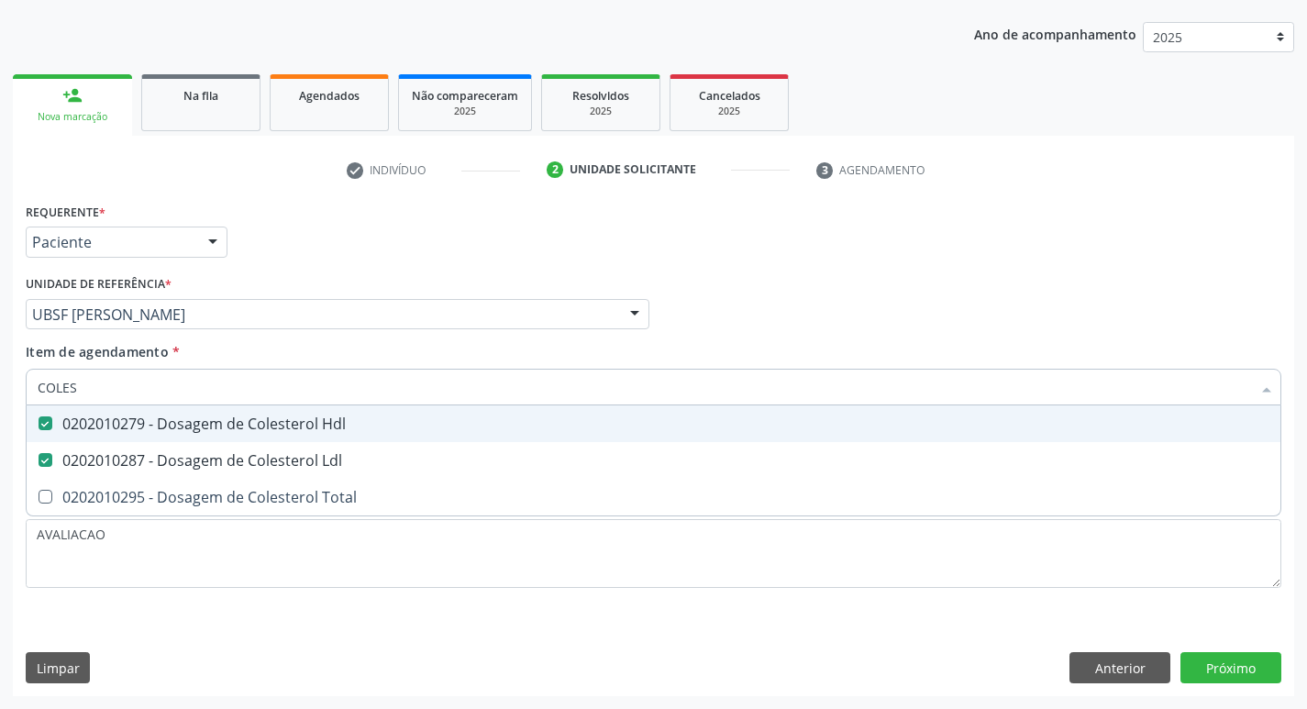
type input "COLE"
checkbox Hdl "false"
checkbox Ldl "false"
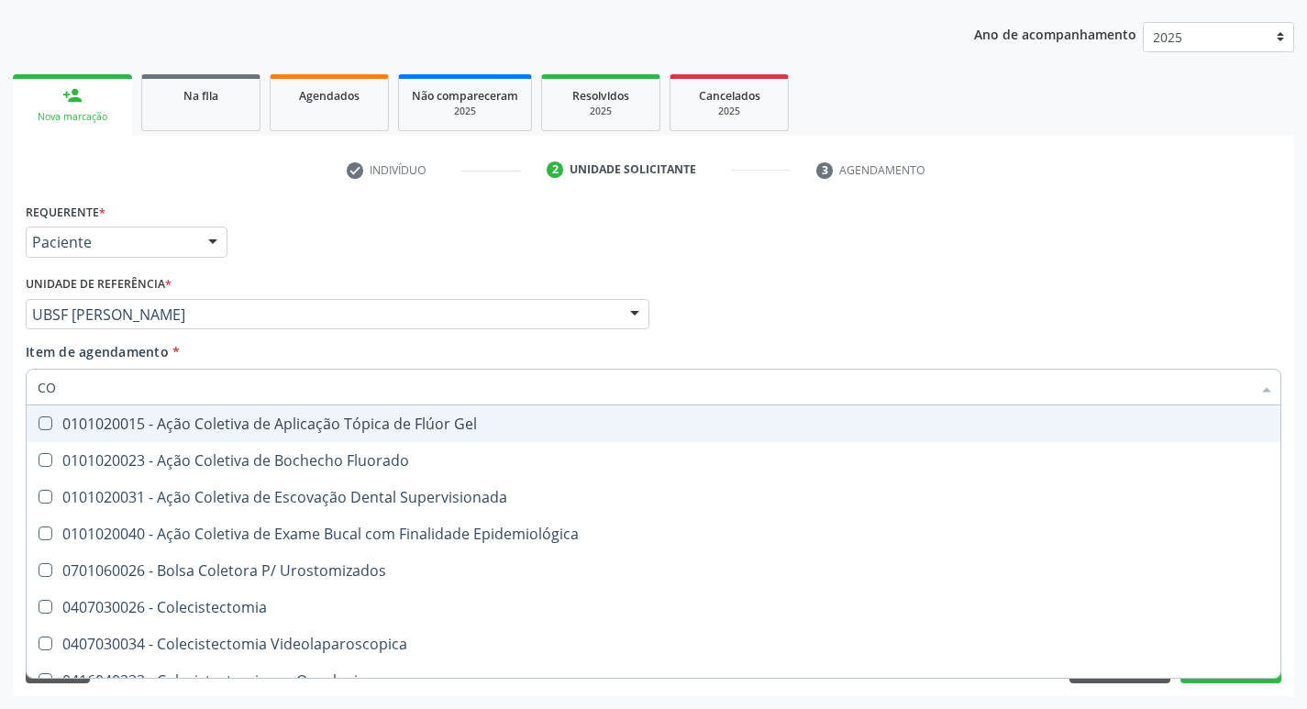
type input "C"
checkbox Hdl "false"
checkbox Ldl "false"
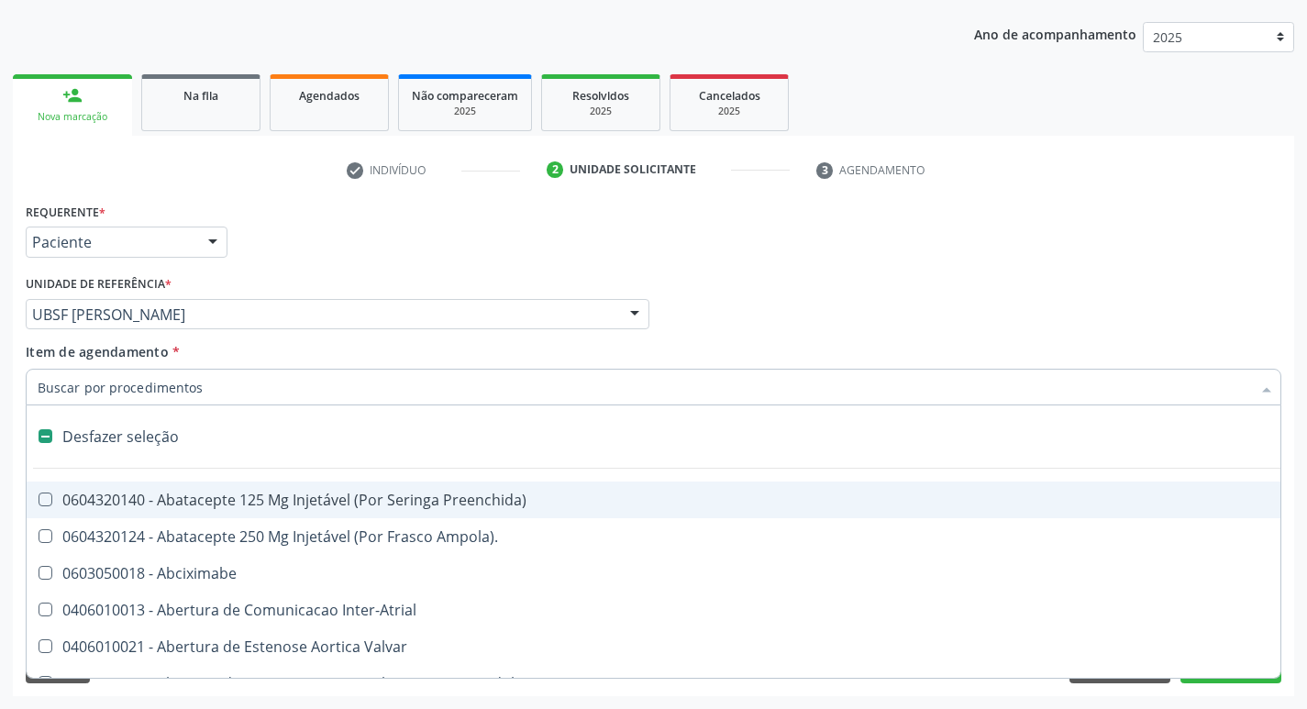
type input "H"
checkbox Urina "false"
checkbox Lactente\) "true"
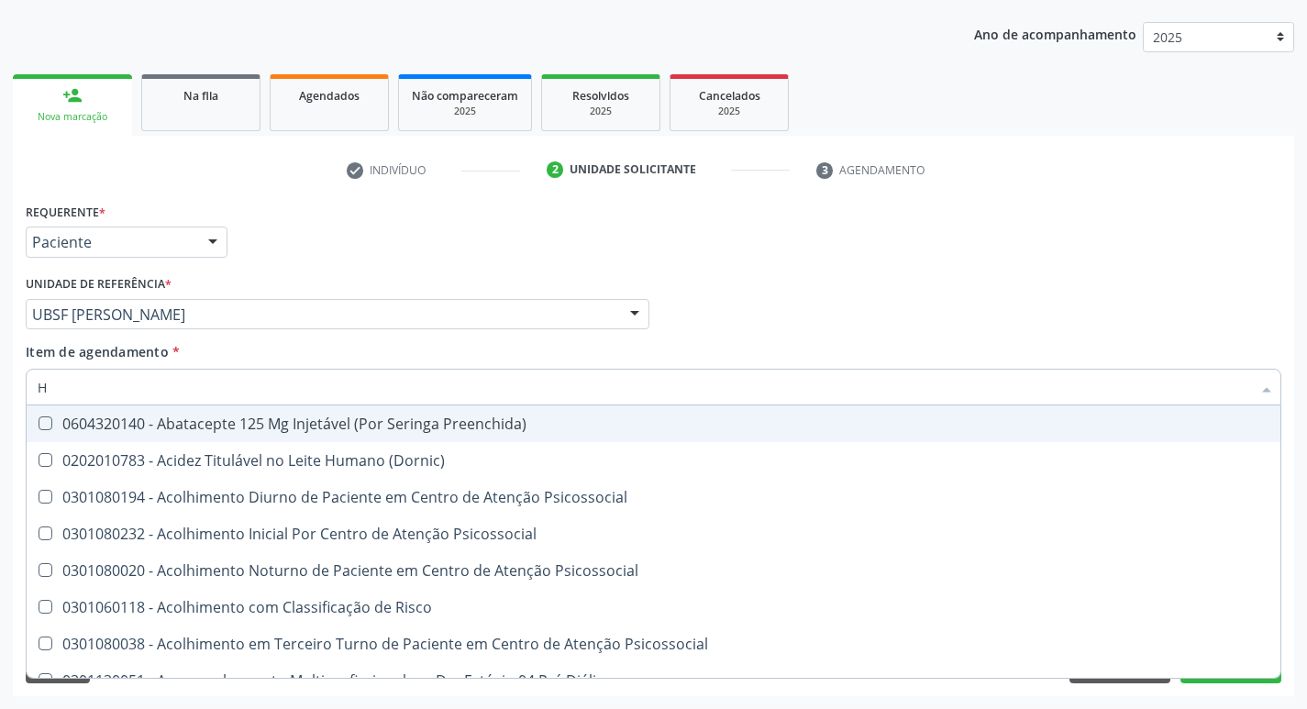
type input "HEMOGLOBINA G"
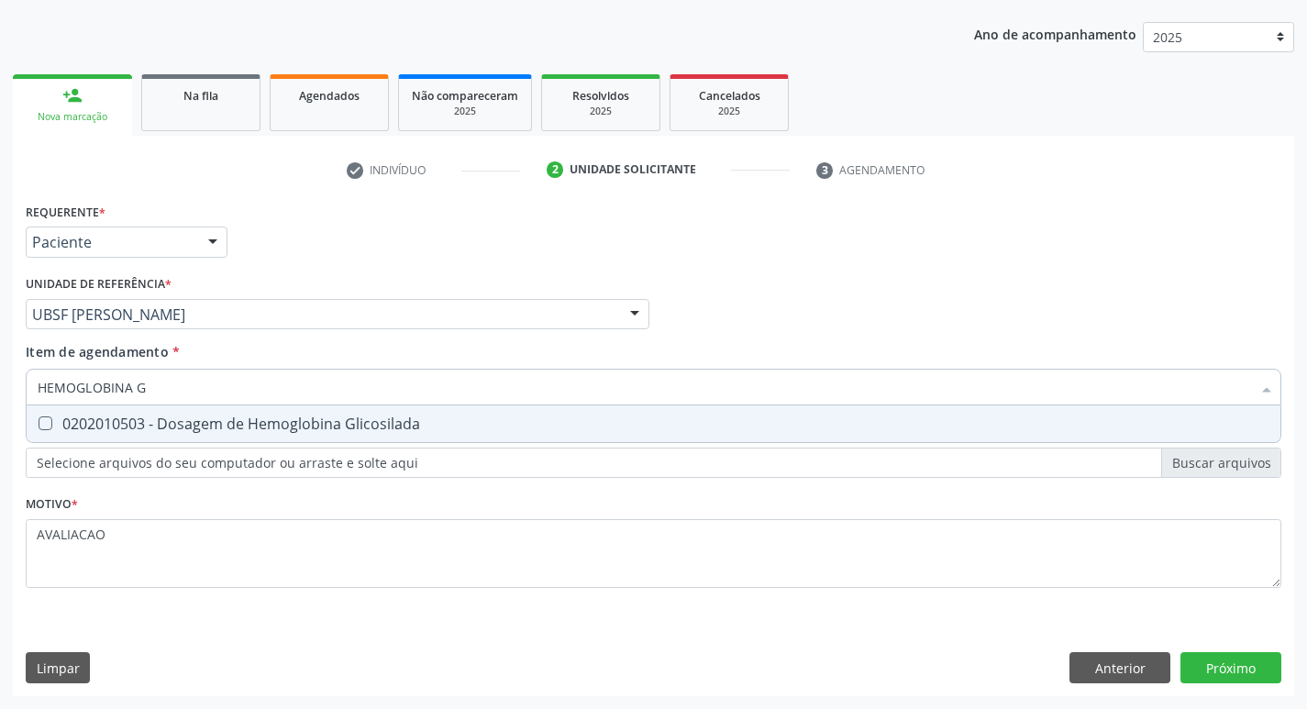
click at [239, 431] on div "0202010503 - Dosagem de Hemoglobina Glicosilada" at bounding box center [654, 423] width 1232 height 15
checkbox Glicosilada "true"
type input "HEMOGLOBINA"
checkbox Glicosilada "false"
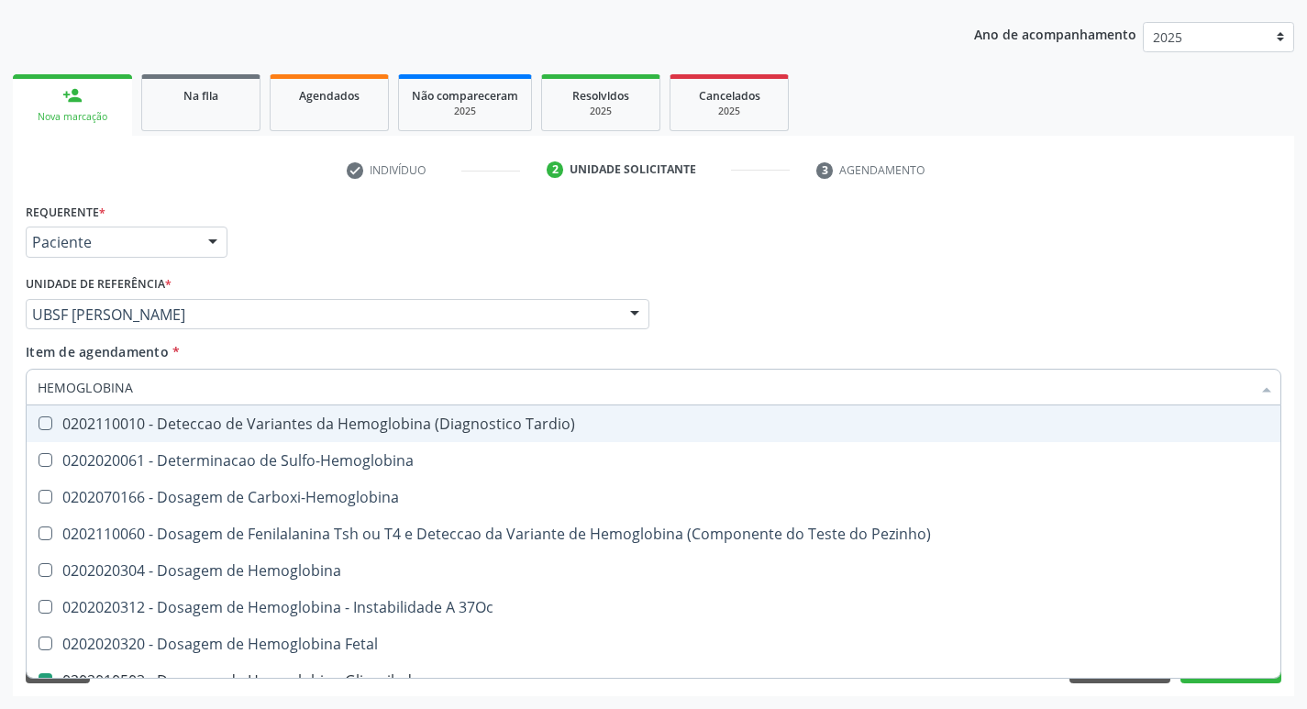
type input "HEMOGLOBIN"
checkbox Glicosilada "false"
checkbox Hemoglobina "true"
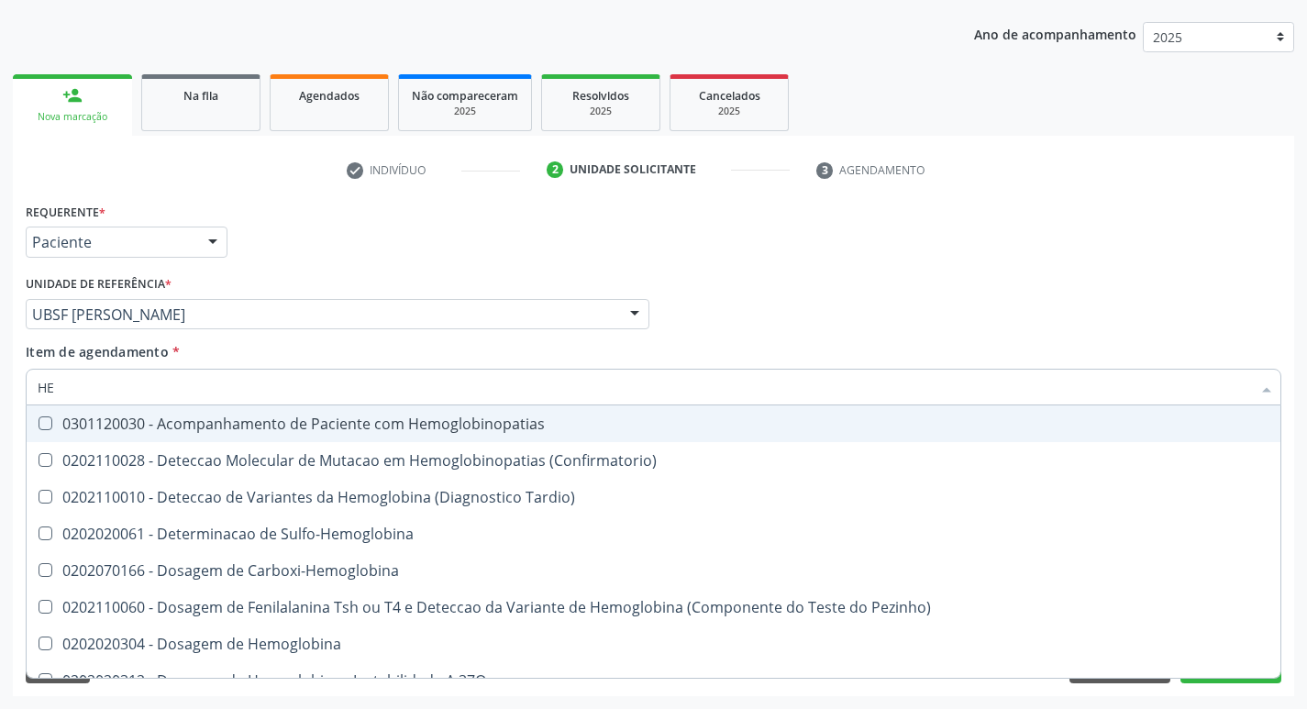
type input "H"
checkbox Glicosilada "false"
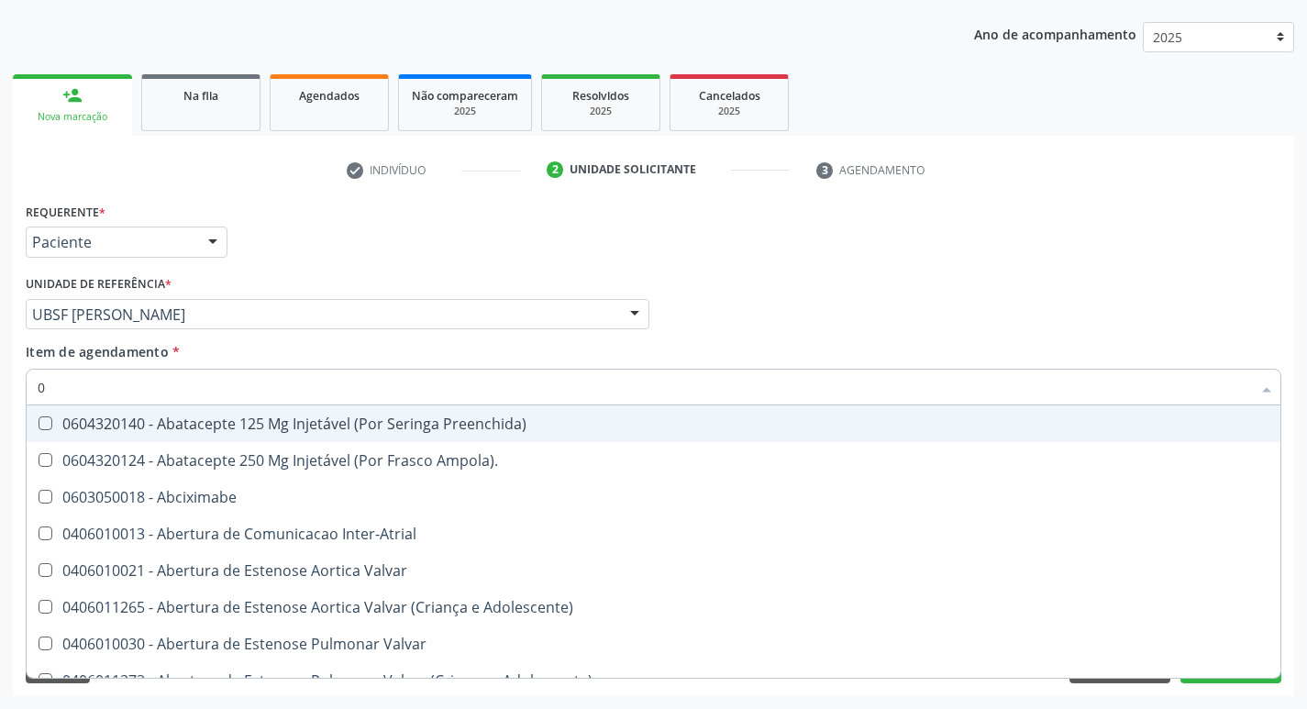
type input "02"
checkbox Psicossocial "true"
checkbox Urina "false"
checkbox Pancreas "true"
checkbox Paratireoides "true"
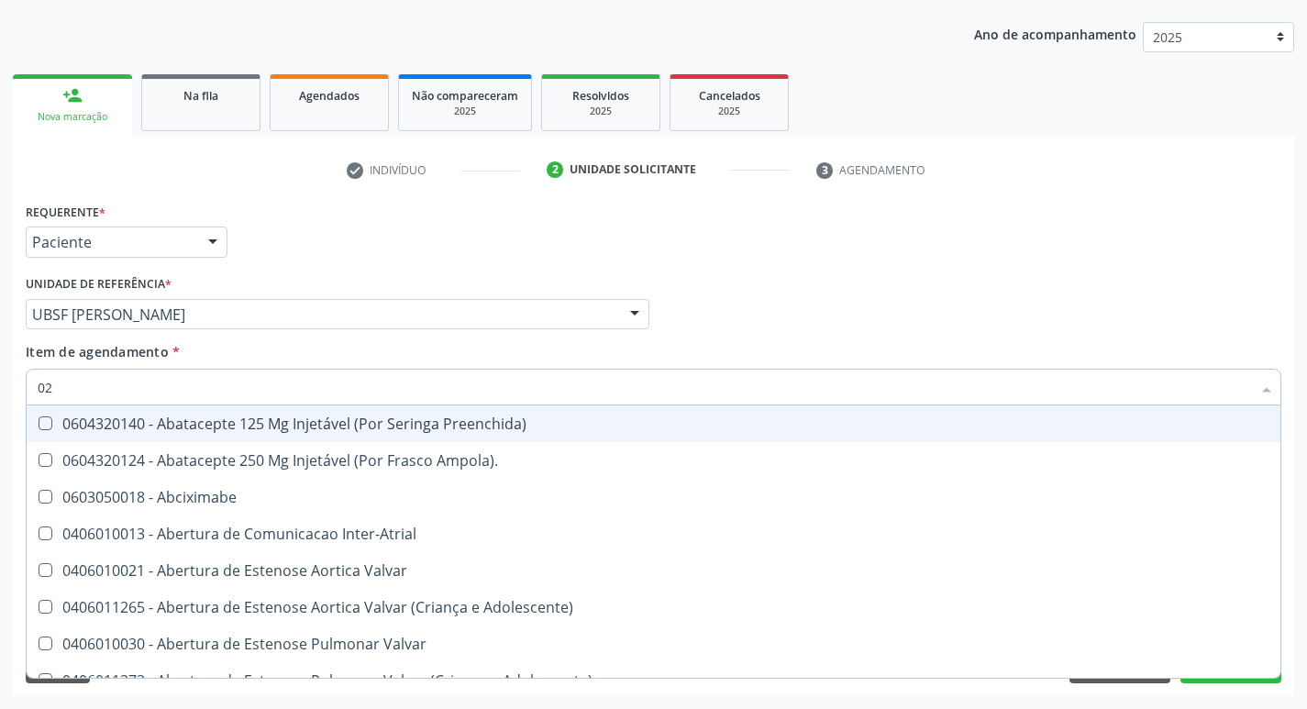
checkbox 67 "true"
checkbox Comprimido\) "true"
checkbox Ml\) "true"
checkbox Redome\) "true"
checkbox Anterior "true"
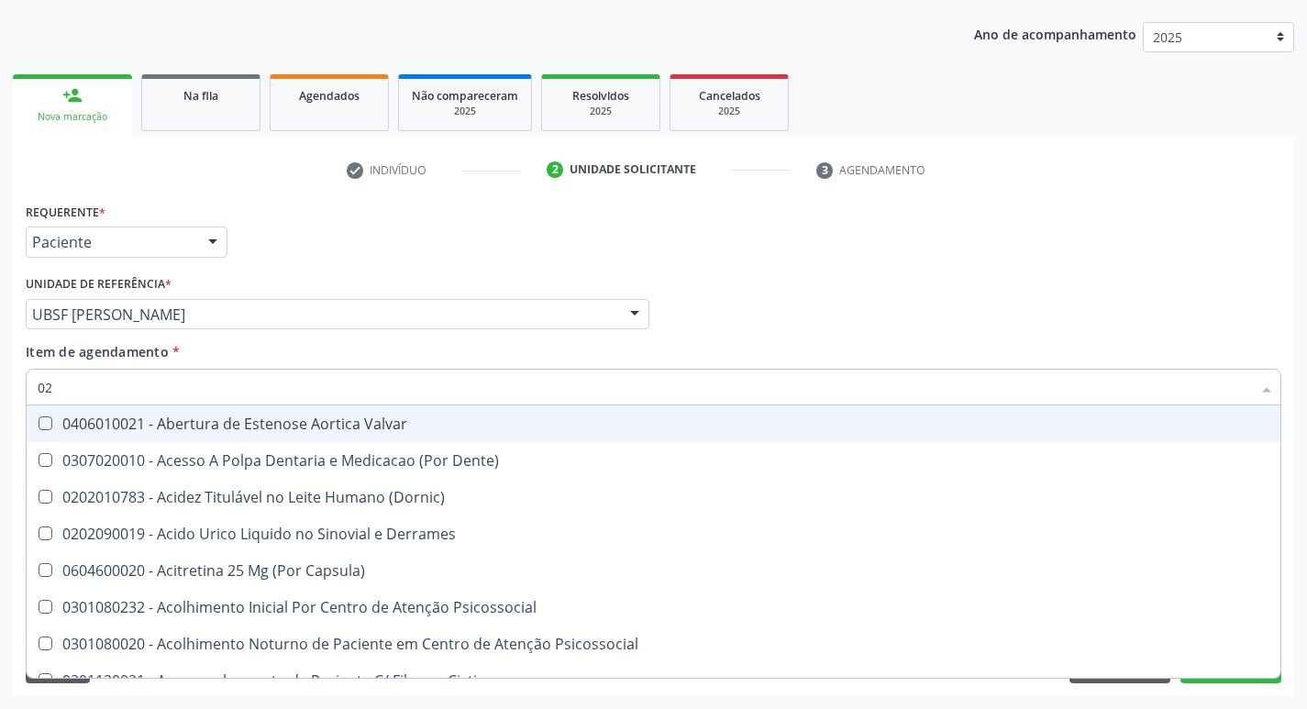
type input "020"
checkbox Frasco-Ampola\) "true"
checkbox Urina "false"
checkbox \(Pos-Pasteurização\) "true"
checkbox Debridamento "true"
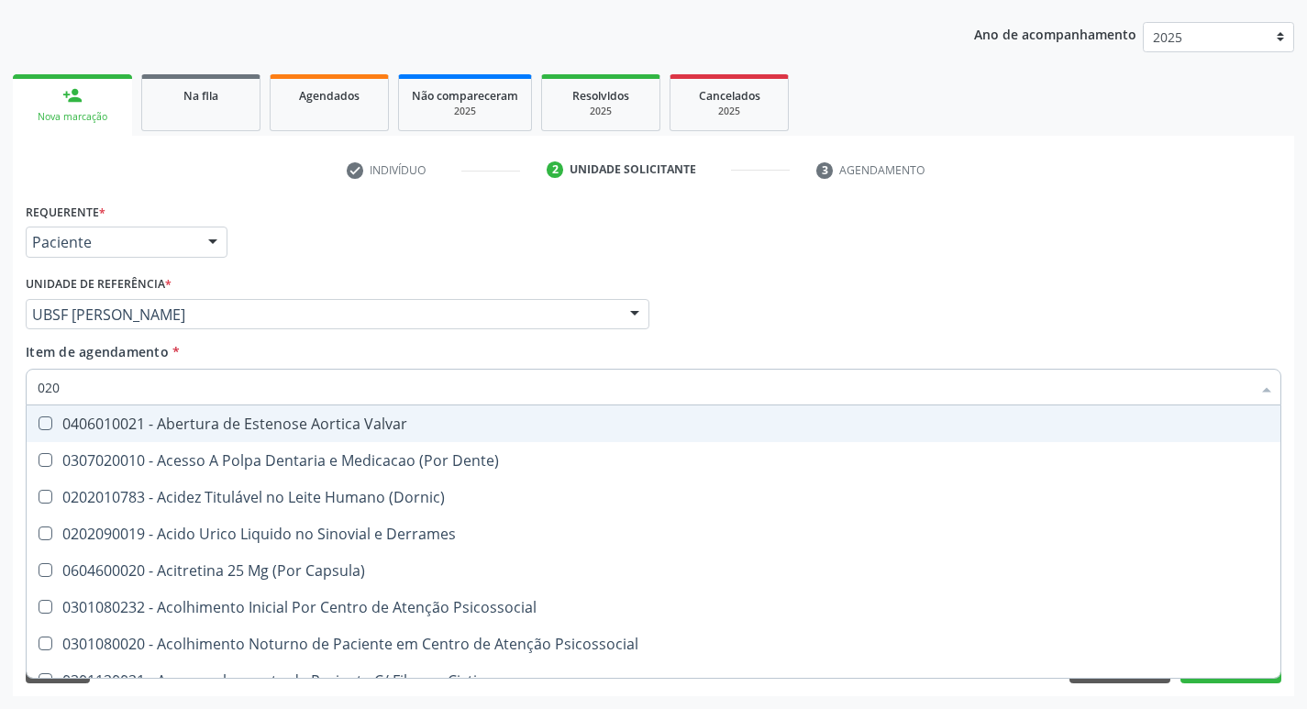
checkbox Dacriocistografia "true"
checkbox Osmolaridade "true"
checkbox Ivy "true"
checkbox Bloqueio "true"
checkbox Acetona "true"
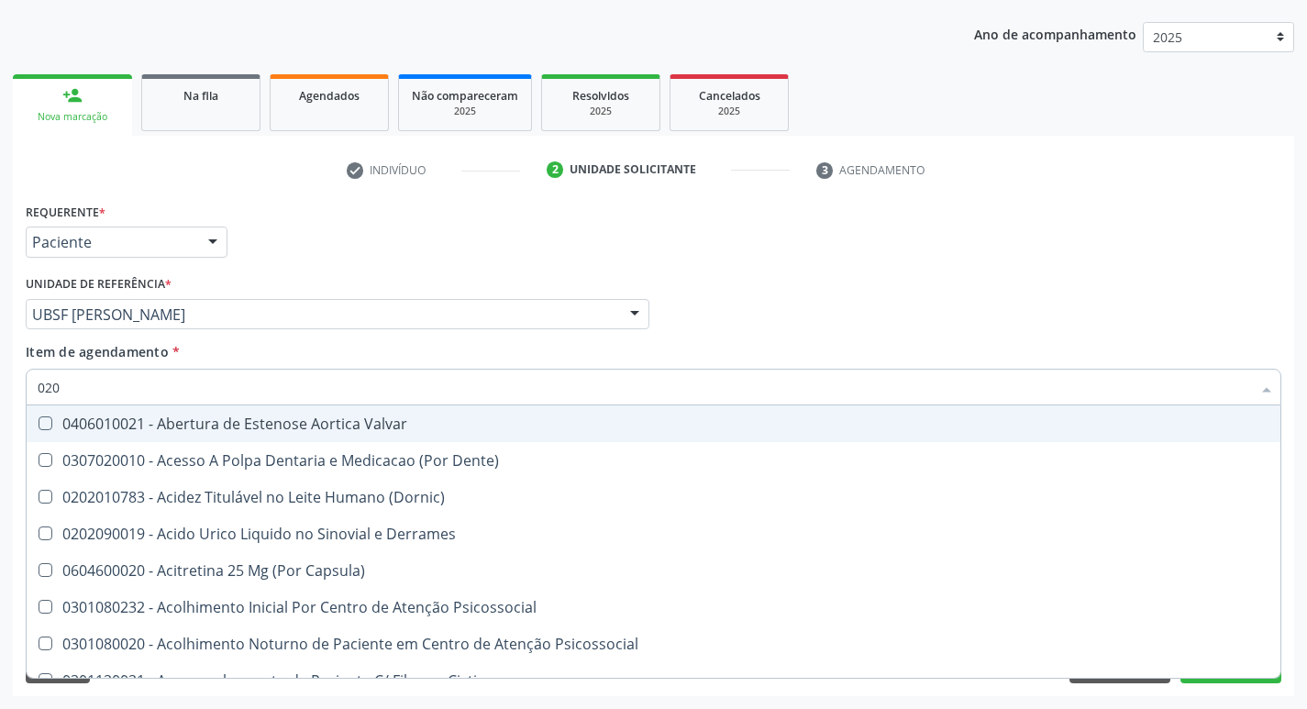
checkbox Hdl "false"
checkbox Ldl "false"
checkbox Creatinina "false"
checkbox Glicose "false"
checkbox Glicosilada "false"
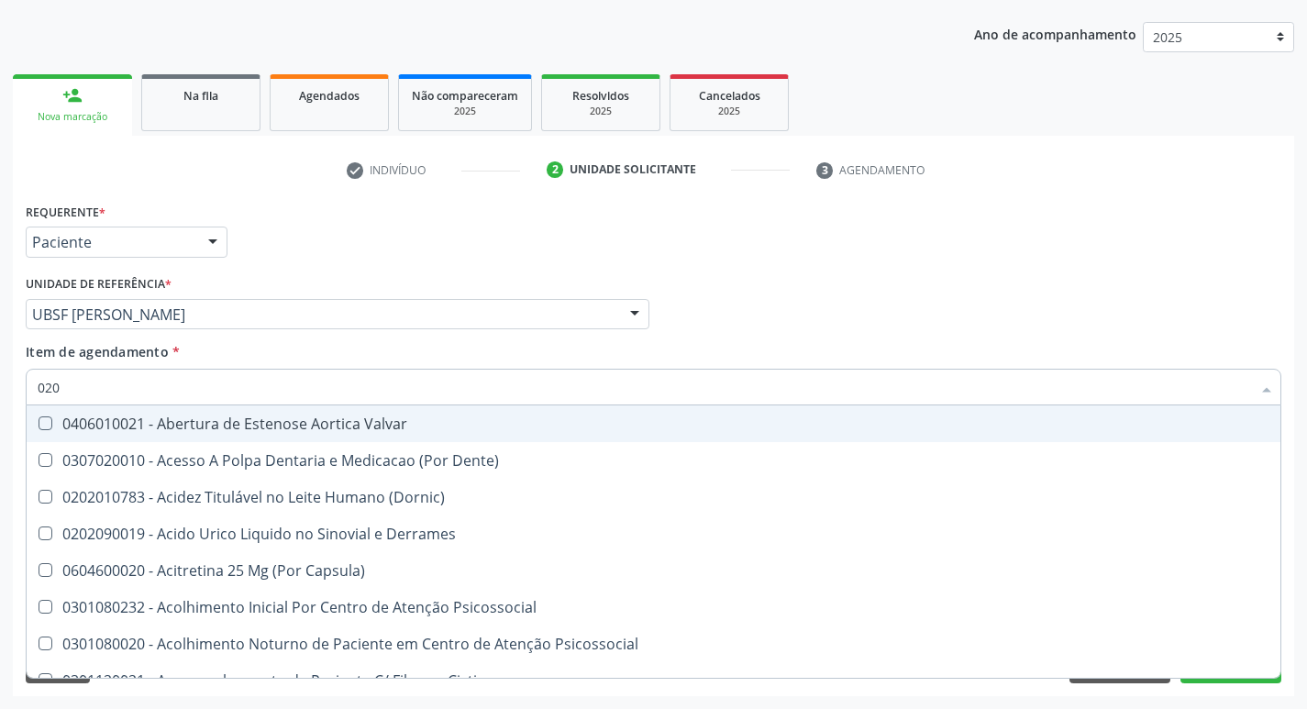
checkbox Potassio "false"
checkbox Triglicerideos "false"
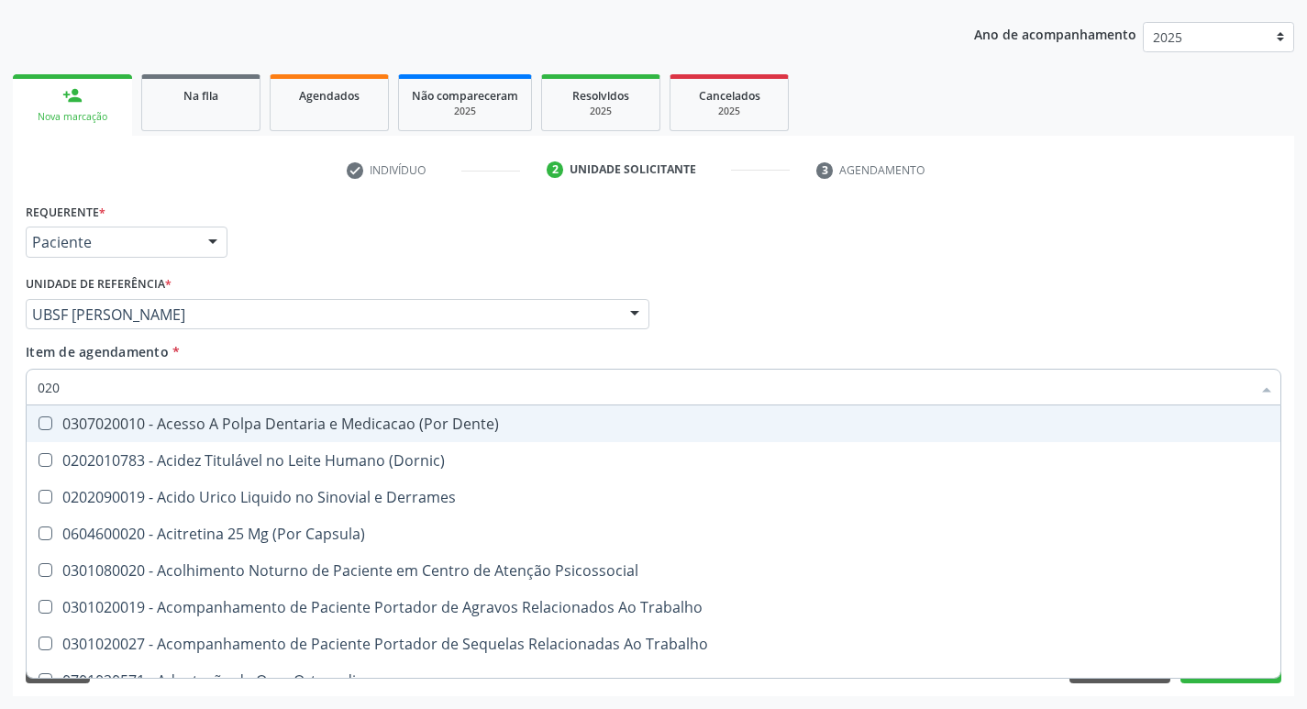
type input "0202"
checkbox Capsula\) "true"
checkbox Urina "false"
checkbox Ocular "true"
checkbox Aberto\) "true"
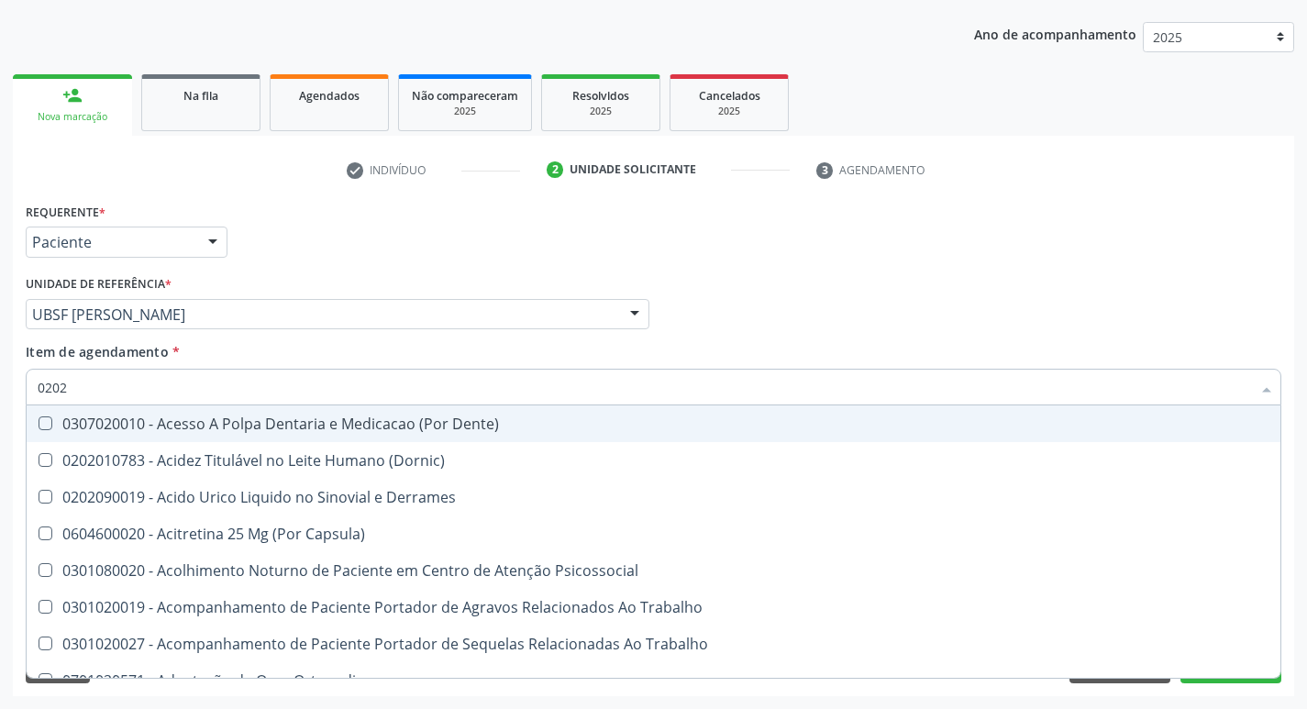
checkbox Aberto\) "true"
checkbox Cortante "true"
checkbox Drogas "true"
checkbox Gastro-Esofagico "true"
checkbox Projecoes\) "true"
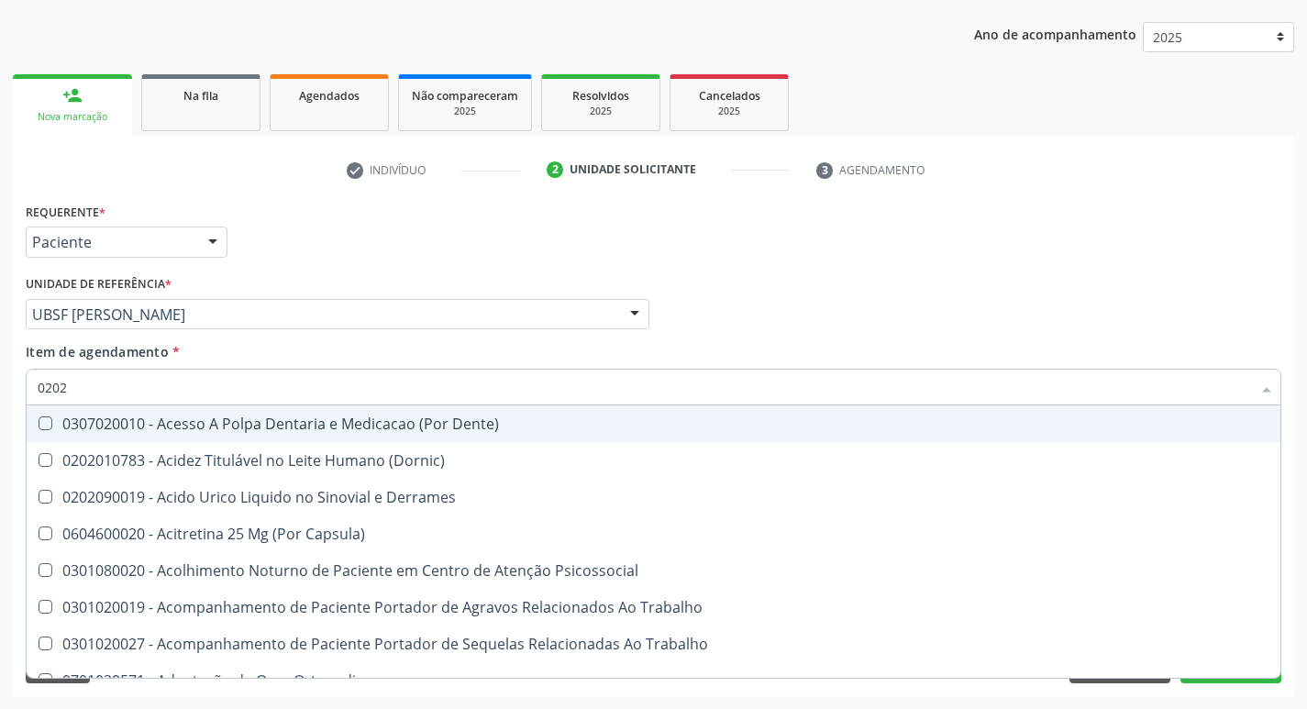
checkbox Hdl "false"
checkbox Ldl "false"
checkbox Creatinina "false"
type input "02020"
checkbox Anal "true"
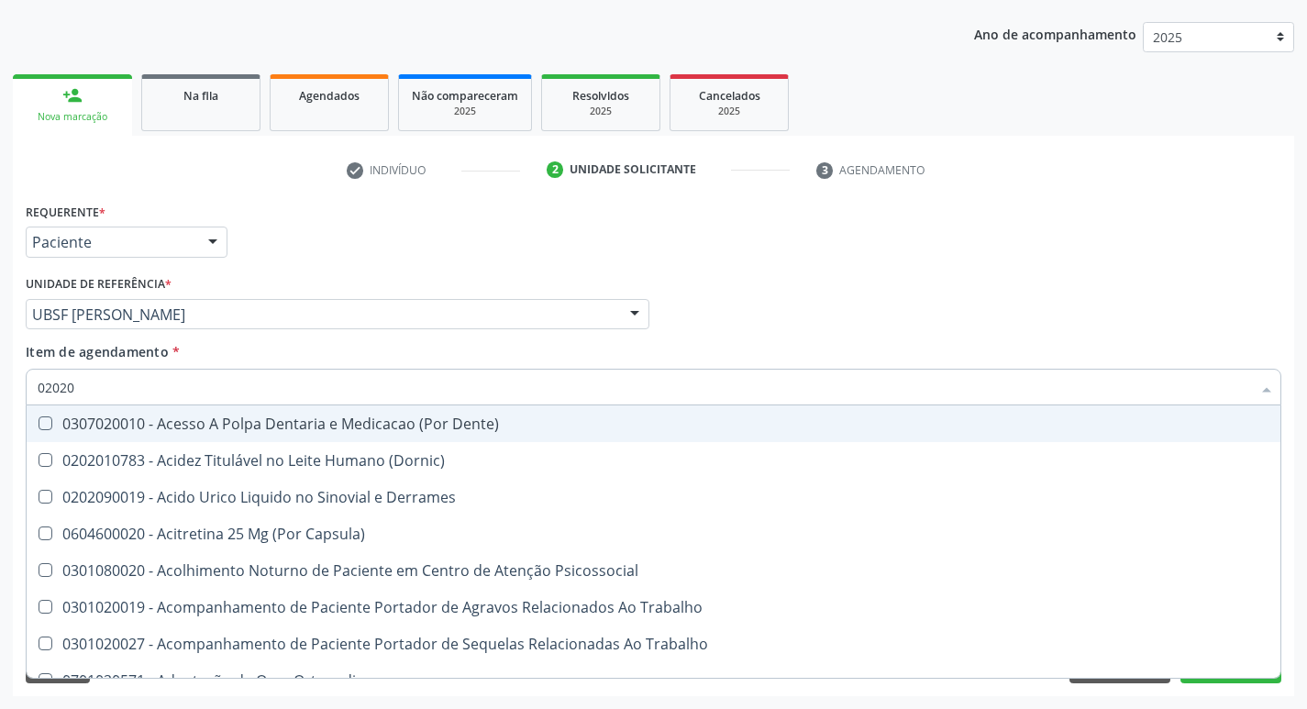
checkbox Aspiracao "true"
checkbox Cornea "true"
checkbox Ocular "false"
checkbox Aberto\) "false"
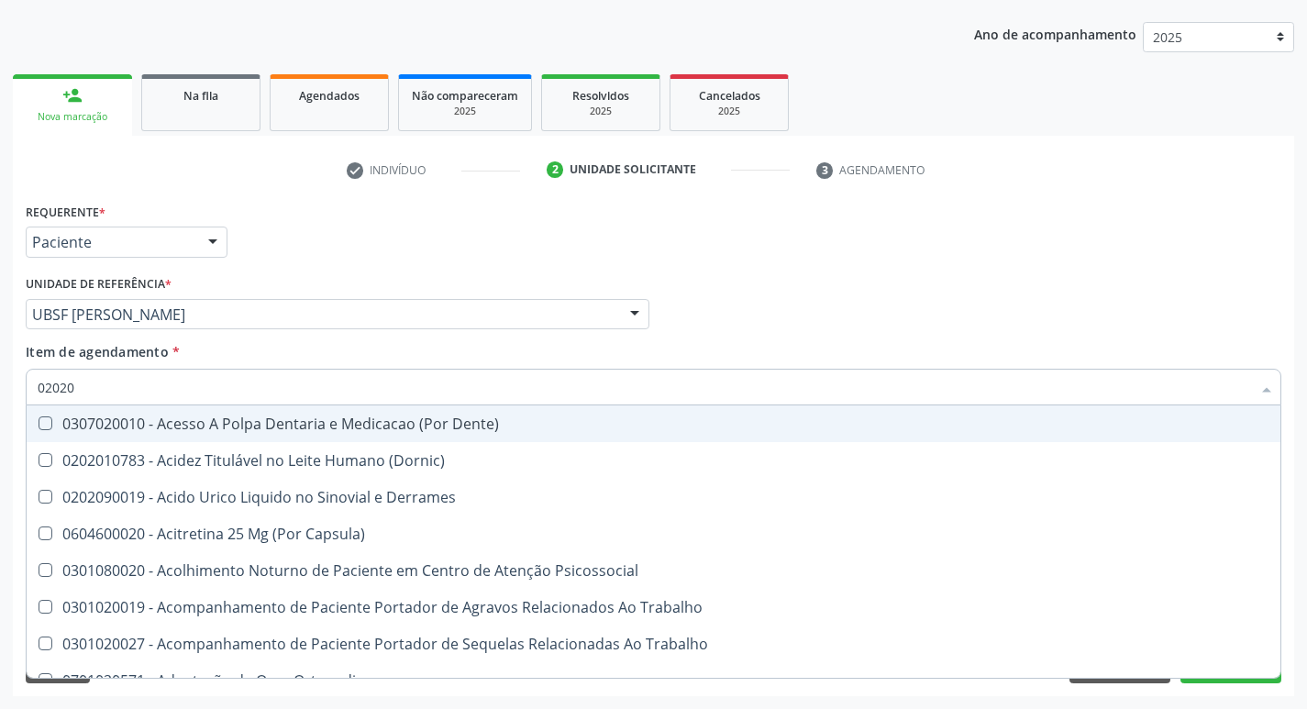
checkbox Assistida "true"
checkbox Criança "true"
checkbox Cortante "false"
checkbox Drogas "false"
checkbox Continua "true"
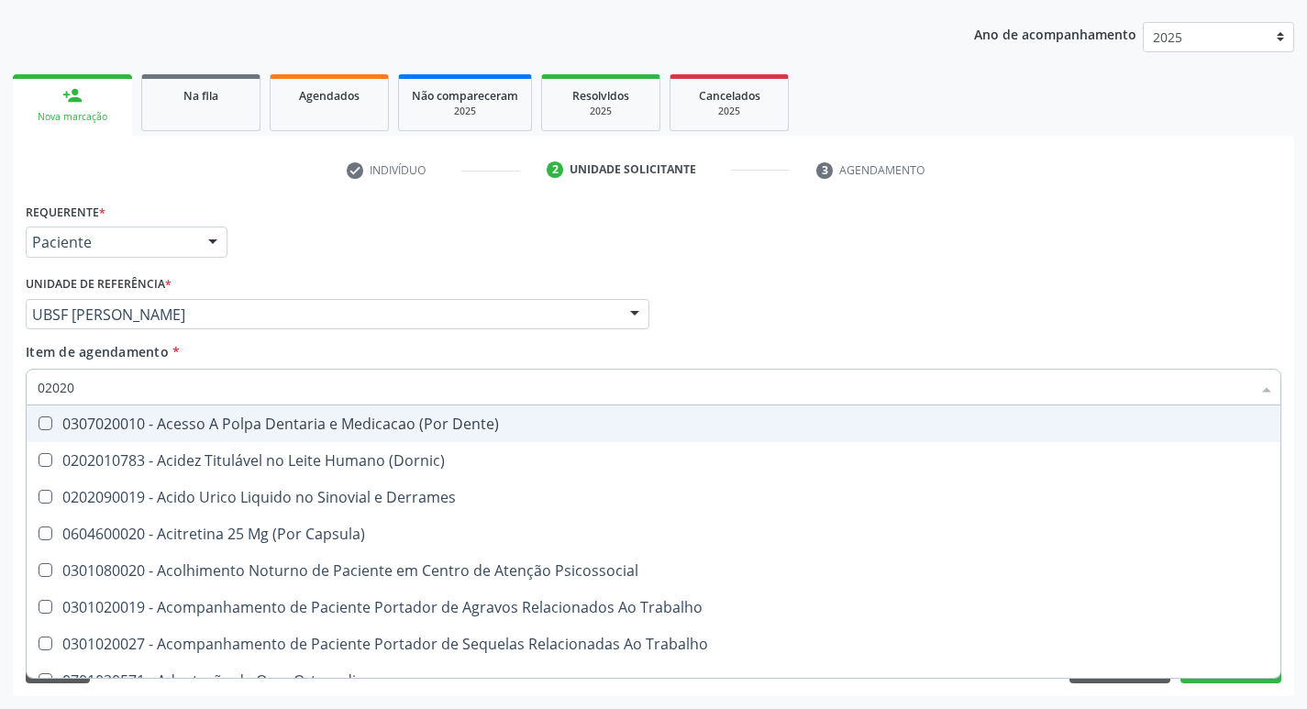
checkbox Gastro-Esofagico "false"
checkbox Quantitativa\) "true"
checkbox Projecoes\) "false"
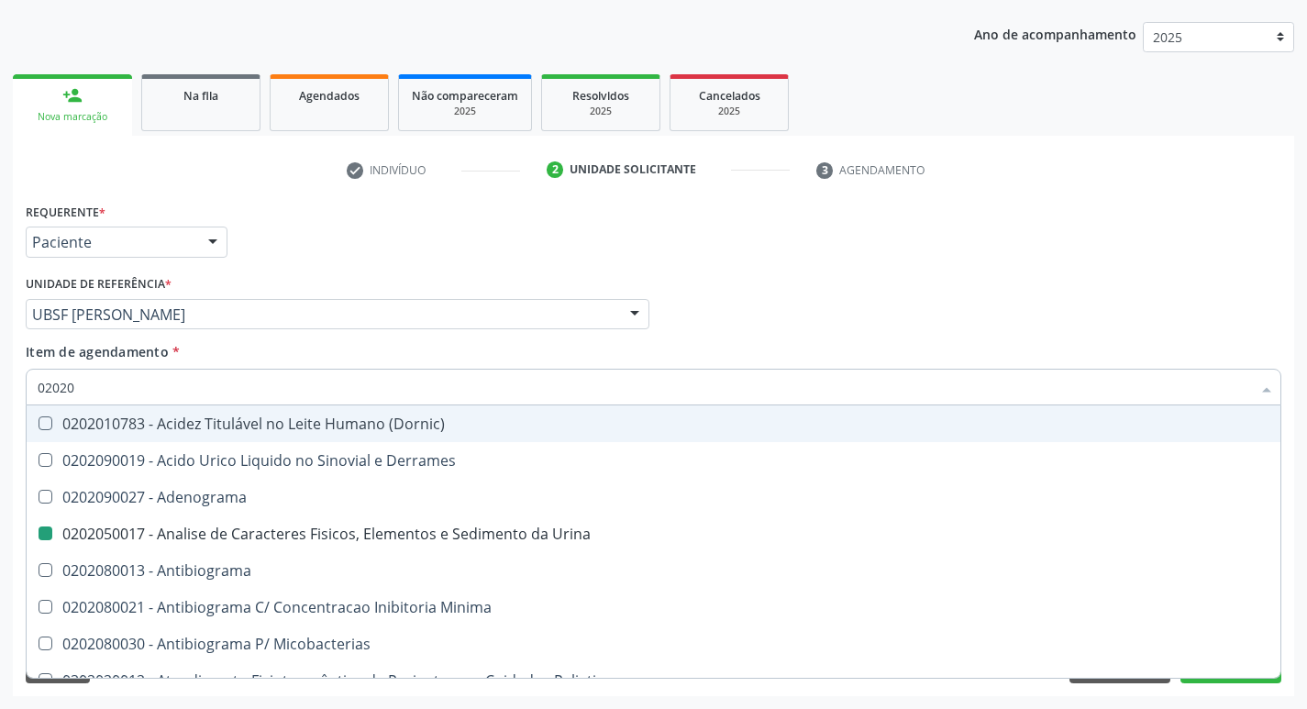
type input "020204"
checkbox Urina "false"
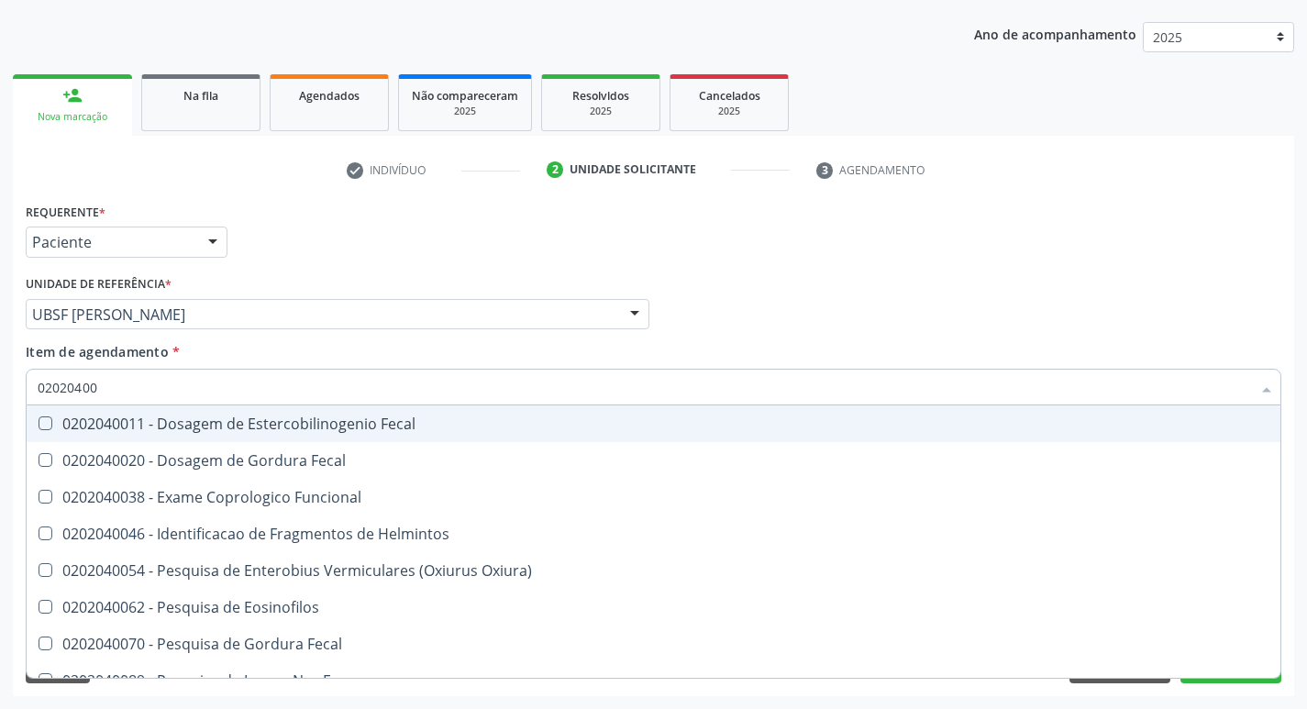
type input "020204008"
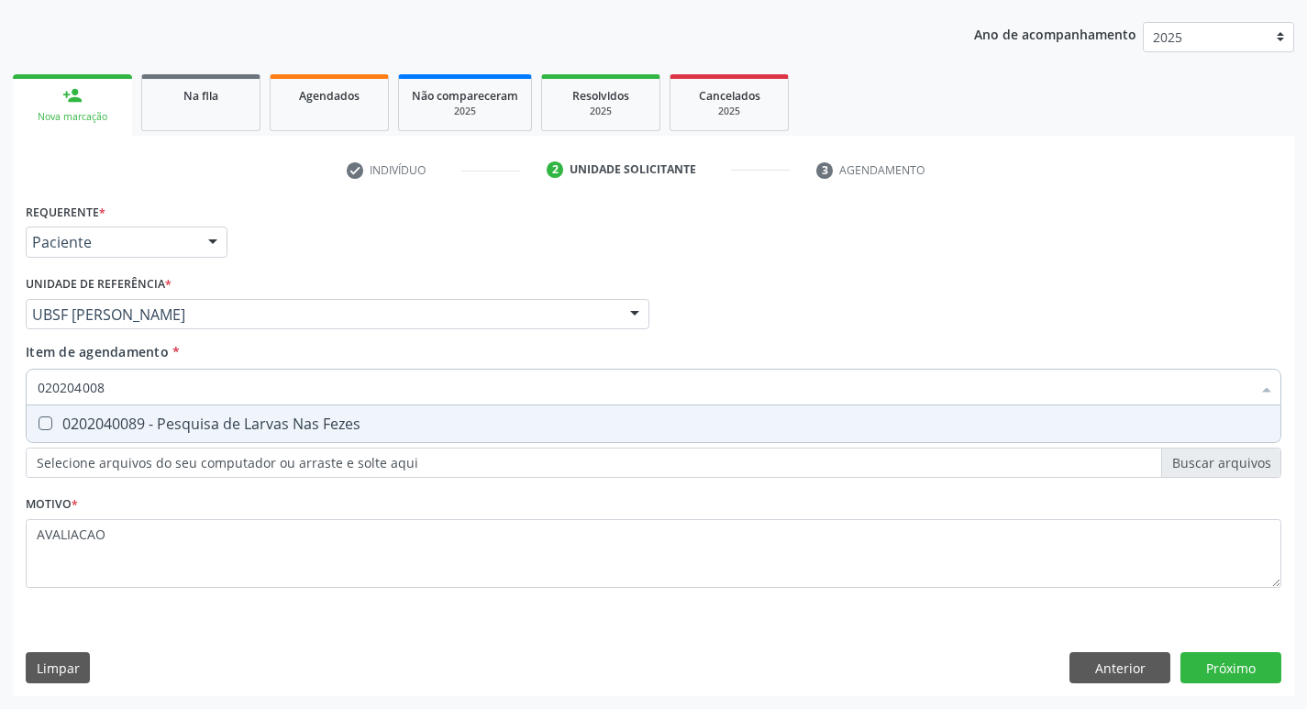
click at [239, 431] on div "0202040089 - Pesquisa de Larvas Nas Fezes" at bounding box center [654, 423] width 1232 height 15
checkbox Fezes "true"
click at [1248, 659] on div "Requerente * Paciente Médico(a) Enfermeiro(a) Paciente Nenhum resultado encontr…" at bounding box center [653, 447] width 1281 height 498
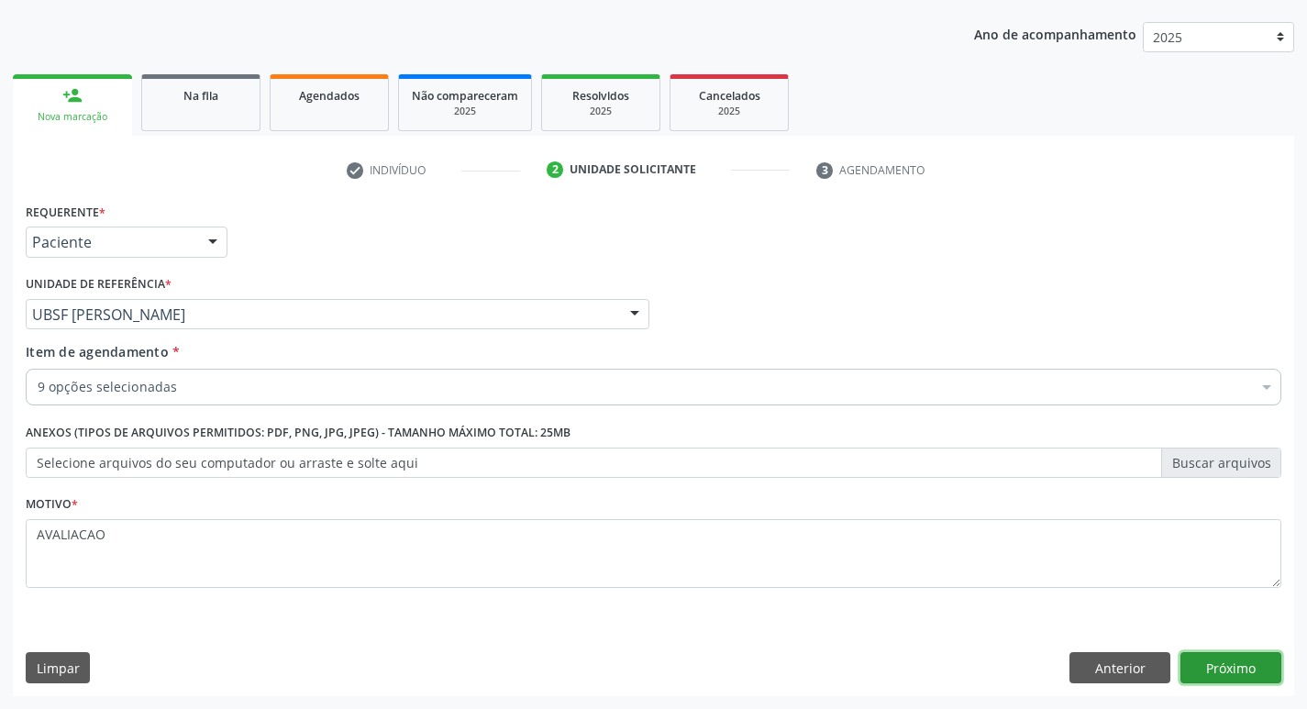
click at [1259, 664] on button "Próximo" at bounding box center [1230, 667] width 101 height 31
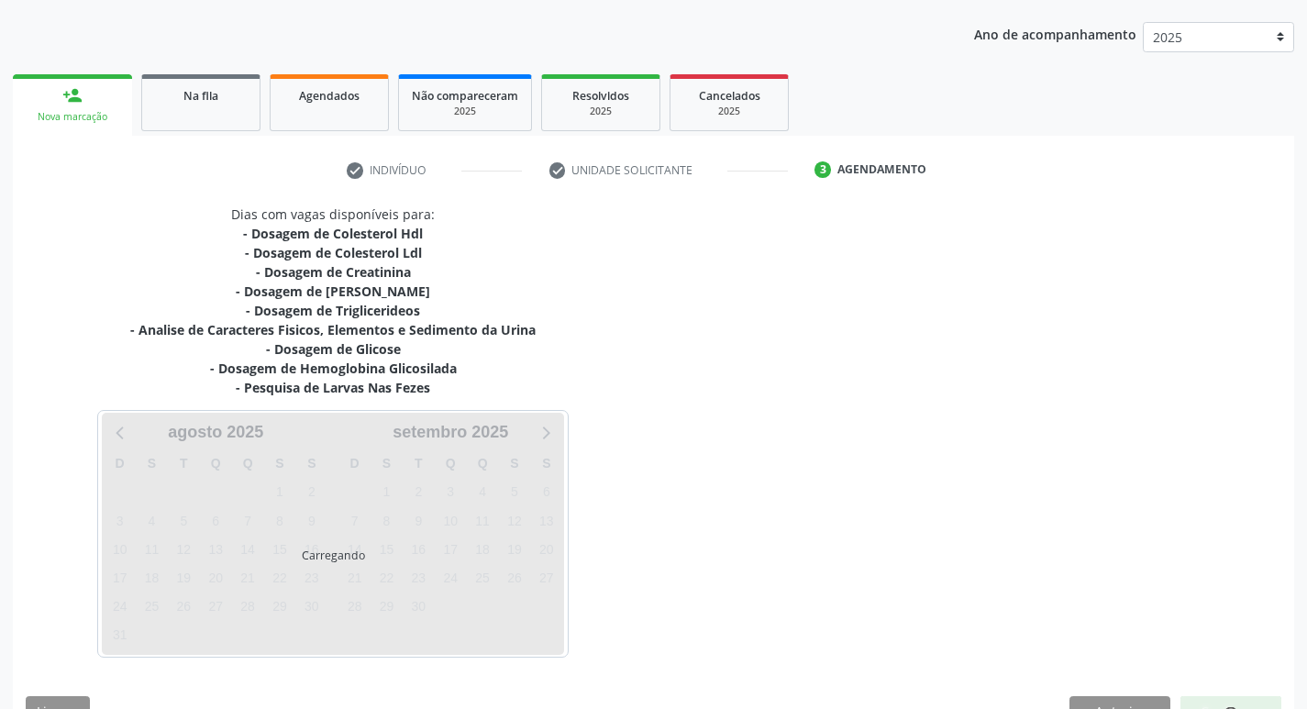
scroll to position [243, 0]
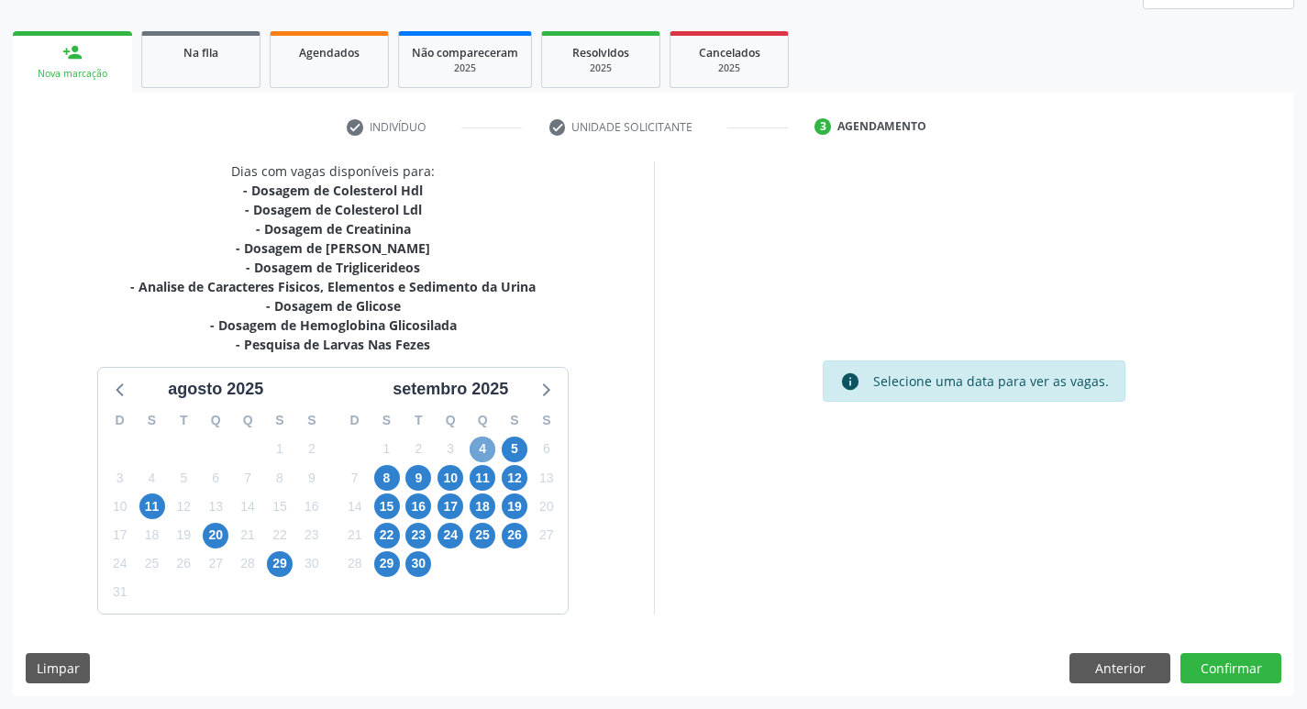
click at [483, 448] on span "4" at bounding box center [483, 450] width 26 height 26
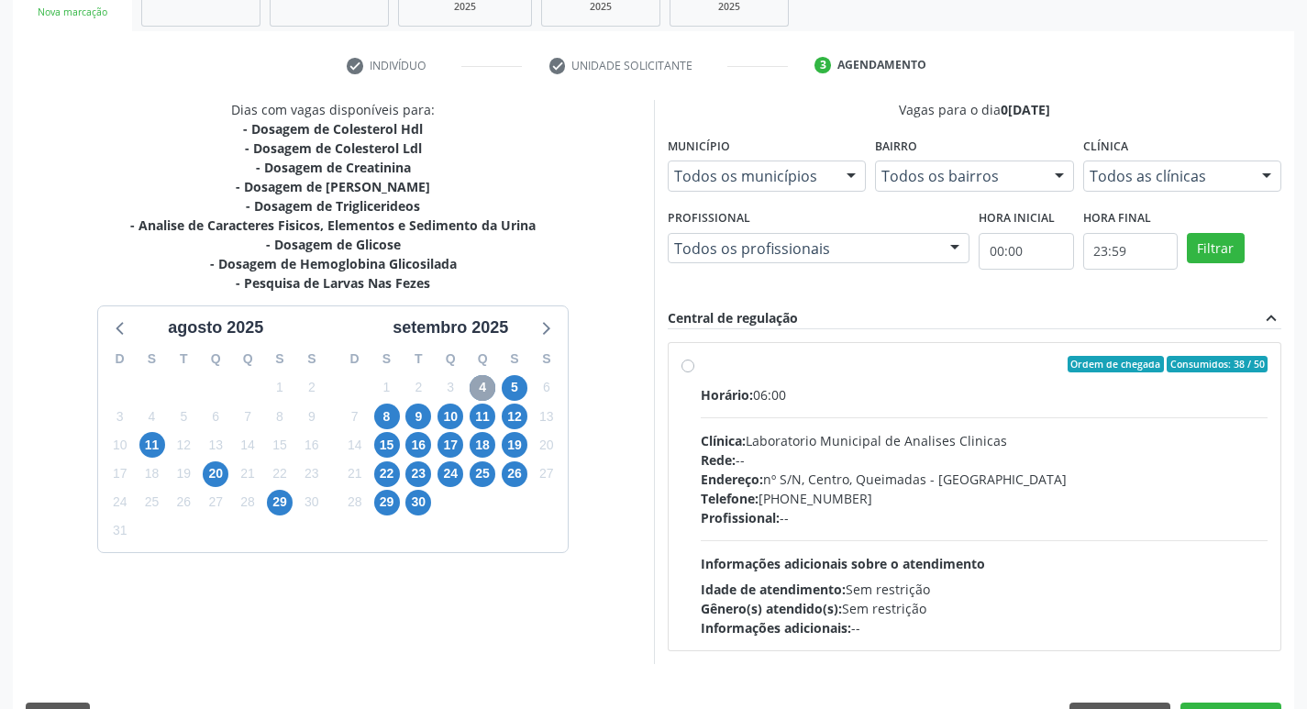
scroll to position [354, 0]
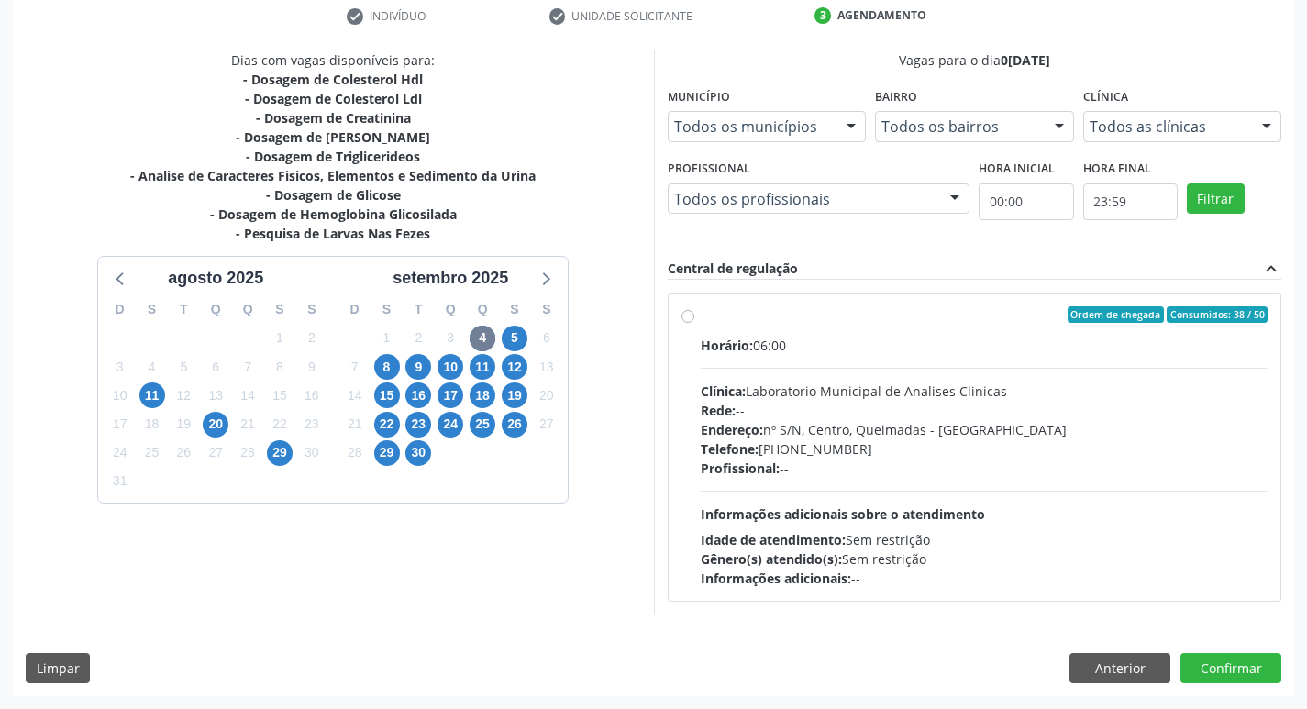
click at [908, 415] on div "Rede: --" at bounding box center [985, 410] width 568 height 19
click at [694, 323] on input "Ordem de chegada Consumidos: 38 / 50 Horário: 06:00 Clínica: Laboratorio Munici…" at bounding box center [687, 314] width 13 height 17
radio input "true"
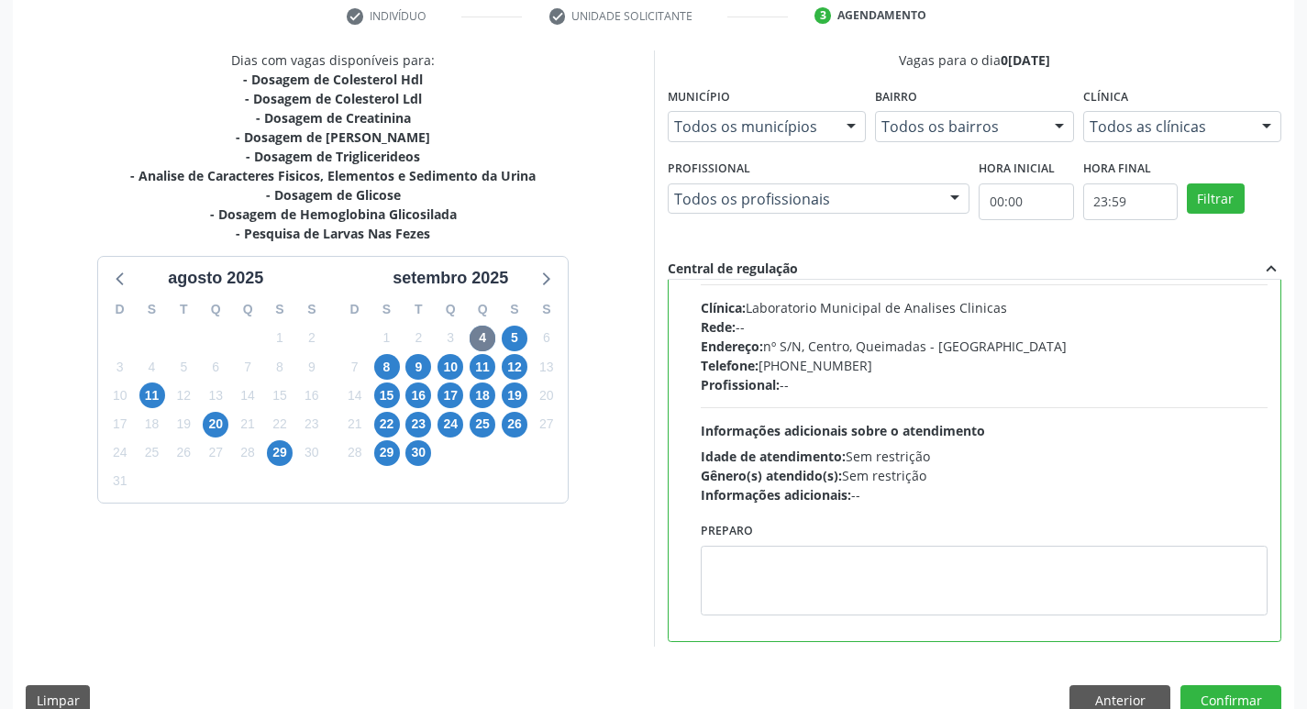
scroll to position [91, 0]
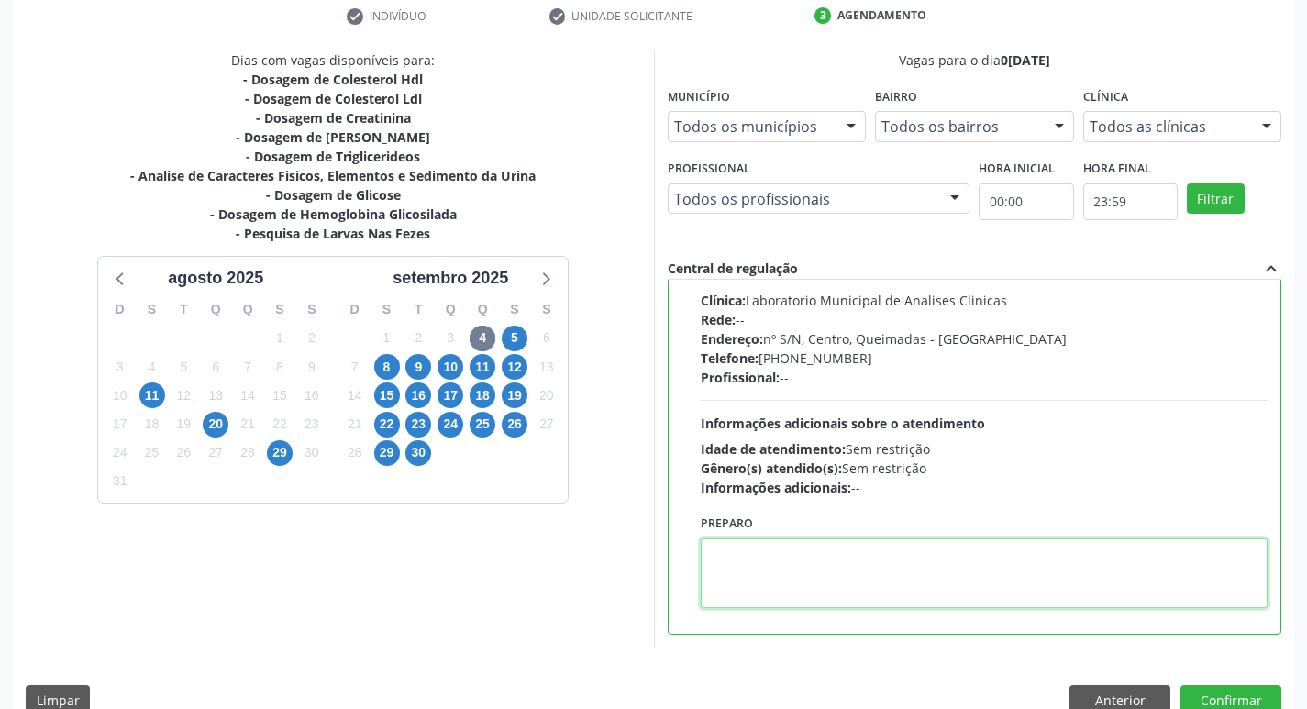
click at [822, 559] on textarea at bounding box center [985, 573] width 568 height 70
paste textarea "IR EM [GEOGRAPHIC_DATA]"
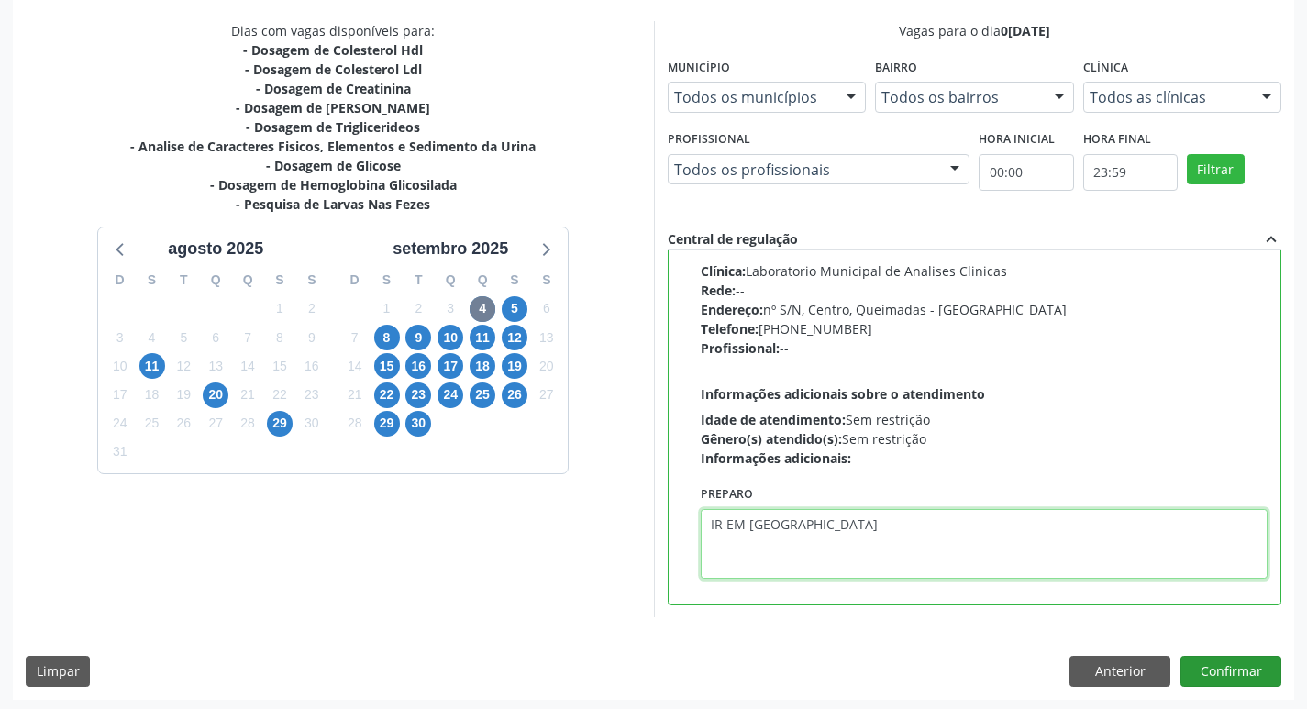
scroll to position [387, 0]
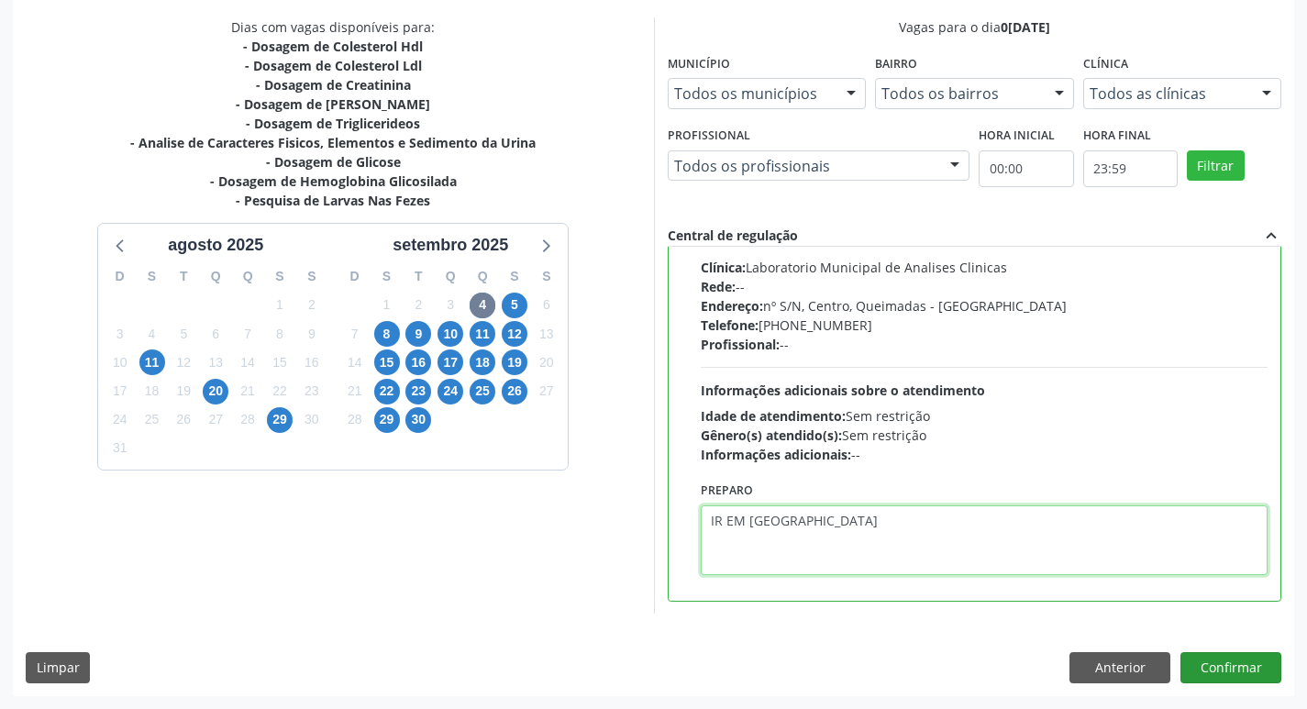
type textarea "IR EM [GEOGRAPHIC_DATA]"
click at [1245, 665] on button "Confirmar" at bounding box center [1230, 667] width 101 height 31
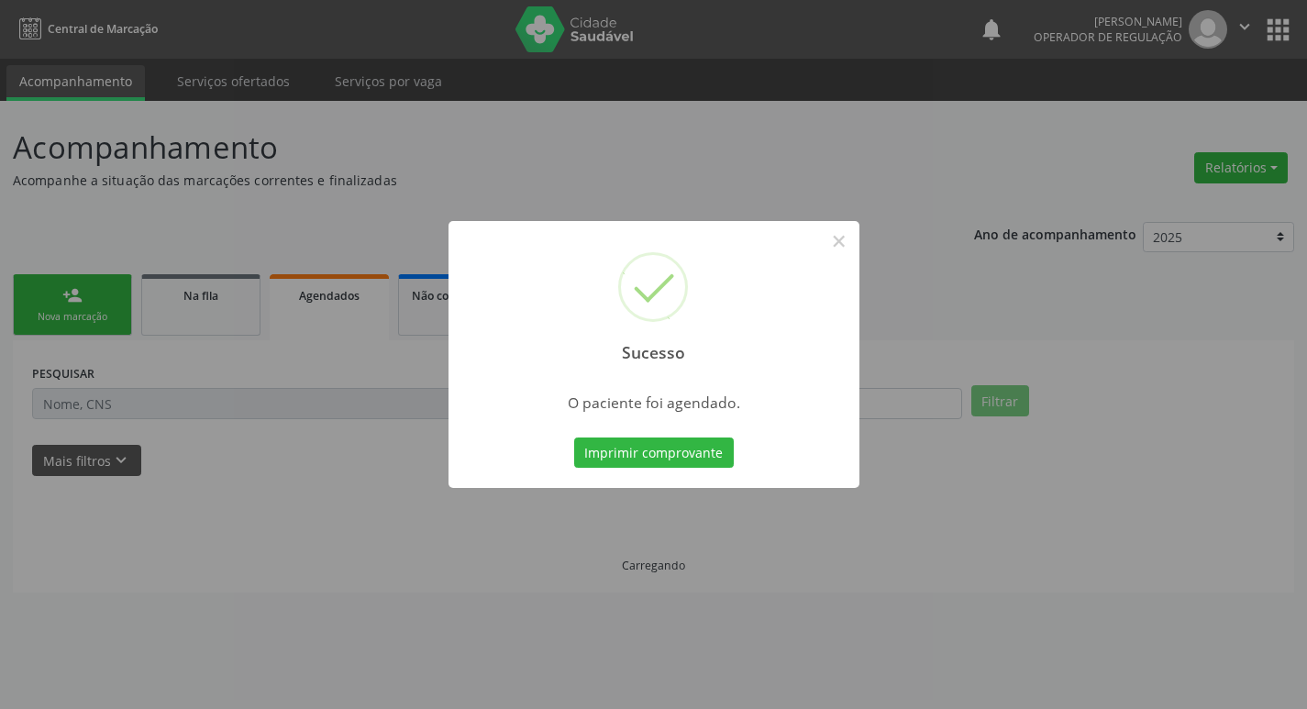
scroll to position [0, 0]
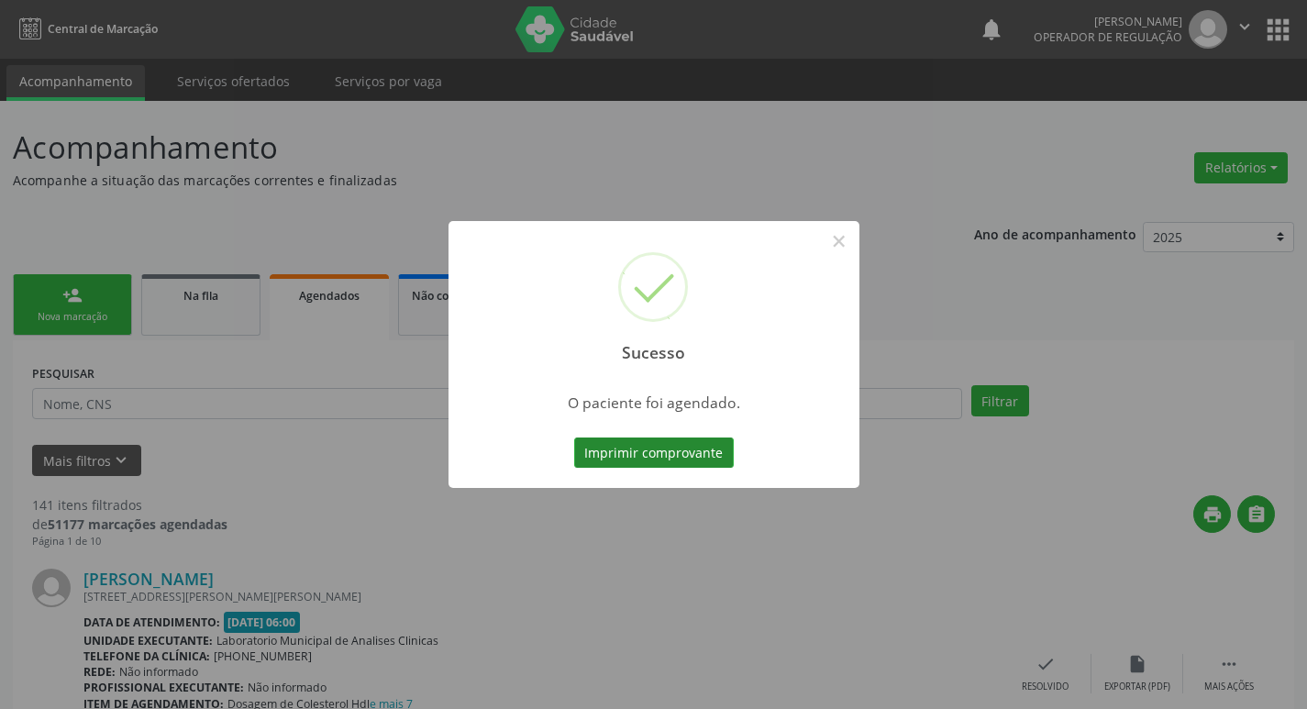
click at [659, 459] on button "Imprimir comprovante" at bounding box center [654, 452] width 160 height 31
